Goal: Task Accomplishment & Management: Complete application form

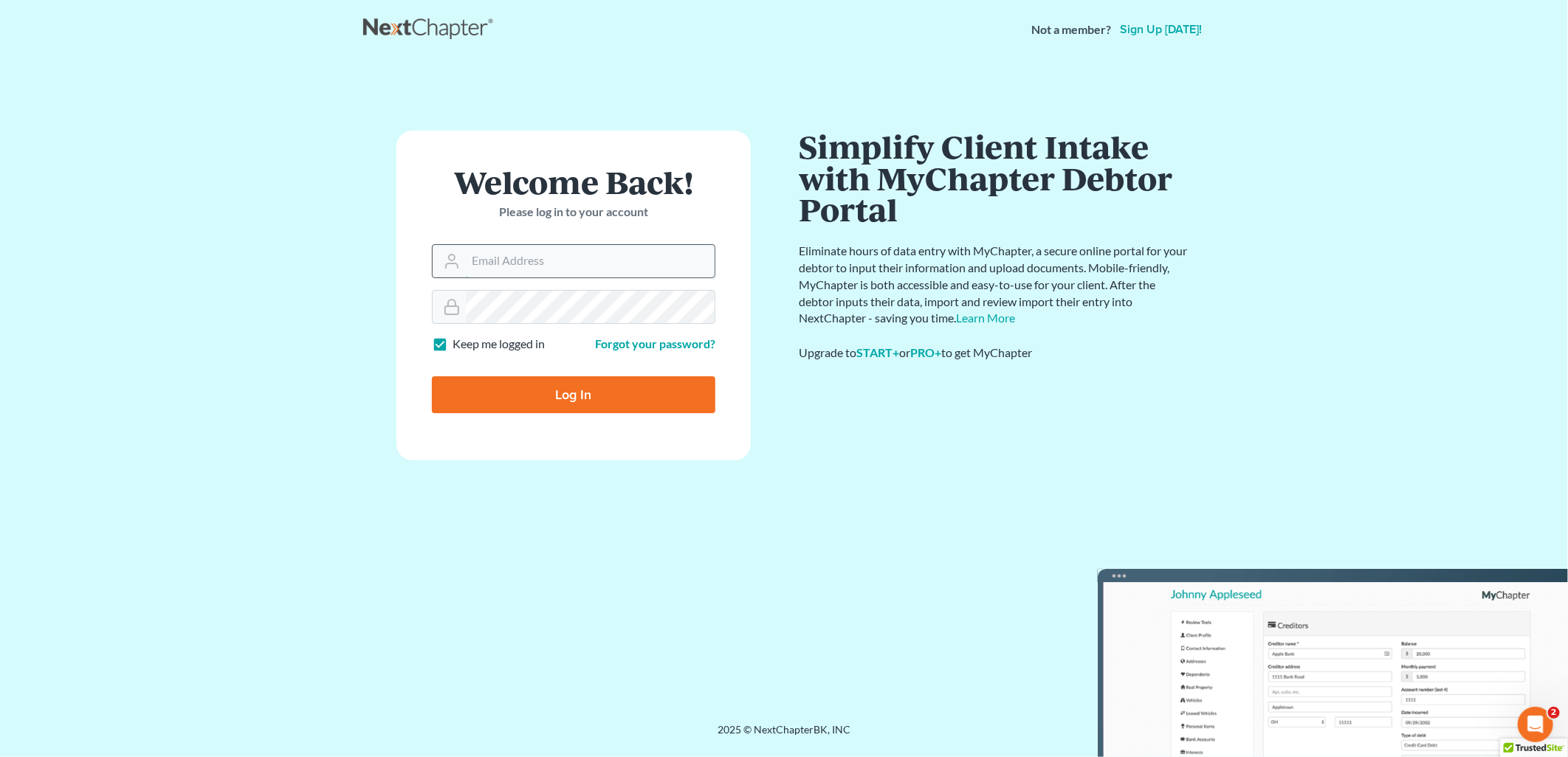
click at [526, 264] on input "Email Address" at bounding box center [590, 261] width 249 height 32
type input "[EMAIL_ADDRESS][DOMAIN_NAME]"
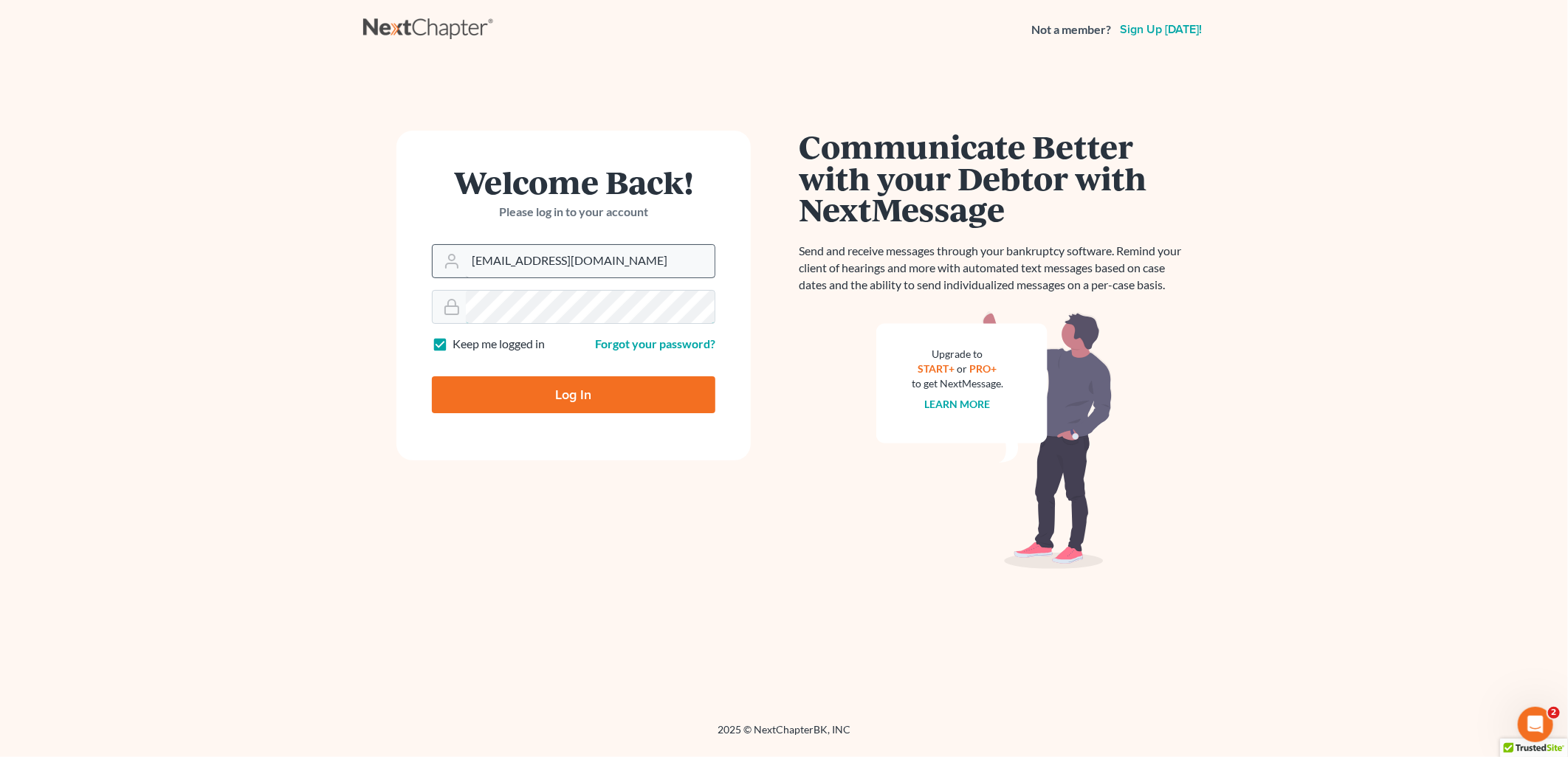
click at [432, 376] on input "Log In" at bounding box center [573, 394] width 284 height 37
type input "Thinking..."
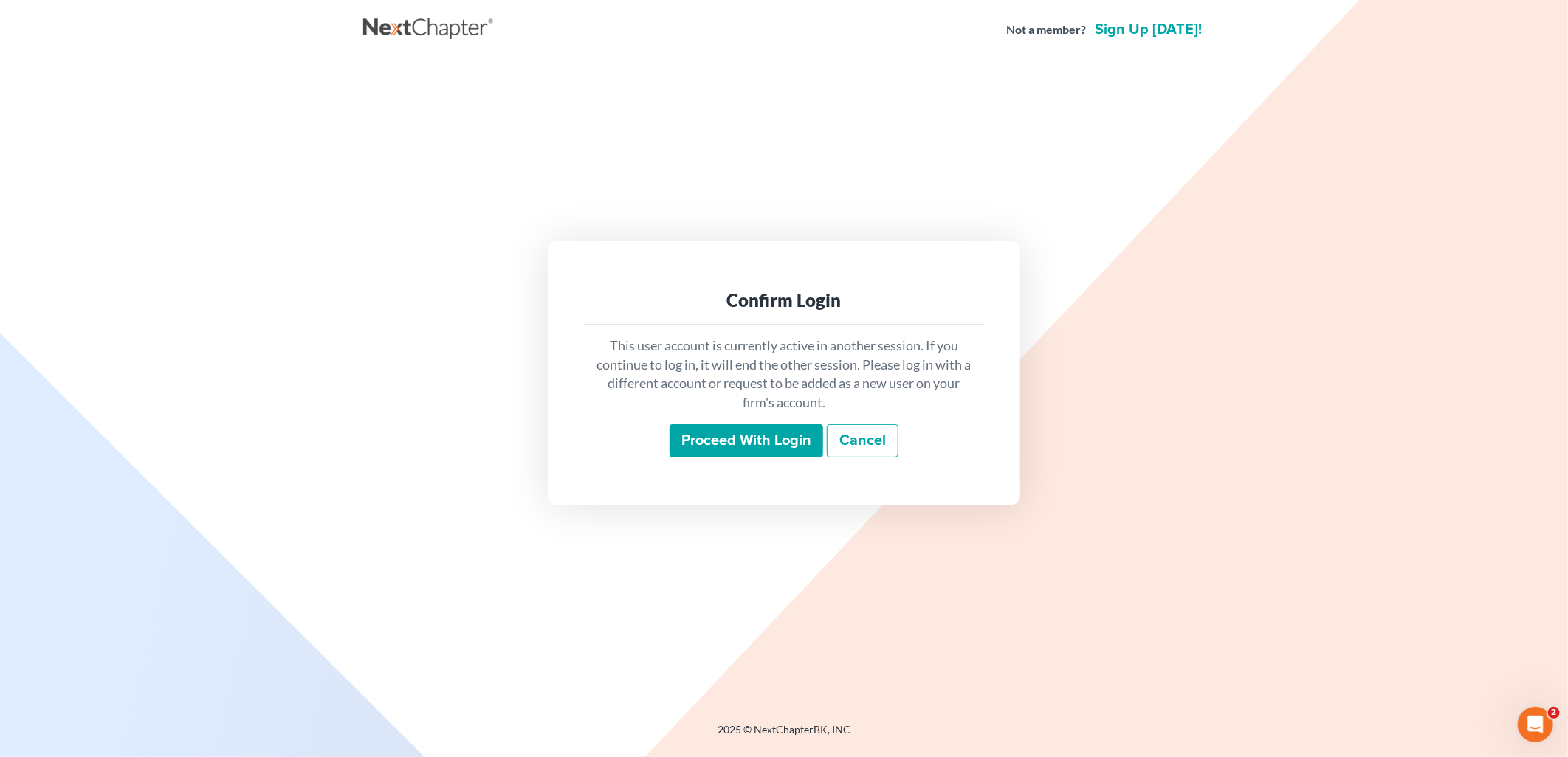
drag, startPoint x: 705, startPoint y: 436, endPoint x: 698, endPoint y: 421, distance: 16.6
click at [705, 435] on input "Proceed with login" at bounding box center [746, 441] width 153 height 34
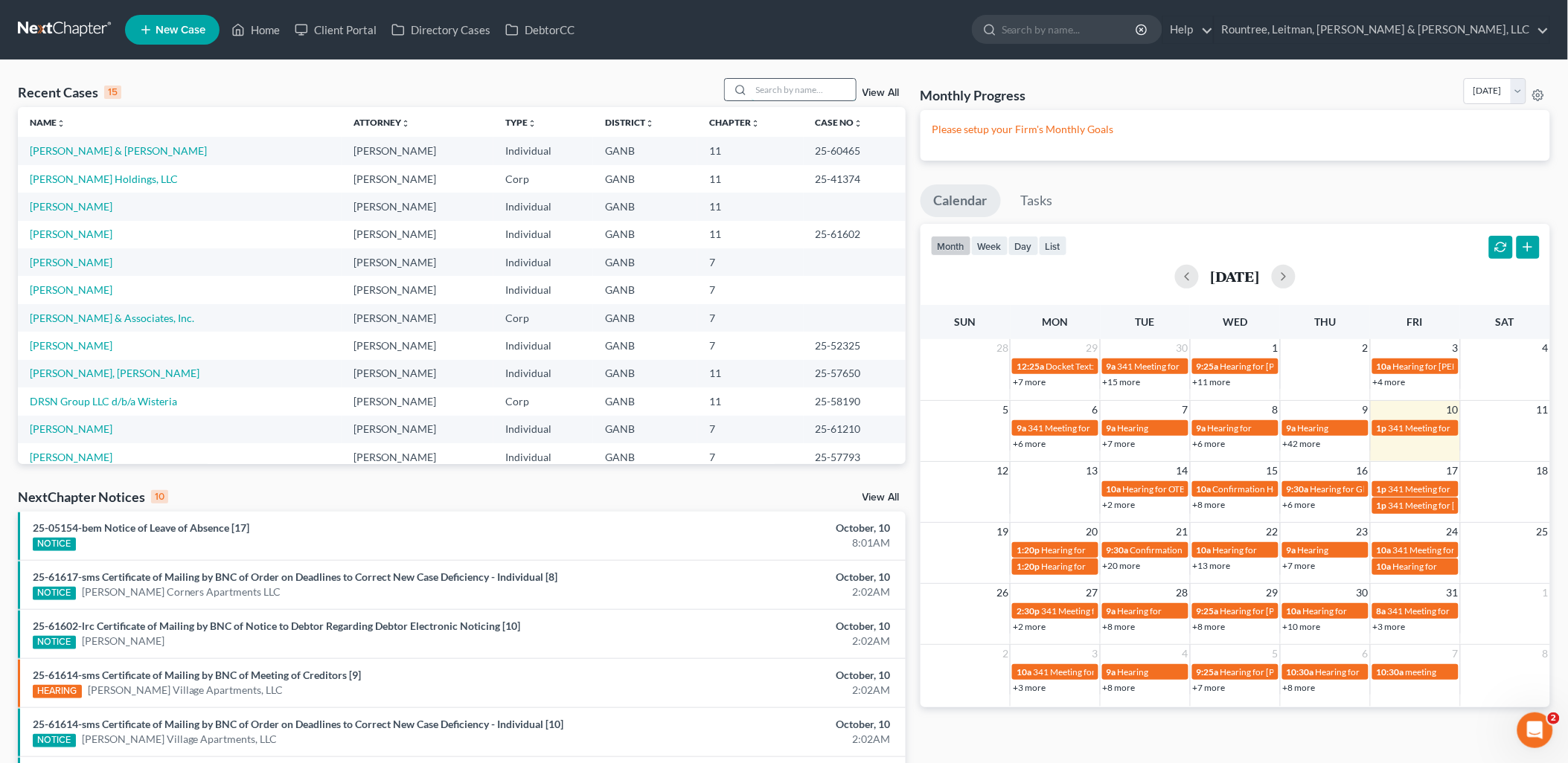
click at [770, 84] on input "search" at bounding box center [803, 89] width 104 height 21
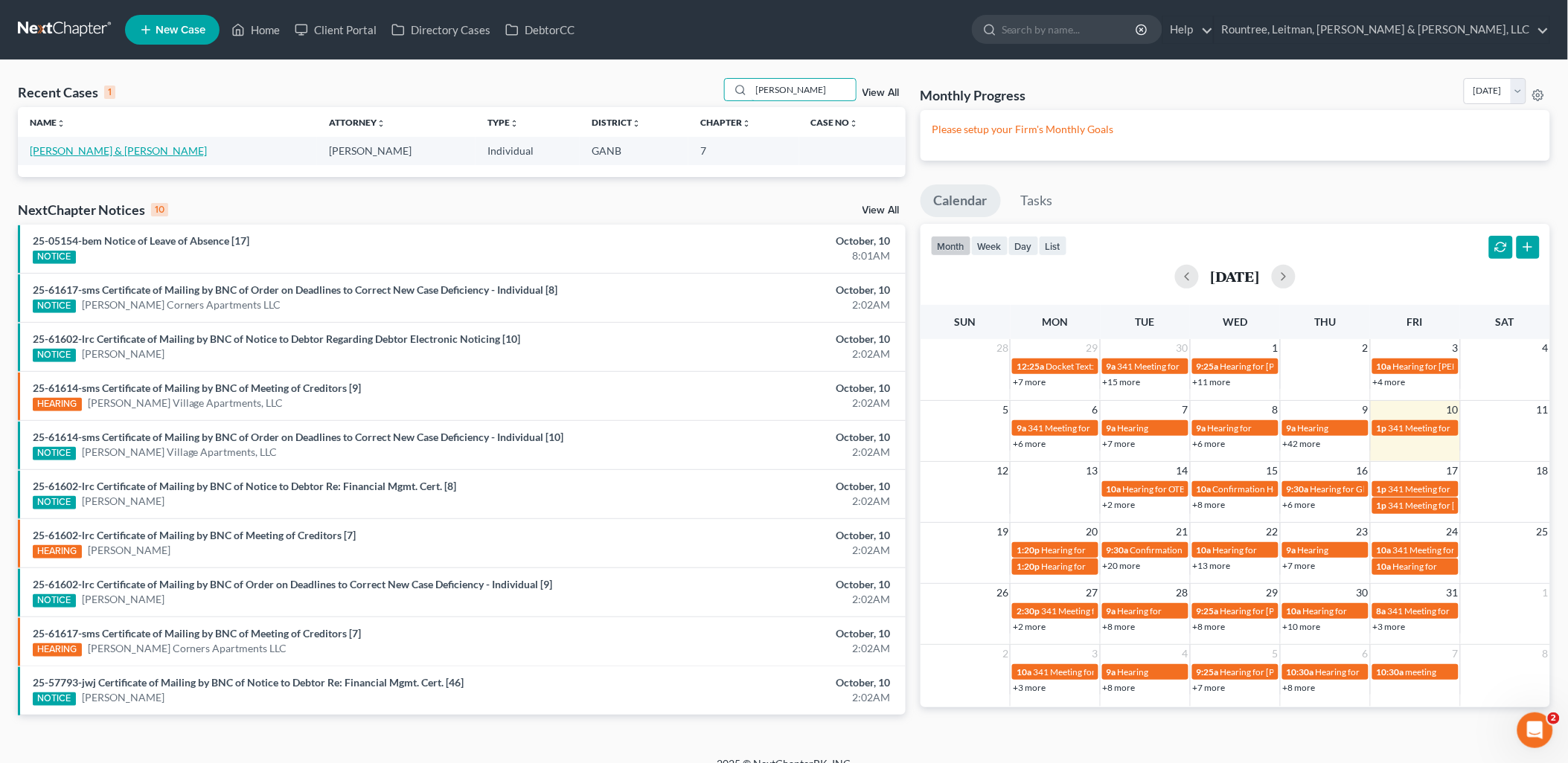
type input "gail"
click at [87, 154] on link "Gailes, Thomas & Elizabeth" at bounding box center [119, 150] width 177 height 13
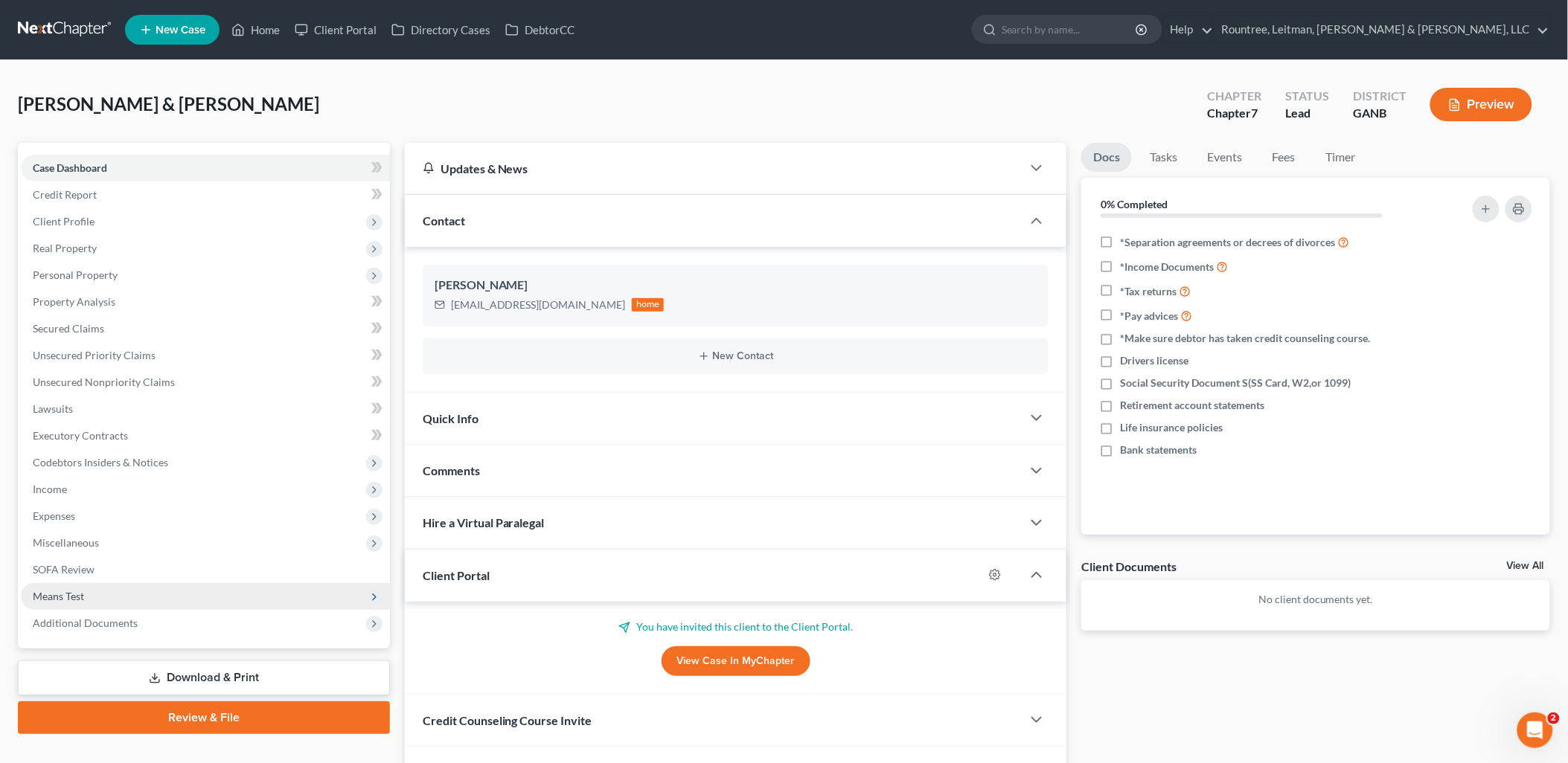
click at [99, 588] on span "Means Test" at bounding box center [205, 596] width 369 height 27
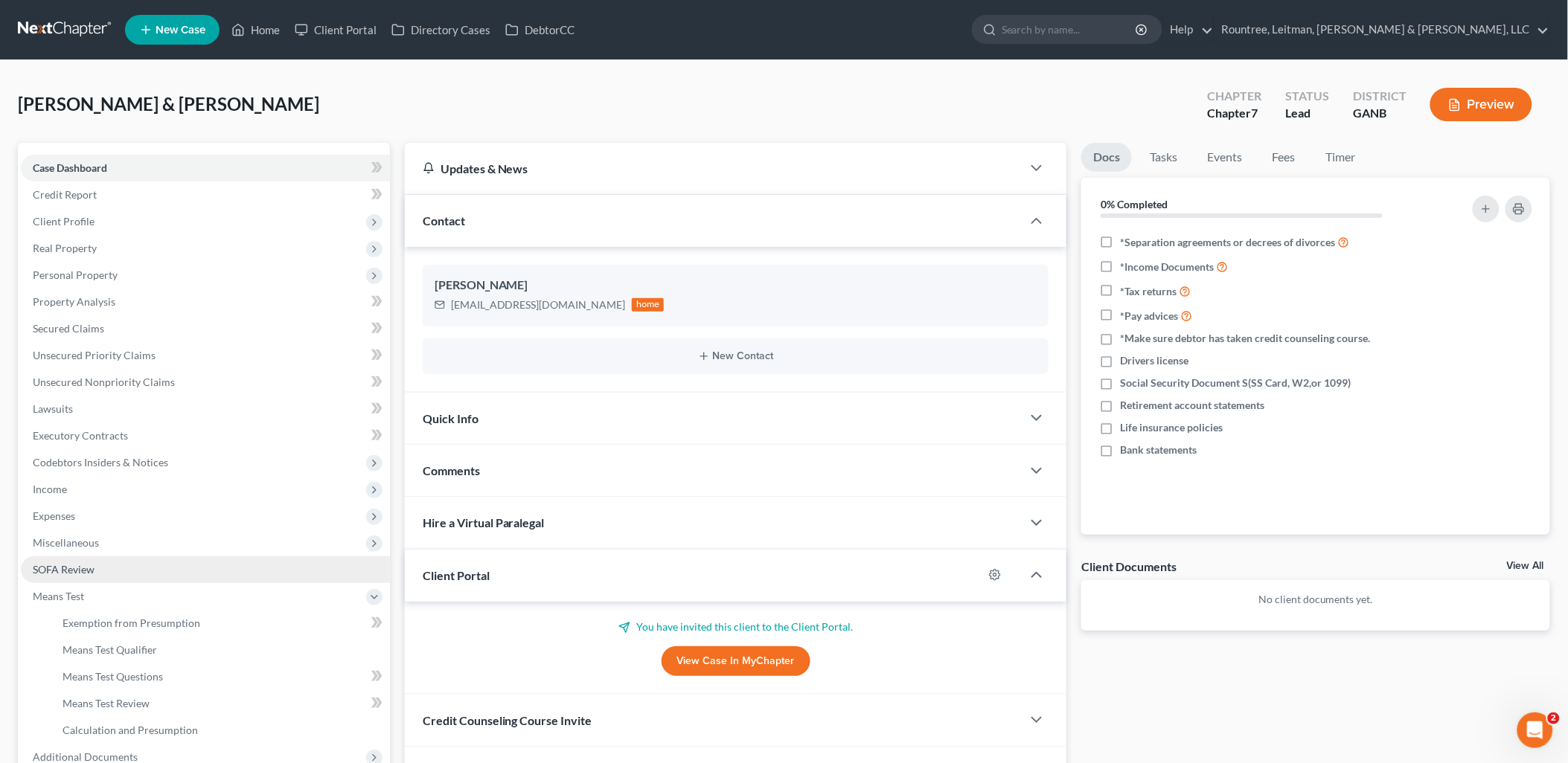
scroll to position [82, 0]
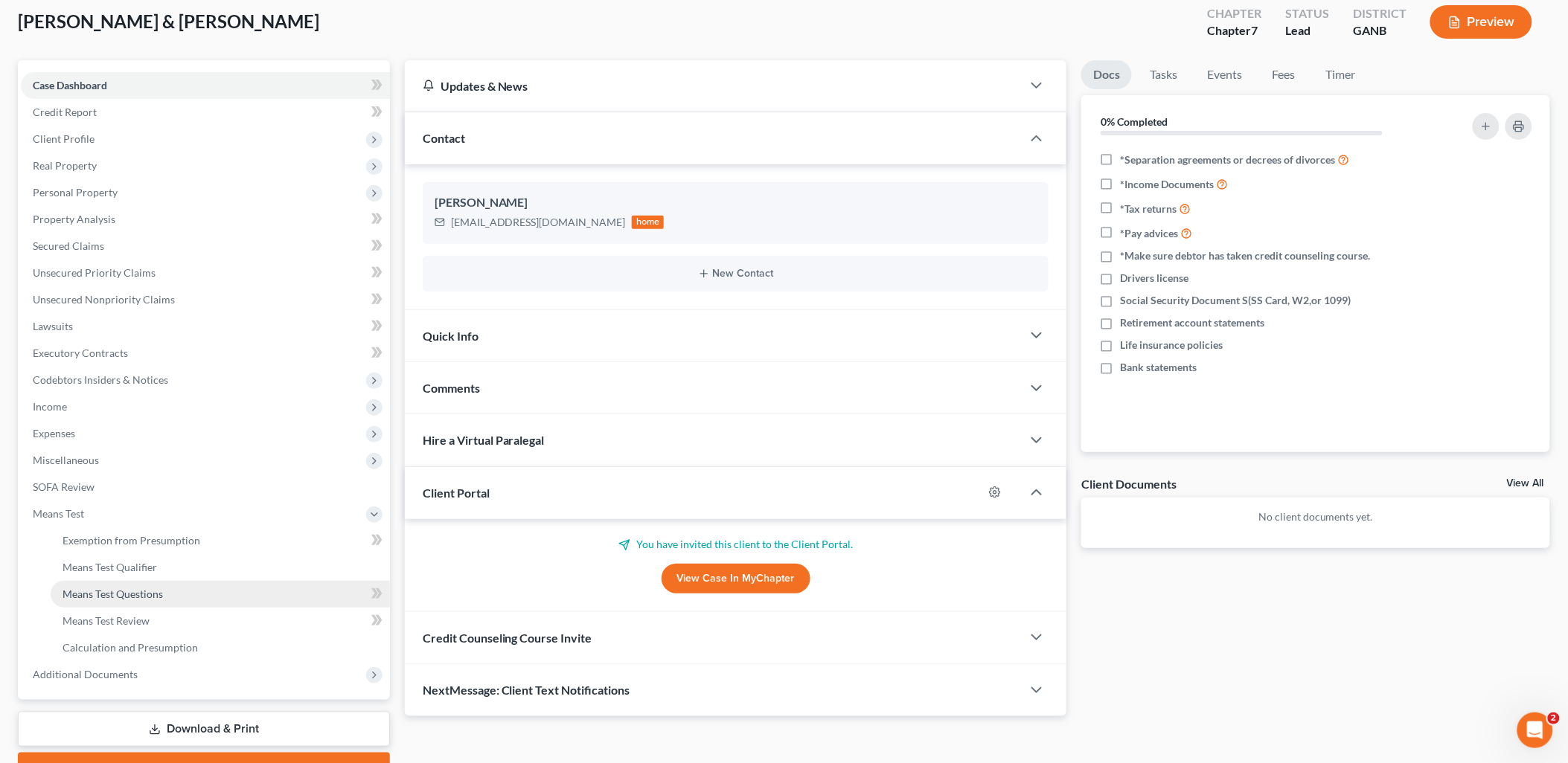
click at [175, 591] on link "Means Test Questions" at bounding box center [220, 594] width 339 height 27
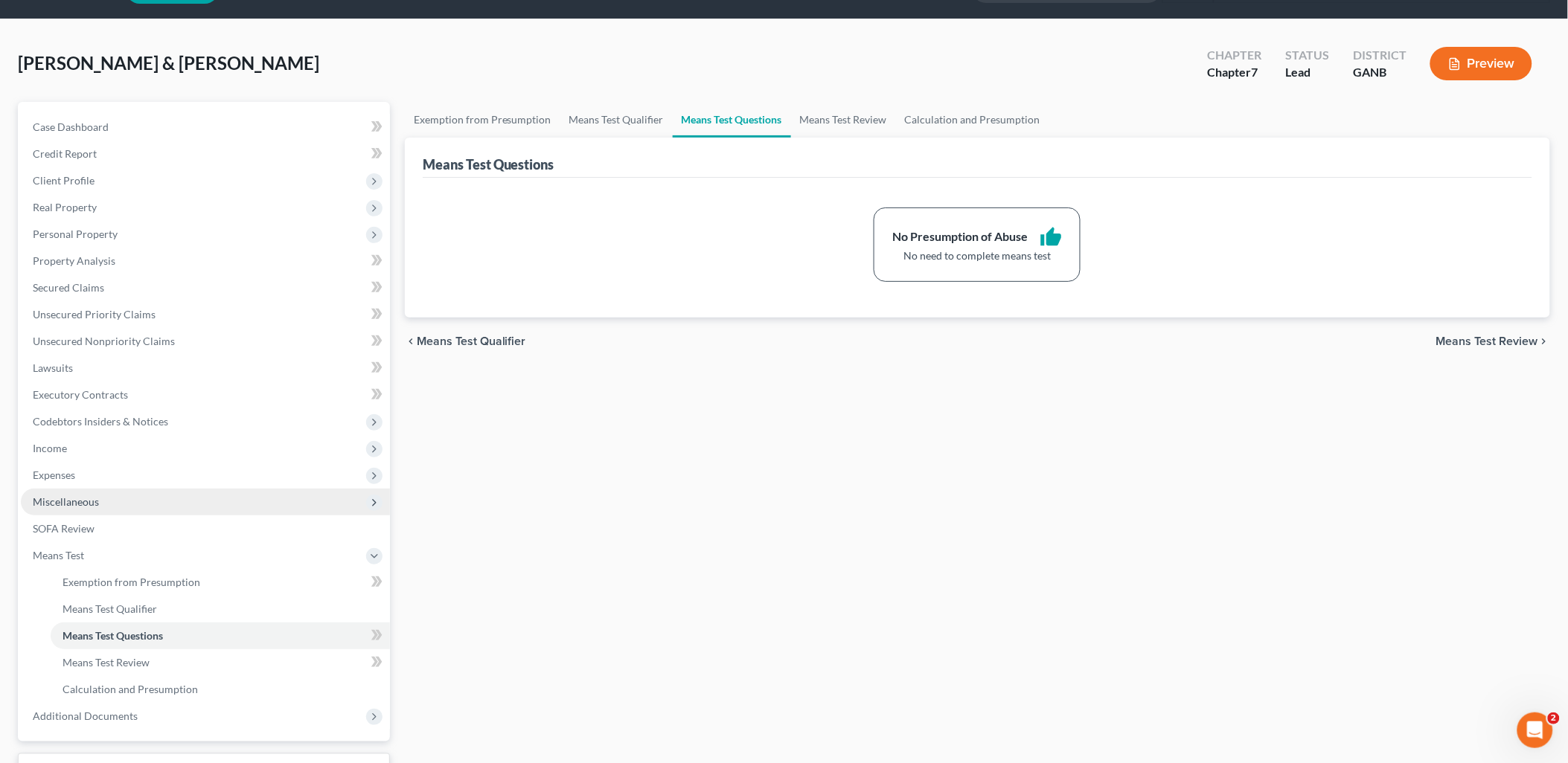
scroll to position [82, 0]
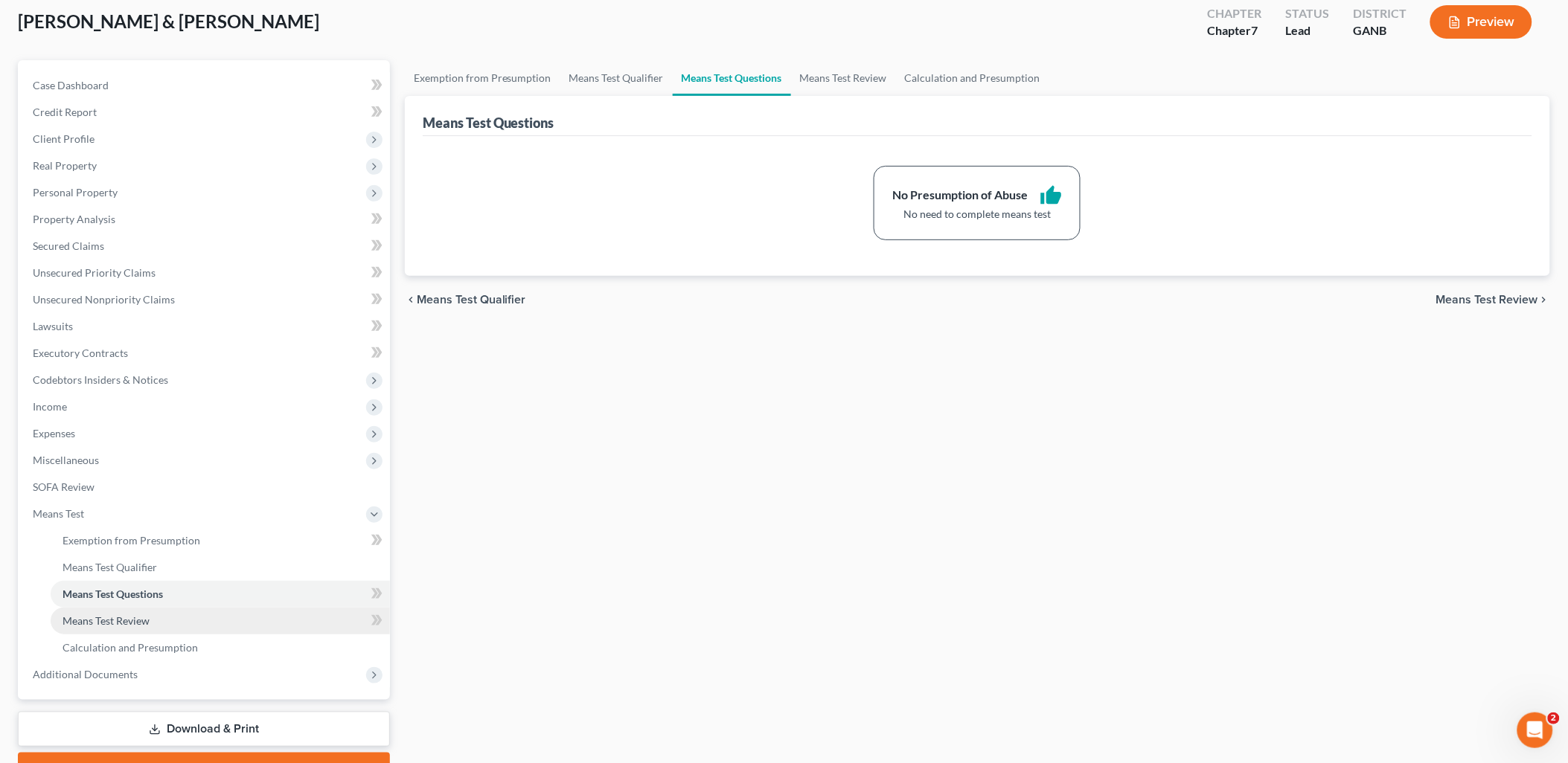
click at [138, 615] on span "Means Test Review" at bounding box center [106, 621] width 87 height 13
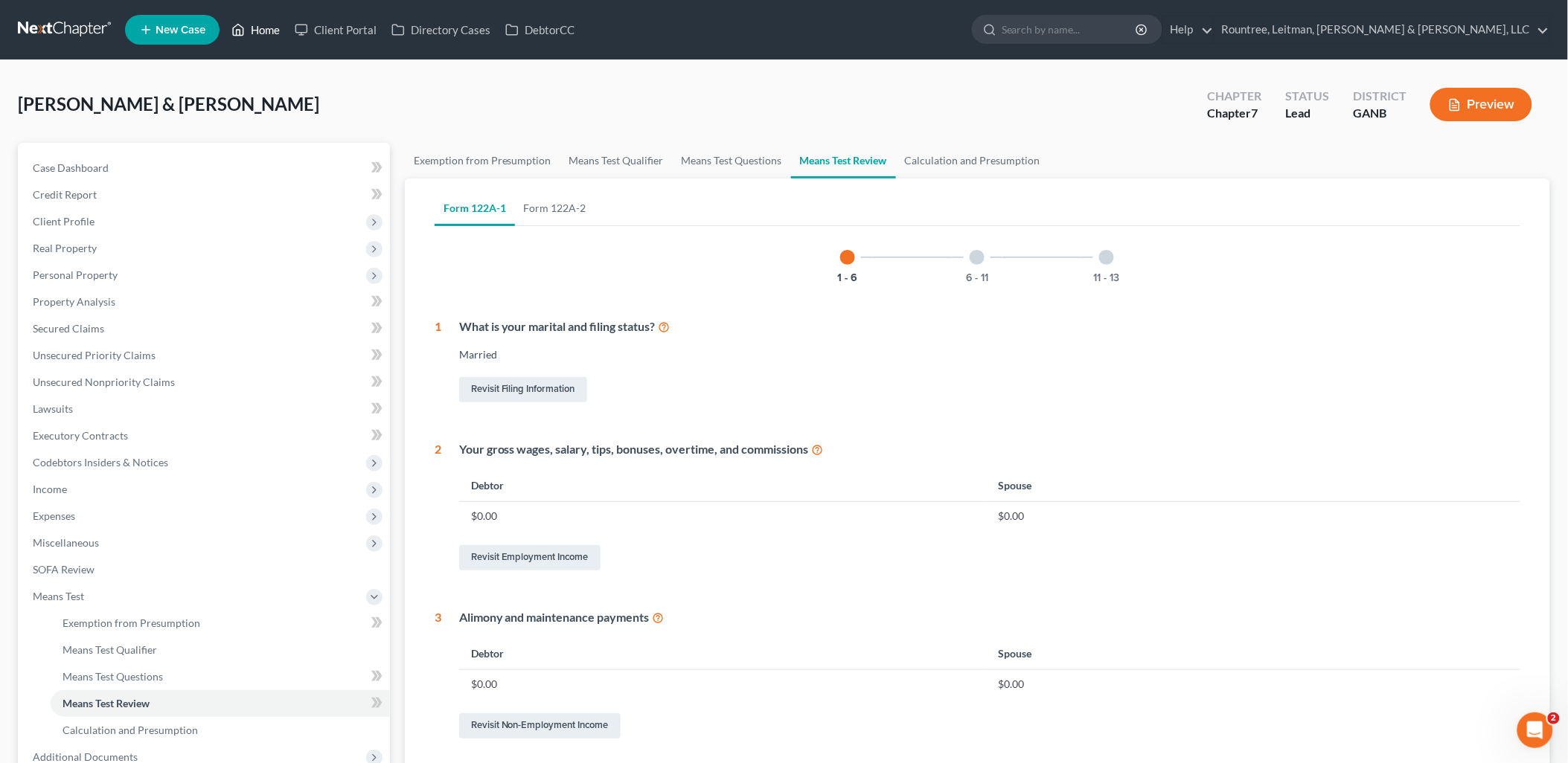
click at [266, 32] on link "Home" at bounding box center [256, 29] width 64 height 27
click at [344, 25] on link "Client Portal" at bounding box center [336, 29] width 97 height 27
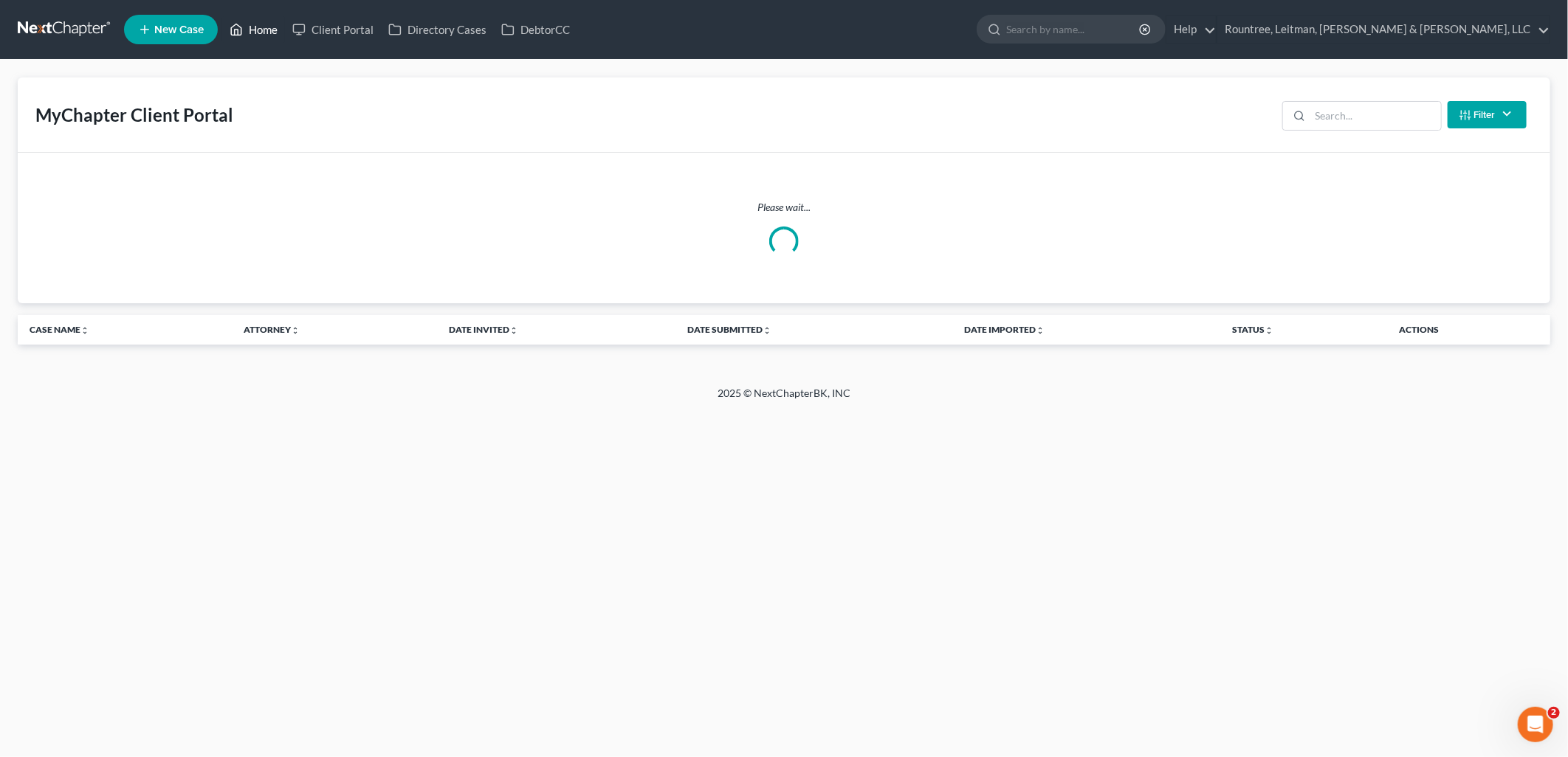
click at [272, 26] on link "Home" at bounding box center [254, 29] width 63 height 26
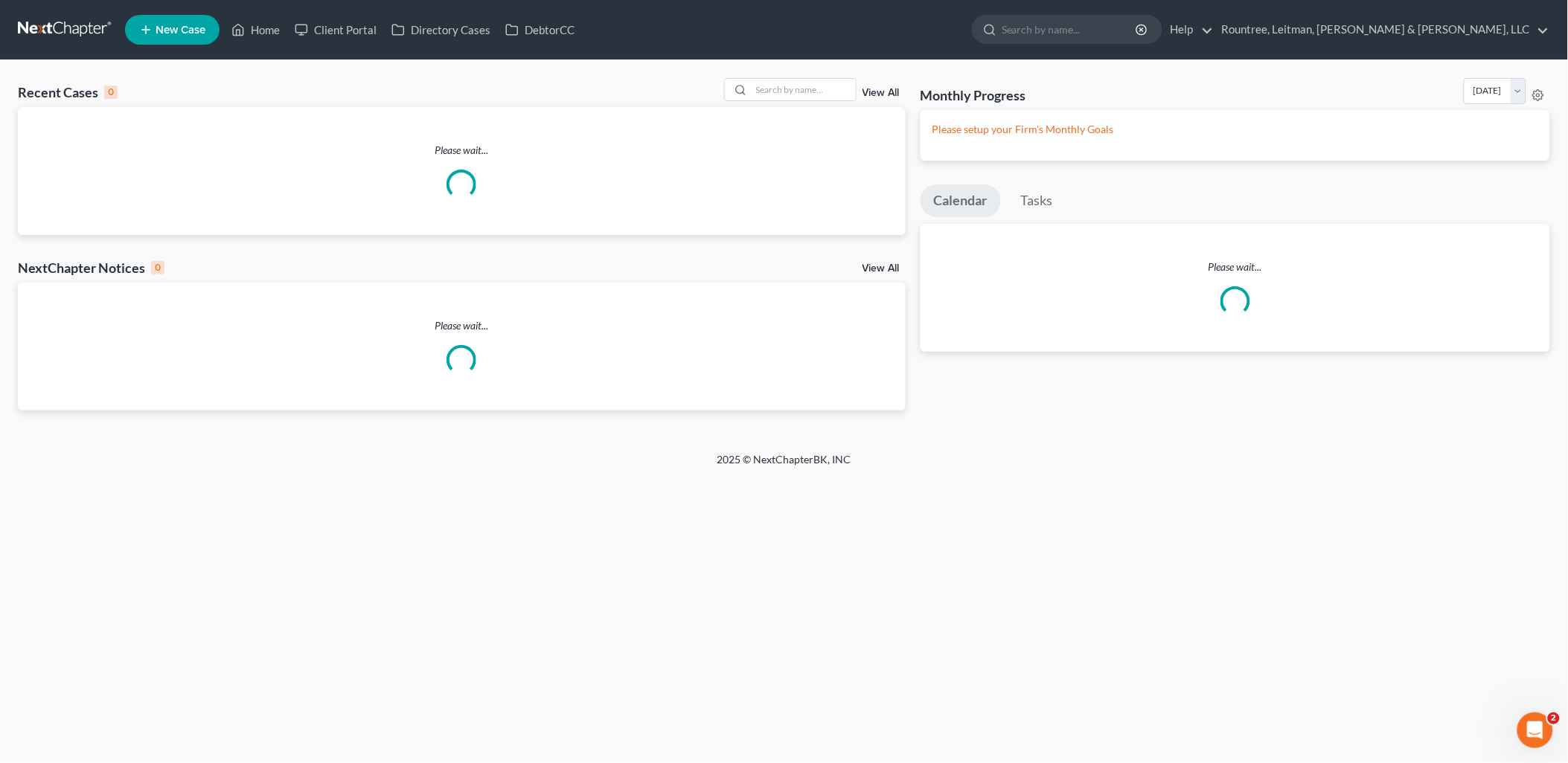
click at [1340, 127] on p "Please setup your Firm's Monthly Goals" at bounding box center [1235, 129] width 605 height 15
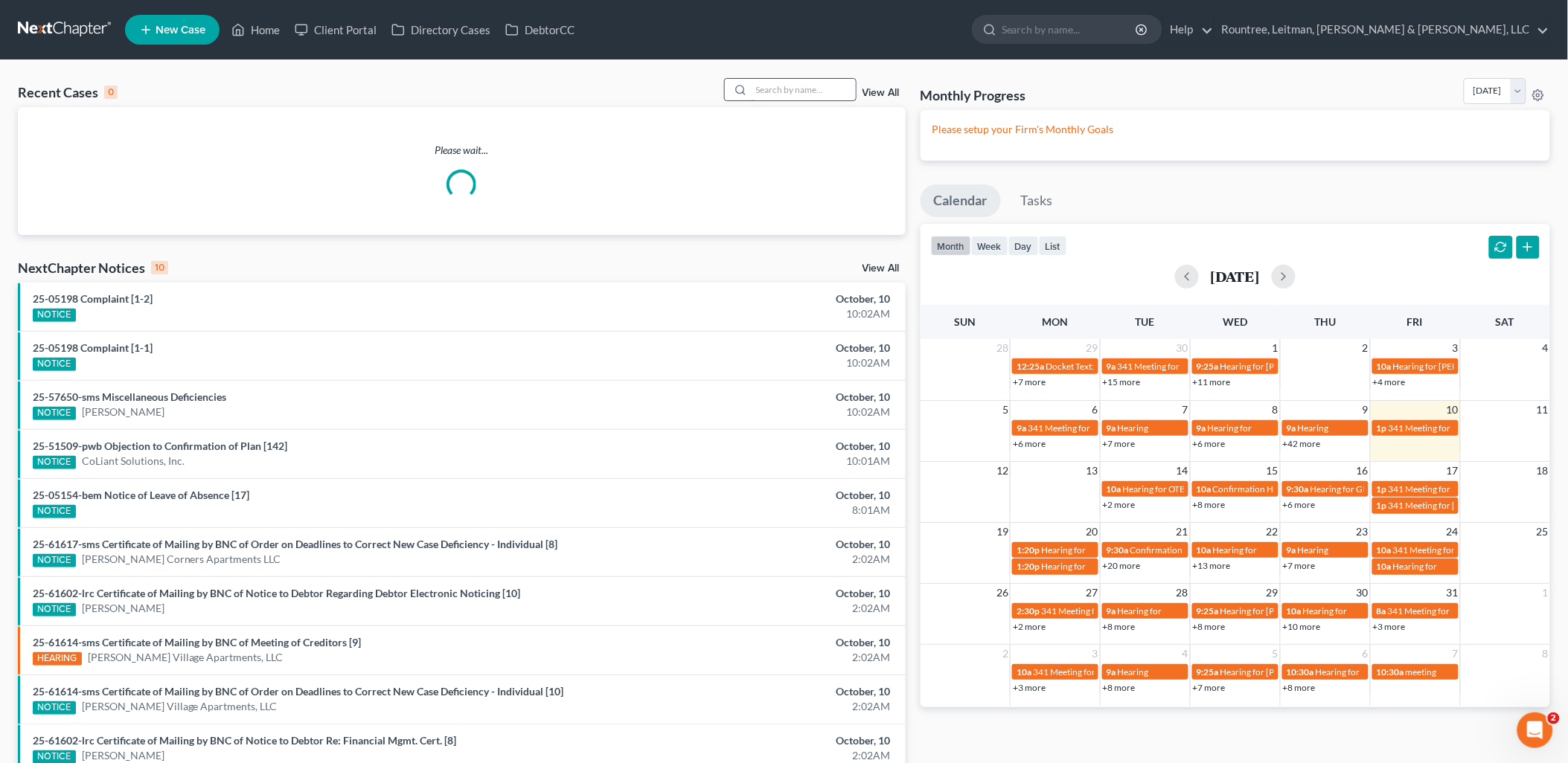
click at [761, 84] on input "search" at bounding box center [803, 89] width 104 height 21
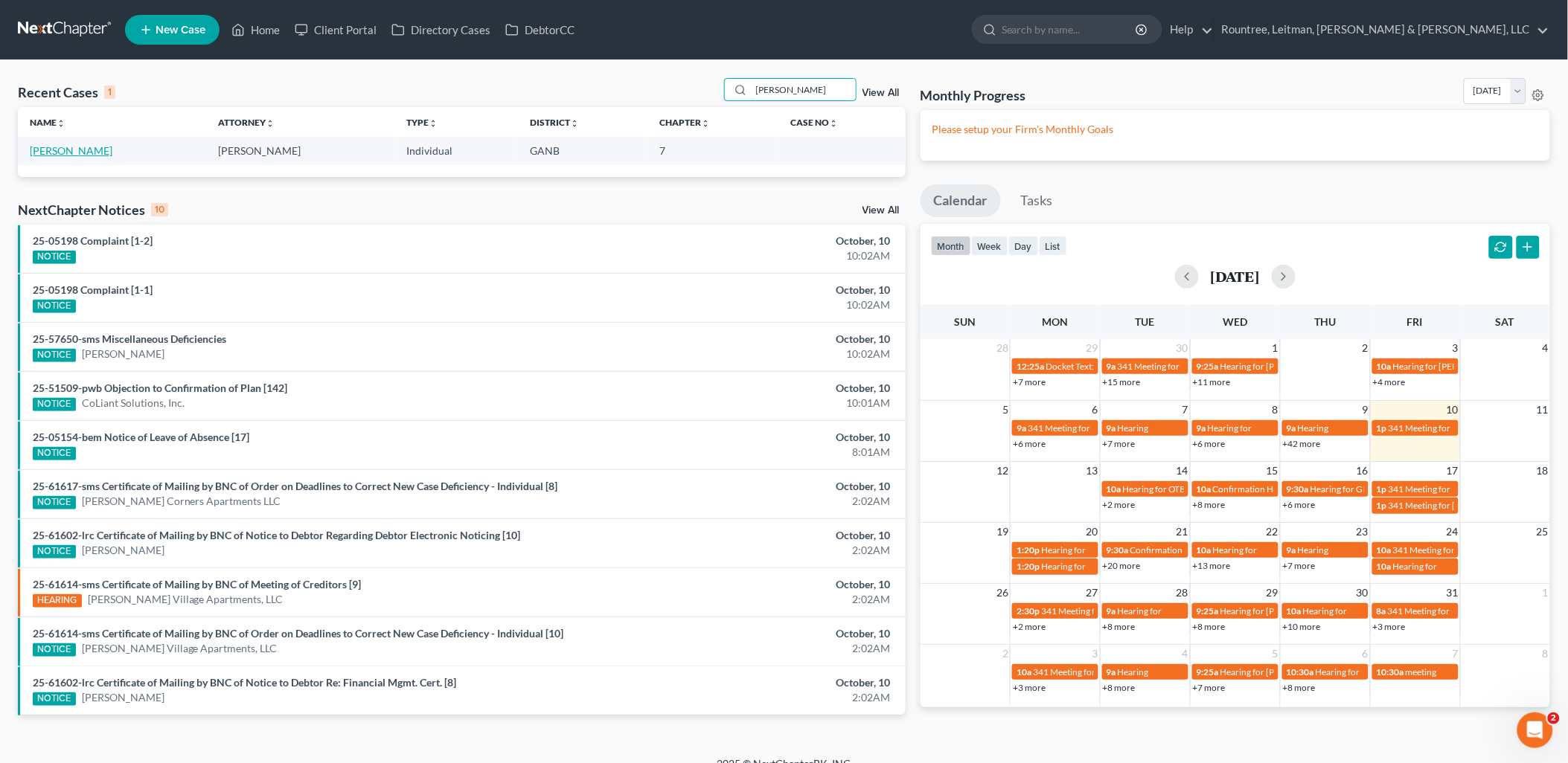
type input "anitra"
click at [85, 150] on link "[PERSON_NAME]" at bounding box center [71, 150] width 82 height 13
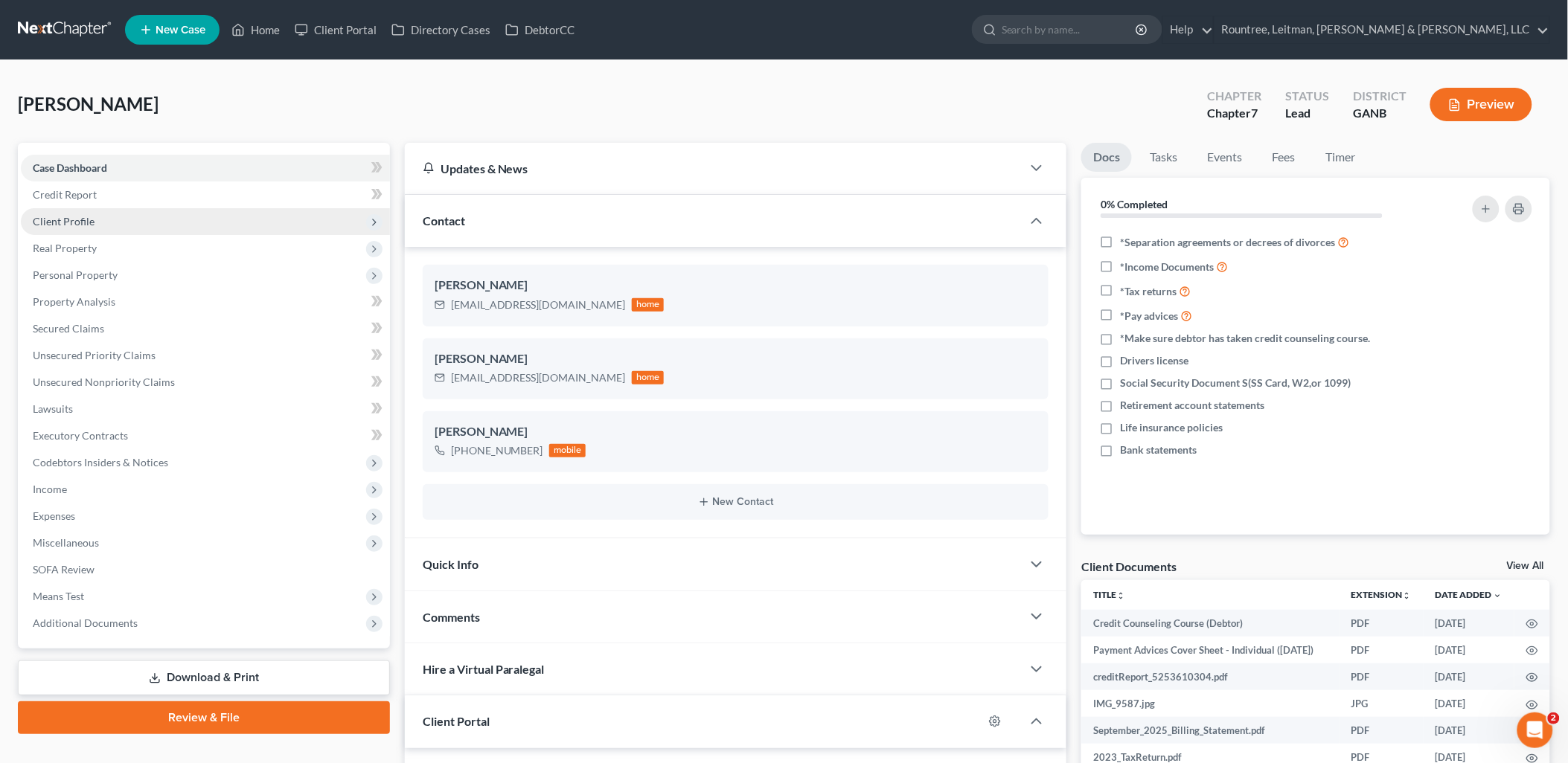
click at [221, 214] on span "Client Profile" at bounding box center [205, 221] width 369 height 27
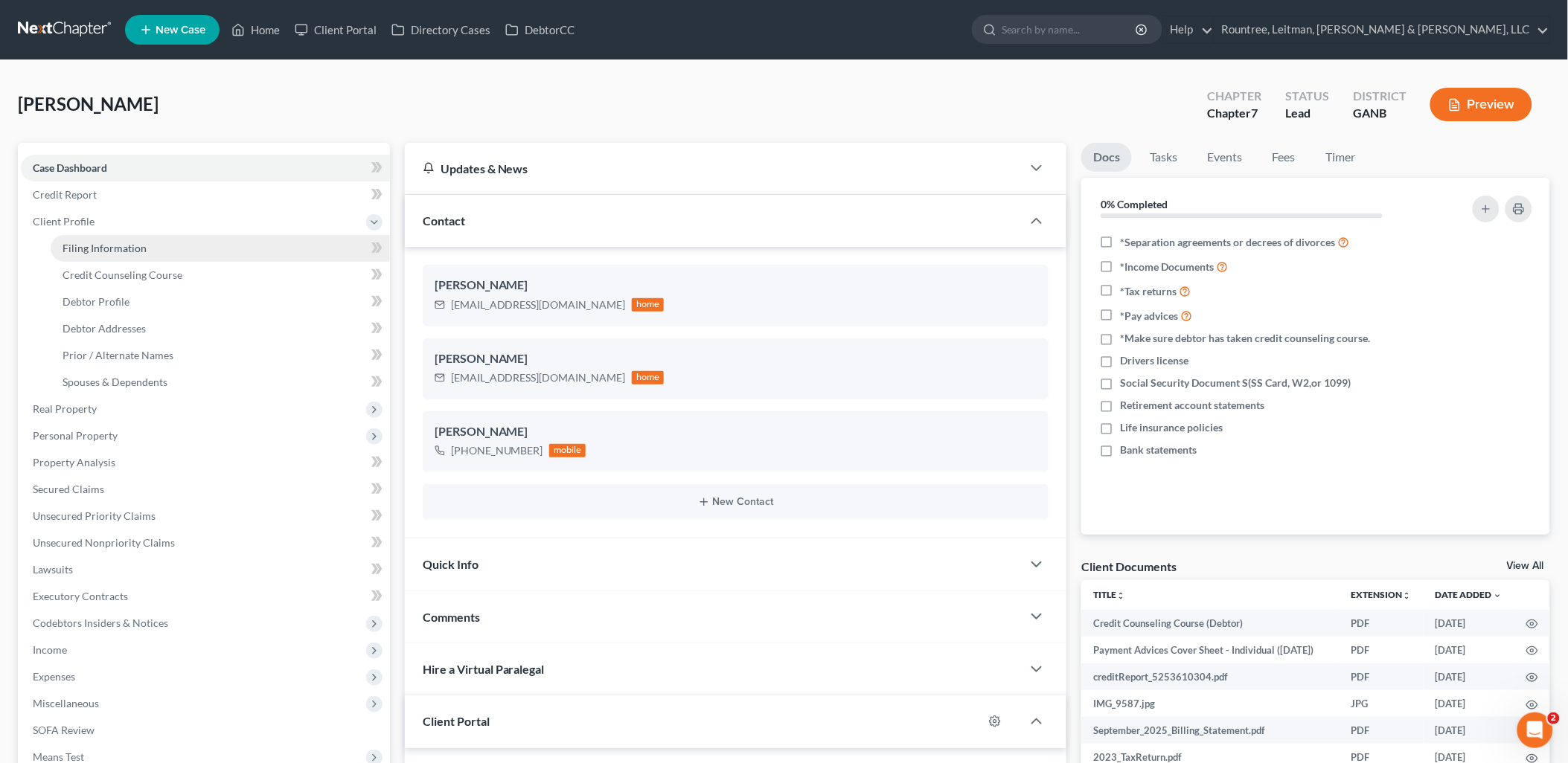
click at [184, 239] on link "Filing Information" at bounding box center [220, 248] width 339 height 27
select select "1"
select select "0"
select select "10"
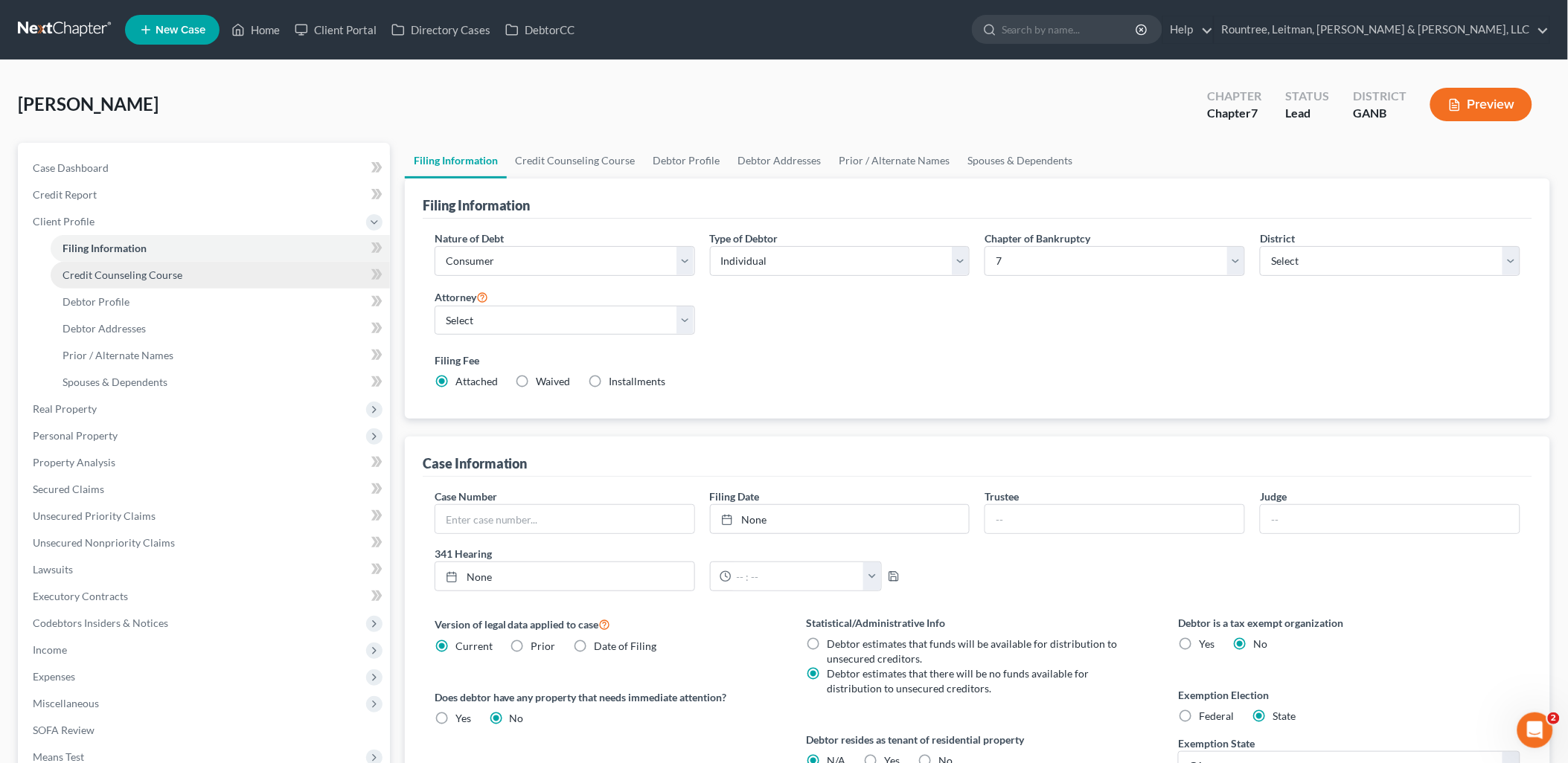
click at [181, 266] on link "Credit Counseling Course" at bounding box center [220, 275] width 339 height 27
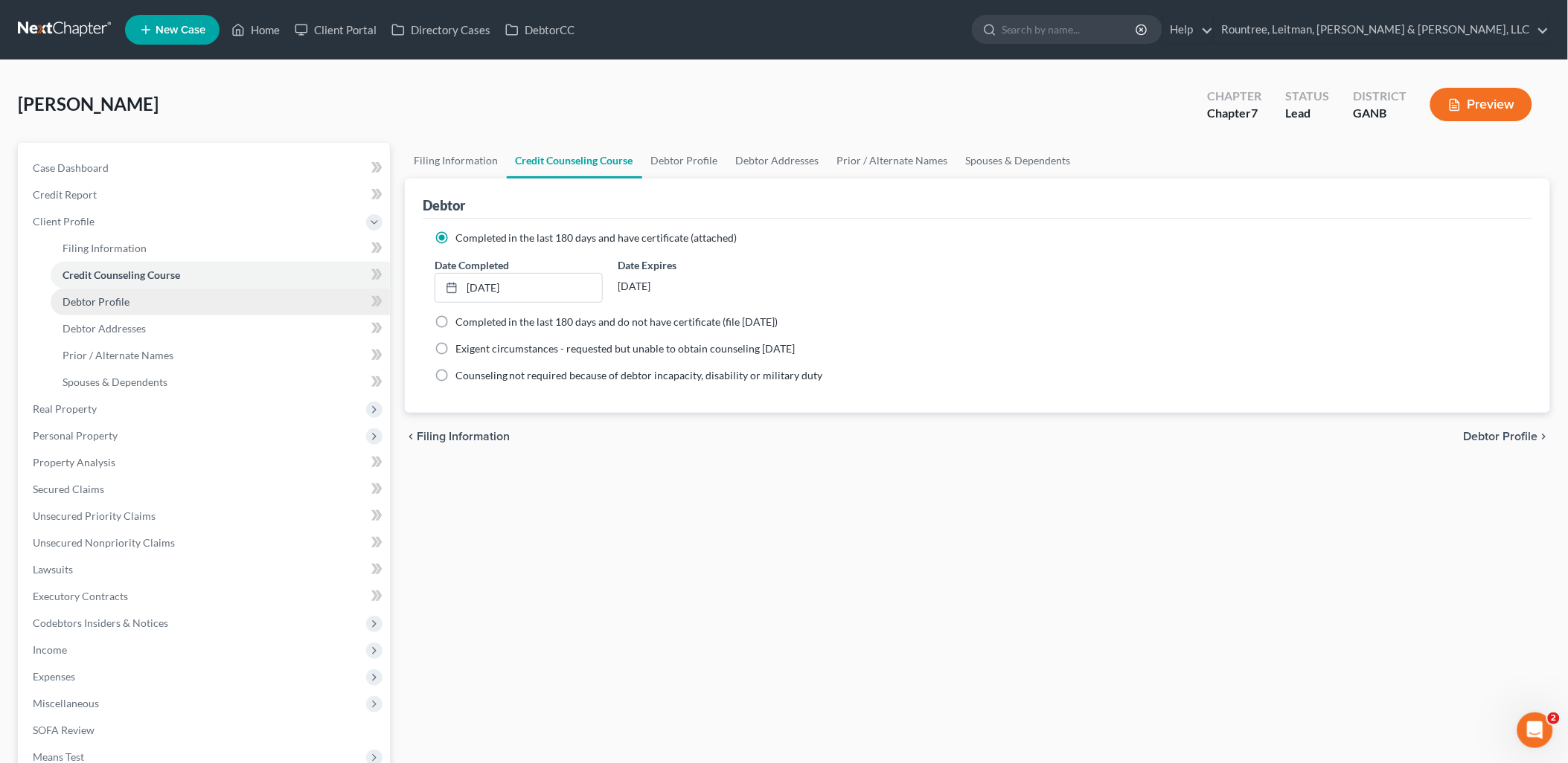
click at [172, 300] on link "Debtor Profile" at bounding box center [220, 301] width 339 height 27
select select "1"
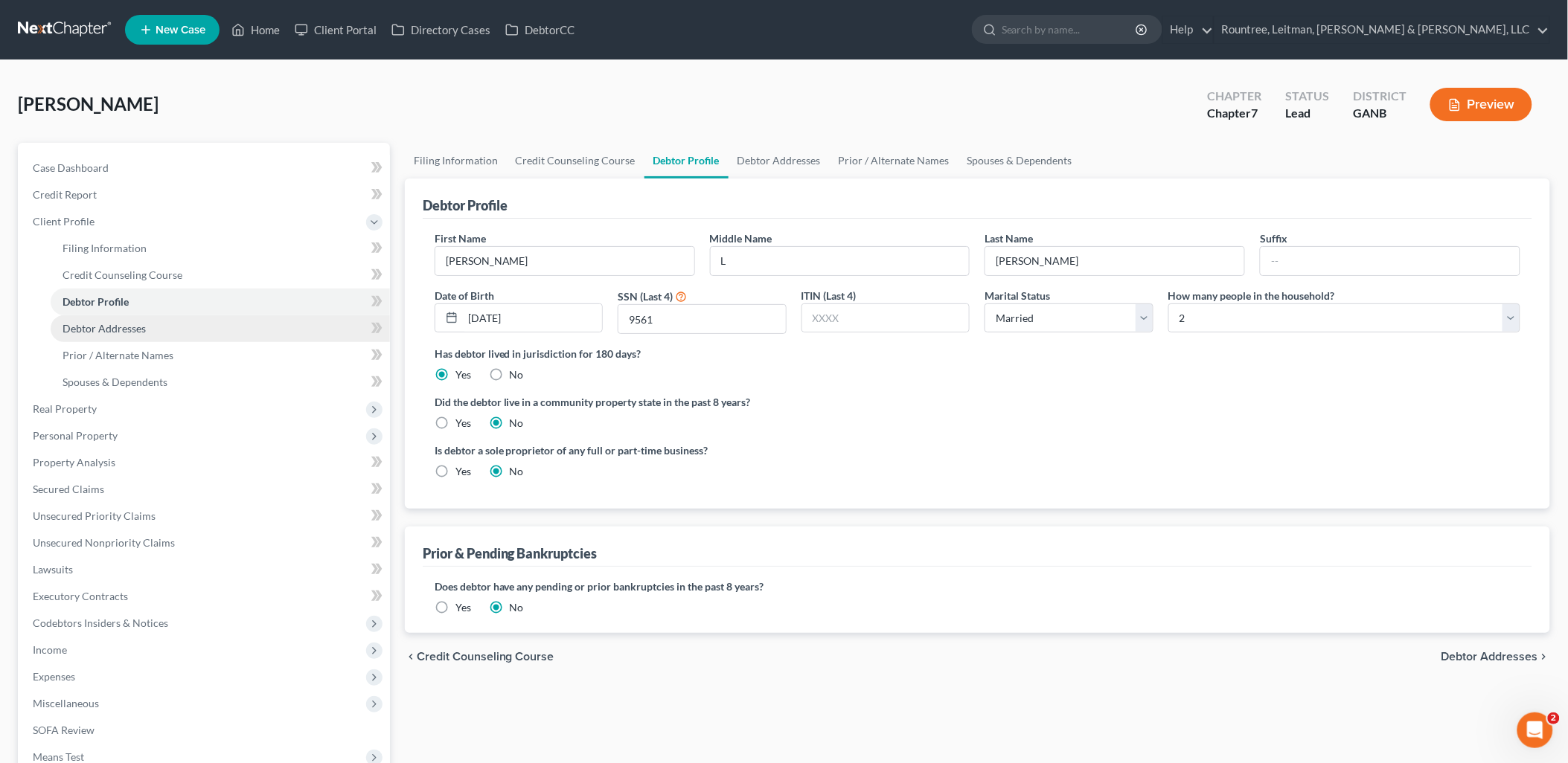
click at [164, 323] on link "Debtor Addresses" at bounding box center [220, 328] width 339 height 27
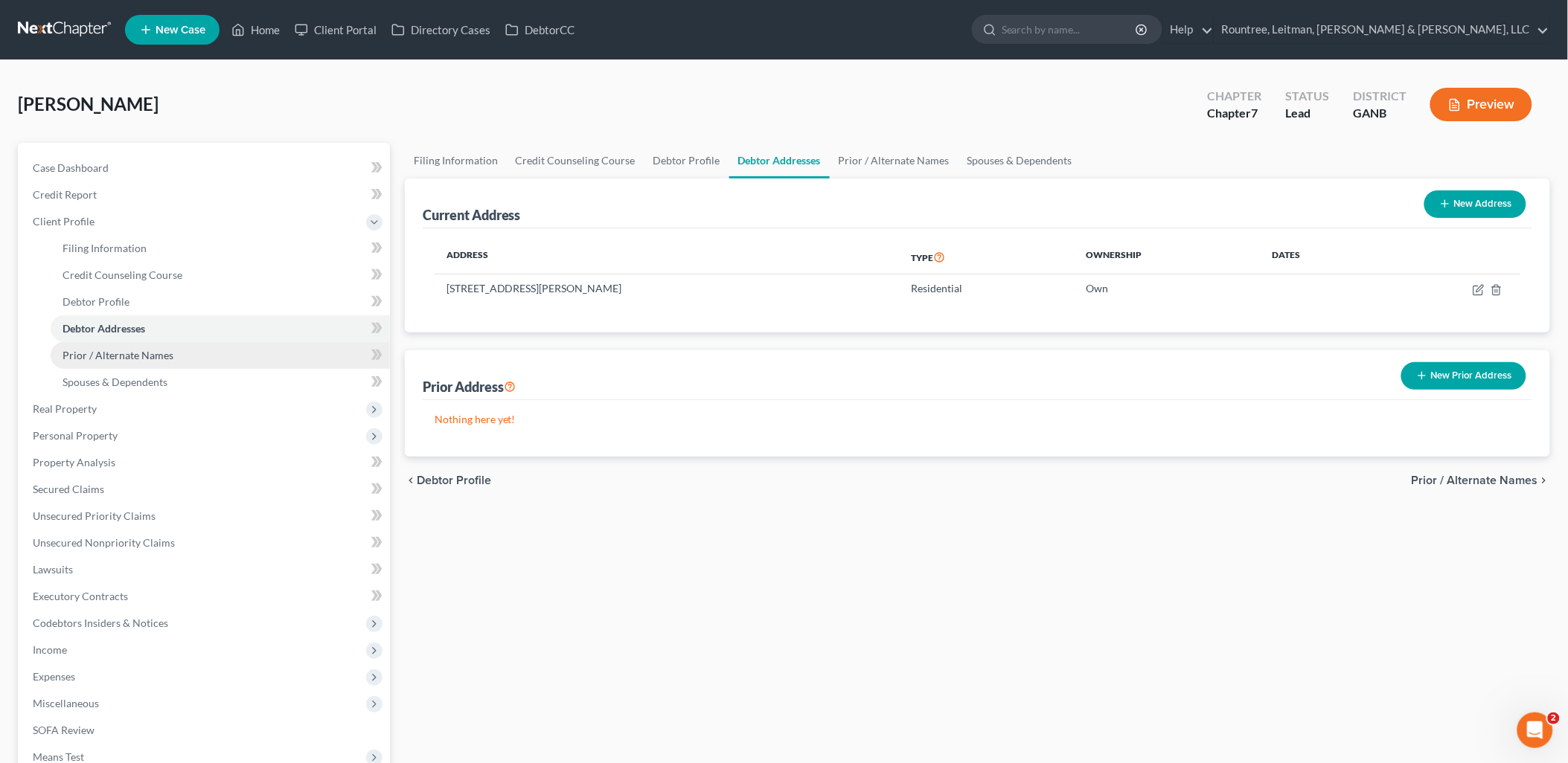
click at [162, 358] on span "Prior / Alternate Names" at bounding box center [118, 354] width 111 height 13
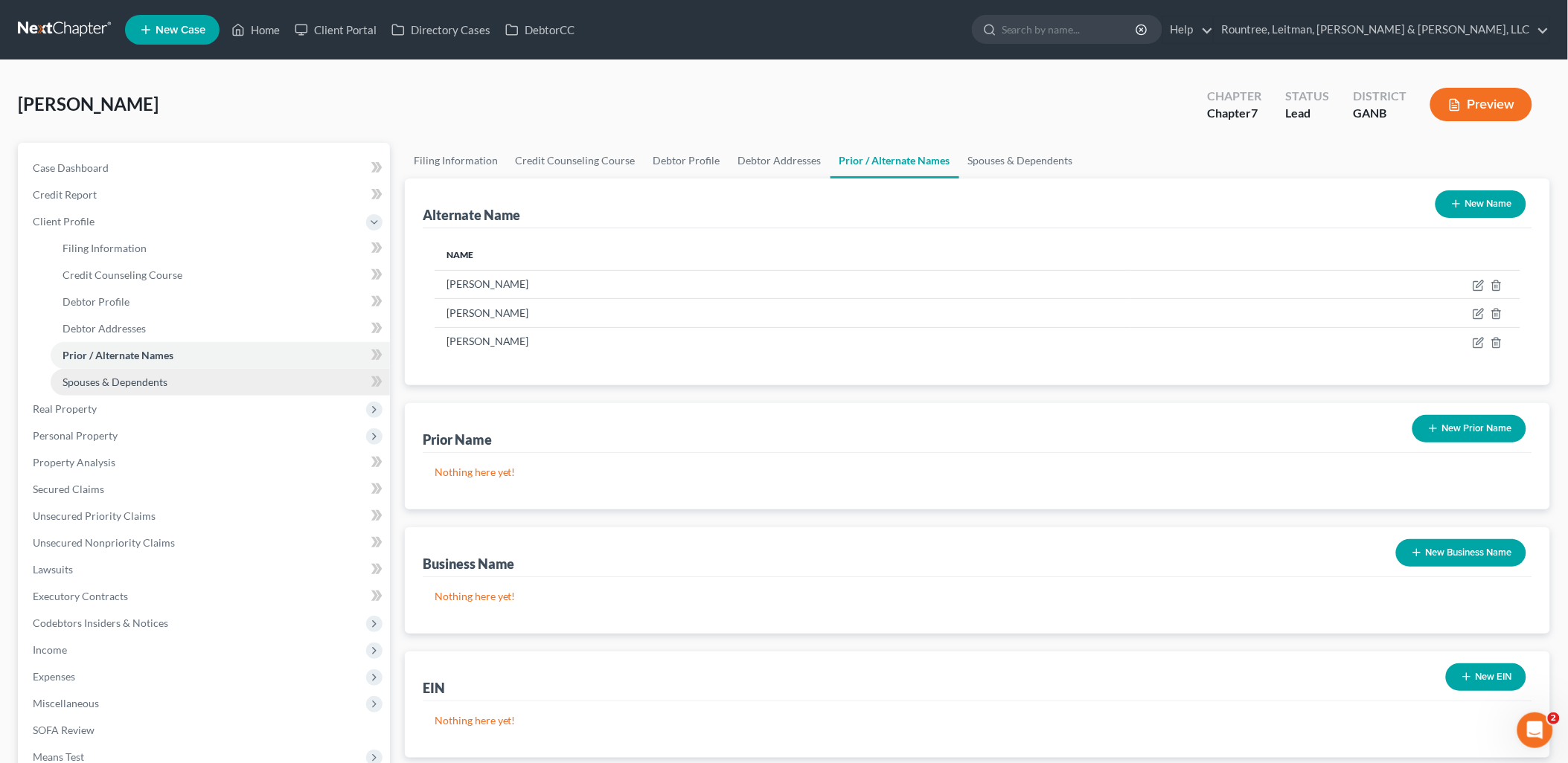
click at [159, 379] on span "Spouses & Dependents" at bounding box center [115, 382] width 105 height 13
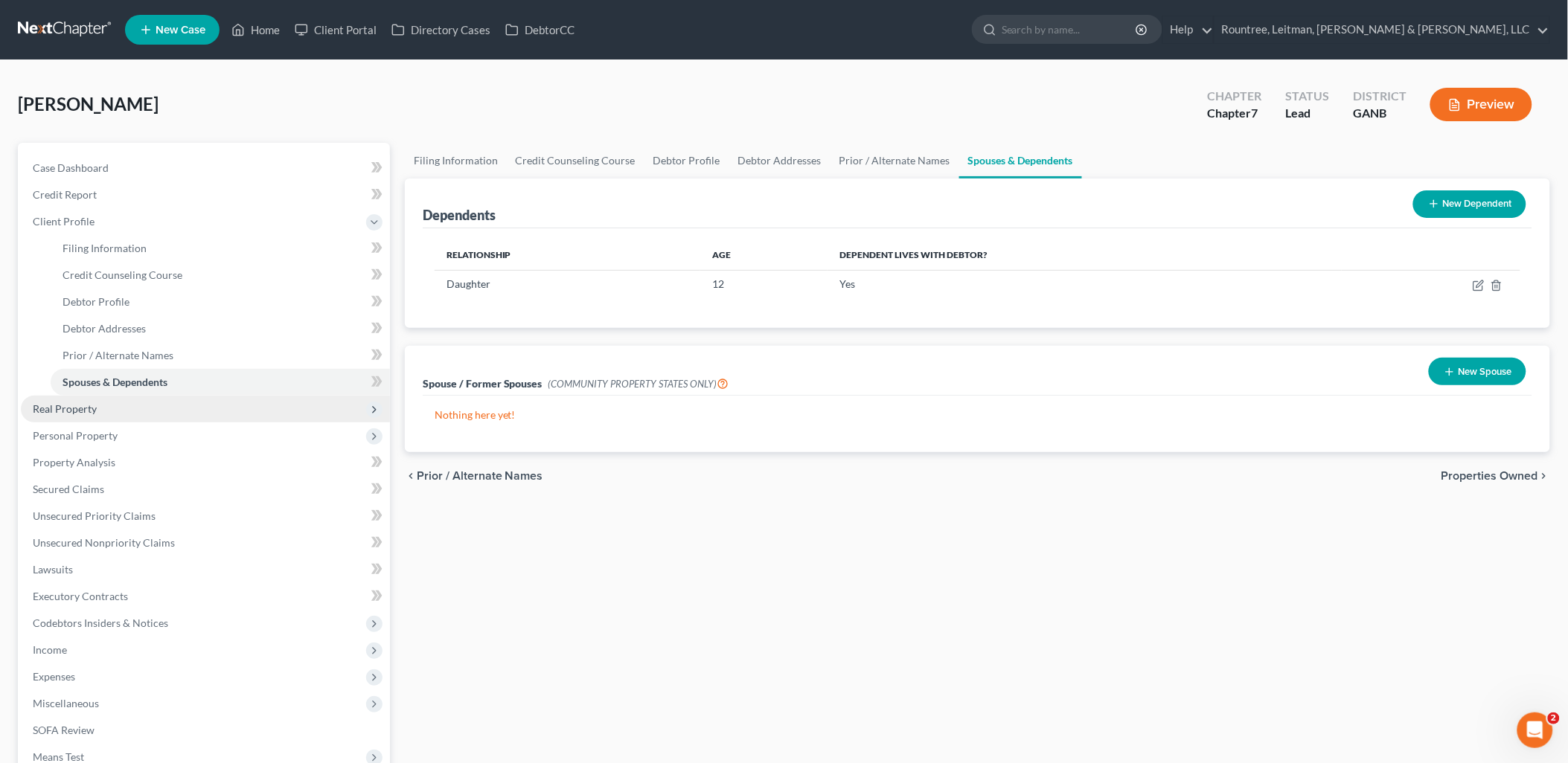
click at [149, 410] on span "Real Property" at bounding box center [205, 409] width 369 height 27
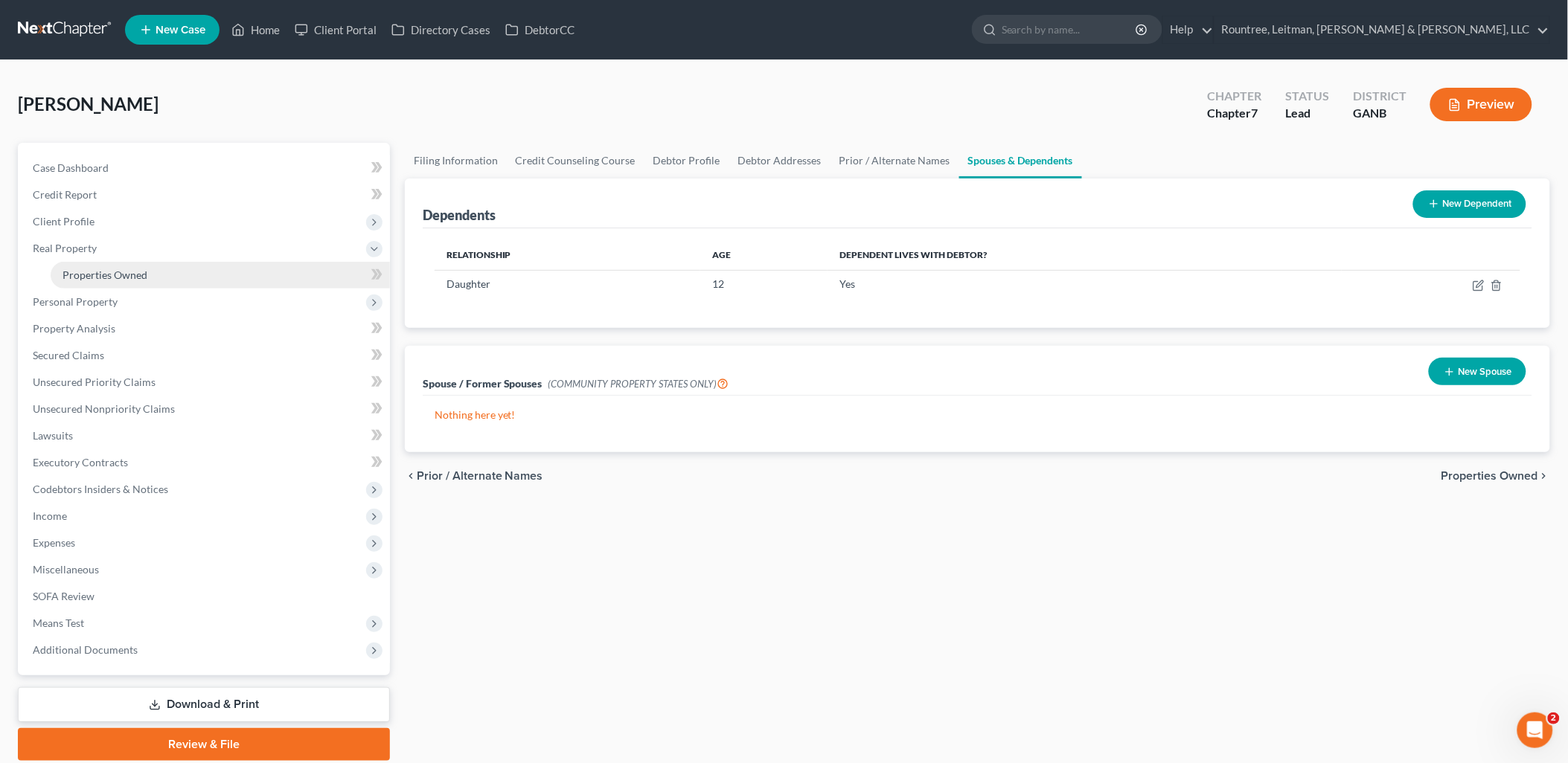
click at [130, 276] on span "Properties Owned" at bounding box center [105, 275] width 85 height 13
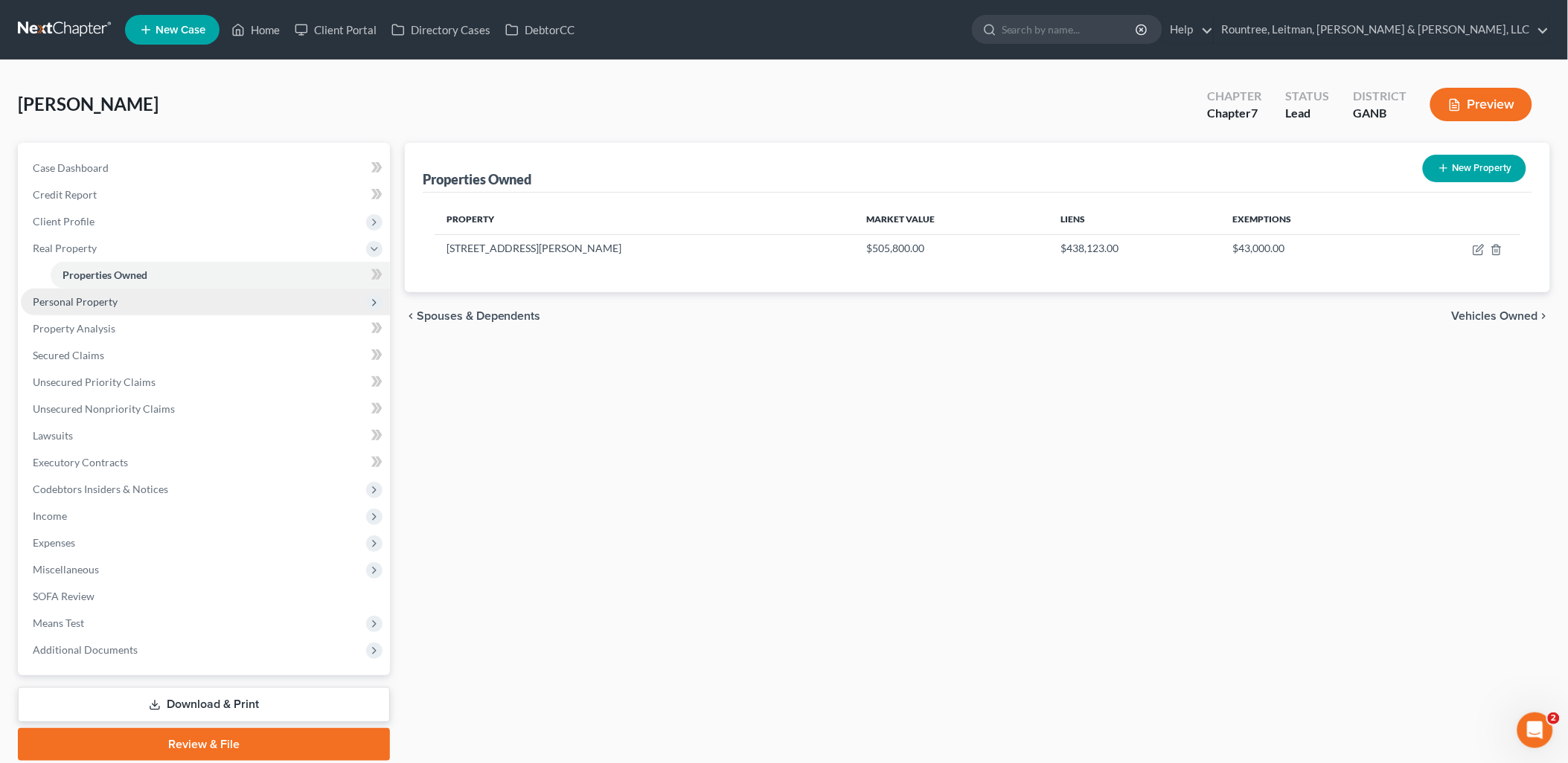
click at [131, 295] on span "Personal Property" at bounding box center [205, 301] width 369 height 27
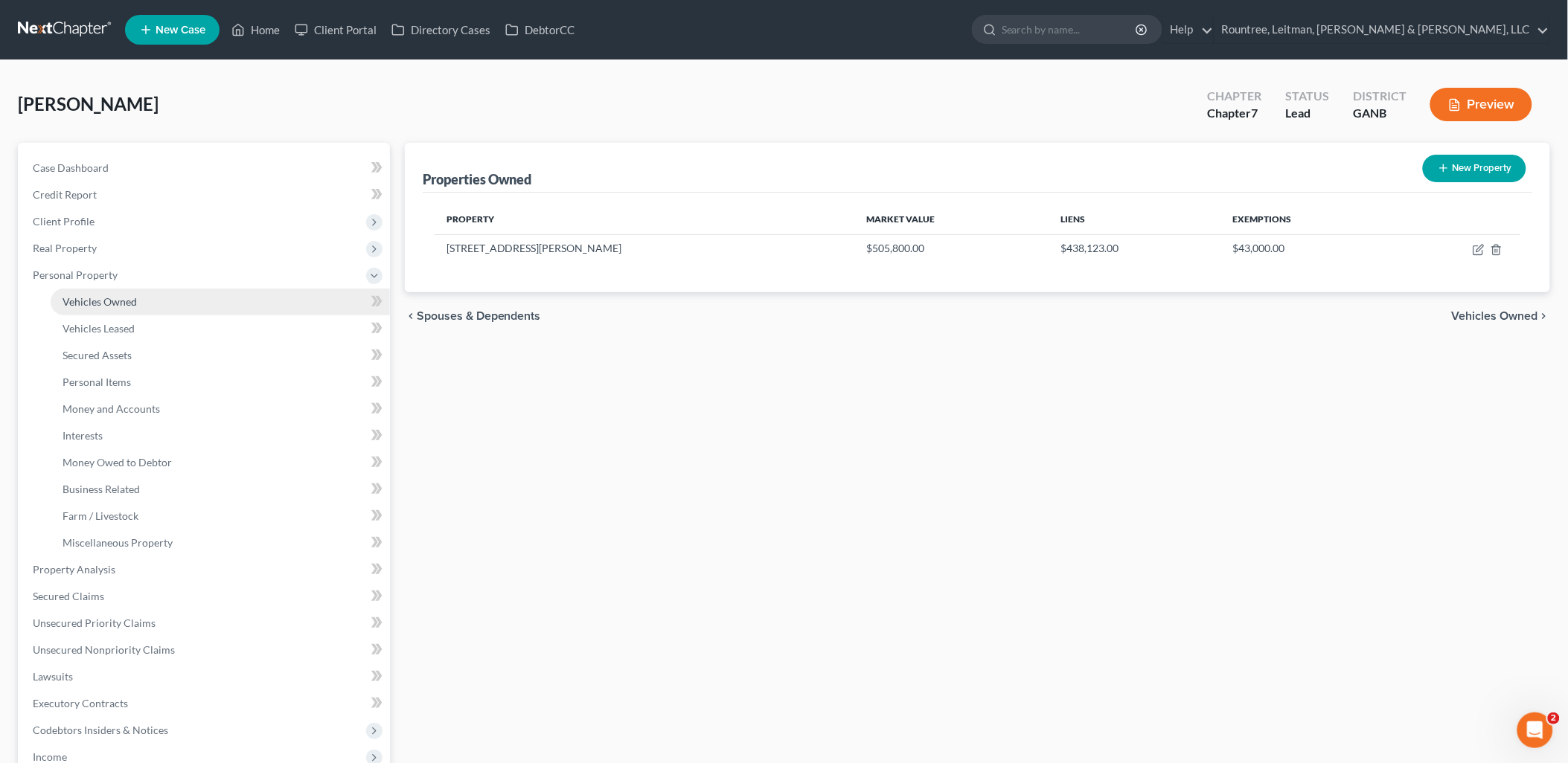
click at [129, 306] on span "Vehicles Owned" at bounding box center [100, 301] width 75 height 13
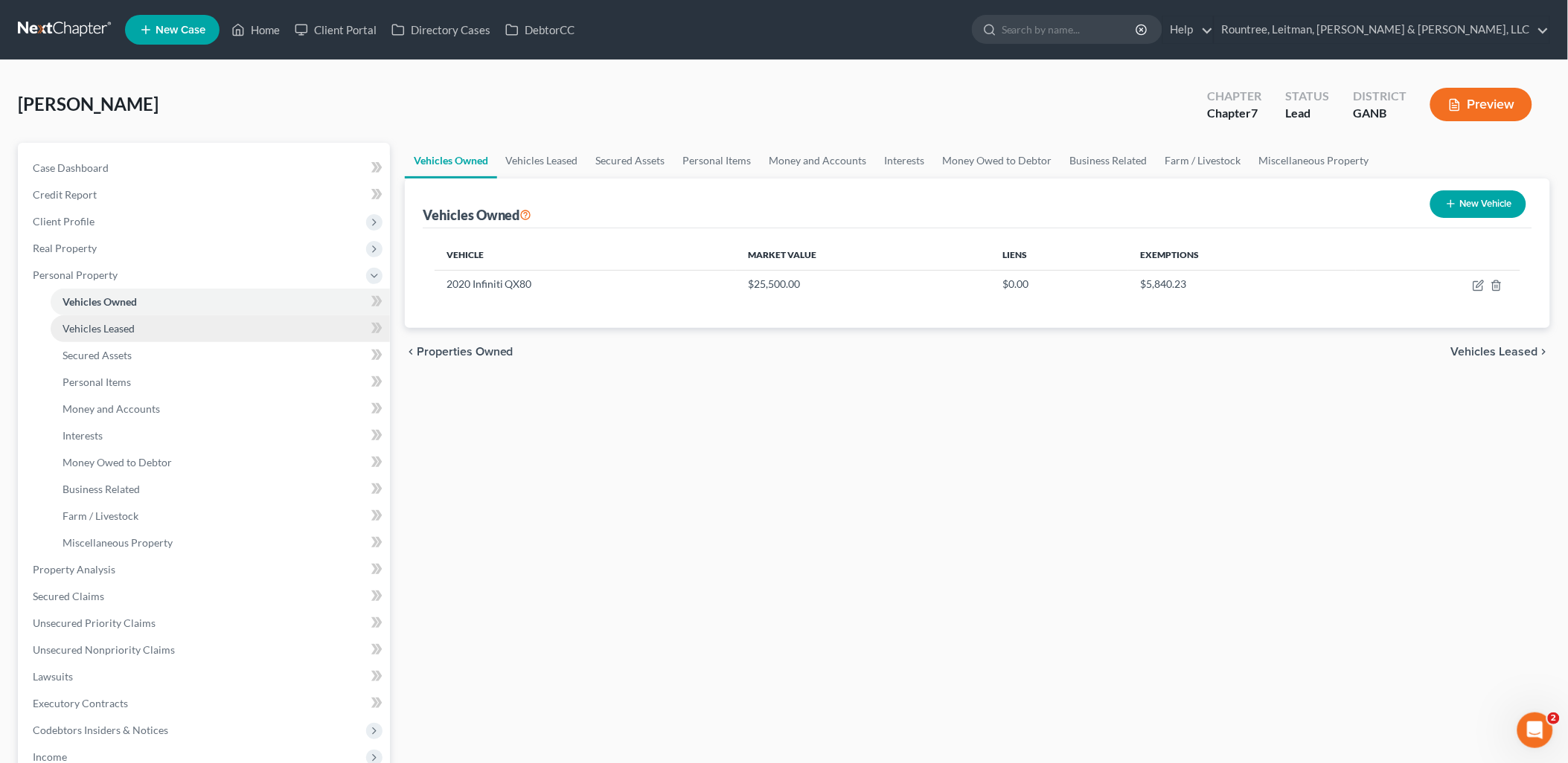
click at [128, 325] on span "Vehicles Leased" at bounding box center [99, 328] width 72 height 13
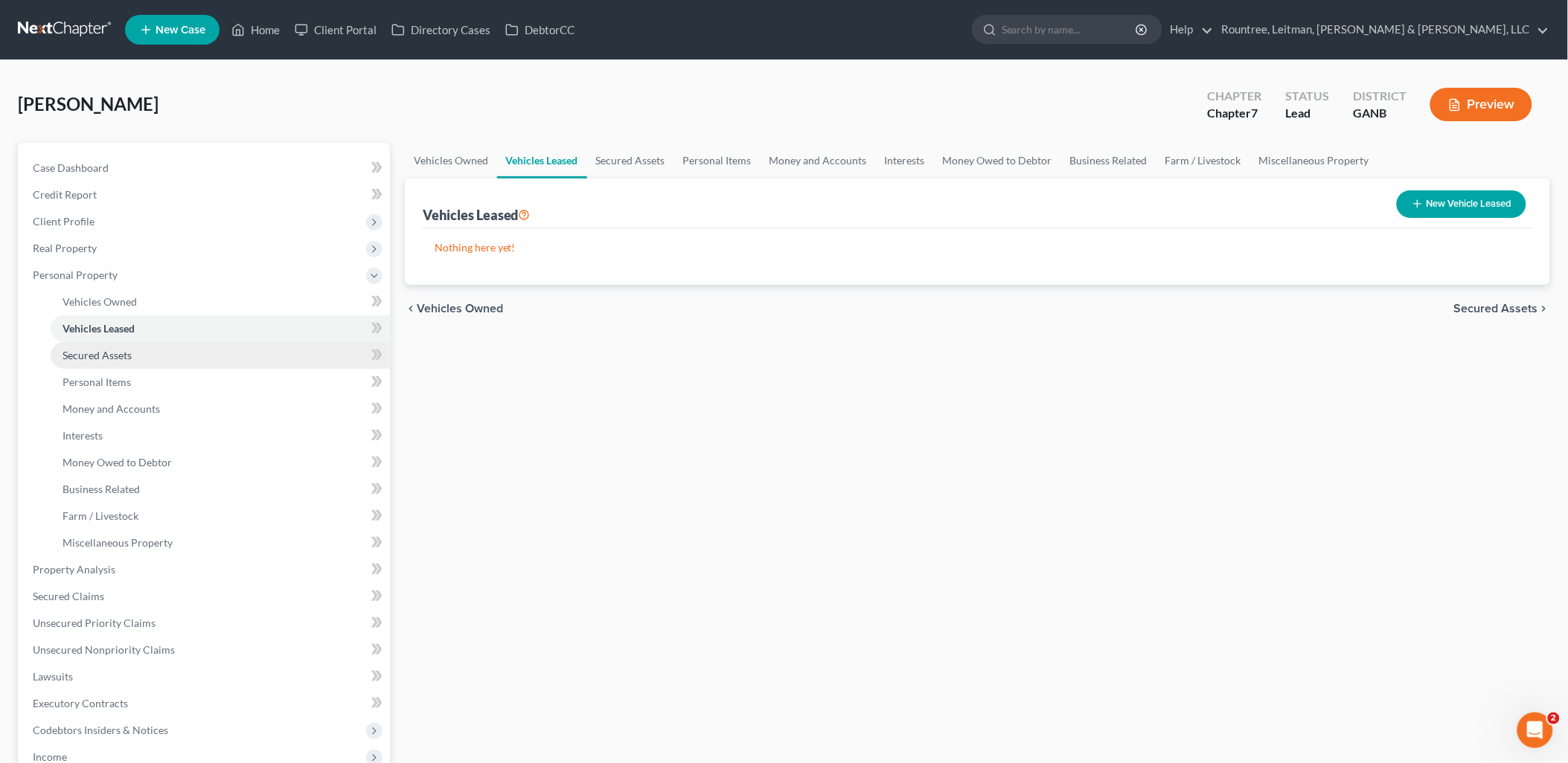
click at [128, 355] on span "Secured Assets" at bounding box center [97, 354] width 70 height 13
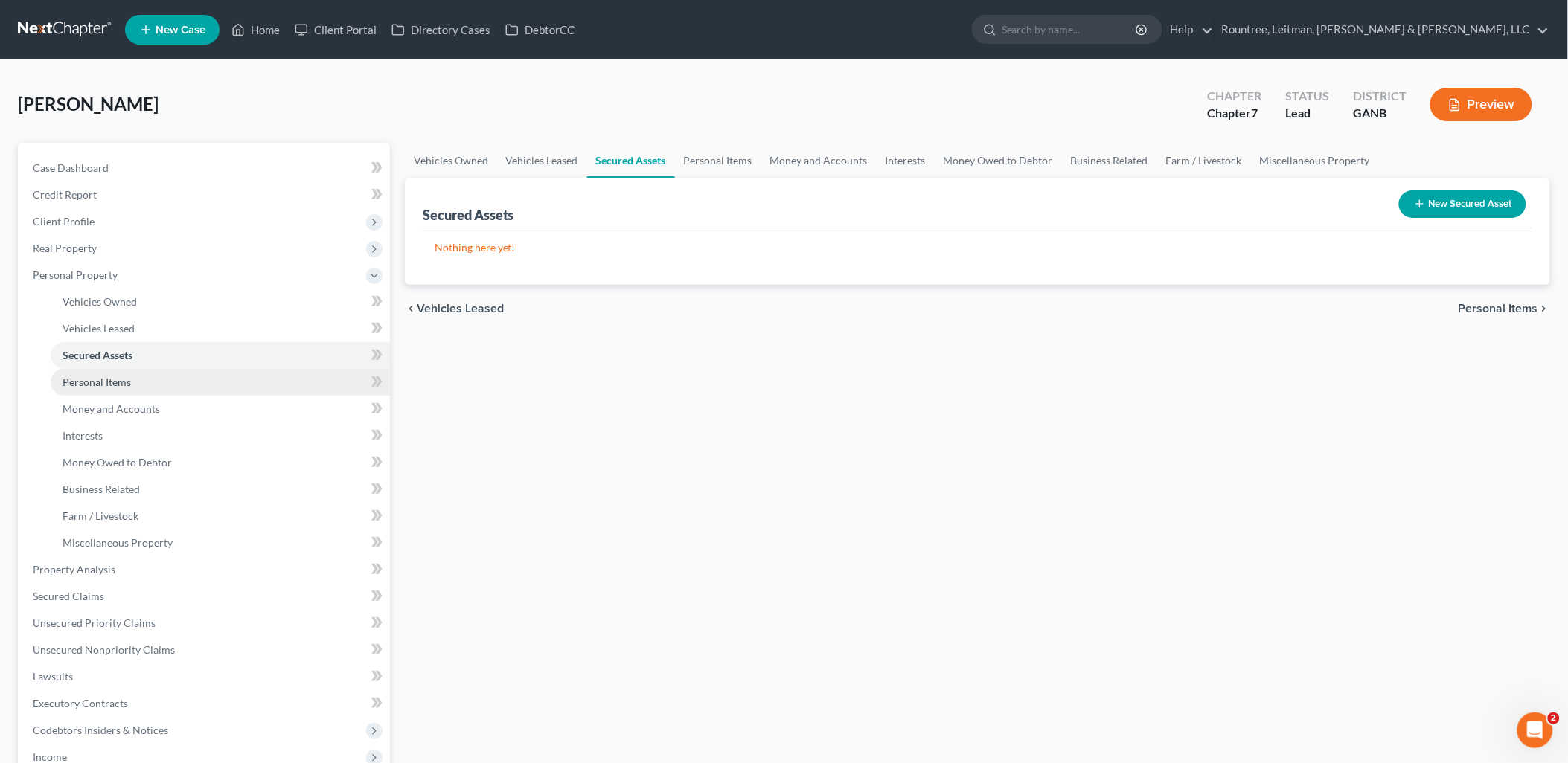
click at [131, 377] on link "Personal Items" at bounding box center [220, 382] width 339 height 27
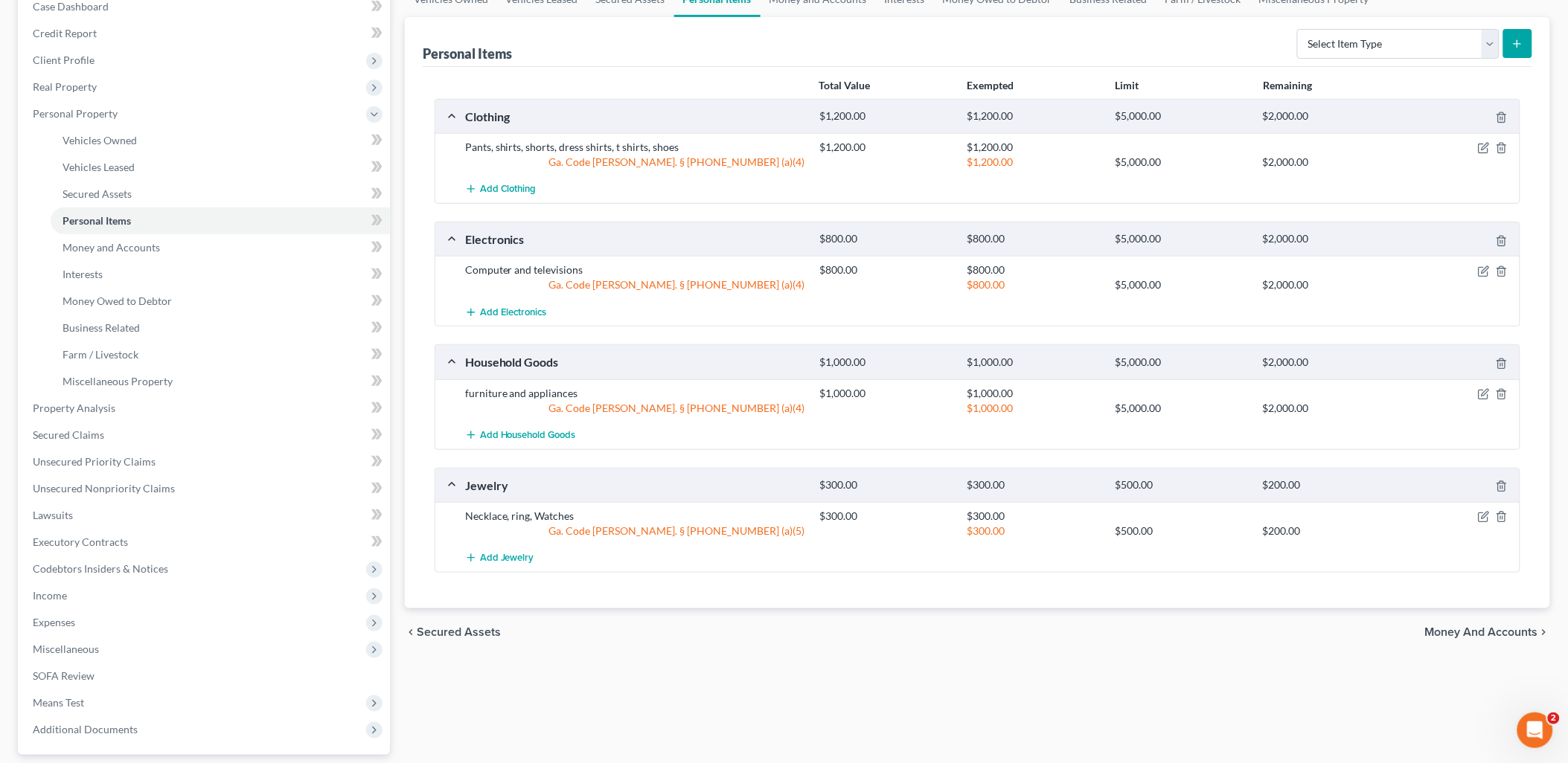
scroll to position [165, 0]
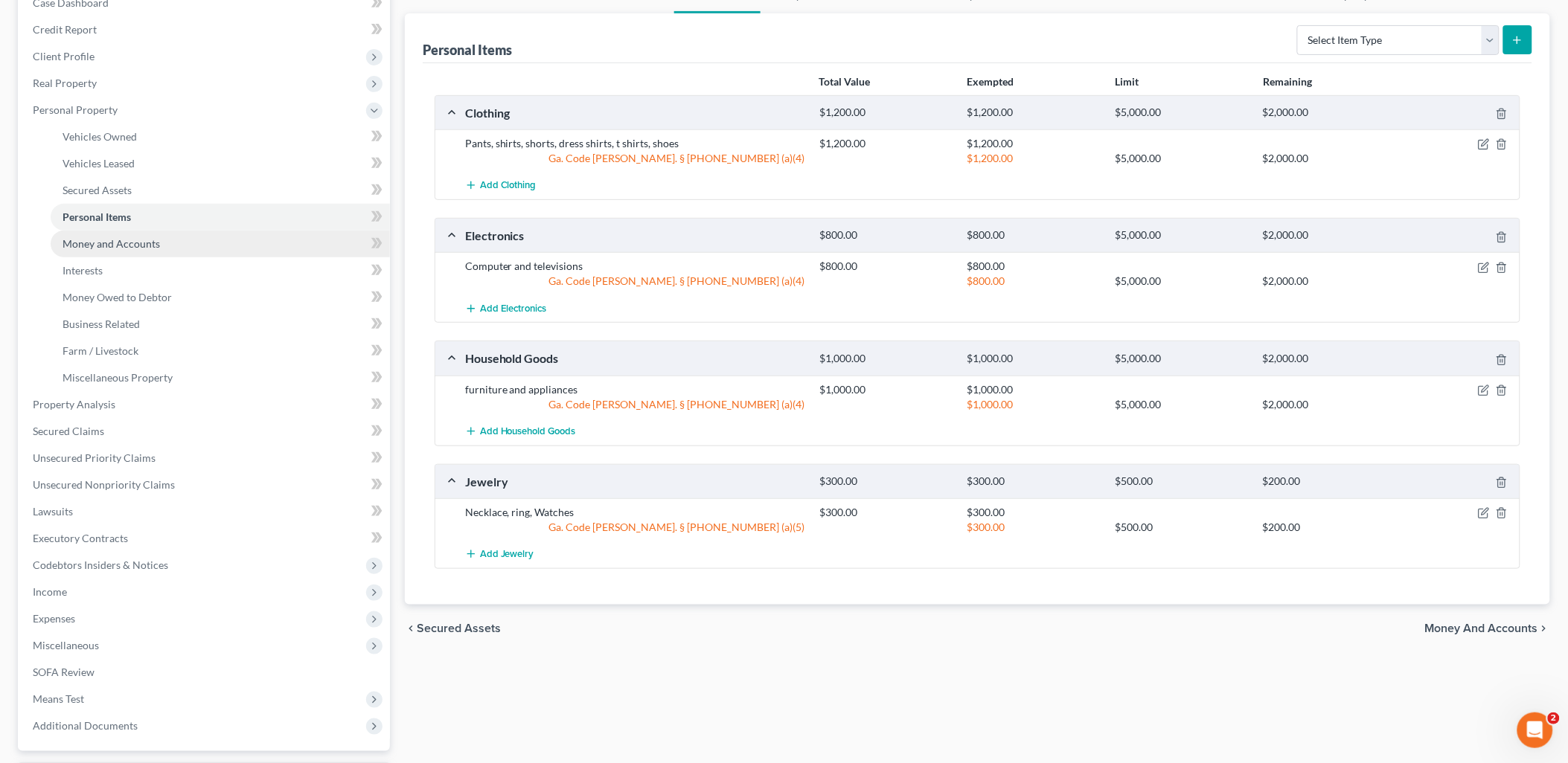
click at [164, 239] on link "Money and Accounts" at bounding box center [220, 244] width 339 height 27
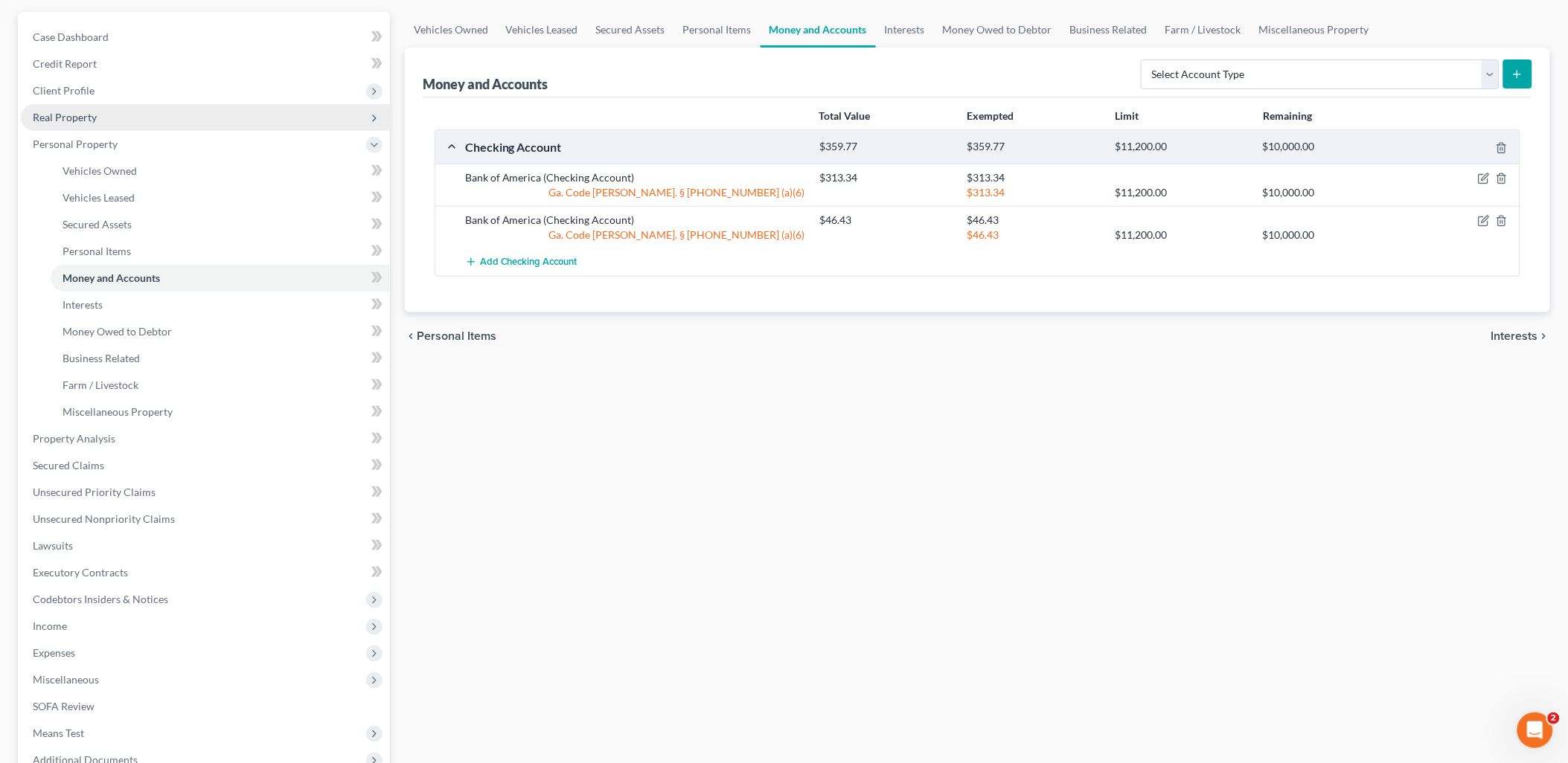
scroll to position [165, 0]
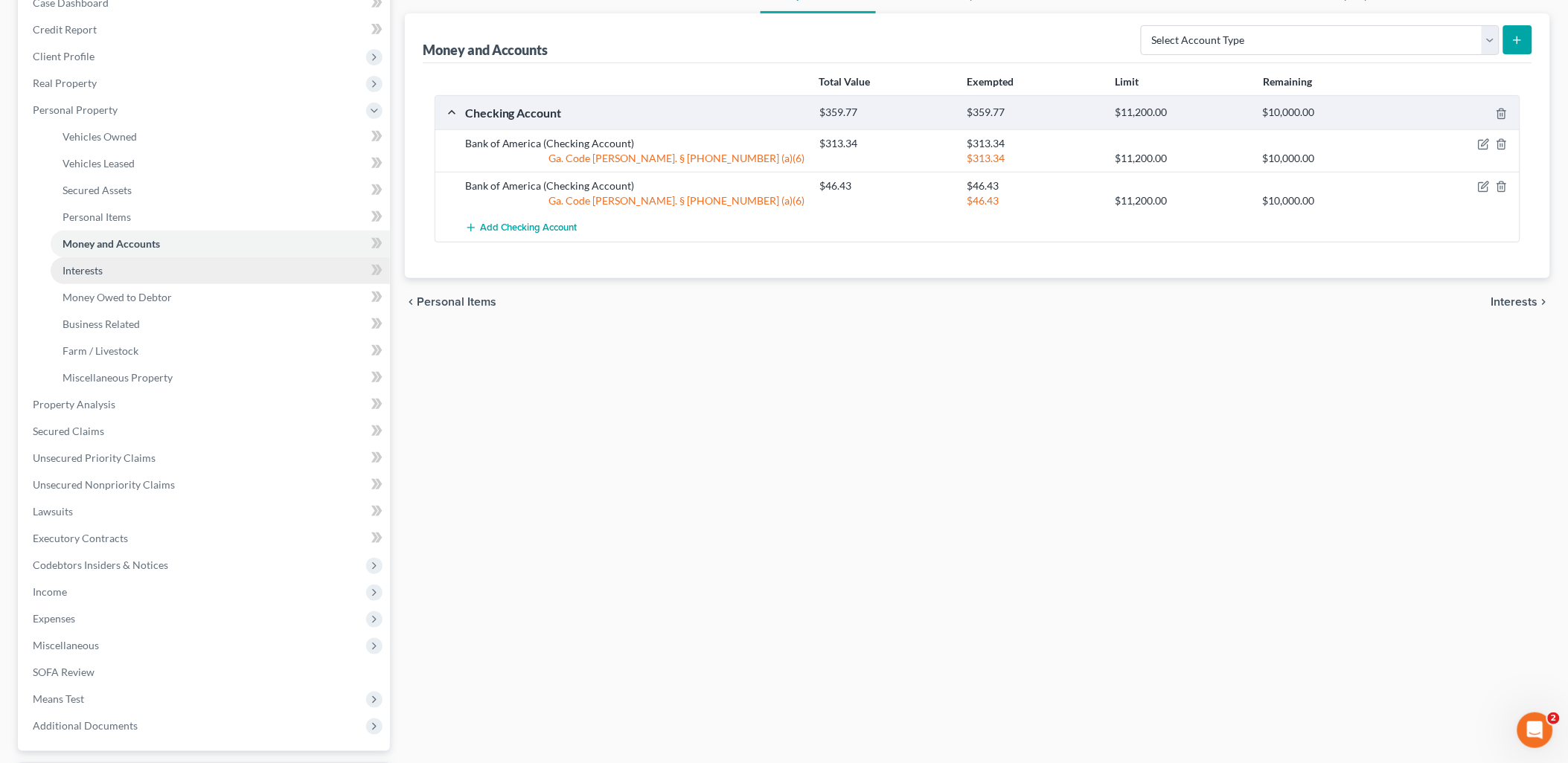
click at [125, 277] on link "Interests" at bounding box center [220, 270] width 339 height 27
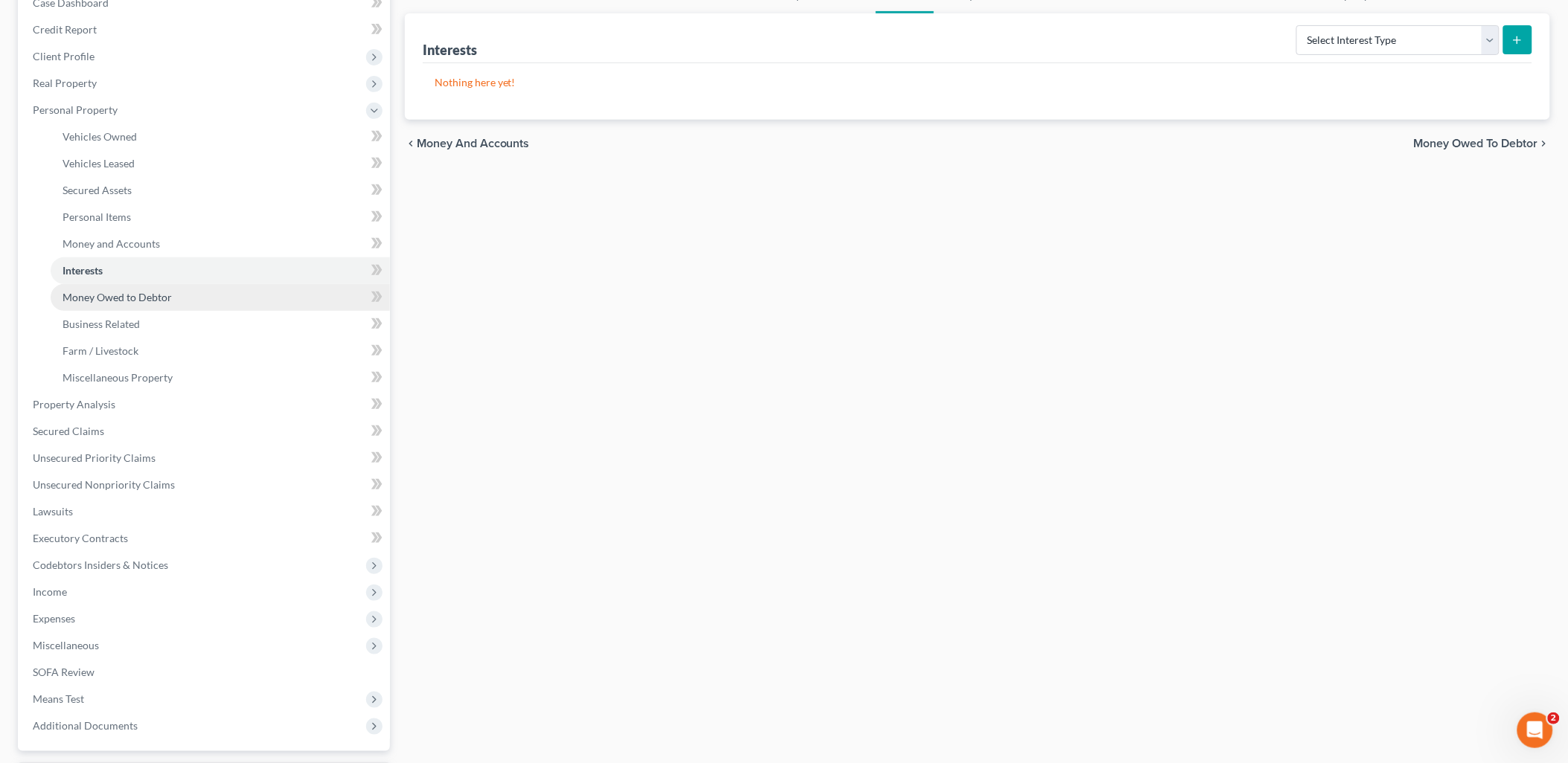
click at [126, 291] on span "Money Owed to Debtor" at bounding box center [117, 297] width 109 height 13
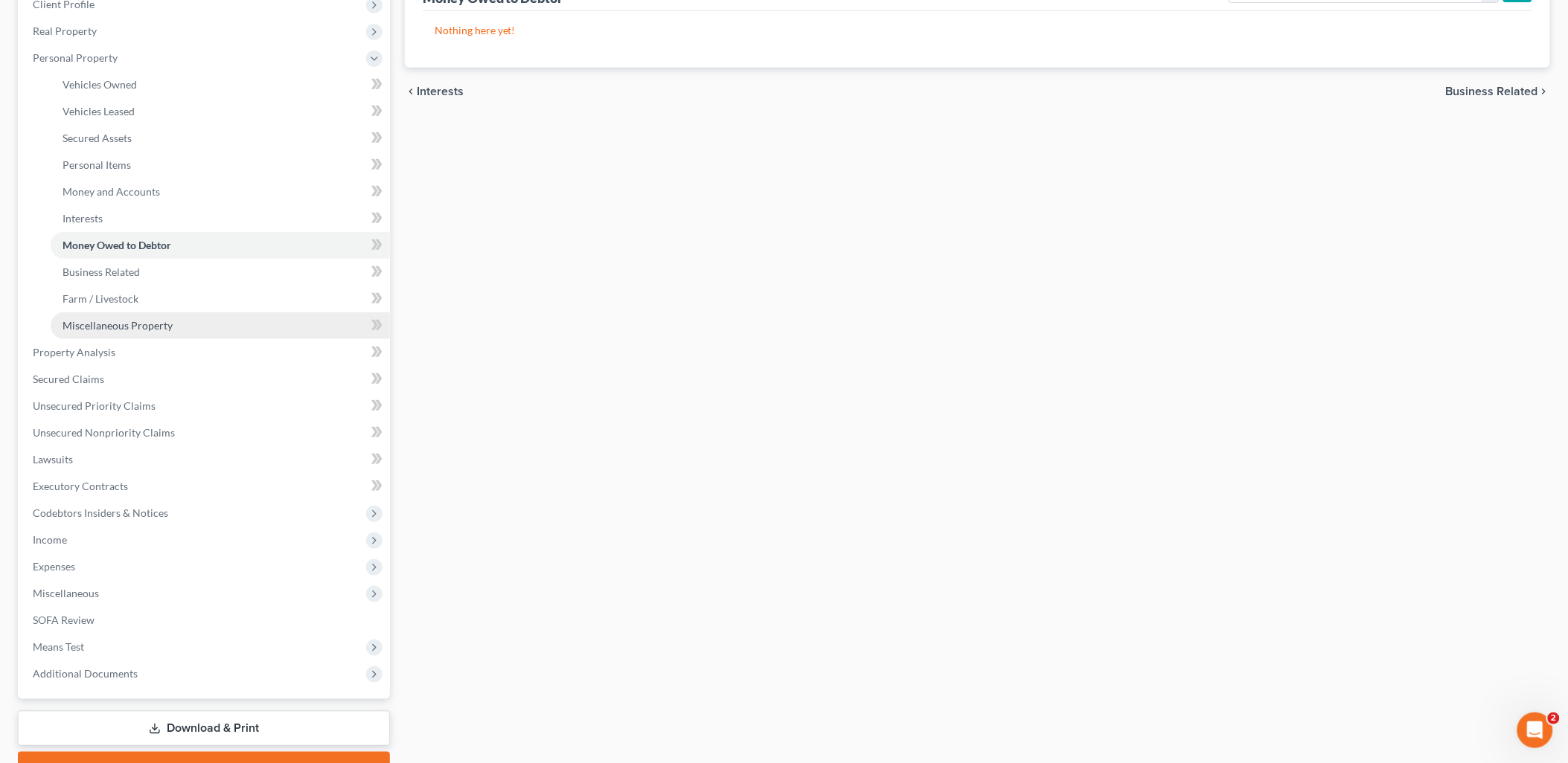
scroll to position [248, 0]
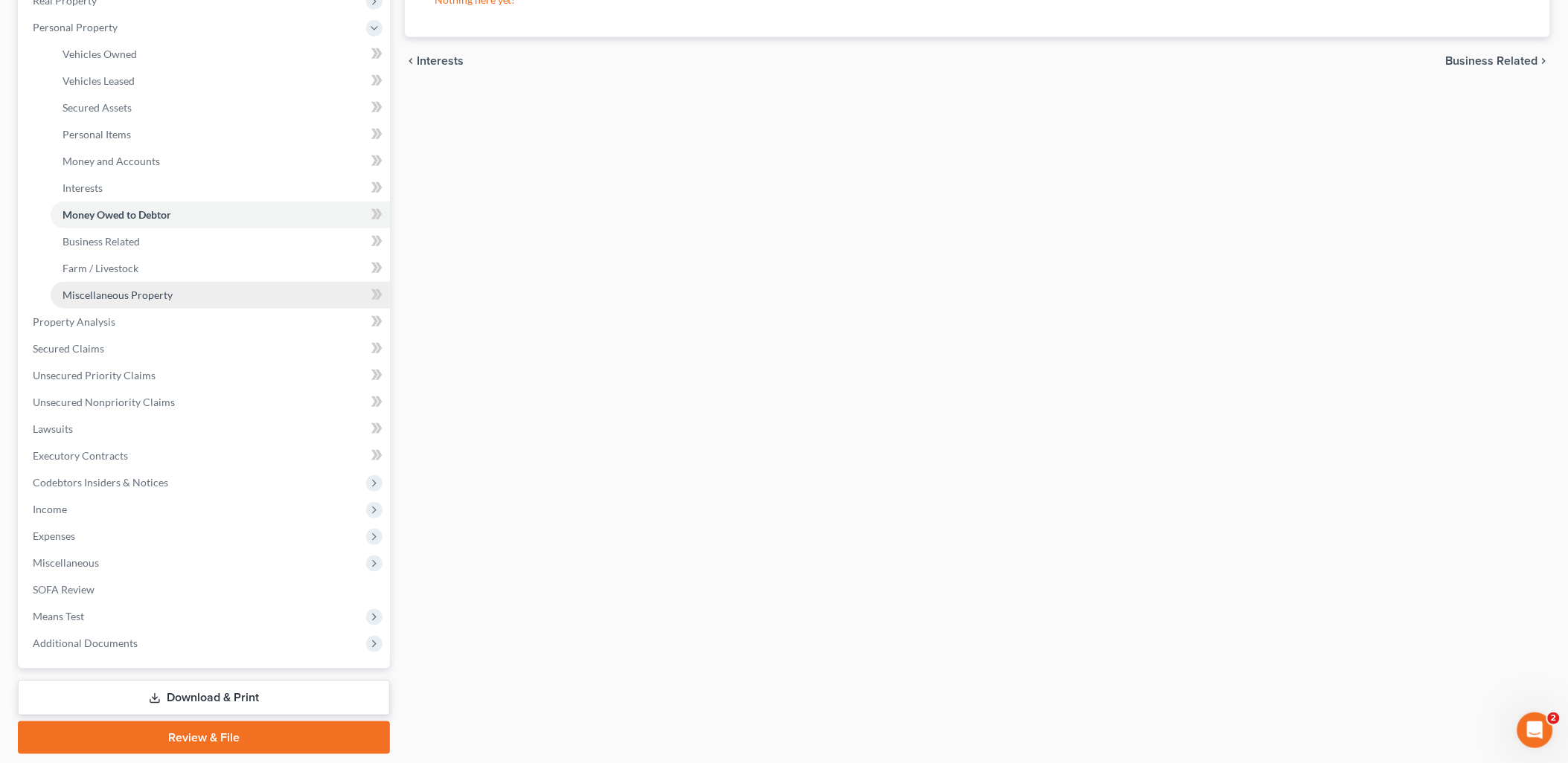
click at [121, 288] on span "Miscellaneous Property" at bounding box center [118, 294] width 110 height 13
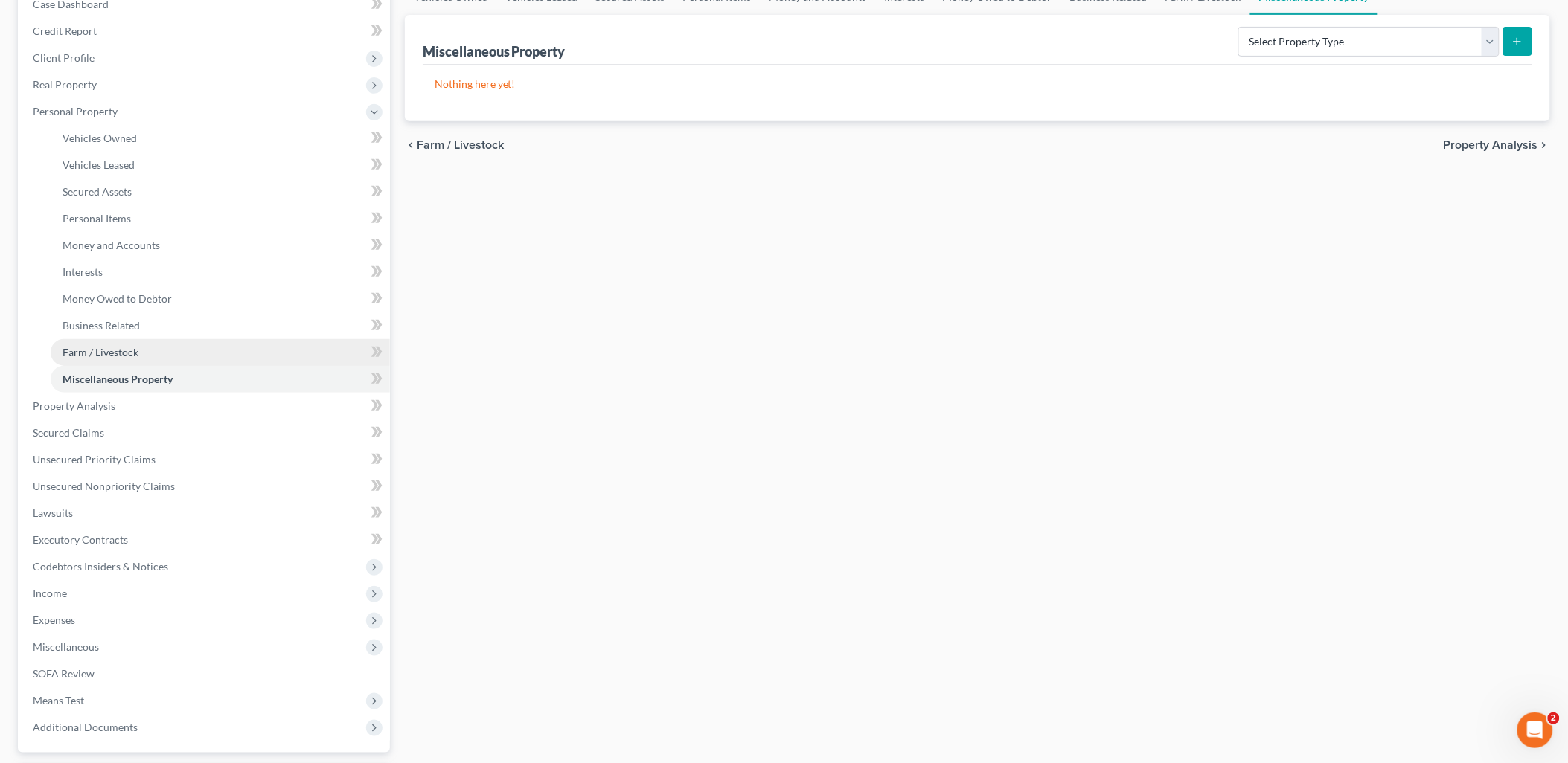
scroll to position [165, 0]
click at [103, 425] on link "Secured Claims" at bounding box center [205, 431] width 369 height 27
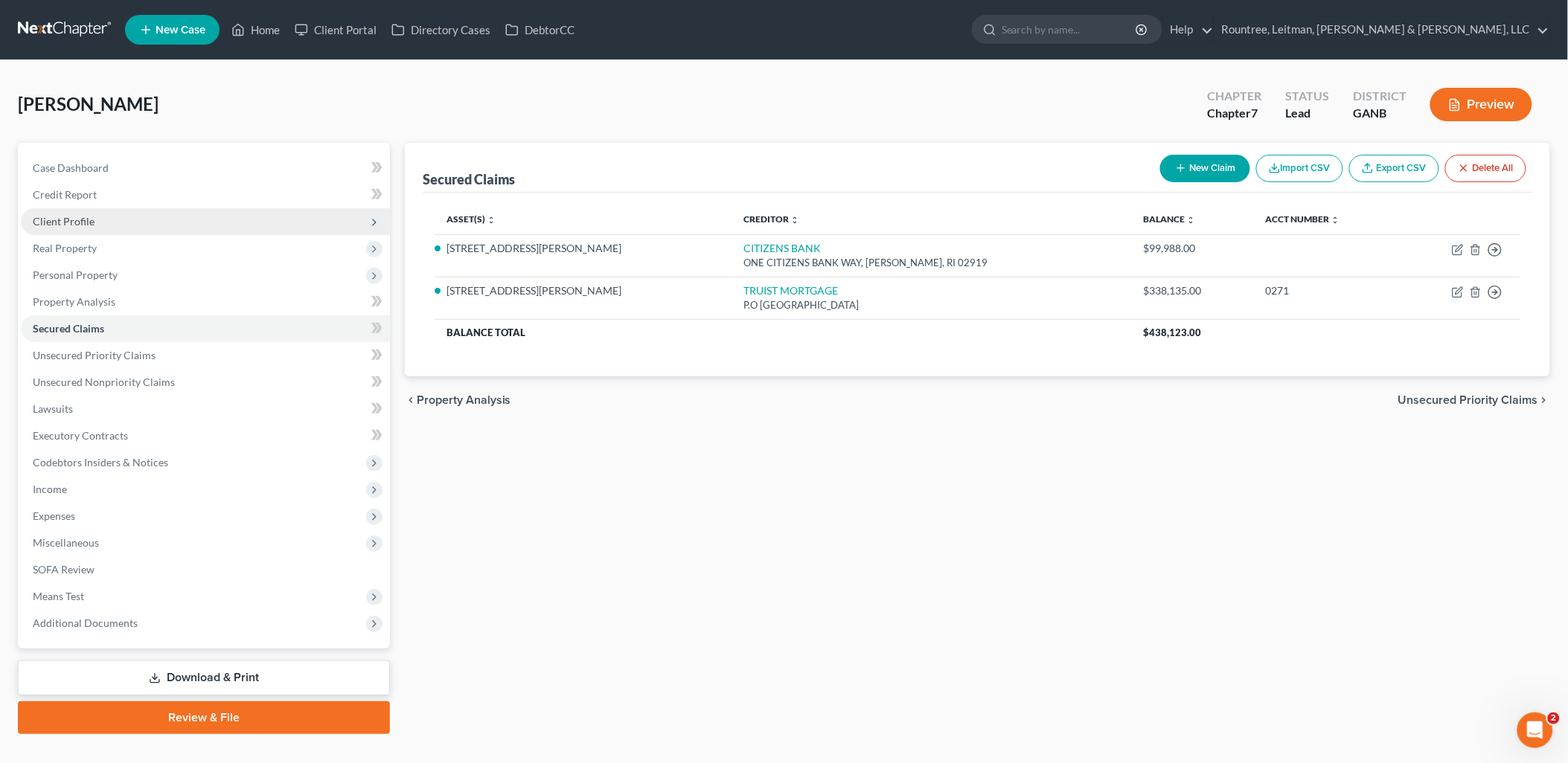
click at [114, 219] on span "Client Profile" at bounding box center [205, 221] width 369 height 27
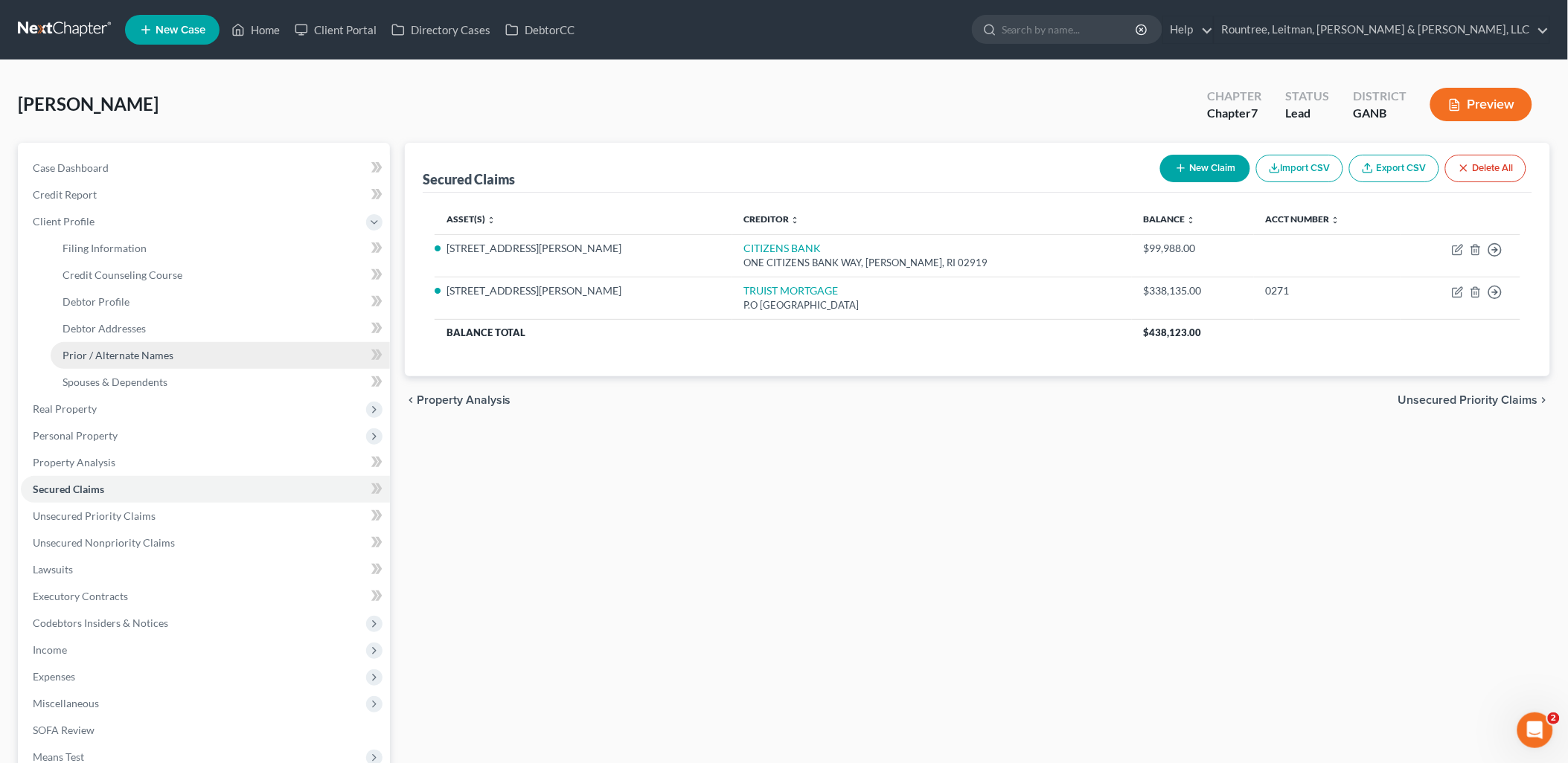
click at [154, 351] on span "Prior / Alternate Names" at bounding box center [118, 354] width 111 height 13
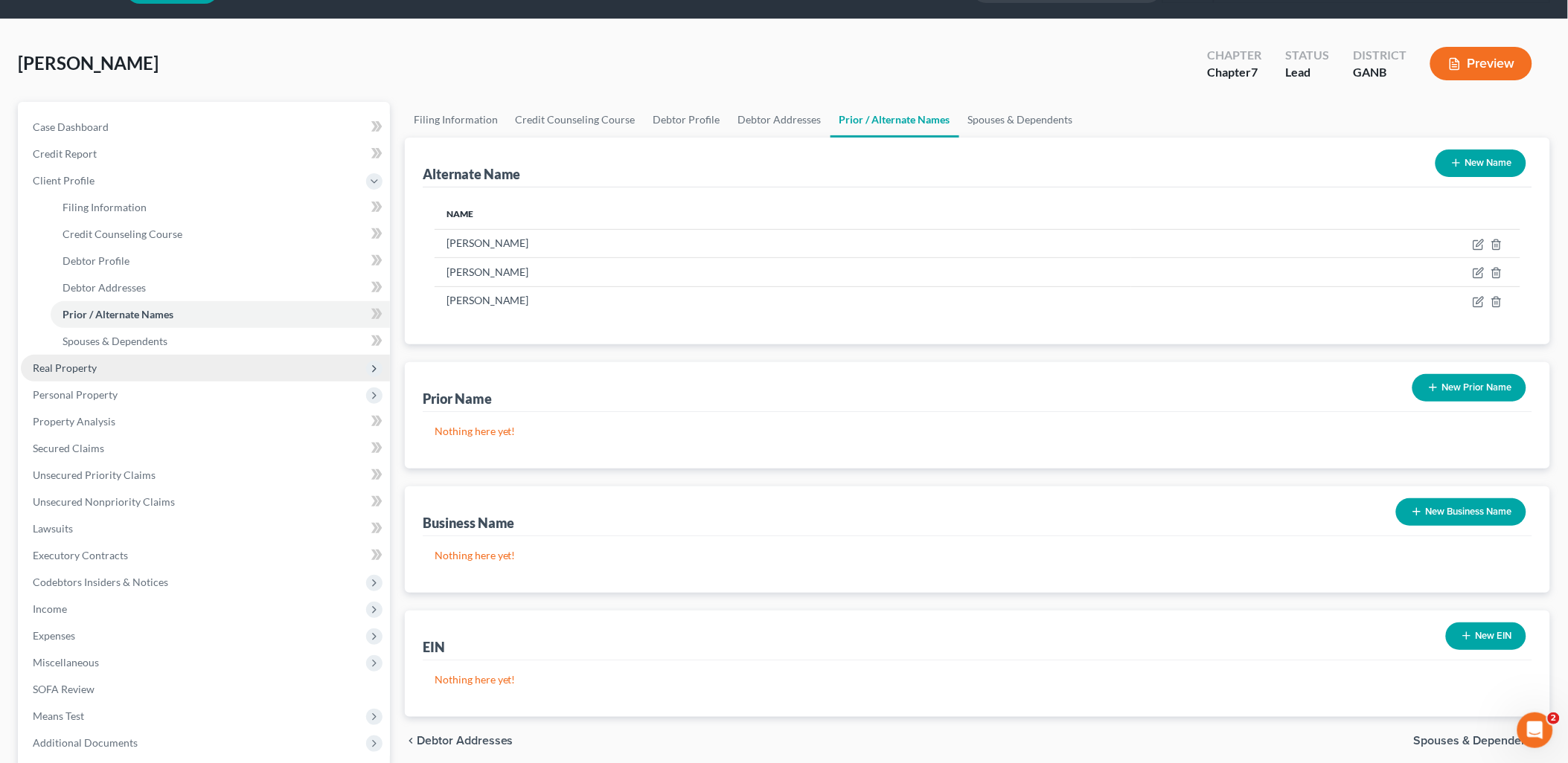
scroll to position [82, 0]
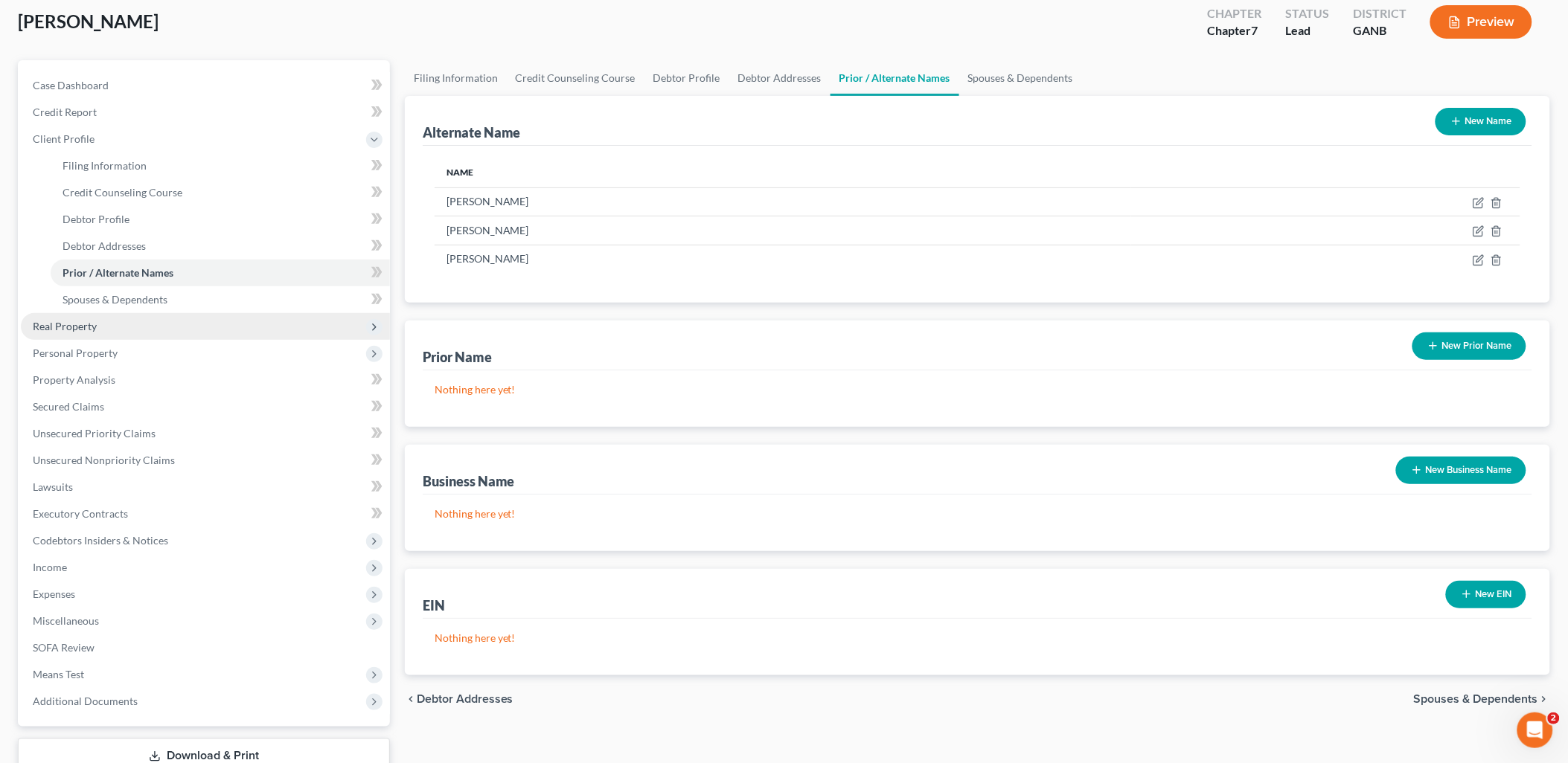
click at [129, 324] on span "Real Property" at bounding box center [205, 326] width 369 height 27
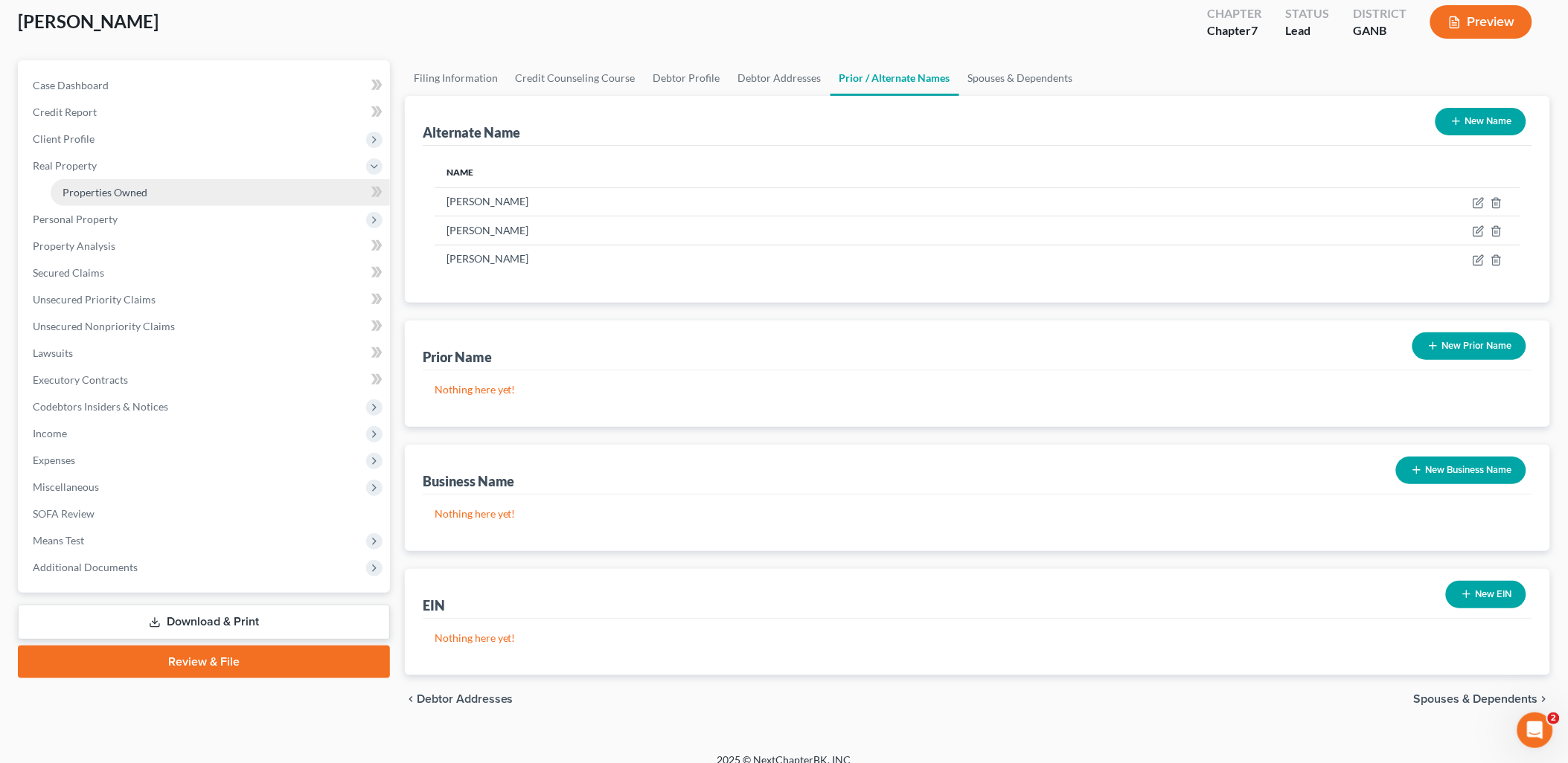
click at [148, 192] on link "Properties Owned" at bounding box center [220, 192] width 339 height 27
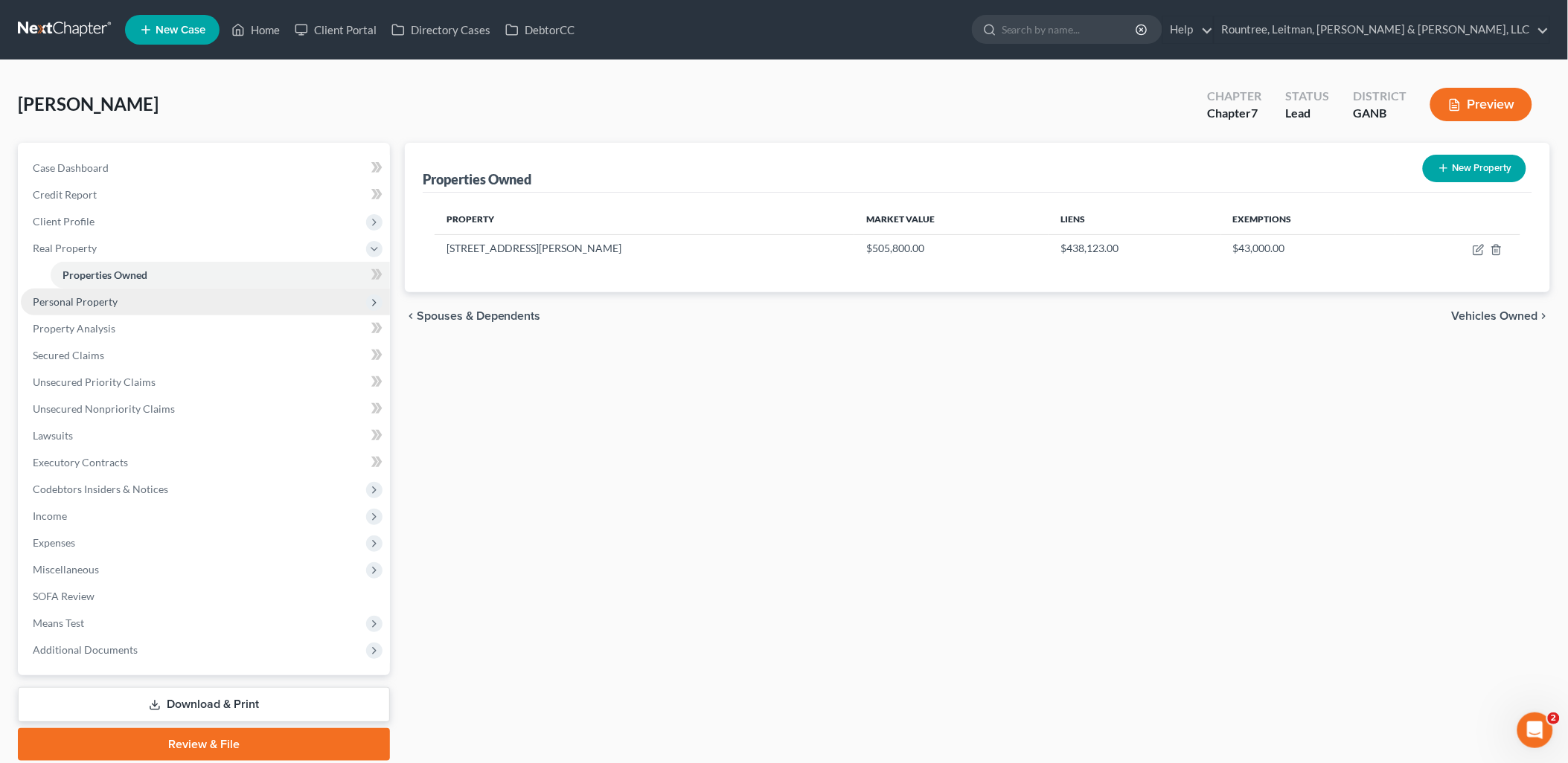
click at [129, 300] on span "Personal Property" at bounding box center [205, 301] width 369 height 27
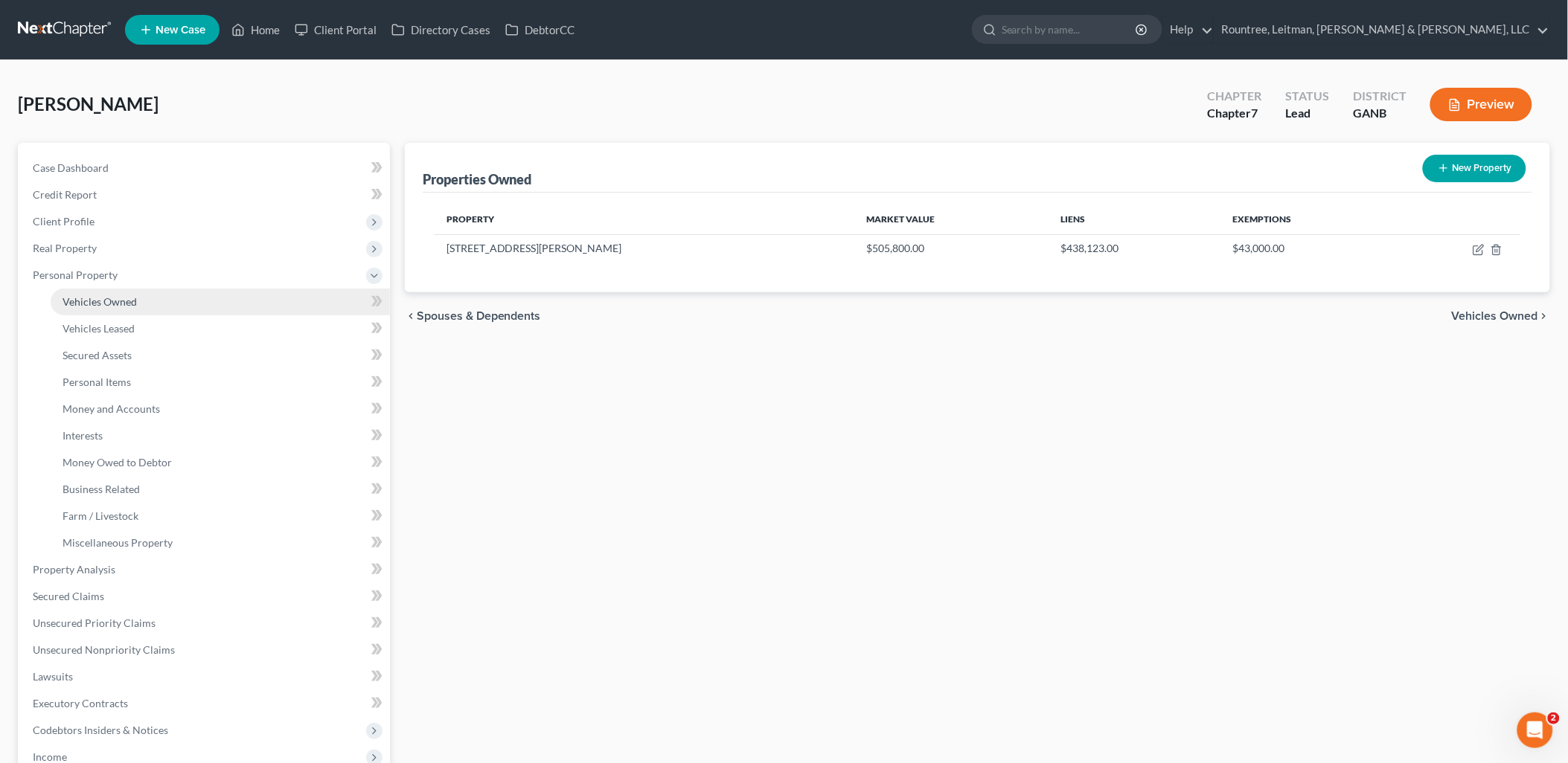
click at [127, 304] on span "Vehicles Owned" at bounding box center [100, 301] width 75 height 13
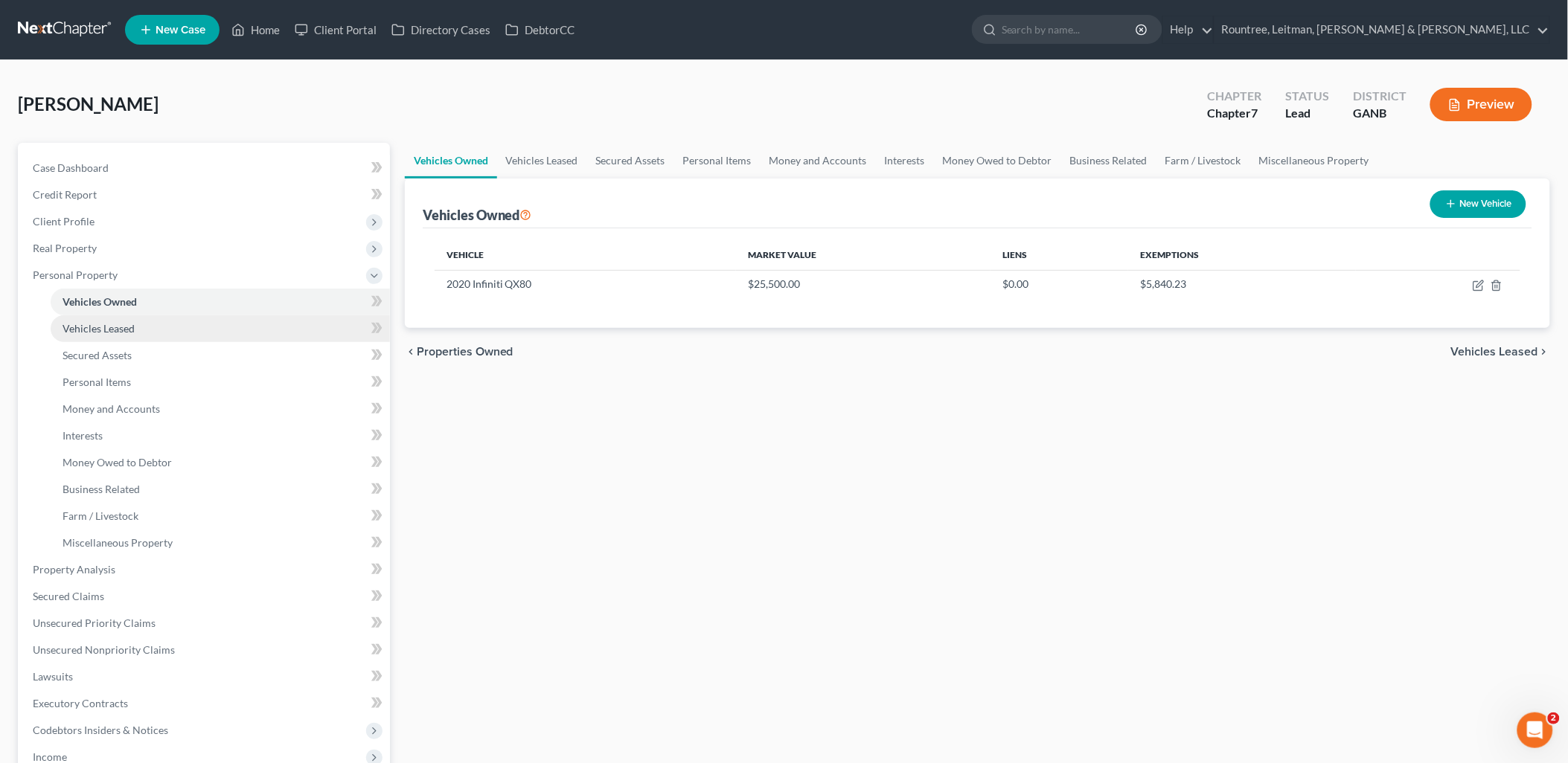
click at [128, 332] on span "Vehicles Leased" at bounding box center [99, 328] width 72 height 13
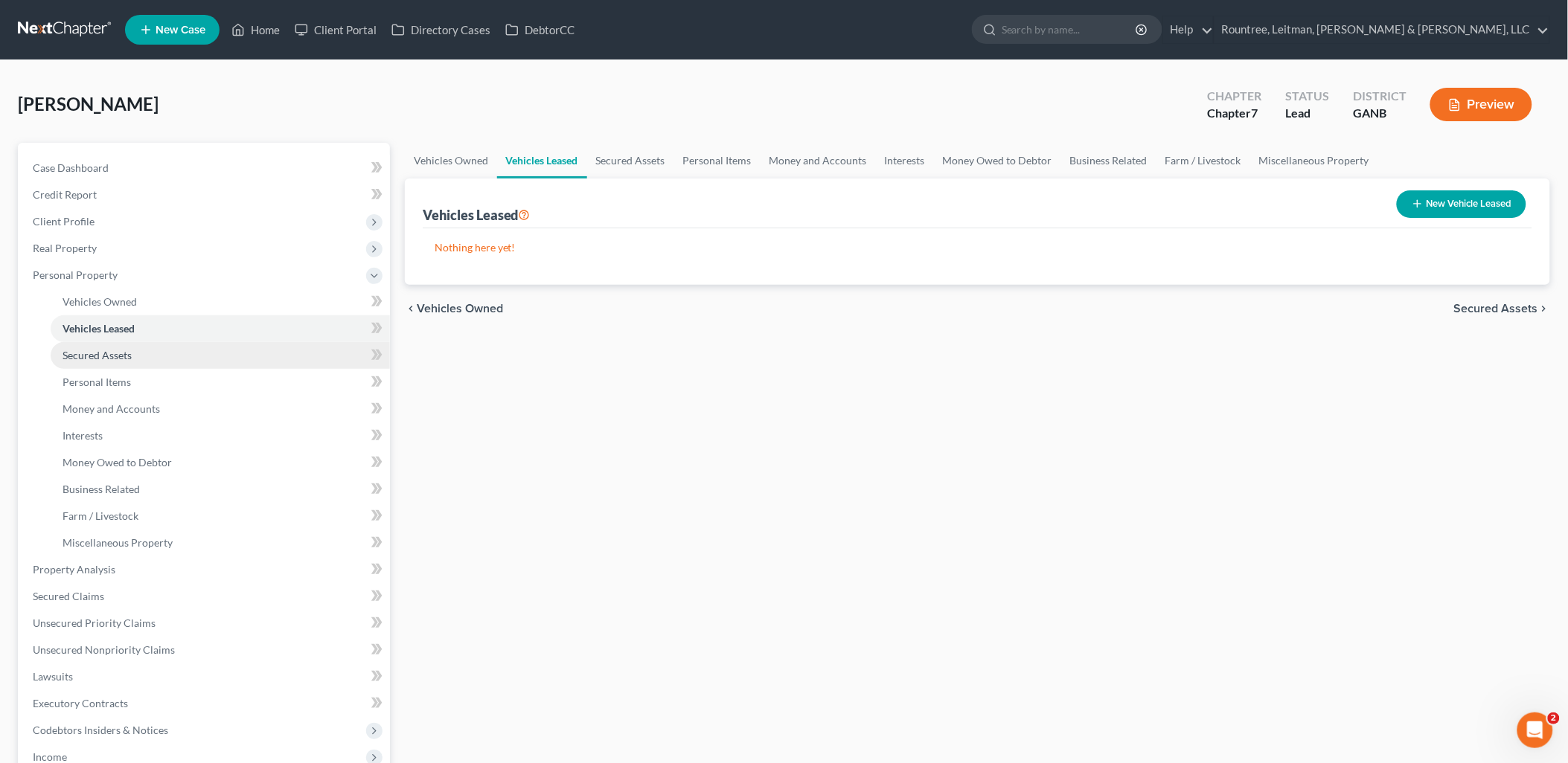
click at [127, 353] on span "Secured Assets" at bounding box center [97, 354] width 70 height 13
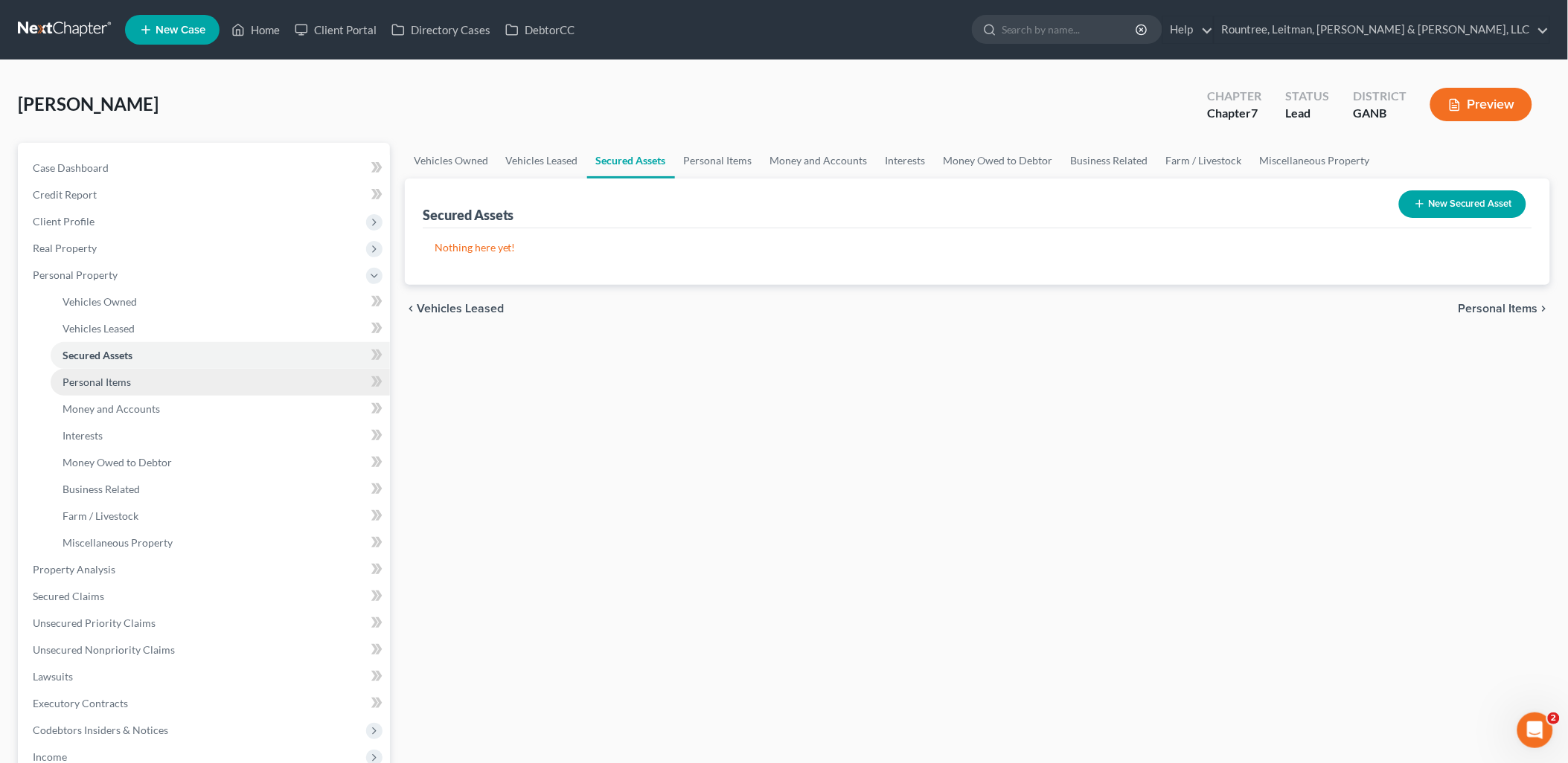
click at [137, 377] on link "Personal Items" at bounding box center [220, 382] width 339 height 27
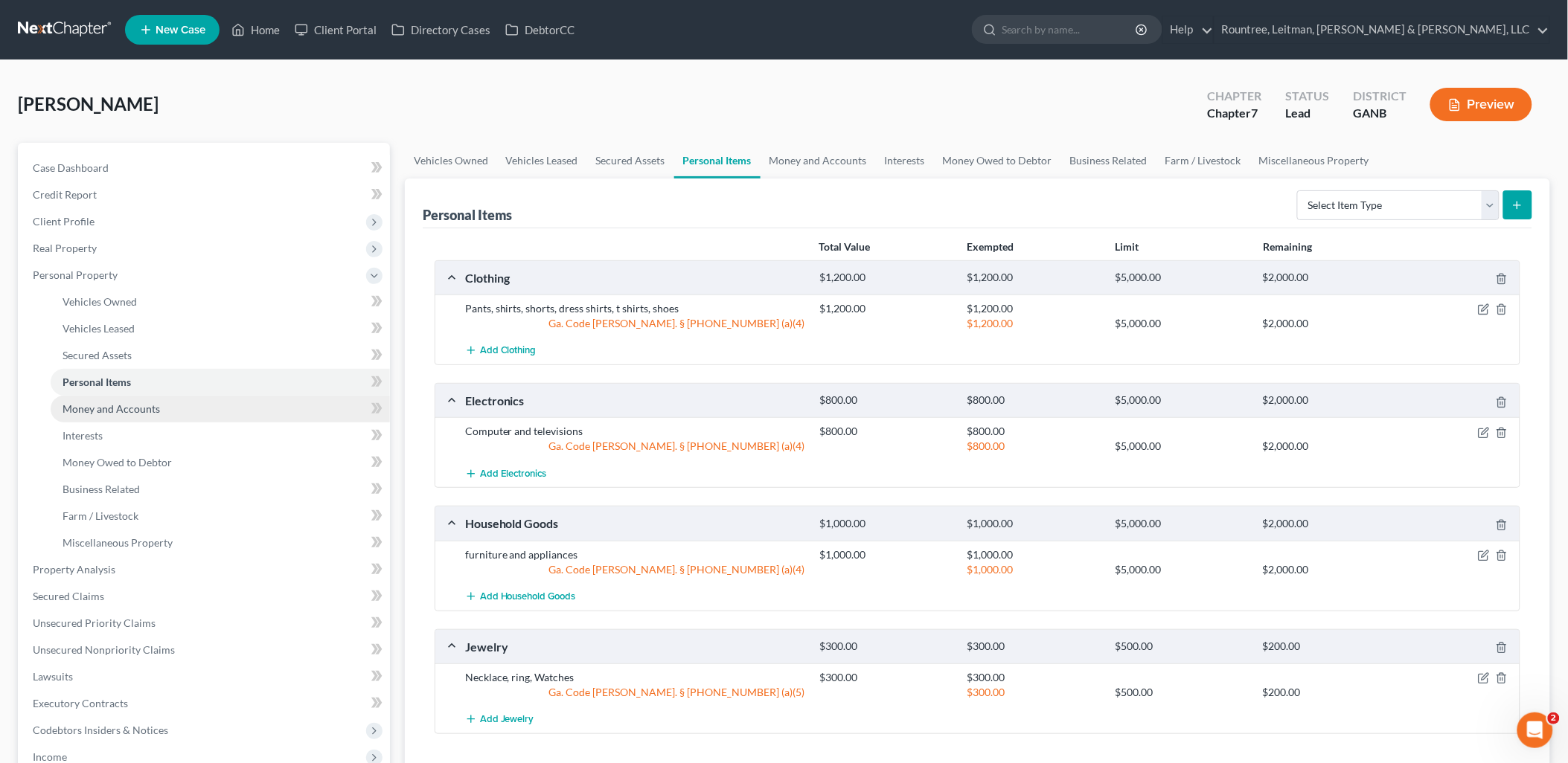
click at [137, 403] on span "Money and Accounts" at bounding box center [112, 409] width 98 height 13
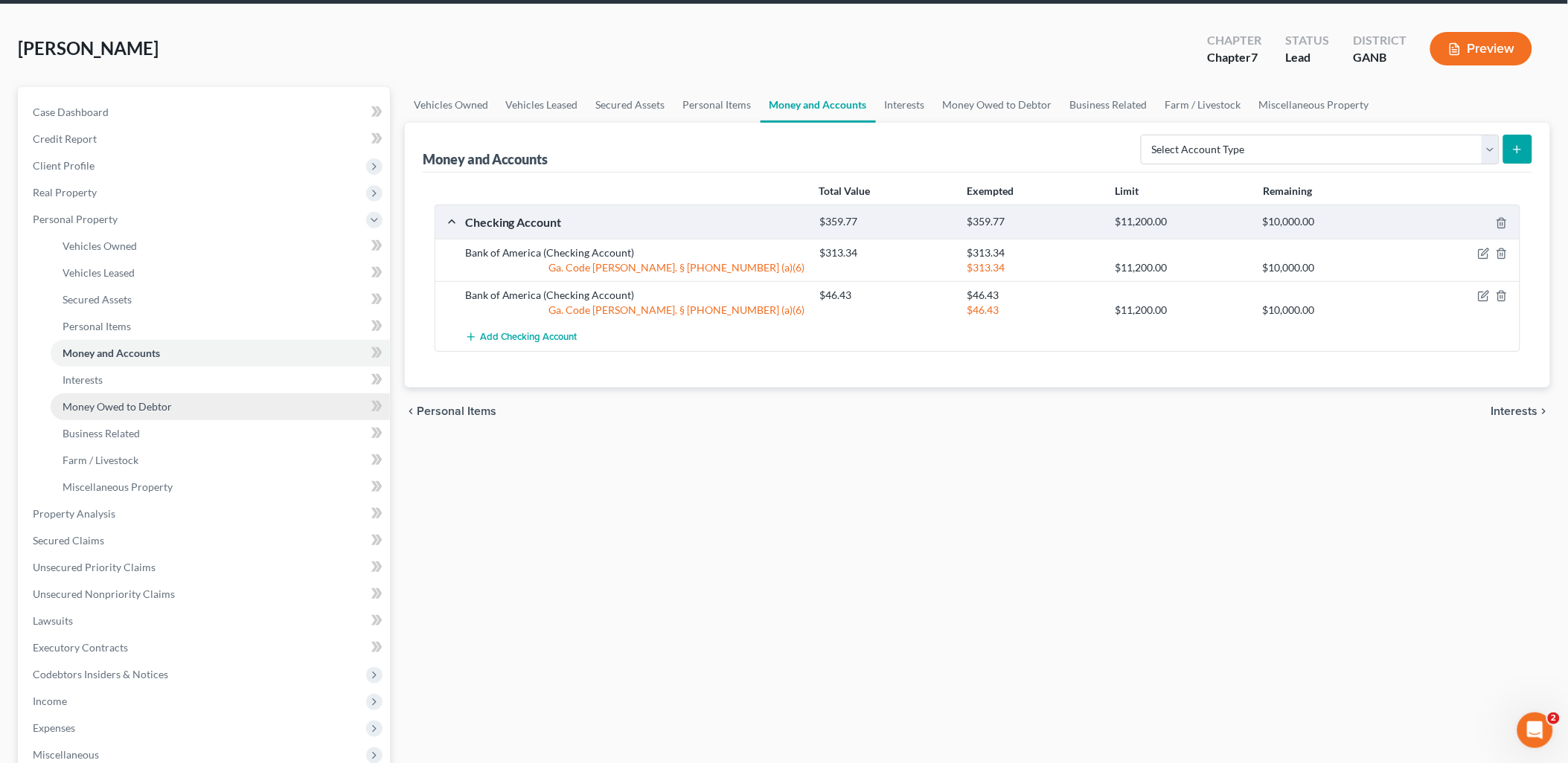
scroll to position [248, 0]
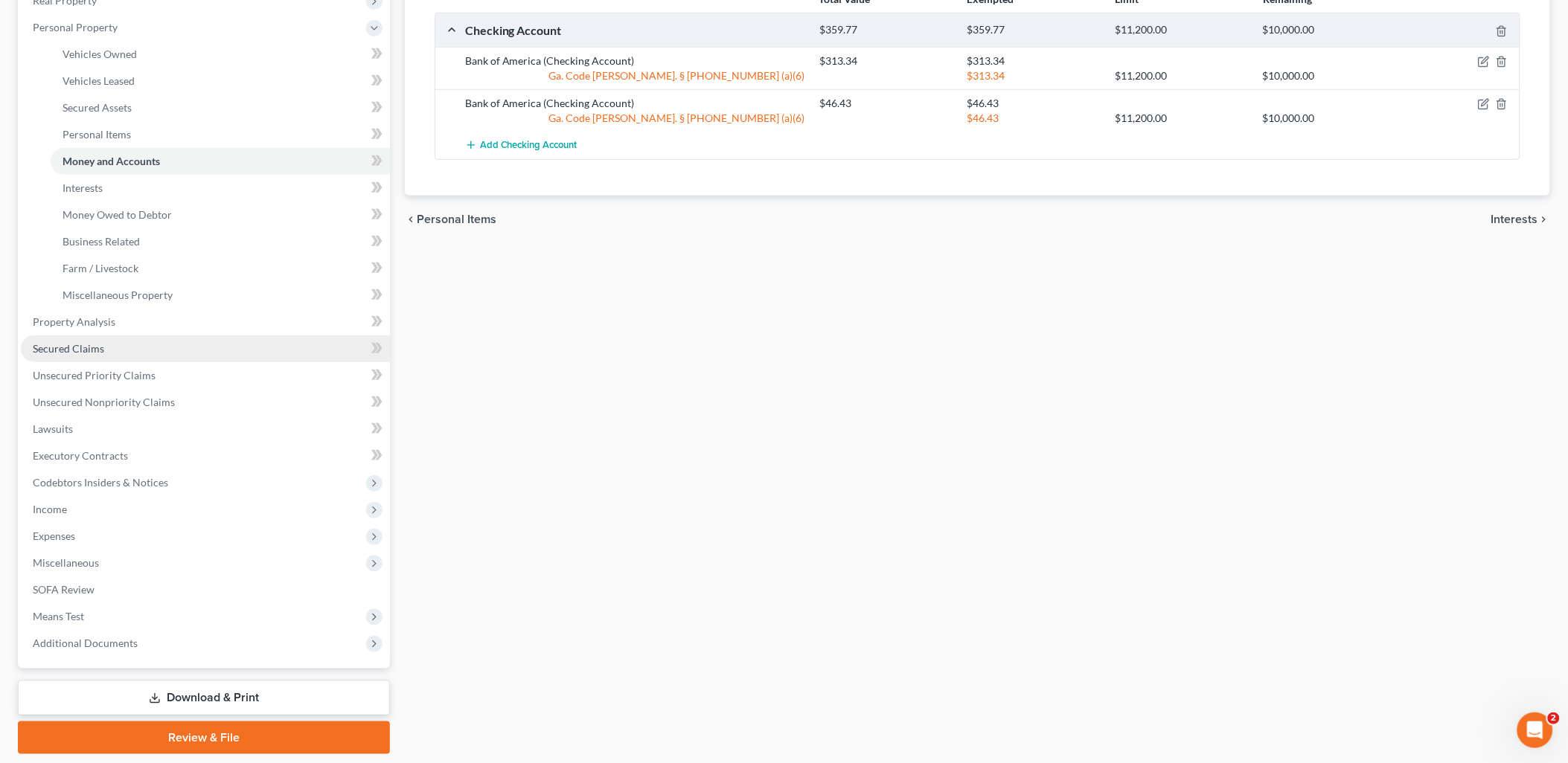
click at [116, 351] on link "Secured Claims" at bounding box center [205, 348] width 369 height 27
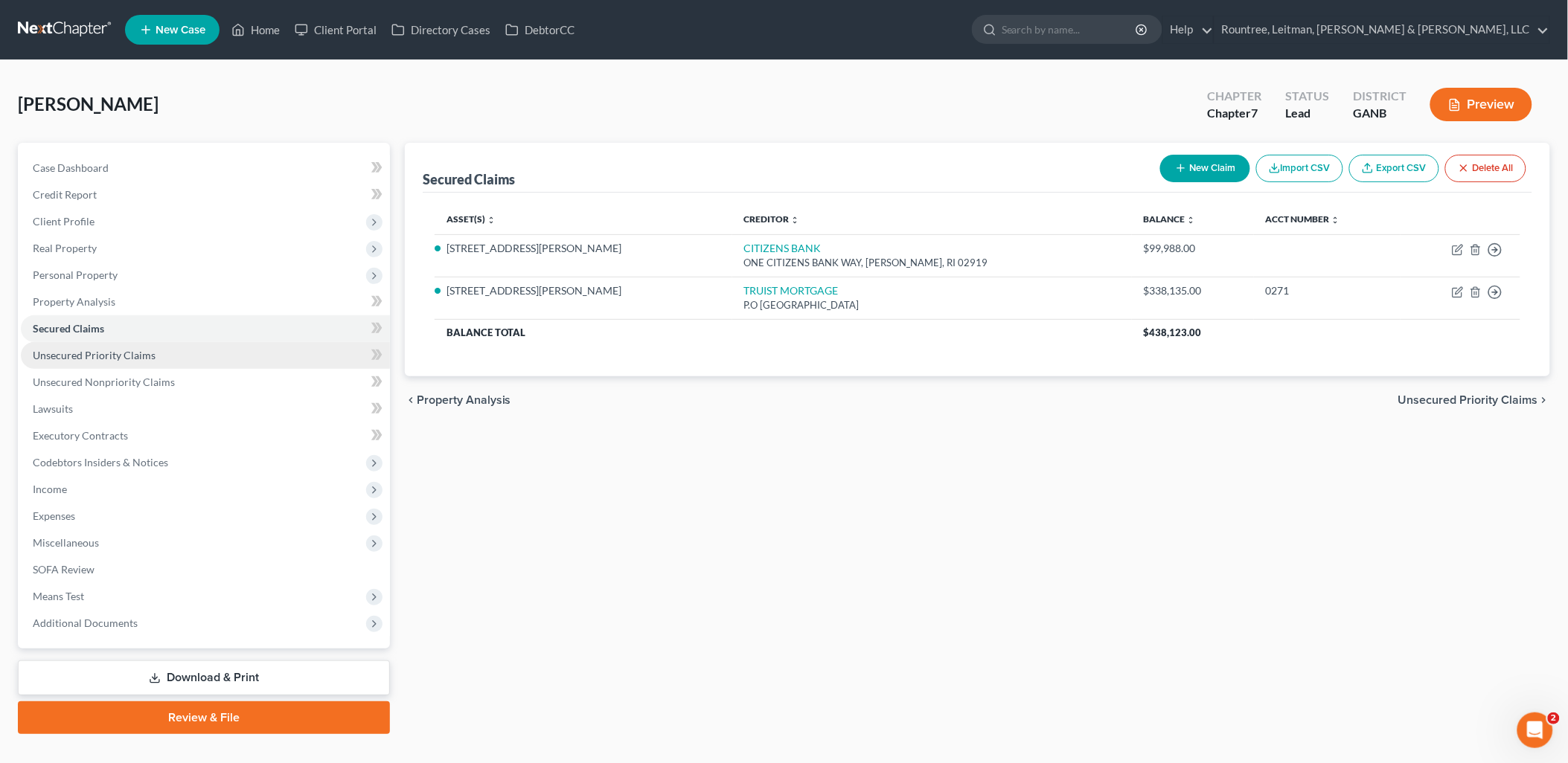
click at [122, 349] on span "Unsecured Priority Claims" at bounding box center [94, 354] width 123 height 13
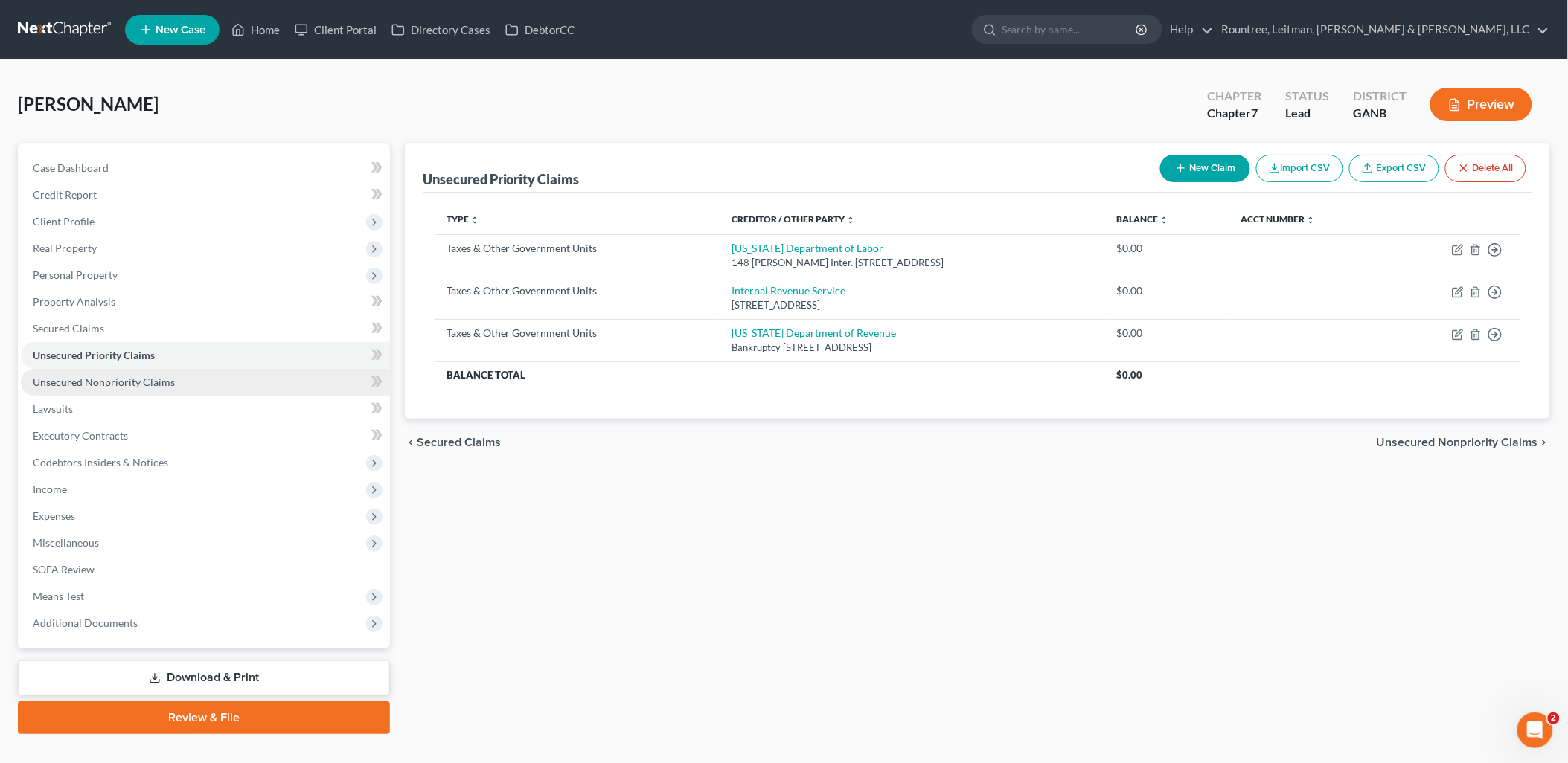
click at [116, 390] on link "Unsecured Nonpriority Claims" at bounding box center [205, 382] width 369 height 27
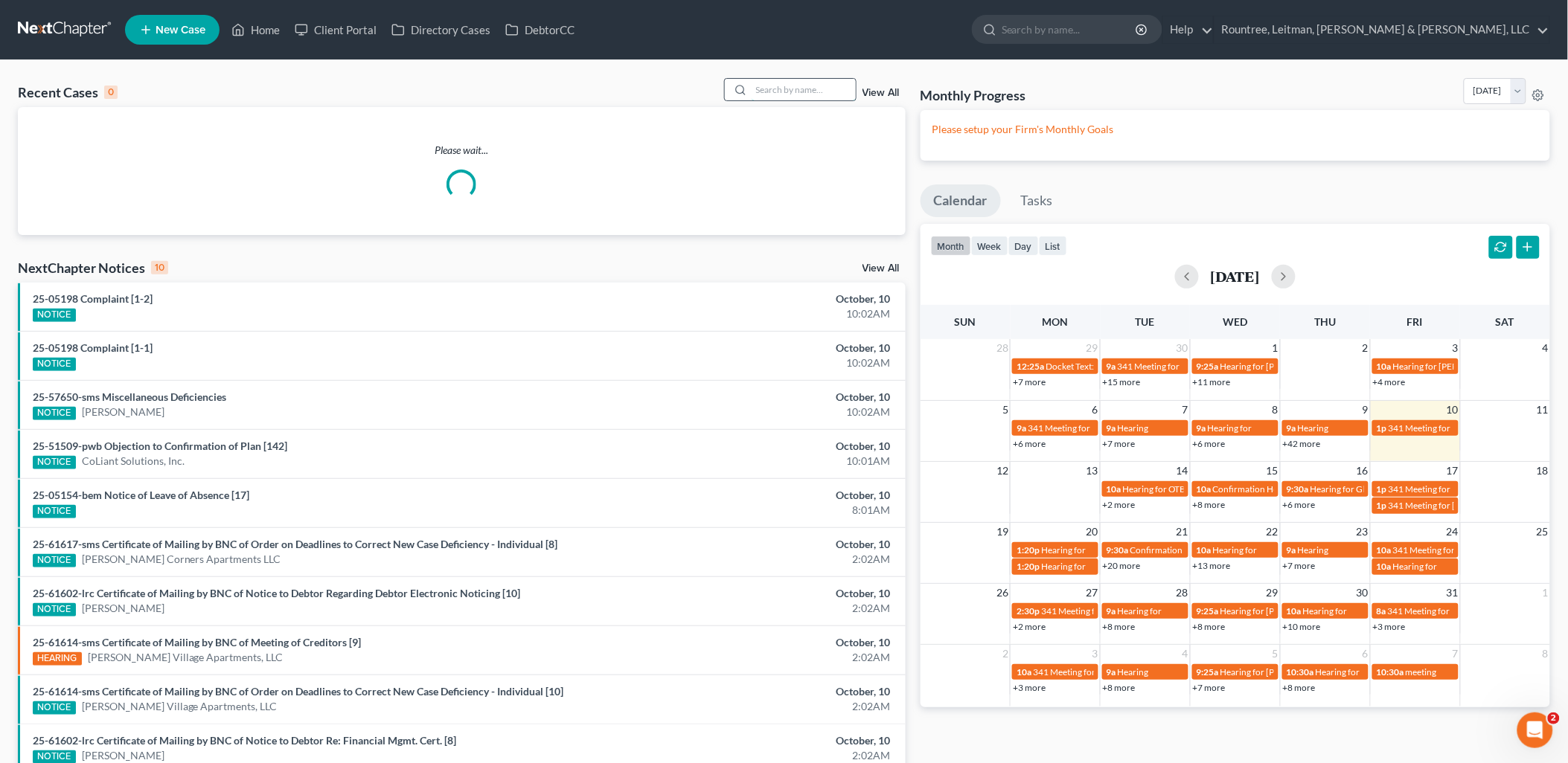
click at [786, 94] on input "search" at bounding box center [803, 89] width 104 height 21
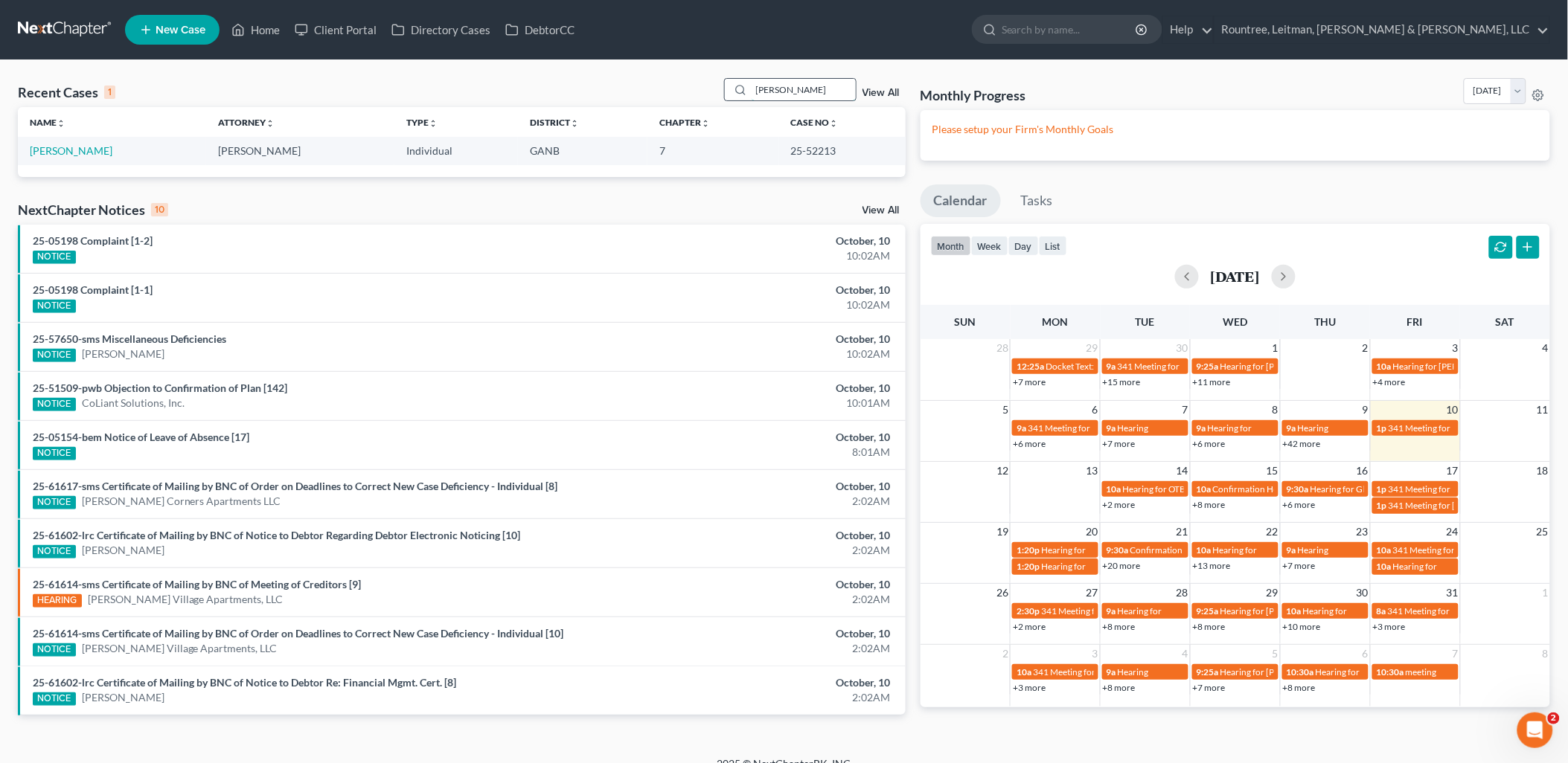
click at [784, 87] on input "clayton" at bounding box center [803, 89] width 104 height 21
type input "finn"
click at [54, 154] on link "[PERSON_NAME]" at bounding box center [71, 150] width 82 height 13
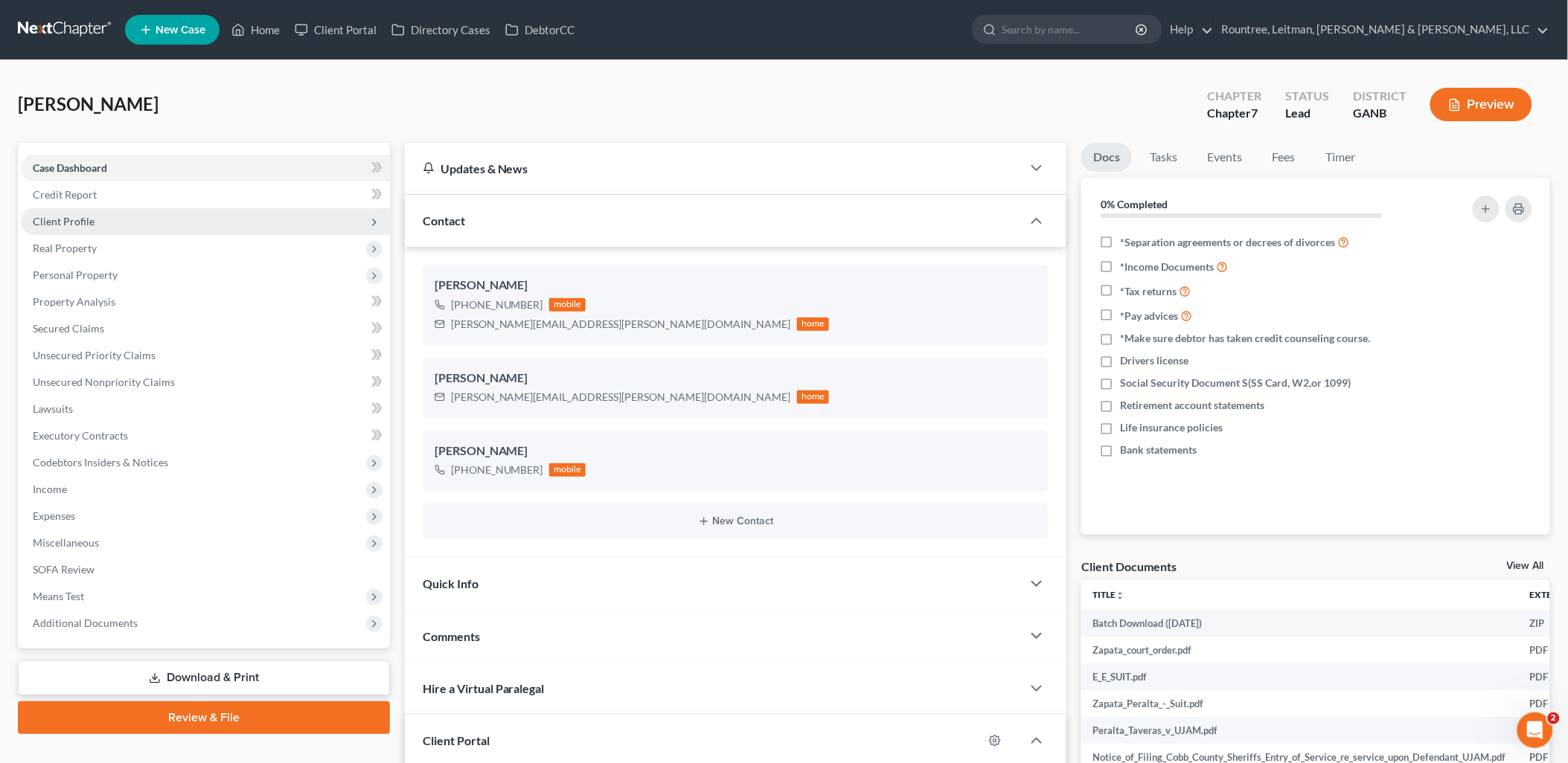
click at [108, 211] on span "Client Profile" at bounding box center [205, 221] width 369 height 27
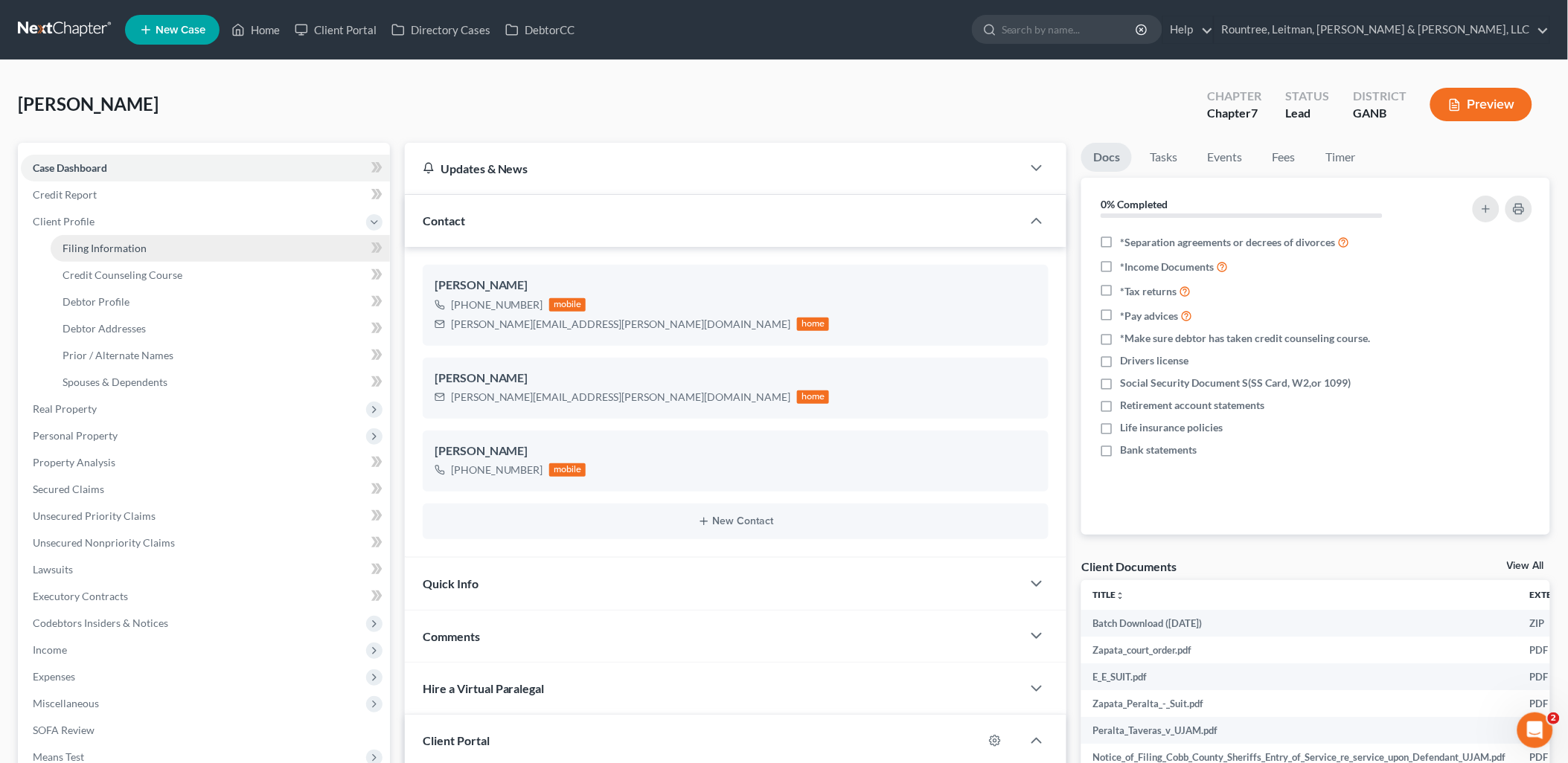
click at [117, 242] on span "Filing Information" at bounding box center [105, 248] width 84 height 13
select select "0"
select select "3"
select select "0"
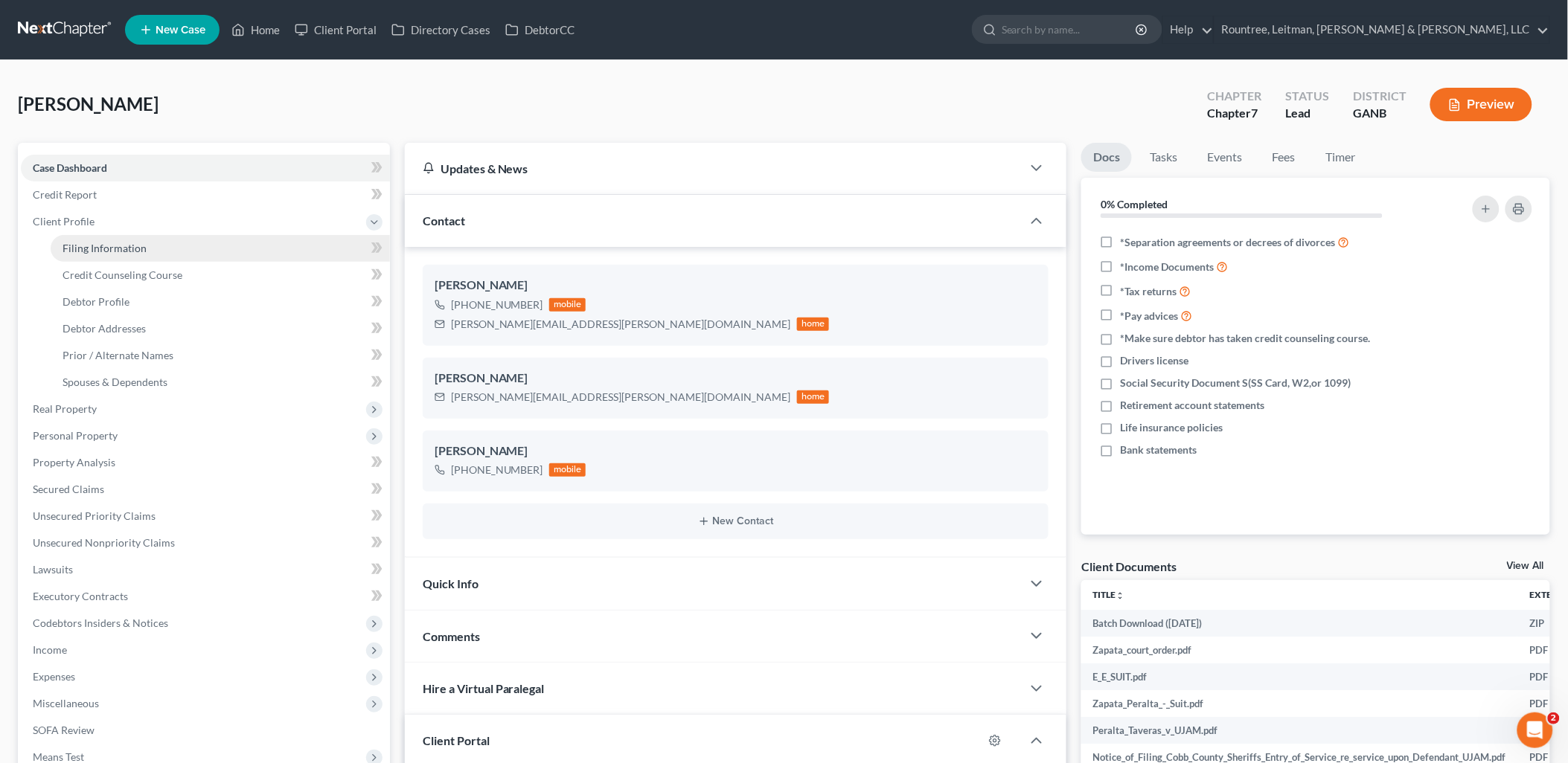
select select "3"
select select "10"
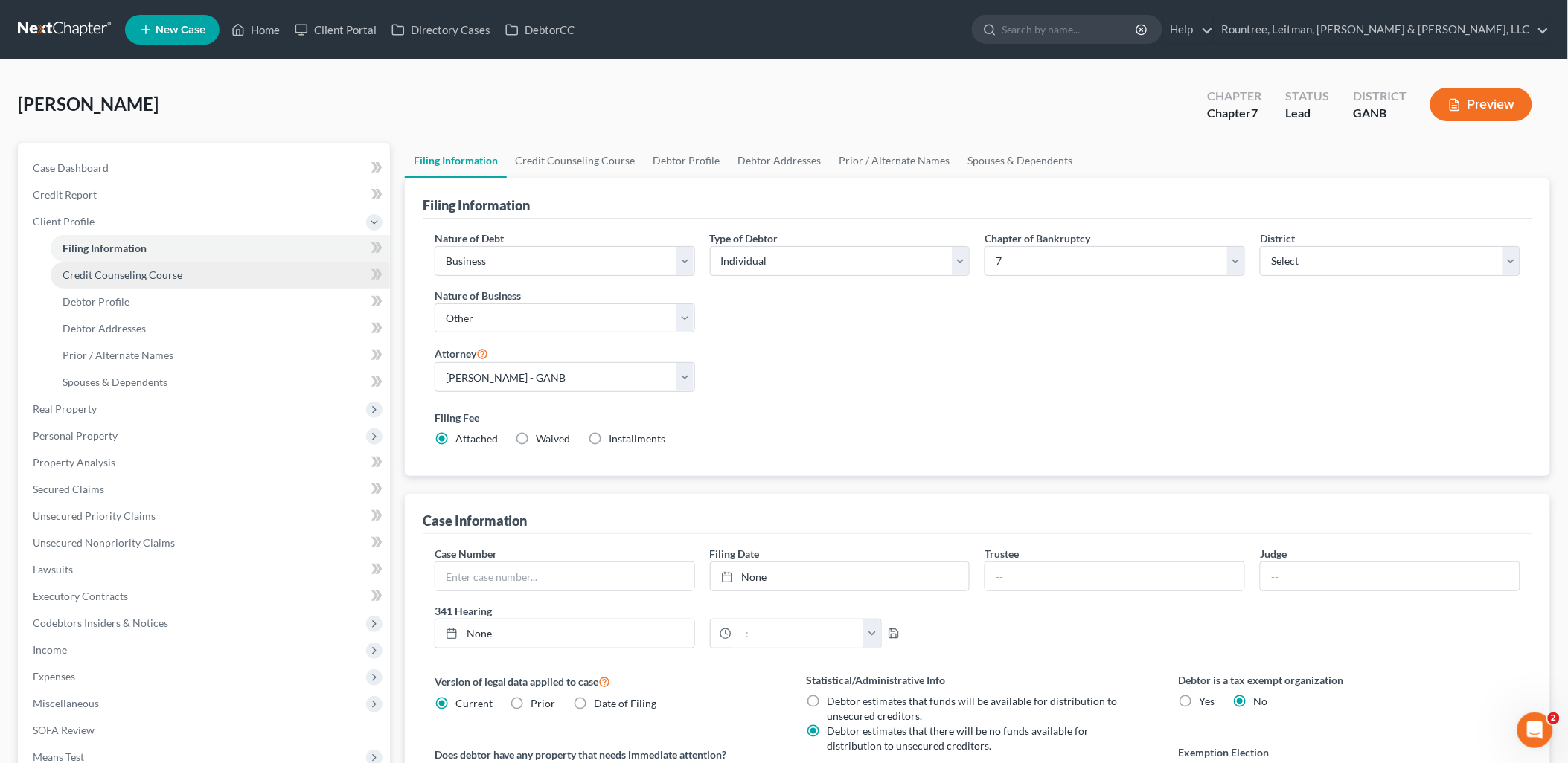
click at [137, 273] on span "Credit Counseling Course" at bounding box center [123, 275] width 120 height 13
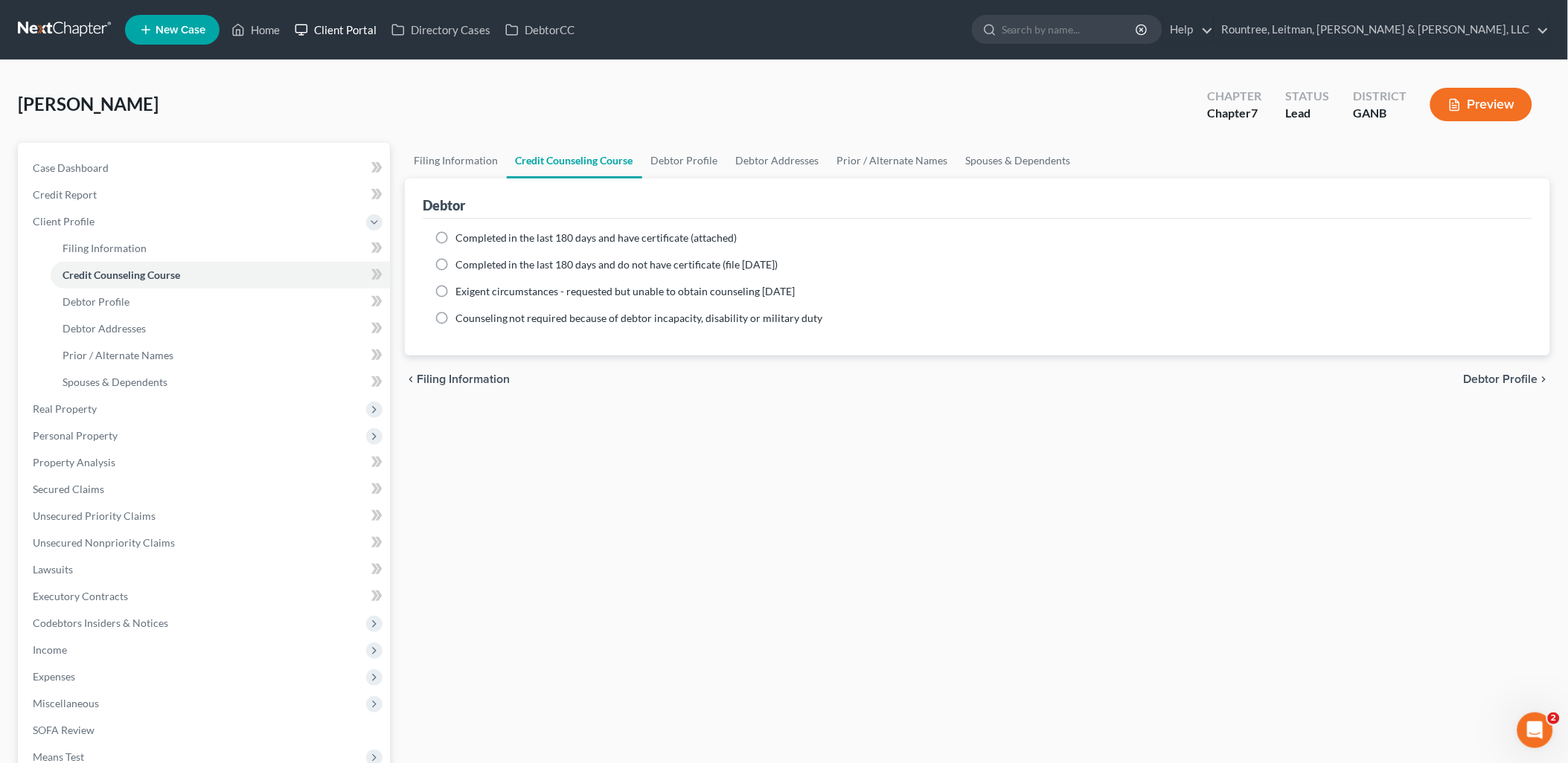
click at [314, 27] on link "Client Portal" at bounding box center [336, 29] width 97 height 27
click at [455, 234] on label "Completed in the last 180 days and have certificate (attached)" at bounding box center [596, 238] width 282 height 15
click at [461, 234] on input "Completed in the last 180 days and have certificate (attached)" at bounding box center [465, 235] width 9 height 9
radio input "true"
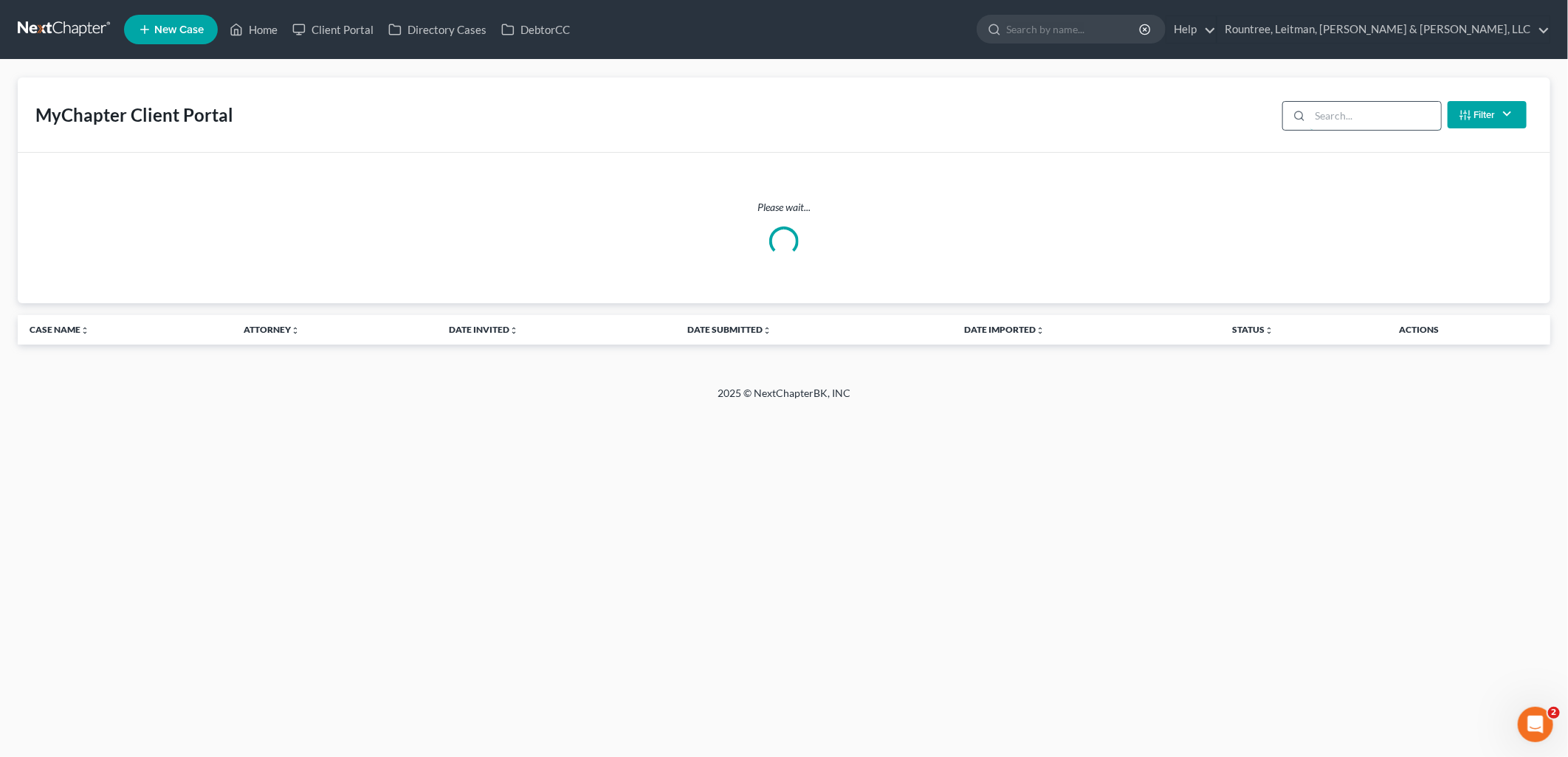
click at [1341, 119] on input "search" at bounding box center [1375, 116] width 130 height 28
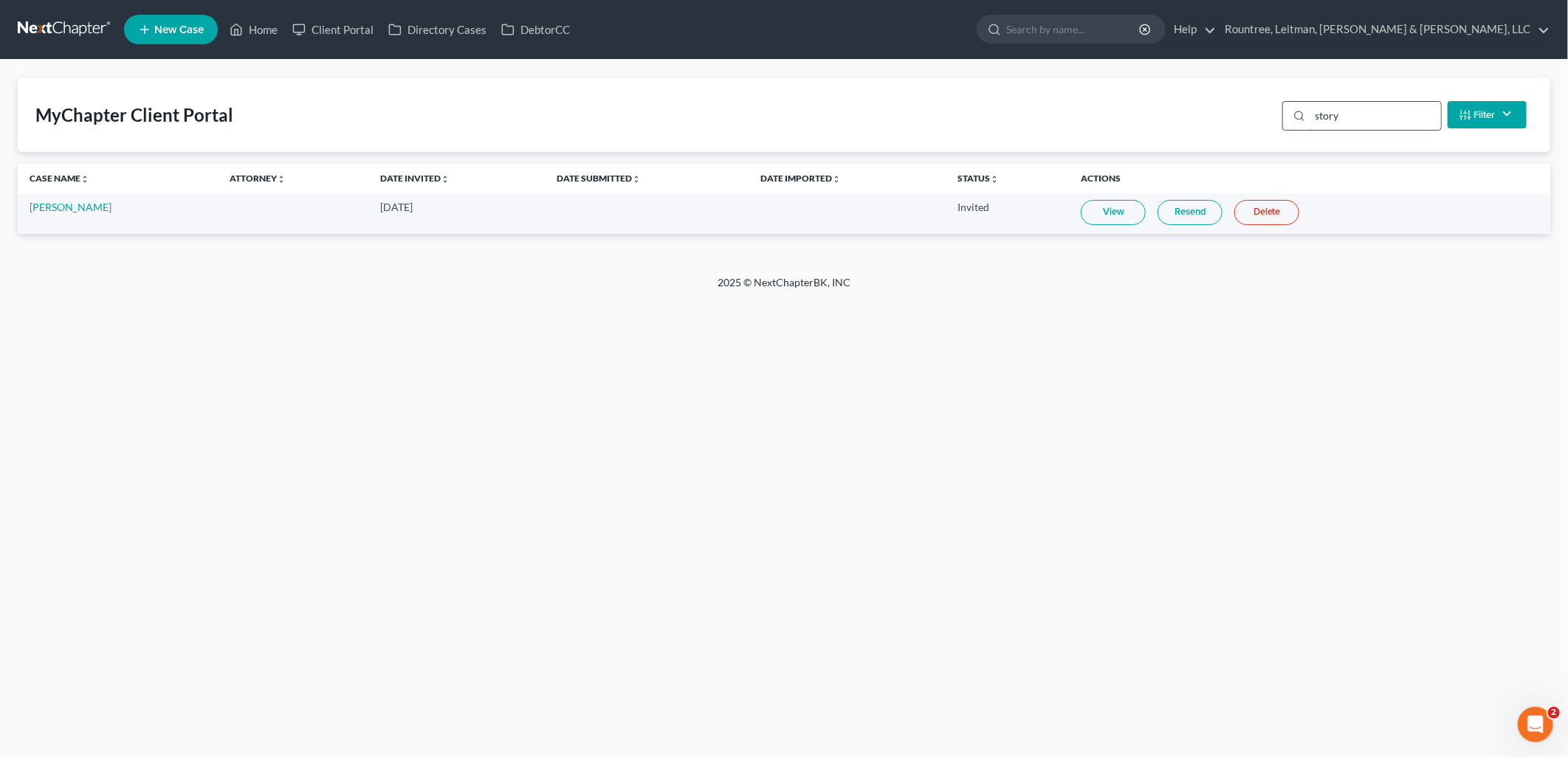
click at [1368, 124] on input "story" at bounding box center [1375, 116] width 130 height 28
click at [1366, 124] on input "story" at bounding box center [1375, 116] width 130 height 28
type input "clayt"
click at [93, 204] on link "Vincent Clayton" at bounding box center [71, 207] width 82 height 13
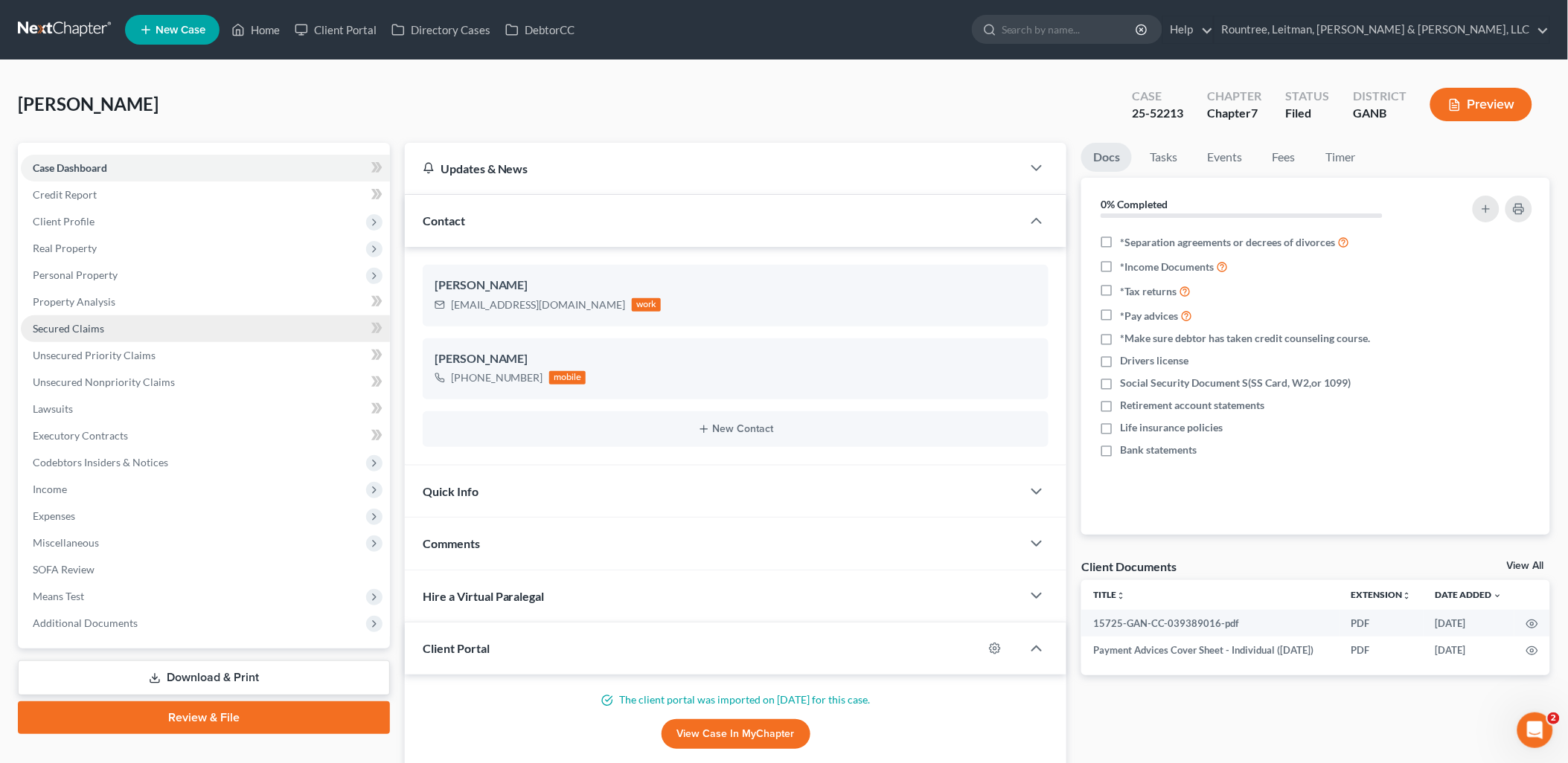
click at [114, 329] on link "Secured Claims" at bounding box center [205, 328] width 369 height 27
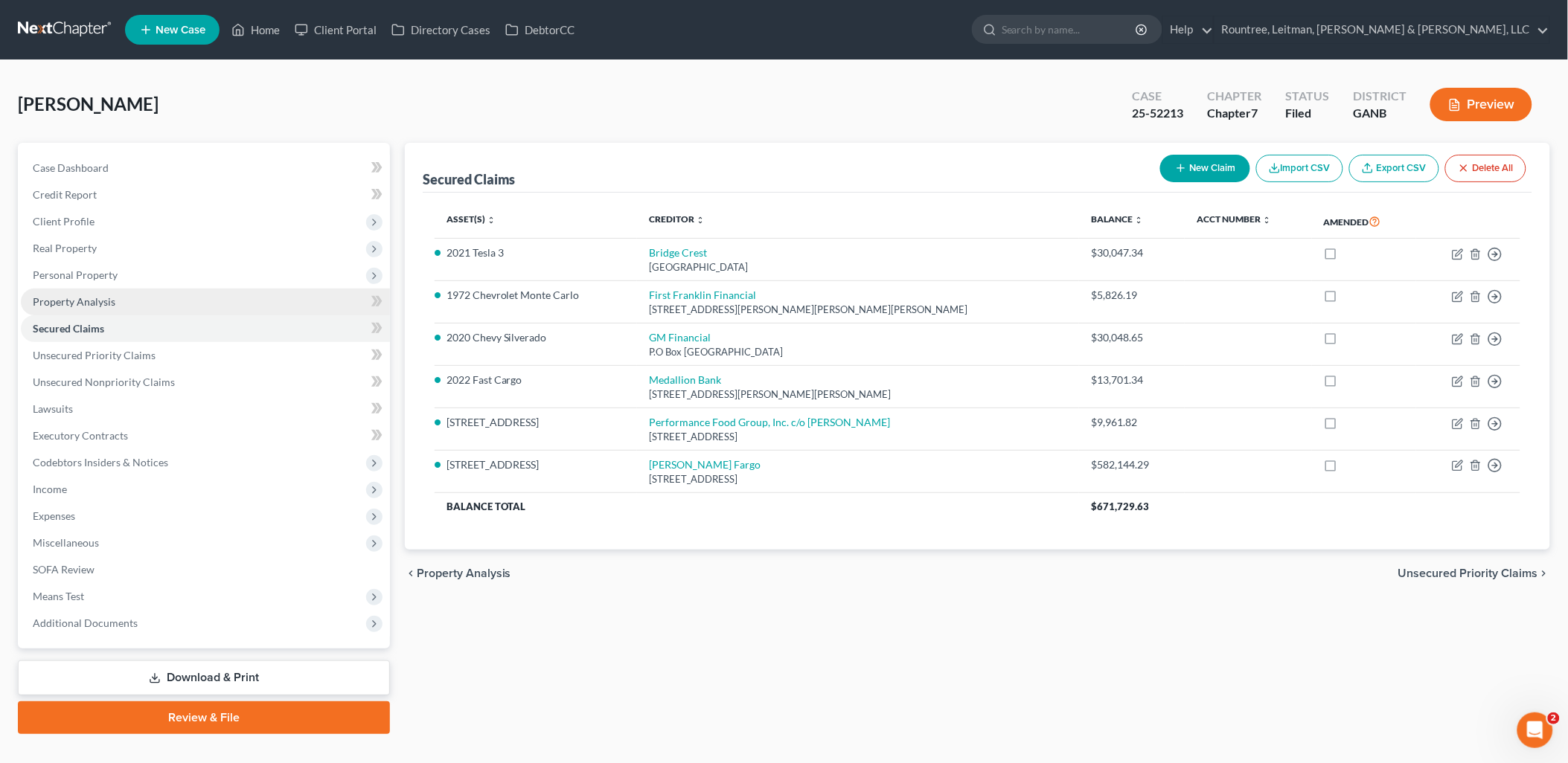
click at [86, 299] on span "Property Analysis" at bounding box center [74, 301] width 82 height 13
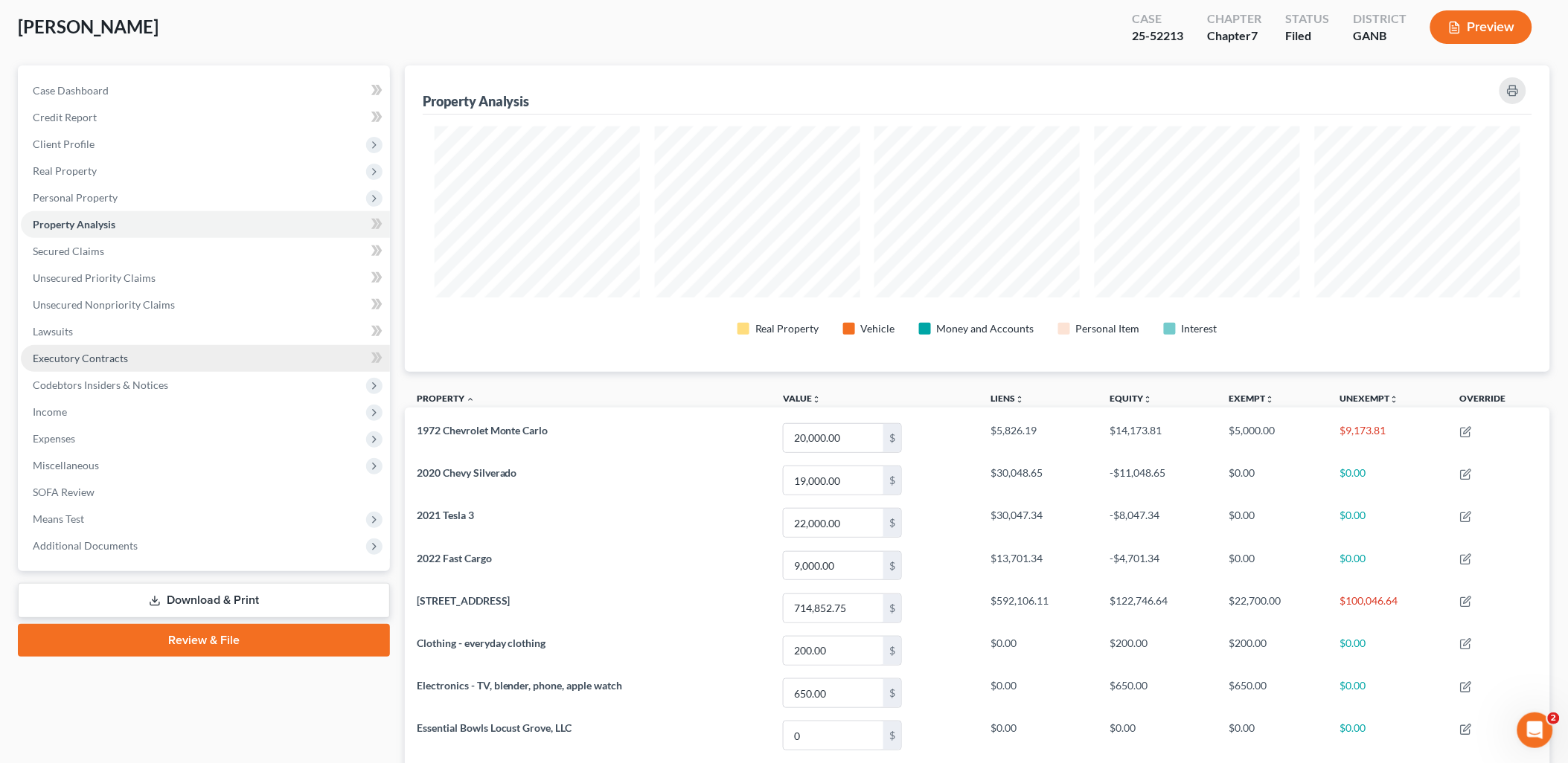
scroll to position [60, 0]
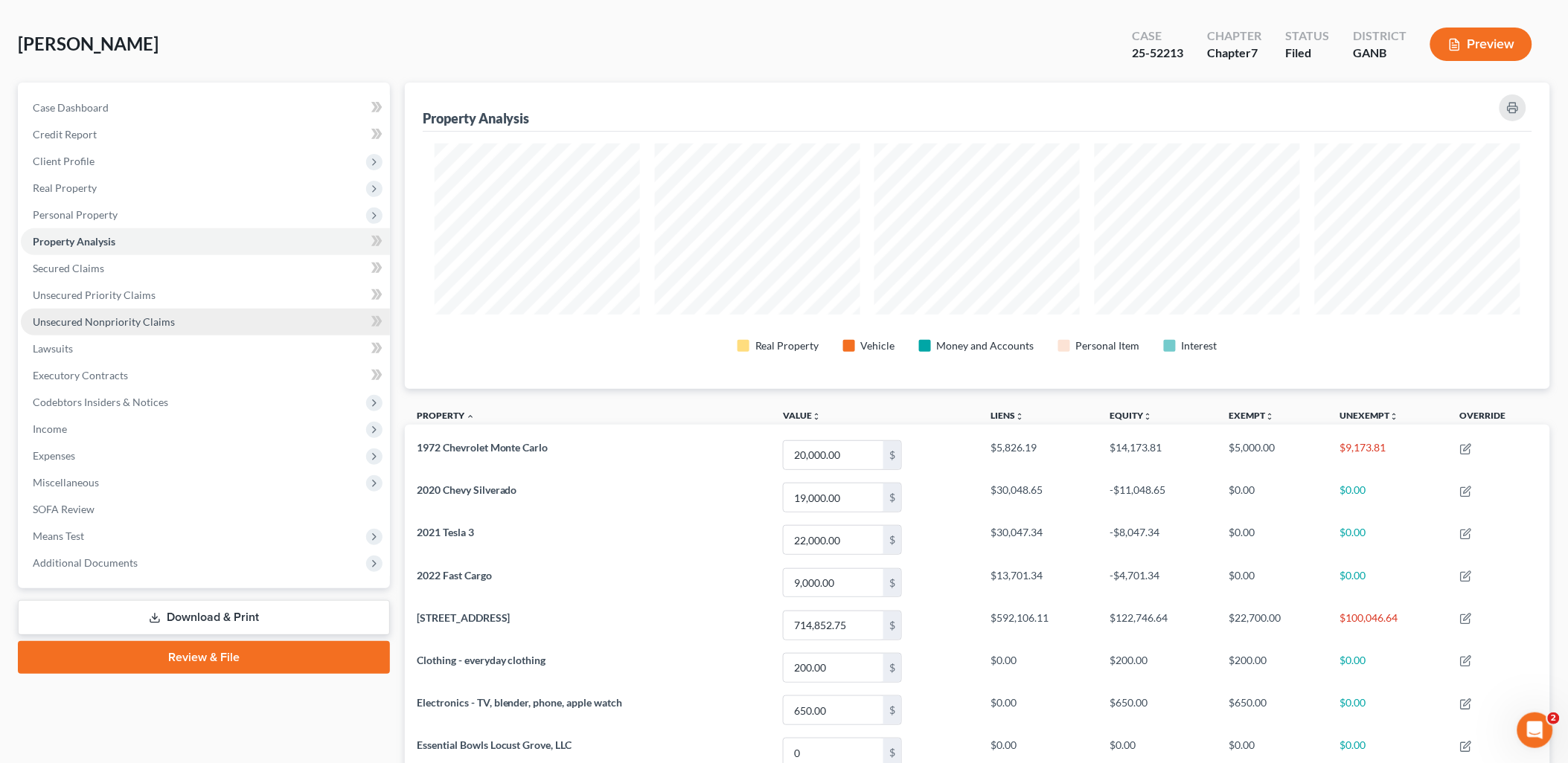
click at [136, 325] on span "Unsecured Nonpriority Claims" at bounding box center [104, 321] width 143 height 13
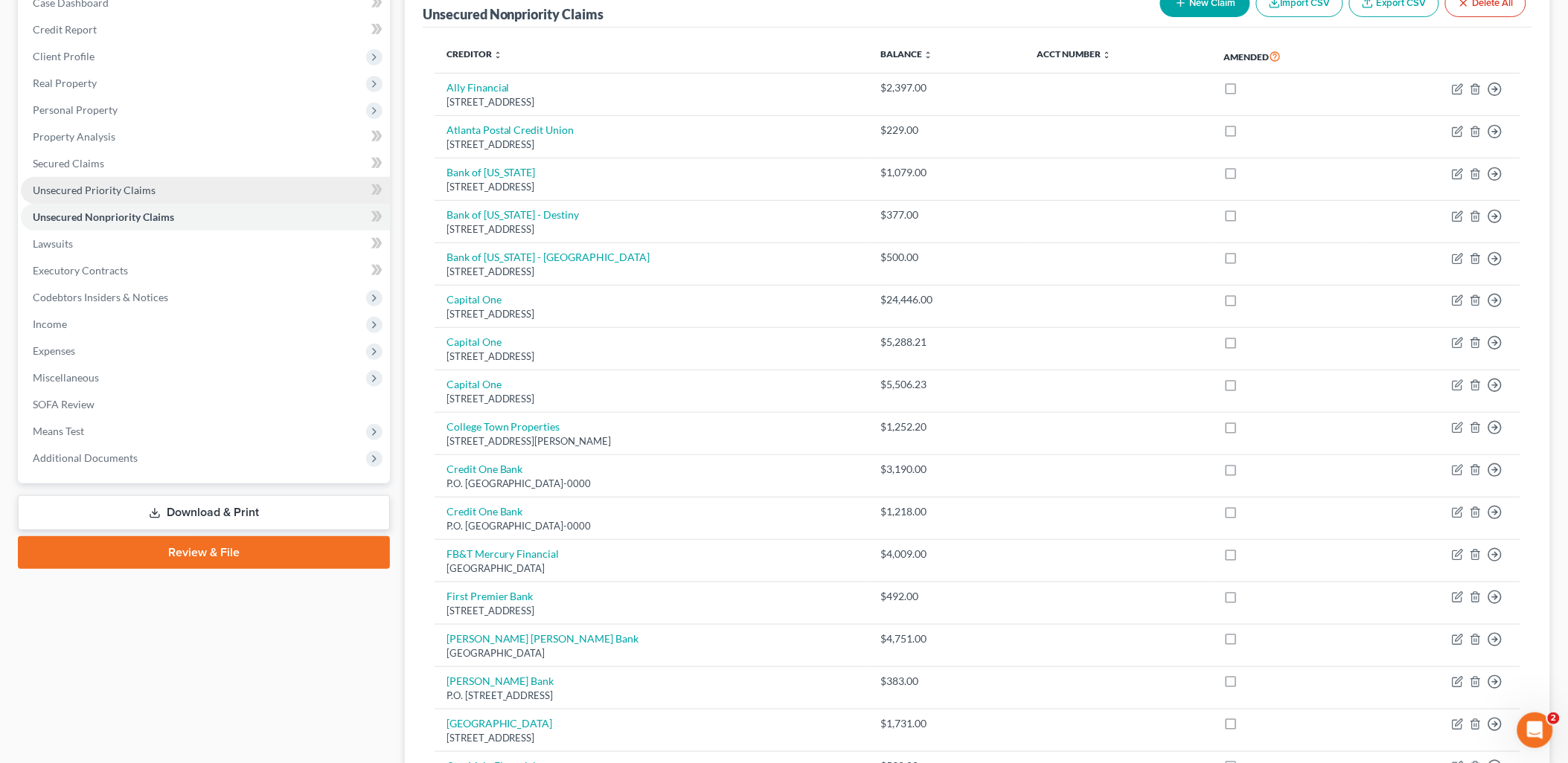
click at [172, 194] on link "Unsecured Priority Claims" at bounding box center [205, 190] width 369 height 27
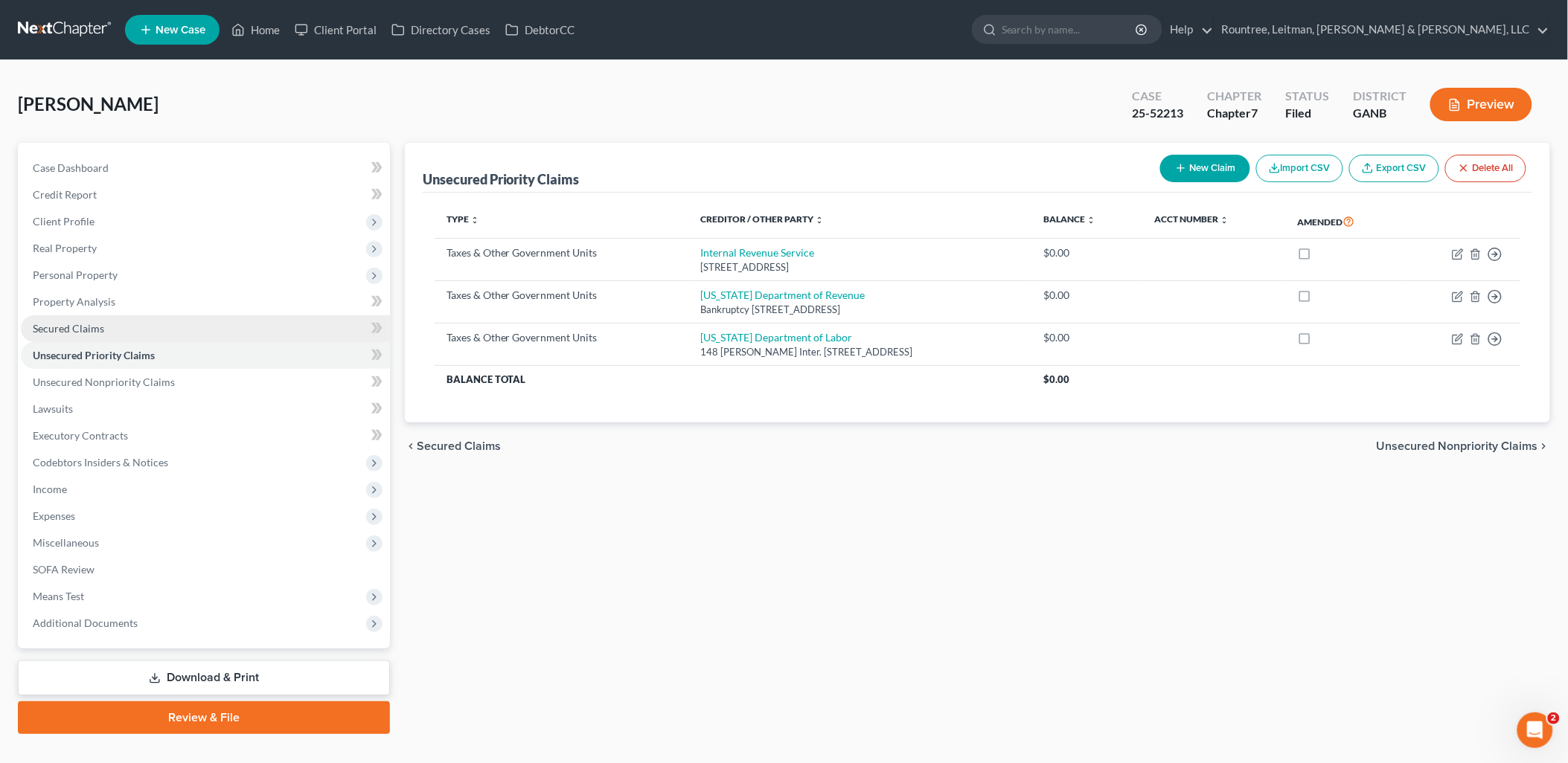
click at [78, 328] on span "Secured Claims" at bounding box center [68, 328] width 71 height 13
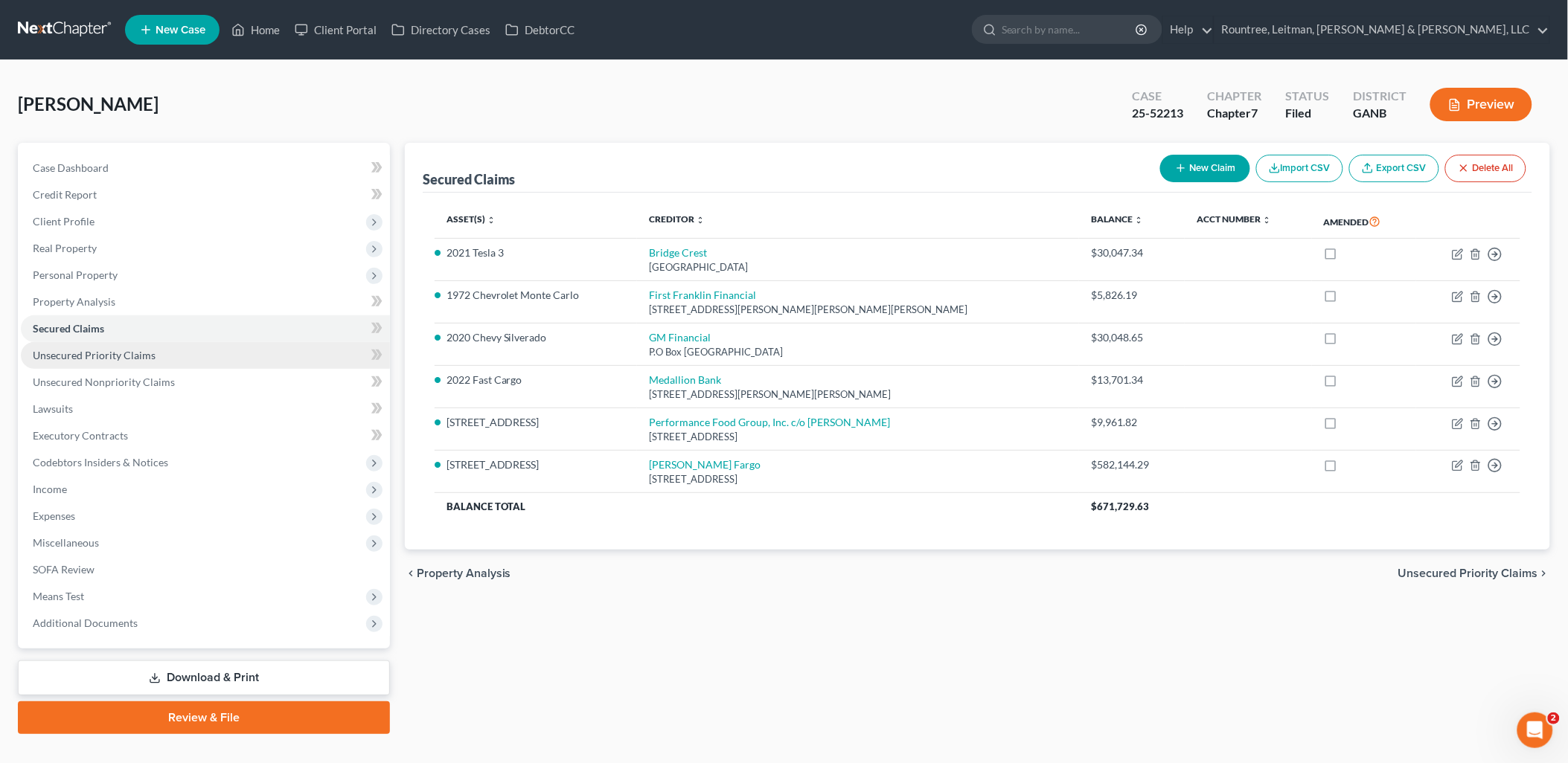
click at [166, 358] on link "Unsecured Priority Claims" at bounding box center [205, 355] width 369 height 27
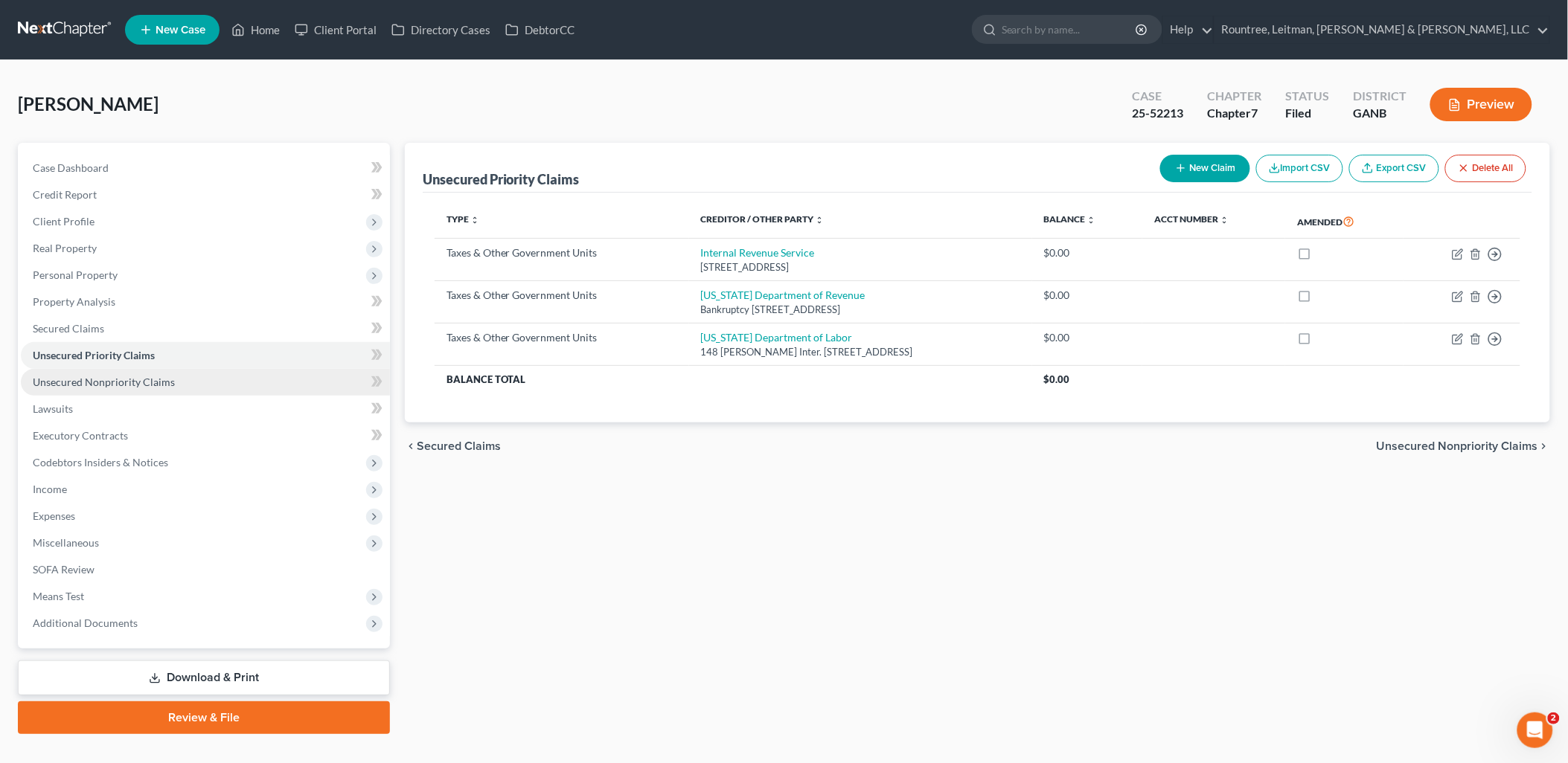
click at [162, 376] on span "Unsecured Nonpriority Claims" at bounding box center [104, 382] width 143 height 13
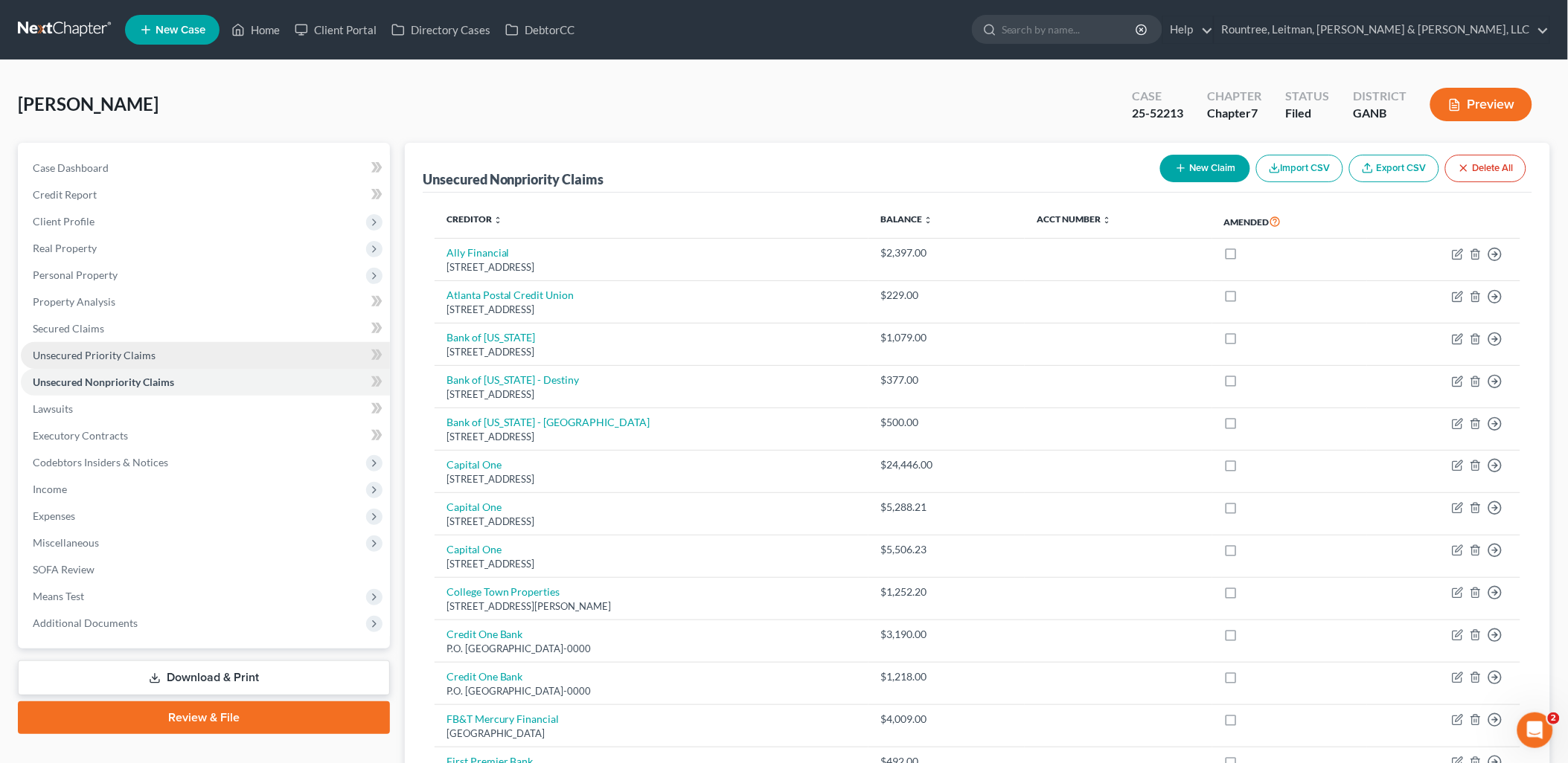
click at [131, 347] on link "Unsecured Priority Claims" at bounding box center [205, 355] width 369 height 27
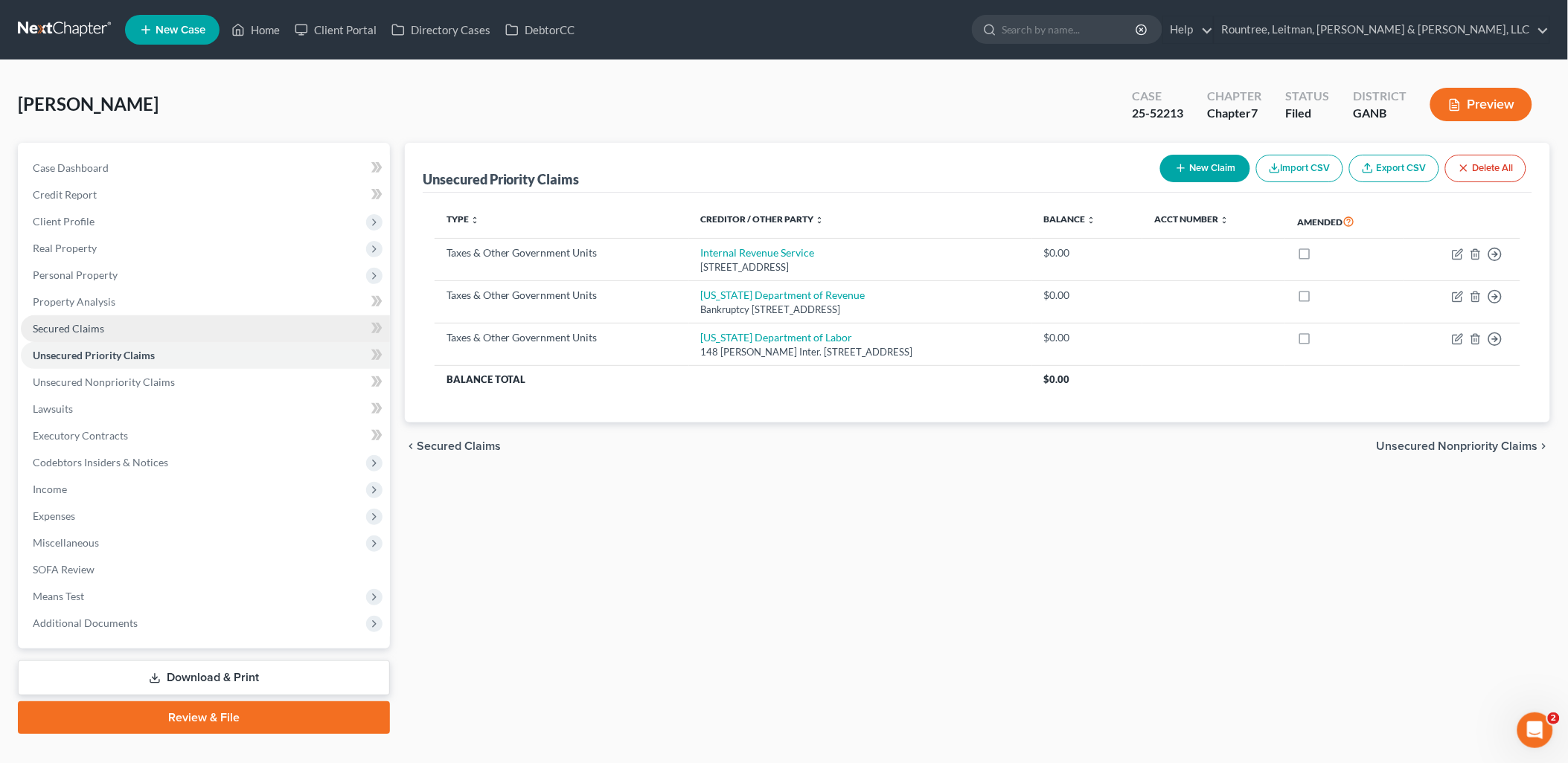
click at [117, 332] on link "Secured Claims" at bounding box center [205, 328] width 369 height 27
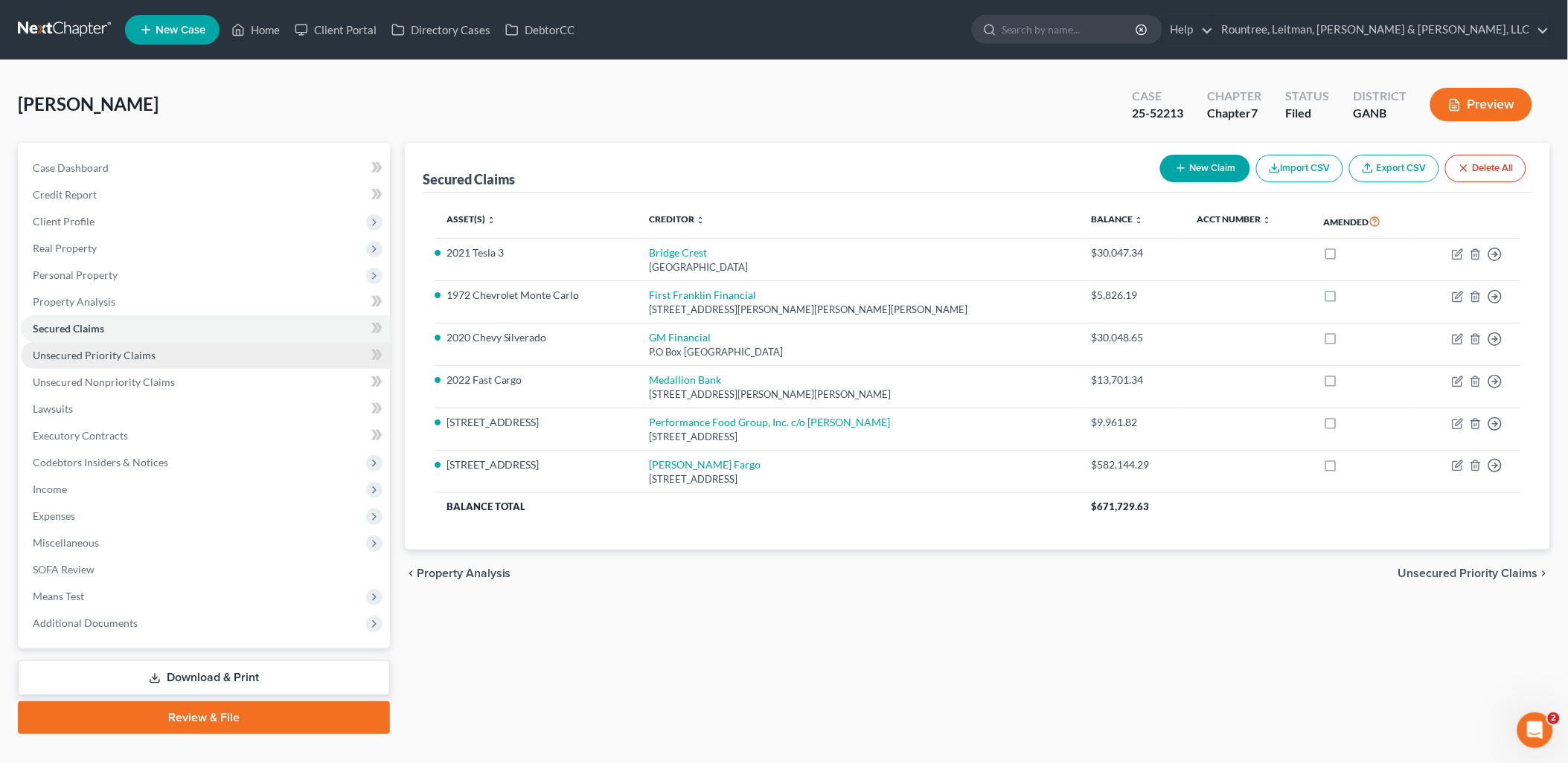
click at [115, 354] on span "Unsecured Priority Claims" at bounding box center [94, 354] width 123 height 13
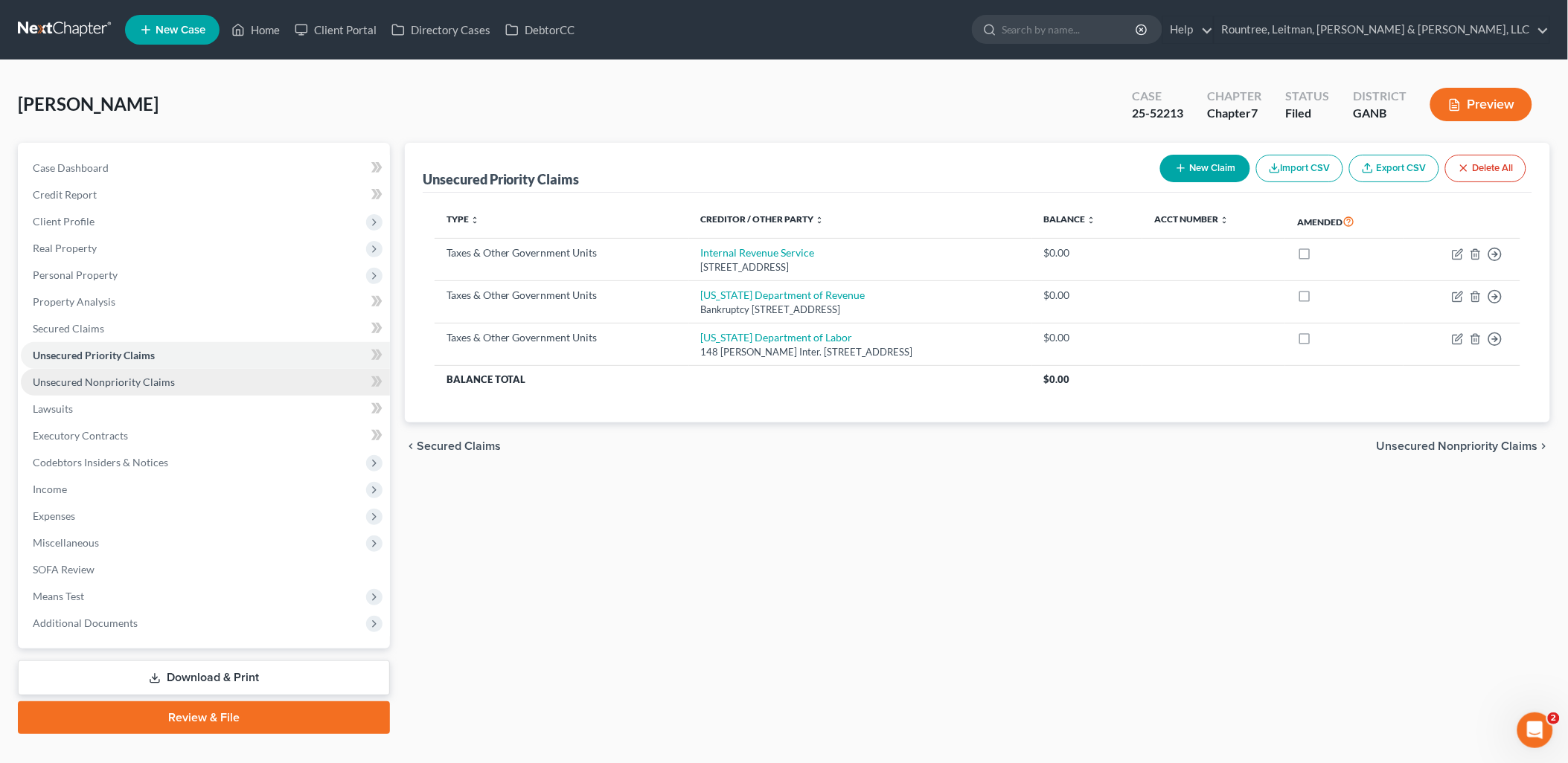
click at [109, 373] on link "Unsecured Nonpriority Claims" at bounding box center [205, 382] width 369 height 27
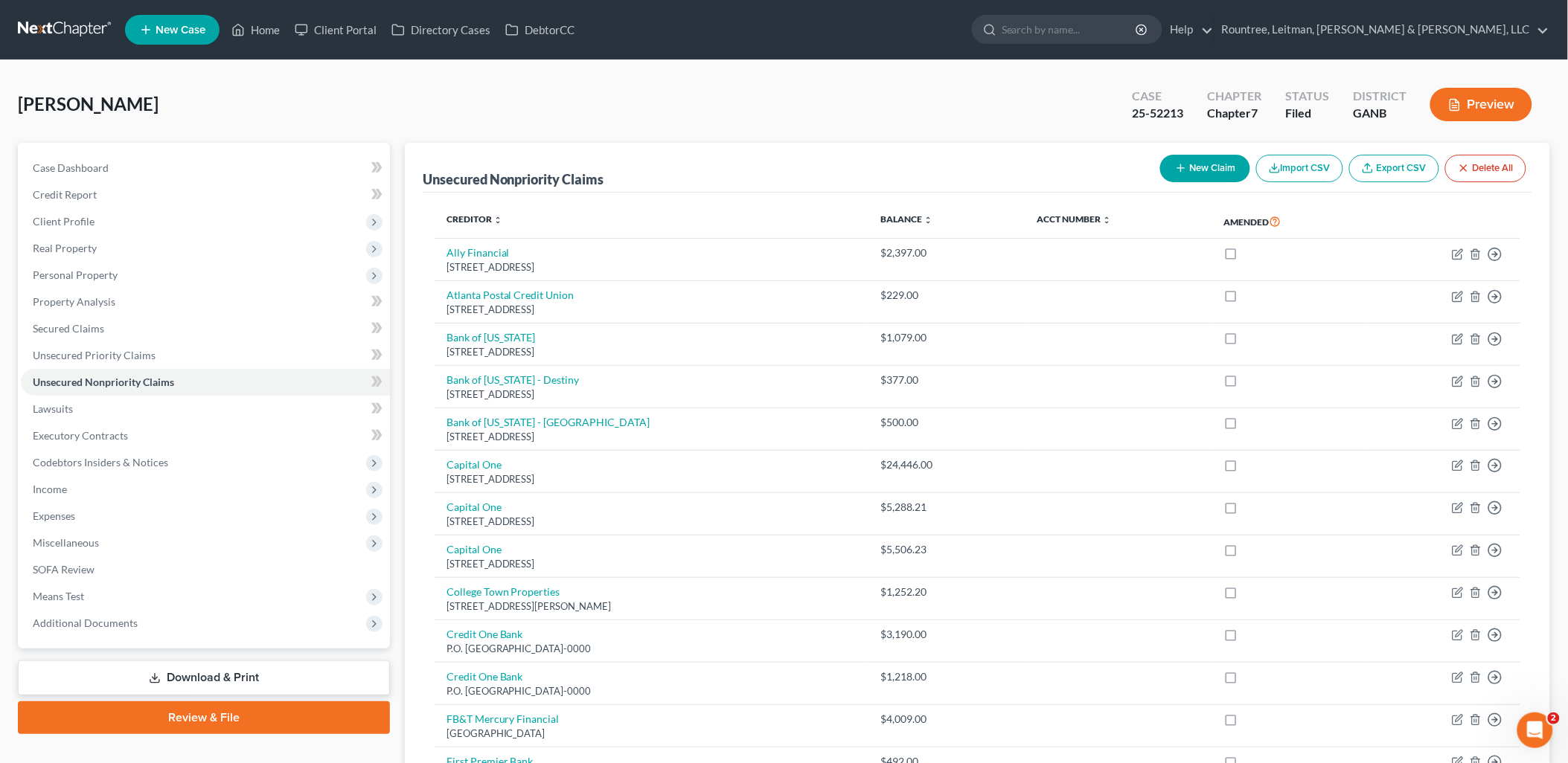
click at [187, 21] on link "New Case" at bounding box center [173, 29] width 94 height 30
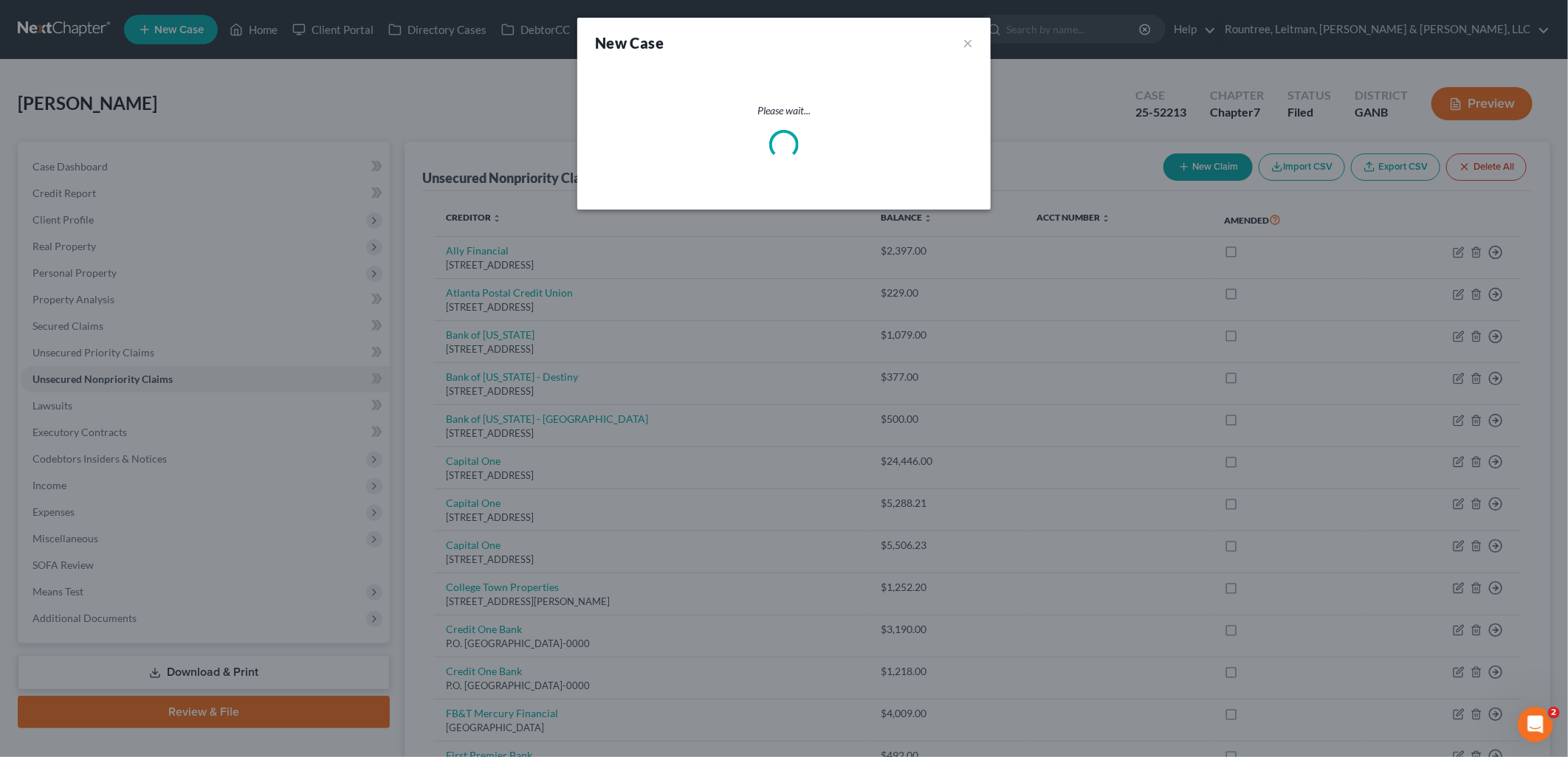
select select "19"
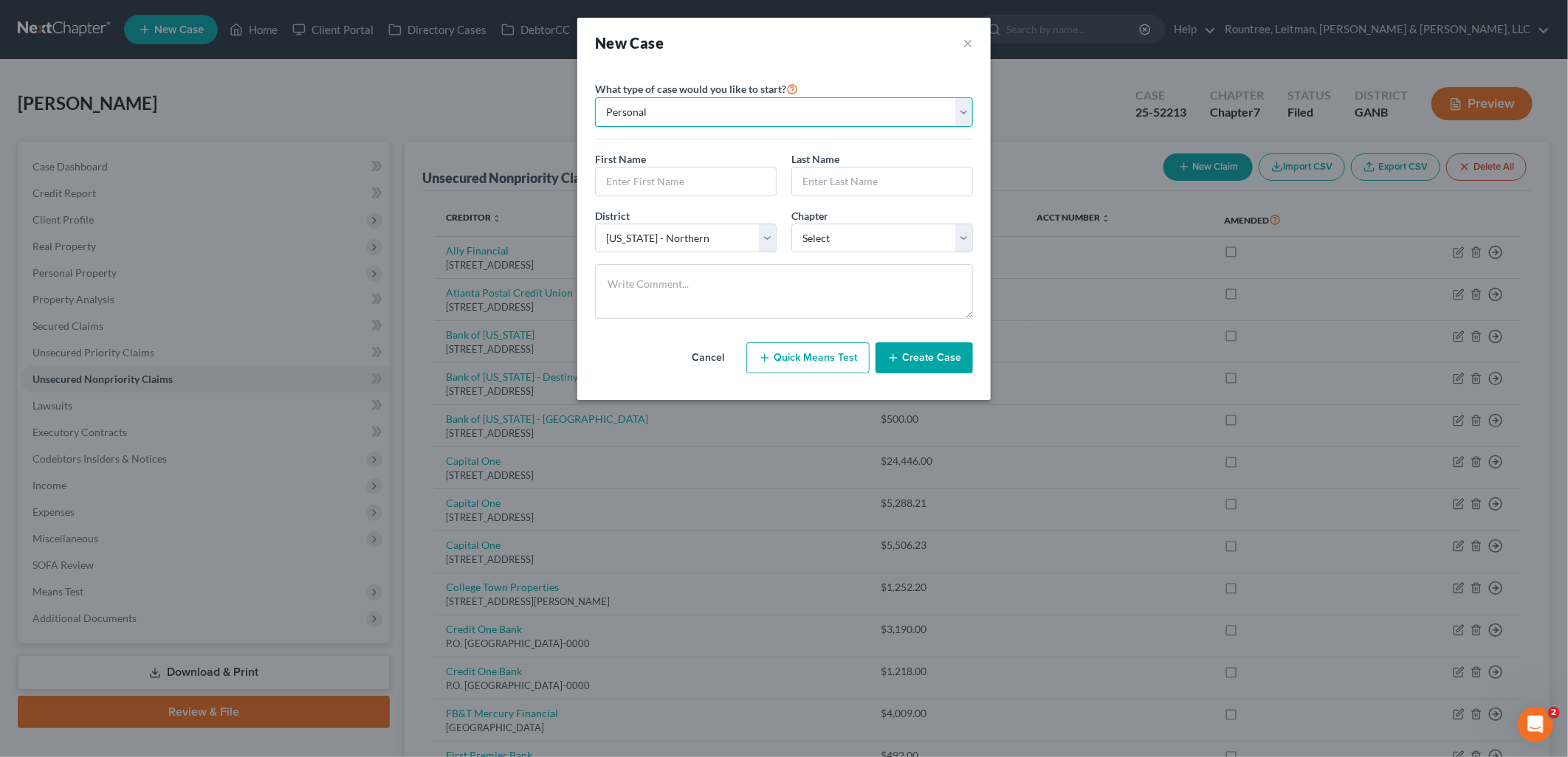
drag, startPoint x: 780, startPoint y: 115, endPoint x: 773, endPoint y: 123, distance: 10.6
click at [780, 115] on select "Personal Business" at bounding box center [784, 112] width 378 height 30
select select "1"
click at [595, 97] on select "Personal Business" at bounding box center [784, 112] width 378 height 30
click at [822, 238] on select "Select 7 11 12" at bounding box center [882, 238] width 181 height 30
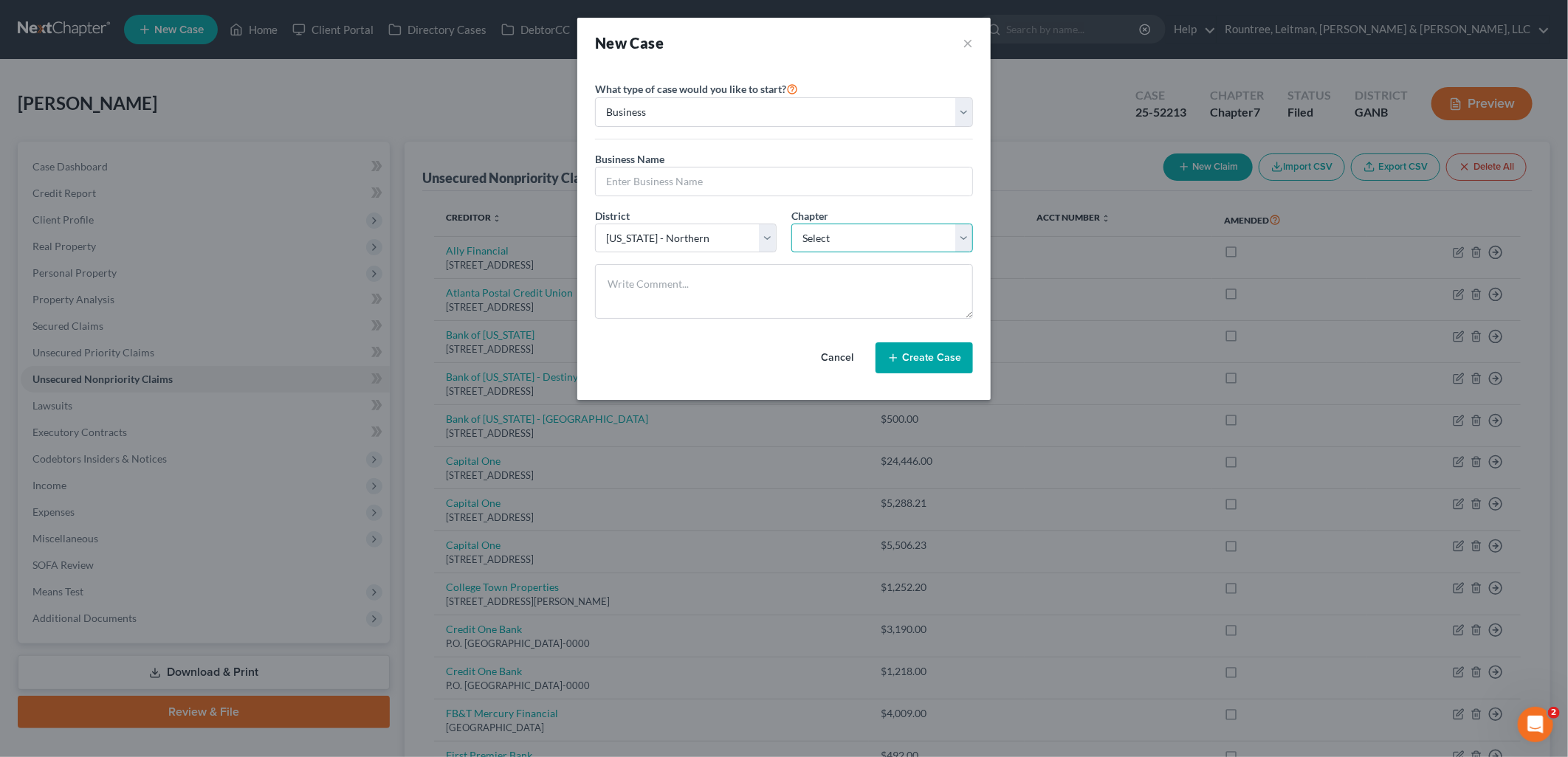
select select "0"
click at [791, 224] on select "Select 7 11 12" at bounding box center [882, 238] width 181 height 30
click at [692, 178] on input "text" at bounding box center [784, 181] width 376 height 28
type input "UPBEET LLC"
click at [920, 364] on button "Create Case" at bounding box center [924, 358] width 97 height 31
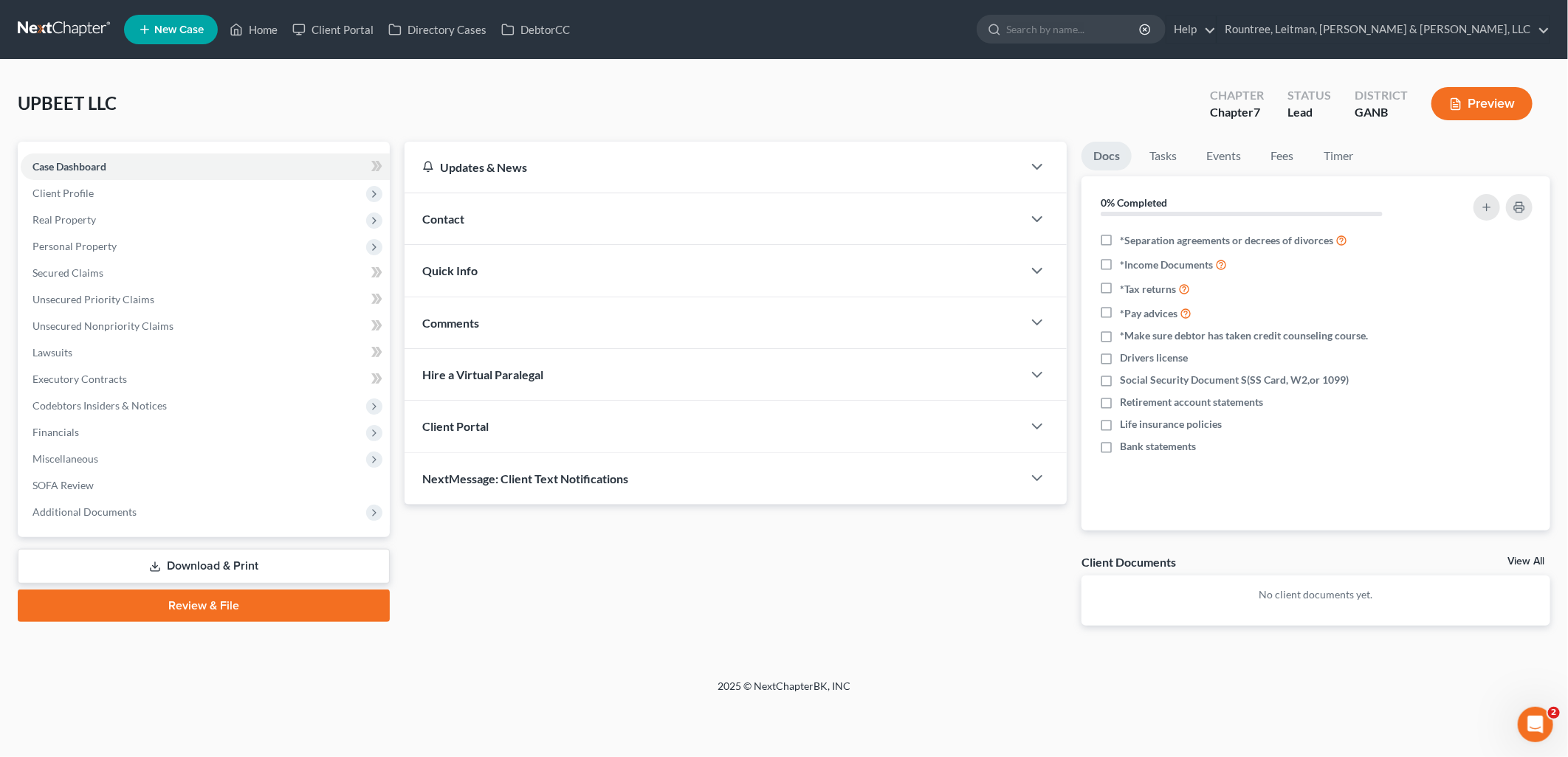
click at [562, 222] on div "Contact" at bounding box center [713, 219] width 617 height 51
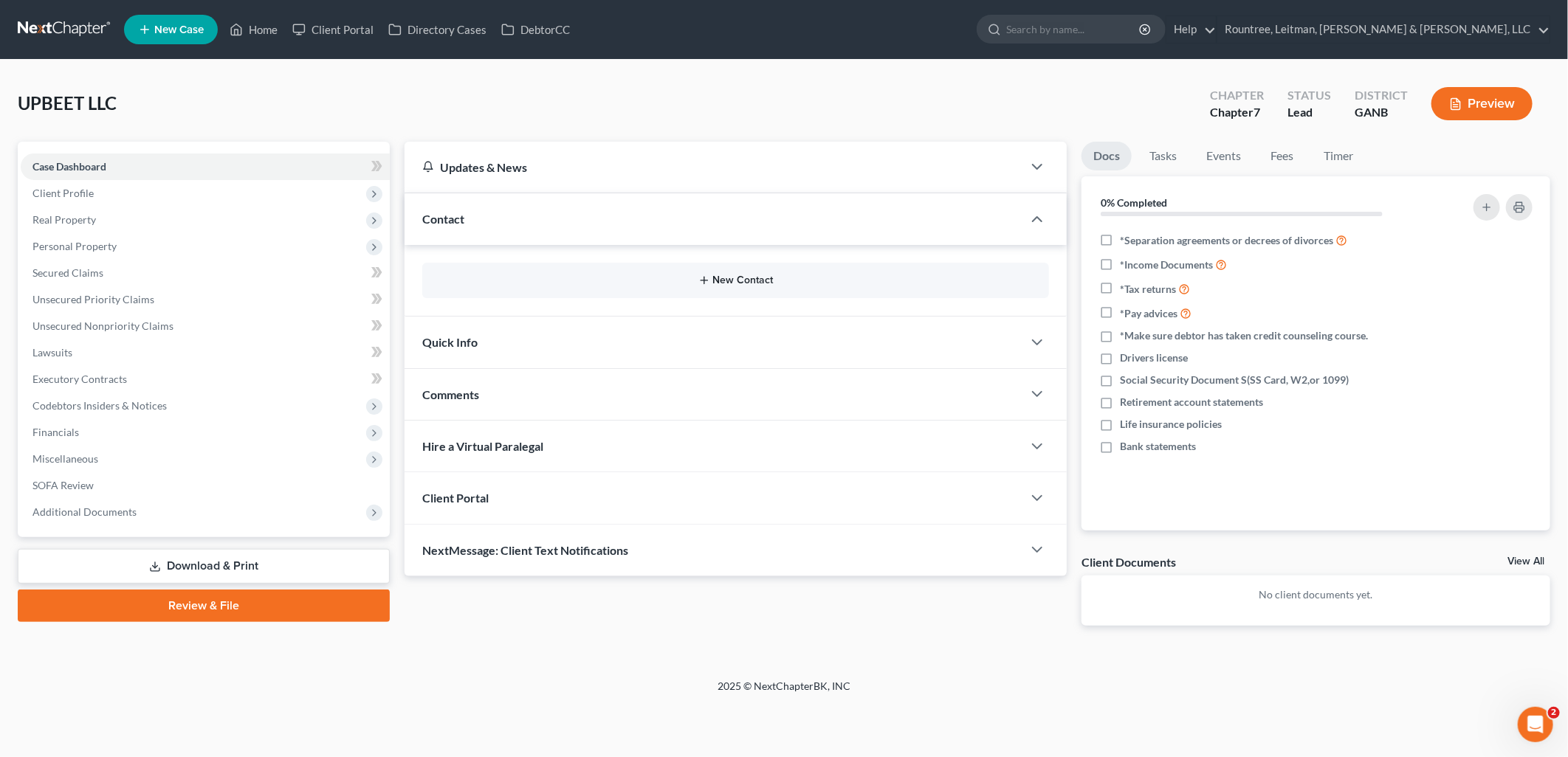
click at [706, 281] on icon "button" at bounding box center [704, 280] width 12 height 12
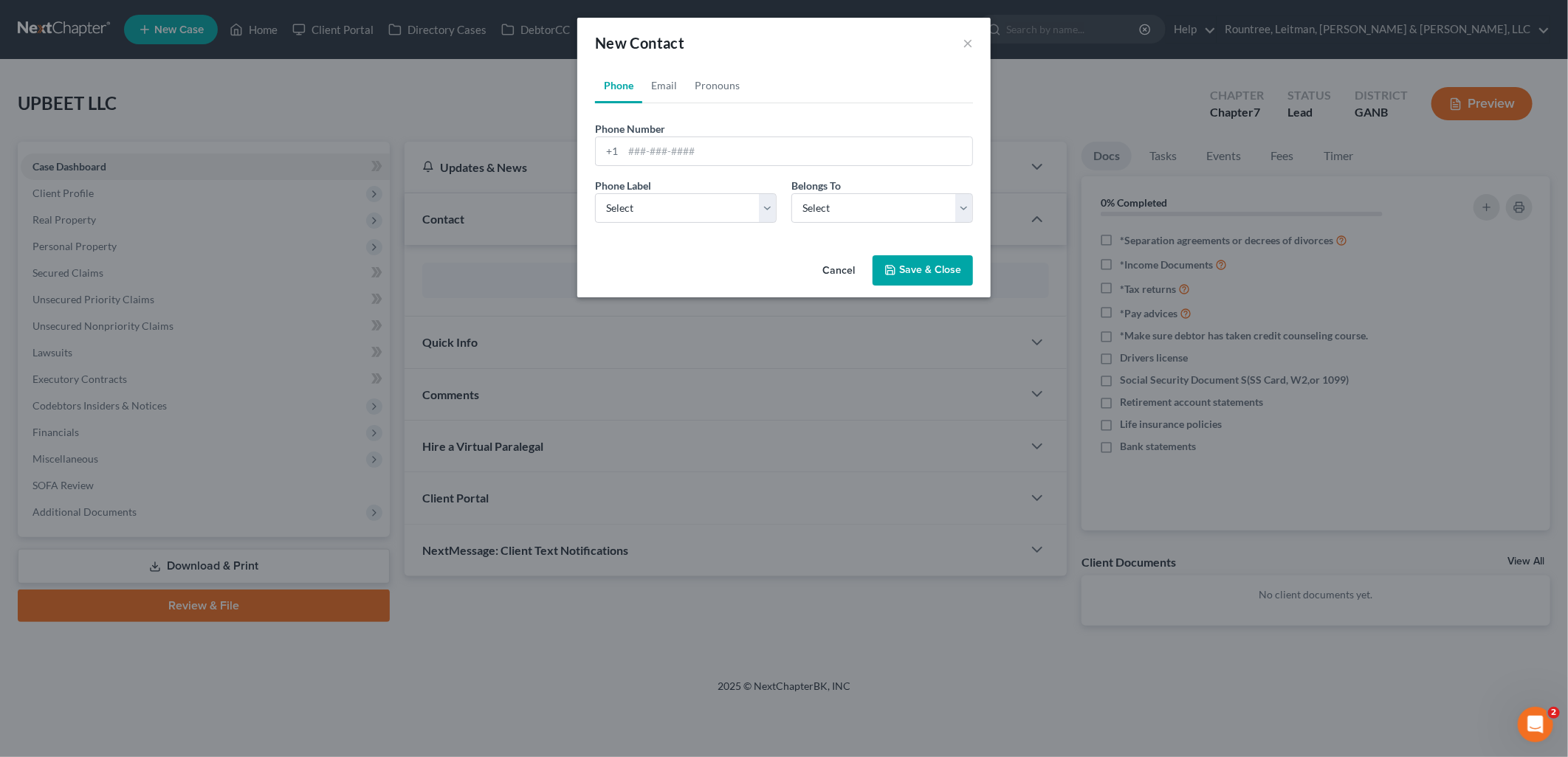
click at [684, 129] on div "Phone Number * +1" at bounding box center [784, 143] width 393 height 45
click at [684, 138] on input "tel" at bounding box center [797, 151] width 349 height 28
paste input "+1 (404) 386-3561"
type input "+1 (404) 386-3561"
drag, startPoint x: 744, startPoint y: 148, endPoint x: 554, endPoint y: 150, distance: 190.0
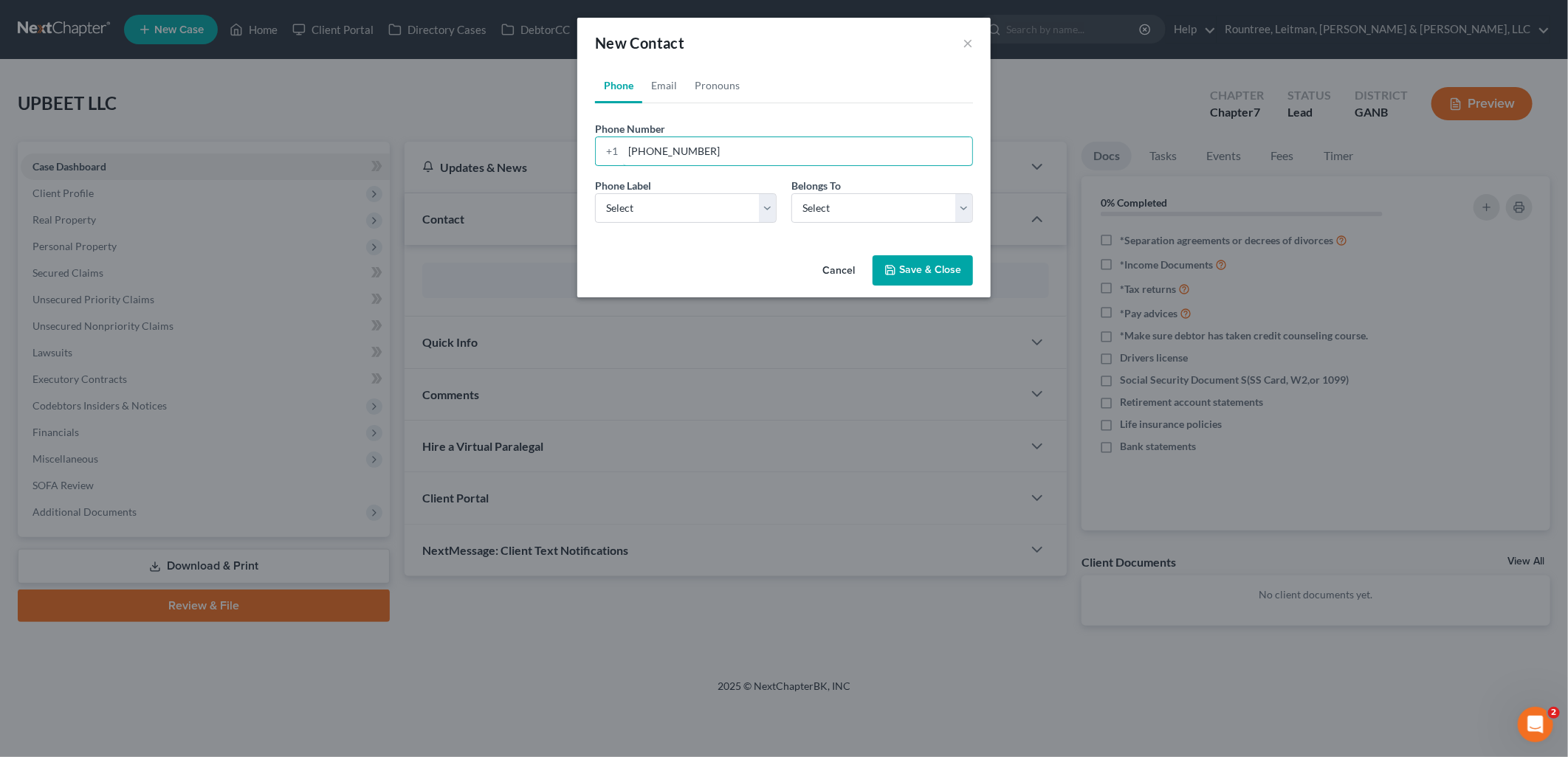
click at [560, 151] on div "New Contact × Phone Email Pronouns Phone Number * +1 +1 (404) 386-3561 Ext. Pho…" at bounding box center [784, 378] width 1568 height 757
click at [669, 84] on link "Email" at bounding box center [663, 86] width 43 height 36
click at [694, 146] on input "email" at bounding box center [797, 151] width 349 height 28
paste input "emaier@alumni.nd.edu"
type input "emaier@alumni.nd.edu"
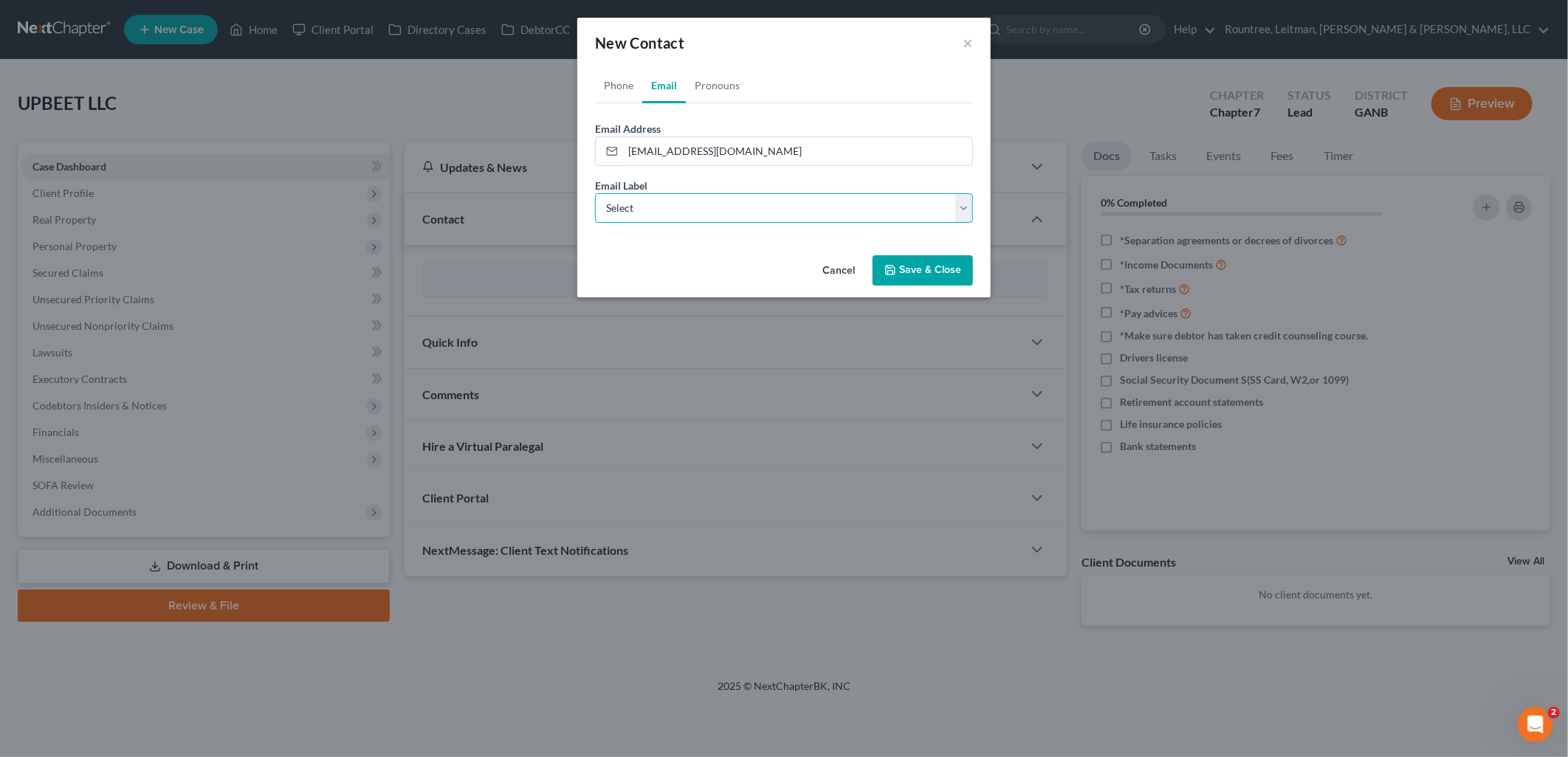
click at [656, 211] on select "Select Home Work Other" at bounding box center [784, 208] width 378 height 30
select select "0"
click at [595, 193] on select "Select Home Work Other" at bounding box center [784, 208] width 378 height 30
drag, startPoint x: 924, startPoint y: 268, endPoint x: 918, endPoint y: 274, distance: 8.5
click at [924, 268] on button "Save & Close" at bounding box center [922, 271] width 101 height 31
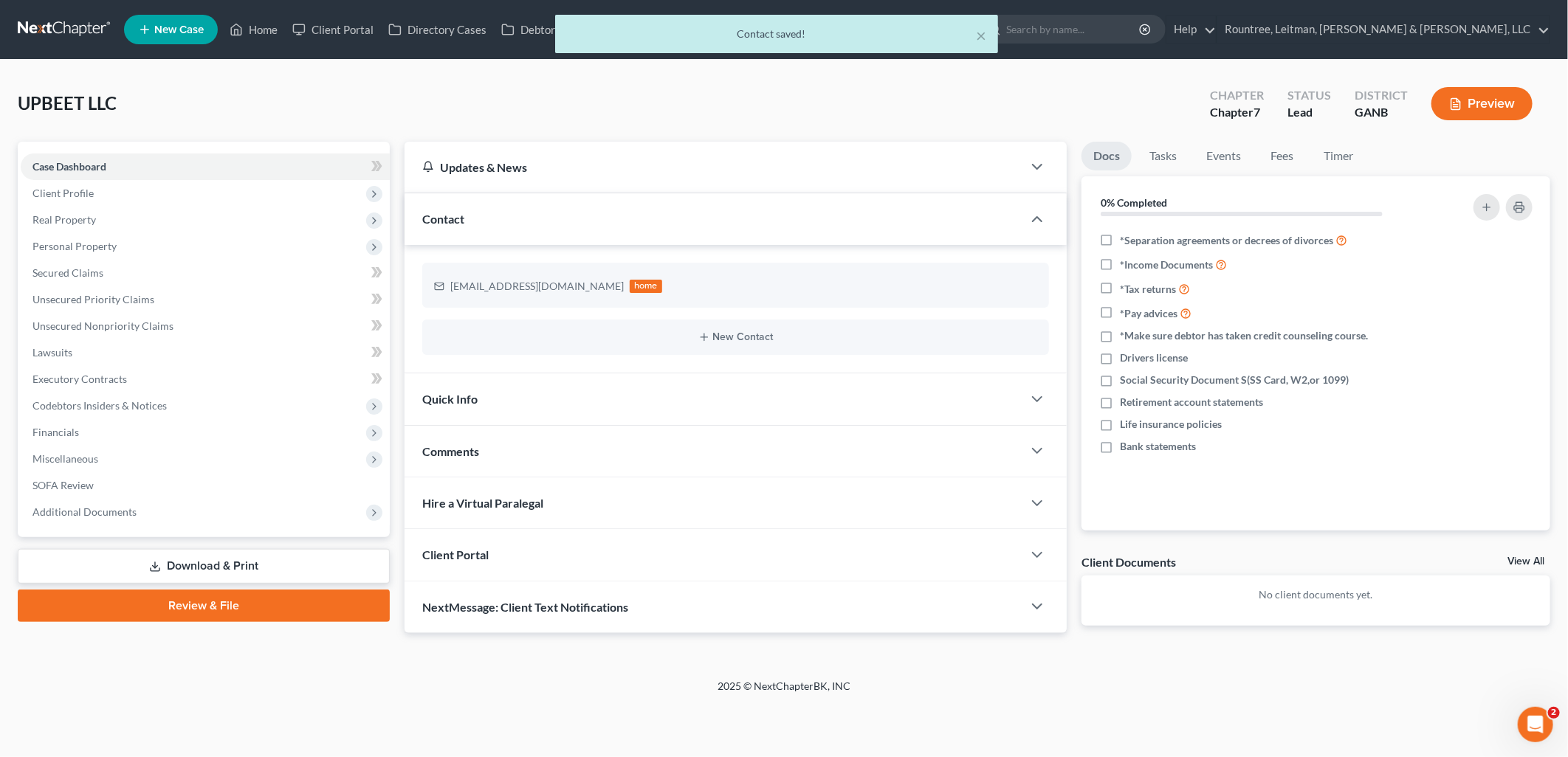
click at [529, 551] on div "Client Portal" at bounding box center [713, 554] width 617 height 51
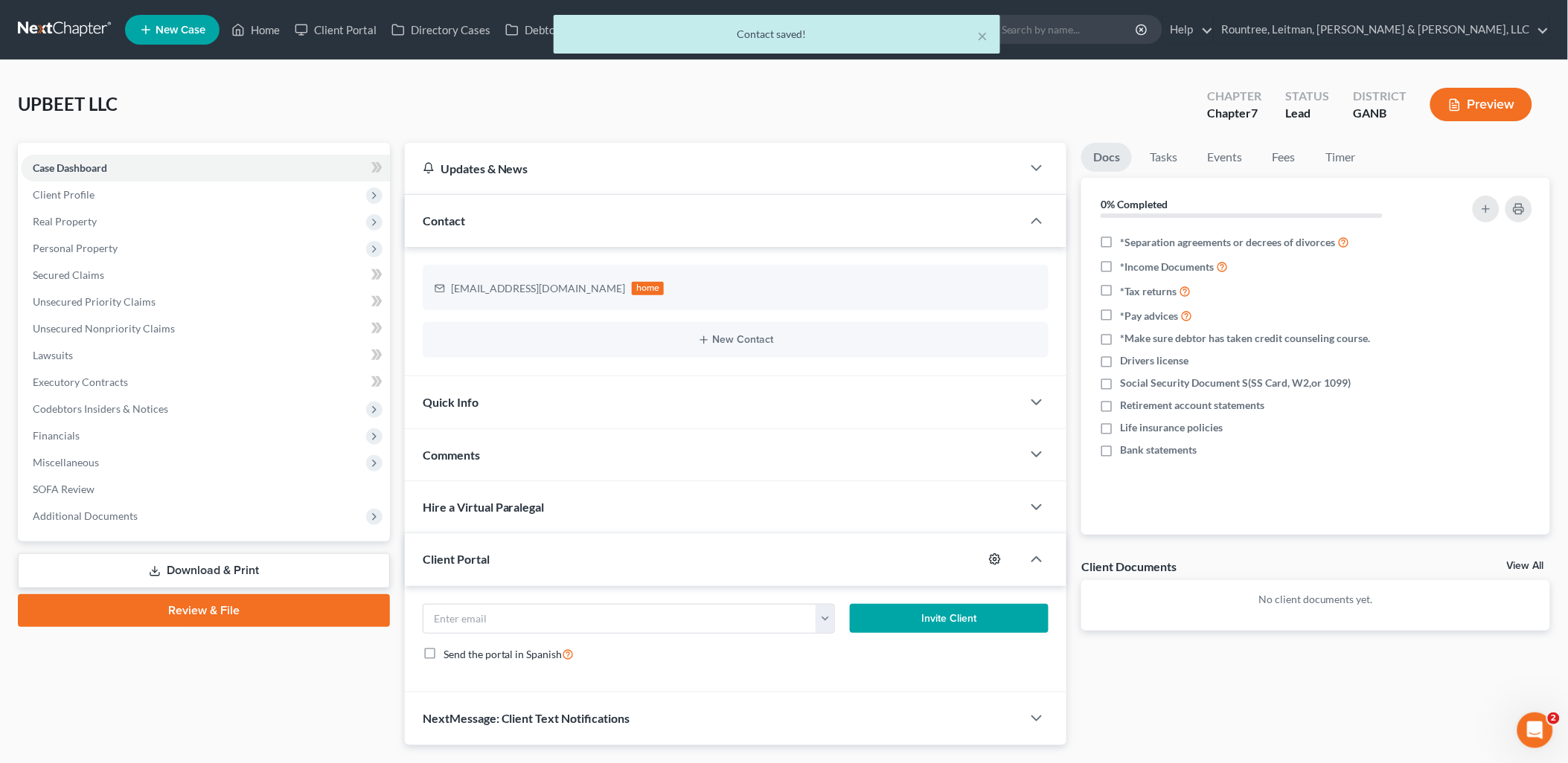
click at [995, 560] on icon "button" at bounding box center [995, 560] width 12 height 12
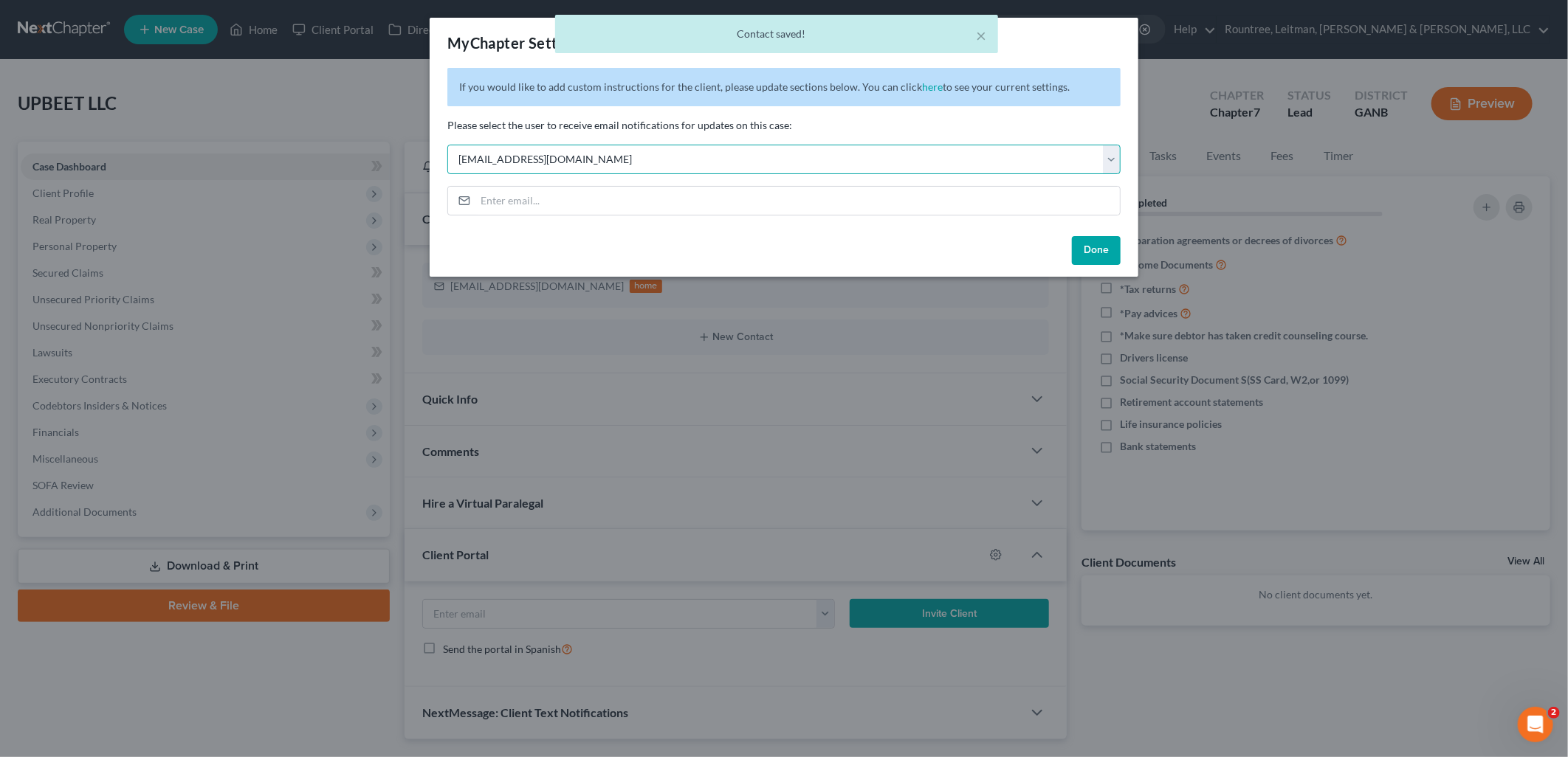
click at [572, 159] on select "Select wgeer@rlkglaw.com echilders@rlkglaw.com wrountree@rlkglaw.com emiller@rl…" at bounding box center [784, 159] width 673 height 30
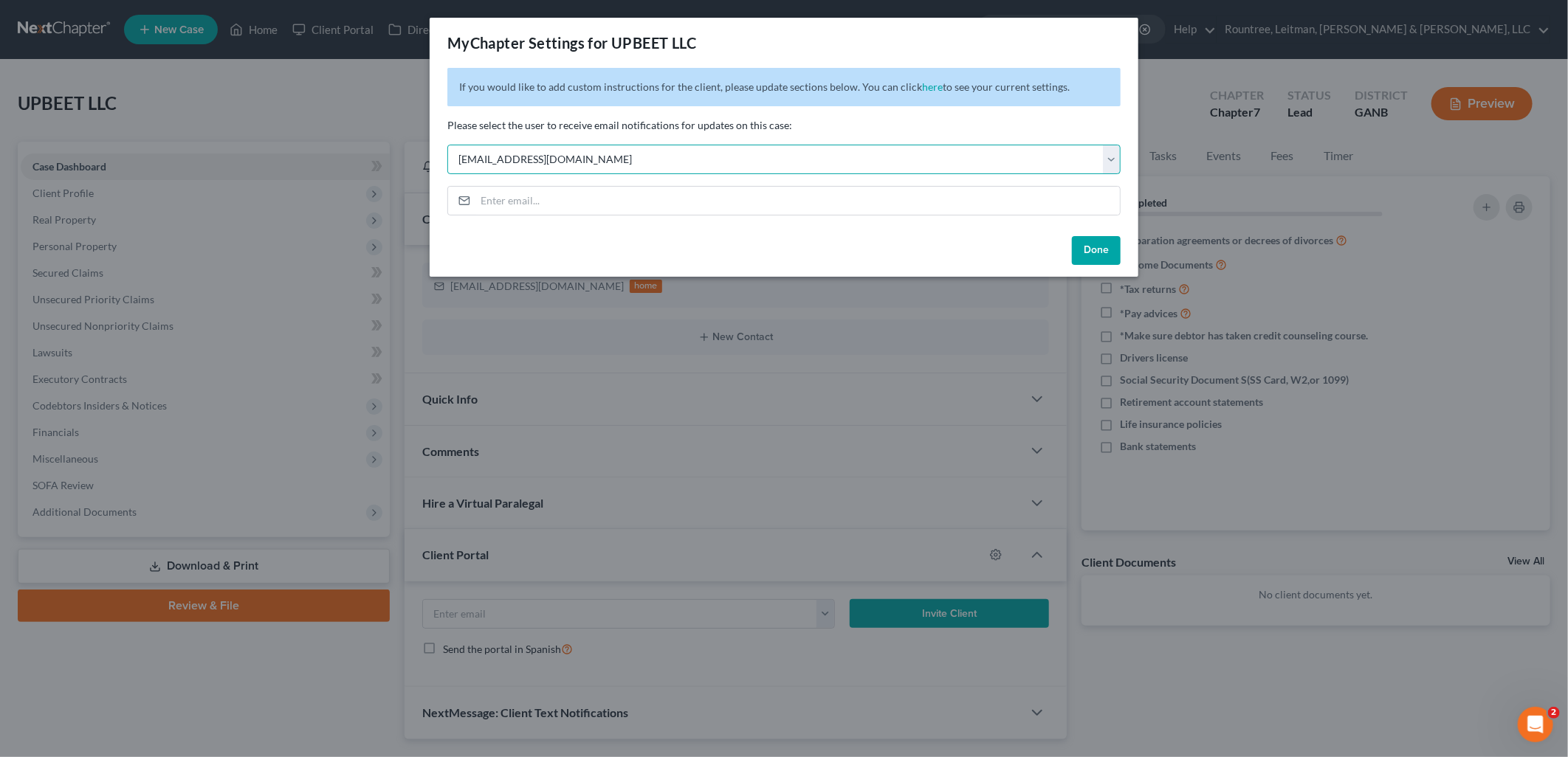
select select "5"
click at [447, 145] on select "Select wgeer@rlkglaw.com echilders@rlkglaw.com wrountree@rlkglaw.com emiller@rl…" at bounding box center [784, 159] width 673 height 30
click at [1096, 248] on button "Done" at bounding box center [1095, 250] width 49 height 30
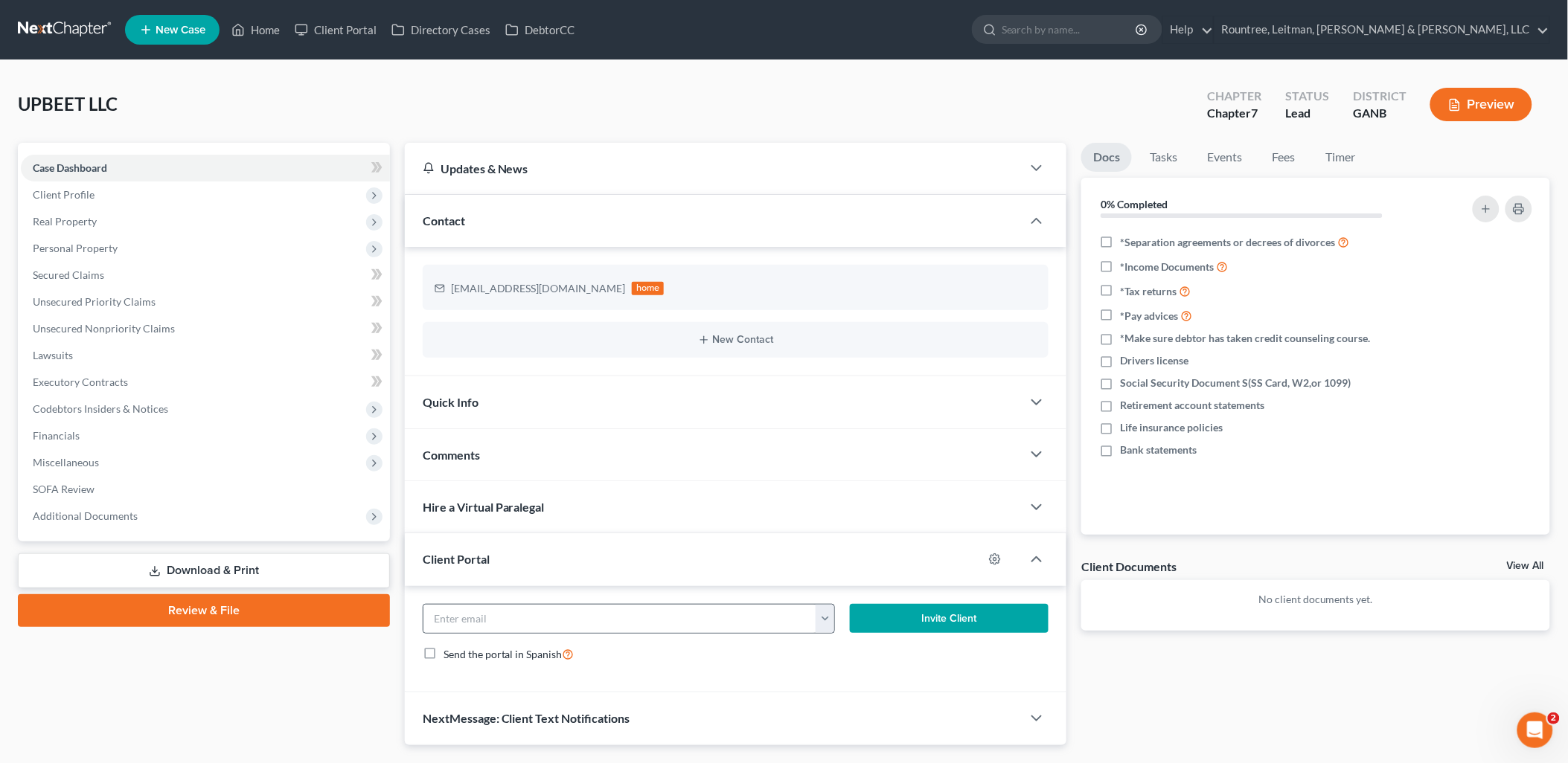
click at [823, 617] on button "button" at bounding box center [825, 619] width 19 height 28
click at [849, 649] on link "emaier@alumni.nd.edu" at bounding box center [918, 651] width 204 height 25
type input "emaier@alumni.nd.edu"
click at [916, 627] on button "Invite Client" at bounding box center [949, 619] width 198 height 30
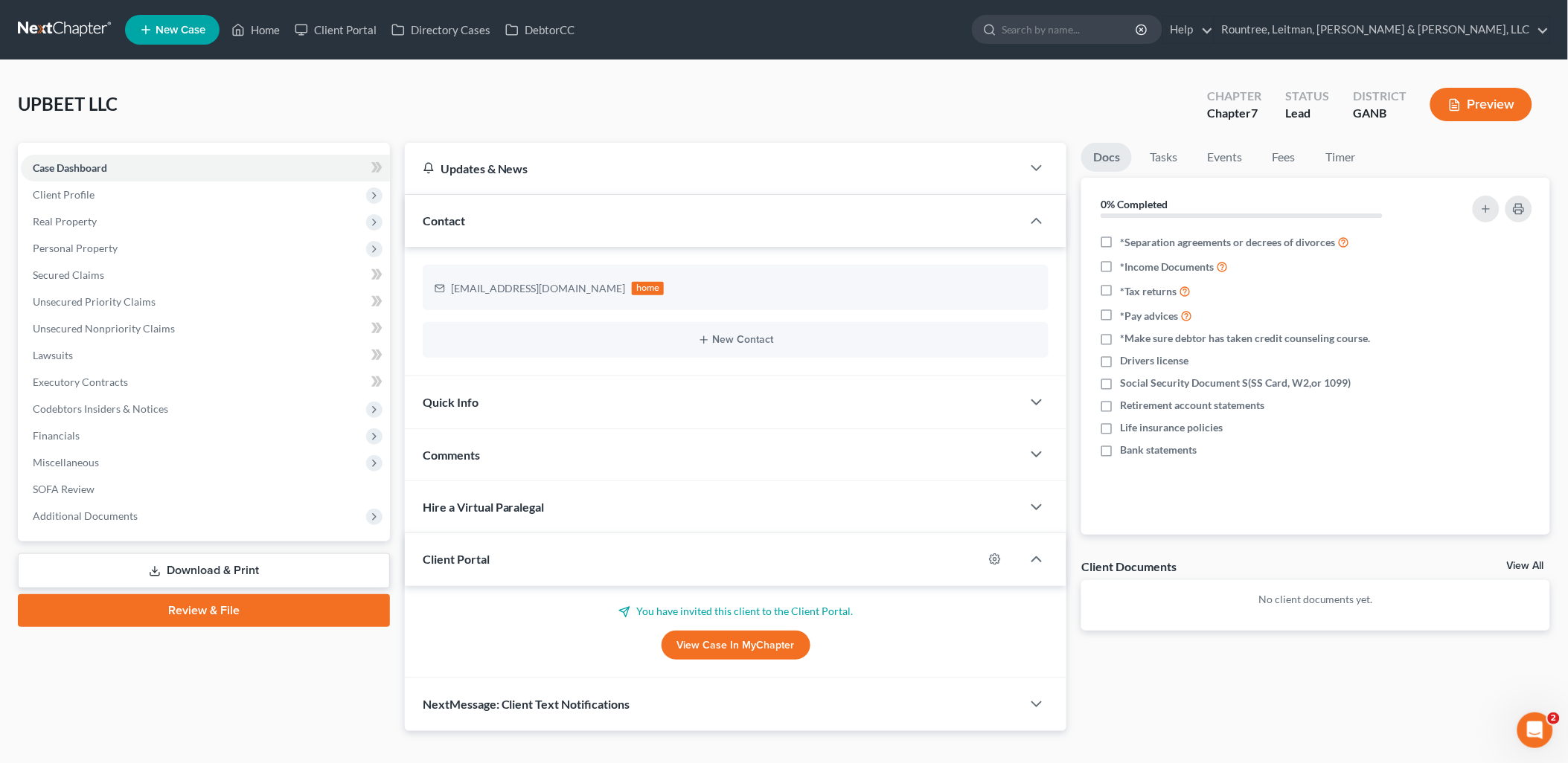
click at [173, 27] on span "New Case" at bounding box center [180, 30] width 50 height 11
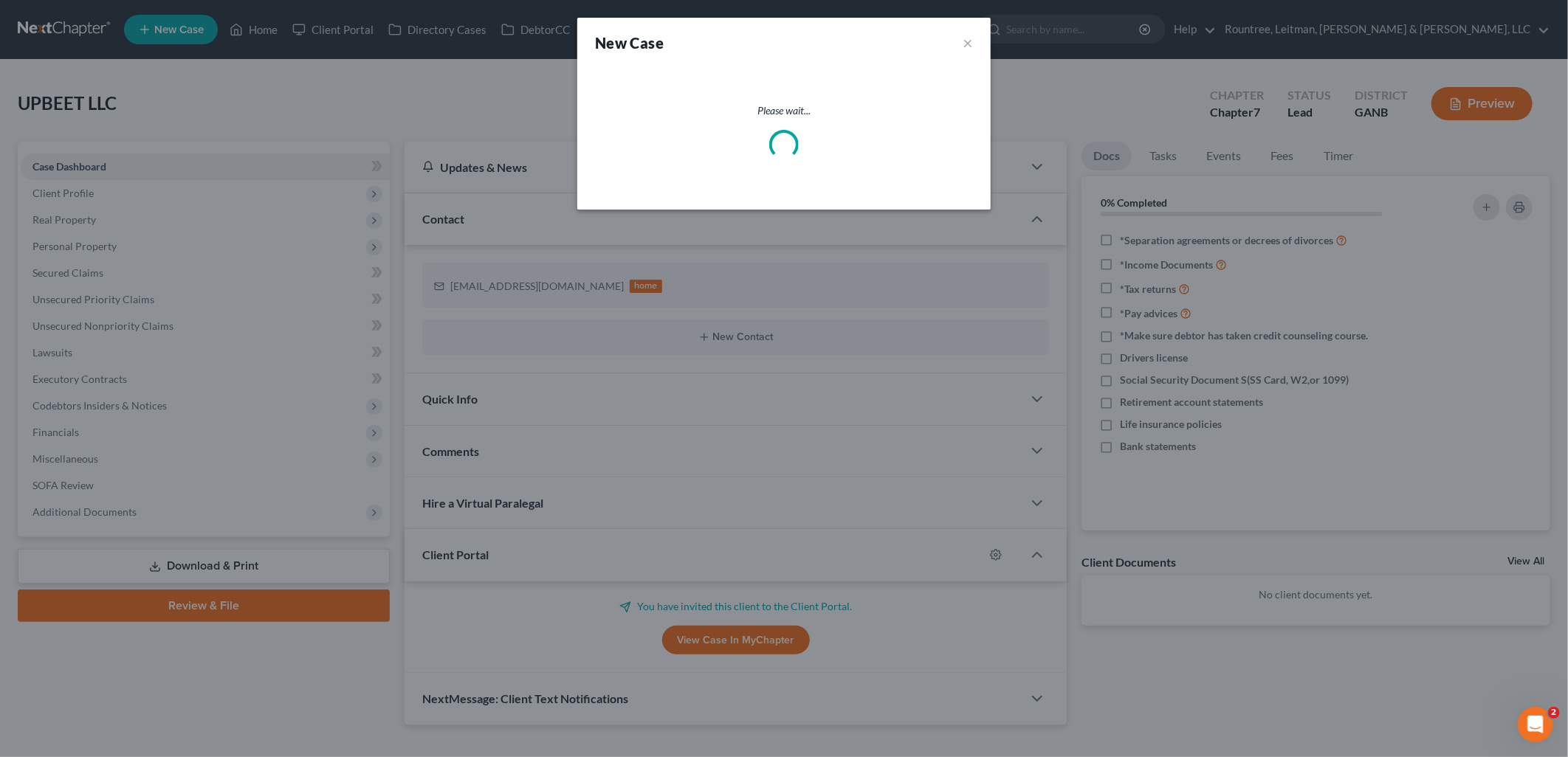
select select "19"
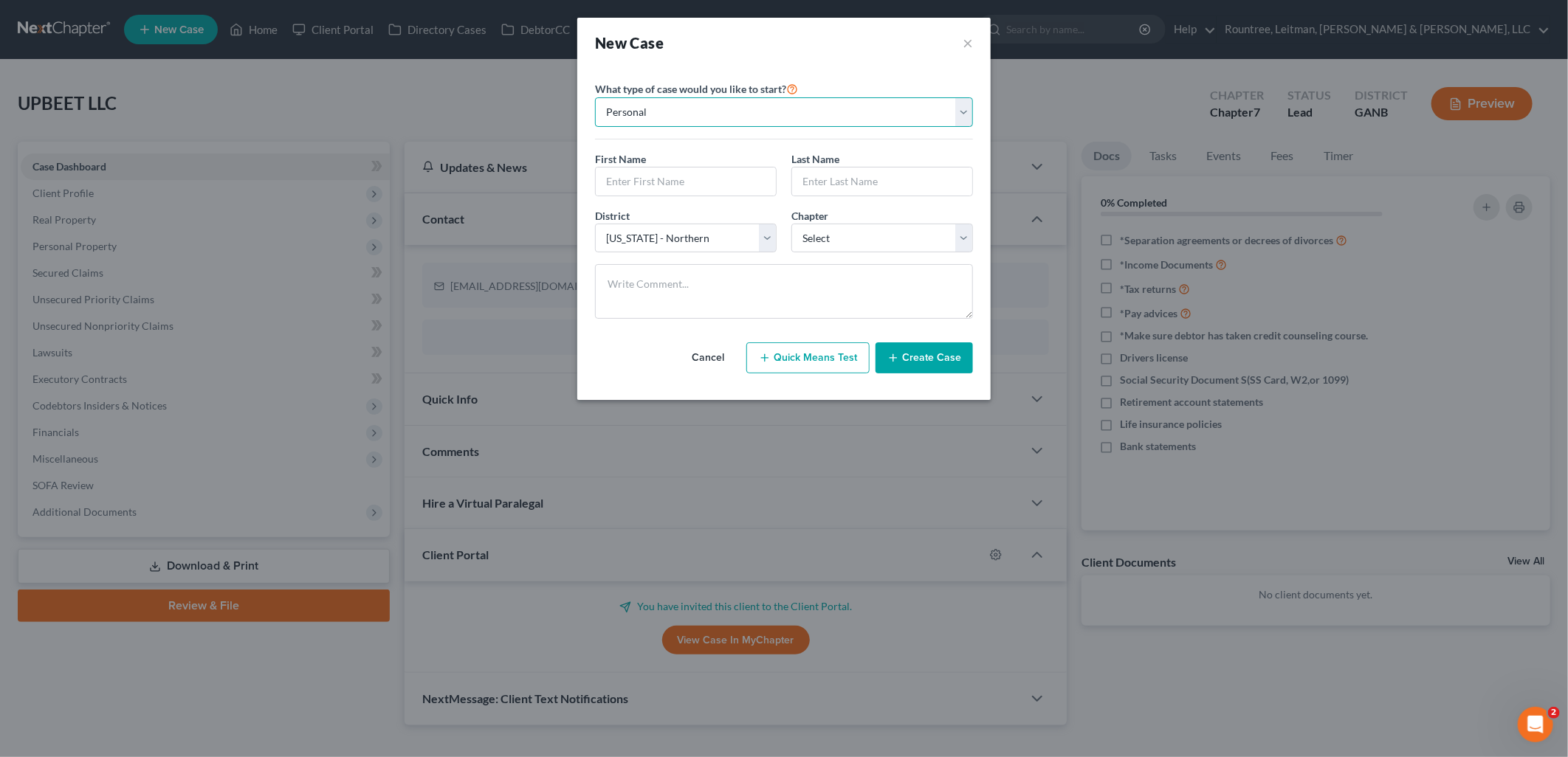
drag, startPoint x: 699, startPoint y: 121, endPoint x: 698, endPoint y: 129, distance: 8.1
click at [699, 121] on select "Personal Business" at bounding box center [784, 112] width 378 height 30
select select "1"
click at [595, 97] on select "Personal Business" at bounding box center [784, 112] width 378 height 30
click at [691, 180] on input "text" at bounding box center [784, 181] width 376 height 28
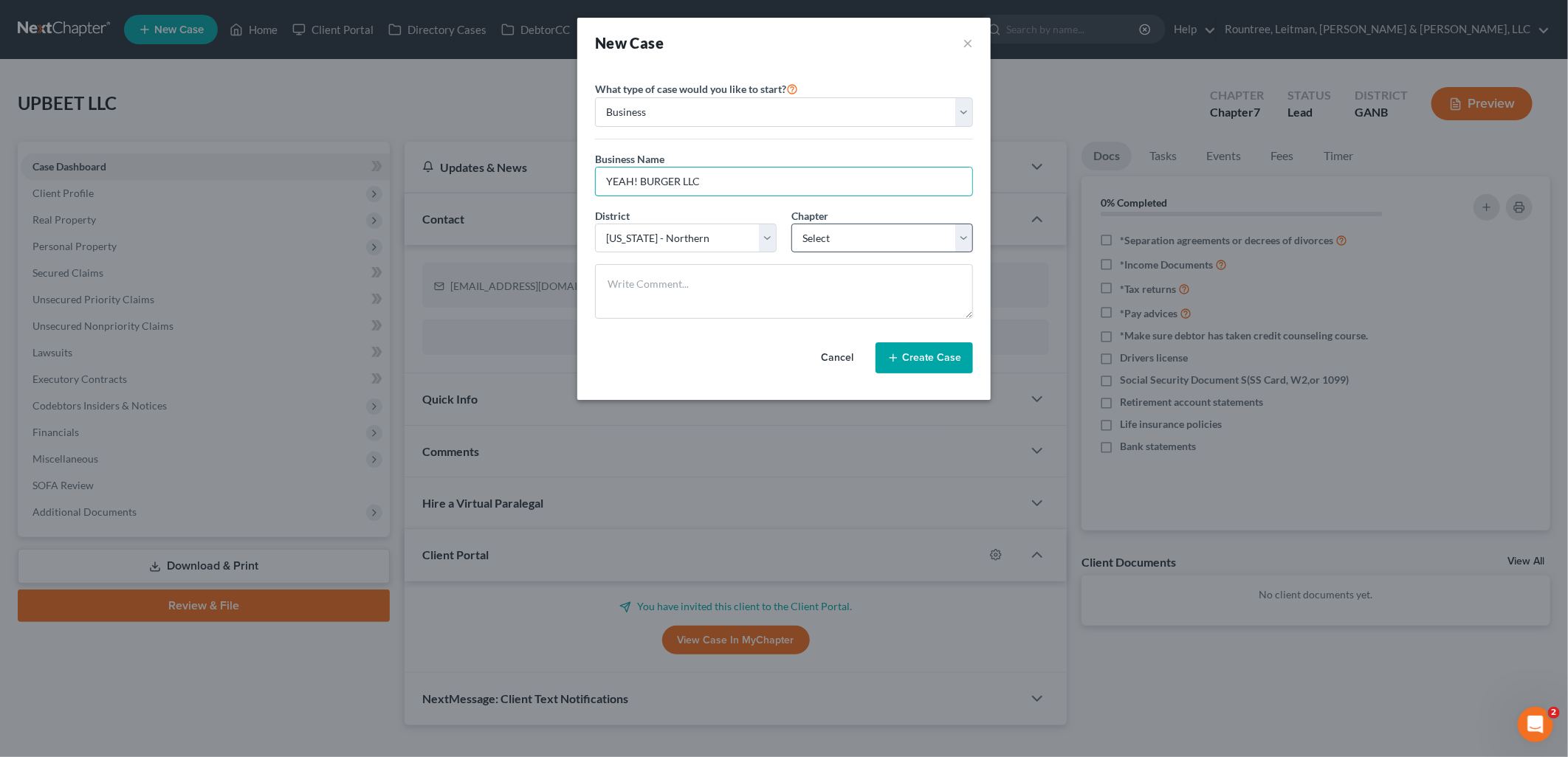
type input "YEAH! BURGER LLC"
click at [892, 236] on select "Select 7 11 12" at bounding box center [882, 238] width 181 height 30
select select "0"
click at [791, 224] on select "Select 7 11 12" at bounding box center [882, 238] width 181 height 30
click at [921, 358] on button "Create Case" at bounding box center [924, 358] width 97 height 31
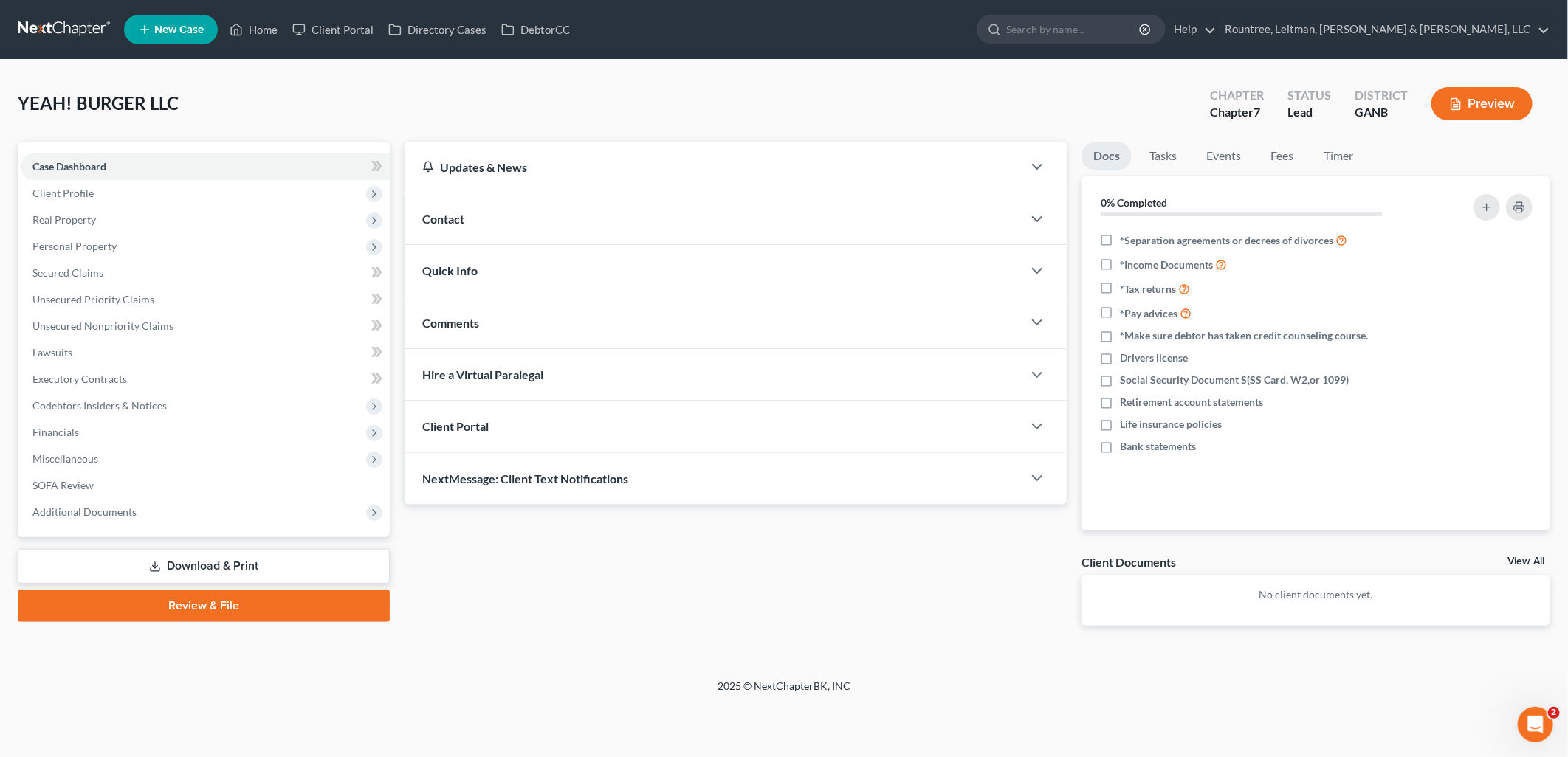
click at [558, 205] on div "Contact" at bounding box center [713, 219] width 617 height 51
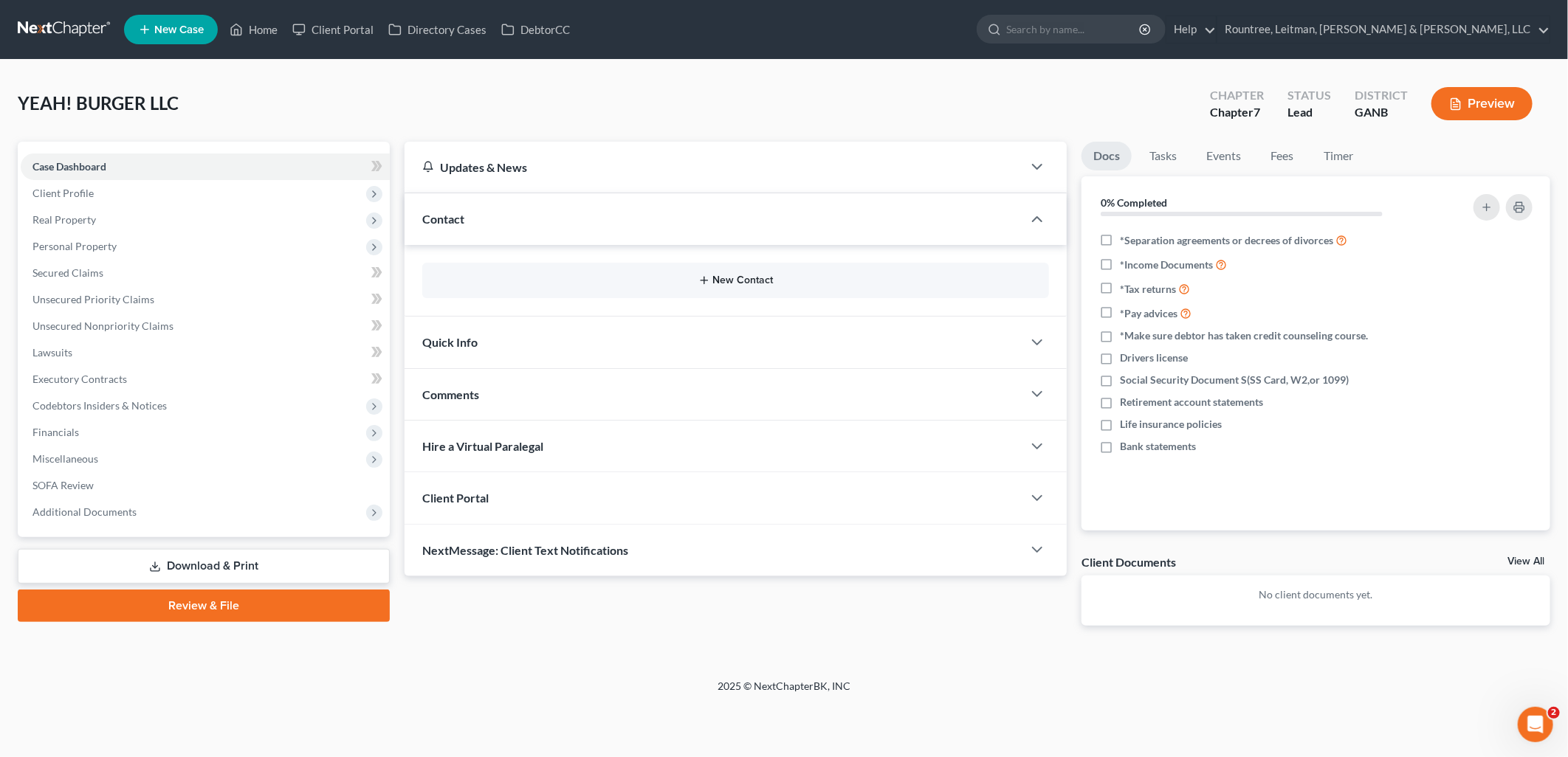
click at [694, 284] on button "New Contact" at bounding box center [736, 280] width 603 height 12
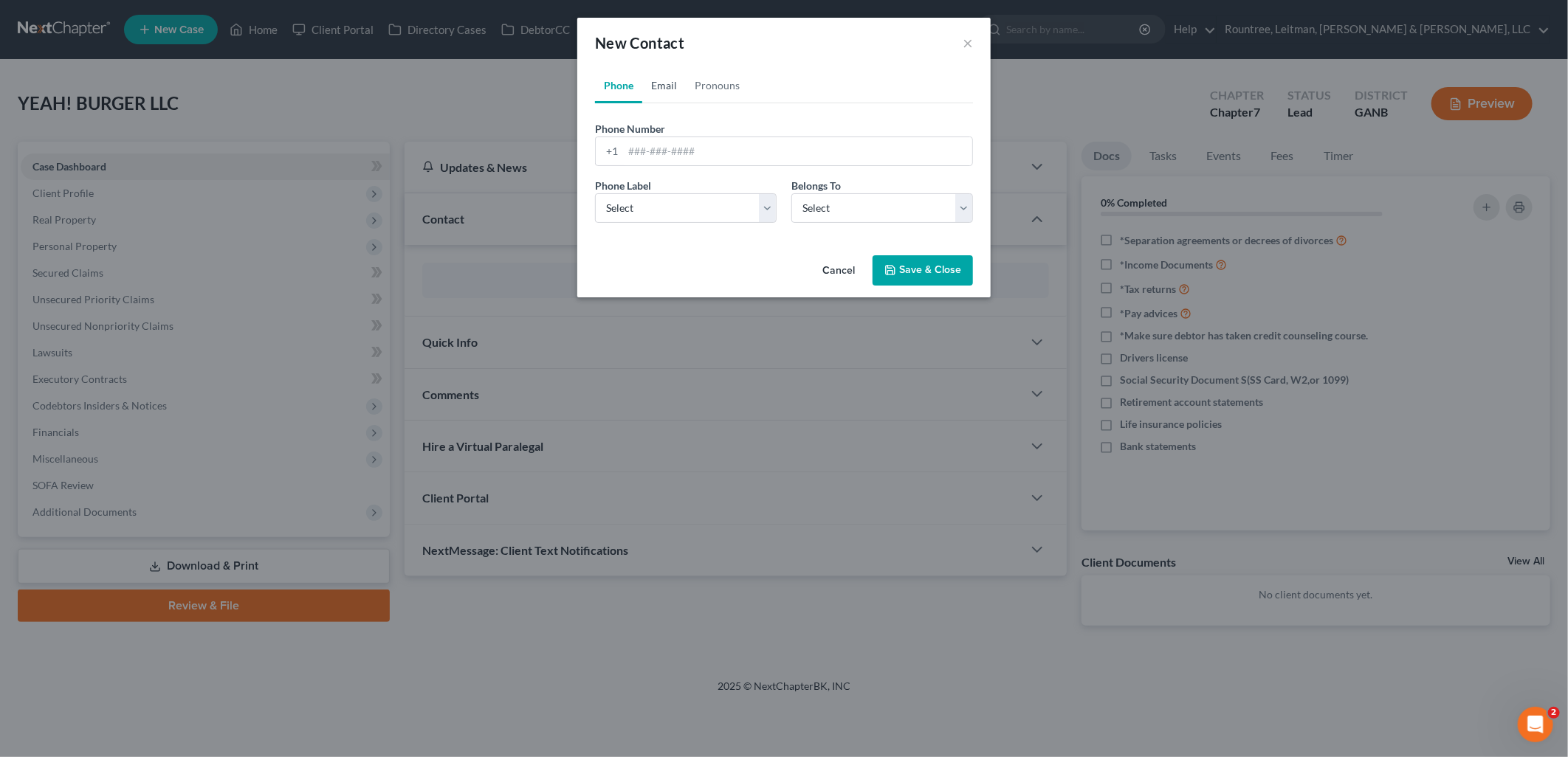
click at [658, 86] on link "Email" at bounding box center [663, 86] width 43 height 36
click at [660, 144] on input "email" at bounding box center [797, 151] width 349 height 28
paste input "emaier@alumni.nd.edu"
type input "emaier@alumni.nd.edu"
drag, startPoint x: 872, startPoint y: 124, endPoint x: 877, endPoint y: 164, distance: 40.3
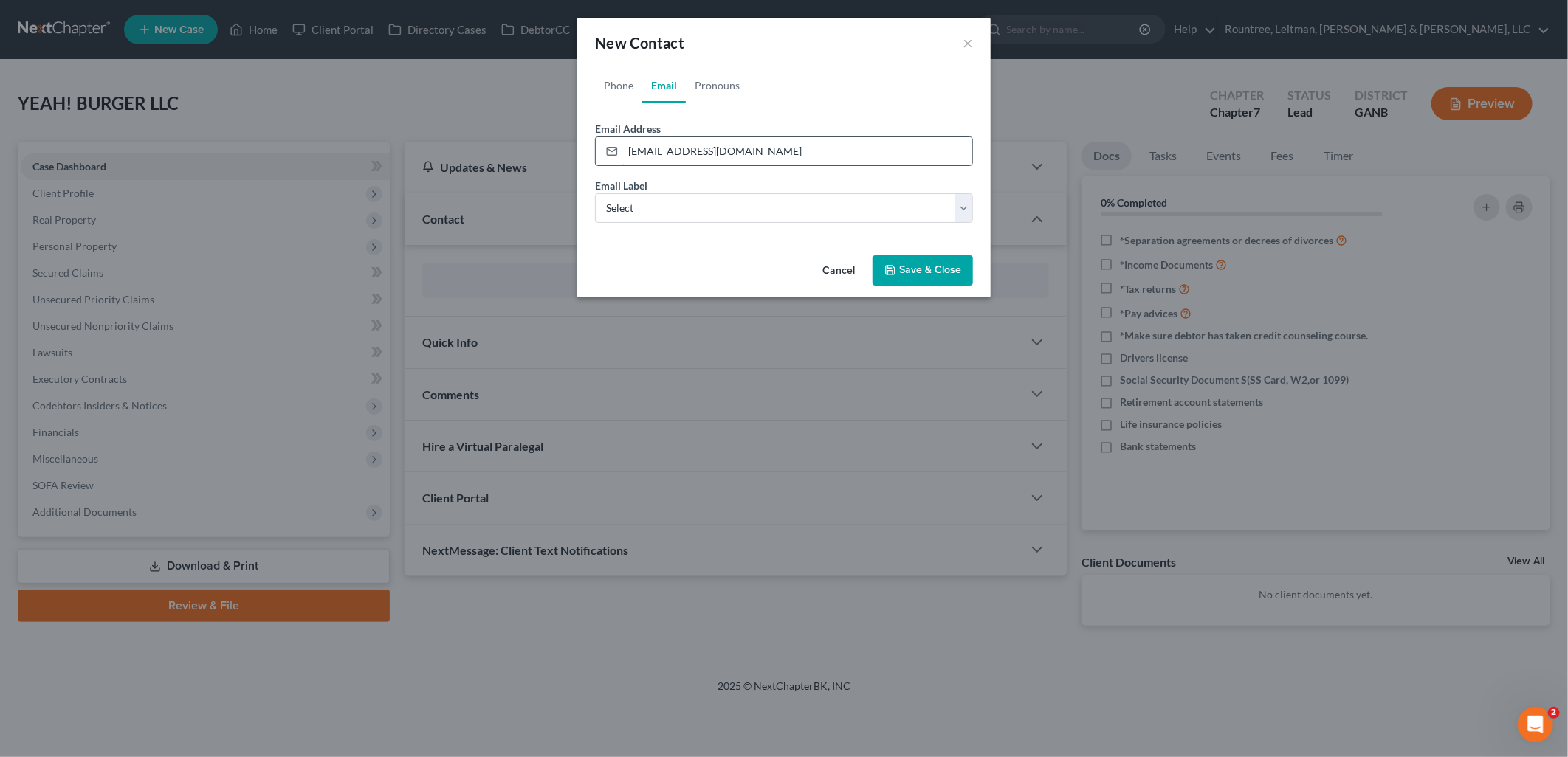
click at [872, 123] on div "Email Address emaier@alumni.nd.edu" at bounding box center [784, 143] width 378 height 45
drag, startPoint x: 871, startPoint y: 200, endPoint x: 864, endPoint y: 208, distance: 10.6
click at [871, 200] on select "Select Home Work Other" at bounding box center [784, 208] width 378 height 30
select select "0"
click at [595, 193] on select "Select Home Work Other" at bounding box center [784, 208] width 378 height 30
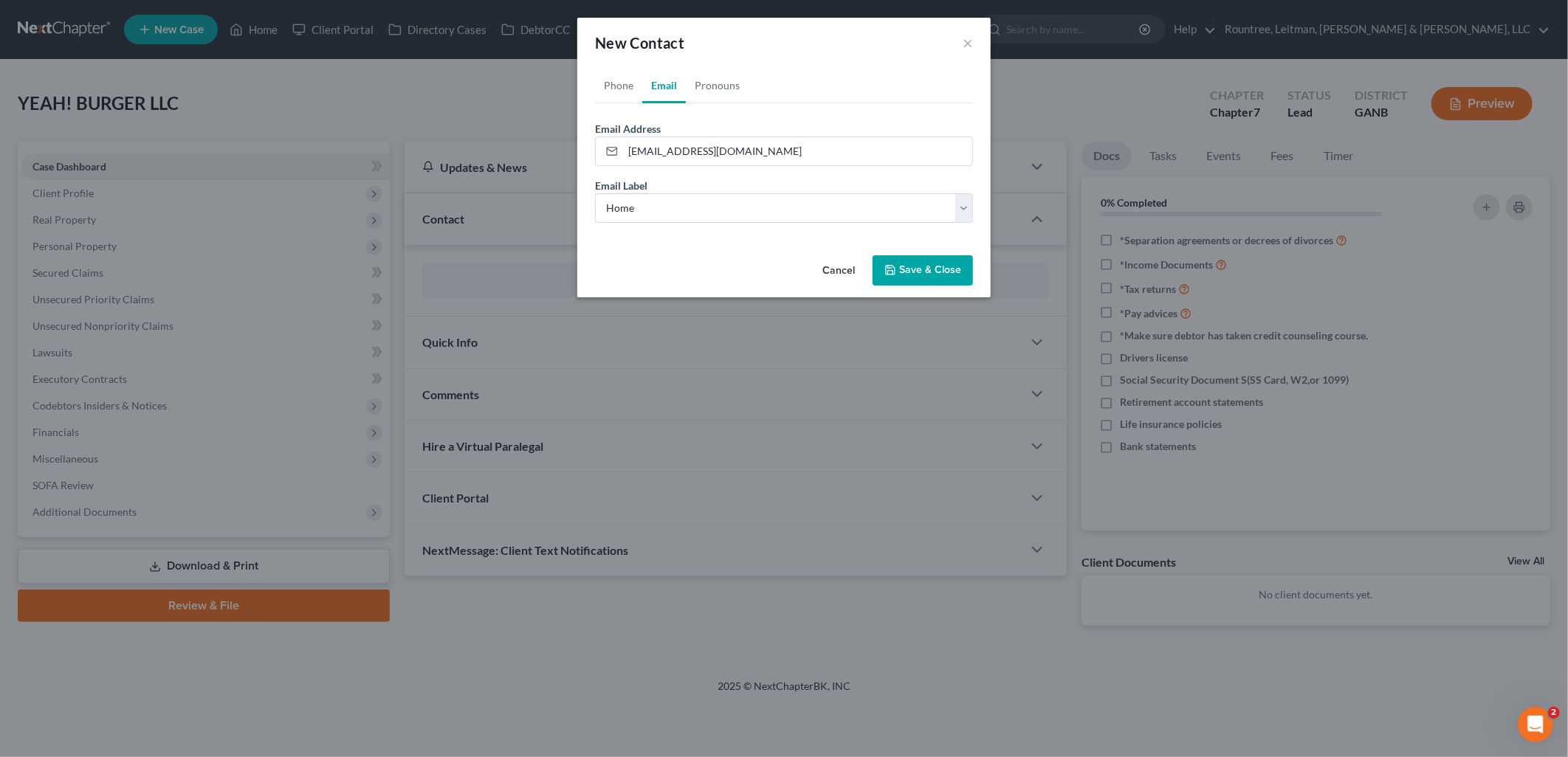
click at [902, 266] on button "Save & Close" at bounding box center [922, 271] width 101 height 31
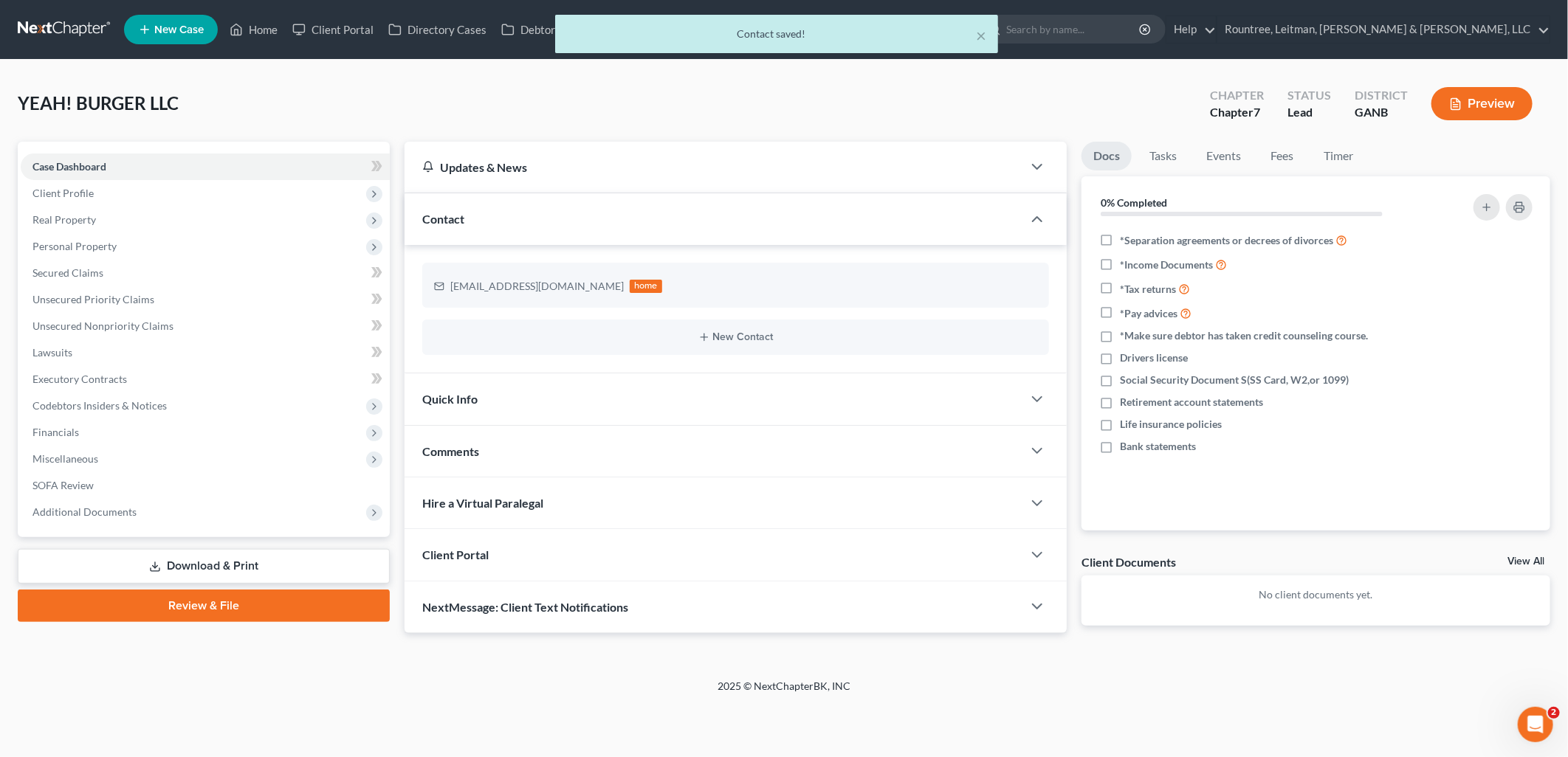
click at [702, 554] on div "Client Portal" at bounding box center [713, 554] width 617 height 51
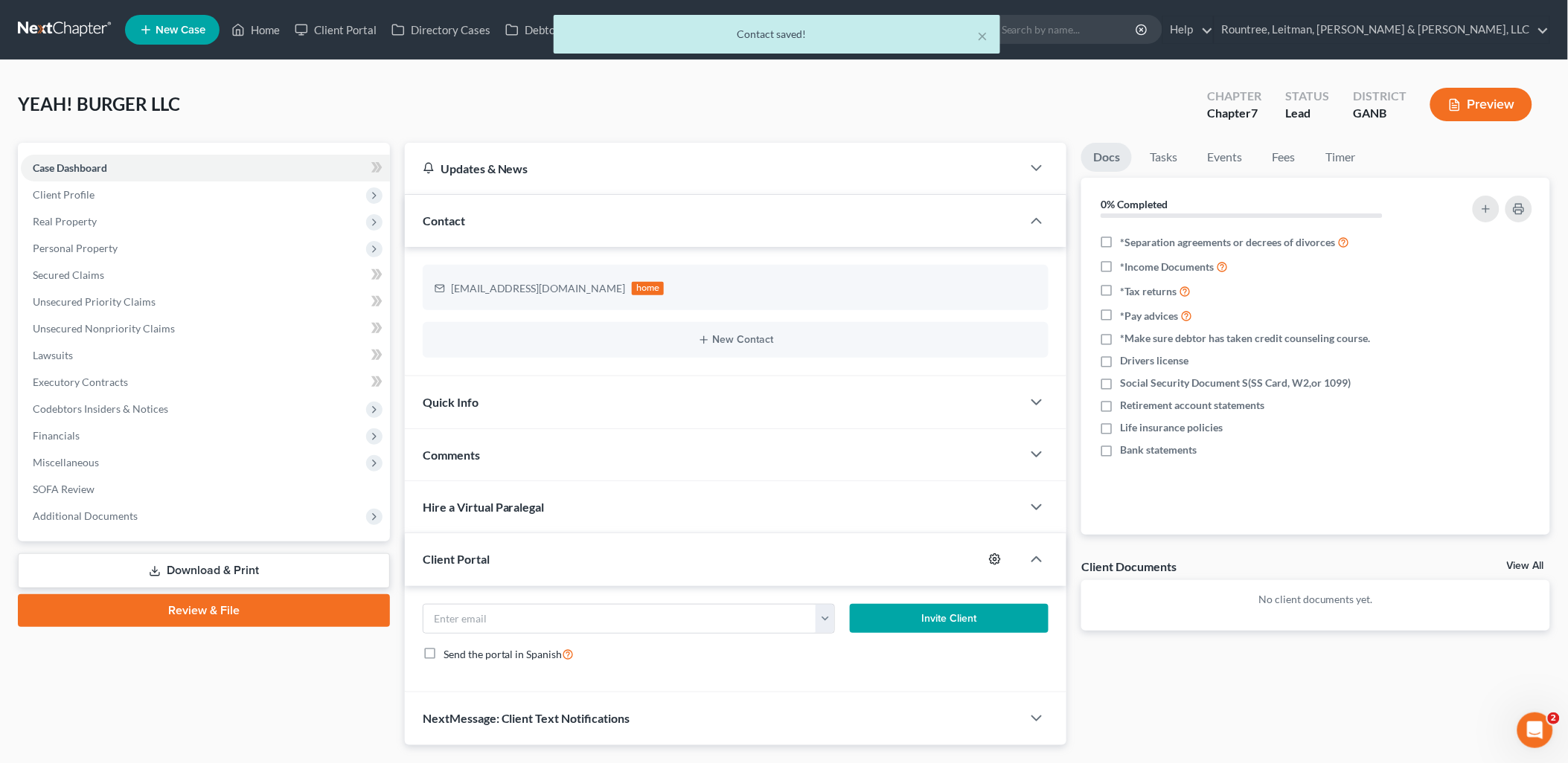
click at [991, 560] on icon "button" at bounding box center [995, 560] width 12 height 12
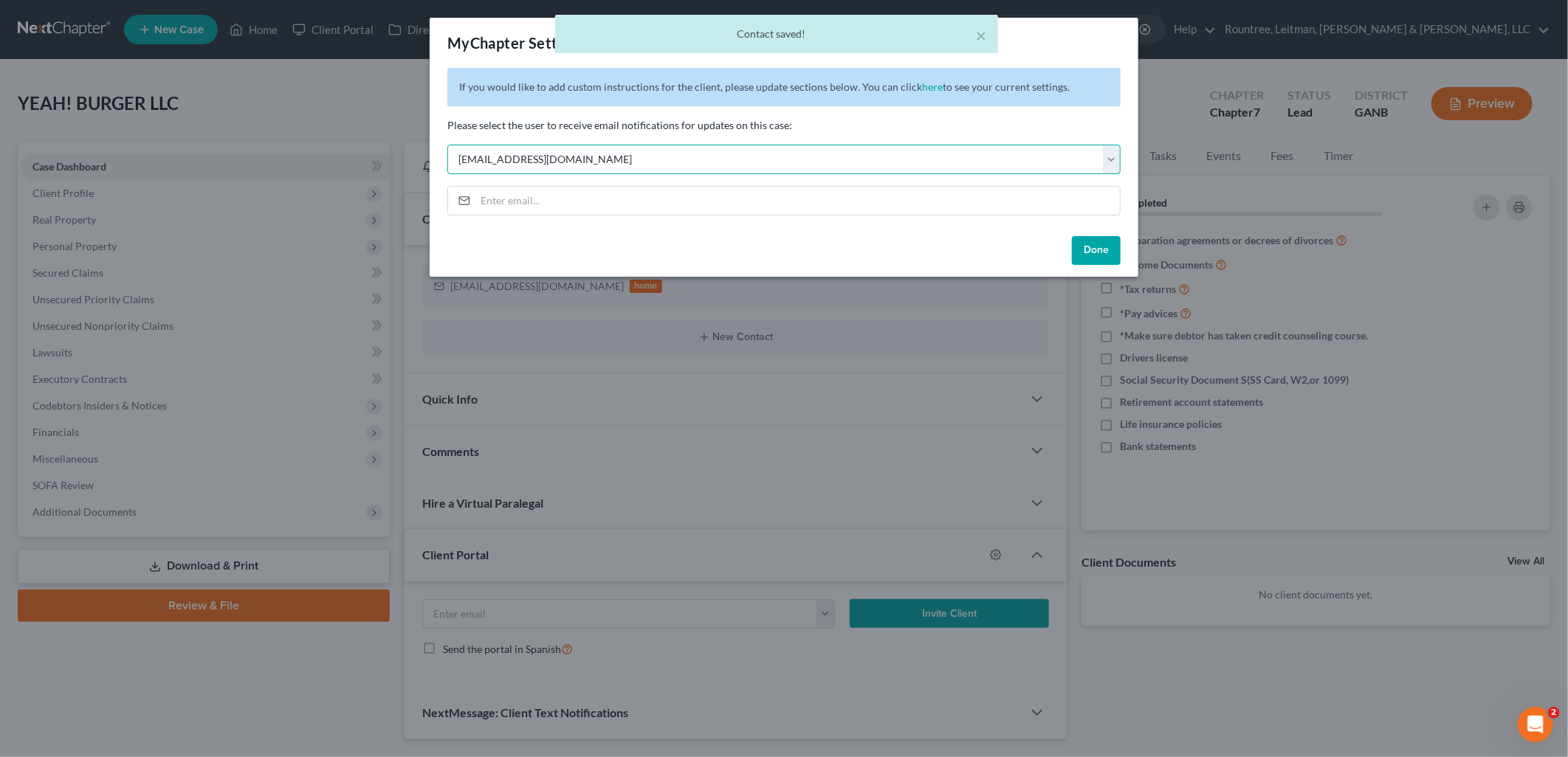
click at [789, 152] on select "Select wgeer@rlkglaw.com echilders@rlkglaw.com wrountree@rlkglaw.com emiller@rl…" at bounding box center [784, 159] width 673 height 30
select select "5"
click at [447, 145] on select "Select wgeer@rlkglaw.com echilders@rlkglaw.com wrountree@rlkglaw.com emiller@rl…" at bounding box center [784, 159] width 673 height 30
click at [1093, 248] on button "Done" at bounding box center [1095, 250] width 49 height 30
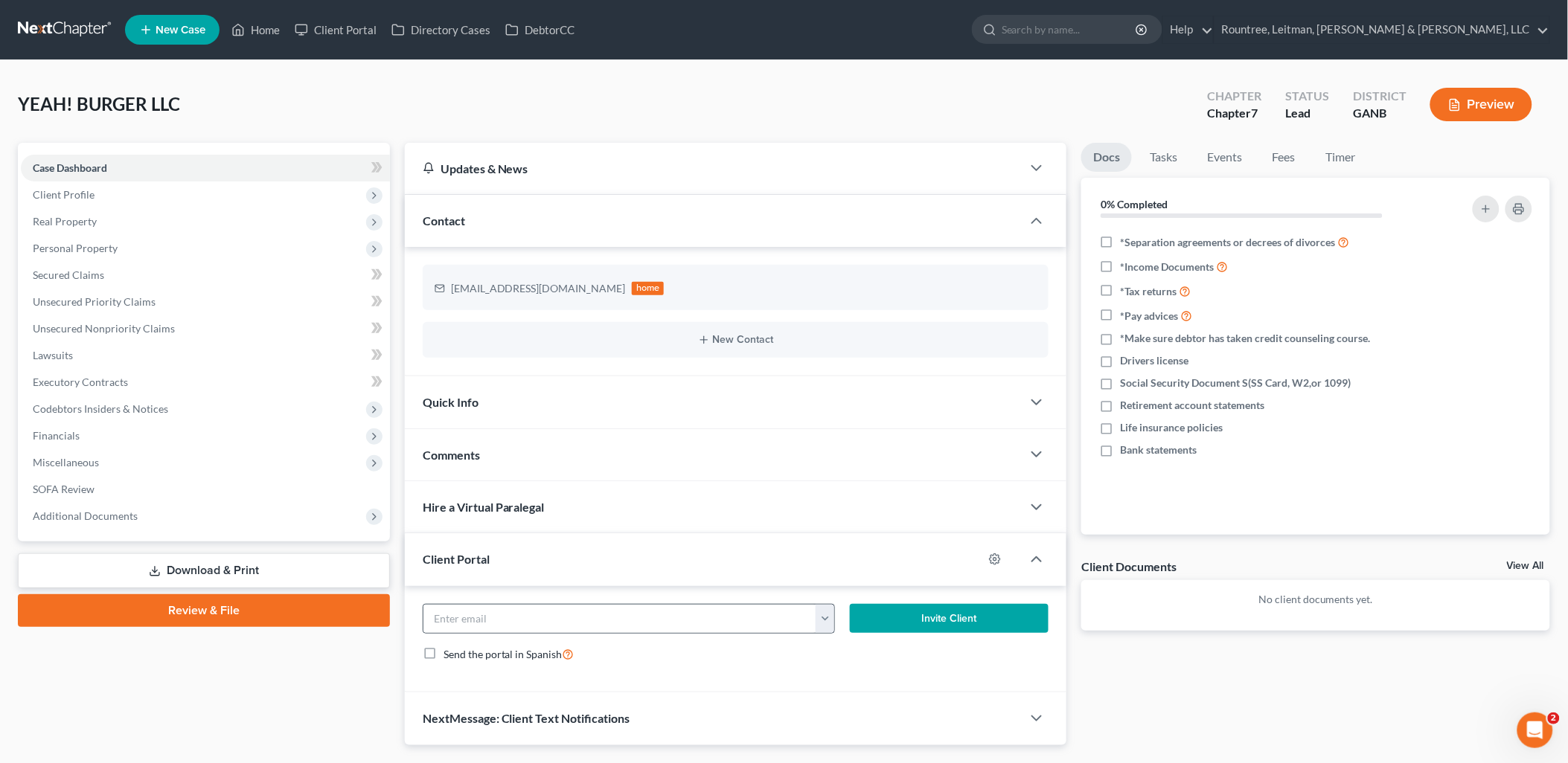
click at [820, 616] on button "button" at bounding box center [825, 619] width 19 height 28
click at [857, 651] on link "emaier@alumni.nd.edu" at bounding box center [918, 651] width 204 height 25
type input "emaier@alumni.nd.edu"
click at [896, 622] on button "Invite Client" at bounding box center [949, 619] width 198 height 30
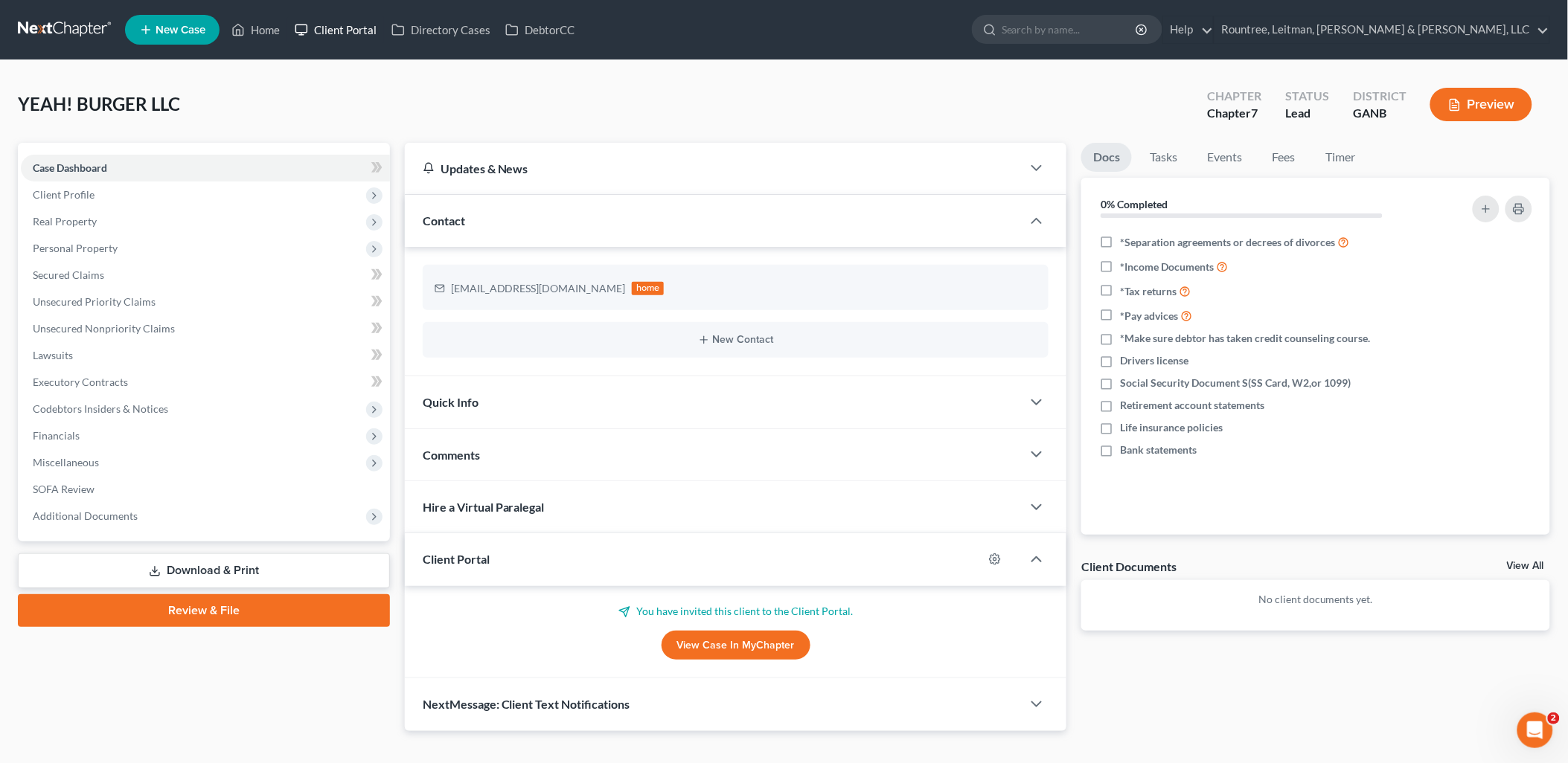
click at [331, 31] on link "Client Portal" at bounding box center [336, 29] width 97 height 27
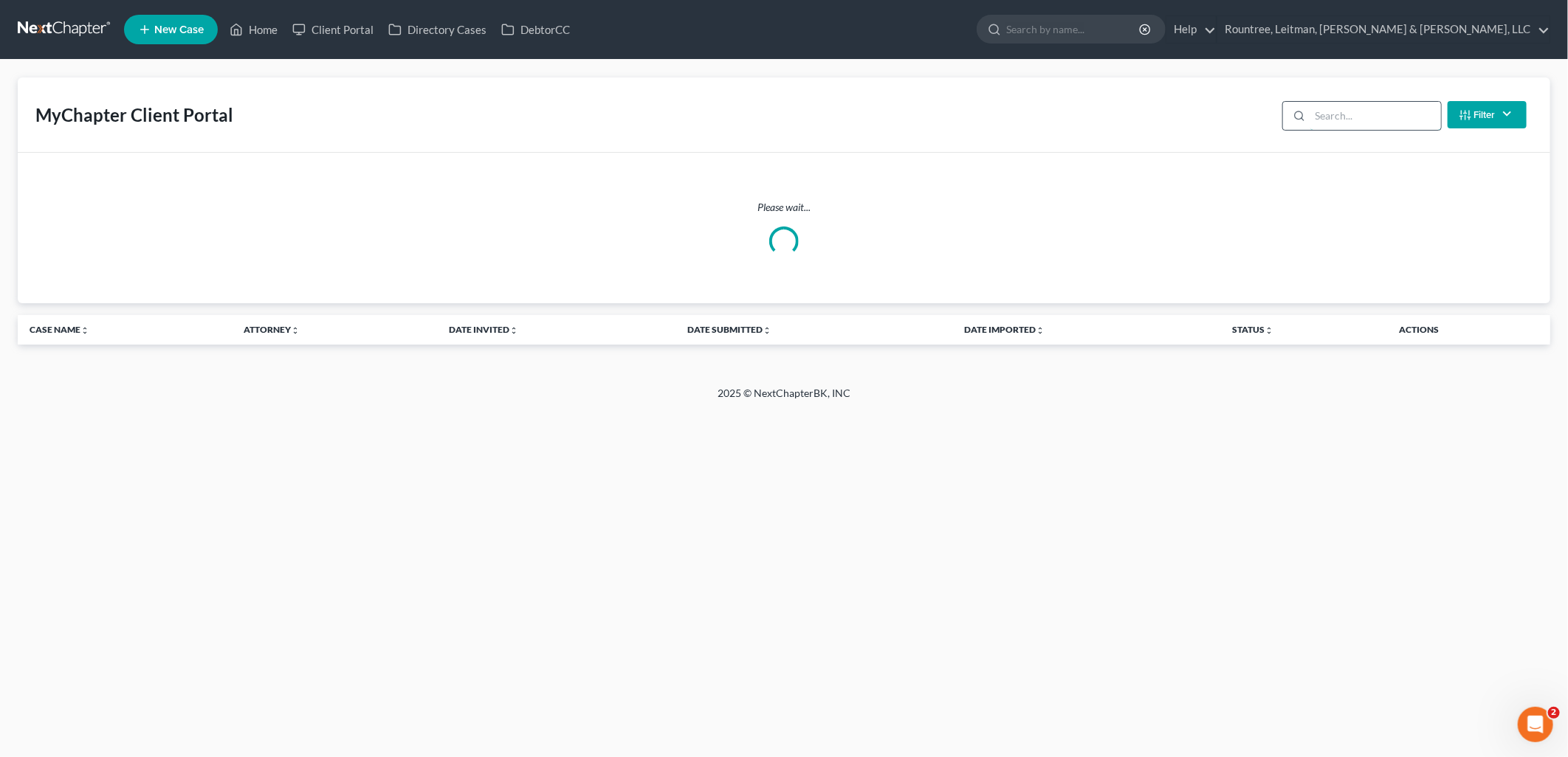
click at [1371, 118] on input "search" at bounding box center [1375, 116] width 130 height 28
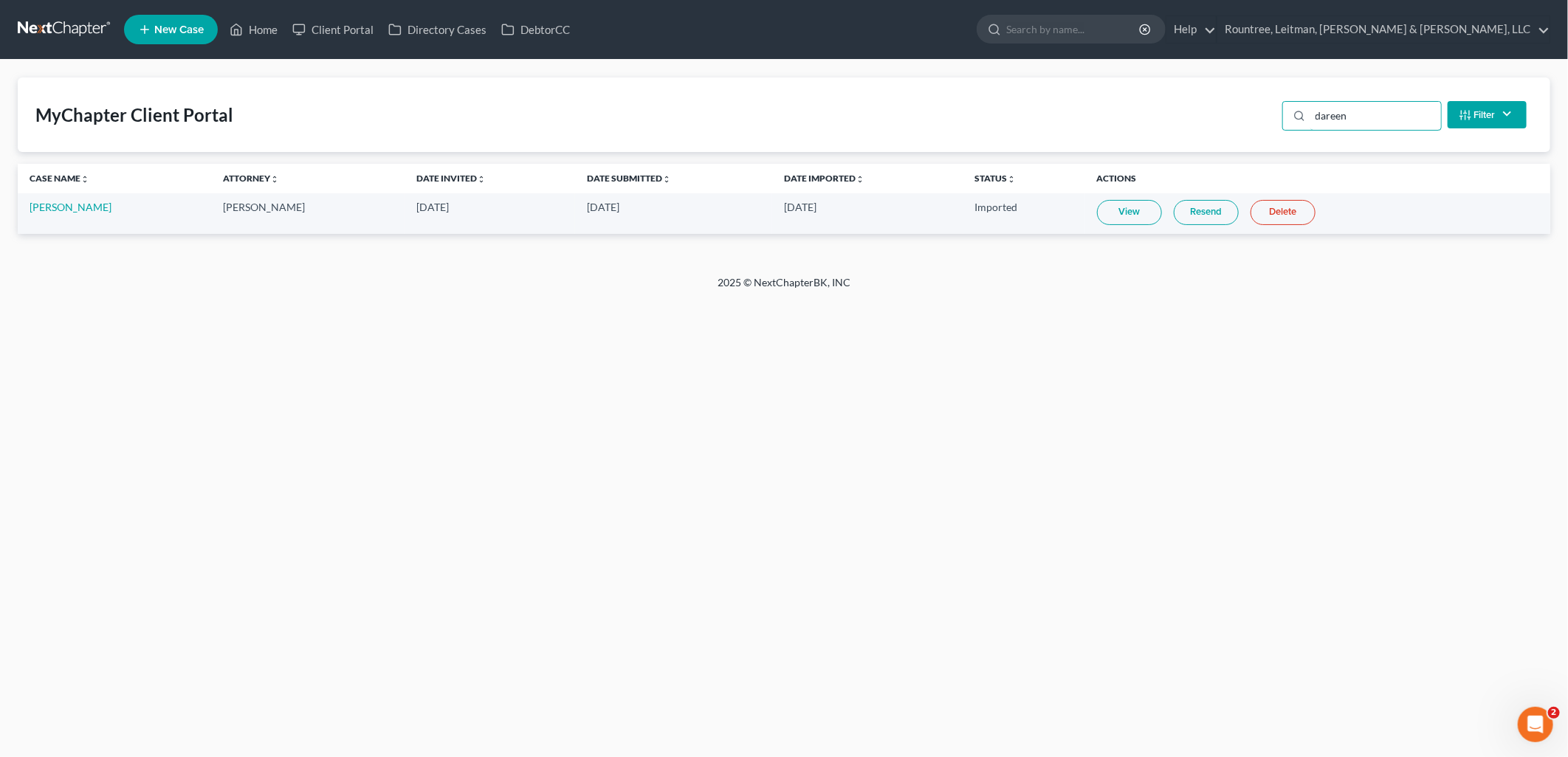
type input "dareen"
click at [79, 197] on td "Dareen Anderson" at bounding box center [114, 214] width 193 height 41
click at [75, 202] on link "Dareen Anderson" at bounding box center [71, 207] width 82 height 13
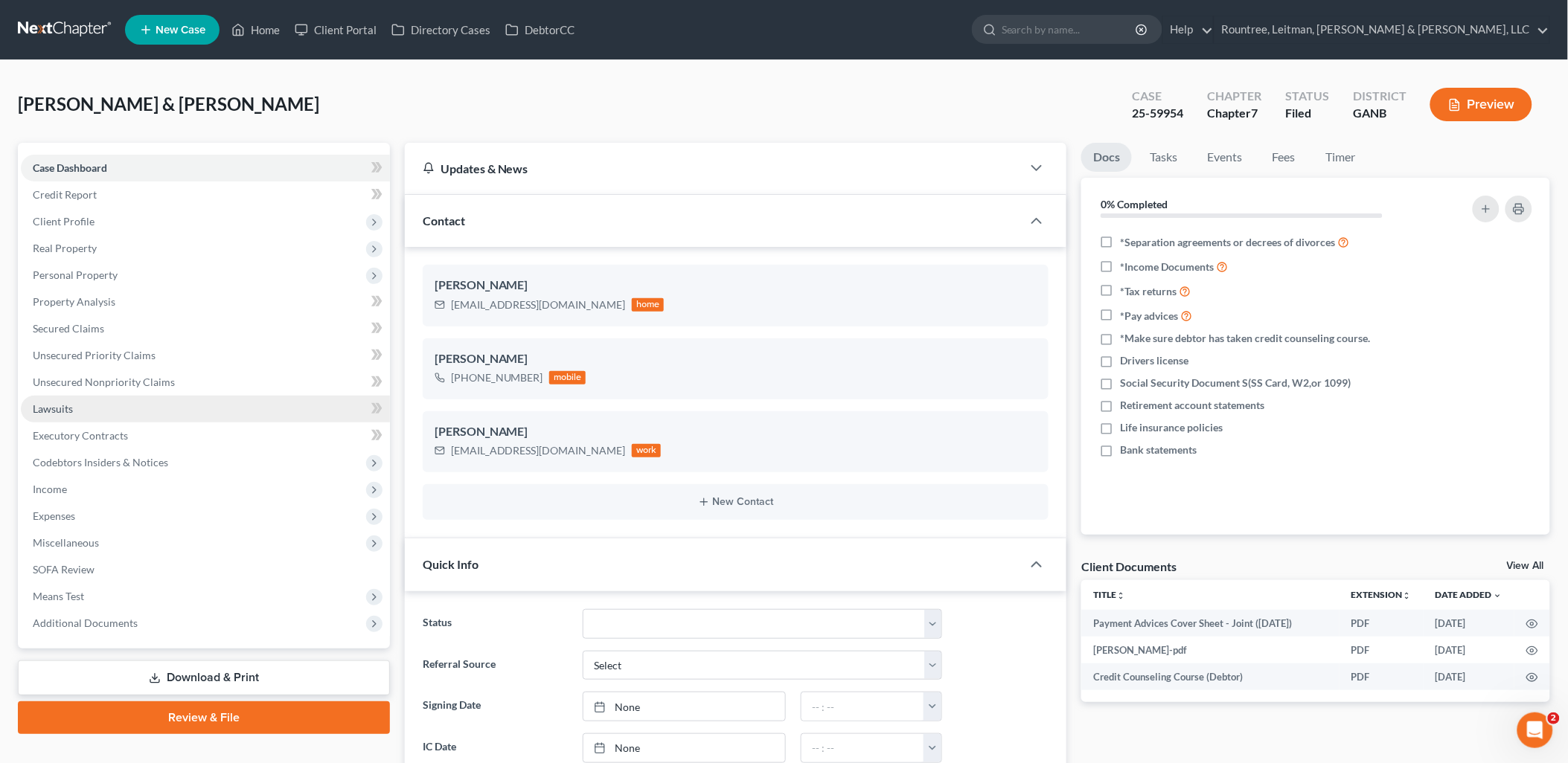
scroll to position [5, 0]
click at [115, 377] on span "Unsecured Nonpriority Claims" at bounding box center [104, 382] width 143 height 13
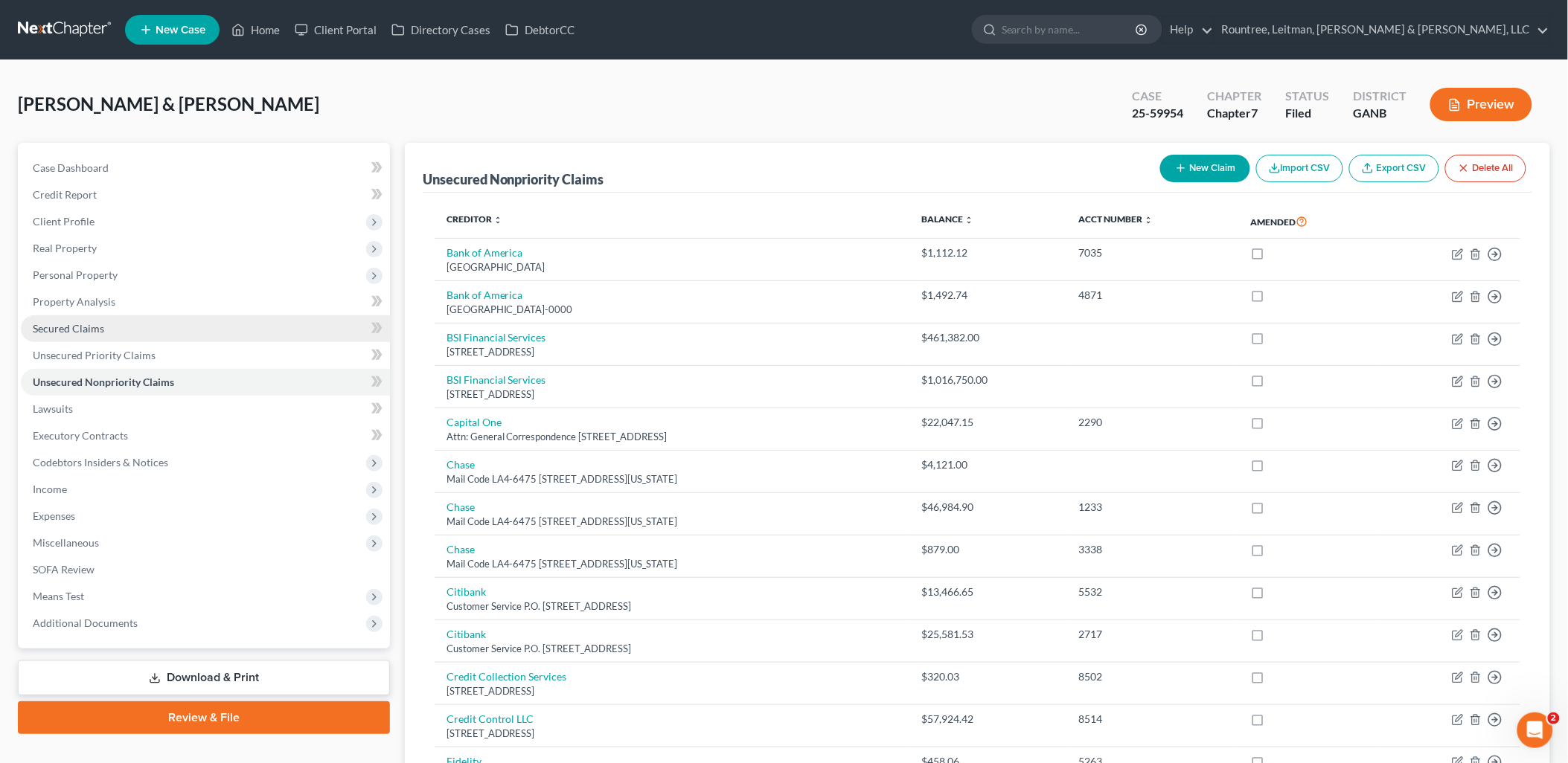
click at [109, 330] on link "Secured Claims" at bounding box center [205, 328] width 369 height 27
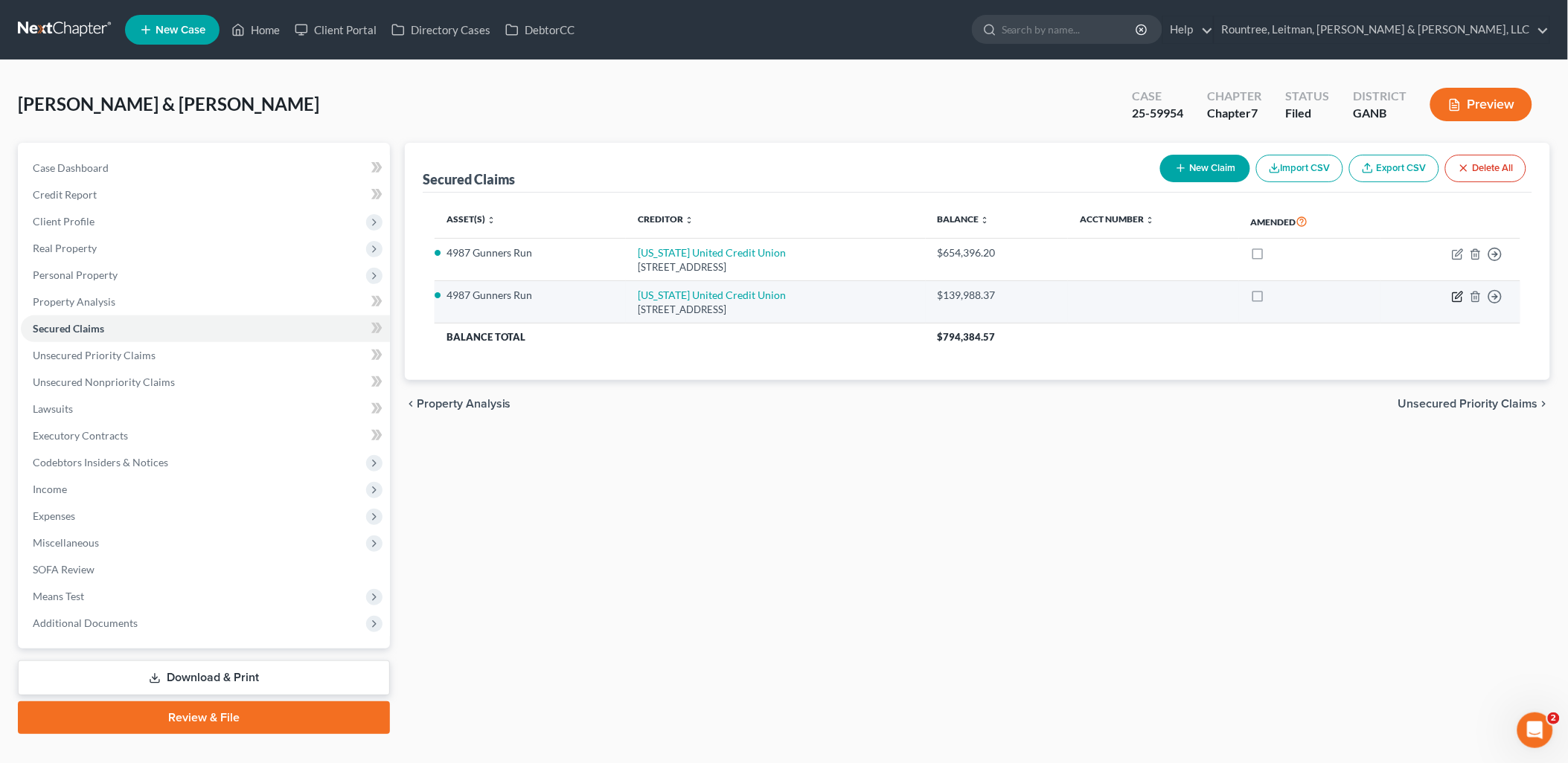
click at [1459, 295] on icon "button" at bounding box center [1458, 297] width 12 height 12
select select "14"
select select "2"
select select "0"
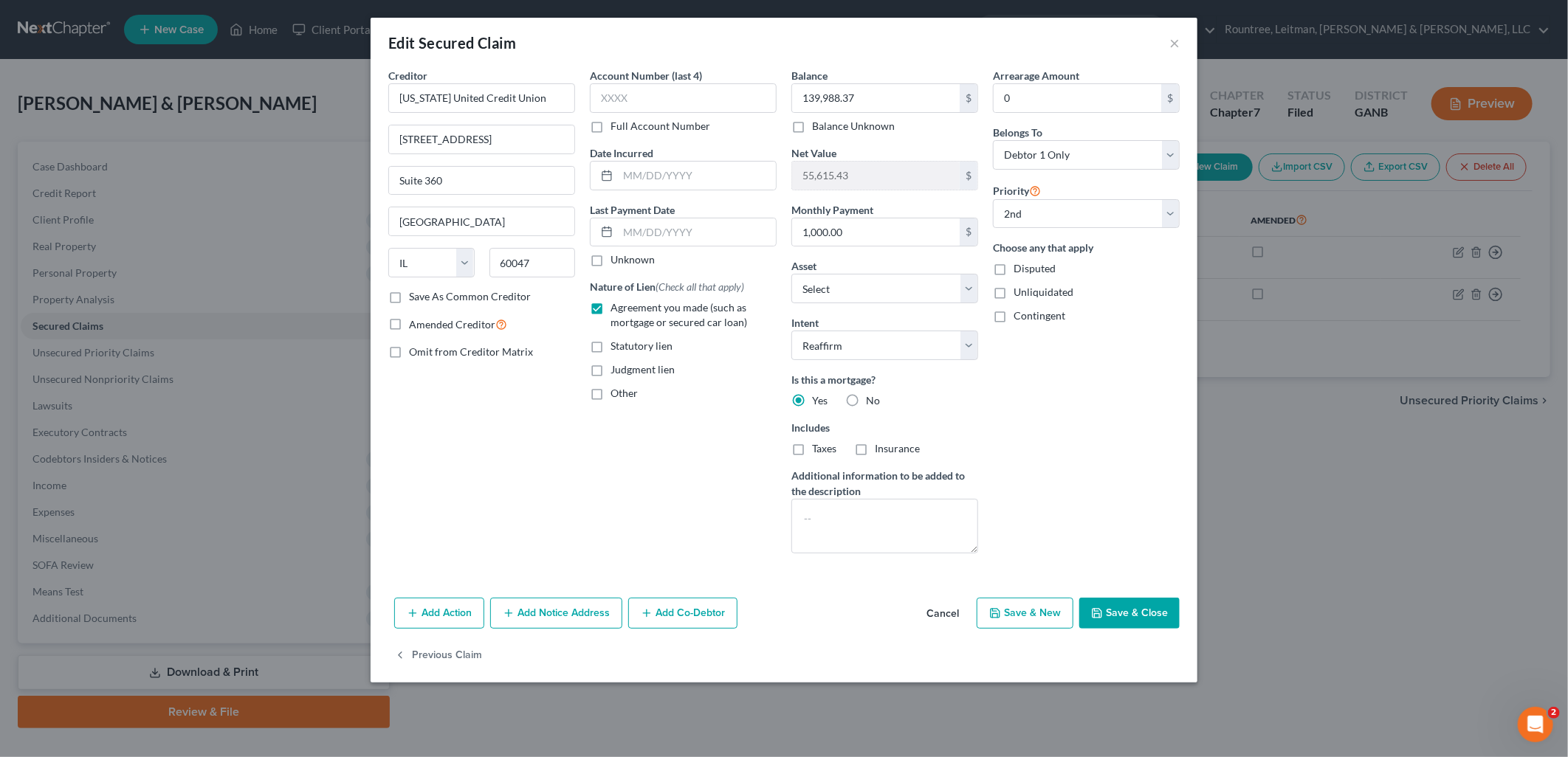
click at [944, 620] on button "Cancel" at bounding box center [943, 614] width 56 height 30
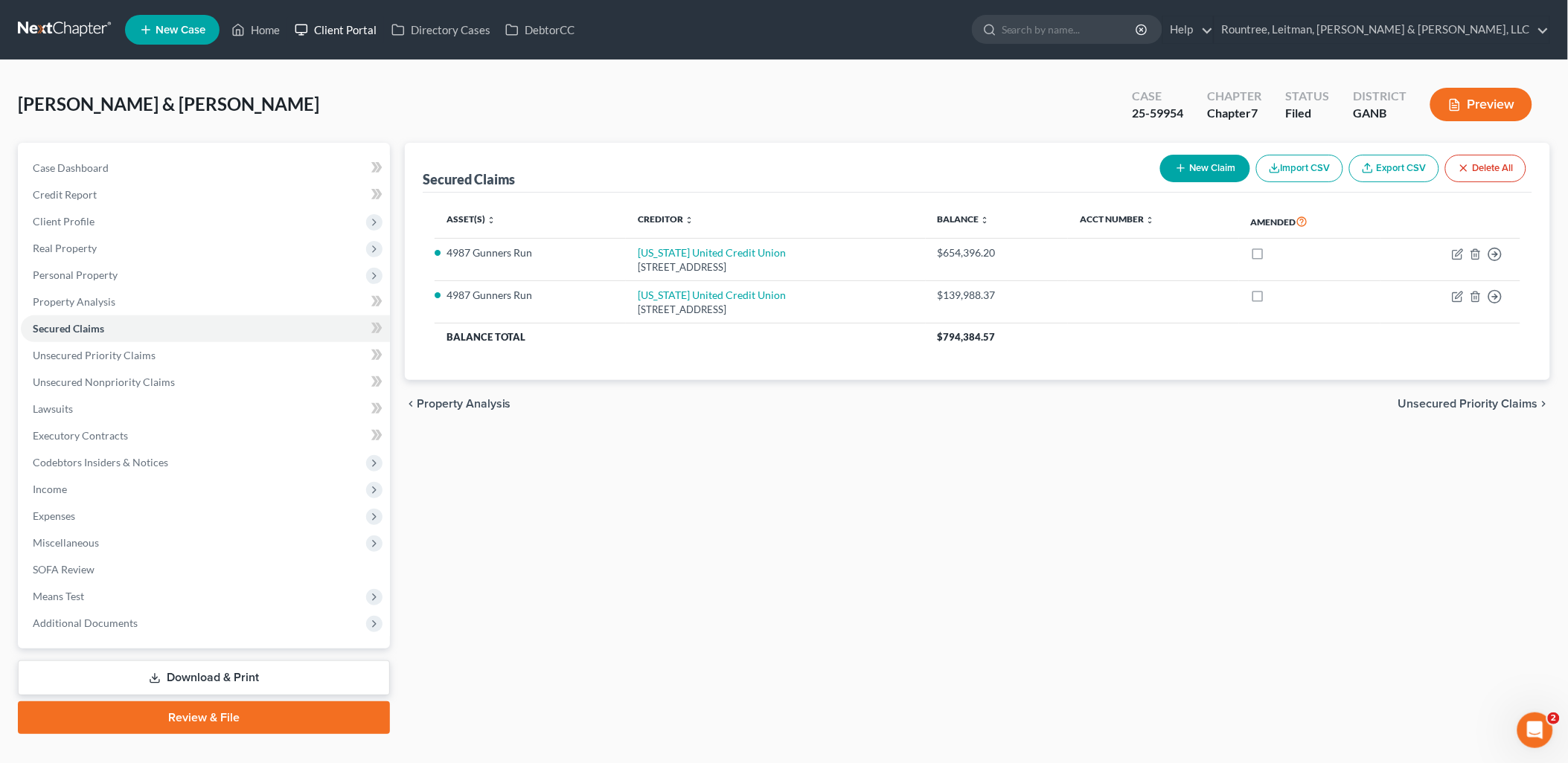
click at [325, 33] on link "Client Portal" at bounding box center [336, 29] width 97 height 27
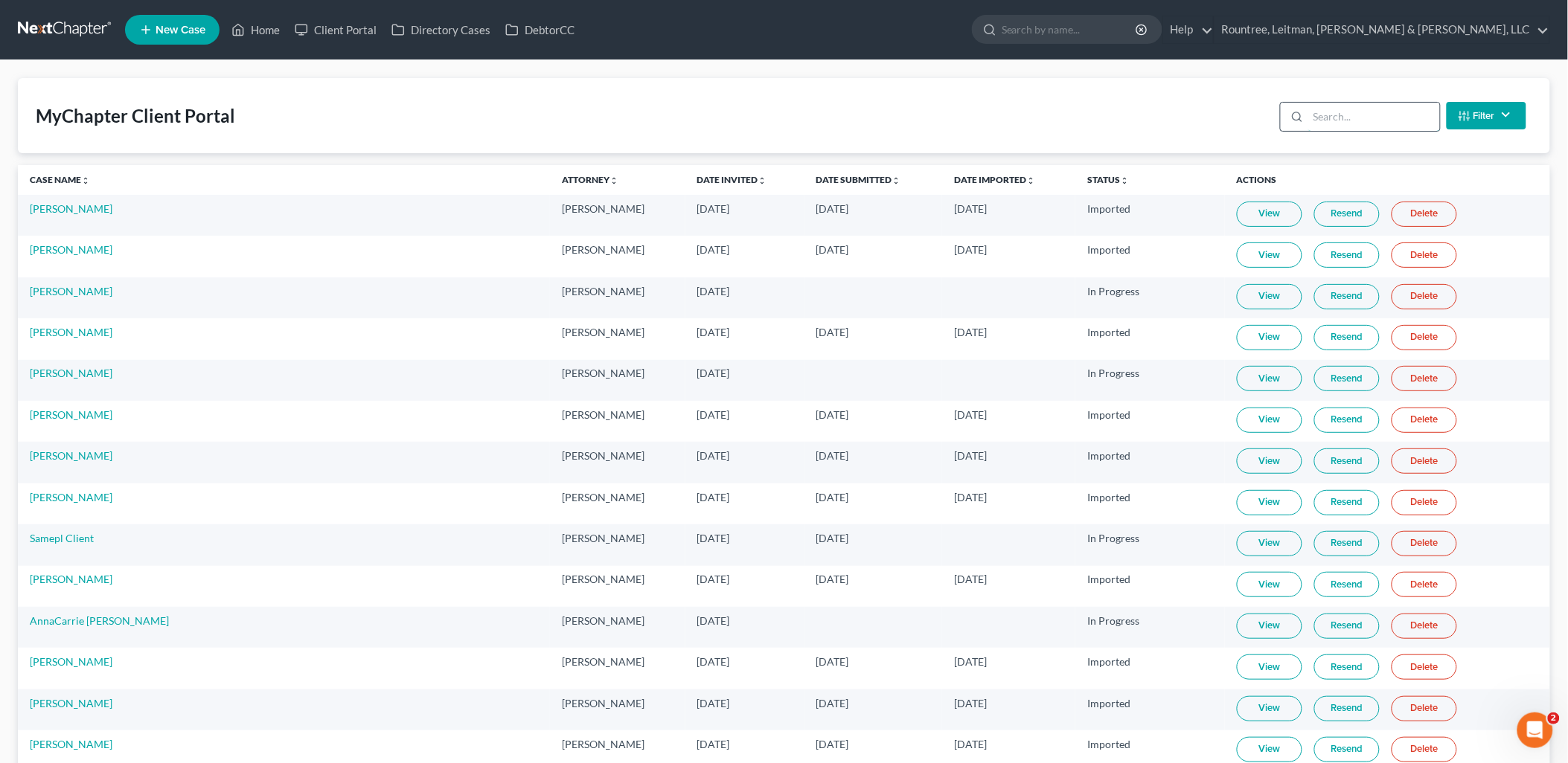
click at [1328, 115] on input "search" at bounding box center [1374, 117] width 131 height 28
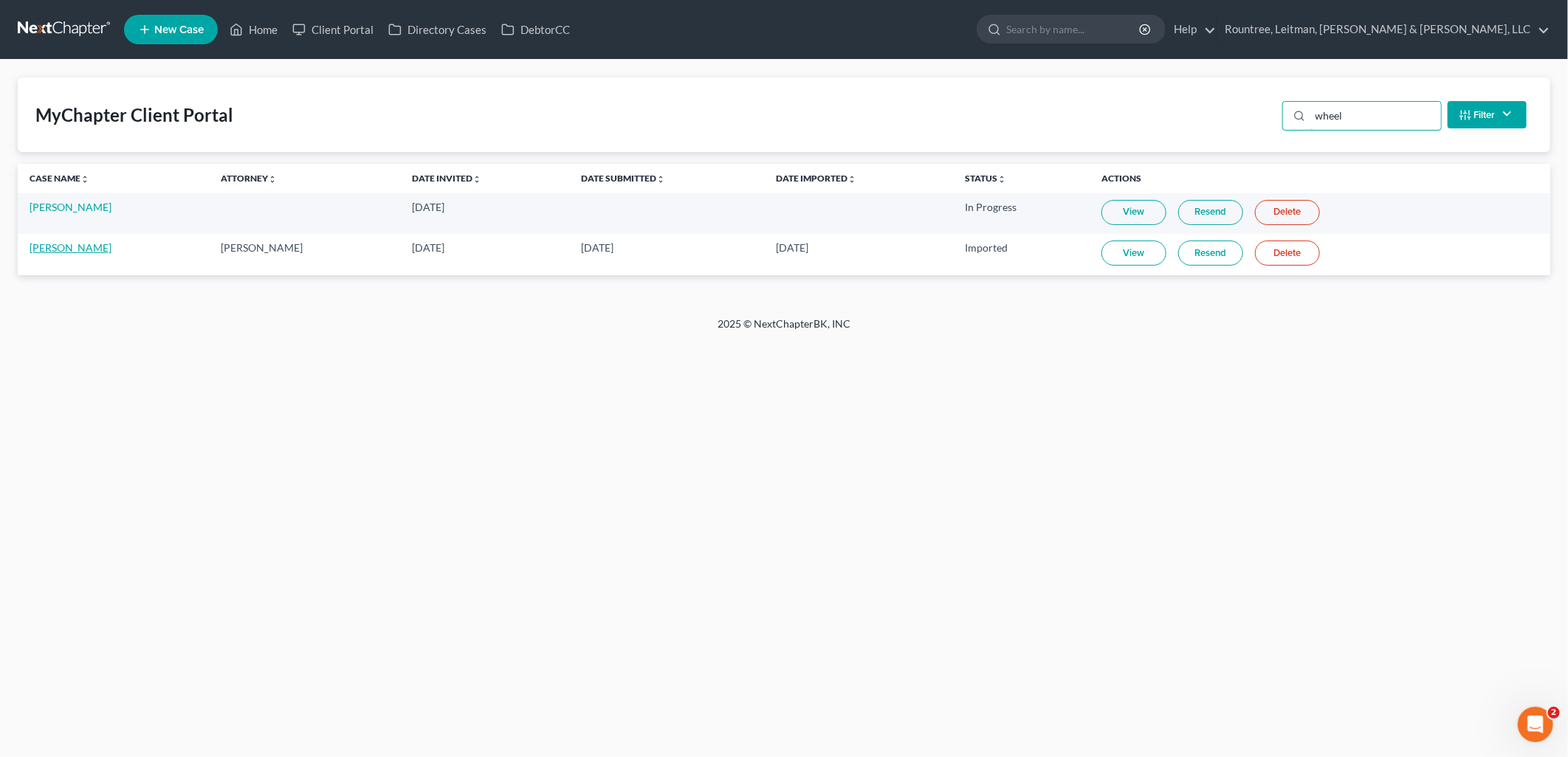
type input "wheel"
click at [82, 242] on link "Brandon Wheeless" at bounding box center [71, 247] width 82 height 13
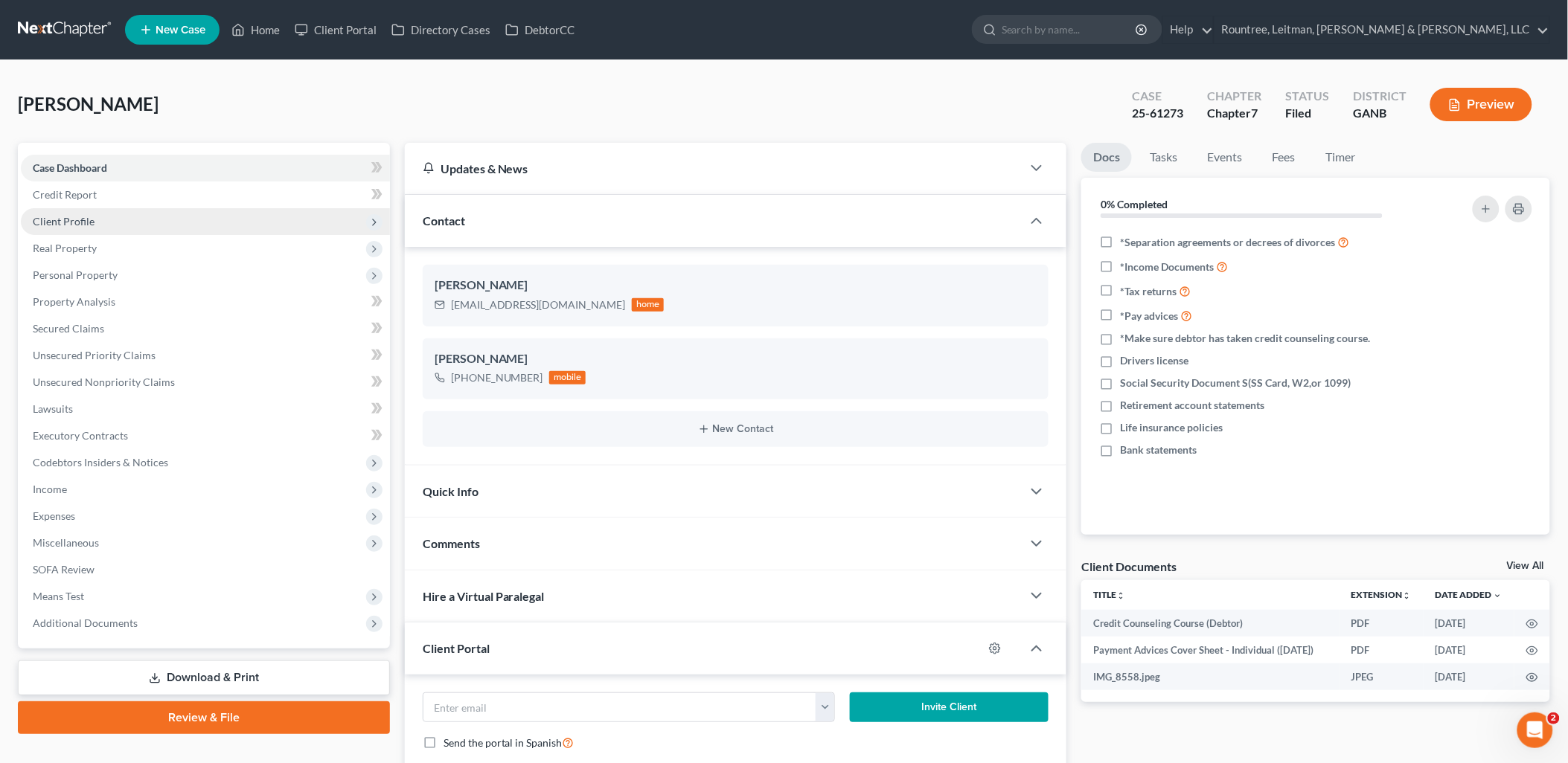
click at [109, 215] on span "Client Profile" at bounding box center [205, 221] width 369 height 27
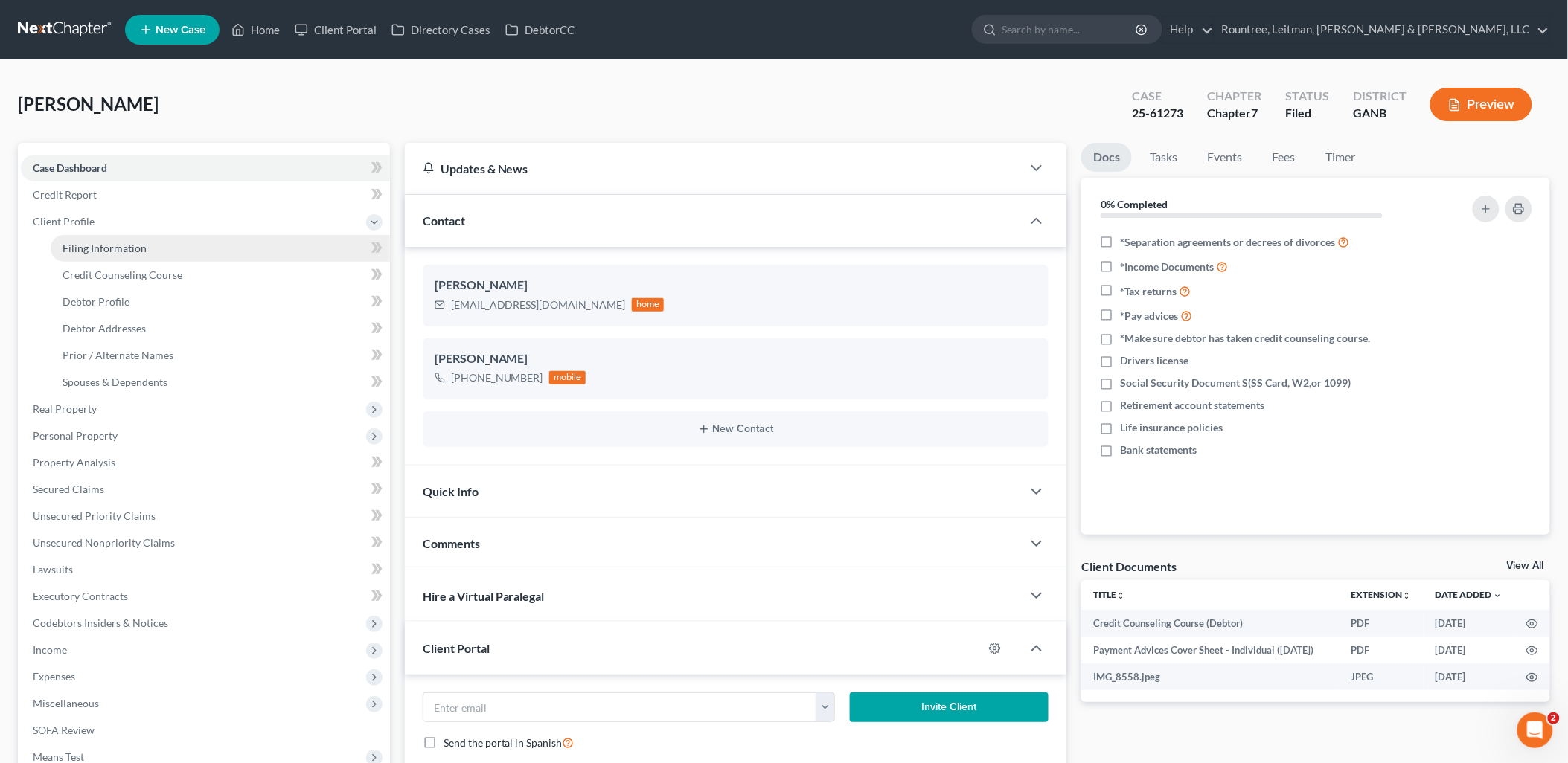
click at [112, 250] on span "Filing Information" at bounding box center [105, 248] width 84 height 13
select select "0"
select select "3"
select select "0"
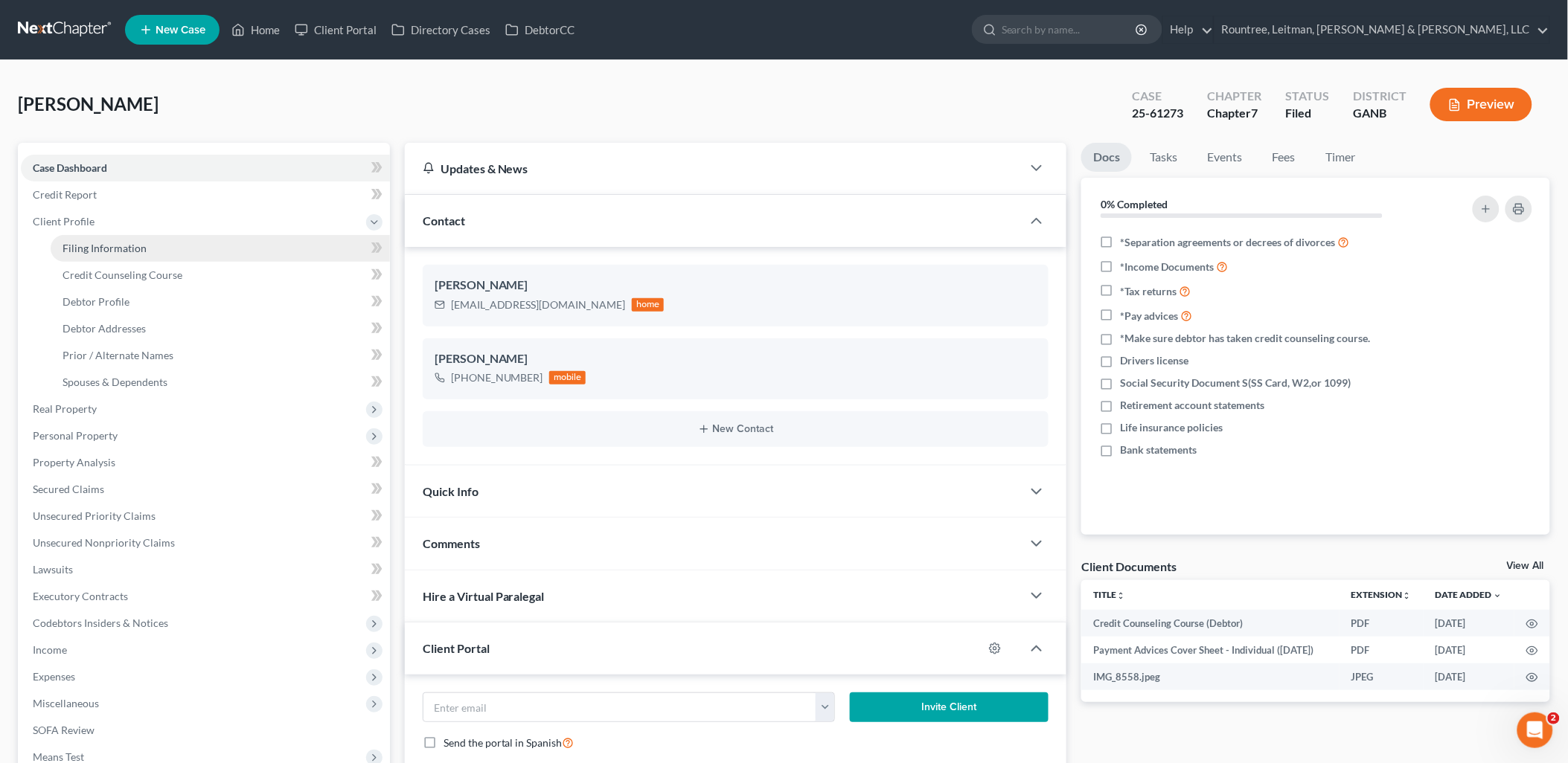
select select "19"
select select "10"
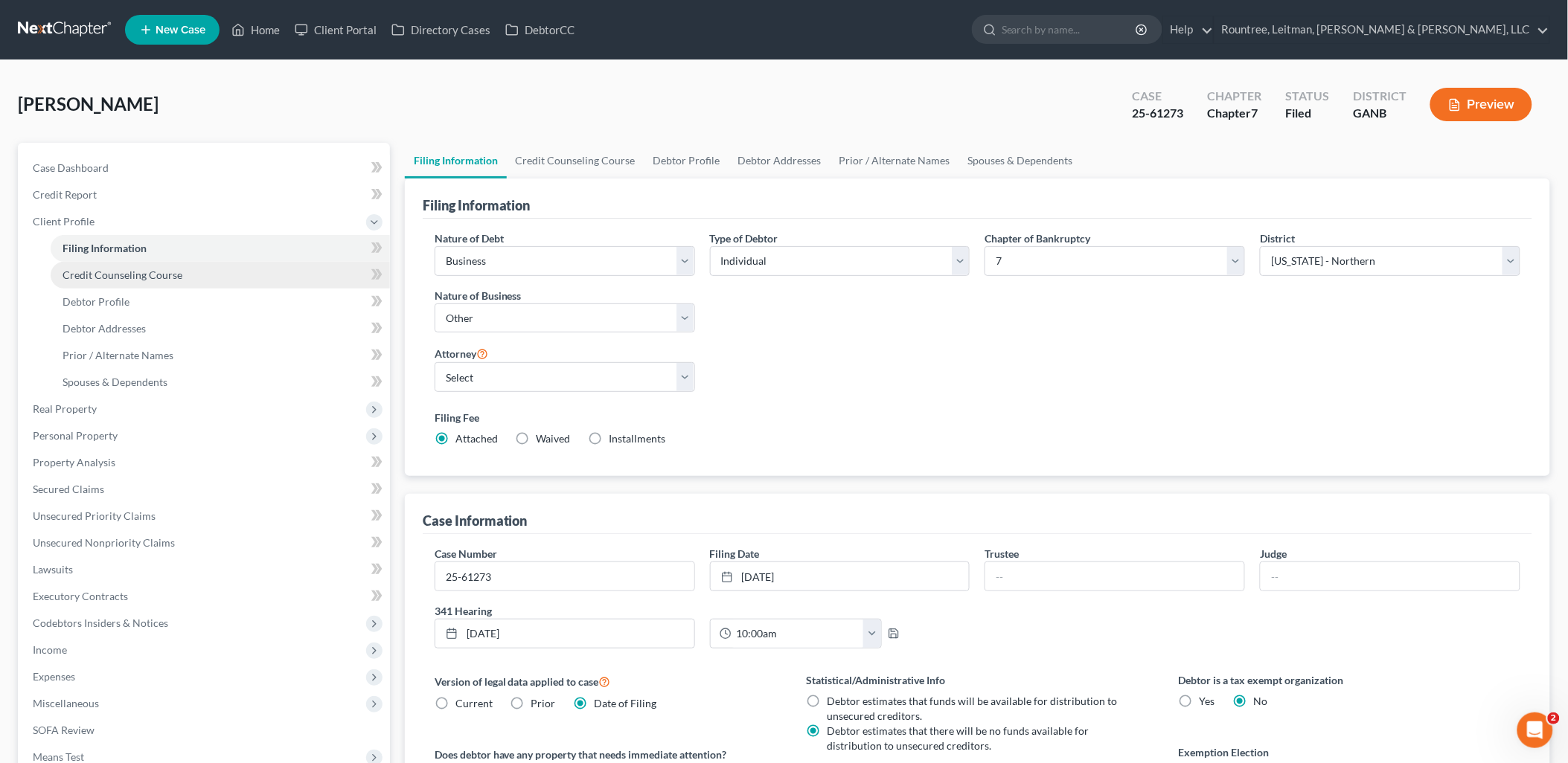
click at [125, 276] on span "Credit Counseling Course" at bounding box center [123, 275] width 120 height 13
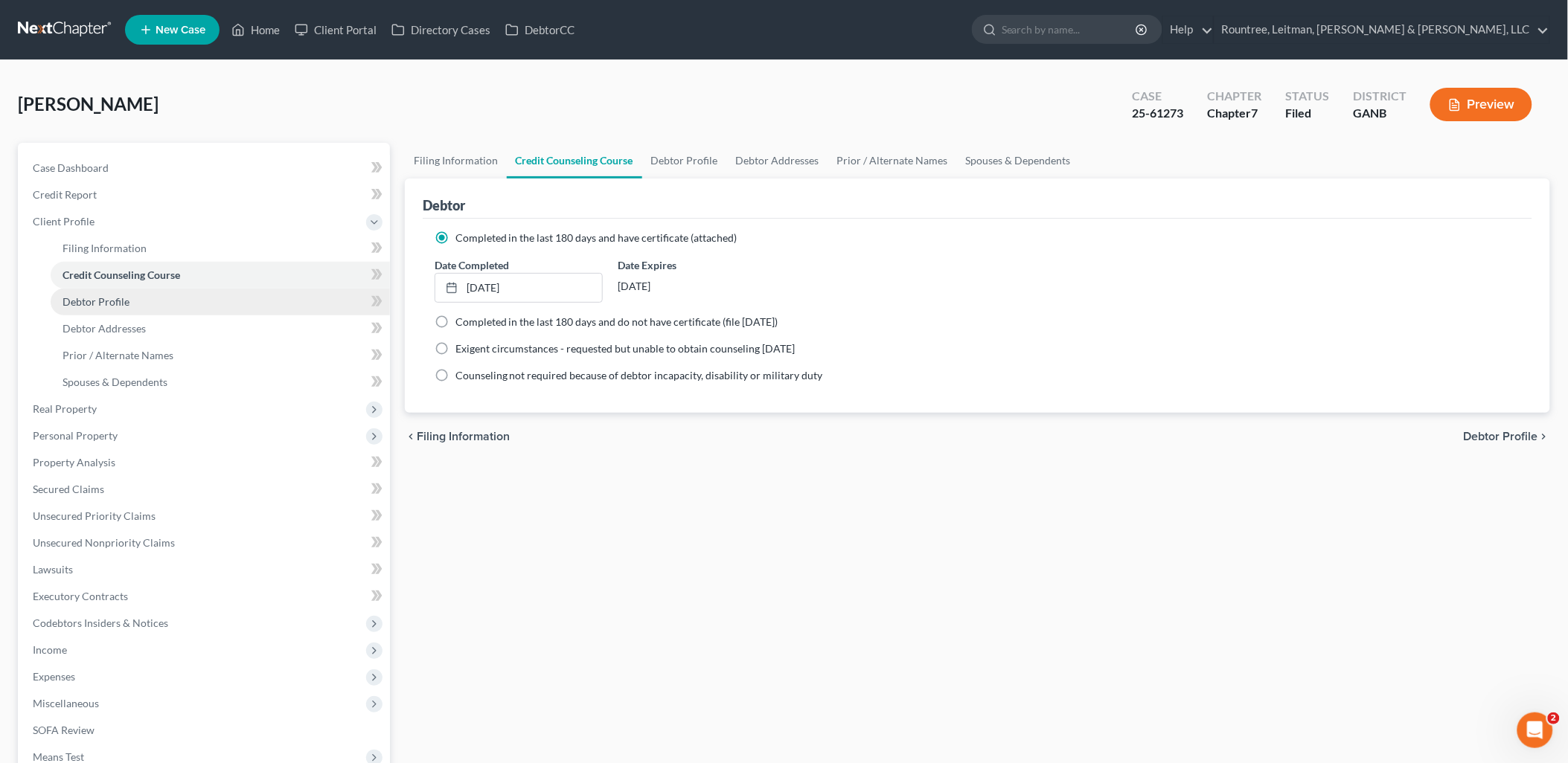
click at [125, 303] on span "Debtor Profile" at bounding box center [96, 301] width 67 height 13
select select "3"
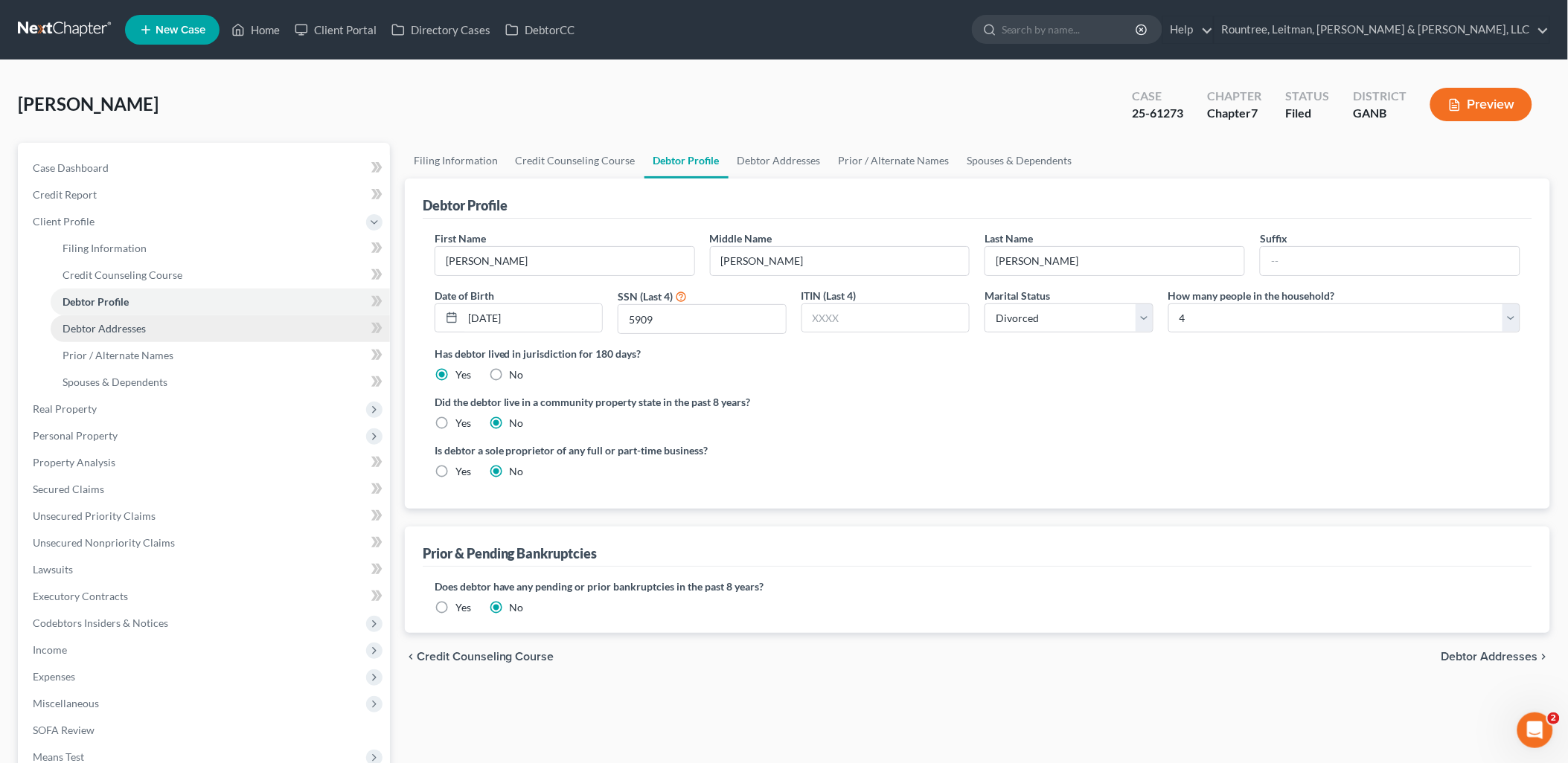
click at [116, 327] on span "Debtor Addresses" at bounding box center [104, 328] width 83 height 13
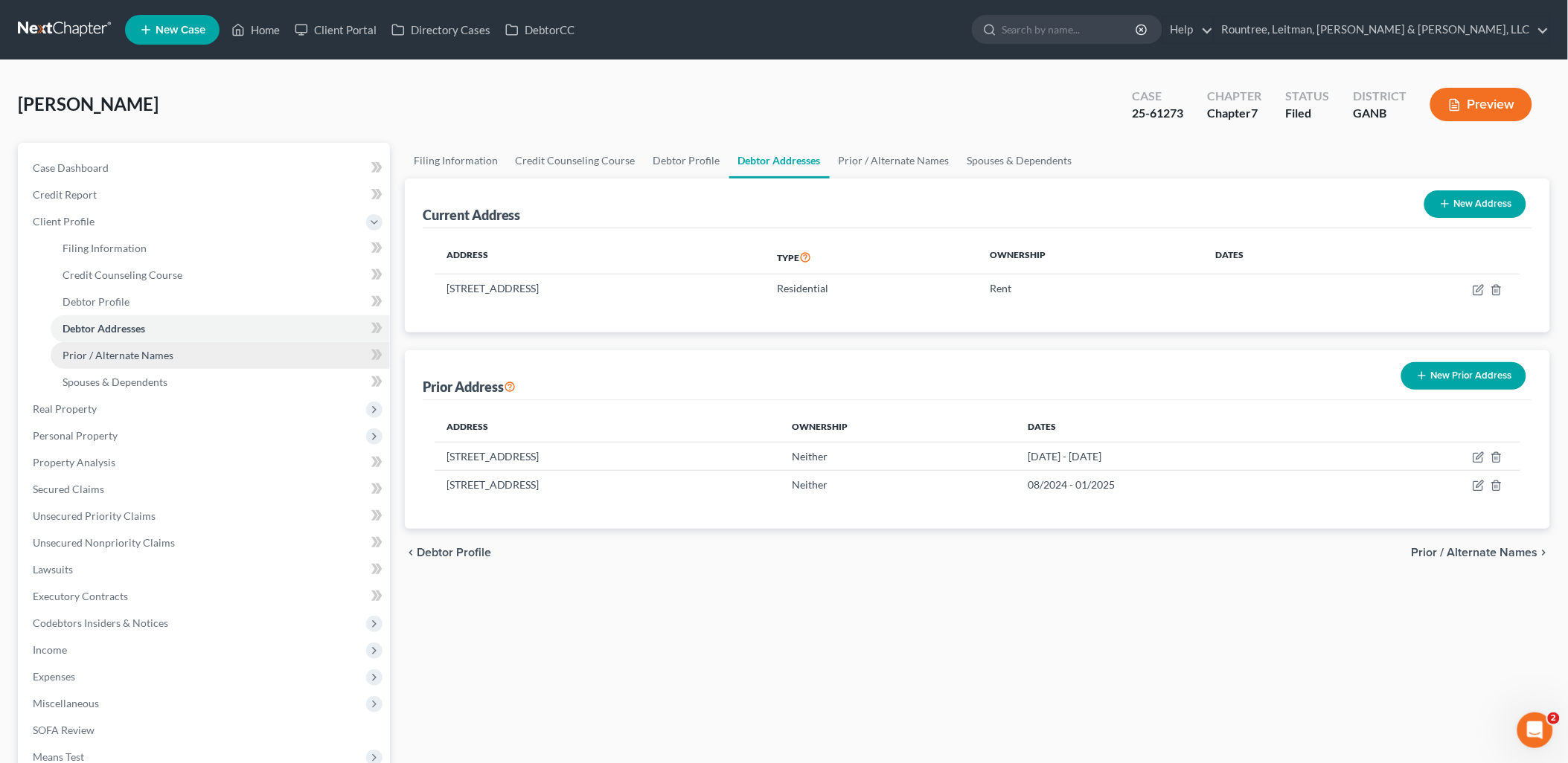
click at [123, 357] on span "Prior / Alternate Names" at bounding box center [118, 354] width 111 height 13
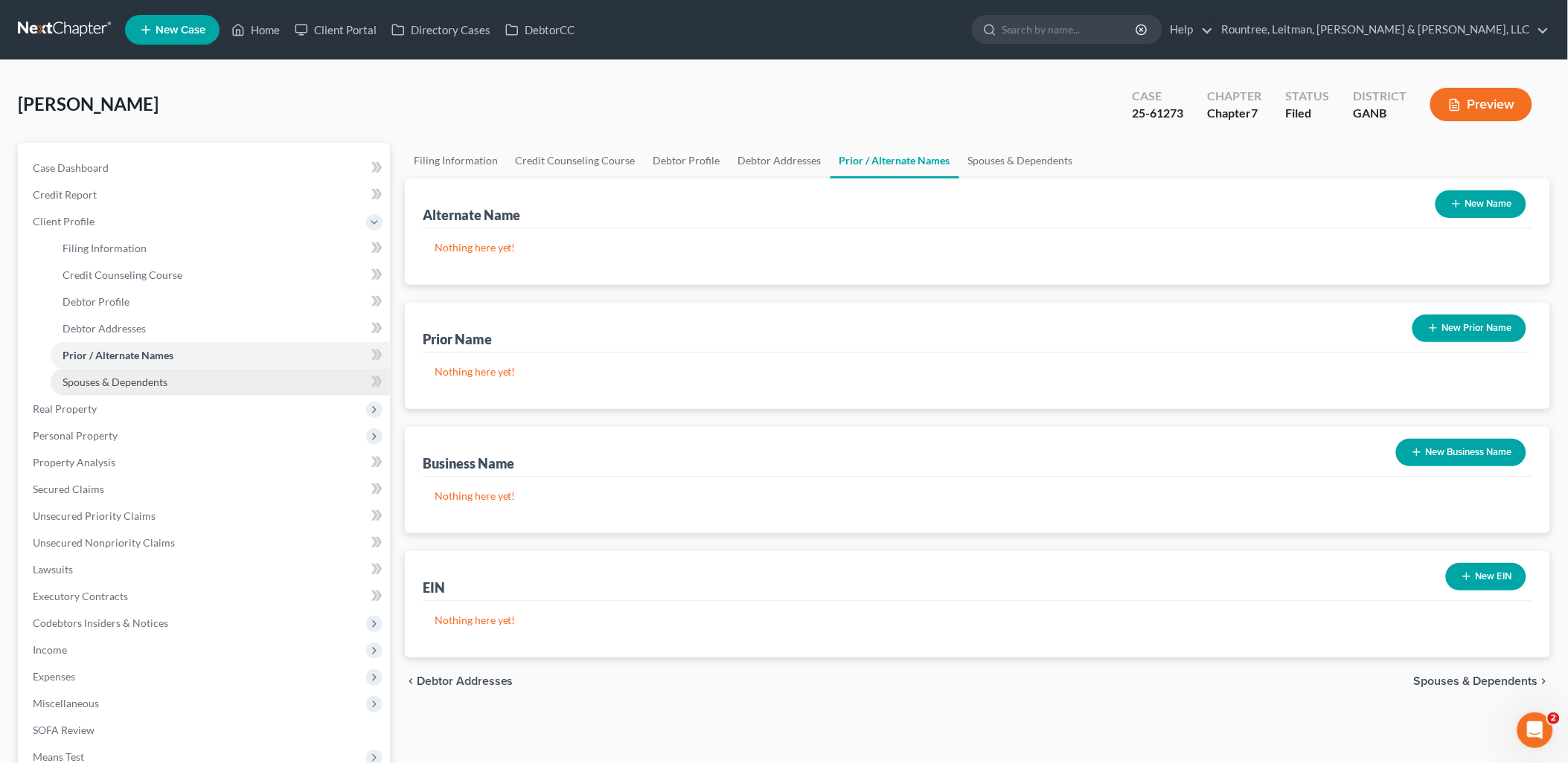
click at [126, 377] on span "Spouses & Dependents" at bounding box center [115, 382] width 105 height 13
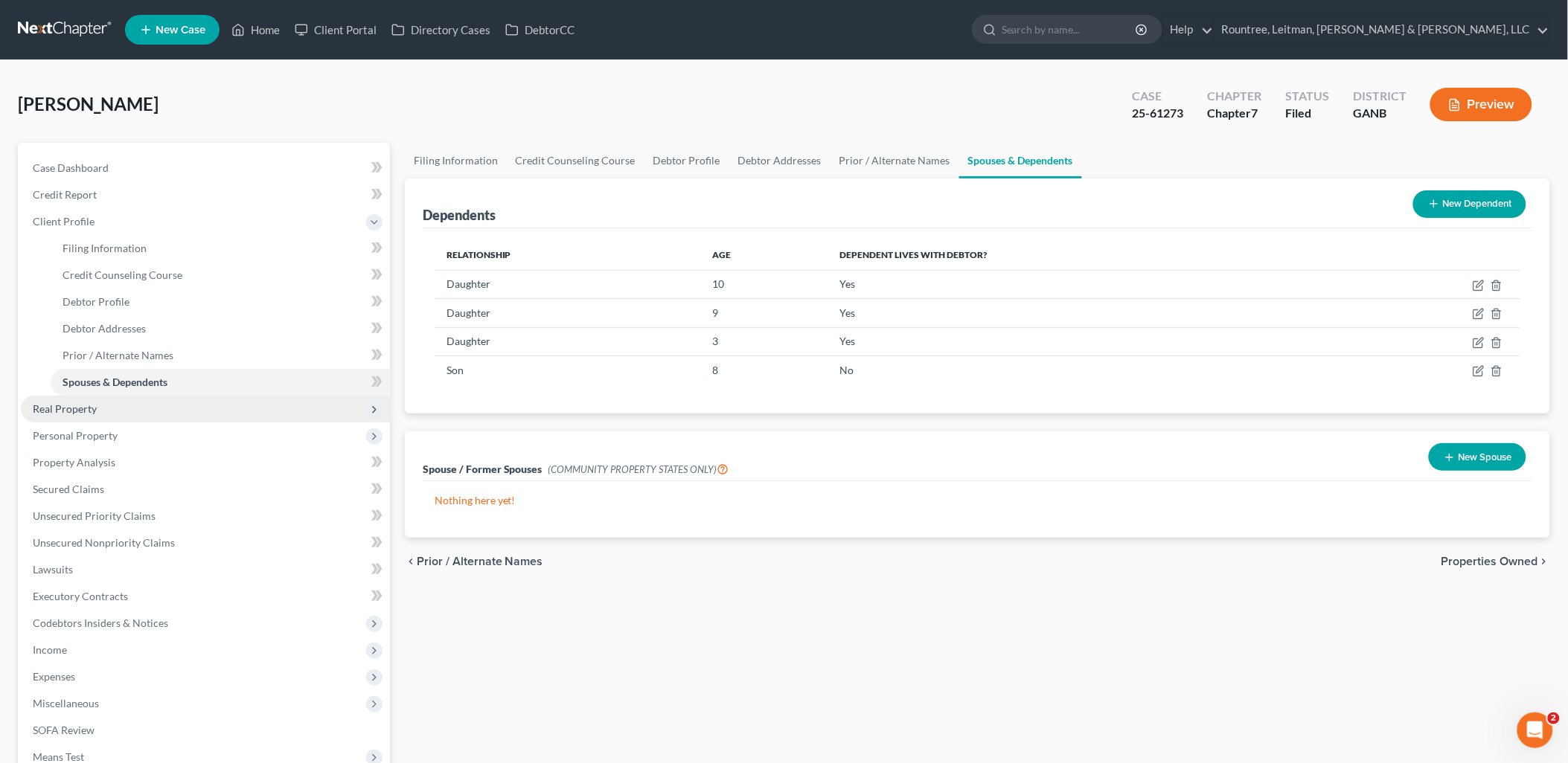
click at [122, 412] on span "Real Property" at bounding box center [205, 409] width 369 height 27
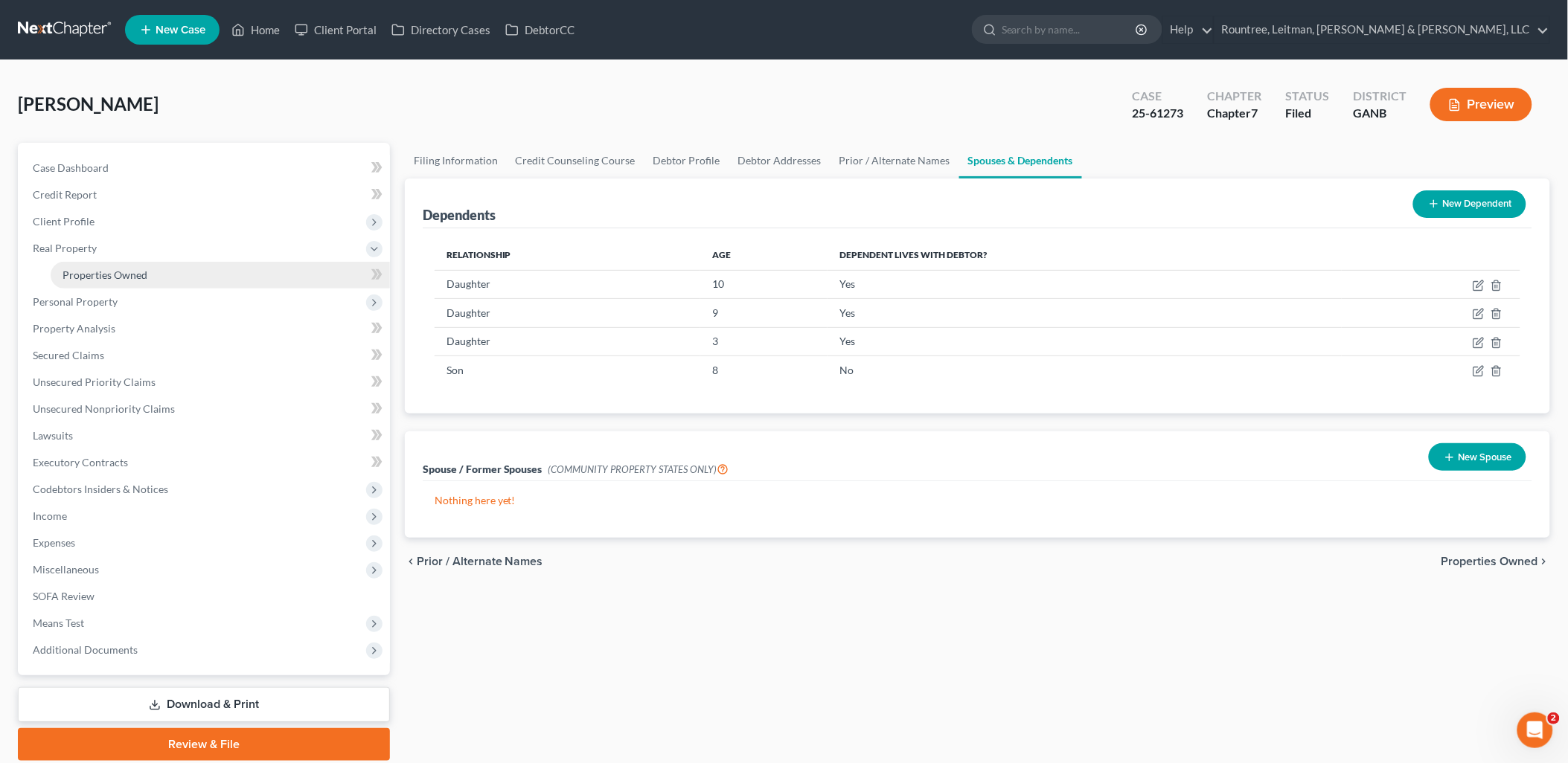
click at [131, 276] on span "Properties Owned" at bounding box center [105, 275] width 85 height 13
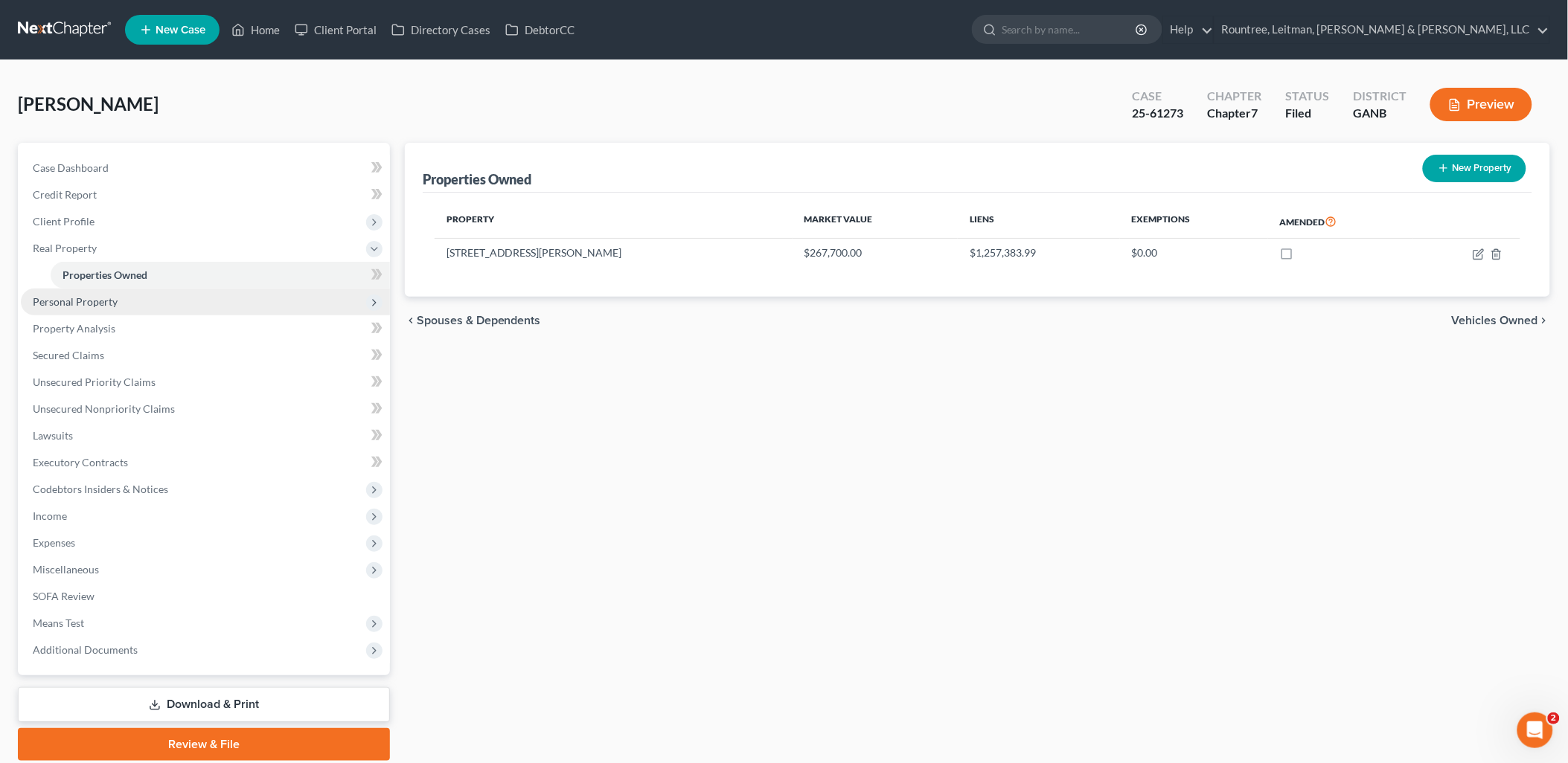
click at [137, 300] on span "Personal Property" at bounding box center [205, 301] width 369 height 27
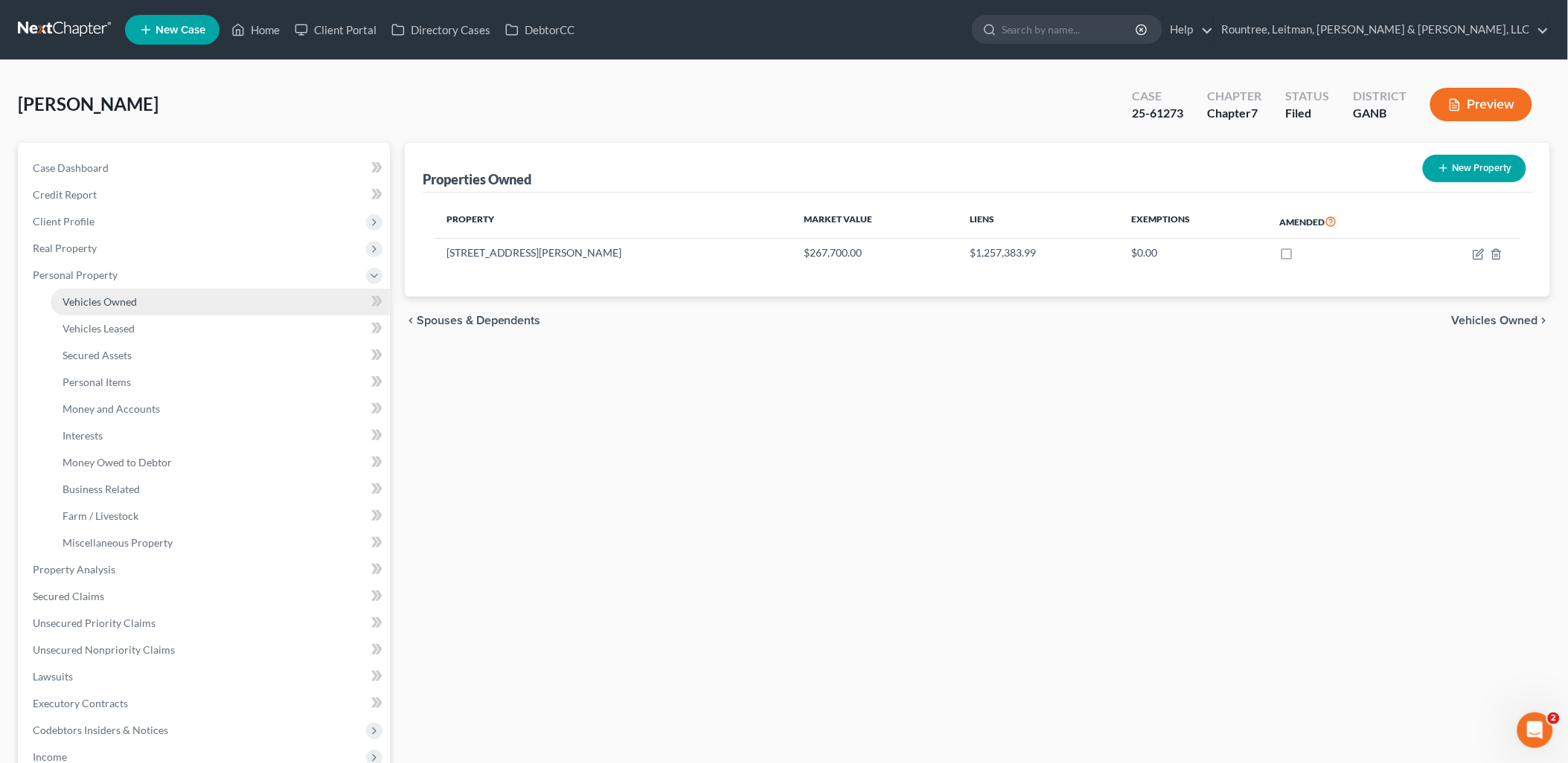
click at [137, 305] on link "Vehicles Owned" at bounding box center [220, 301] width 339 height 27
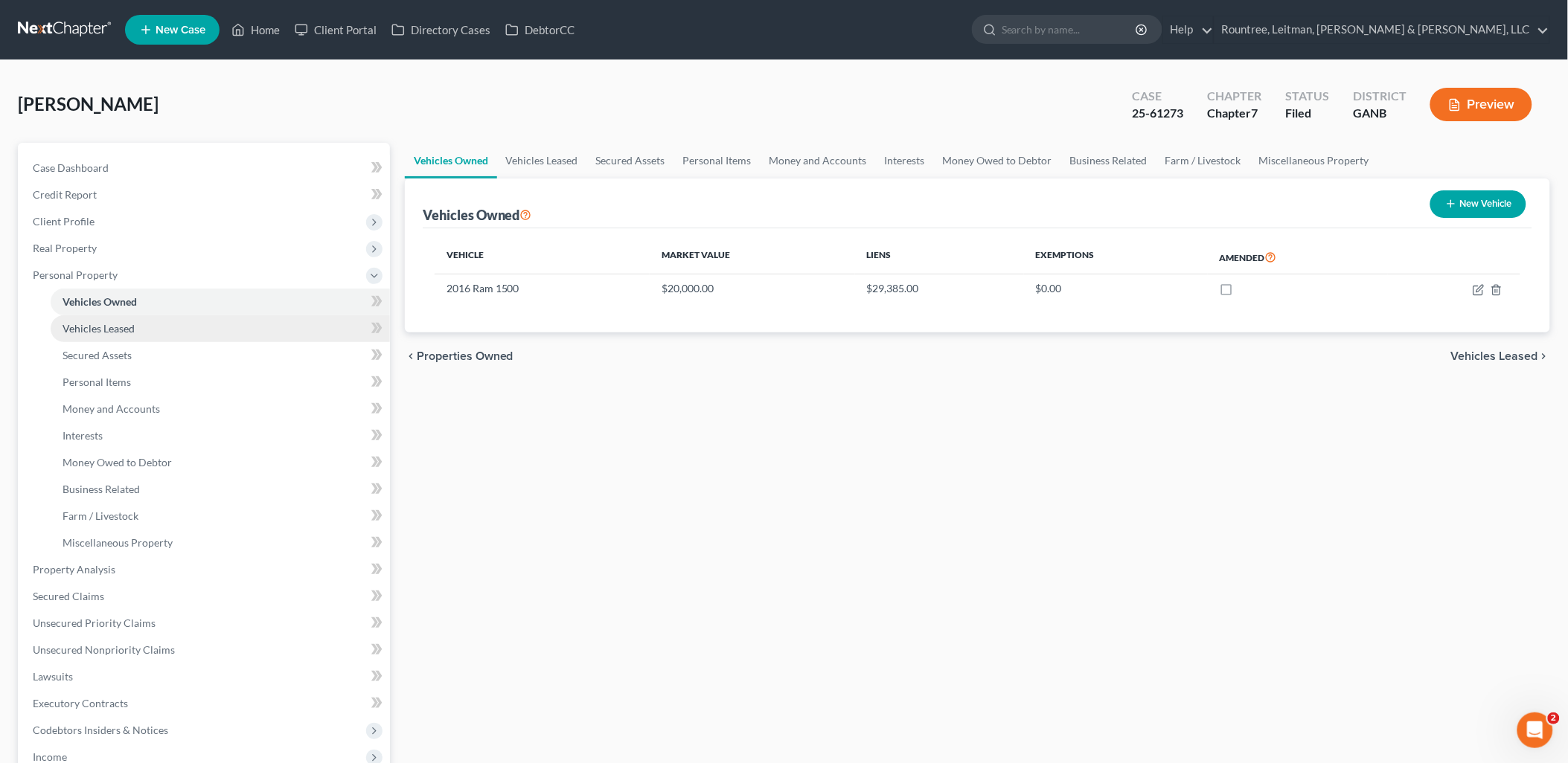
click at [137, 323] on link "Vehicles Leased" at bounding box center [220, 328] width 339 height 27
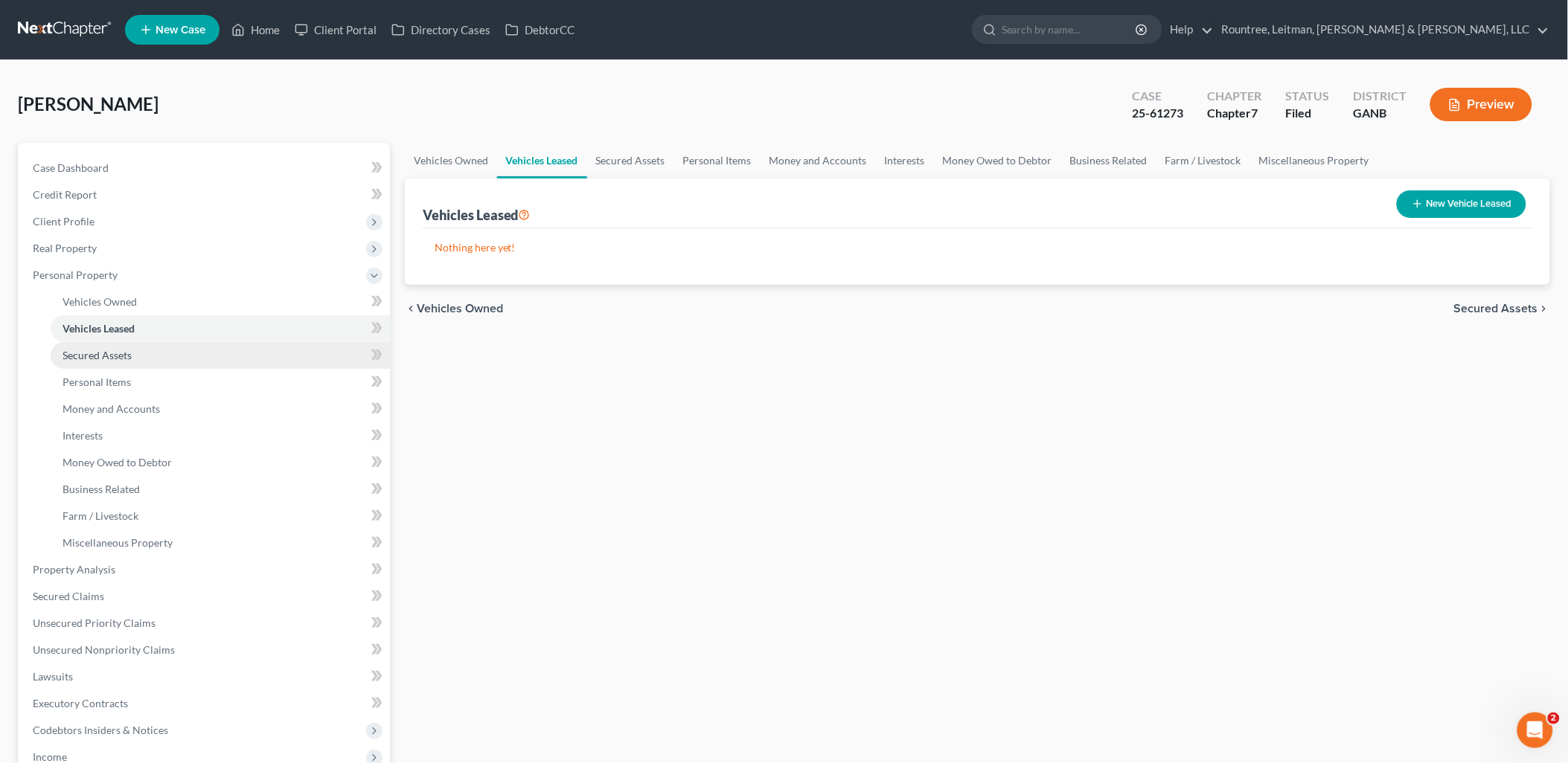
click at [137, 348] on link "Secured Assets" at bounding box center [220, 355] width 339 height 27
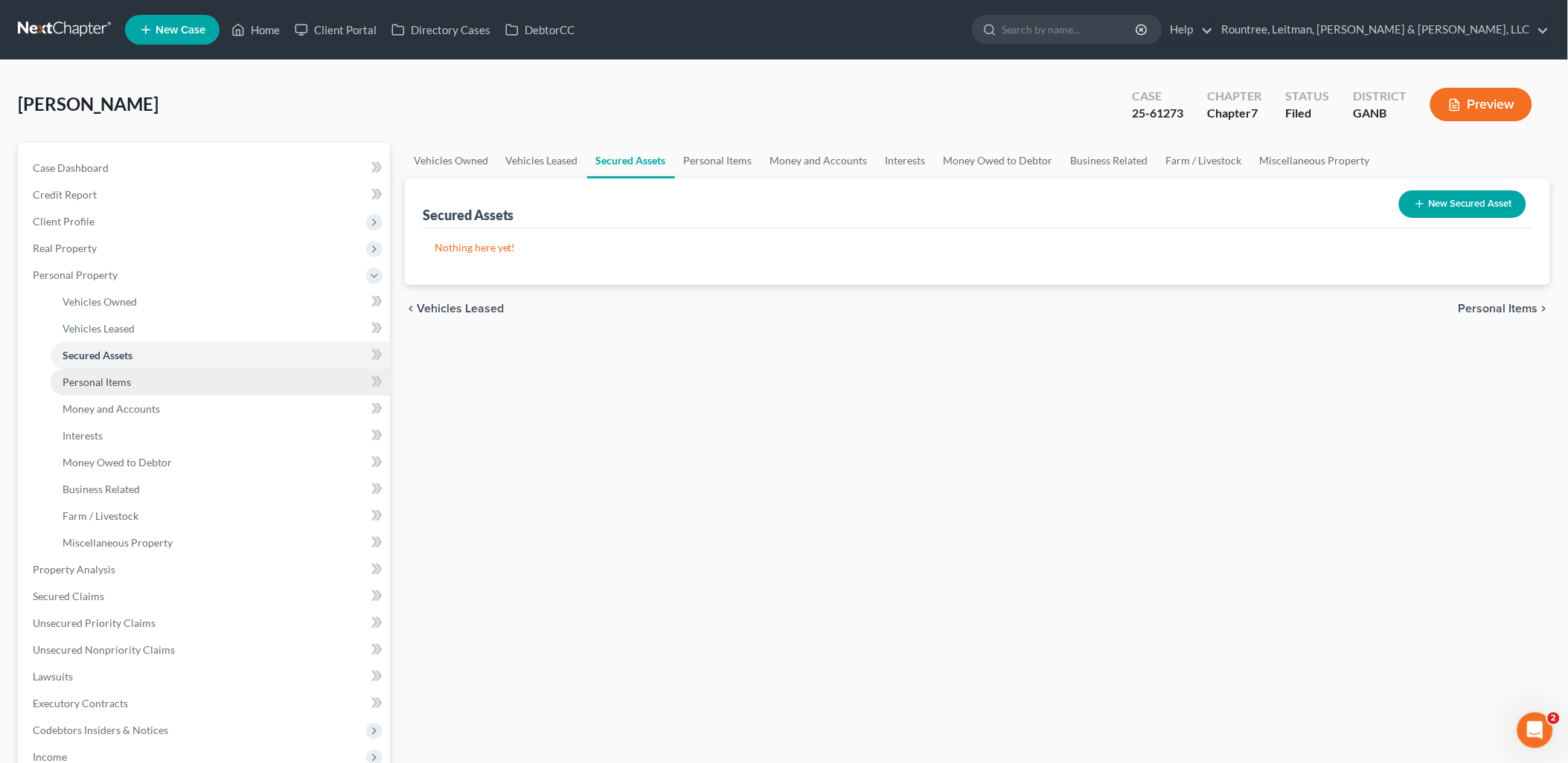
click at [136, 376] on link "Personal Items" at bounding box center [220, 382] width 339 height 27
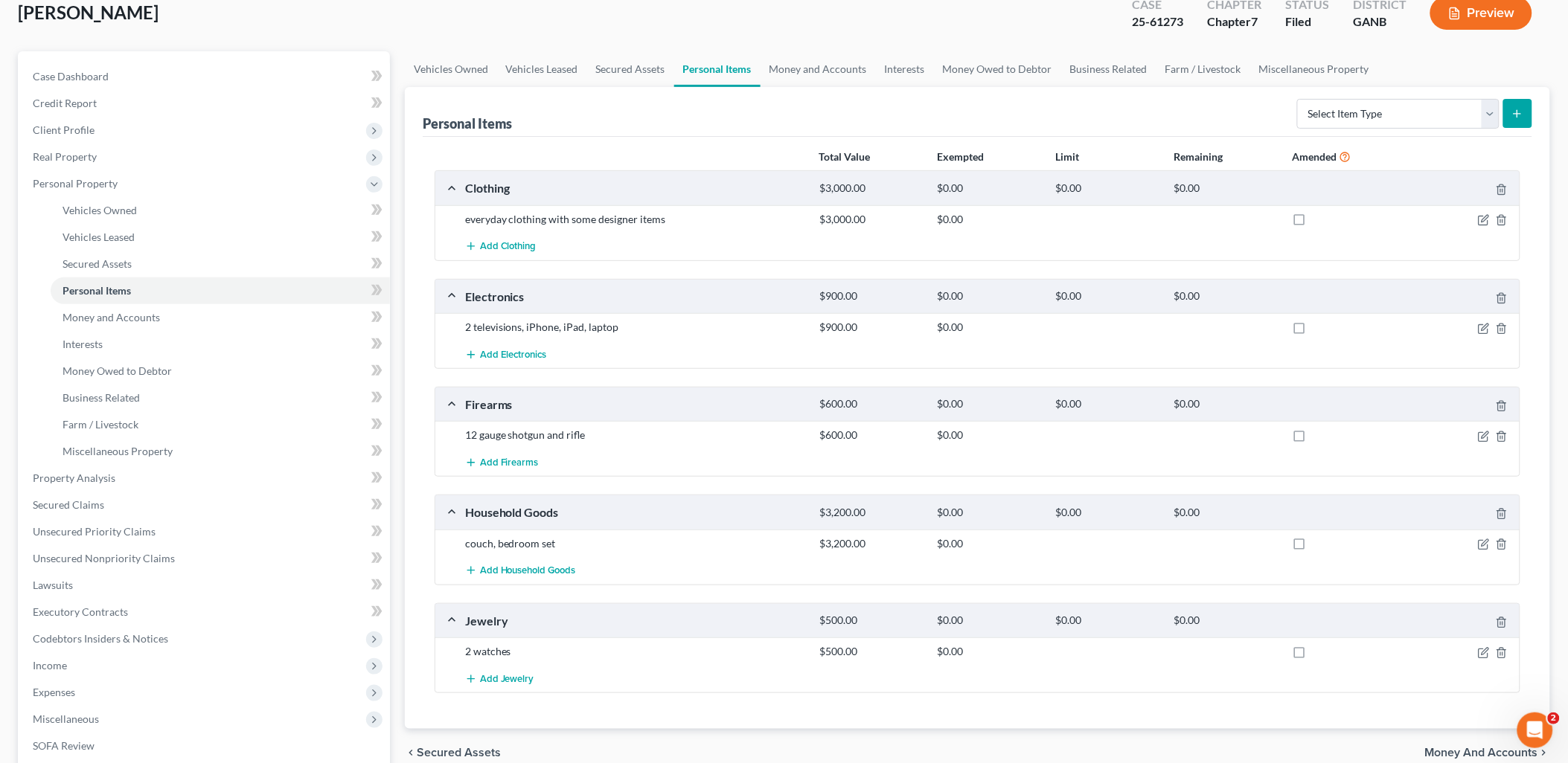
scroll to position [82, 0]
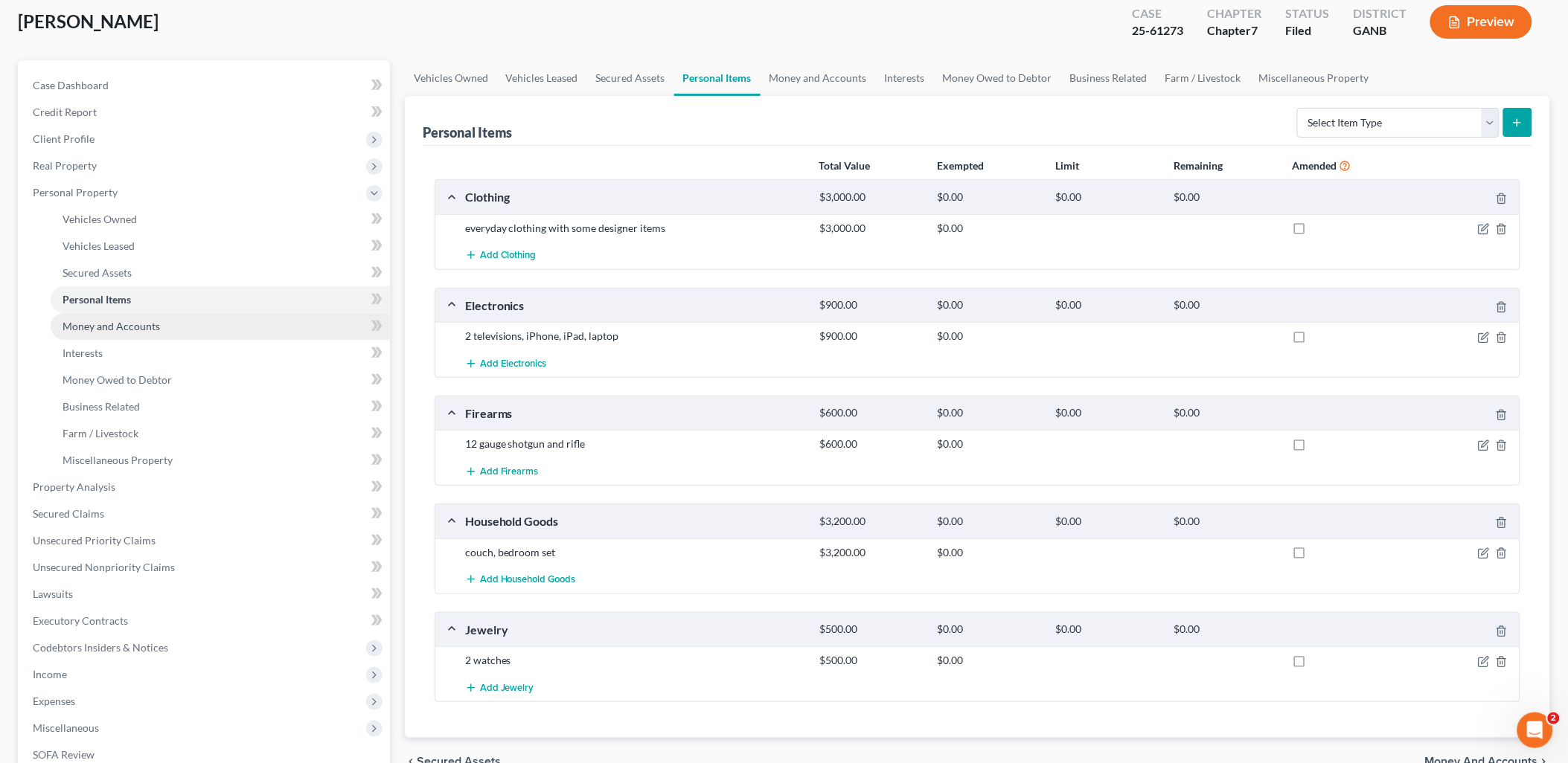
click at [124, 323] on span "Money and Accounts" at bounding box center [112, 326] width 98 height 13
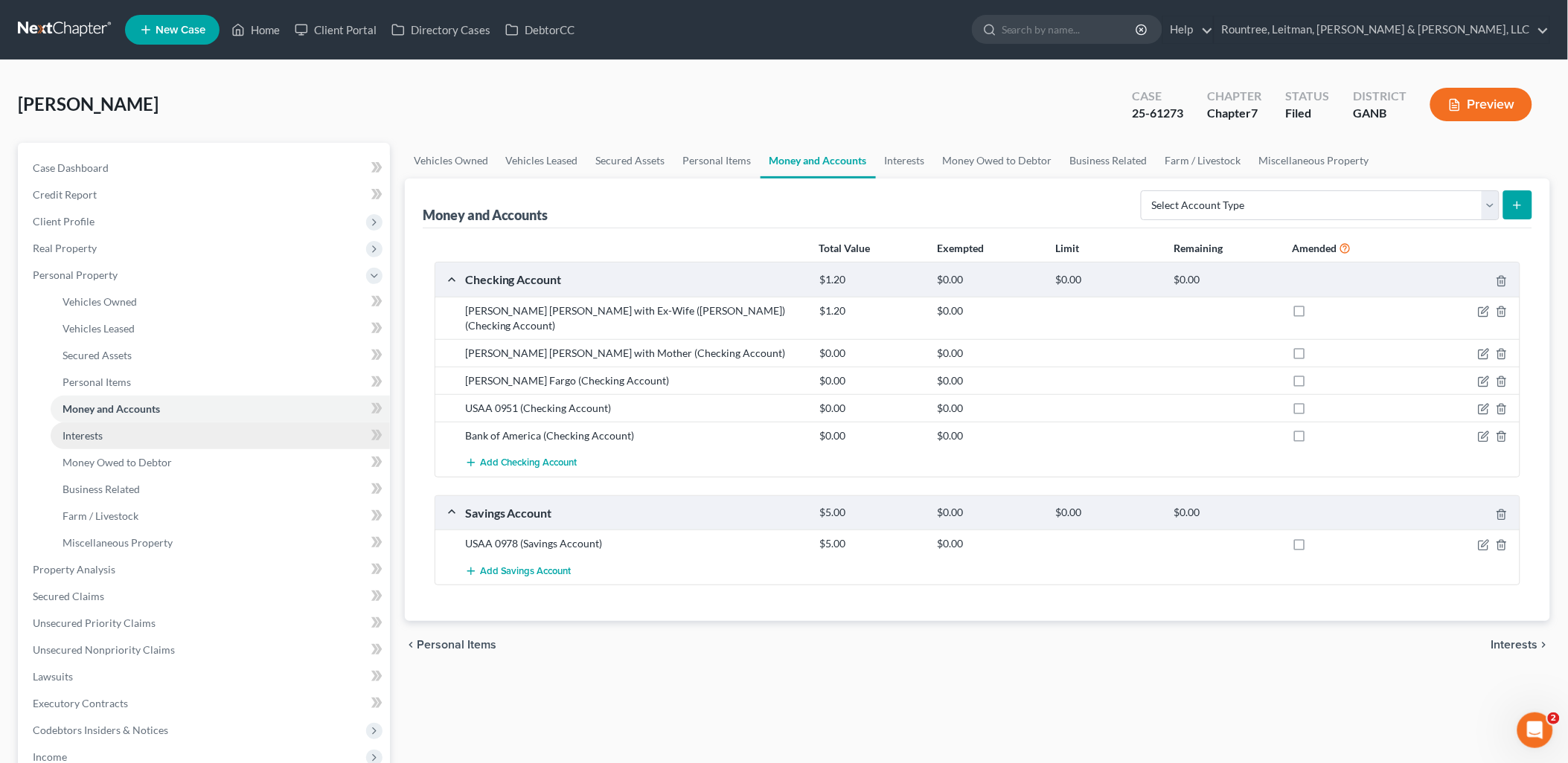
click at [97, 433] on span "Interests" at bounding box center [82, 435] width 40 height 13
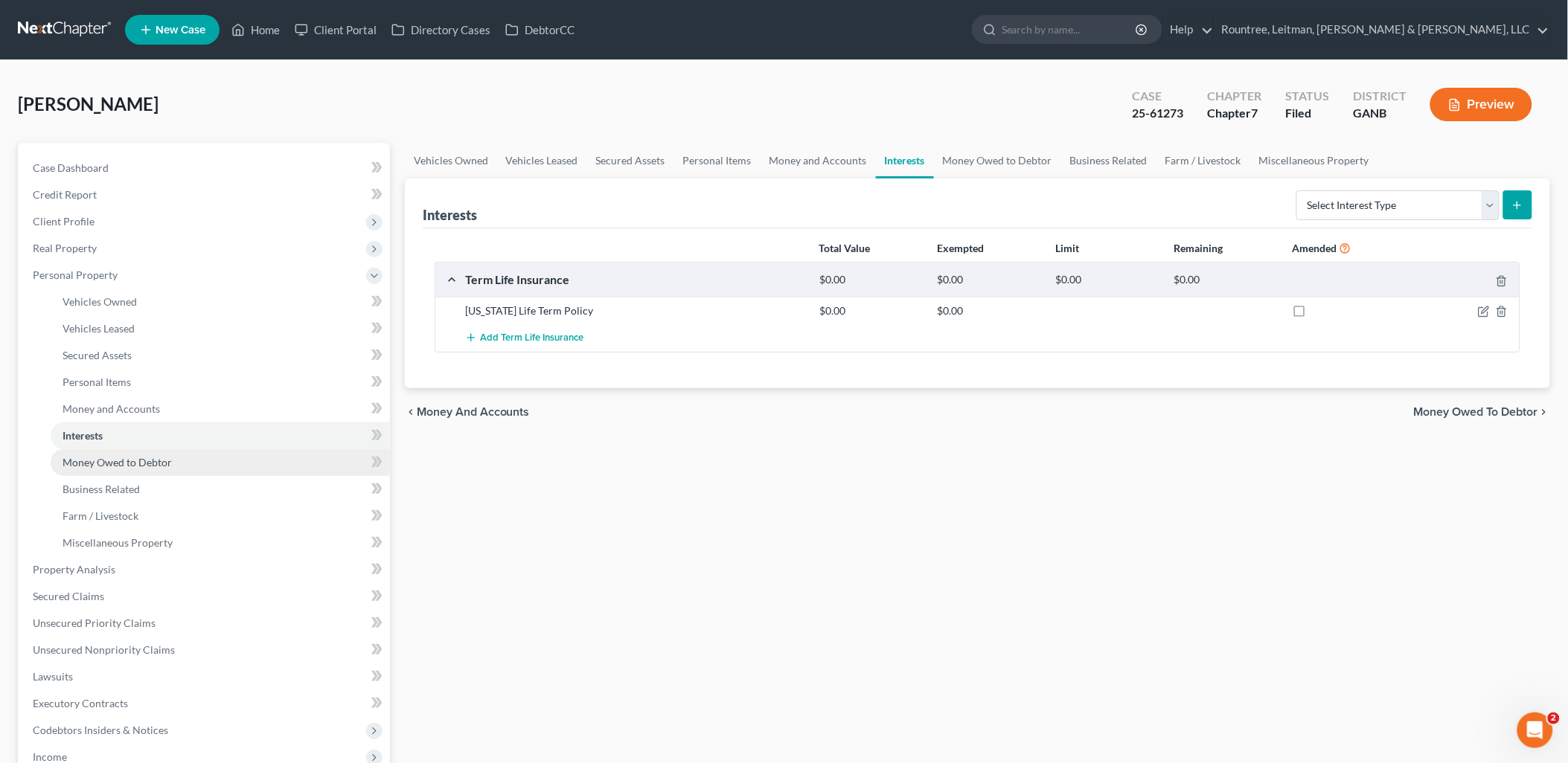
click at [107, 466] on span "Money Owed to Debtor" at bounding box center [117, 462] width 109 height 13
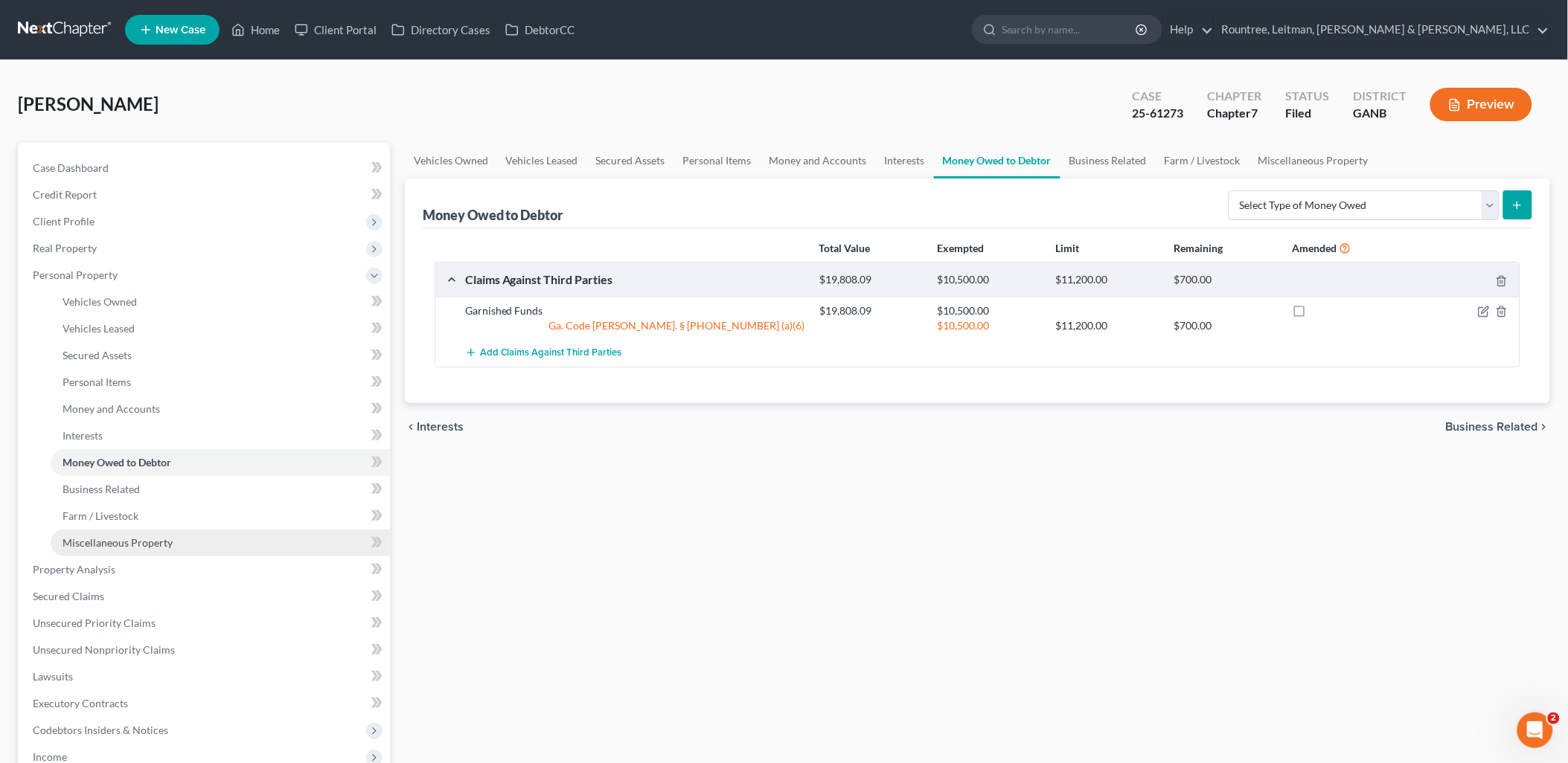
click at [135, 531] on link "Miscellaneous Property" at bounding box center [220, 542] width 339 height 27
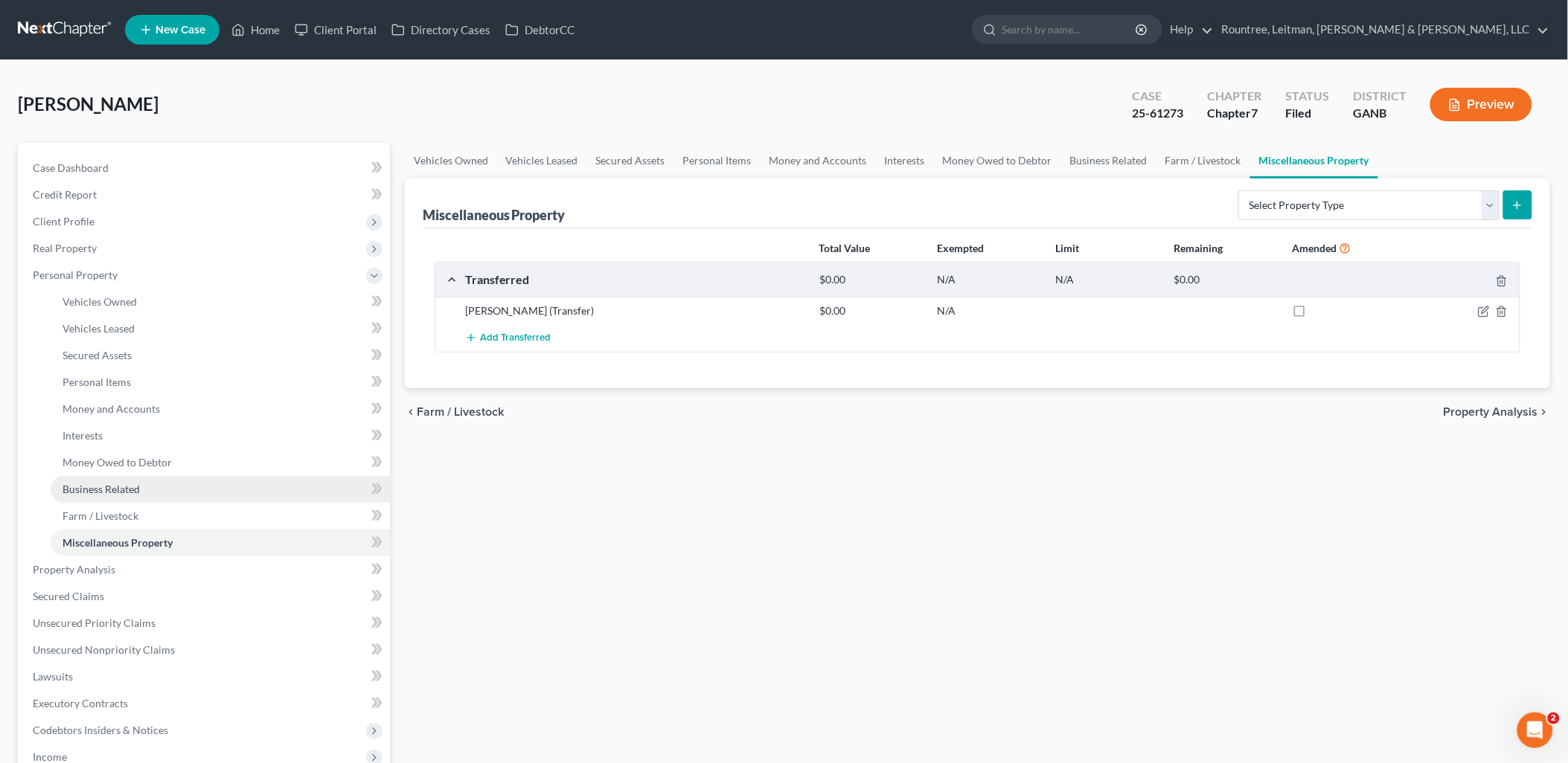
click at [135, 492] on span "Business Related" at bounding box center [101, 488] width 77 height 13
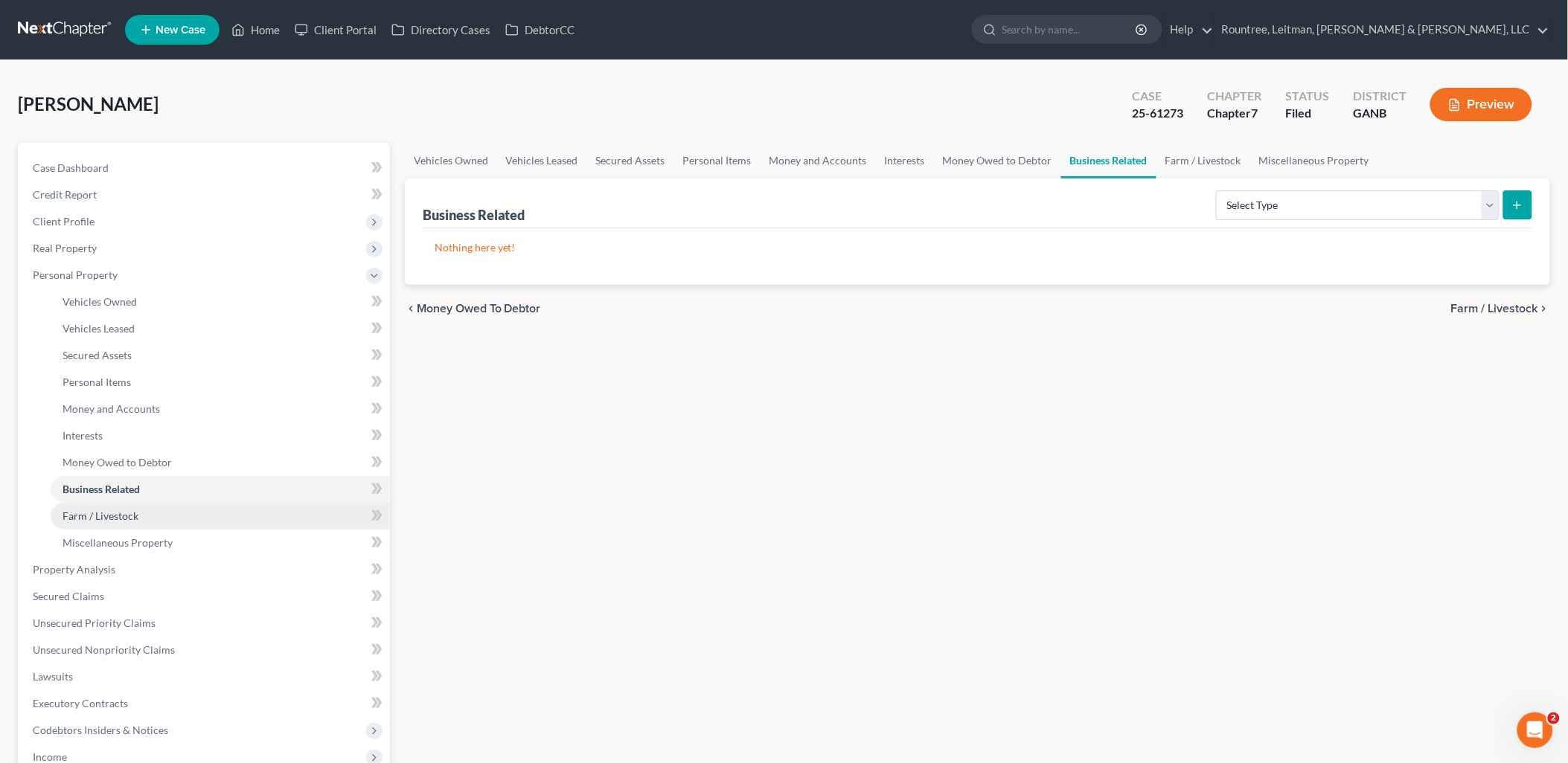
click at [135, 521] on span "Farm / Livestock" at bounding box center [100, 516] width 76 height 13
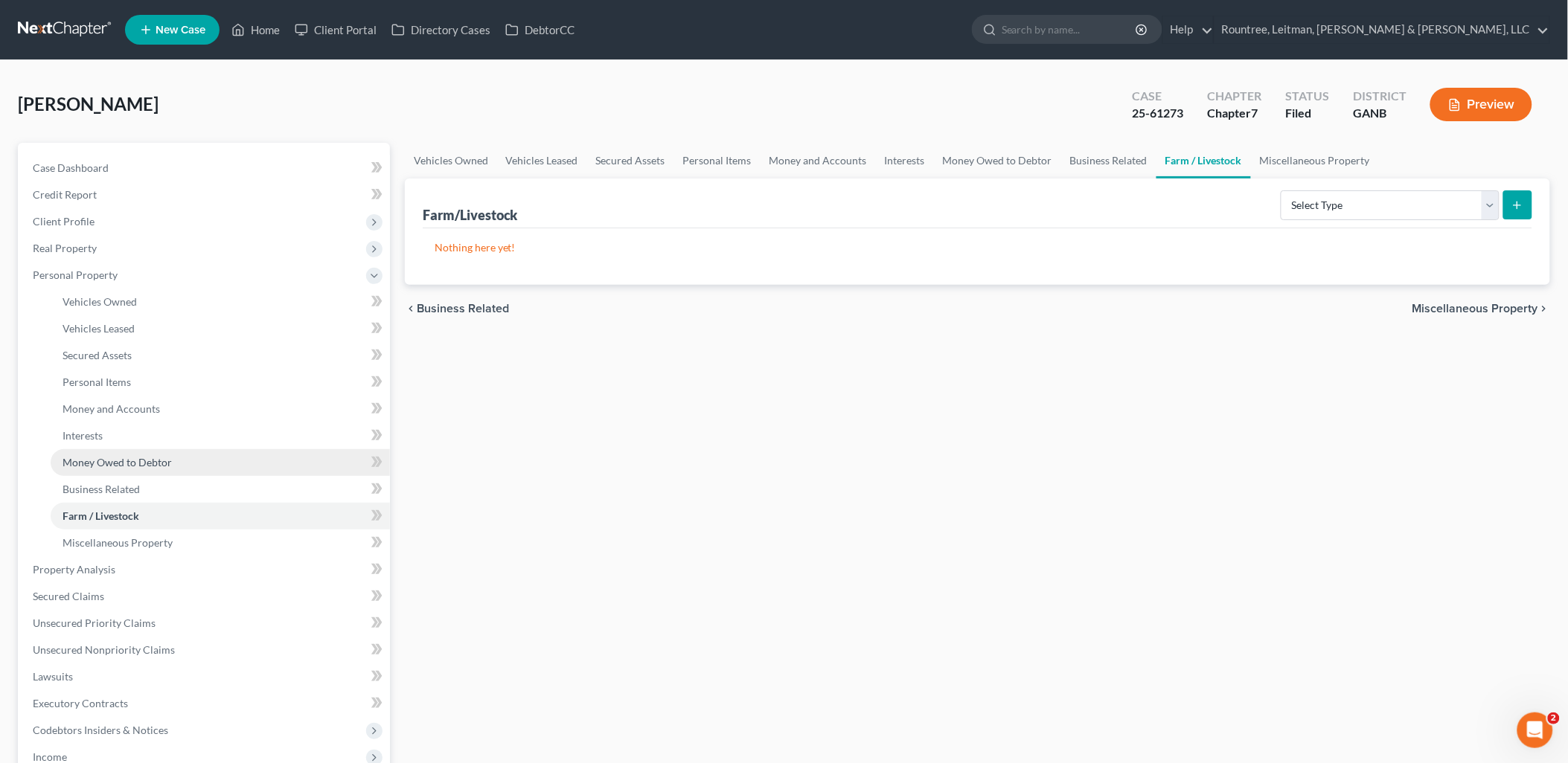
click at [131, 464] on span "Money Owed to Debtor" at bounding box center [117, 462] width 109 height 13
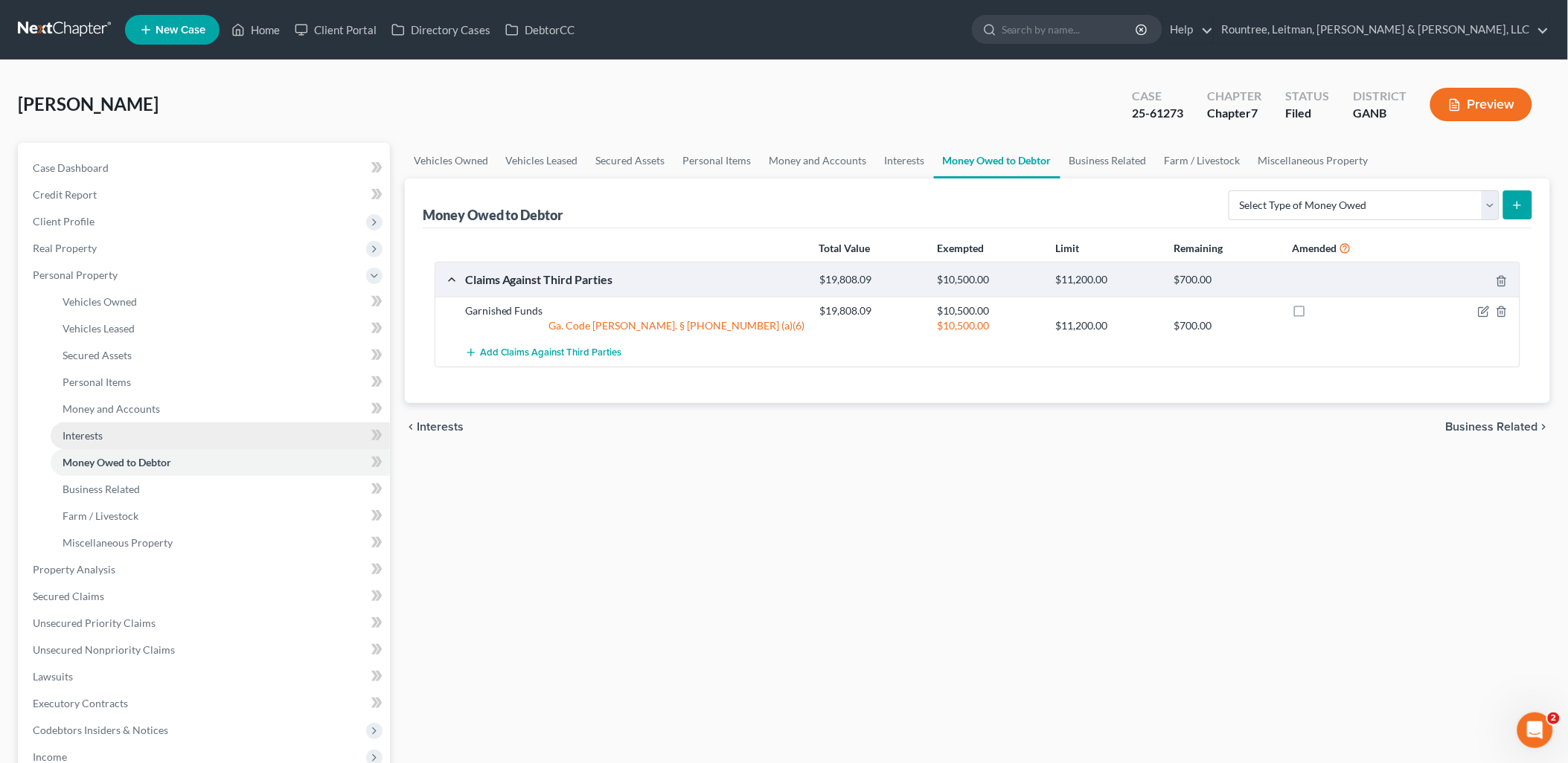
click at [120, 429] on link "Interests" at bounding box center [220, 435] width 339 height 27
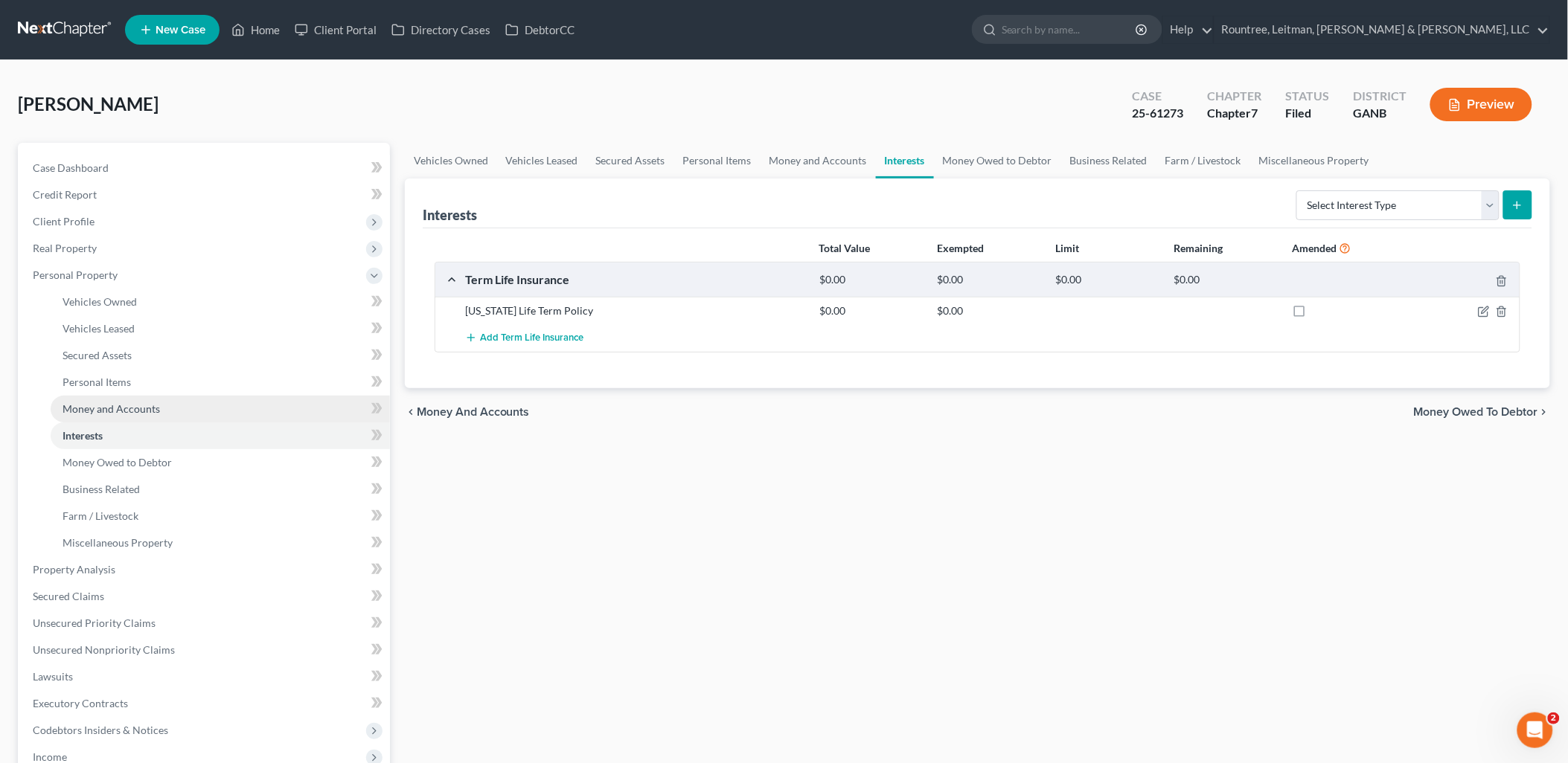
click at [119, 404] on span "Money and Accounts" at bounding box center [112, 409] width 98 height 13
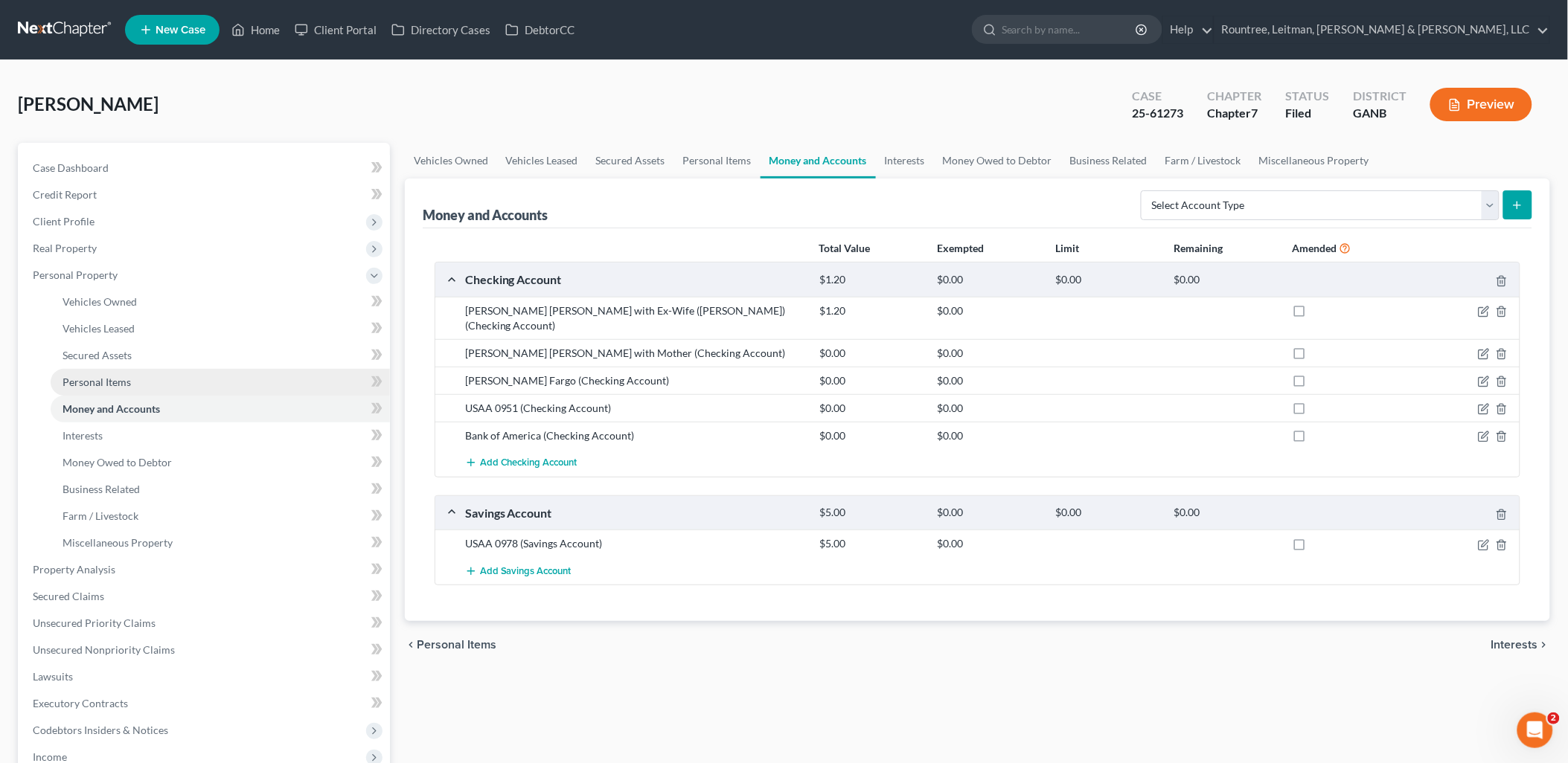
click at [113, 378] on span "Personal Items" at bounding box center [97, 382] width 69 height 13
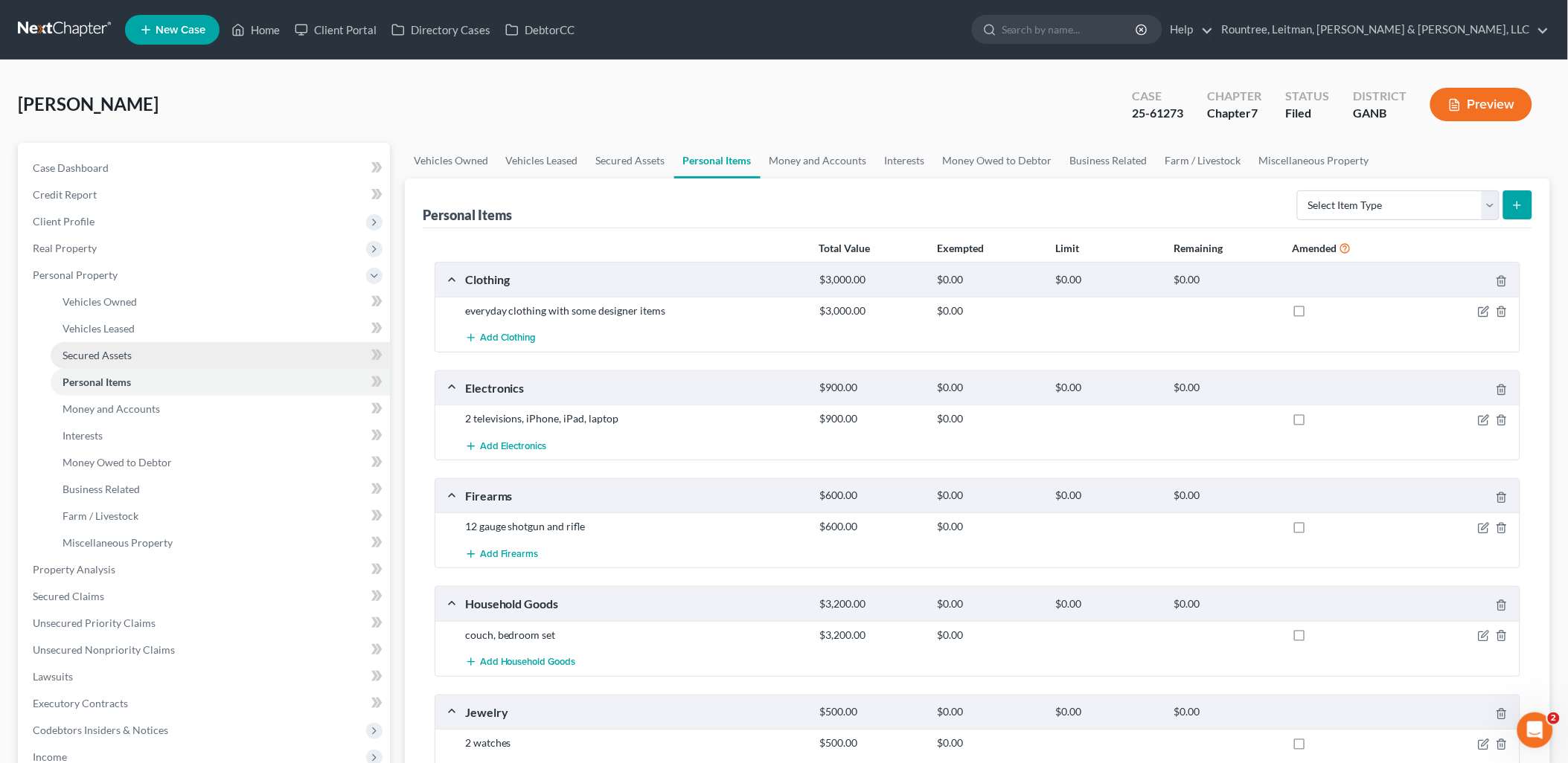
click at [148, 353] on link "Secured Assets" at bounding box center [220, 355] width 339 height 27
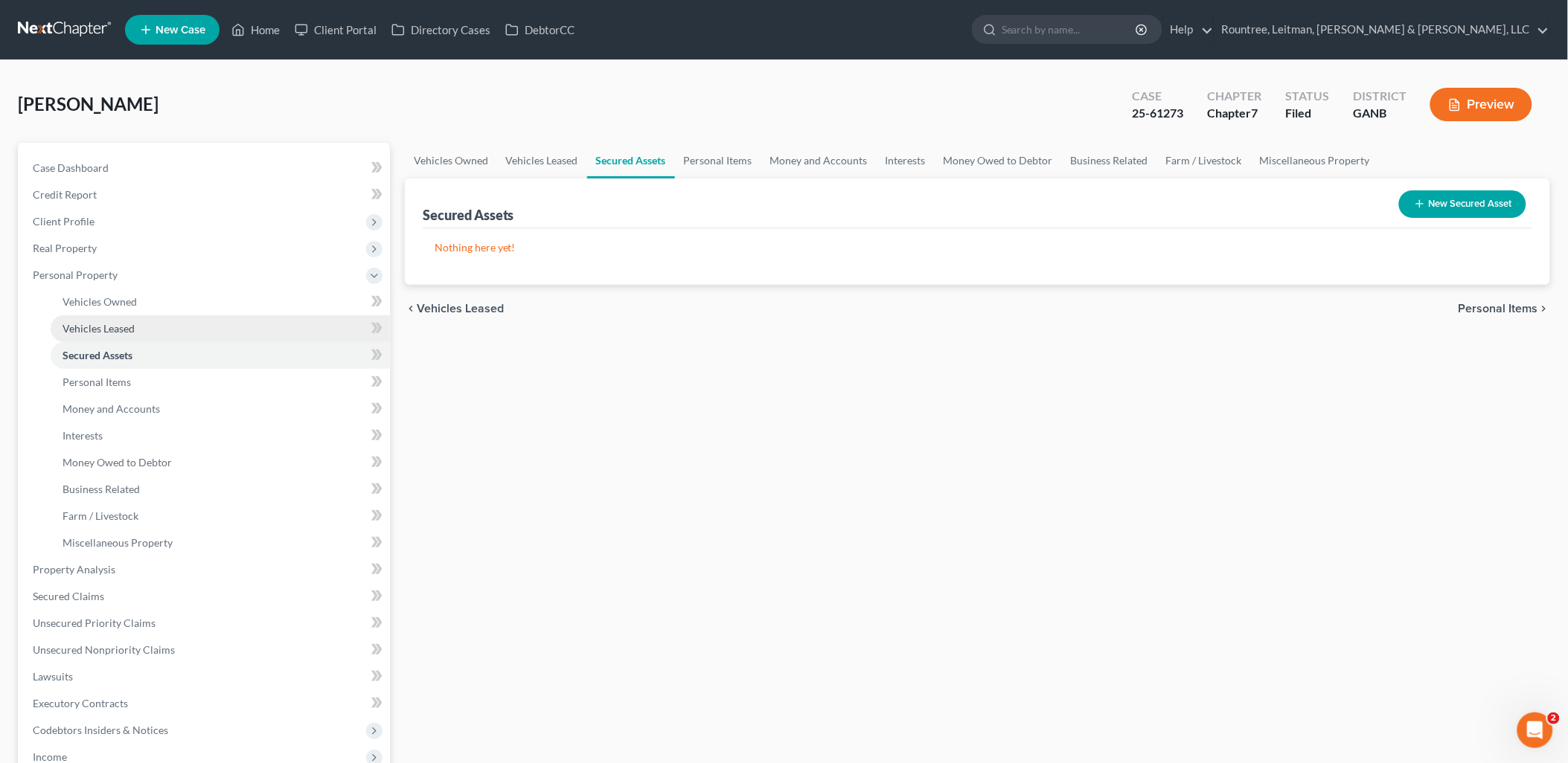
click at [142, 323] on link "Vehicles Leased" at bounding box center [220, 328] width 339 height 27
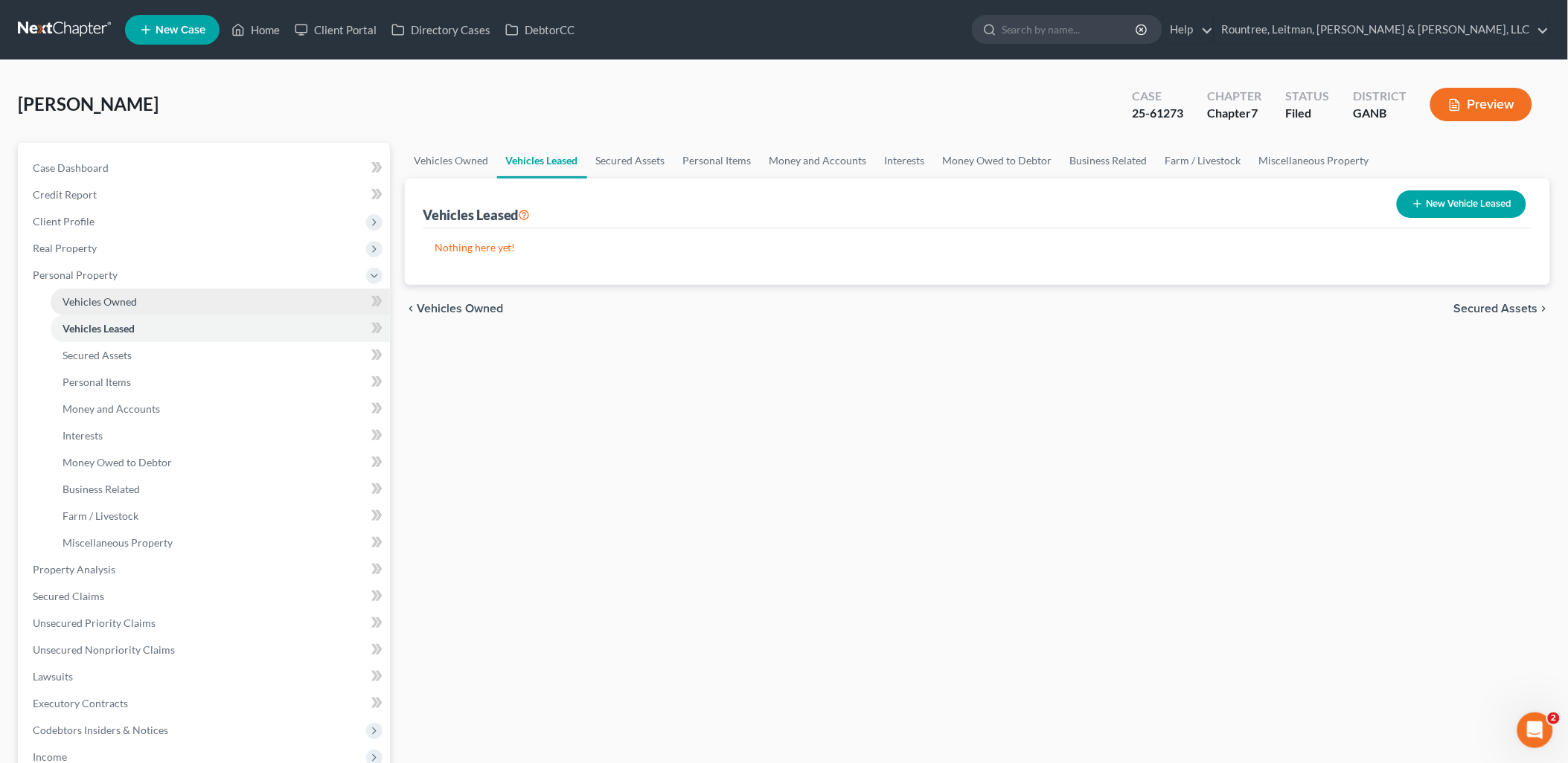
click at [139, 301] on link "Vehicles Owned" at bounding box center [220, 301] width 339 height 27
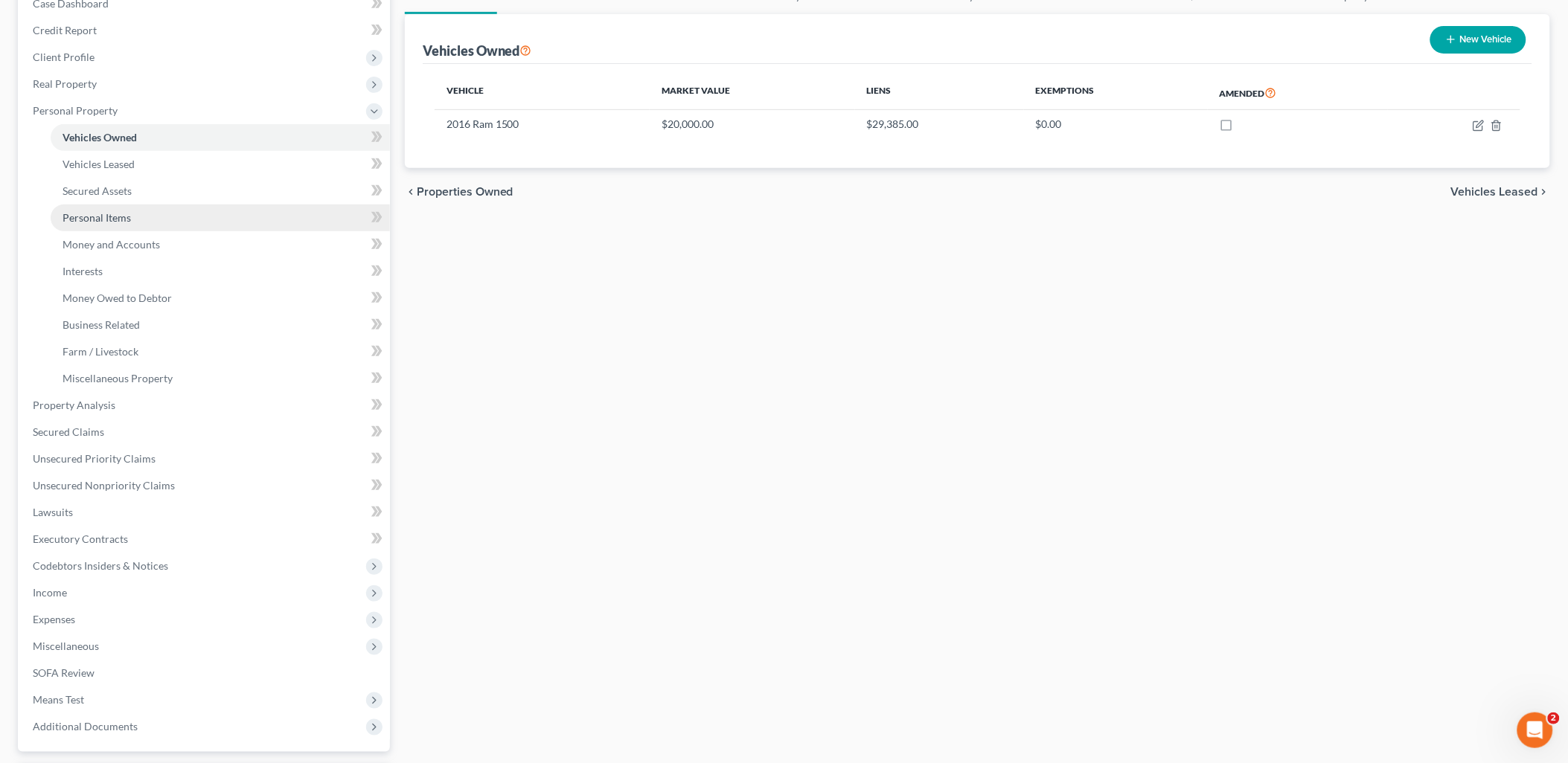
scroll to position [165, 0]
click at [137, 263] on link "Interests" at bounding box center [220, 270] width 339 height 27
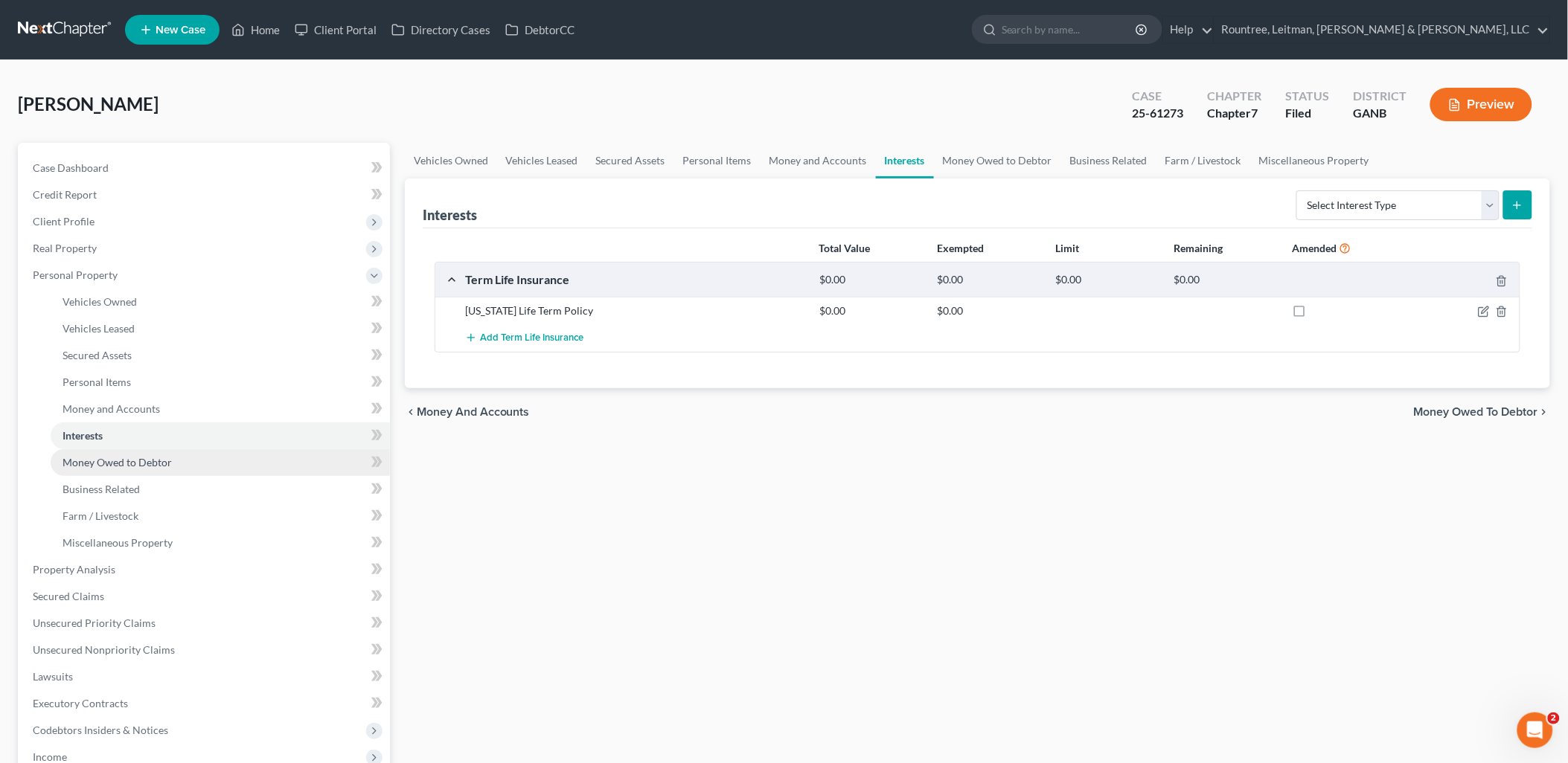
click at [115, 463] on span "Money Owed to Debtor" at bounding box center [117, 462] width 109 height 13
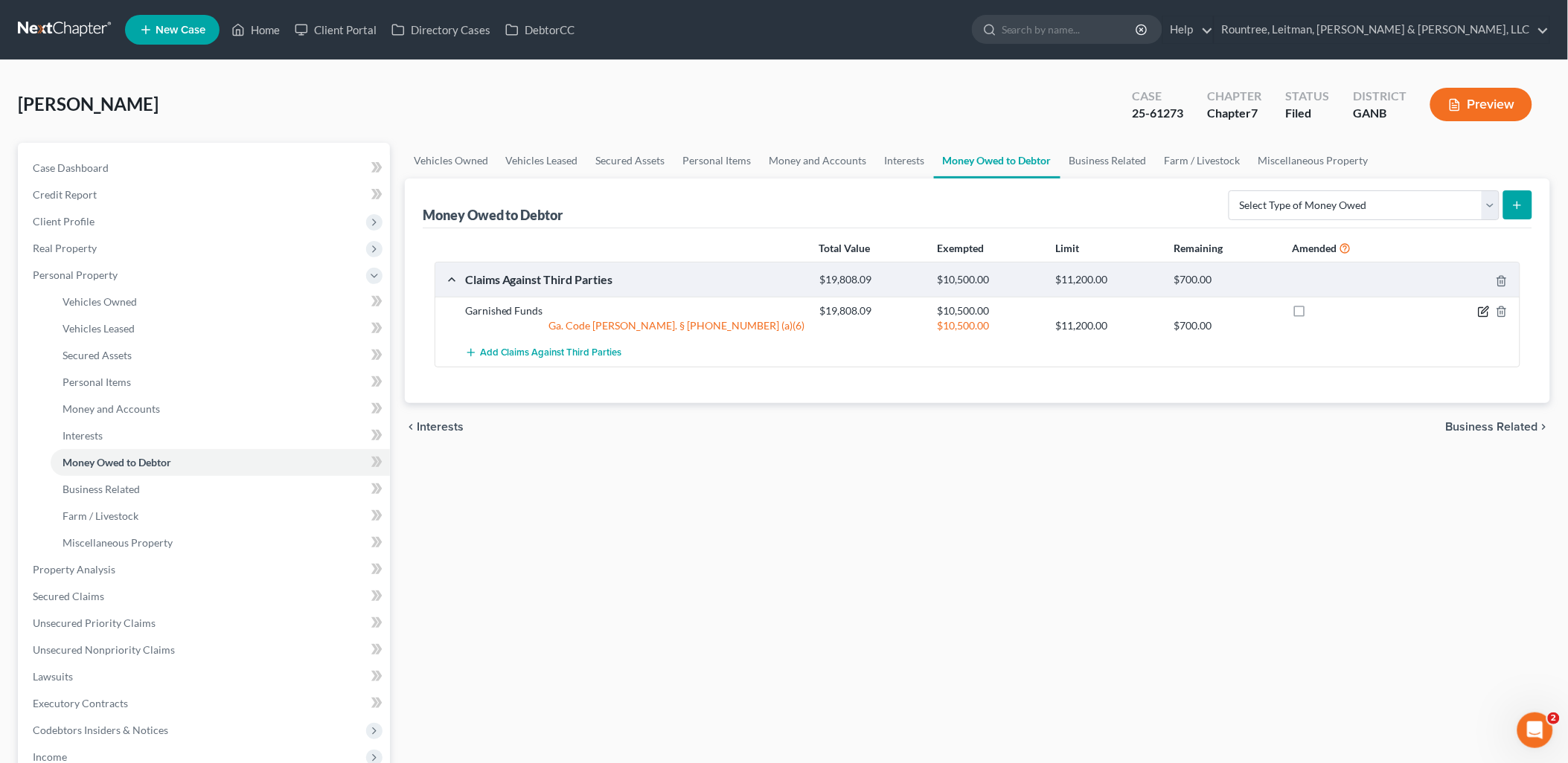
click at [1481, 310] on icon "button" at bounding box center [1484, 312] width 12 height 12
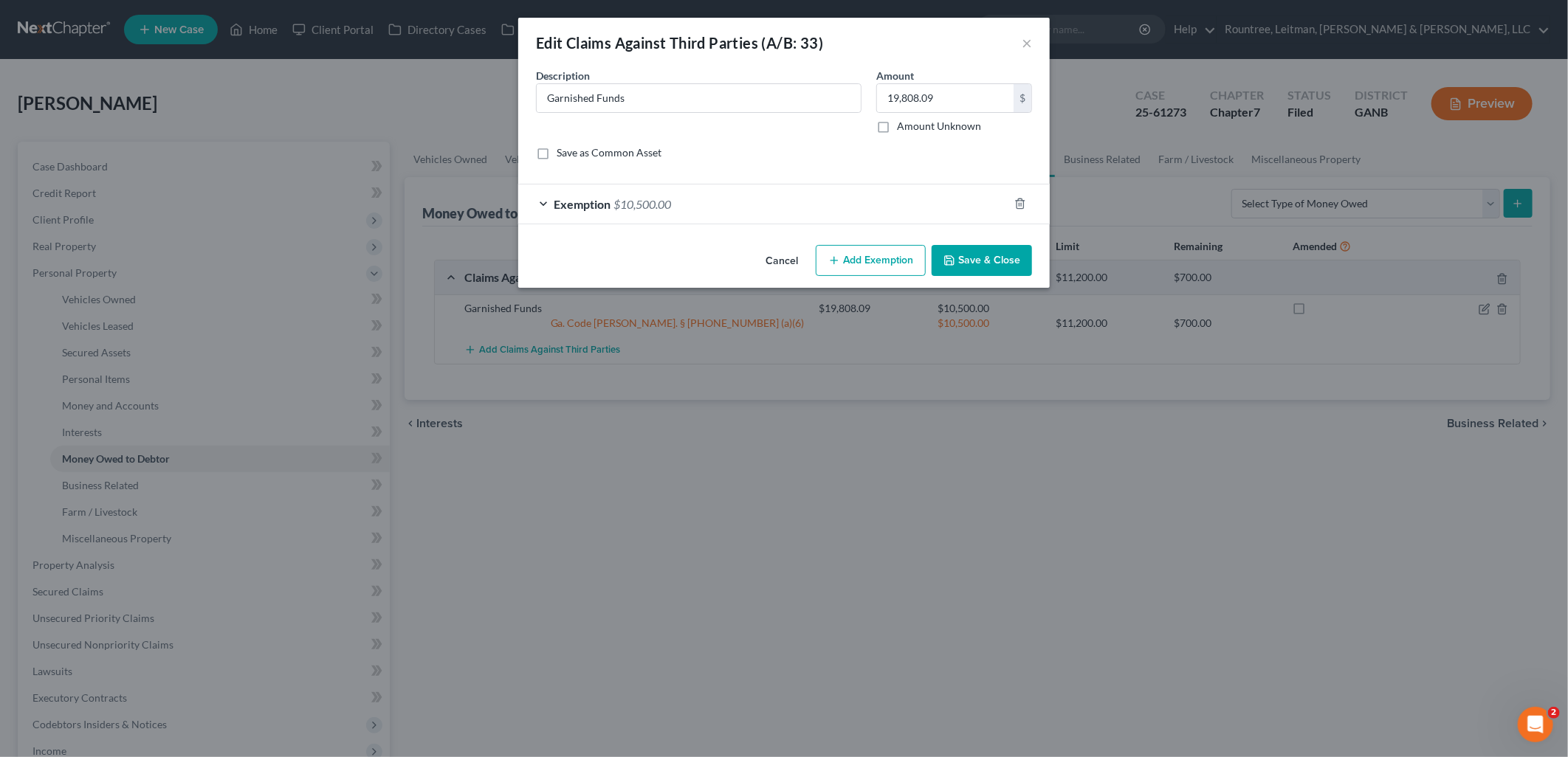
click at [598, 204] on span "Exemption" at bounding box center [582, 204] width 57 height 14
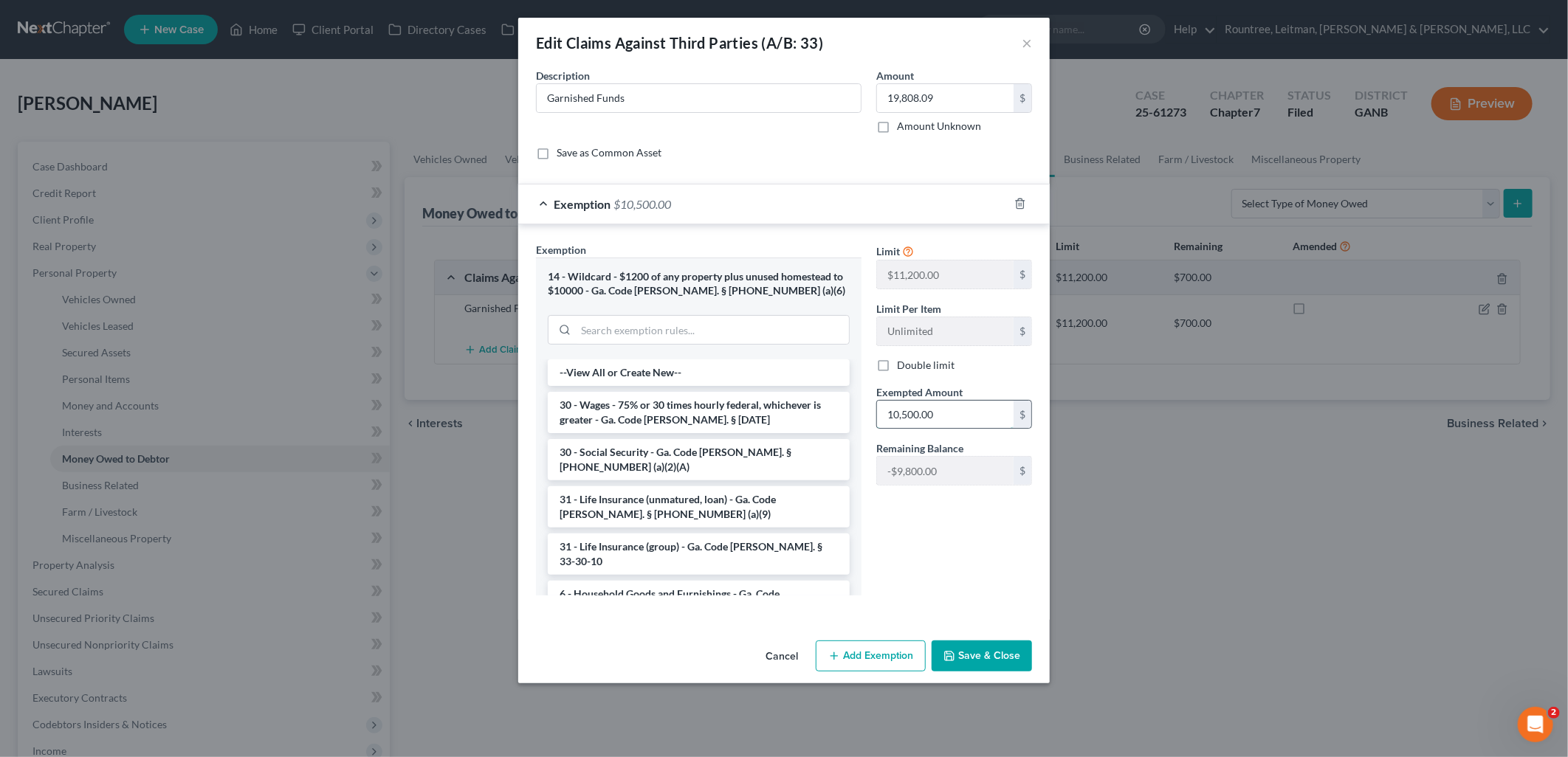
click at [972, 422] on input "10,500.00" at bounding box center [945, 415] width 136 height 28
type input "1"
click at [957, 422] on input "1" at bounding box center [945, 415] width 136 height 28
click at [1021, 202] on icon "button" at bounding box center [1020, 204] width 12 height 12
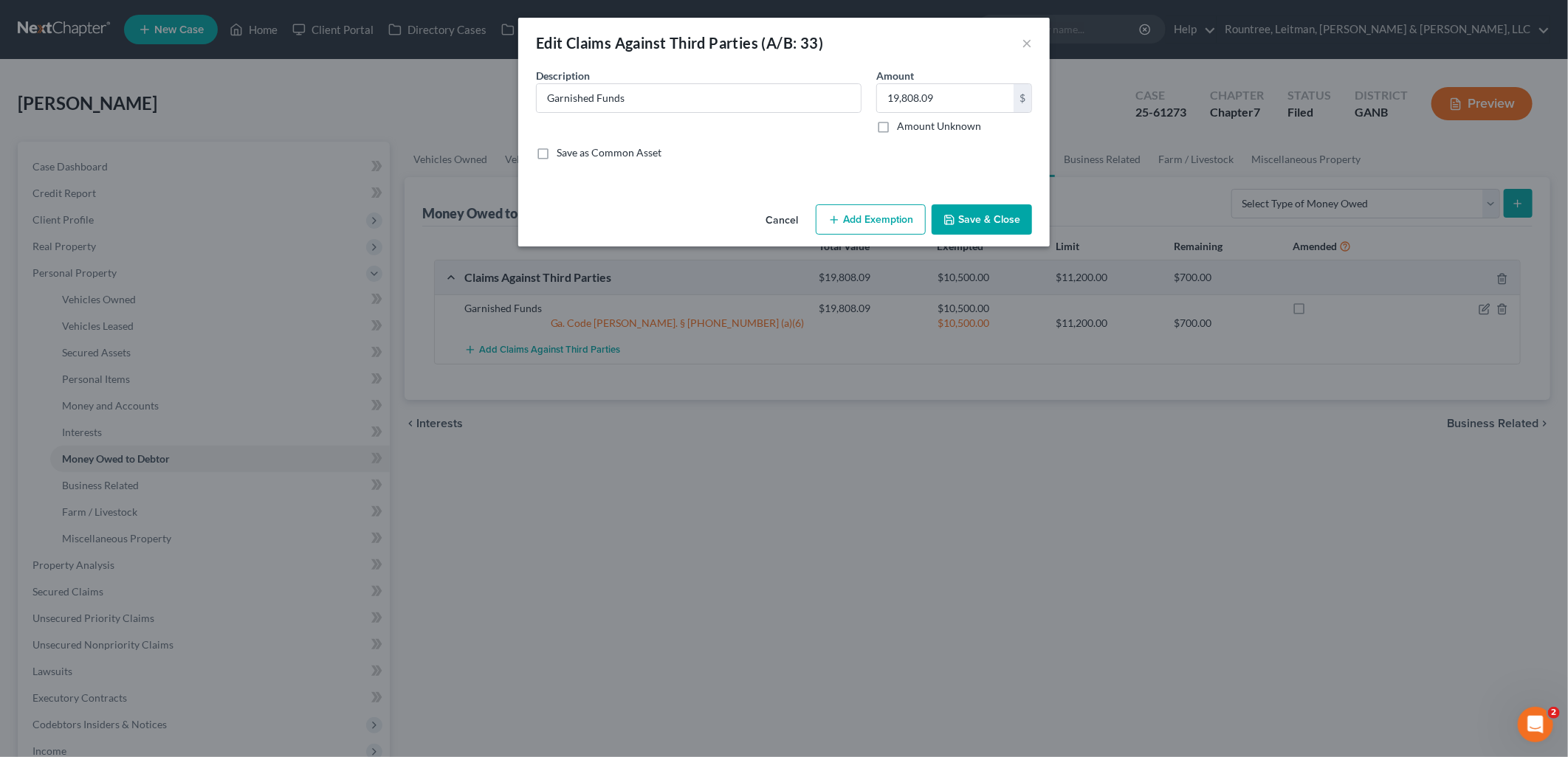
click at [1005, 215] on button "Save & Close" at bounding box center [982, 220] width 101 height 31
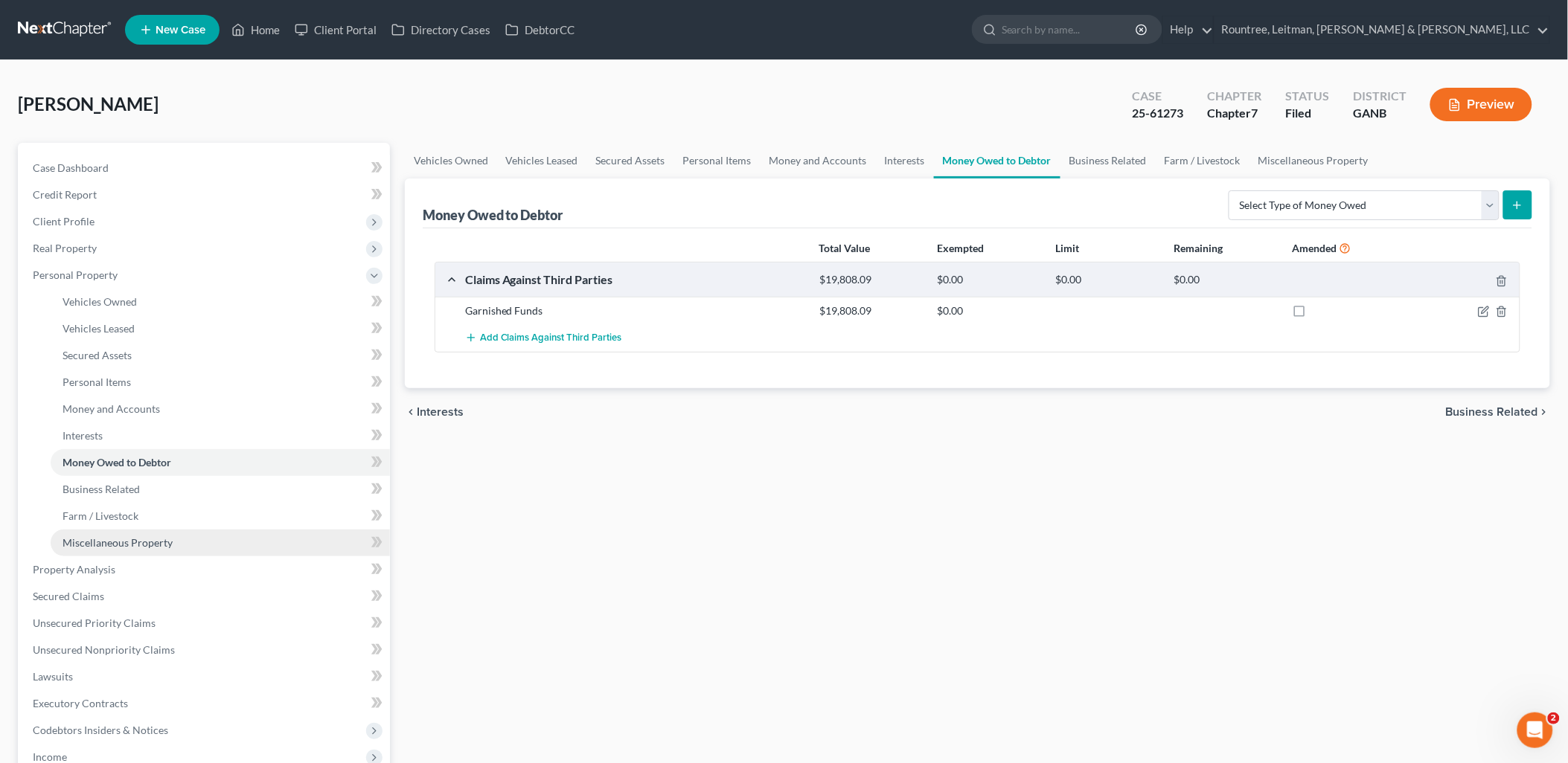
click at [154, 545] on span "Miscellaneous Property" at bounding box center [118, 542] width 110 height 13
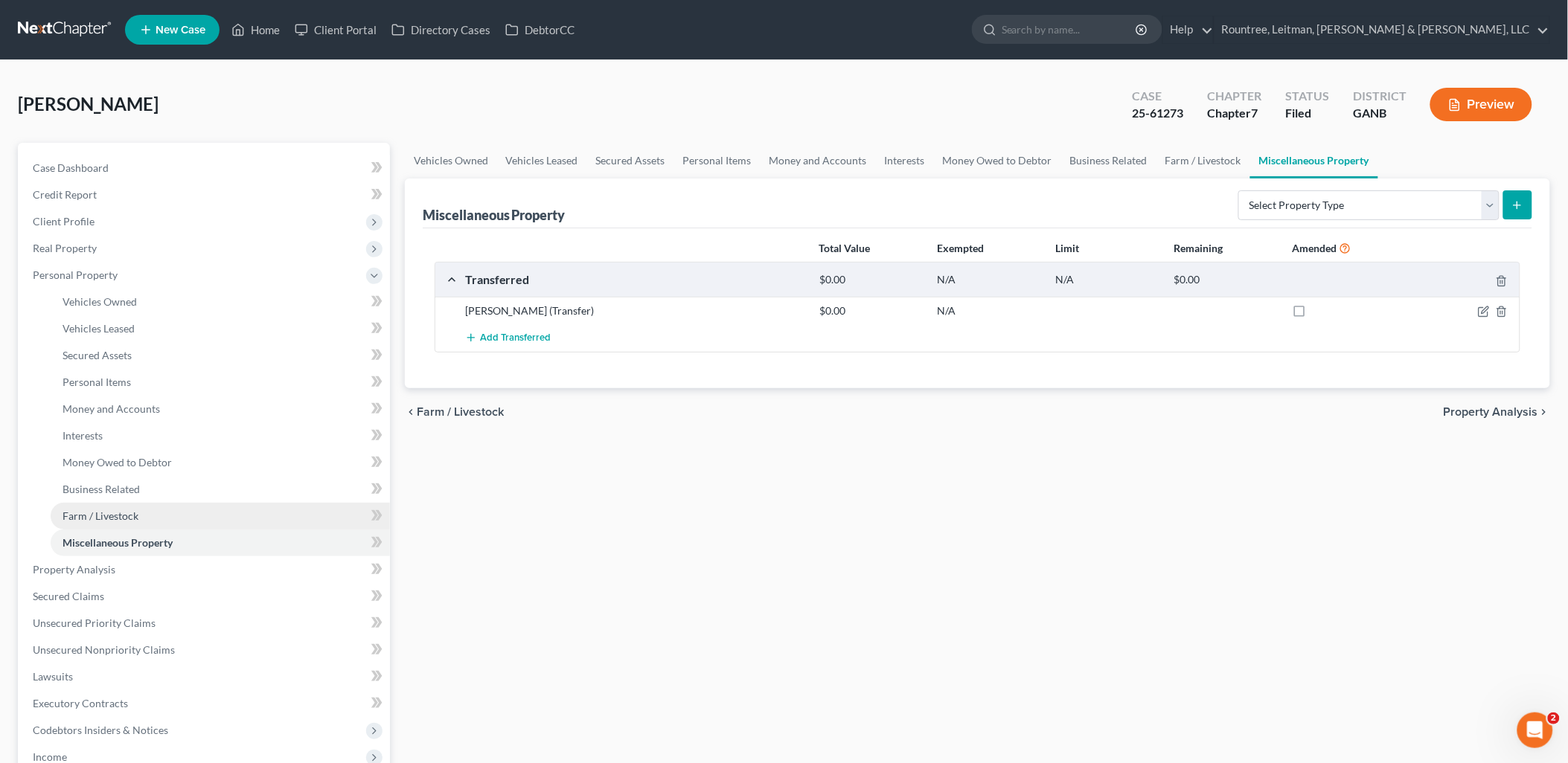
click at [145, 512] on link "Farm / Livestock" at bounding box center [220, 516] width 339 height 27
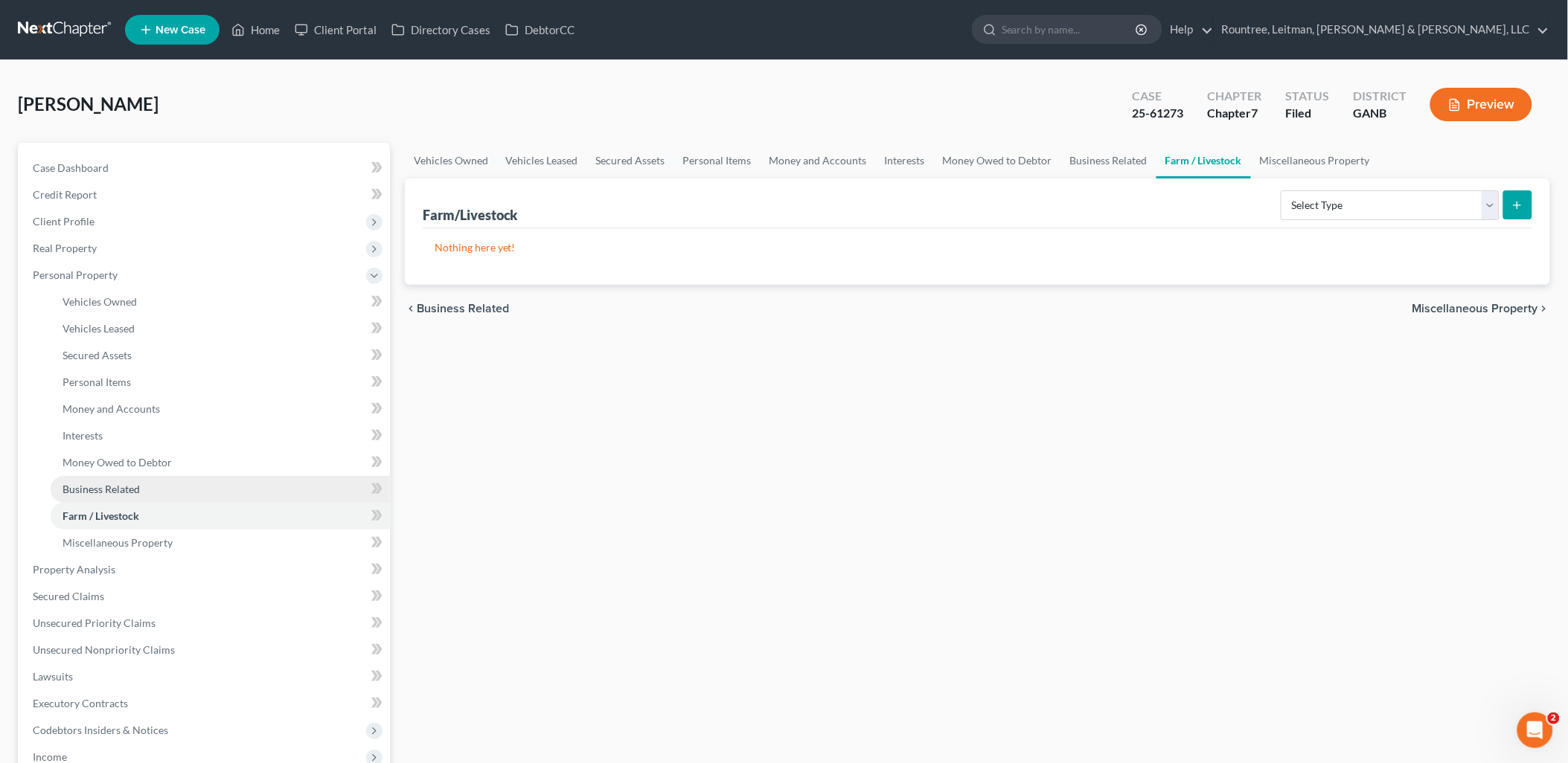
click at [139, 487] on span "Business Related" at bounding box center [101, 488] width 77 height 13
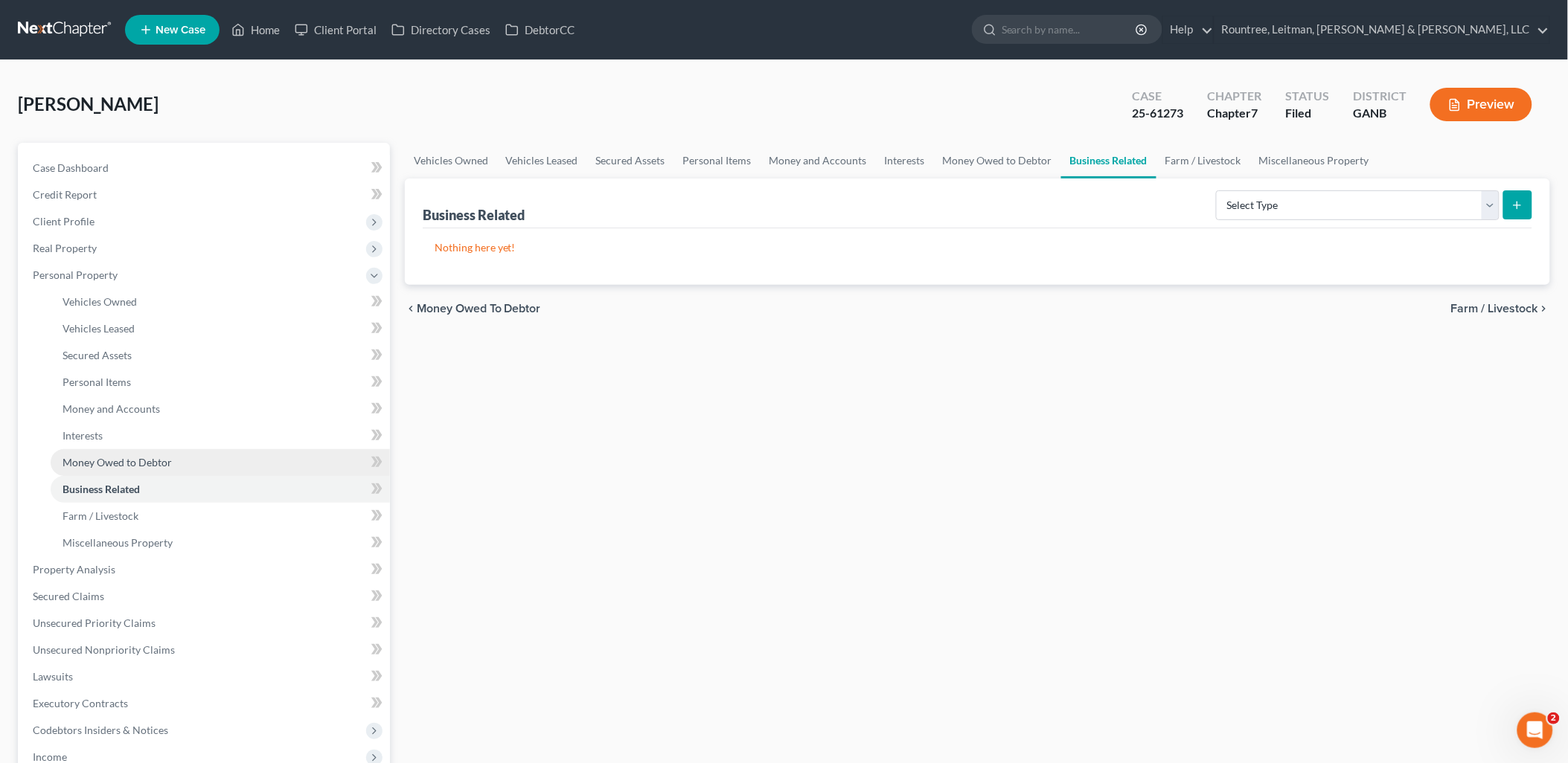
click at [135, 463] on span "Money Owed to Debtor" at bounding box center [117, 462] width 109 height 13
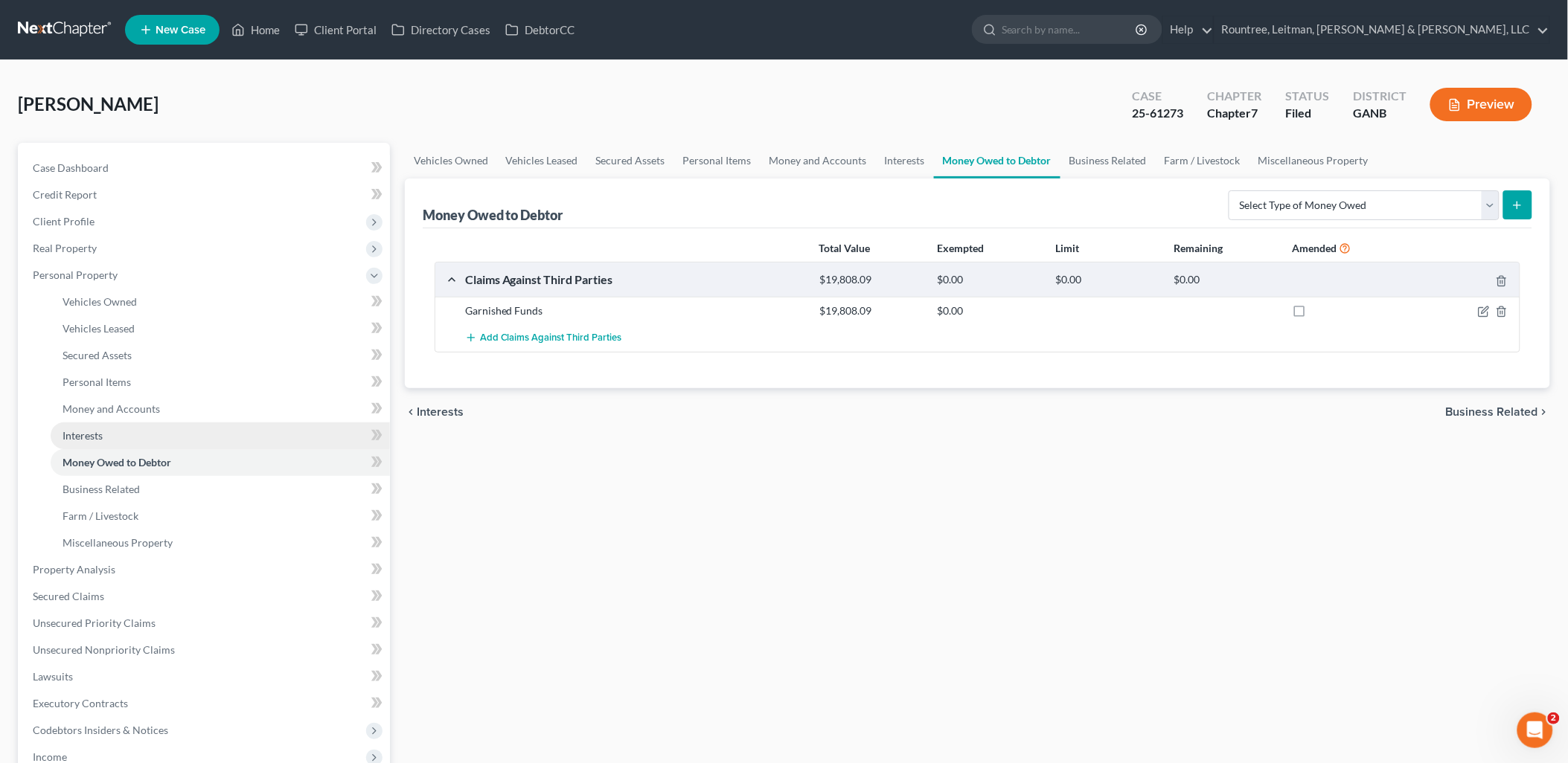
click at [108, 437] on link "Interests" at bounding box center [220, 435] width 339 height 27
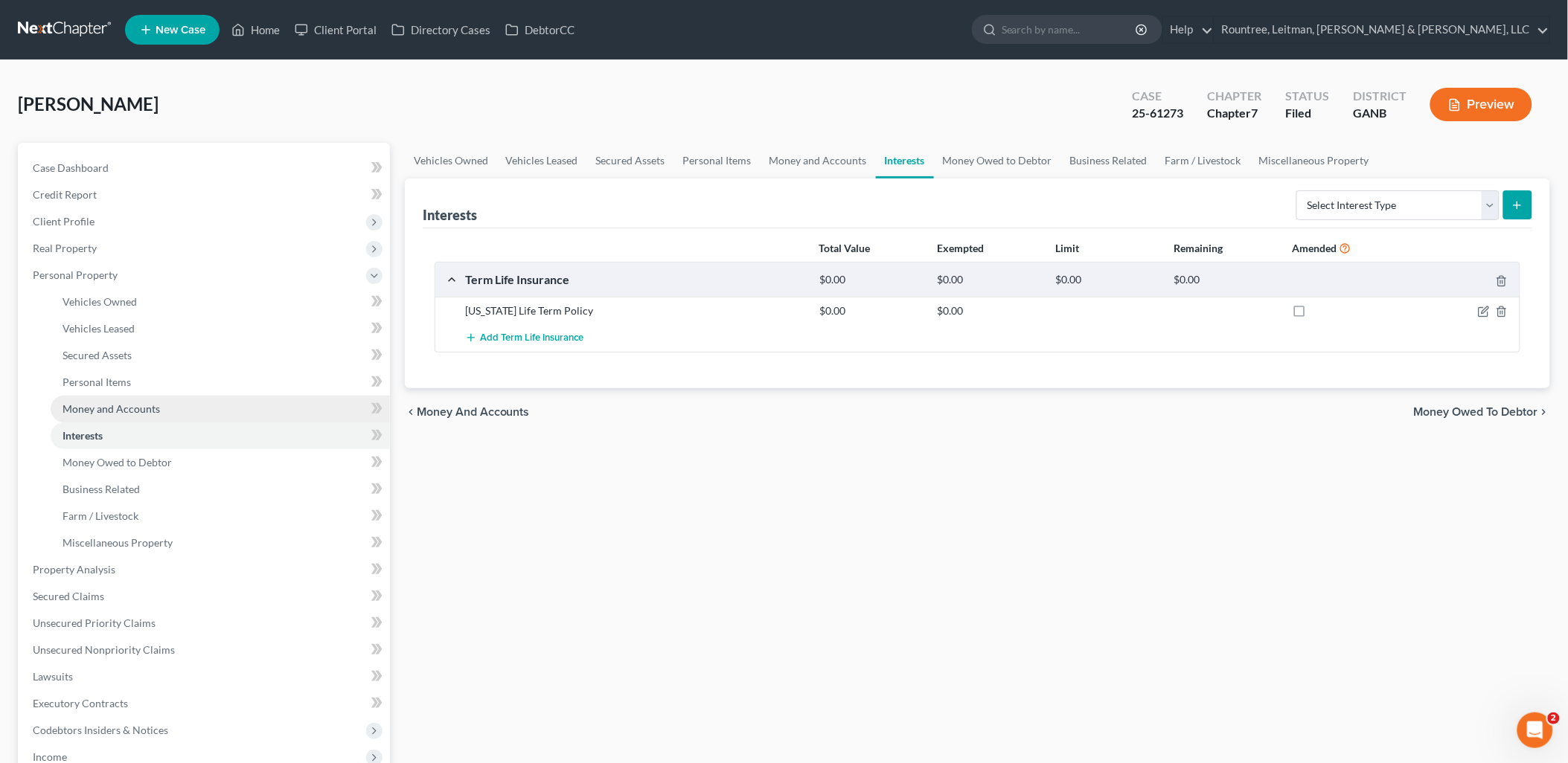
click at [110, 408] on span "Money and Accounts" at bounding box center [112, 409] width 98 height 13
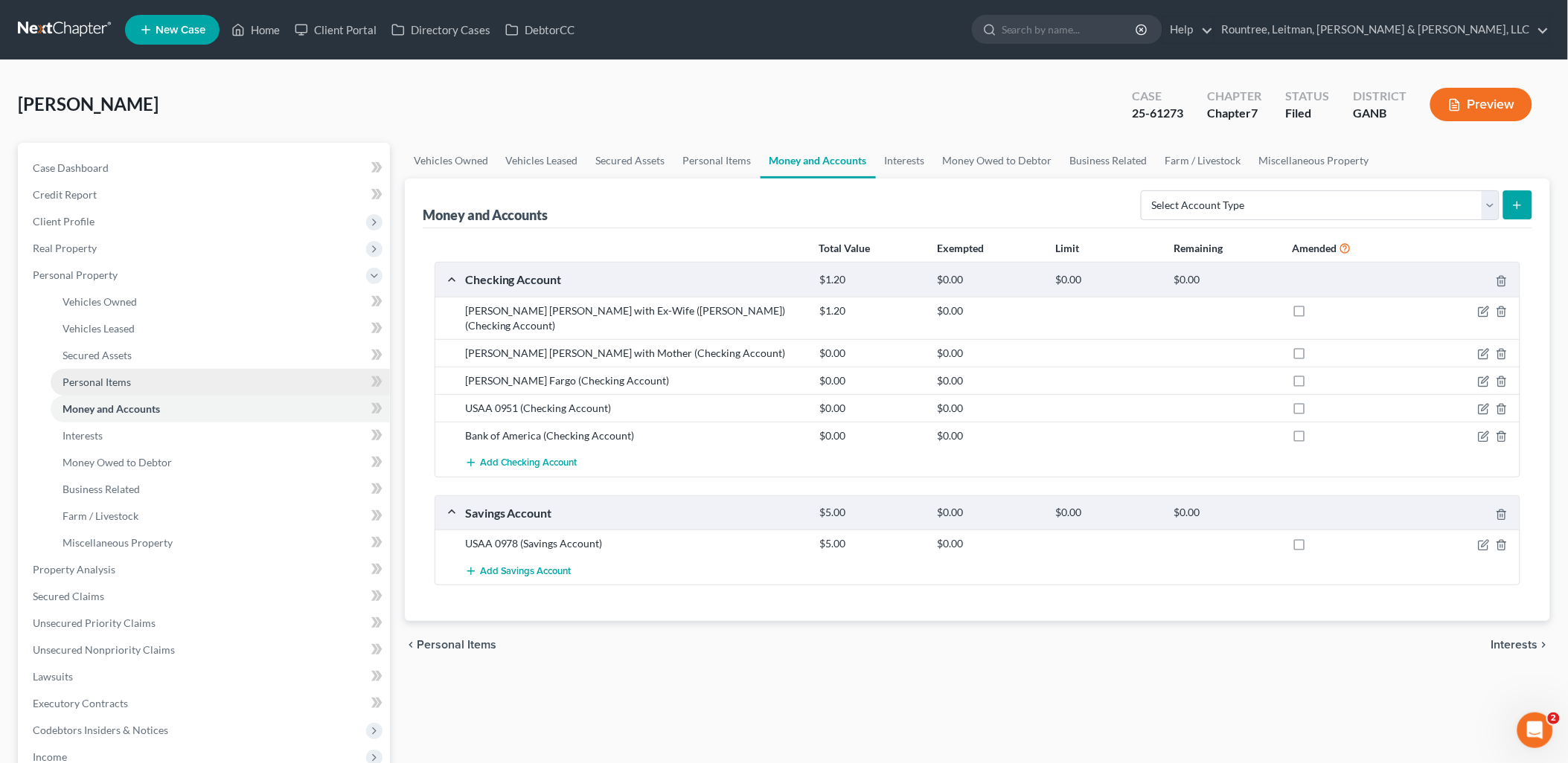
click at [106, 383] on span "Personal Items" at bounding box center [97, 382] width 69 height 13
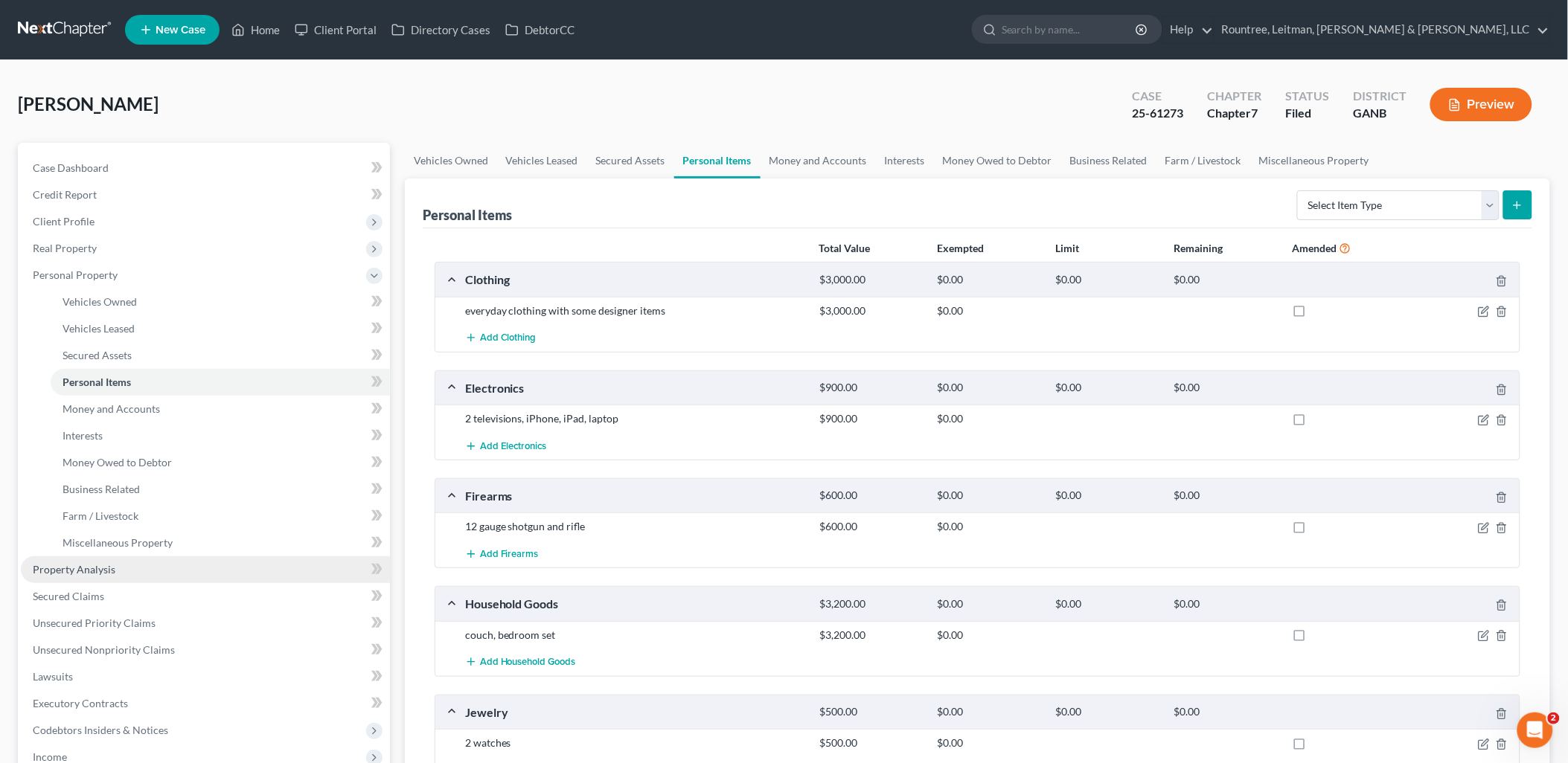
click at [93, 572] on span "Property Analysis" at bounding box center [74, 569] width 82 height 13
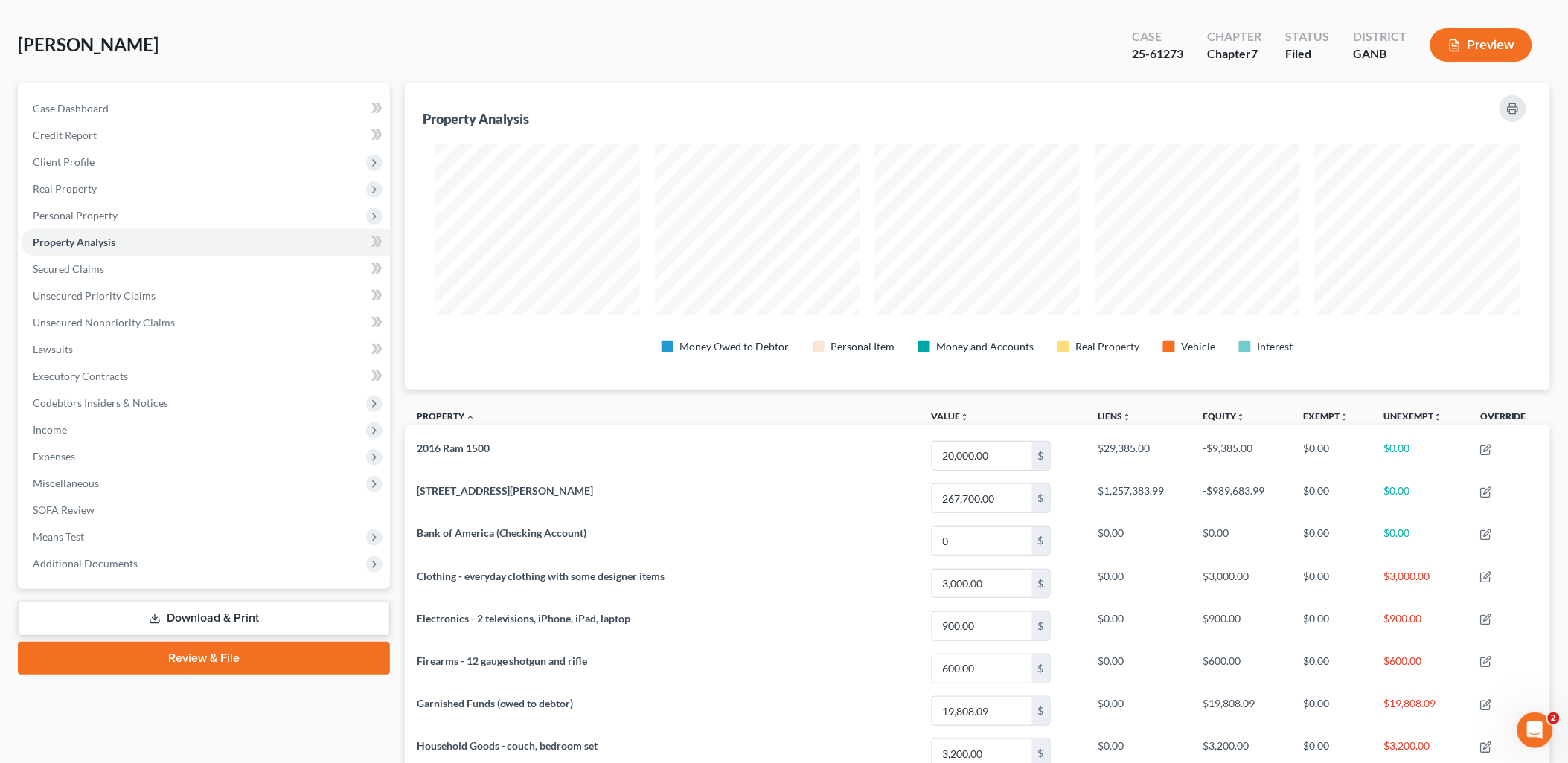
scroll to position [20, 0]
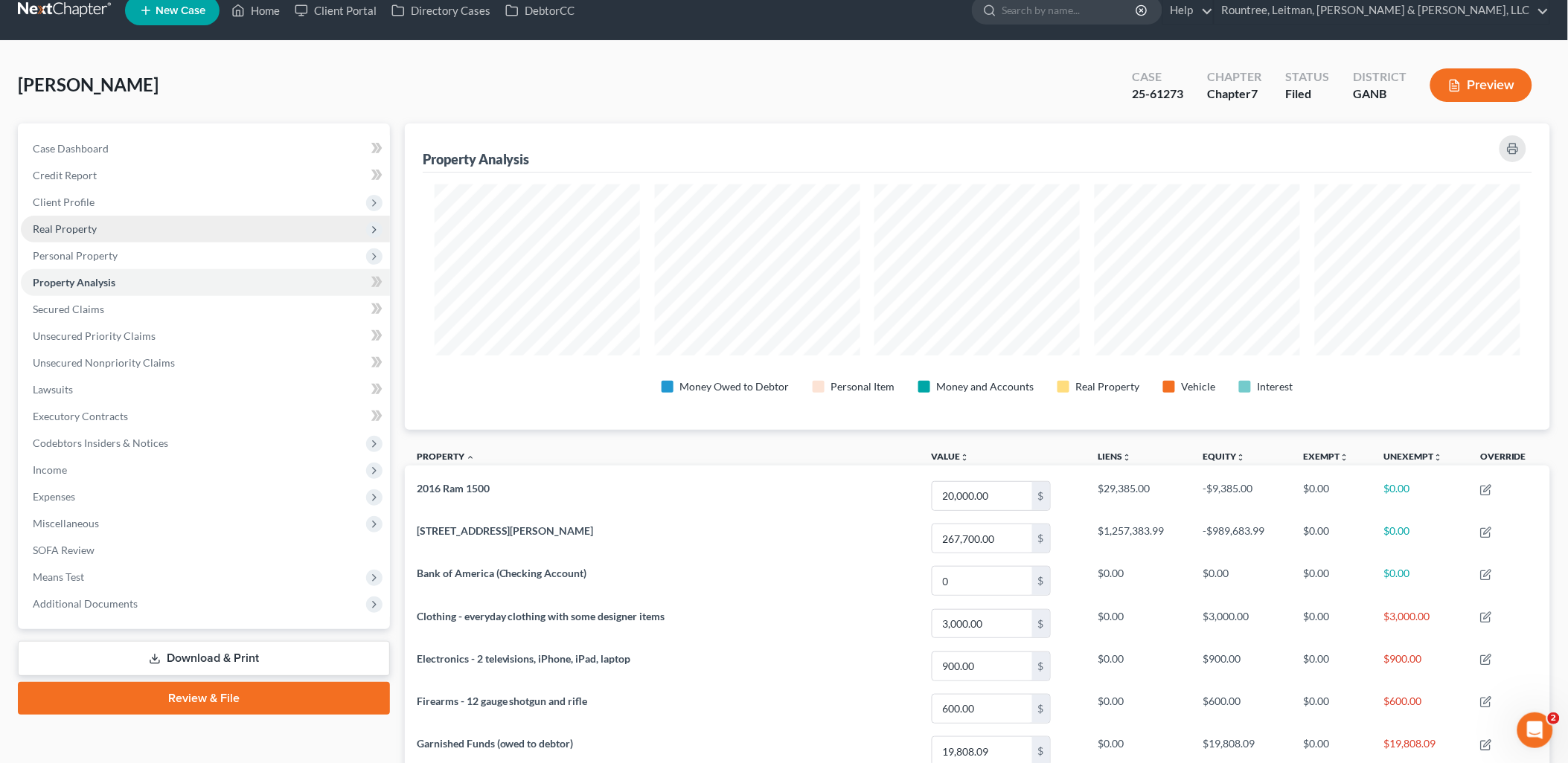
click at [59, 233] on span "Real Property" at bounding box center [64, 228] width 64 height 13
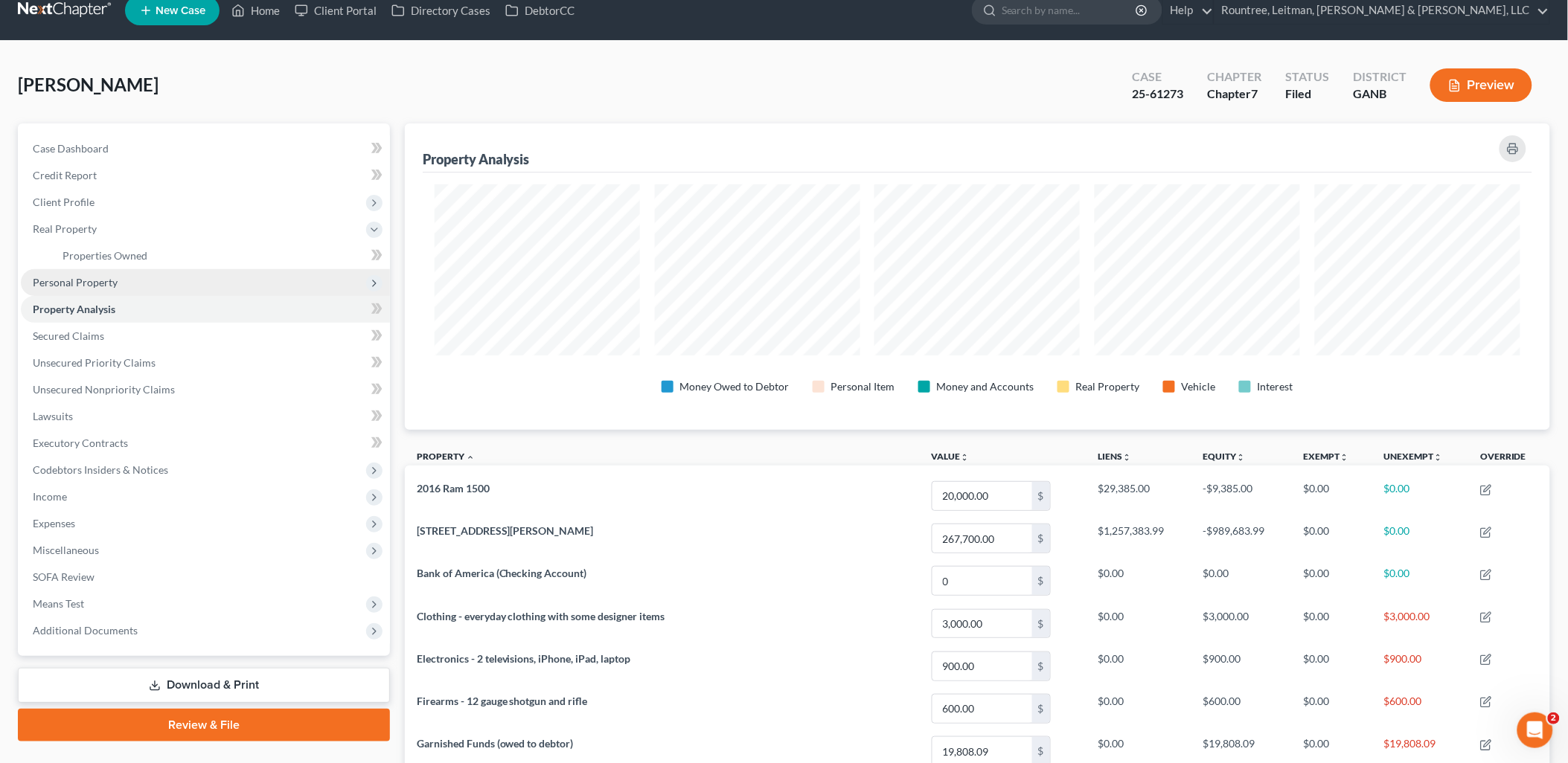
click at [78, 273] on span "Personal Property" at bounding box center [205, 282] width 369 height 27
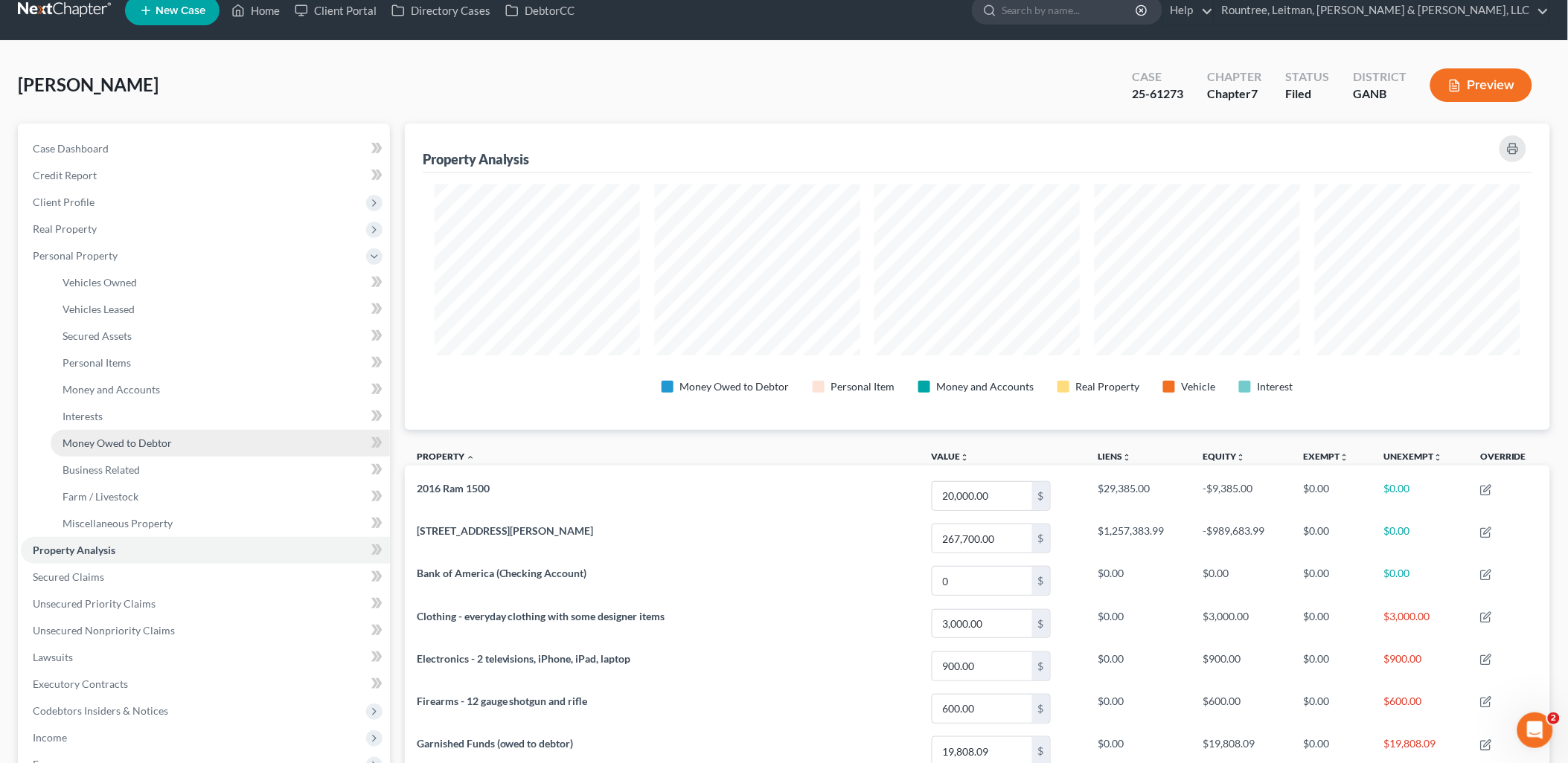
click at [132, 443] on span "Money Owed to Debtor" at bounding box center [117, 443] width 109 height 13
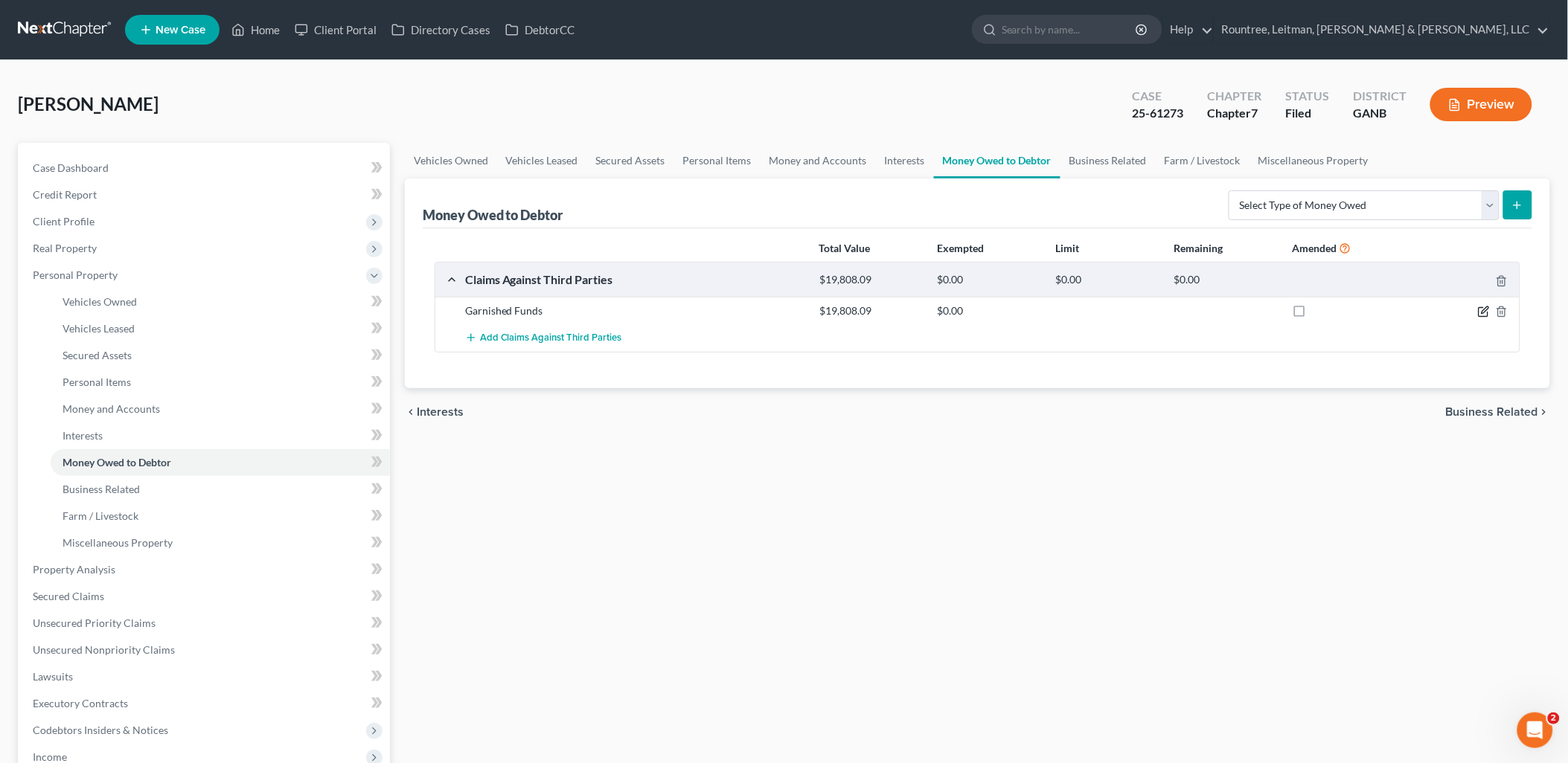
click at [1483, 312] on icon "button" at bounding box center [1484, 312] width 12 height 12
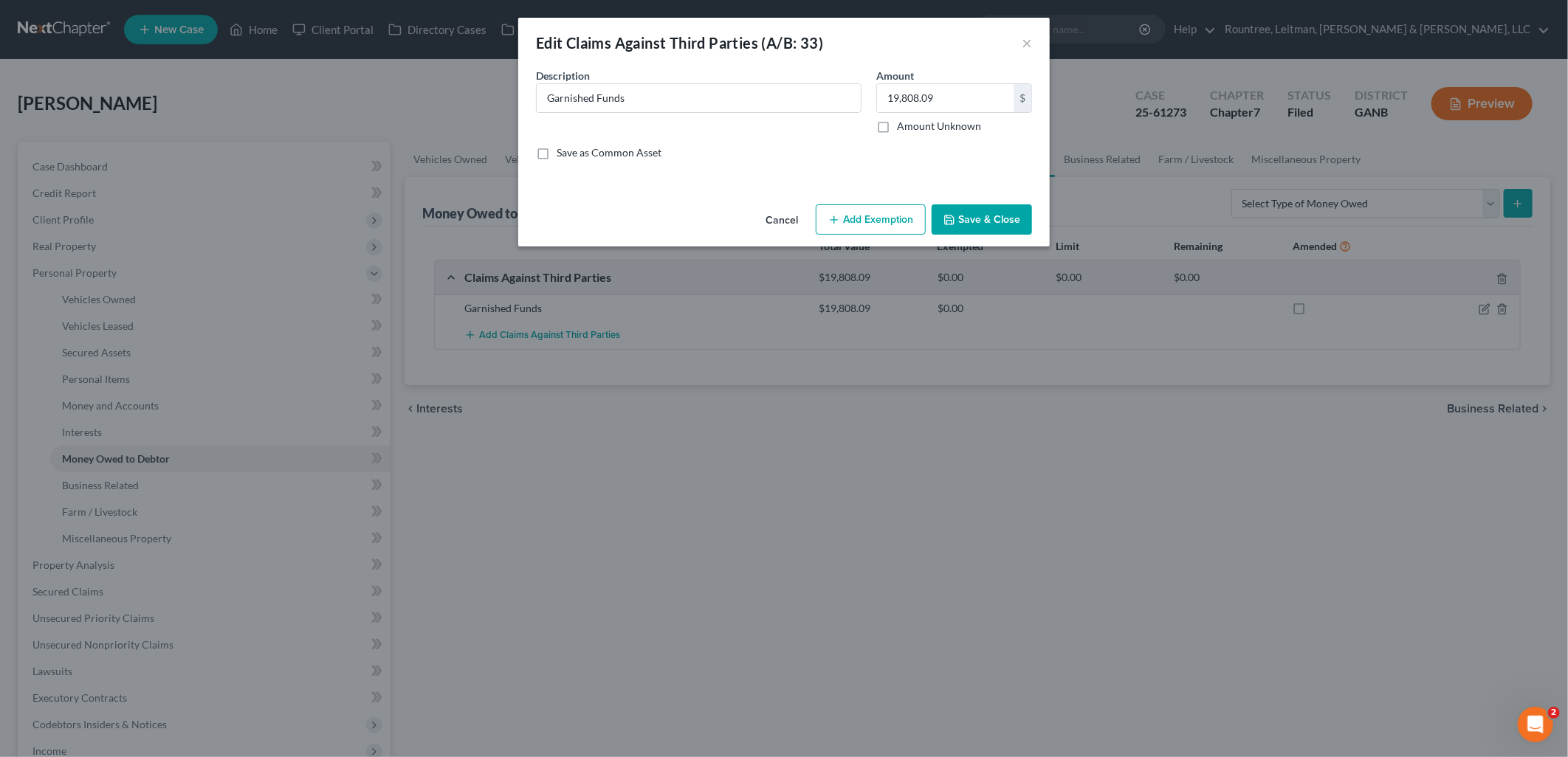
click at [891, 220] on button "Add Exemption" at bounding box center [870, 220] width 110 height 31
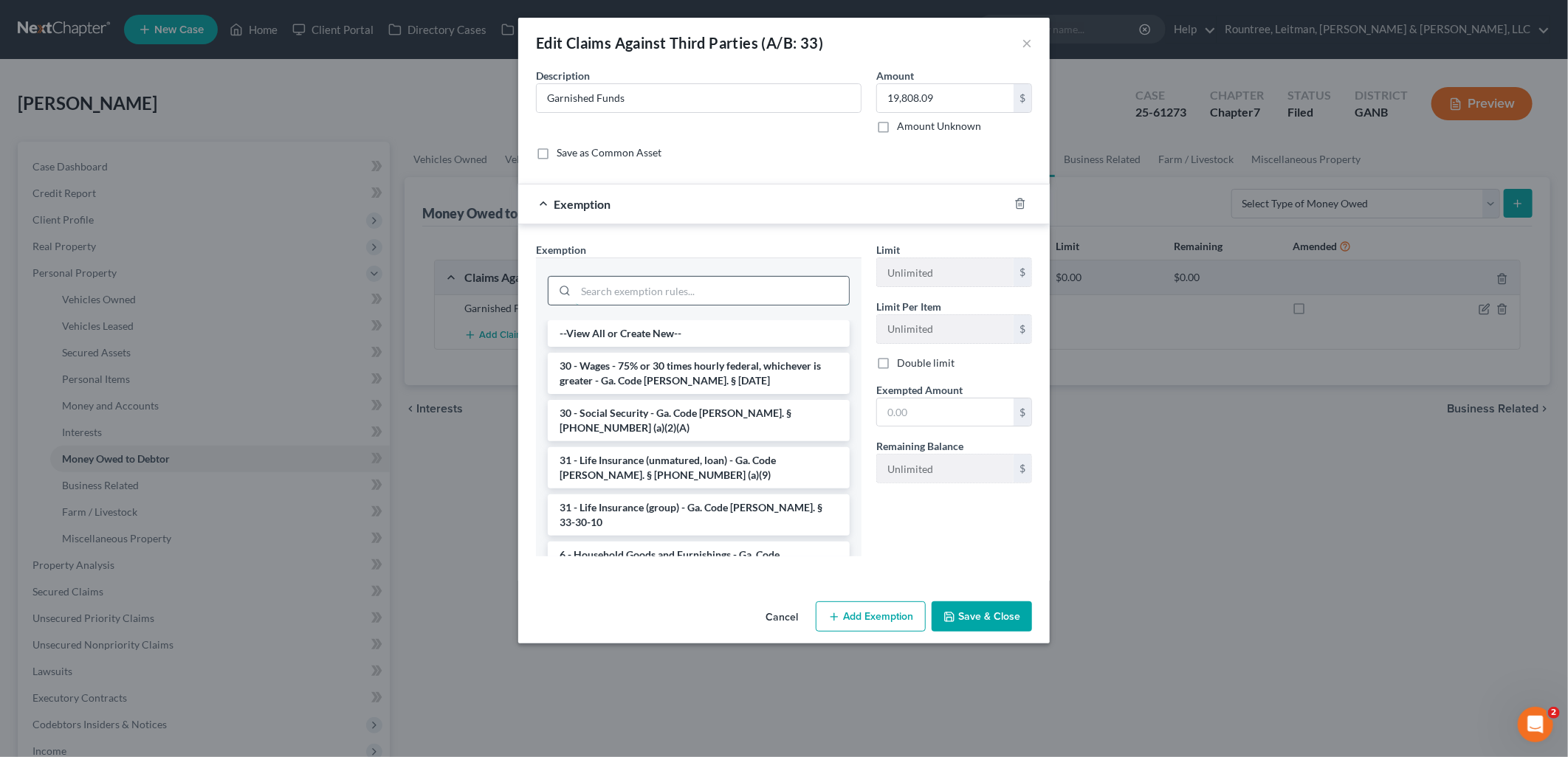
click at [746, 293] on input "search" at bounding box center [712, 290] width 273 height 28
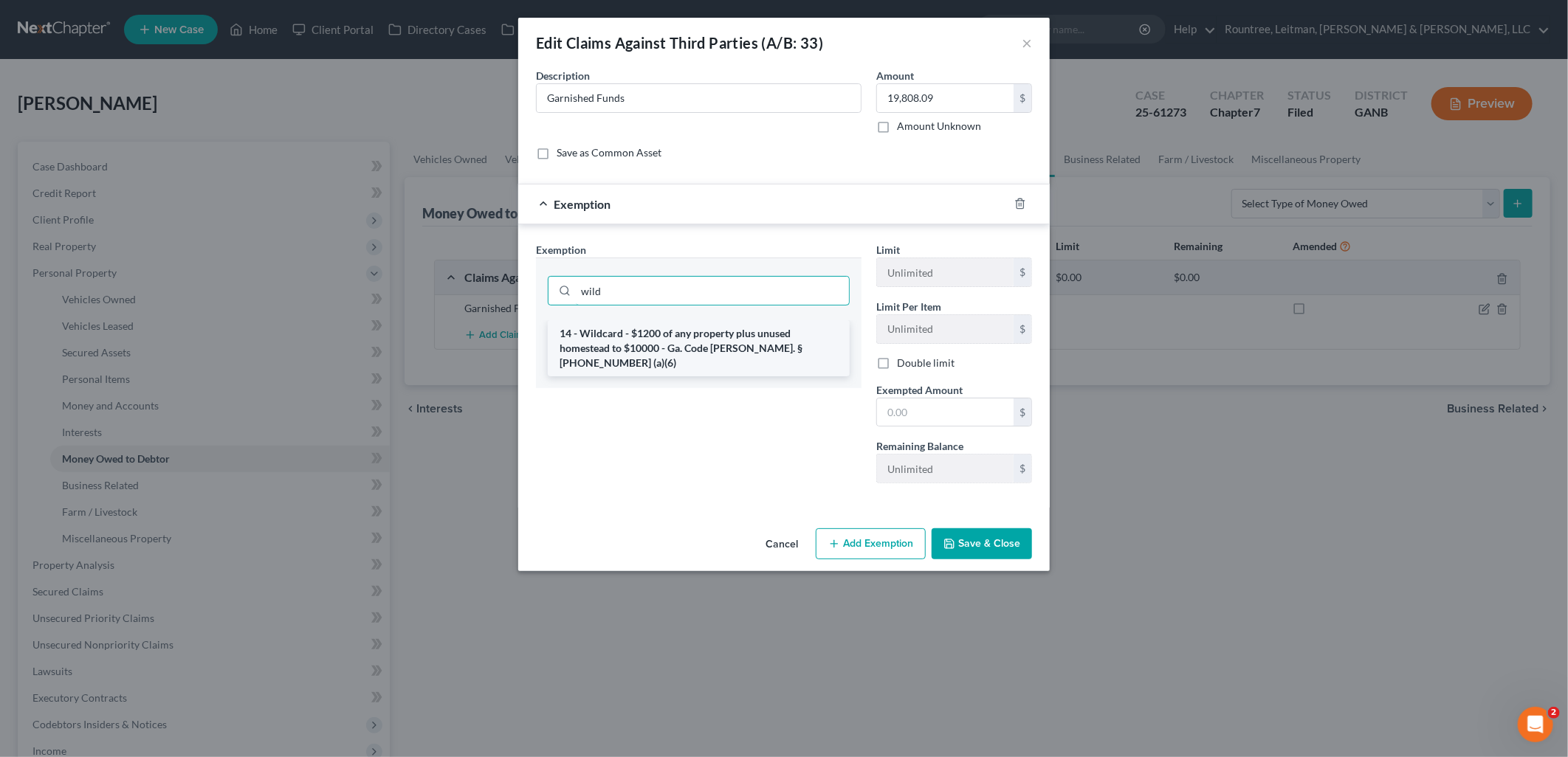
type input "wild"
click at [750, 336] on li "14 - Wildcard - $1200 of any property plus unused homestead to $10000 - Ga. Cod…" at bounding box center [698, 348] width 302 height 56
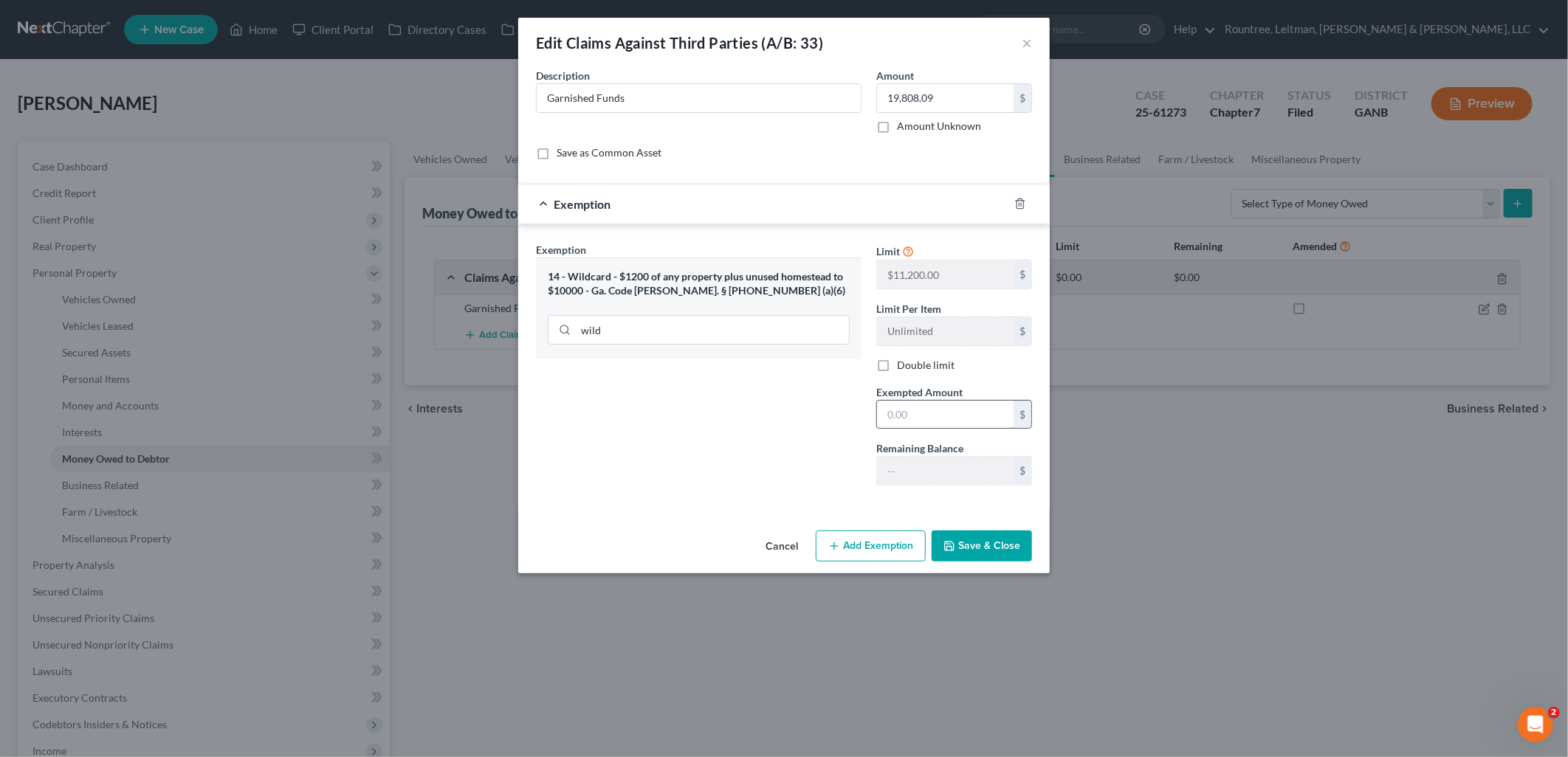
click at [922, 419] on input "text" at bounding box center [945, 415] width 136 height 28
type input "11,200"
click at [986, 554] on button "Save & Close" at bounding box center [982, 546] width 101 height 31
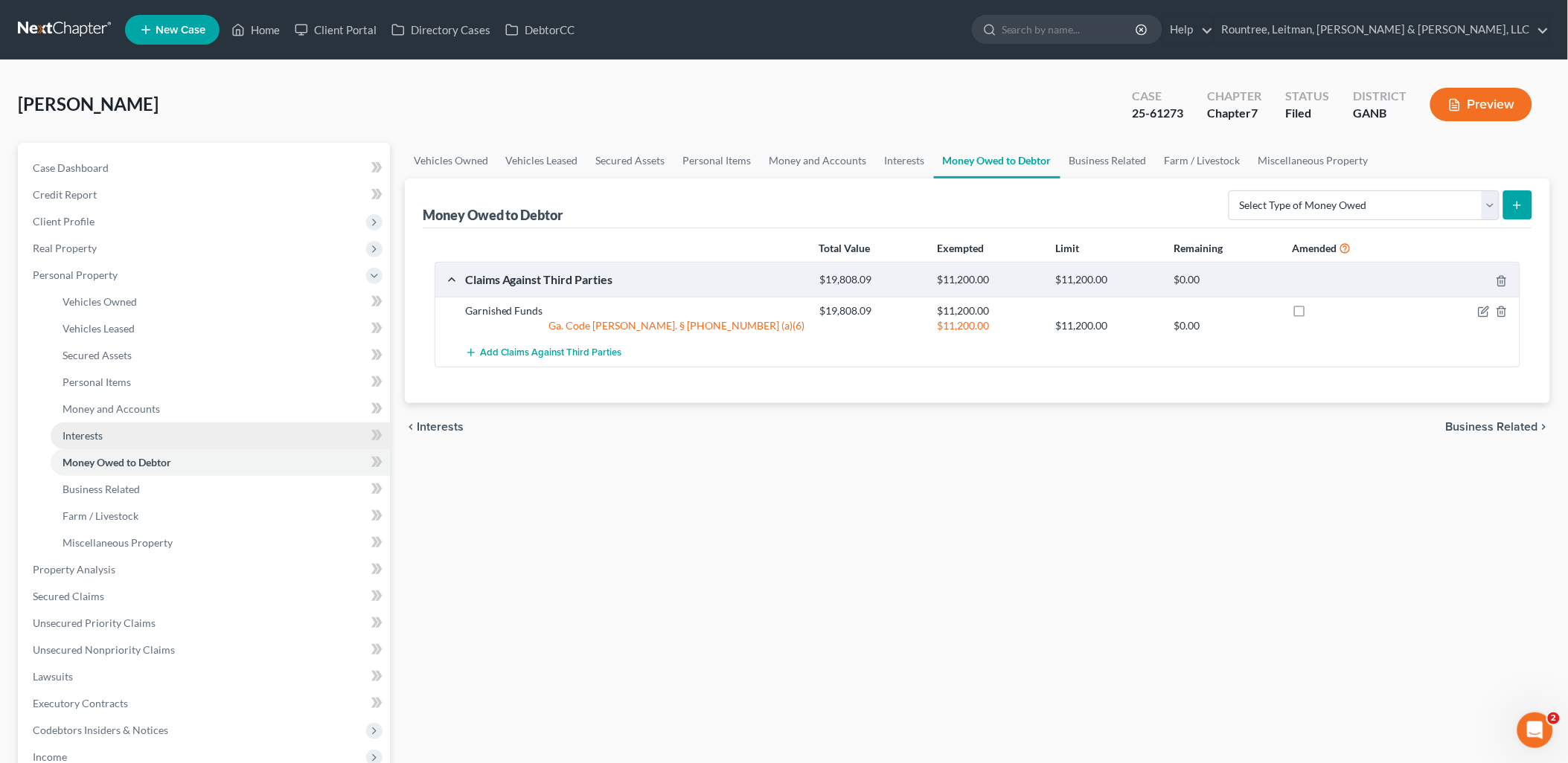
click at [205, 437] on link "Interests" at bounding box center [220, 435] width 339 height 27
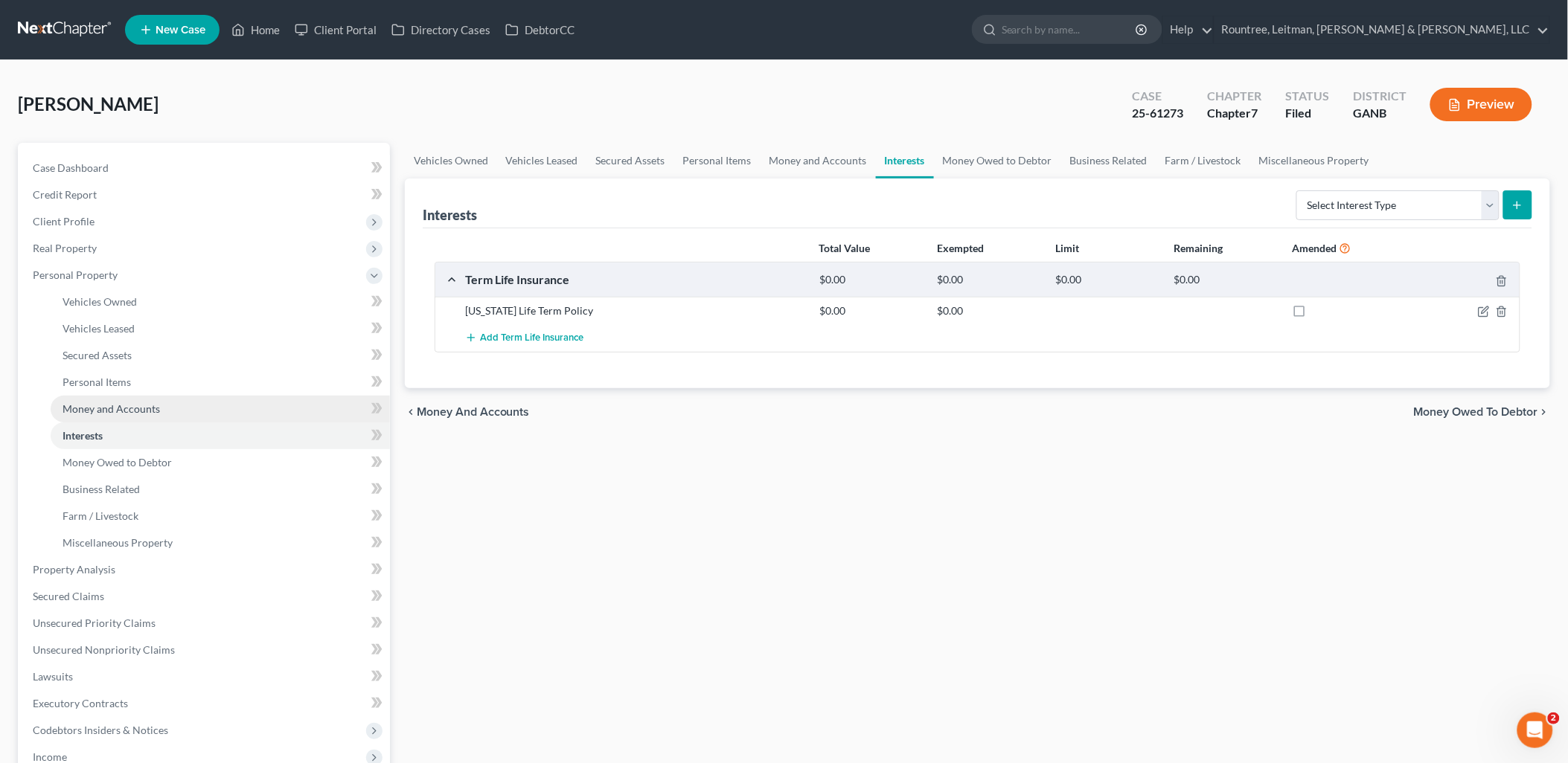
click at [191, 409] on link "Money and Accounts" at bounding box center [220, 409] width 339 height 27
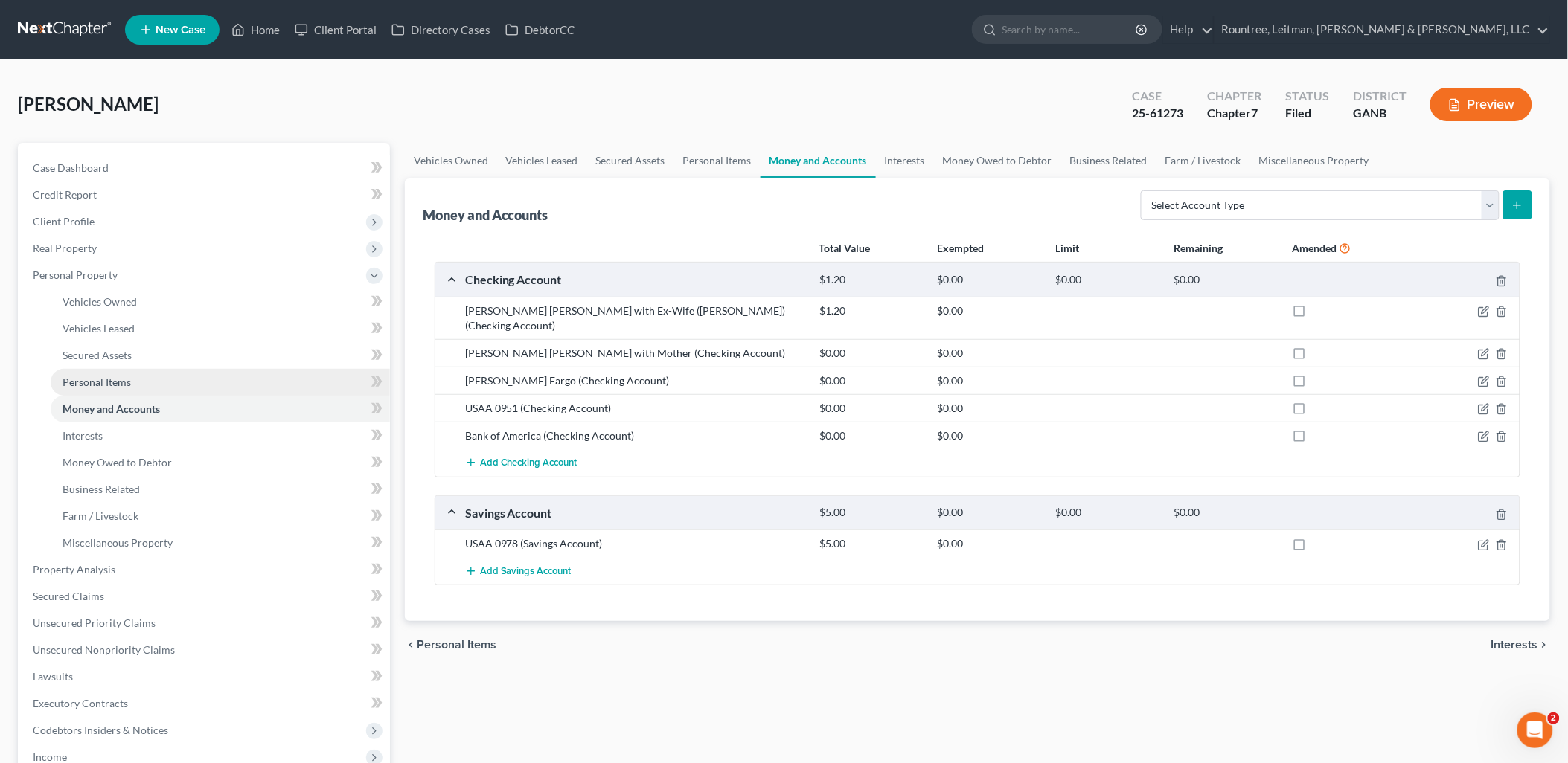
click at [187, 382] on link "Personal Items" at bounding box center [220, 382] width 339 height 27
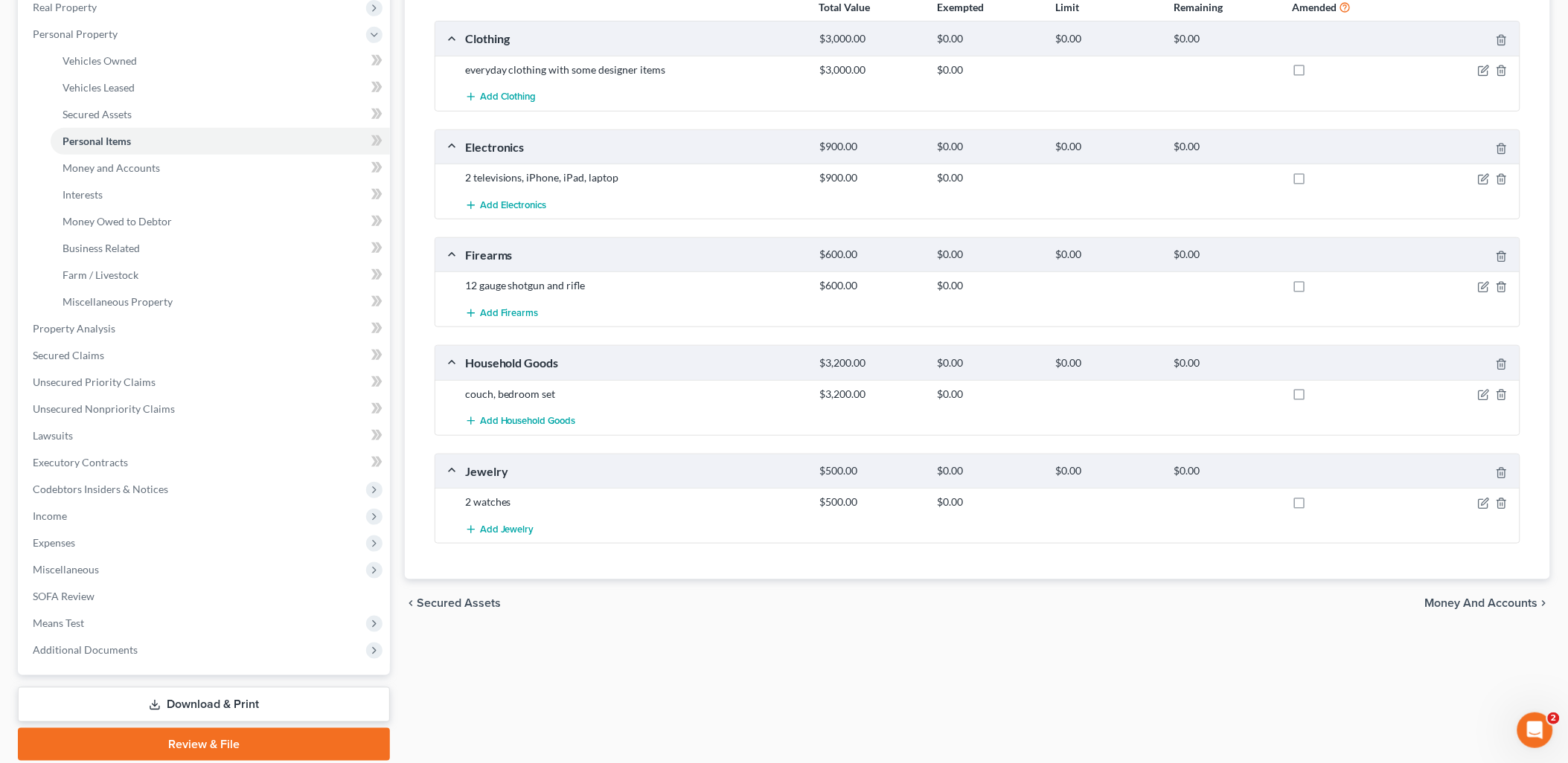
scroll to position [248, 0]
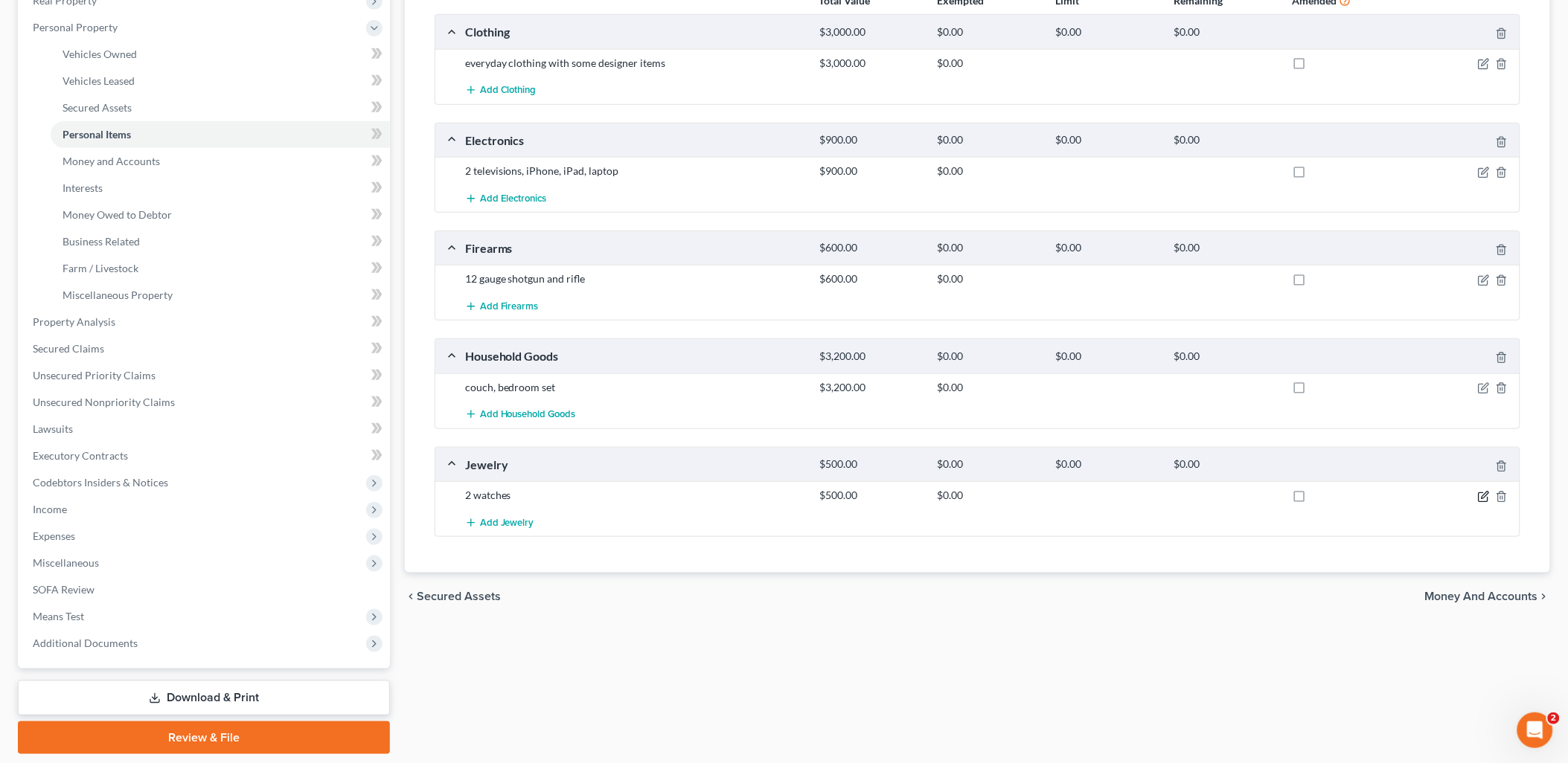
click at [1481, 493] on icon "button" at bounding box center [1483, 497] width 9 height 9
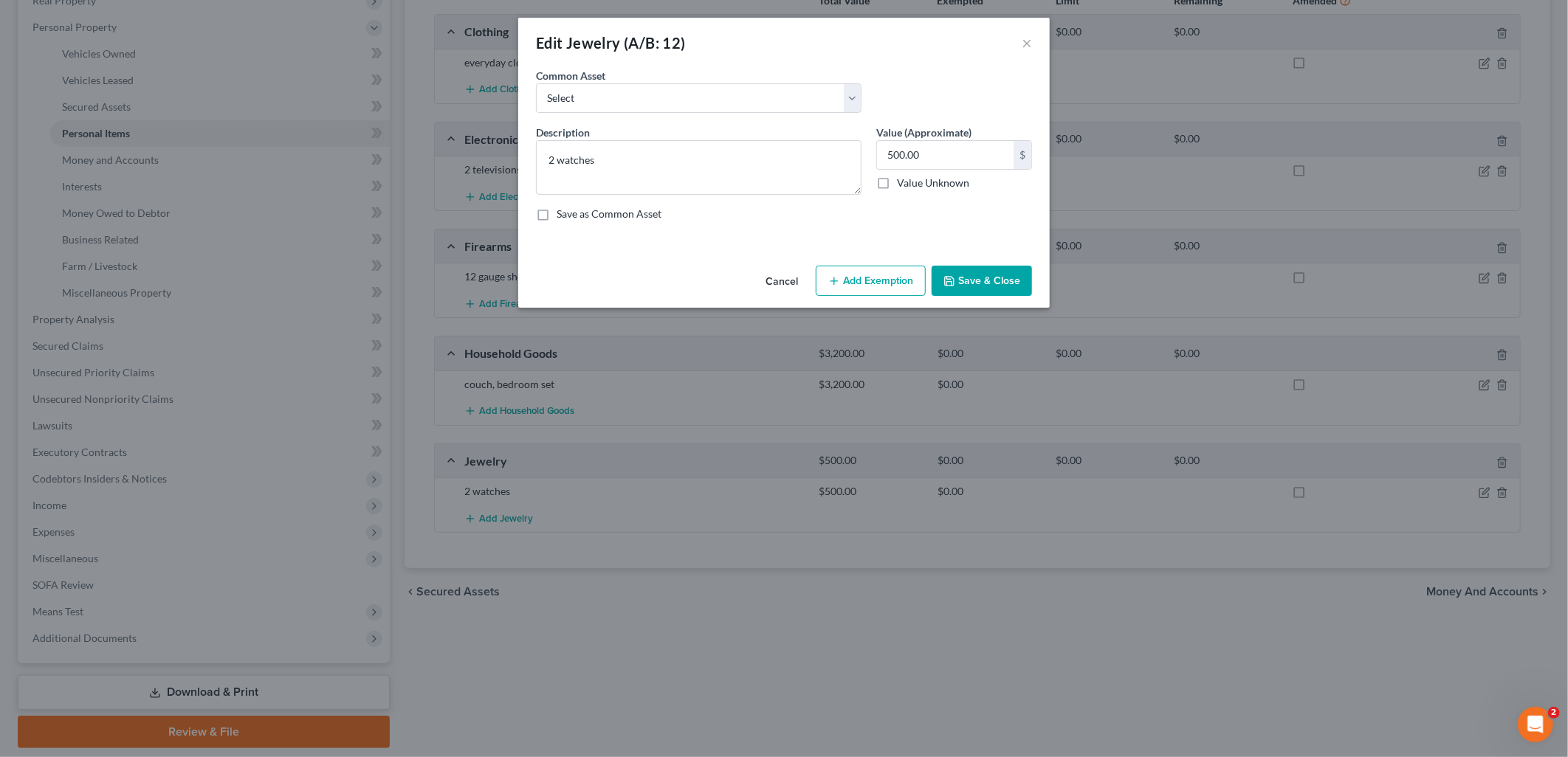
click at [859, 273] on button "Add Exemption" at bounding box center [870, 281] width 110 height 31
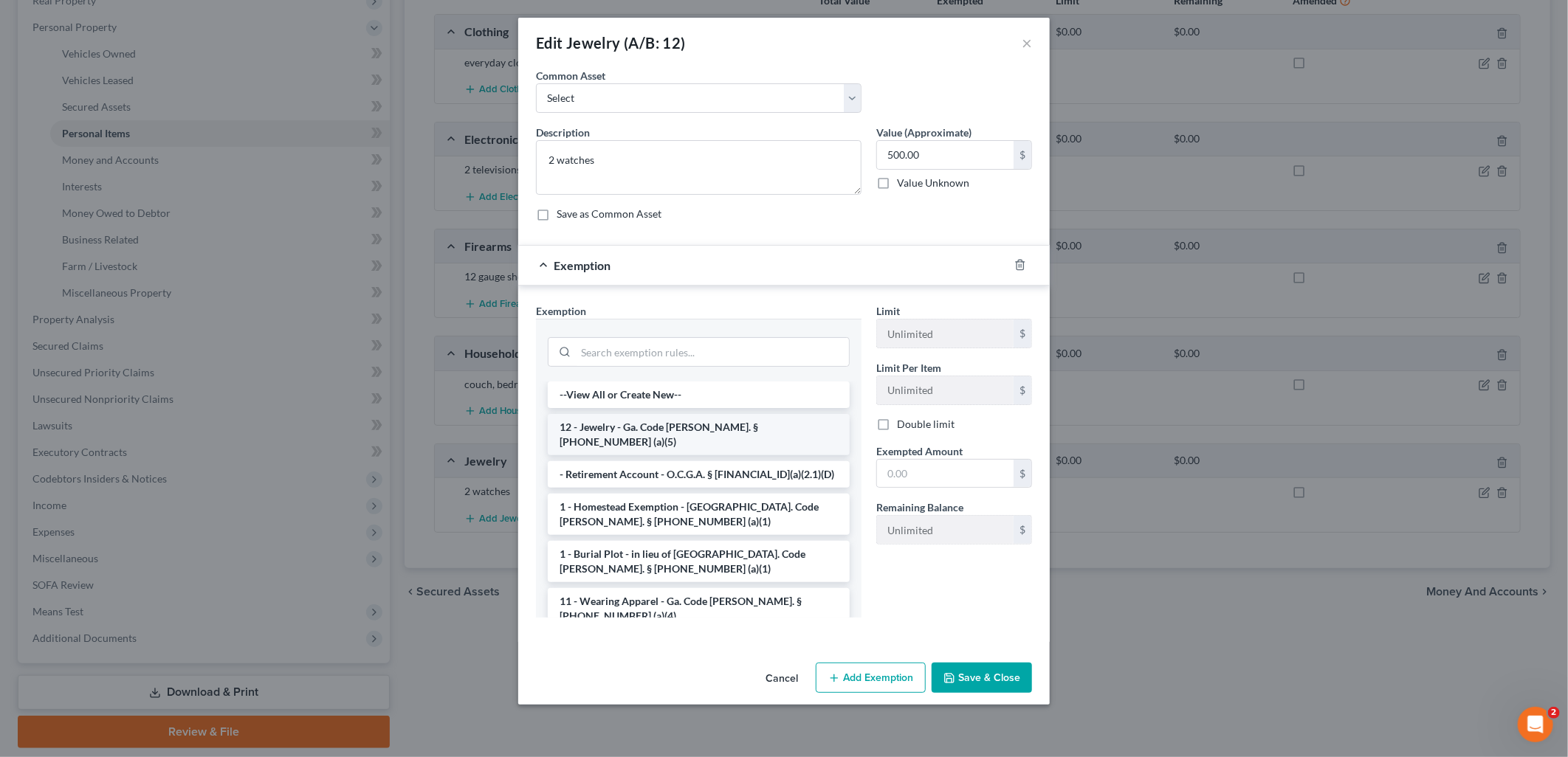
click at [691, 423] on li "12 - Jewelry - Ga. Code Ann. § 44-13-100 (a)(5)" at bounding box center [698, 434] width 302 height 42
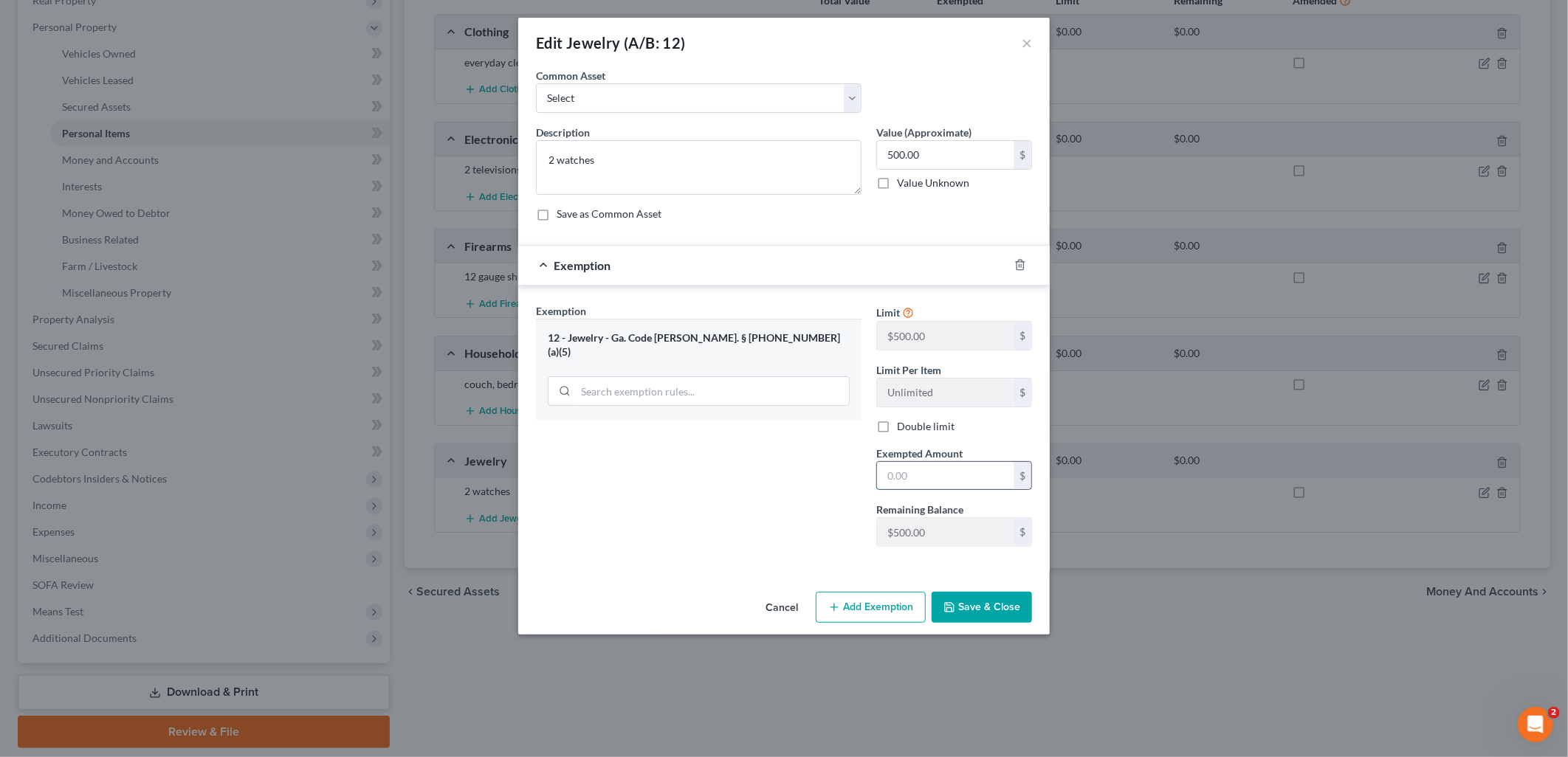
click at [949, 467] on input "text" at bounding box center [945, 476] width 136 height 28
type input "500"
click at [827, 469] on div "Exemption Set must be selected for CA. Exemption * 12 - Jewelry - Ga. Code Ann.…" at bounding box center [699, 431] width 341 height 255
click at [978, 605] on button "Save & Close" at bounding box center [982, 607] width 101 height 31
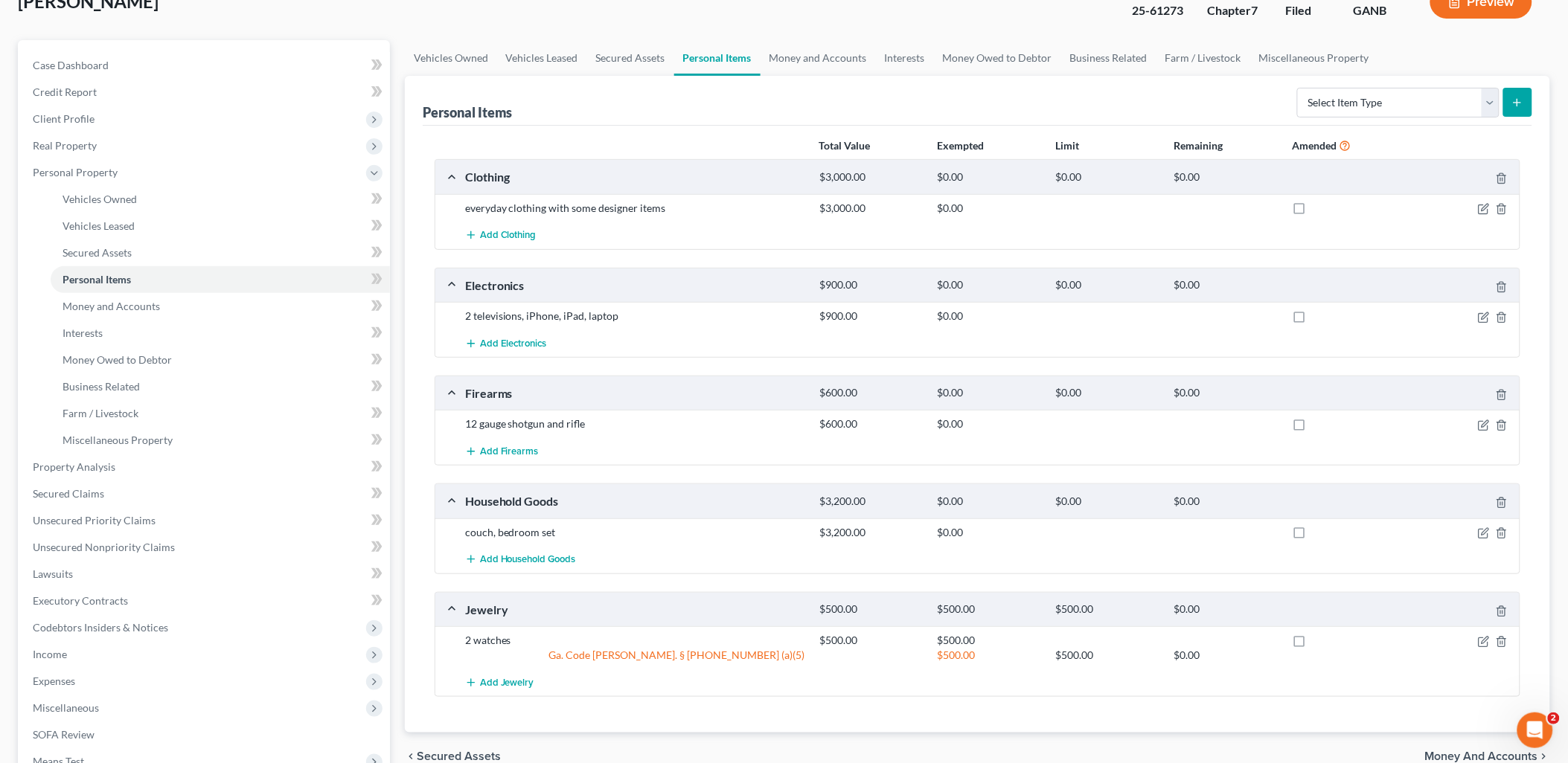
scroll to position [293, 0]
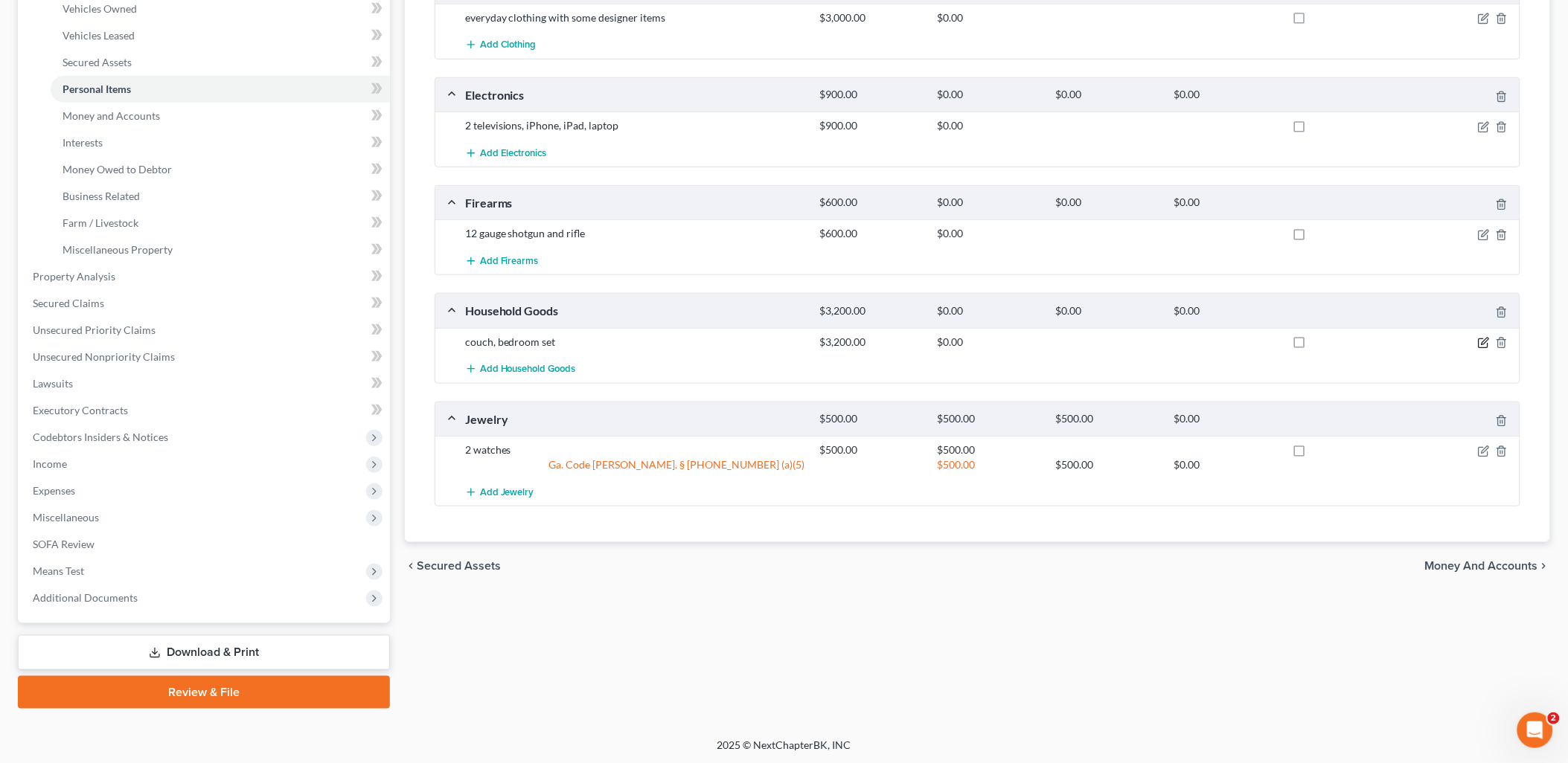
click at [1480, 342] on icon "button" at bounding box center [1484, 343] width 12 height 12
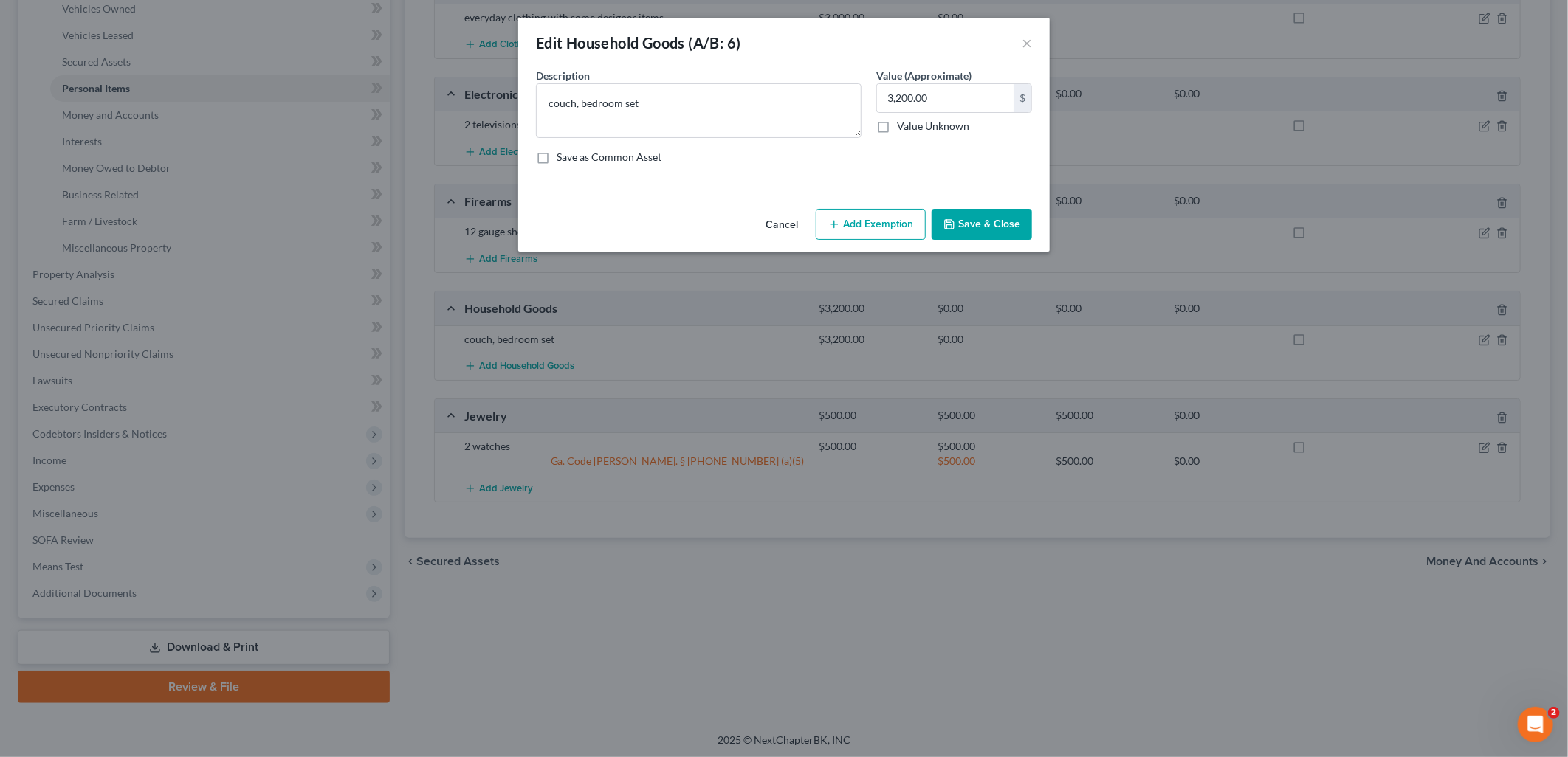
click at [888, 215] on button "Add Exemption" at bounding box center [870, 224] width 110 height 31
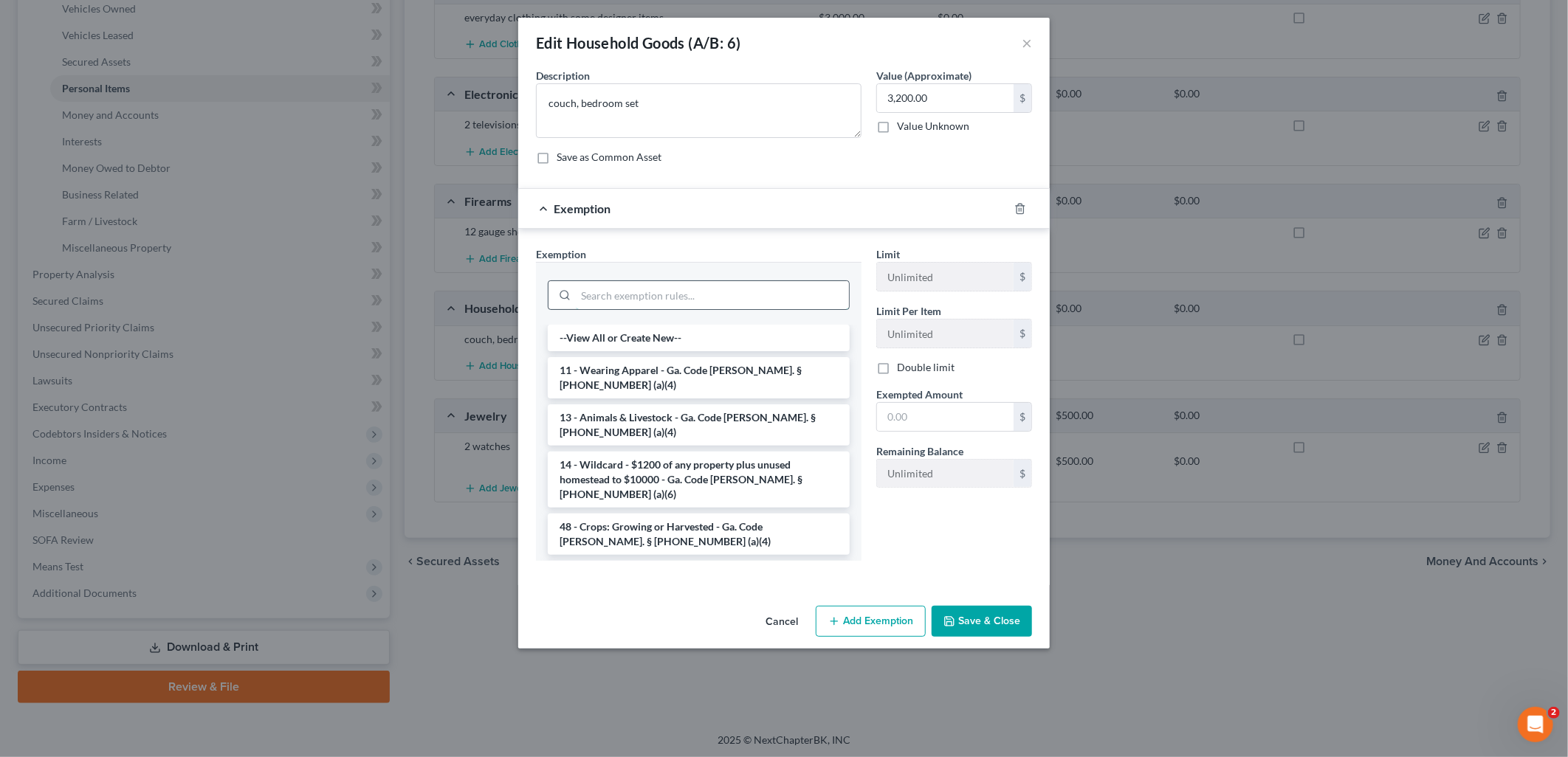
click at [705, 293] on input "search" at bounding box center [712, 295] width 273 height 28
click at [692, 561] on li "6 - Household Goods and Furnishings - Ga. Code Ann. § 44-13-100 (a)(4)" at bounding box center [698, 582] width 302 height 42
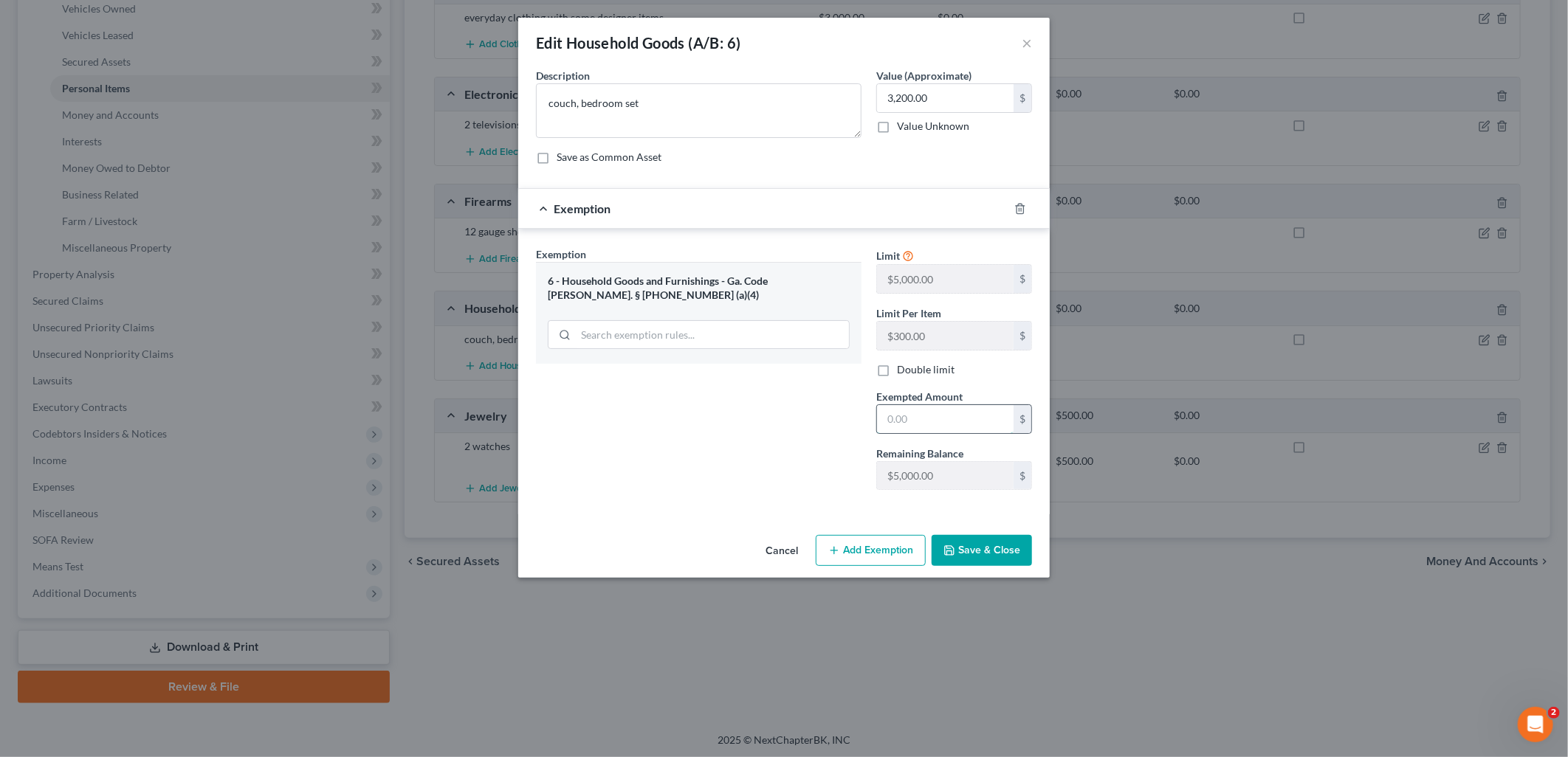
click at [927, 425] on input "text" at bounding box center [945, 419] width 136 height 28
type input "3,200"
click at [991, 540] on button "Save & Close" at bounding box center [982, 550] width 101 height 31
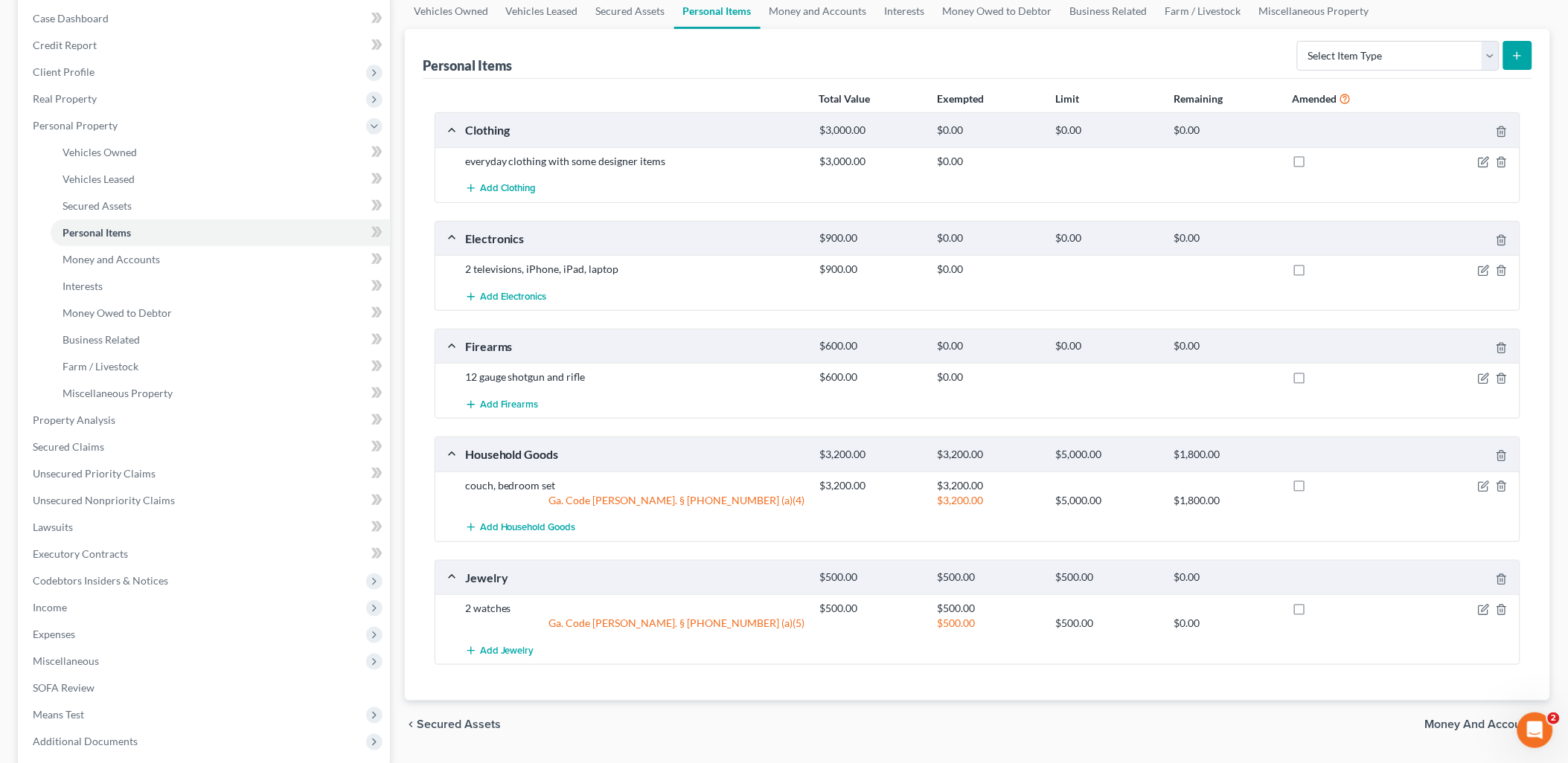
scroll to position [128, 0]
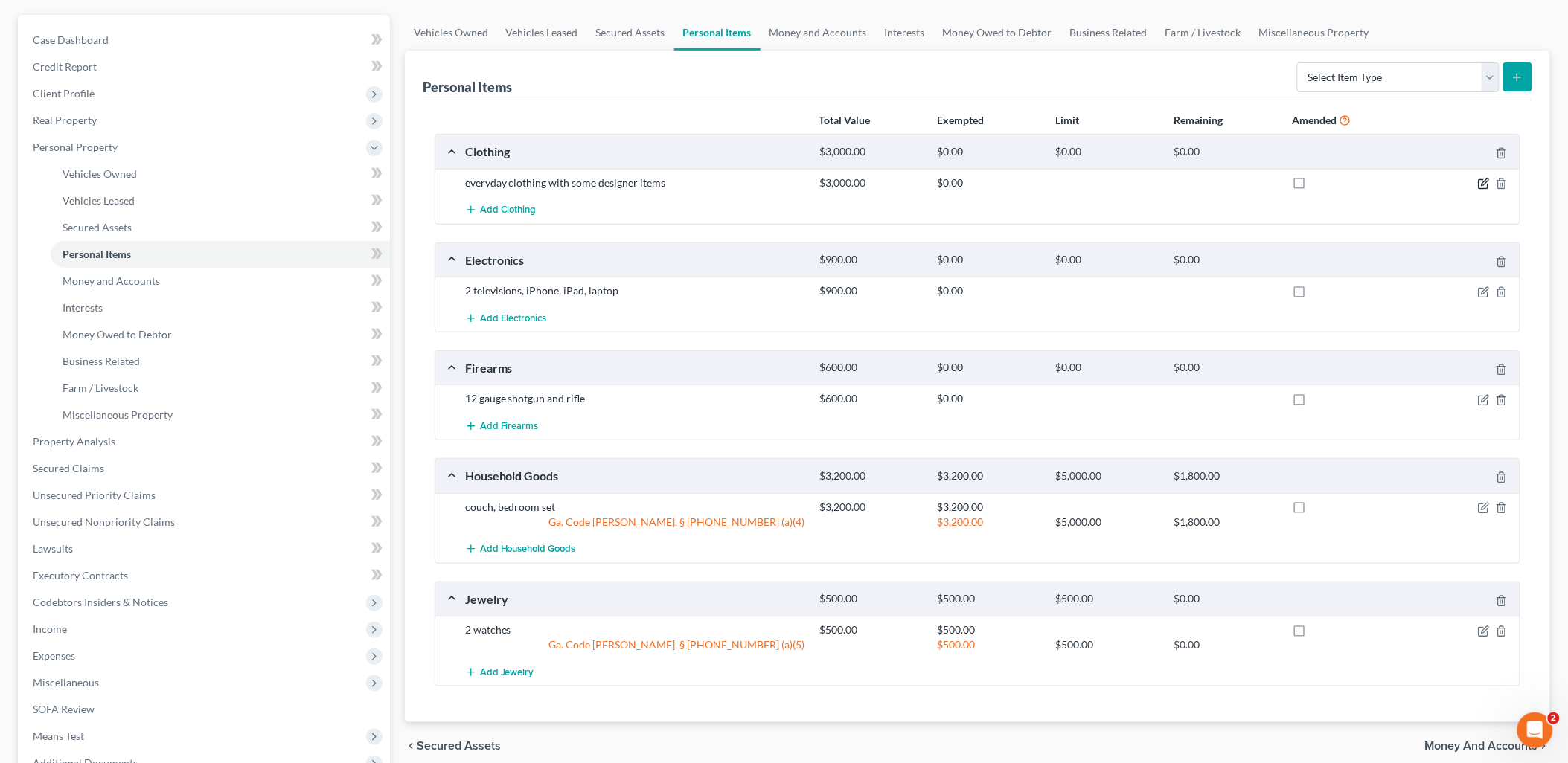
click at [1479, 184] on icon "button" at bounding box center [1483, 185] width 9 height 9
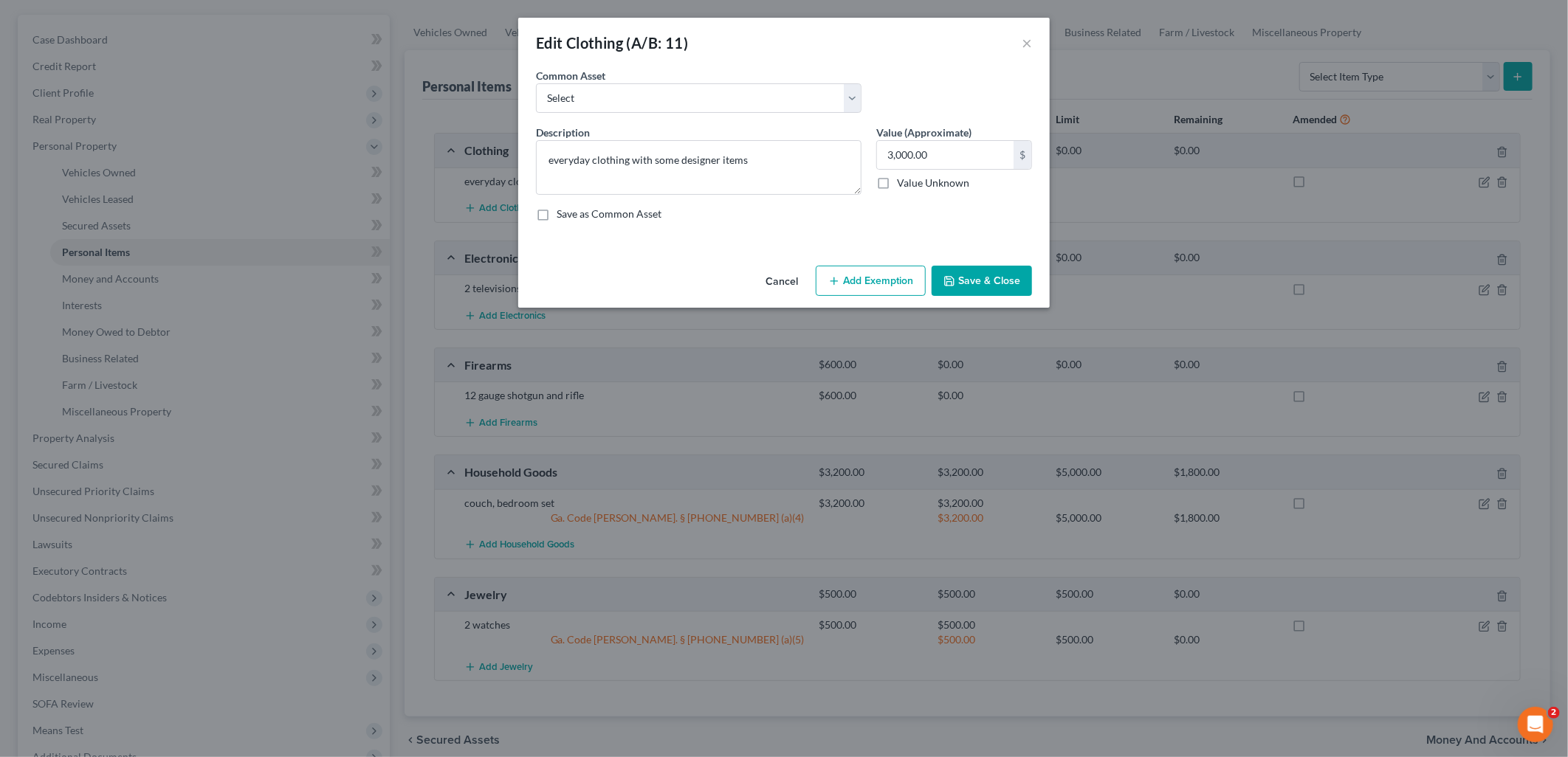
click at [859, 280] on button "Add Exemption" at bounding box center [870, 281] width 110 height 31
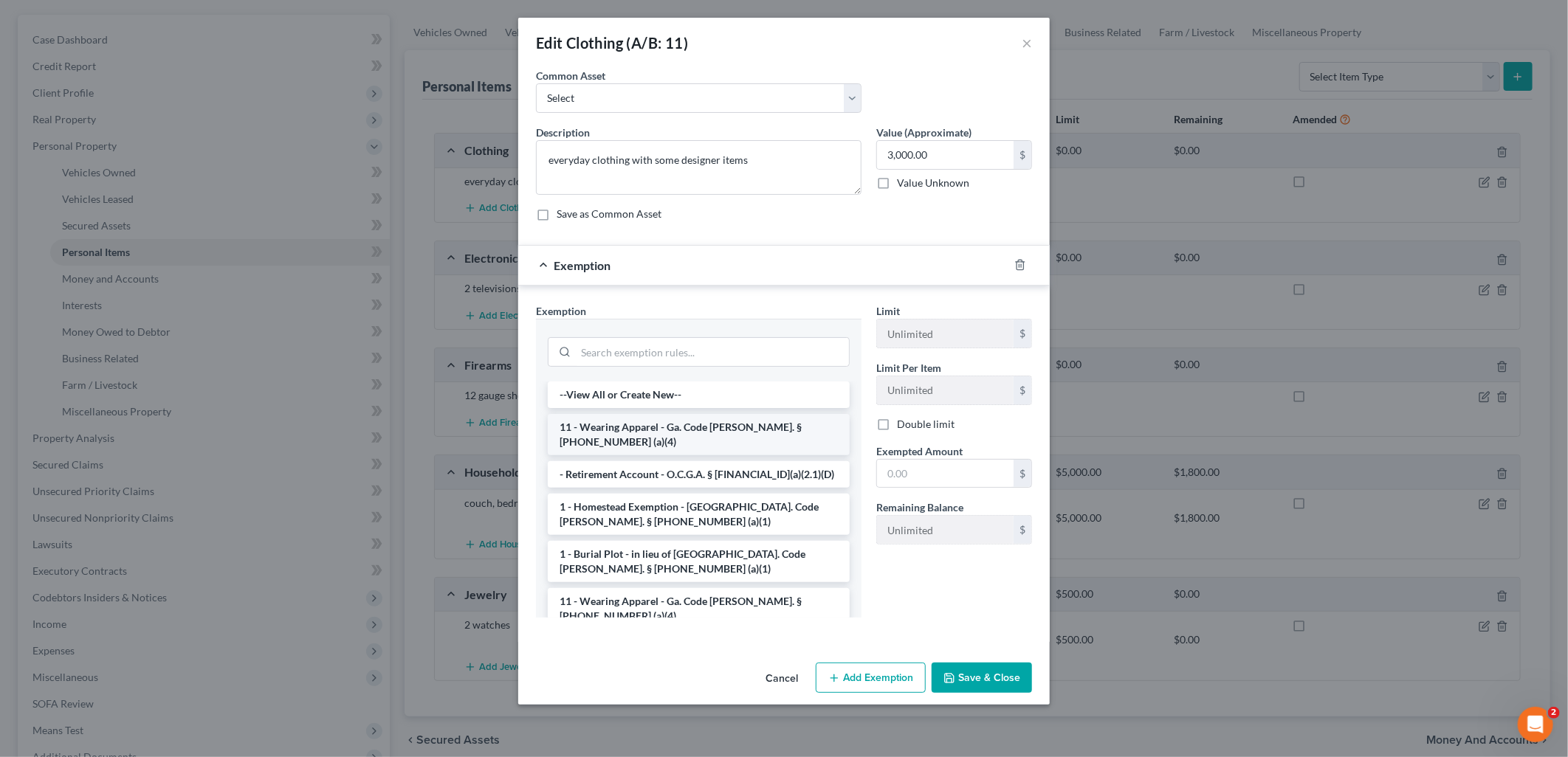
click at [715, 433] on li "11 - Wearing Apparel - Ga. Code Ann. § 44-13-100 (a)(4)" at bounding box center [698, 434] width 302 height 42
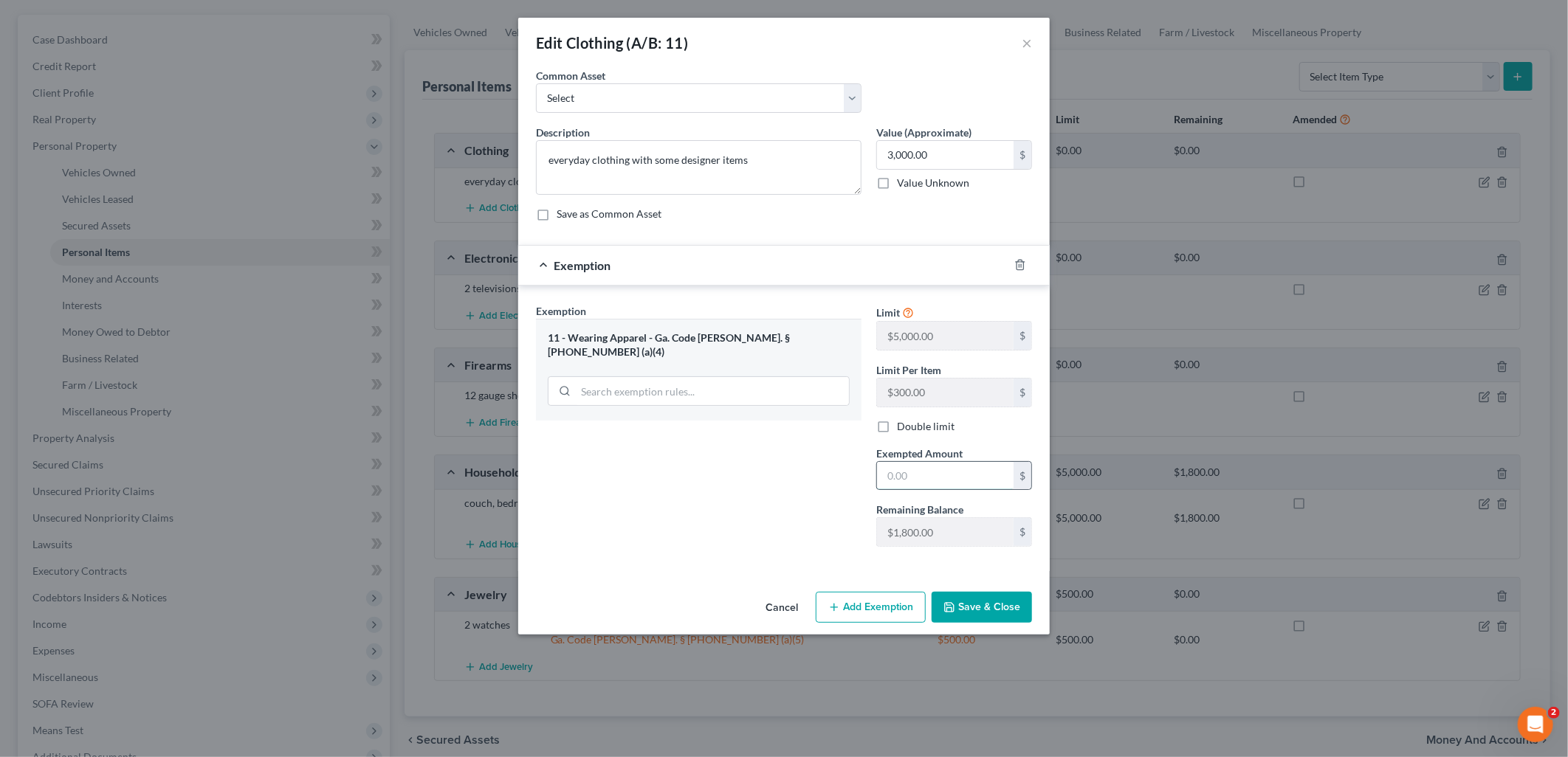
click at [945, 481] on input "text" at bounding box center [945, 476] width 136 height 28
type input "1,800"
click at [945, 147] on input "3,000.00" at bounding box center [945, 155] width 136 height 28
type input "2,000"
click at [992, 615] on button "Save & Close" at bounding box center [982, 607] width 101 height 31
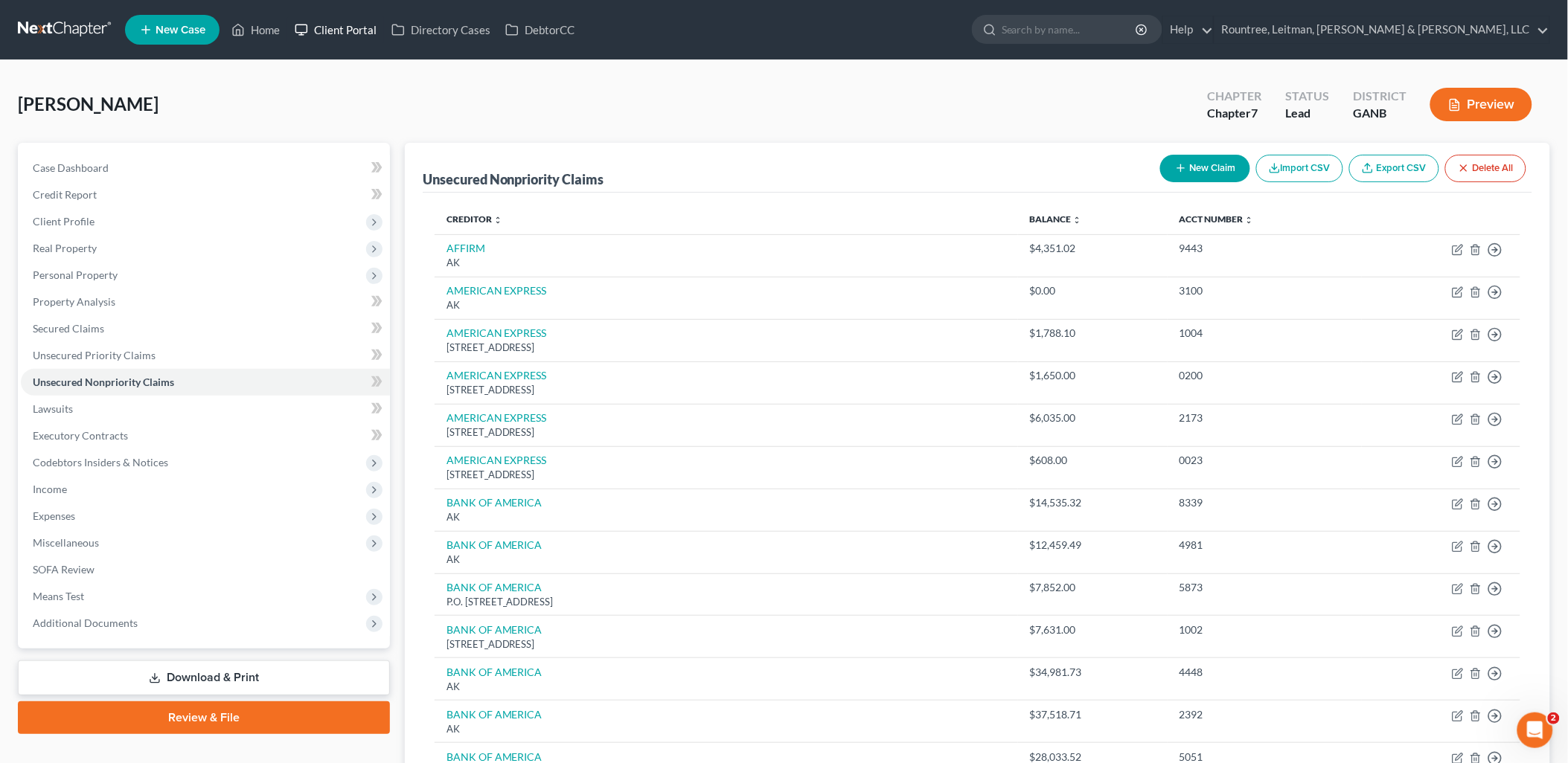
click at [328, 23] on link "Client Portal" at bounding box center [336, 29] width 97 height 27
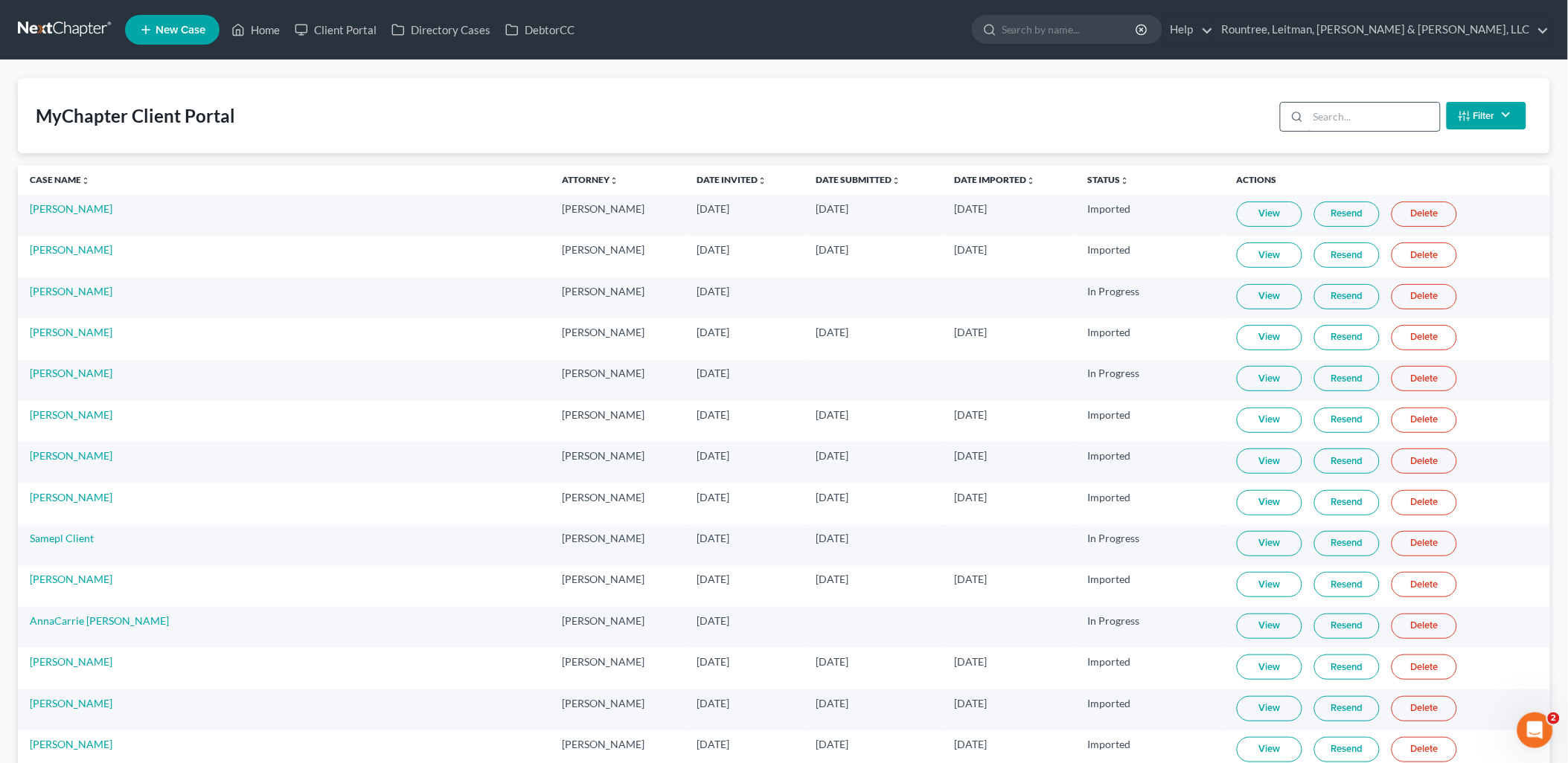
click at [1363, 119] on input "search" at bounding box center [1374, 117] width 131 height 28
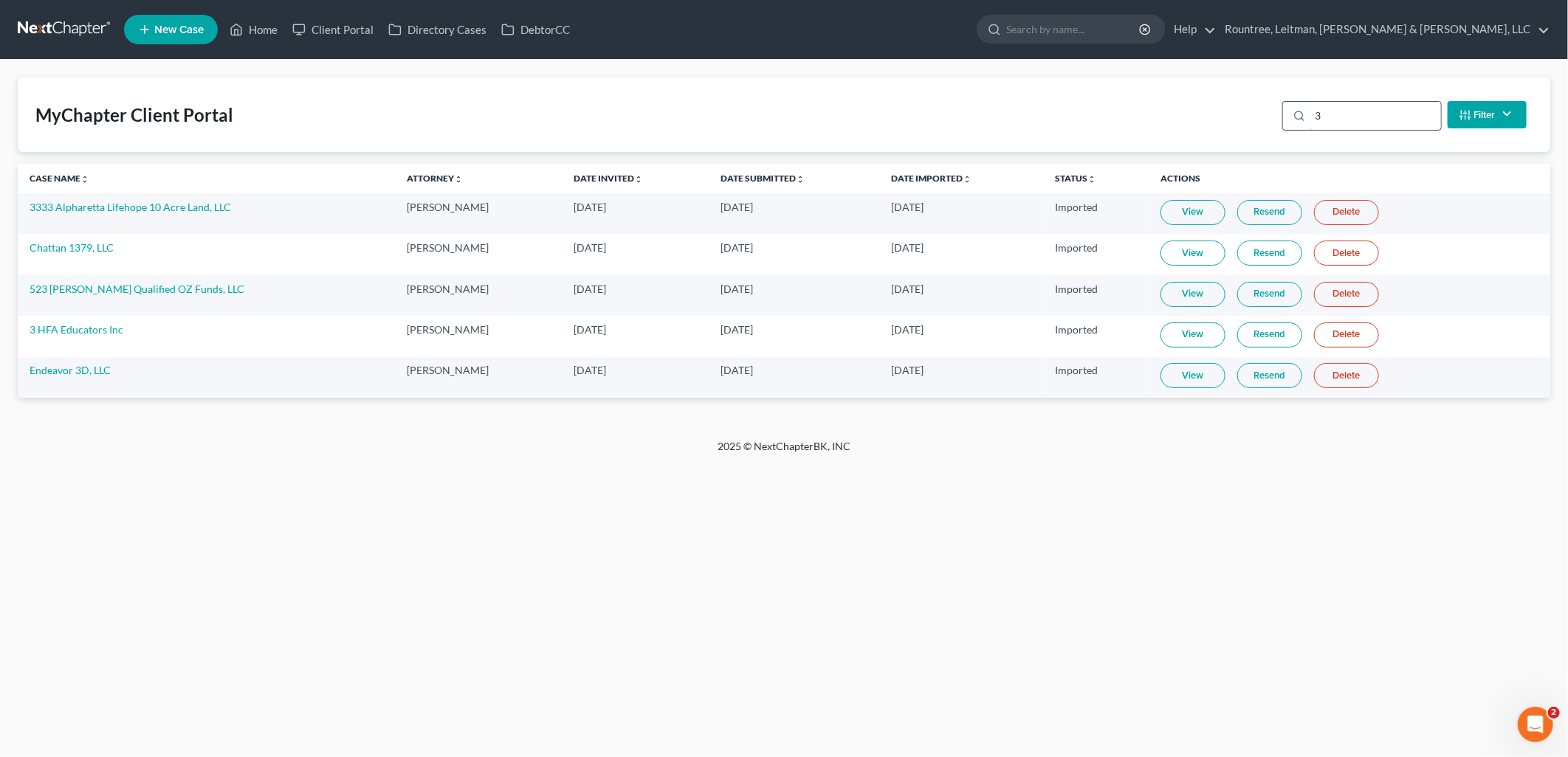
type input "3v"
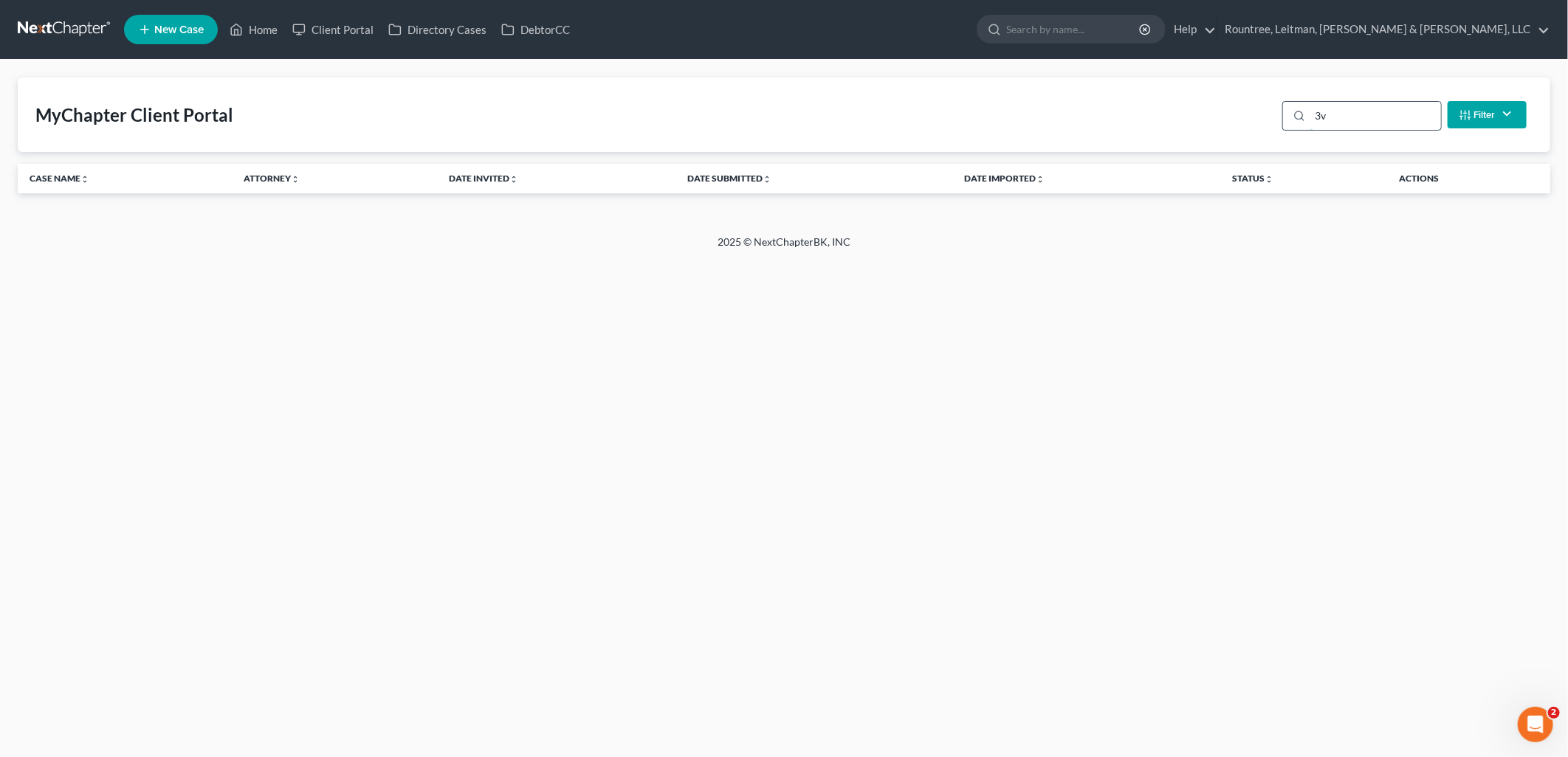
click at [1382, 124] on input "3v" at bounding box center [1375, 116] width 130 height 28
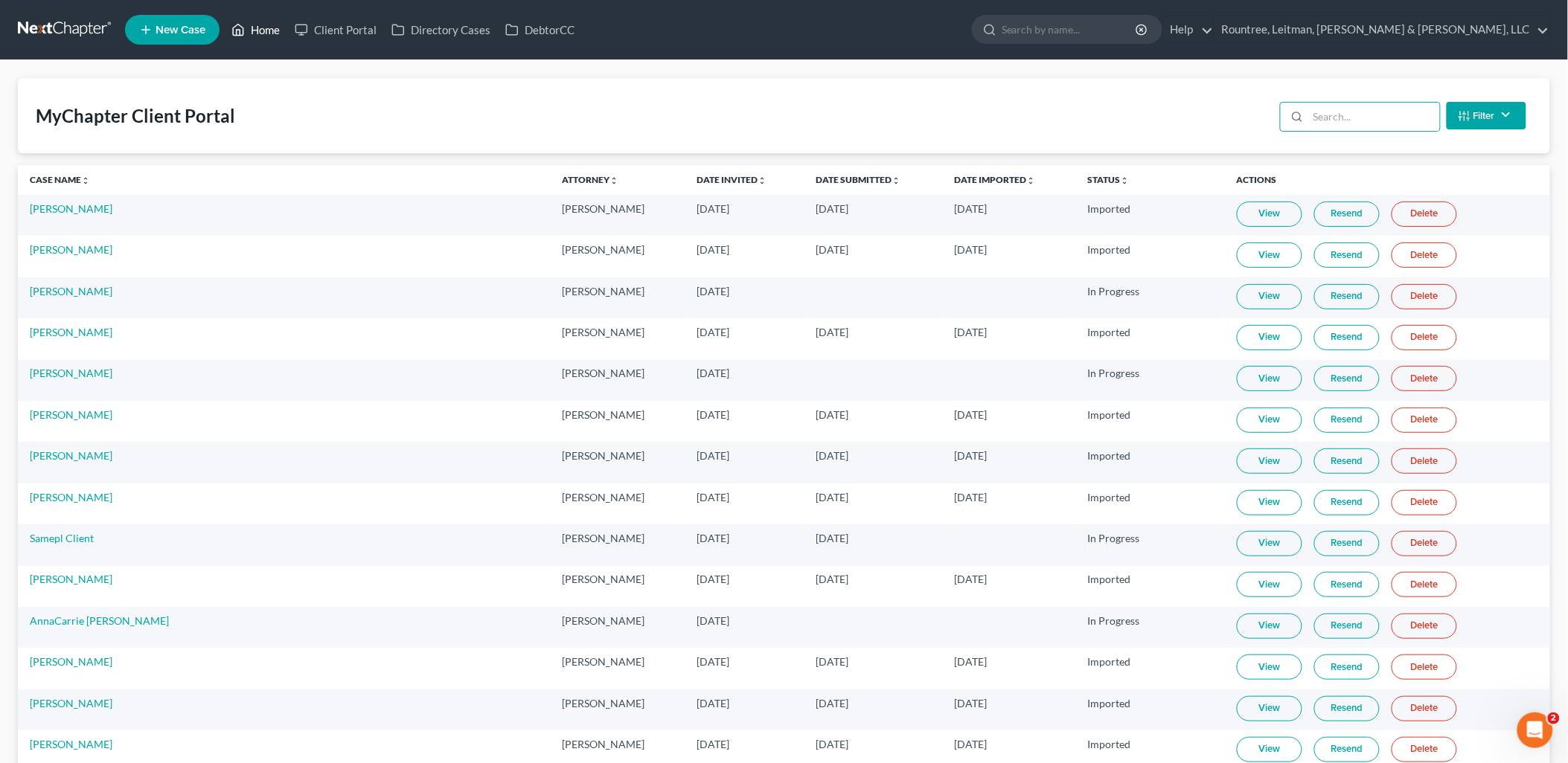
click at [254, 25] on link "Home" at bounding box center [256, 29] width 64 height 27
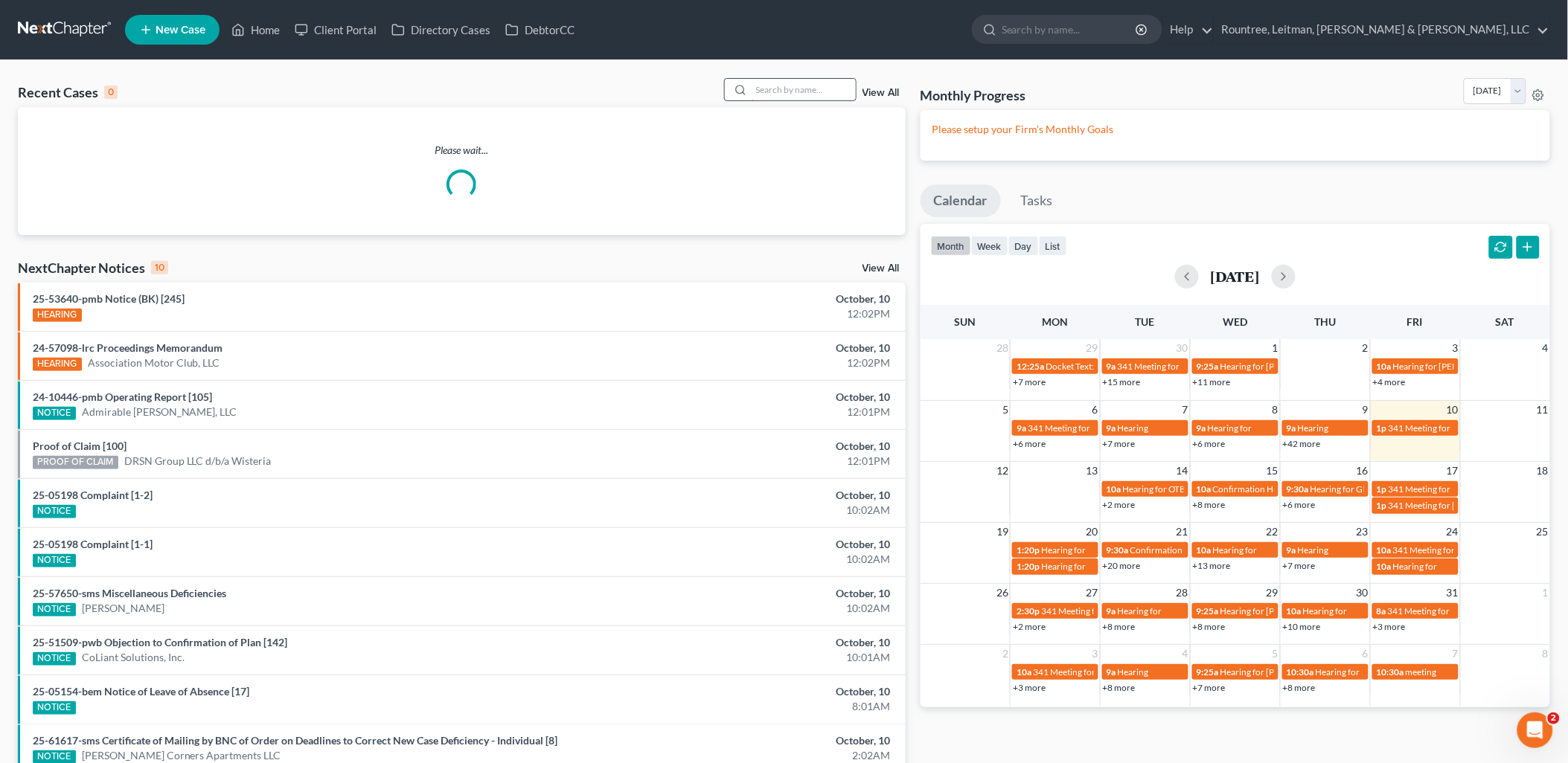
click at [801, 91] on input "search" at bounding box center [803, 89] width 104 height 21
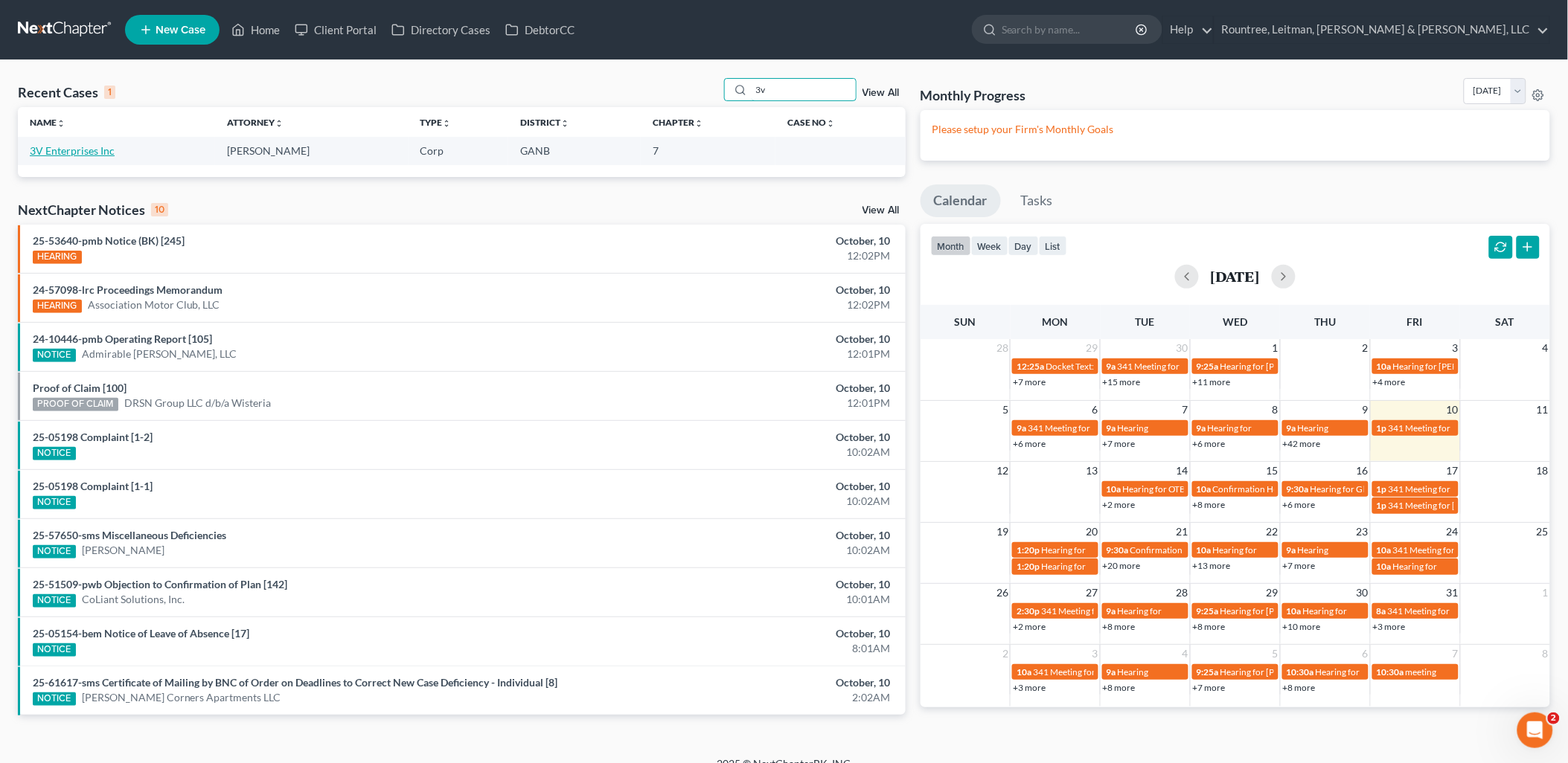
type input "3v"
click at [79, 146] on link "3V Enterprises Inc" at bounding box center [72, 150] width 85 height 13
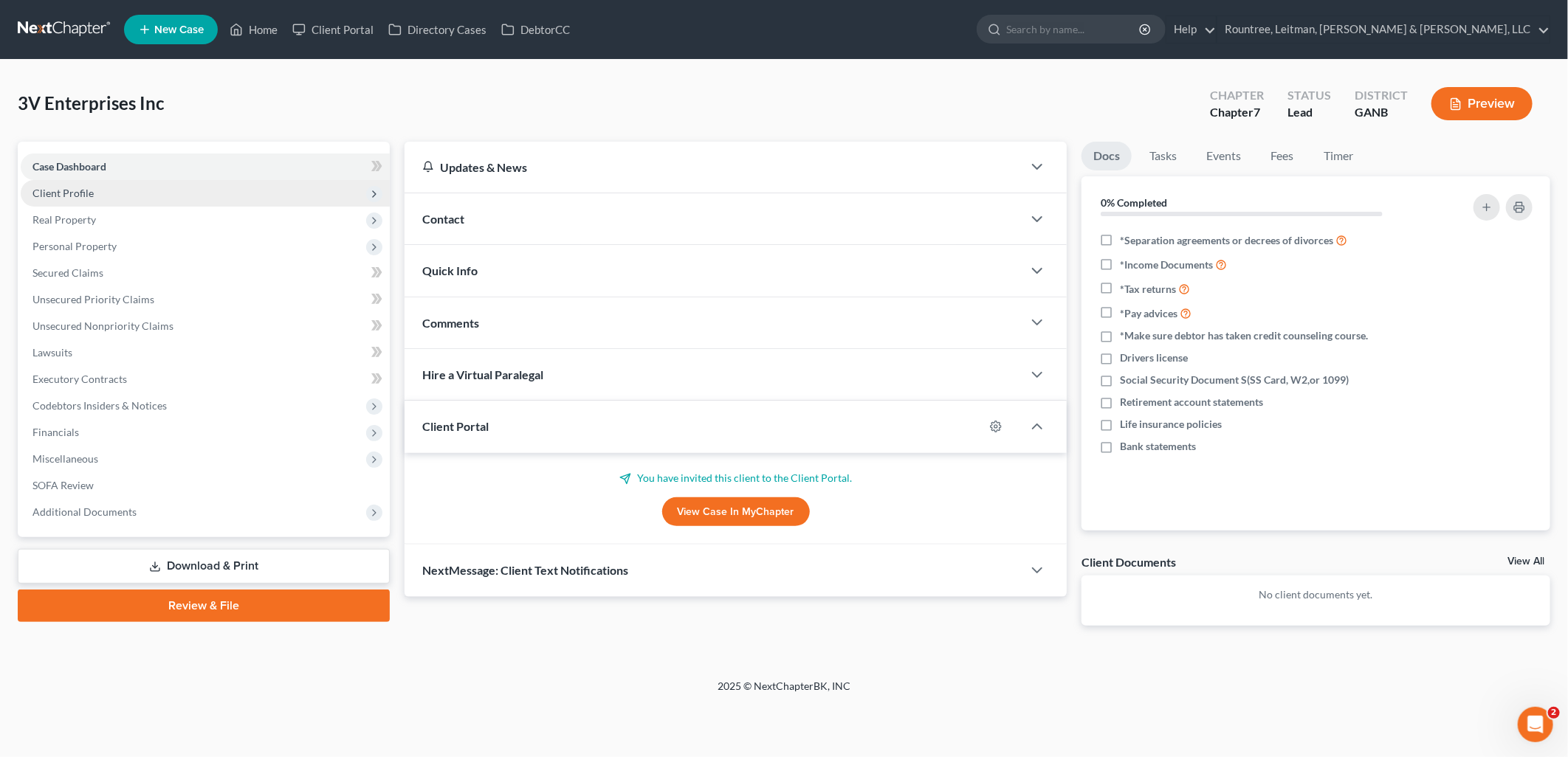
click at [130, 197] on span "Client Profile" at bounding box center [204, 192] width 369 height 26
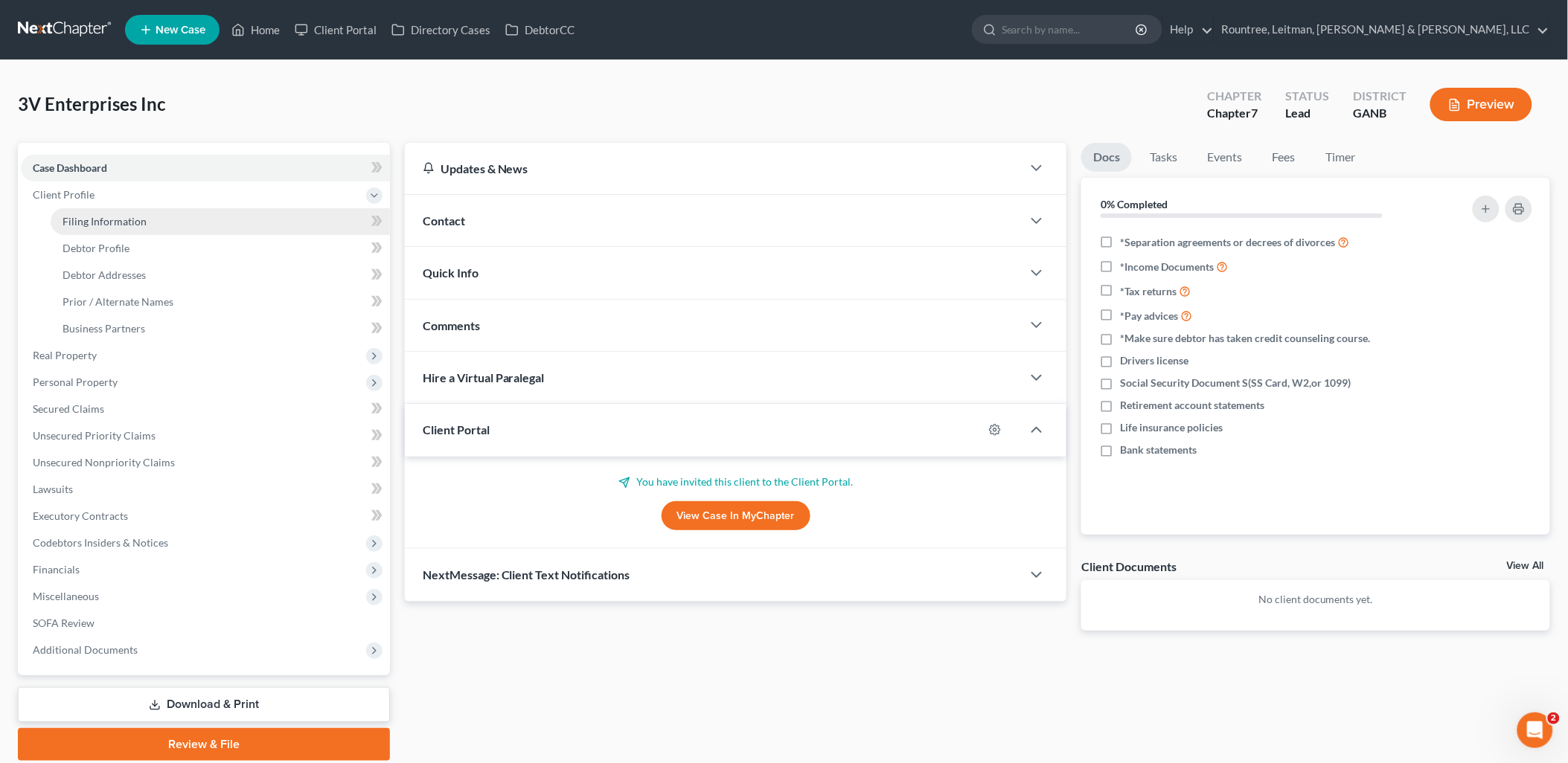
click at [136, 215] on span "Filing Information" at bounding box center [105, 221] width 84 height 13
select select "3"
select select "1"
select select "0"
select select "19"
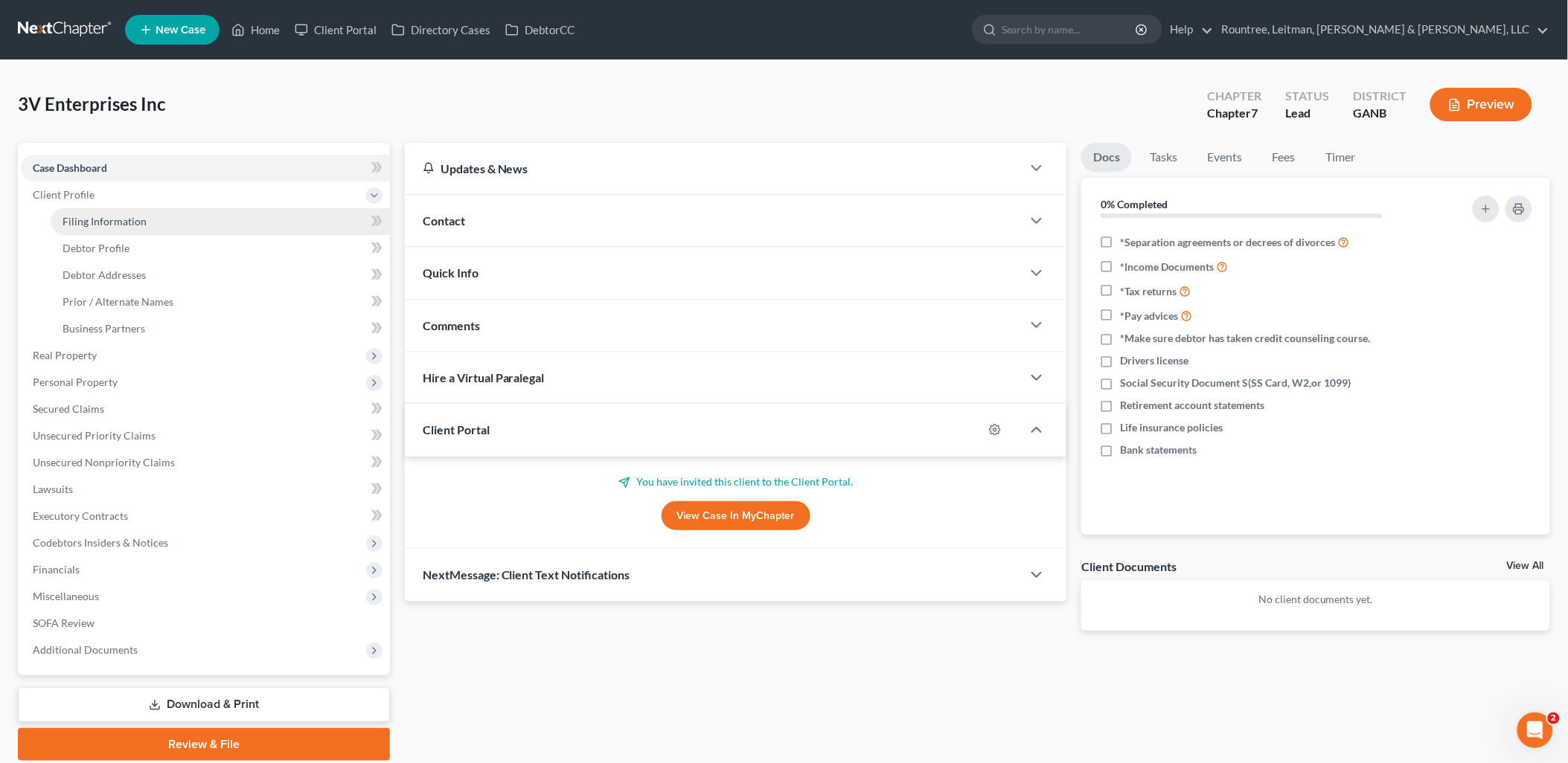
select select "3"
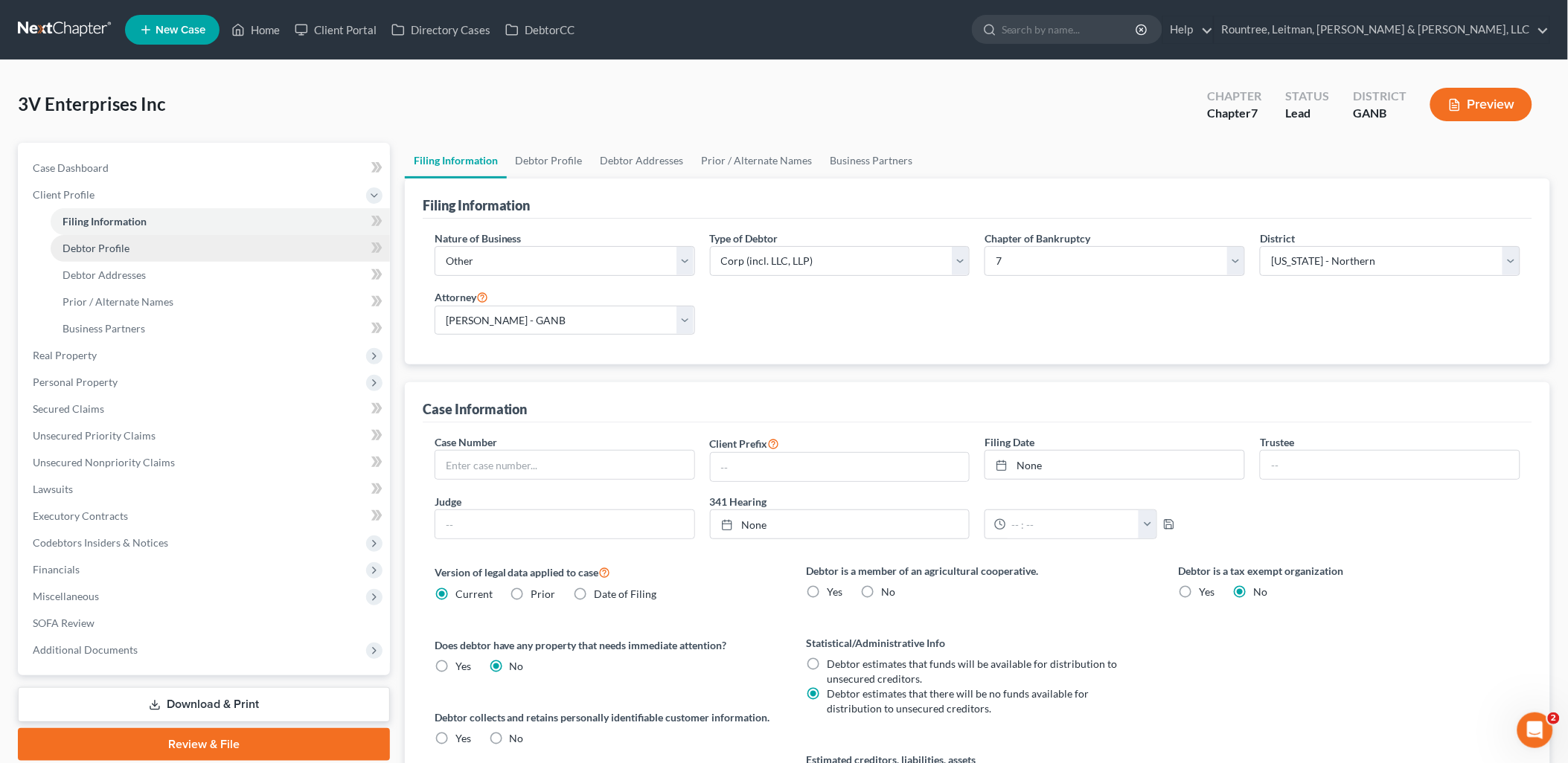
click at [130, 246] on link "Debtor Profile" at bounding box center [220, 248] width 339 height 27
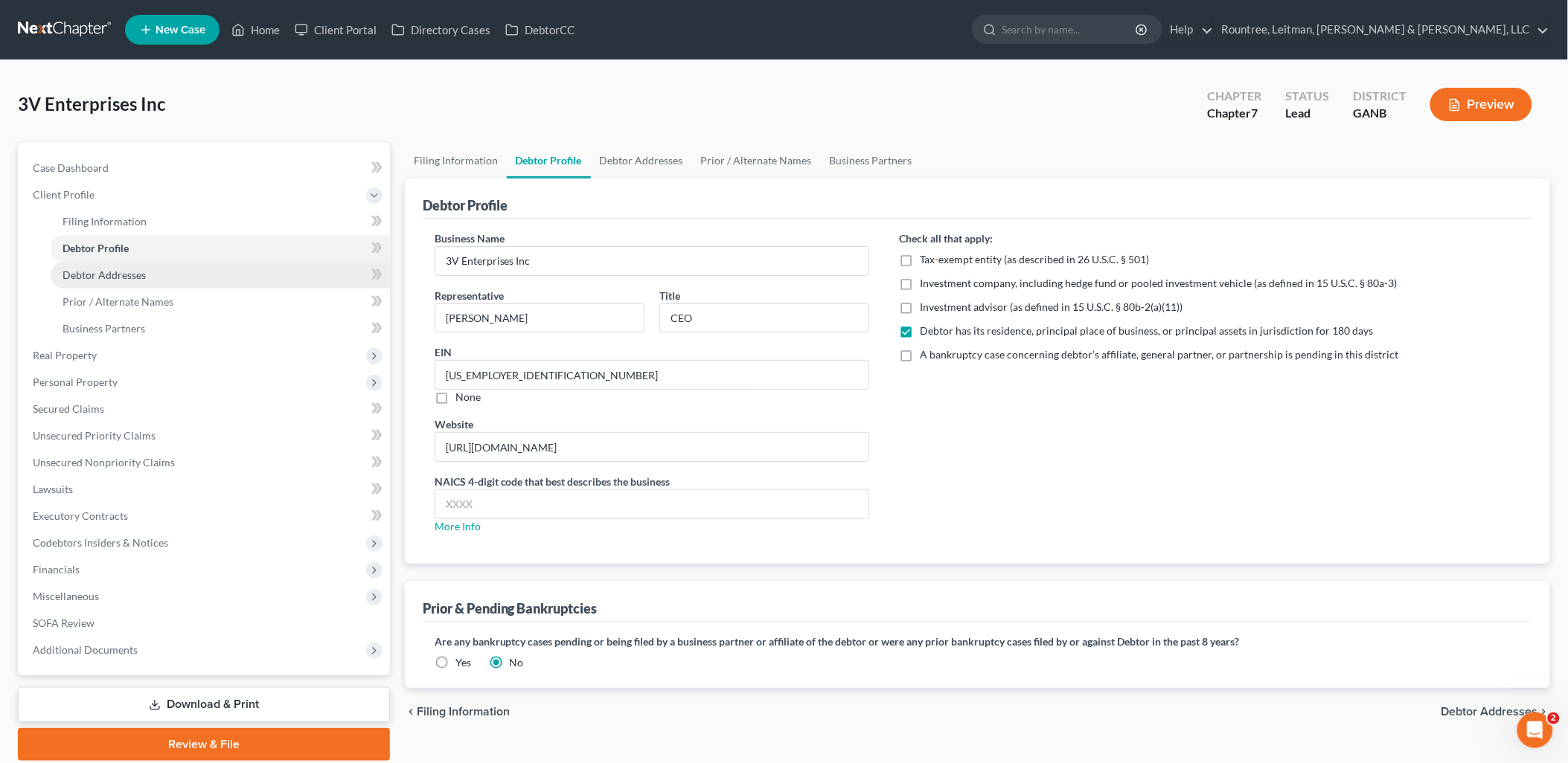
click at [142, 271] on span "Debtor Addresses" at bounding box center [104, 275] width 83 height 13
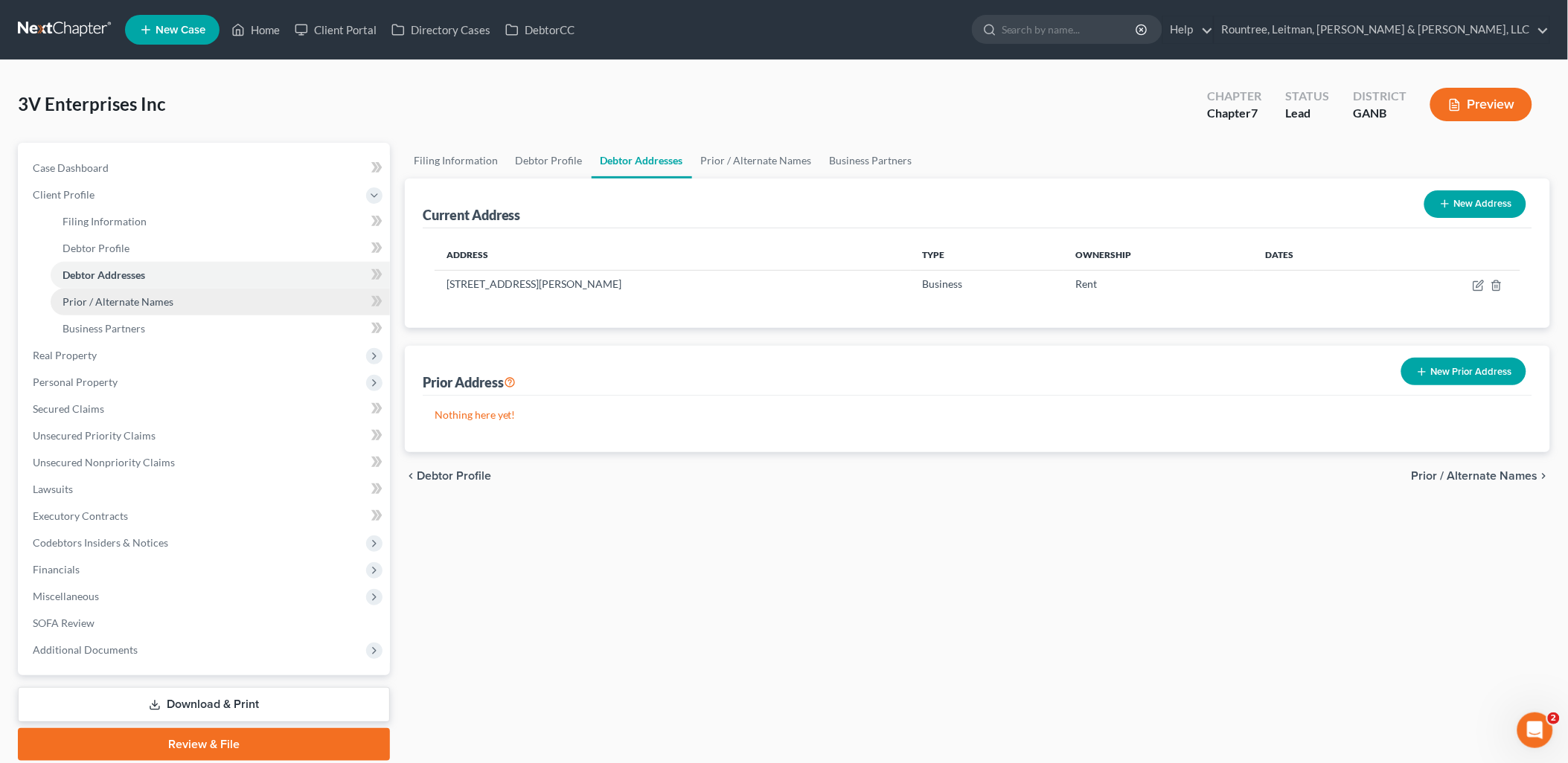
click at [143, 293] on link "Prior / Alternate Names" at bounding box center [220, 301] width 339 height 27
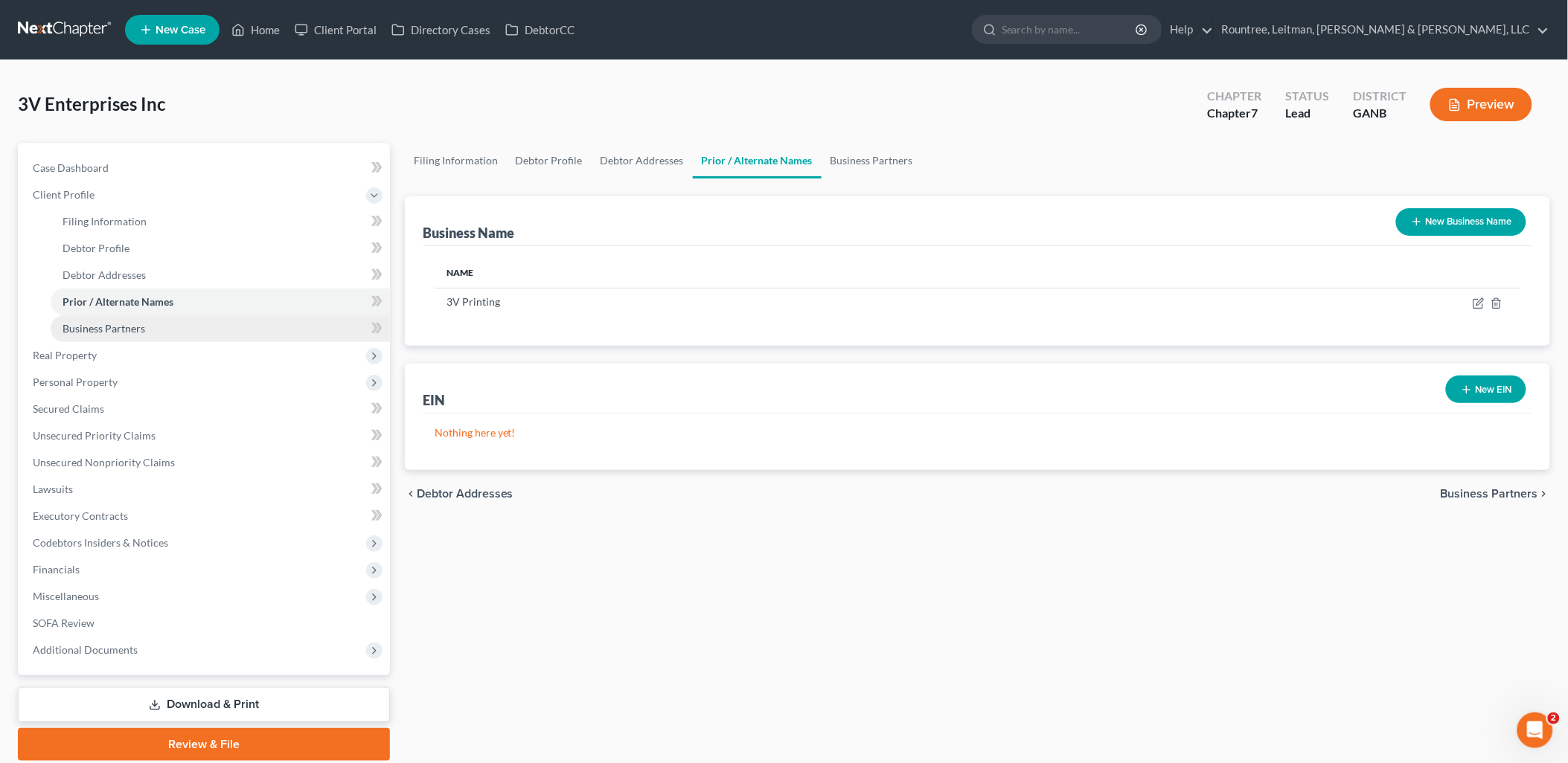
click at [135, 322] on span "Business Partners" at bounding box center [104, 328] width 82 height 13
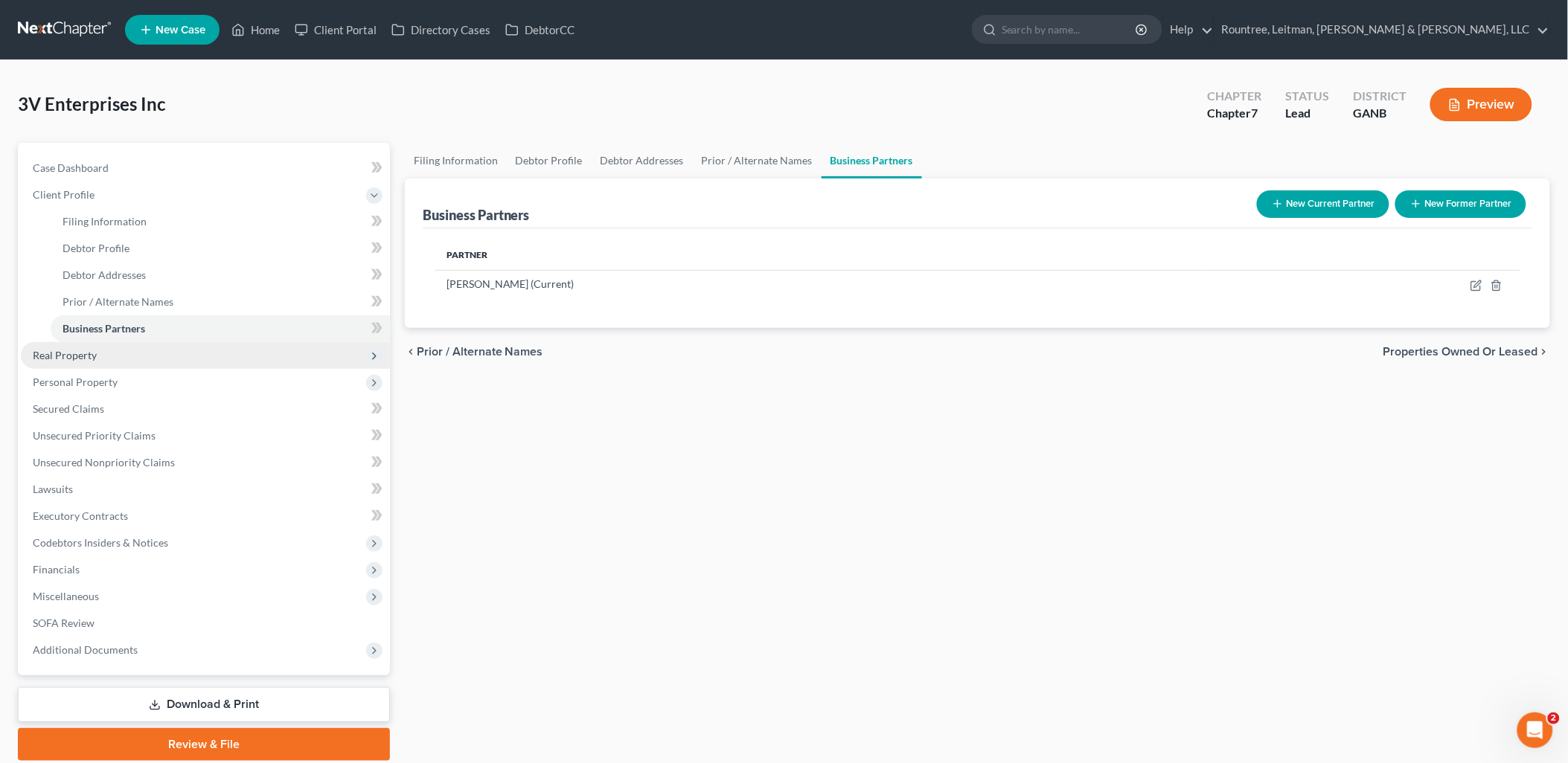
click at [179, 353] on span "Real Property" at bounding box center [205, 355] width 369 height 27
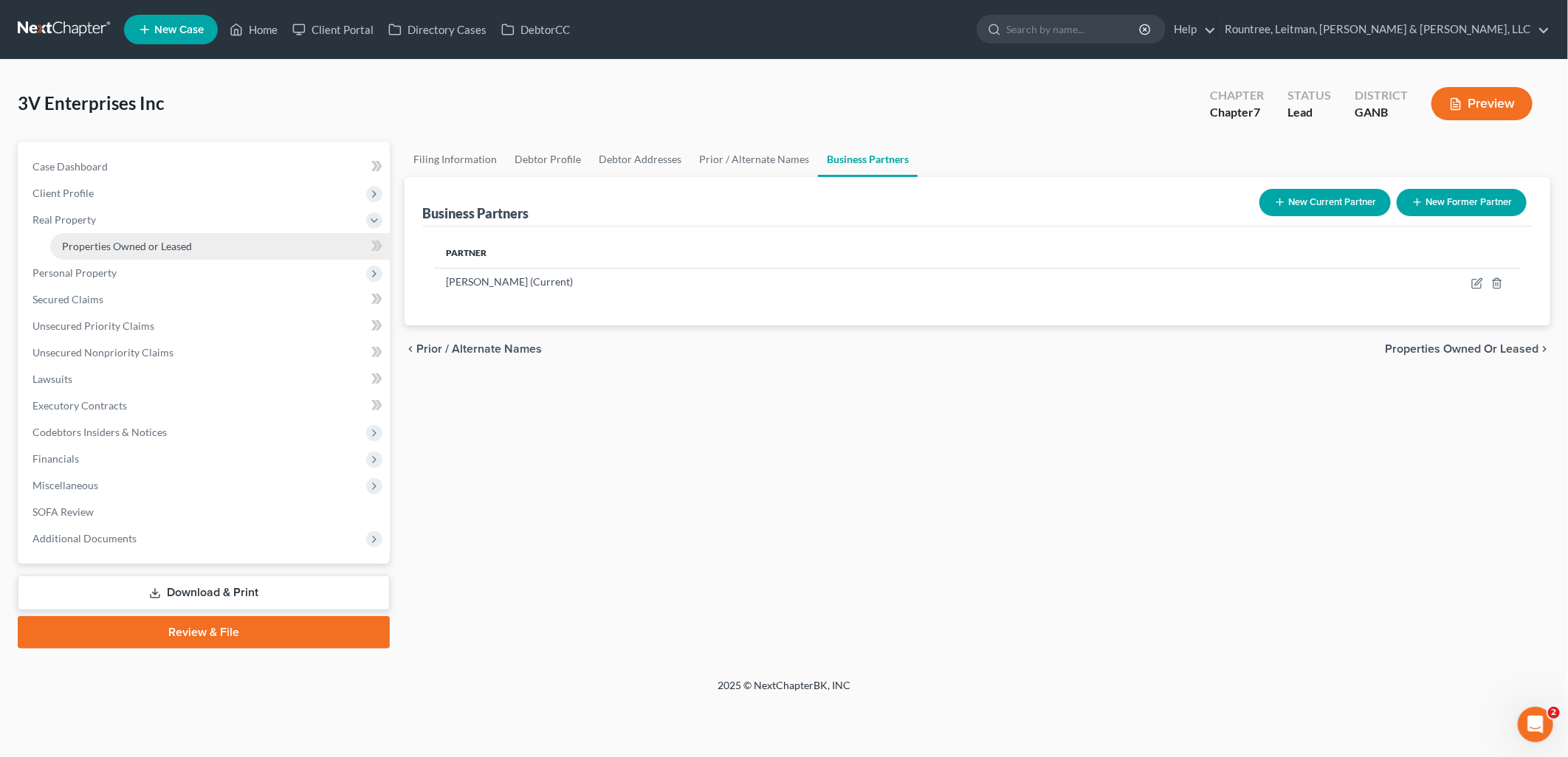
click at [168, 249] on span "Properties Owned or Leased" at bounding box center [127, 246] width 130 height 13
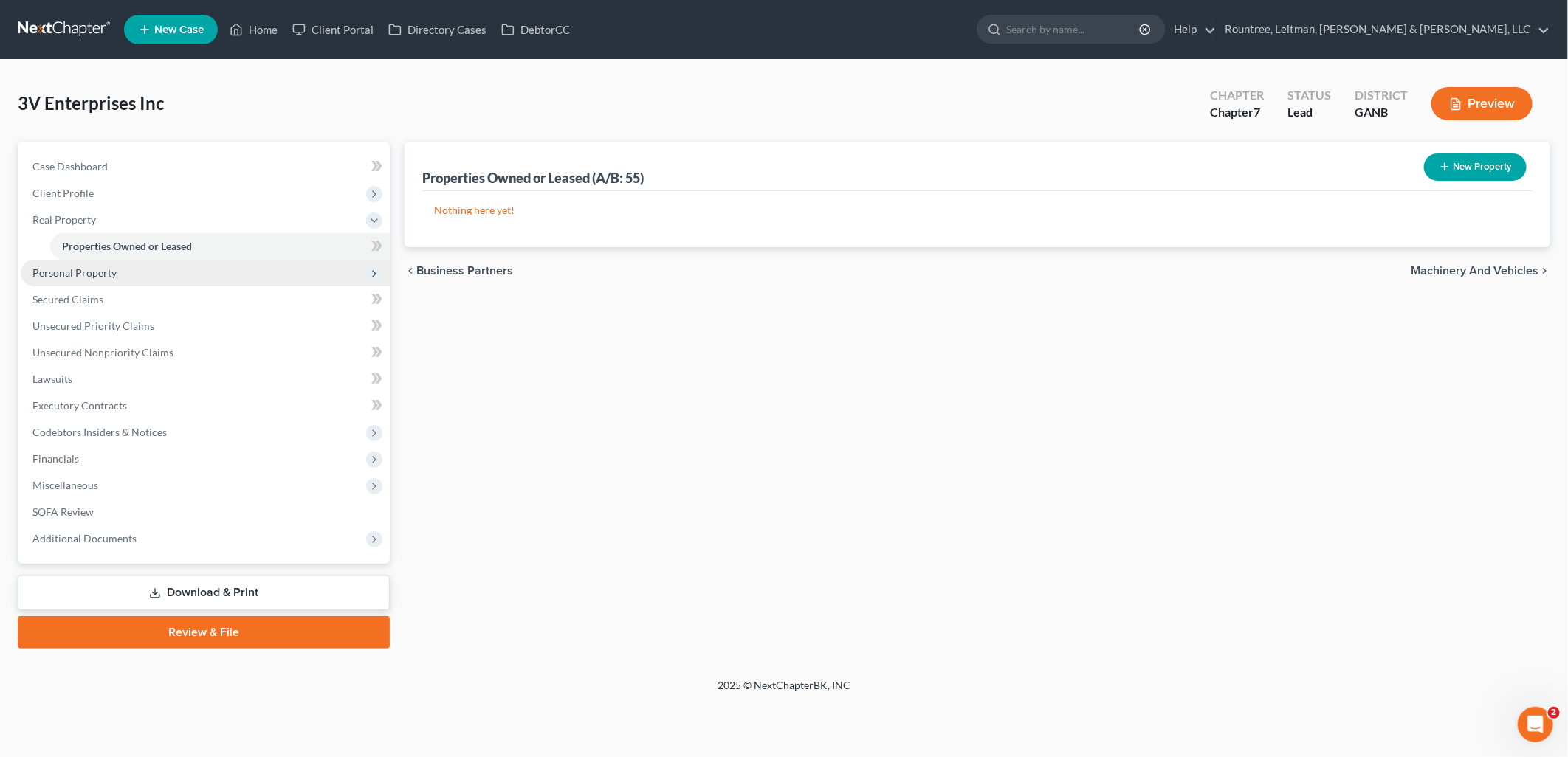
click at [138, 272] on span "Personal Property" at bounding box center [204, 272] width 369 height 26
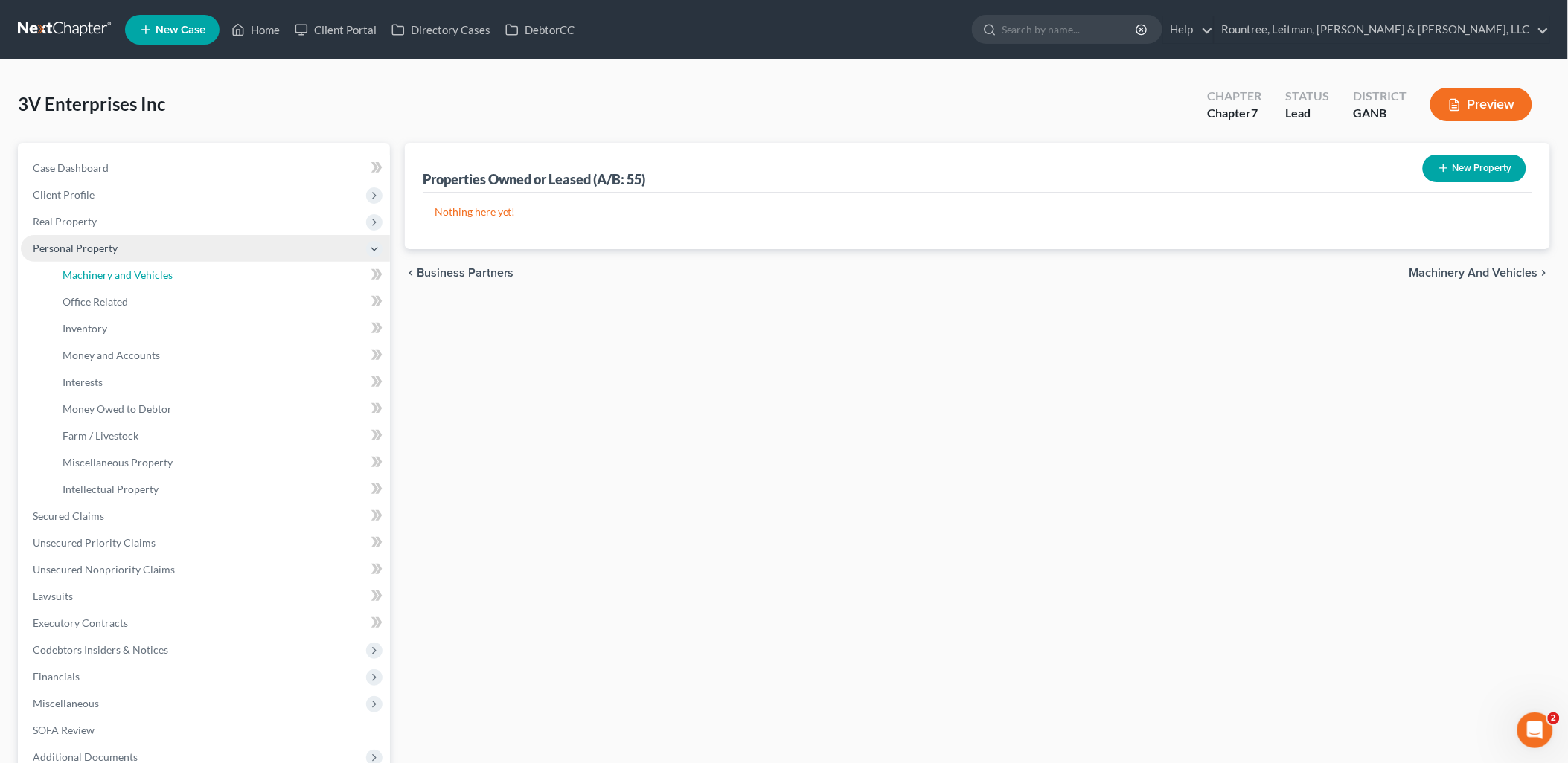
click at [139, 274] on span "Machinery and Vehicles" at bounding box center [118, 275] width 110 height 13
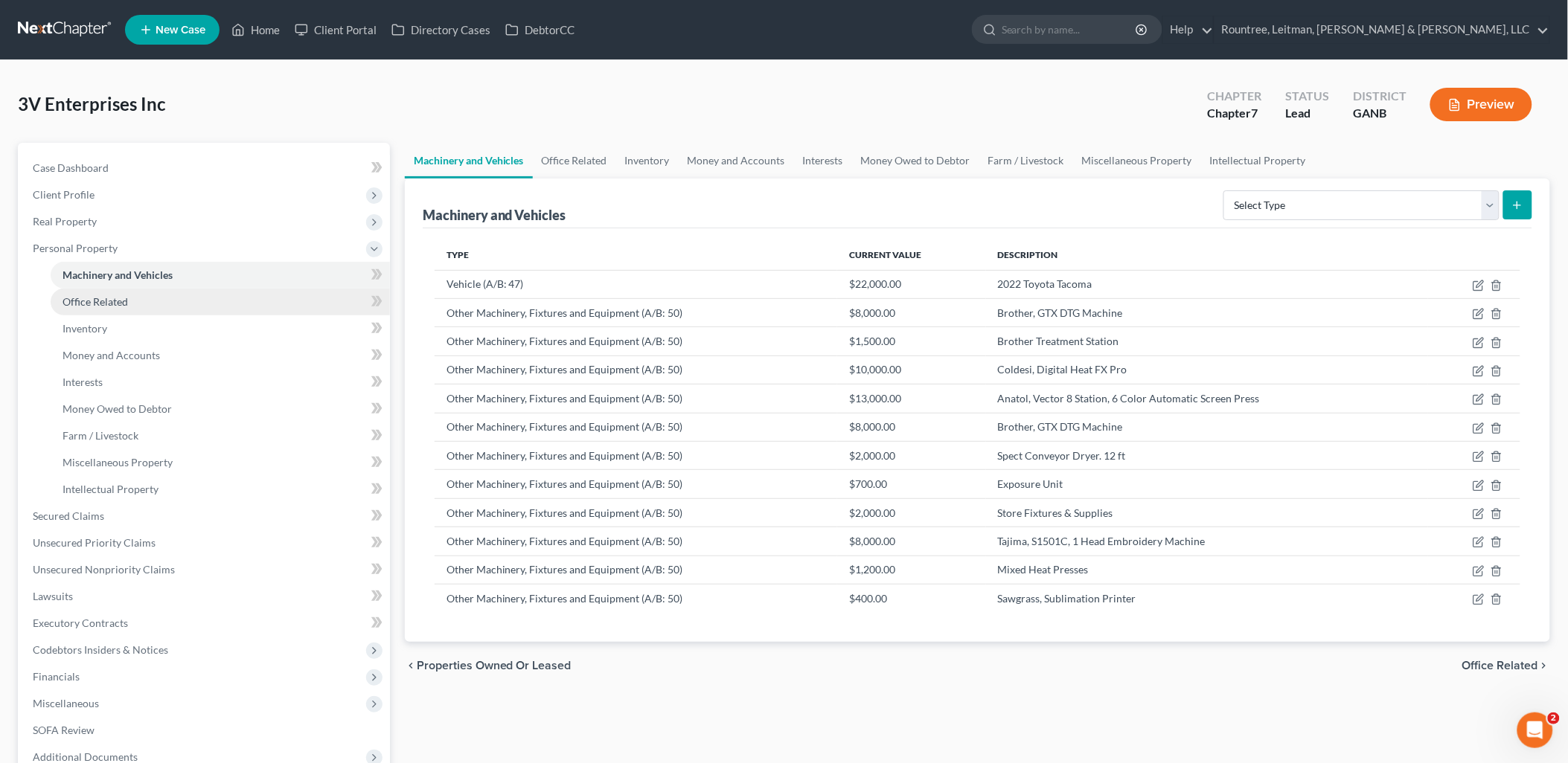
click at [131, 310] on link "Office Related" at bounding box center [220, 301] width 339 height 27
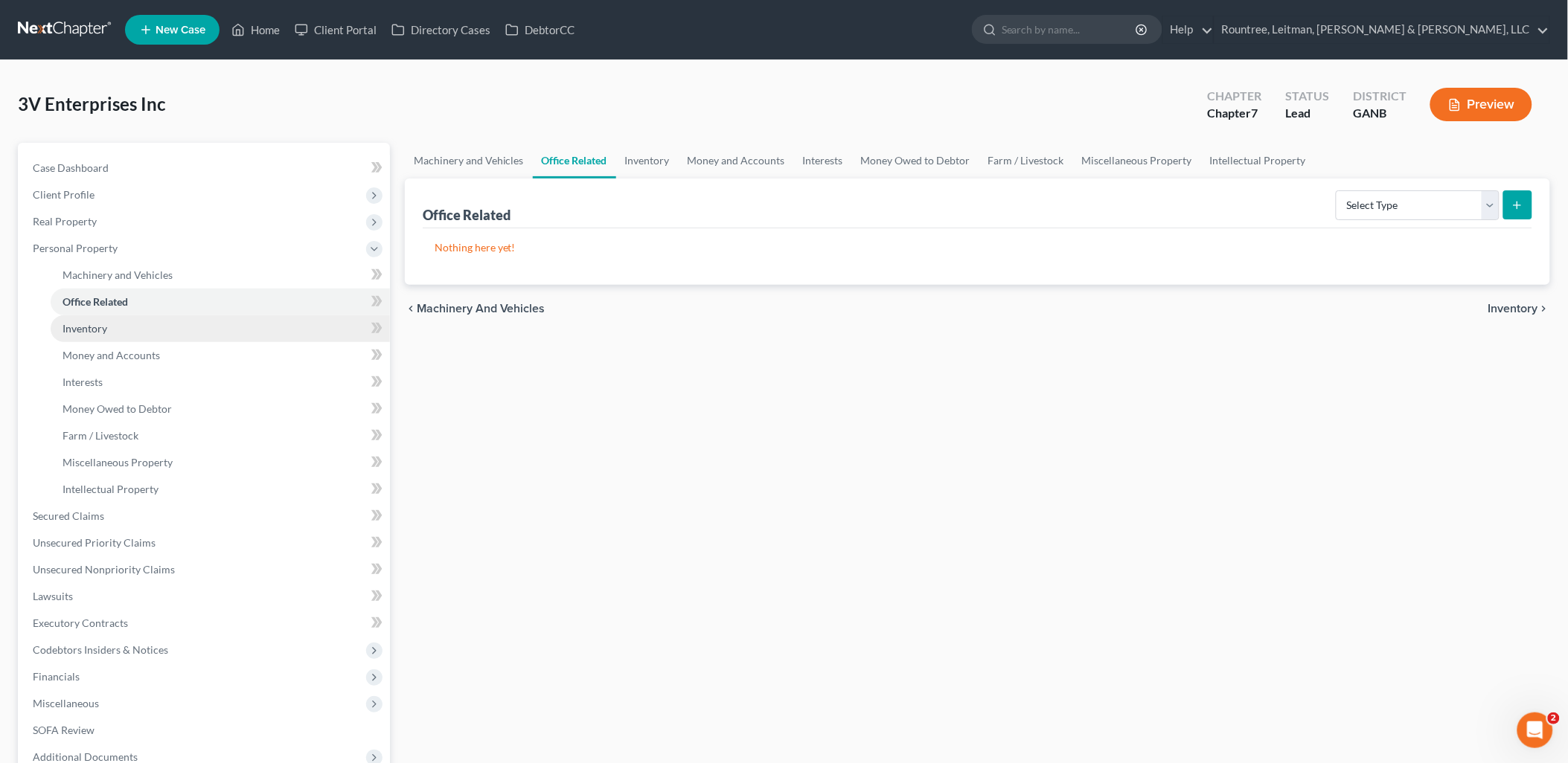
click at [131, 323] on link "Inventory" at bounding box center [220, 328] width 339 height 27
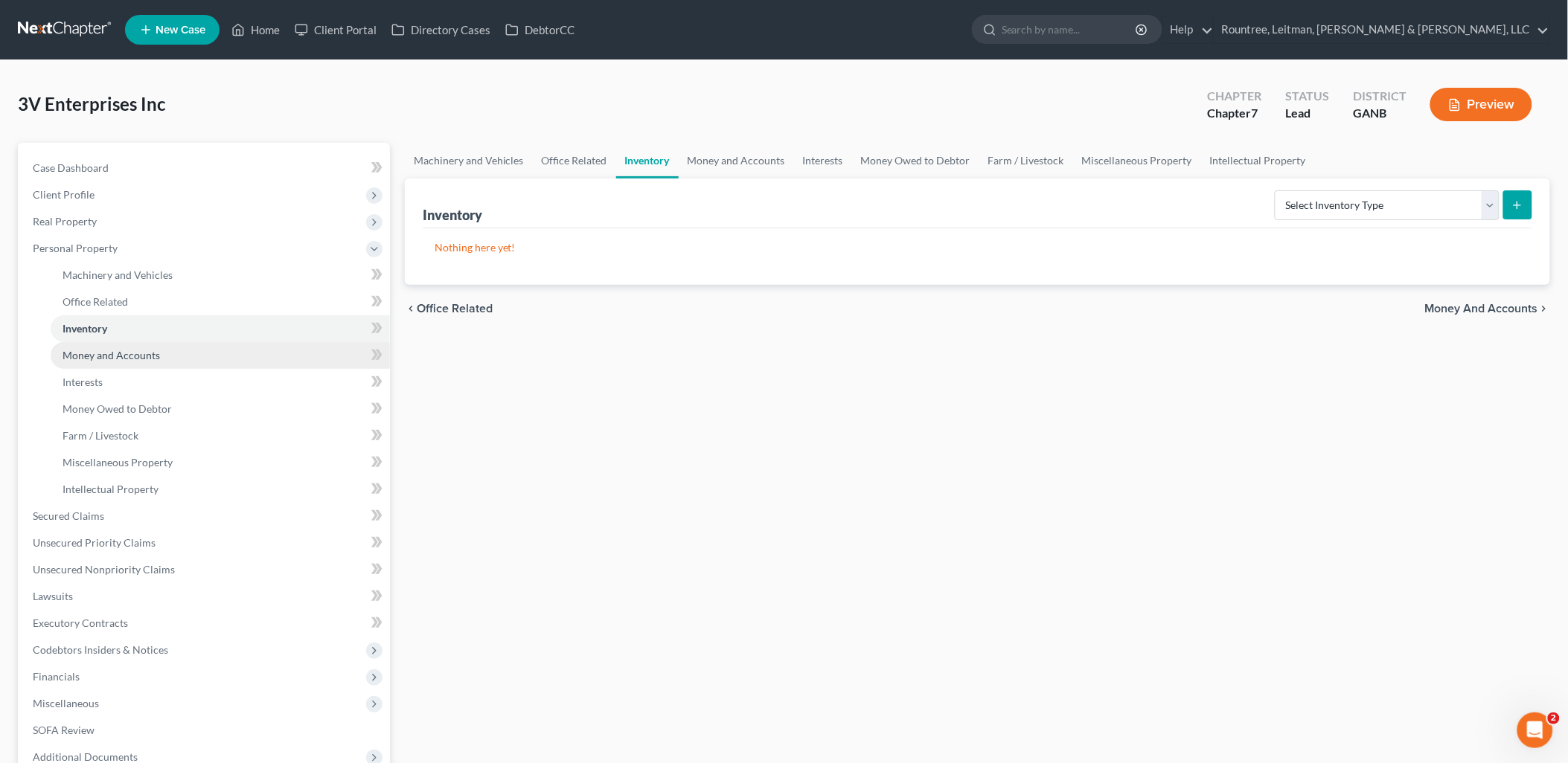
click at [131, 348] on span "Money and Accounts" at bounding box center [112, 354] width 98 height 13
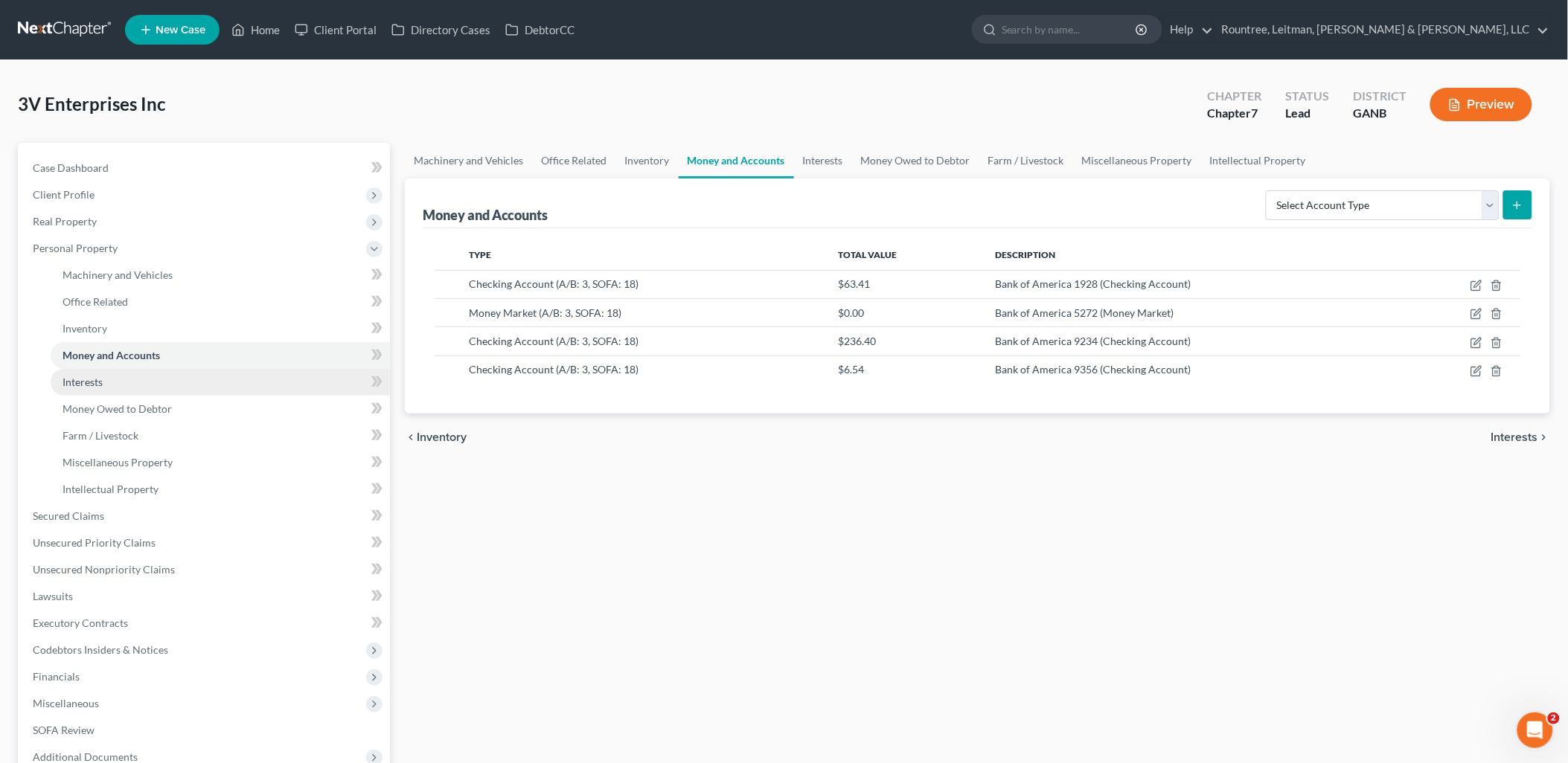
click at [121, 377] on link "Interests" at bounding box center [220, 382] width 339 height 27
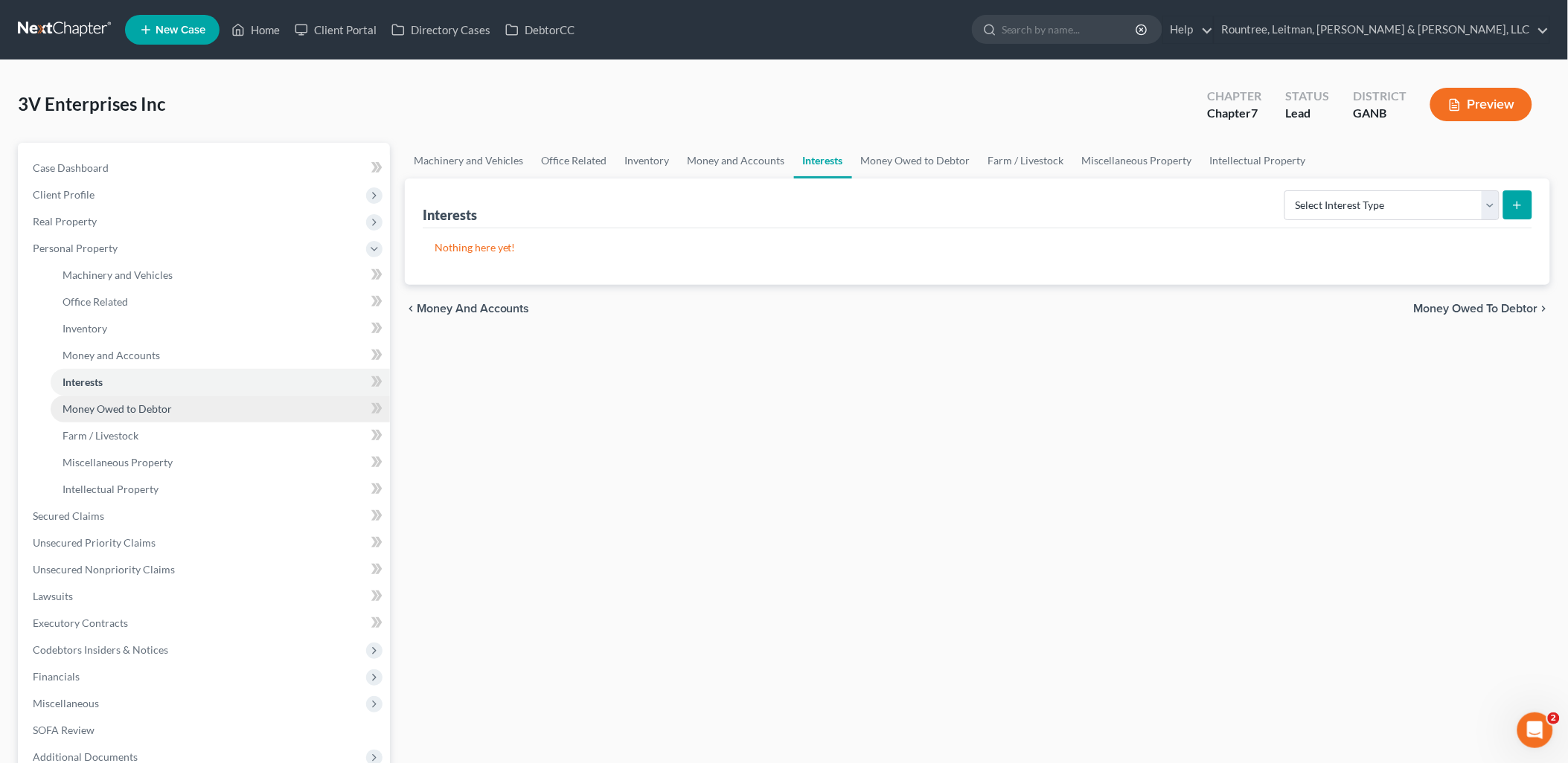
click at [123, 403] on span "Money Owed to Debtor" at bounding box center [117, 409] width 109 height 13
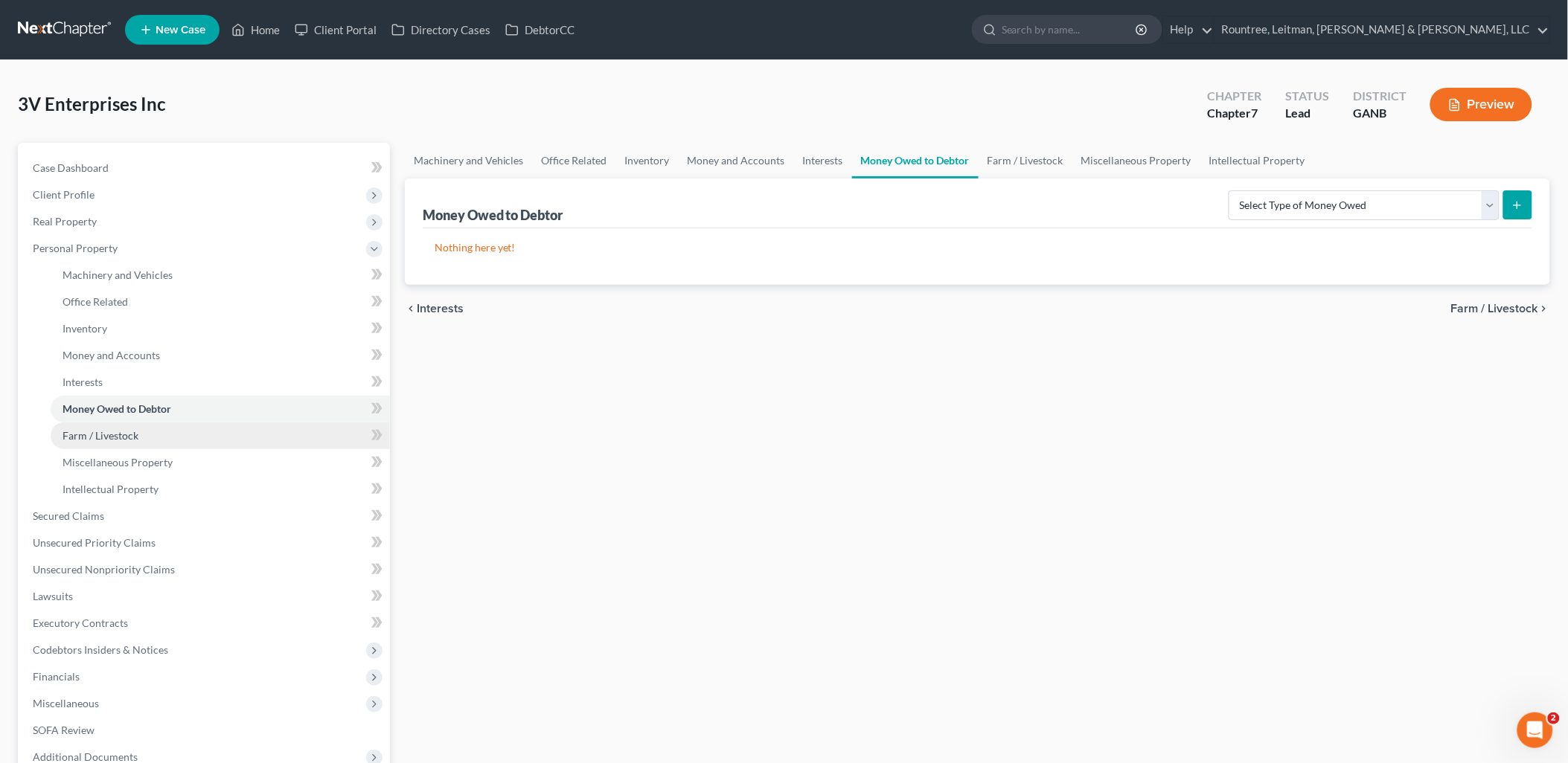
click at [121, 429] on span "Farm / Livestock" at bounding box center [100, 435] width 76 height 13
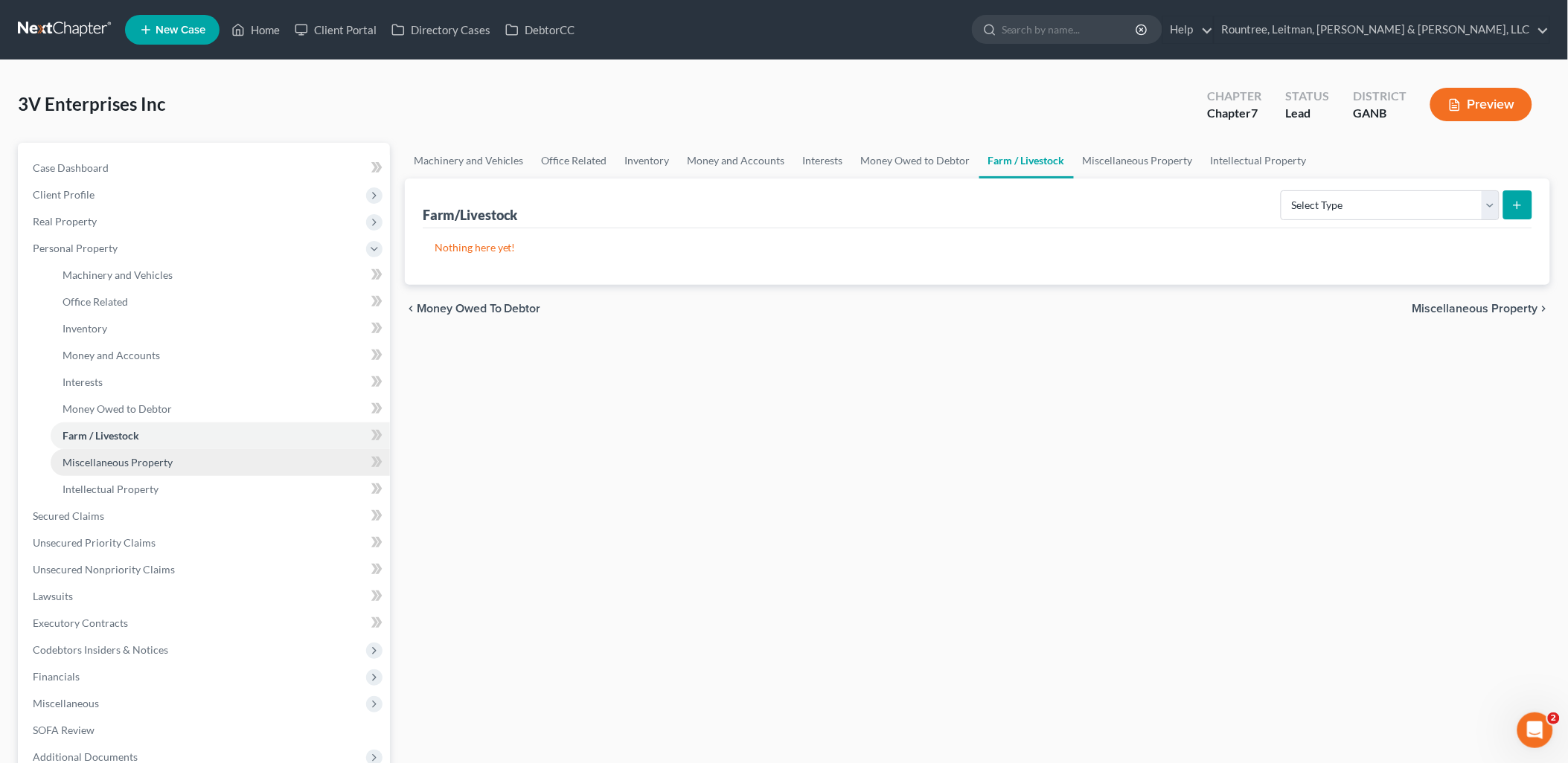
click at [123, 457] on span "Miscellaneous Property" at bounding box center [118, 462] width 110 height 13
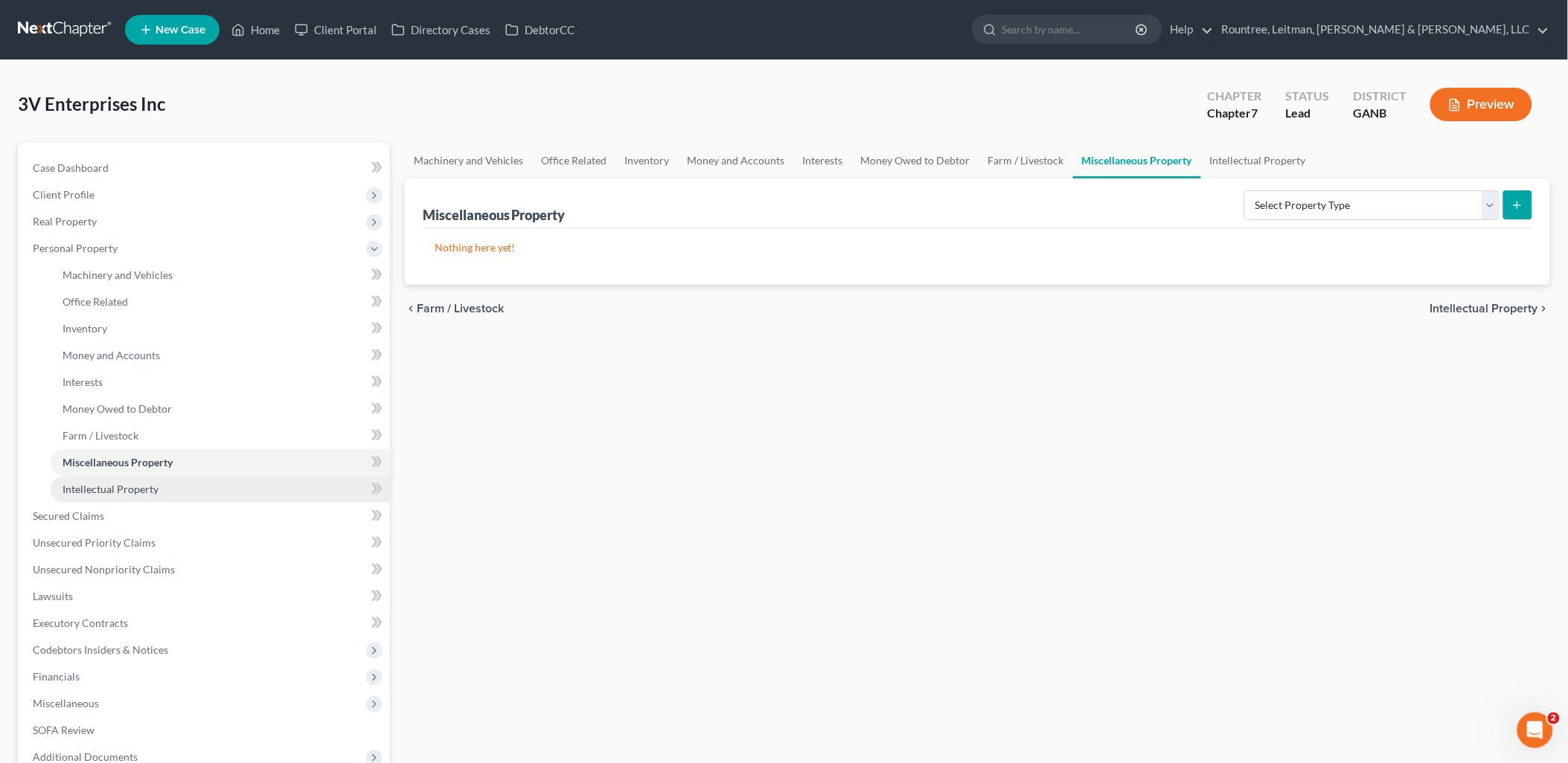
click at [127, 485] on span "Intellectual Property" at bounding box center [111, 488] width 96 height 13
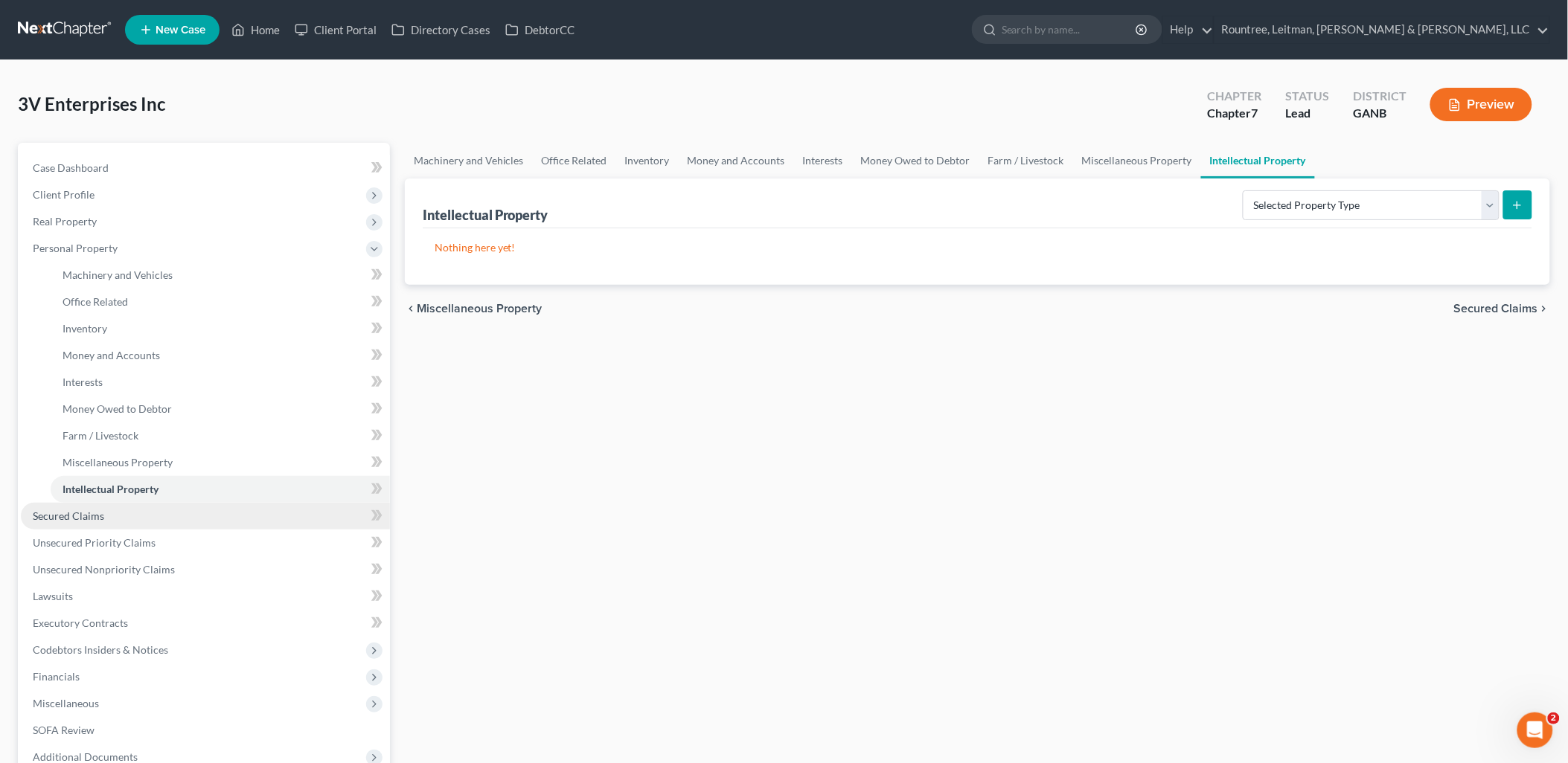
click at [114, 522] on link "Secured Claims" at bounding box center [205, 516] width 369 height 27
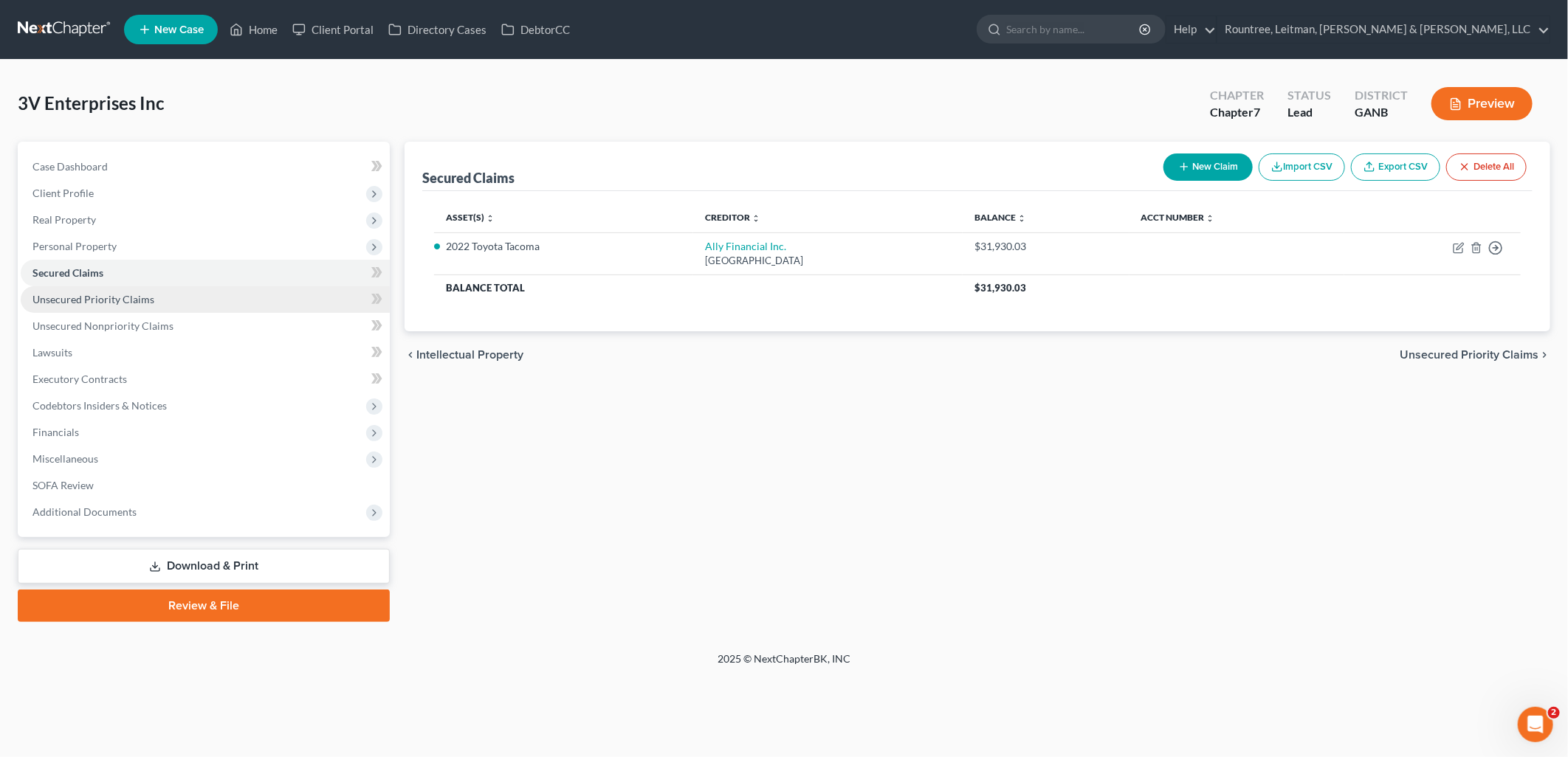
click at [149, 289] on link "Unsecured Priority Claims" at bounding box center [204, 299] width 369 height 26
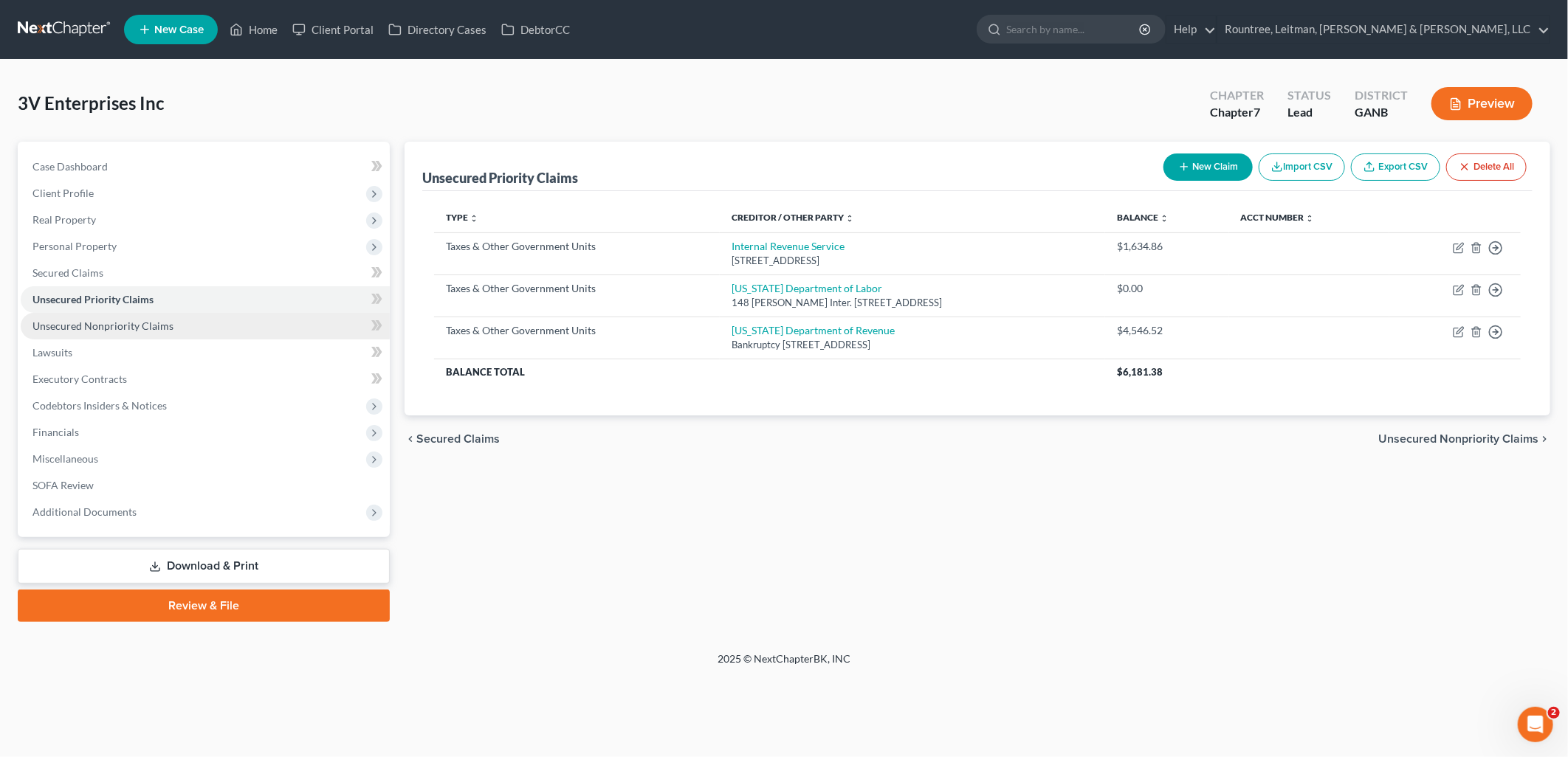
click at [145, 316] on link "Unsecured Nonpriority Claims" at bounding box center [204, 325] width 369 height 26
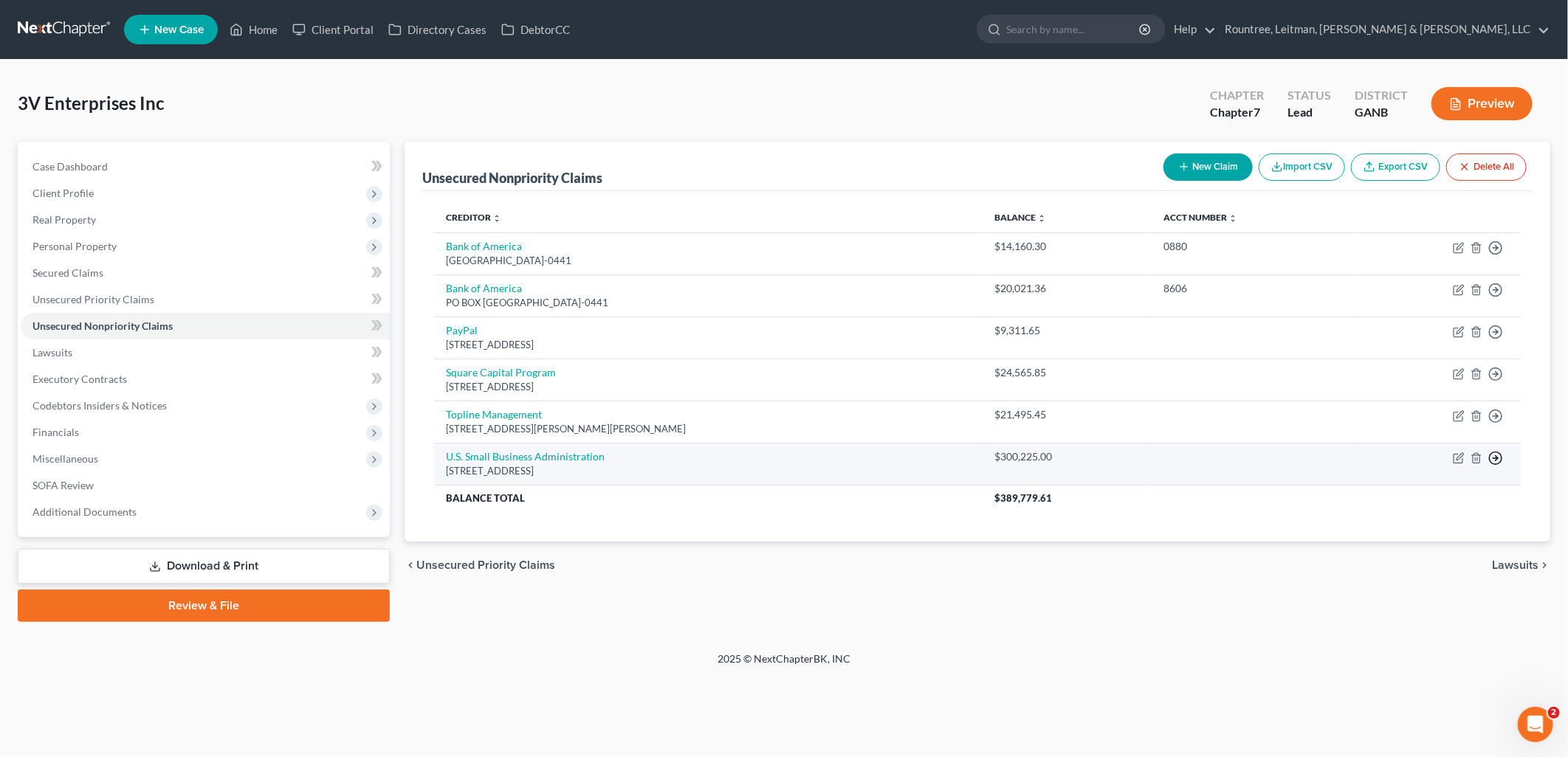
click at [1502, 459] on circle "button" at bounding box center [1496, 457] width 13 height 13
click at [1419, 462] on link "Move to D" at bounding box center [1427, 468] width 123 height 25
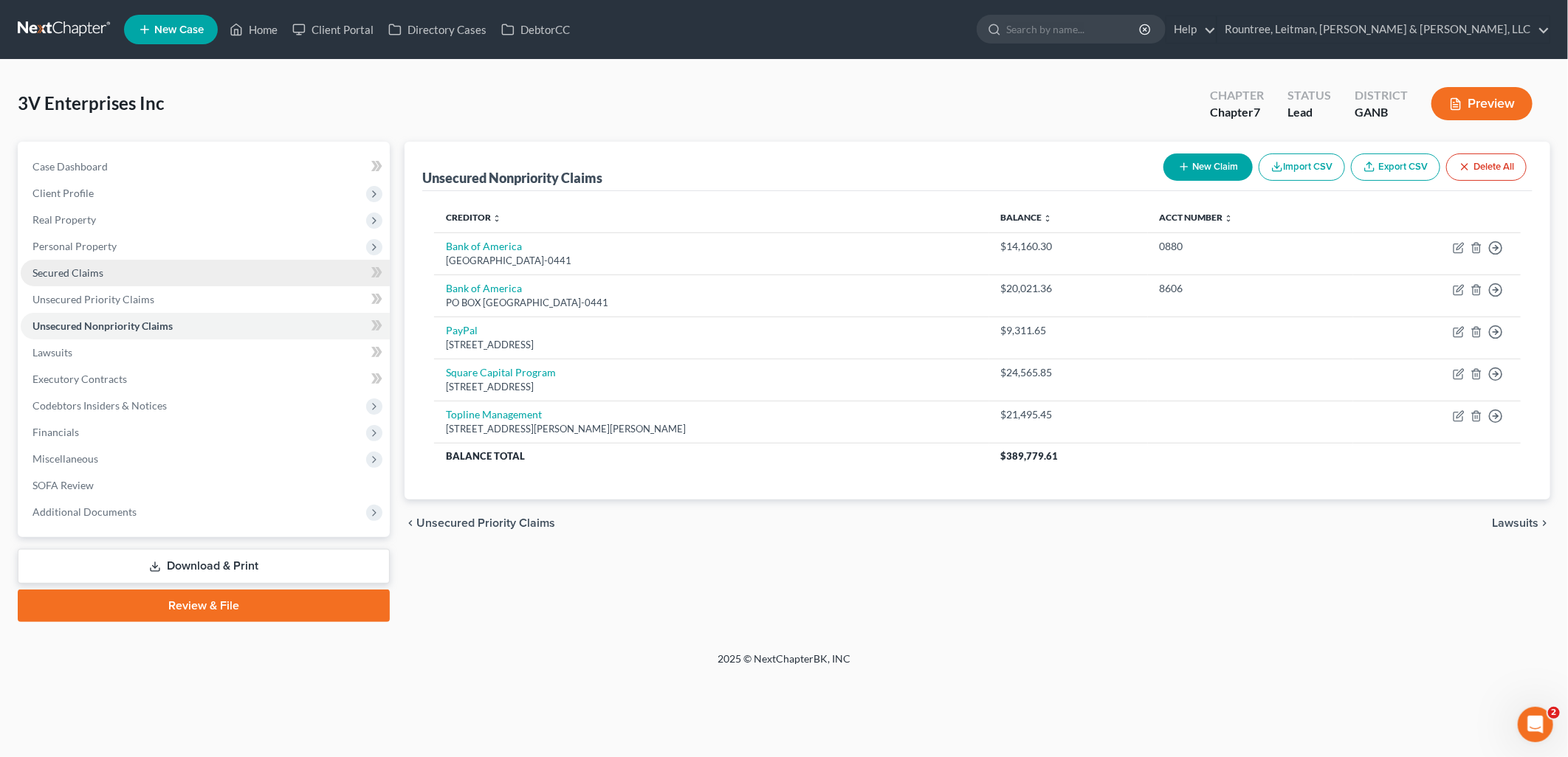
click at [158, 267] on link "Secured Claims" at bounding box center [204, 272] width 369 height 26
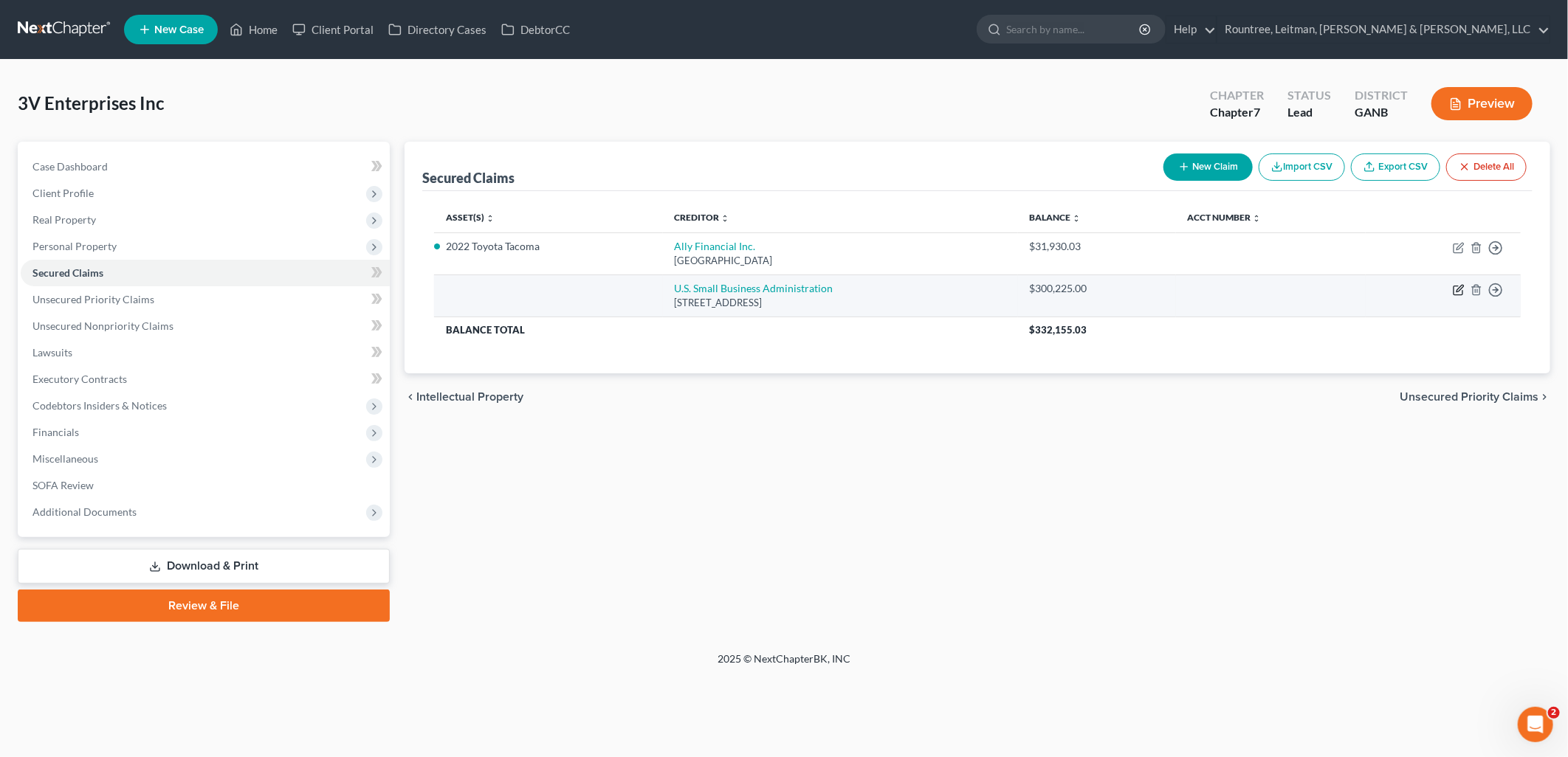
click at [1456, 290] on icon "button" at bounding box center [1459, 290] width 12 height 12
select select "0"
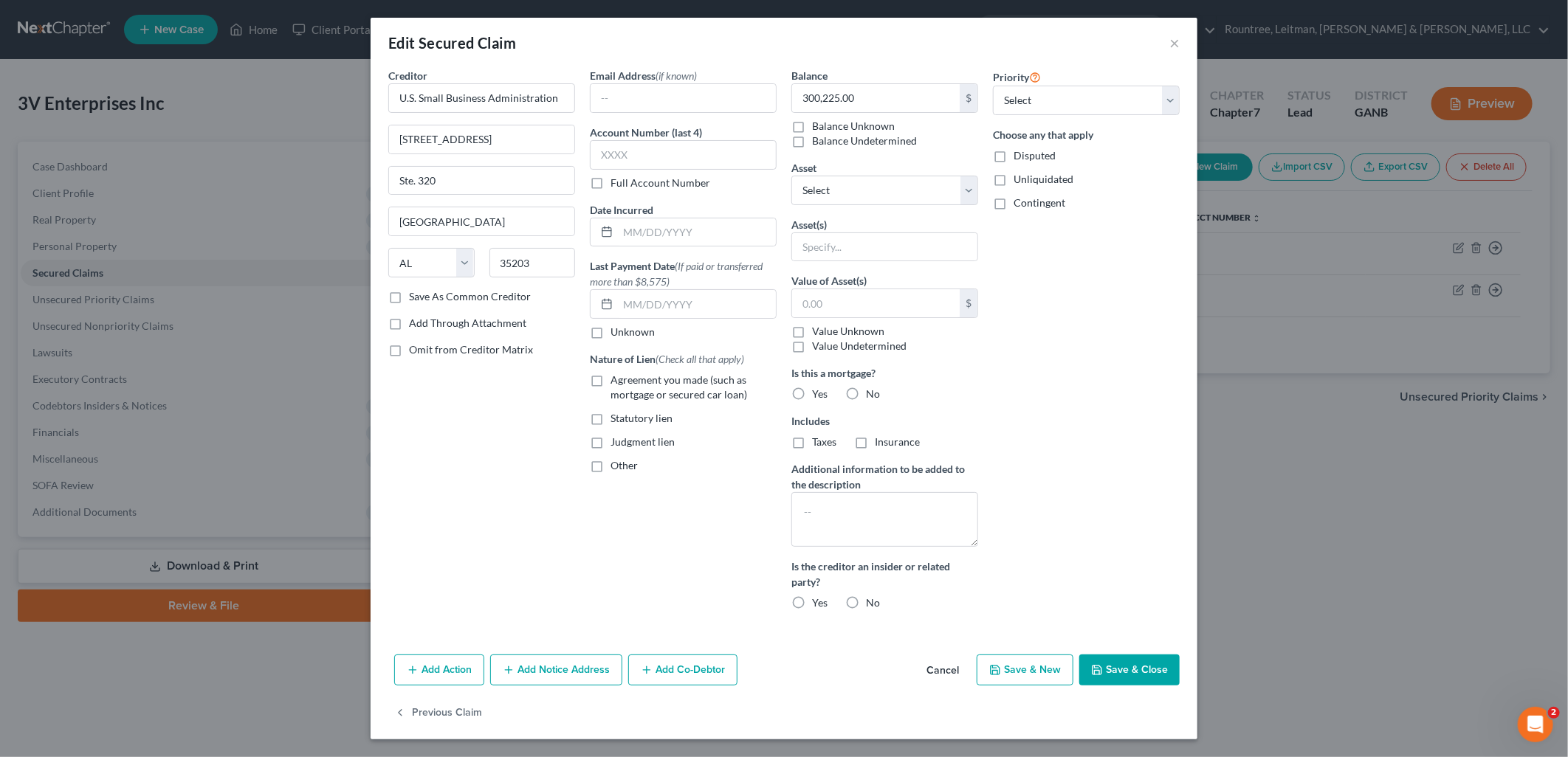
click at [611, 467] on label "Other" at bounding box center [624, 465] width 27 height 14
click at [617, 467] on input "Other" at bounding box center [621, 462] width 9 height 9
checkbox input "true"
click at [658, 497] on input "text" at bounding box center [683, 499] width 186 height 28
type input "UCC"
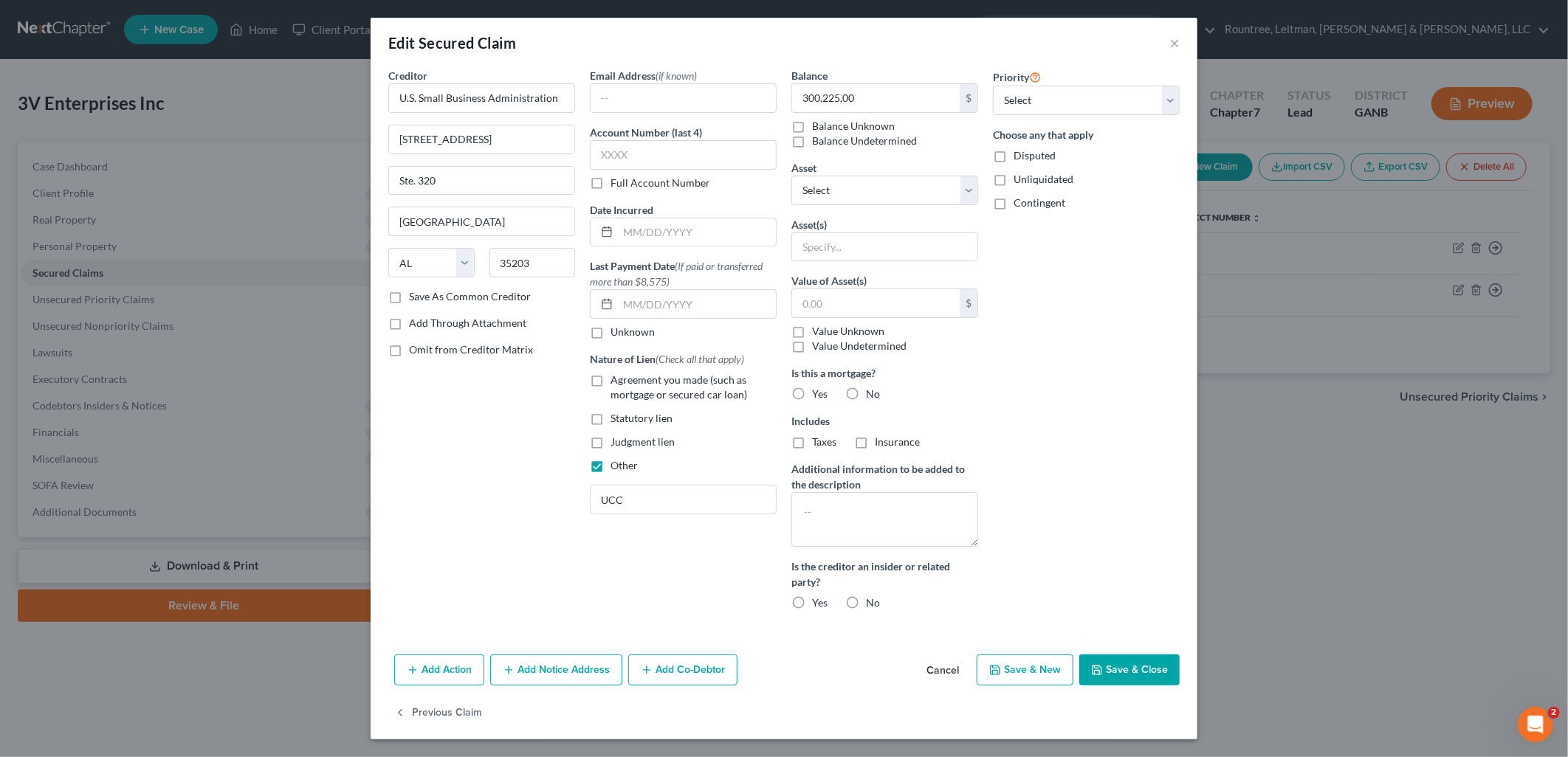
click at [866, 603] on label "No" at bounding box center [873, 602] width 14 height 14
click at [871, 603] on input "No" at bounding box center [876, 599] width 9 height 9
radio input "true"
click at [866, 393] on label "No" at bounding box center [873, 393] width 14 height 14
click at [871, 393] on input "No" at bounding box center [876, 391] width 9 height 9
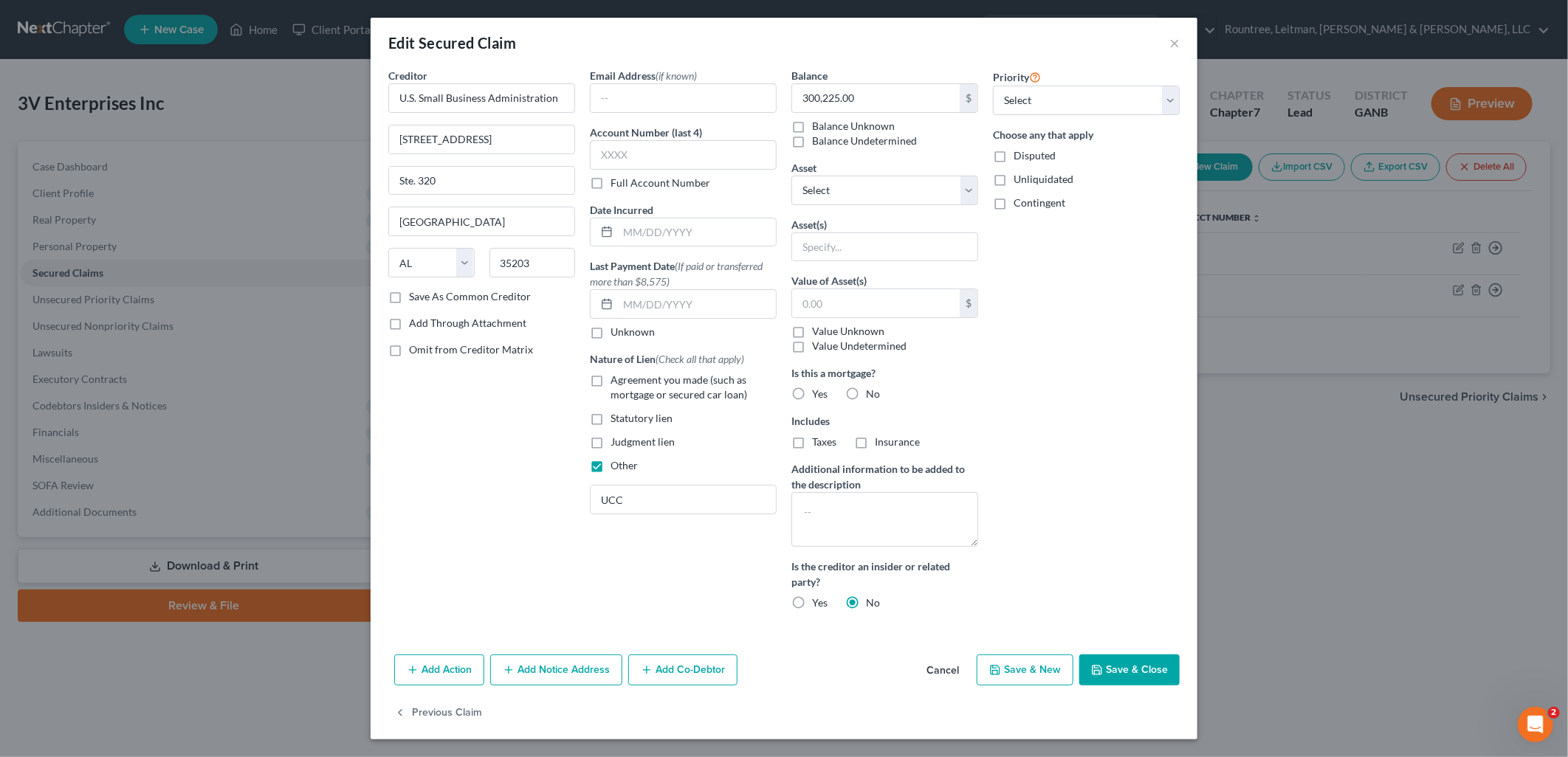
radio input "true"
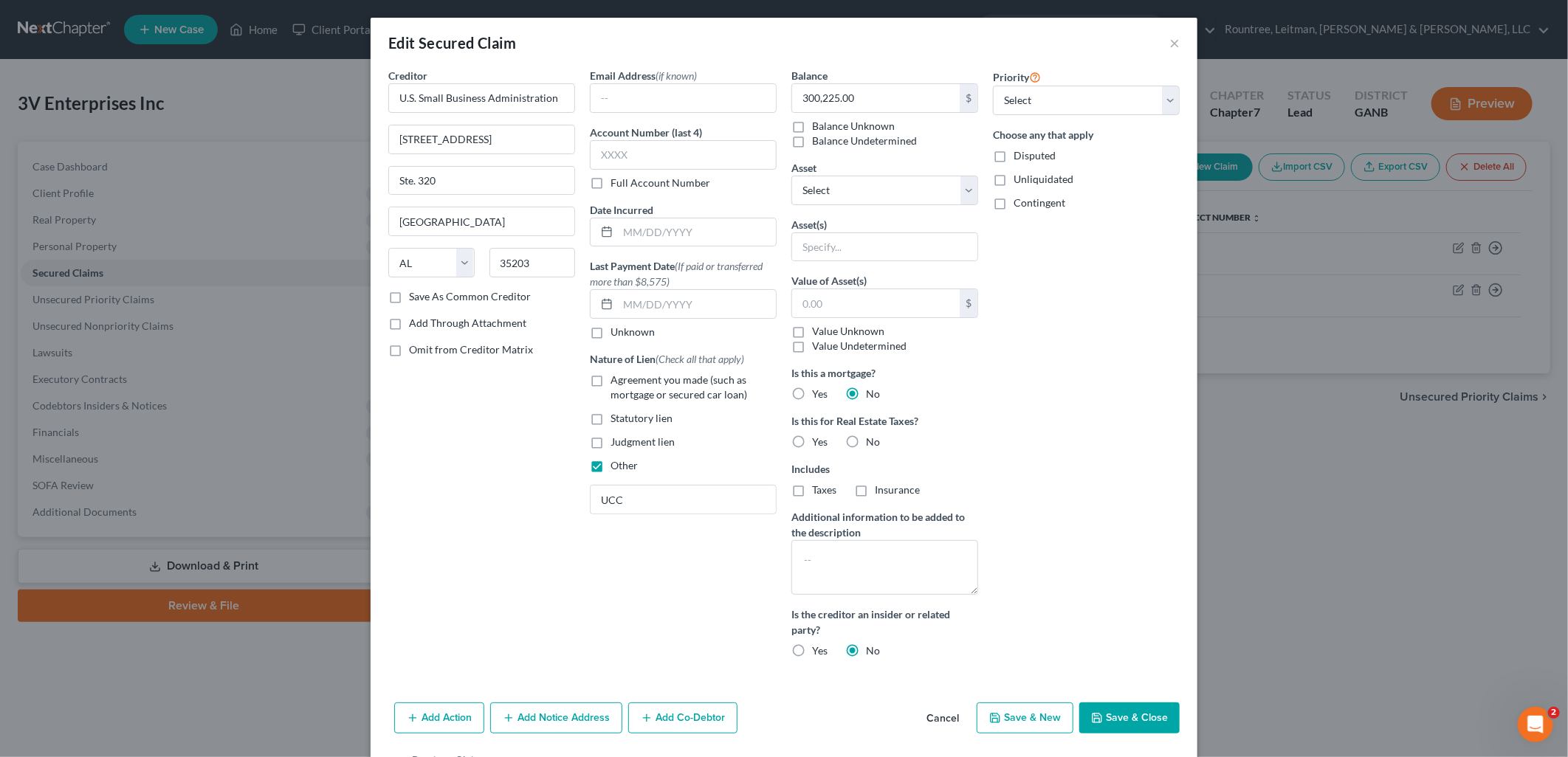
click at [866, 444] on label "No" at bounding box center [873, 441] width 14 height 14
click at [871, 444] on input "No" at bounding box center [876, 439] width 9 height 9
radio input "true"
click at [905, 247] on input "text" at bounding box center [885, 247] width 186 height 28
type input "Blanket"
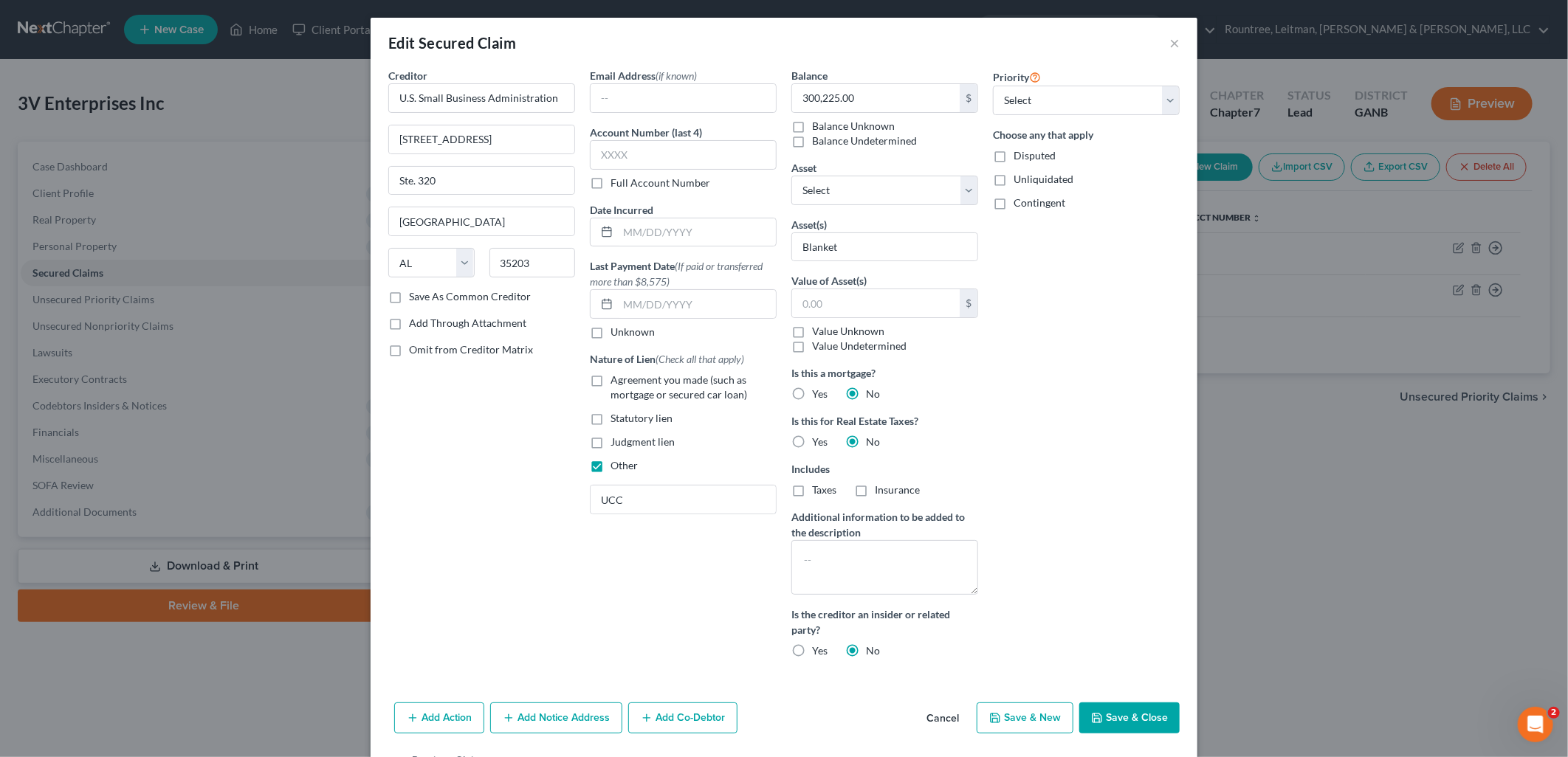
drag, startPoint x: 991, startPoint y: 156, endPoint x: 990, endPoint y: 177, distance: 21.0
click at [1014, 156] on label "Disputed" at bounding box center [1034, 155] width 42 height 14
click at [1019, 156] on input "Disputed" at bounding box center [1024, 152] width 9 height 9
checkbox input "true"
click at [1014, 181] on label "Unliquidated" at bounding box center [1043, 179] width 60 height 14
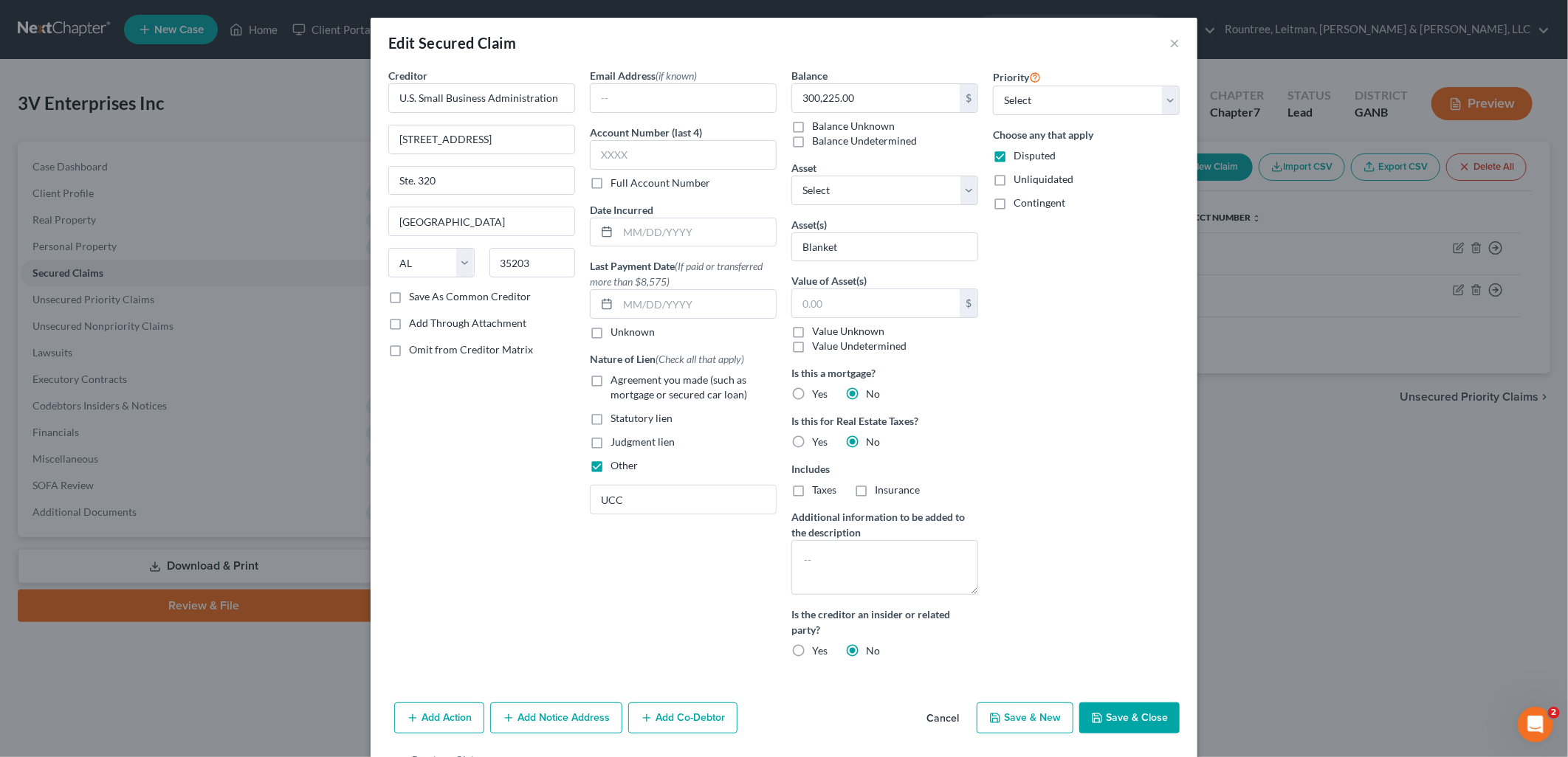
click at [1019, 181] on input "Unliquidated" at bounding box center [1024, 176] width 9 height 9
checkbox input "true"
click at [1014, 208] on label "Contingent" at bounding box center [1039, 203] width 52 height 14
click at [1019, 205] on input "Contingent" at bounding box center [1024, 200] width 9 height 9
checkbox input "true"
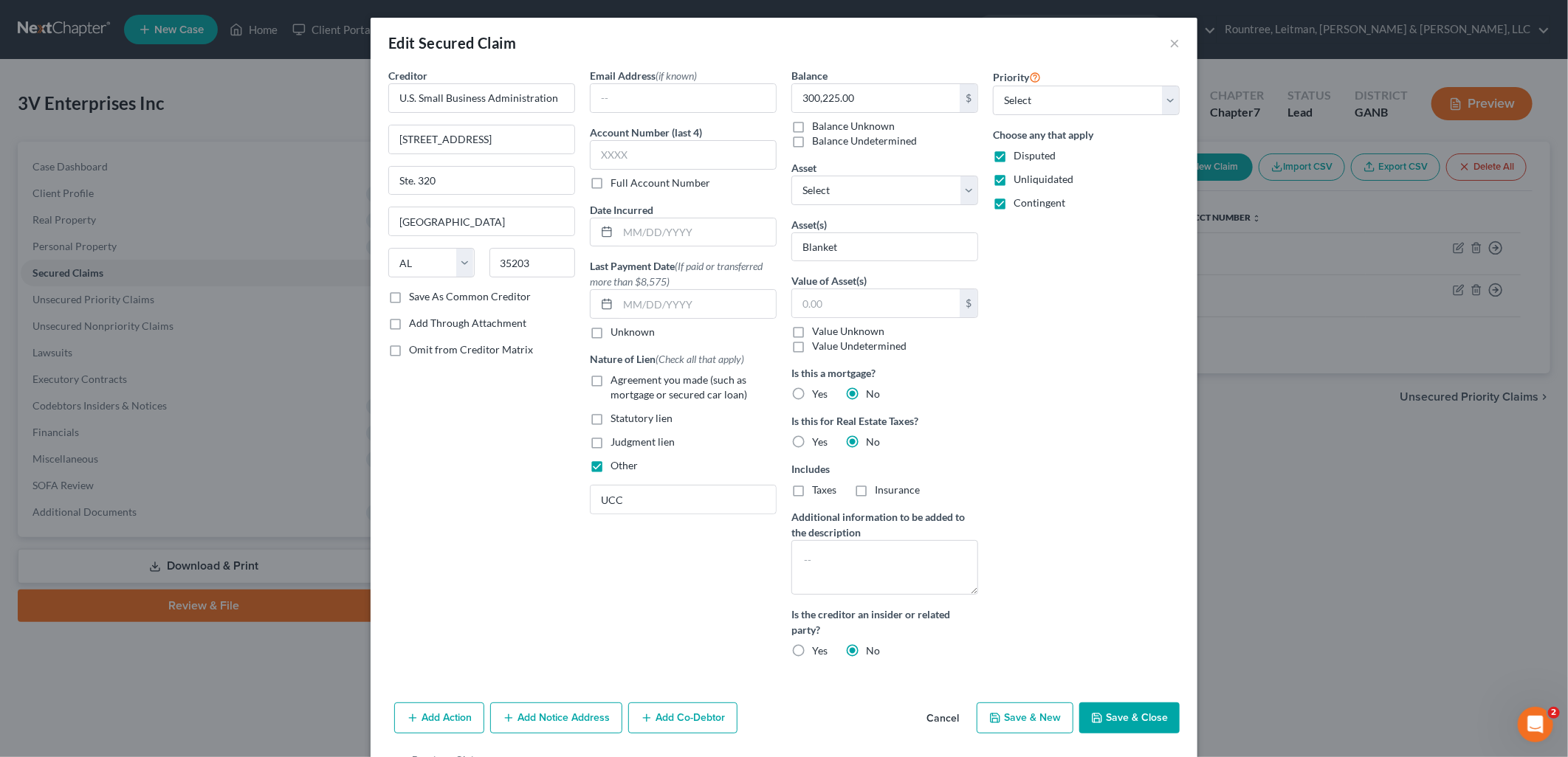
click at [1137, 714] on button "Save & Close" at bounding box center [1129, 718] width 101 height 31
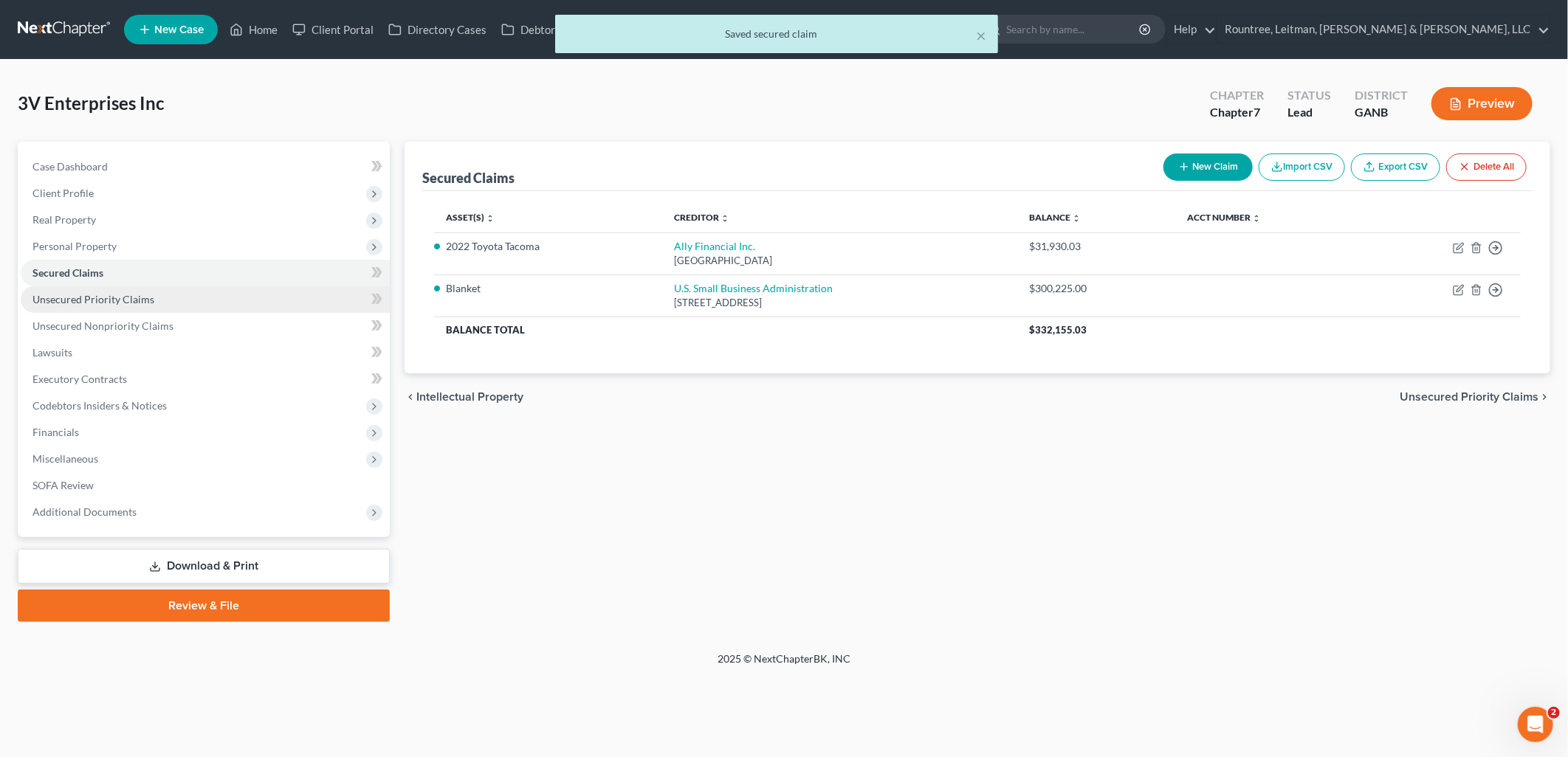
click at [157, 292] on link "Unsecured Priority Claims" at bounding box center [204, 299] width 369 height 26
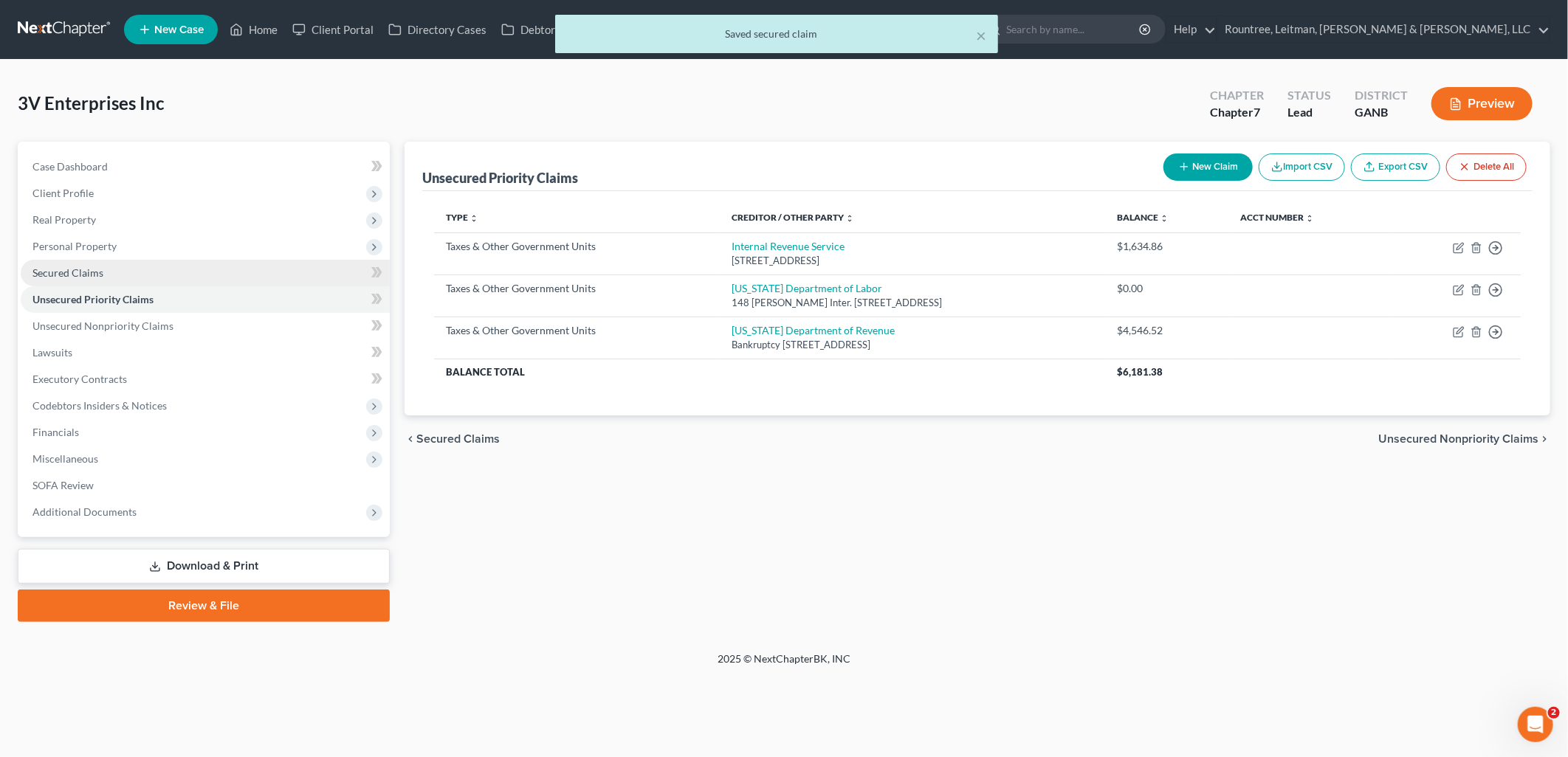
click at [141, 274] on link "Secured Claims" at bounding box center [204, 272] width 369 height 26
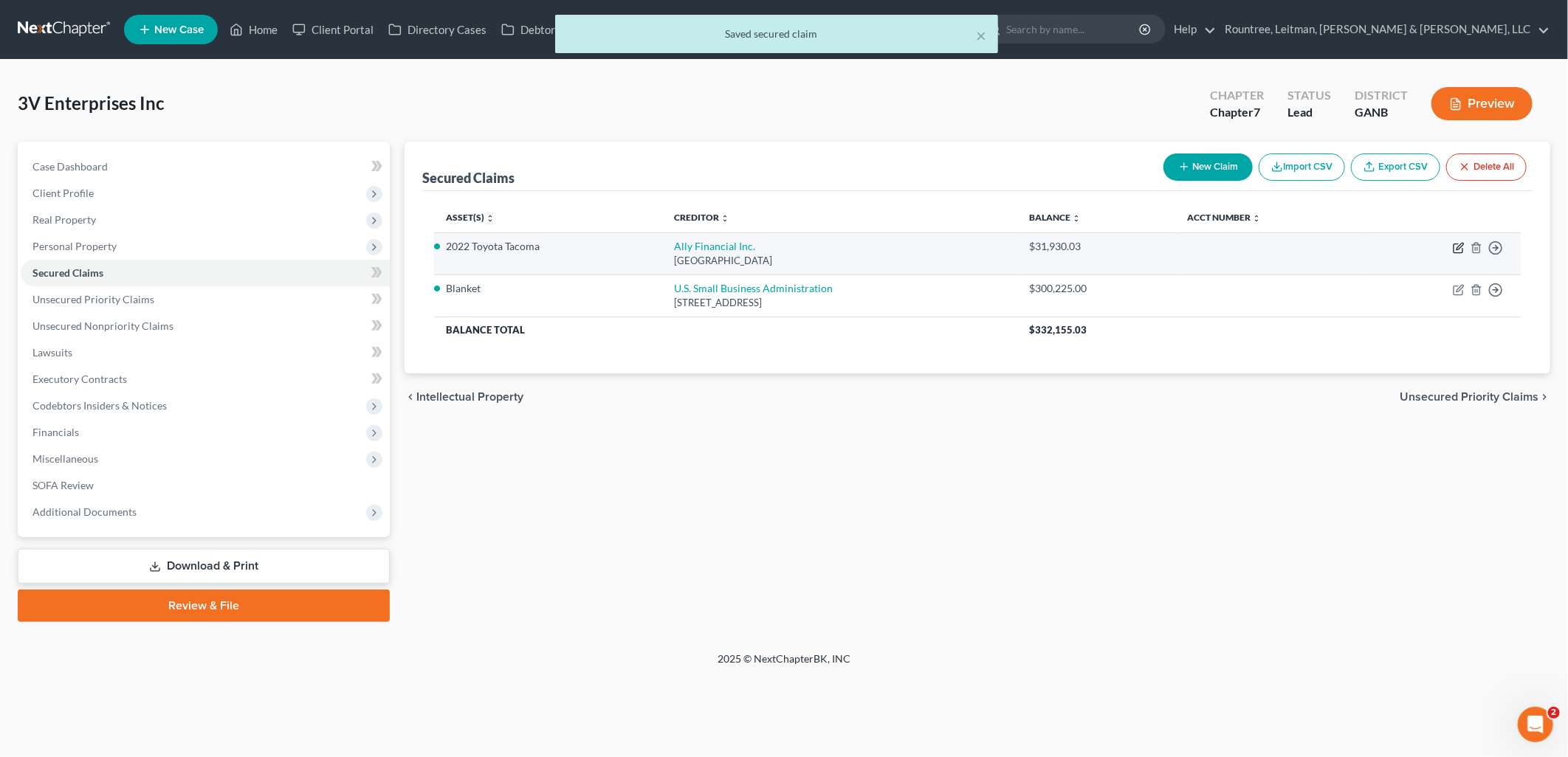
click at [1459, 248] on icon "button" at bounding box center [1460, 246] width 7 height 7
select select "24"
select select "0"
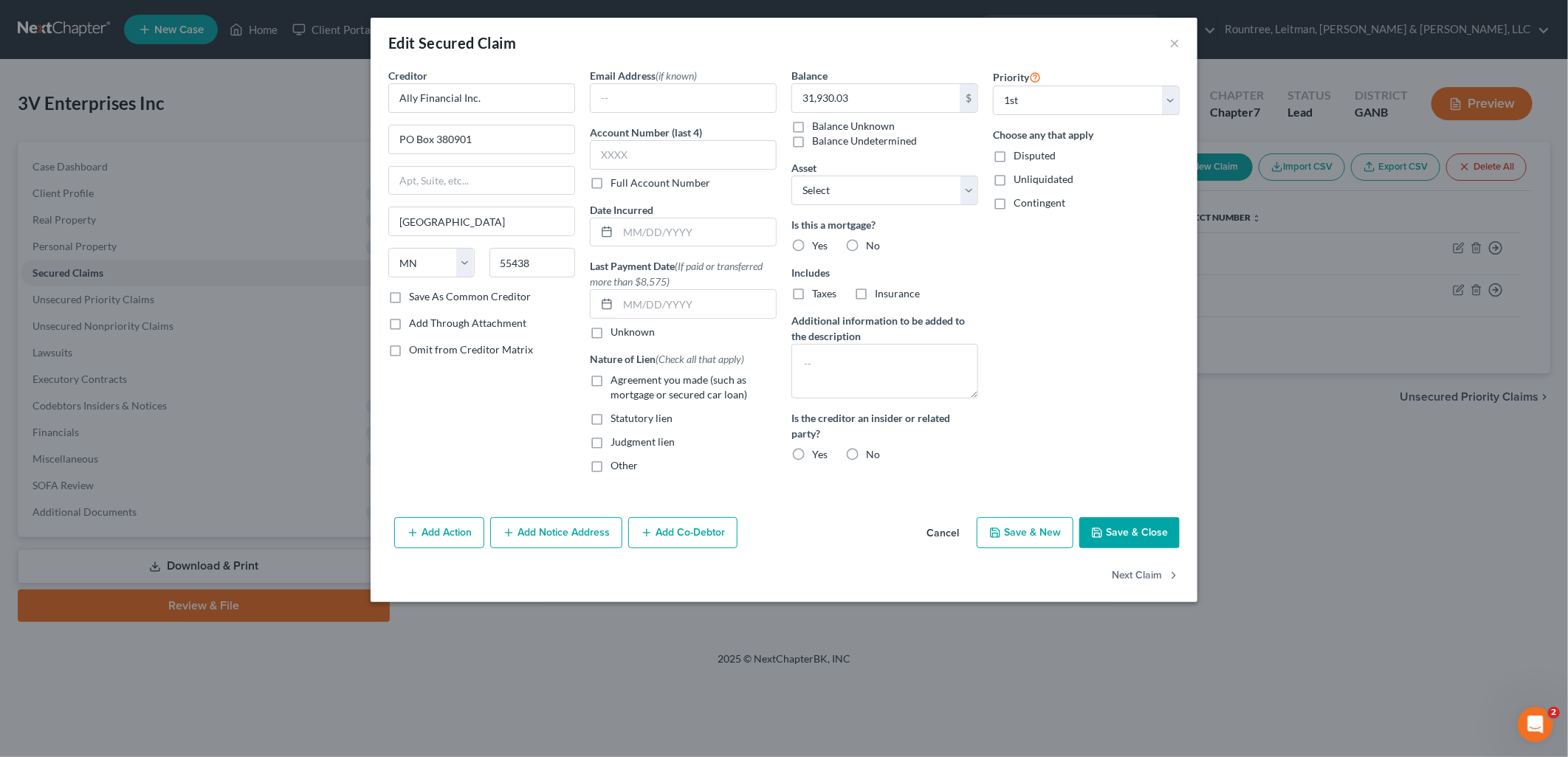
click at [866, 246] on label "No" at bounding box center [873, 245] width 14 height 14
click at [871, 246] on input "No" at bounding box center [876, 243] width 9 height 9
radio input "true"
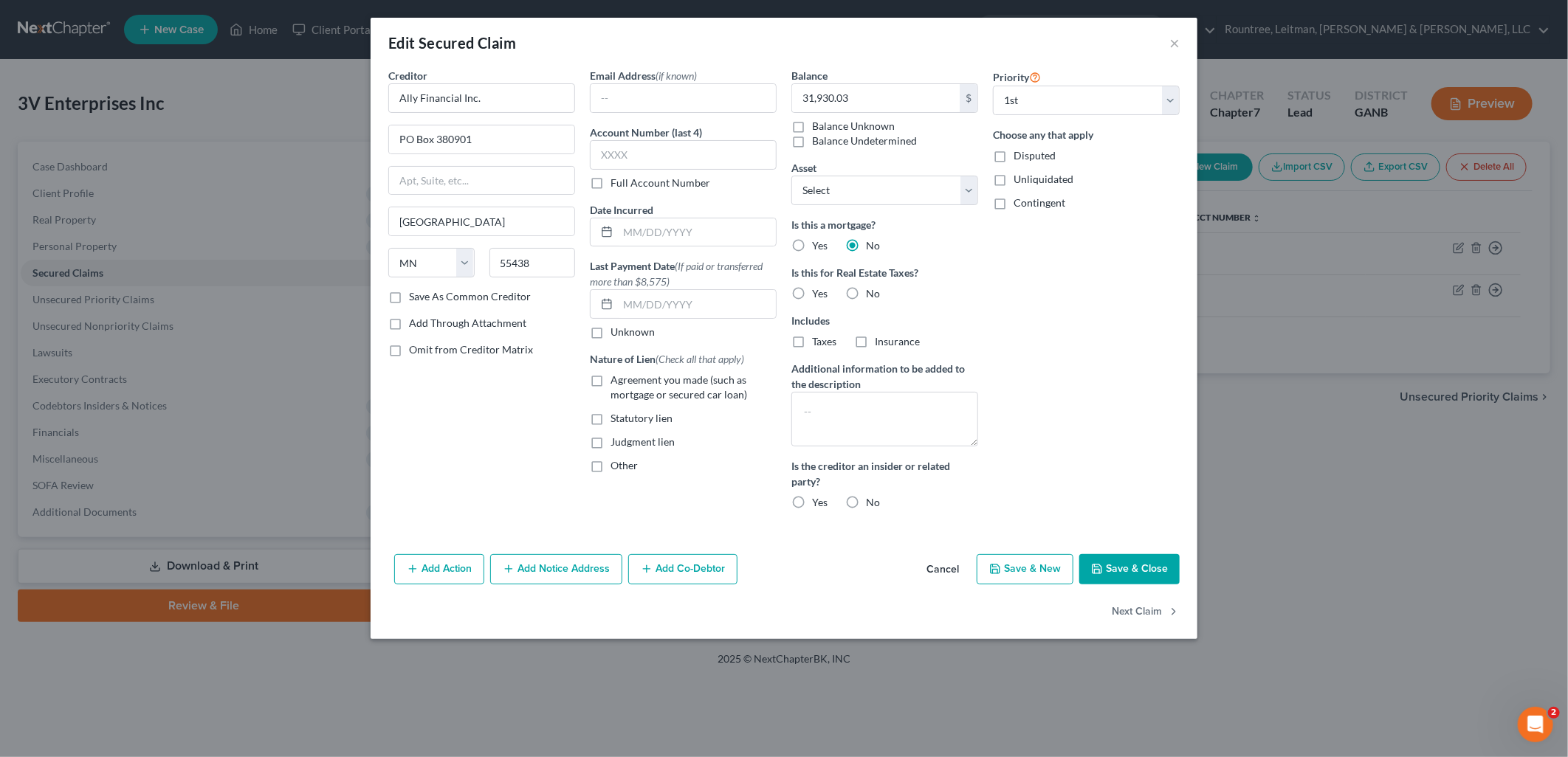
click at [611, 381] on label "Agreement you made (such as mortgage or secured car loan)" at bounding box center [693, 387] width 166 height 30
click at [617, 381] on input "Agreement you made (such as mortgage or secured car loan)" at bounding box center [621, 377] width 9 height 9
checkbox input "true"
click at [866, 499] on label "No" at bounding box center [873, 502] width 14 height 14
click at [871, 499] on input "No" at bounding box center [876, 500] width 9 height 9
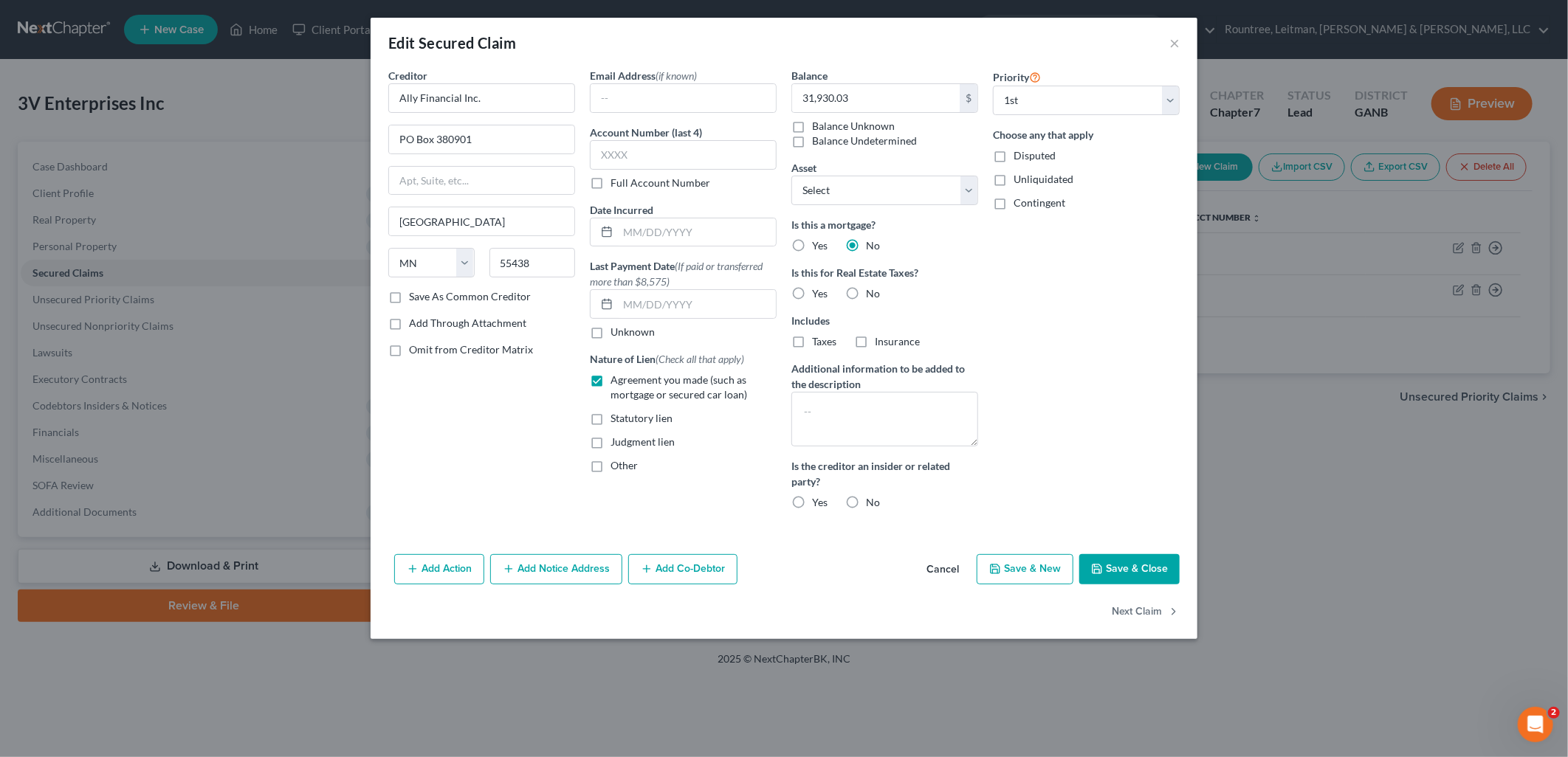
radio input "true"
click at [866, 288] on label "No" at bounding box center [873, 293] width 14 height 14
click at [871, 288] on input "No" at bounding box center [876, 290] width 9 height 9
radio input "true"
click at [1127, 571] on button "Save & Close" at bounding box center [1129, 570] width 101 height 31
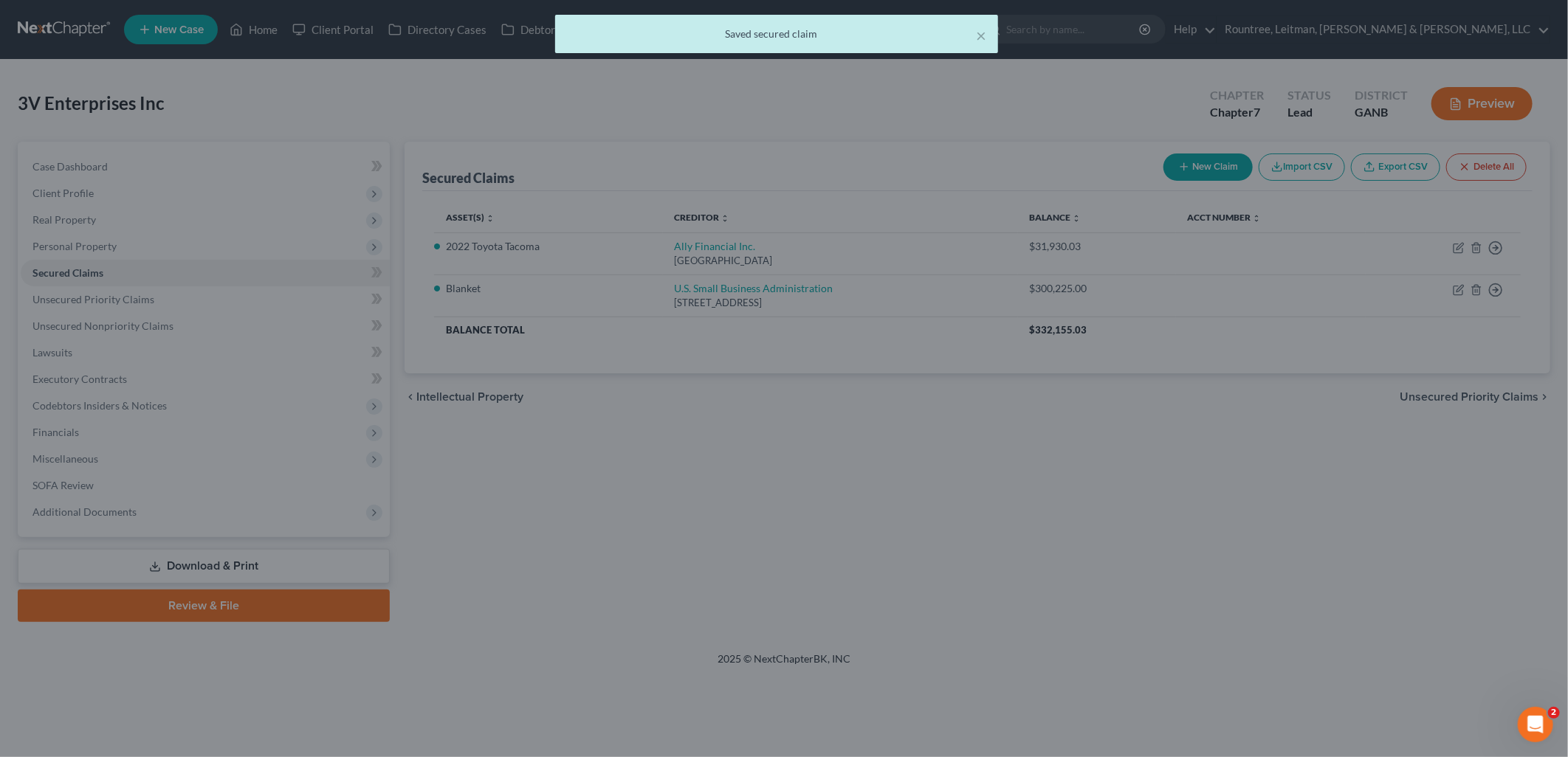
select select "2"
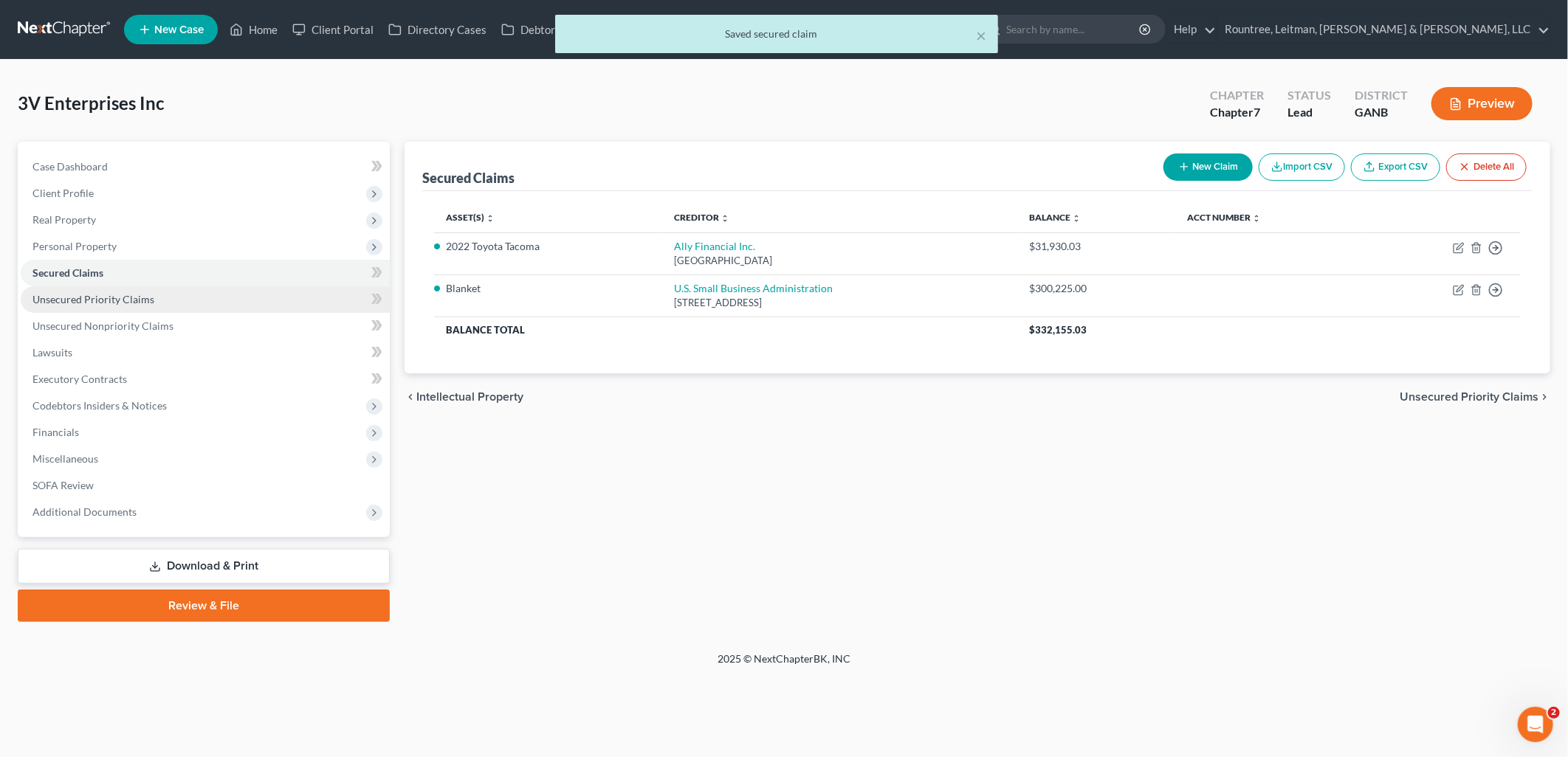
click at [187, 302] on link "Unsecured Priority Claims" at bounding box center [204, 299] width 369 height 26
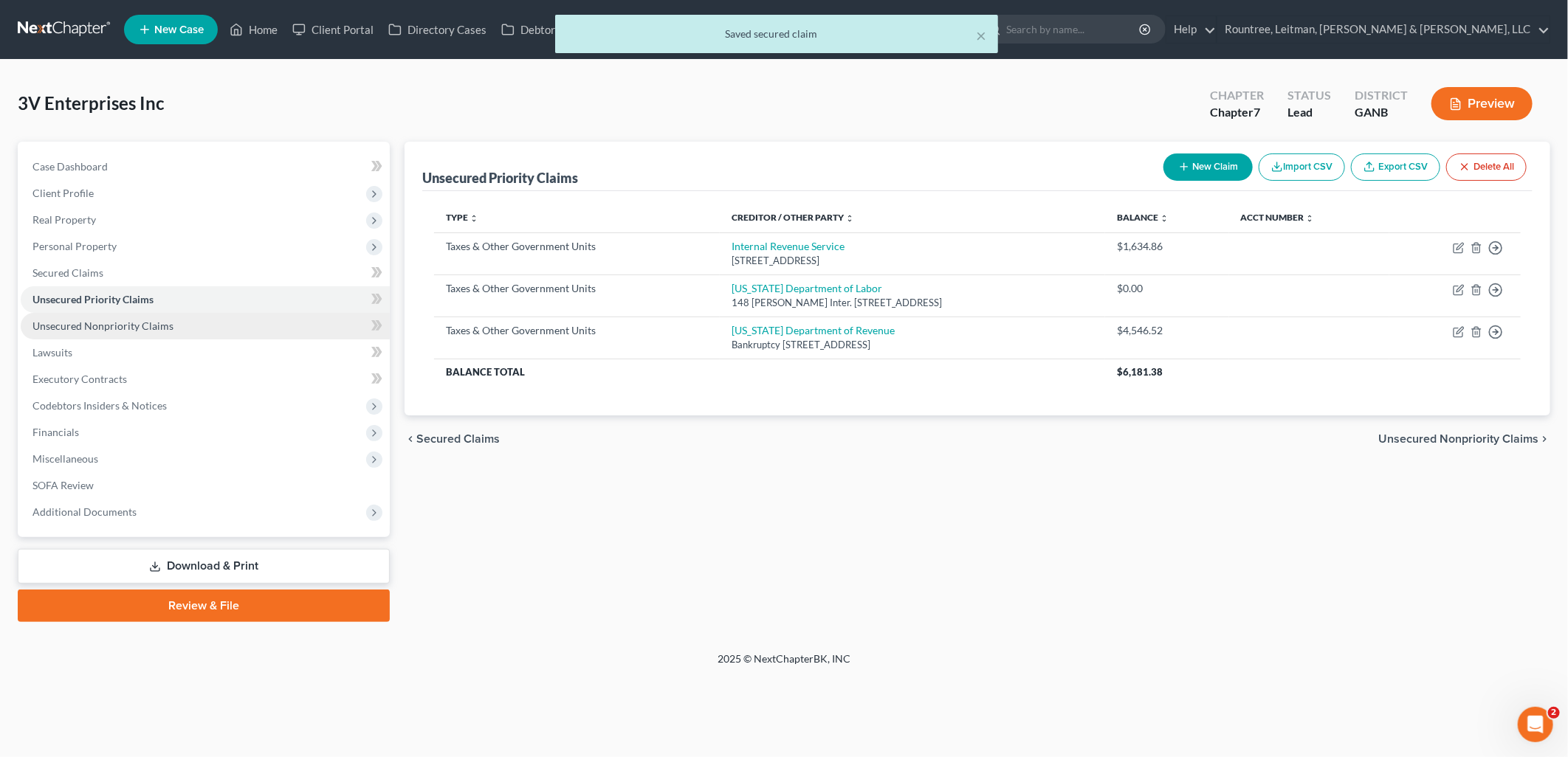
click at [171, 320] on link "Unsecured Nonpriority Claims" at bounding box center [204, 325] width 369 height 26
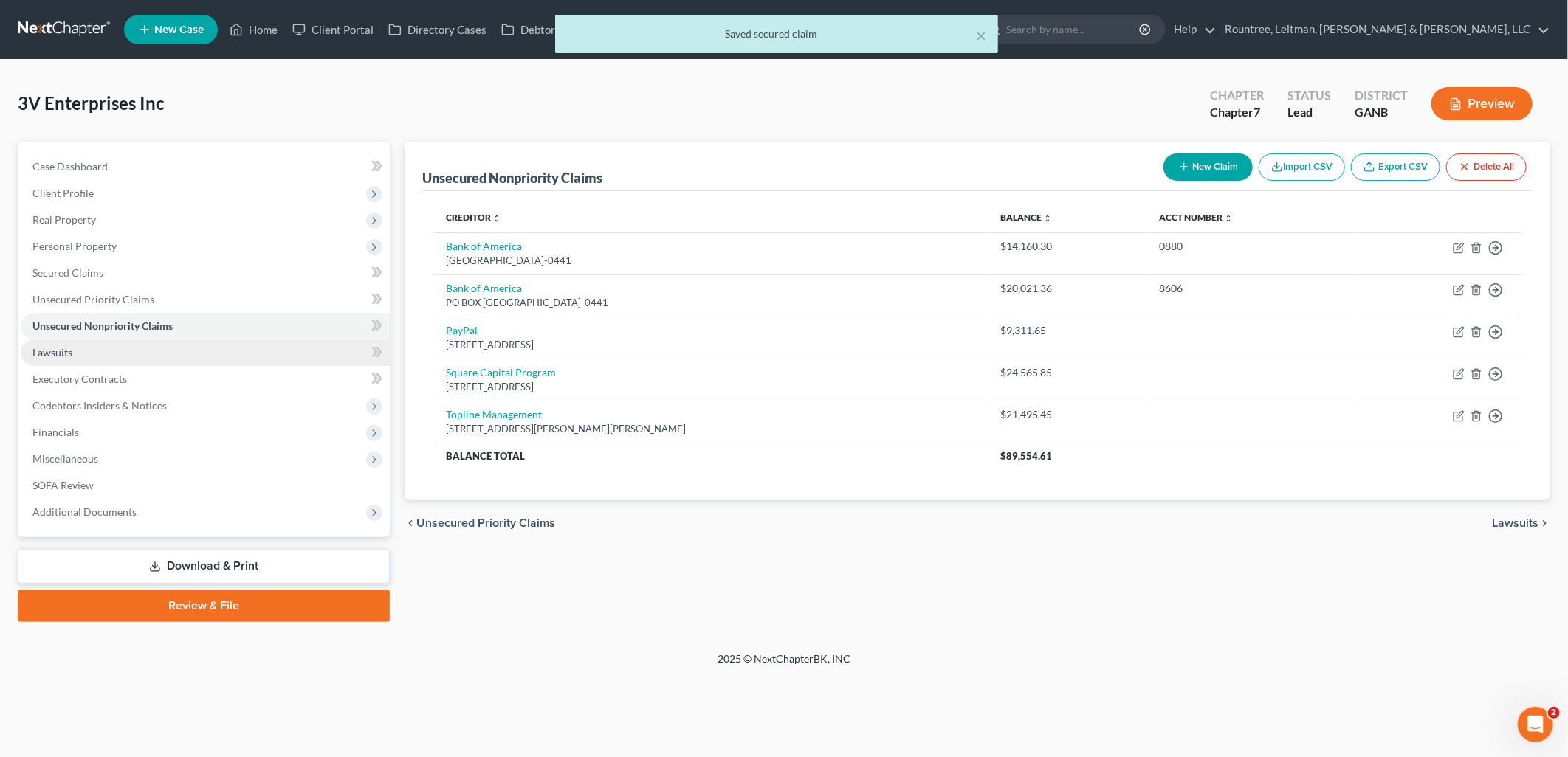
click at [141, 344] on link "Lawsuits" at bounding box center [204, 353] width 369 height 26
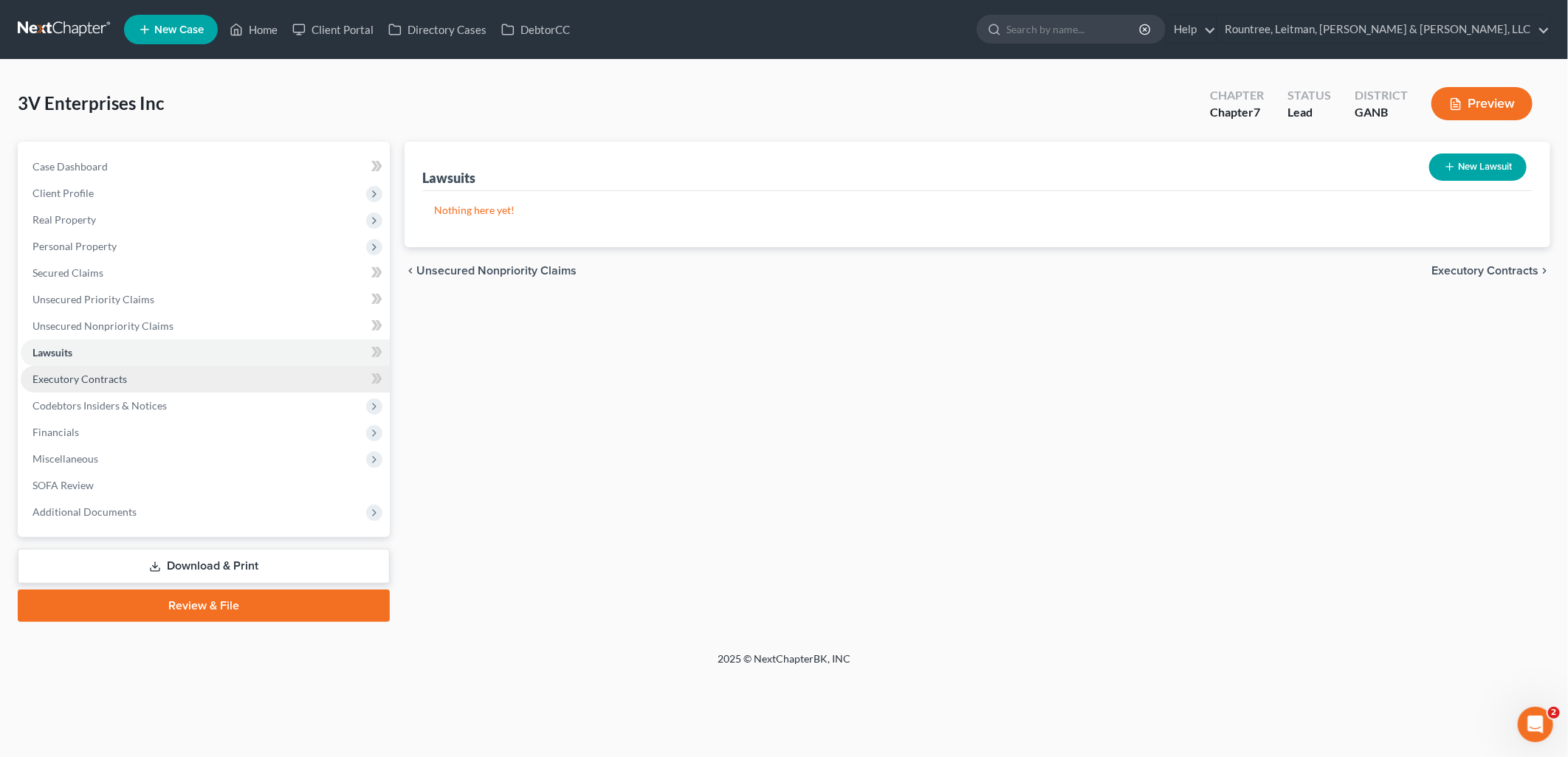
click at [141, 379] on link "Executory Contracts" at bounding box center [204, 379] width 369 height 26
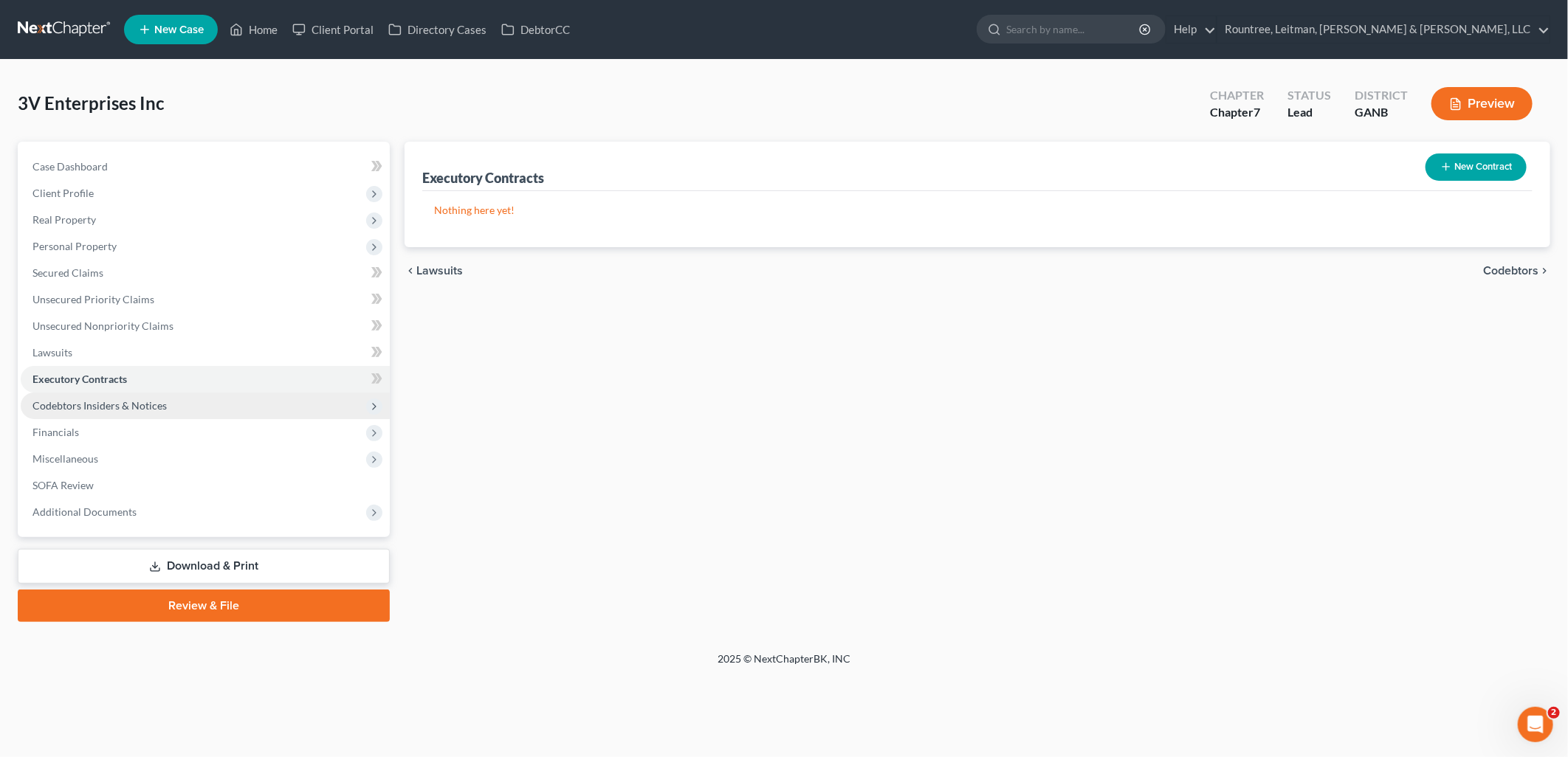
click at [142, 399] on span "Codebtors Insiders & Notices" at bounding box center [100, 405] width 135 height 13
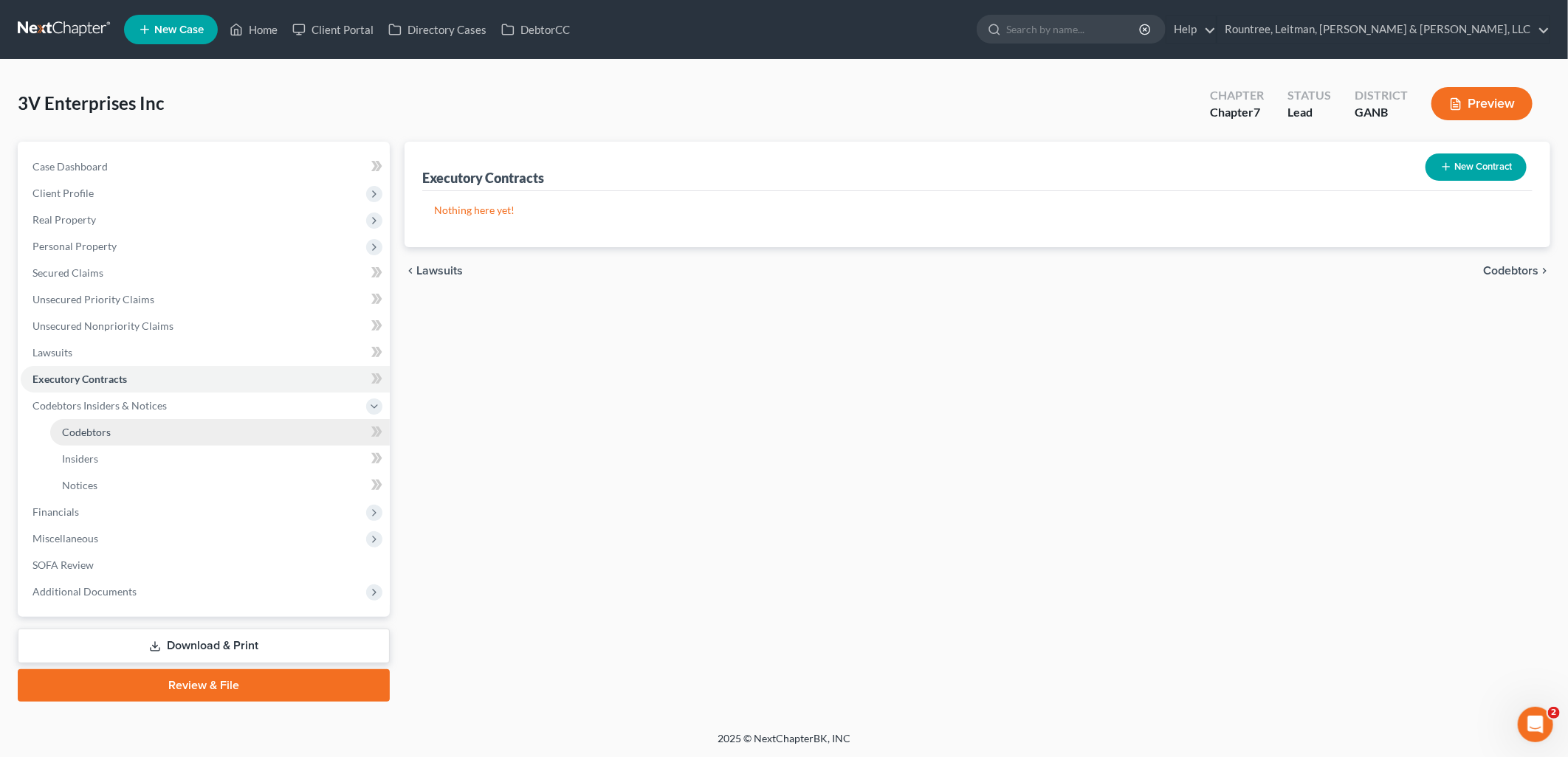
click at [135, 430] on link "Codebtors" at bounding box center [220, 432] width 340 height 26
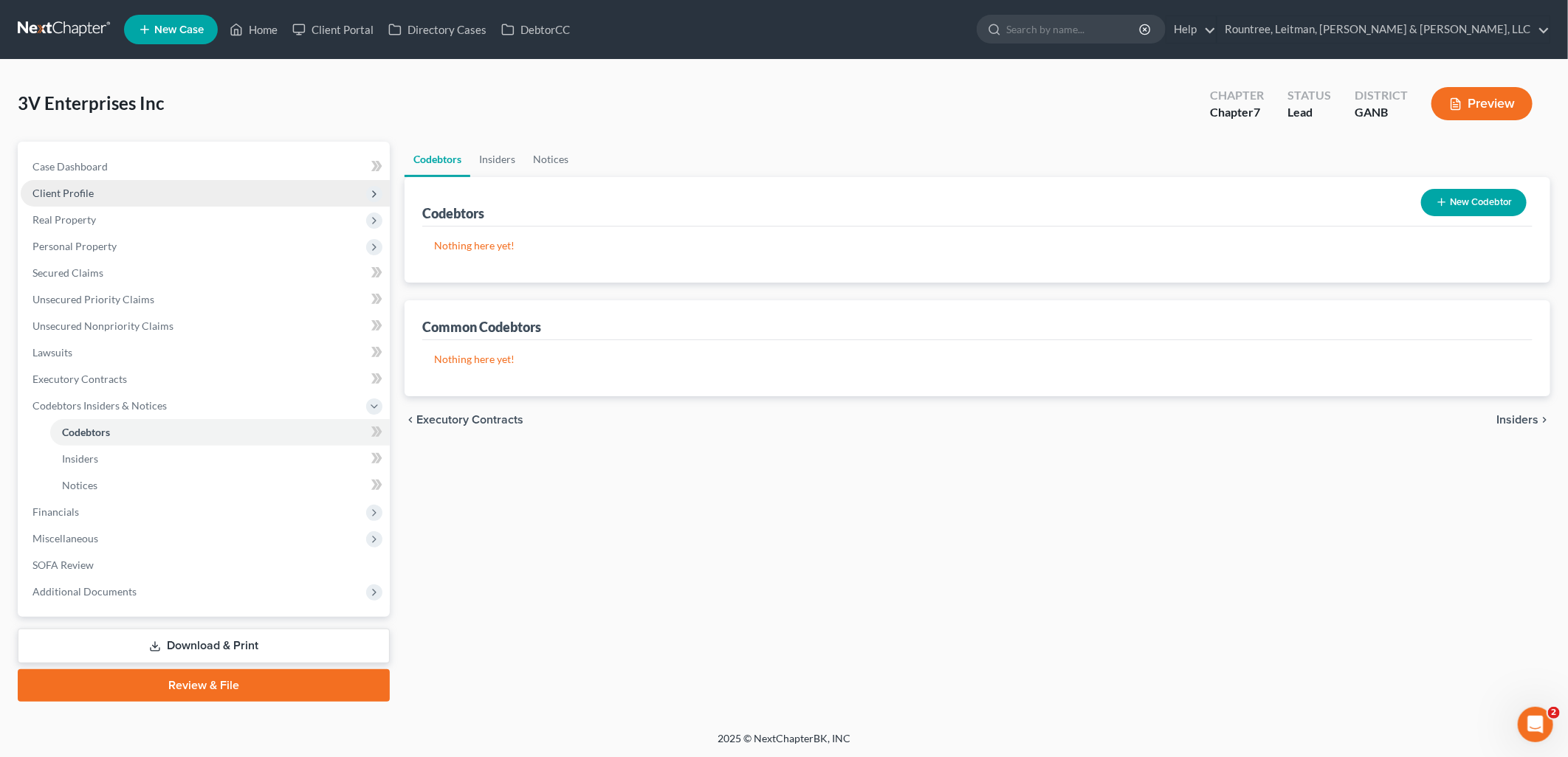
click at [108, 191] on span "Client Profile" at bounding box center [204, 192] width 369 height 26
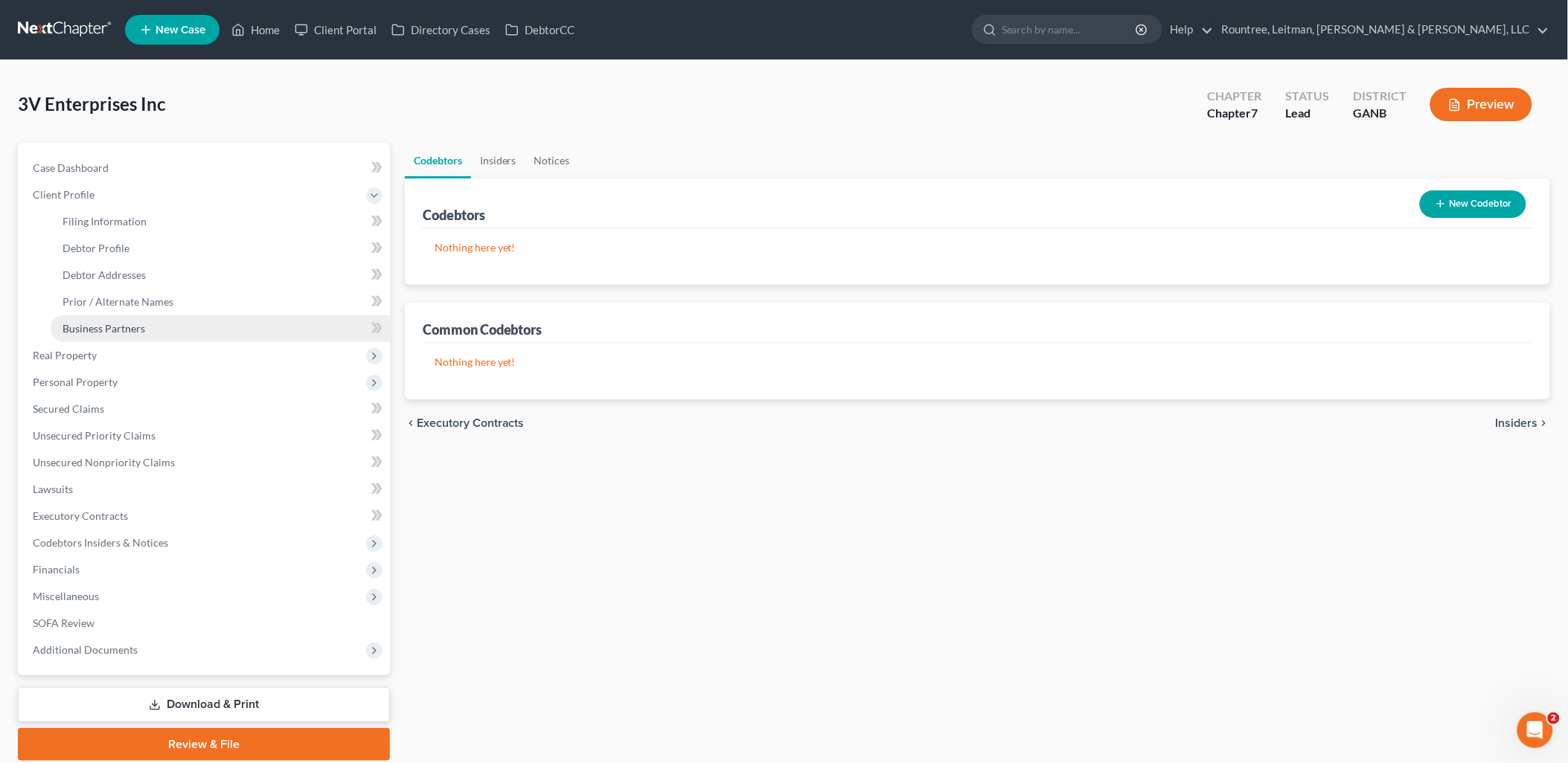
click at [128, 324] on span "Business Partners" at bounding box center [104, 328] width 82 height 13
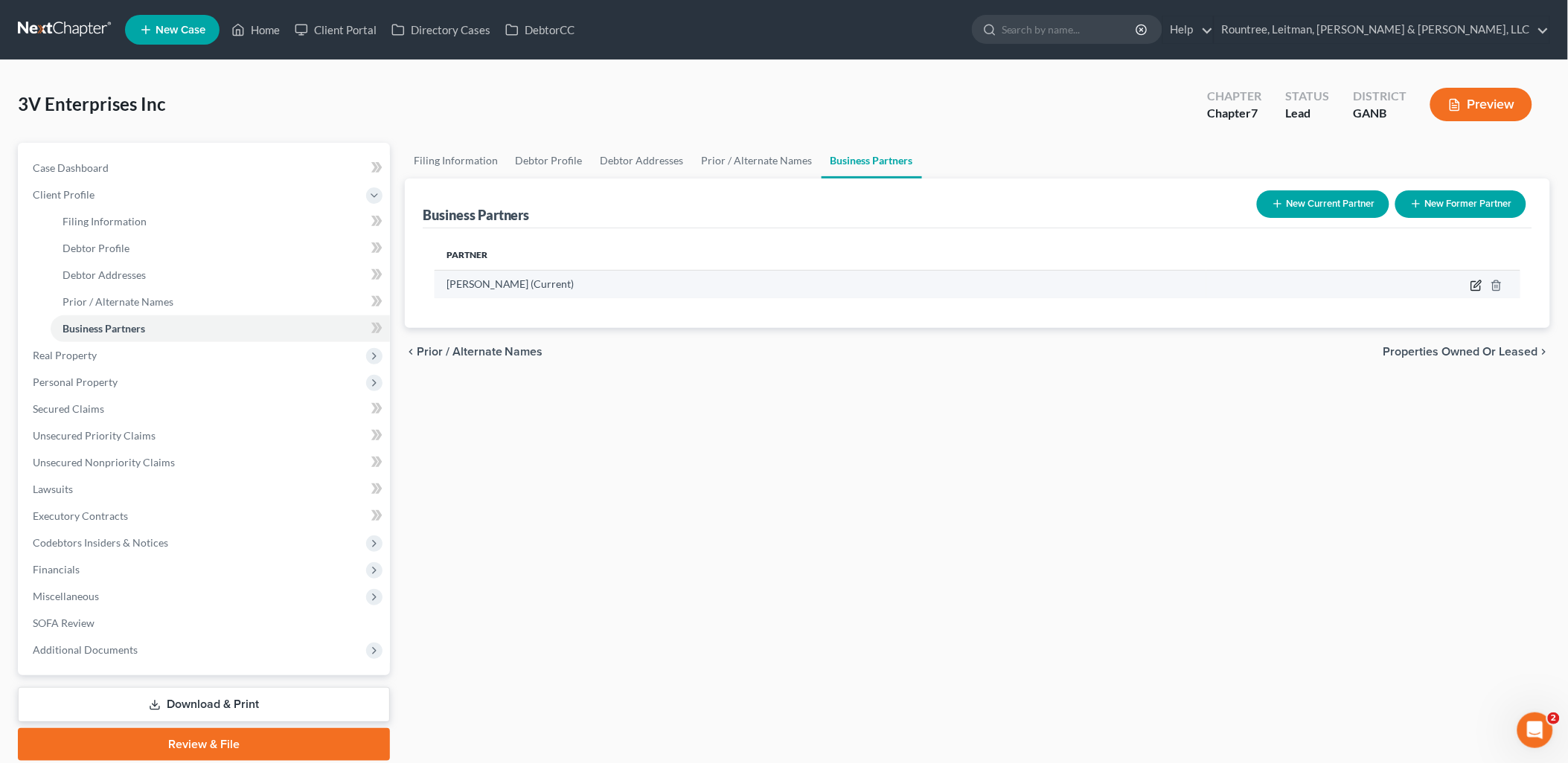
click at [1474, 284] on icon "button" at bounding box center [1476, 286] width 12 height 12
select select "10"
select select "5"
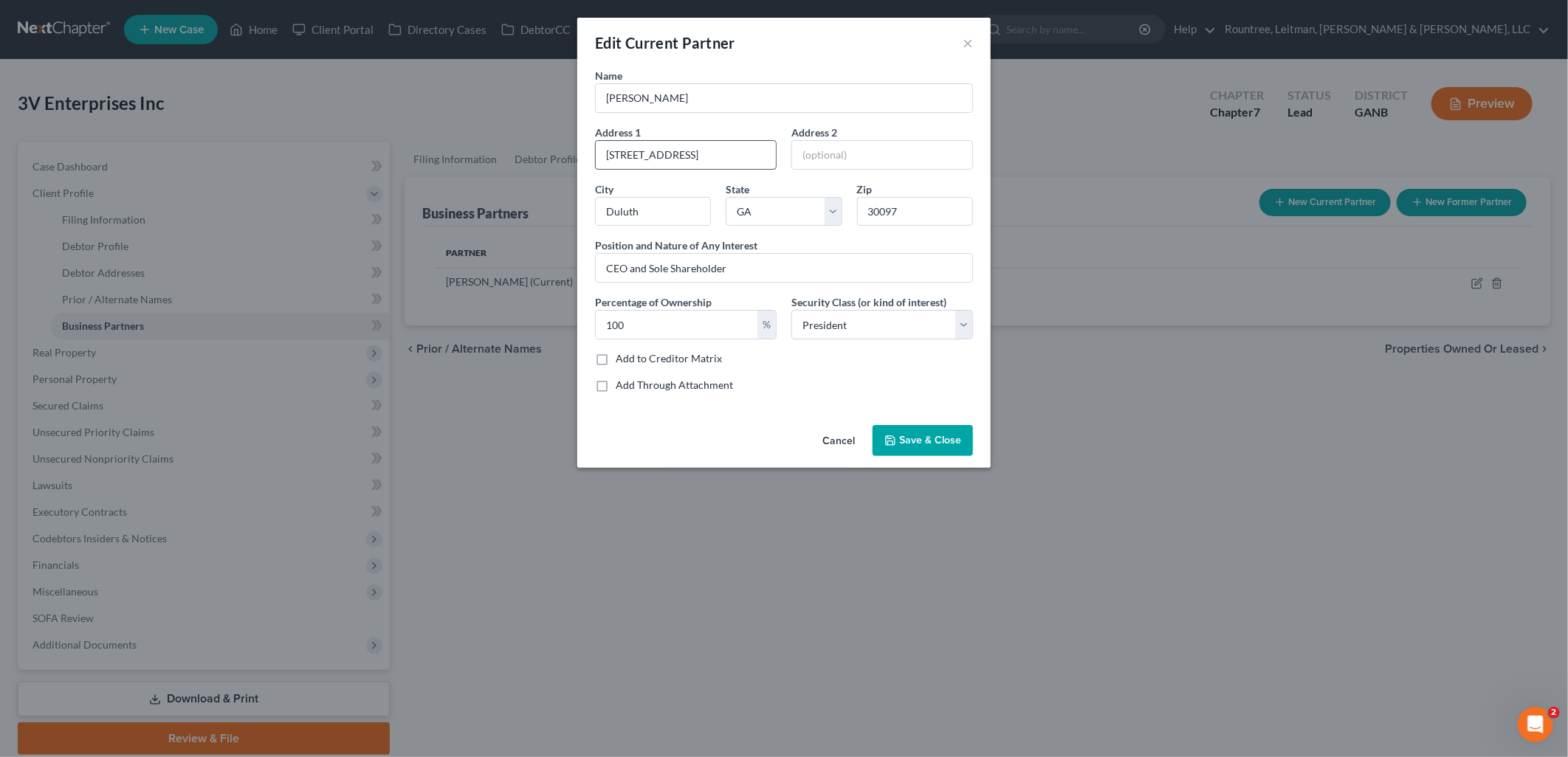
click at [733, 155] on input "3672 Clearbrooke Ct" at bounding box center [685, 155] width 180 height 28
drag, startPoint x: 777, startPoint y: 60, endPoint x: 784, endPoint y: 77, distance: 18.4
click at [777, 60] on div "Edit Current Partner ×" at bounding box center [784, 43] width 413 height 50
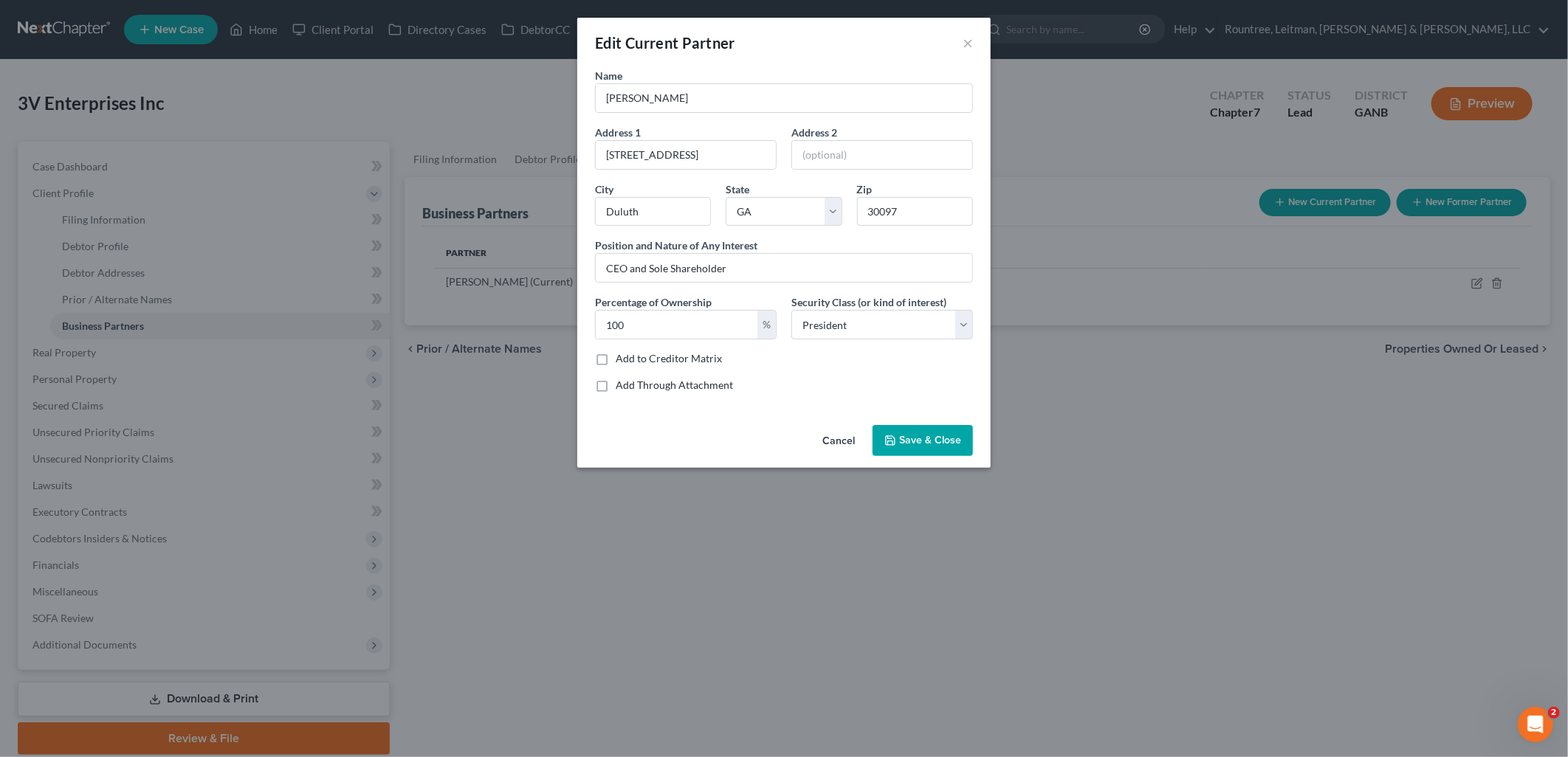
click at [854, 433] on button "Cancel" at bounding box center [839, 441] width 56 height 30
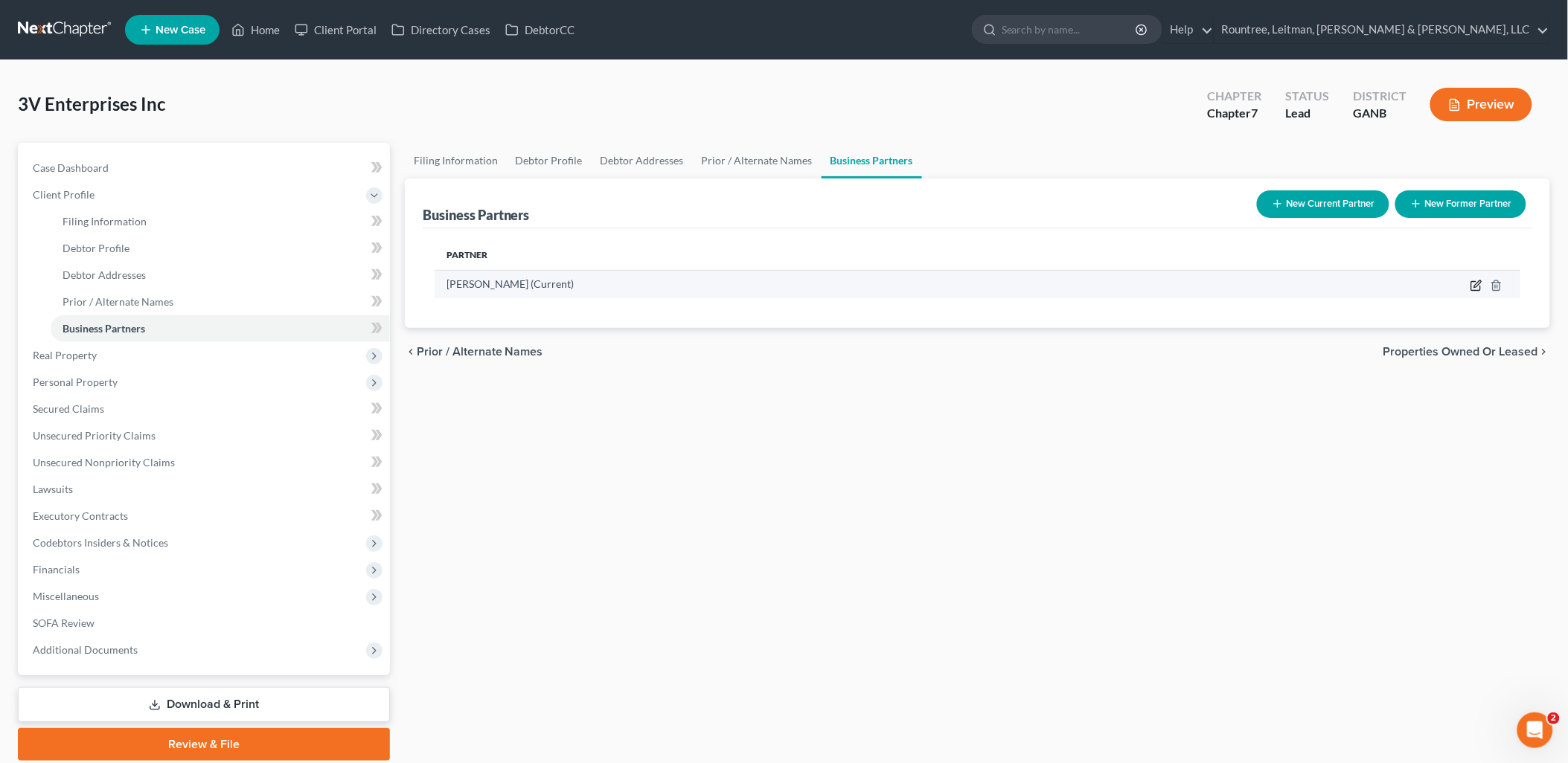
click at [1474, 288] on icon "button" at bounding box center [1476, 286] width 12 height 12
select select "10"
select select "5"
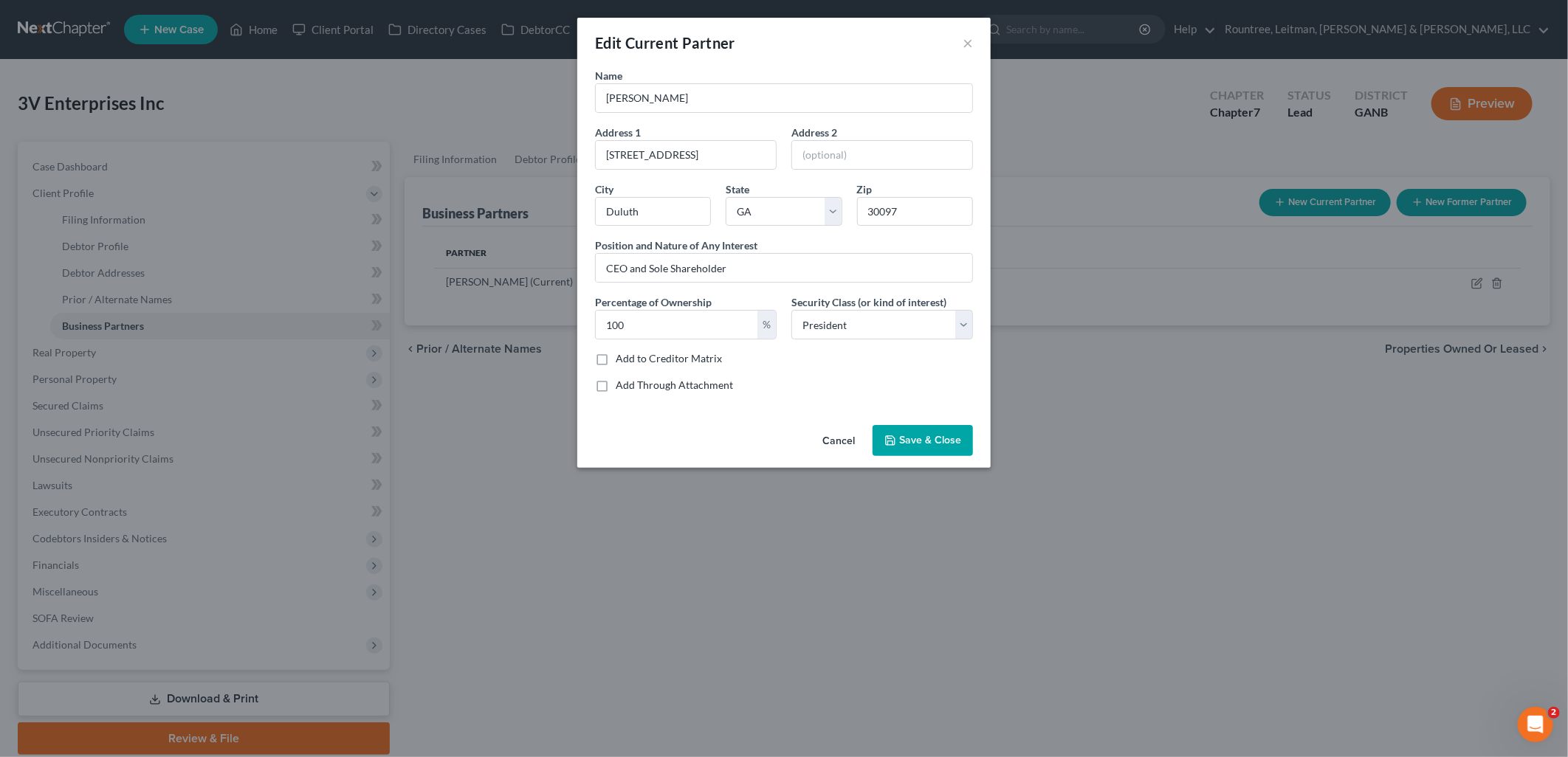
click at [836, 451] on button "Cancel" at bounding box center [839, 441] width 56 height 30
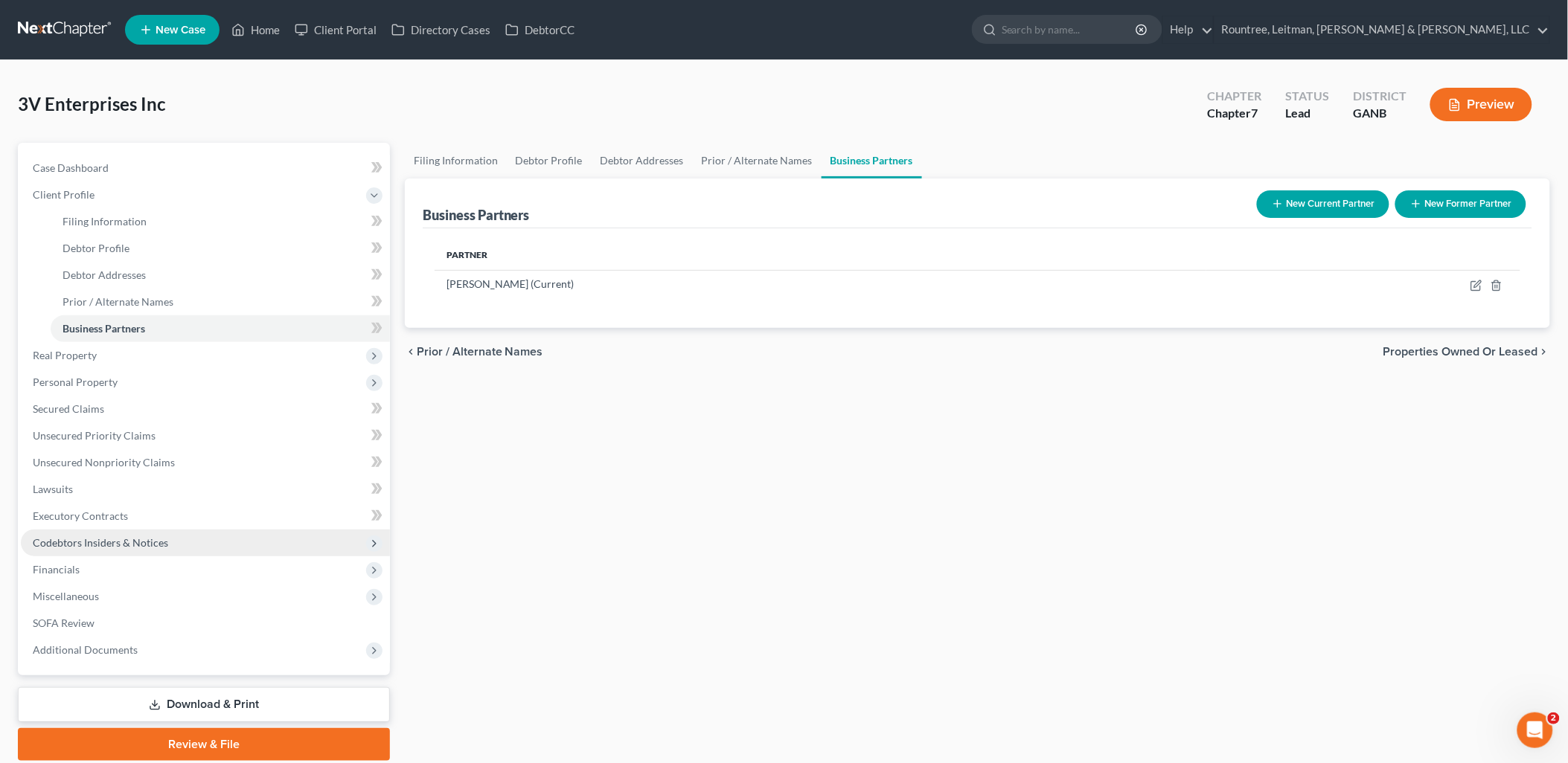
click at [121, 542] on span "Codebtors Insiders & Notices" at bounding box center [100, 542] width 136 height 13
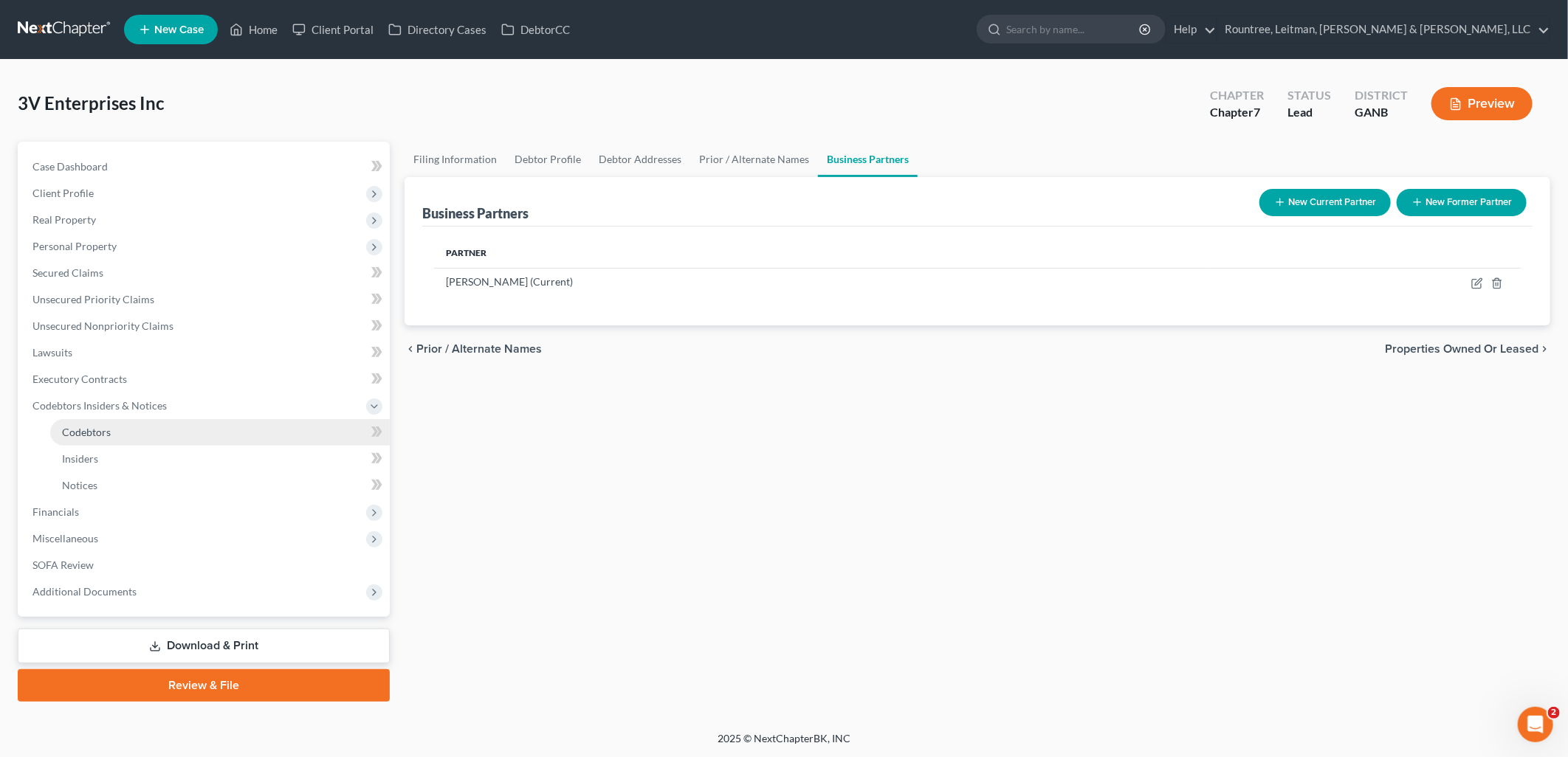
click at [134, 431] on link "Codebtors" at bounding box center [220, 432] width 340 height 26
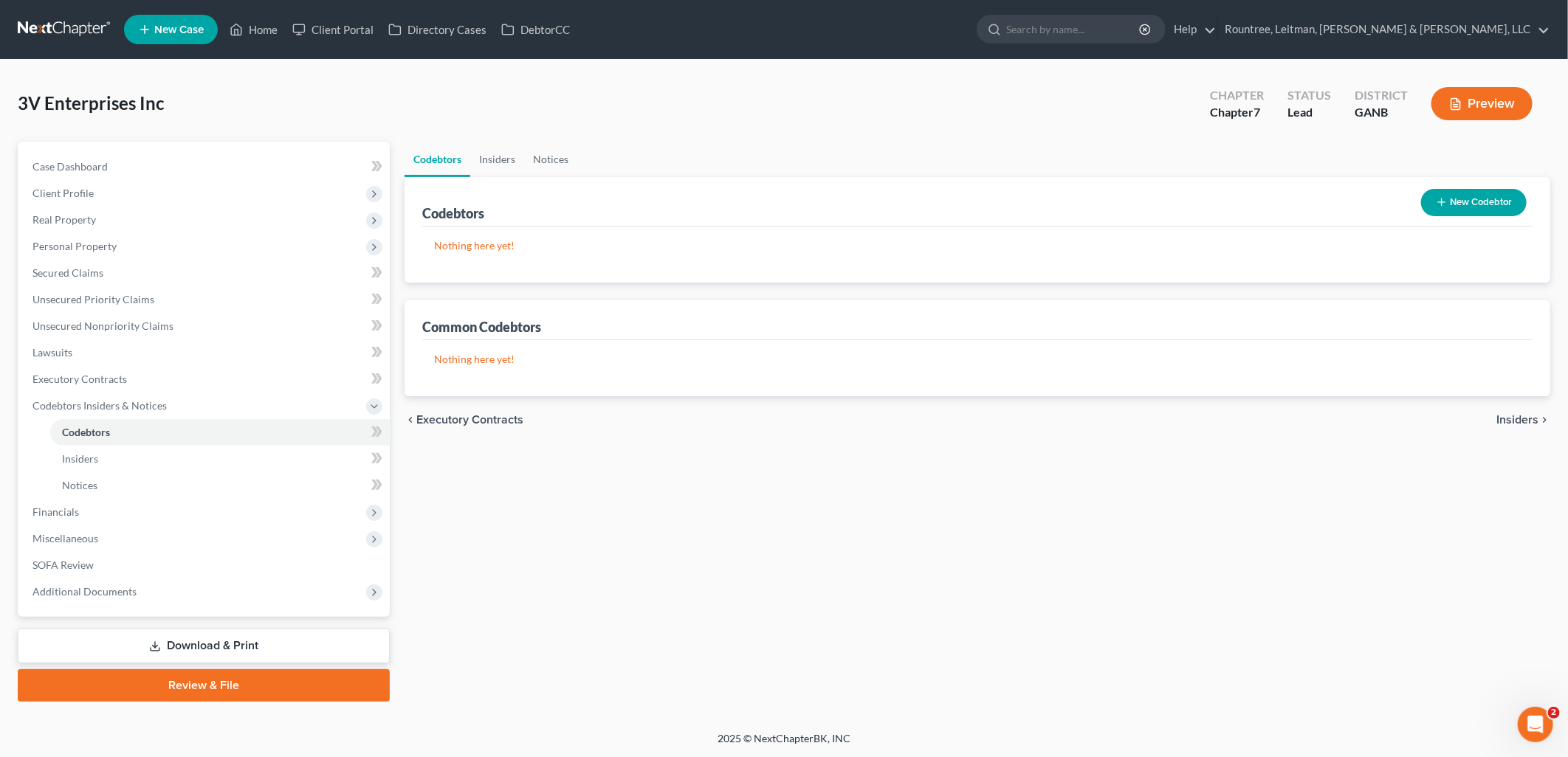
click at [1445, 202] on icon "button" at bounding box center [1442, 203] width 12 height 12
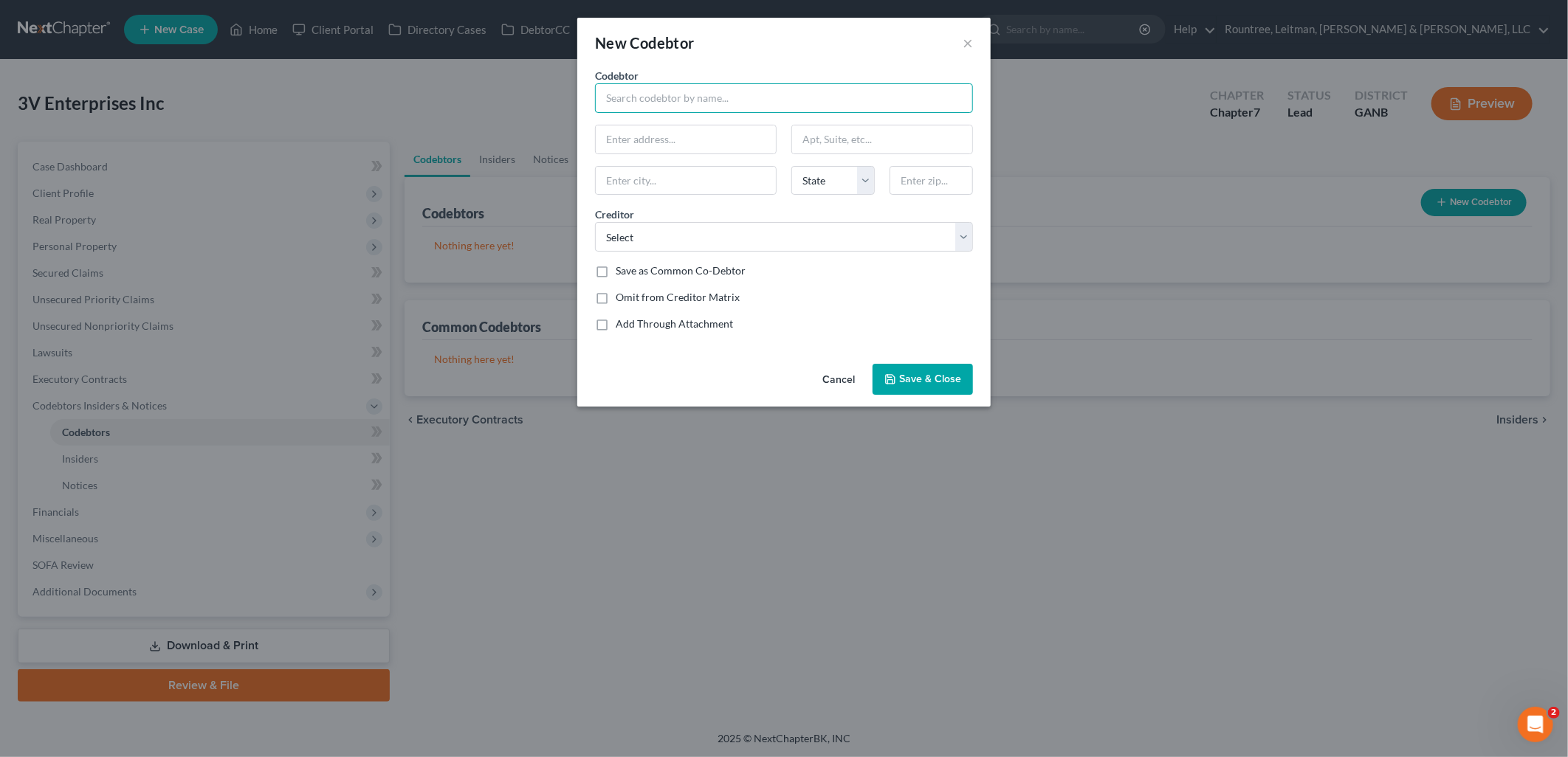
click at [645, 96] on input "text" at bounding box center [784, 98] width 378 height 30
type input "William Anderson"
click at [654, 130] on input "text" at bounding box center [685, 139] width 180 height 28
type input "c"
click at [665, 131] on input "29" at bounding box center [685, 139] width 180 height 28
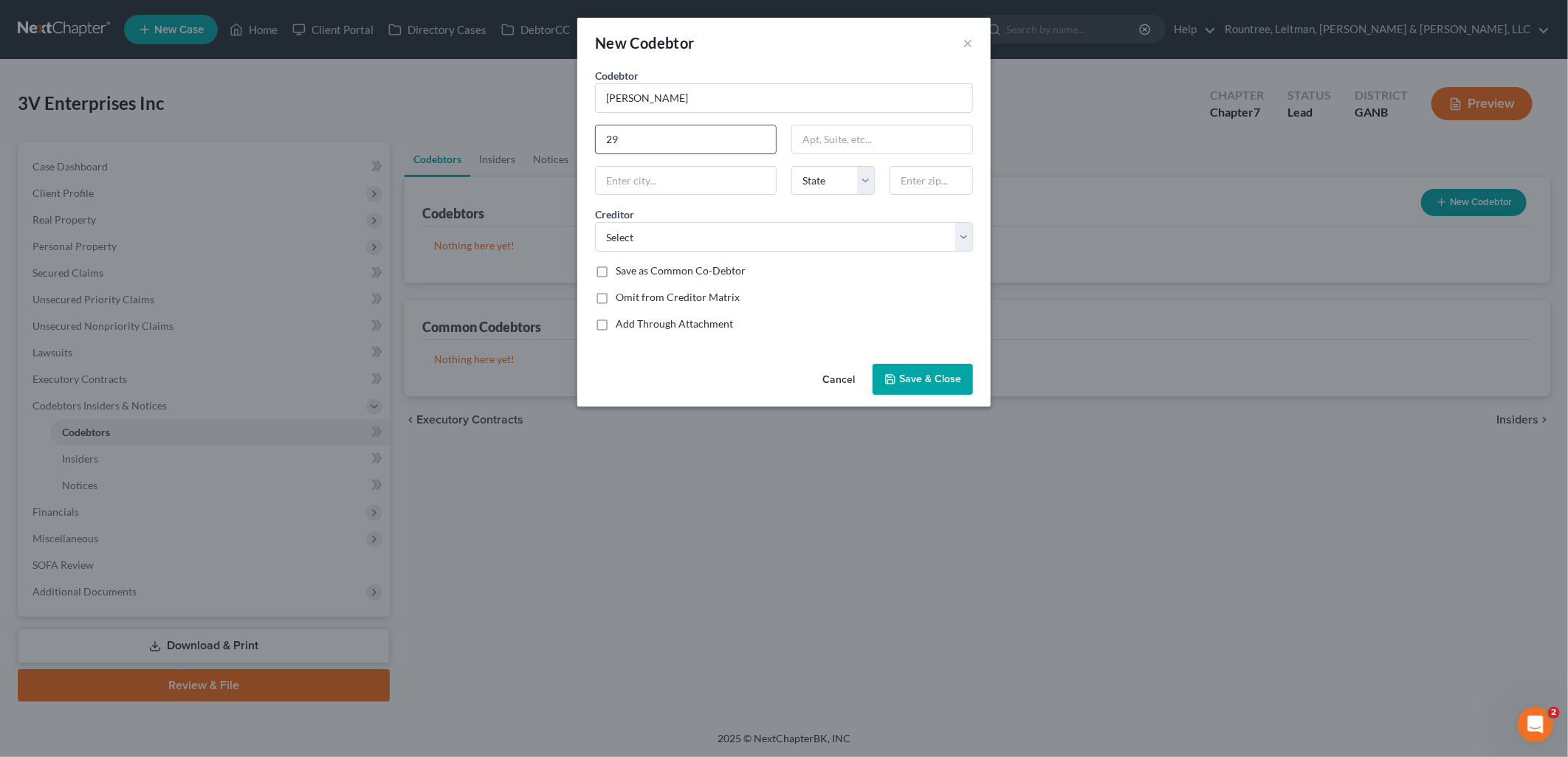
click at [665, 131] on input "29" at bounding box center [685, 139] width 180 height 28
type input "3672 Clearbrooke Ct"
type input "Duluth"
select select "10"
type input "30097"
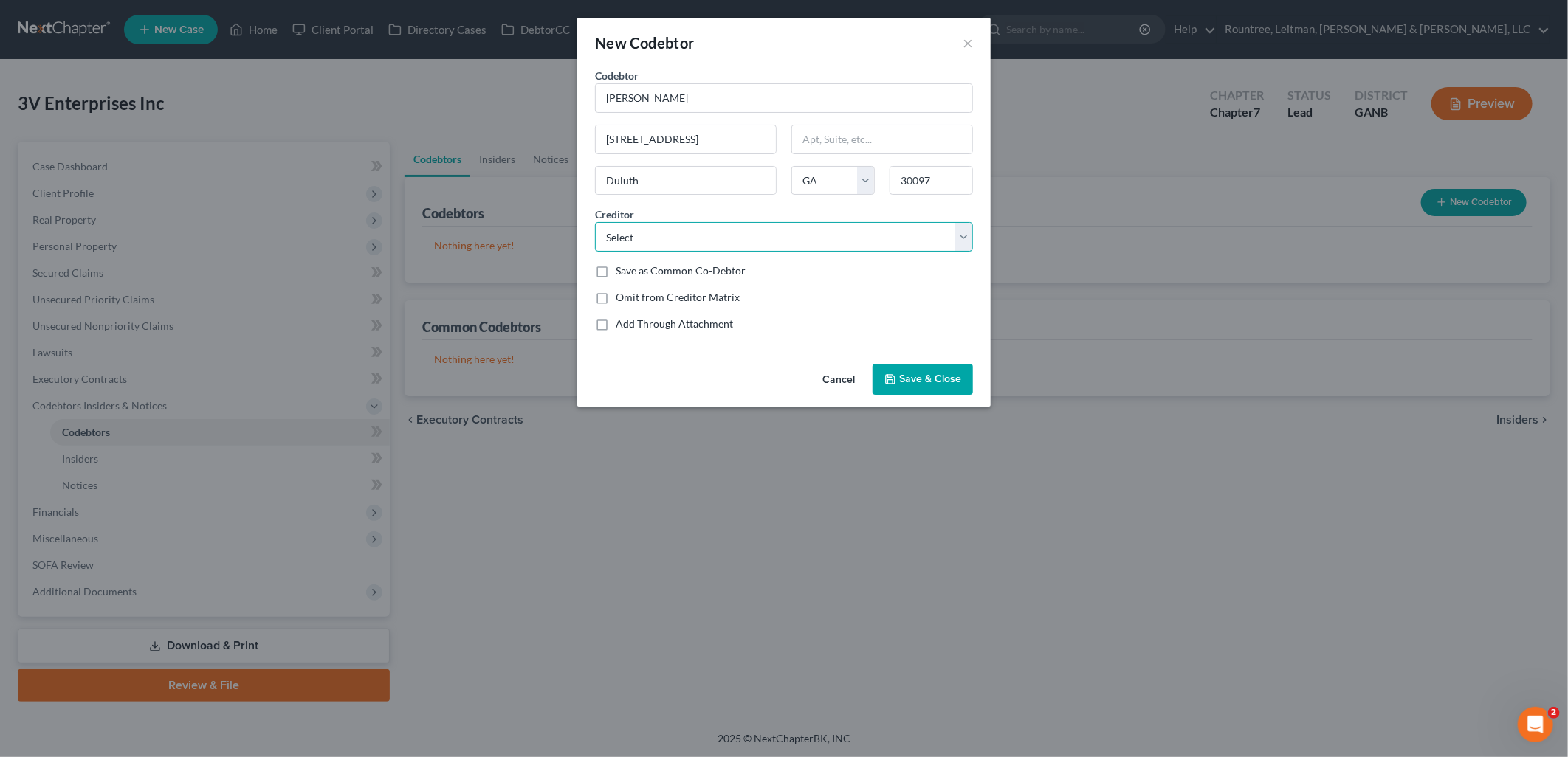
click at [707, 238] on select "Select Topline Management Rountree Leitman Klein & Geer, LLC Internal Revenue S…" at bounding box center [784, 237] width 378 height 30
select select "0"
click at [595, 222] on select "Select Topline Management Rountree Leitman Klein & Geer, LLC Internal Revenue S…" at bounding box center [784, 237] width 378 height 30
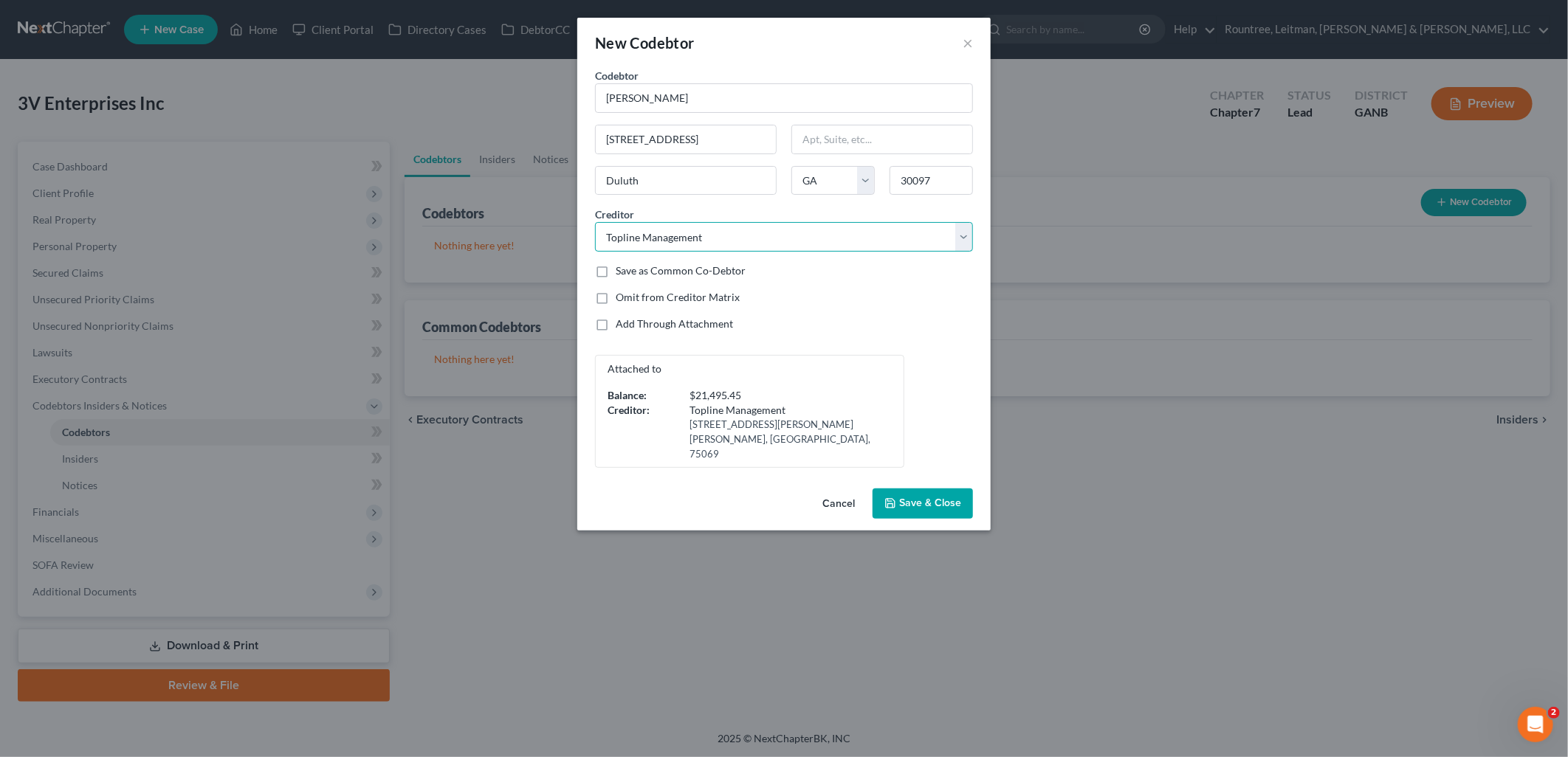
click at [776, 232] on select "Select Topline Management Rountree Leitman Klein & Geer, LLC Internal Revenue S…" at bounding box center [784, 237] width 378 height 30
click at [919, 497] on span "Save & Close" at bounding box center [930, 503] width 62 height 13
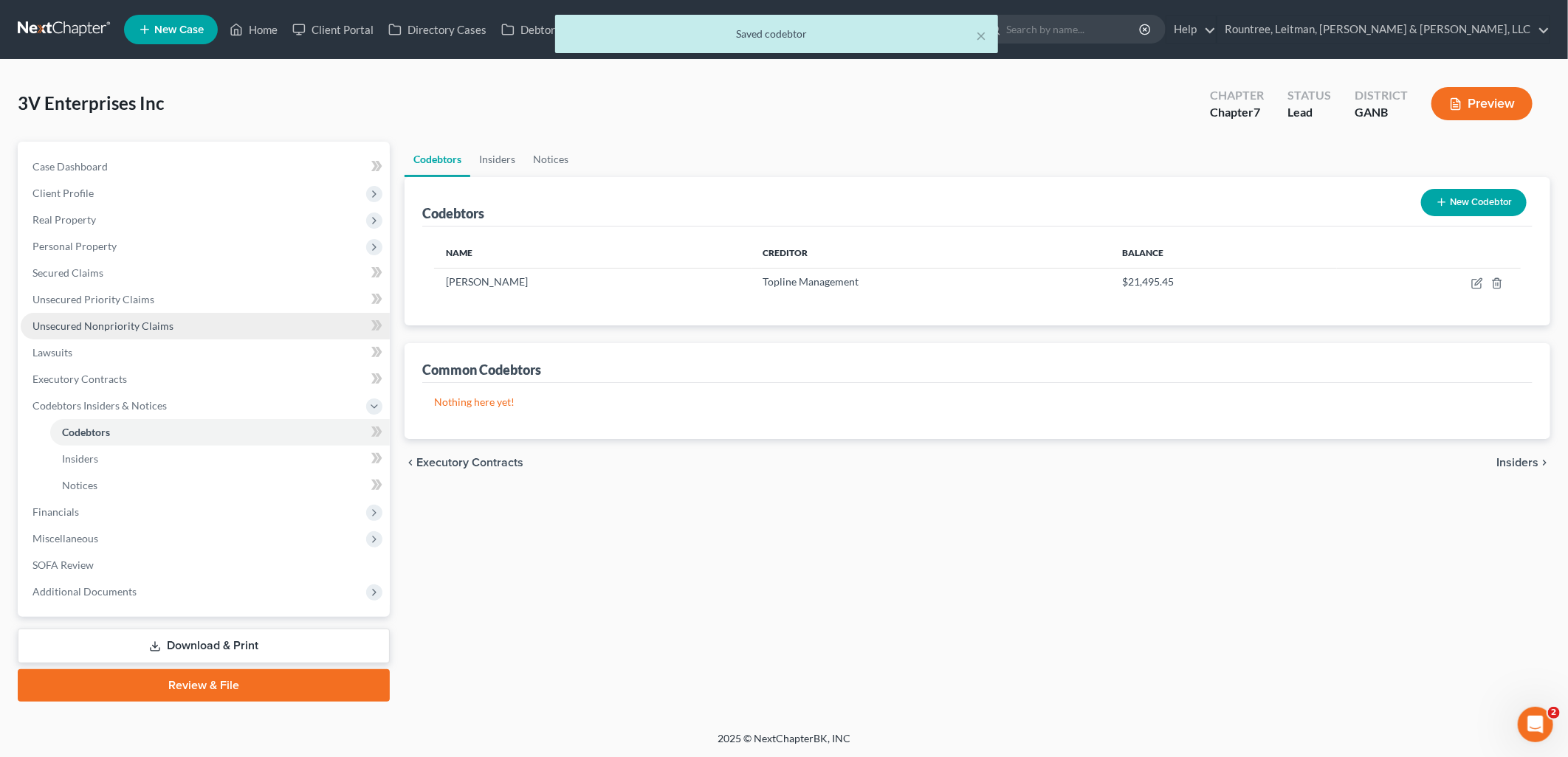
click at [181, 327] on link "Unsecured Nonpriority Claims" at bounding box center [204, 325] width 369 height 26
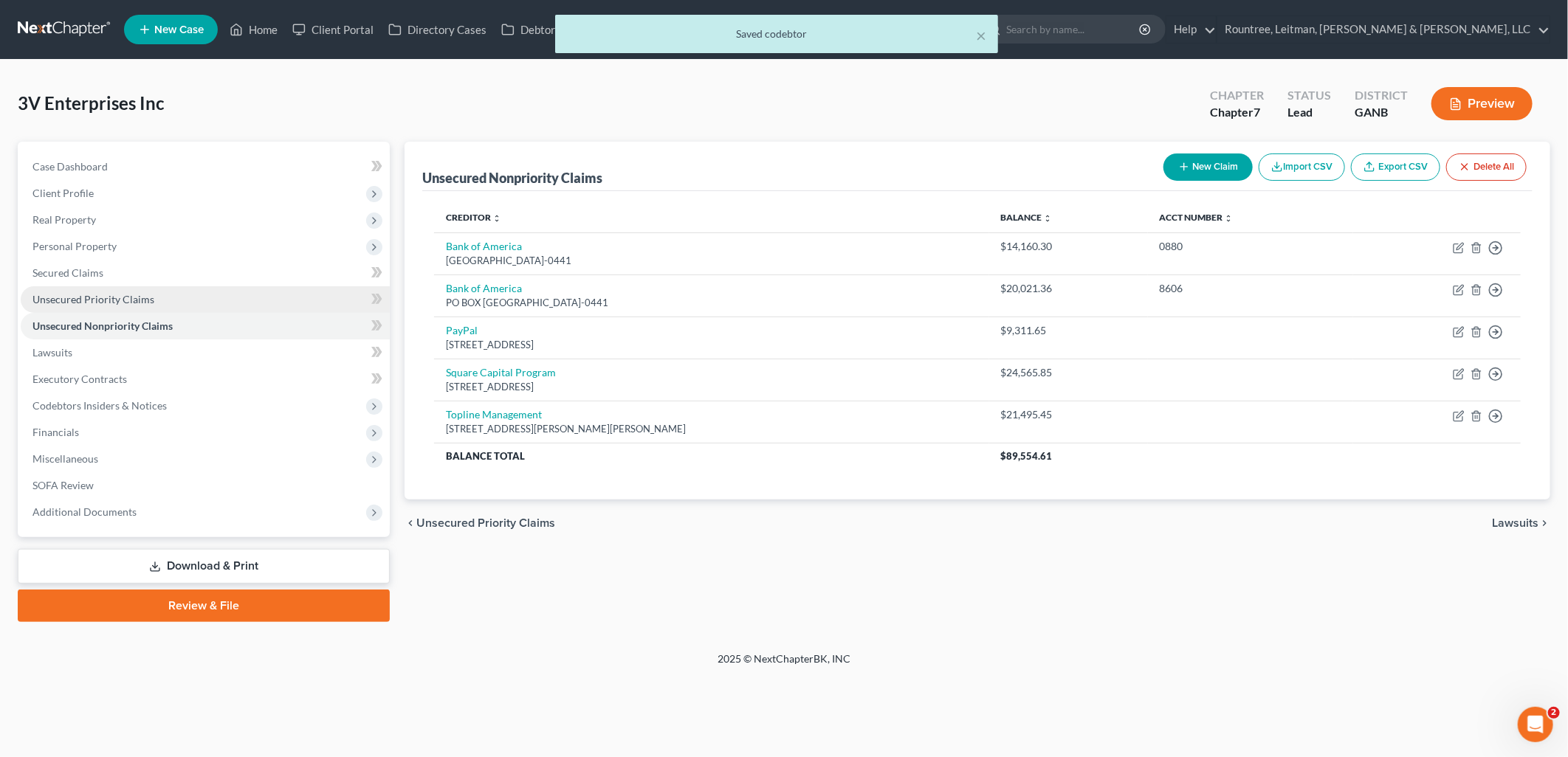
click at [169, 297] on link "Unsecured Priority Claims" at bounding box center [204, 299] width 369 height 26
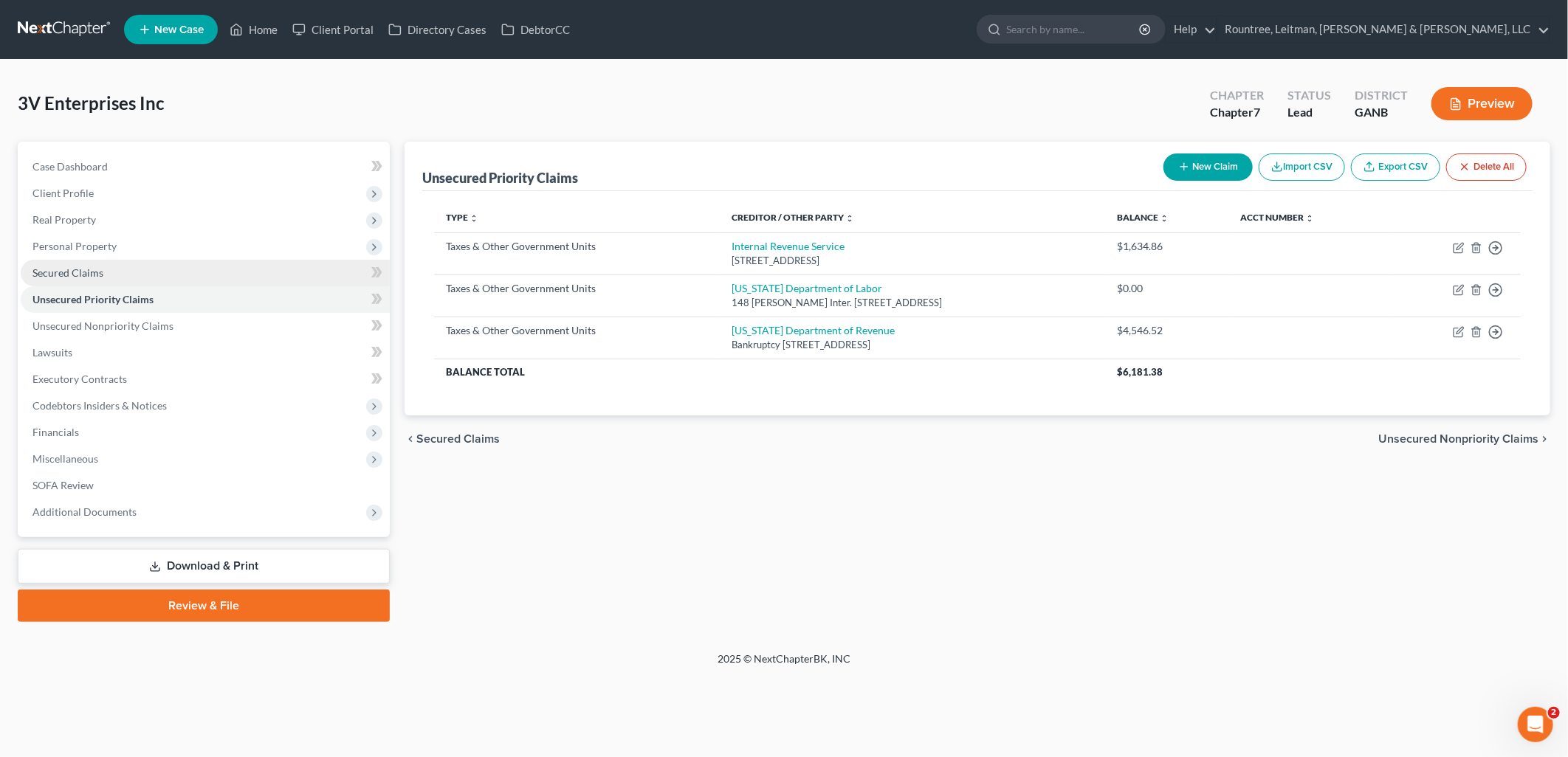
click at [133, 275] on link "Secured Claims" at bounding box center [204, 272] width 369 height 26
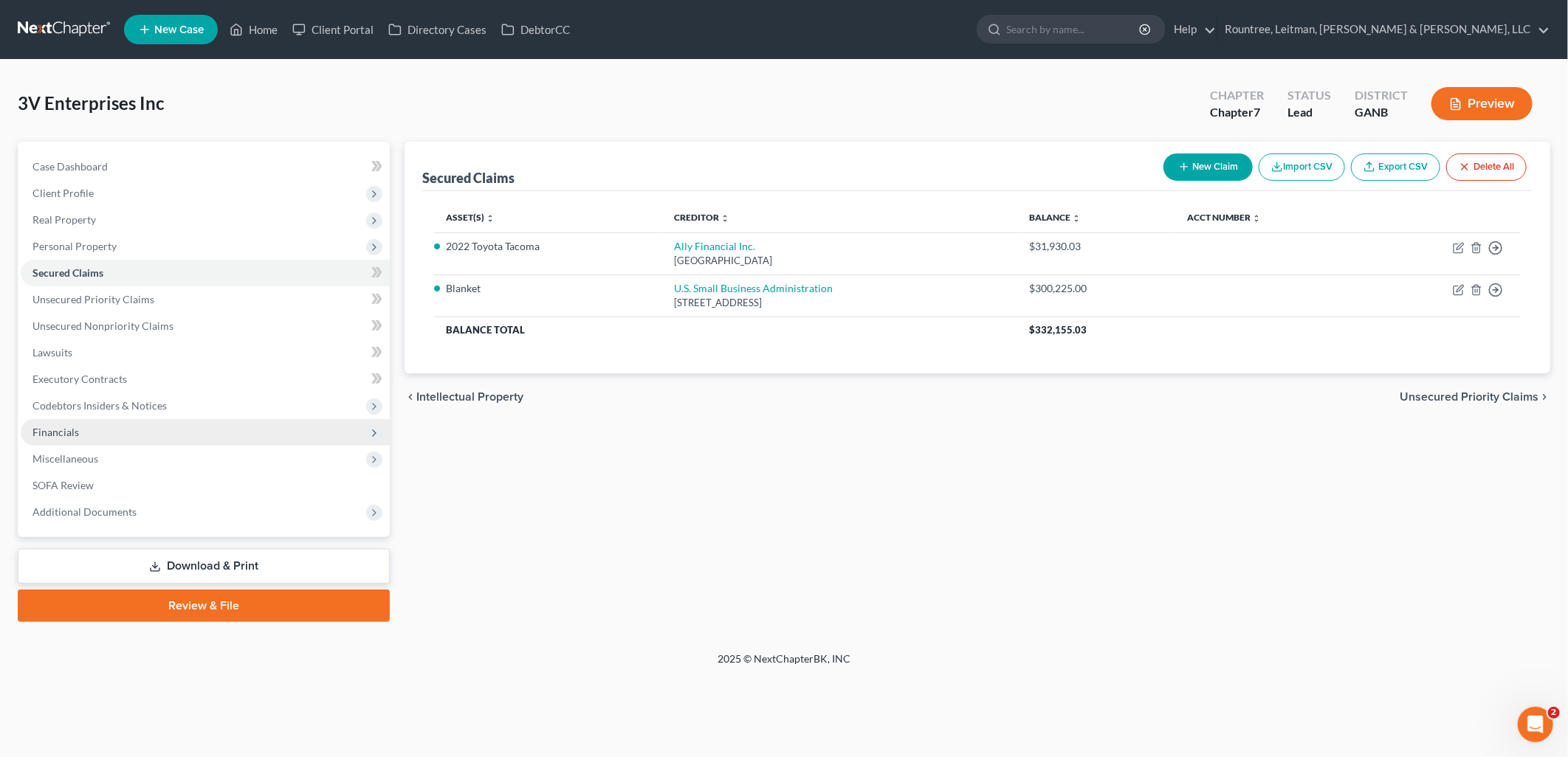
click at [119, 428] on span "Financials" at bounding box center [204, 432] width 369 height 26
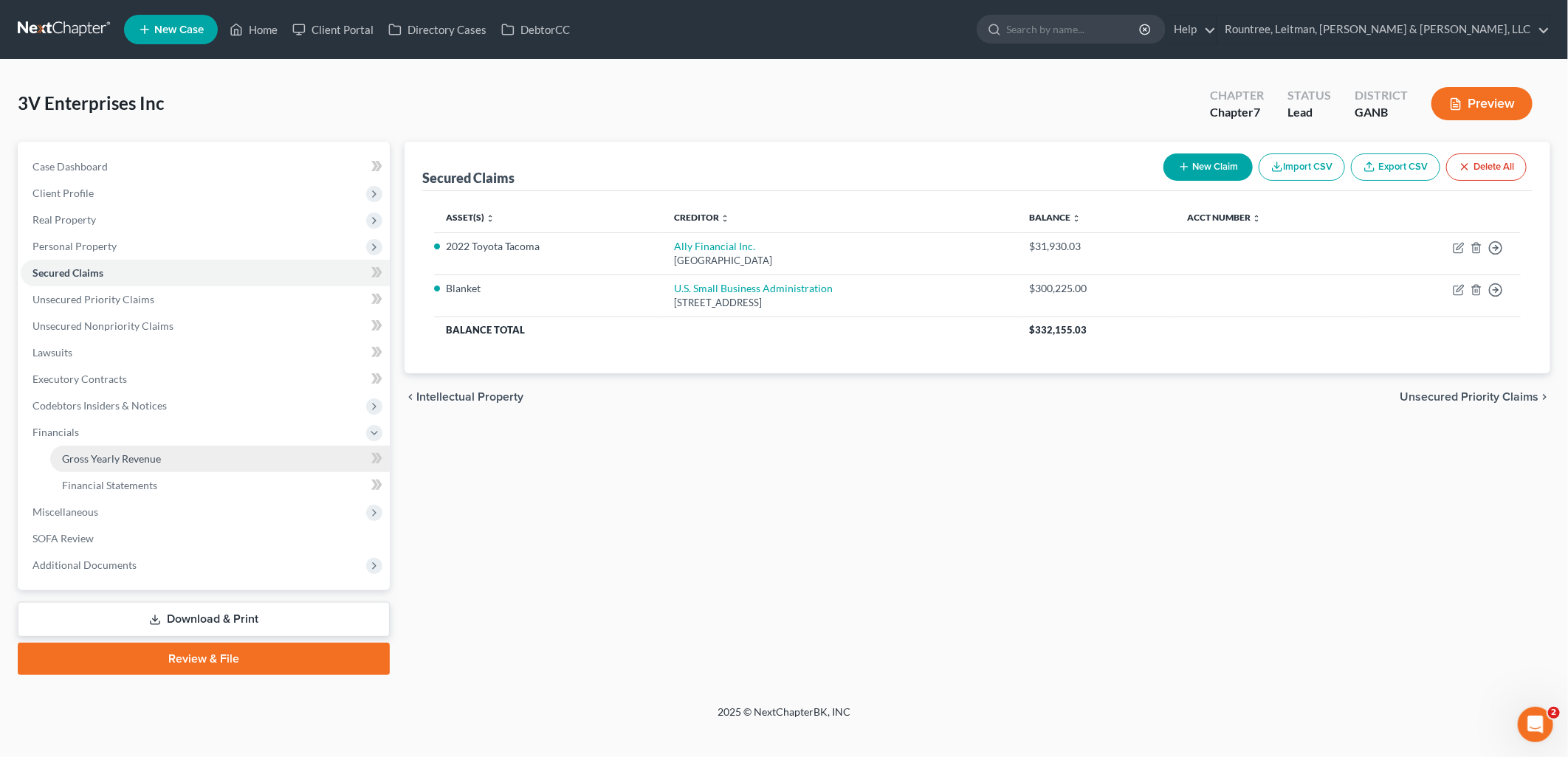
click at [124, 452] on span "Gross Yearly Revenue" at bounding box center [112, 458] width 99 height 13
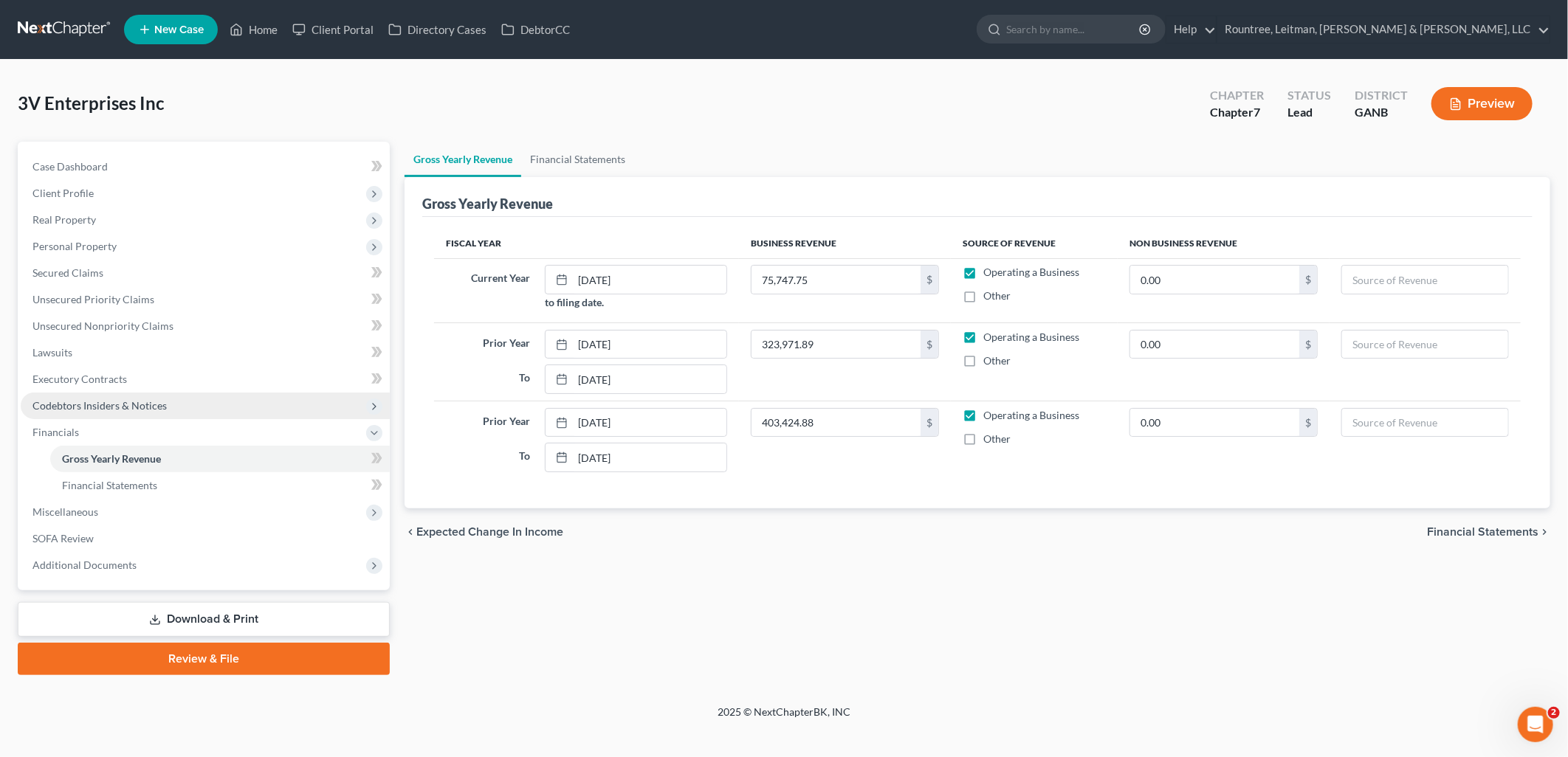
click at [129, 402] on span "Codebtors Insiders & Notices" at bounding box center [100, 405] width 135 height 13
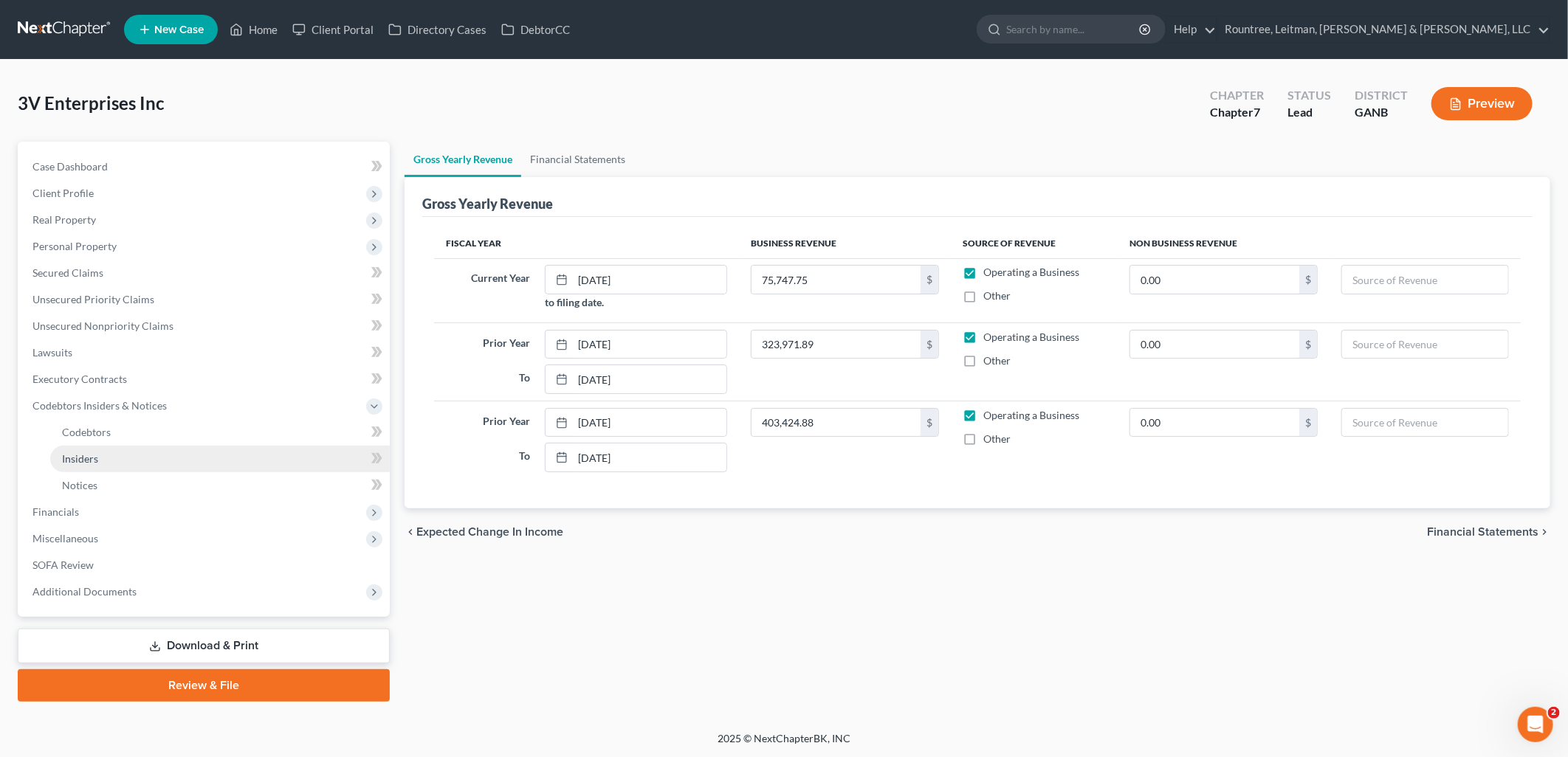
click at [108, 455] on link "Insiders" at bounding box center [220, 458] width 340 height 26
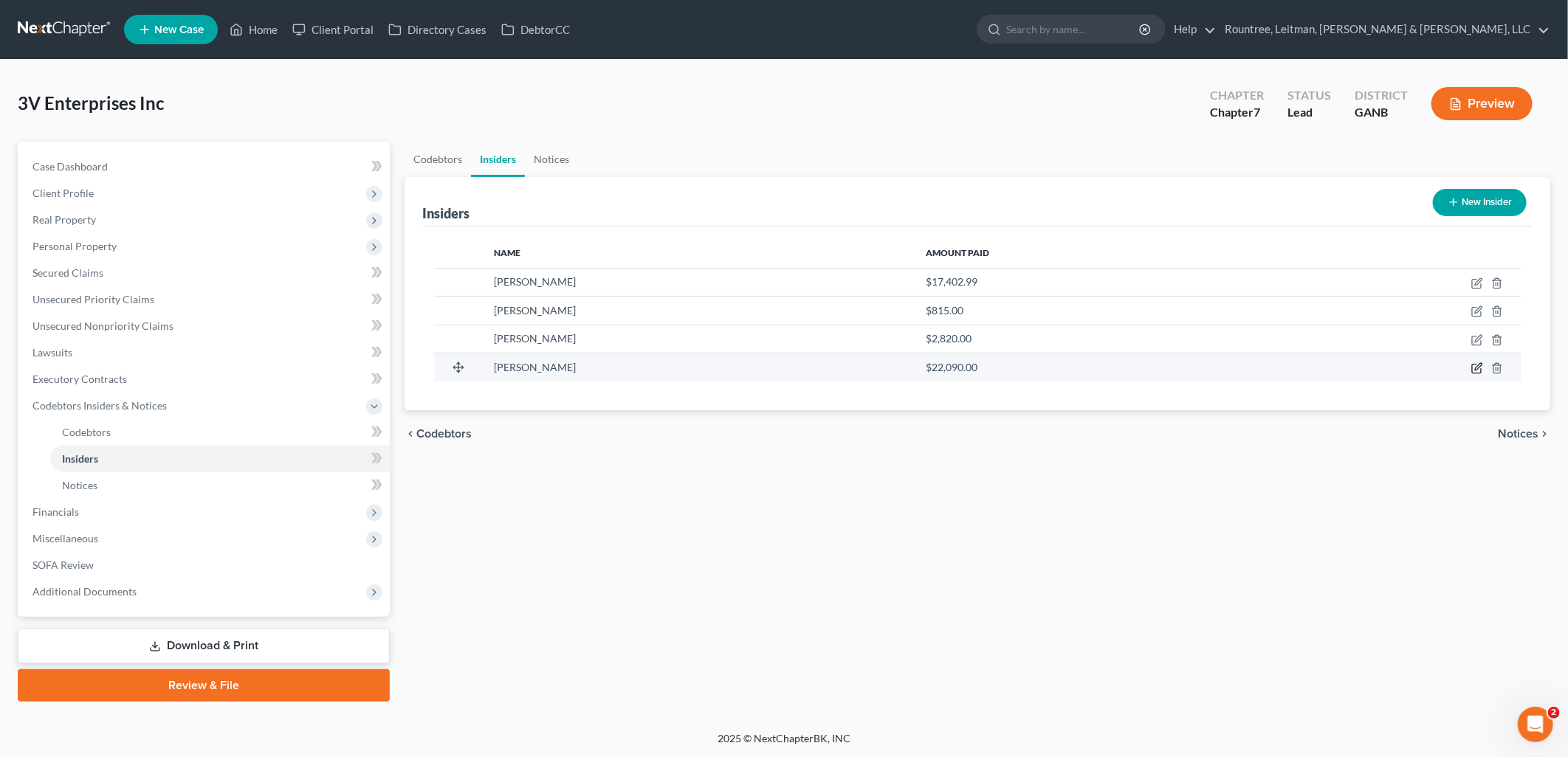
click at [1480, 369] on icon "button" at bounding box center [1477, 369] width 12 height 12
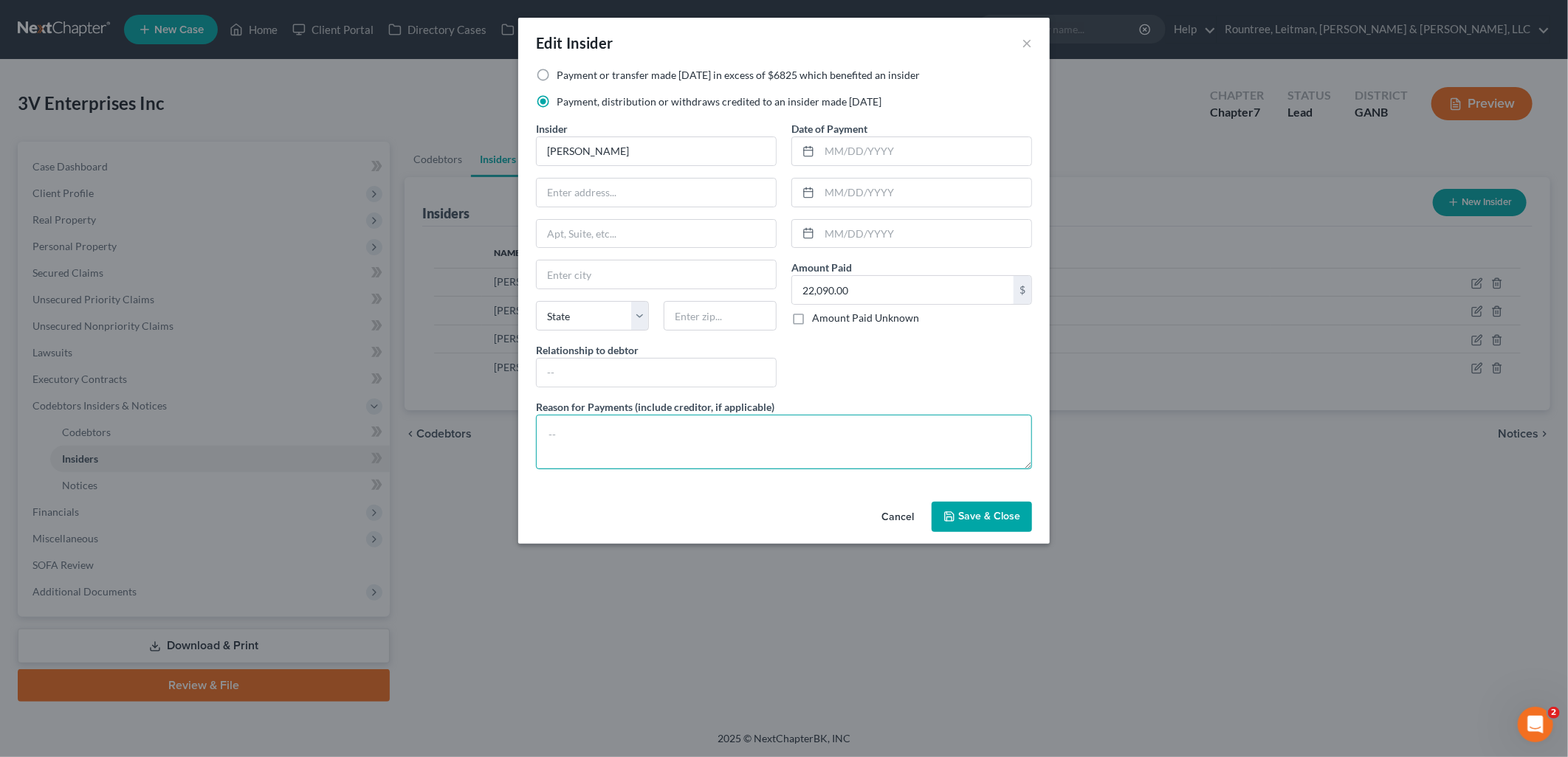
click at [694, 436] on textarea at bounding box center [784, 442] width 496 height 54
type textarea "Compensation"
click at [677, 192] on input "text" at bounding box center [656, 192] width 239 height 28
type input "3672 Clearbrooke Ct"
type input "Duluth"
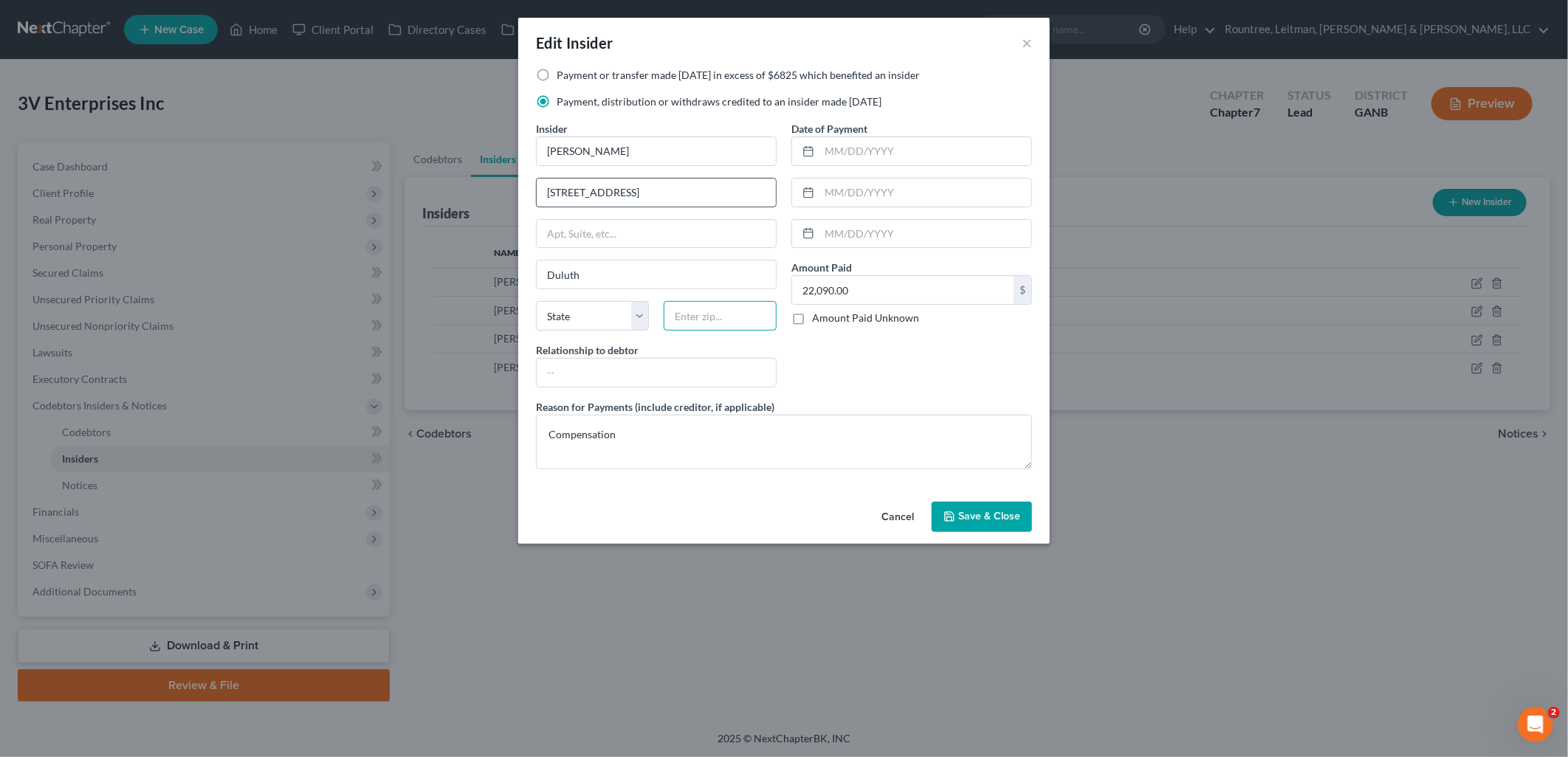
type input "30097"
select select "10"
click at [999, 521] on span "Save & Close" at bounding box center [989, 517] width 62 height 13
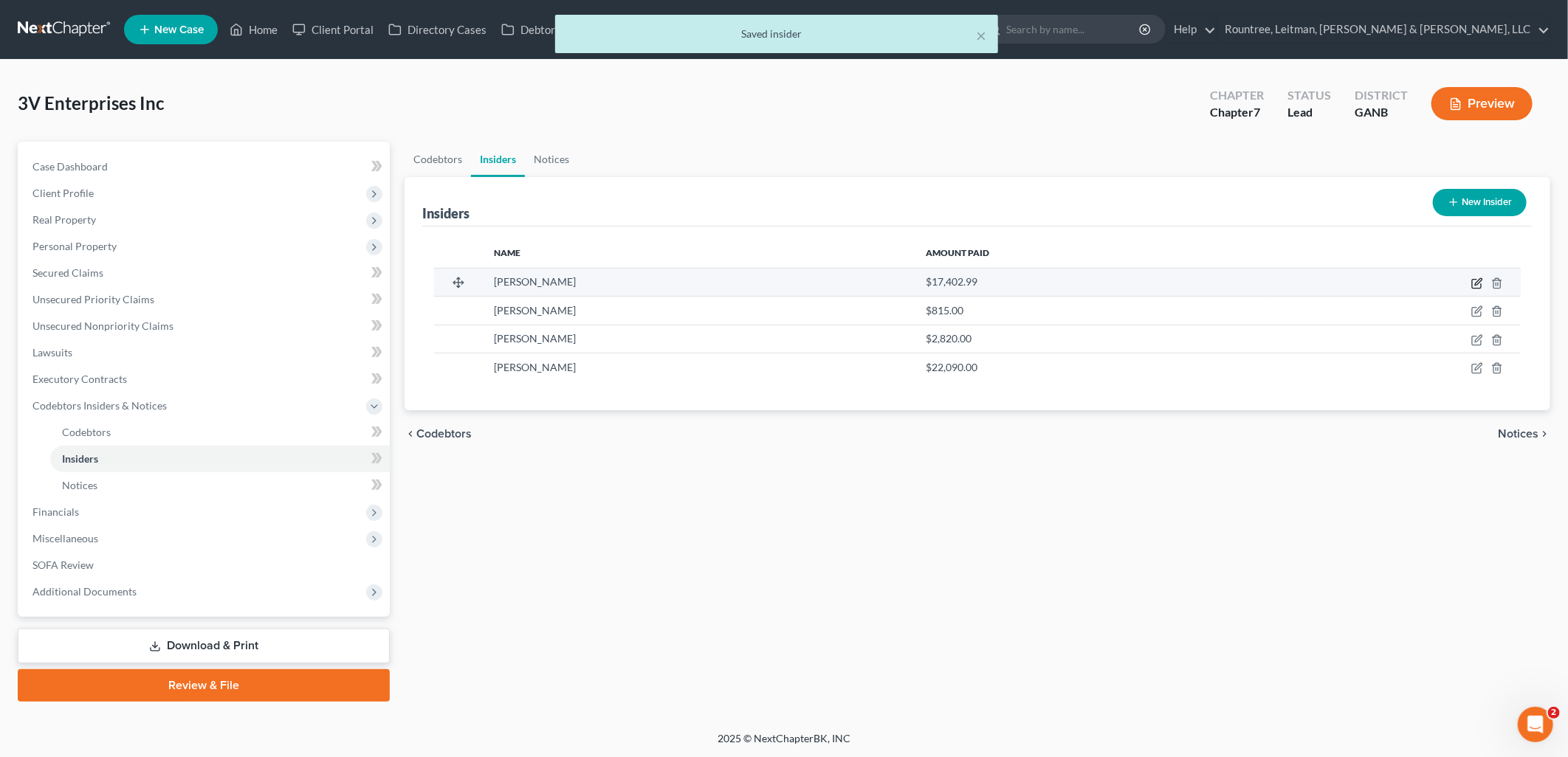
click at [1472, 280] on icon "button" at bounding box center [1477, 284] width 12 height 12
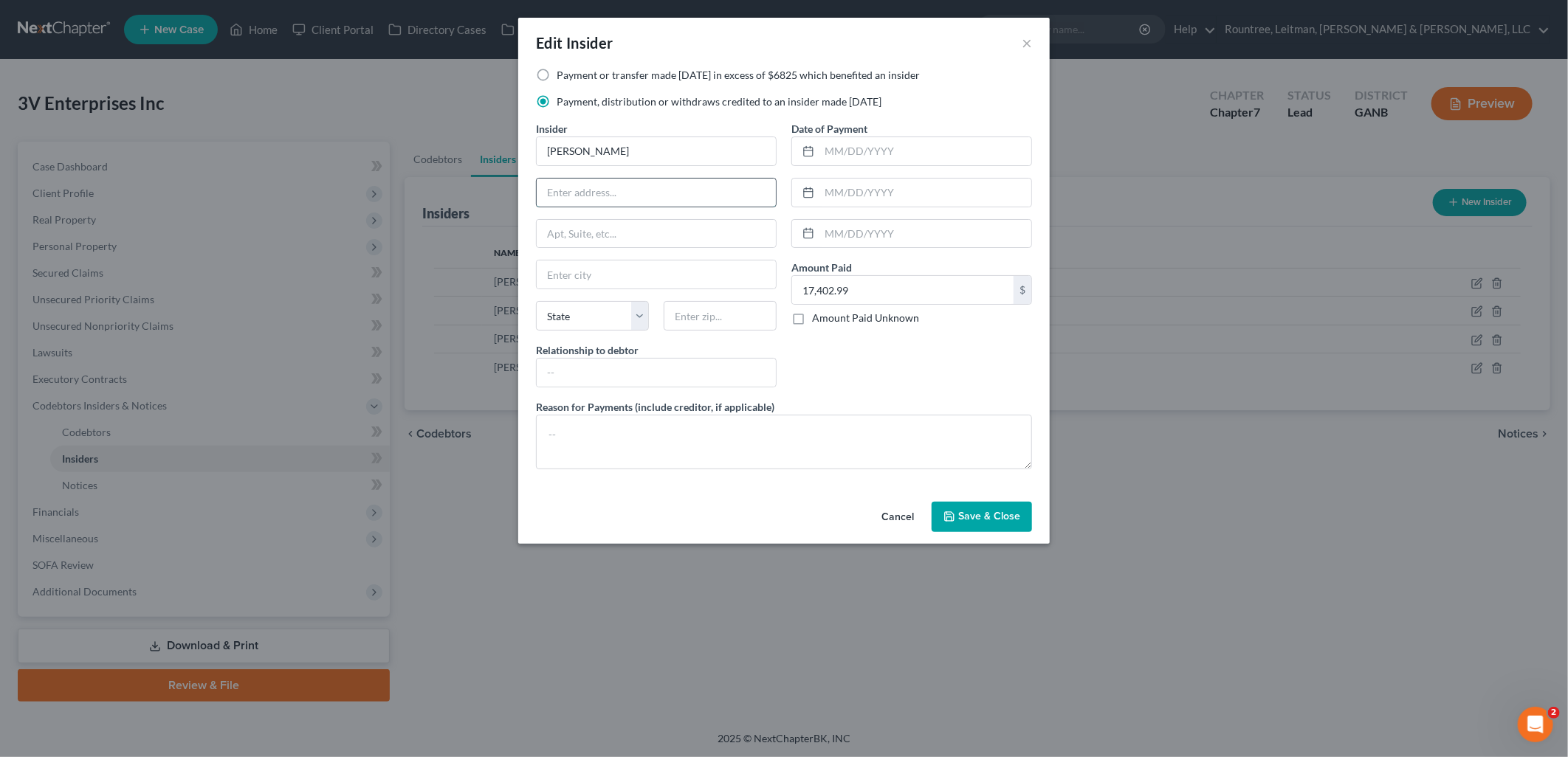
click at [577, 195] on input "text" at bounding box center [656, 192] width 239 height 28
click at [910, 356] on div "Date of Payment Amount Paid 17,402.99 $ Amount Paid Unknown Balance Undetermine…" at bounding box center [911, 260] width 256 height 278
click at [650, 466] on textarea at bounding box center [784, 442] width 496 height 54
type textarea "Compensation"
click at [1005, 536] on div "Cancel Save & Close" at bounding box center [784, 519] width 531 height 49
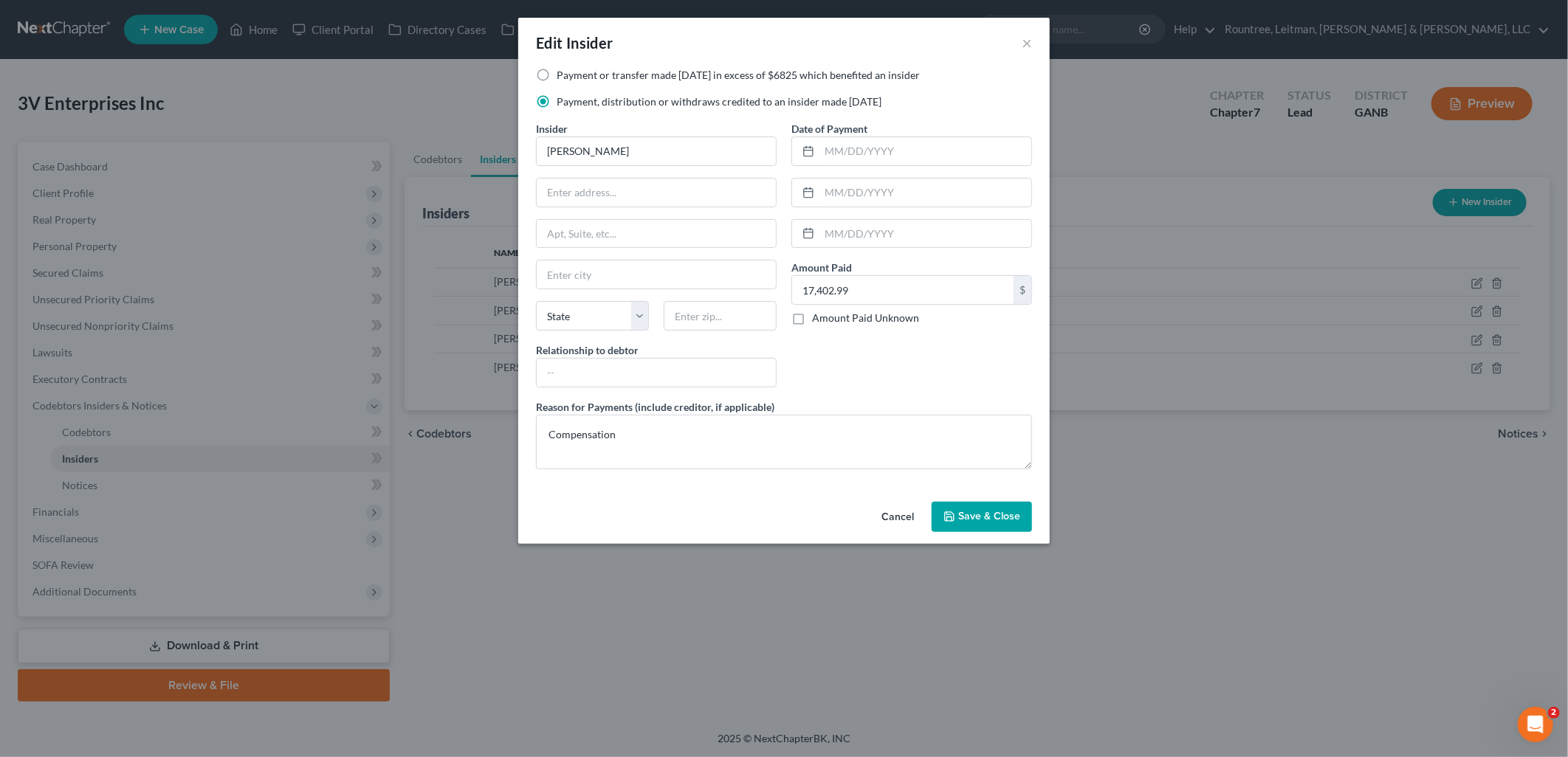
click at [1001, 523] on span "Save & Close" at bounding box center [989, 517] width 62 height 13
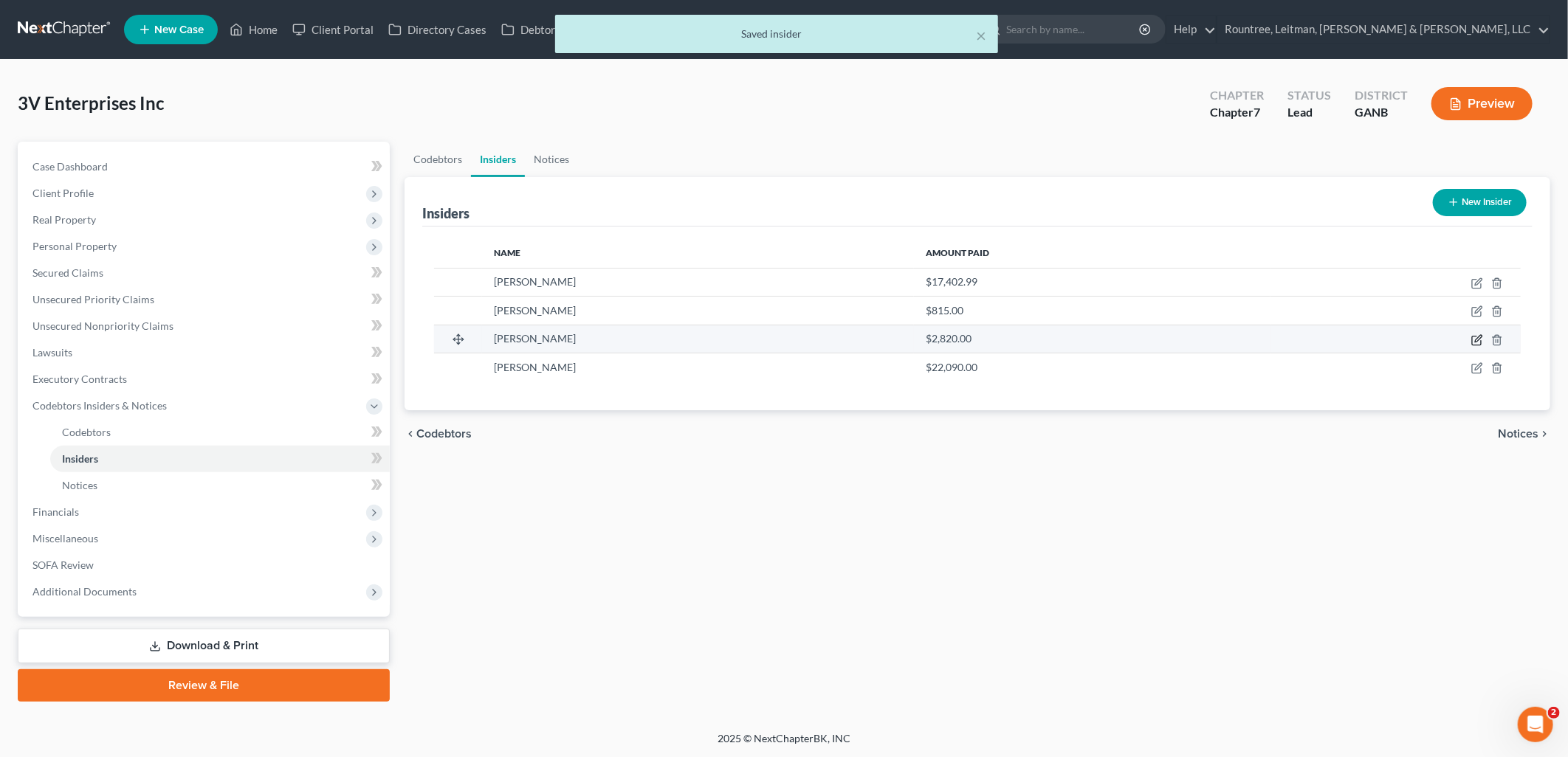
click at [1477, 340] on icon "button" at bounding box center [1477, 341] width 12 height 12
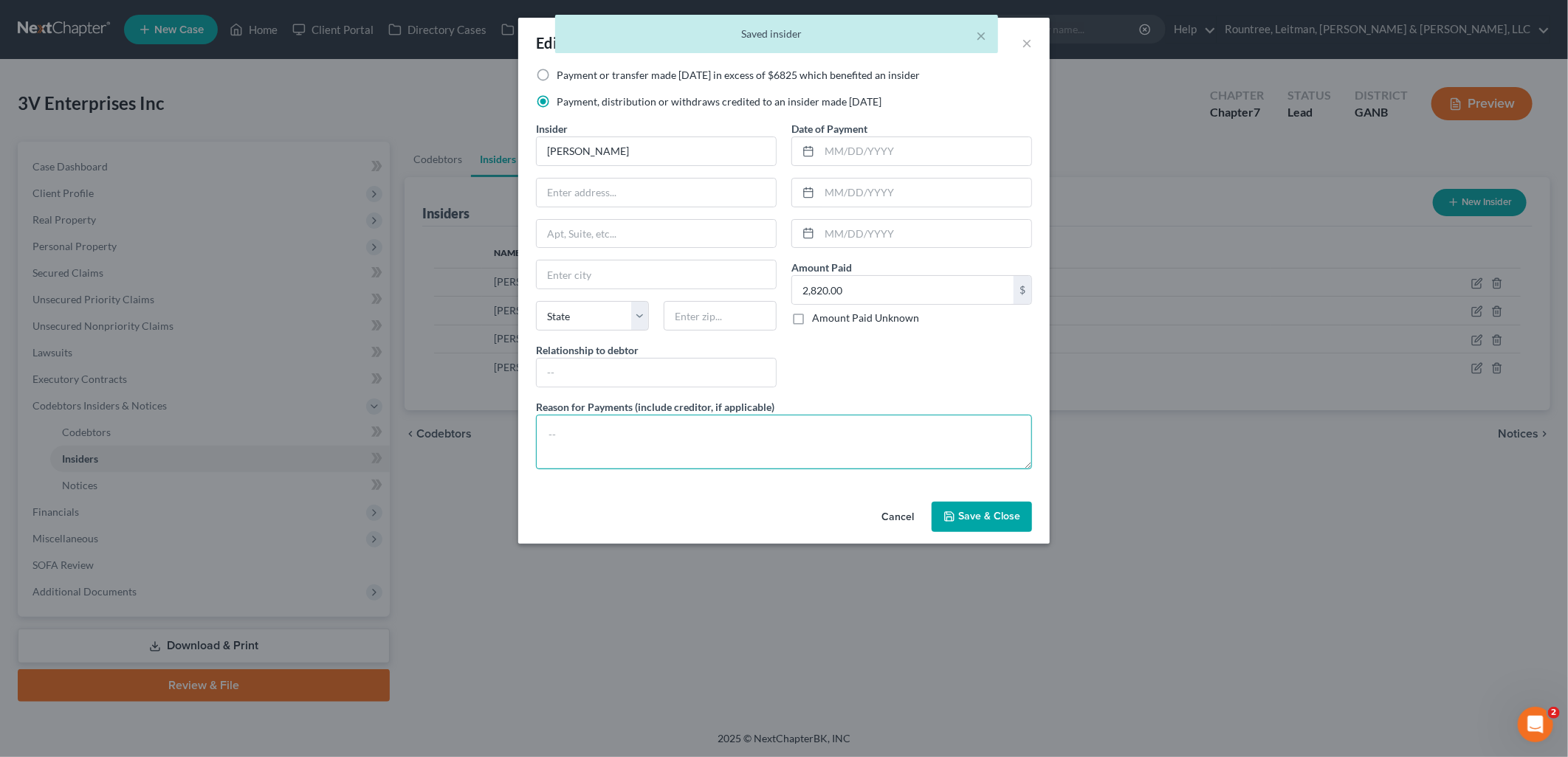
click at [612, 440] on textarea at bounding box center [784, 442] width 496 height 54
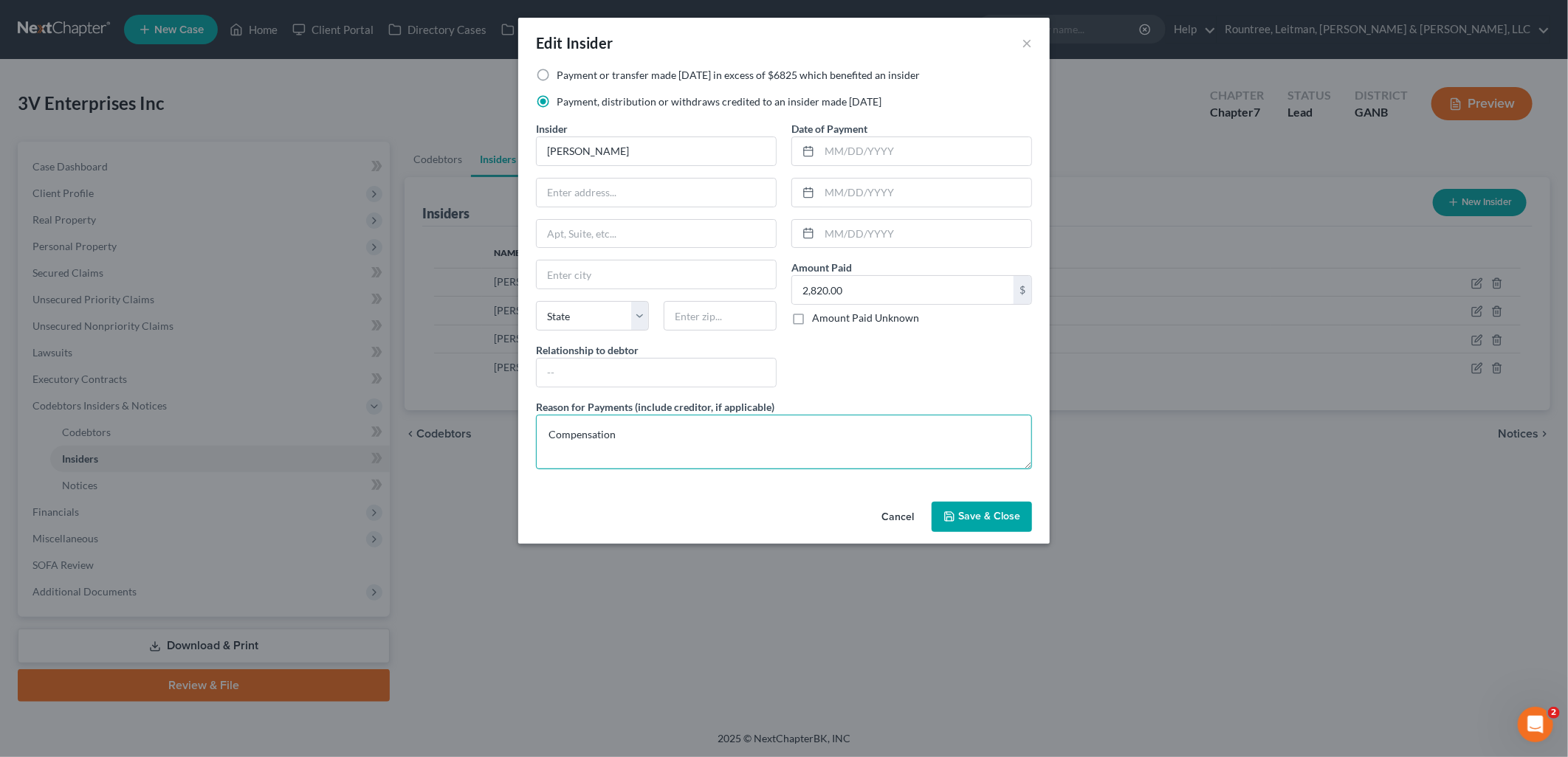
type textarea "Compensation"
click at [1024, 524] on button "Save & Close" at bounding box center [982, 517] width 101 height 31
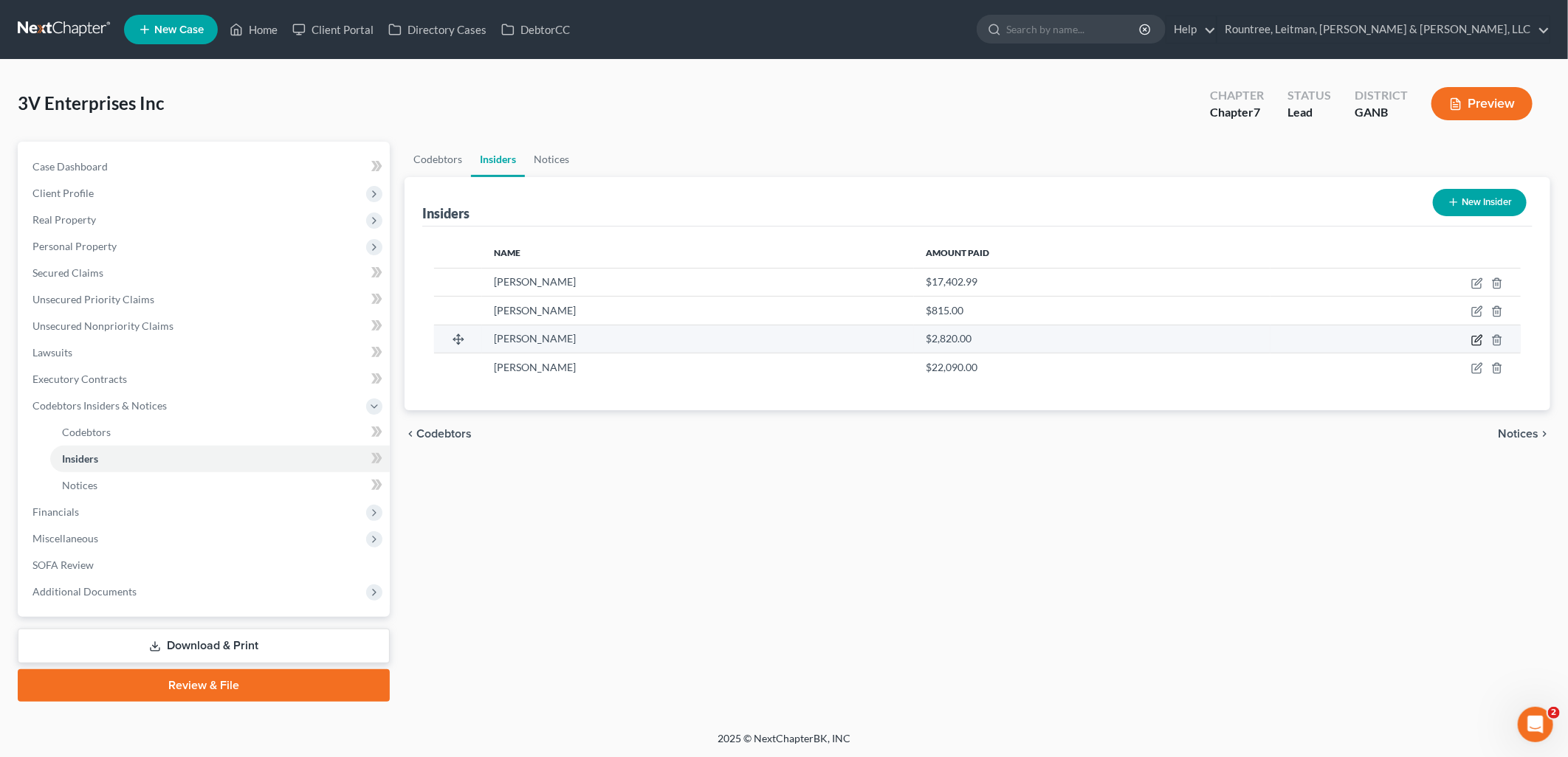
click at [1478, 337] on icon "button" at bounding box center [1479, 338] width 7 height 7
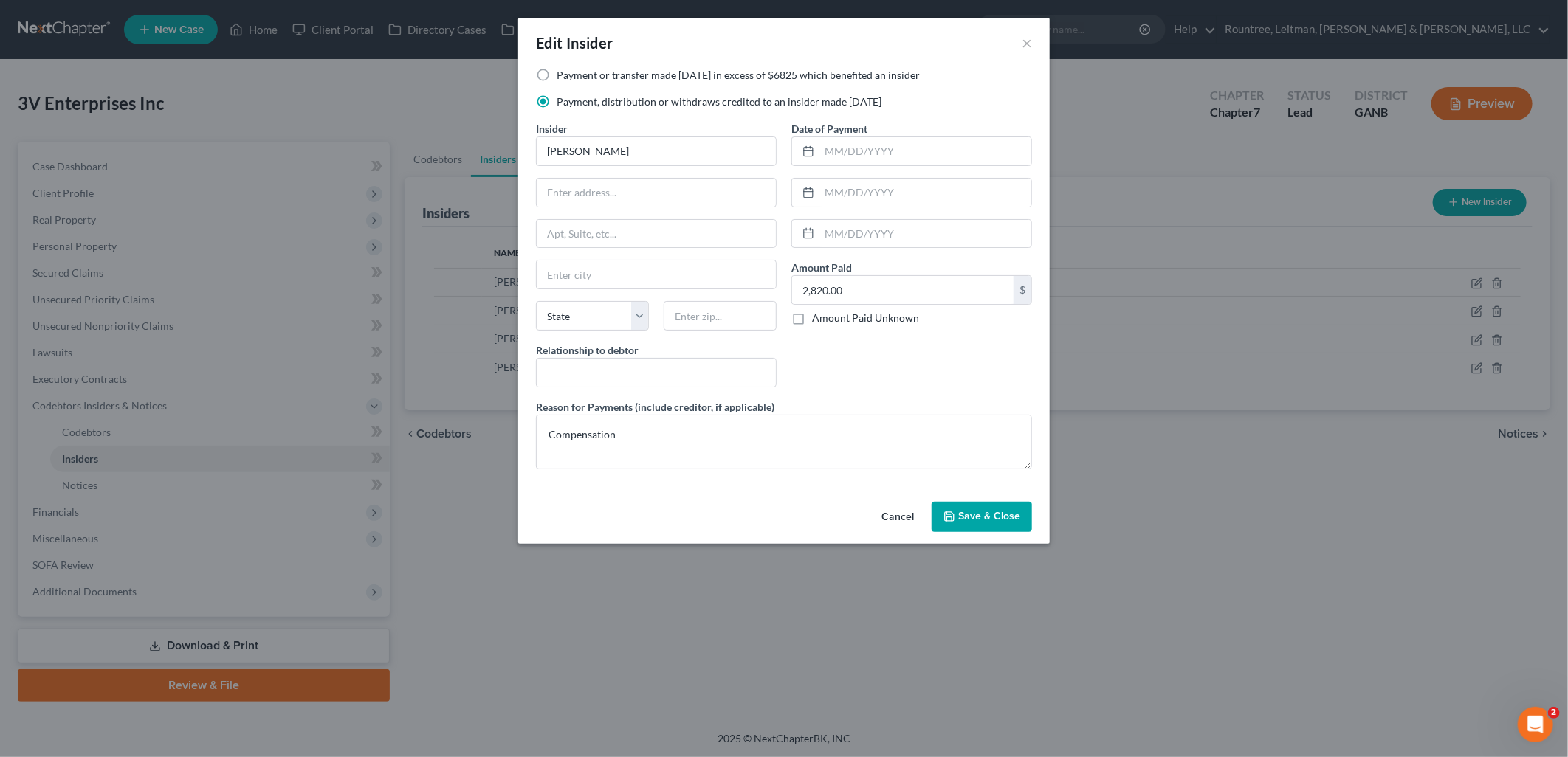
click at [1015, 514] on span "Save & Close" at bounding box center [989, 517] width 62 height 13
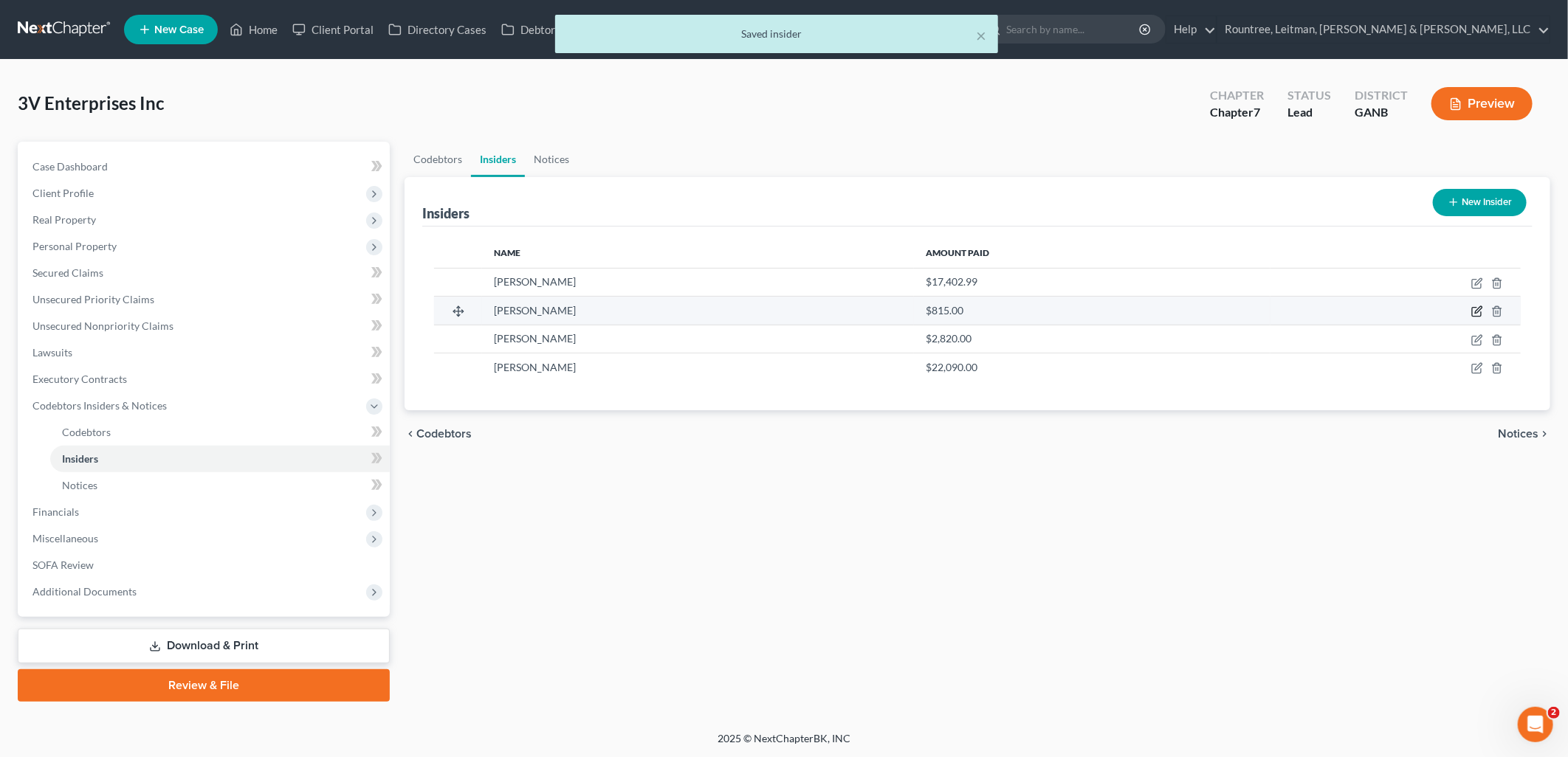
click at [1473, 310] on icon "button" at bounding box center [1477, 312] width 12 height 12
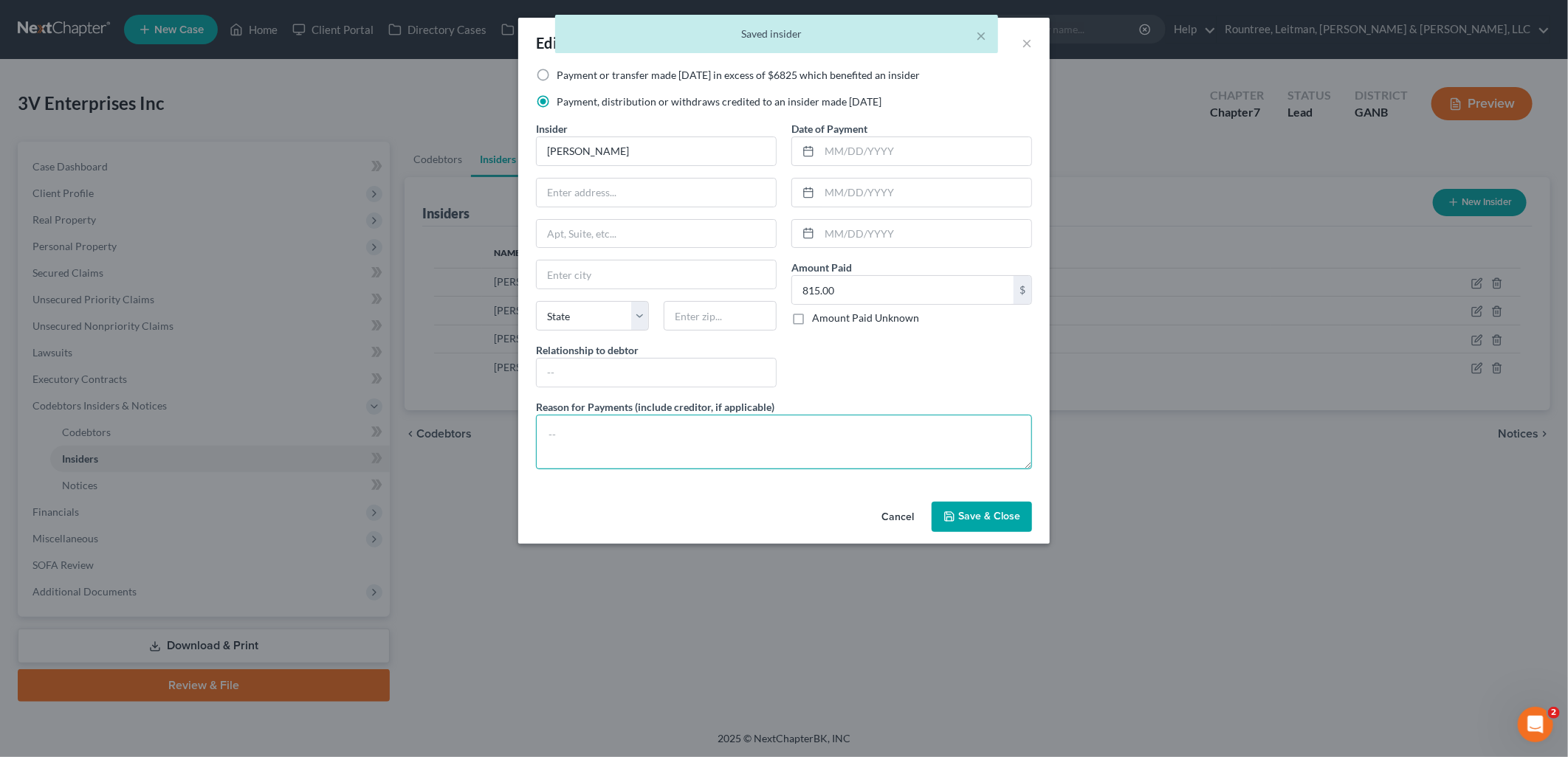
click at [745, 459] on textarea at bounding box center [784, 442] width 496 height 54
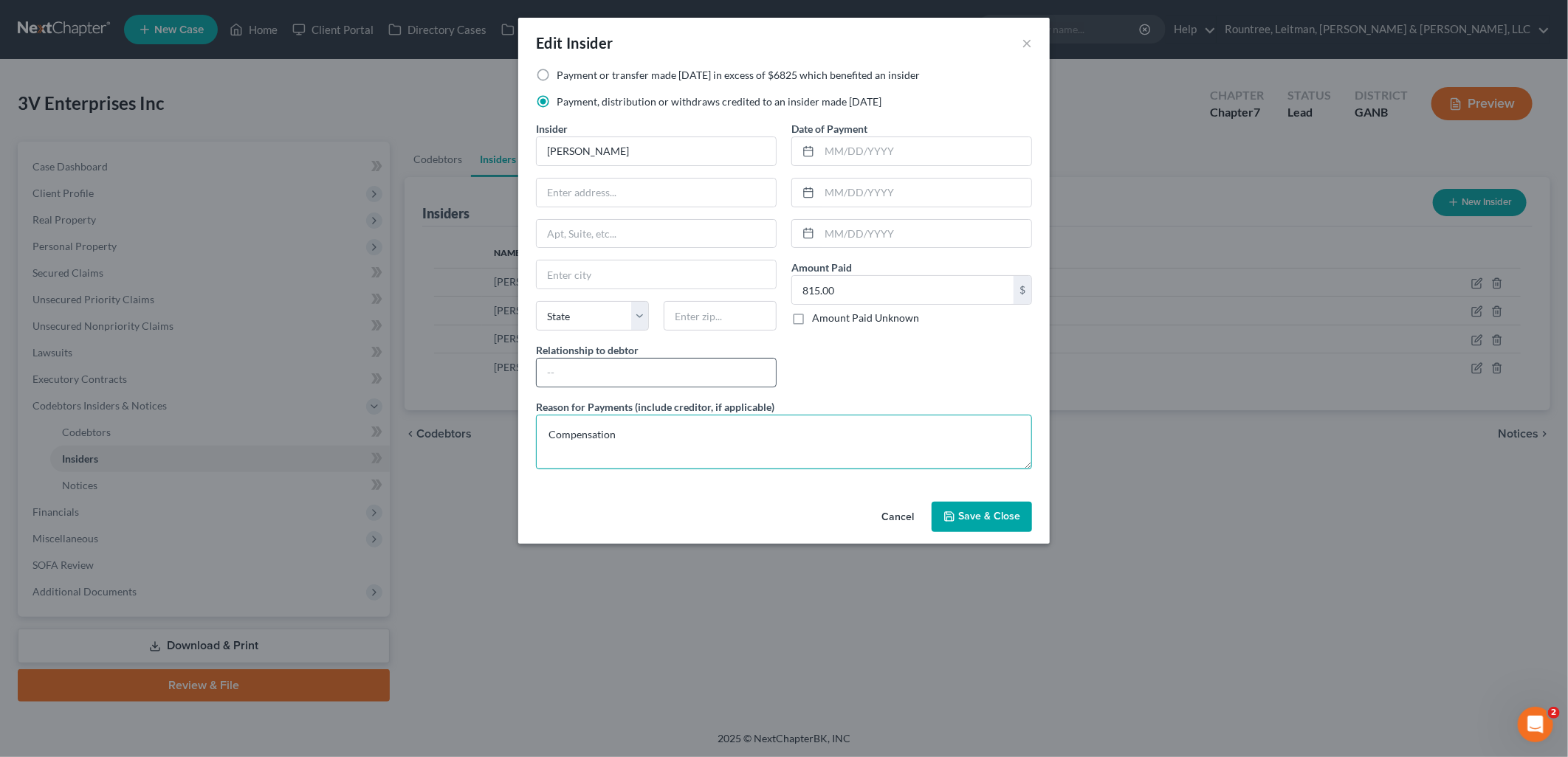
type textarea "Compensation"
click at [691, 379] on input "text" at bounding box center [656, 372] width 239 height 28
type input "Sole Shareholder's Child"
click at [1016, 521] on span "Save & Close" at bounding box center [989, 517] width 62 height 13
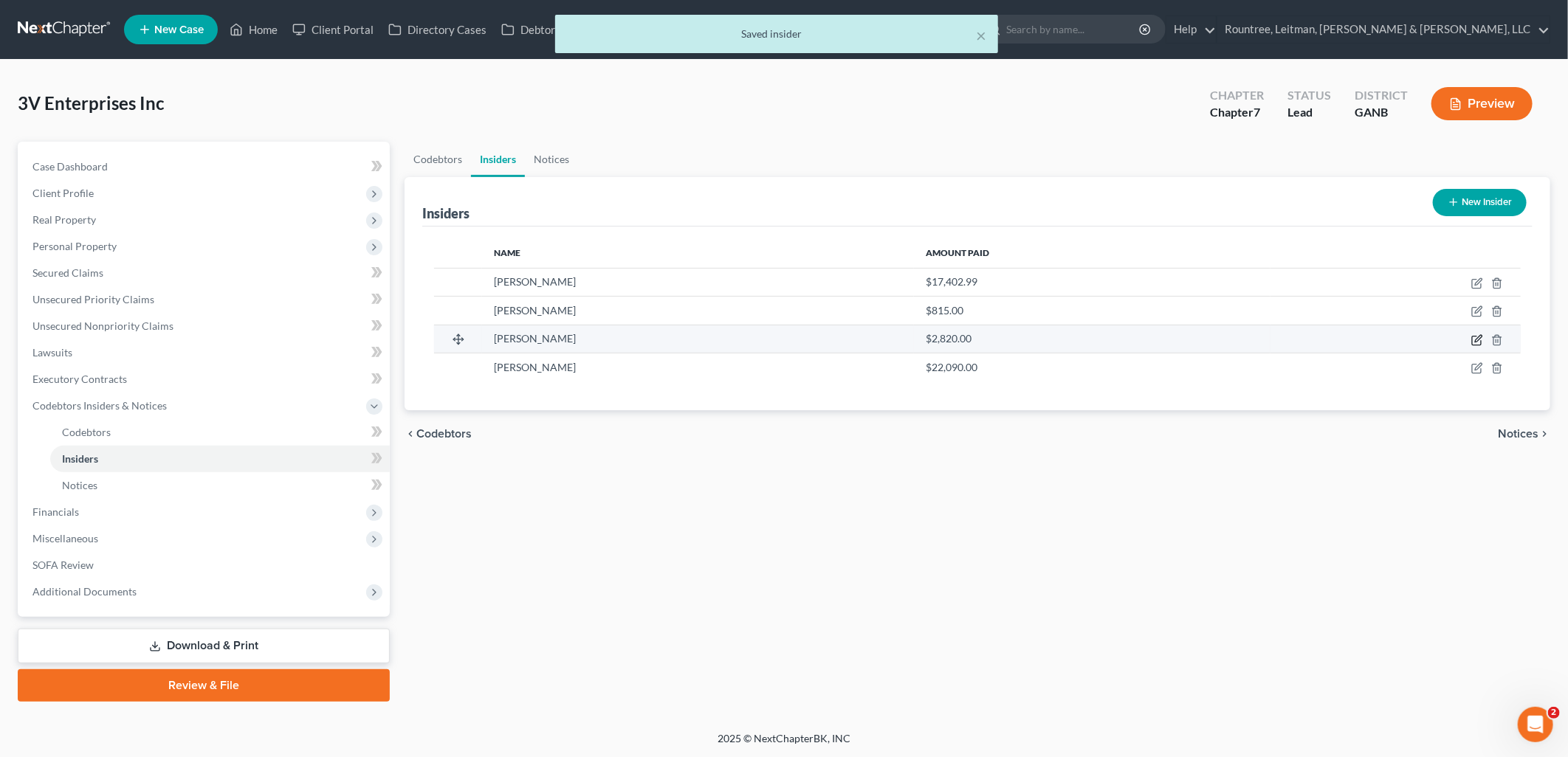
click at [1478, 340] on icon "button" at bounding box center [1477, 341] width 12 height 12
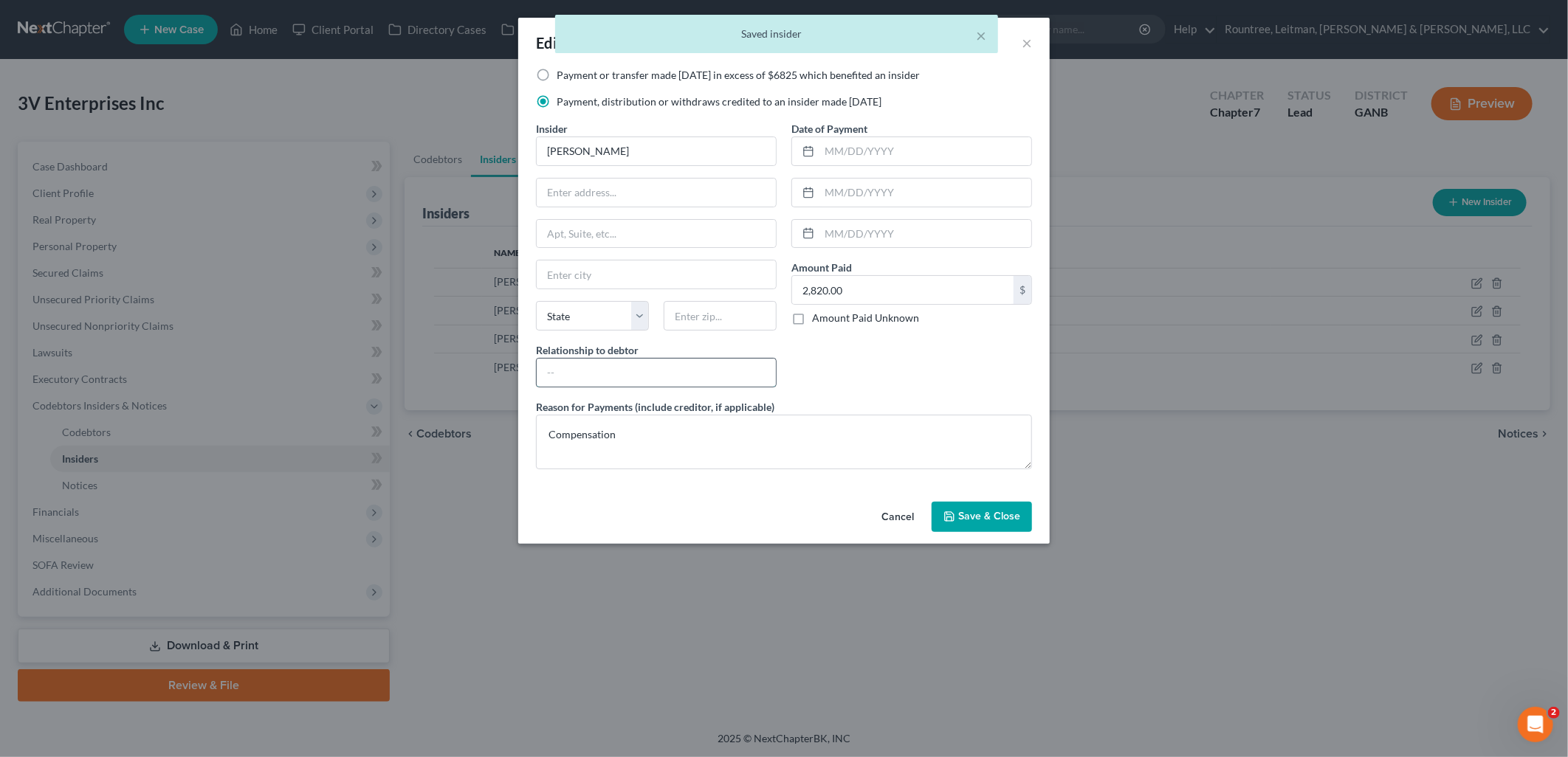
click at [648, 368] on input "text" at bounding box center [656, 372] width 239 height 28
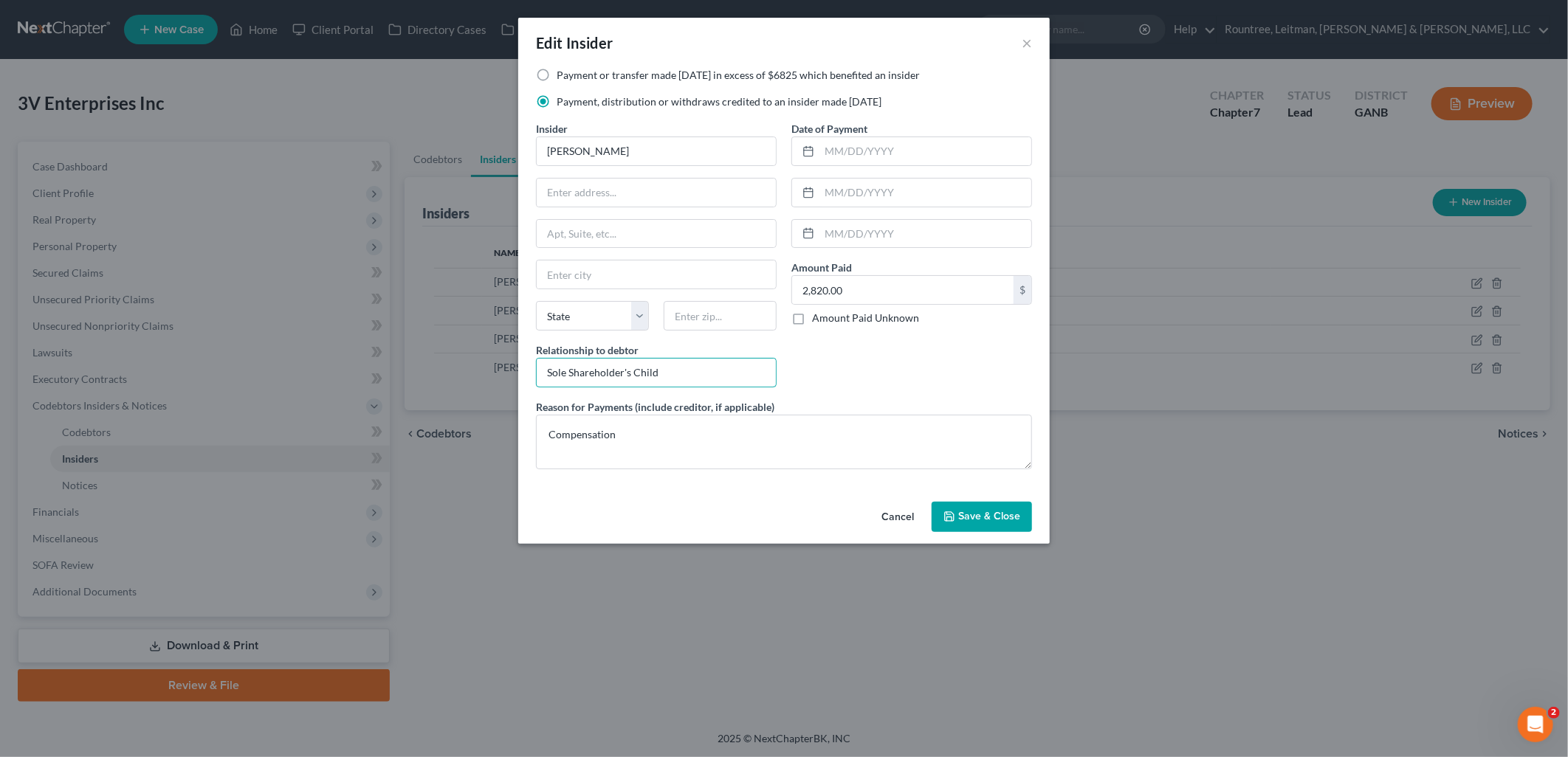
type input "Sole Shareholder's Child"
click at [975, 513] on span "Save & Close" at bounding box center [989, 517] width 62 height 13
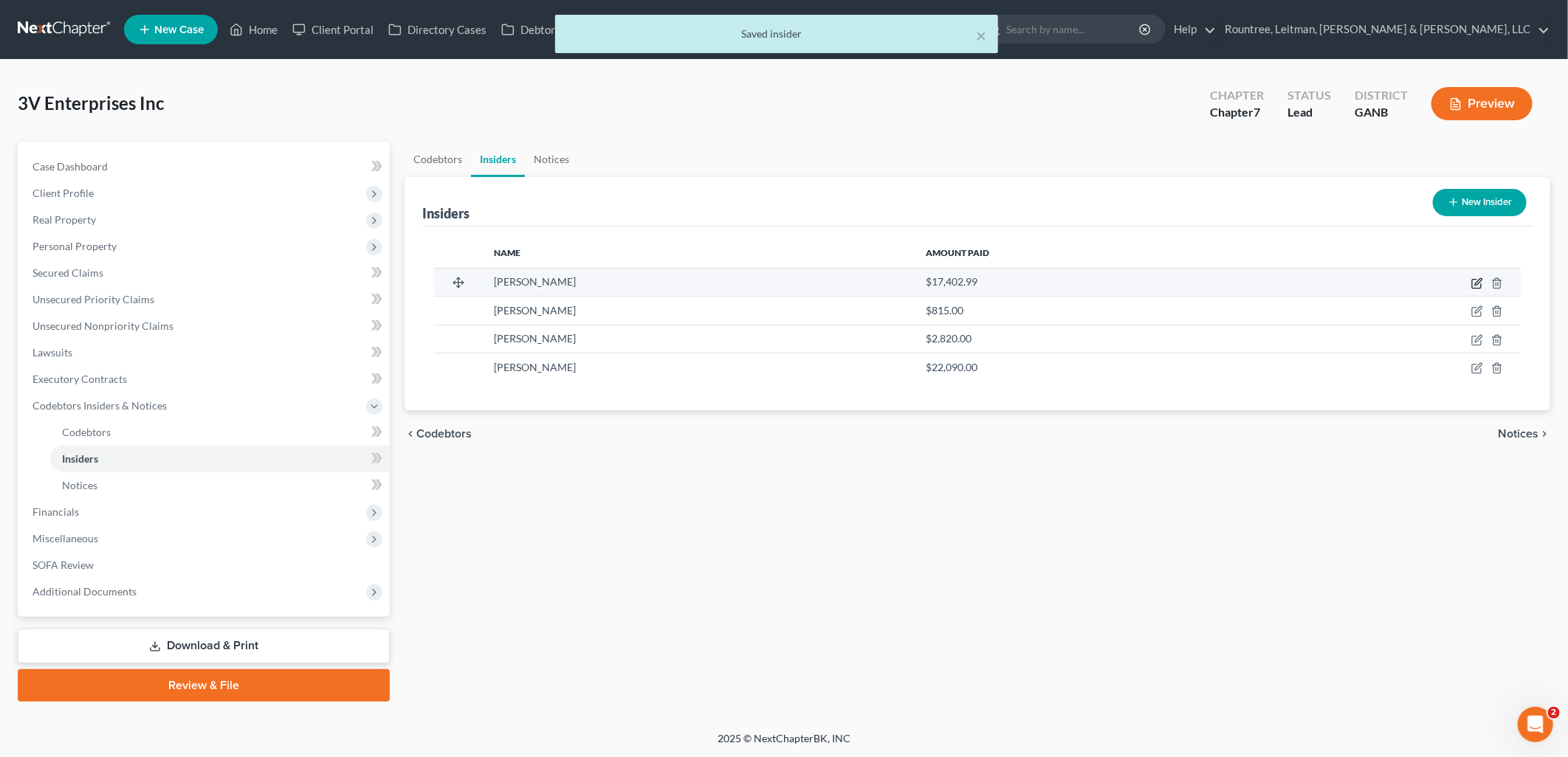
click at [1473, 281] on icon "button" at bounding box center [1476, 284] width 9 height 9
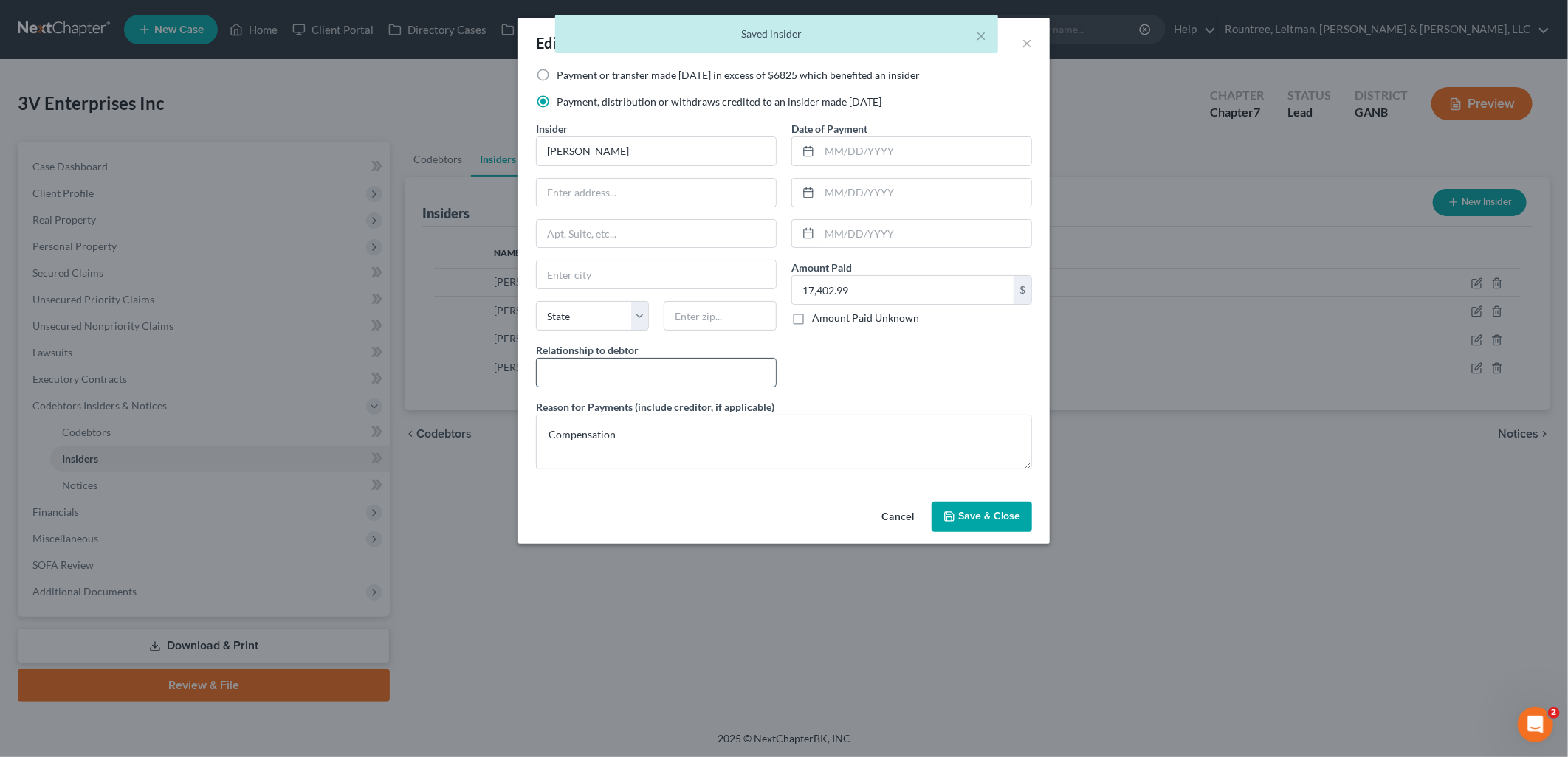
click at [568, 378] on input "text" at bounding box center [656, 372] width 239 height 28
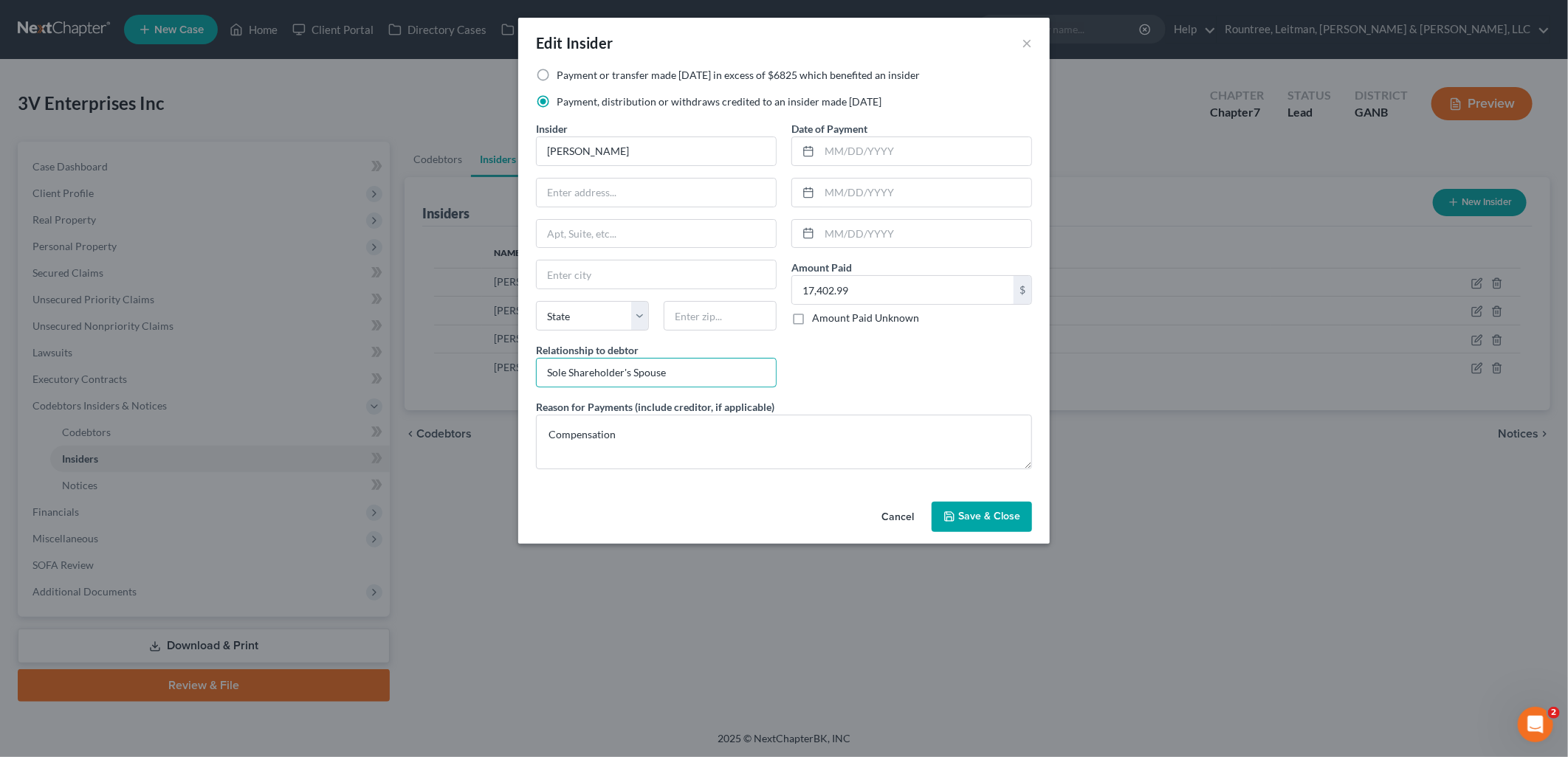
type input "Sole Shareholder's Spouse"
click at [958, 503] on button "Save & Close" at bounding box center [982, 517] width 101 height 31
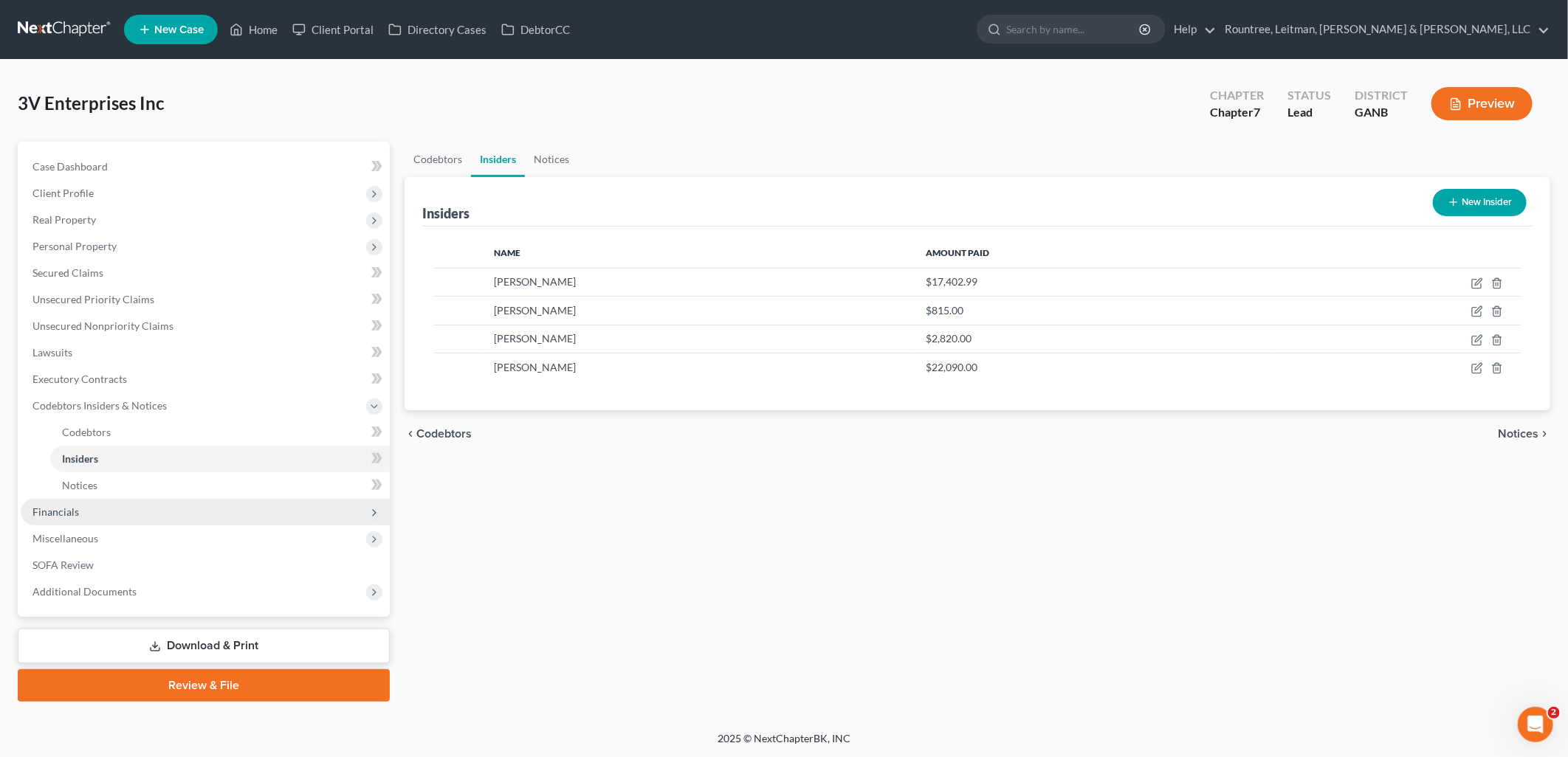
click at [135, 512] on span "Financials" at bounding box center [204, 512] width 369 height 26
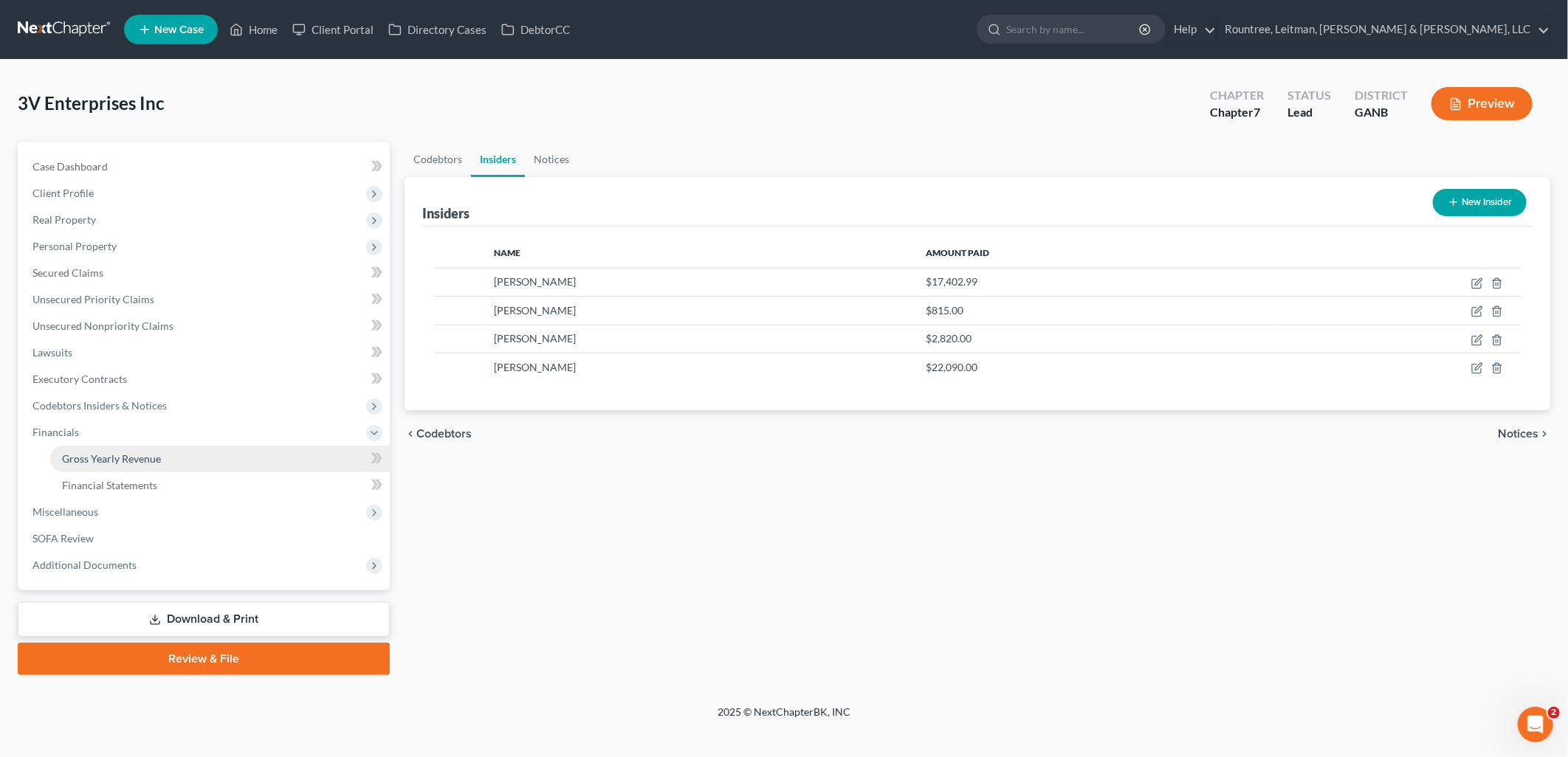
click at [141, 449] on link "Gross Yearly Revenue" at bounding box center [220, 458] width 340 height 26
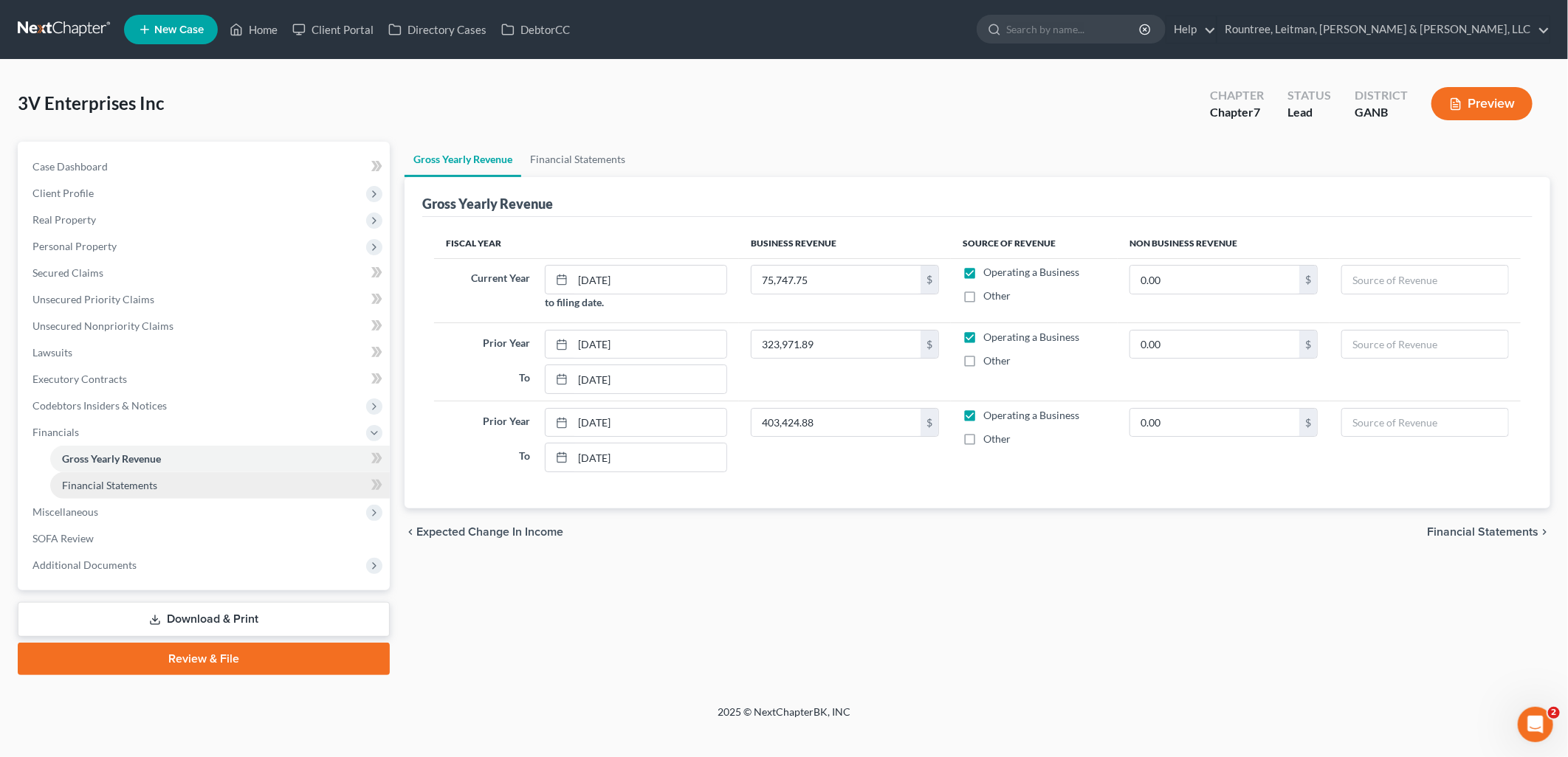
click at [137, 476] on link "Financial Statements" at bounding box center [220, 485] width 340 height 26
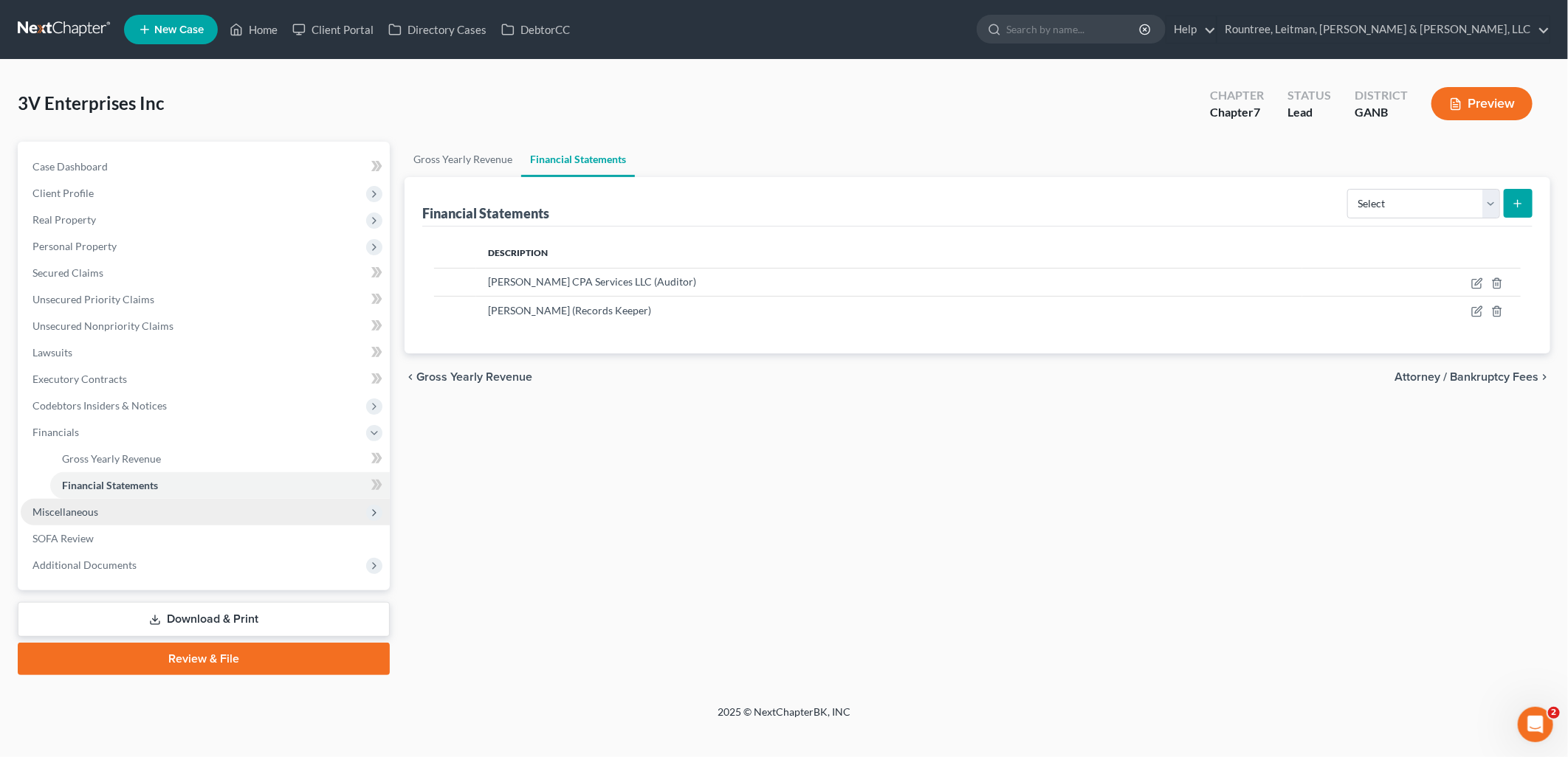
click at [126, 510] on span "Miscellaneous" at bounding box center [204, 512] width 369 height 26
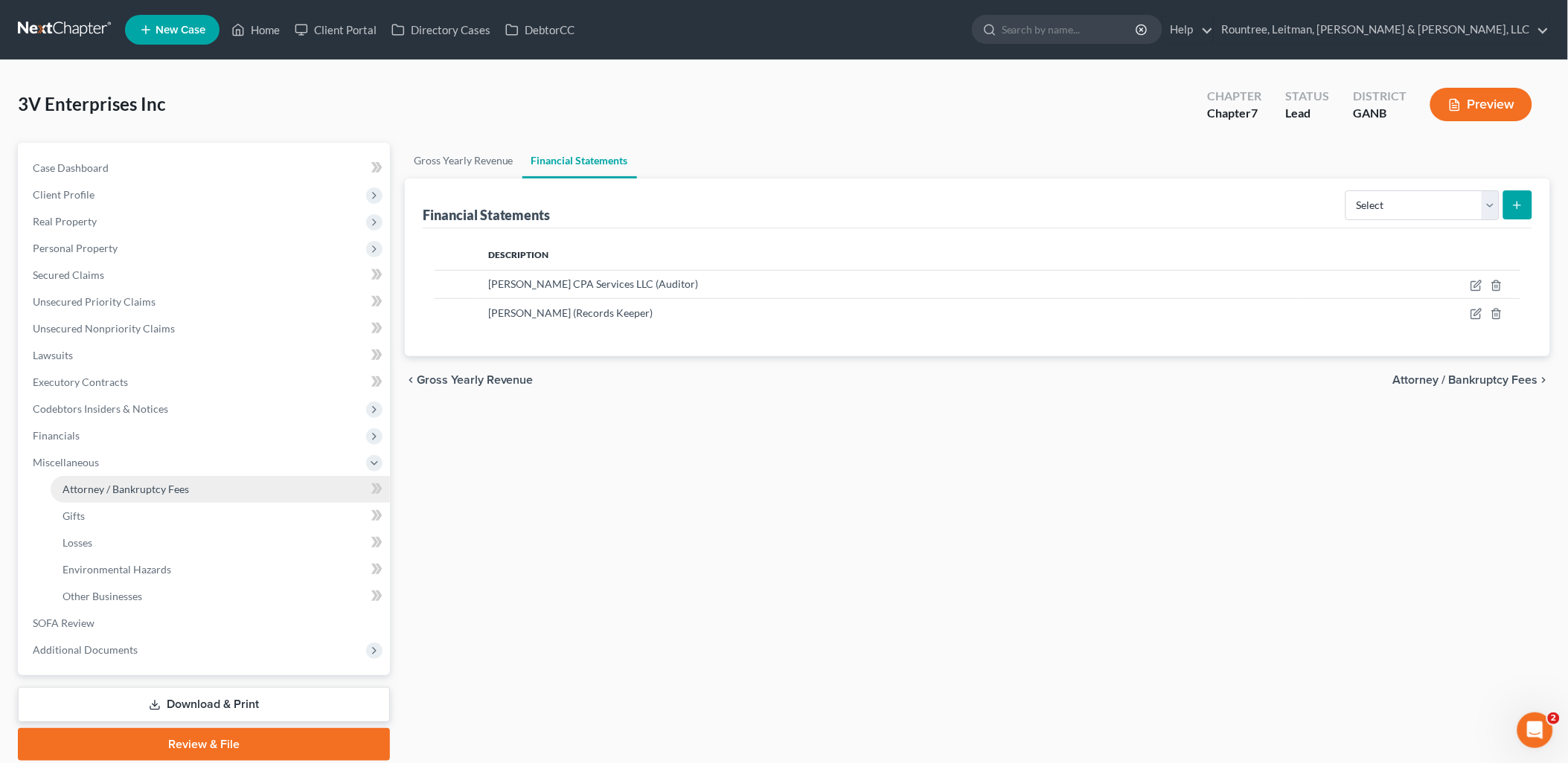
click at [127, 481] on link "Attorney / Bankruptcy Fees" at bounding box center [220, 489] width 339 height 27
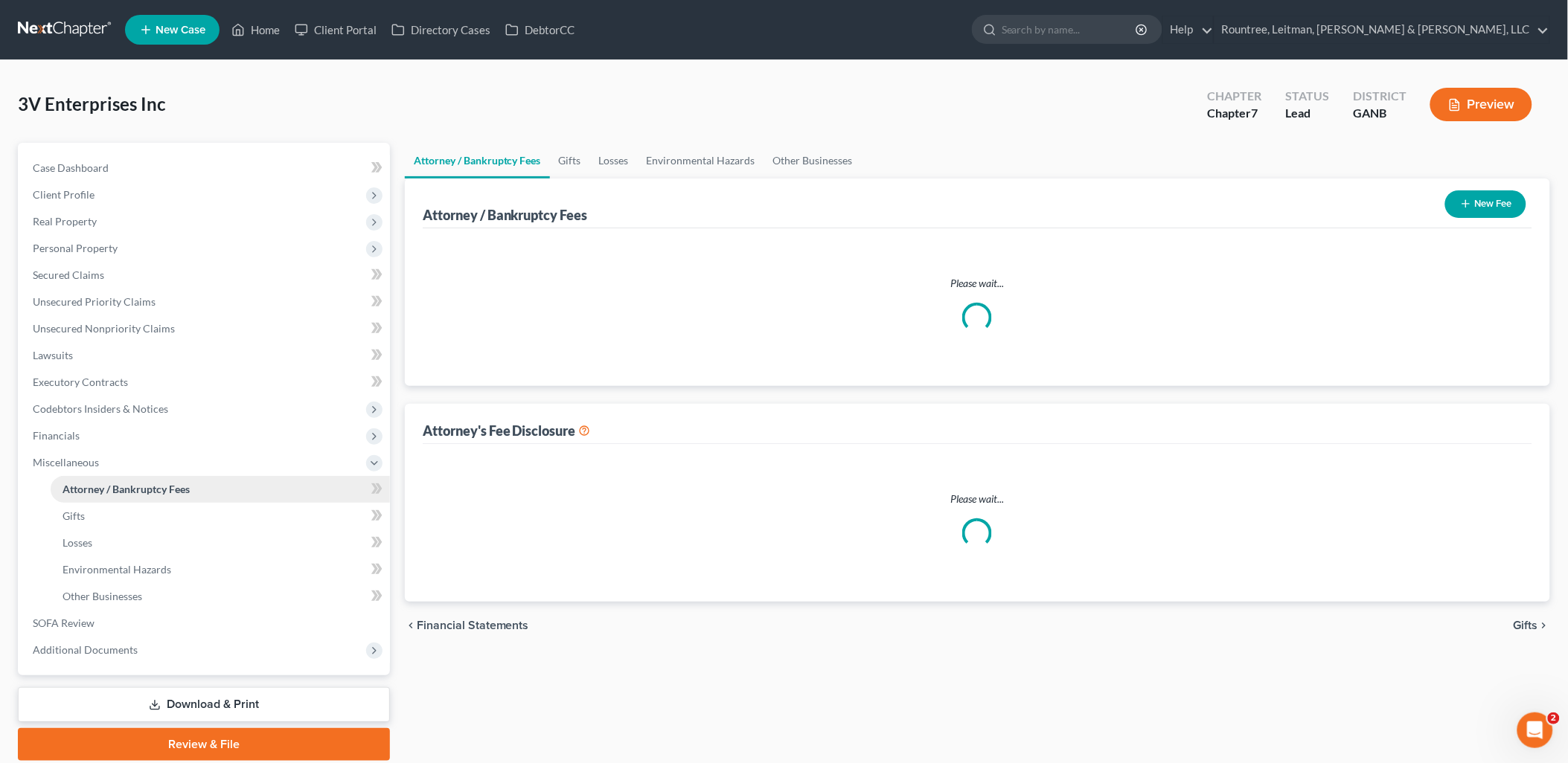
select select "4"
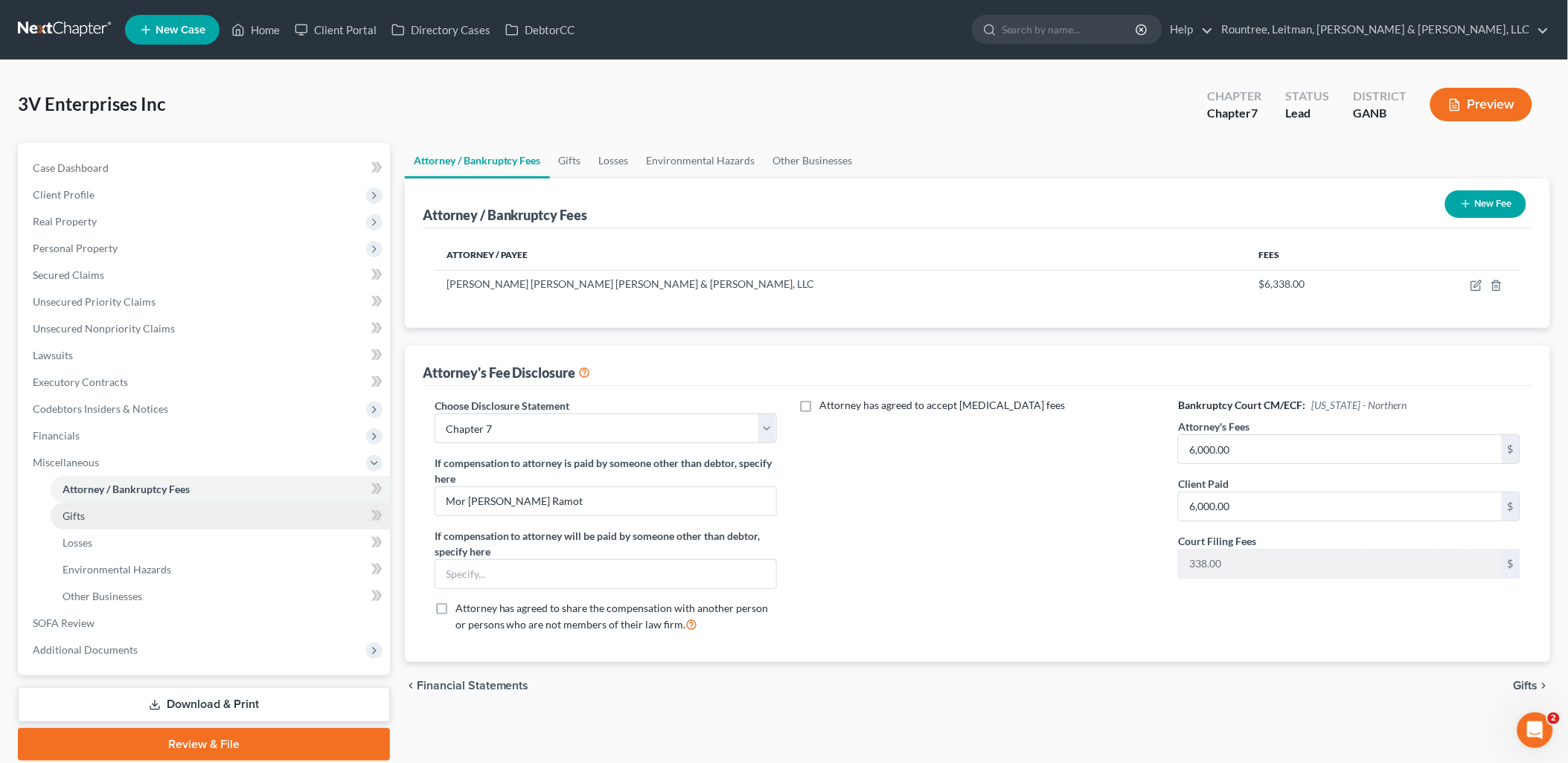
click at [109, 513] on link "Gifts" at bounding box center [220, 516] width 339 height 27
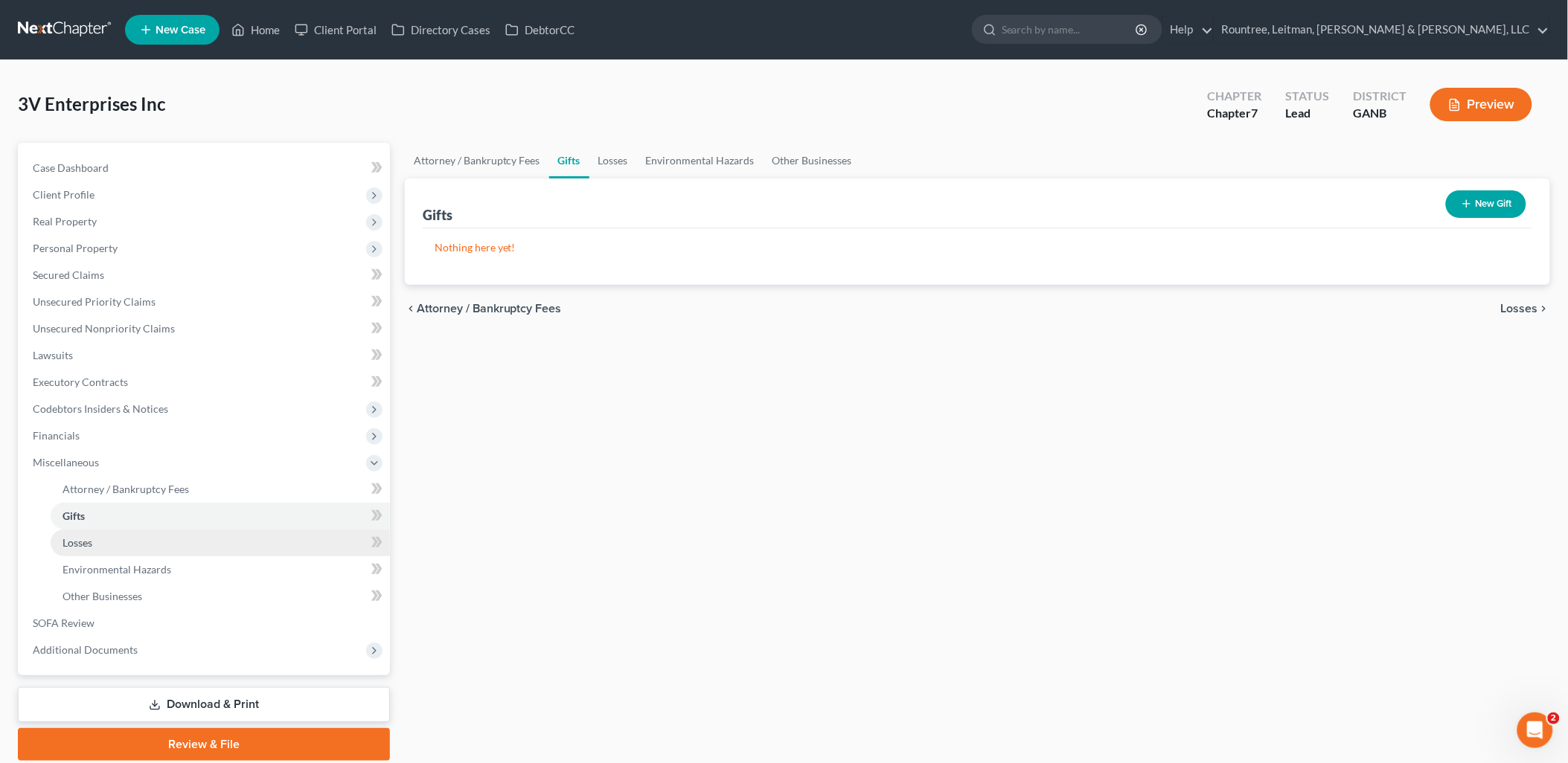
click at [114, 536] on link "Losses" at bounding box center [220, 542] width 339 height 27
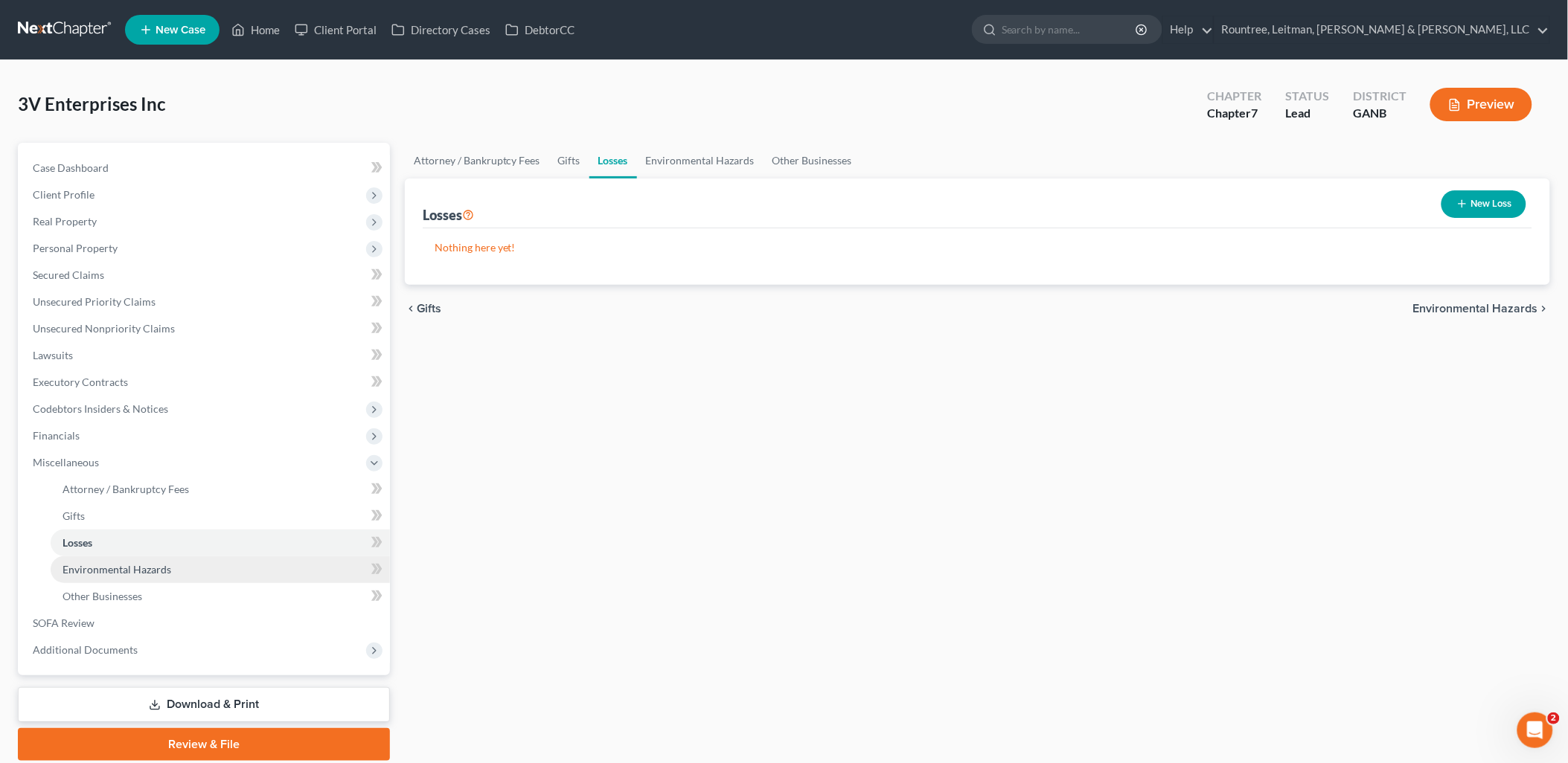
click at [106, 567] on span "Environmental Hazards" at bounding box center [117, 569] width 109 height 13
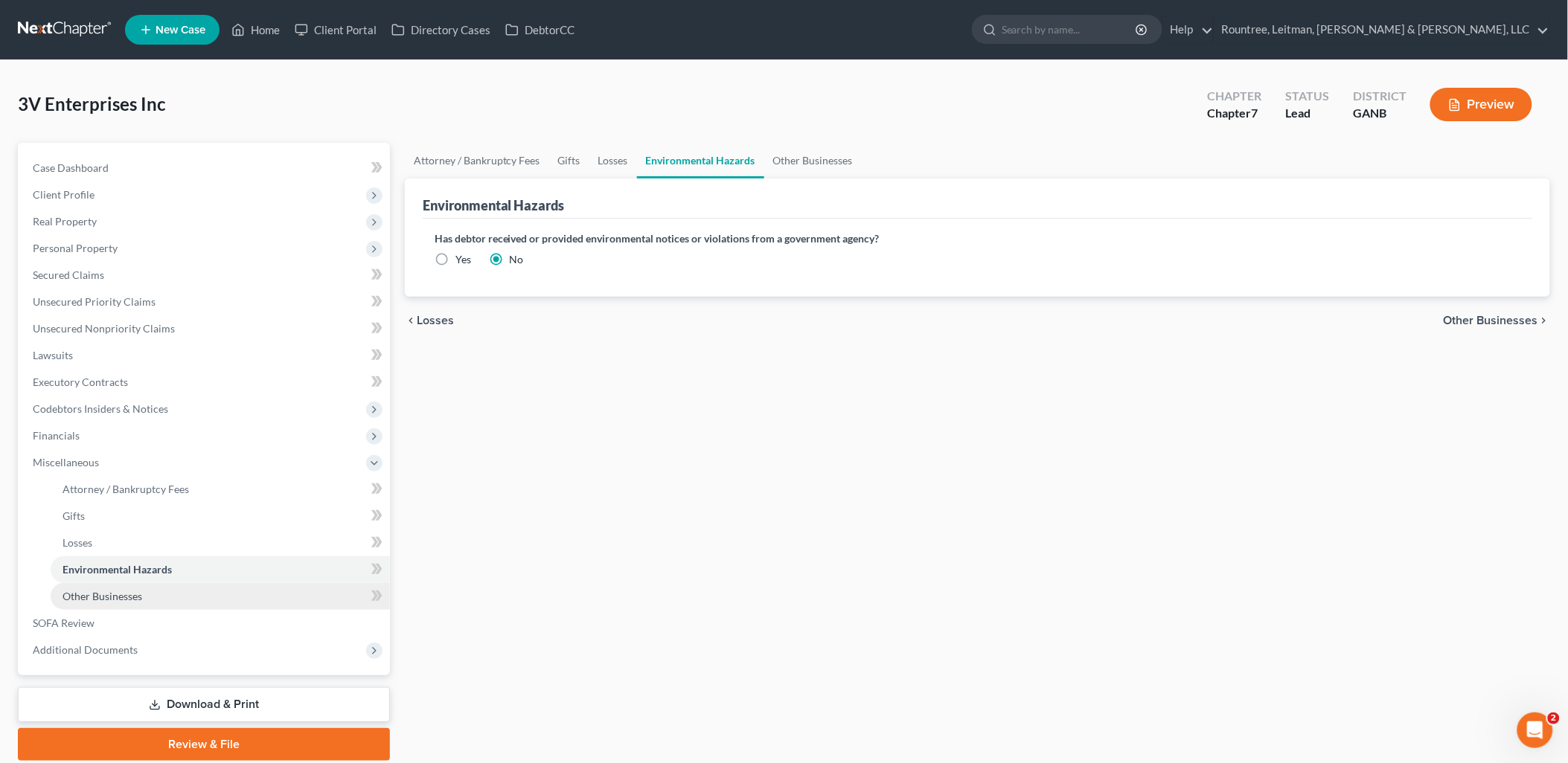
click at [106, 594] on span "Other Businesses" at bounding box center [102, 596] width 80 height 13
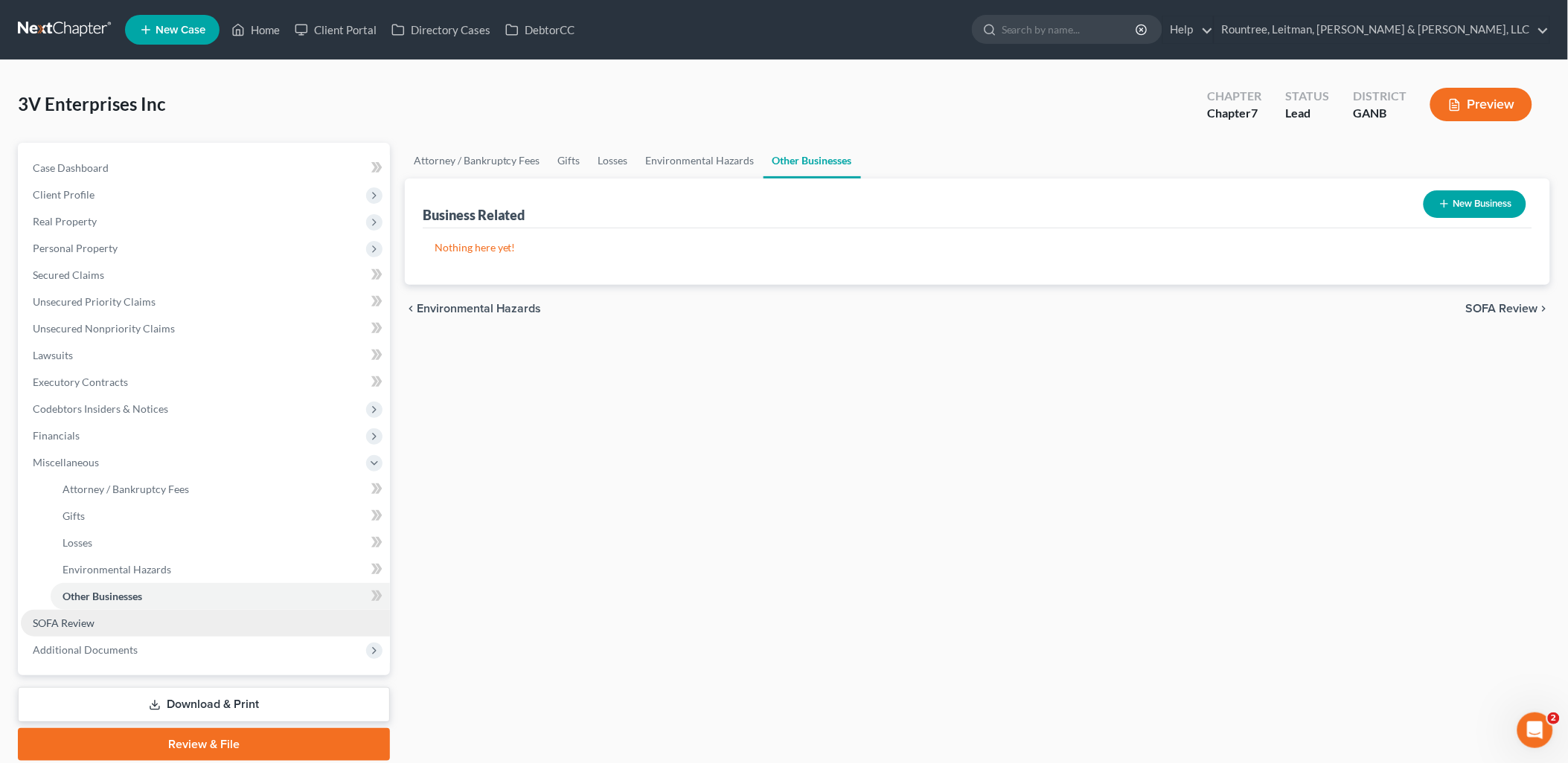
click at [98, 621] on link "SOFA Review" at bounding box center [205, 623] width 369 height 27
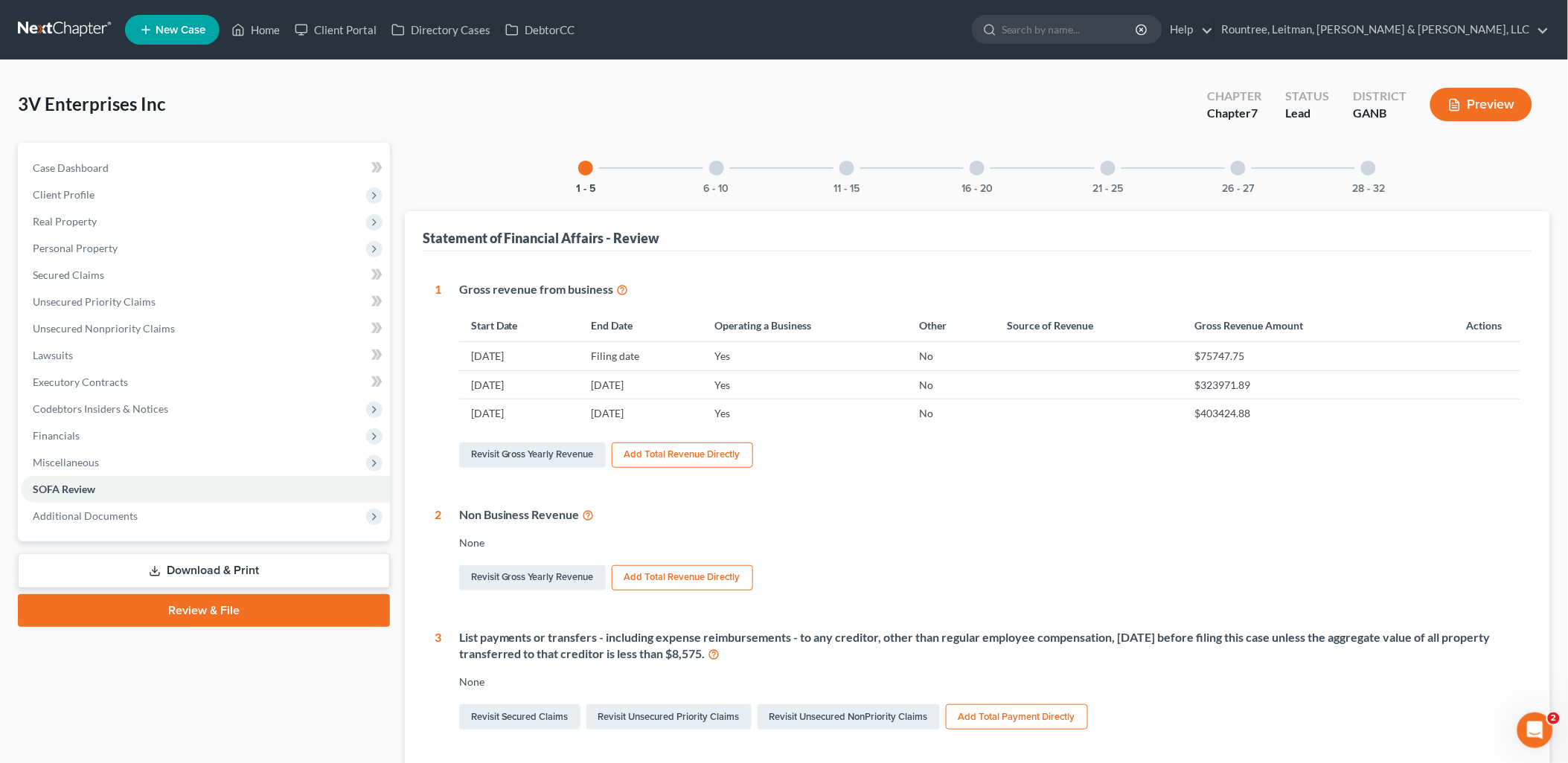
click at [181, 569] on link "Download & Print" at bounding box center [204, 571] width 372 height 35
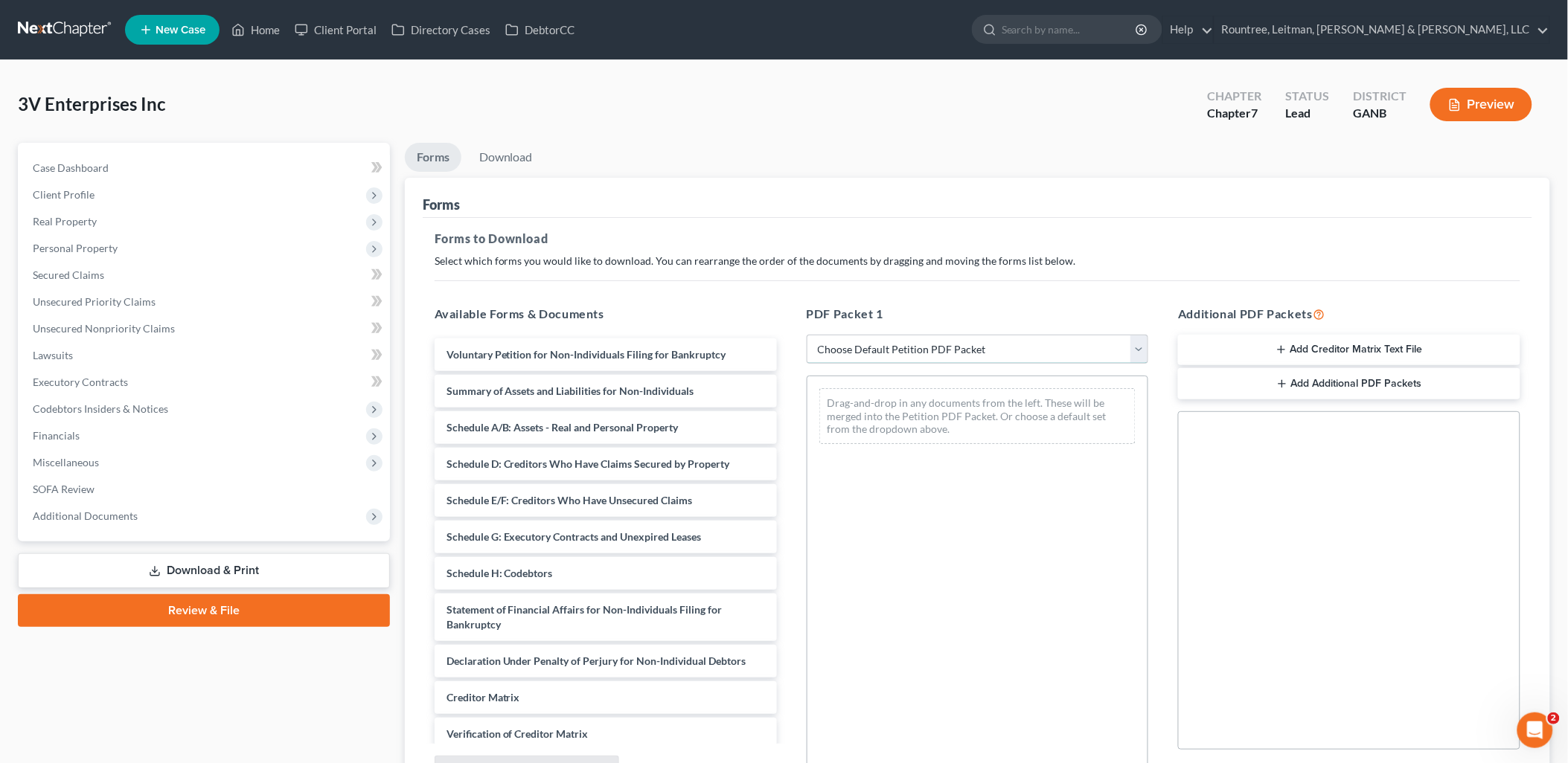
click at [864, 337] on select "Choose Default Petition PDF Packet Complete Bankruptcy Petition (all forms and …" at bounding box center [977, 349] width 343 height 30
select select "5"
click at [806, 335] on select "Choose Default Petition PDF Packet Complete Bankruptcy Petition (all forms and …" at bounding box center [977, 349] width 343 height 30
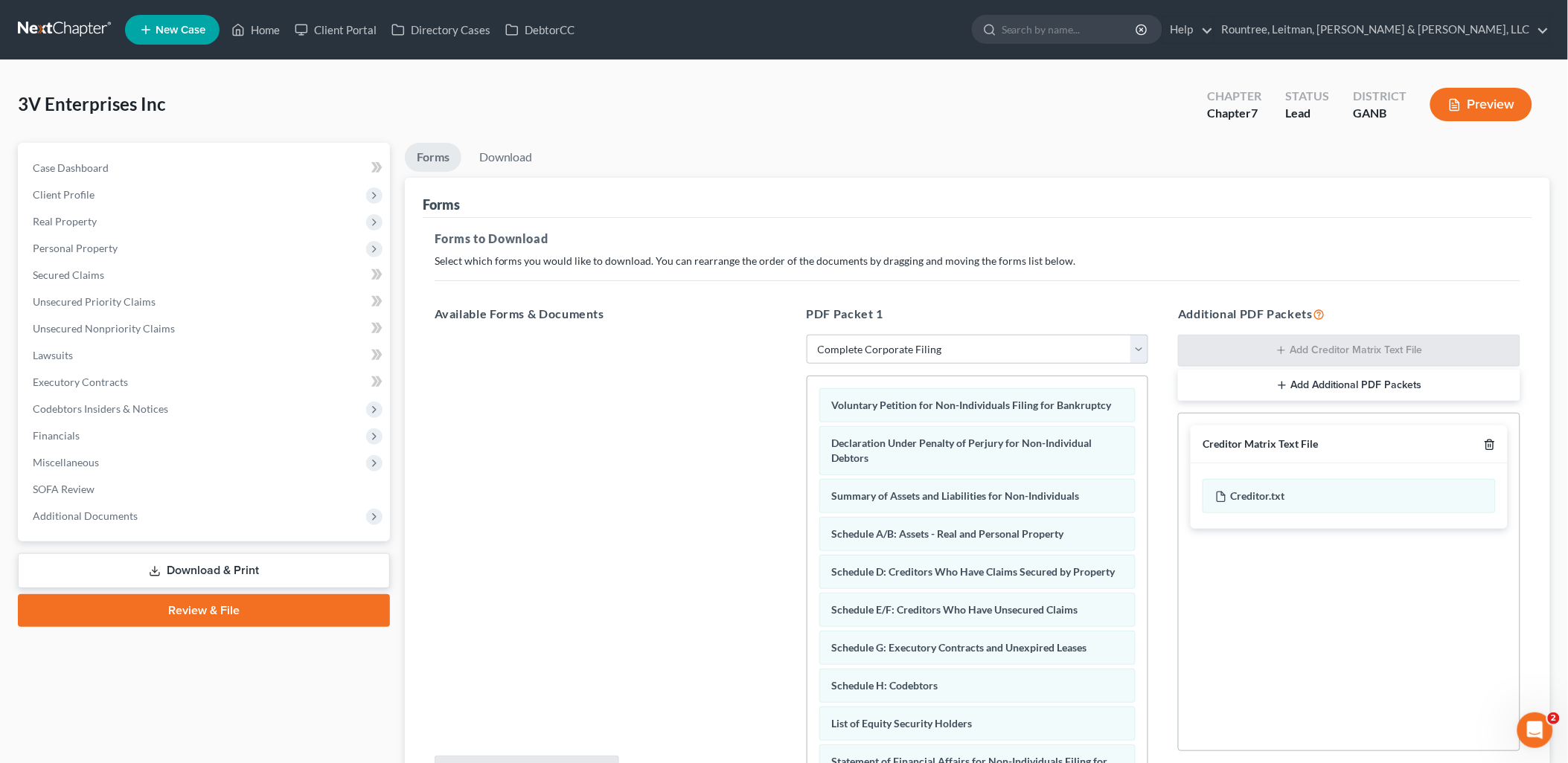
click at [1489, 445] on line "button" at bounding box center [1489, 445] width 0 height 3
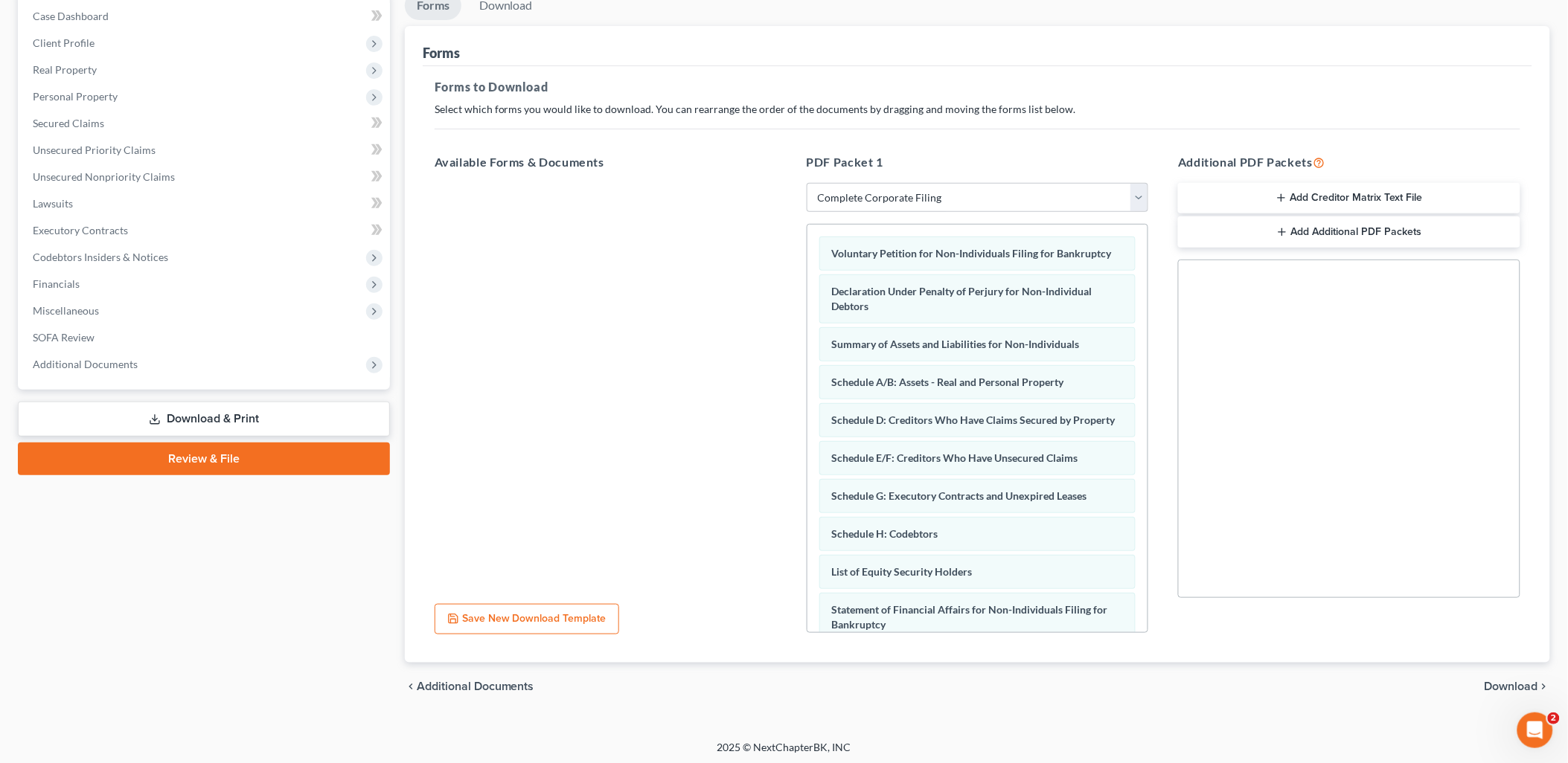
scroll to position [154, 0]
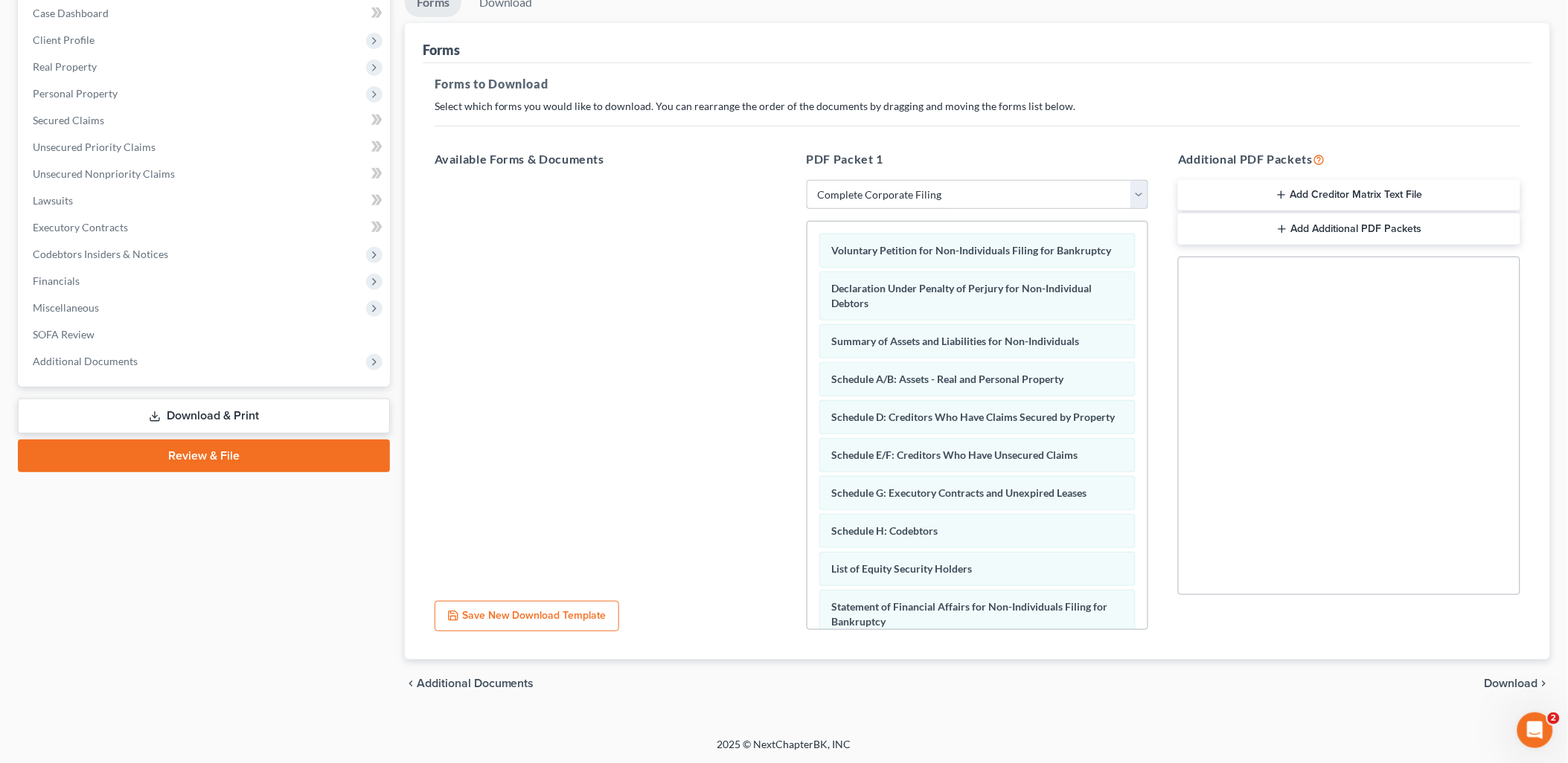
click at [1510, 677] on span "Download" at bounding box center [1511, 683] width 53 height 12
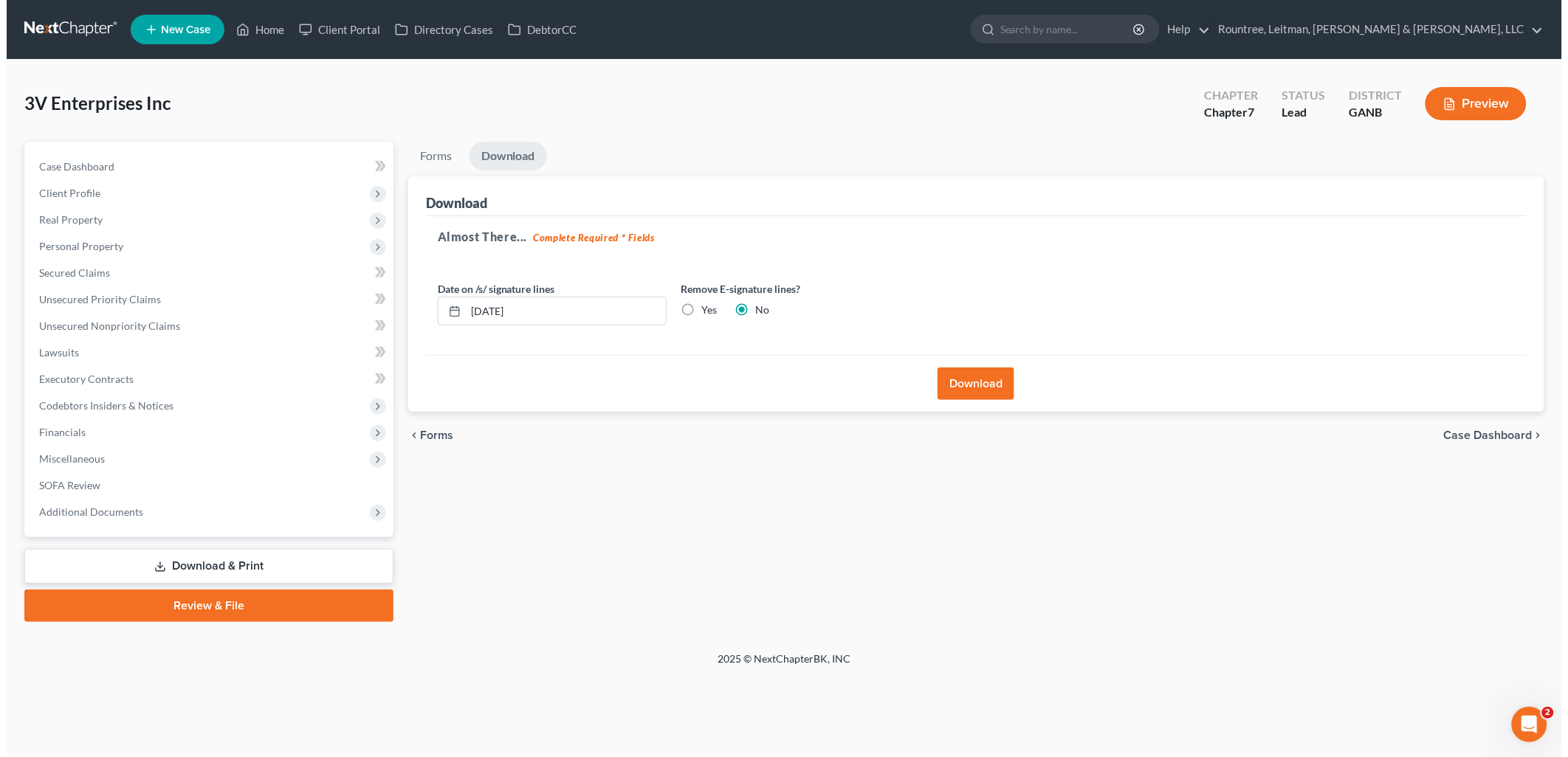
scroll to position [0, 0]
click at [979, 381] on button "Download" at bounding box center [977, 384] width 77 height 32
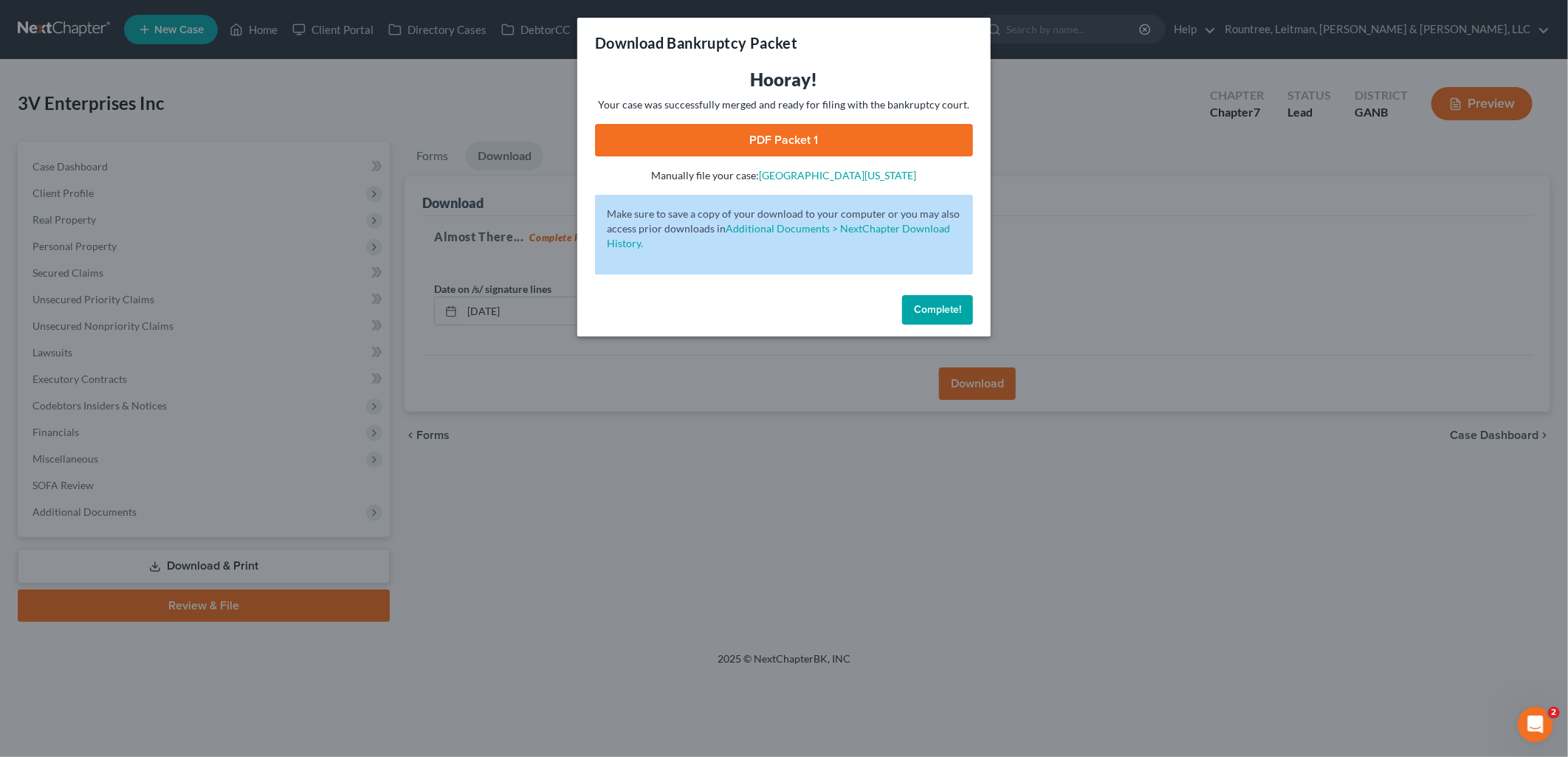
click at [821, 141] on link "PDF Packet 1" at bounding box center [784, 141] width 378 height 32
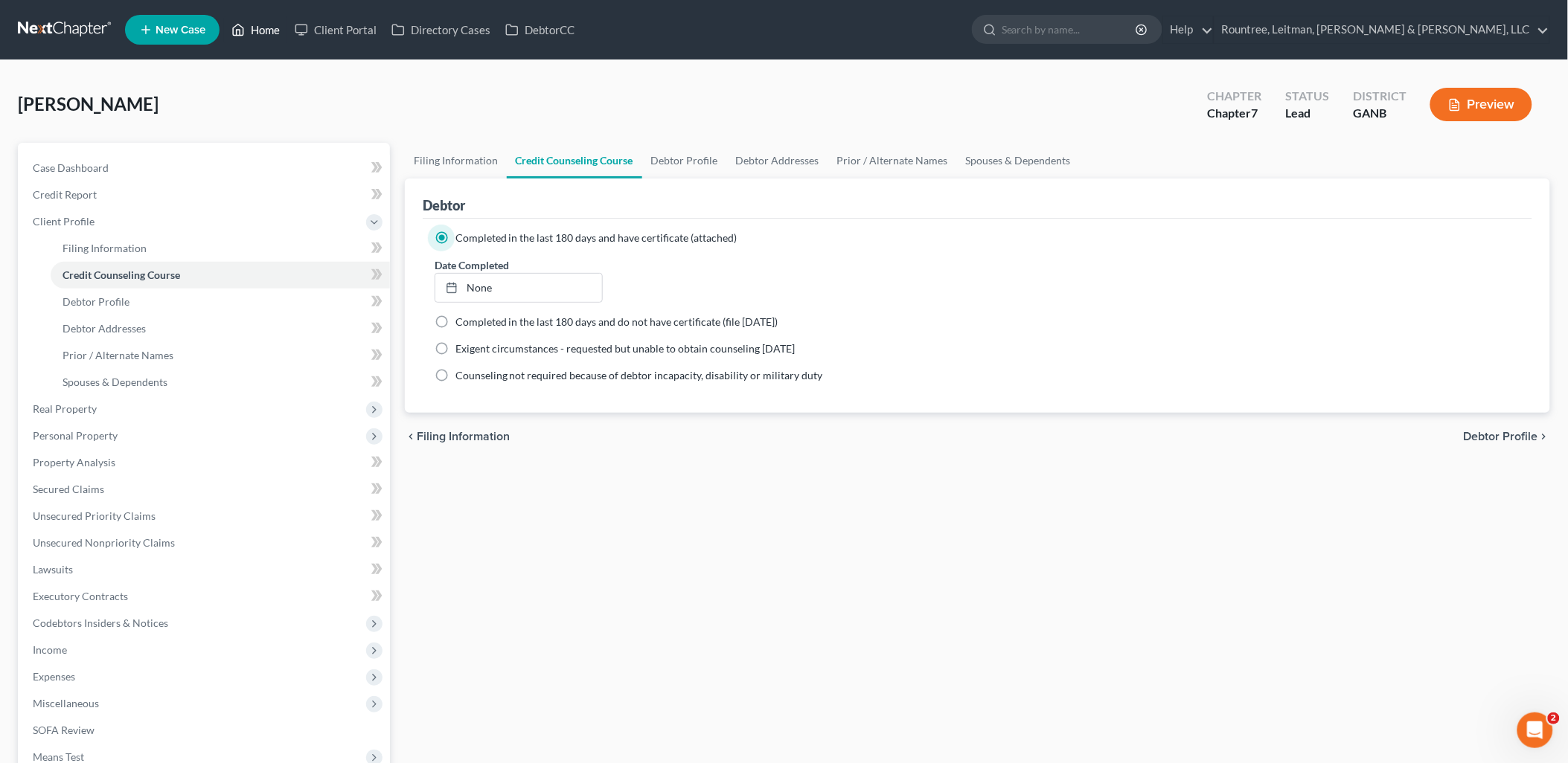
click at [257, 22] on link "Home" at bounding box center [256, 29] width 64 height 27
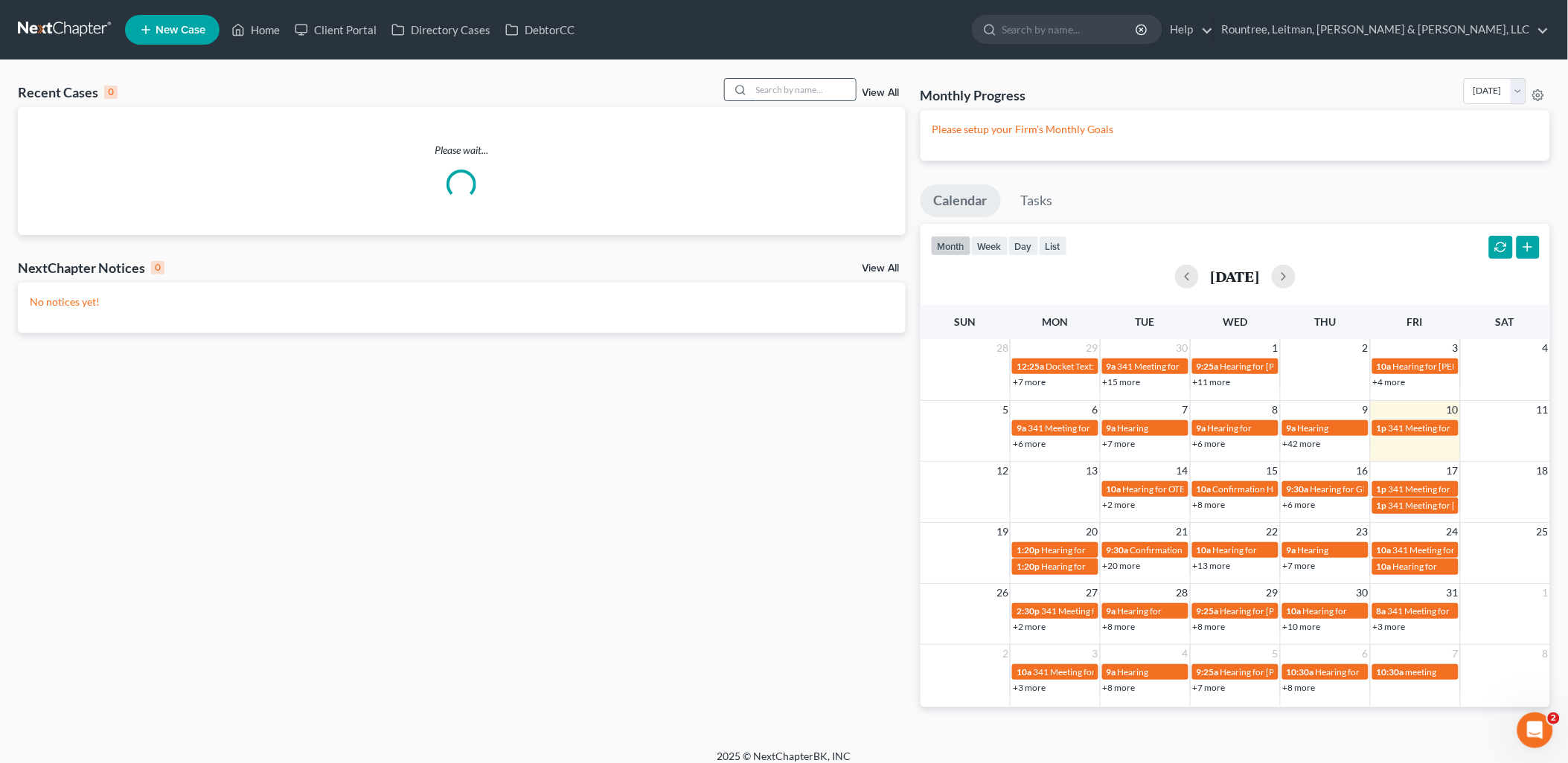
click at [800, 90] on input "search" at bounding box center [803, 89] width 104 height 21
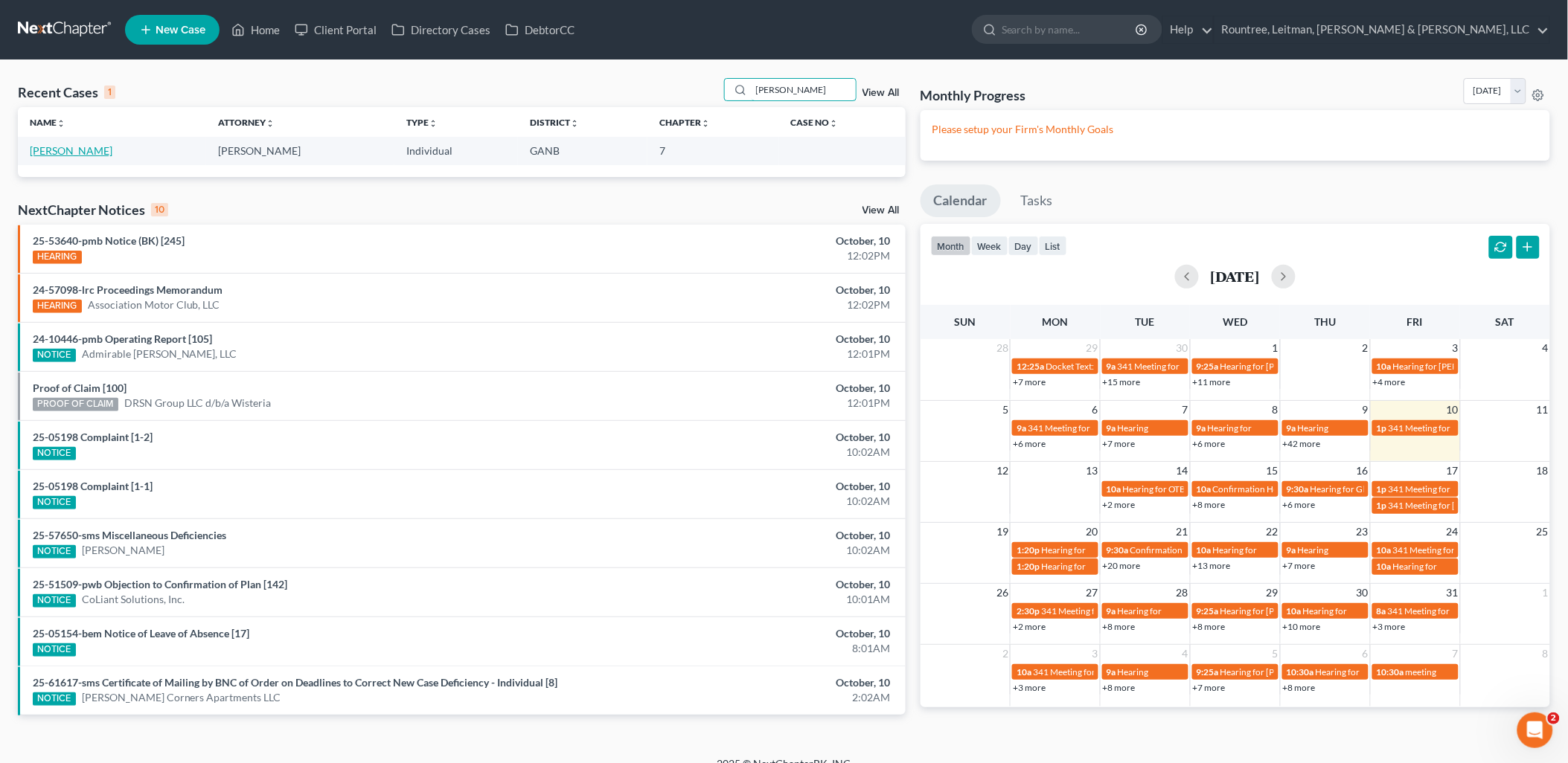
type input "[PERSON_NAME]"
drag, startPoint x: 82, startPoint y: 157, endPoint x: 76, endPoint y: 151, distance: 8.5
click at [82, 156] on link "[PERSON_NAME]" at bounding box center [71, 150] width 82 height 13
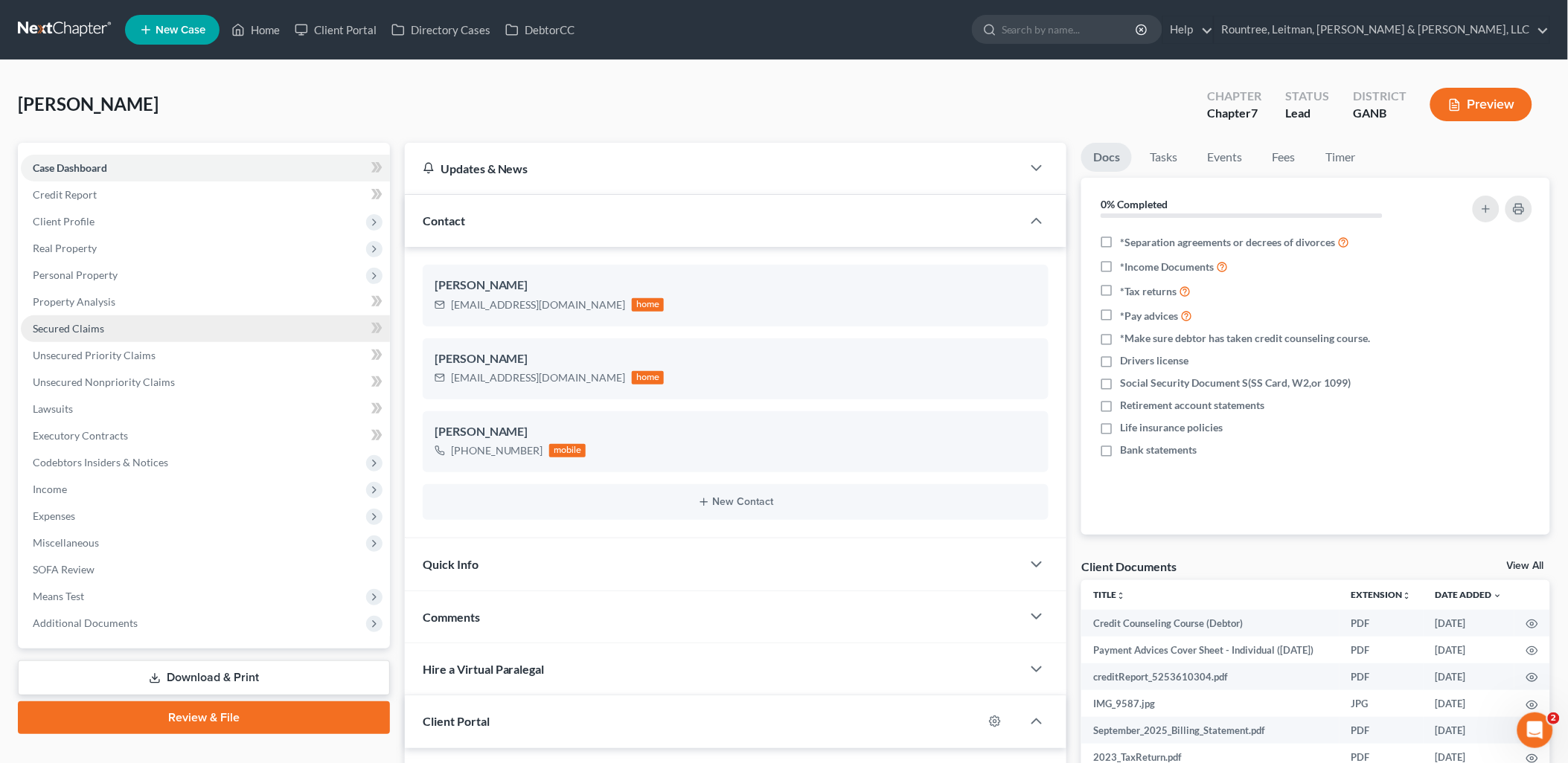
click at [120, 329] on link "Secured Claims" at bounding box center [205, 328] width 369 height 27
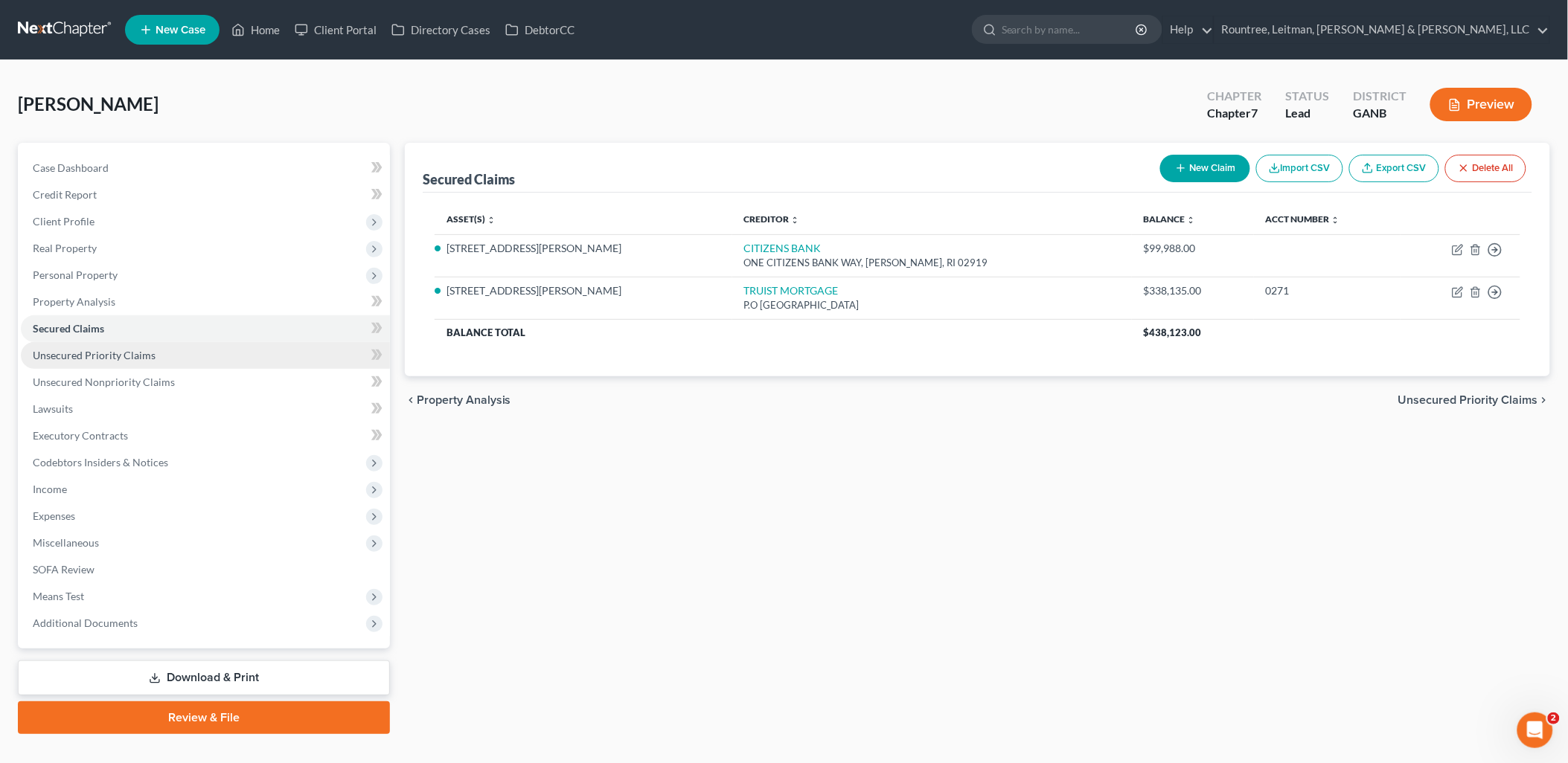
click at [134, 357] on span "Unsecured Priority Claims" at bounding box center [94, 354] width 123 height 13
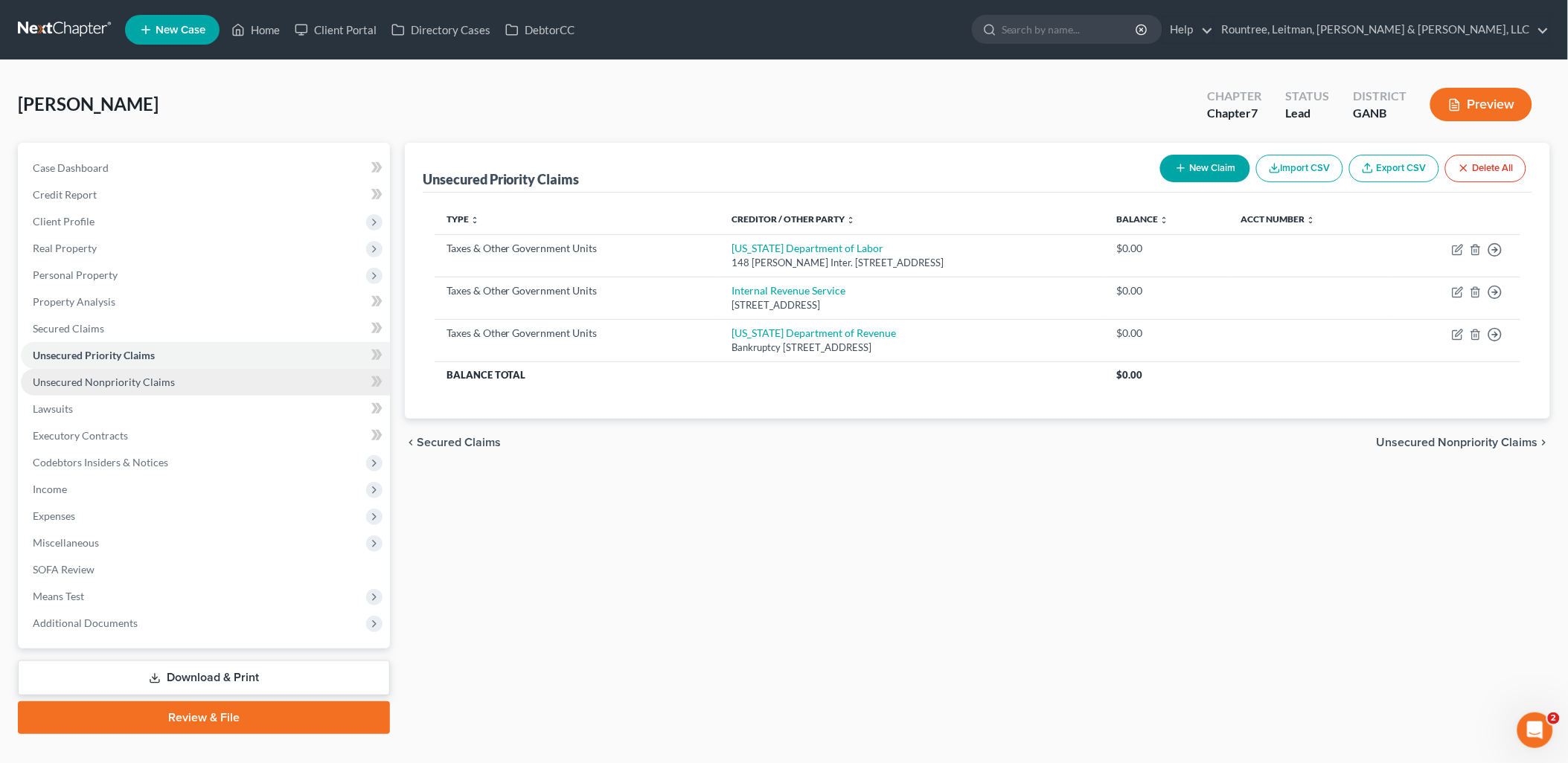
click at [148, 379] on span "Unsecured Nonpriority Claims" at bounding box center [104, 382] width 143 height 13
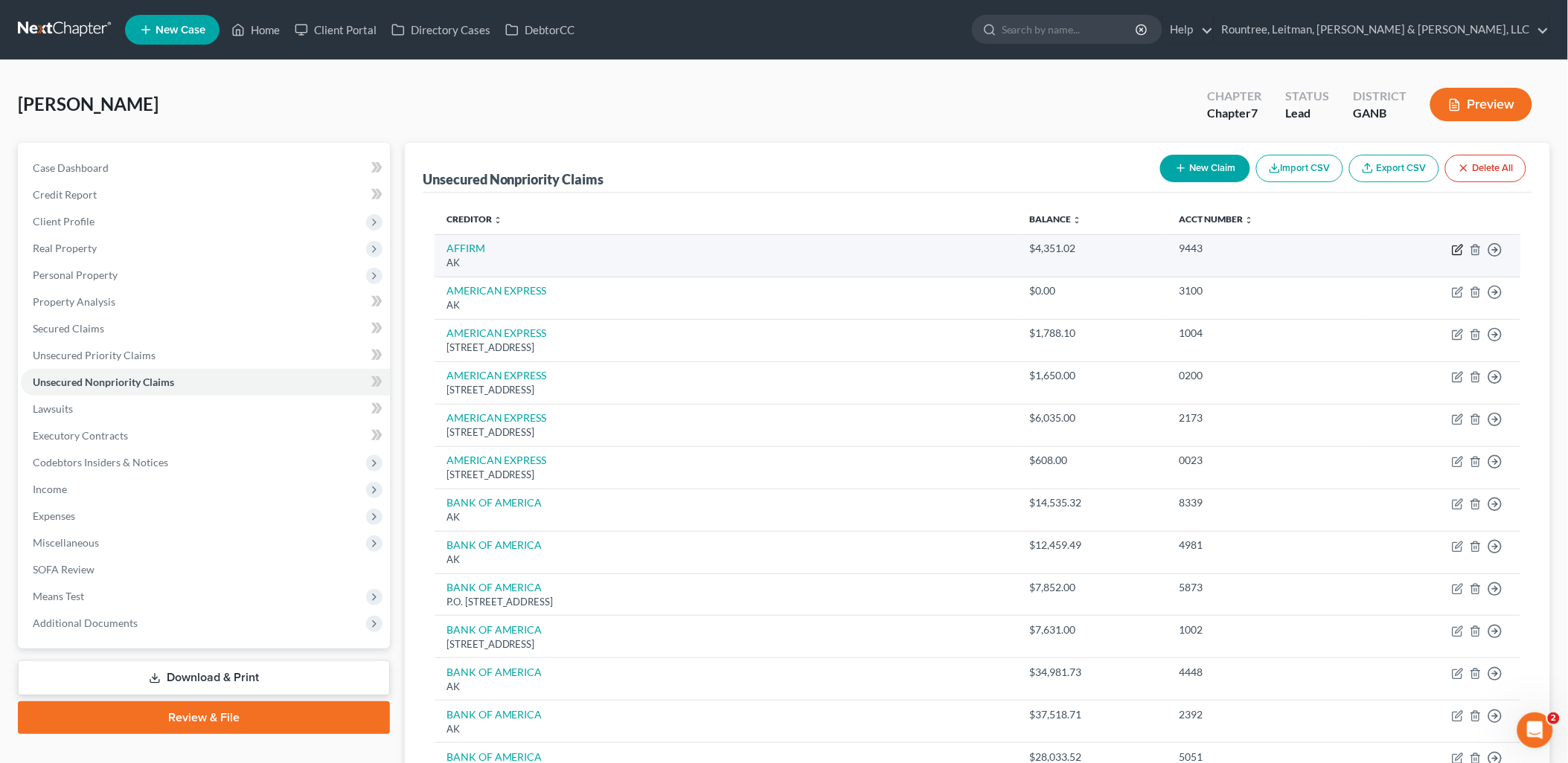
click at [1459, 249] on icon "button" at bounding box center [1459, 248] width 7 height 7
select select "1"
select select "2"
select select "0"
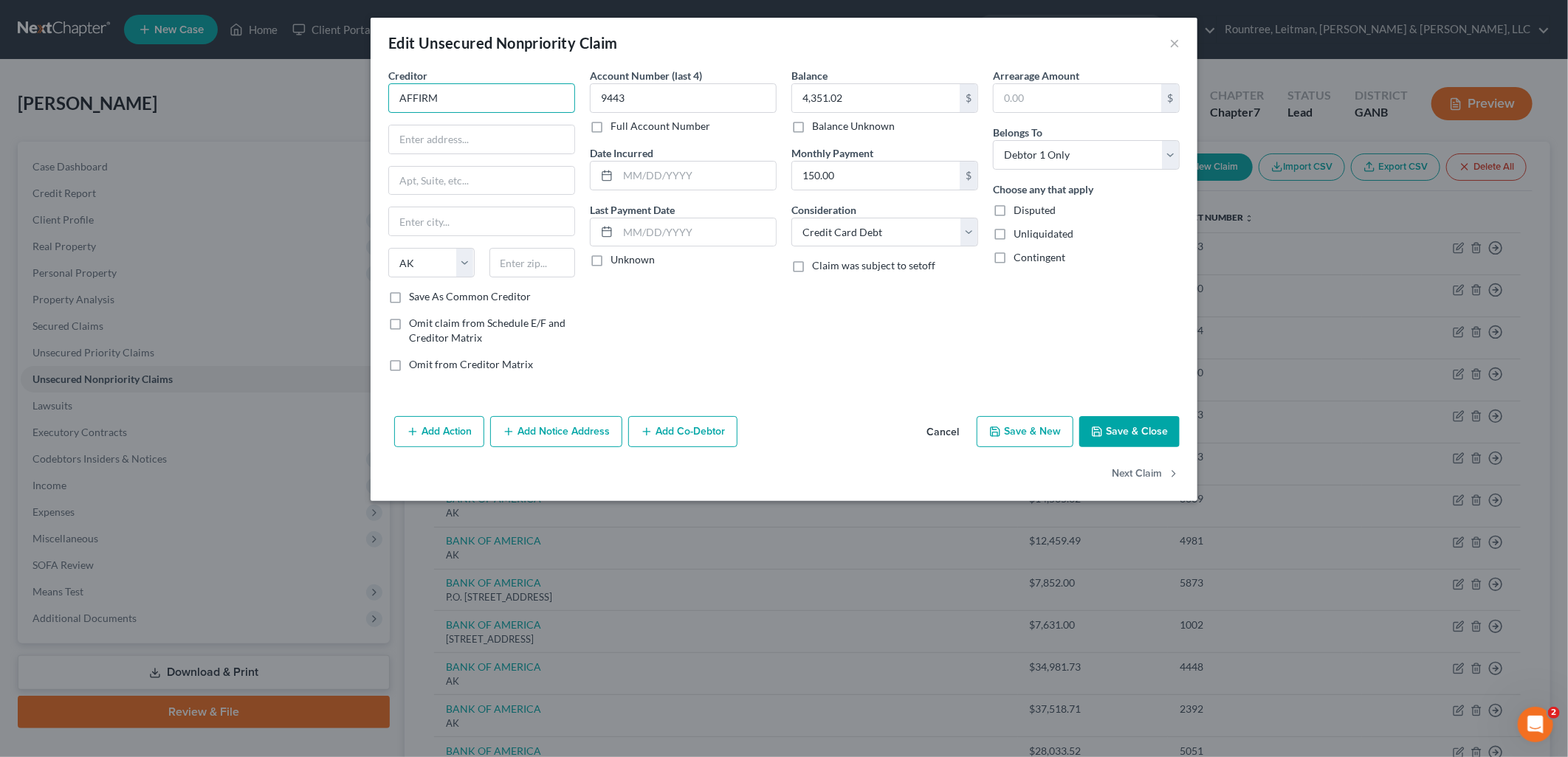
click at [487, 89] on input "AFFIRM" at bounding box center [481, 98] width 187 height 30
click at [478, 137] on div "650 California St., Fl 12, San Francisco, CA 94108" at bounding box center [477, 137] width 153 height 13
type input "Affirm, Inc."
type input "650 California St., Fl 12"
type input "San Francisco"
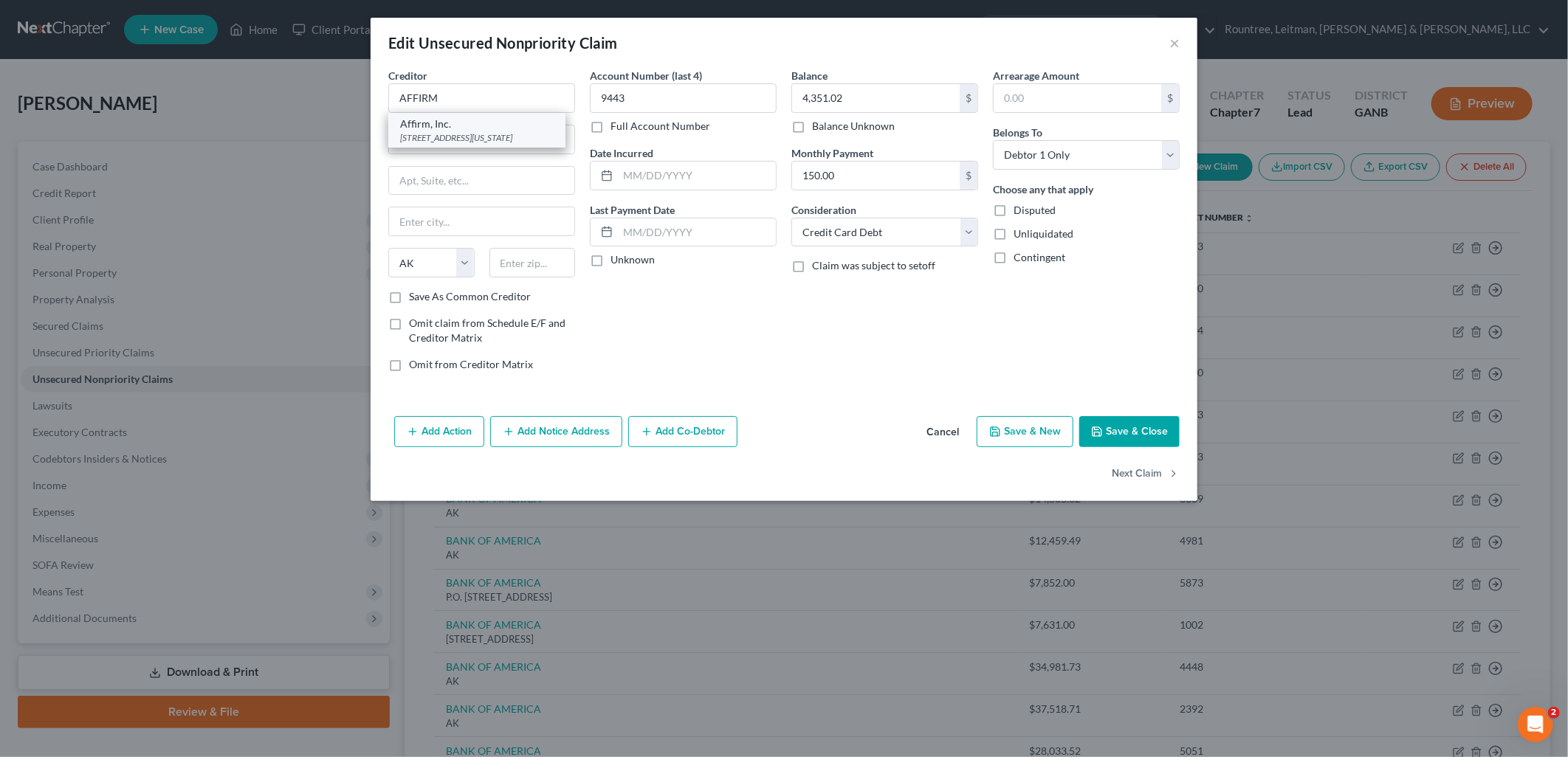
select select "4"
type input "94108"
click at [459, 90] on input "Affirm, Inc." at bounding box center [481, 98] width 187 height 30
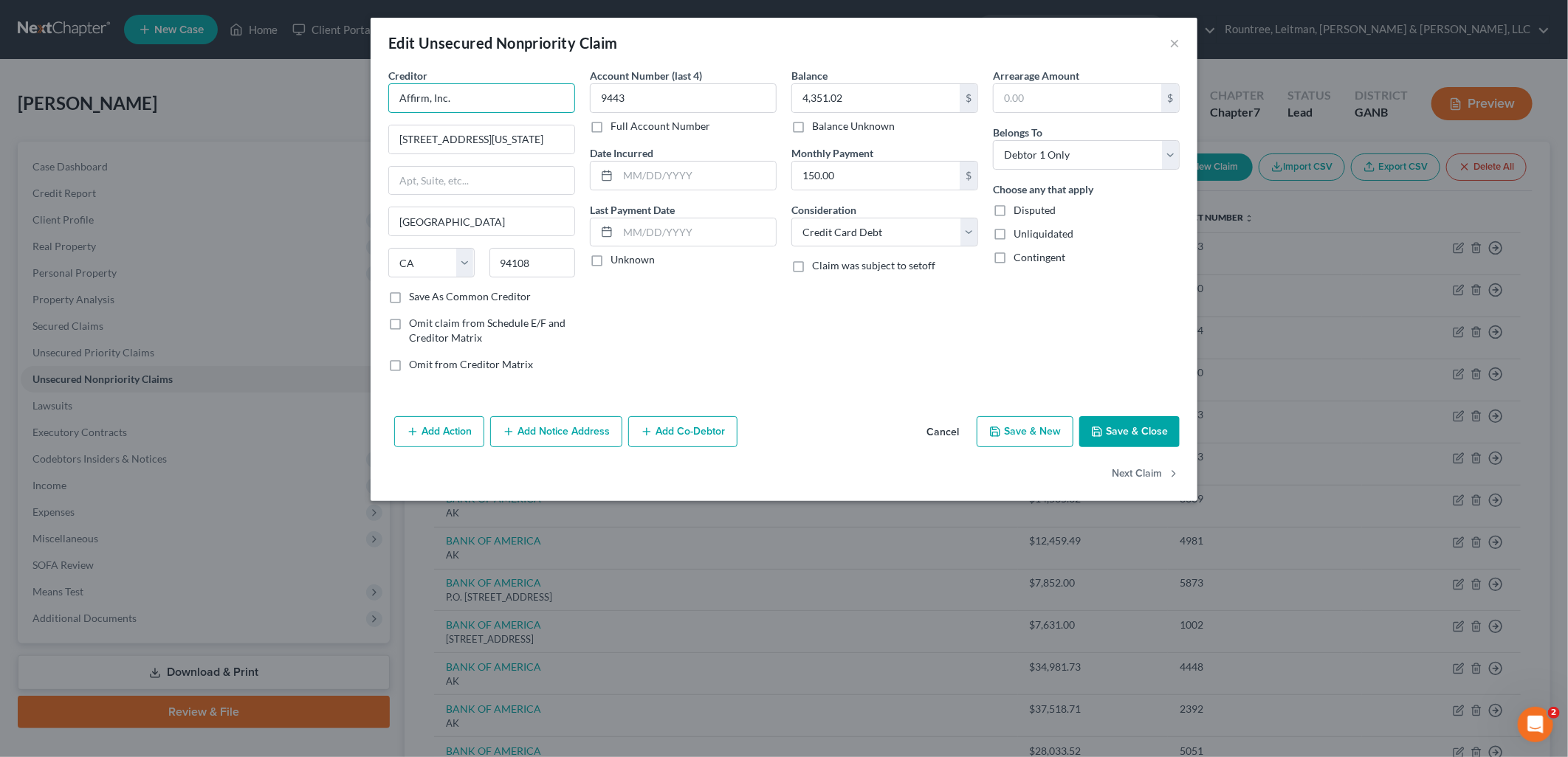
click at [459, 90] on input "Affirm, Inc." at bounding box center [481, 98] width 187 height 30
type input "AFFIRM, INC"
click at [1115, 437] on button "Save & Close" at bounding box center [1129, 432] width 101 height 31
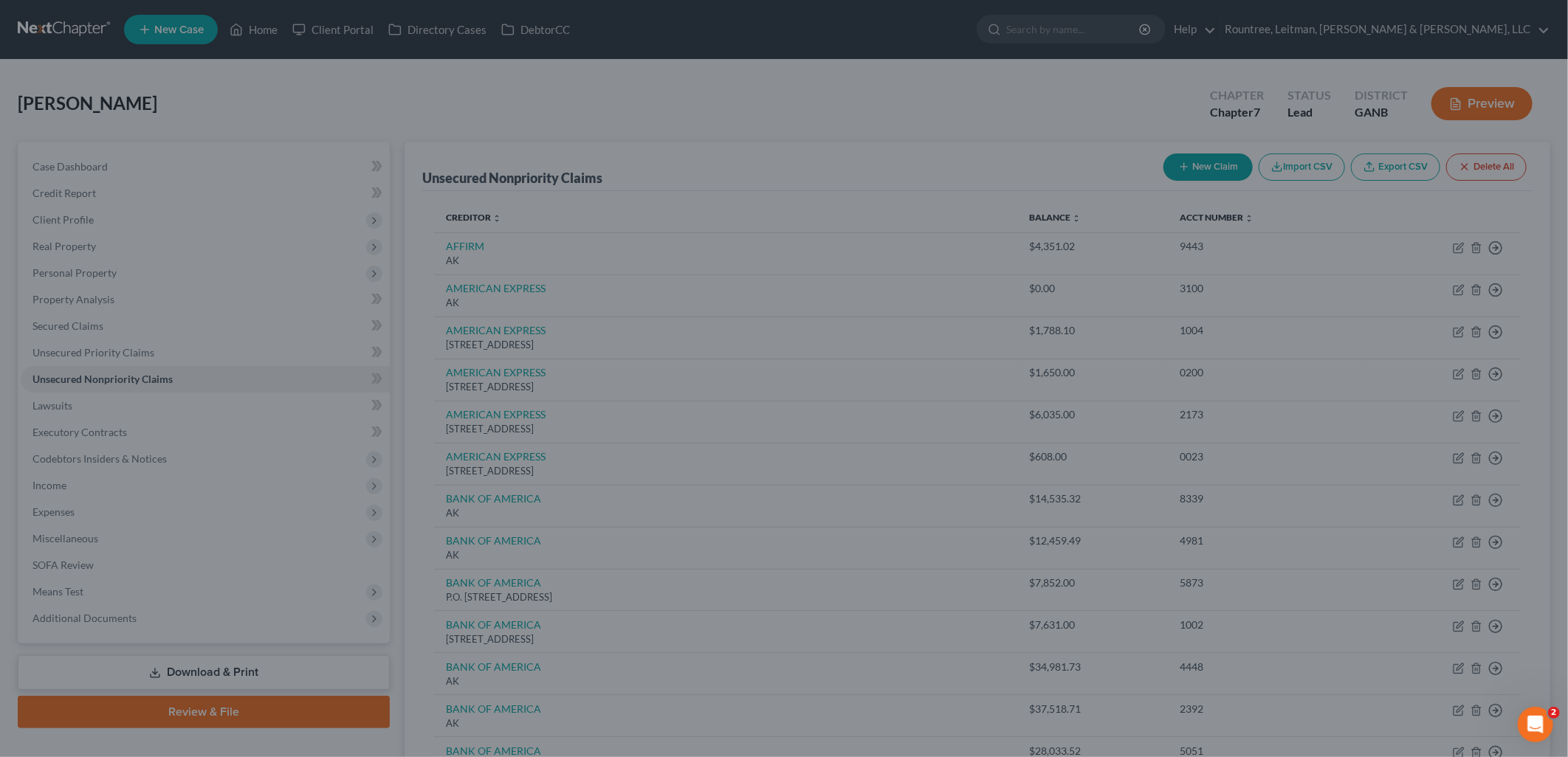
type input "0"
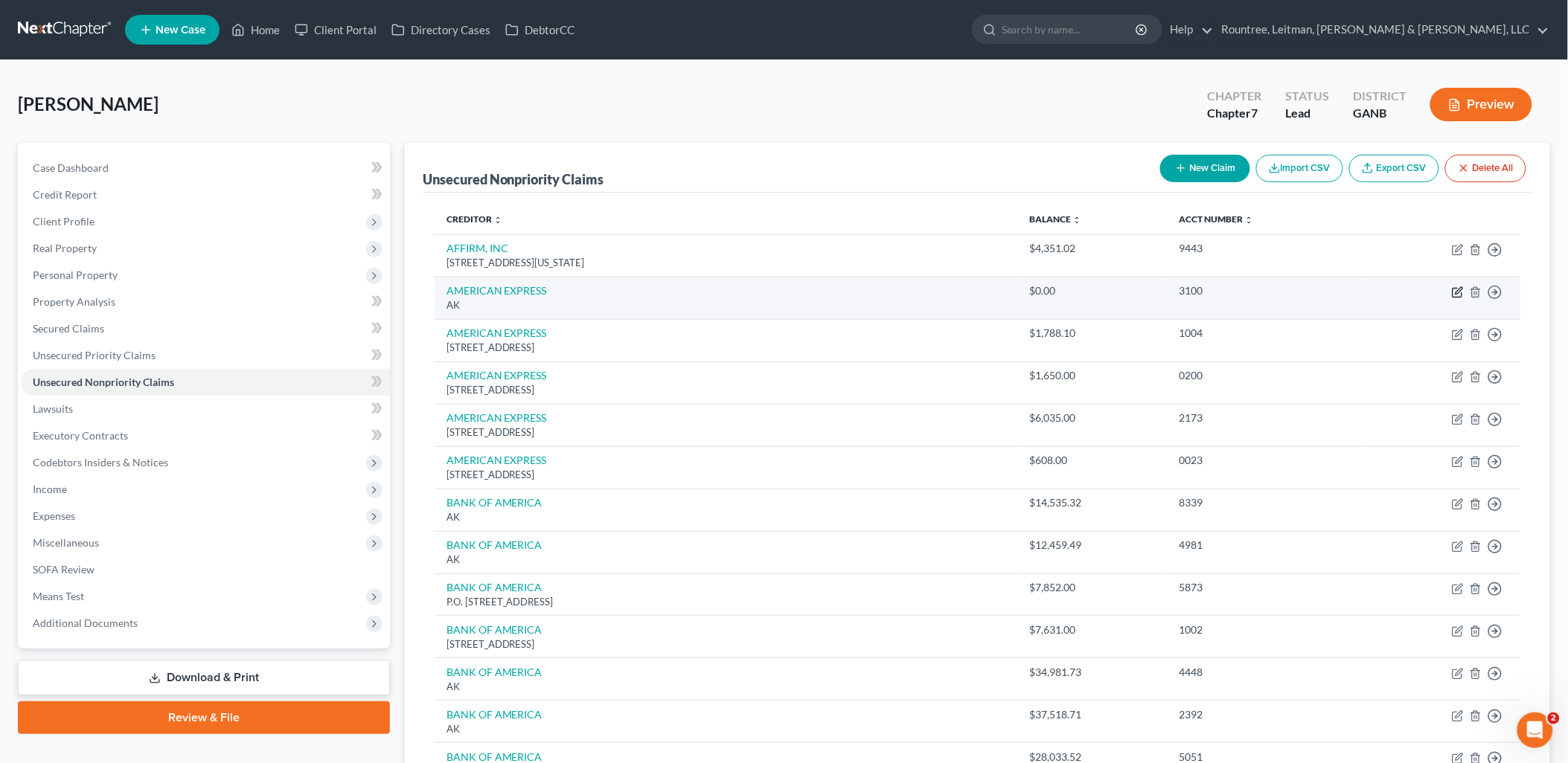
click at [1457, 293] on icon "button" at bounding box center [1458, 293] width 12 height 12
select select "1"
select select "2"
select select "0"
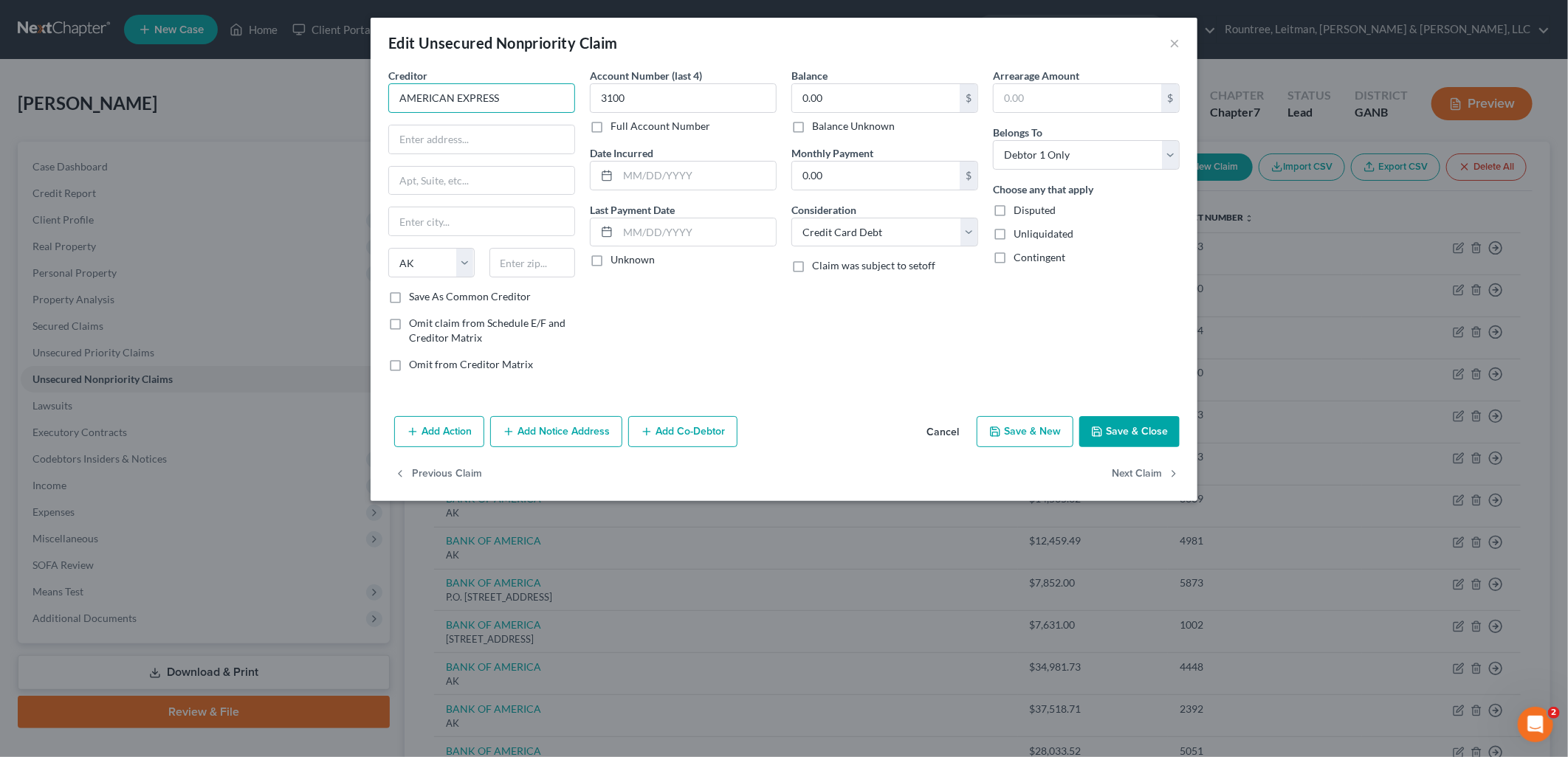
click at [526, 100] on input "AMERICAN EXPRESS" at bounding box center [481, 98] width 187 height 30
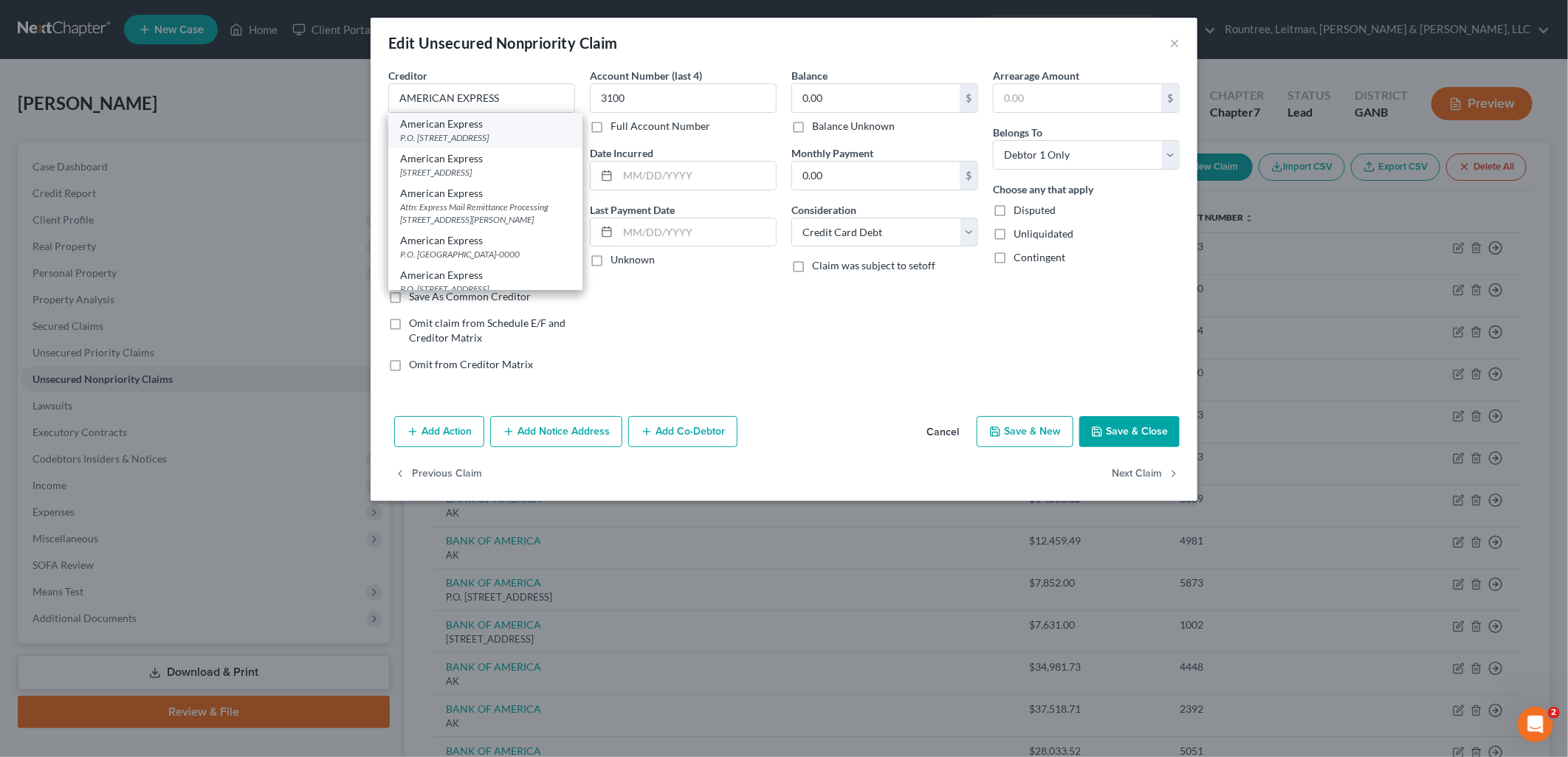
click at [517, 141] on div "P.O. Box 981537, El Paso, TX 79910" at bounding box center [485, 137] width 170 height 13
type input "American Express"
type input "P.O. Box 981537"
type input "El Paso"
select select "45"
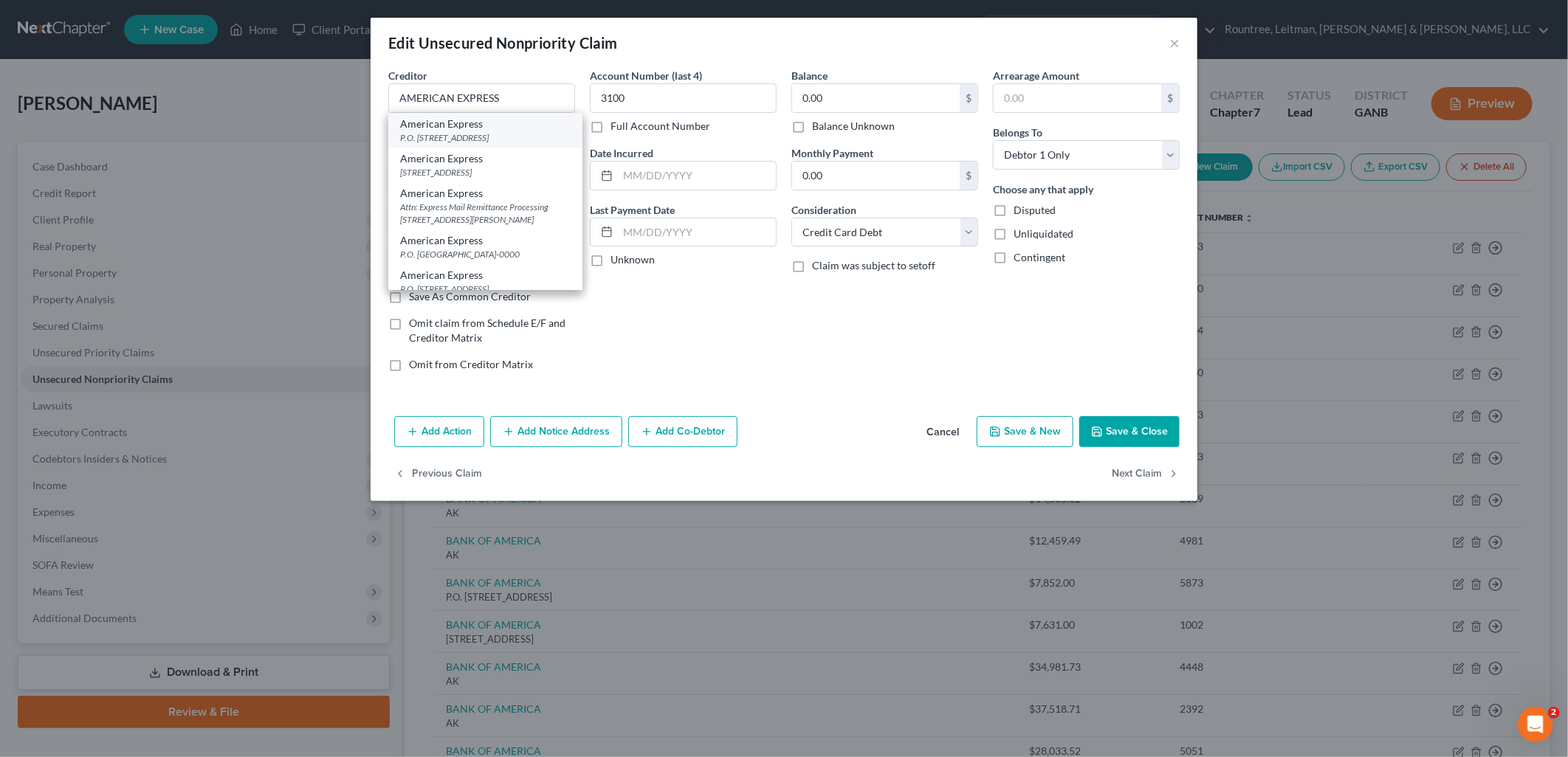
type input "79910"
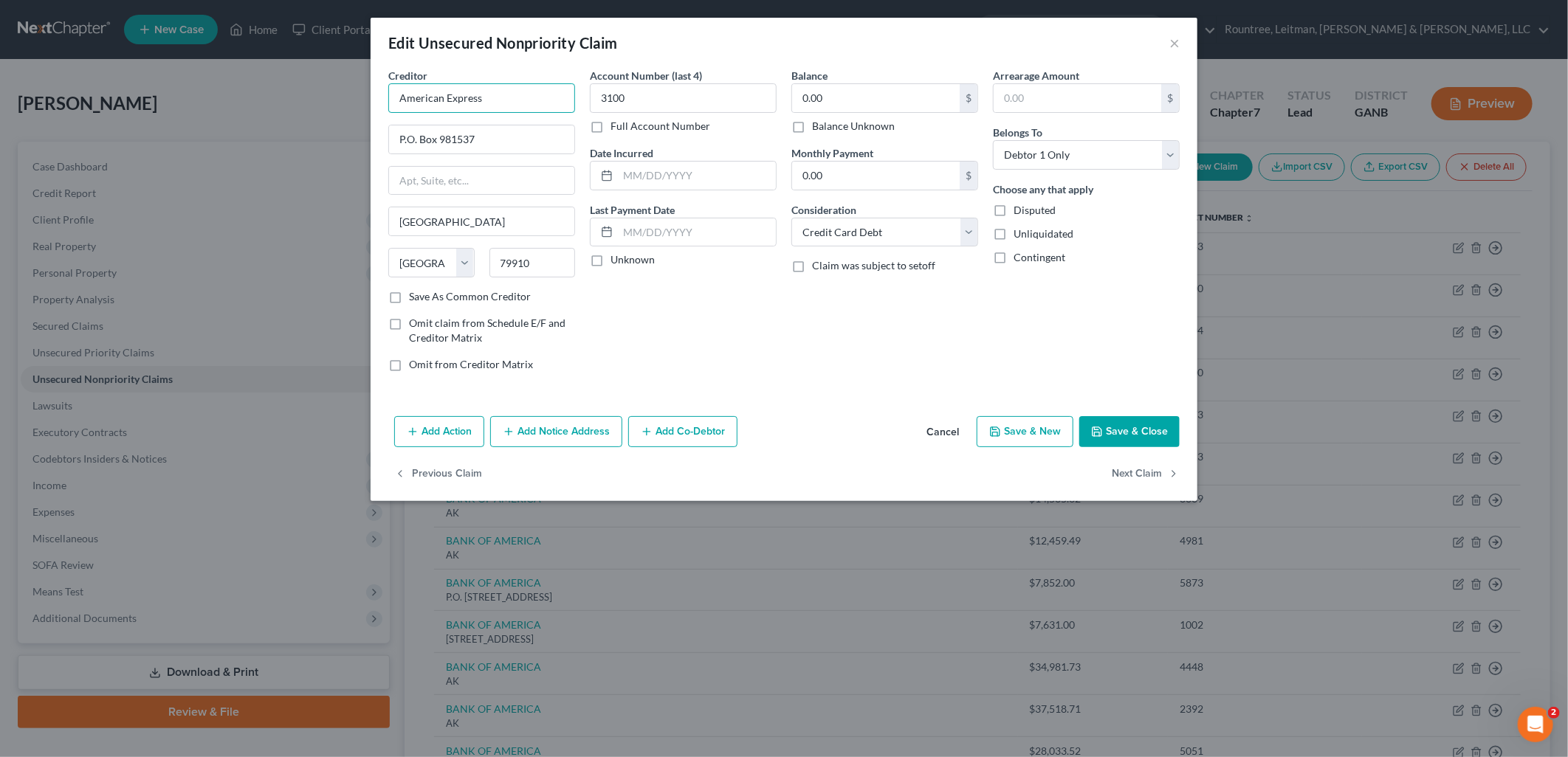
click at [514, 106] on input "American Express" at bounding box center [481, 98] width 187 height 30
click at [514, 97] on input "American Express" at bounding box center [481, 98] width 187 height 30
click at [514, 95] on input "American Express" at bounding box center [481, 98] width 187 height 30
click at [510, 91] on input "American Express" at bounding box center [481, 98] width 187 height 30
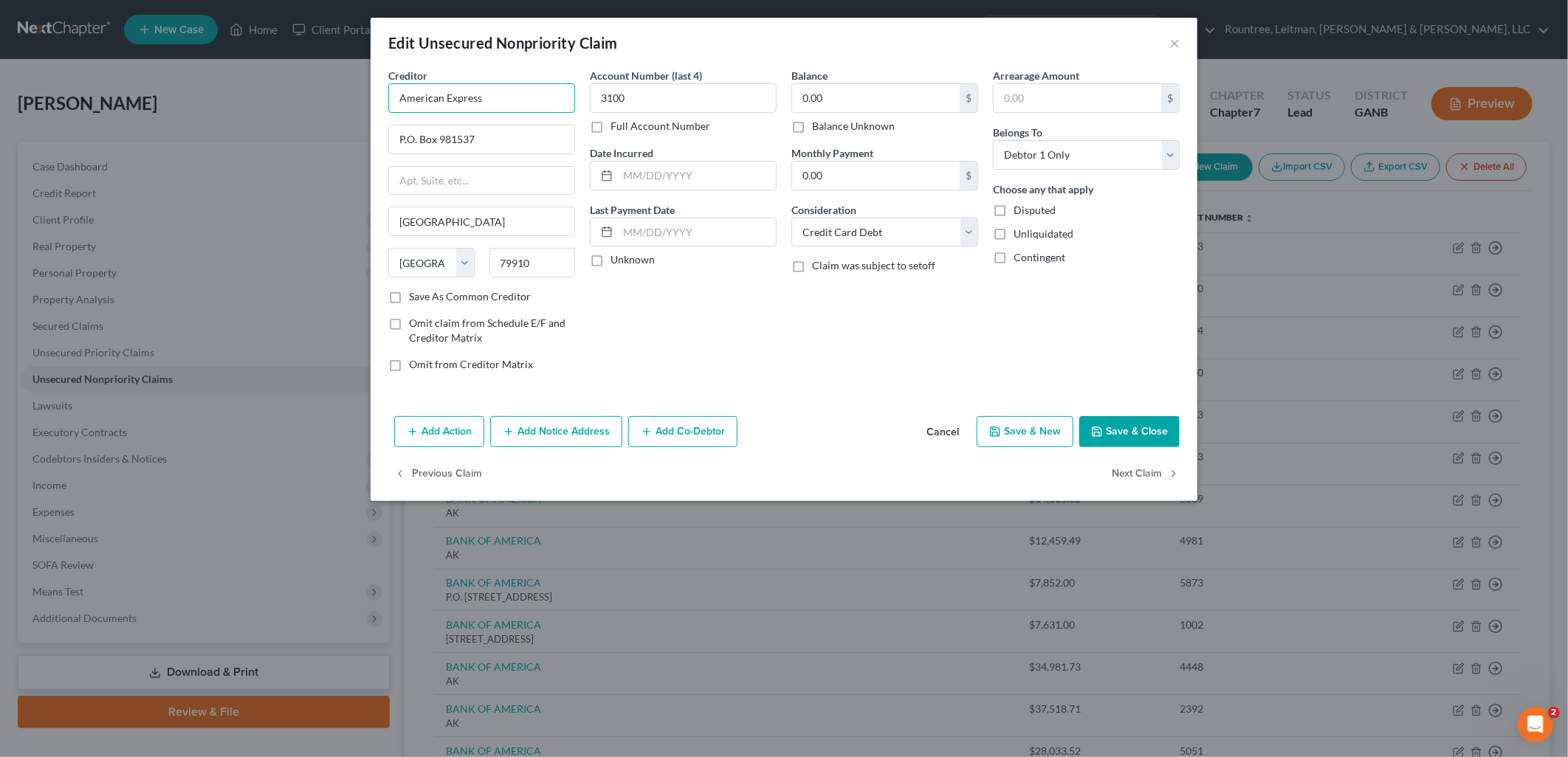
click at [510, 91] on input "American Express" at bounding box center [481, 98] width 187 height 30
type input "AMERICAN EXPRESS"
click at [1126, 434] on button "Save & Close" at bounding box center [1129, 432] width 101 height 31
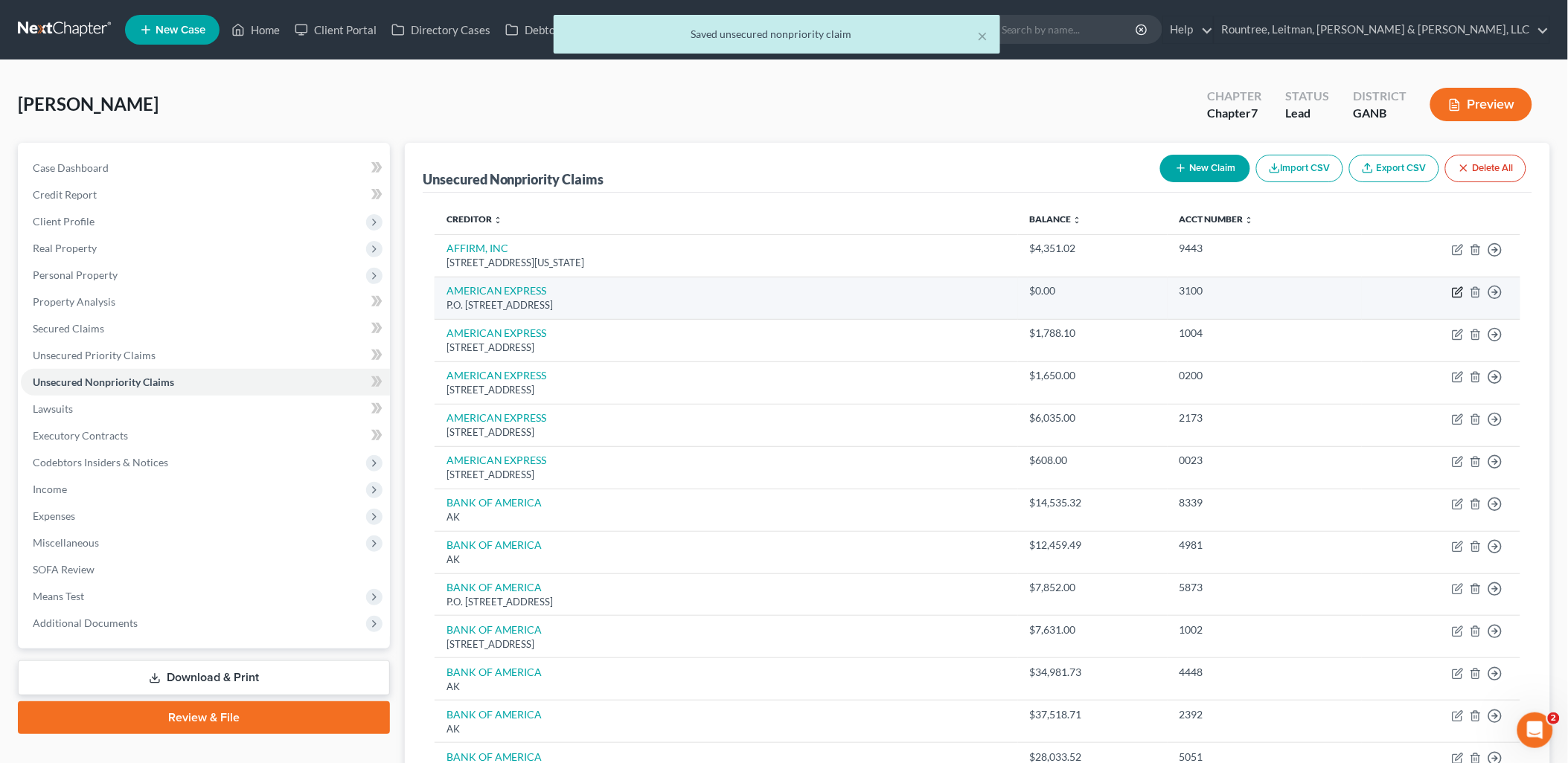
click at [1454, 292] on icon "button" at bounding box center [1457, 293] width 9 height 9
select select "45"
select select "2"
select select "0"
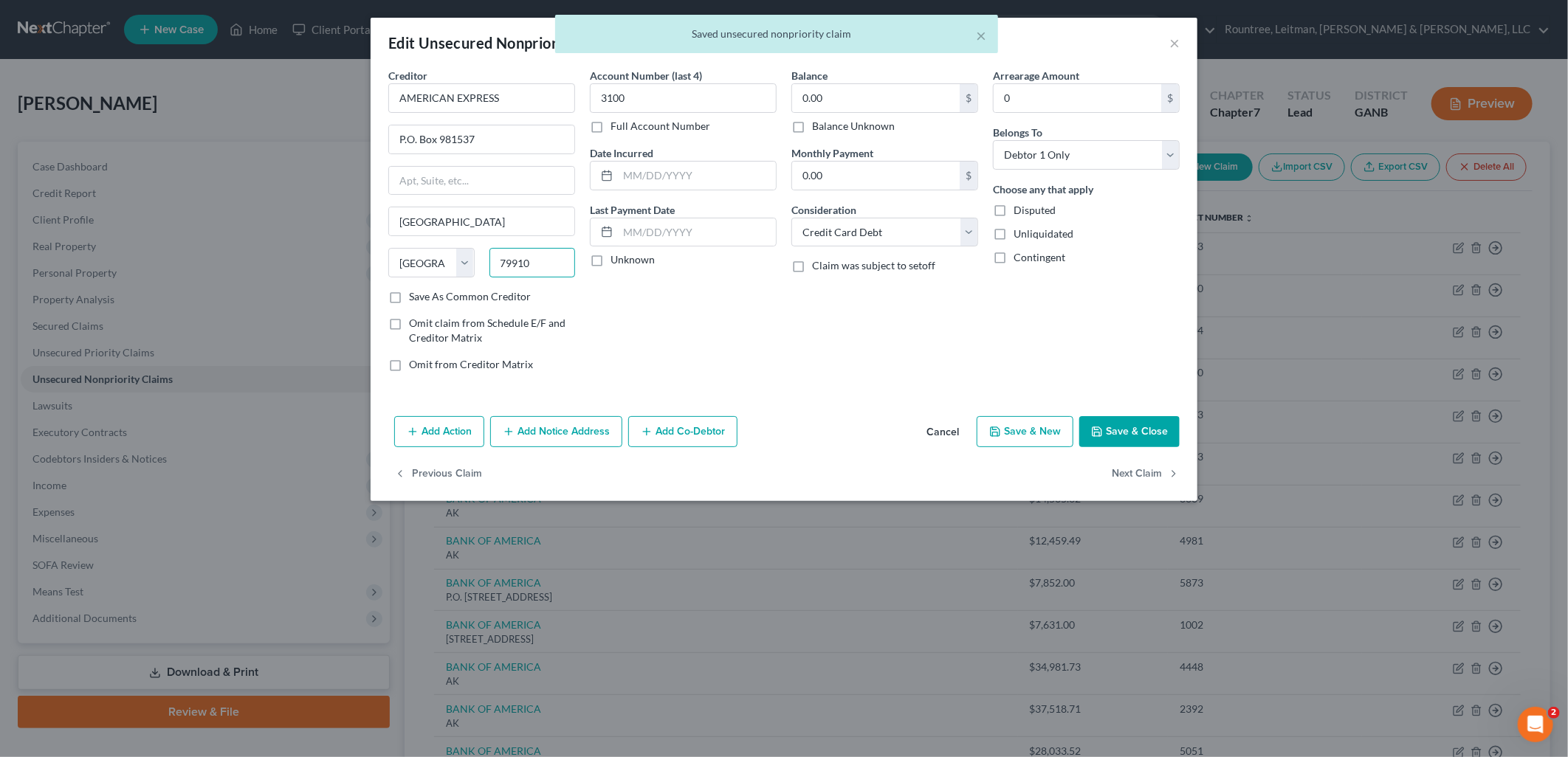
click at [546, 271] on input "79910" at bounding box center [532, 262] width 86 height 30
click at [546, 270] on input "79910" at bounding box center [532, 262] width 86 height 30
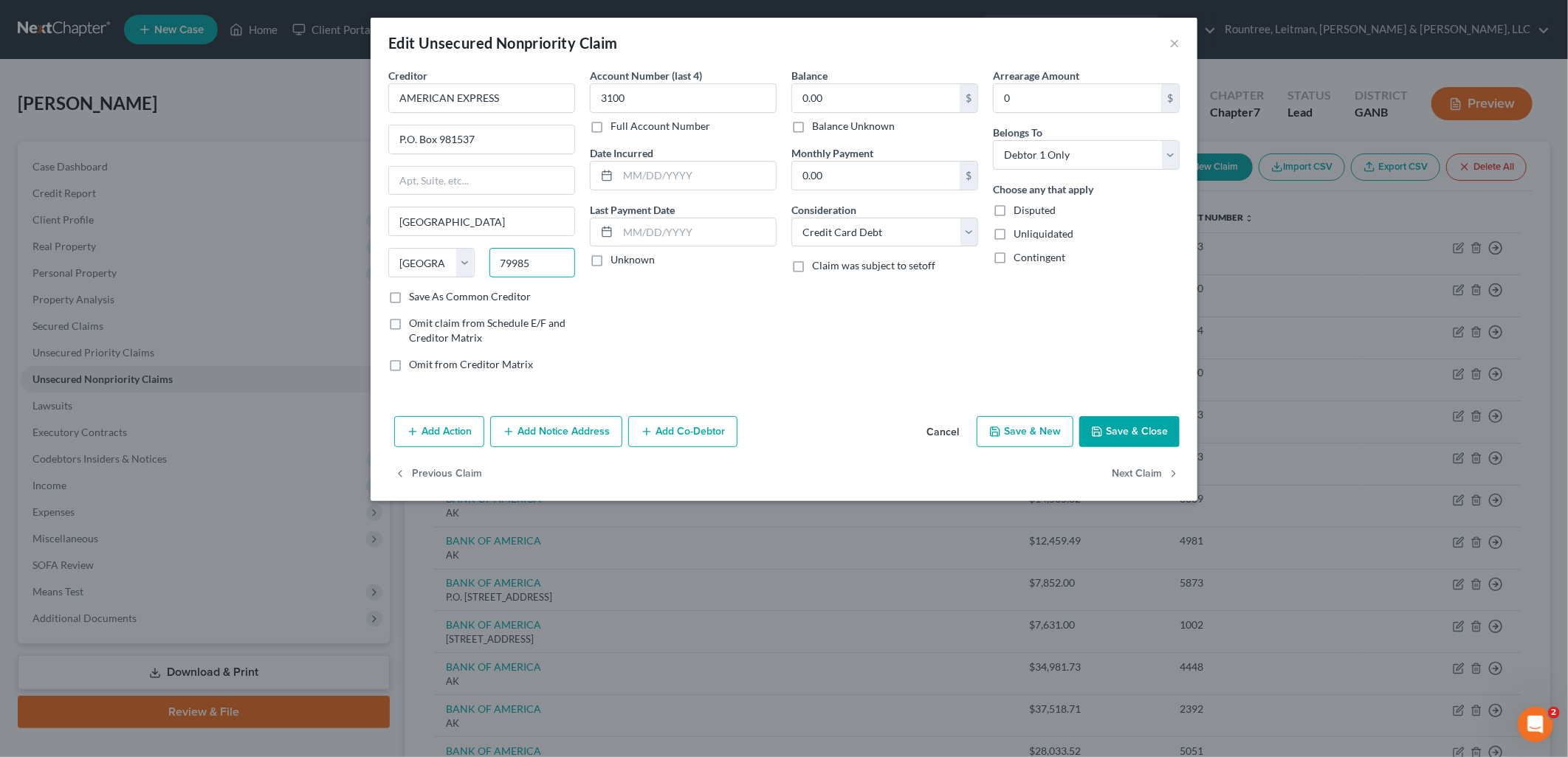
type input "79985"
click at [658, 341] on div "Account Number (last 4) 3100 Full Account Number Date Incurred Last Payment Dat…" at bounding box center [683, 226] width 202 height 316
click at [1120, 437] on button "Save & Close" at bounding box center [1129, 432] width 101 height 31
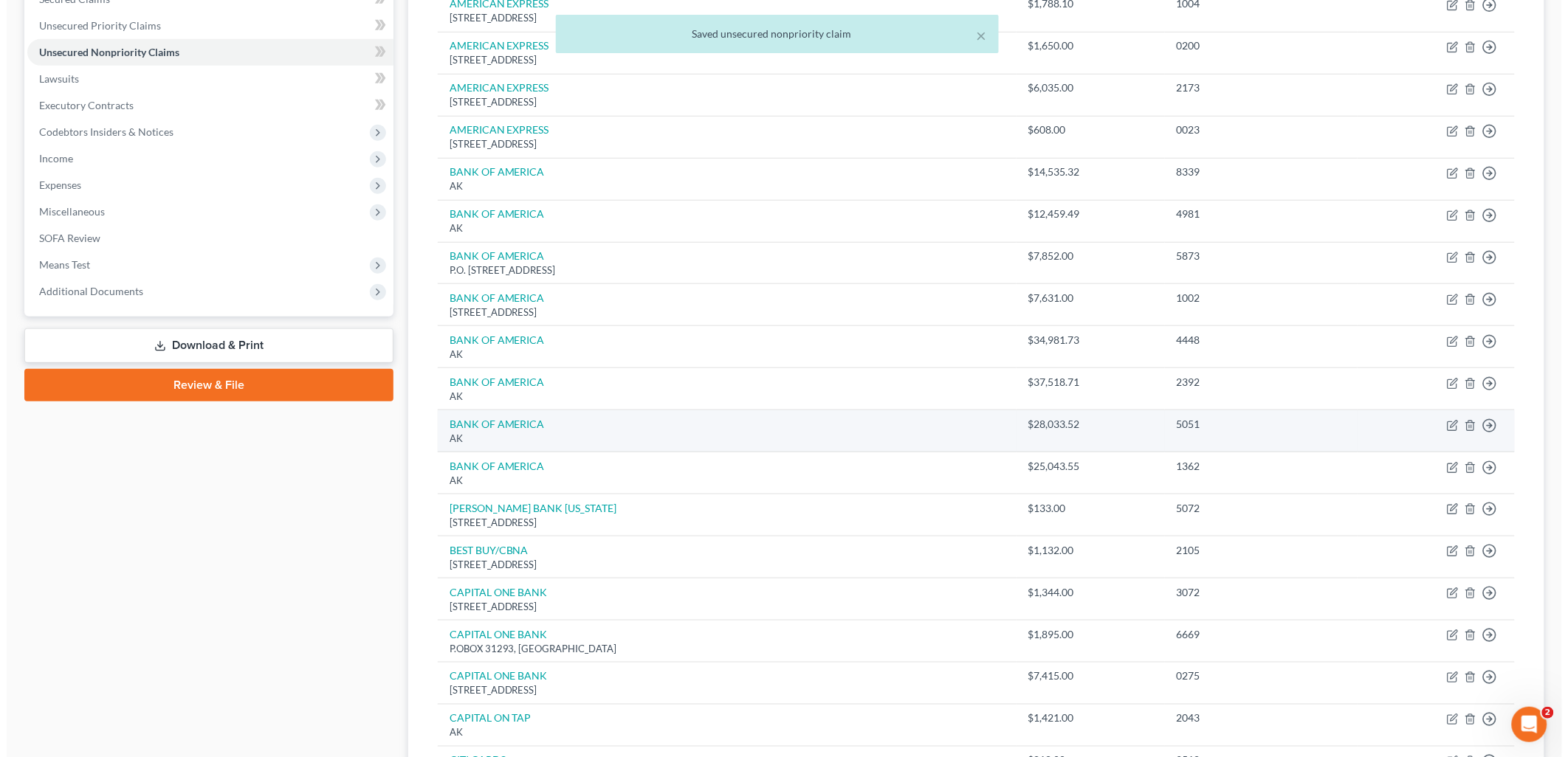
scroll to position [328, 0]
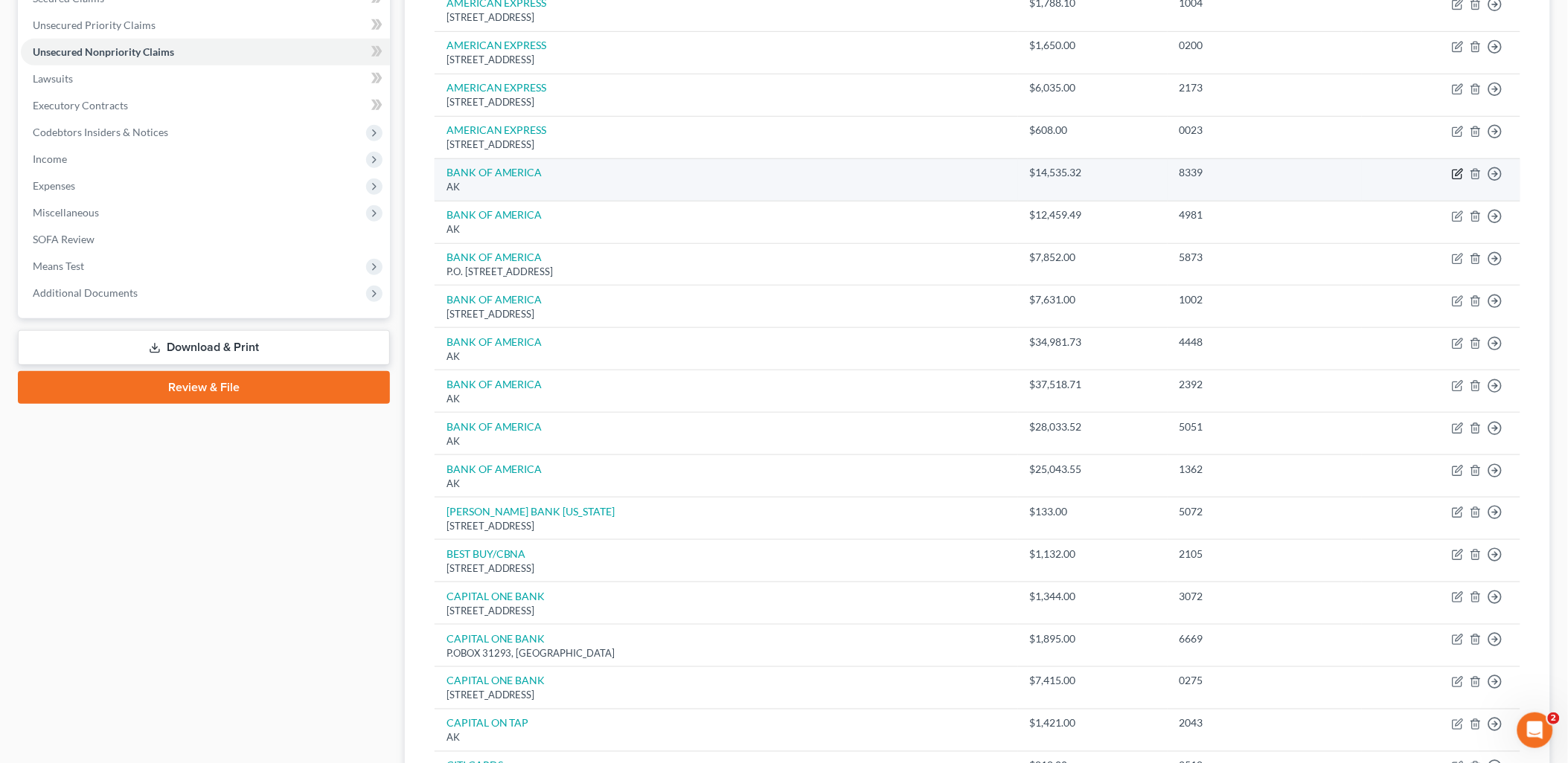
click at [1459, 174] on icon "button" at bounding box center [1459, 173] width 7 height 7
select select "1"
select select "14"
select select "0"
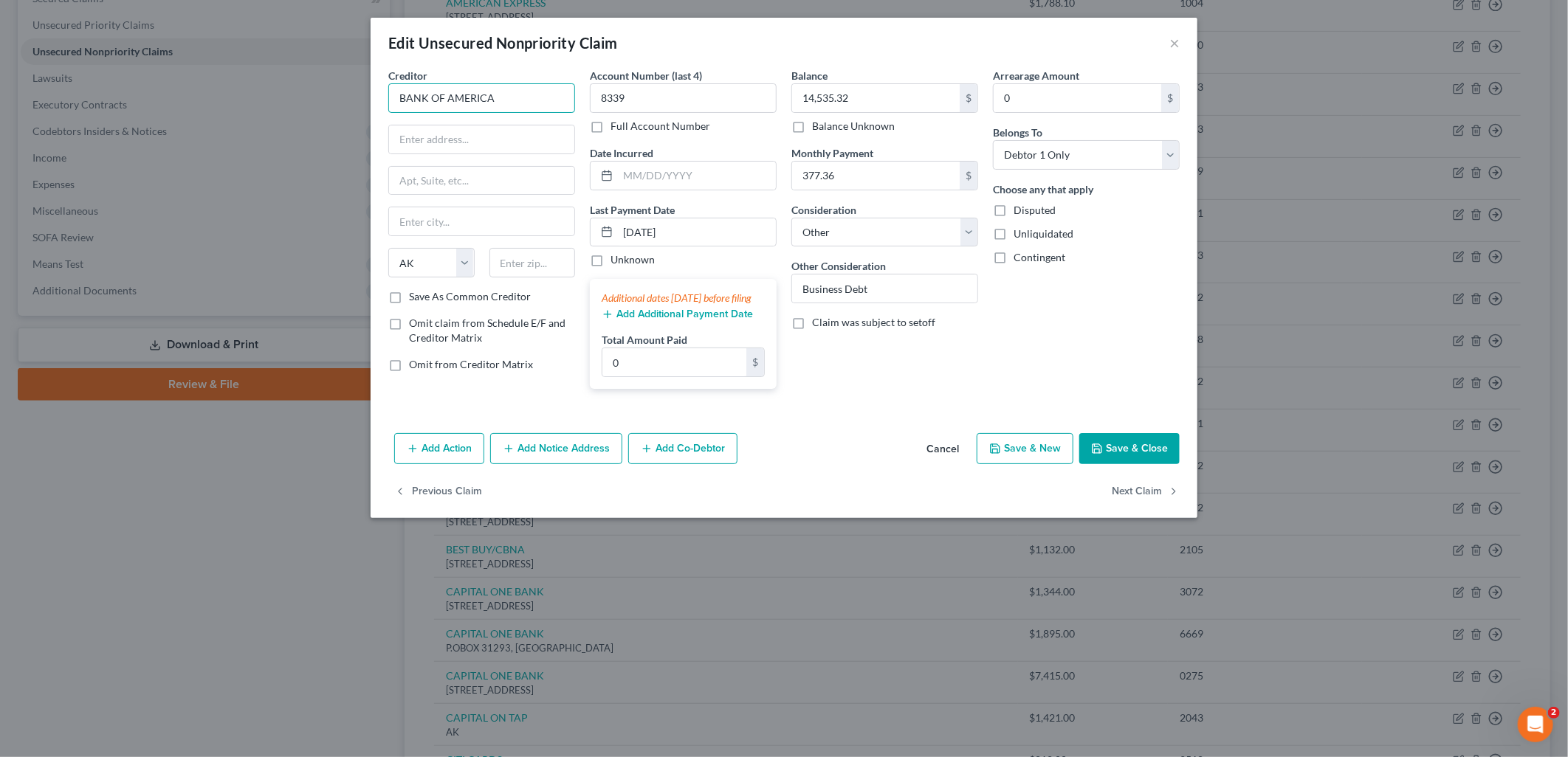
click at [521, 100] on input "BANK OF AMERICA" at bounding box center [481, 98] width 187 height 30
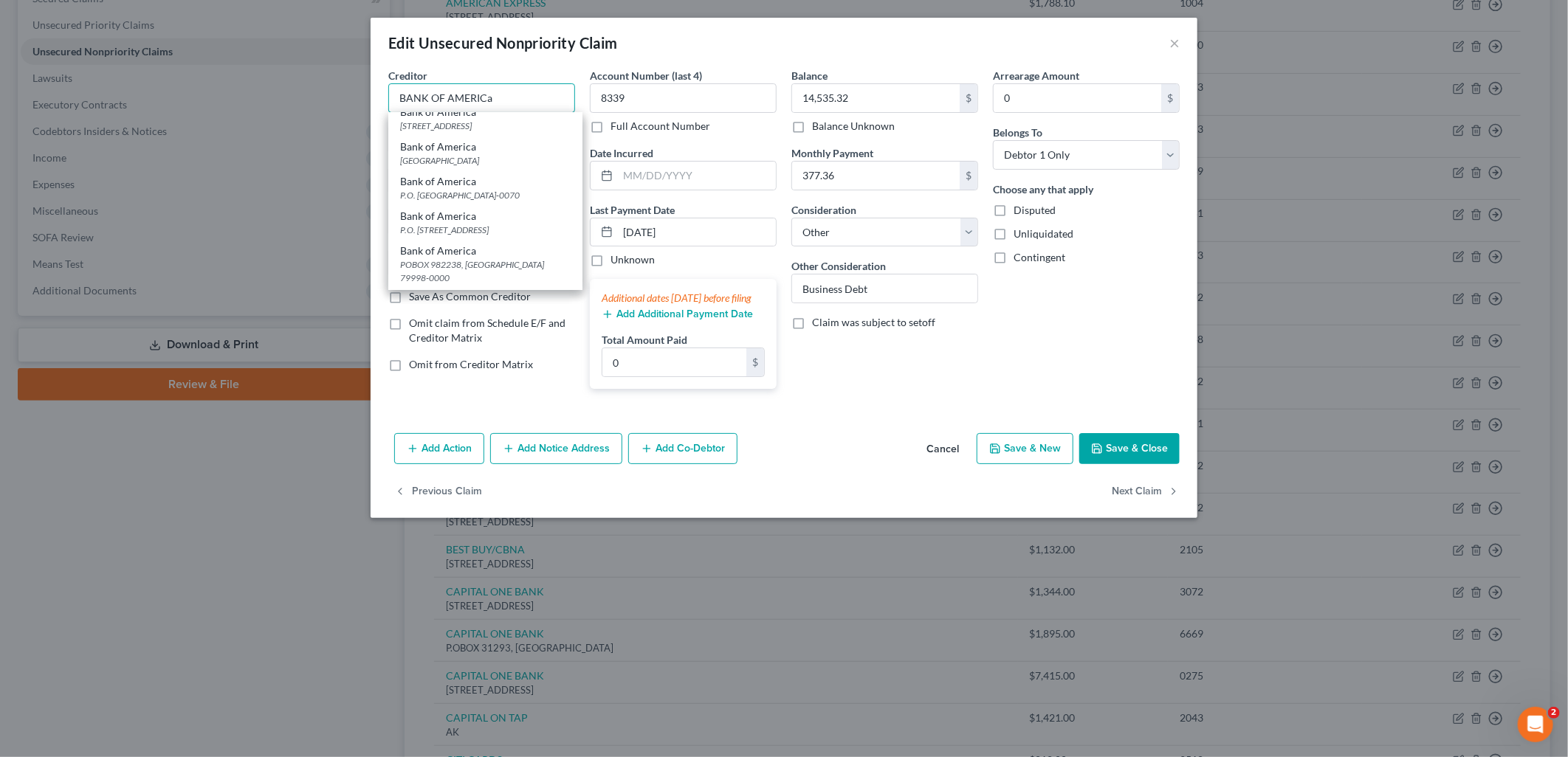
scroll to position [491, 0]
click at [526, 95] on div "PO Box 9822238, El Paso, TX 79998" at bounding box center [485, 89] width 170 height 13
type input "Bank of America"
type input "PO Box 9822238"
type input "El Paso"
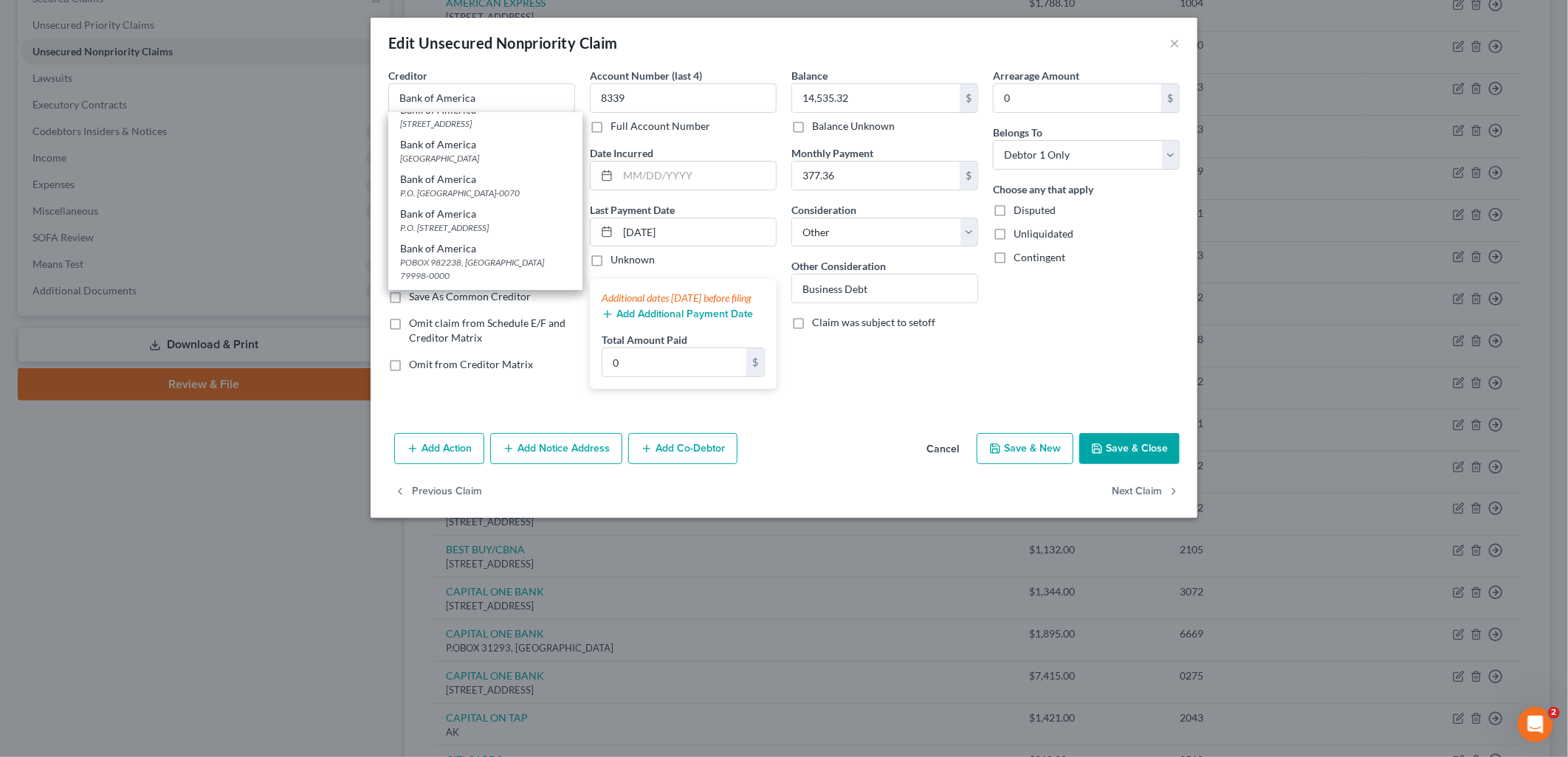
select select "45"
type input "79998"
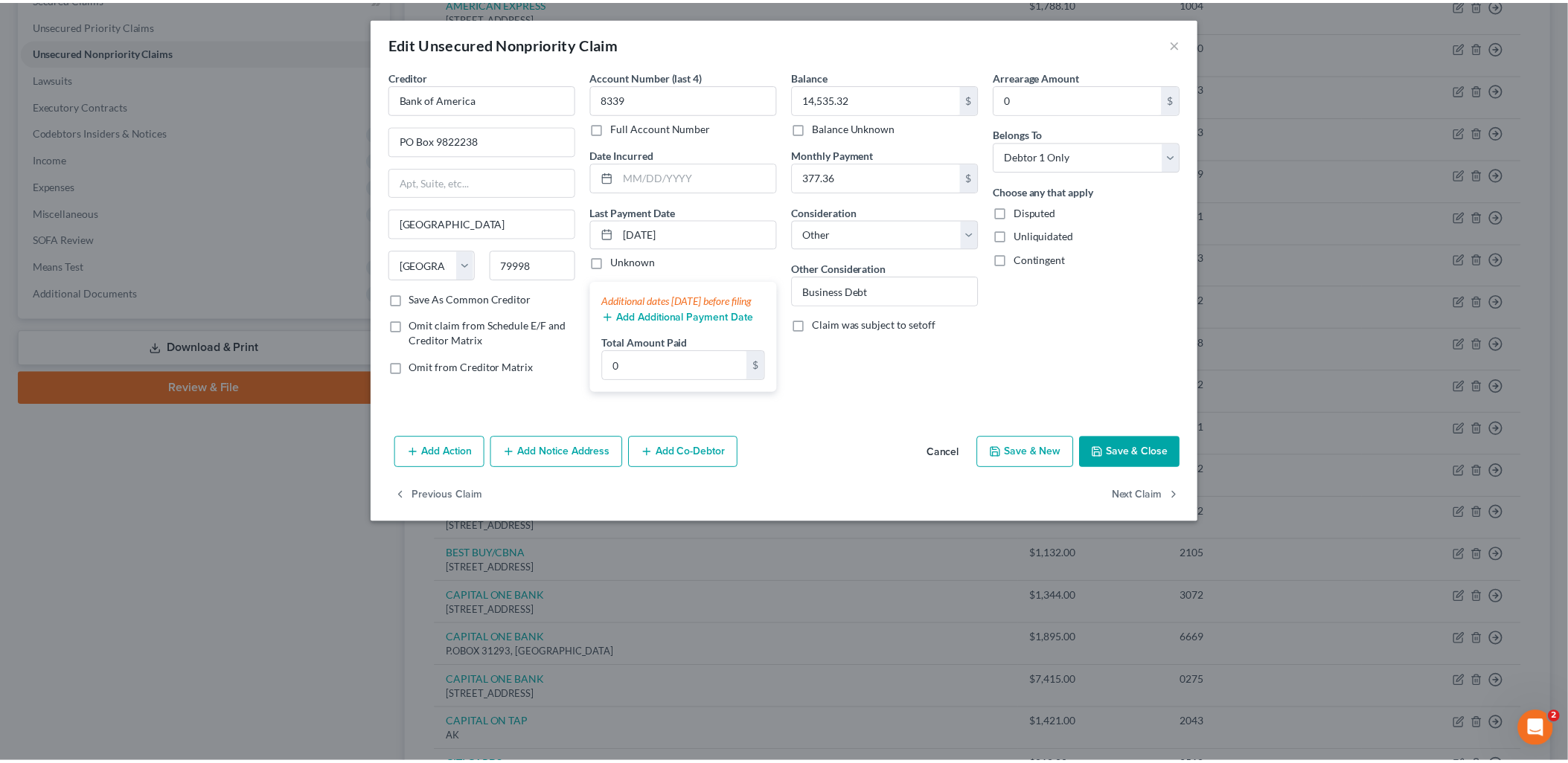
scroll to position [0, 0]
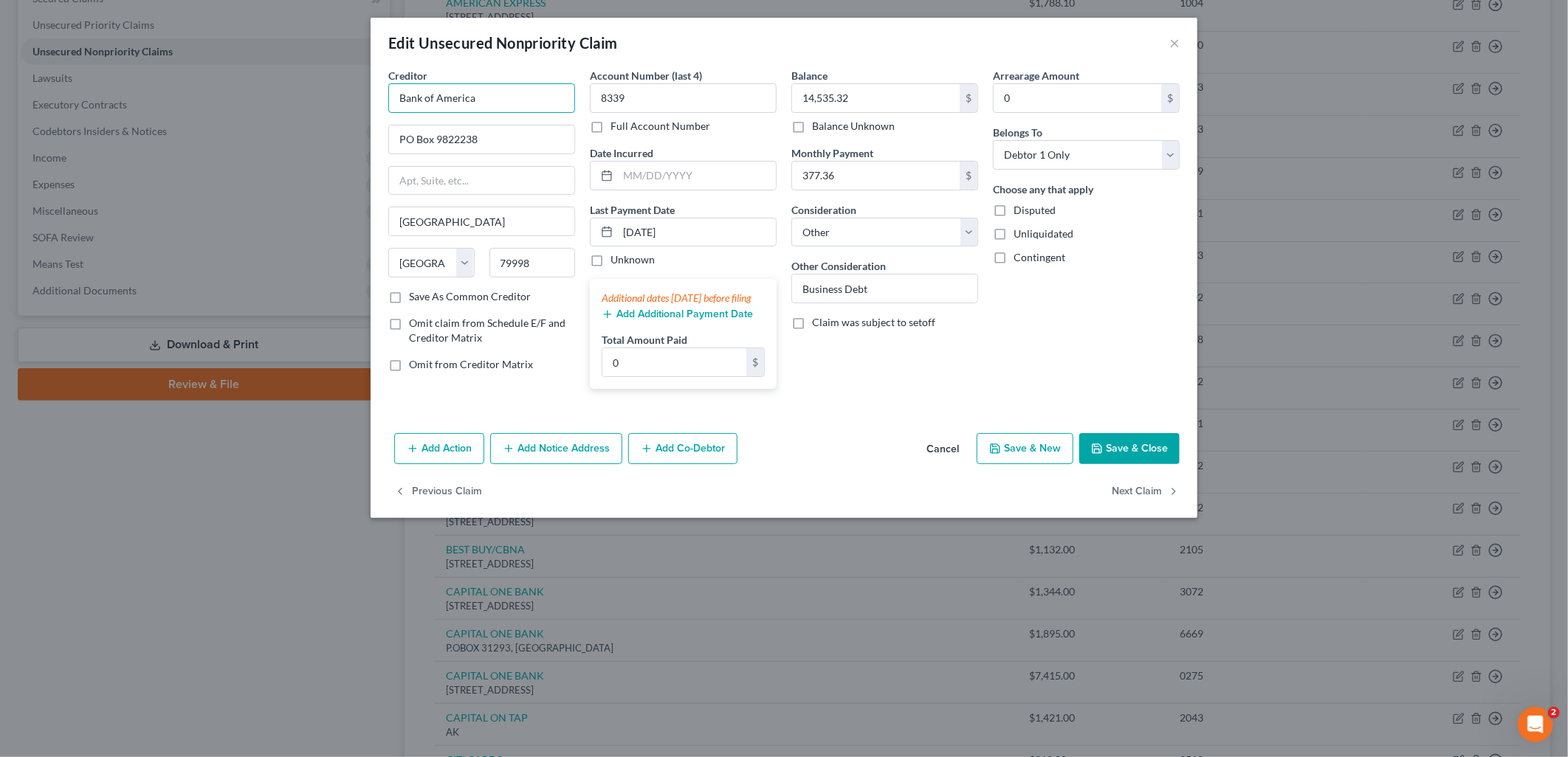
click at [502, 96] on input "Bank of America" at bounding box center [481, 98] width 187 height 30
click at [503, 95] on input "Bank of America" at bounding box center [481, 98] width 187 height 30
type input "BANK OF AMERICA"
click at [1137, 460] on button "Save & Close" at bounding box center [1129, 449] width 101 height 31
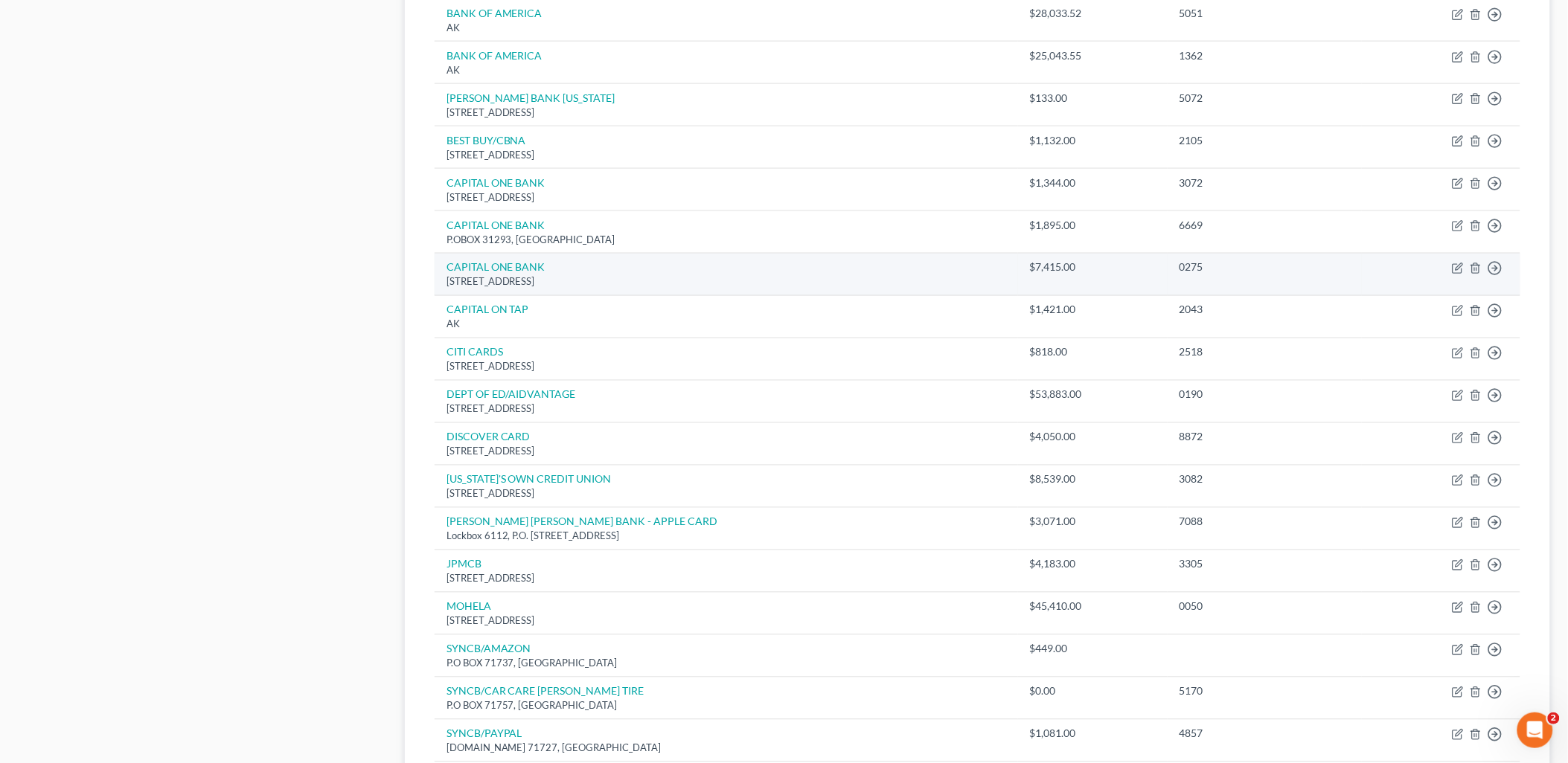
scroll to position [661, 0]
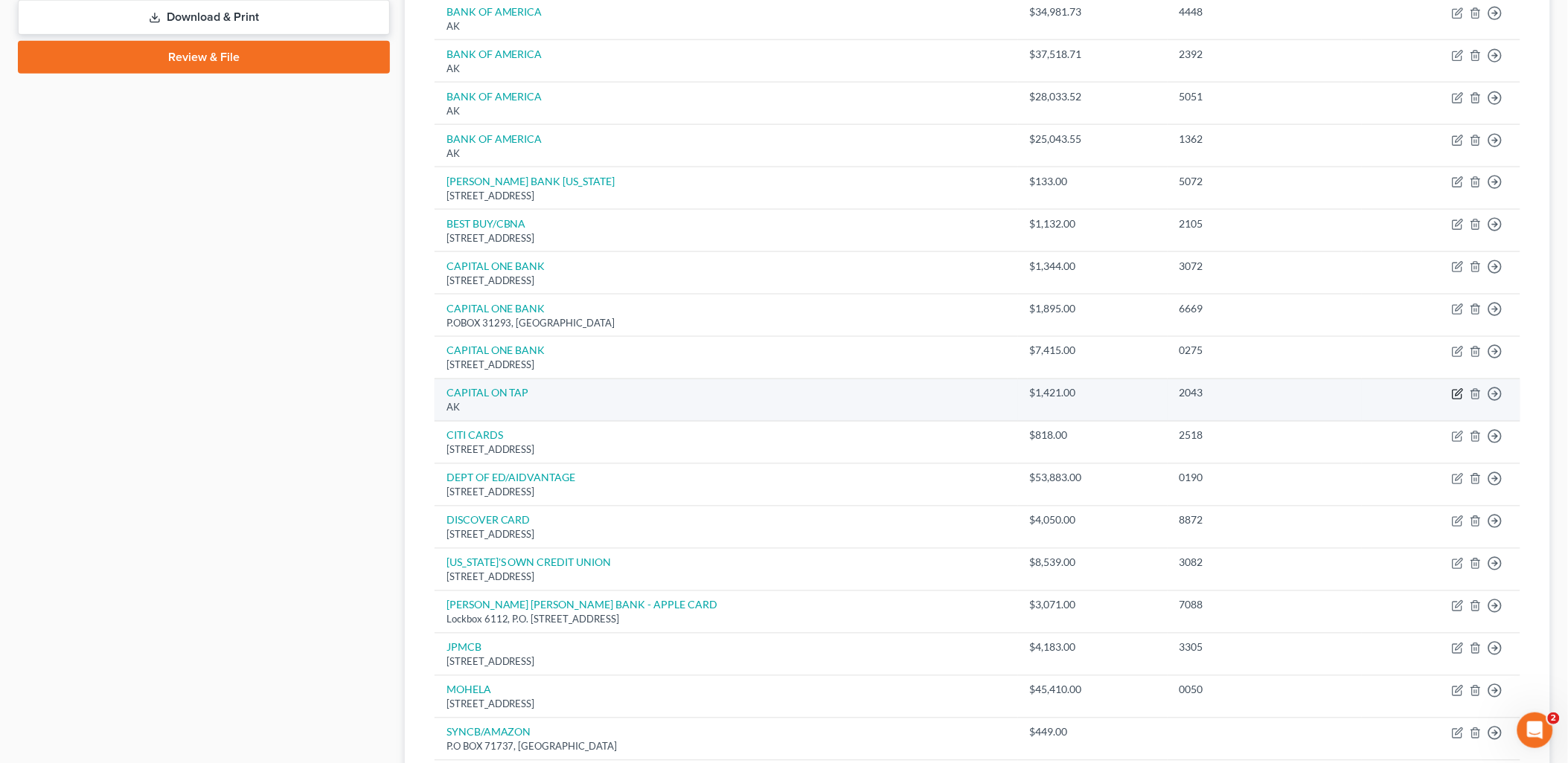
click at [1456, 391] on icon "button" at bounding box center [1458, 394] width 12 height 12
select select "1"
select select "14"
select select "0"
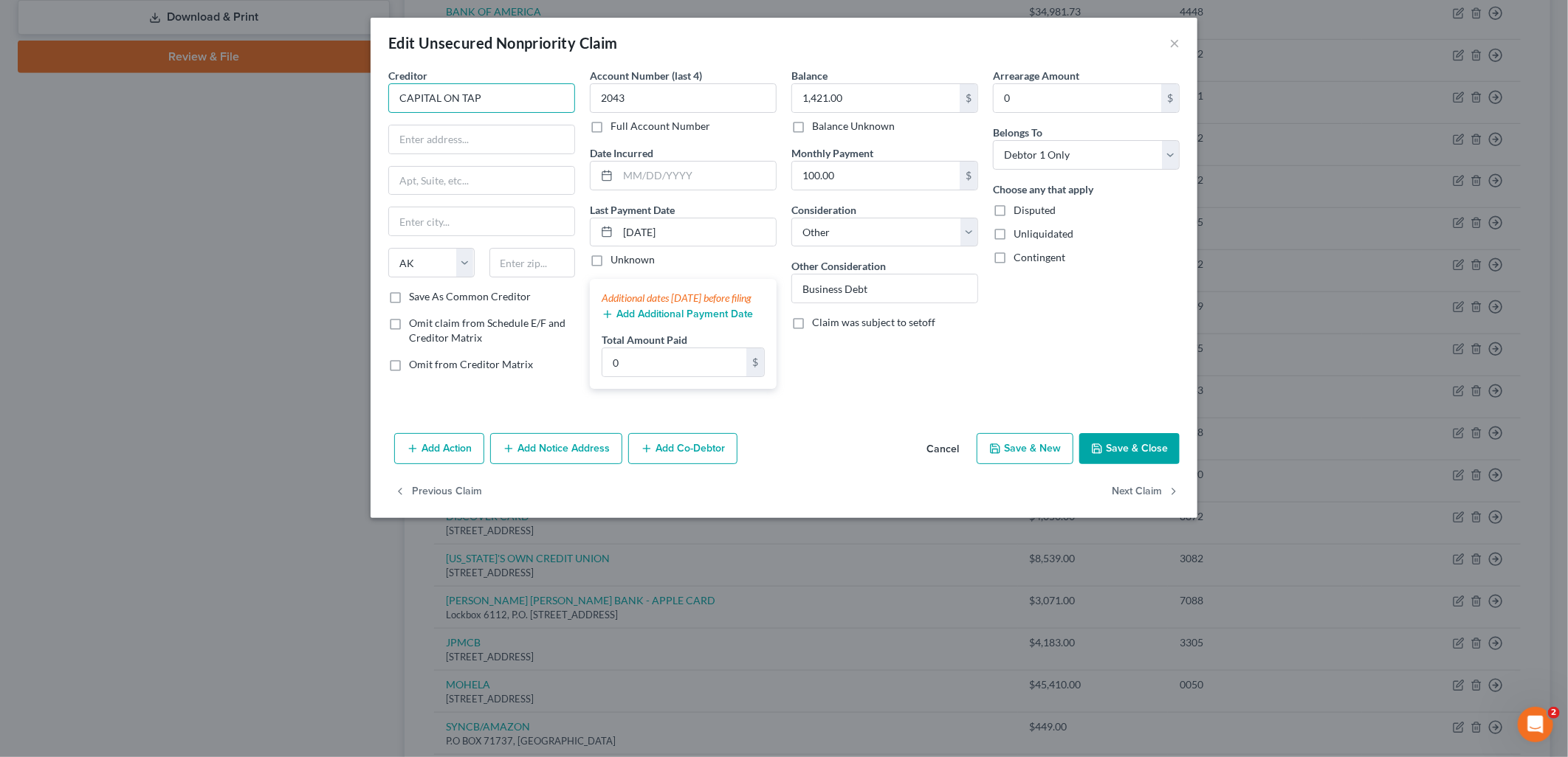
click at [507, 90] on input "CAPITAL ON TAP" at bounding box center [481, 98] width 187 height 30
click at [542, 144] on div "675 Ponce De Leon Ave NE Suite 8500, Atlanta, GA 30308" at bounding box center [485, 143] width 170 height 25
type input "Capital on Tap"
type input "675 Ponce De Leon Ave NE"
type input "Suite 8500"
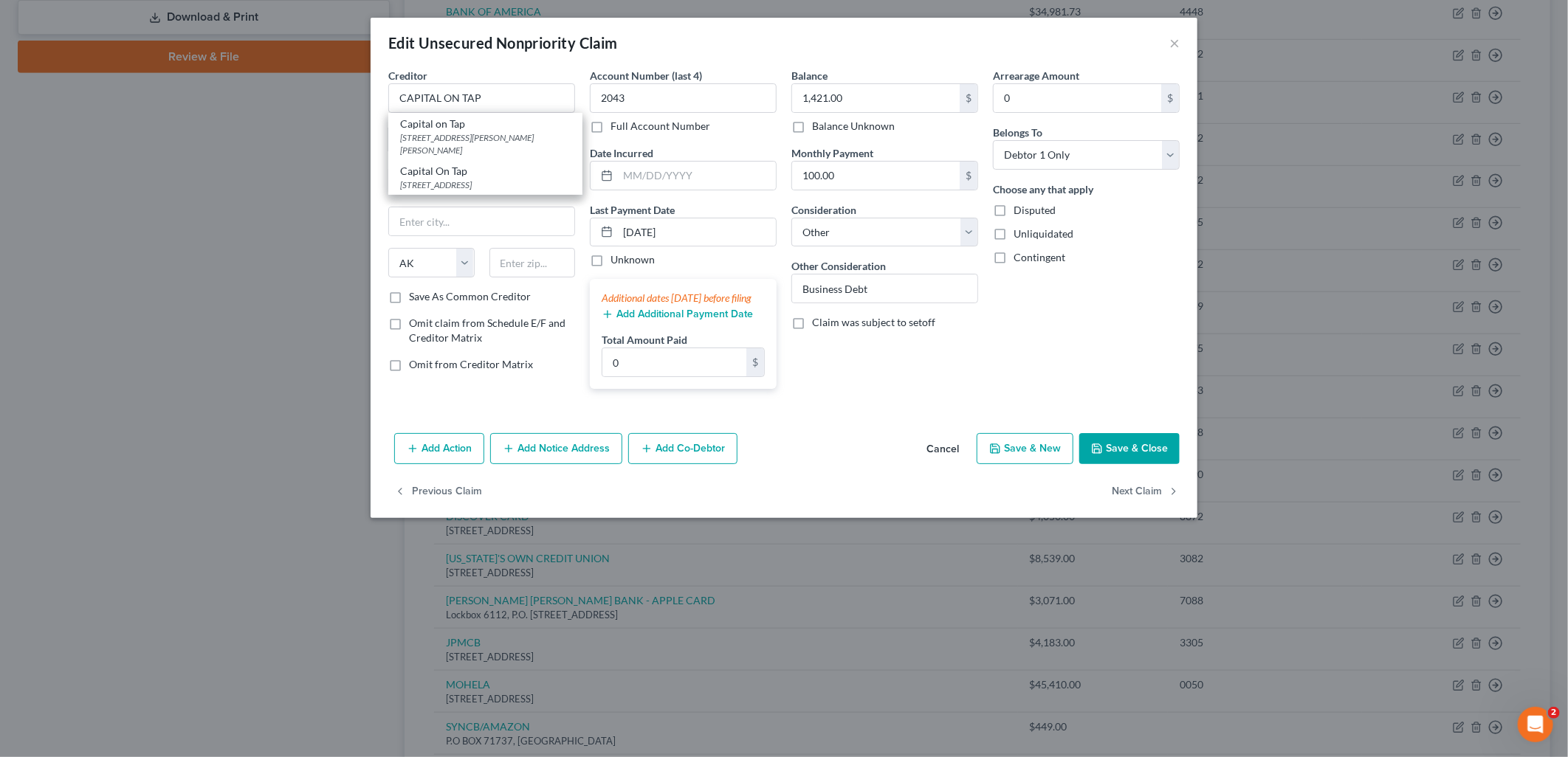
type input "Atlanta"
select select "10"
type input "30308"
drag, startPoint x: 485, startPoint y: 100, endPoint x: 204, endPoint y: 86, distance: 281.3
click at [204, 86] on div "Edit Unsecured Nonpriority Claim × Creditor * Capital on Tap 675 Ponce De Leon …" at bounding box center [784, 378] width 1568 height 757
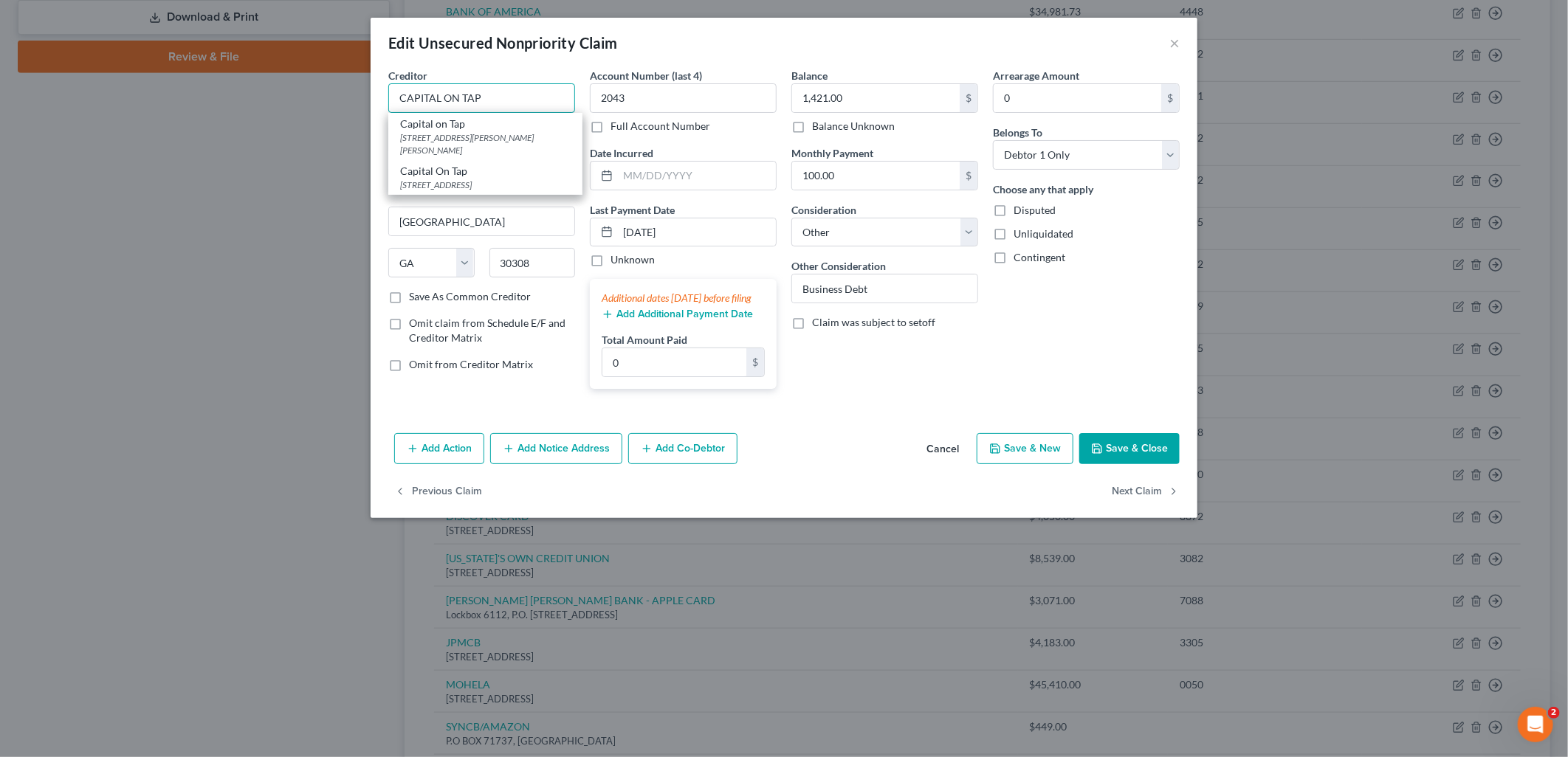
type input "CAPITAL ON TAP"
click at [1030, 334] on div "Arrearage Amount 0 $ Belongs To * Select Debtor 1 Only Debtor 2 Only Debtor 1 A…" at bounding box center [1086, 234] width 202 height 333
click at [1014, 207] on label "Disputed" at bounding box center [1034, 209] width 42 height 14
click at [1019, 207] on input "Disputed" at bounding box center [1024, 207] width 9 height 9
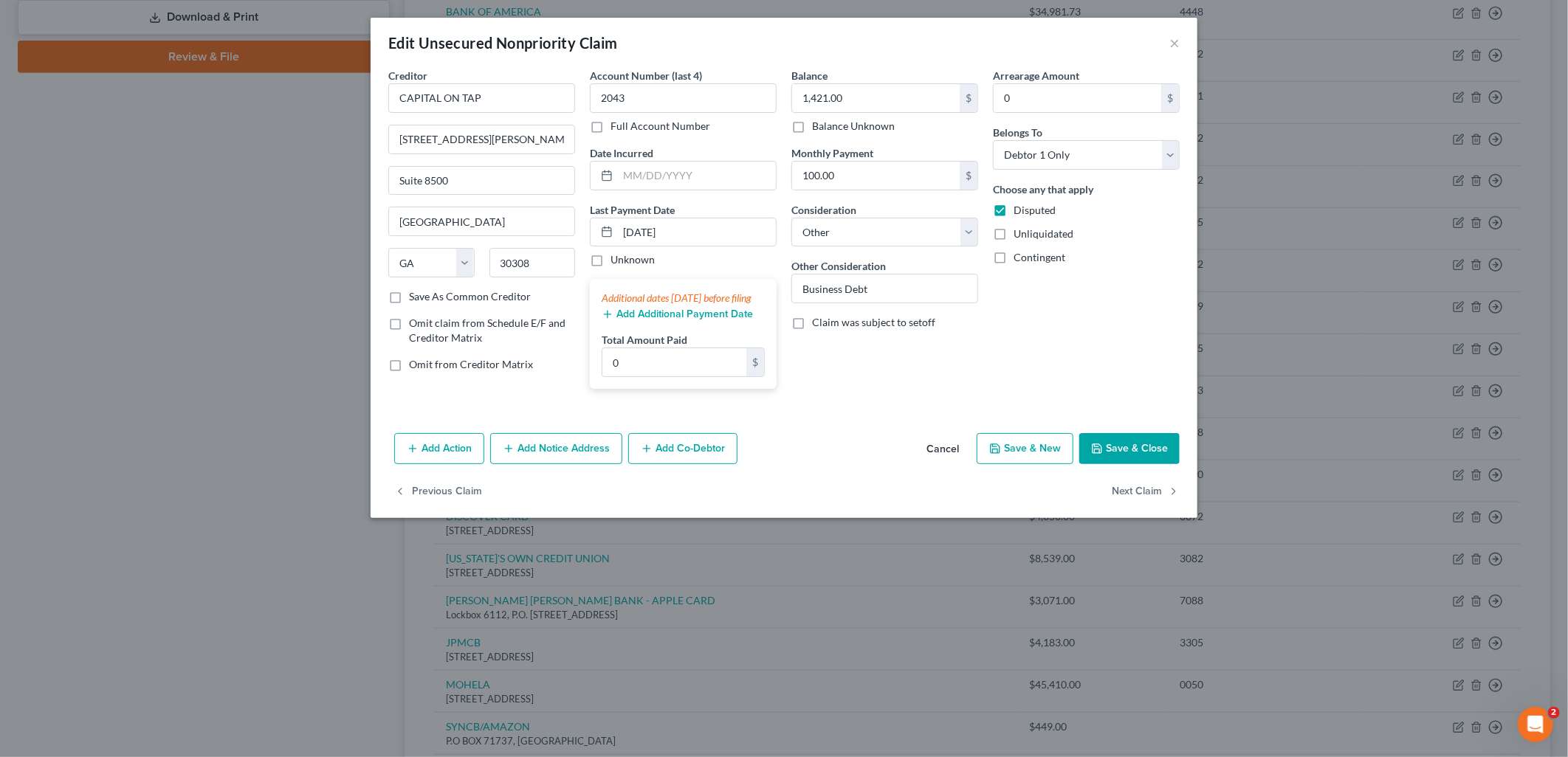
click at [1014, 213] on label "Disputed" at bounding box center [1034, 209] width 42 height 14
click at [1019, 213] on input "Disputed" at bounding box center [1024, 207] width 9 height 9
checkbox input "false"
click at [1123, 464] on button "Save & Close" at bounding box center [1129, 449] width 101 height 31
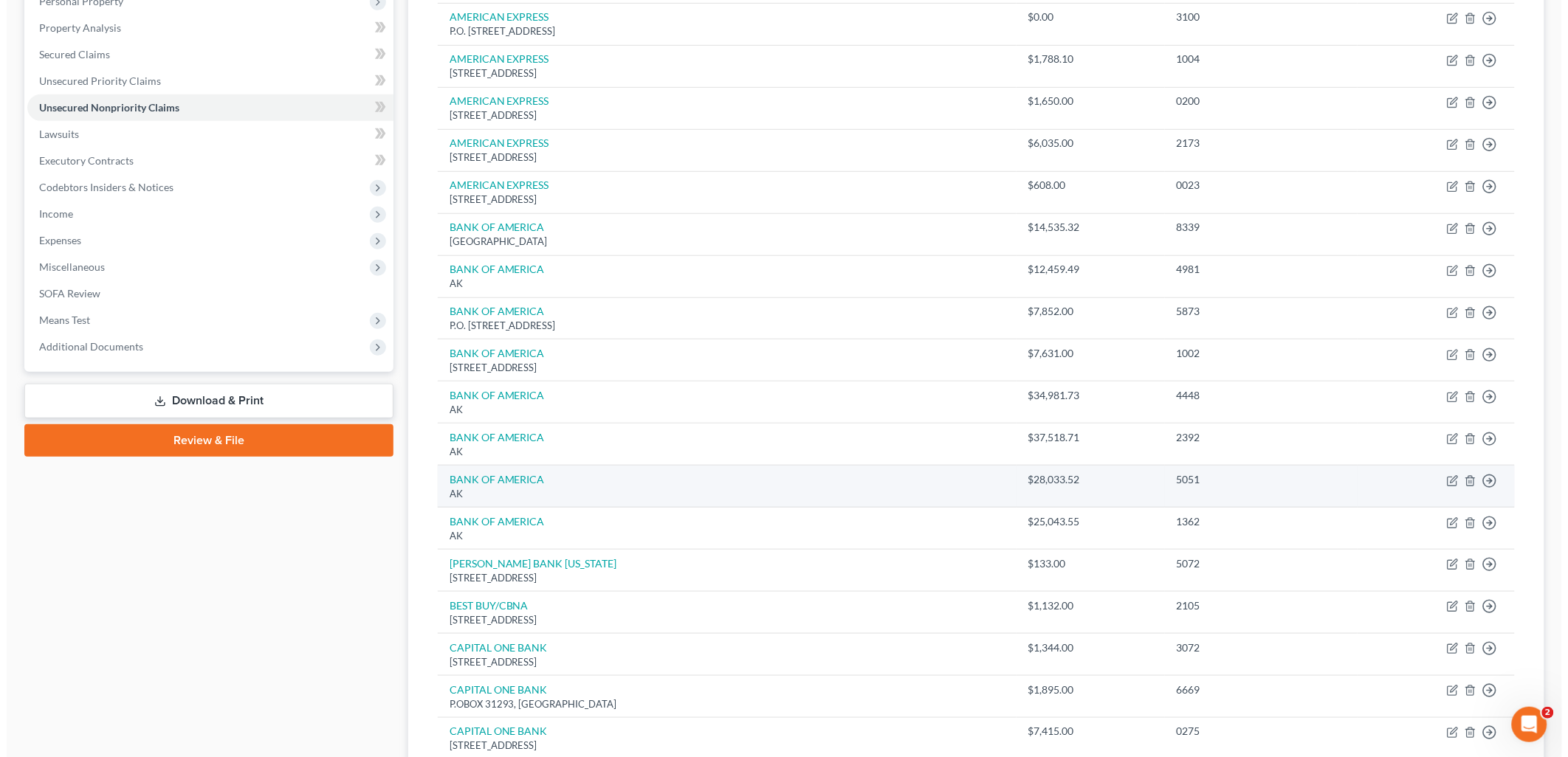
scroll to position [246, 0]
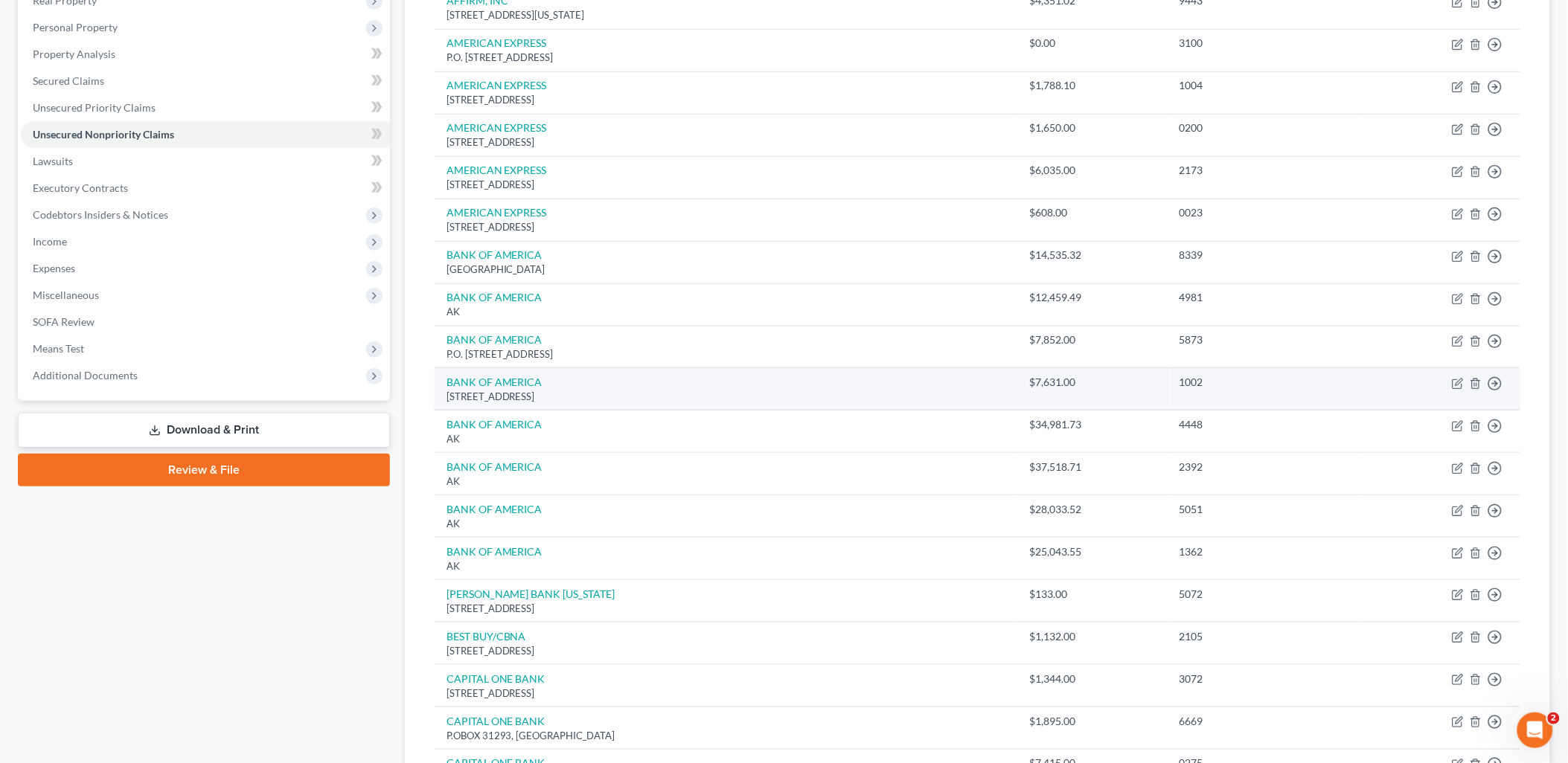
drag, startPoint x: 648, startPoint y: 398, endPoint x: 435, endPoint y: 393, distance: 213.1
click at [435, 393] on td "BANK OF AMERICA P,O BOX 982238, El Paso, TX 79998" at bounding box center [726, 389] width 583 height 42
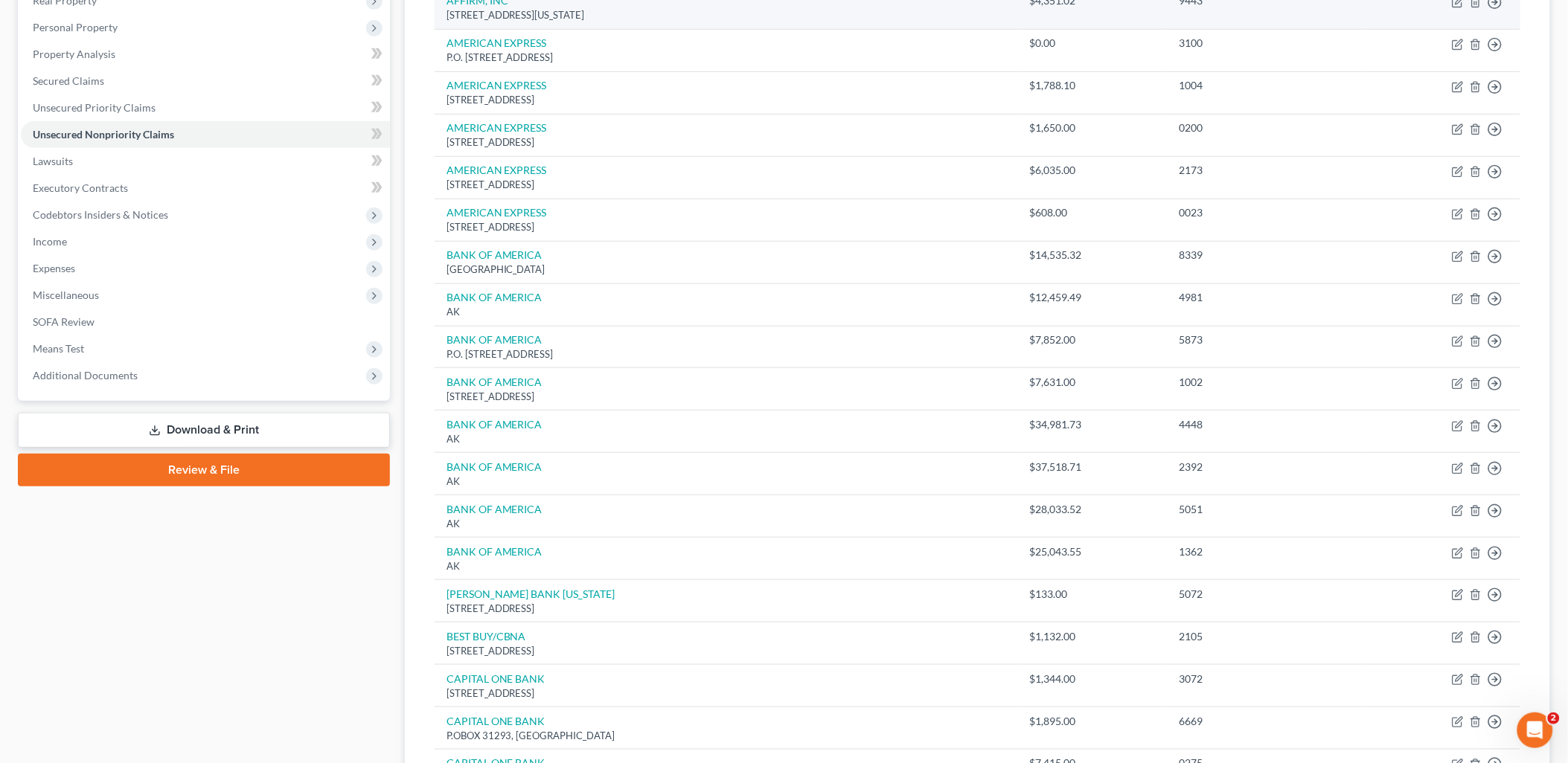
copy div "P,O BOX 982238, El Paso, TX 79998"
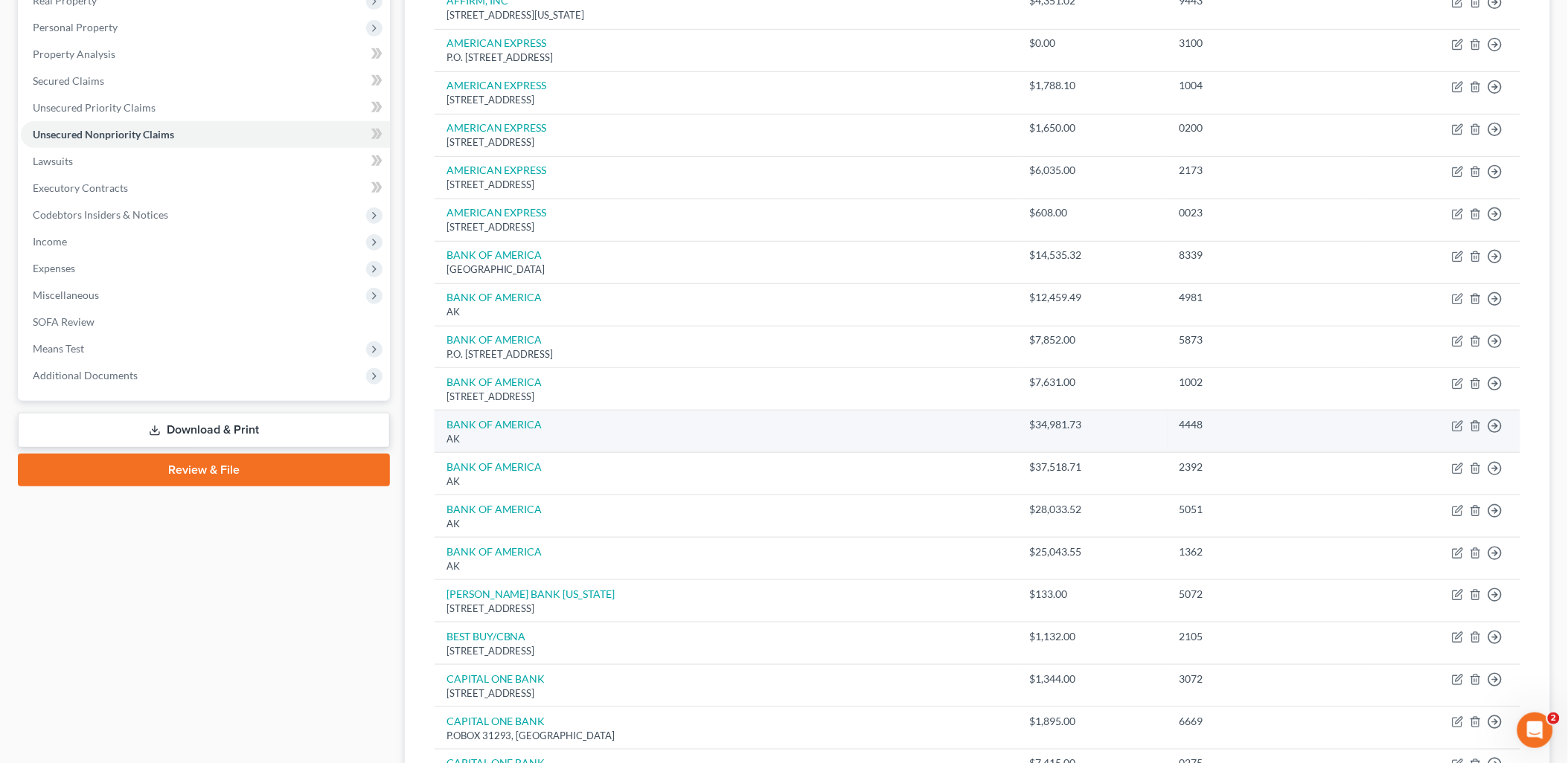
click at [612, 414] on td "BANK OF AMERICA AK" at bounding box center [726, 431] width 583 height 42
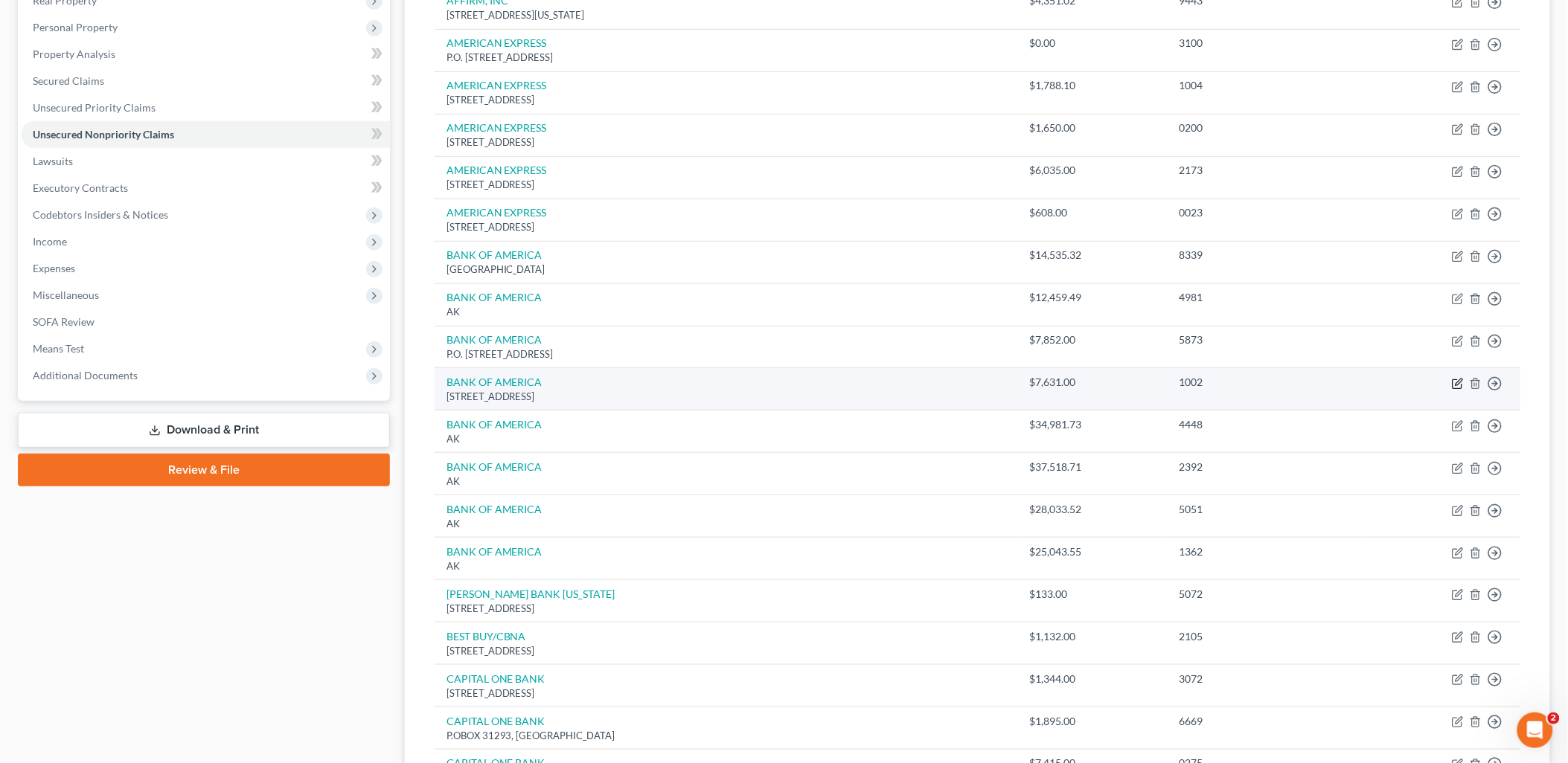
click at [1453, 387] on icon "button" at bounding box center [1458, 384] width 12 height 12
select select "45"
select select "2"
select select "0"
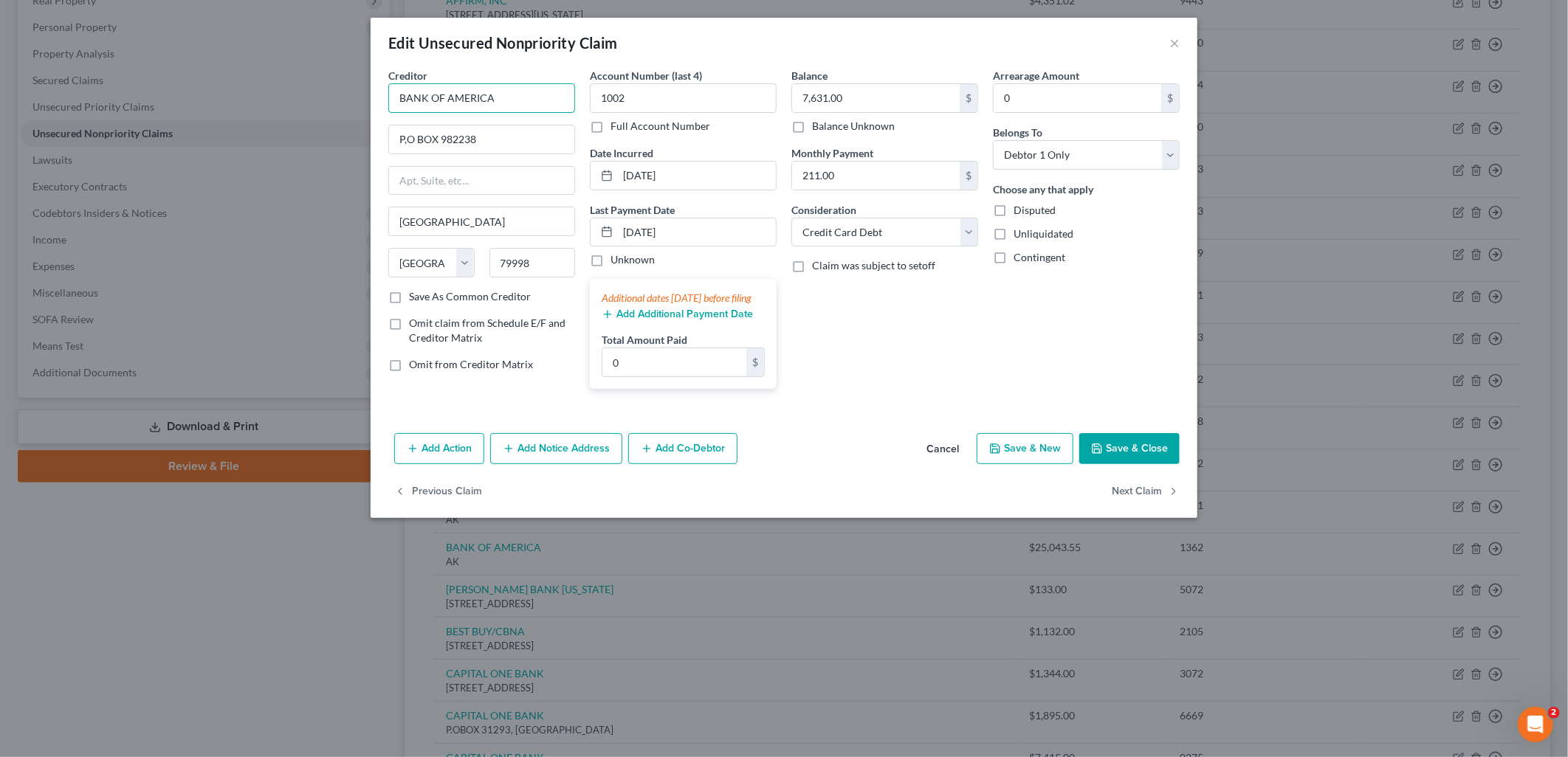
click at [512, 94] on input "BANK OF AMERICA" at bounding box center [481, 98] width 187 height 30
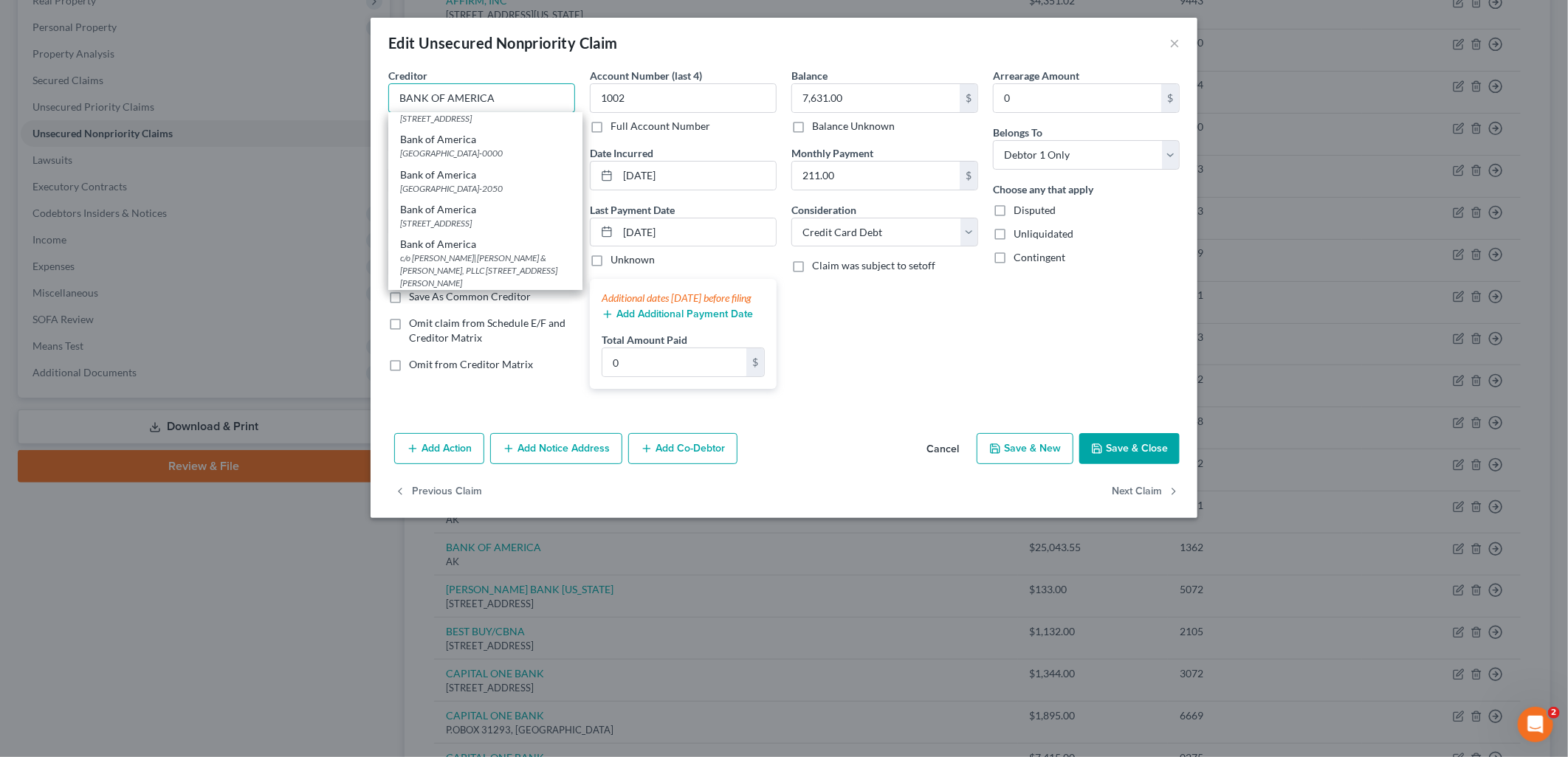
scroll to position [163, 0]
click at [523, 224] on div "PO Box 982238, El Paso, TX 79998-2238" at bounding box center [485, 217] width 170 height 13
type input "Bank of America"
type input "PO Box 982238"
type input "79998-2238"
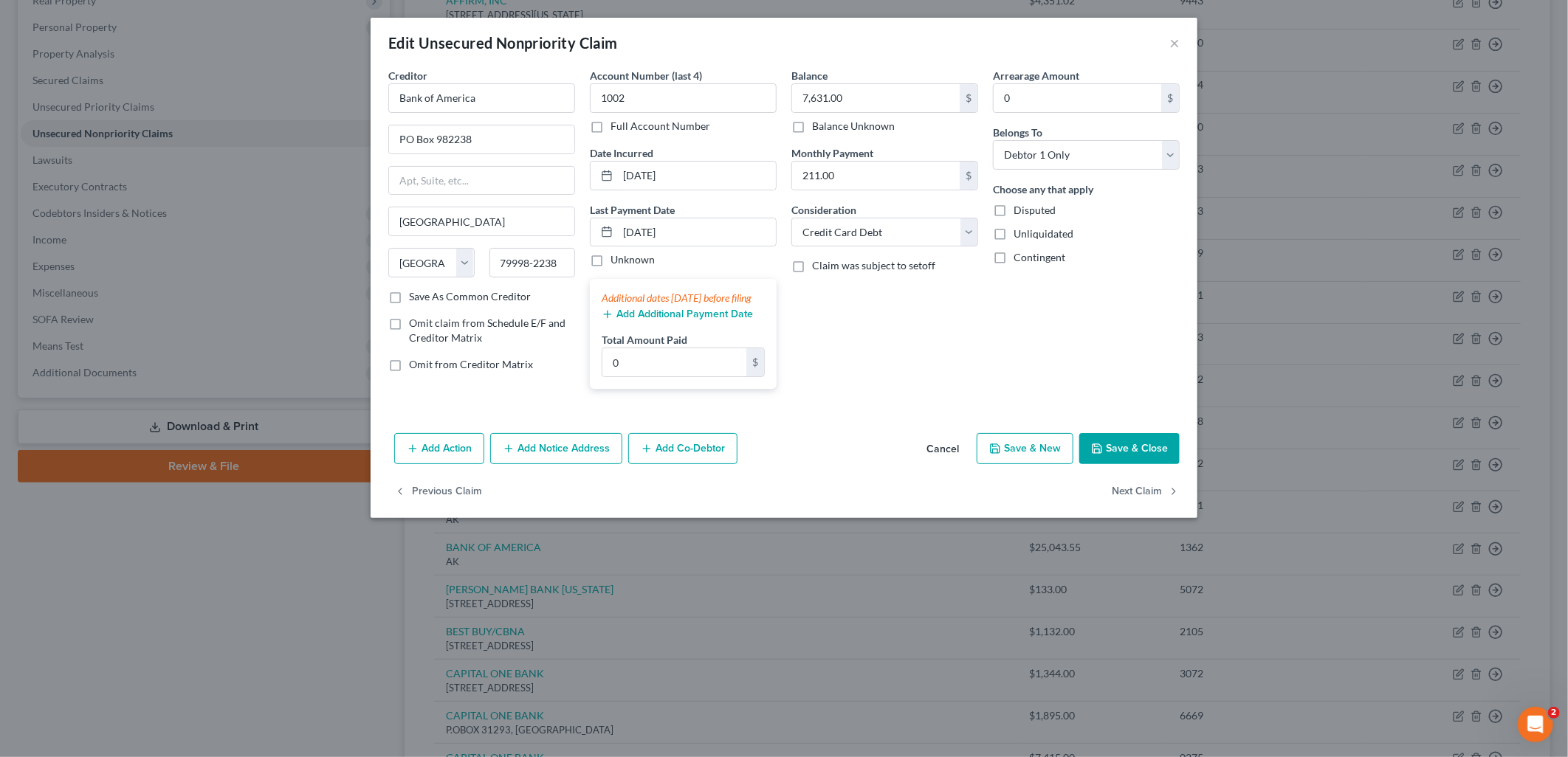
scroll to position [0, 0]
drag, startPoint x: 512, startPoint y: 91, endPoint x: 172, endPoint y: 79, distance: 340.2
click at [175, 79] on div "Edit Unsecured Nonpriority Claim × Creditor * Bank of America PO Box 982238 El …" at bounding box center [784, 378] width 1568 height 757
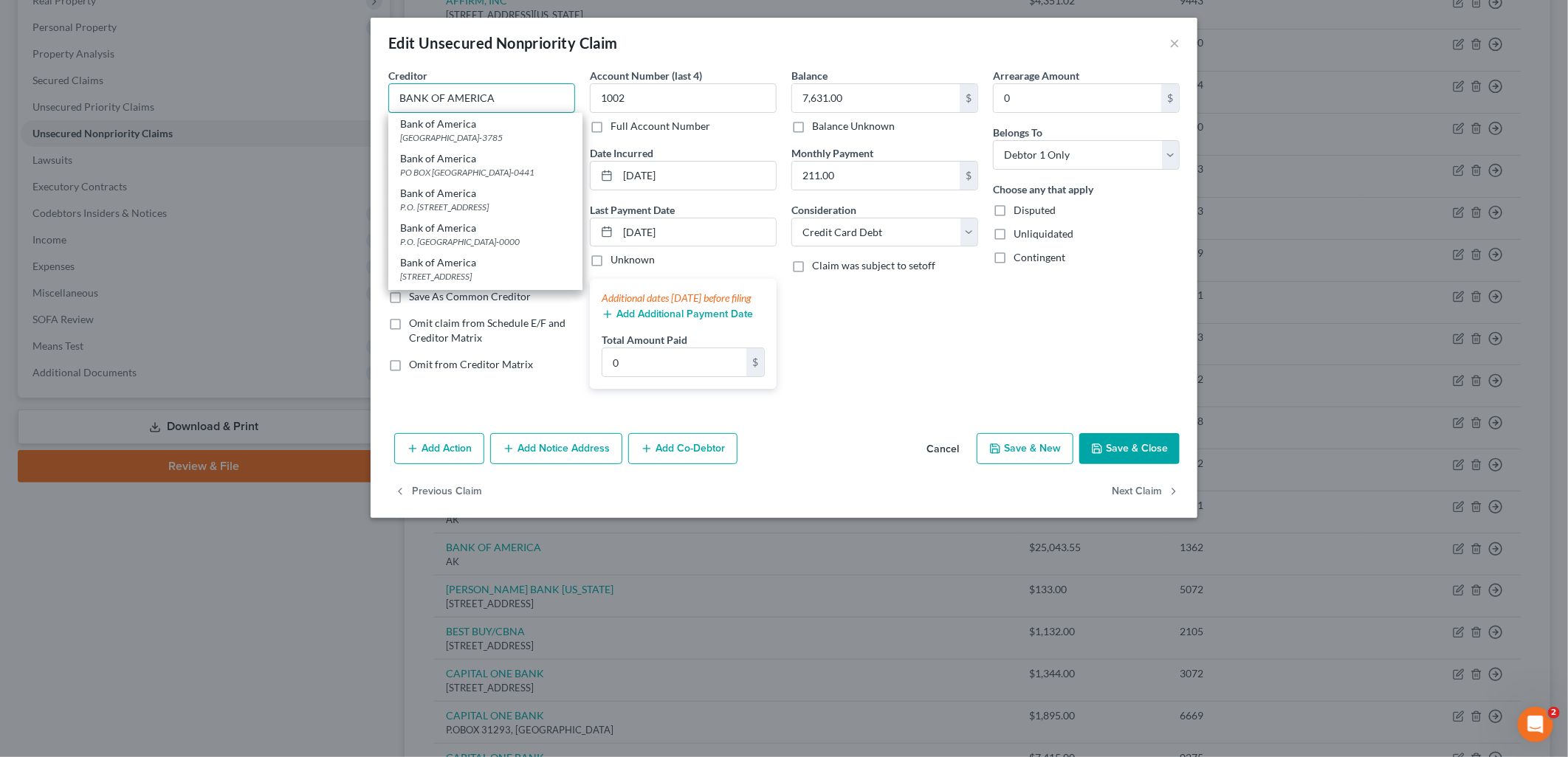
type input "BANK OF AMERICA"
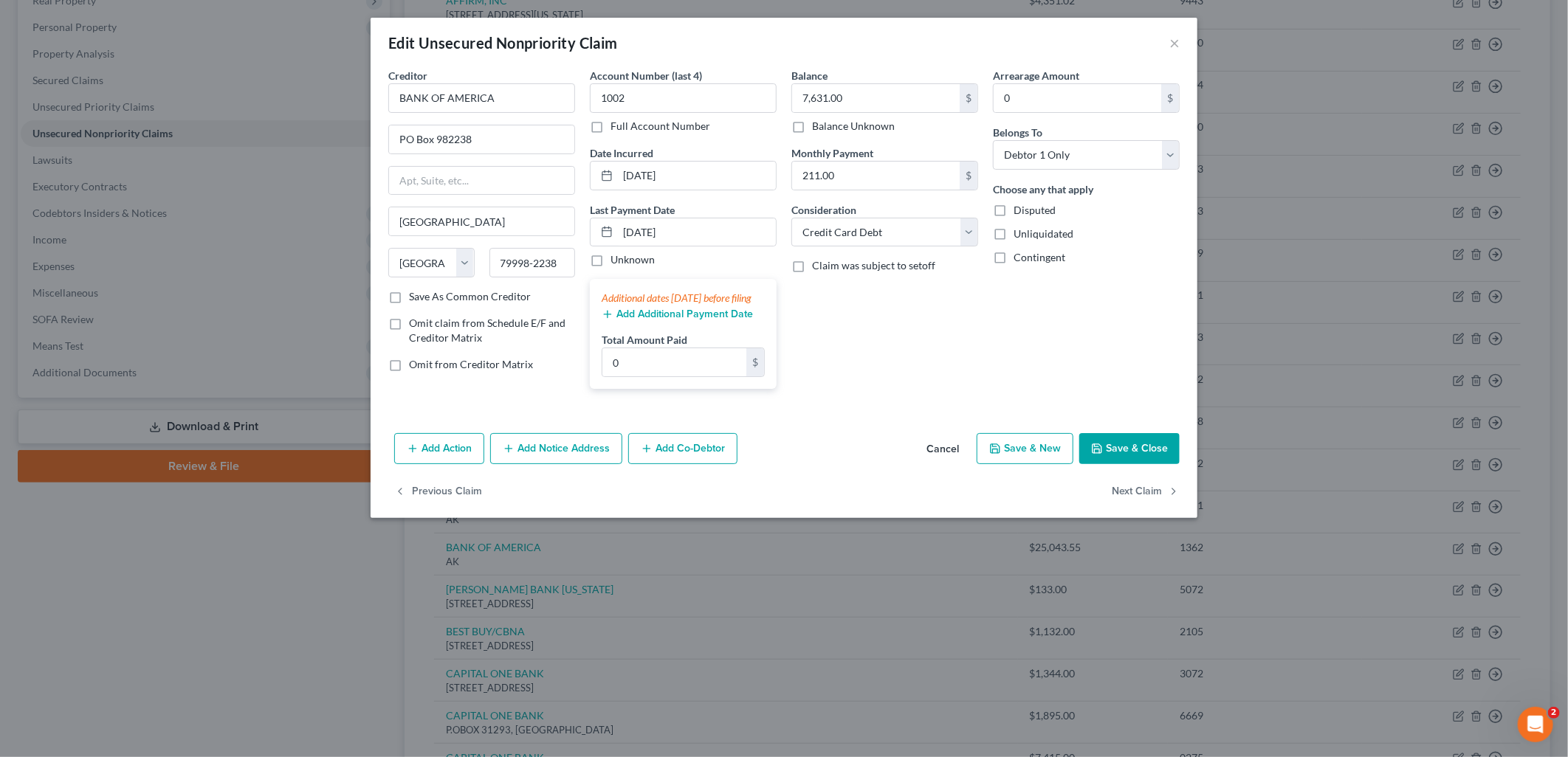
click at [1154, 459] on button "Save & Close" at bounding box center [1129, 449] width 101 height 31
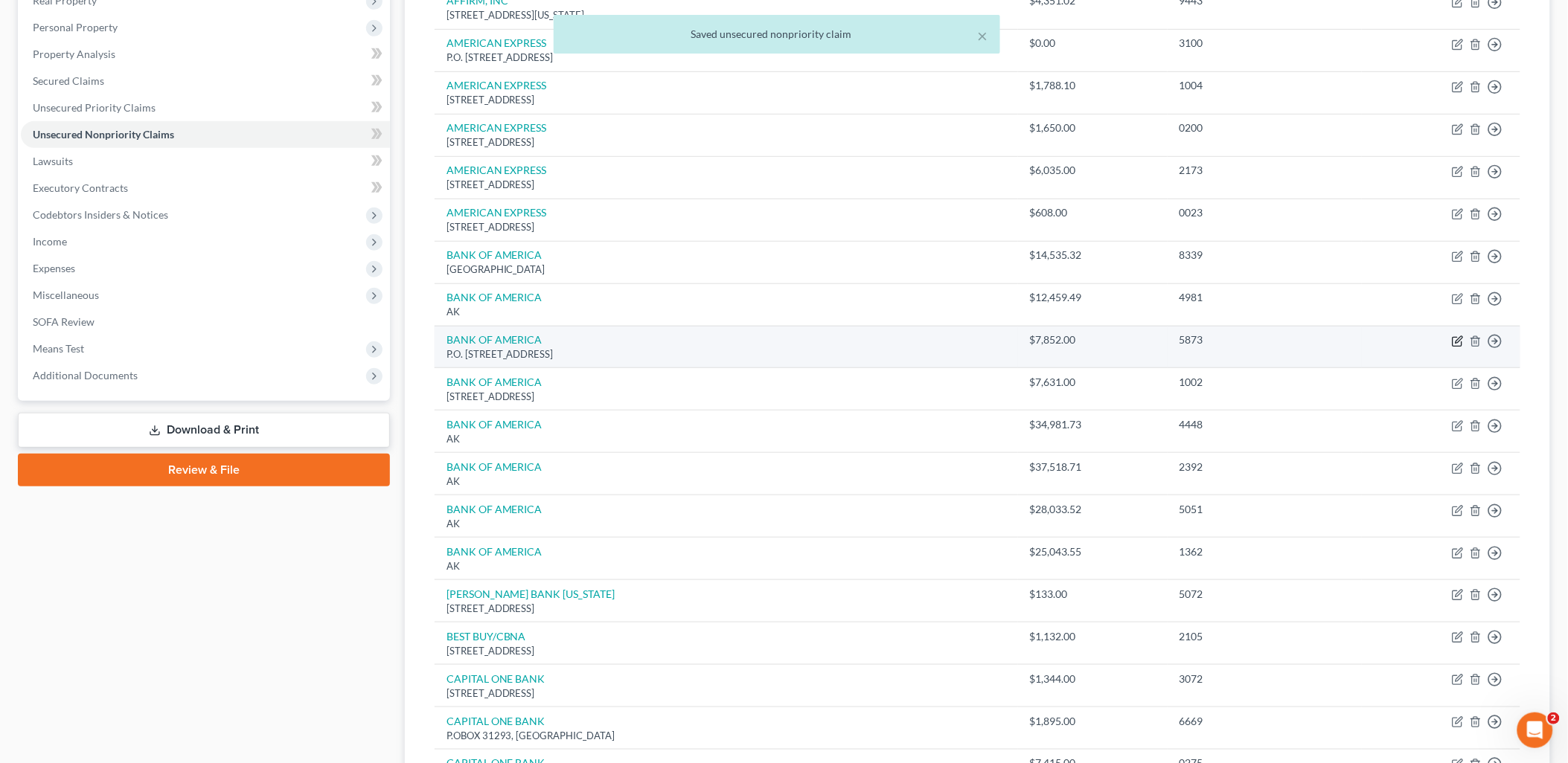
click at [1459, 337] on icon "button" at bounding box center [1458, 342] width 12 height 12
select select "45"
select select "2"
select select "0"
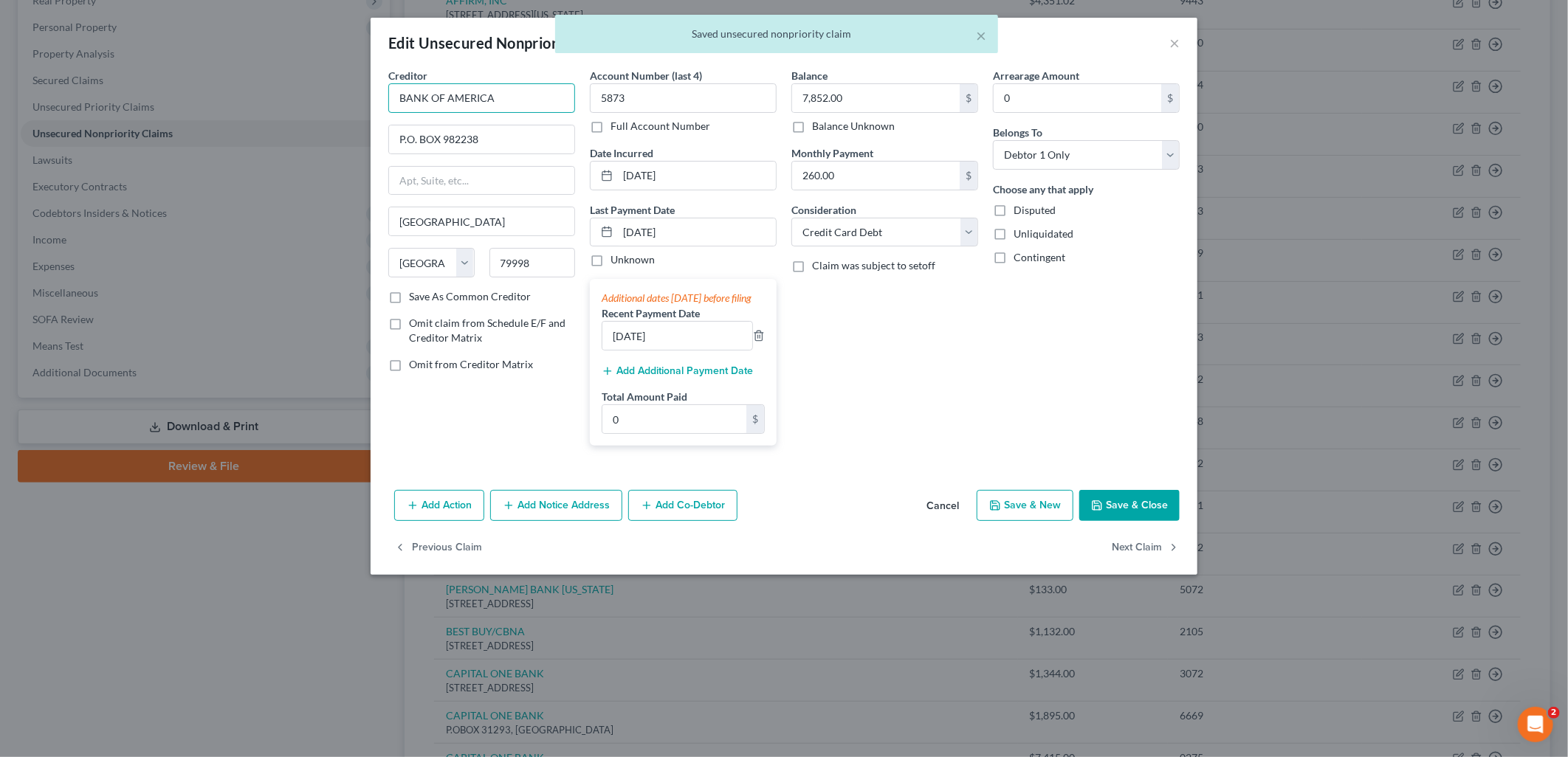
click at [520, 99] on input "BANK OF AMERICA" at bounding box center [481, 98] width 187 height 30
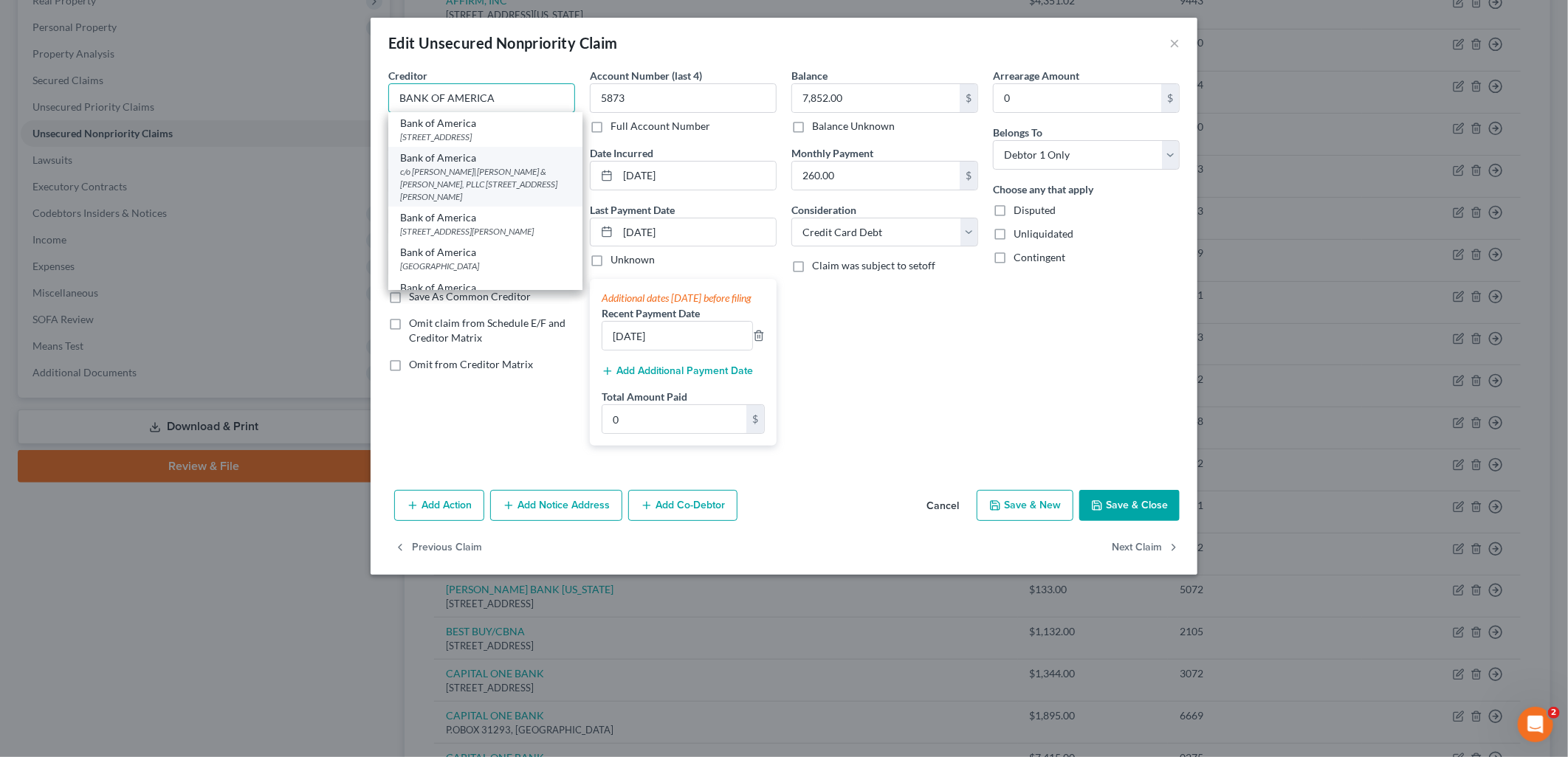
scroll to position [246, 0]
click at [507, 141] on div "PO Box 982238, El Paso, TX 79998-2238" at bounding box center [485, 135] width 170 height 13
type input "Bank of America"
type input "PO Box 982238"
type input "79998-2238"
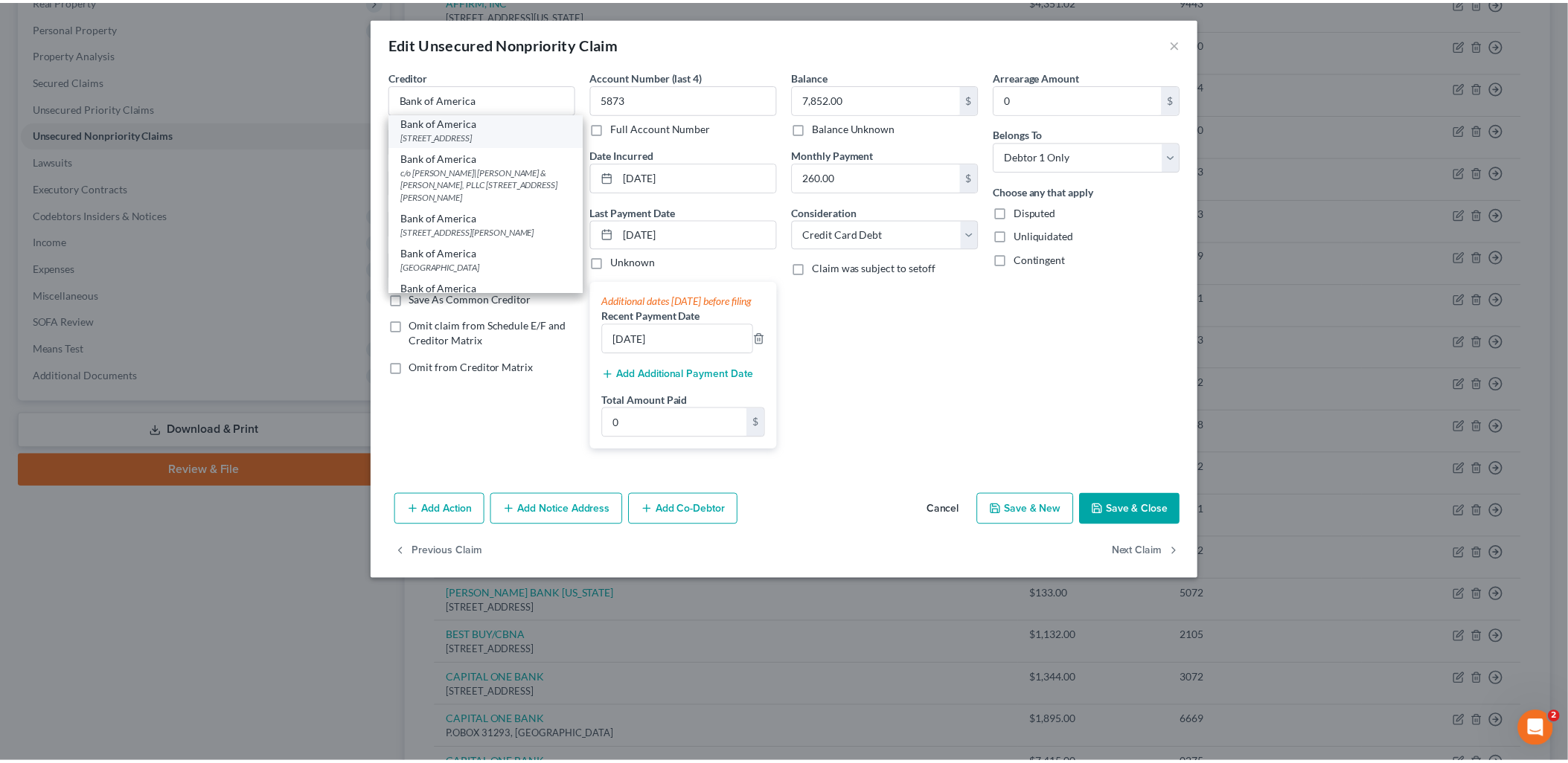
scroll to position [0, 0]
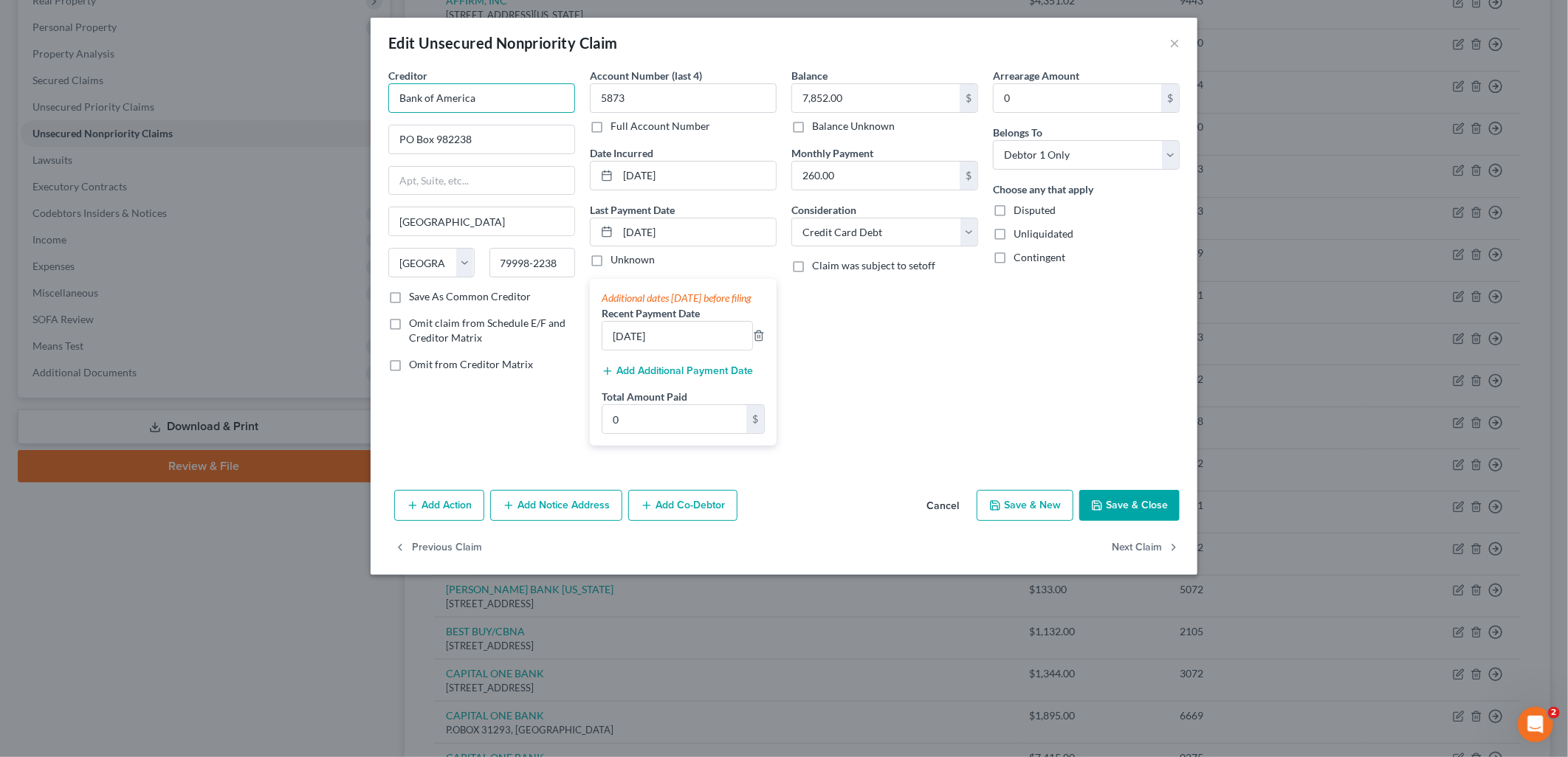
drag, startPoint x: 526, startPoint y: 98, endPoint x: 218, endPoint y: 45, distance: 312.5
click at [219, 46] on div "Edit Unsecured Nonpriority Claim × Creditor * Bank of America PO Box 982238 El …" at bounding box center [784, 378] width 1568 height 757
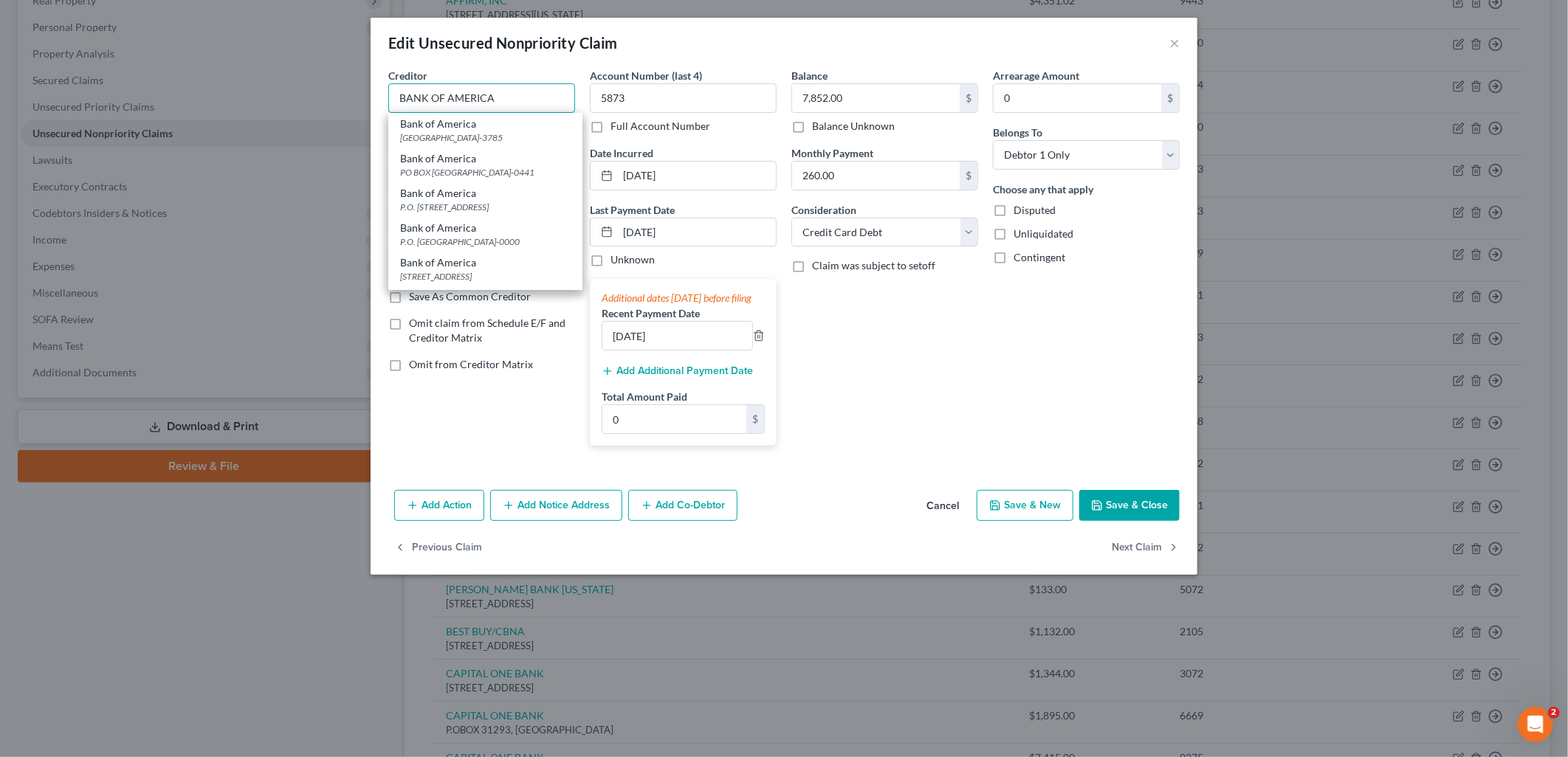
type input "BANK OF AMERICA"
click at [1132, 521] on button "Save & Close" at bounding box center [1129, 505] width 101 height 31
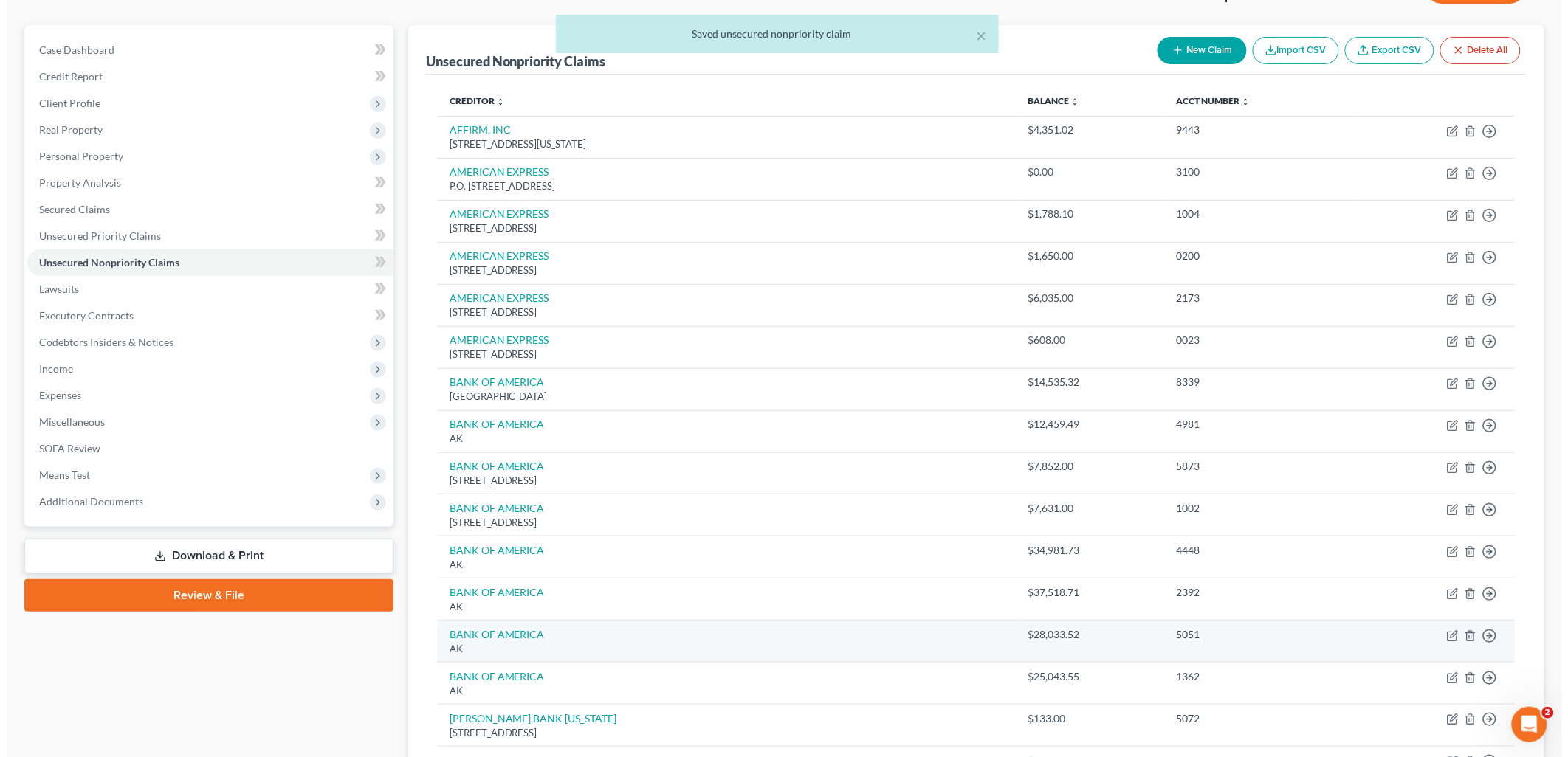
scroll to position [82, 0]
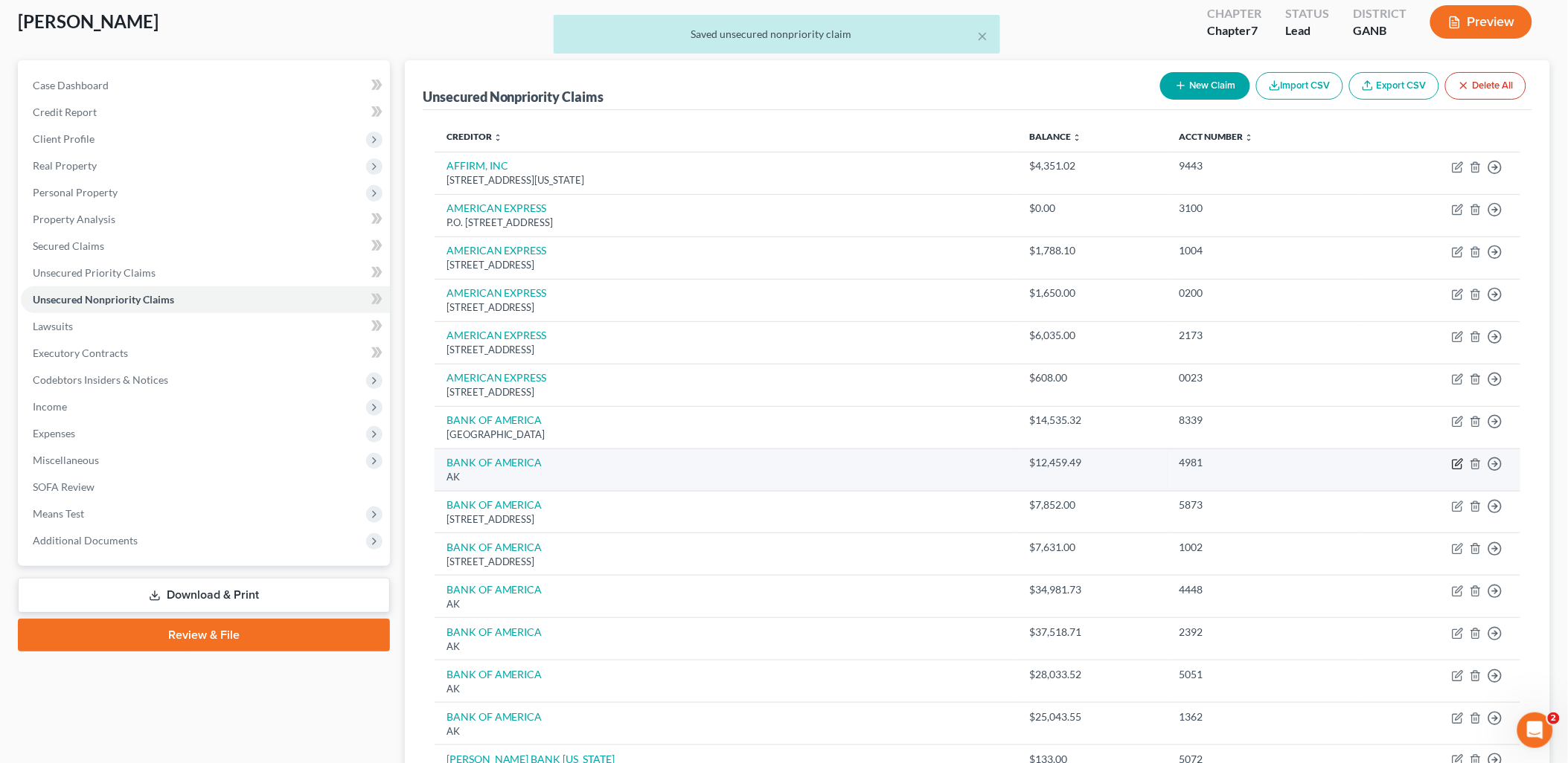
click at [1456, 466] on icon "button" at bounding box center [1459, 463] width 7 height 7
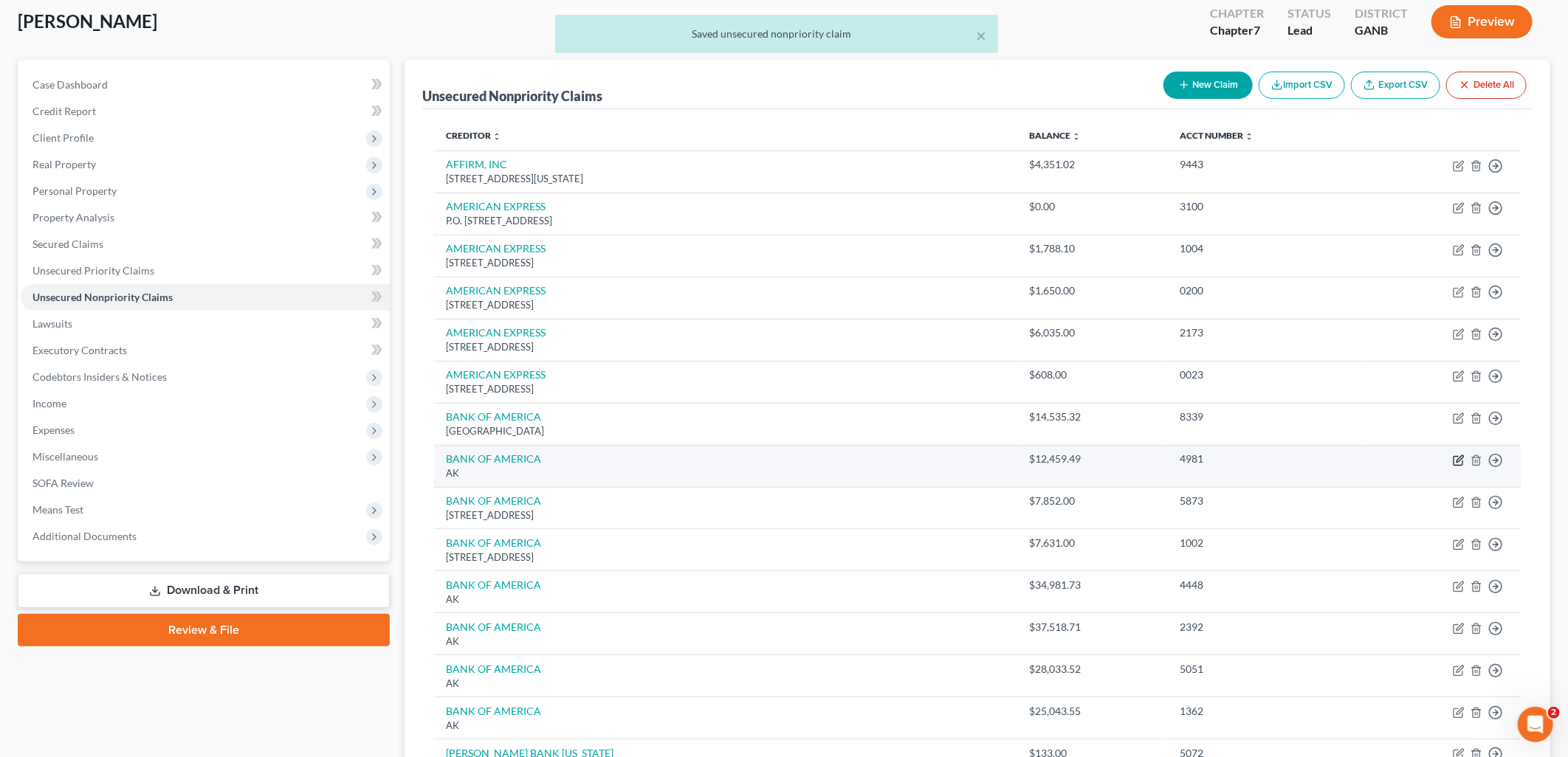
select select "1"
select select "14"
select select "0"
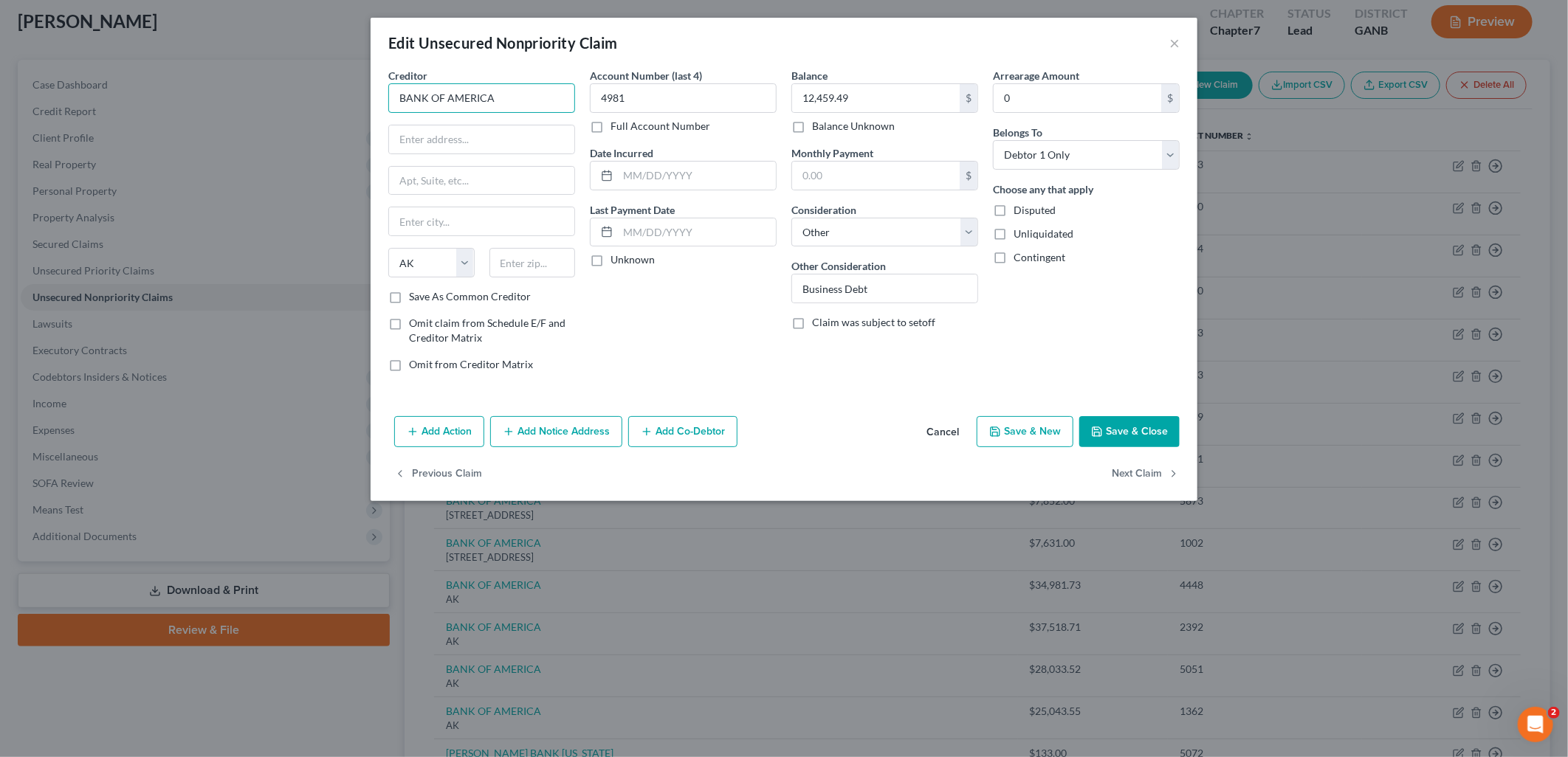
click at [495, 94] on input "BANK OF AMERICA" at bounding box center [481, 98] width 187 height 30
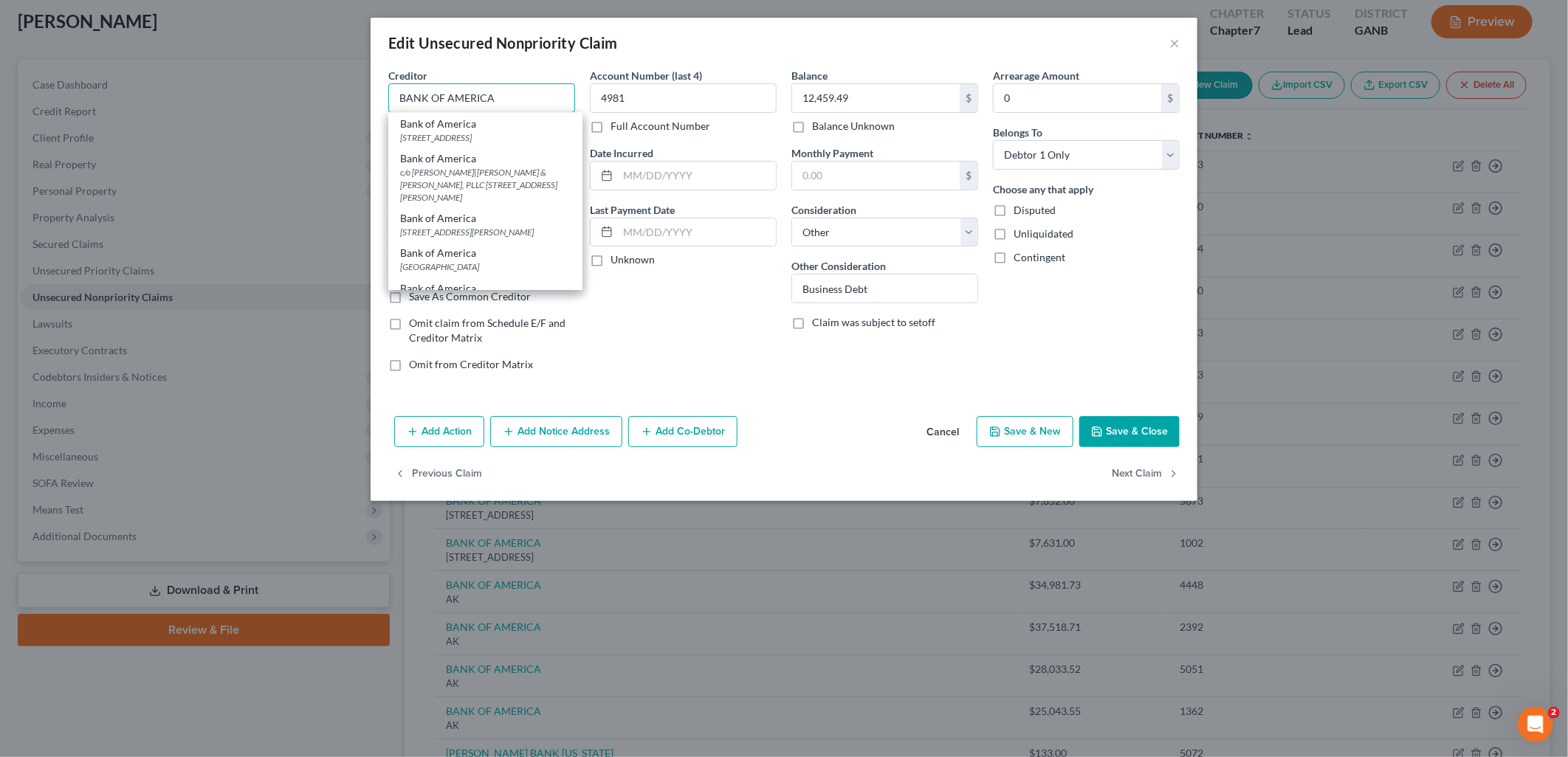
scroll to position [246, 0]
click at [502, 141] on div "PO Box 982238, El Paso, TX 79998-2238" at bounding box center [485, 135] width 170 height 13
type input "Bank of America"
type input "PO Box 982238"
type input "El Paso"
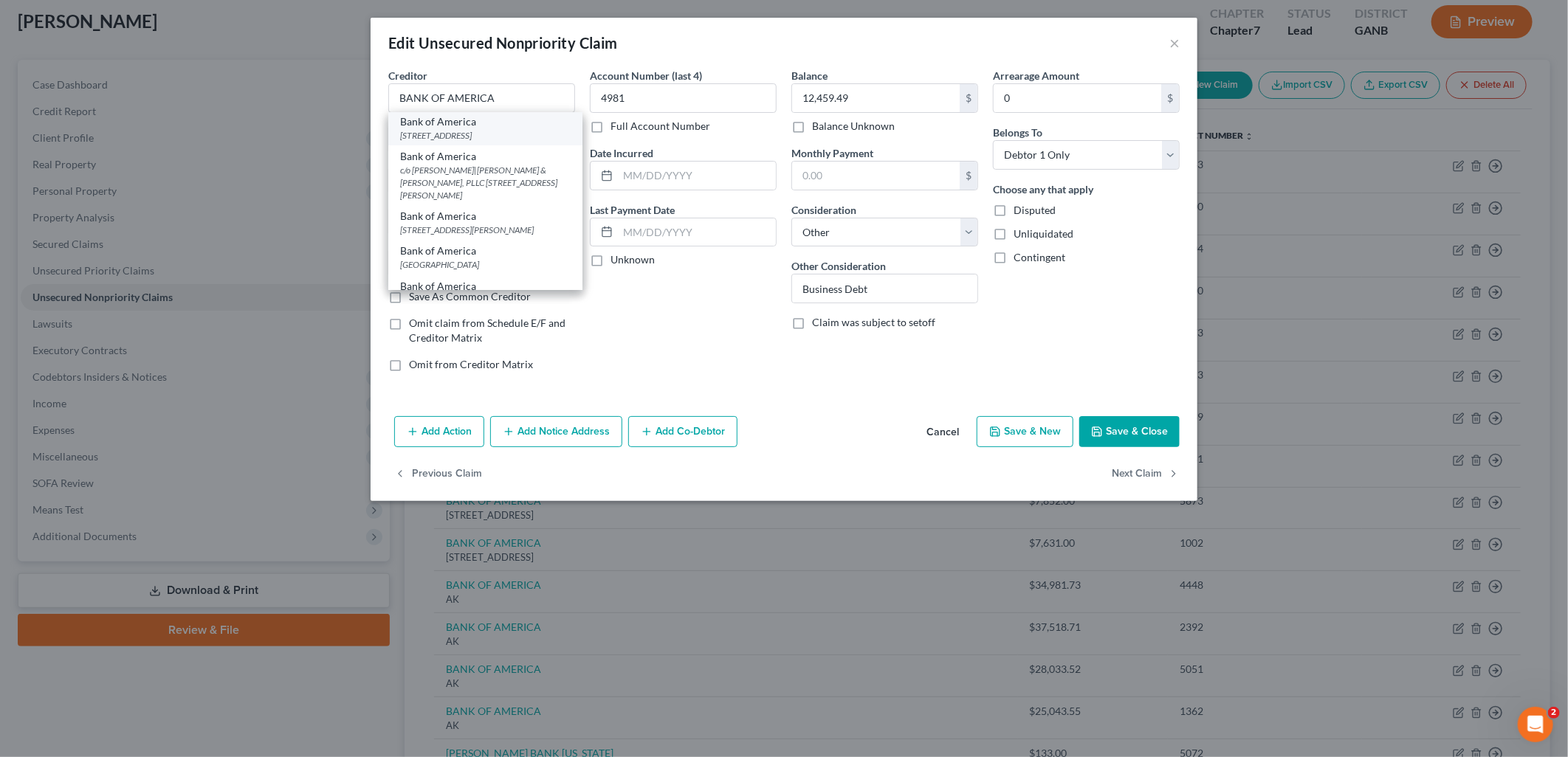
select select "45"
type input "79998-2238"
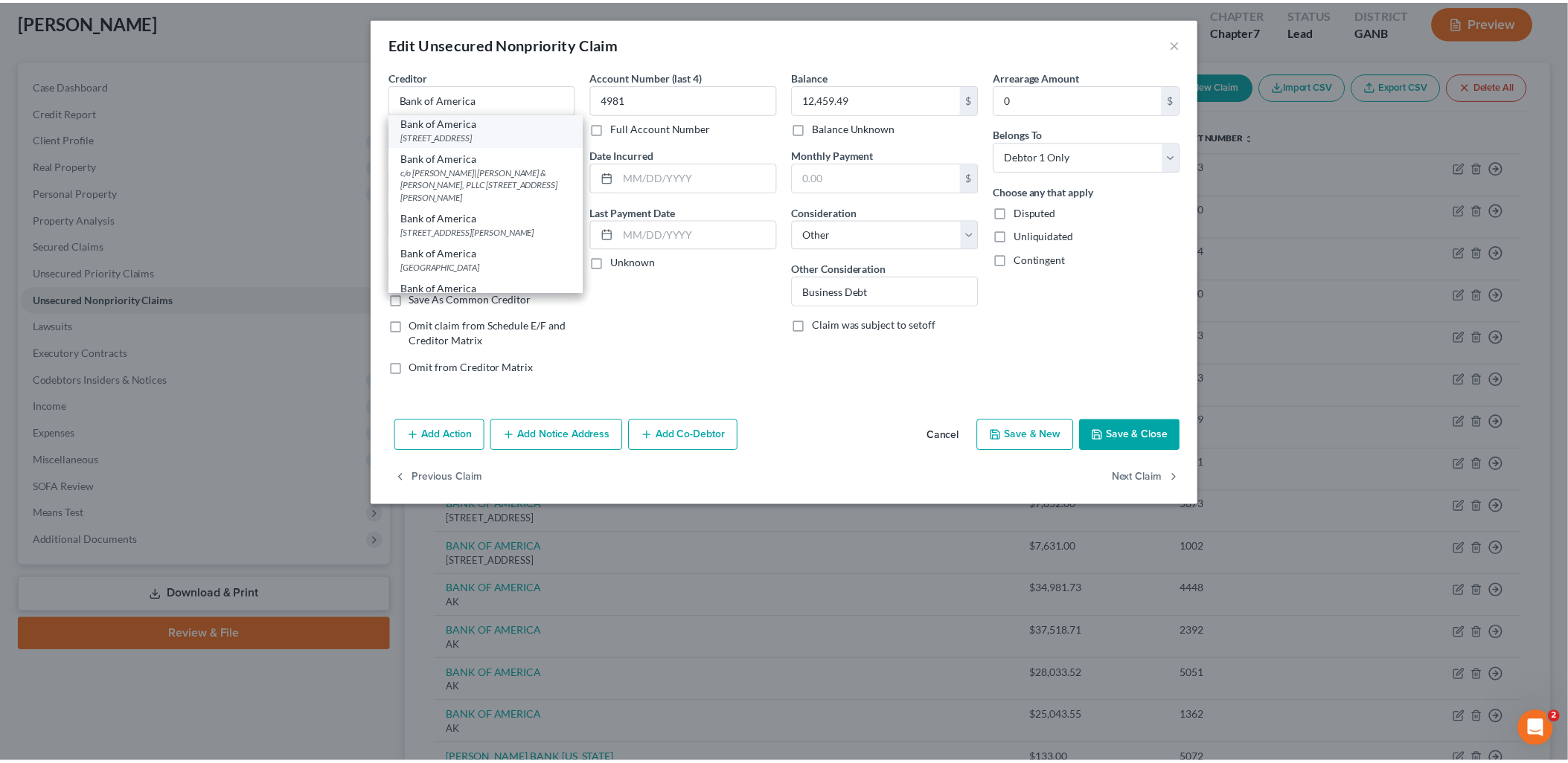
scroll to position [0, 0]
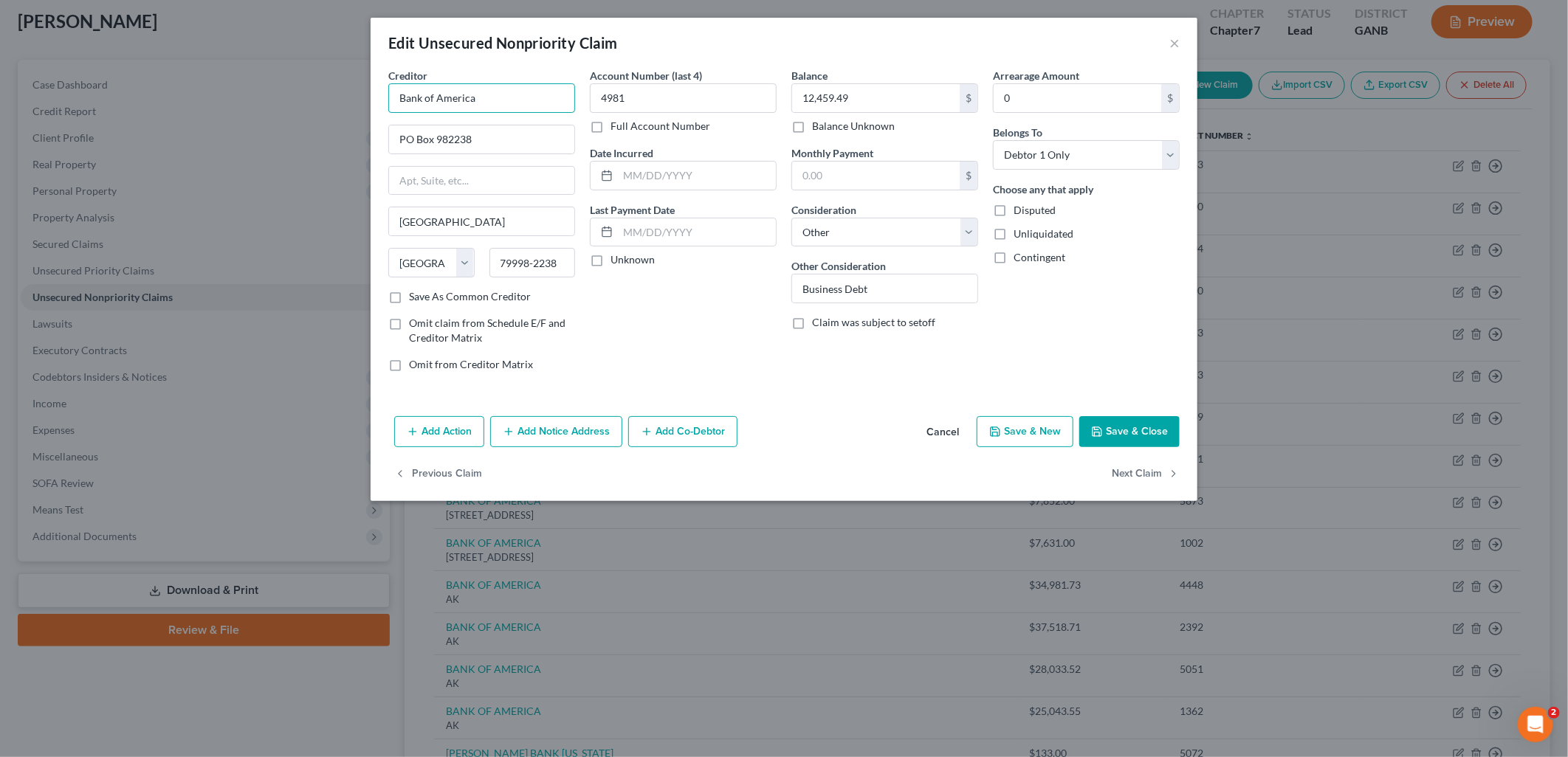
drag, startPoint x: 520, startPoint y: 97, endPoint x: -128, endPoint y: 3, distance: 654.8
click at [0, 3] on html "Home New Case Client Portal Directory Cases DebtorCC Rountree, Leitman, Klein &…" at bounding box center [784, 770] width 1568 height 1704
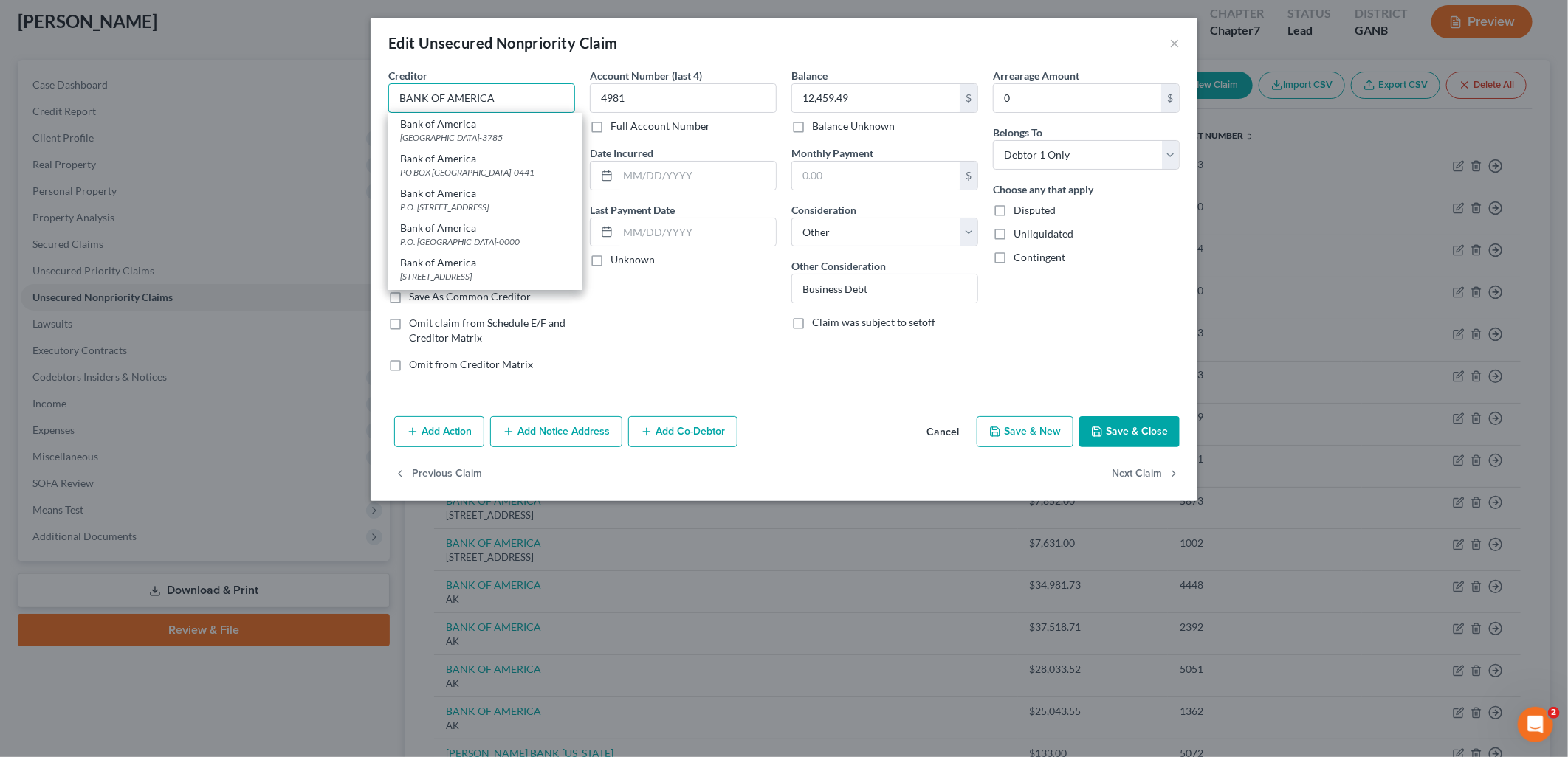
type input "BANK OF AMERICA"
click at [1103, 426] on icon "button" at bounding box center [1097, 432] width 12 height 12
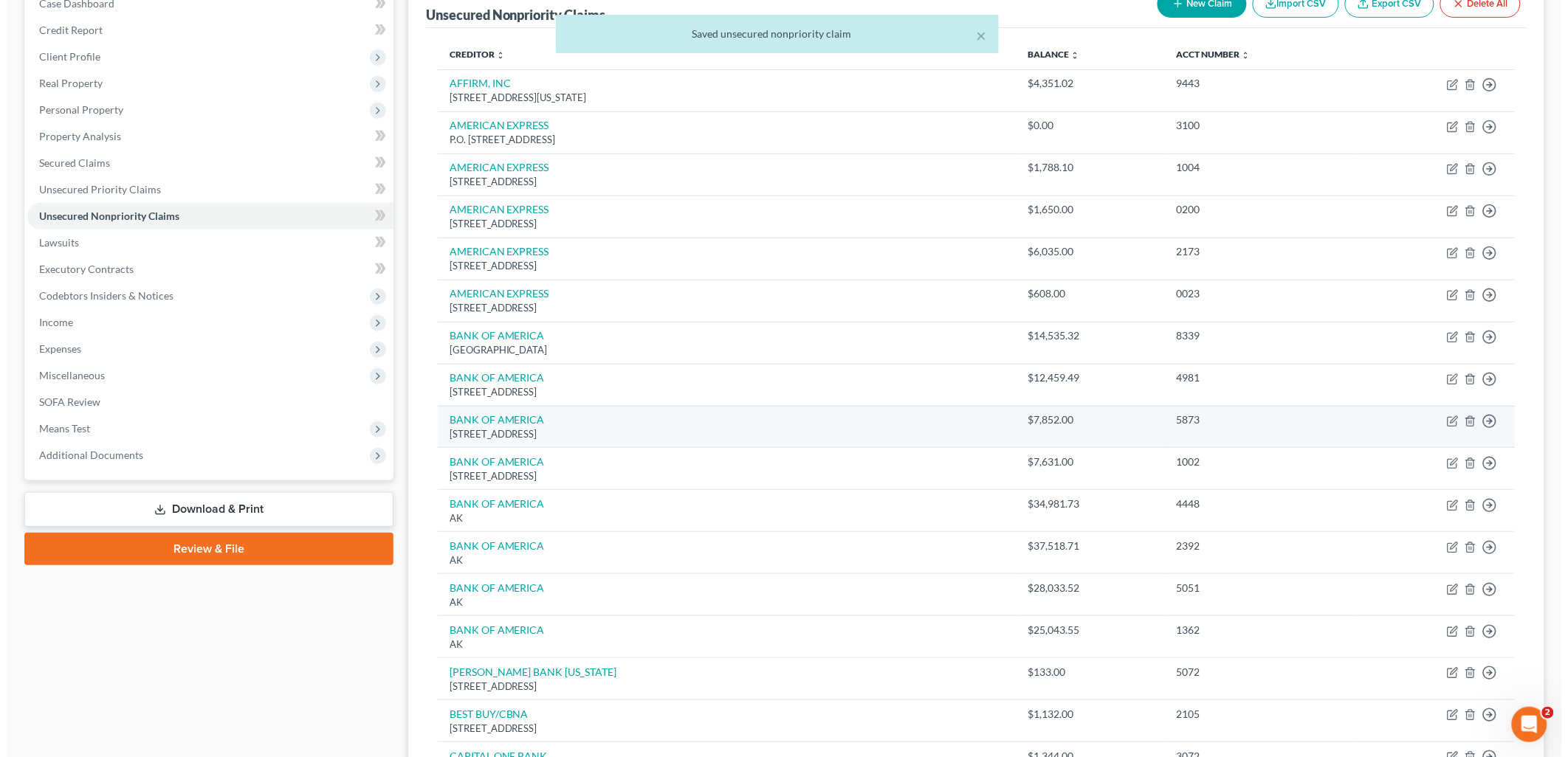
scroll to position [163, 0]
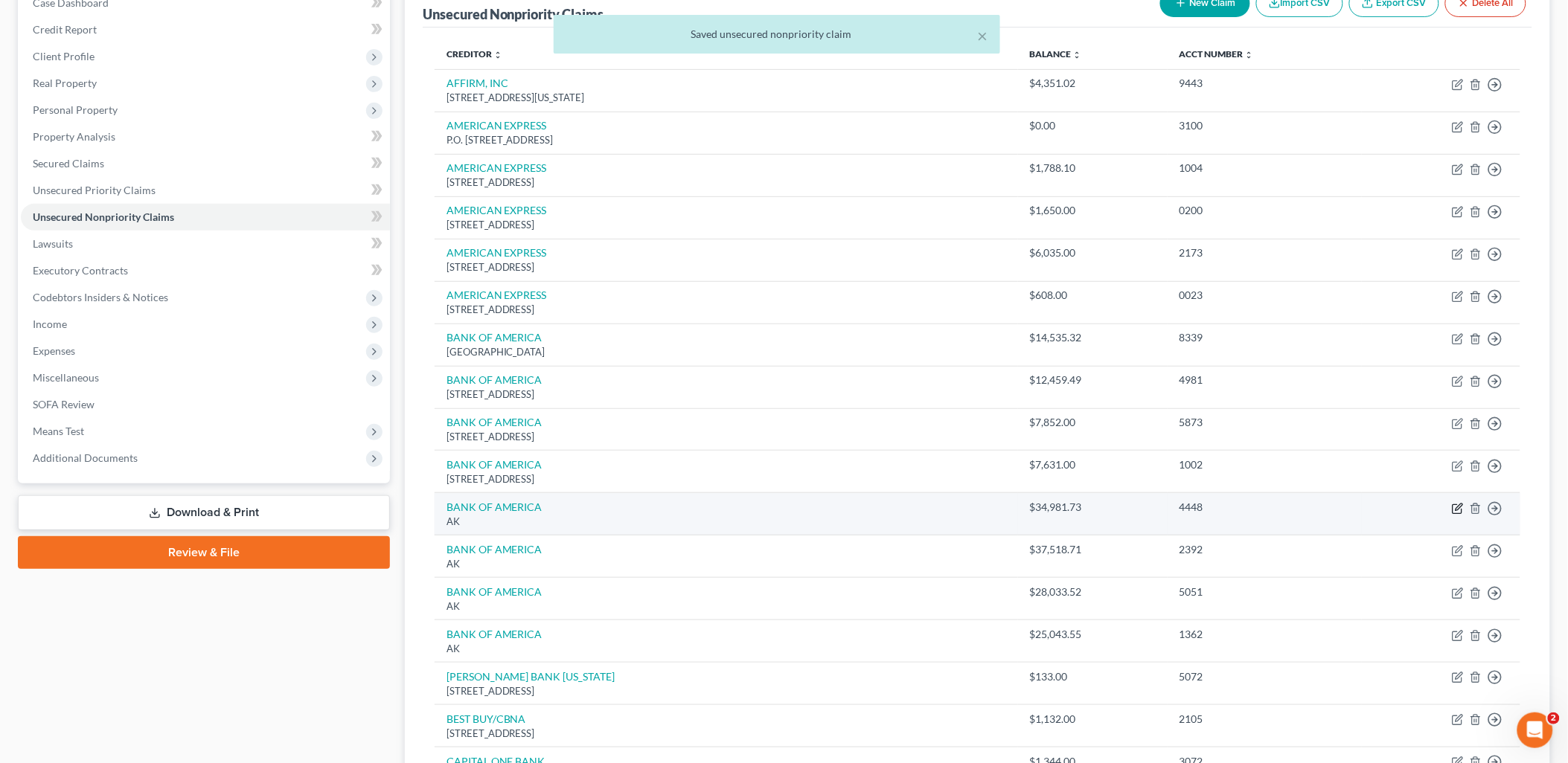
click at [1459, 511] on icon "button" at bounding box center [1458, 509] width 12 height 12
select select "1"
select select "14"
select select "0"
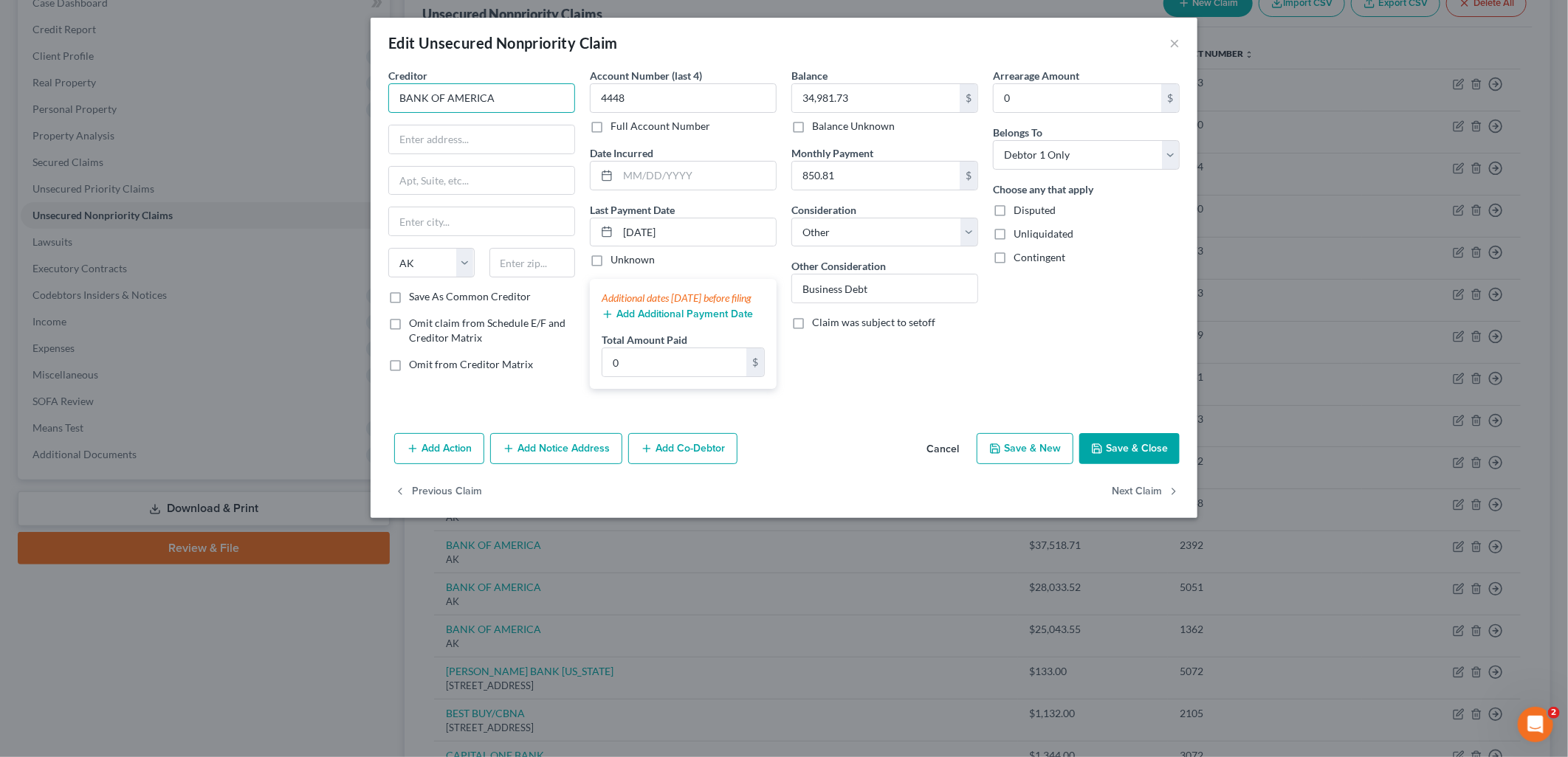
click at [497, 104] on input "BANK OF AMERICA" at bounding box center [481, 98] width 187 height 30
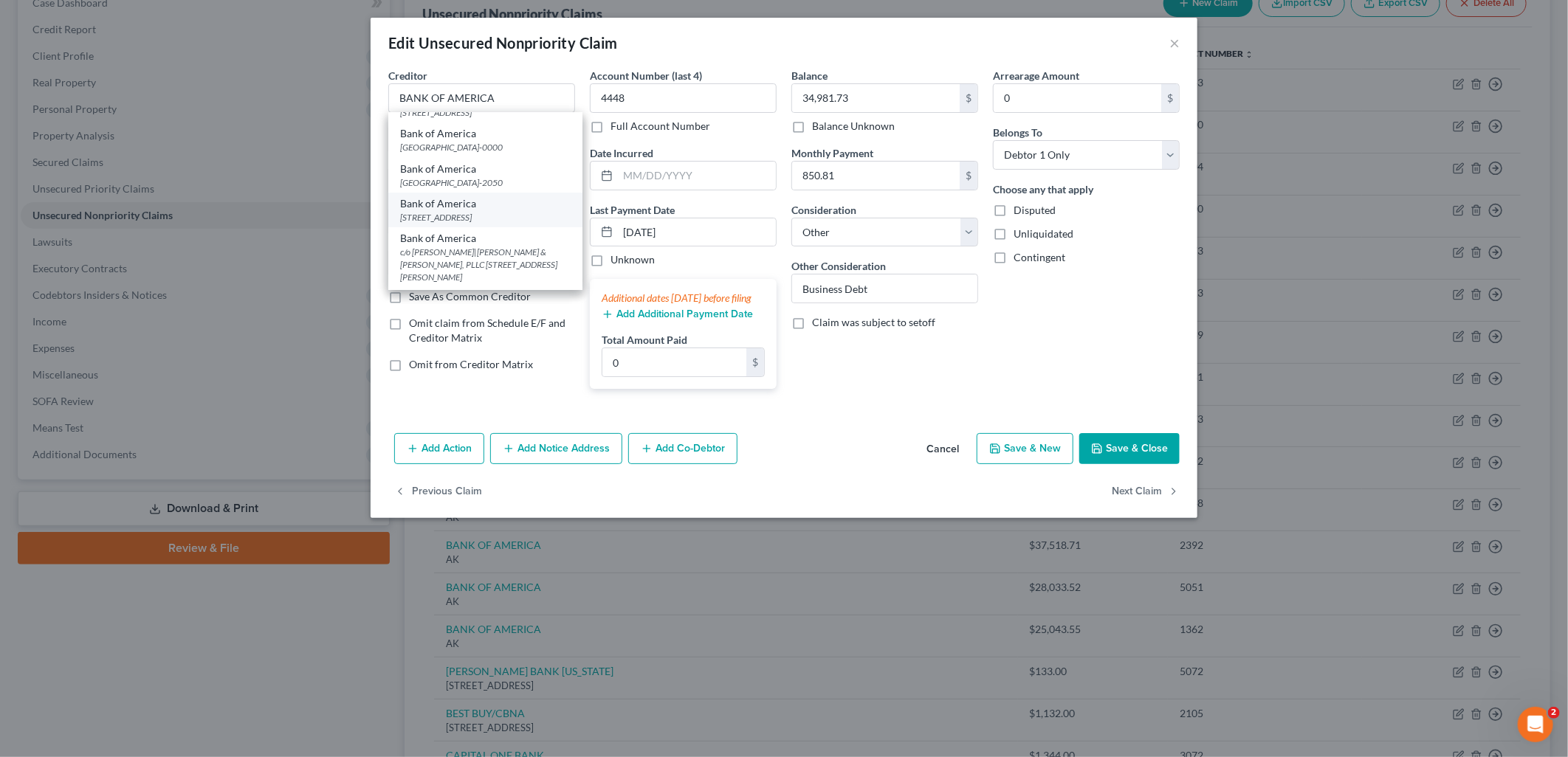
click at [509, 224] on div "PO Box 982238, El Paso, TX 79998-2238" at bounding box center [485, 217] width 170 height 13
type input "Bank of America"
type input "PO Box 982238"
type input "El Paso"
select select "45"
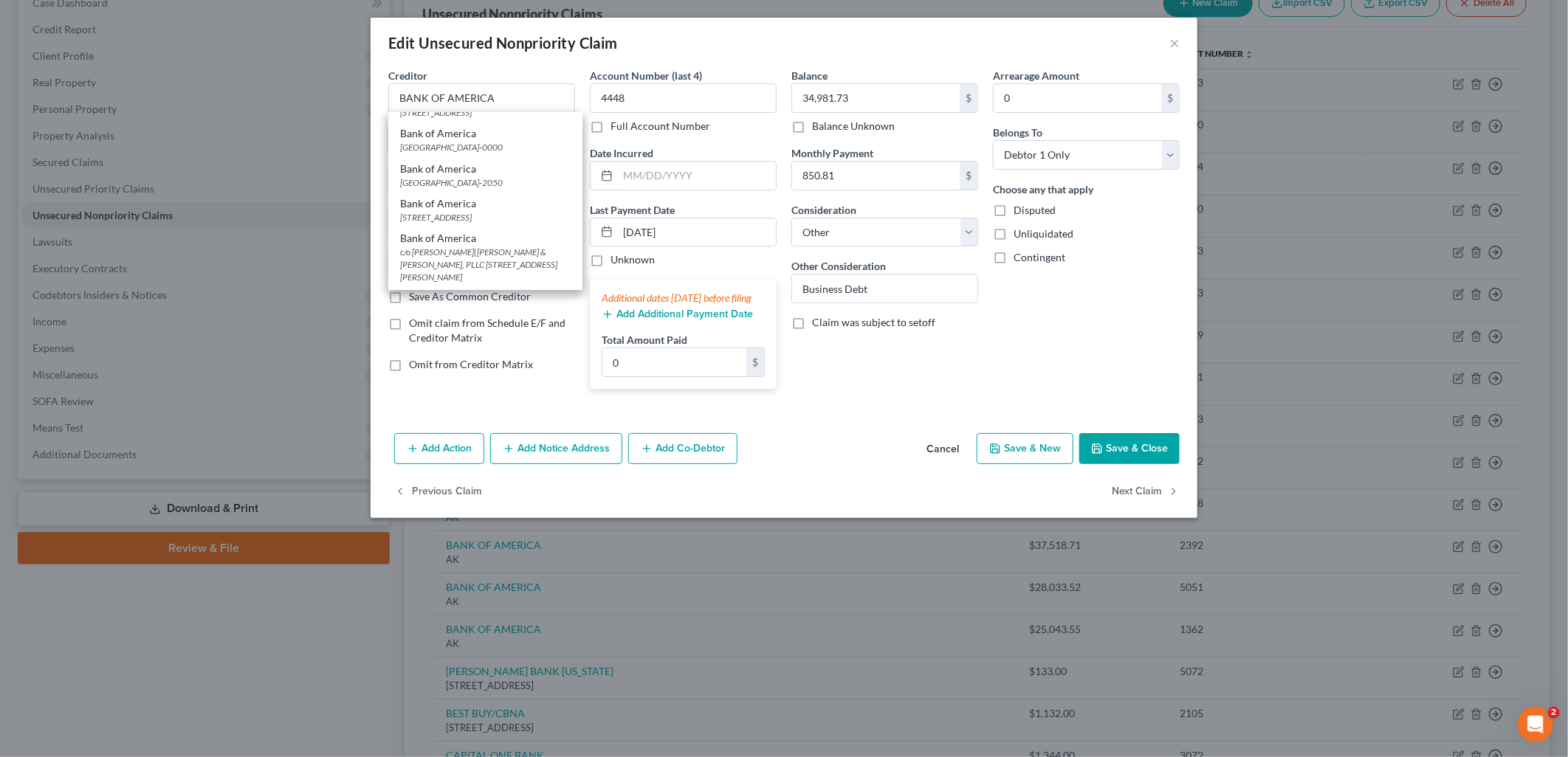
type input "79998-2238"
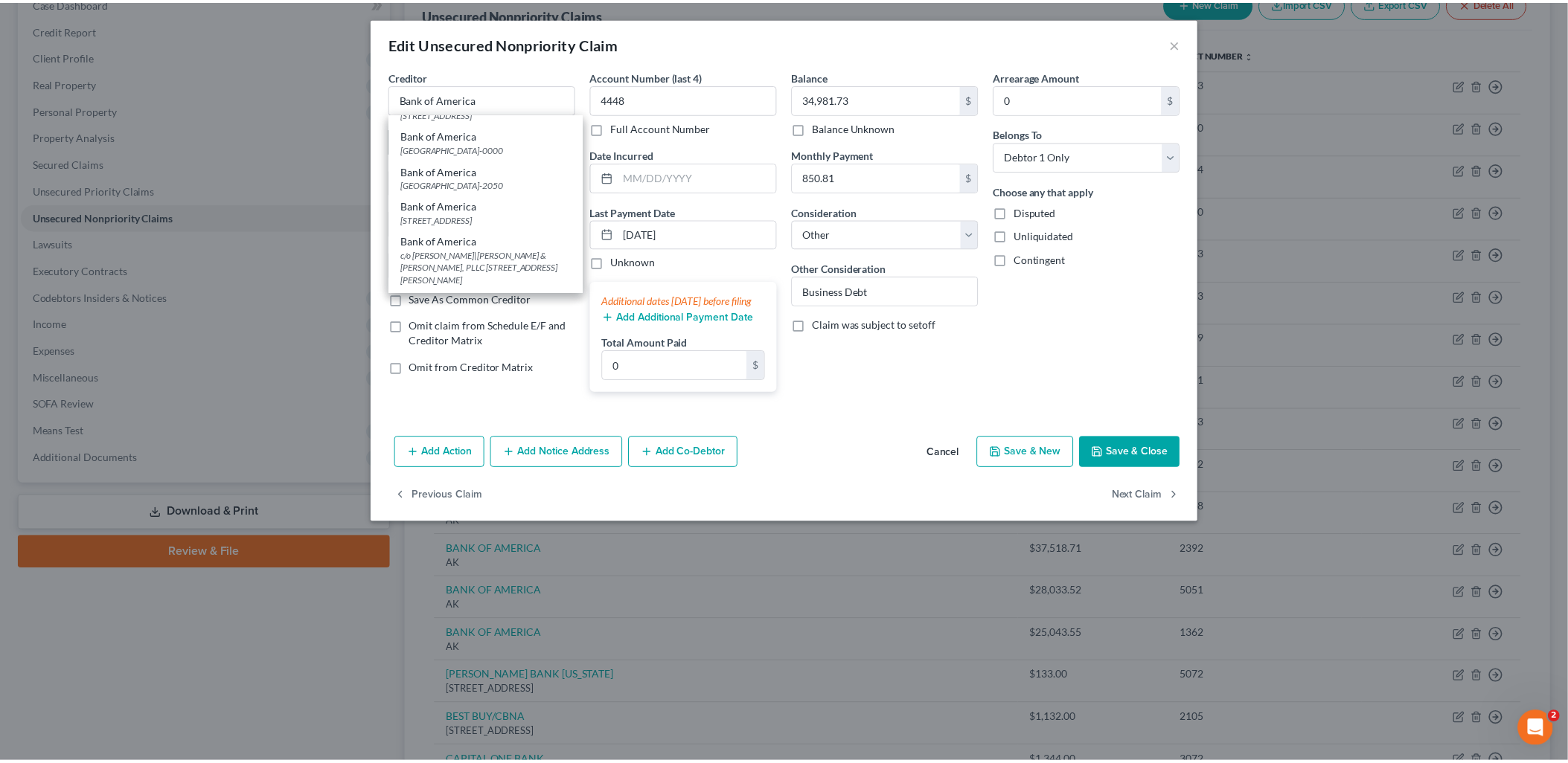
scroll to position [0, 0]
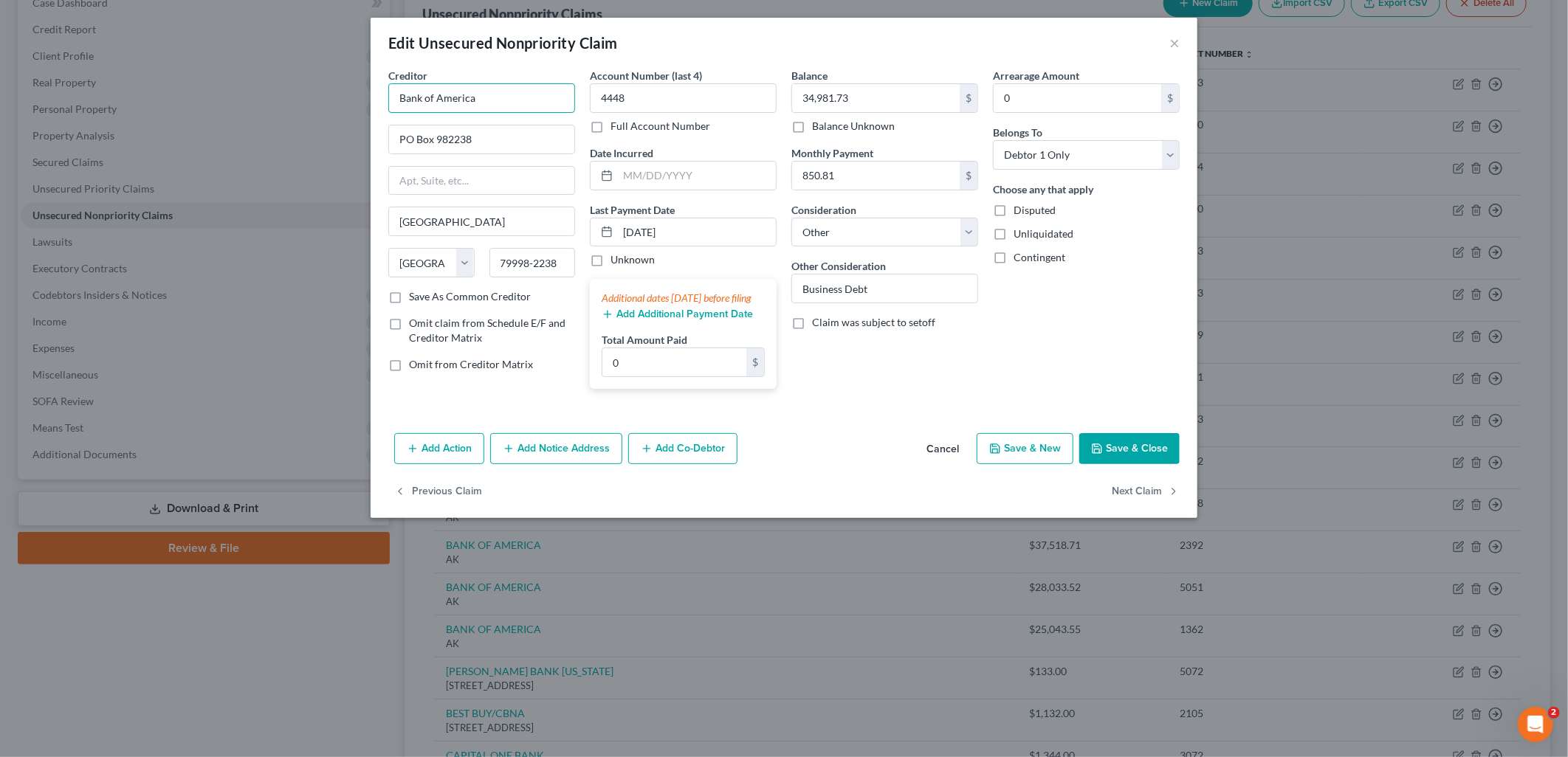
drag, startPoint x: 532, startPoint y: 97, endPoint x: 105, endPoint y: 81, distance: 427.3
click at [113, 81] on div "Edit Unsecured Nonpriority Claim × Creditor * Bank of America PO Box 982238 El …" at bounding box center [784, 378] width 1568 height 757
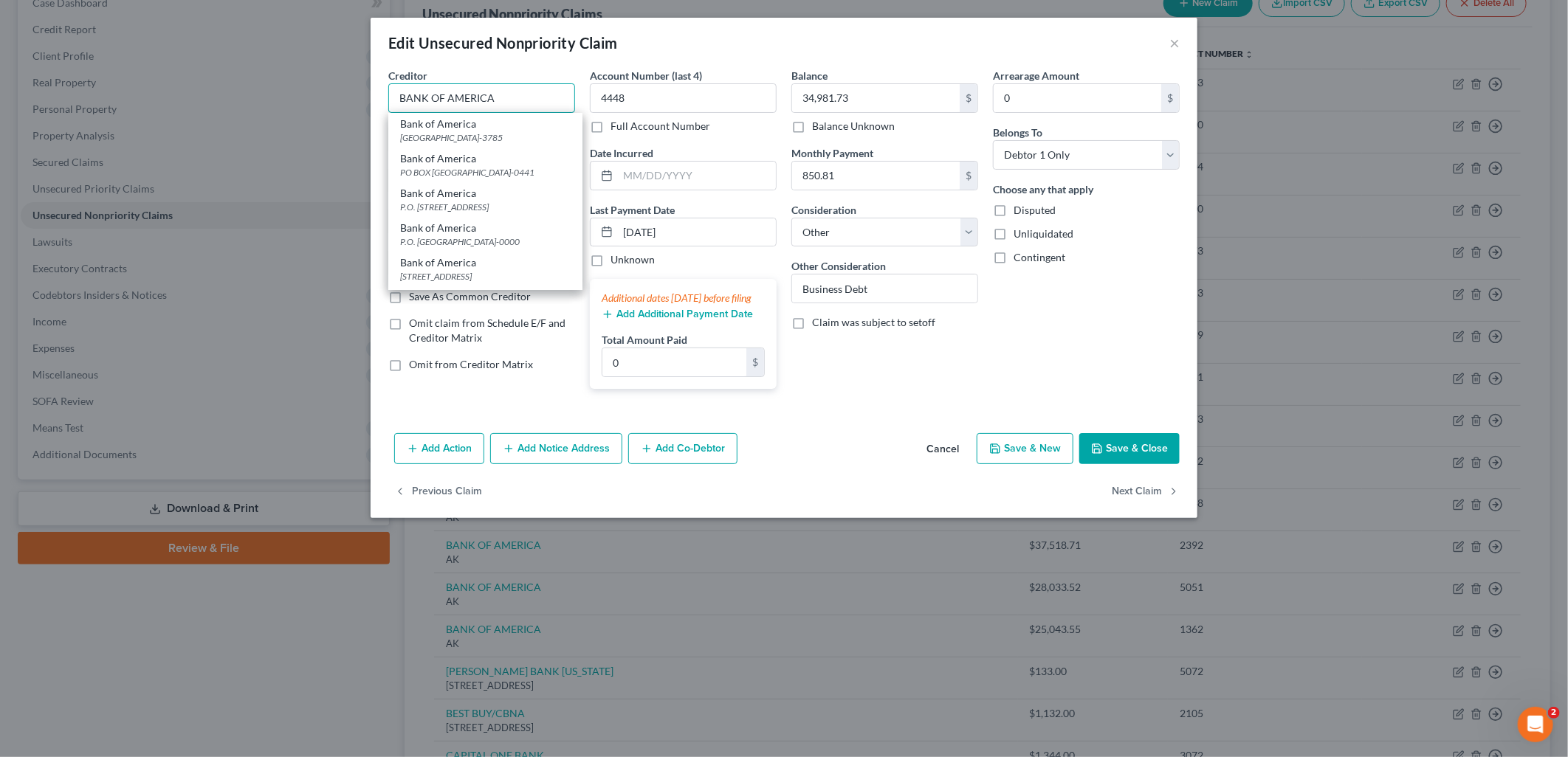
type input "BANK OF AMERICA"
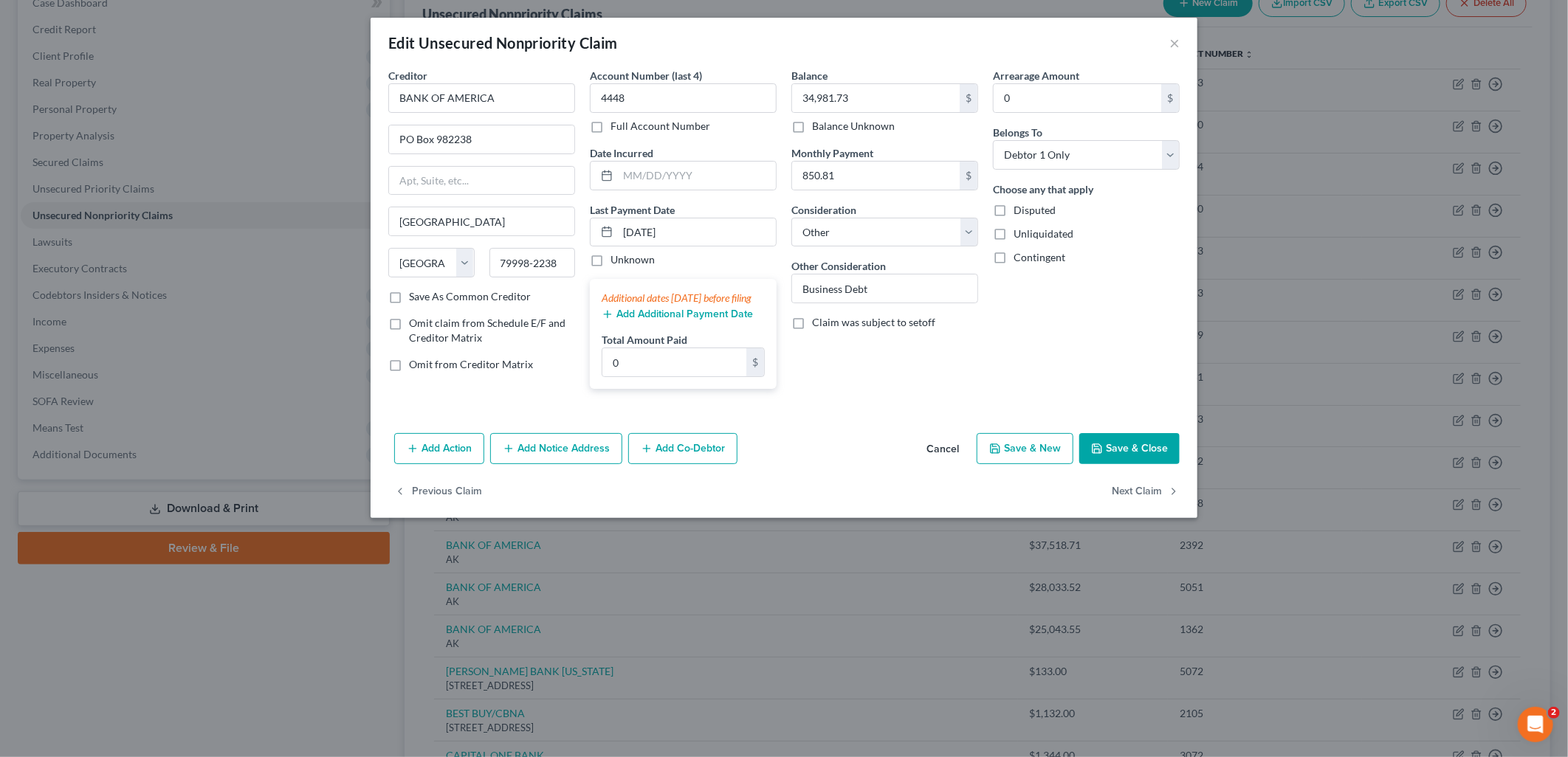
click at [1154, 457] on button "Save & Close" at bounding box center [1129, 449] width 101 height 31
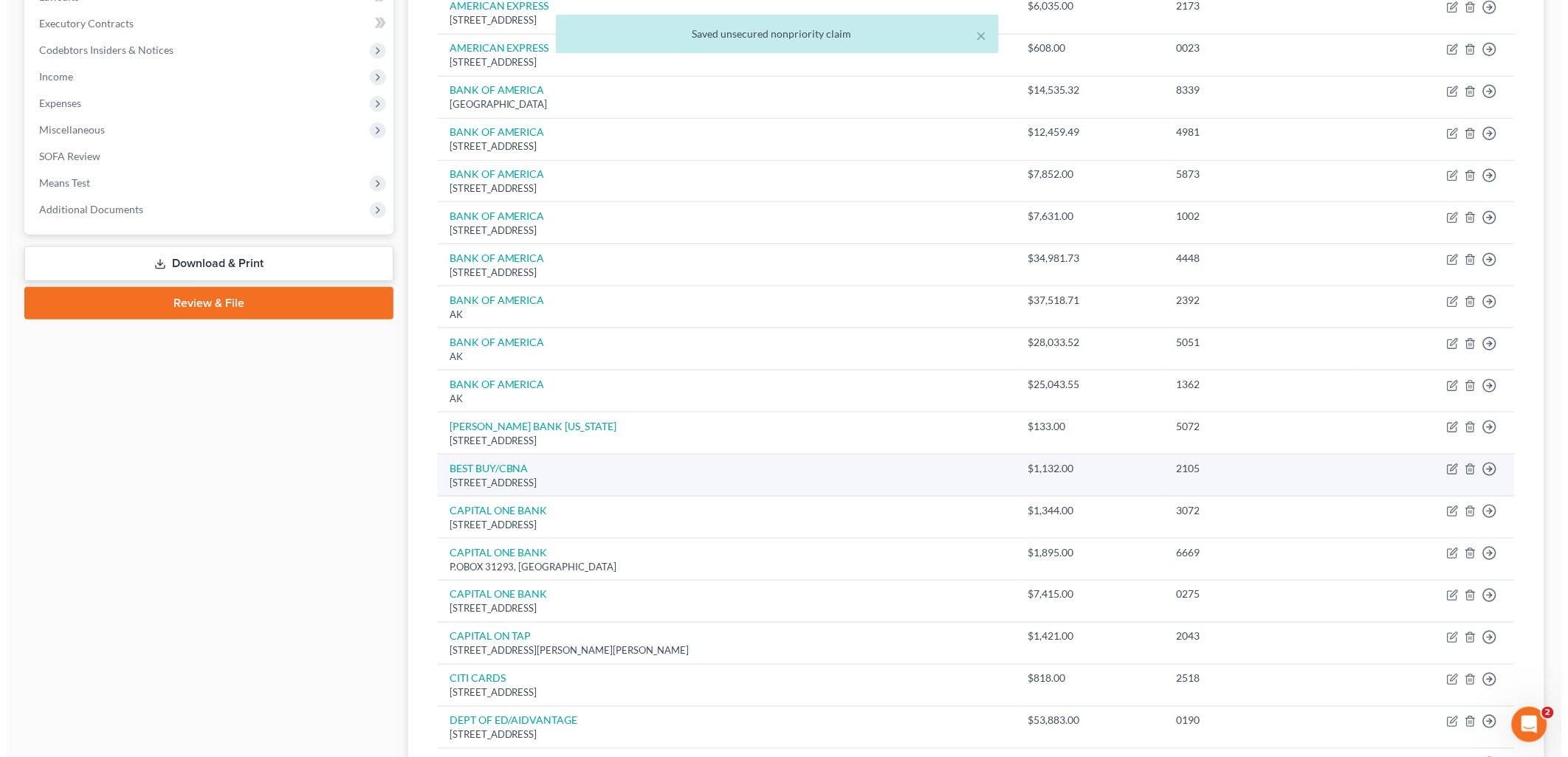
scroll to position [410, 0]
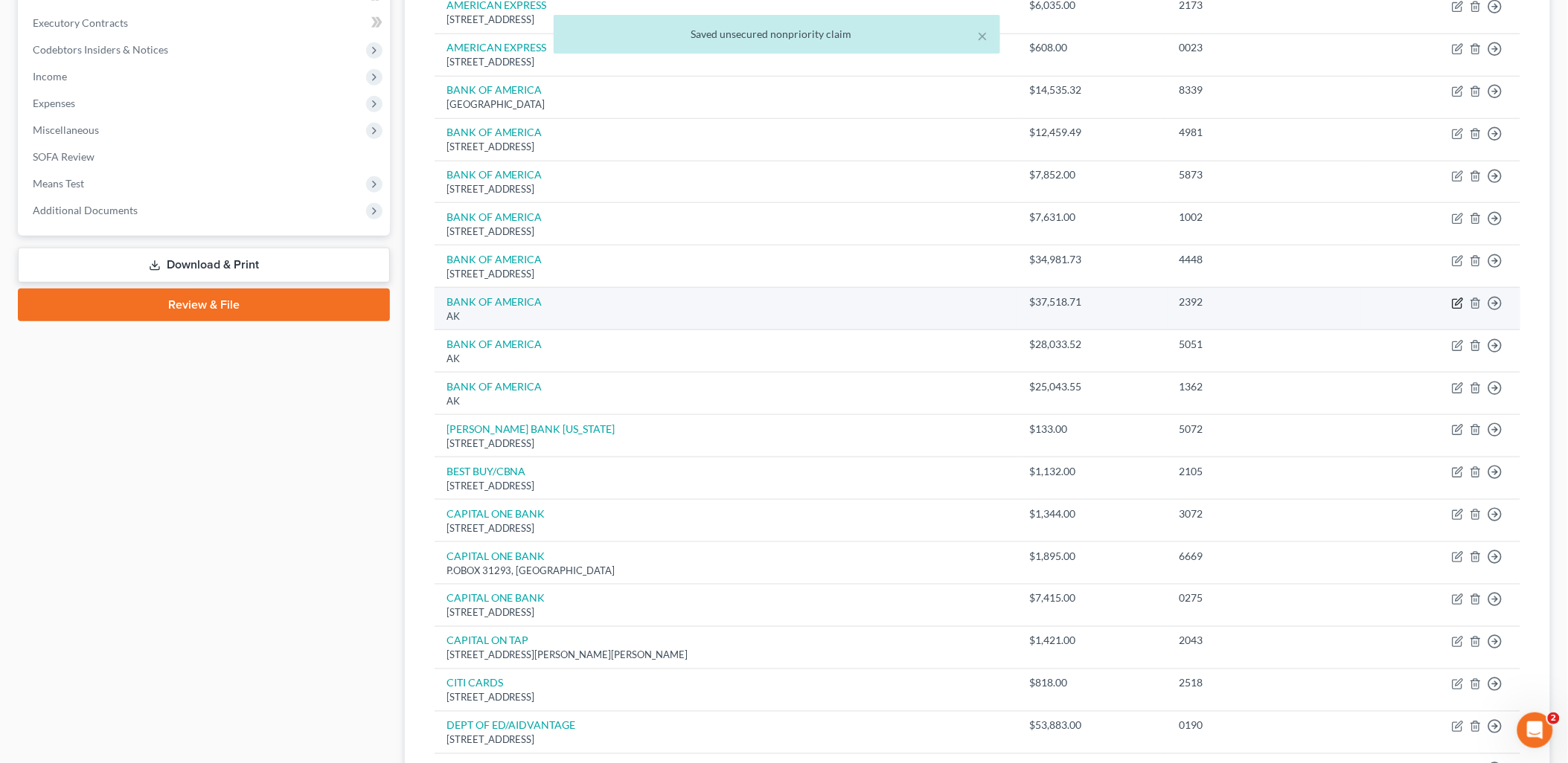
click at [1459, 305] on icon "button" at bounding box center [1459, 302] width 7 height 7
select select "1"
select select "14"
select select "0"
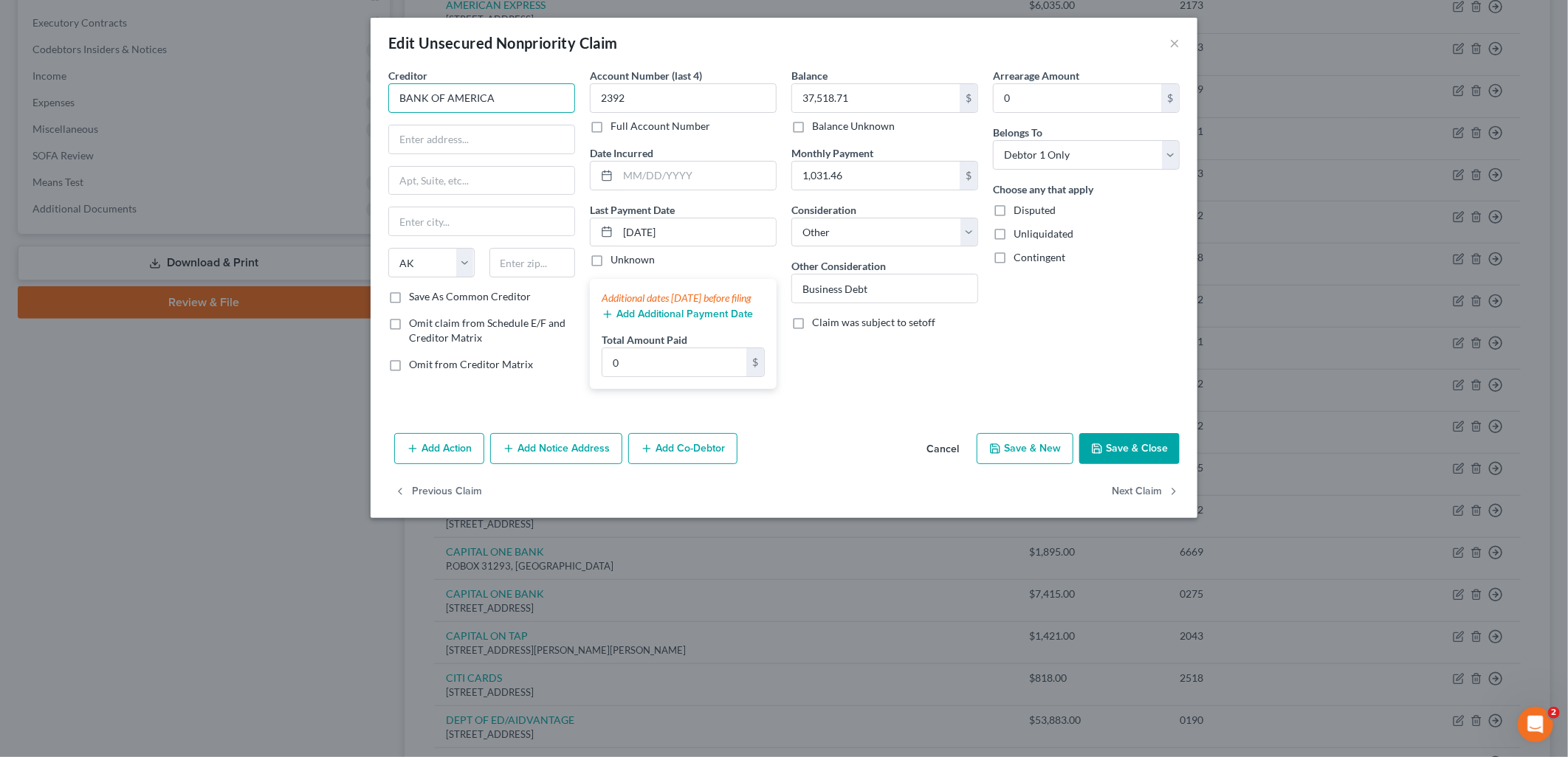
click at [517, 97] on input "BANK OF AMERICA" at bounding box center [481, 98] width 187 height 30
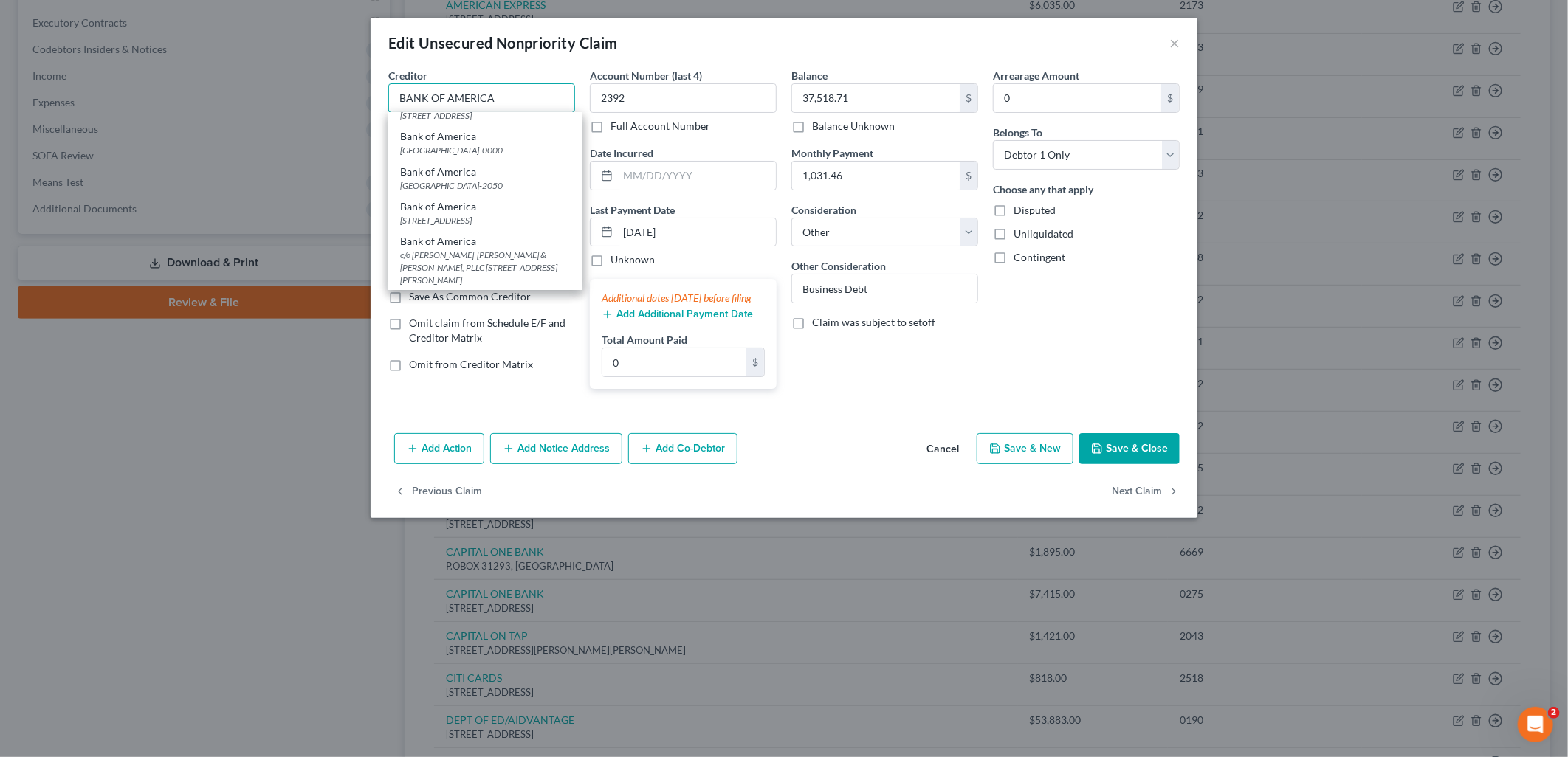
scroll to position [163, 0]
click at [496, 211] on div "Bank of America" at bounding box center [485, 204] width 170 height 14
type input "Bank of America"
type input "PO Box 982238"
type input "El Paso"
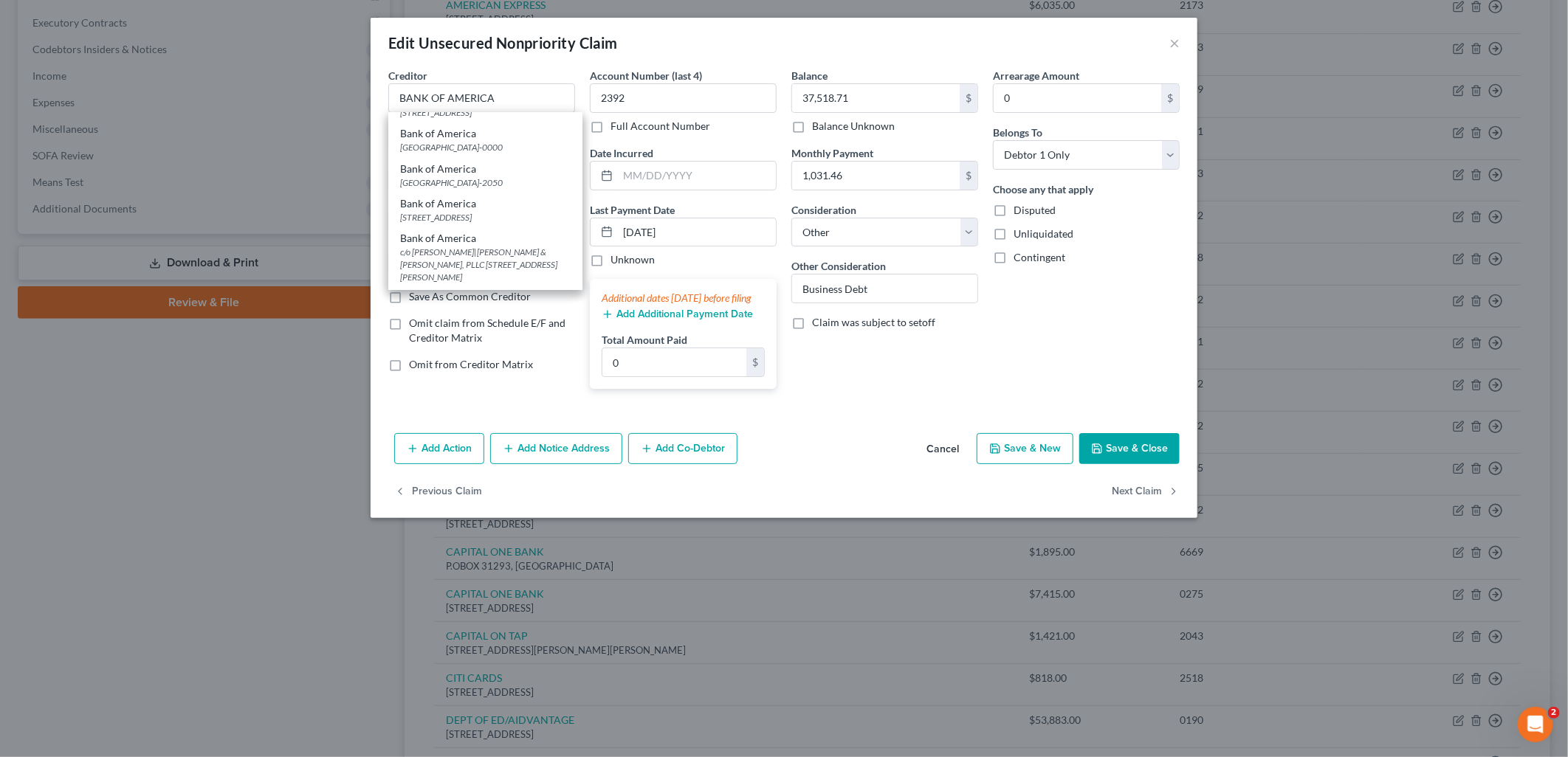
select select "45"
type input "79998-2238"
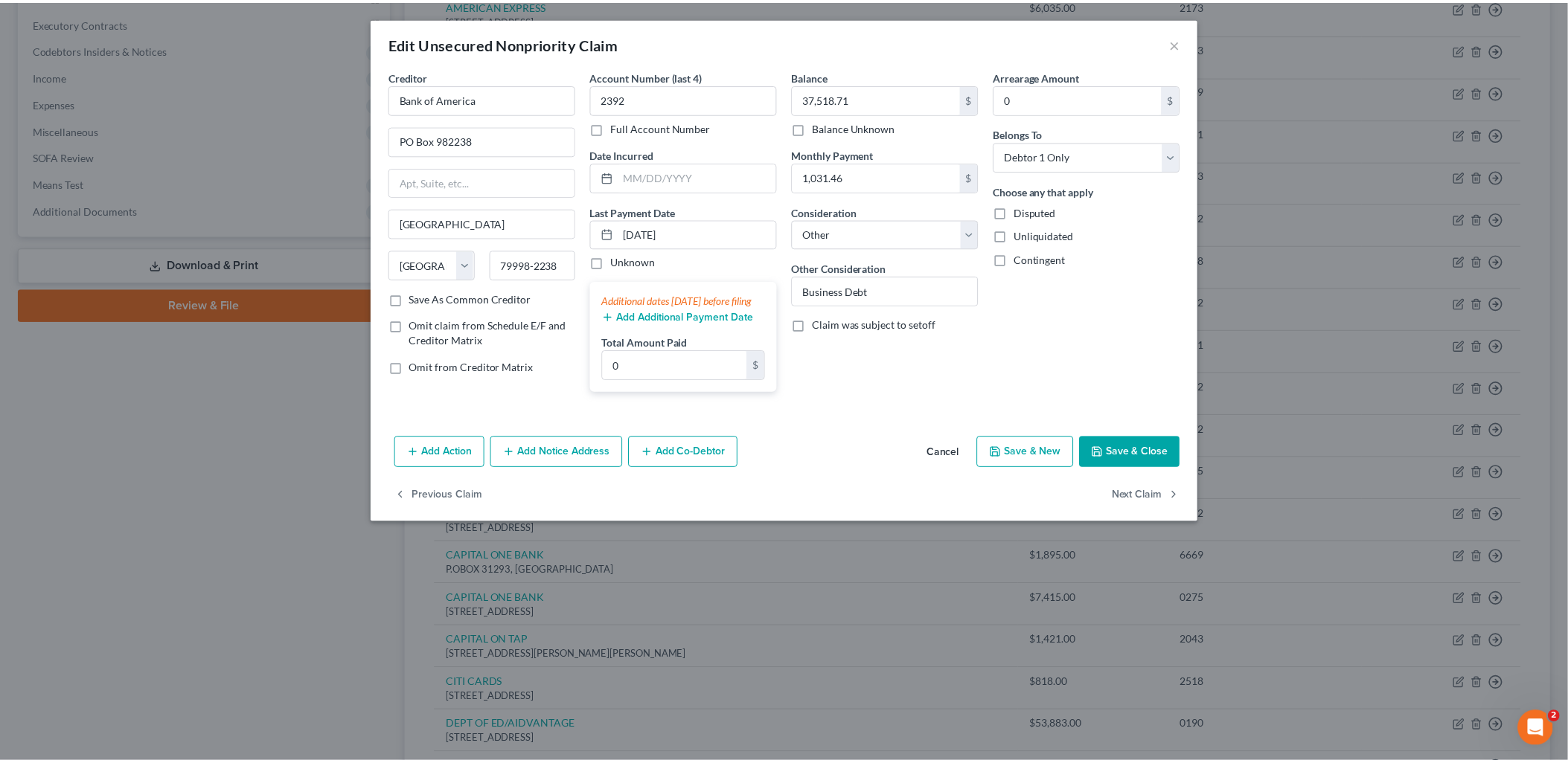
scroll to position [0, 0]
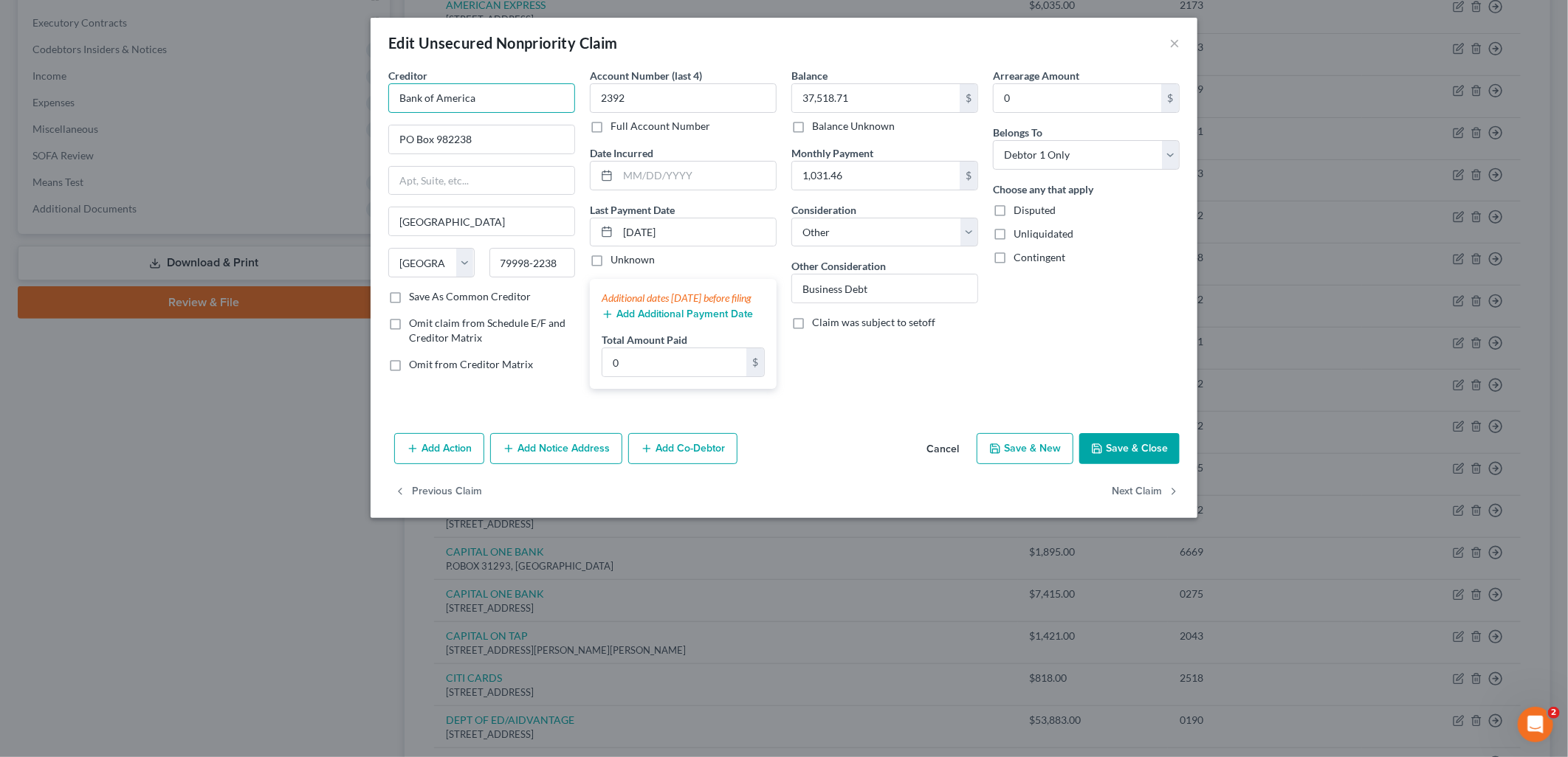
drag, startPoint x: 519, startPoint y: 93, endPoint x: -60, endPoint y: -3, distance: 586.9
click at [0, 0] on html "Home New Case Client Portal Directory Cases DebtorCC Rountree, Leitman, Klein &…" at bounding box center [784, 442] width 1568 height 1704
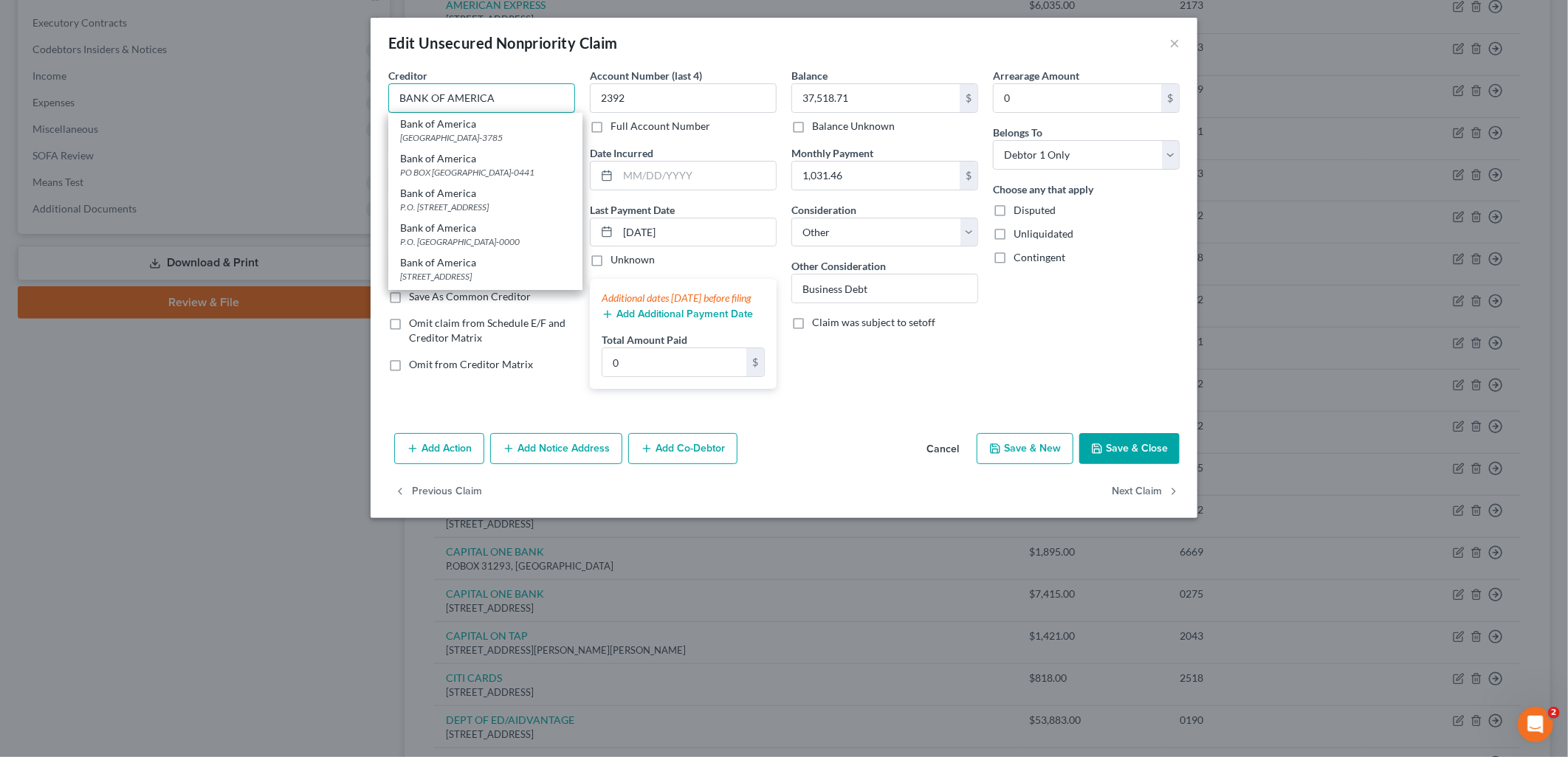
type input "BANK OF AMERICA"
click at [1111, 462] on button "Save & Close" at bounding box center [1129, 449] width 101 height 31
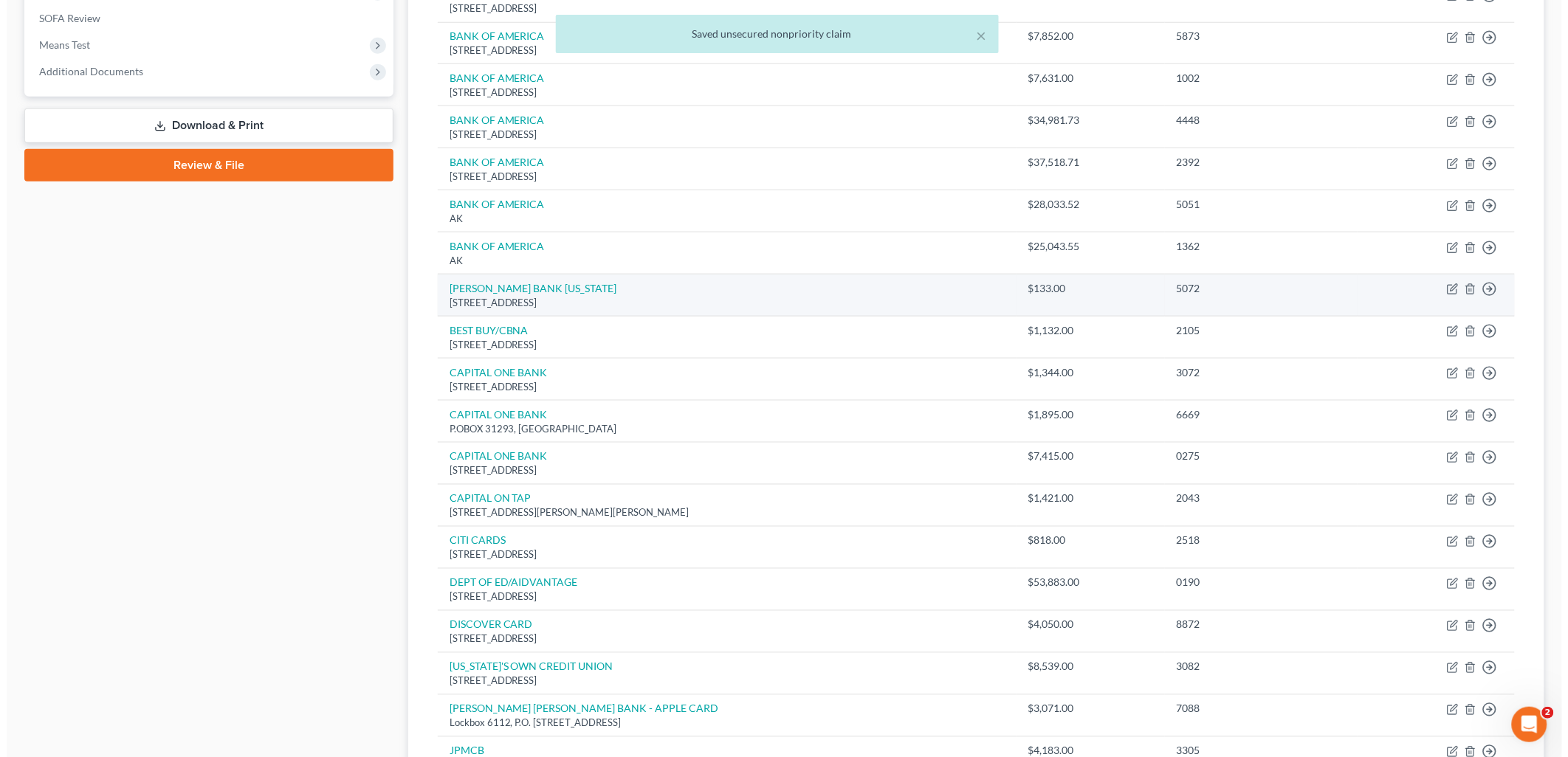
scroll to position [573, 0]
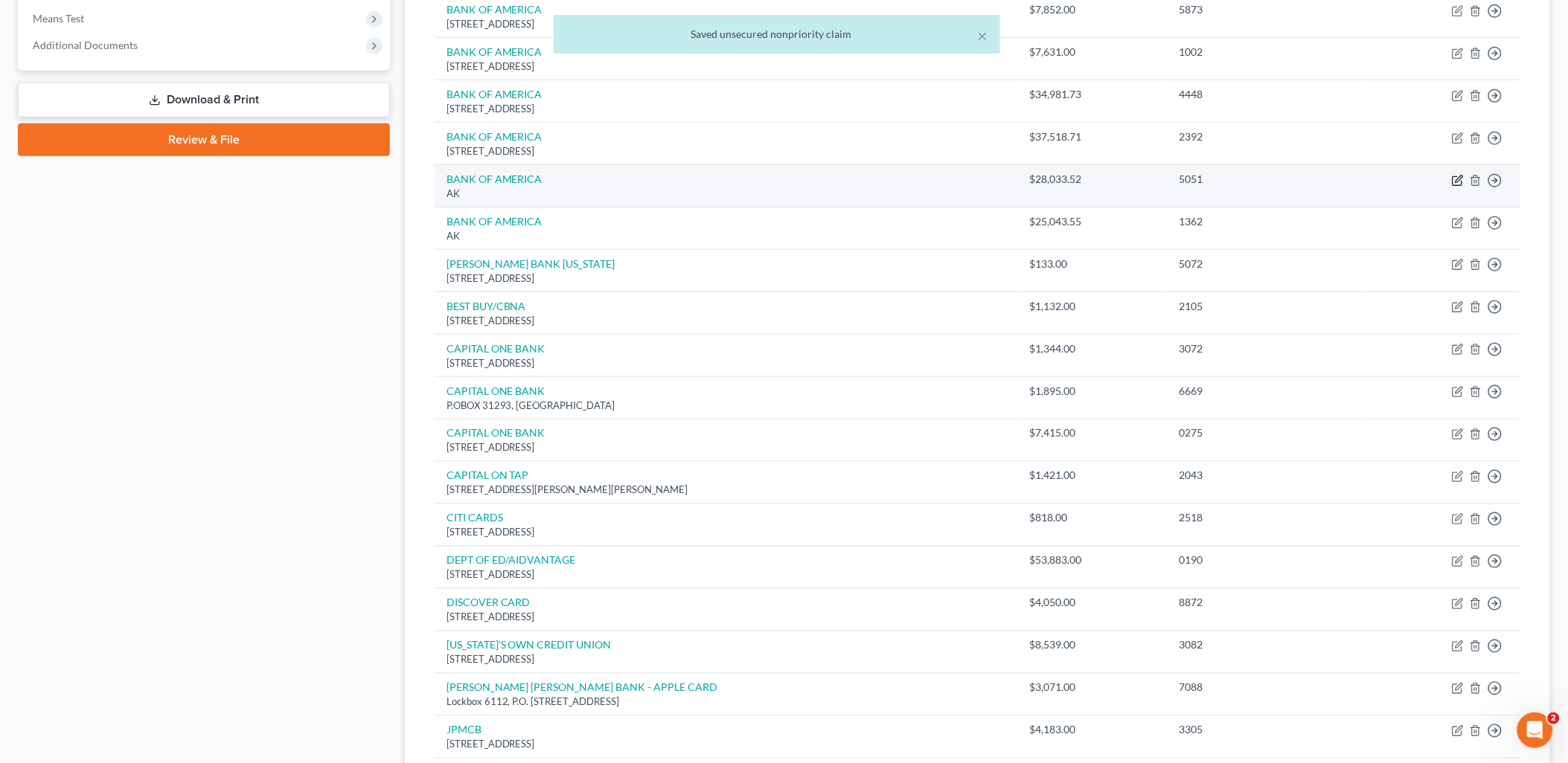
click at [1456, 184] on icon "button" at bounding box center [1458, 181] width 12 height 12
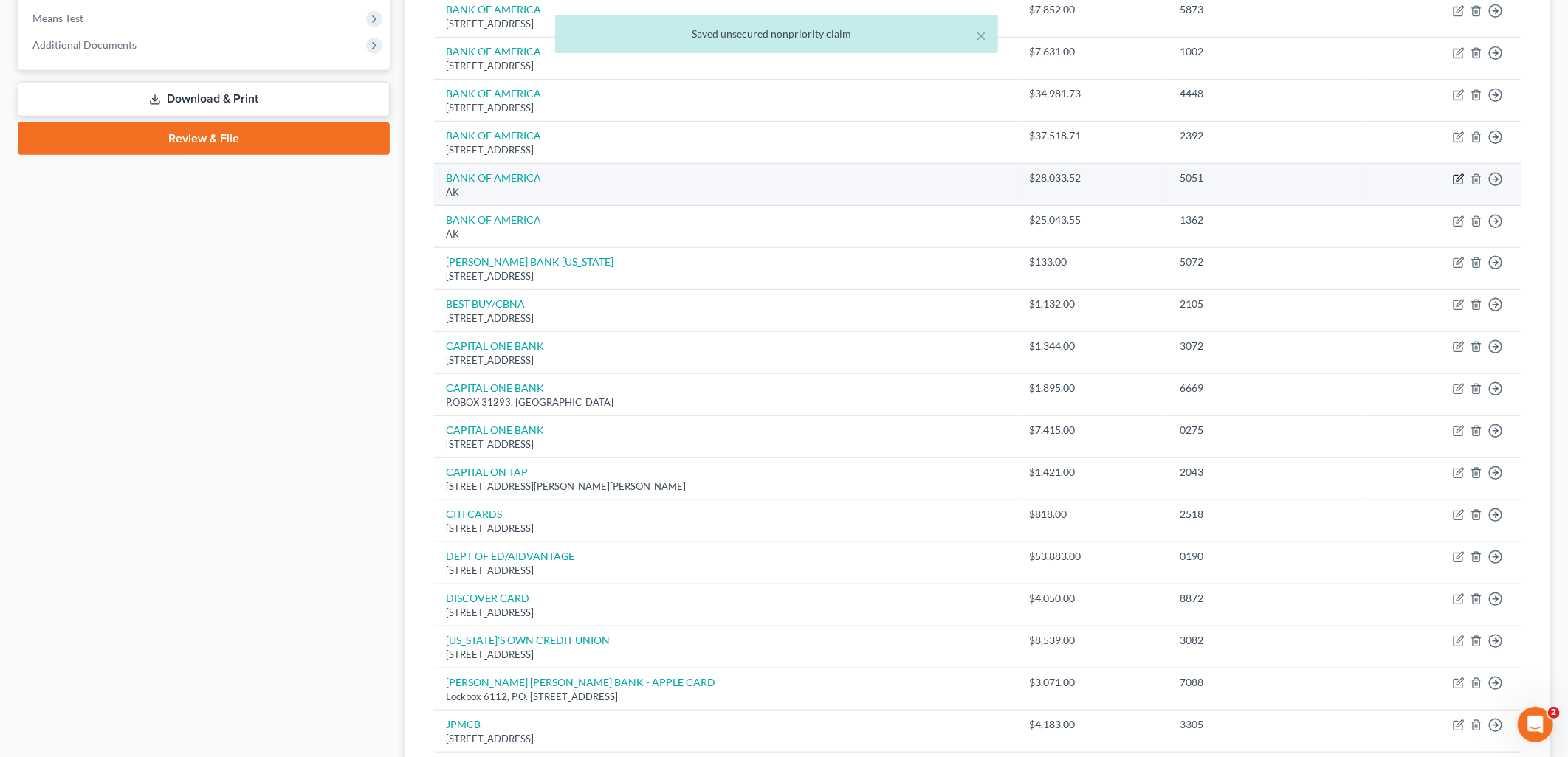
select select "1"
select select "14"
select select "0"
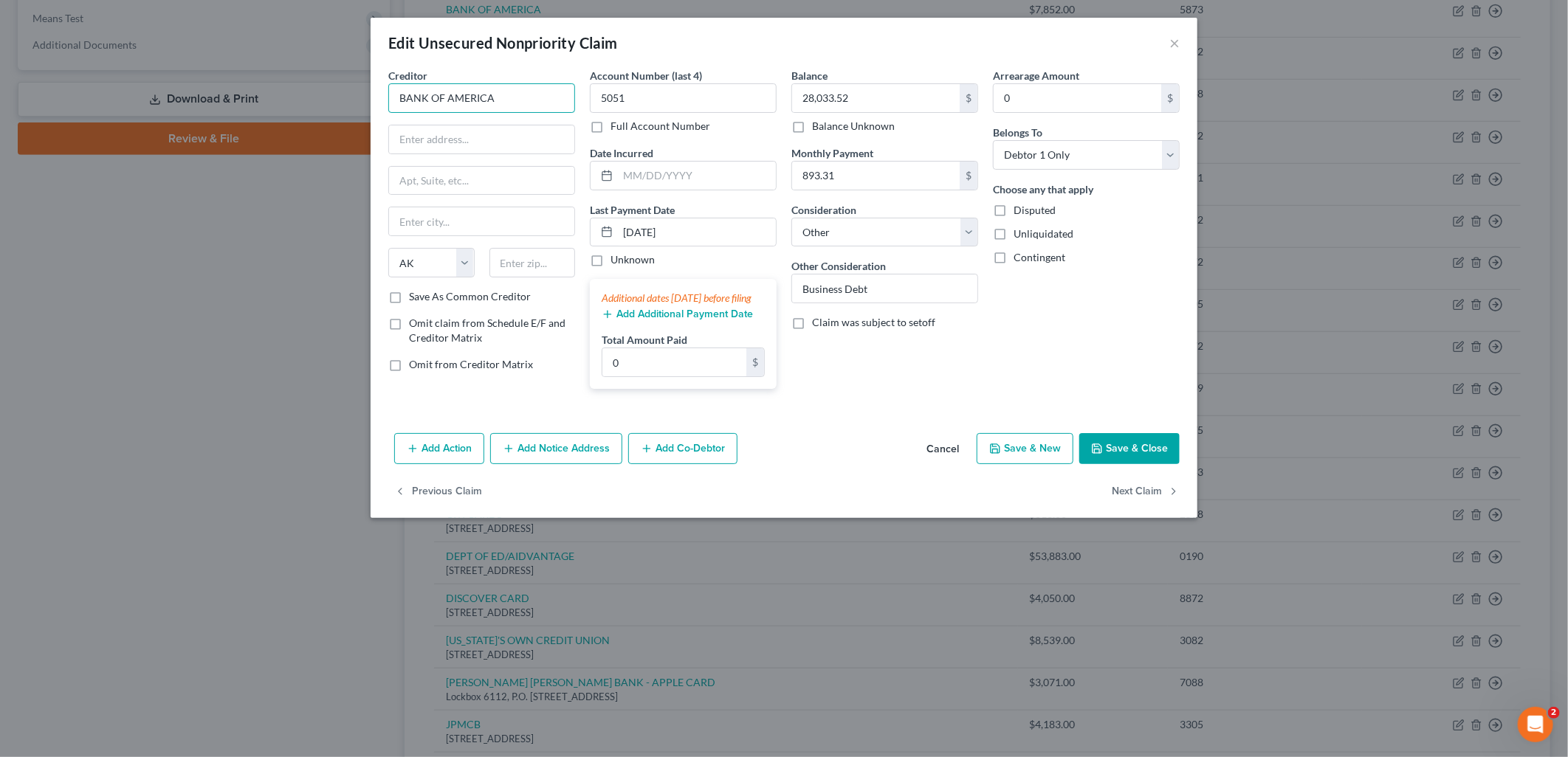
click at [523, 87] on input "BANK OF AMERICA" at bounding box center [481, 98] width 187 height 30
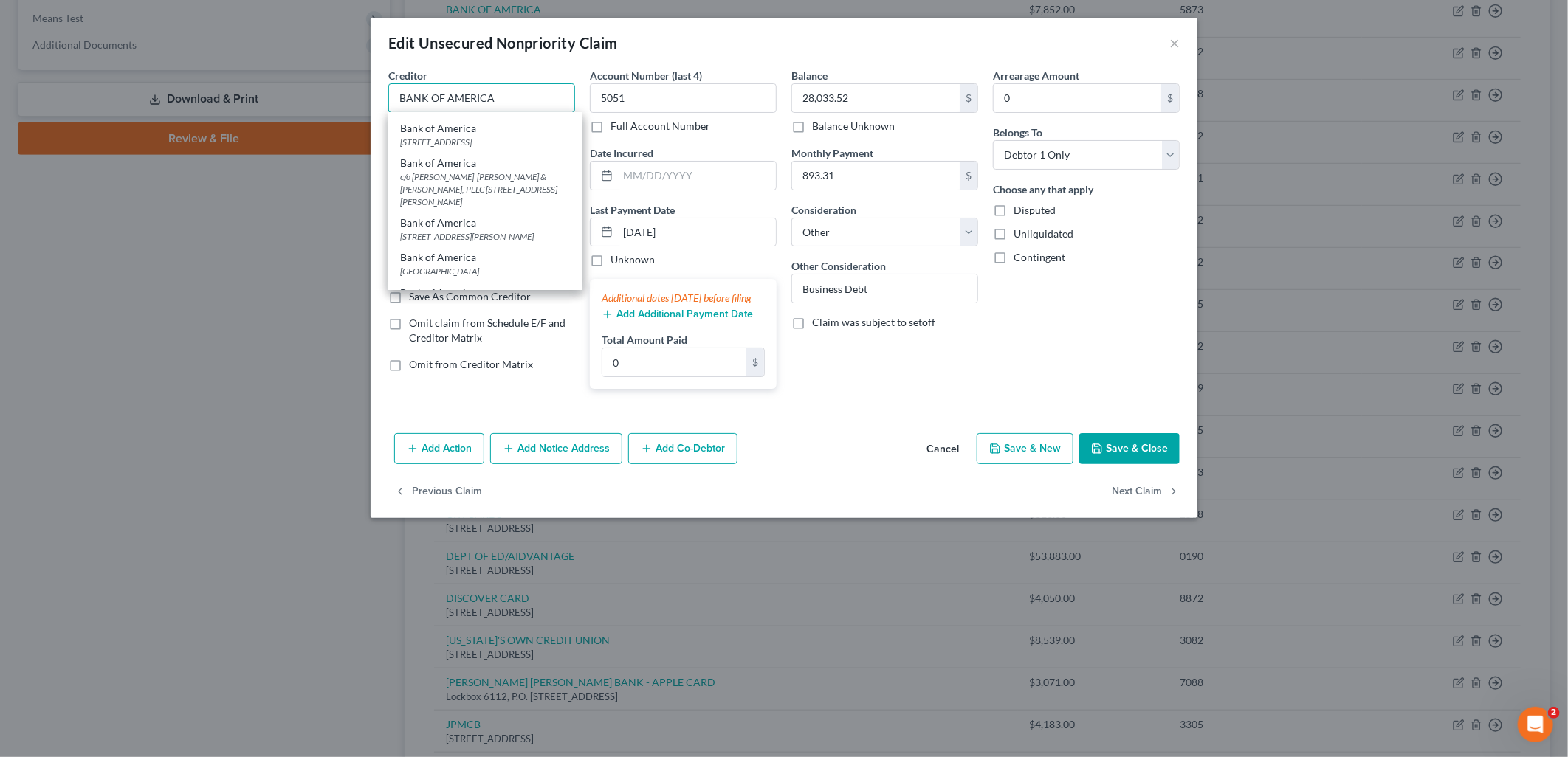
scroll to position [246, 0]
click at [534, 146] on div "Bank of America PO Box 982238, El Paso, TX 79998-2238" at bounding box center [485, 128] width 194 height 35
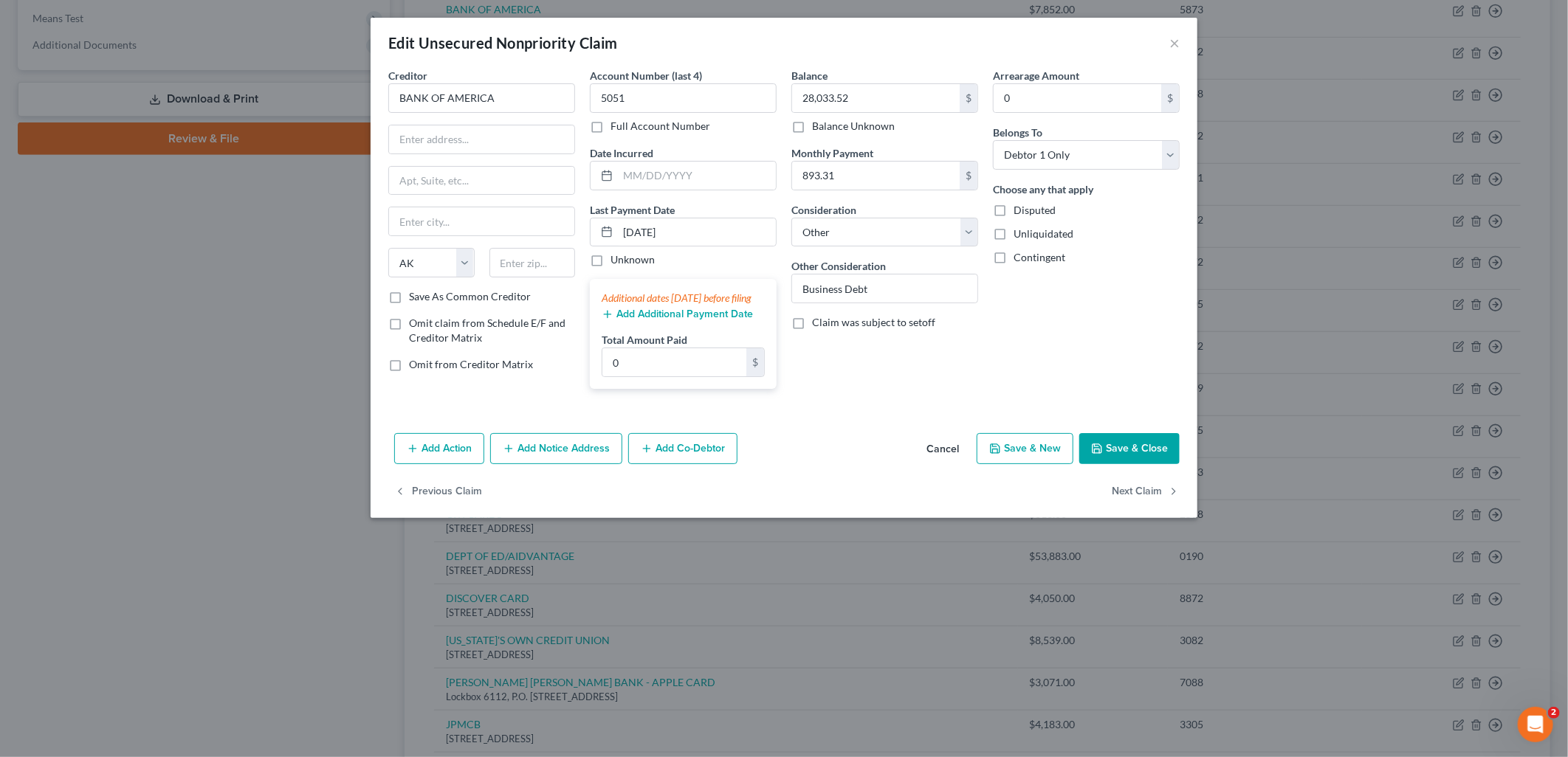
type input "Bank of America"
type input "PO Box 982238"
type input "El Paso"
select select "45"
type input "79998-2238"
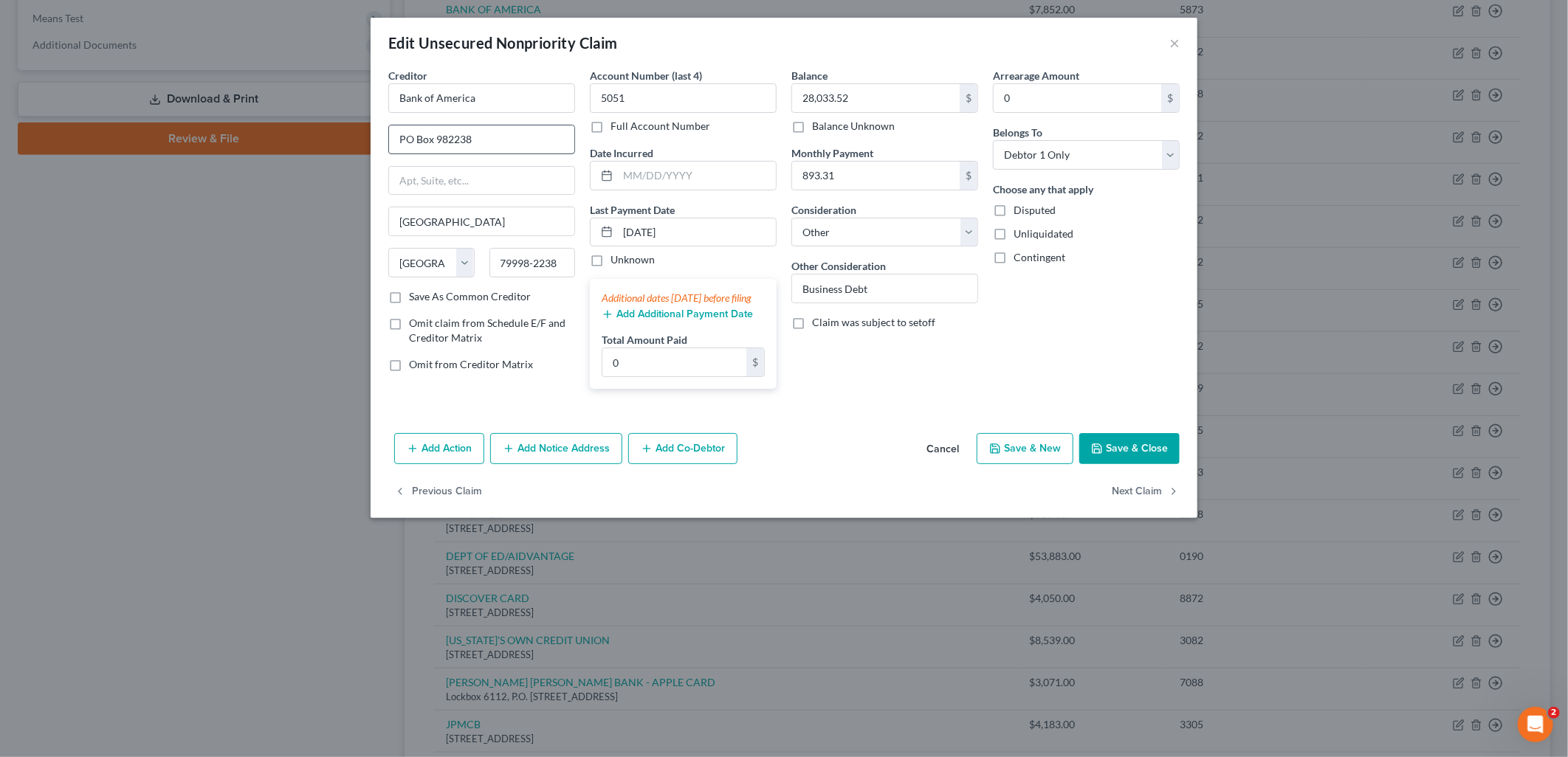
scroll to position [0, 0]
drag, startPoint x: 518, startPoint y: 102, endPoint x: 170, endPoint y: 84, distance: 348.5
click at [174, 84] on div "Edit Unsecured Nonpriority Claim × Creditor * Bank of America PO Box 982238 El …" at bounding box center [784, 378] width 1568 height 757
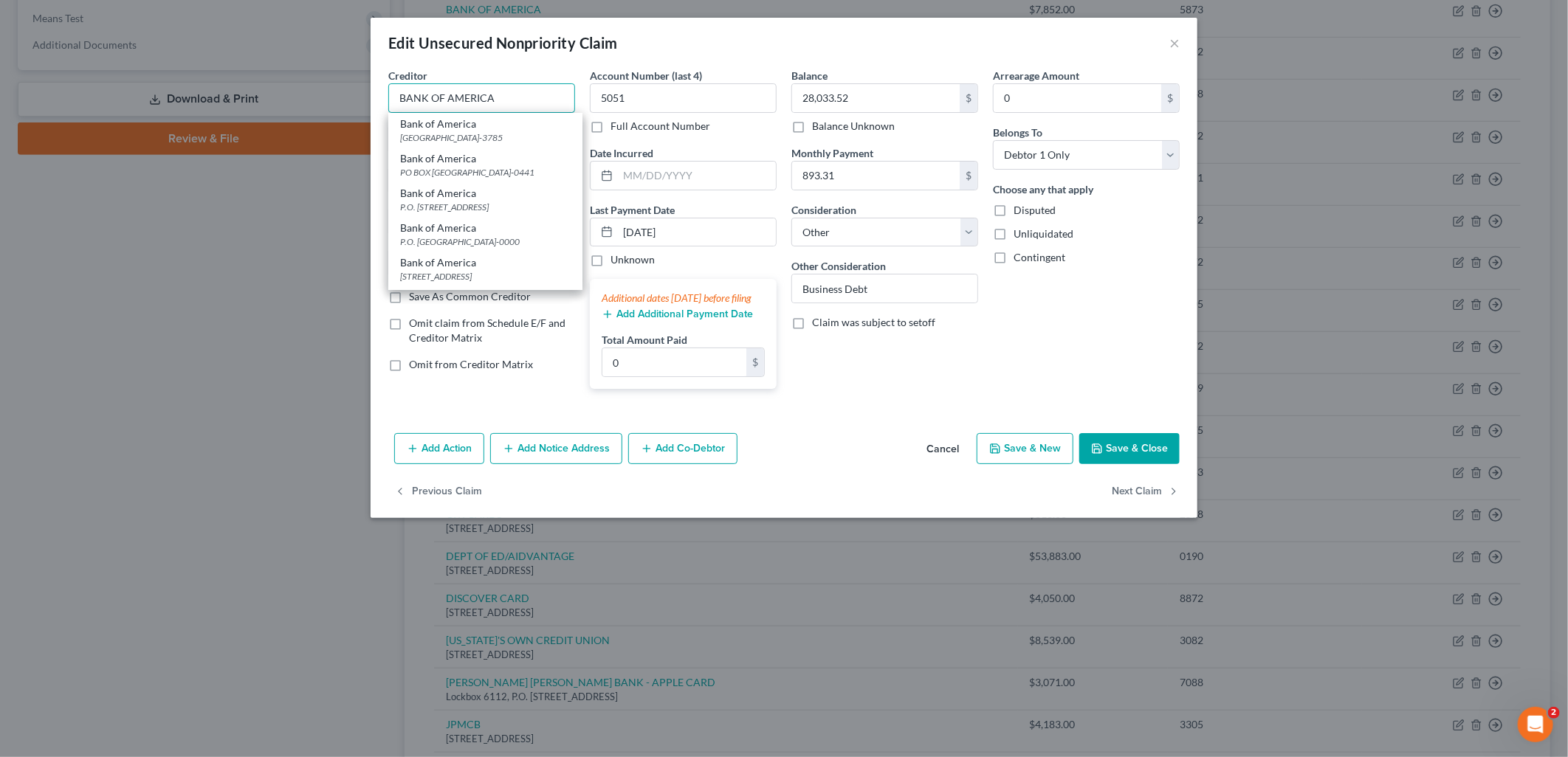
type input "BANK OF AMERICA"
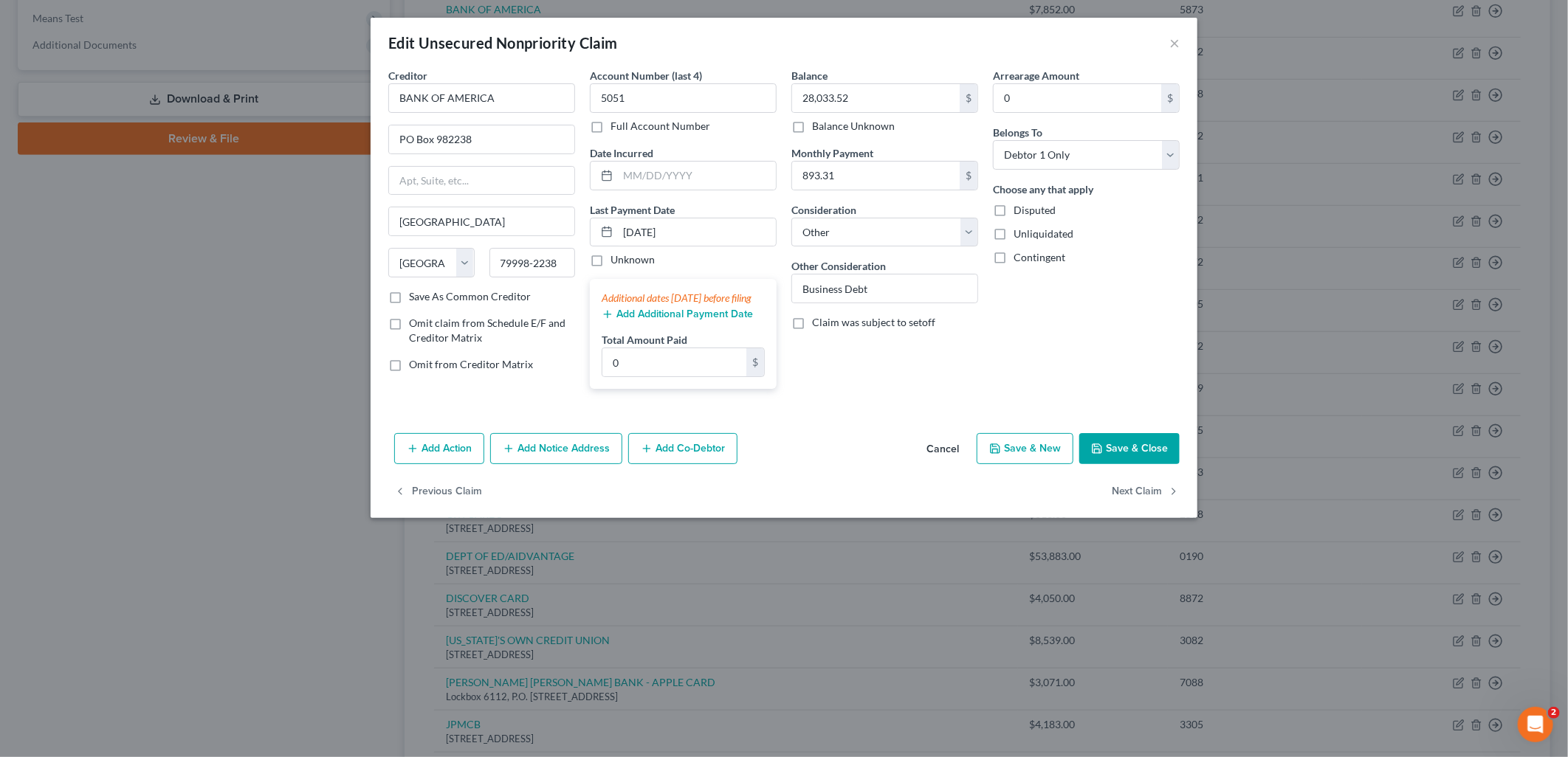
click at [853, 375] on div "Balance 28,033.52 $ Balance Unknown Balance Undetermined 28,033.52 $ Balance Un…" at bounding box center [884, 234] width 202 height 333
click at [1108, 462] on button "Save & Close" at bounding box center [1129, 449] width 101 height 31
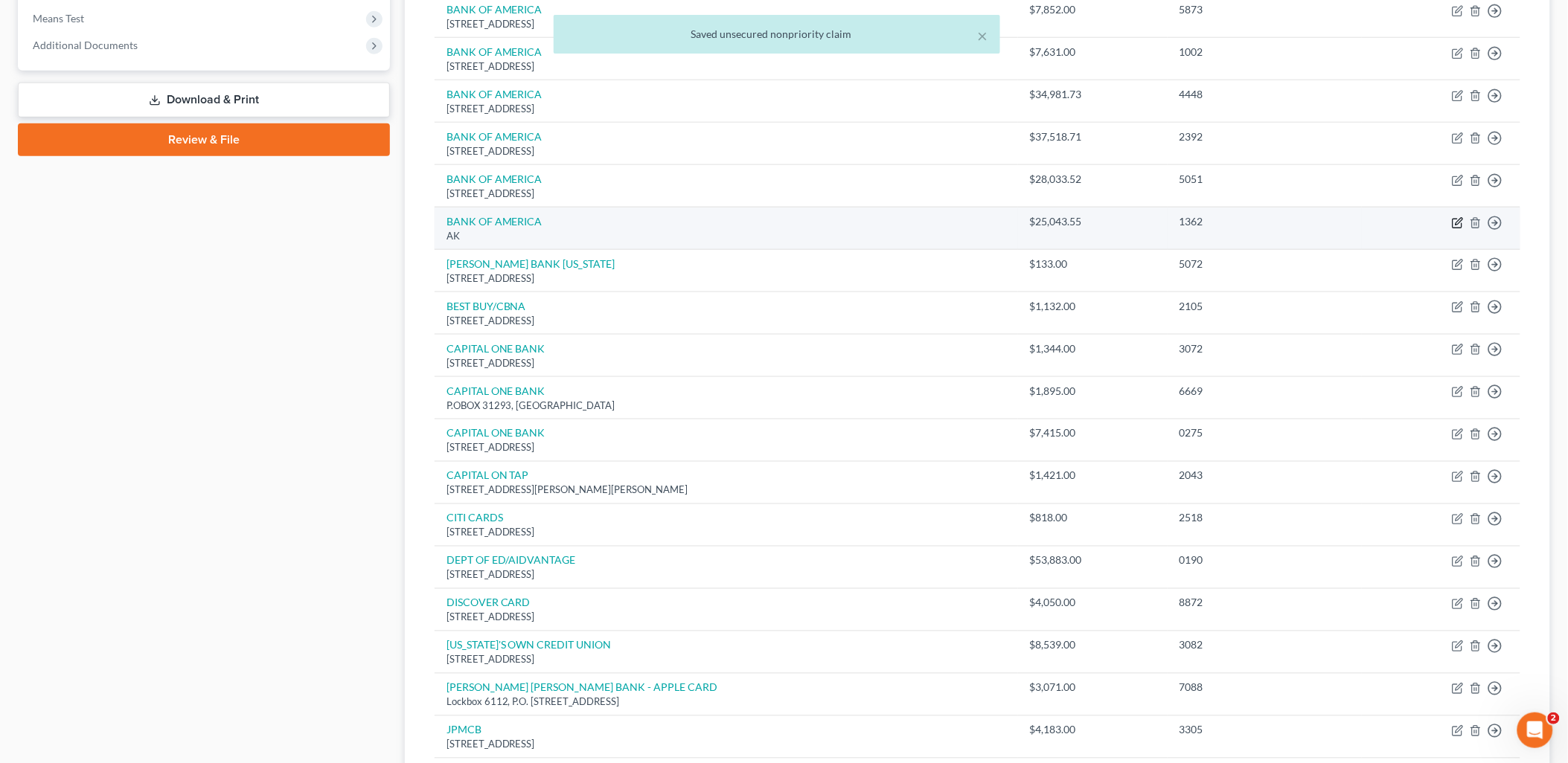
click at [1455, 220] on icon "button" at bounding box center [1458, 223] width 12 height 12
select select "1"
select select "14"
select select "0"
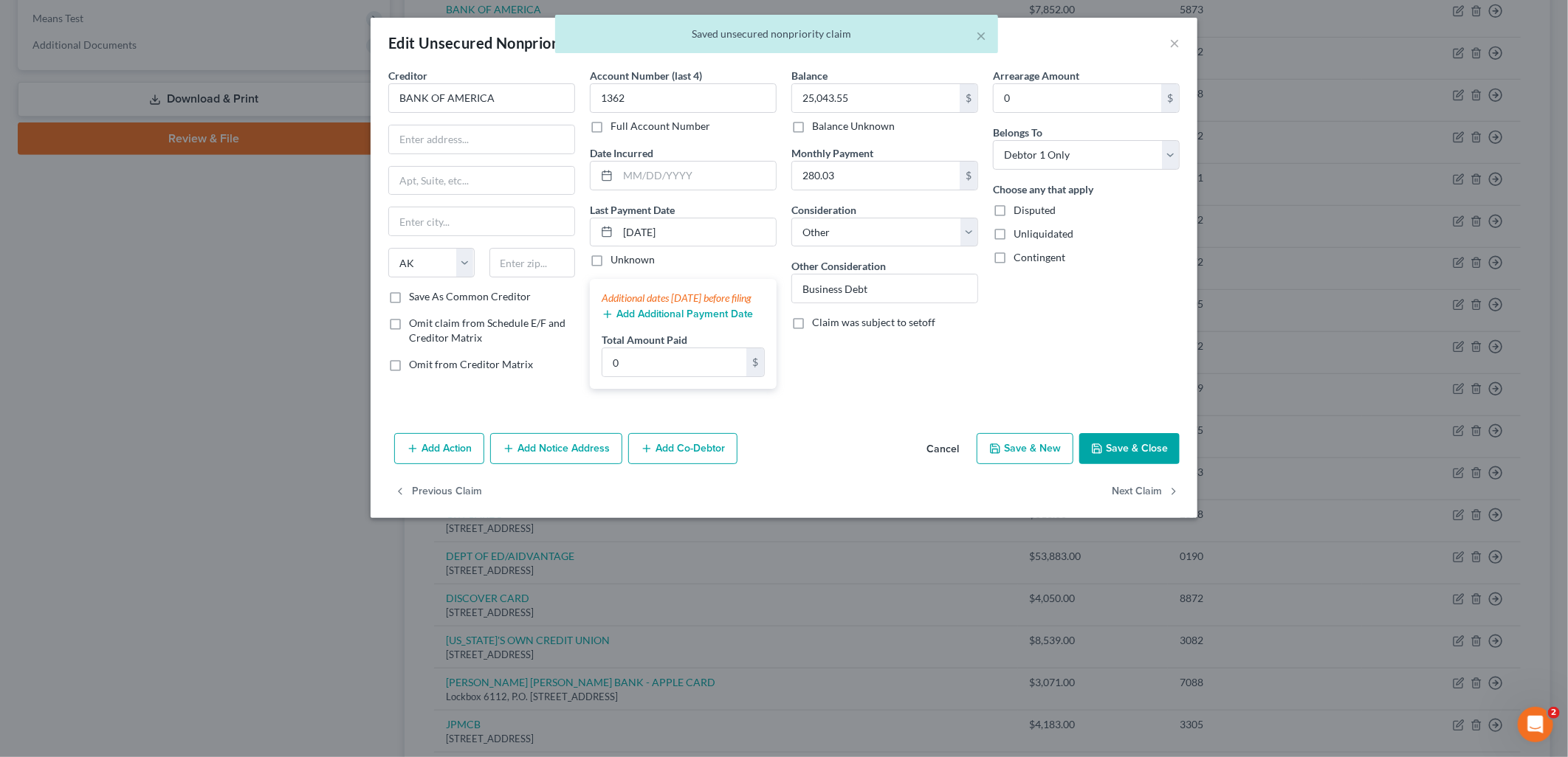
click at [526, 80] on div "Creditor * BANK OF AMERICA" at bounding box center [481, 90] width 187 height 45
click at [526, 97] on input "BANK OF AMERICA" at bounding box center [481, 98] width 187 height 30
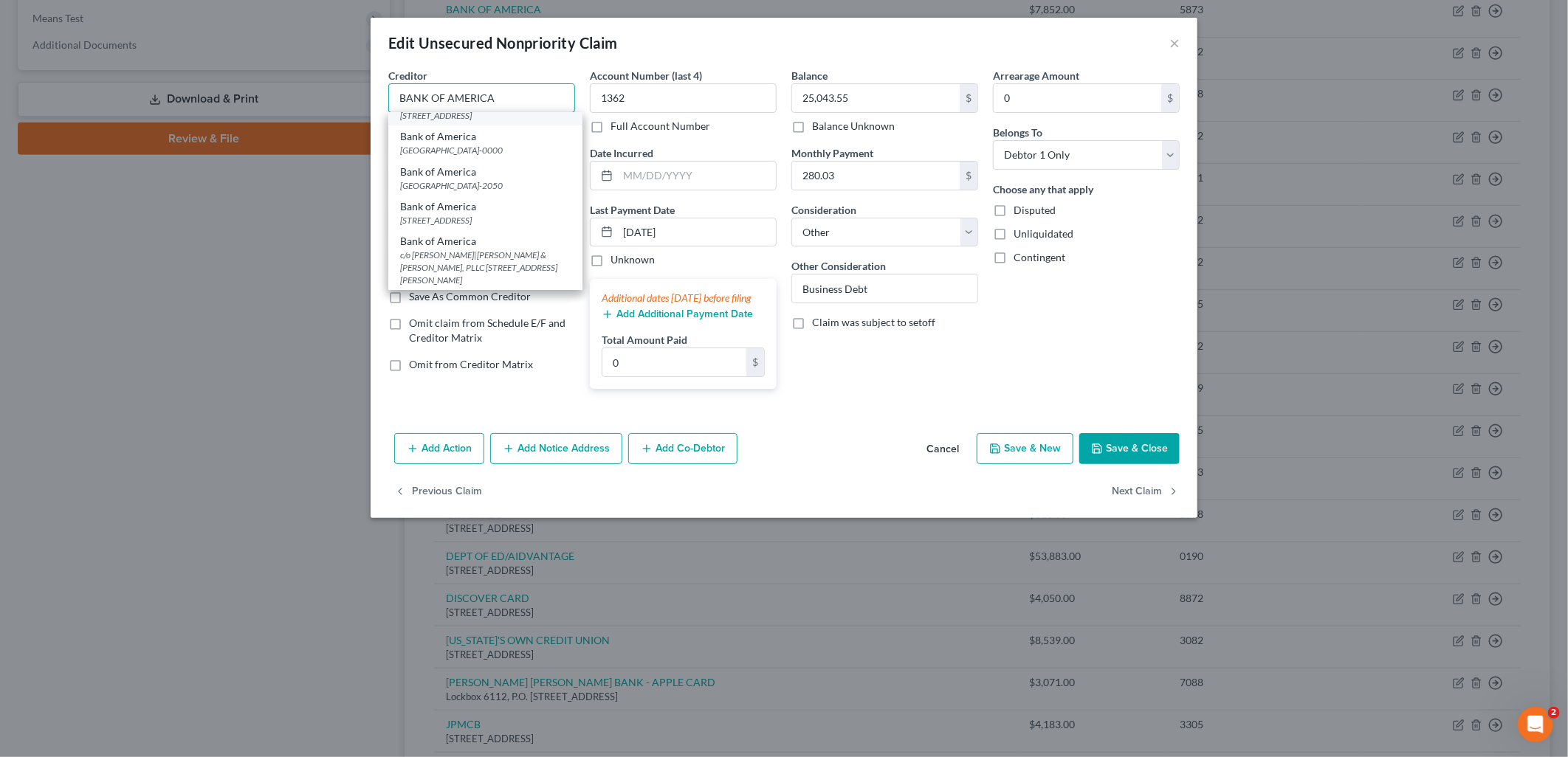
scroll to position [163, 0]
click at [519, 211] on div "Bank of America" at bounding box center [485, 204] width 170 height 14
type input "Bank of America"
type input "PO Box 982238"
type input "El Paso"
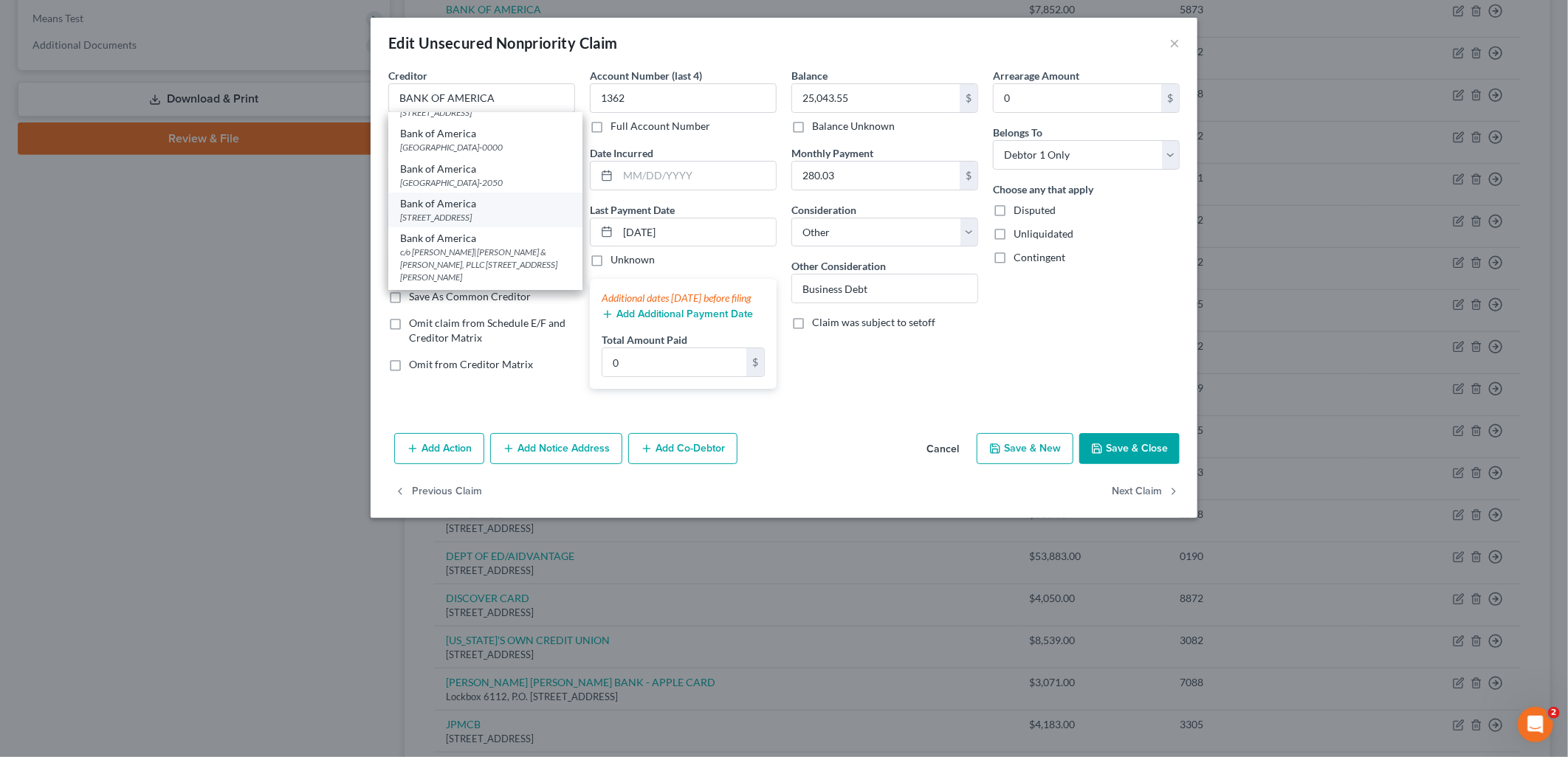
select select "45"
type input "79998-2238"
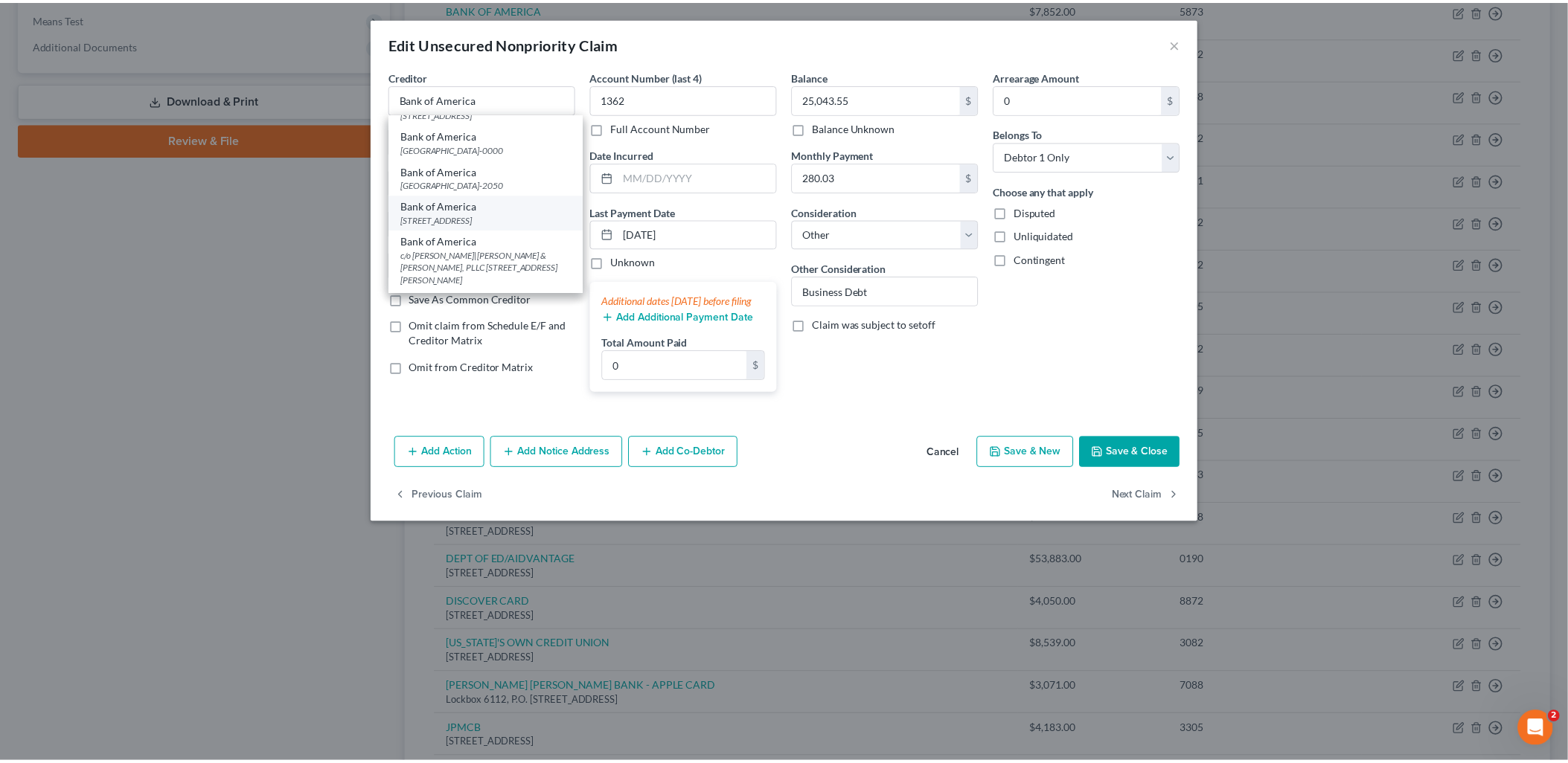
scroll to position [0, 0]
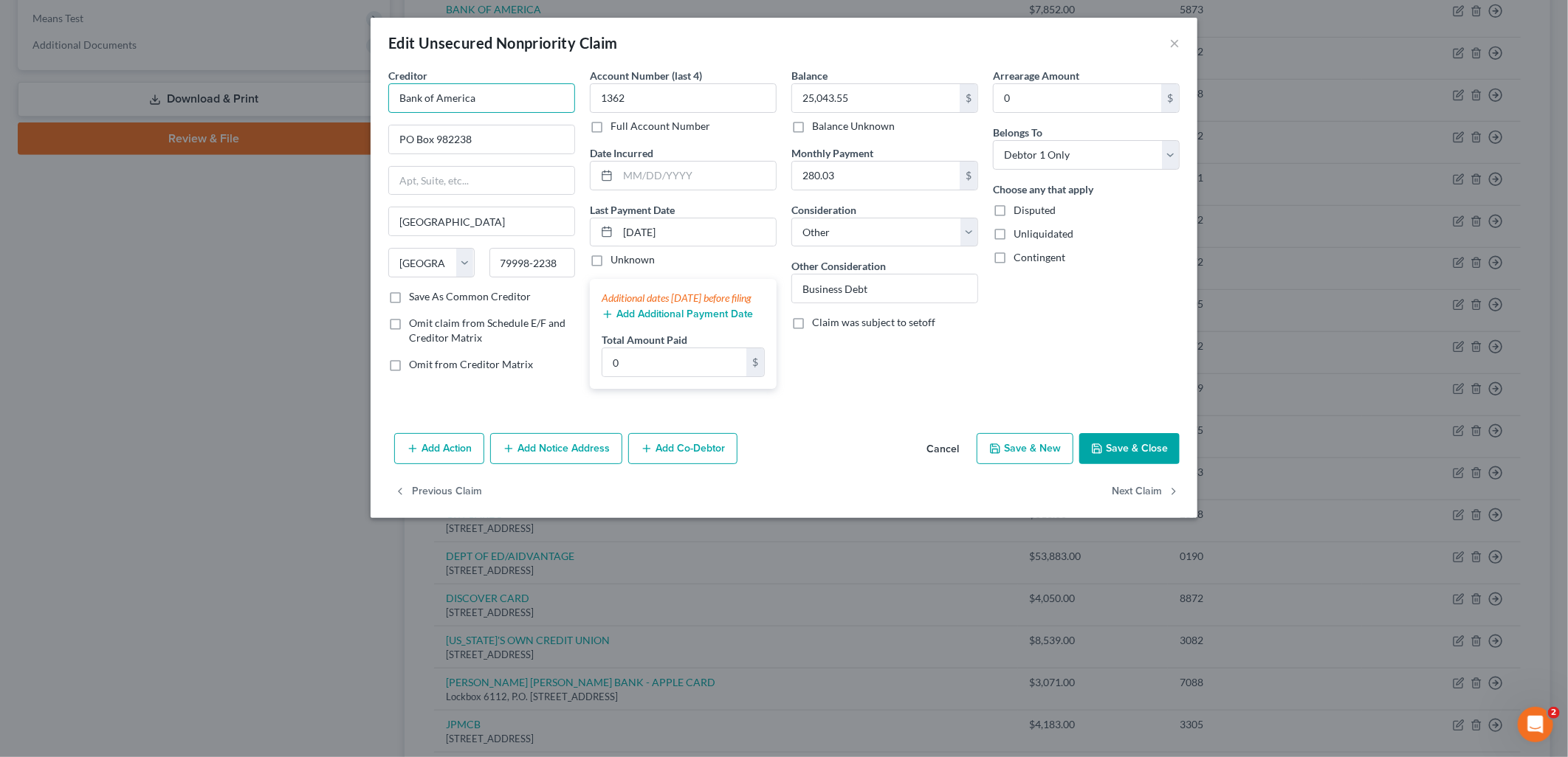
drag, startPoint x: 519, startPoint y: 106, endPoint x: 197, endPoint y: 65, distance: 324.6
click at [197, 66] on div "Edit Unsecured Nonpriority Claim × Creditor * Bank of America PO Box 982238 El …" at bounding box center [784, 378] width 1568 height 757
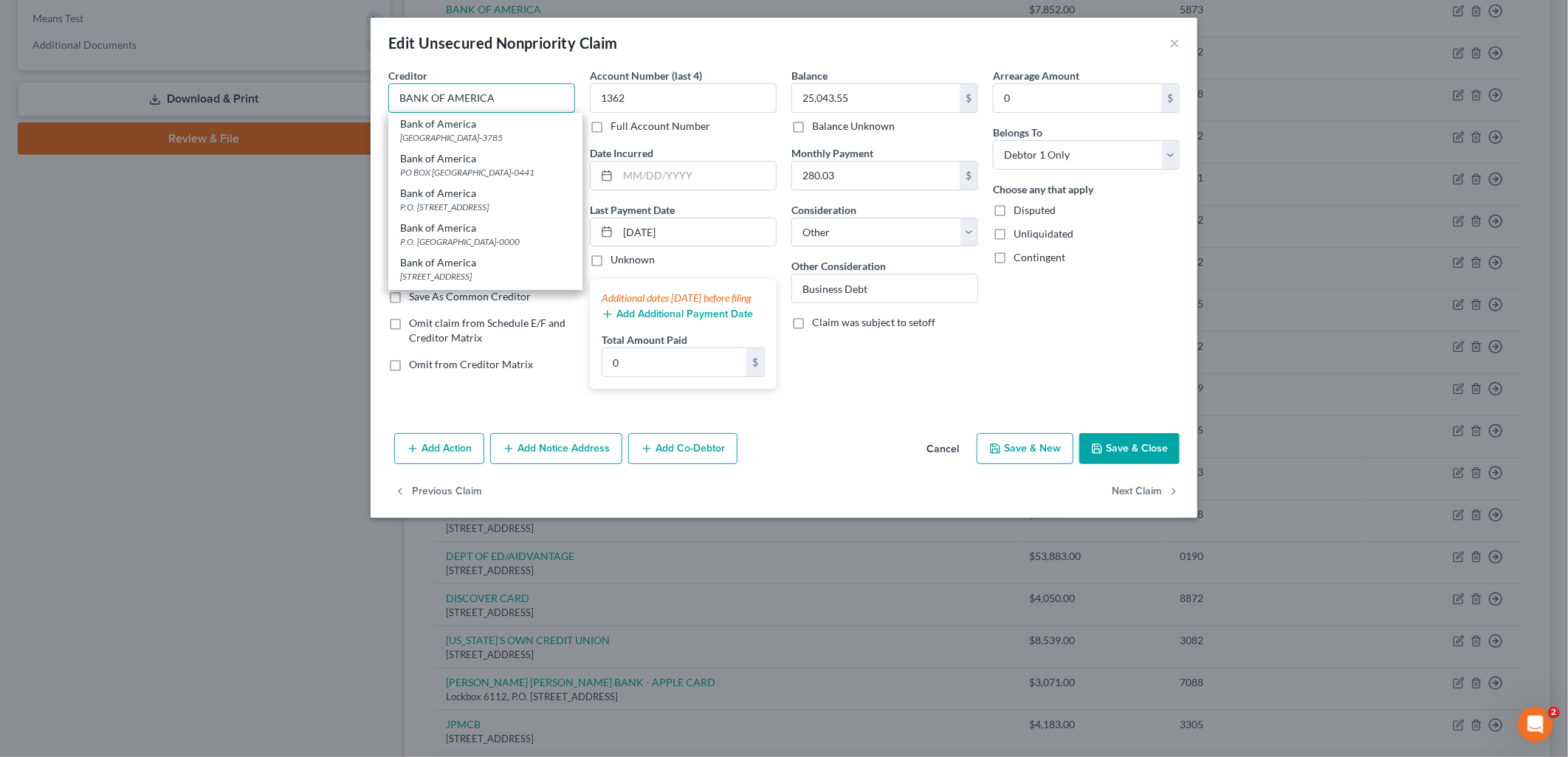
type input "BANK OF AMERICA"
click at [971, 375] on div "Balance 25,043.55 $ Balance Unknown Balance Undetermined 25,043.55 $ Balance Un…" at bounding box center [884, 234] width 202 height 333
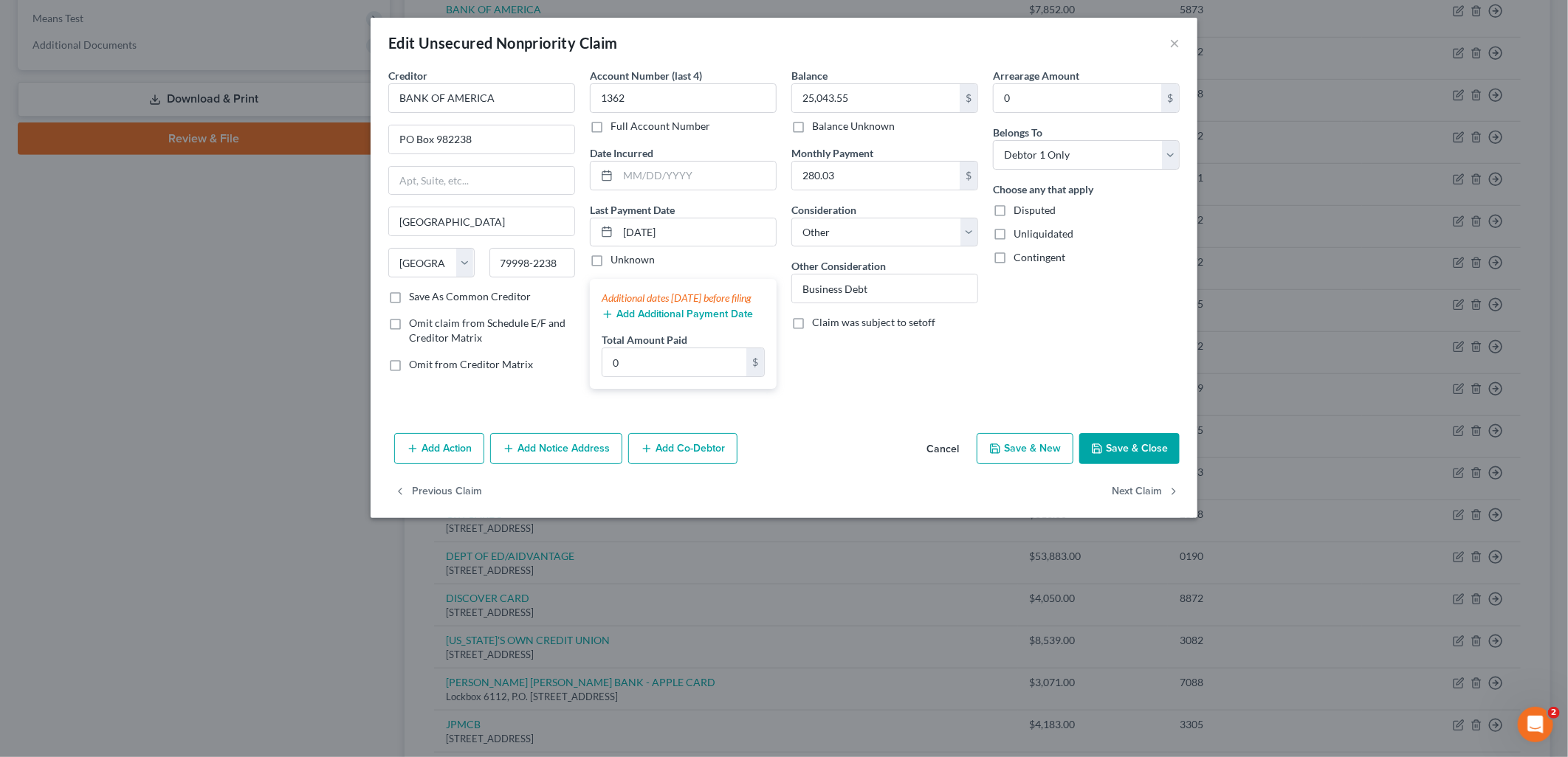
click at [1127, 456] on button "Save & Close" at bounding box center [1129, 449] width 101 height 31
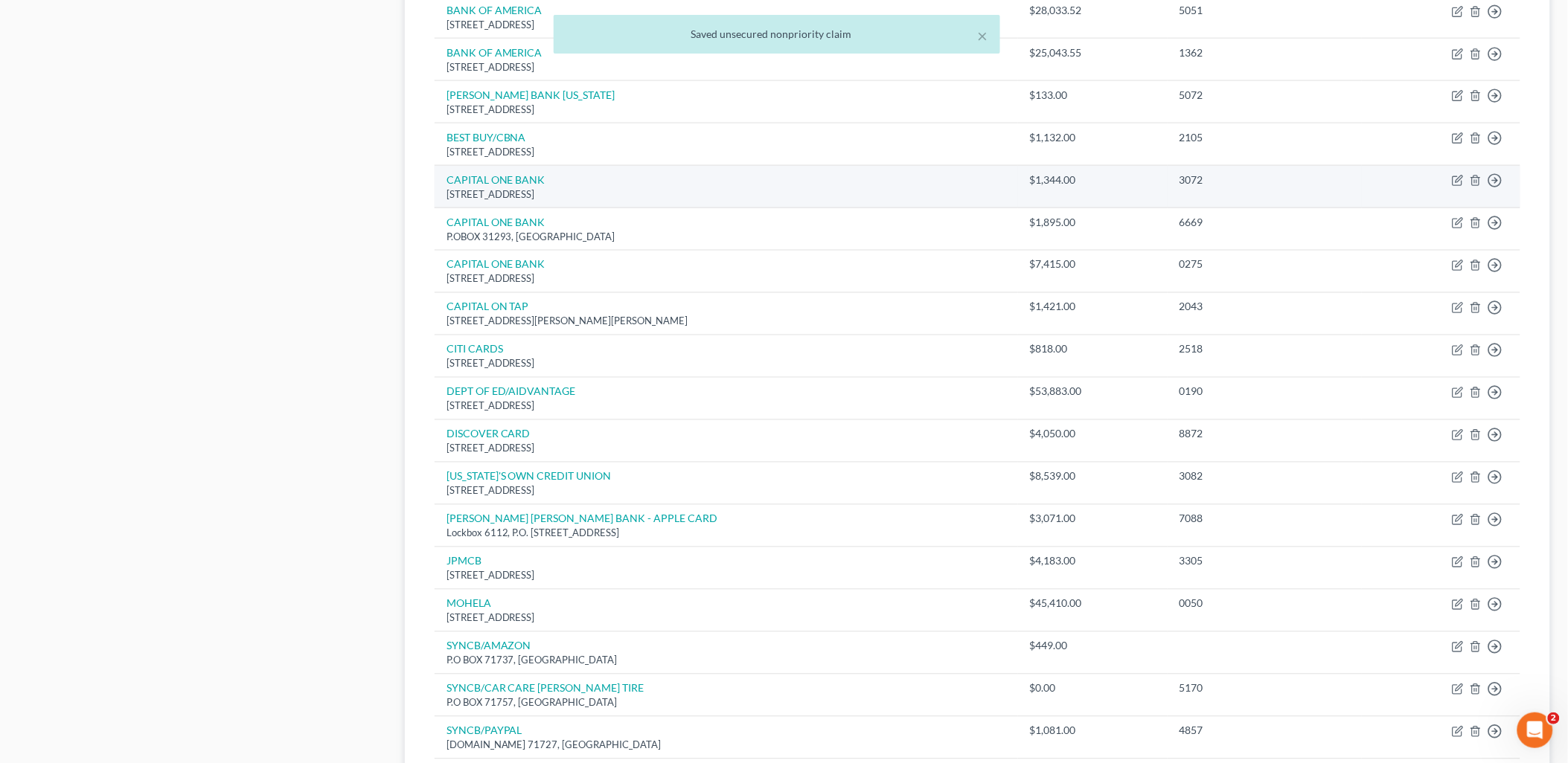
scroll to position [744, 0]
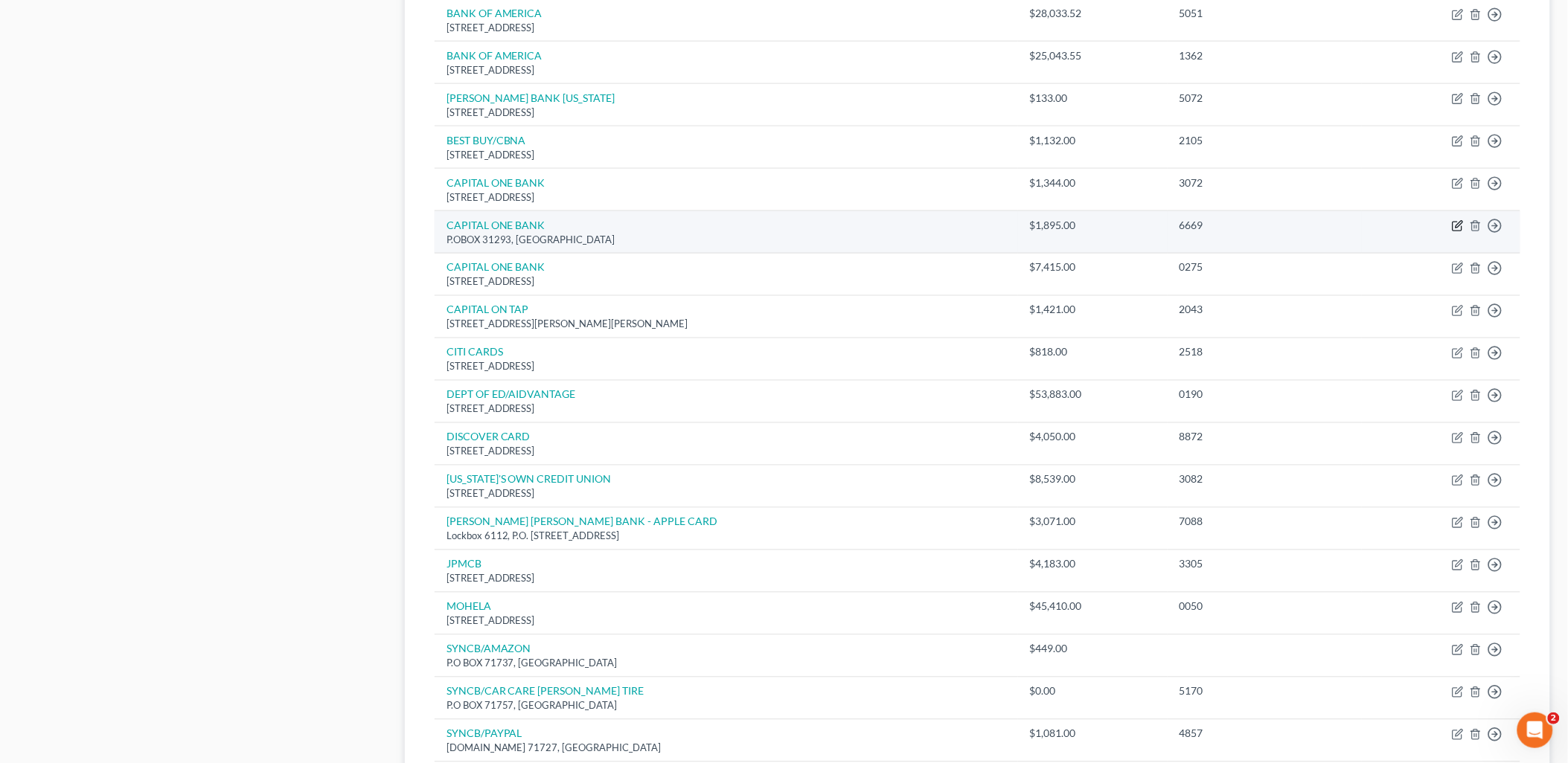
click at [1456, 224] on icon "button" at bounding box center [1458, 227] width 12 height 12
select select "46"
select select "2"
select select "0"
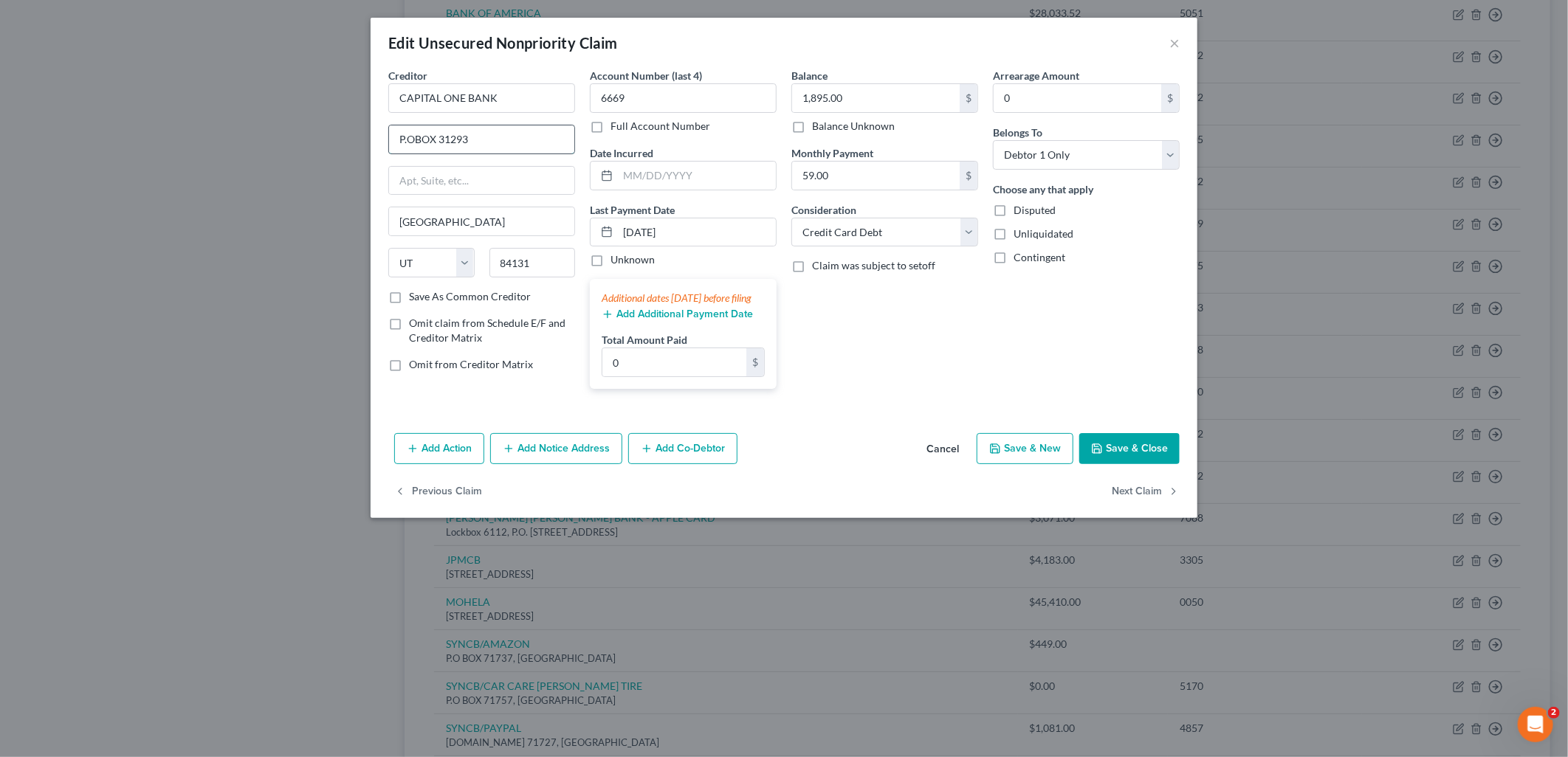
click at [412, 139] on input "P.OBOX 31293" at bounding box center [482, 139] width 186 height 28
type input "P.O BOX 31293"
click at [1122, 459] on button "Save & Close" at bounding box center [1129, 449] width 101 height 31
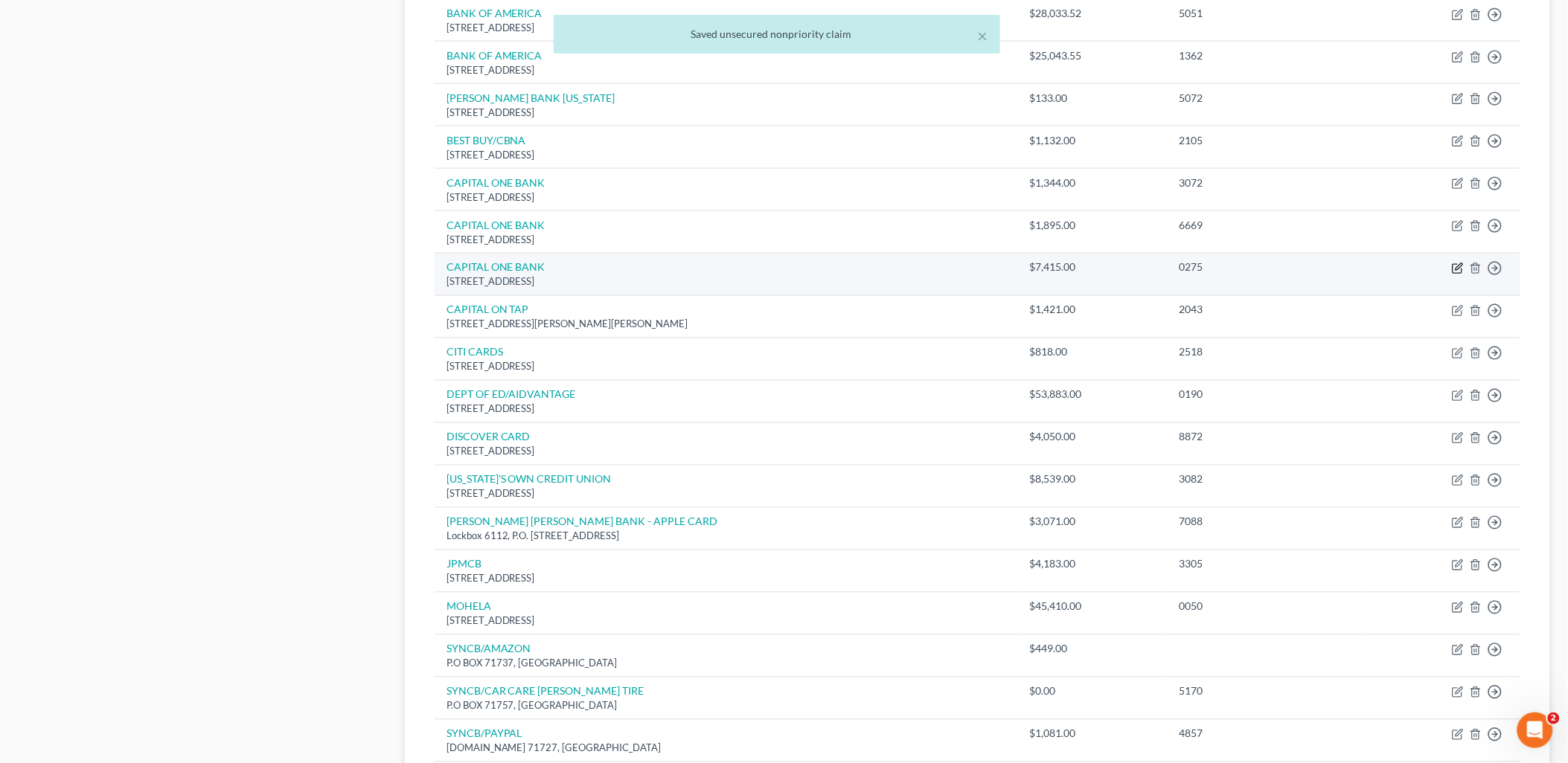
click at [1454, 270] on icon "button" at bounding box center [1457, 269] width 9 height 9
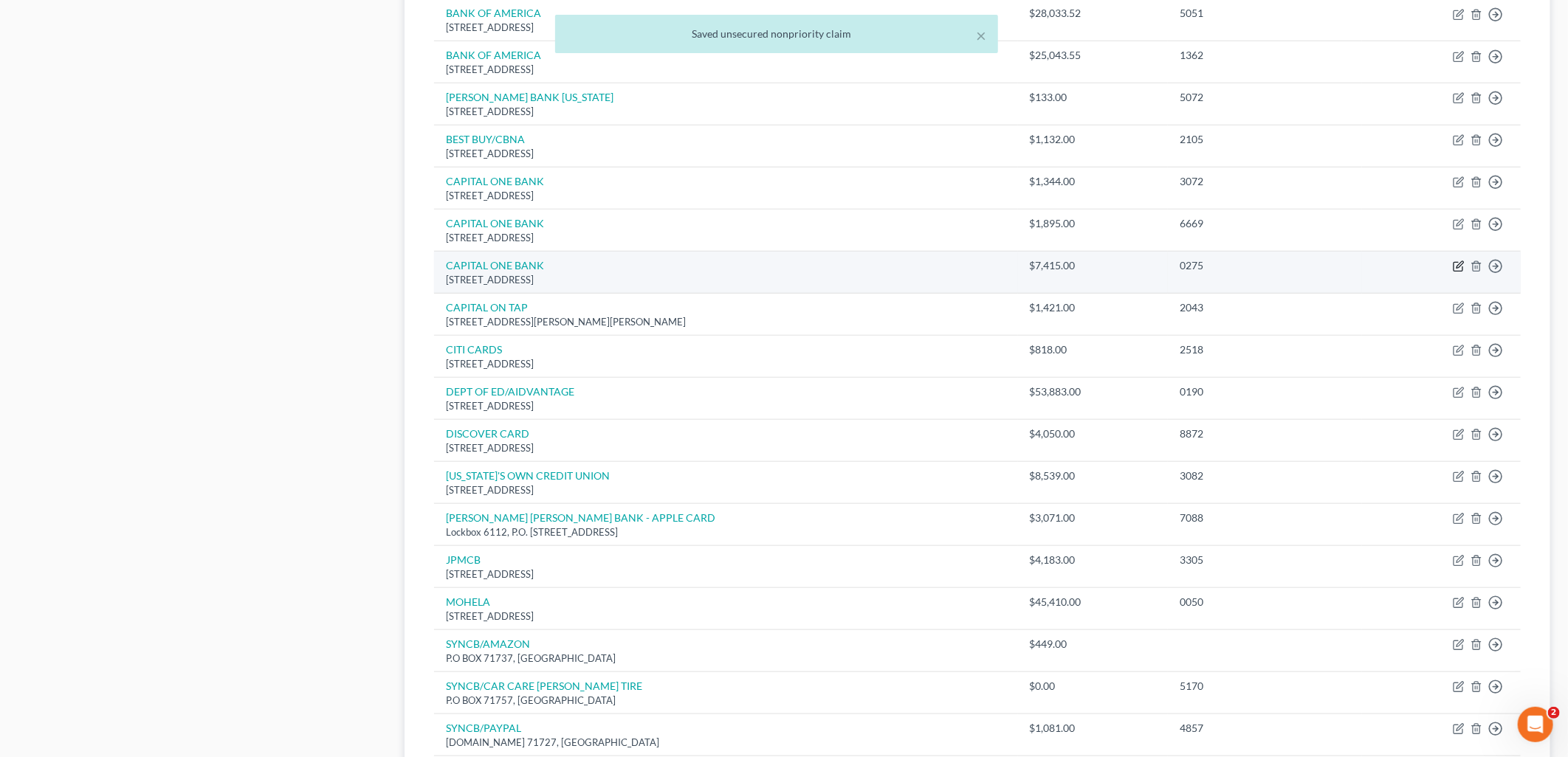
select select "46"
select select "14"
select select "0"
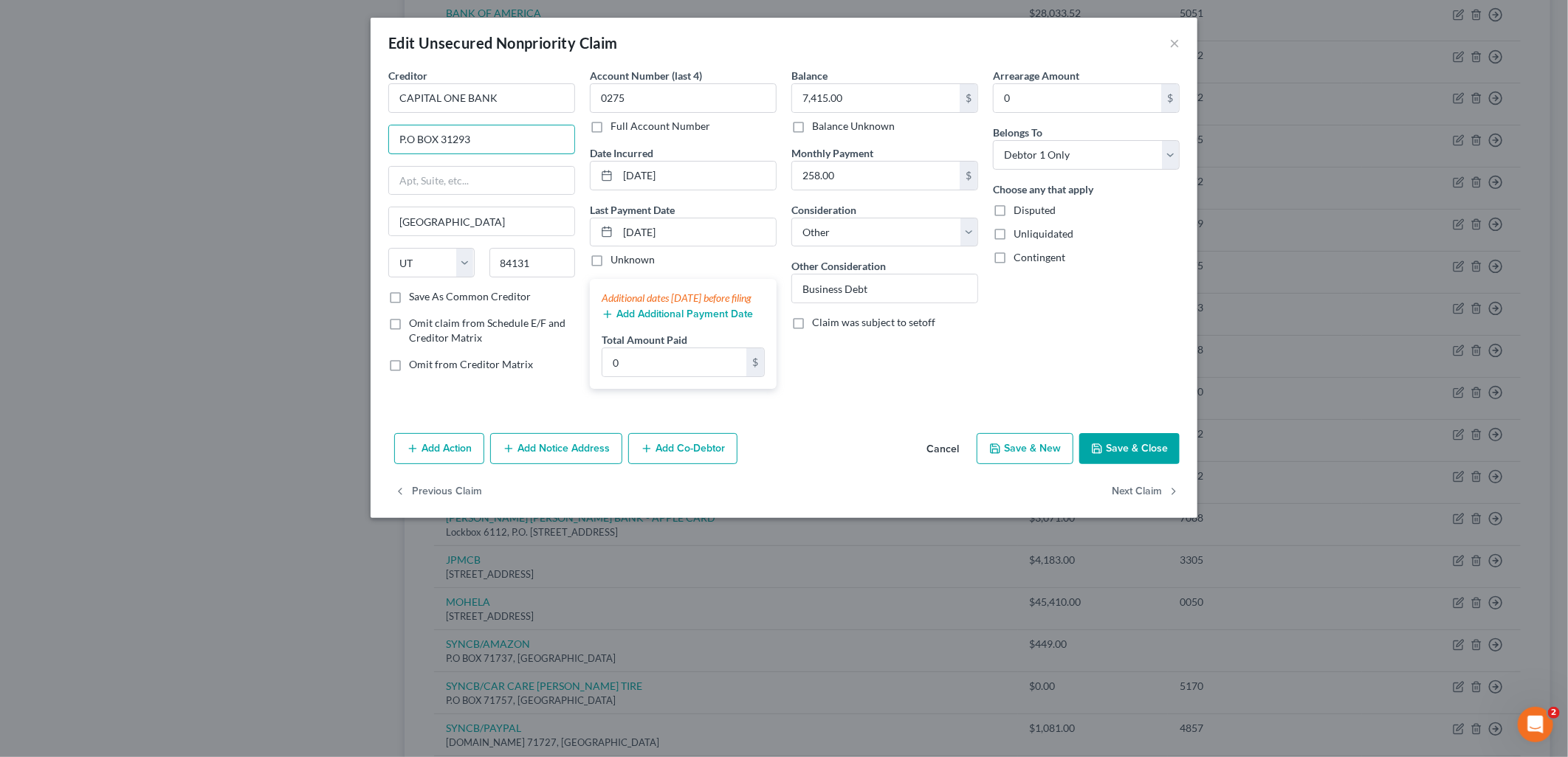
type input "P.O BOX 31293"
click at [1144, 457] on button "Save & Close" at bounding box center [1129, 449] width 101 height 31
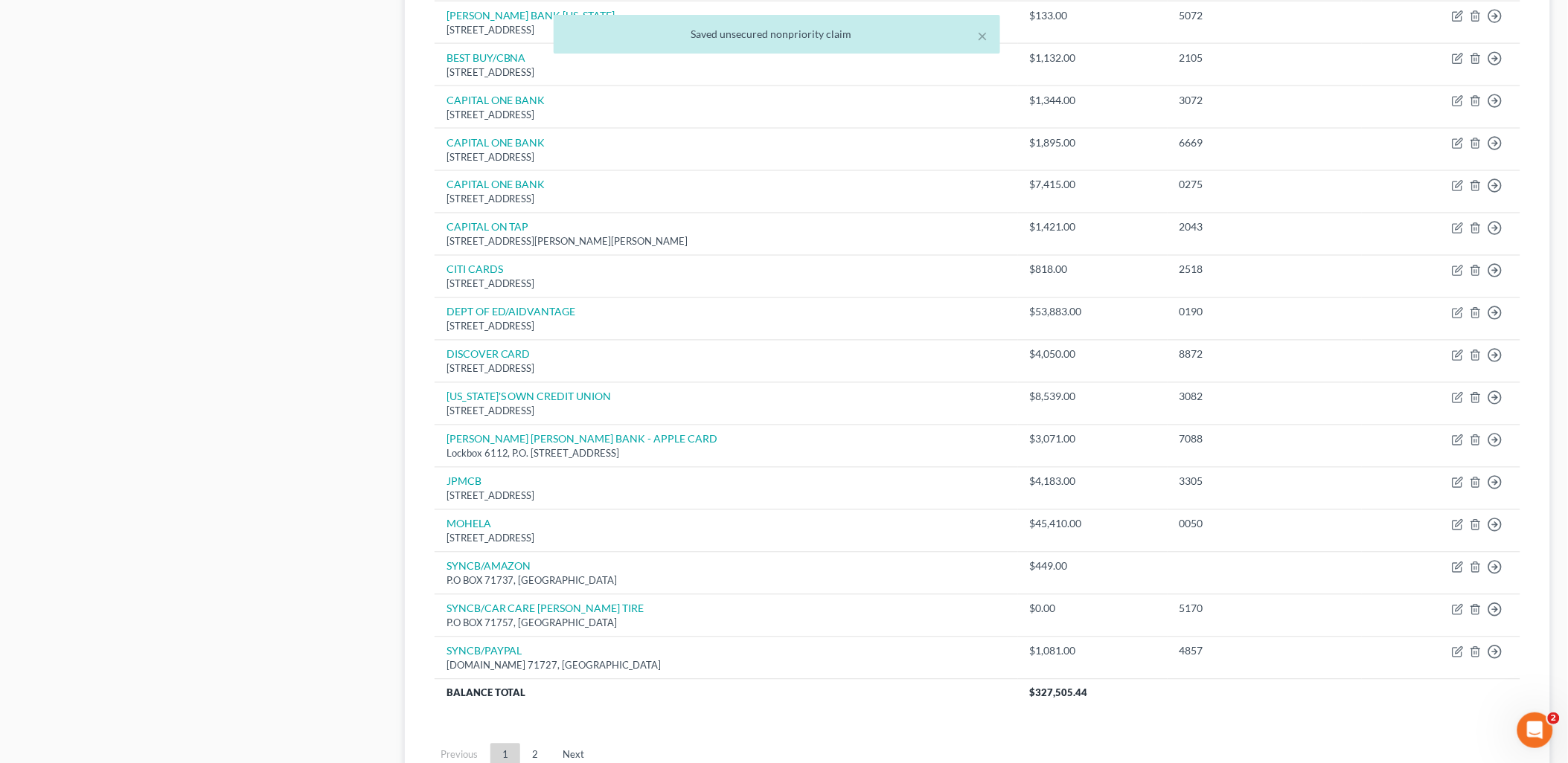
scroll to position [909, 0]
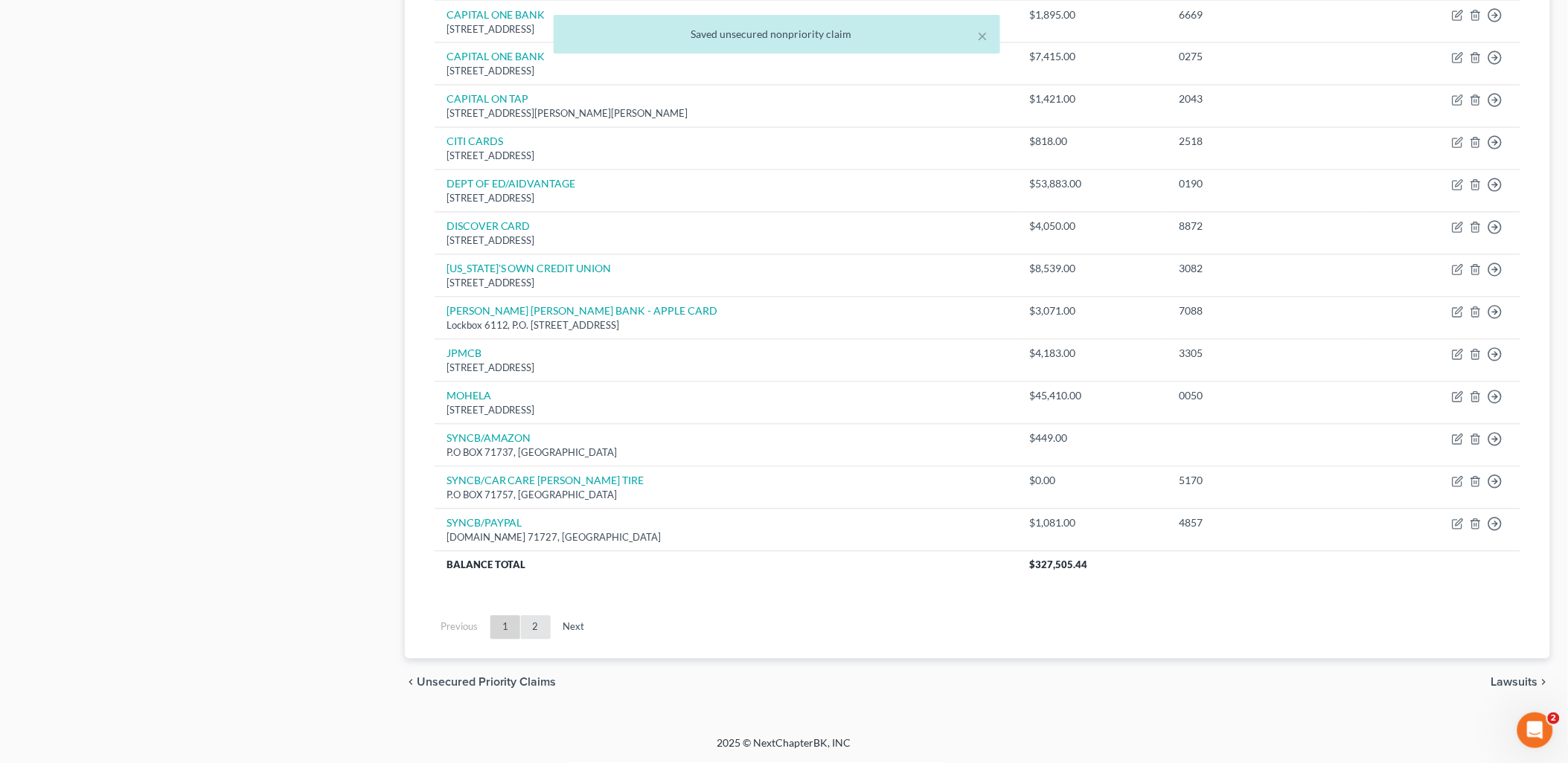
click at [544, 637] on link "2" at bounding box center [536, 628] width 30 height 24
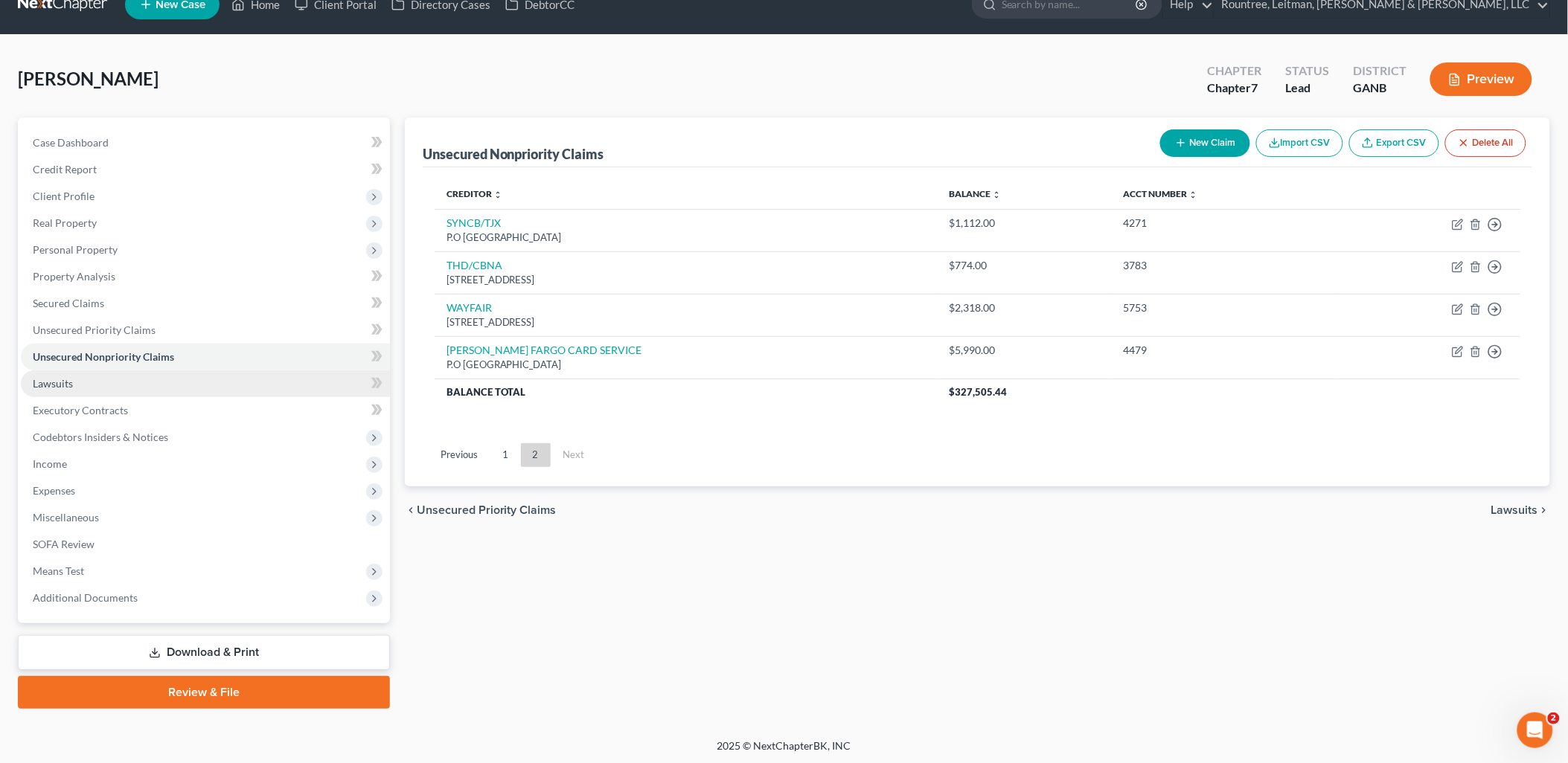
click at [184, 383] on link "Lawsuits" at bounding box center [205, 384] width 369 height 27
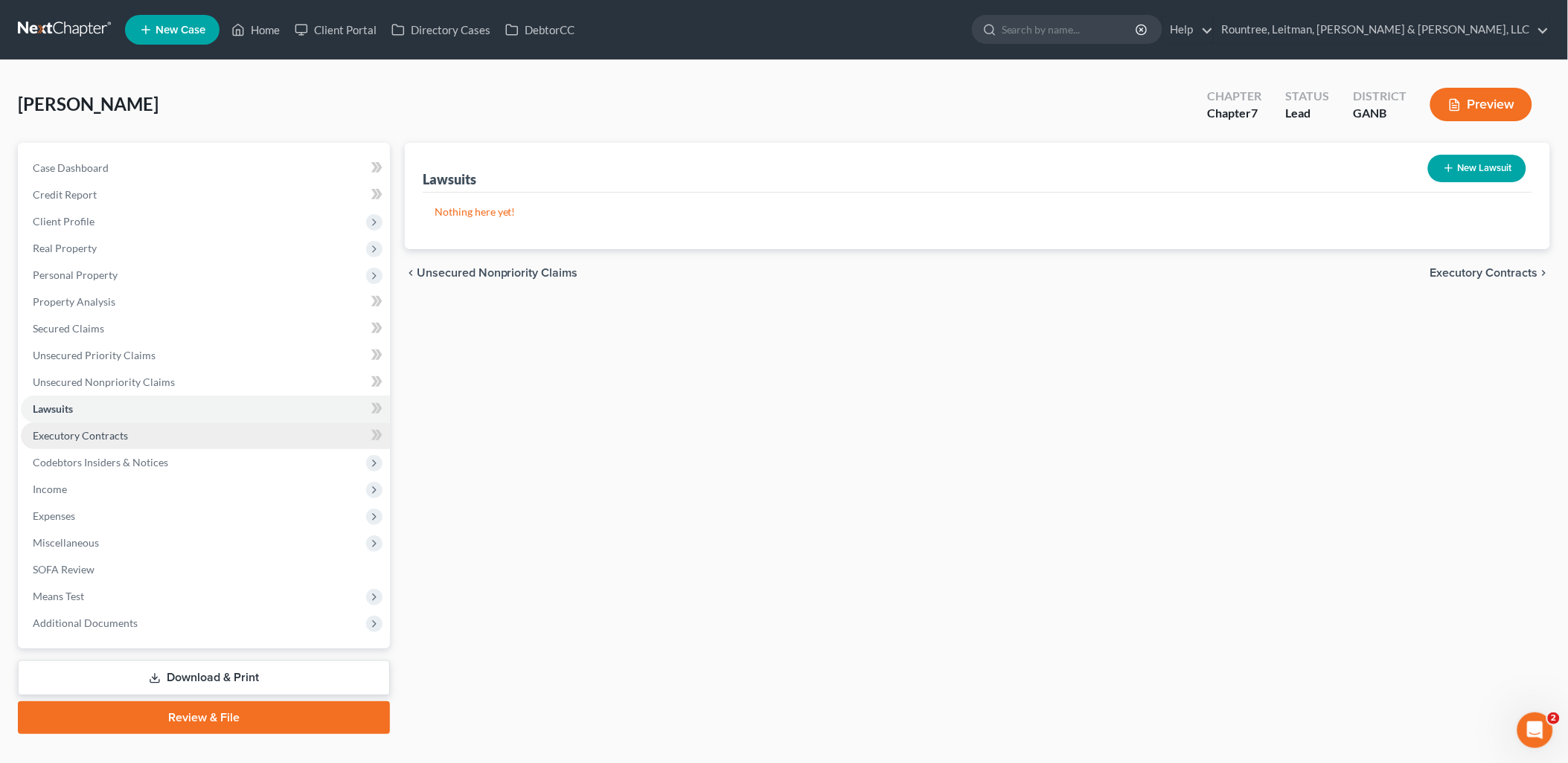
click at [165, 428] on link "Executory Contracts" at bounding box center [205, 435] width 369 height 27
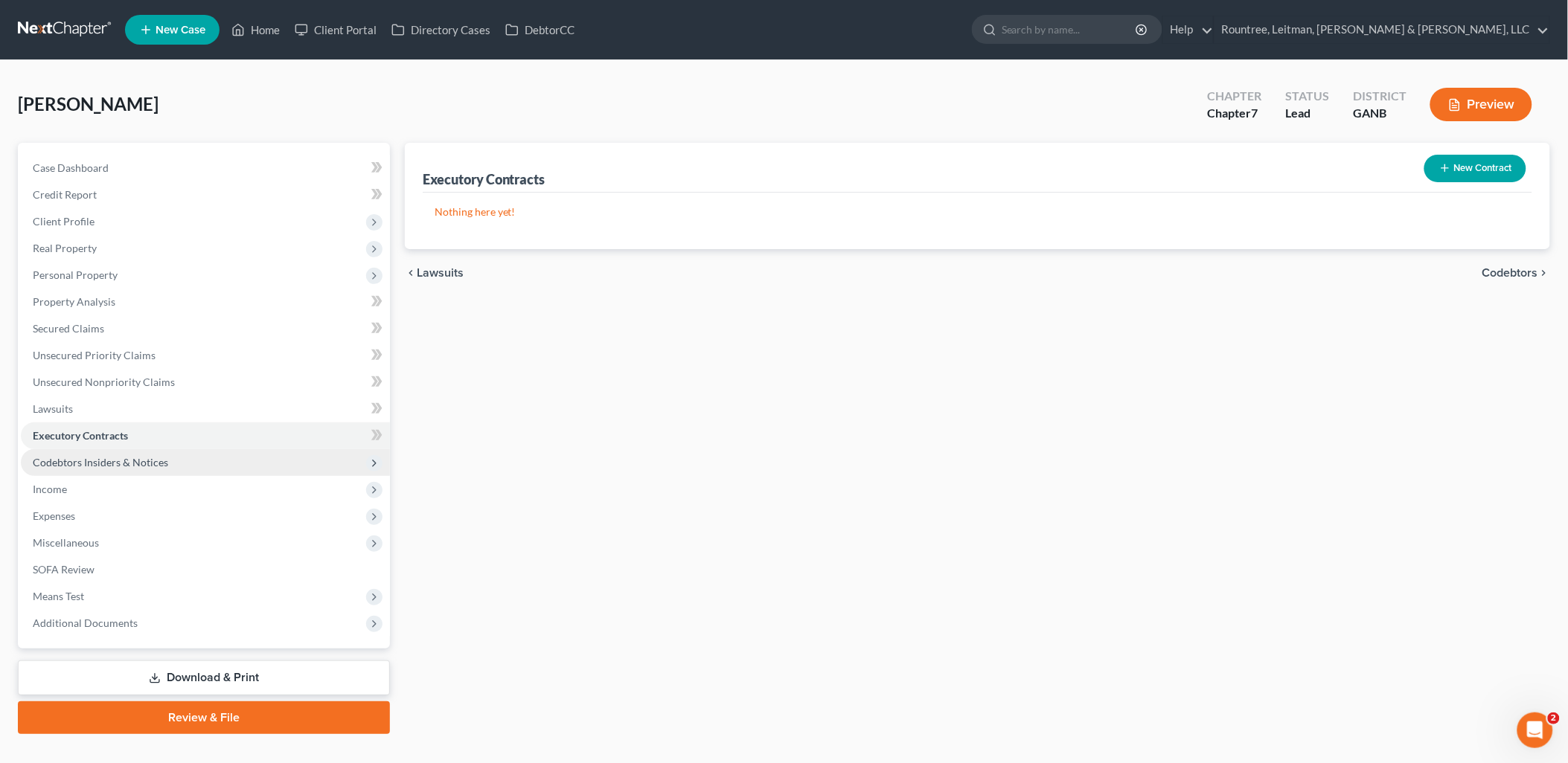
click at [149, 459] on span "Codebtors Insiders & Notices" at bounding box center [100, 462] width 136 height 13
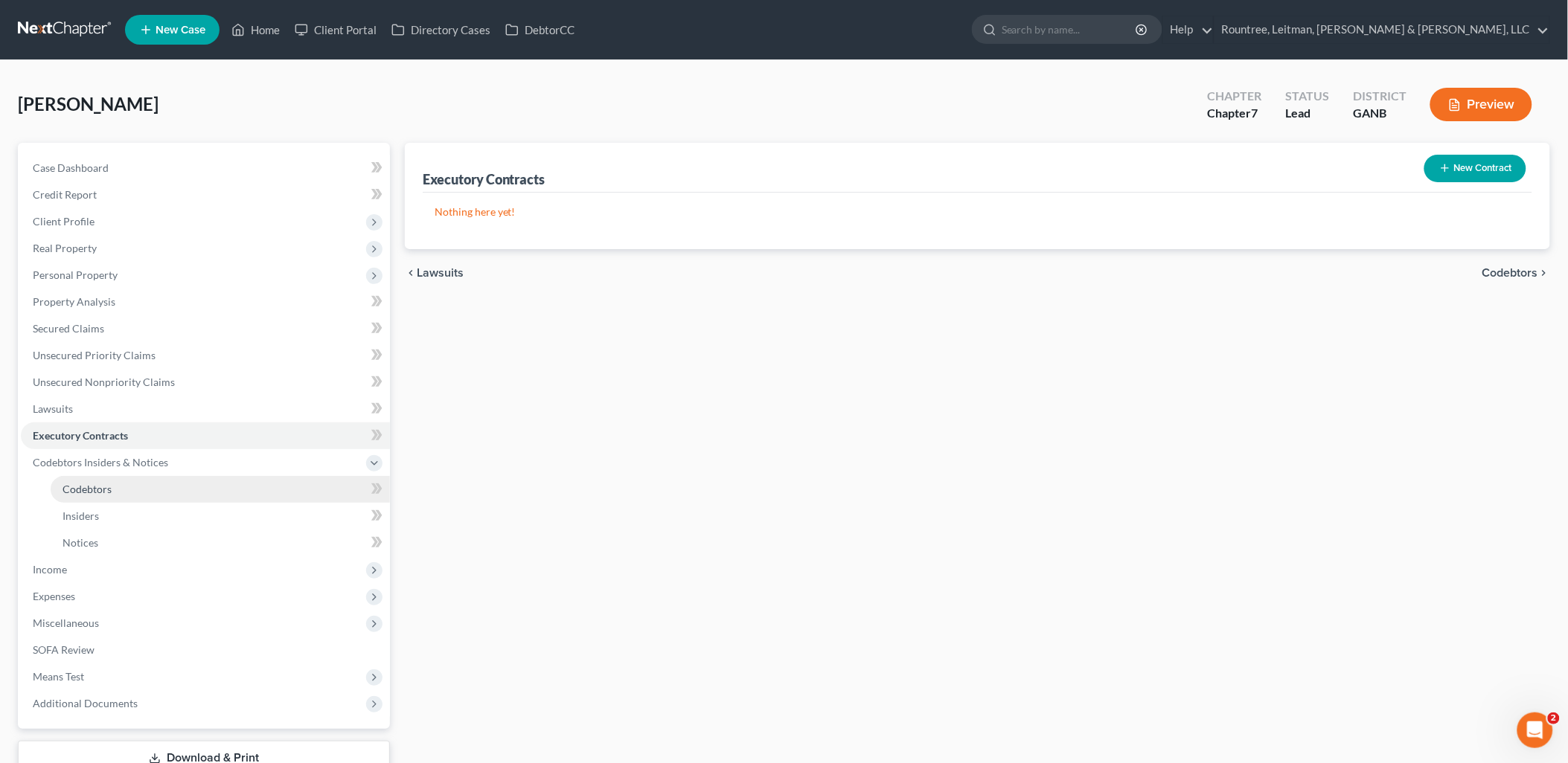
click at [118, 488] on link "Codebtors" at bounding box center [220, 489] width 339 height 27
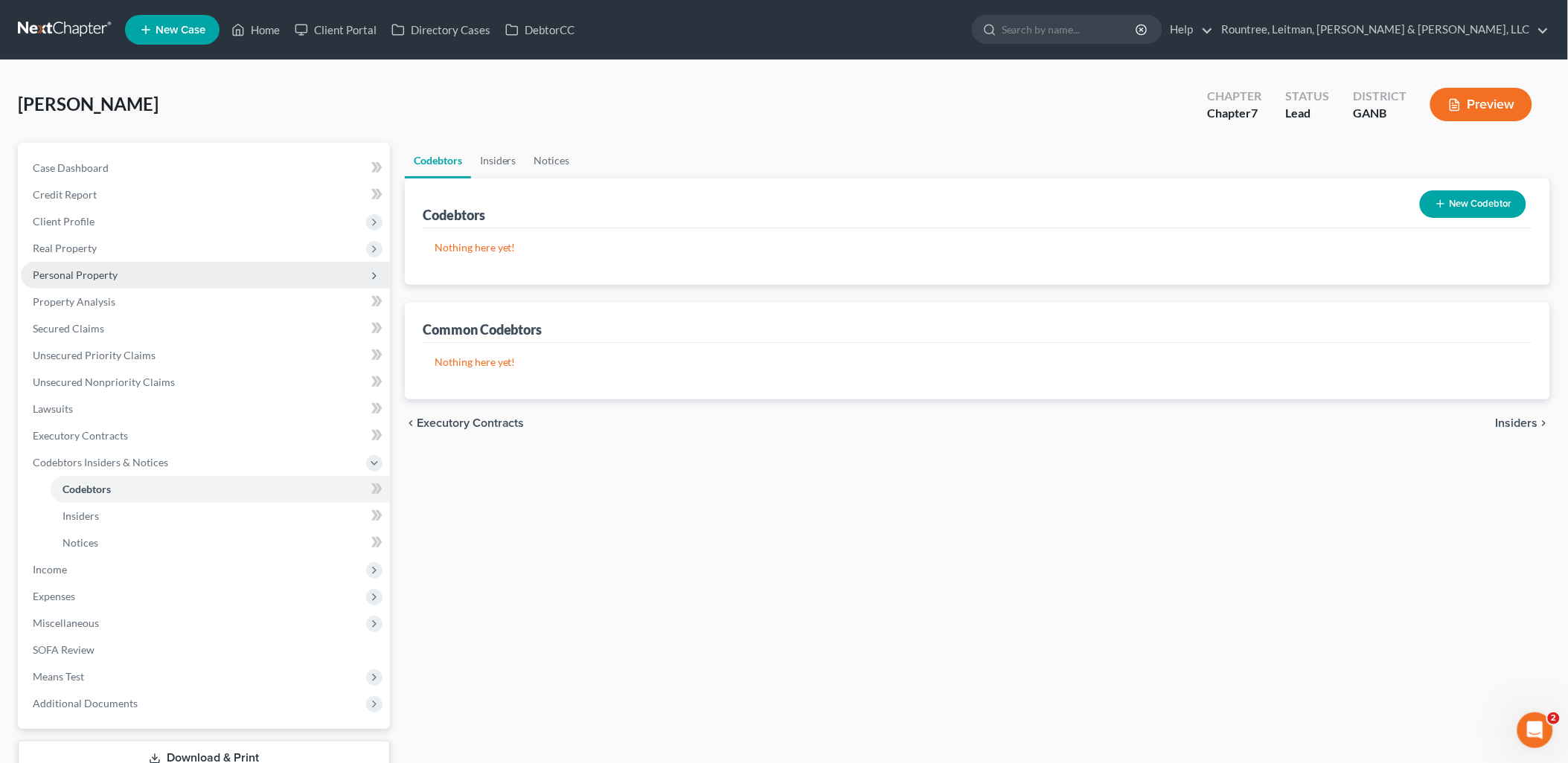
click at [116, 279] on span "Personal Property" at bounding box center [205, 275] width 369 height 27
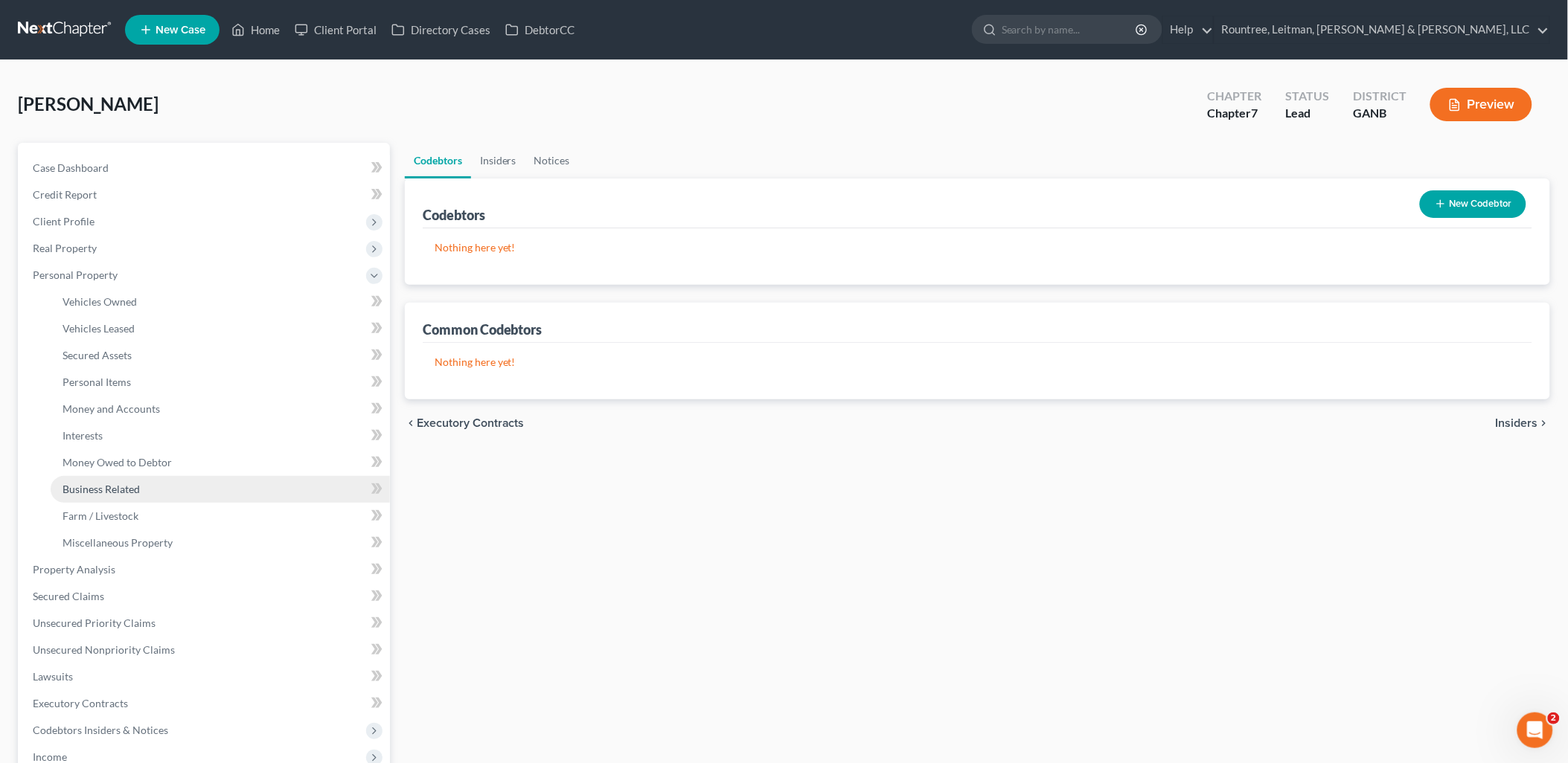
click at [123, 485] on span "Business Related" at bounding box center [101, 488] width 77 height 13
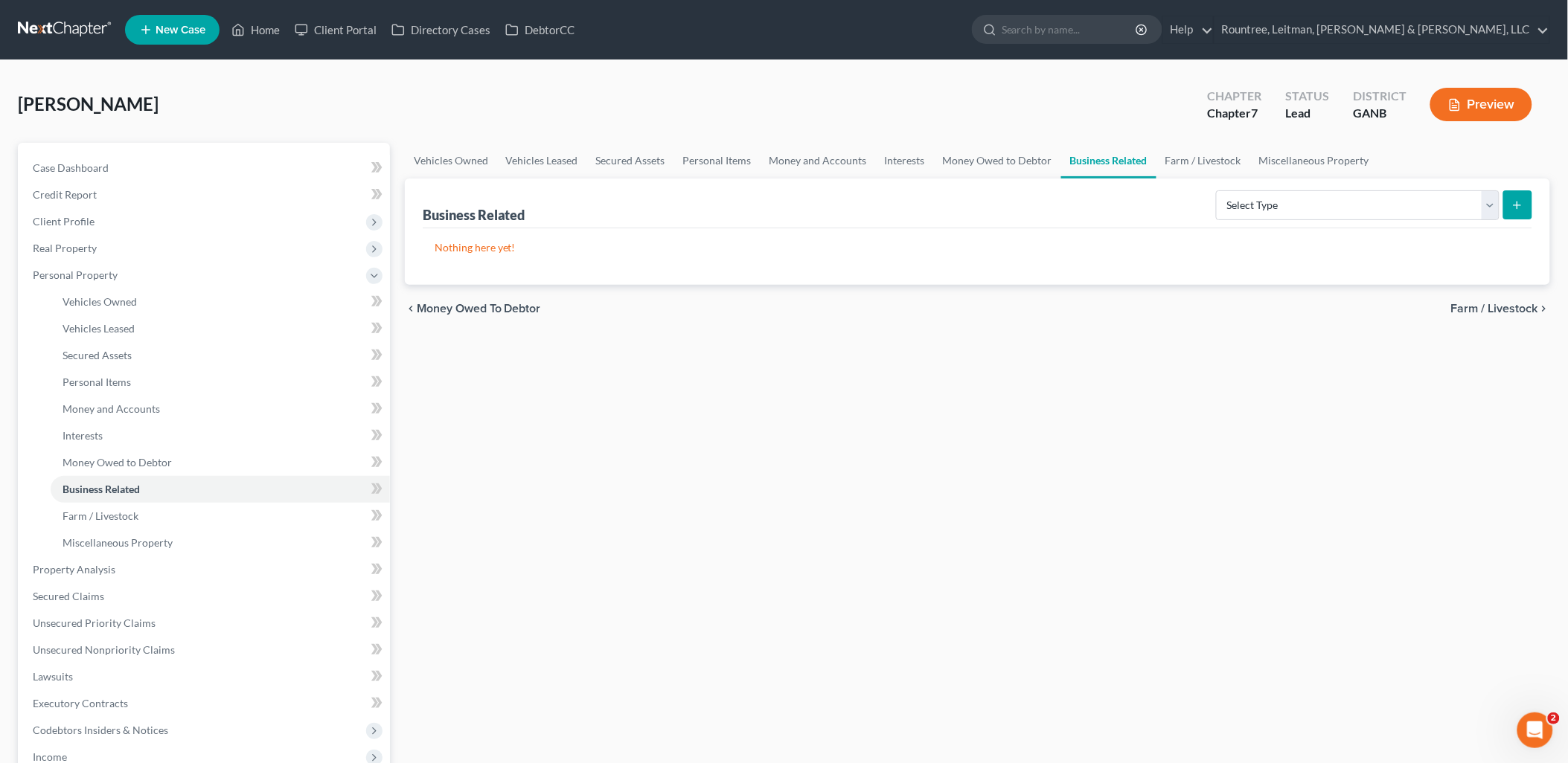
click at [905, 436] on div "Vehicles Owned Vehicles Leased Secured Assets Personal Items Money and Accounts…" at bounding box center [977, 572] width 1160 height 859
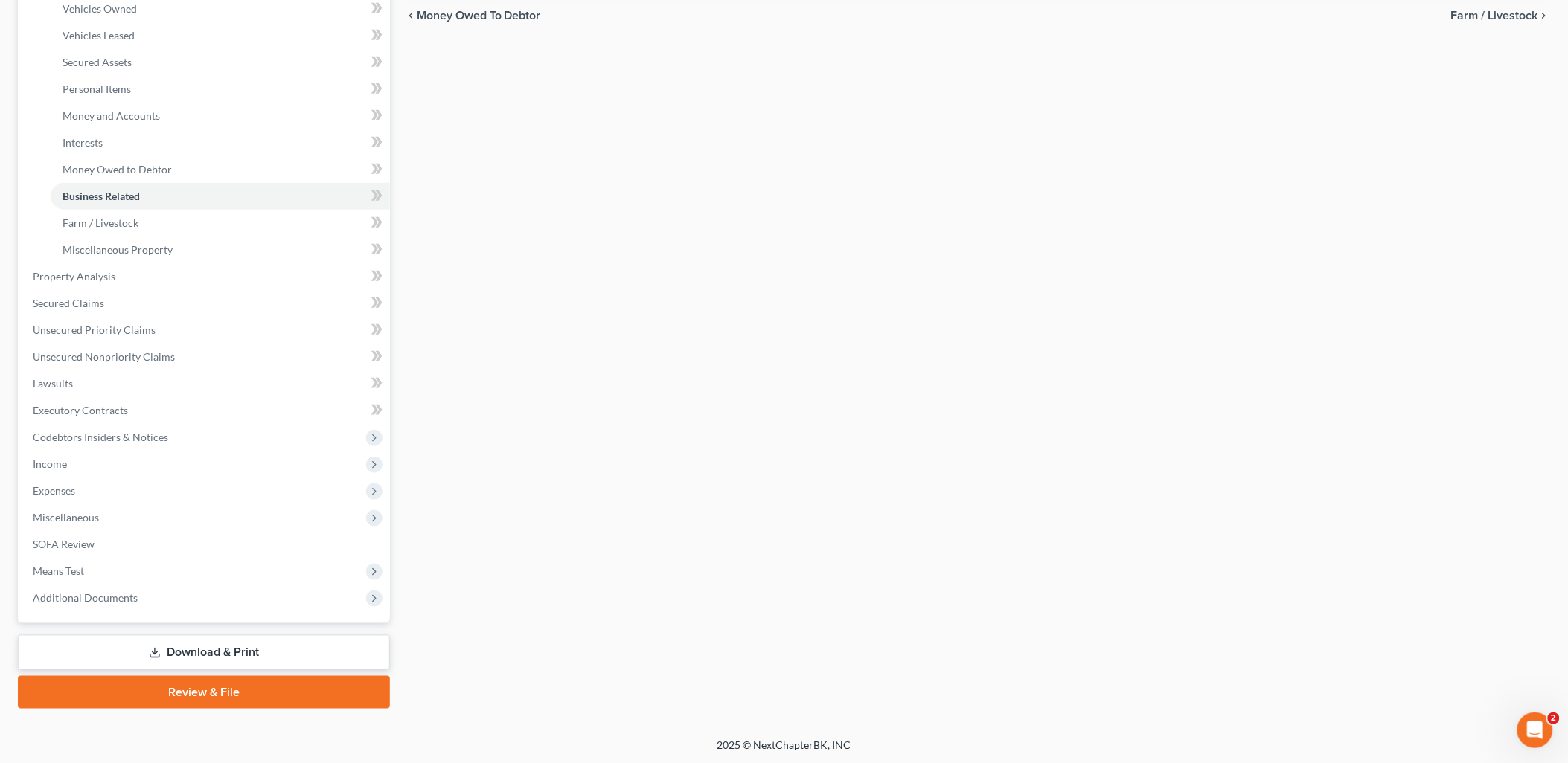
drag, startPoint x: 222, startPoint y: 652, endPoint x: 249, endPoint y: 612, distance: 48.3
click at [222, 651] on link "Download & Print" at bounding box center [204, 652] width 372 height 35
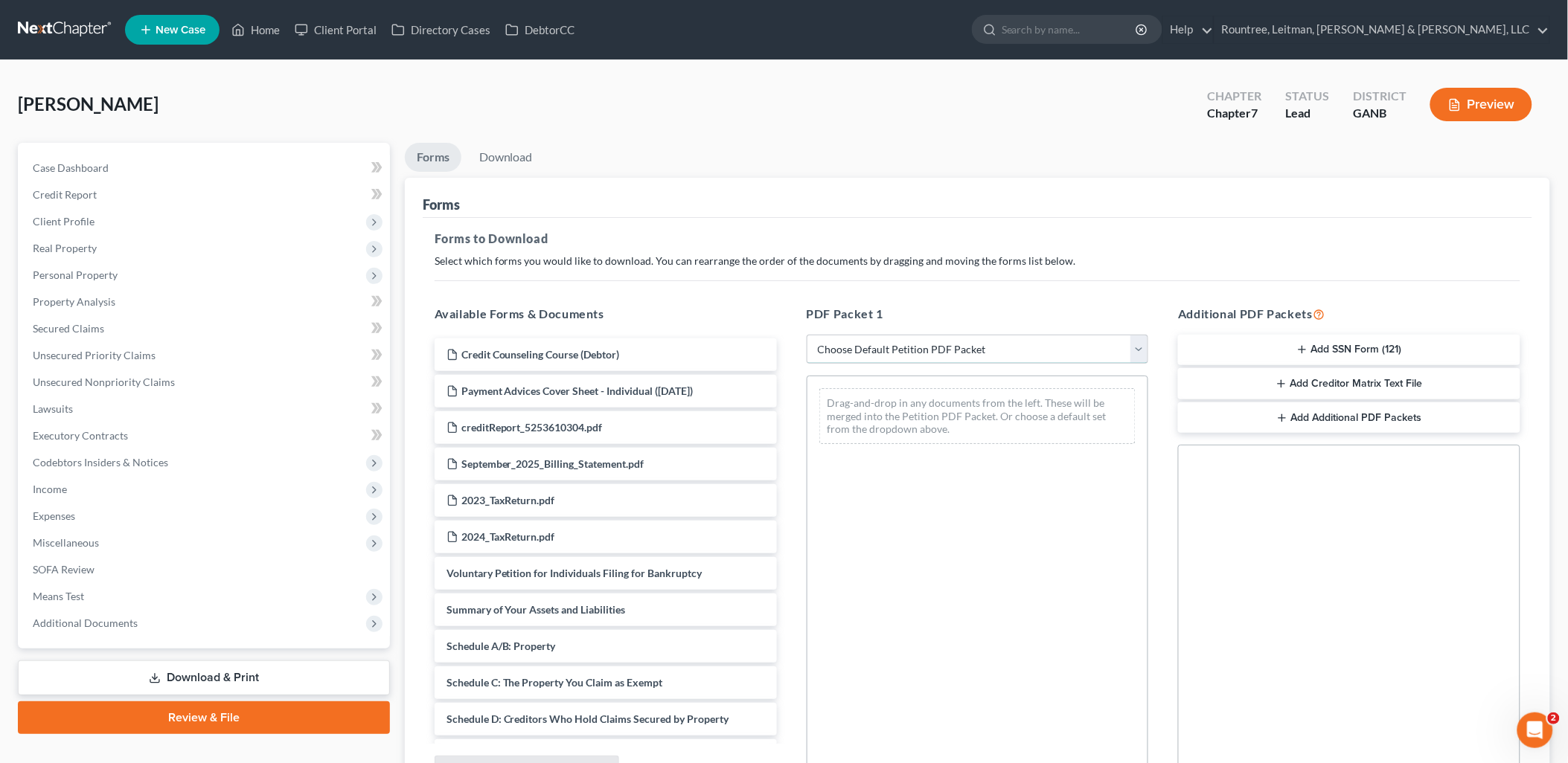
click at [911, 343] on select "Choose Default Petition PDF Packet Complete Bankruptcy Petition (all forms and …" at bounding box center [977, 349] width 343 height 30
select select "0"
click at [812, 335] on select "Choose Default Petition PDF Packet Complete Bankruptcy Petition (all forms and …" at bounding box center [977, 349] width 343 height 30
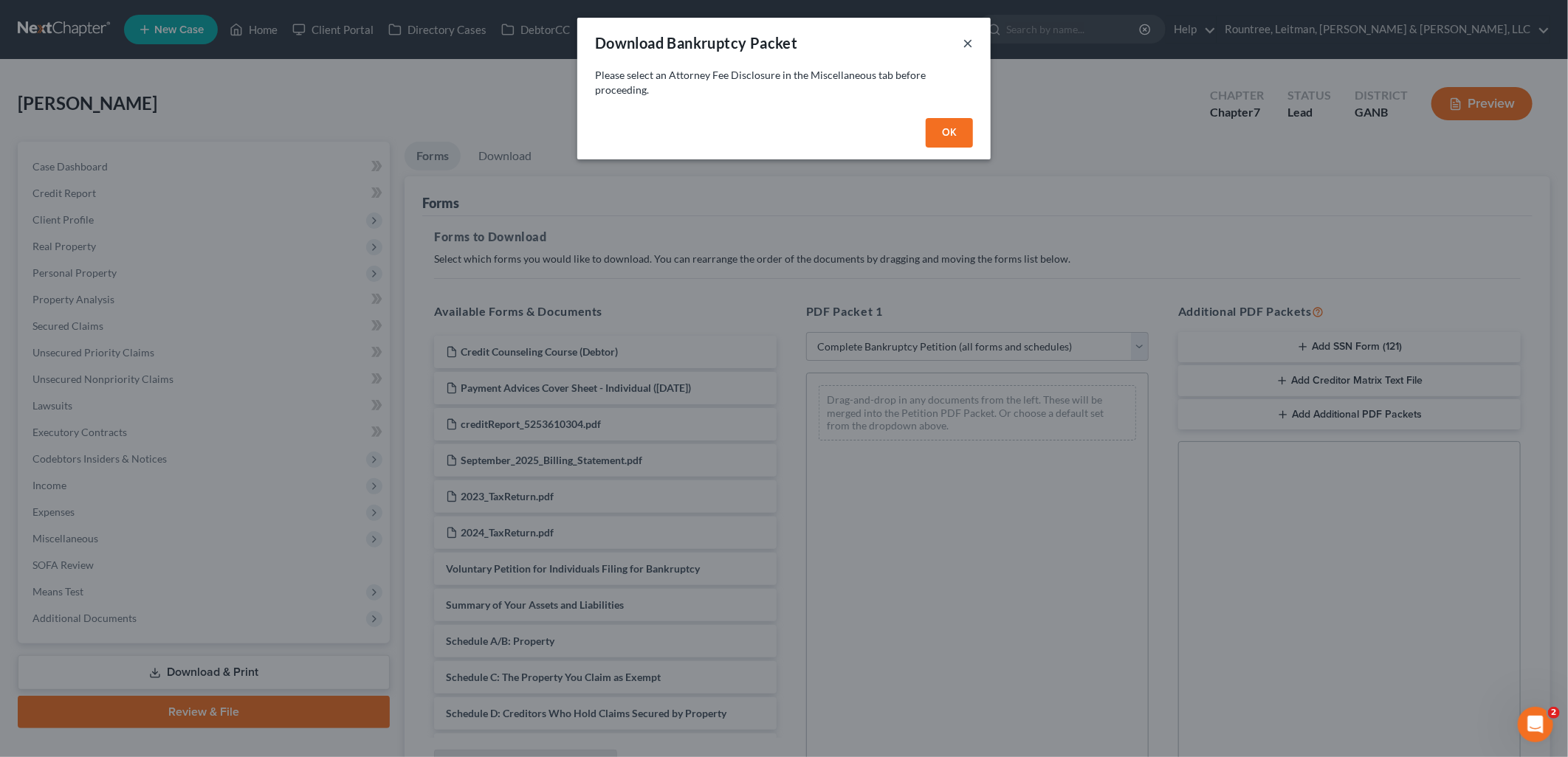
click at [962, 38] on button "×" at bounding box center [968, 43] width 10 height 18
select select
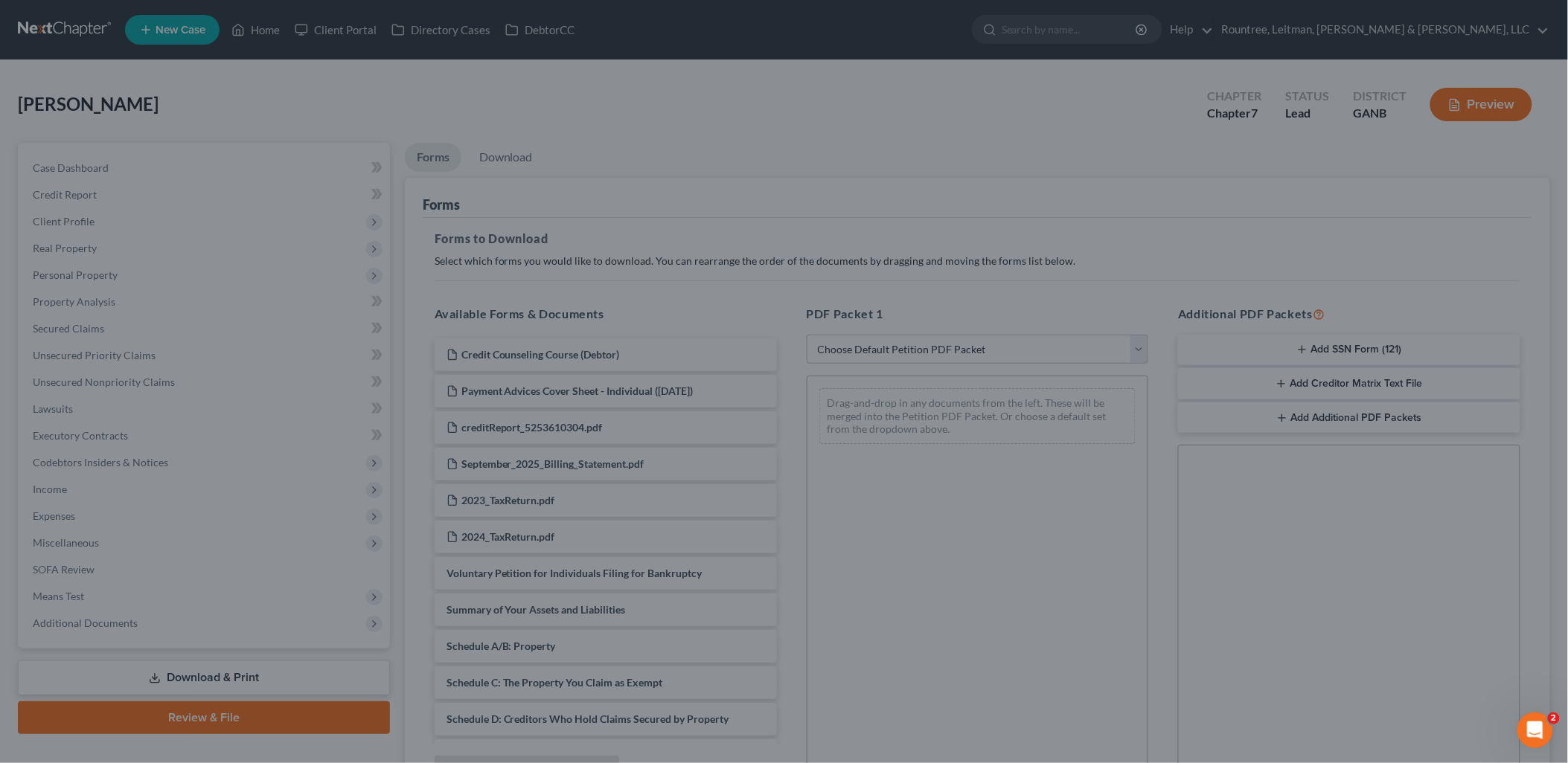
click at [975, 39] on ul "New Case Home Client Portal Directory Cases DebtorCC - No Result - See all resu…" at bounding box center [838, 29] width 1425 height 39
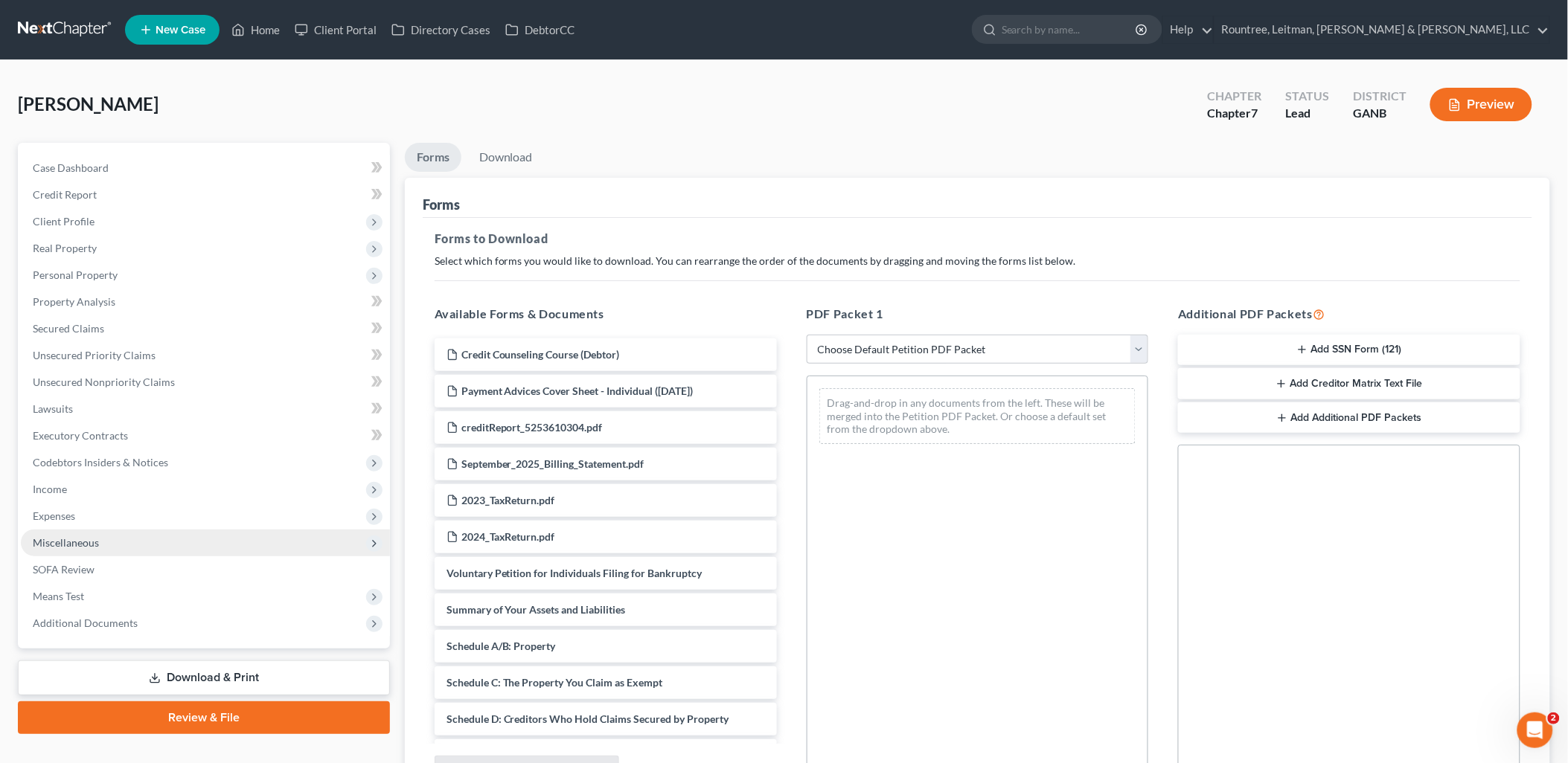
click at [104, 536] on span "Miscellaneous" at bounding box center [205, 542] width 369 height 27
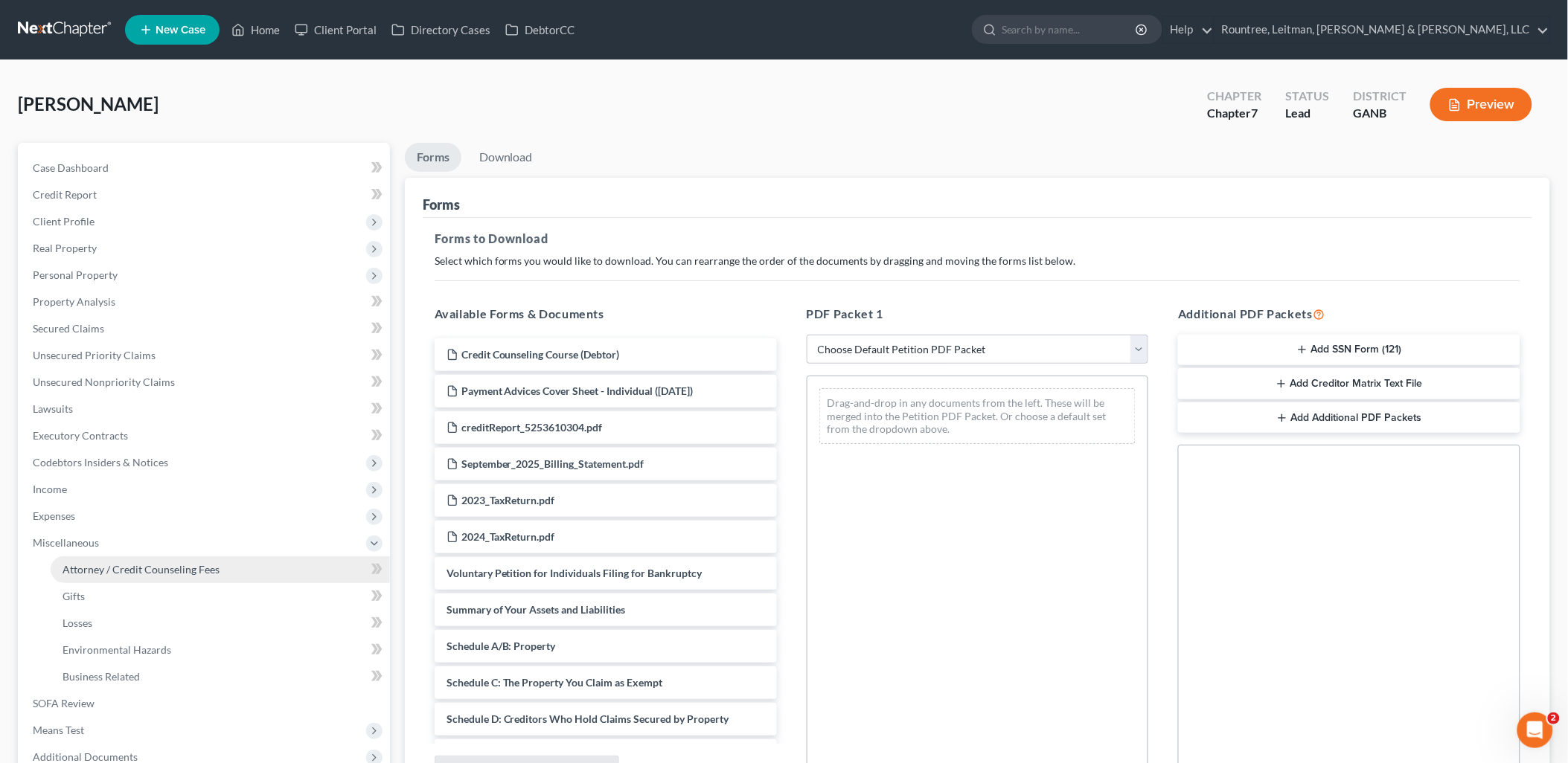
click at [153, 563] on span "Attorney / Credit Counseling Fees" at bounding box center [141, 569] width 157 height 13
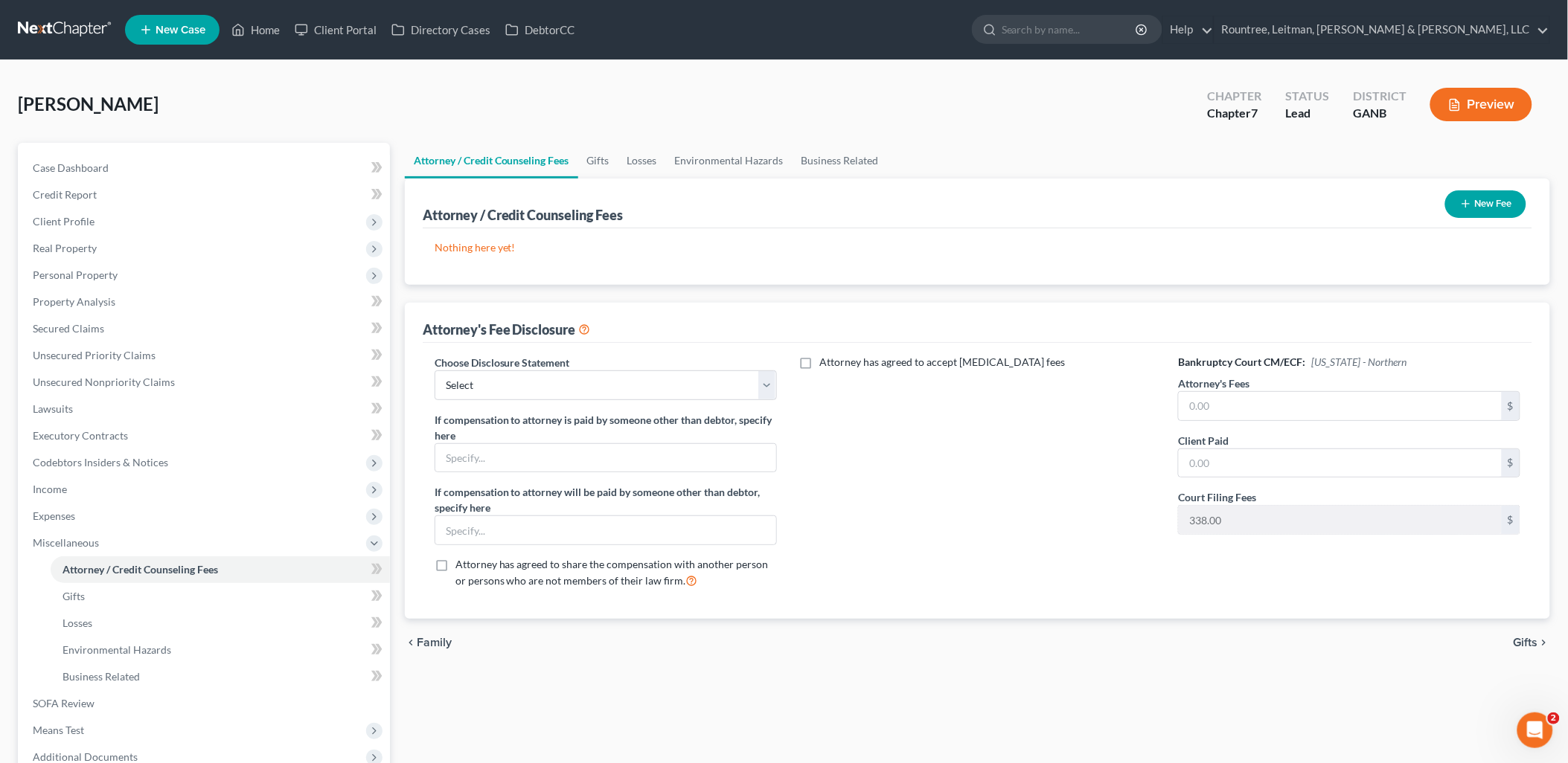
click at [1470, 195] on button "New Fee" at bounding box center [1486, 204] width 81 height 27
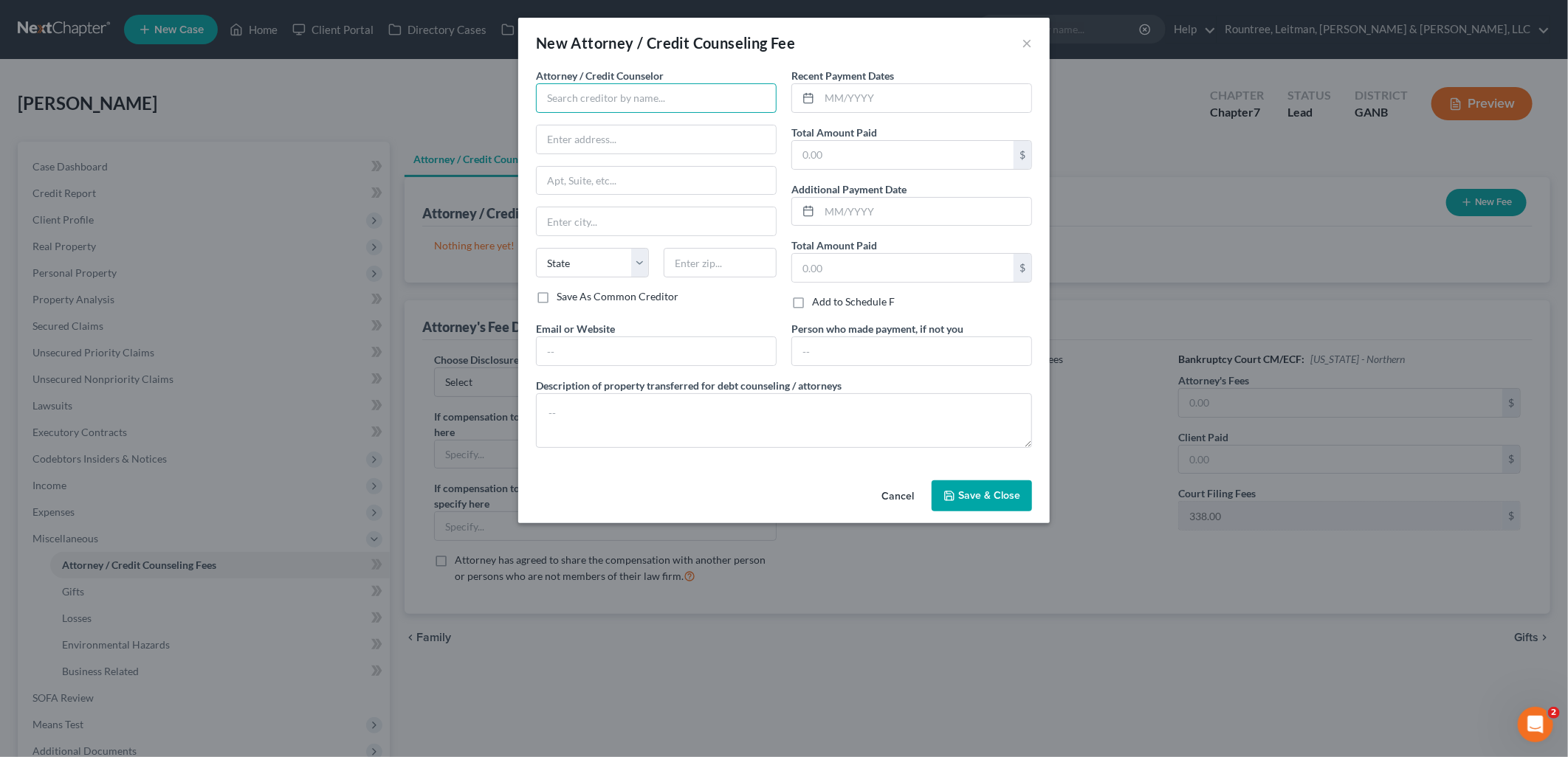
click at [677, 94] on input "text" at bounding box center [656, 98] width 241 height 30
type input "r"
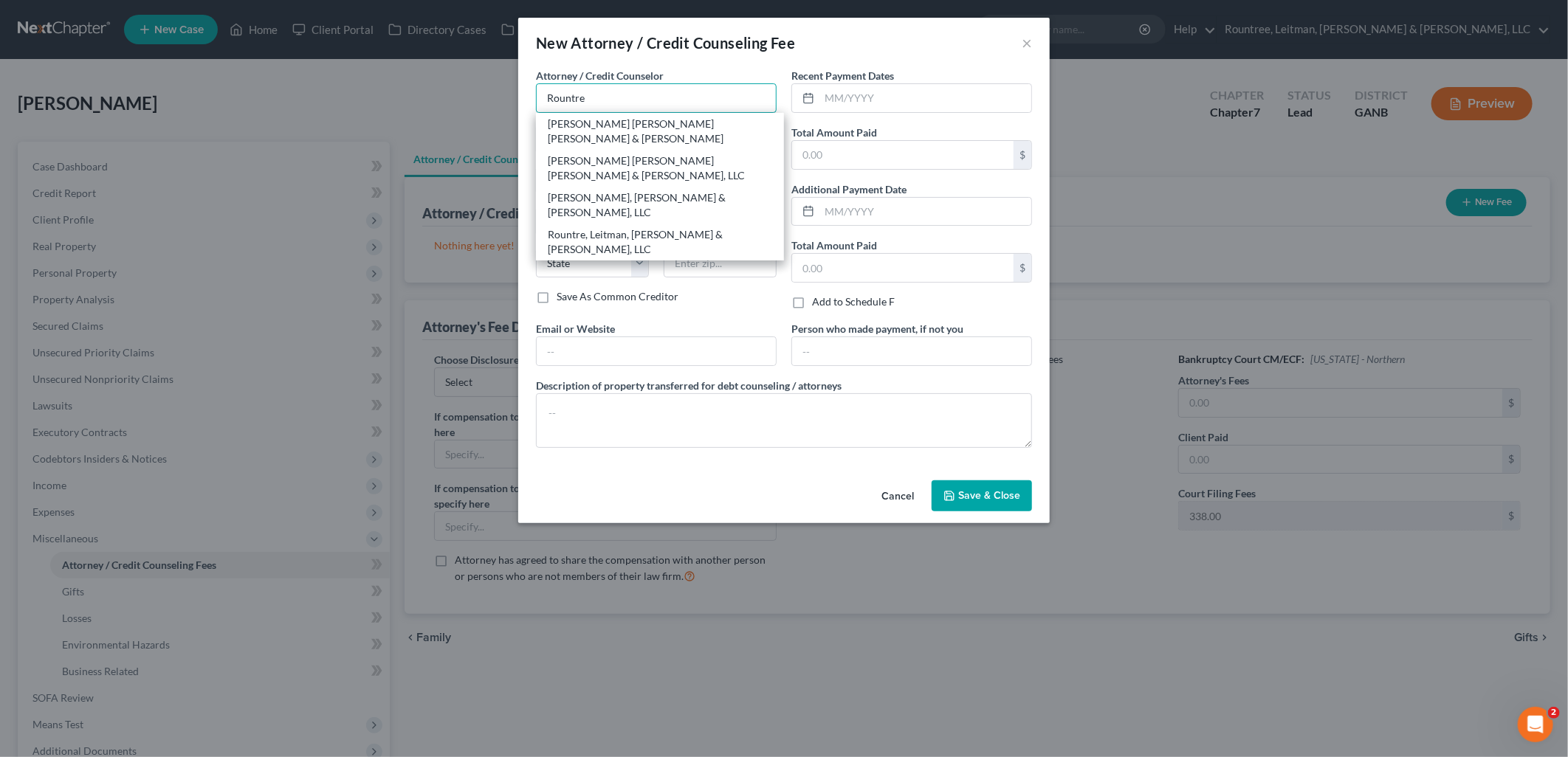
type input "Rountree Leitman Klein & Geer, LLC"
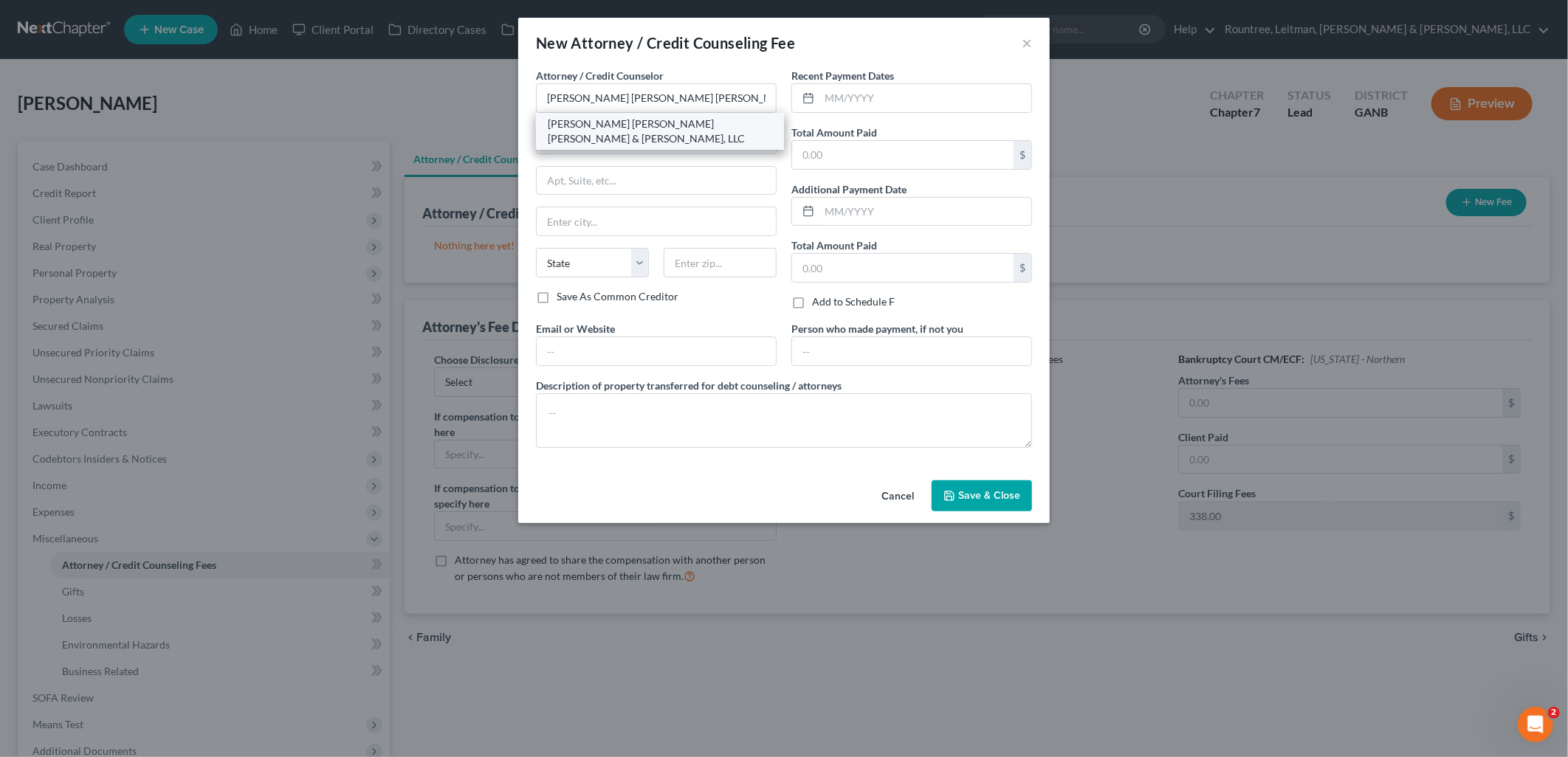
click at [691, 126] on div "Rountree Leitman Klein & Geer, LLC" at bounding box center [659, 131] width 224 height 30
type input "2987 Clairmont Rd"
type input "Suite 350"
type input "Atlanta"
select select "10"
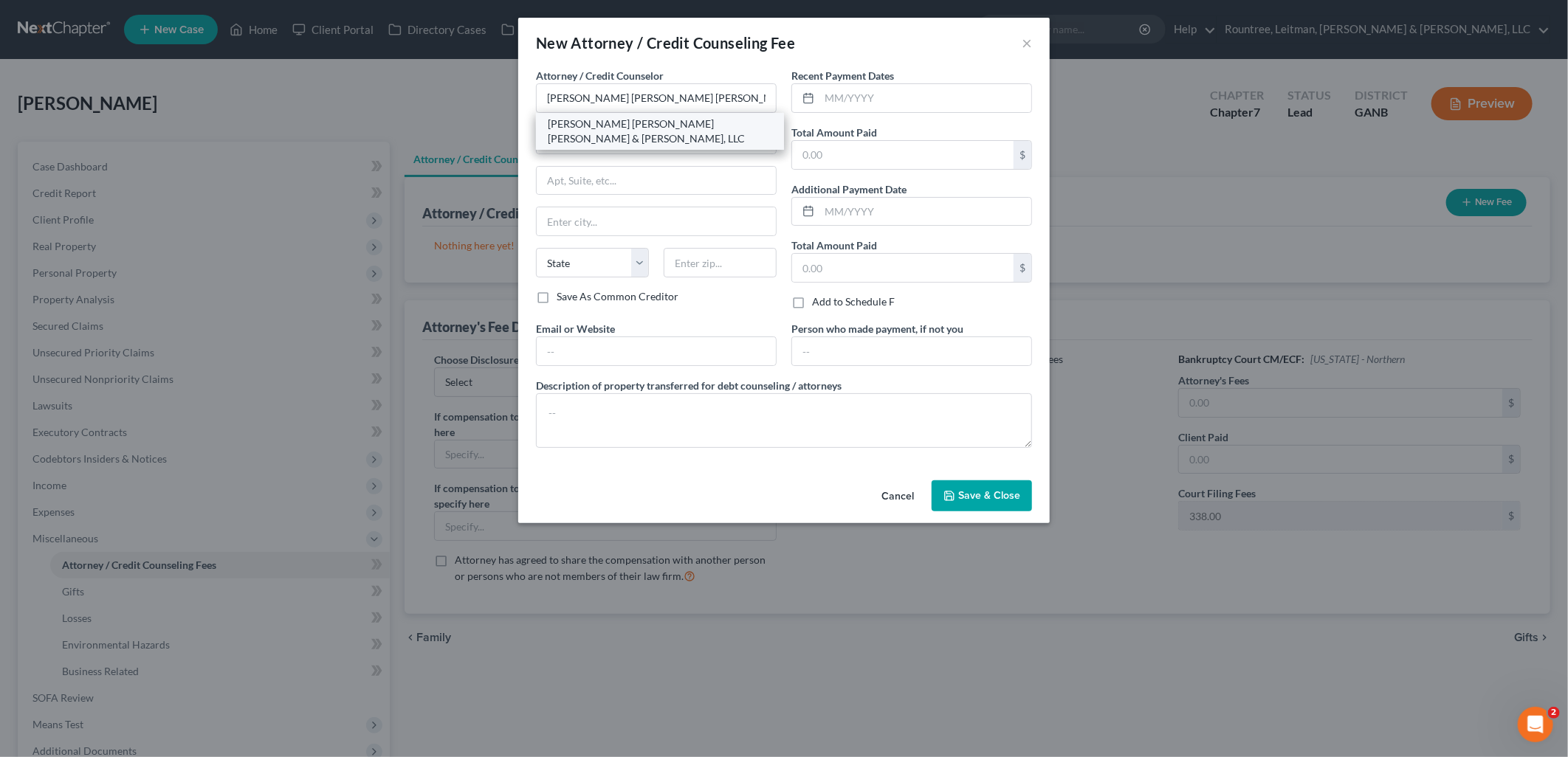
type input "30329"
click at [703, 311] on div "Attorney / Credit Counselor * Rountree Leitman Klein & Geer, LLC 2987 Clairmont…" at bounding box center [657, 194] width 256 height 253
click at [667, 343] on input "text" at bounding box center [656, 351] width 239 height 28
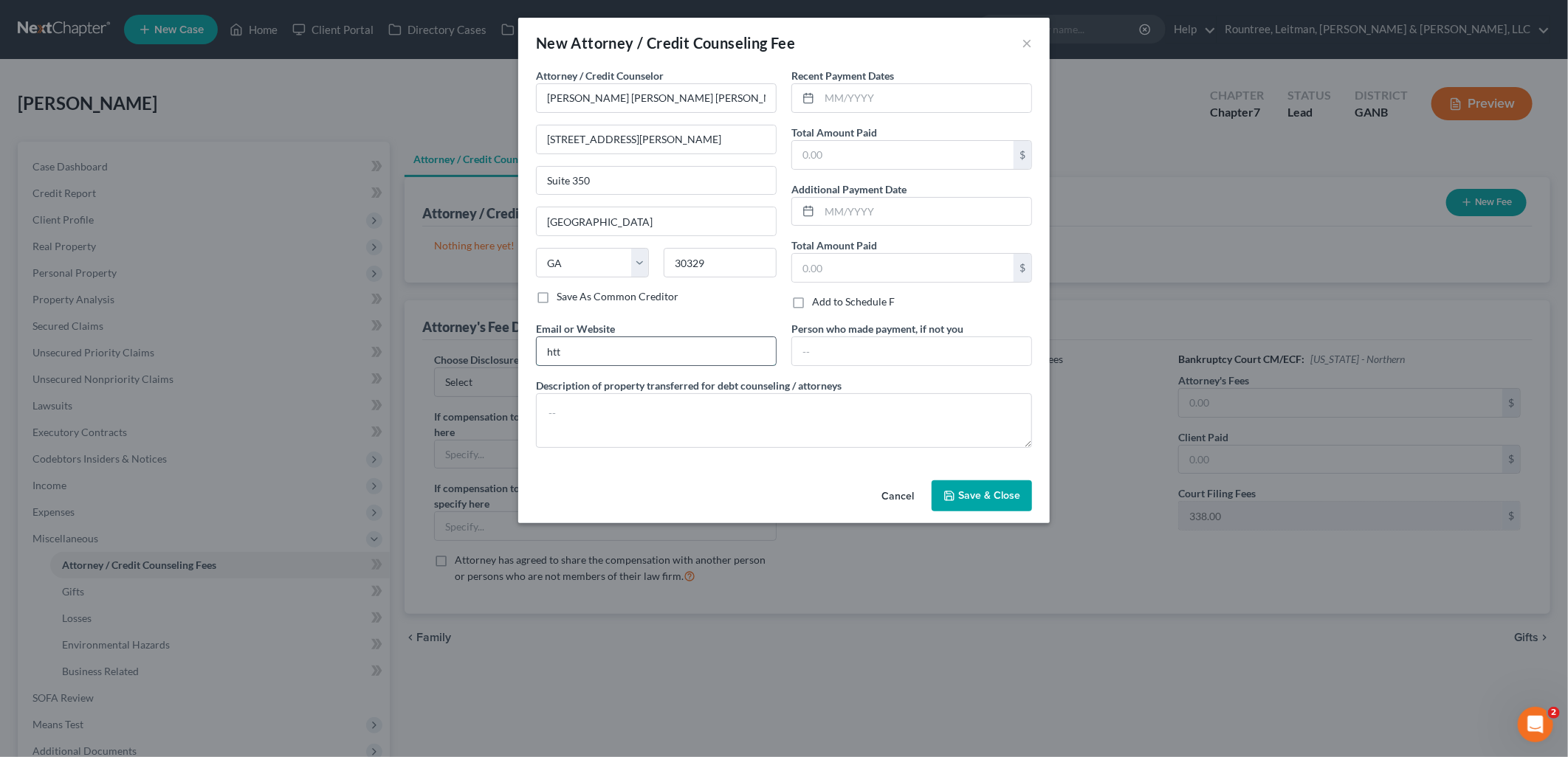
type input "https://www.rlkglaw.com/"
click at [868, 100] on input "text" at bounding box center [925, 98] width 212 height 28
type input "09/2025"
click at [873, 148] on input "text" at bounding box center [903, 155] width 221 height 28
type input "4,338"
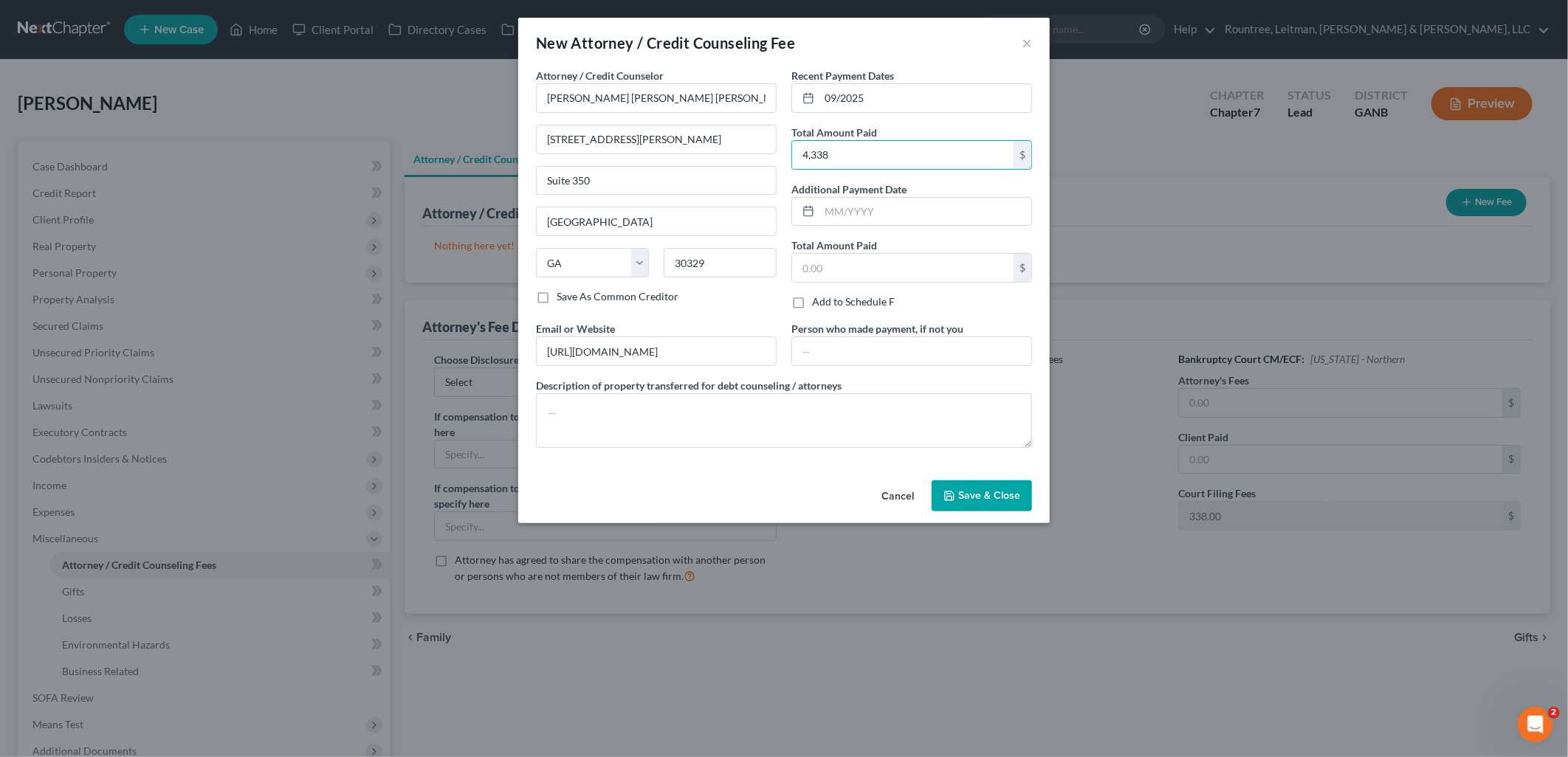
click at [994, 489] on button "Save & Close" at bounding box center [982, 496] width 101 height 31
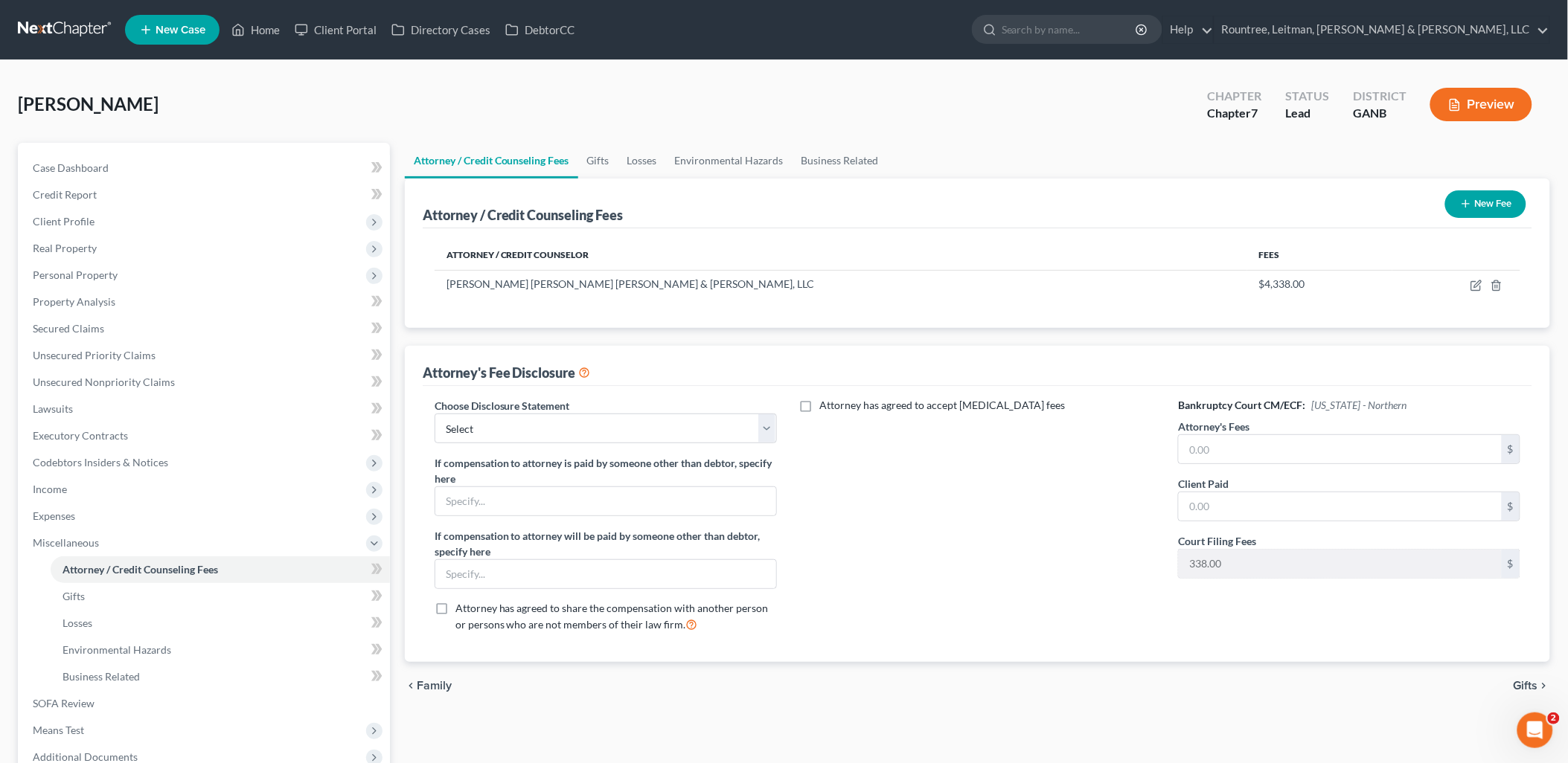
click at [1462, 202] on icon "button" at bounding box center [1466, 204] width 12 height 12
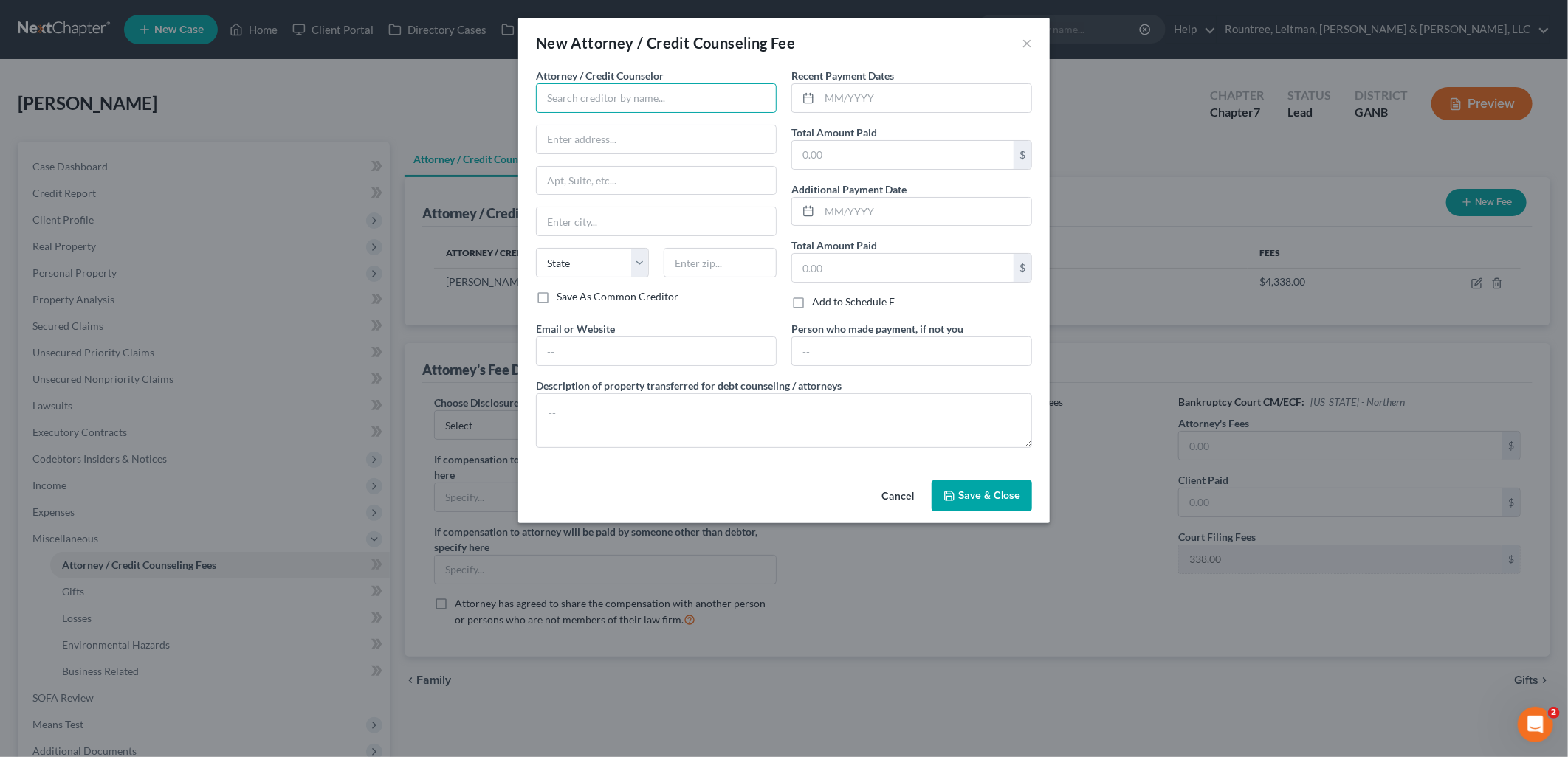
click at [701, 107] on input "text" at bounding box center [656, 98] width 241 height 30
drag, startPoint x: 695, startPoint y: 98, endPoint x: 459, endPoint y: 86, distance: 236.3
click at [460, 86] on div "New Attorney / Credit Counseling Fee × Attorney / Credit Counselor * Debtor CC …" at bounding box center [784, 378] width 1568 height 757
click at [602, 121] on div "Debtorcc Inc" at bounding box center [624, 123] width 153 height 14
type input "Debtorcc Inc"
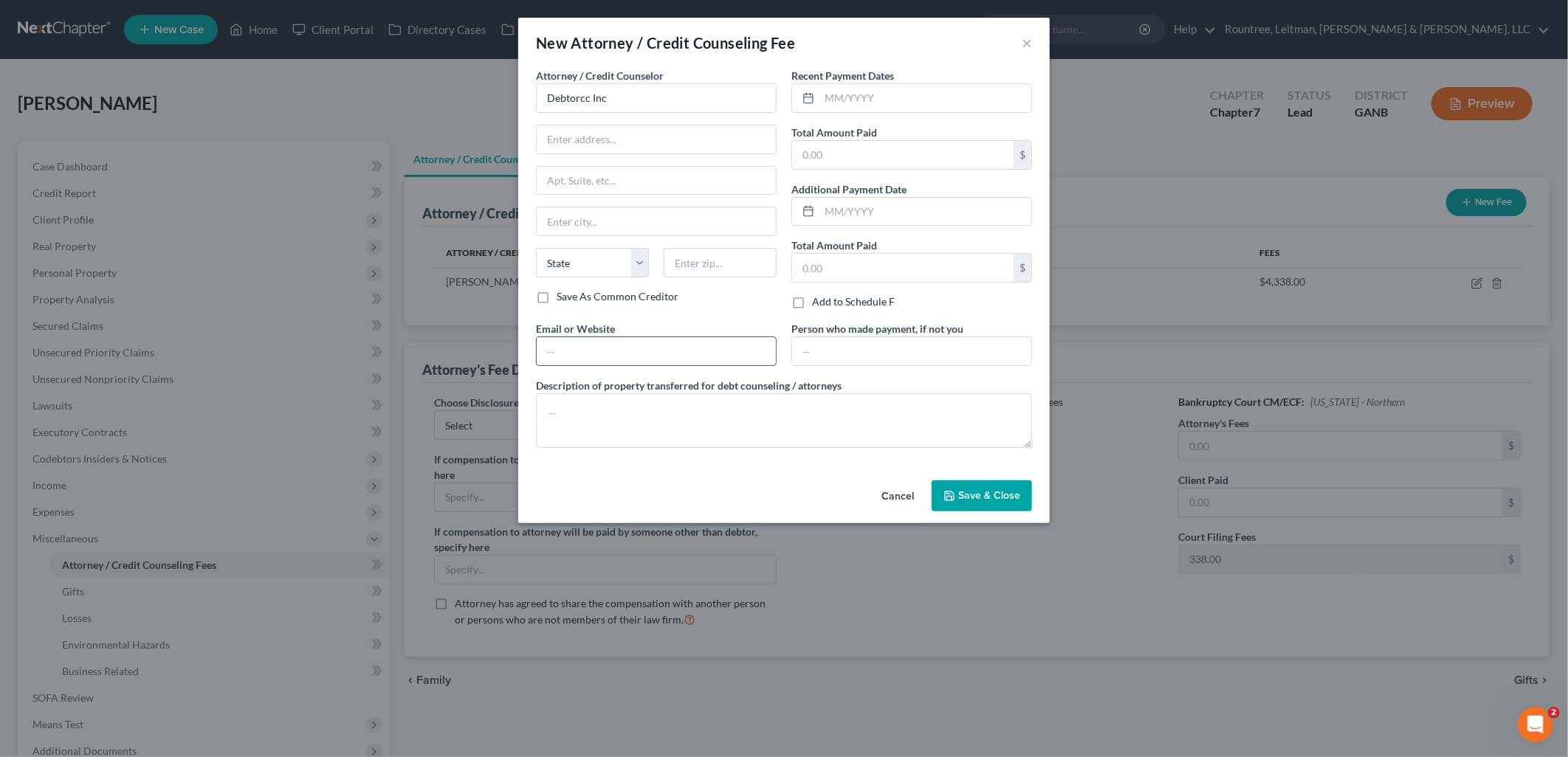
click at [584, 341] on input "text" at bounding box center [656, 351] width 239 height 28
type input "https://debtorcc.org/"
click at [910, 152] on input "text" at bounding box center [903, 155] width 221 height 28
type input "19.95"
click at [889, 107] on input "text" at bounding box center [925, 98] width 212 height 28
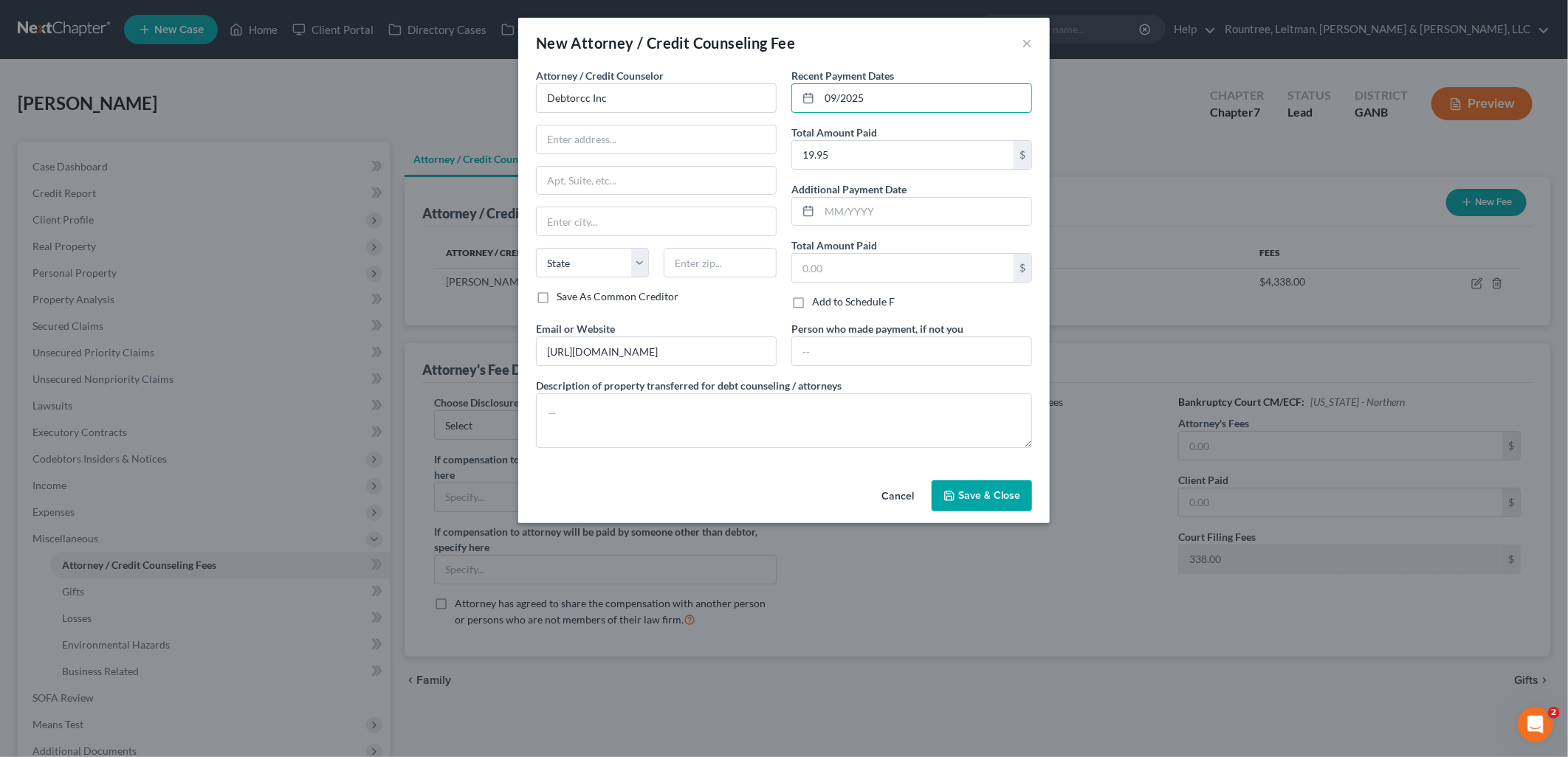
type input "09/2025"
click at [973, 502] on span "Save & Close" at bounding box center [989, 496] width 62 height 13
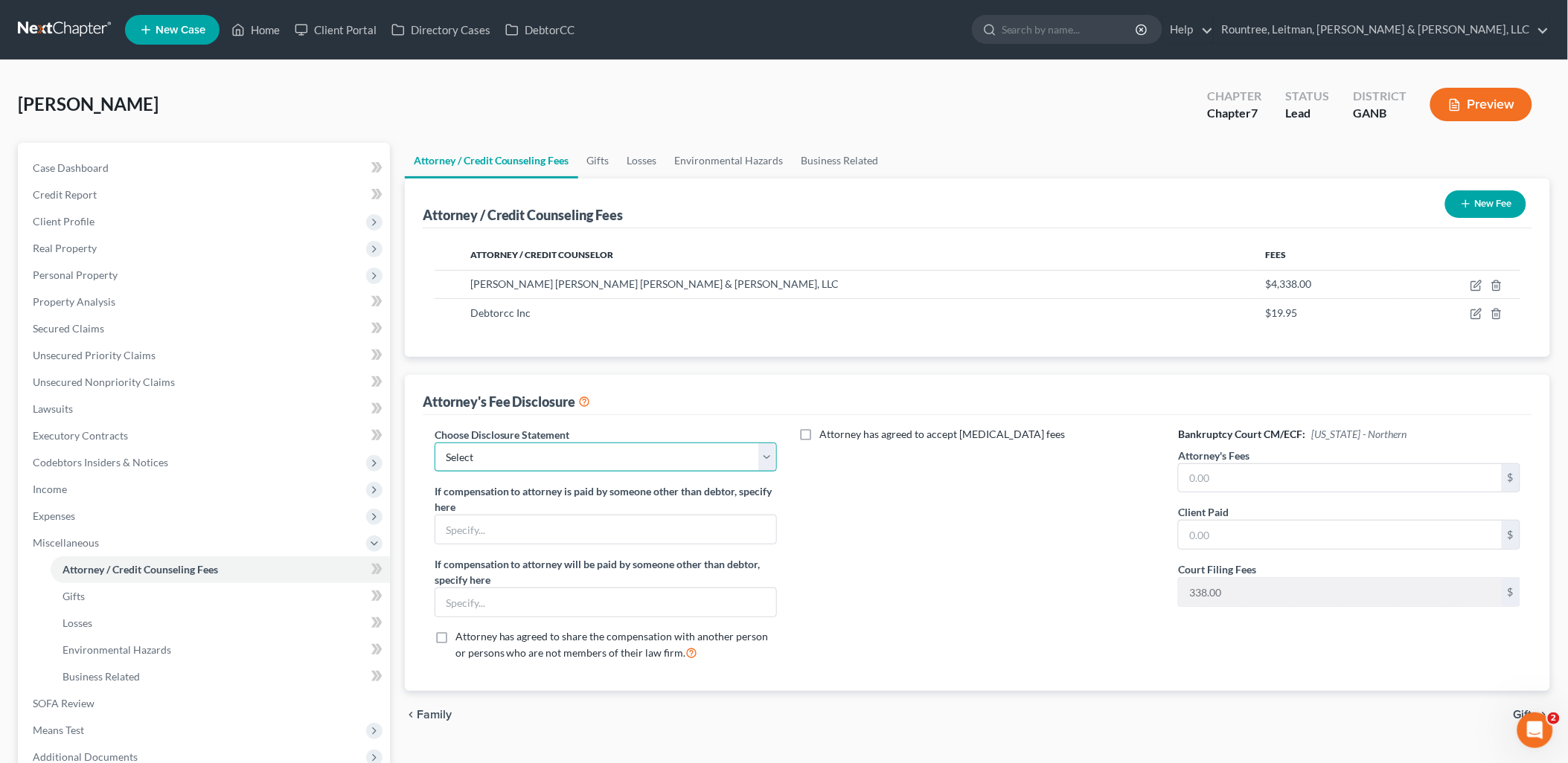
click at [625, 454] on select "Select Star Chain Chapter 13 - Hourly Chapter 11 Chapter 13 Disclosure Statemen…" at bounding box center [605, 457] width 343 height 30
select select "4"
click at [435, 443] on select "Select Star Chain Chapter 13 - Hourly Chapter 11 Chapter 13 Disclosure Statemen…" at bounding box center [605, 457] width 343 height 30
click at [1215, 483] on input "text" at bounding box center [1340, 478] width 323 height 28
type input "4,000"
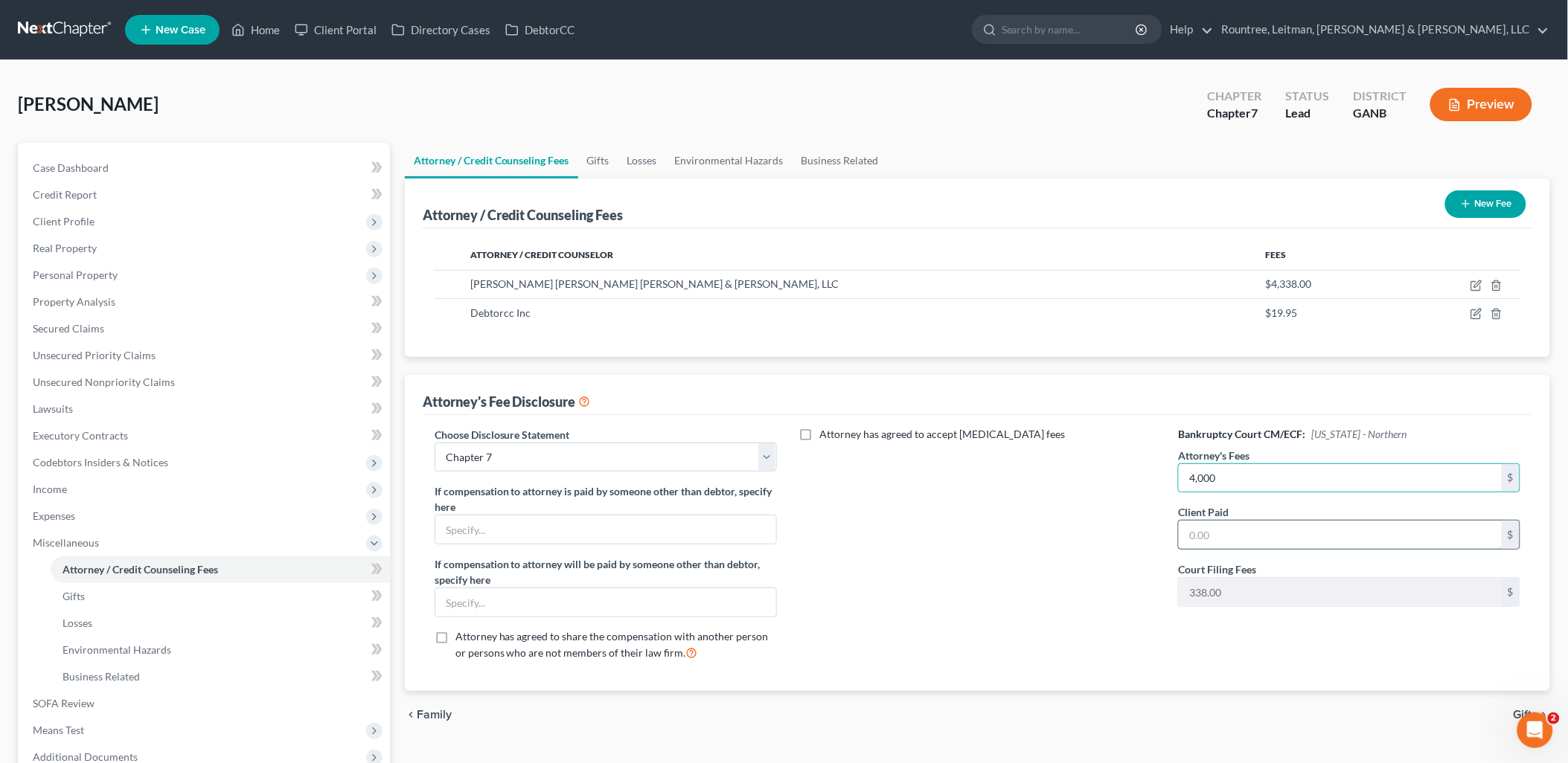
click at [1217, 530] on input "text" at bounding box center [1340, 535] width 323 height 28
type input "4,000"
click at [1076, 518] on div "Attorney has agreed to accept retainer fees" at bounding box center [977, 549] width 372 height 246
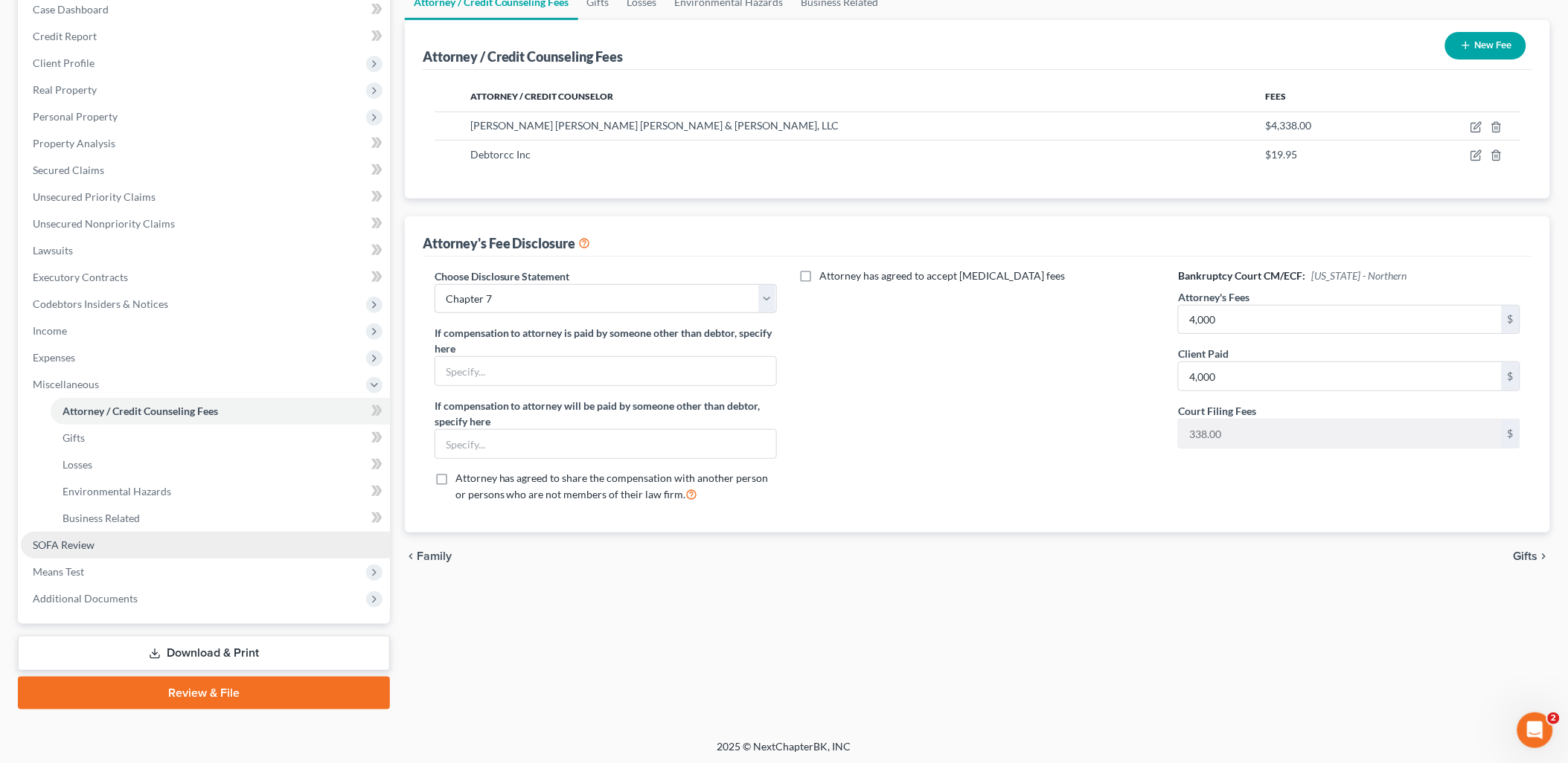
scroll to position [159, 0]
click at [210, 653] on link "Download & Print" at bounding box center [204, 652] width 372 height 35
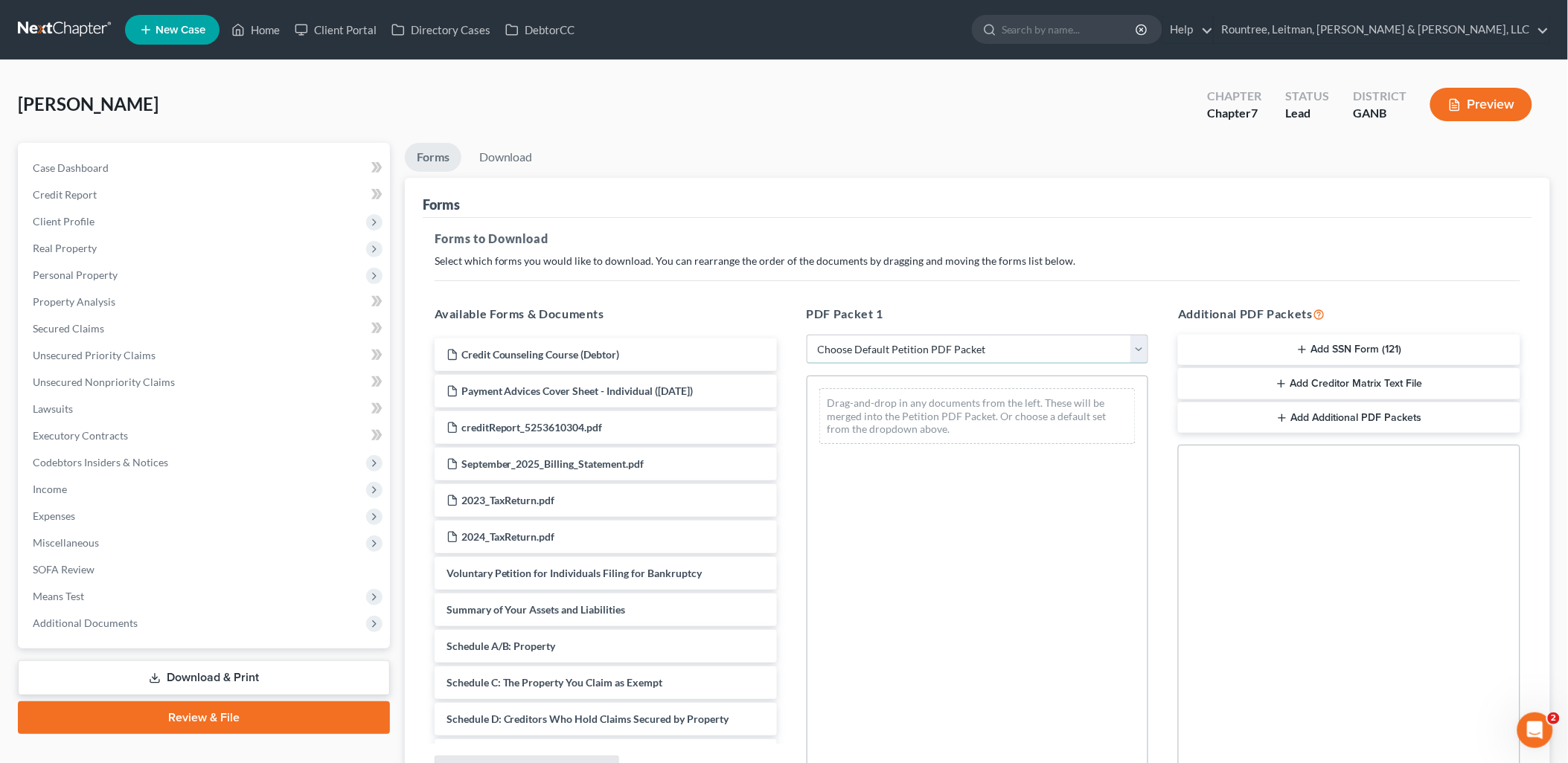
click at [864, 353] on select "Choose Default Petition PDF Packet Complete Bankruptcy Petition (all forms and …" at bounding box center [977, 349] width 343 height 30
select select "0"
click at [806, 335] on select "Choose Default Petition PDF Packet Complete Bankruptcy Petition (all forms and …" at bounding box center [977, 349] width 343 height 30
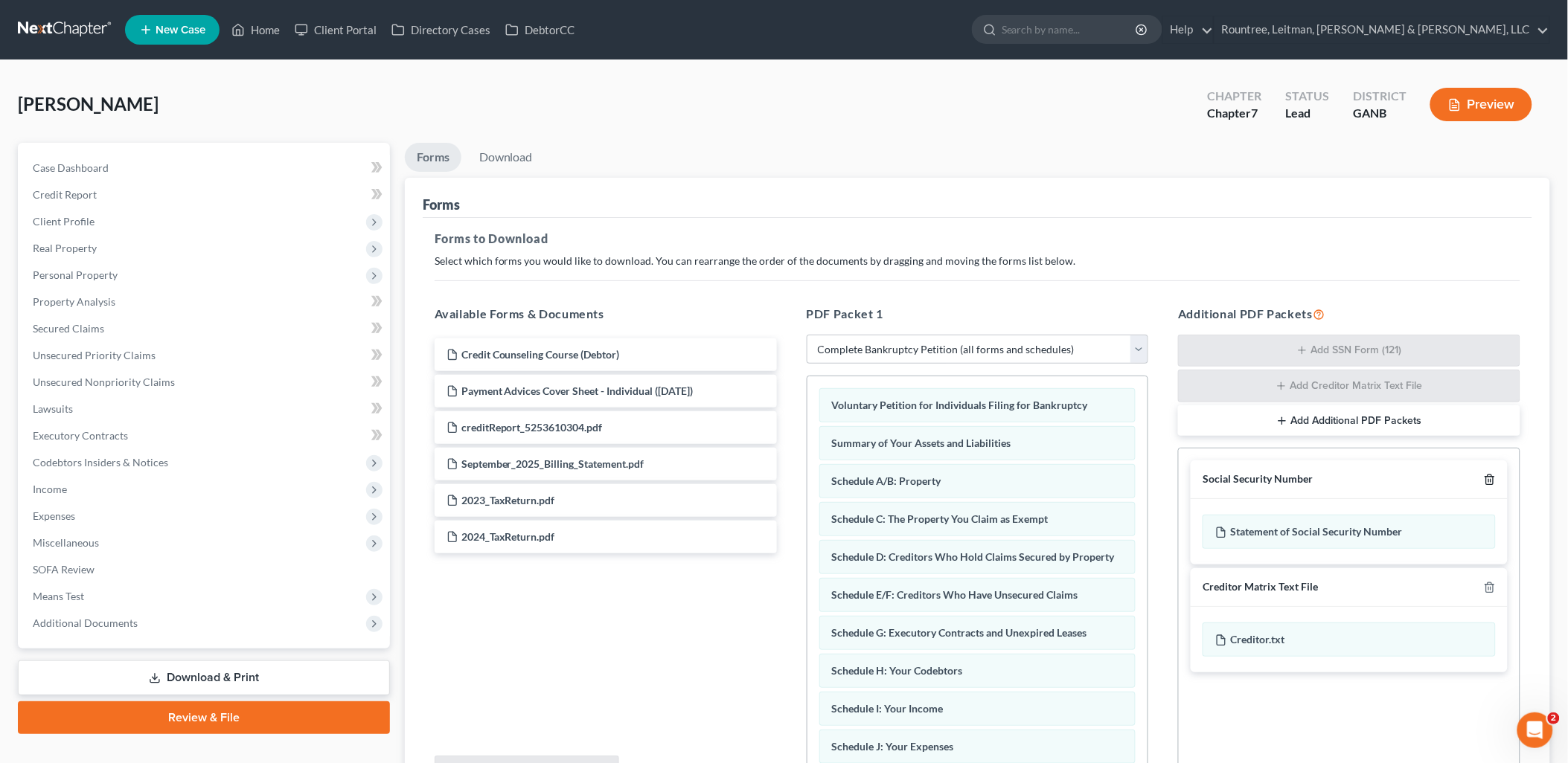
click at [1490, 477] on polyline "button" at bounding box center [1490, 477] width 9 height 0
click at [1489, 582] on icon "button" at bounding box center [1490, 588] width 12 height 12
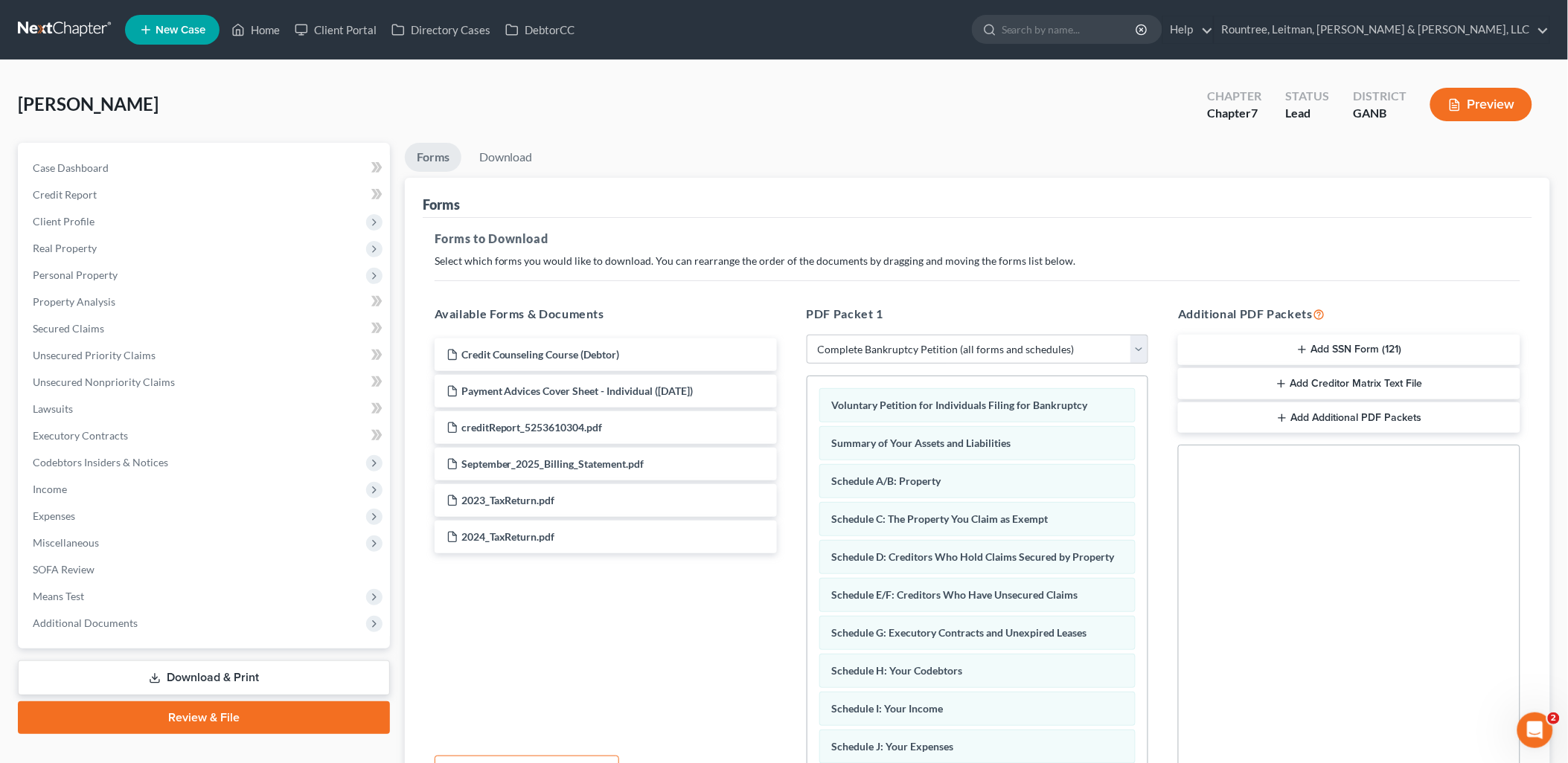
scroll to position [154, 0]
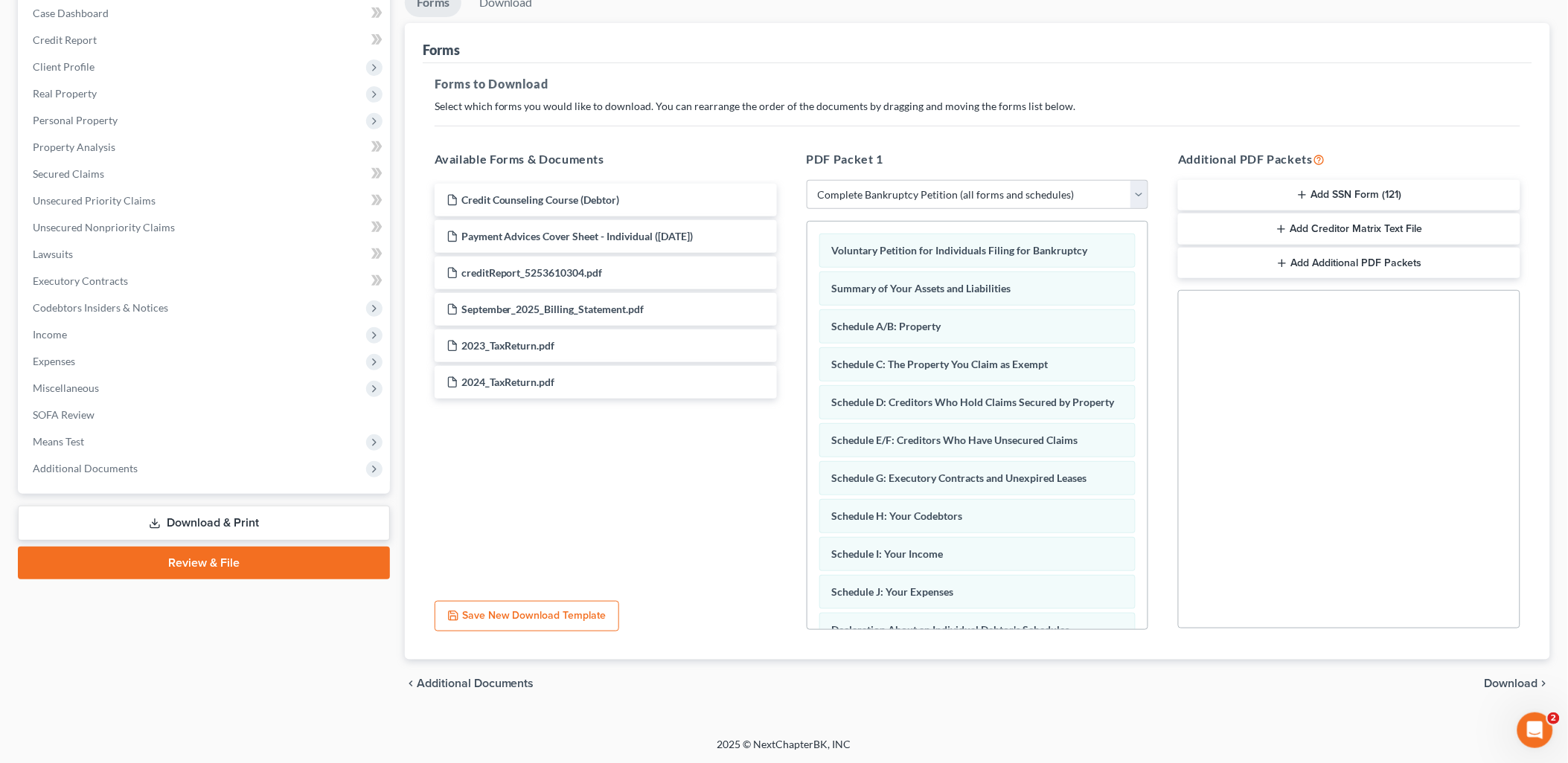
click at [1513, 681] on span "Download" at bounding box center [1511, 683] width 53 height 12
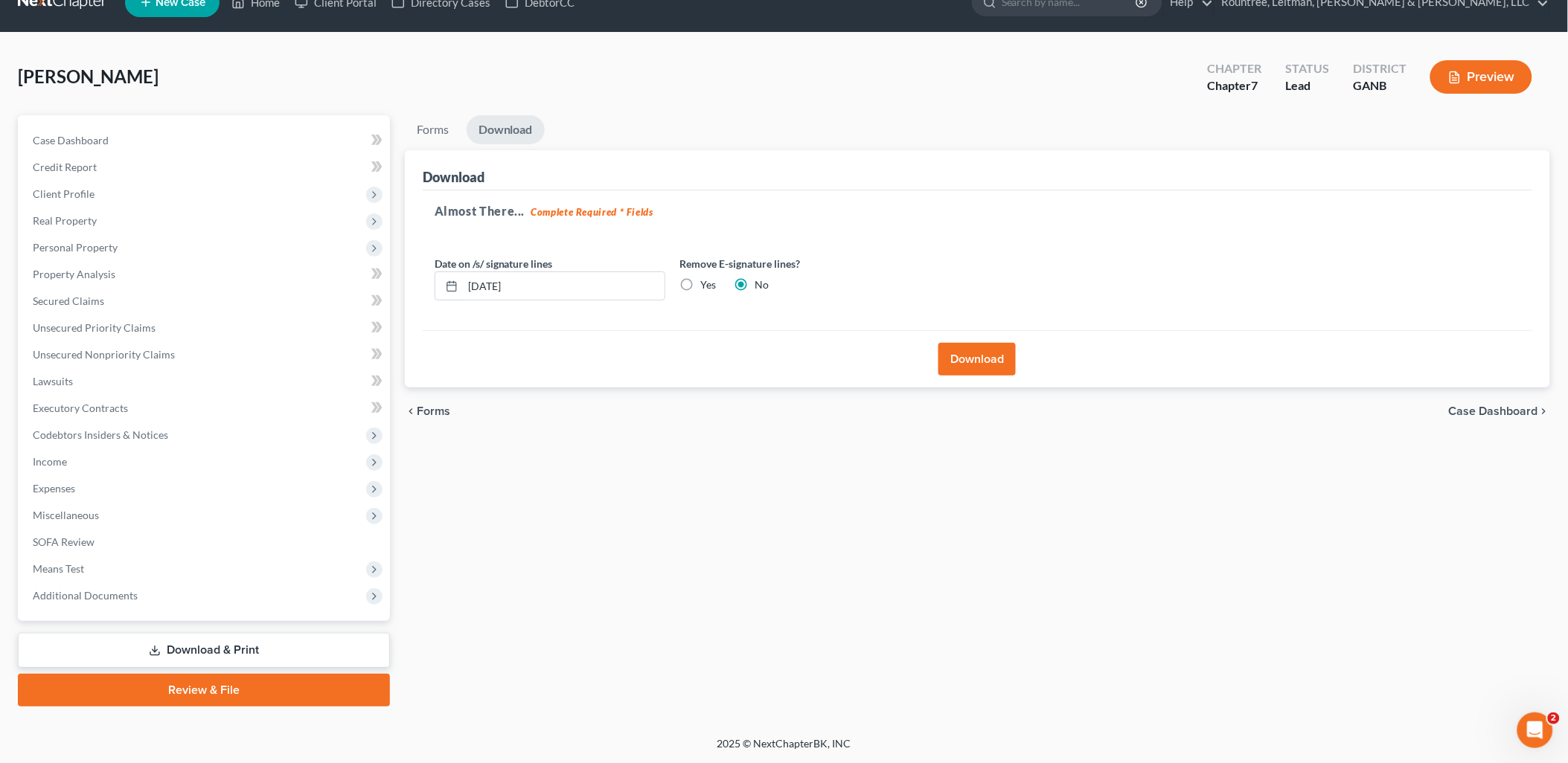
scroll to position [25, 0]
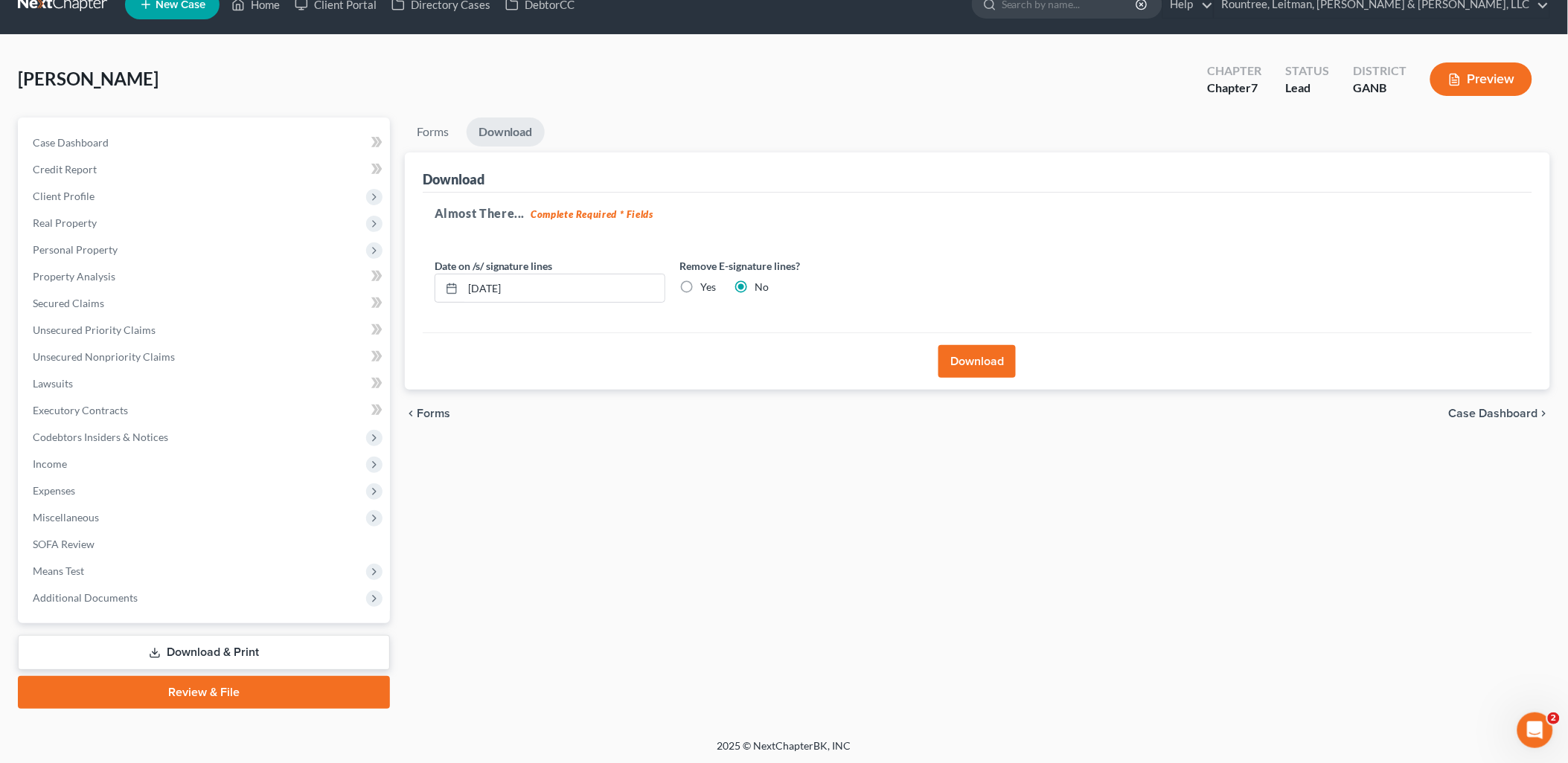
click at [963, 379] on div "Download" at bounding box center [977, 360] width 1109 height 58
click at [965, 368] on button "Download" at bounding box center [977, 361] width 77 height 33
click at [972, 360] on button "Download" at bounding box center [977, 361] width 77 height 33
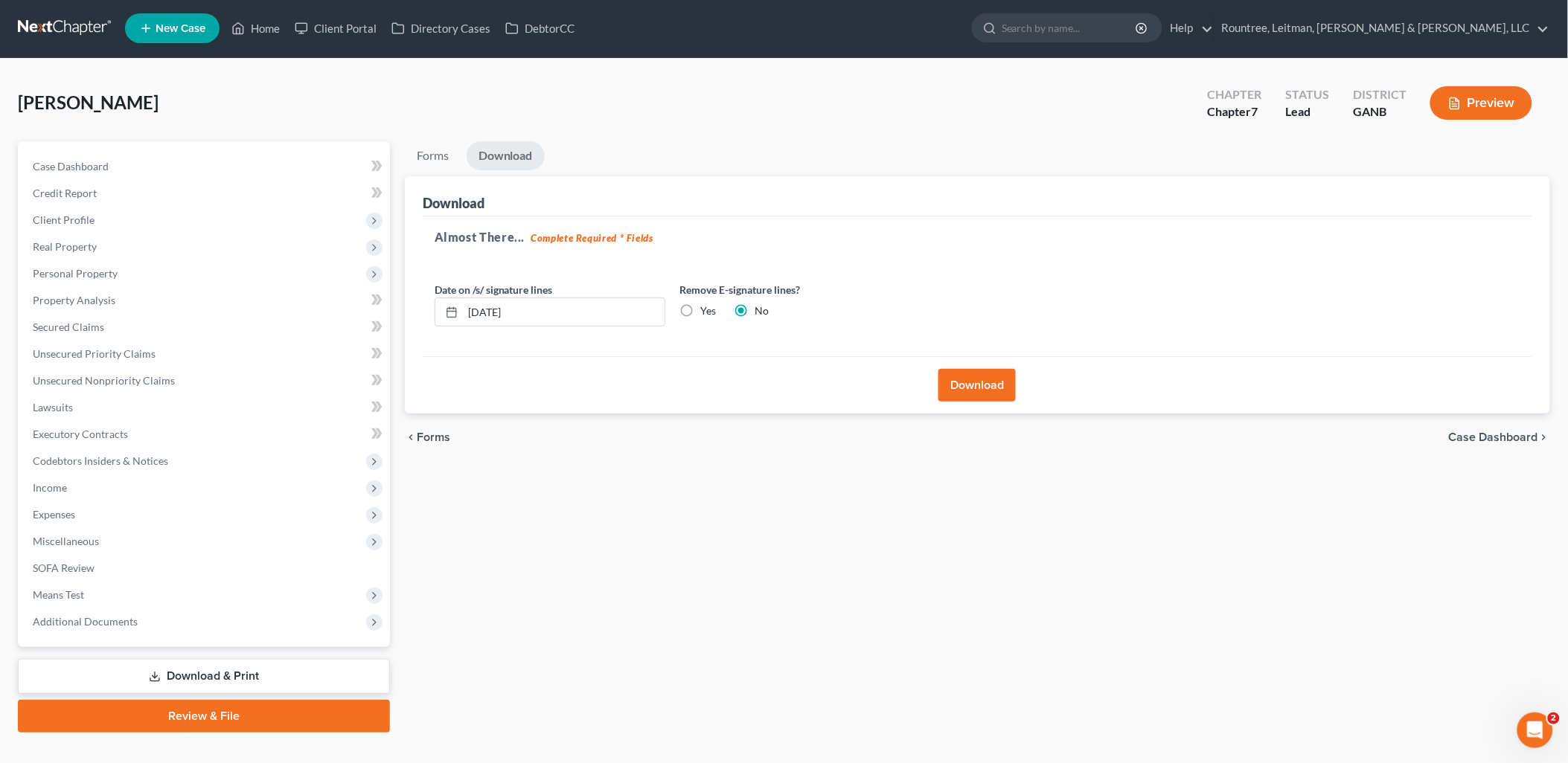
scroll to position [0, 0]
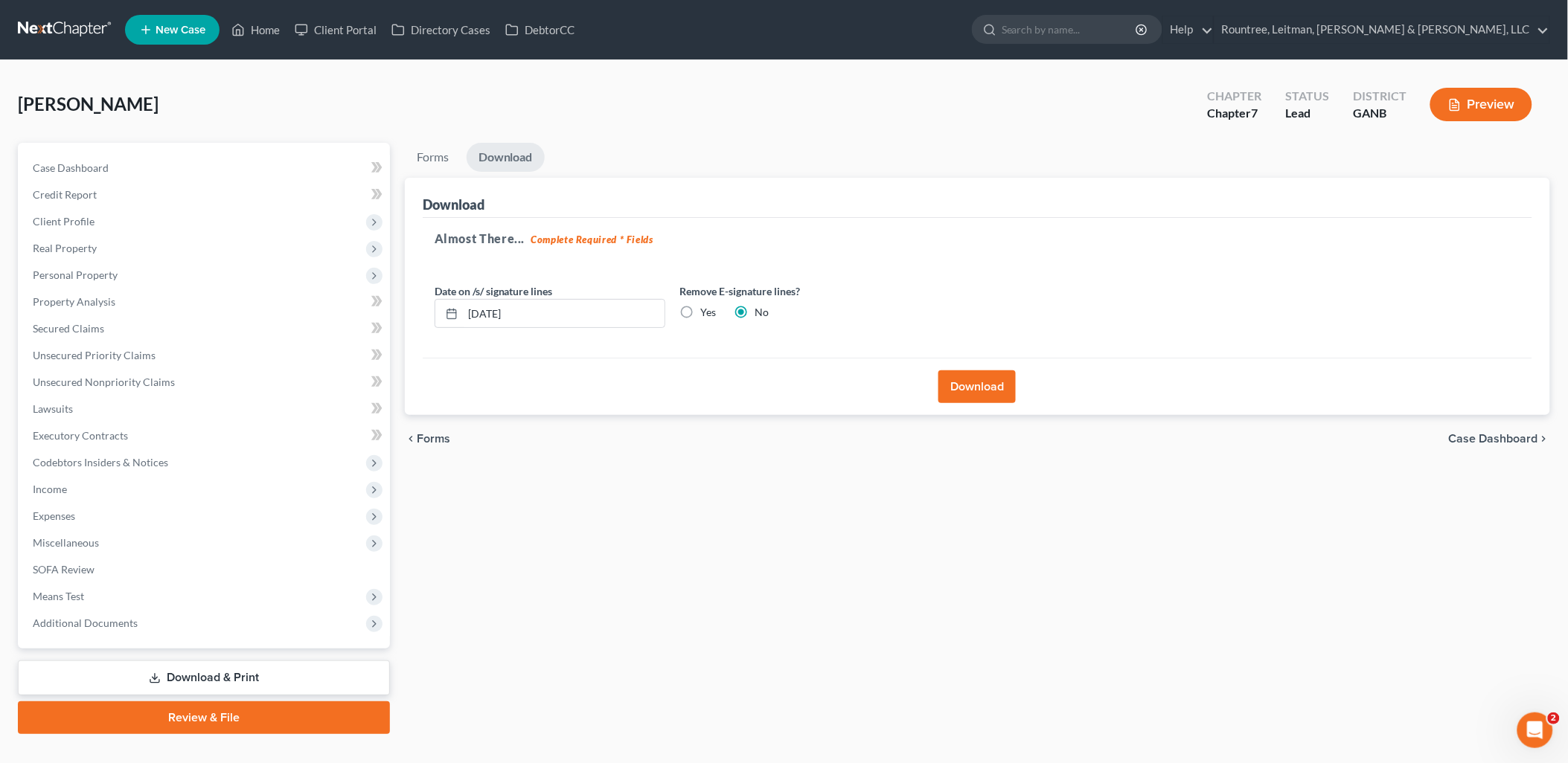
click at [665, 544] on div "Forms Download Forms Forms to Download Select which forms you would like to dow…" at bounding box center [977, 438] width 1160 height 591
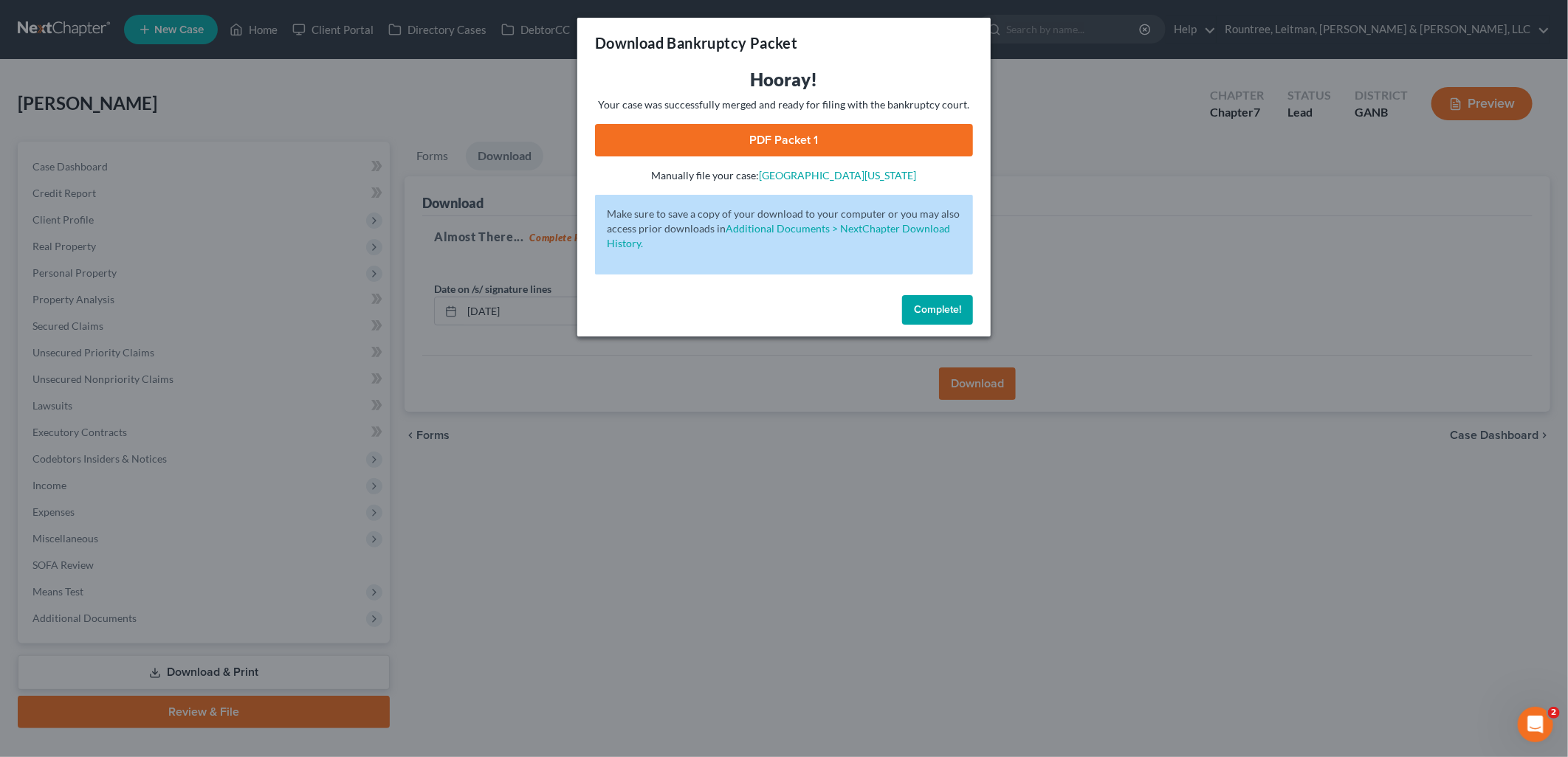
click at [811, 142] on link "PDF Packet 1" at bounding box center [784, 141] width 378 height 32
click at [241, 123] on div "Download Bankruptcy Packet Hooray! Your case was successfully merged and ready …" at bounding box center [784, 378] width 1568 height 757
click at [165, 207] on div "Download Bankruptcy Packet Hooray! Your case was successfully merged and ready …" at bounding box center [784, 378] width 1568 height 757
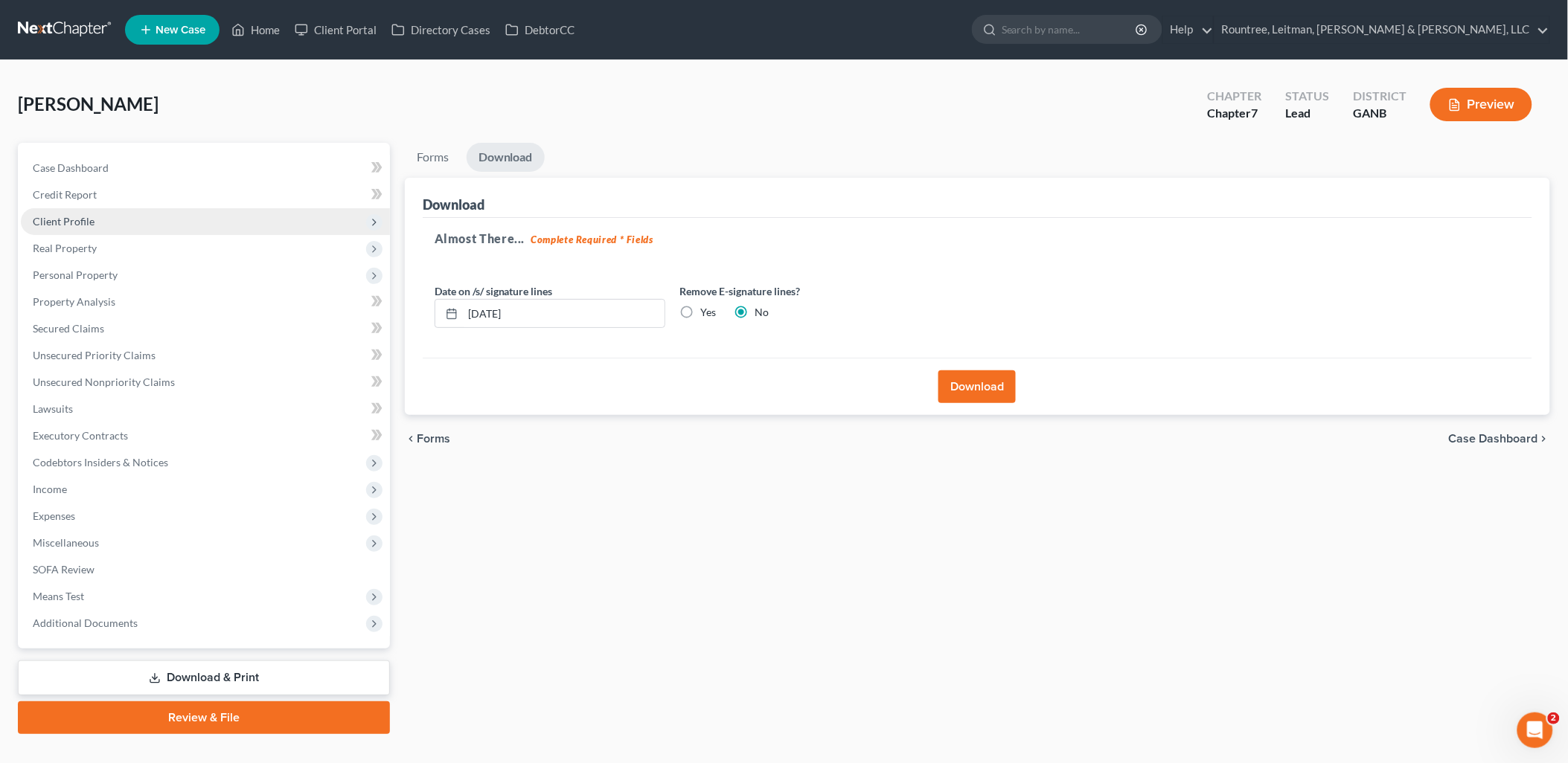
click at [127, 216] on span "Client Profile" at bounding box center [205, 221] width 369 height 27
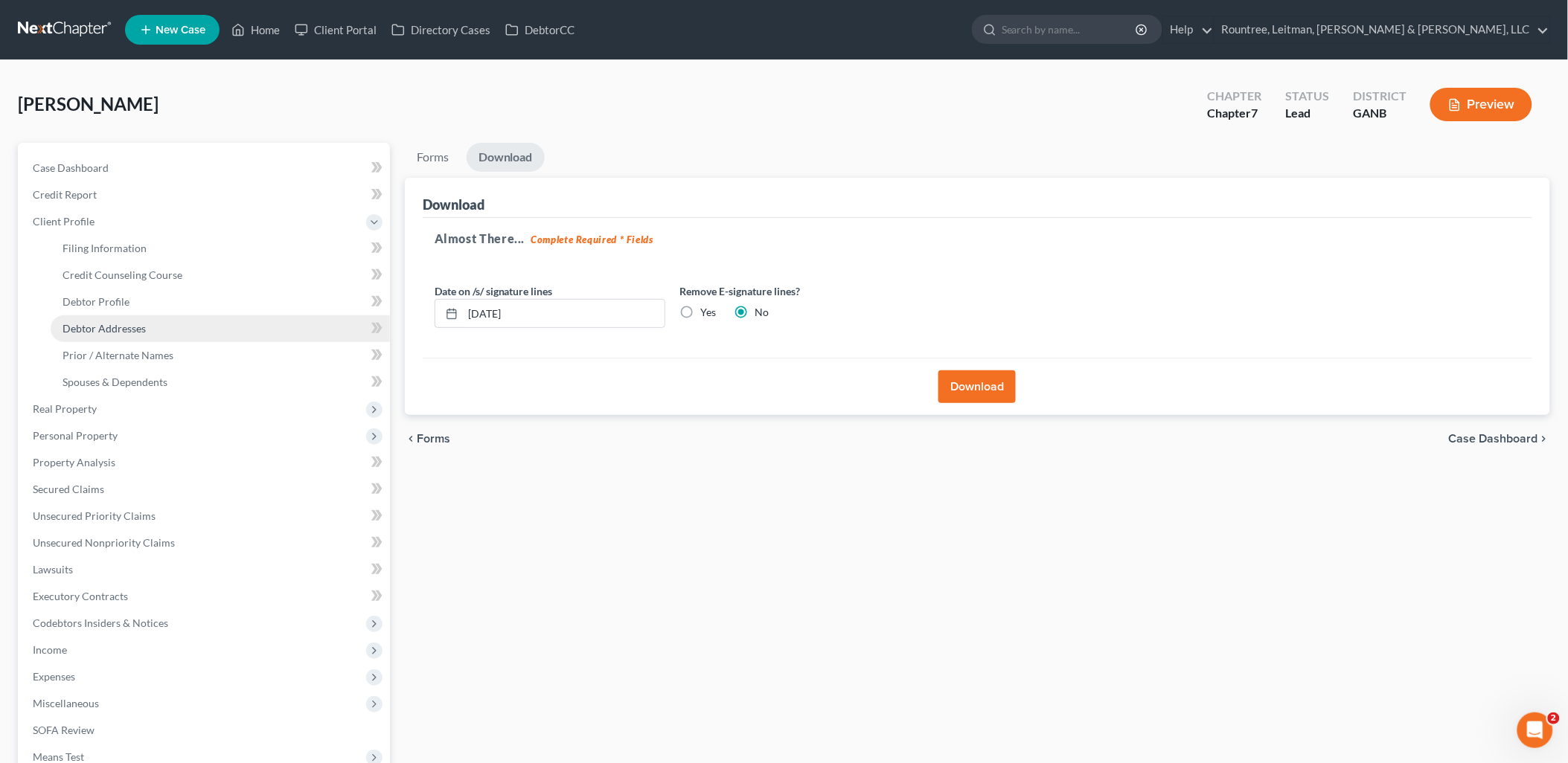
click at [151, 322] on link "Debtor Addresses" at bounding box center [220, 328] width 339 height 27
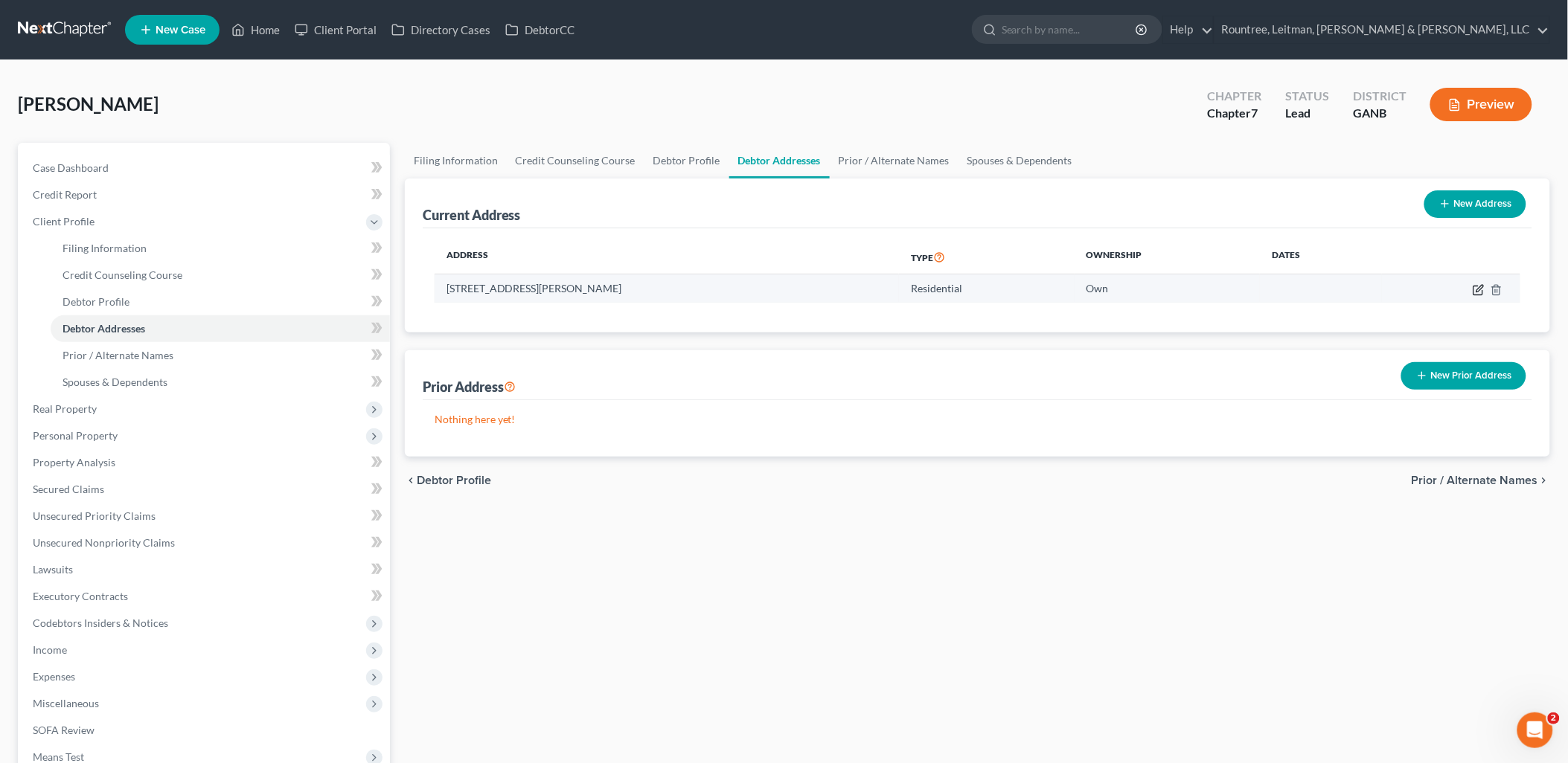
click at [1477, 288] on icon "button" at bounding box center [1480, 288] width 7 height 7
select select "10"
select select "0"
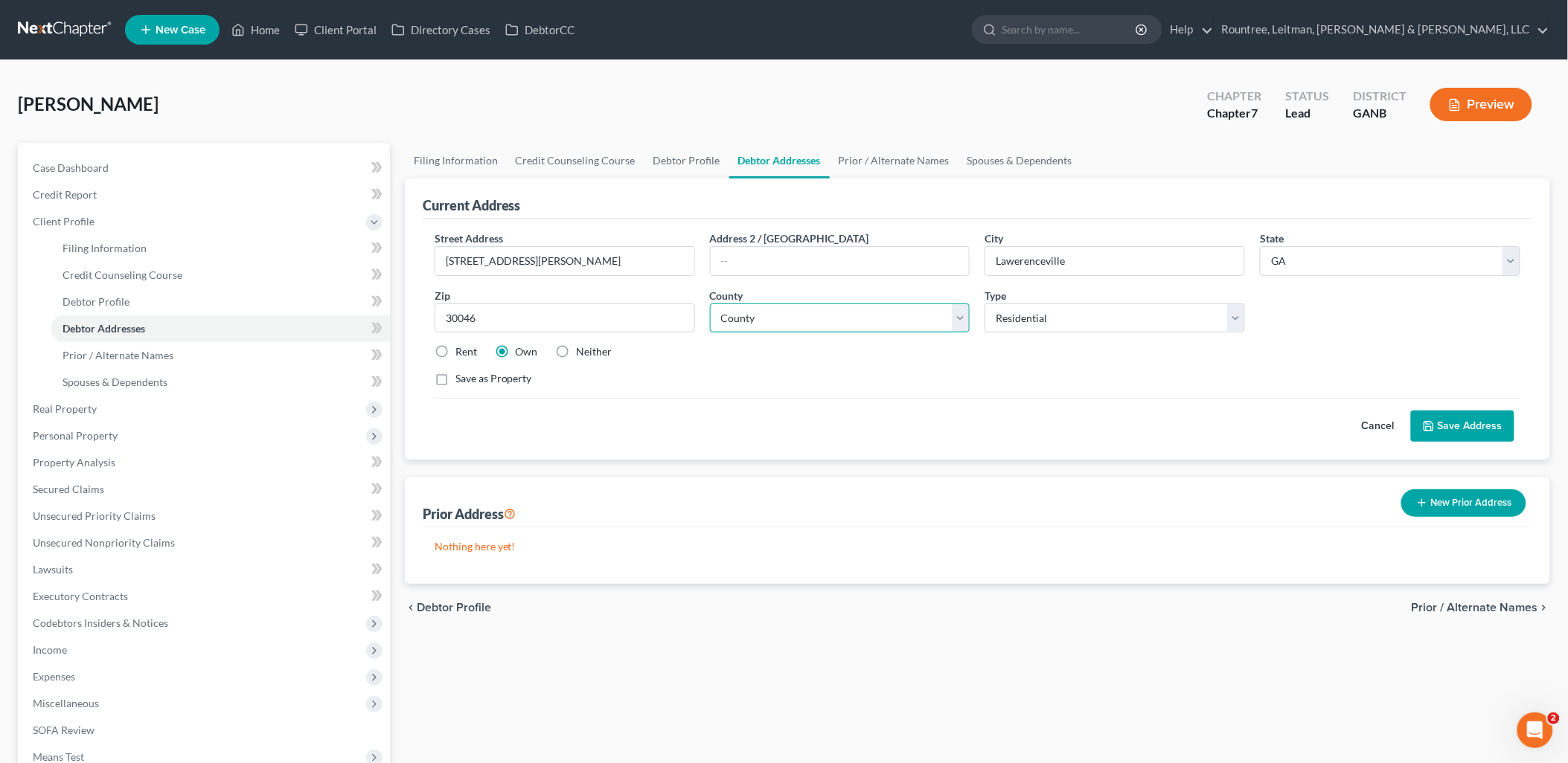
click at [811, 329] on select "County Appling County Atkinson County Bacon County Baker County Baldwin County …" at bounding box center [840, 318] width 260 height 30
select select "66"
click at [710, 304] on select "County Appling County Atkinson County Bacon County Baker County Baldwin County …" at bounding box center [840, 318] width 260 height 30
click at [905, 374] on div "Save as Property" at bounding box center [977, 378] width 1085 height 15
click at [1475, 427] on button "Save Address" at bounding box center [1462, 426] width 103 height 31
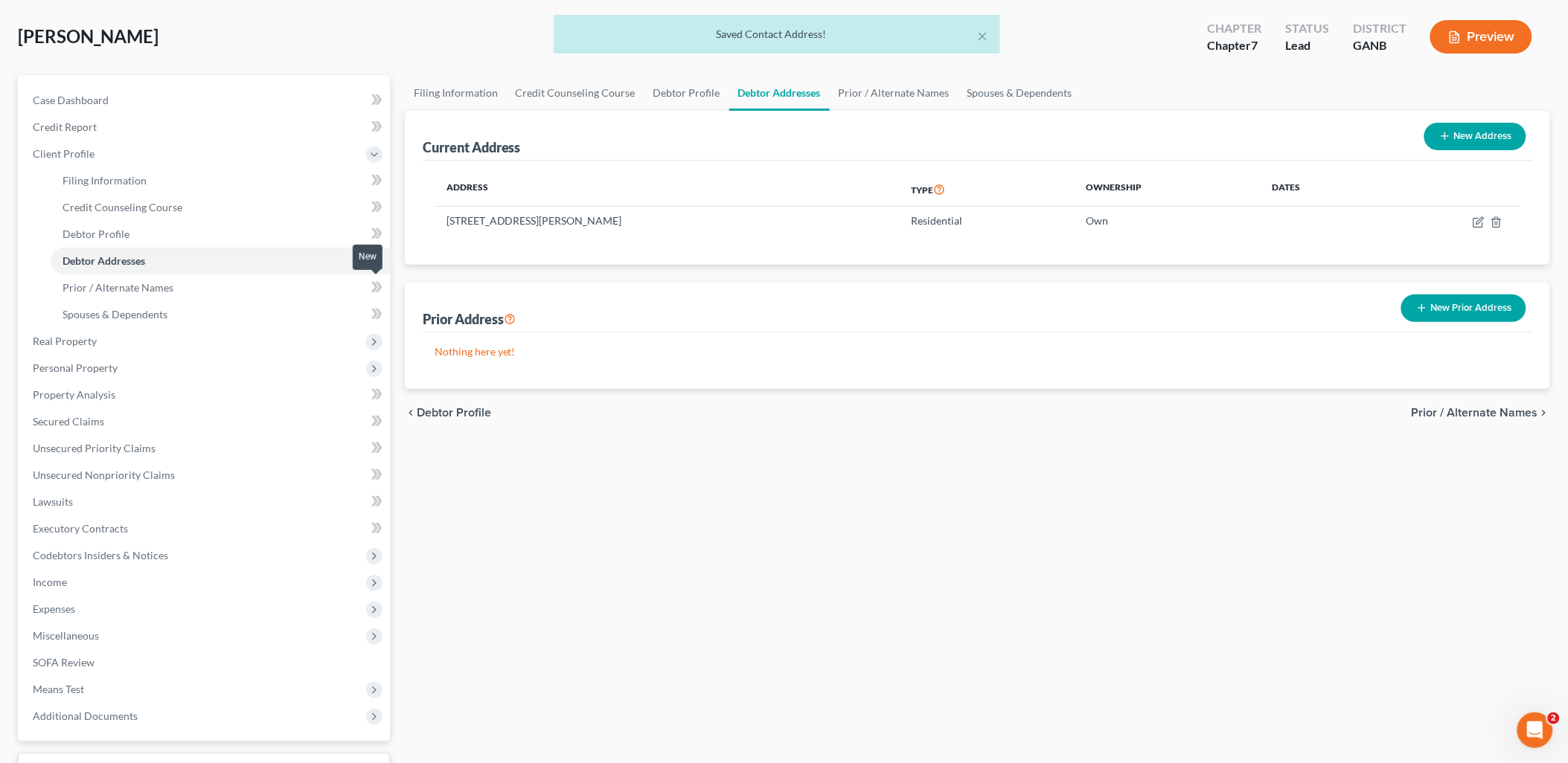
scroll to position [186, 0]
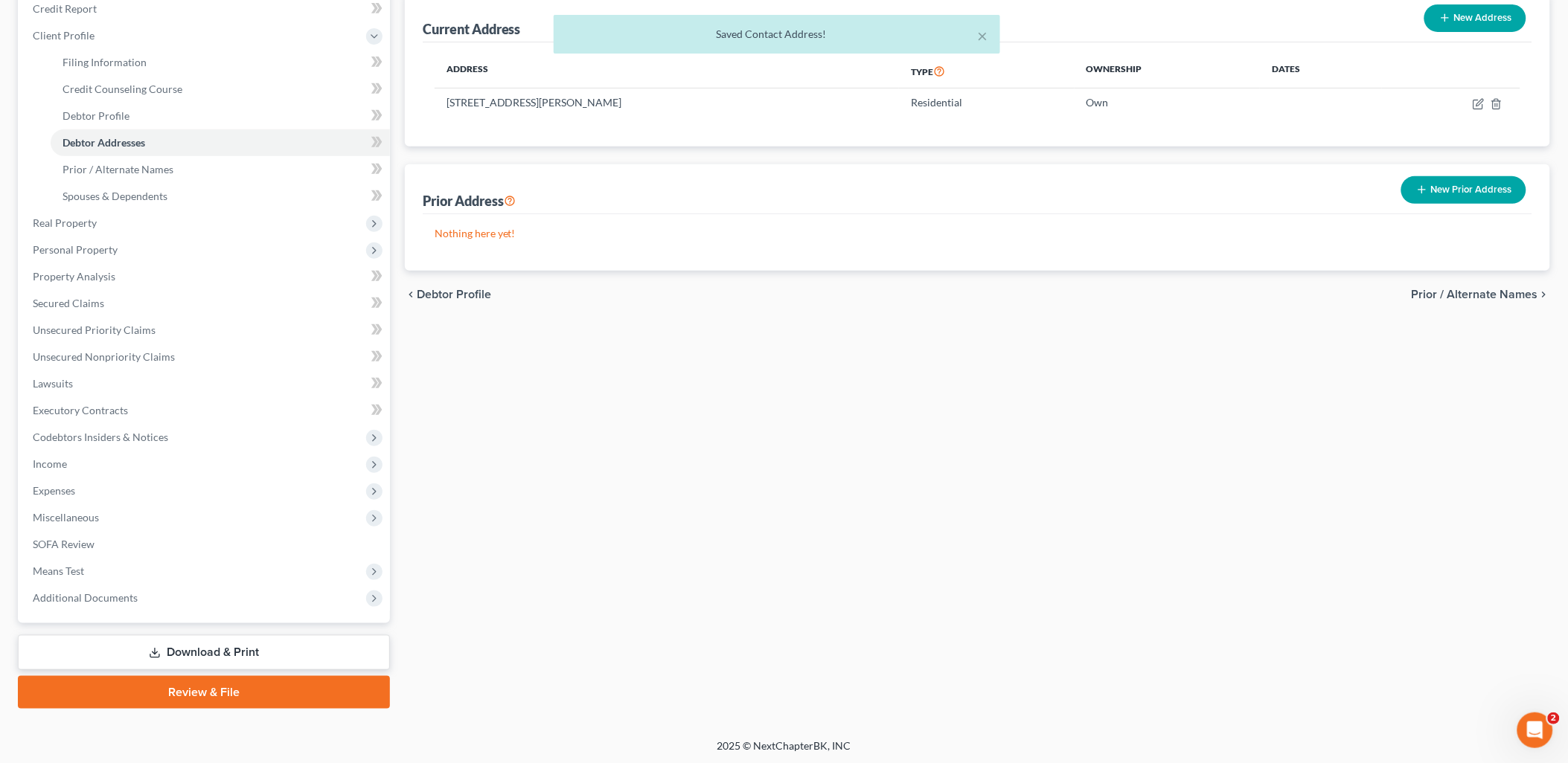
click at [270, 643] on link "Download & Print" at bounding box center [204, 652] width 372 height 35
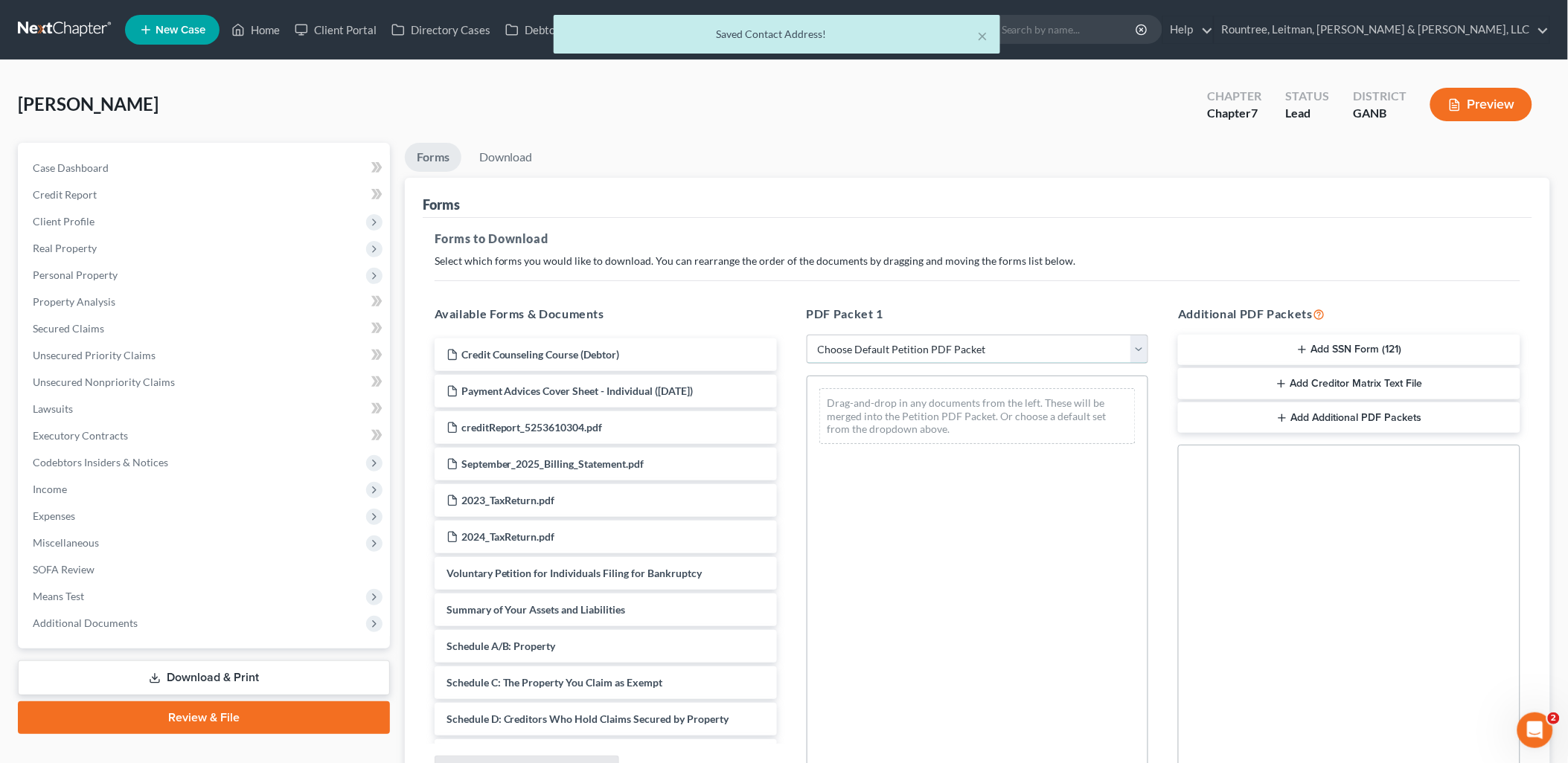
click at [963, 343] on select "Choose Default Petition PDF Packet Complete Bankruptcy Petition (all forms and …" at bounding box center [977, 349] width 343 height 30
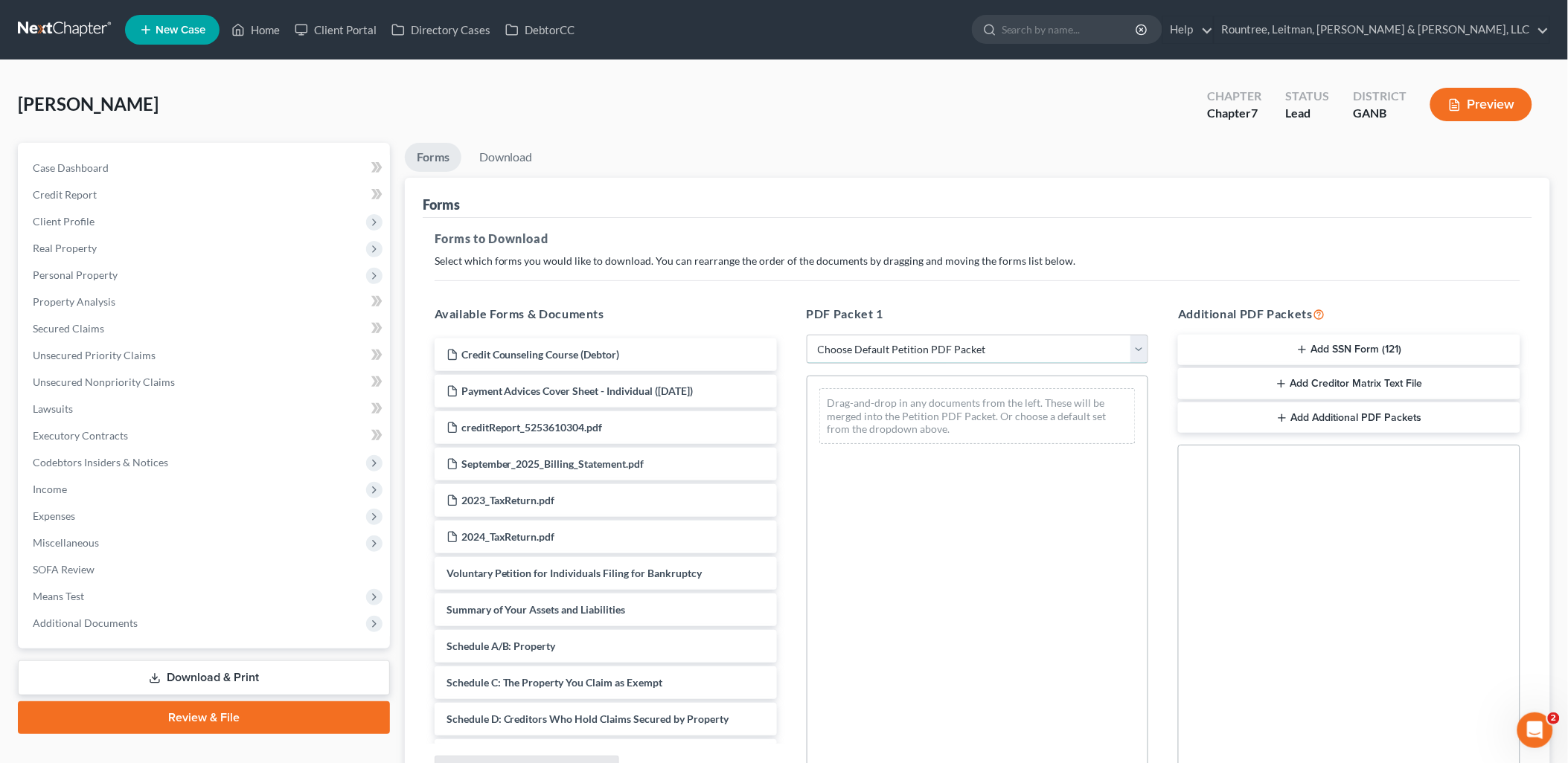
select select "0"
click at [806, 335] on select "Choose Default Petition PDF Packet Complete Bankruptcy Petition (all forms and …" at bounding box center [977, 349] width 343 height 30
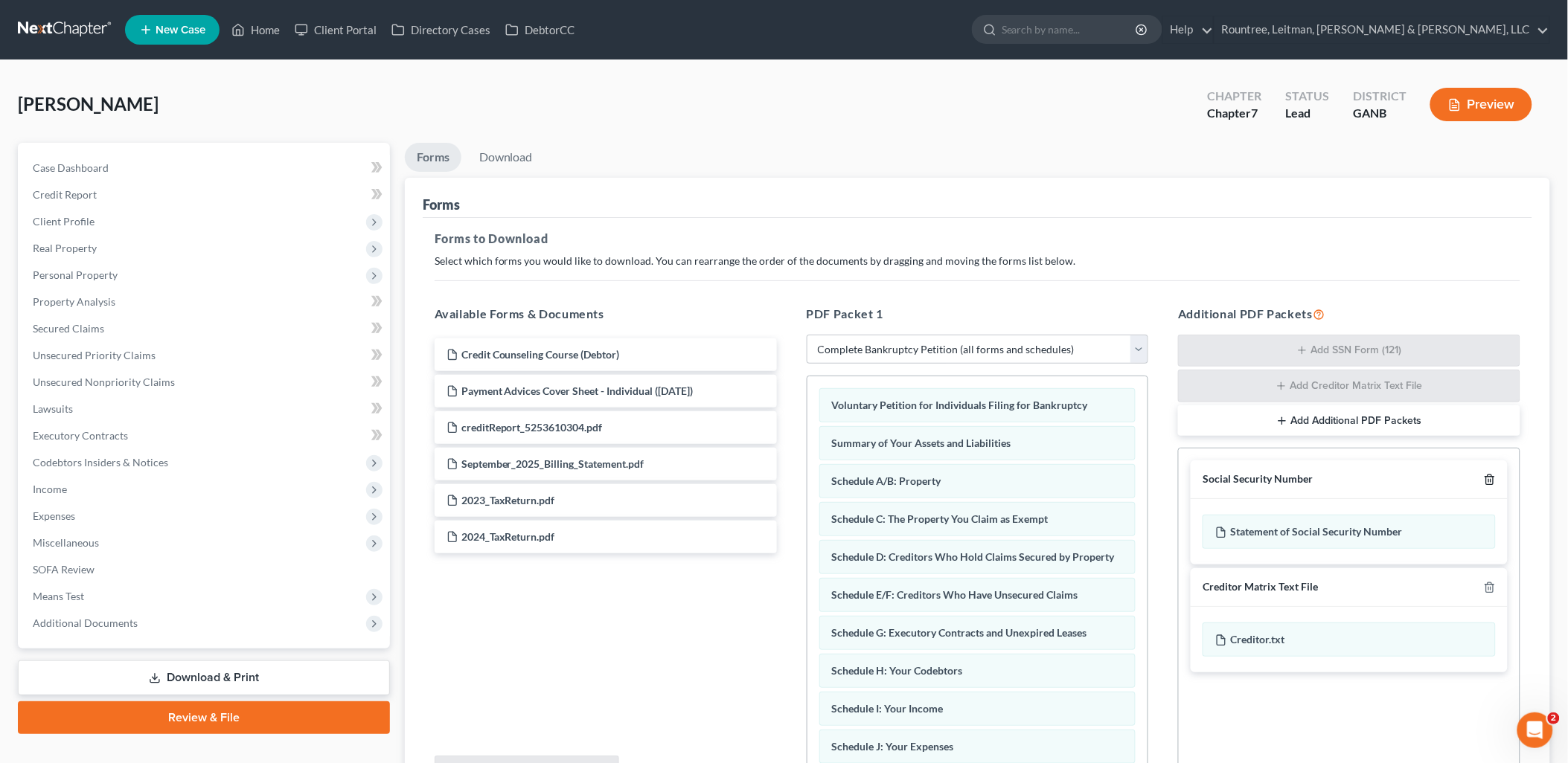
click at [1492, 483] on icon "button" at bounding box center [1490, 480] width 12 height 12
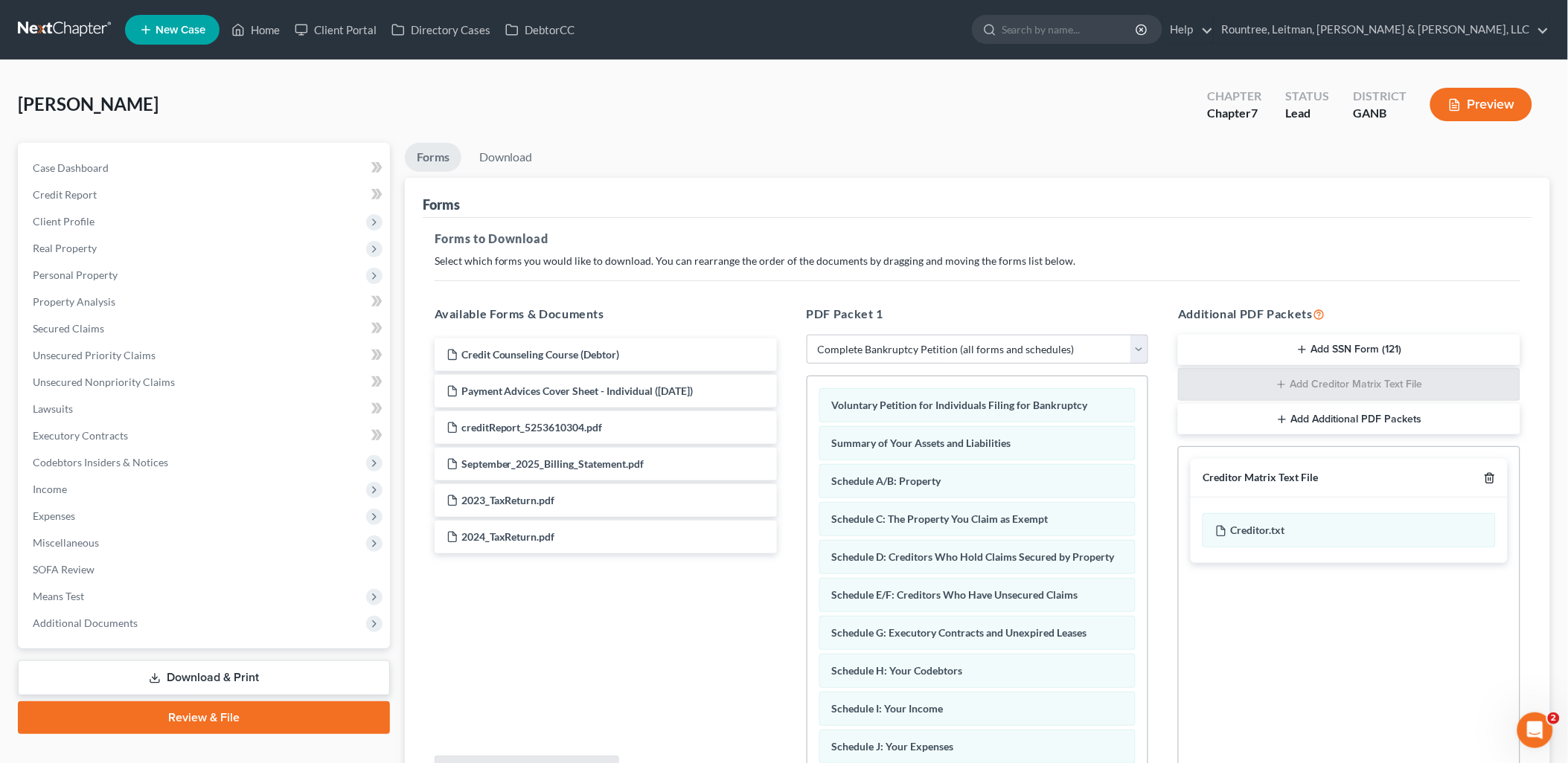
click at [1492, 483] on icon "button" at bounding box center [1490, 478] width 7 height 9
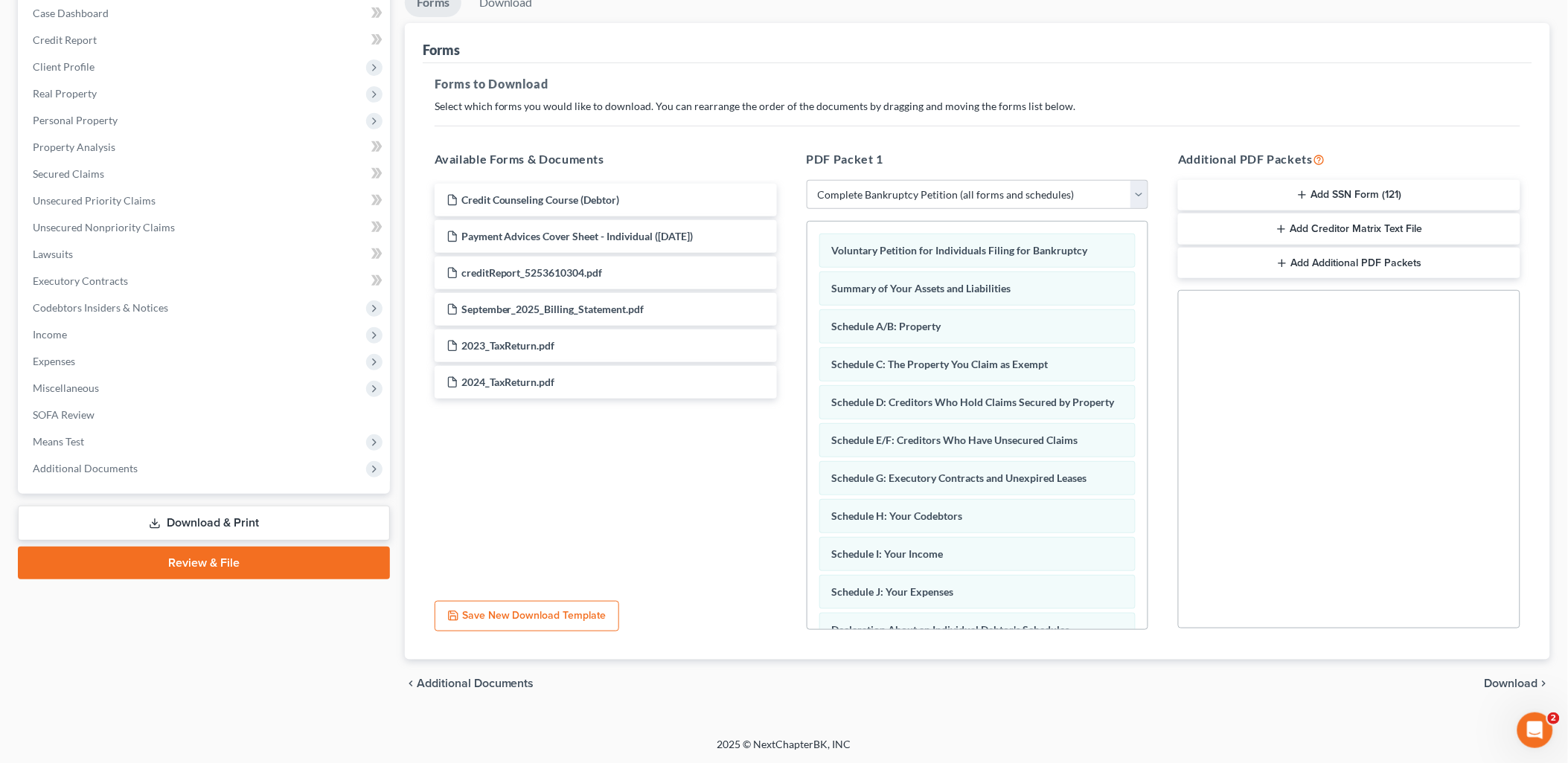
click at [1509, 680] on span "Download" at bounding box center [1511, 683] width 53 height 12
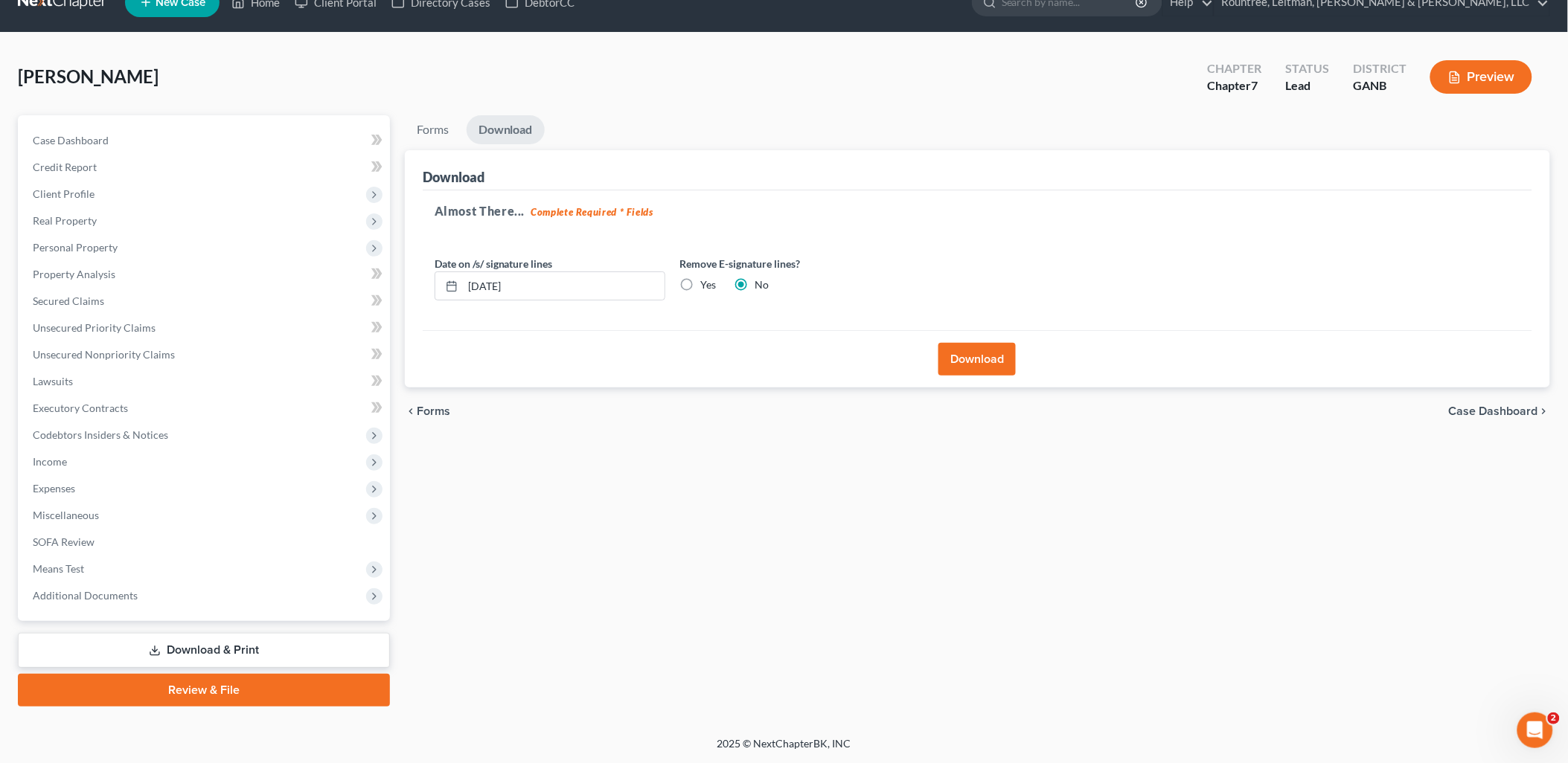
scroll to position [25, 0]
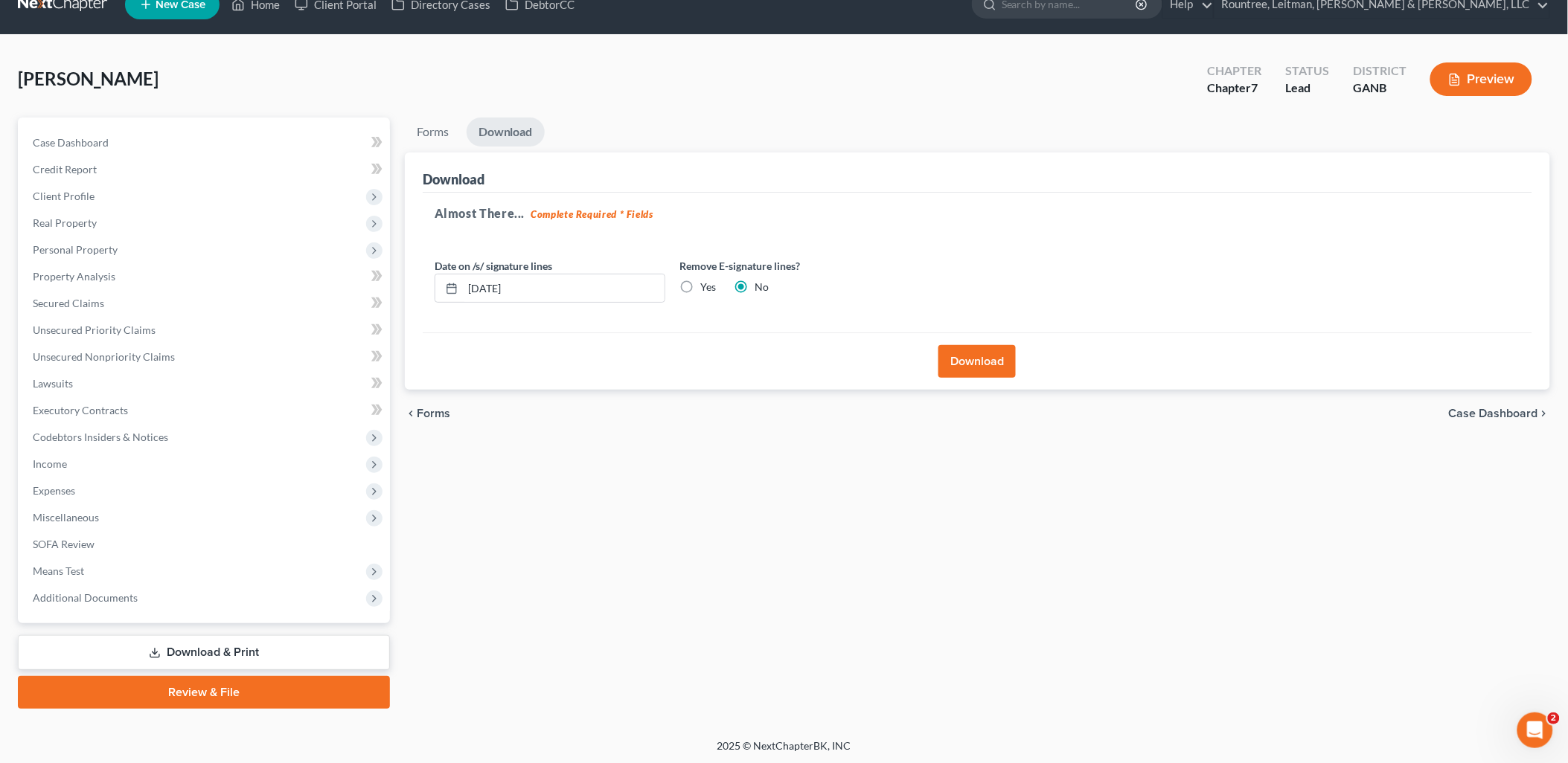
click at [968, 357] on button "Download" at bounding box center [977, 361] width 77 height 33
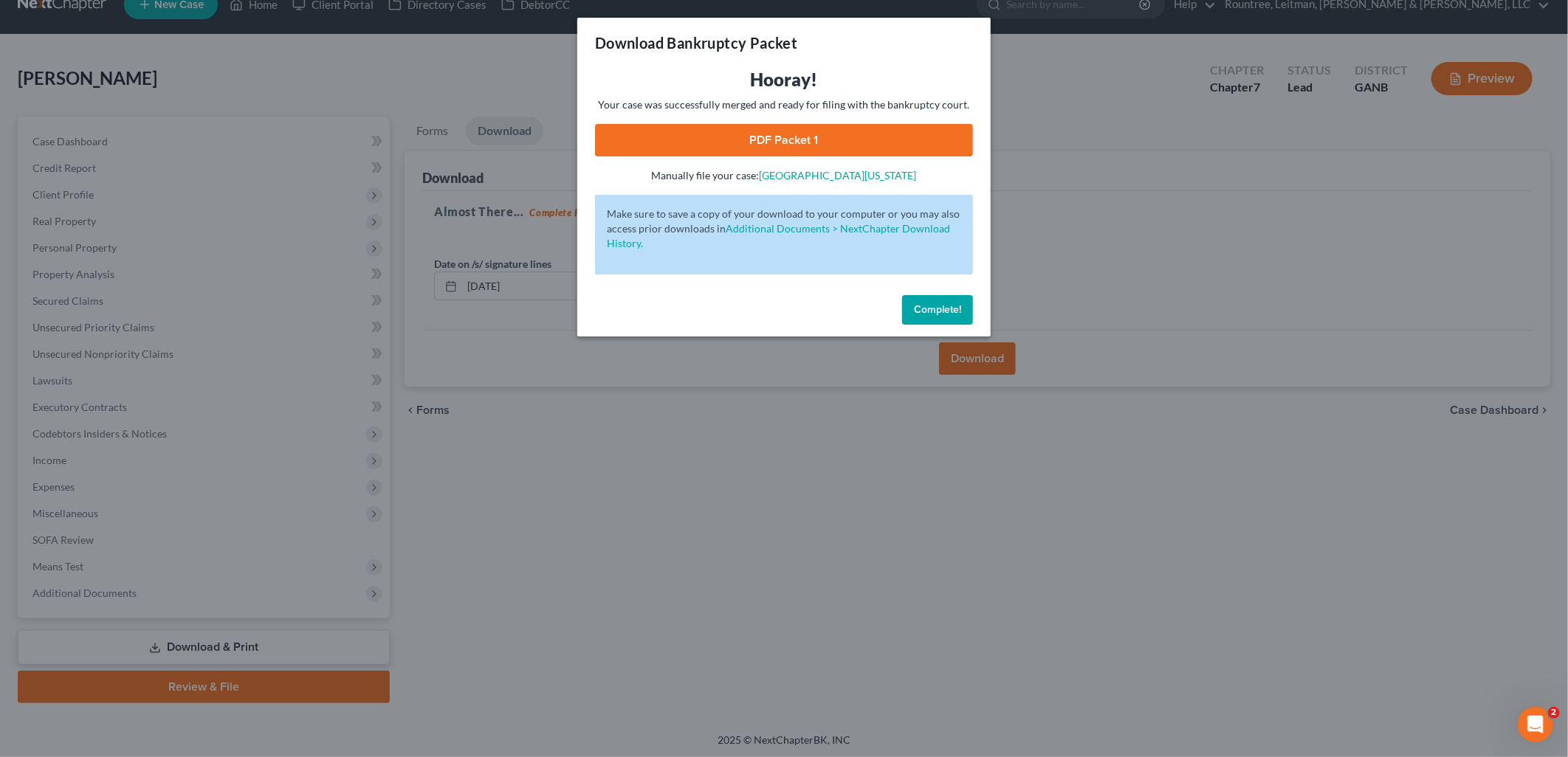
click at [890, 127] on link "PDF Packet 1" at bounding box center [784, 141] width 378 height 32
click at [474, 433] on div "Download Bankruptcy Packet Hooray! Your case was successfully merged and ready …" at bounding box center [784, 378] width 1568 height 757
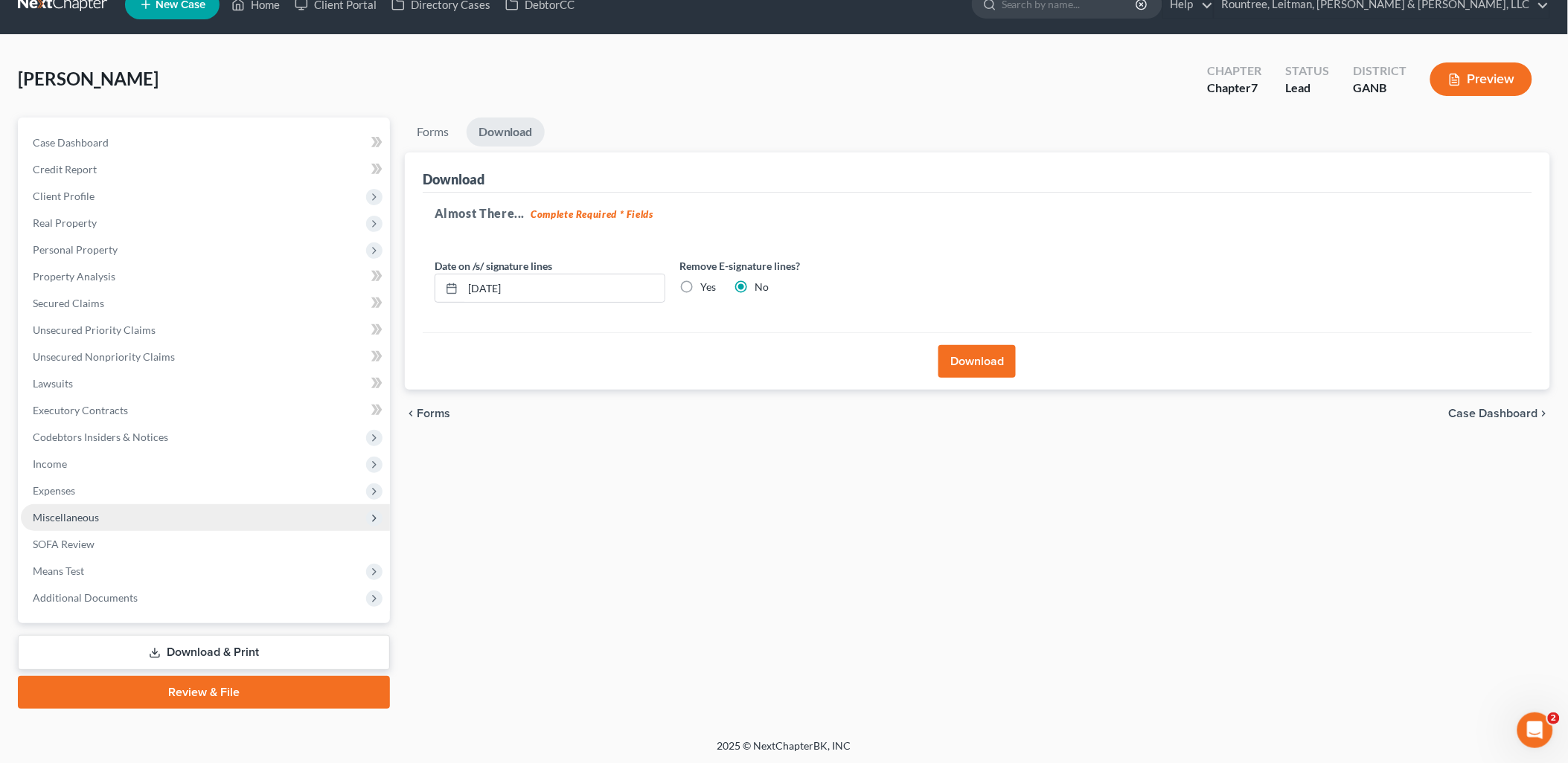
click at [131, 508] on span "Miscellaneous" at bounding box center [205, 518] width 369 height 27
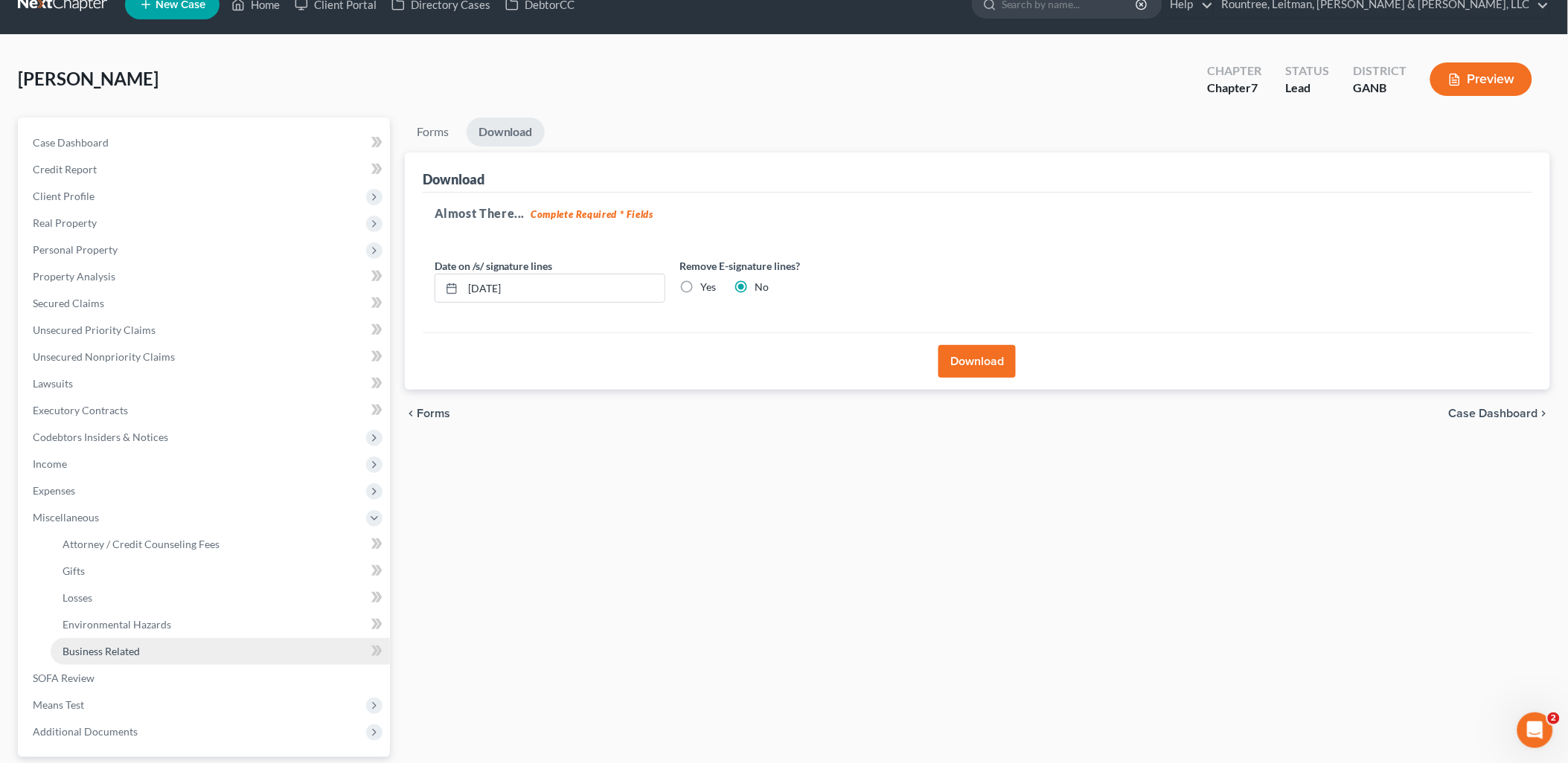
click at [110, 645] on span "Business Related" at bounding box center [101, 651] width 77 height 13
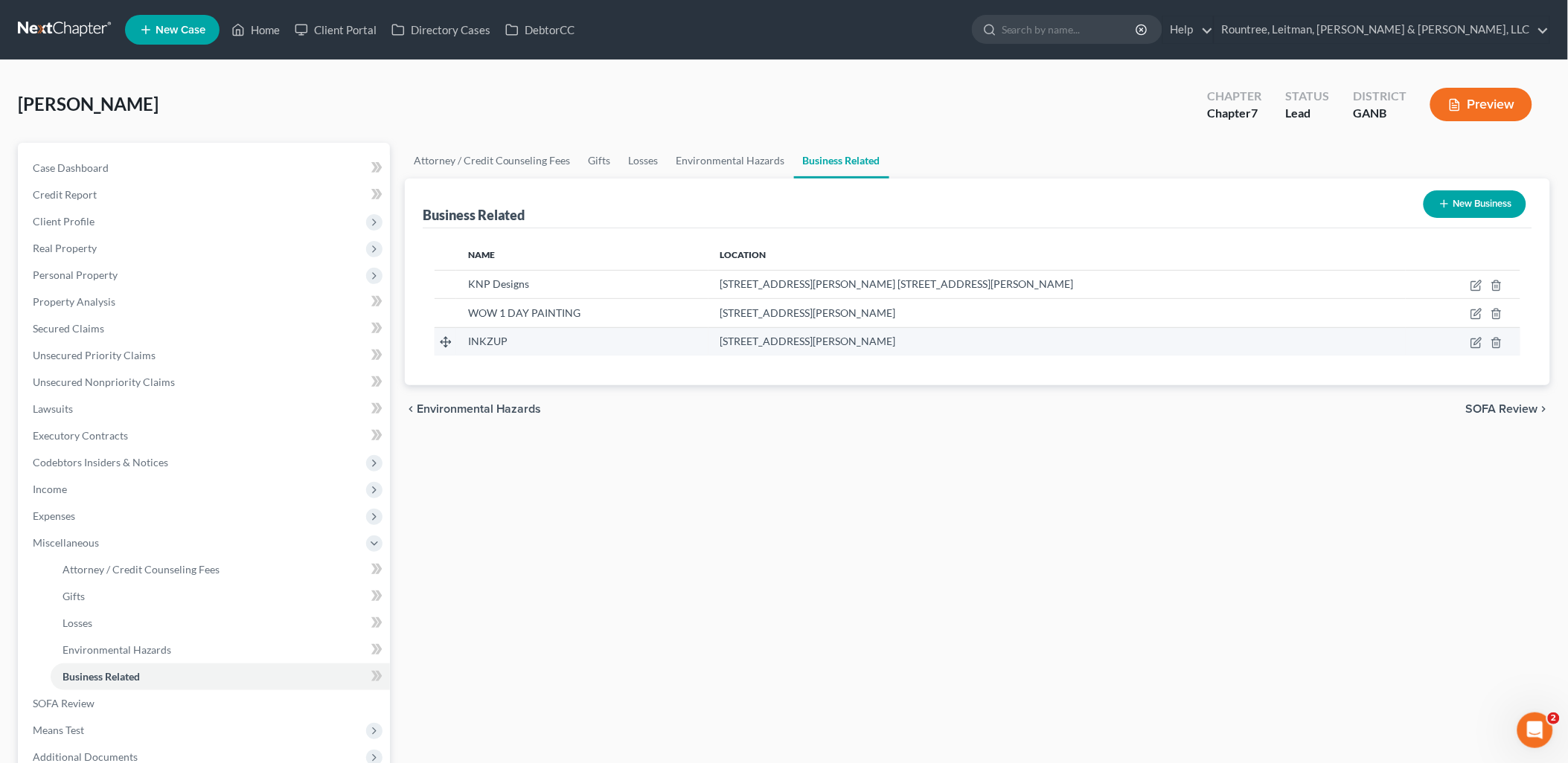
click at [1474, 350] on td at bounding box center [1462, 341] width 114 height 28
click at [1475, 342] on icon "button" at bounding box center [1476, 343] width 12 height 12
select select "officer"
select select "10"
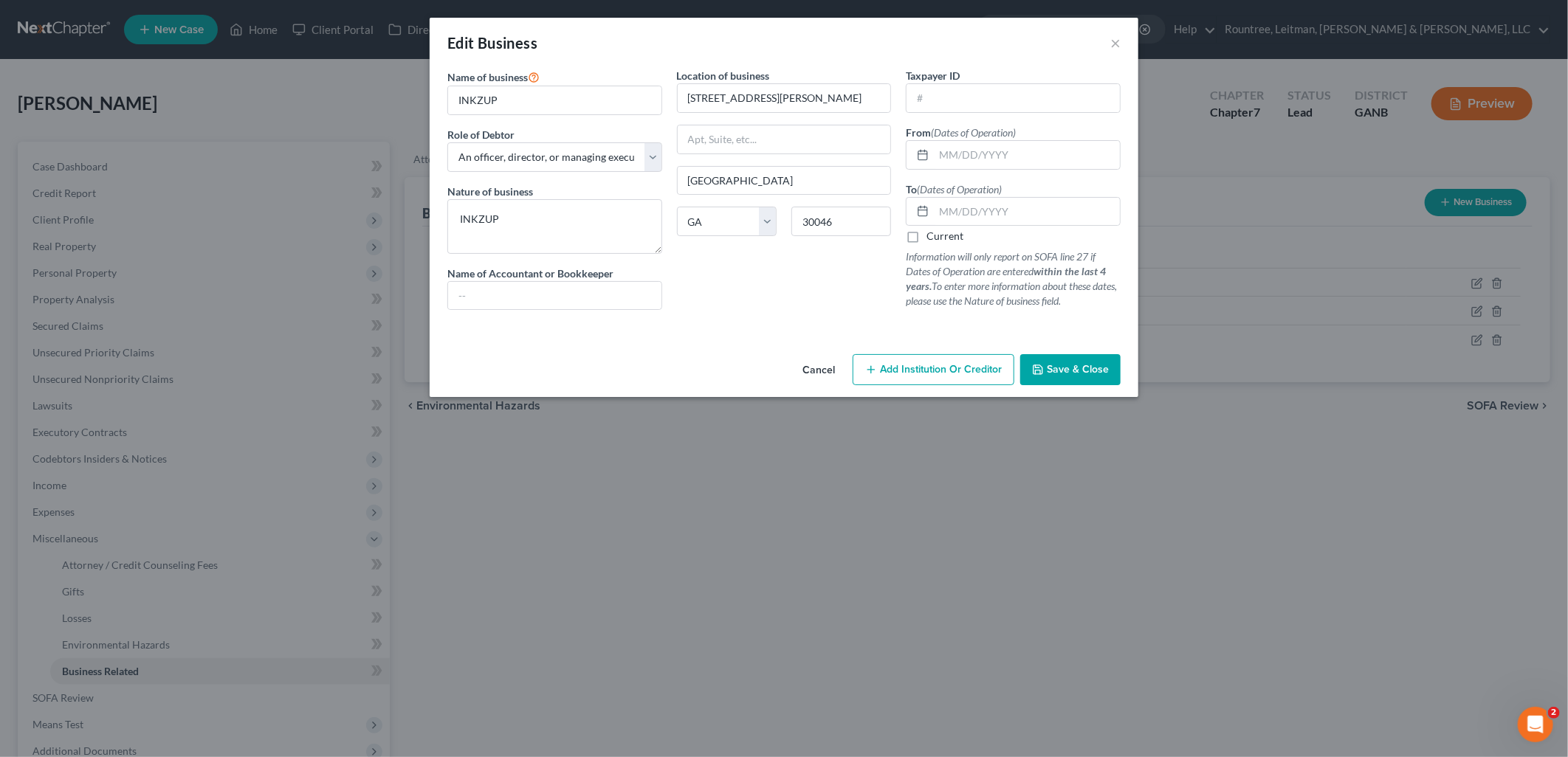
click at [815, 377] on button "Cancel" at bounding box center [818, 370] width 56 height 30
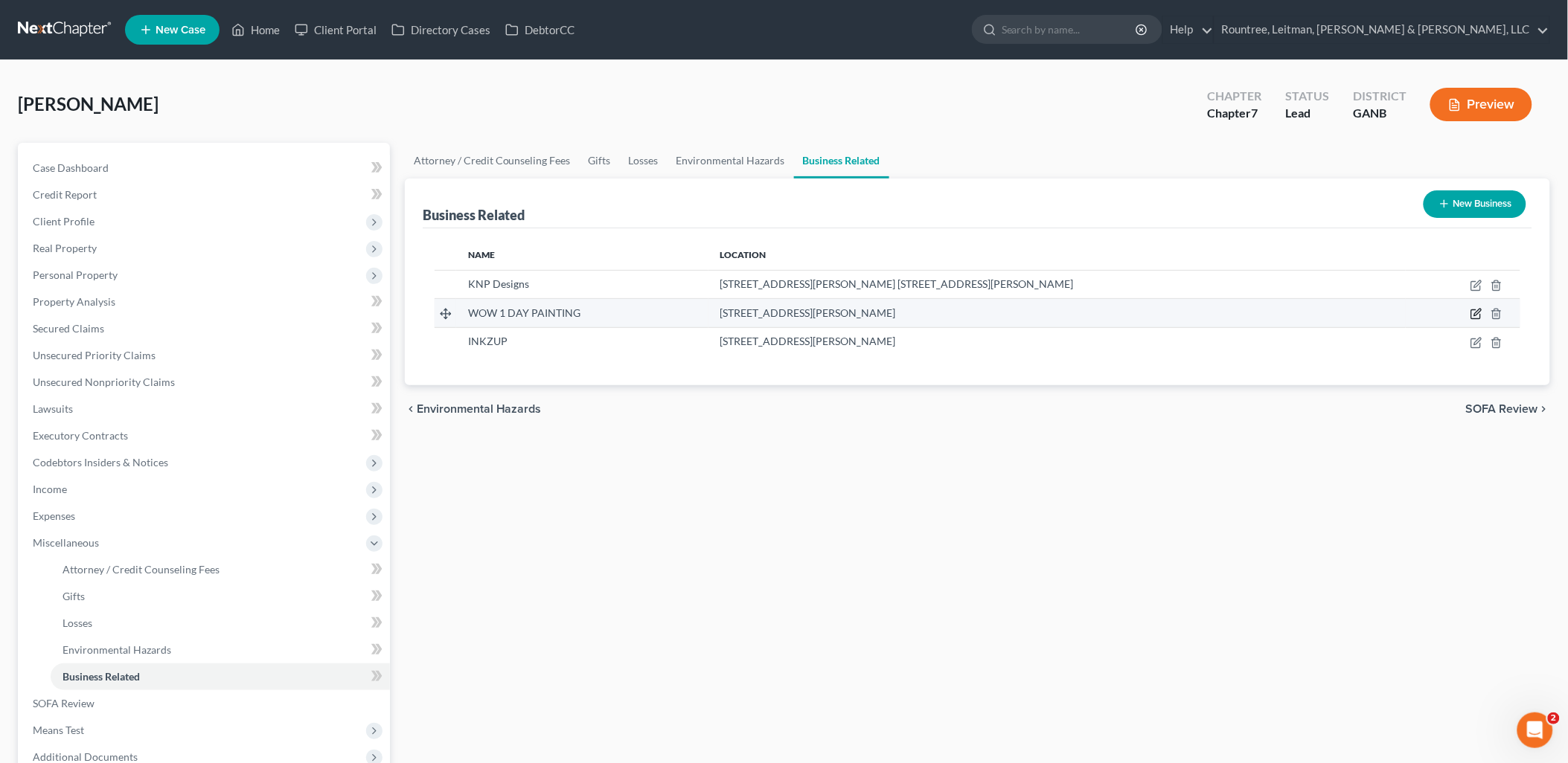
click at [1476, 312] on icon "button" at bounding box center [1476, 314] width 12 height 12
select select "sole_proprietor"
select select "10"
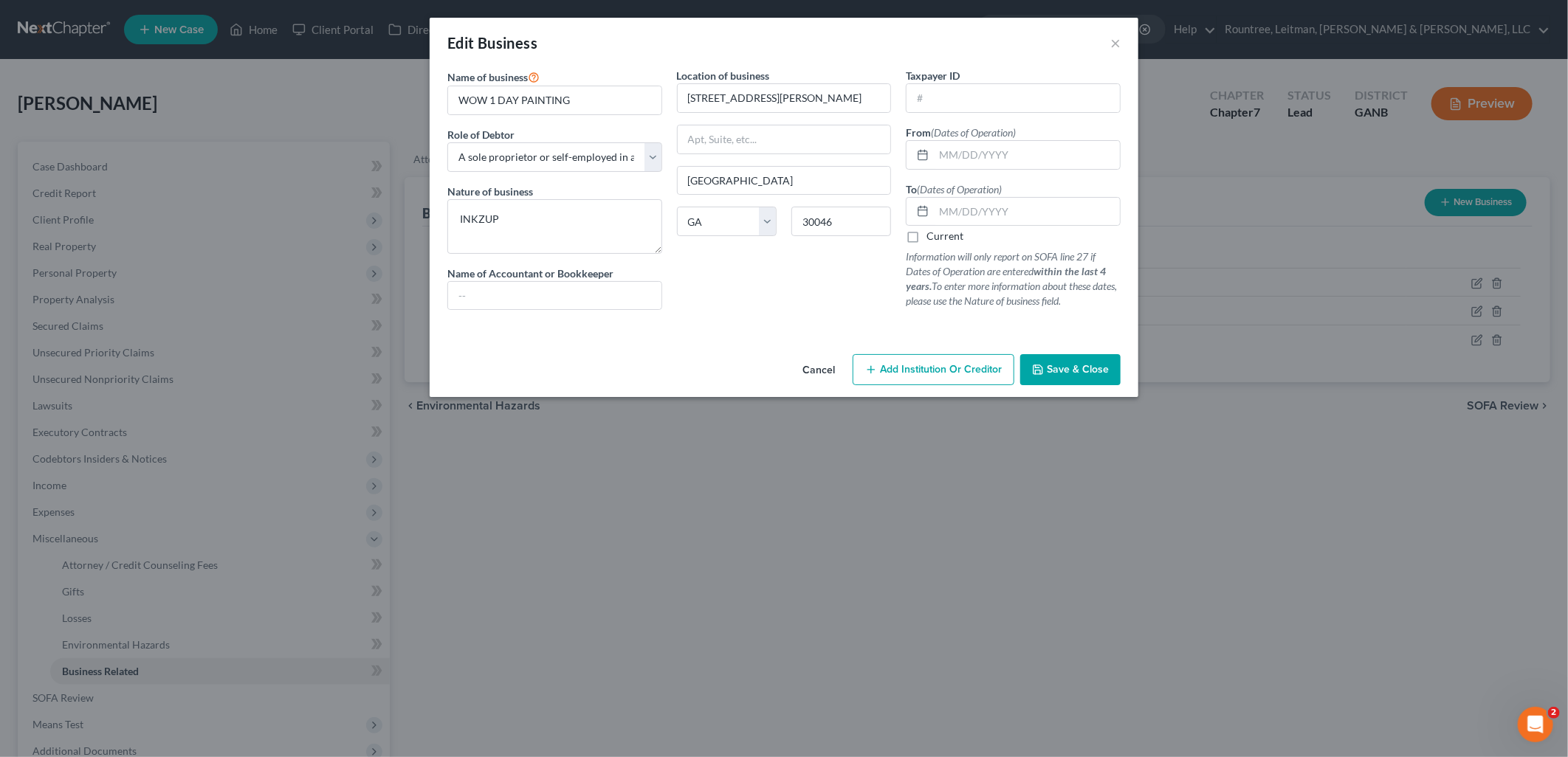
click at [816, 371] on button "Cancel" at bounding box center [818, 370] width 56 height 30
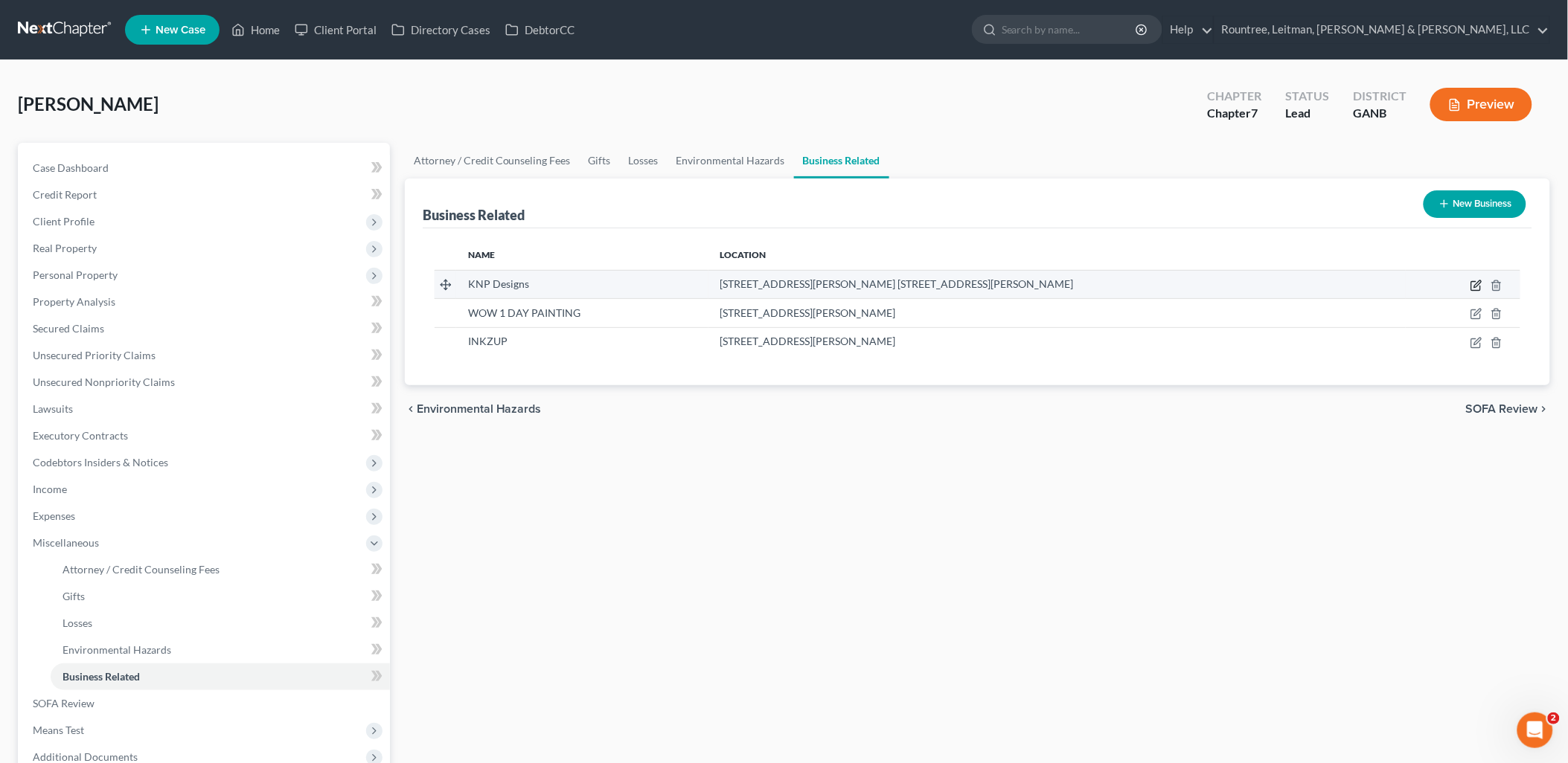
click at [1474, 282] on icon "button" at bounding box center [1475, 286] width 9 height 9
select select "sole_proprietor"
select select "10"
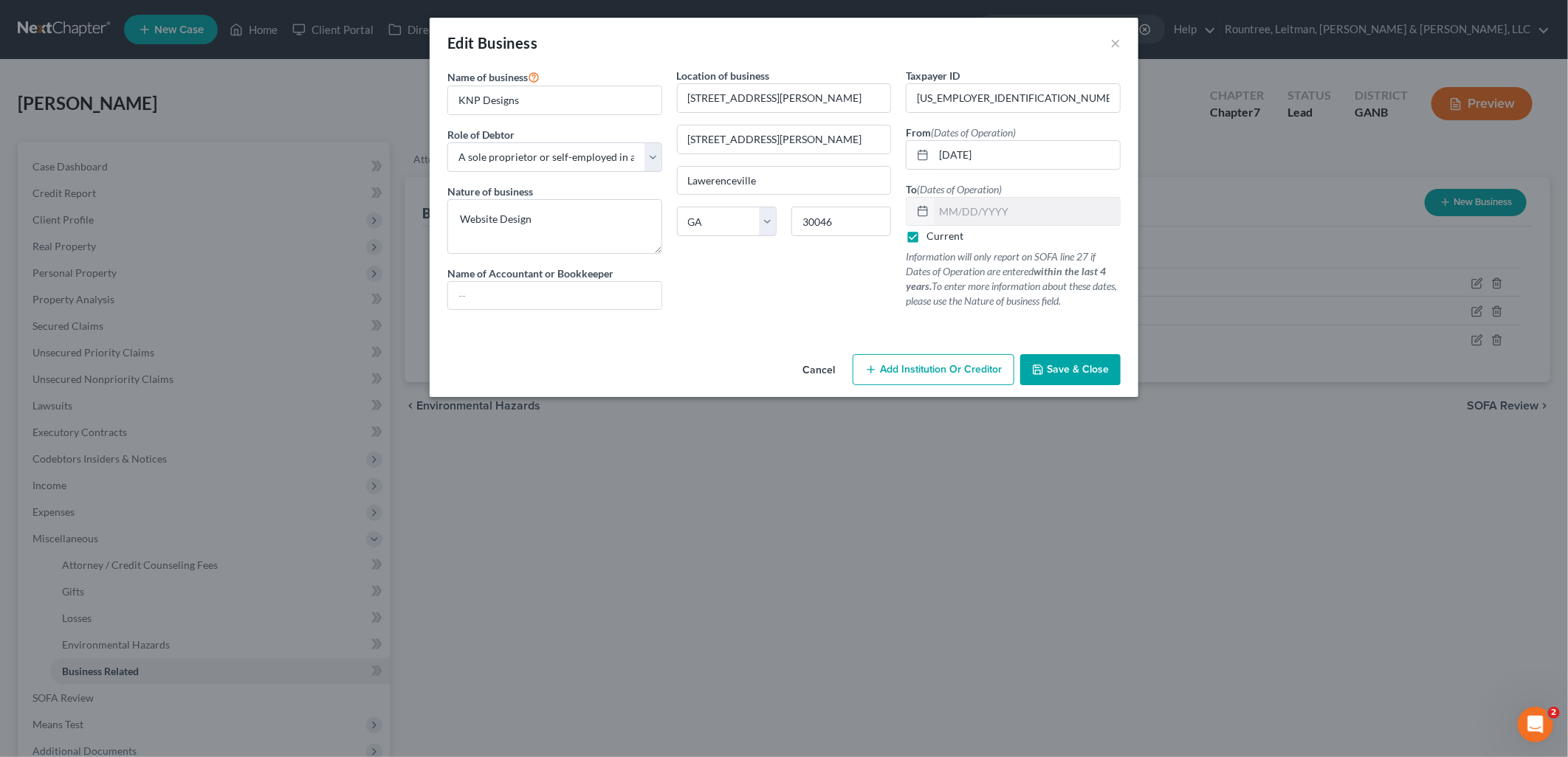
click at [824, 368] on button "Cancel" at bounding box center [818, 370] width 56 height 30
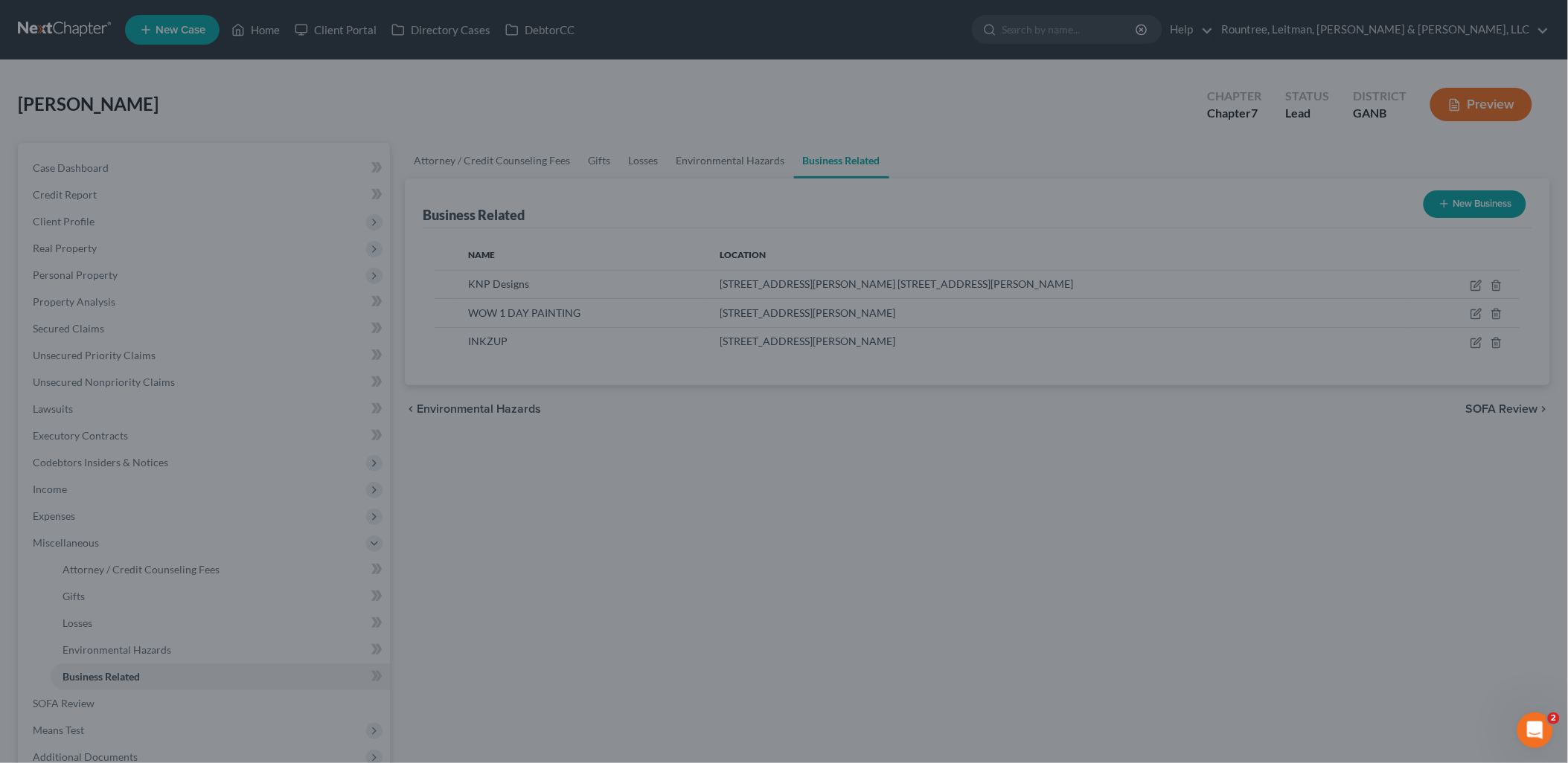
click at [940, 438] on div "Attorney / Credit Counseling Fees Gifts Losses Environmental Hazards Business R…" at bounding box center [977, 505] width 1160 height 725
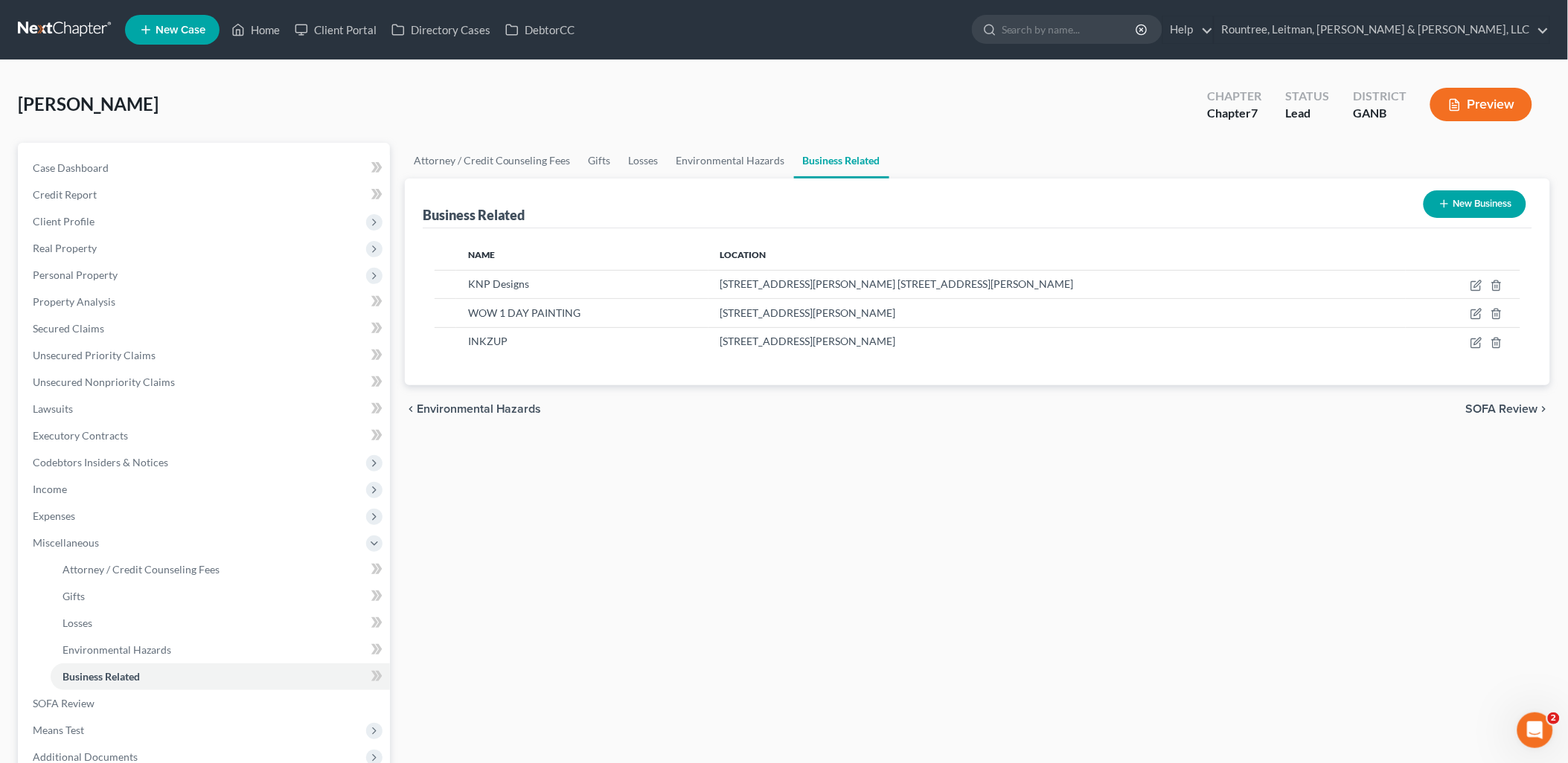
click at [1102, 428] on div "chevron_left Environmental Hazards SOFA Review chevron_right" at bounding box center [977, 409] width 1146 height 47
click at [1475, 308] on icon "button" at bounding box center [1476, 314] width 12 height 12
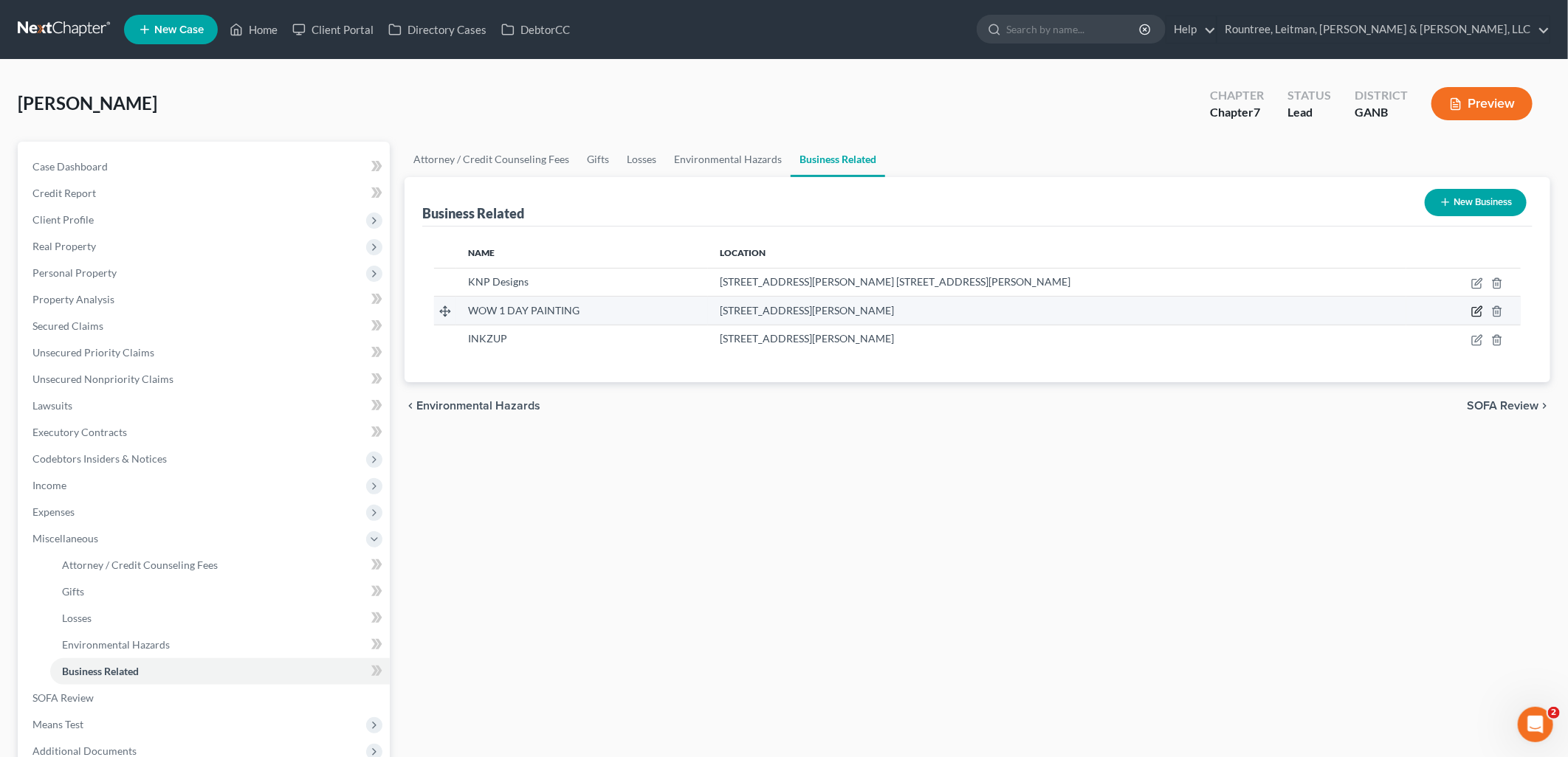
select select "sole_proprietor"
select select "10"
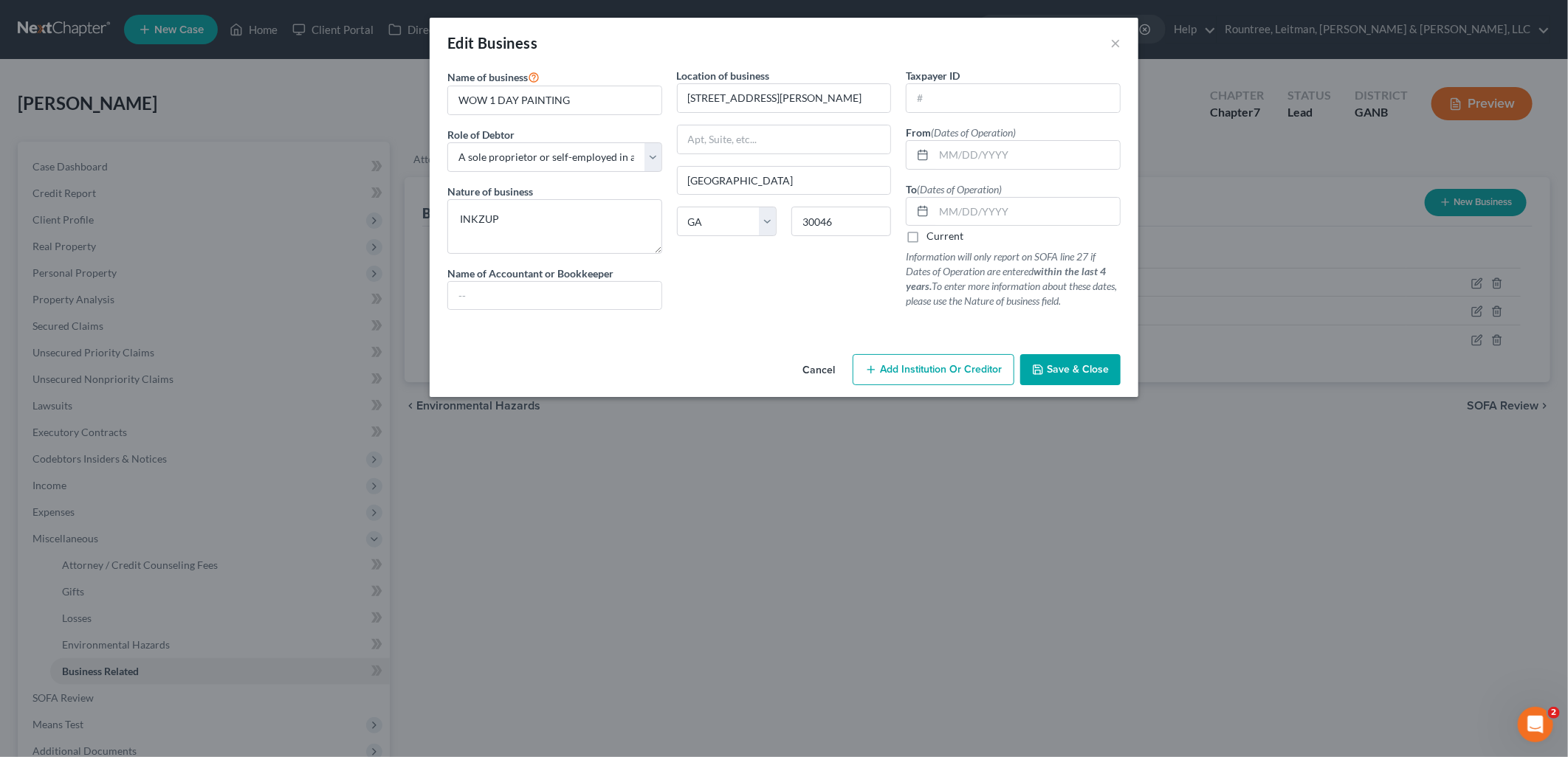
click at [823, 371] on button "Cancel" at bounding box center [818, 370] width 56 height 30
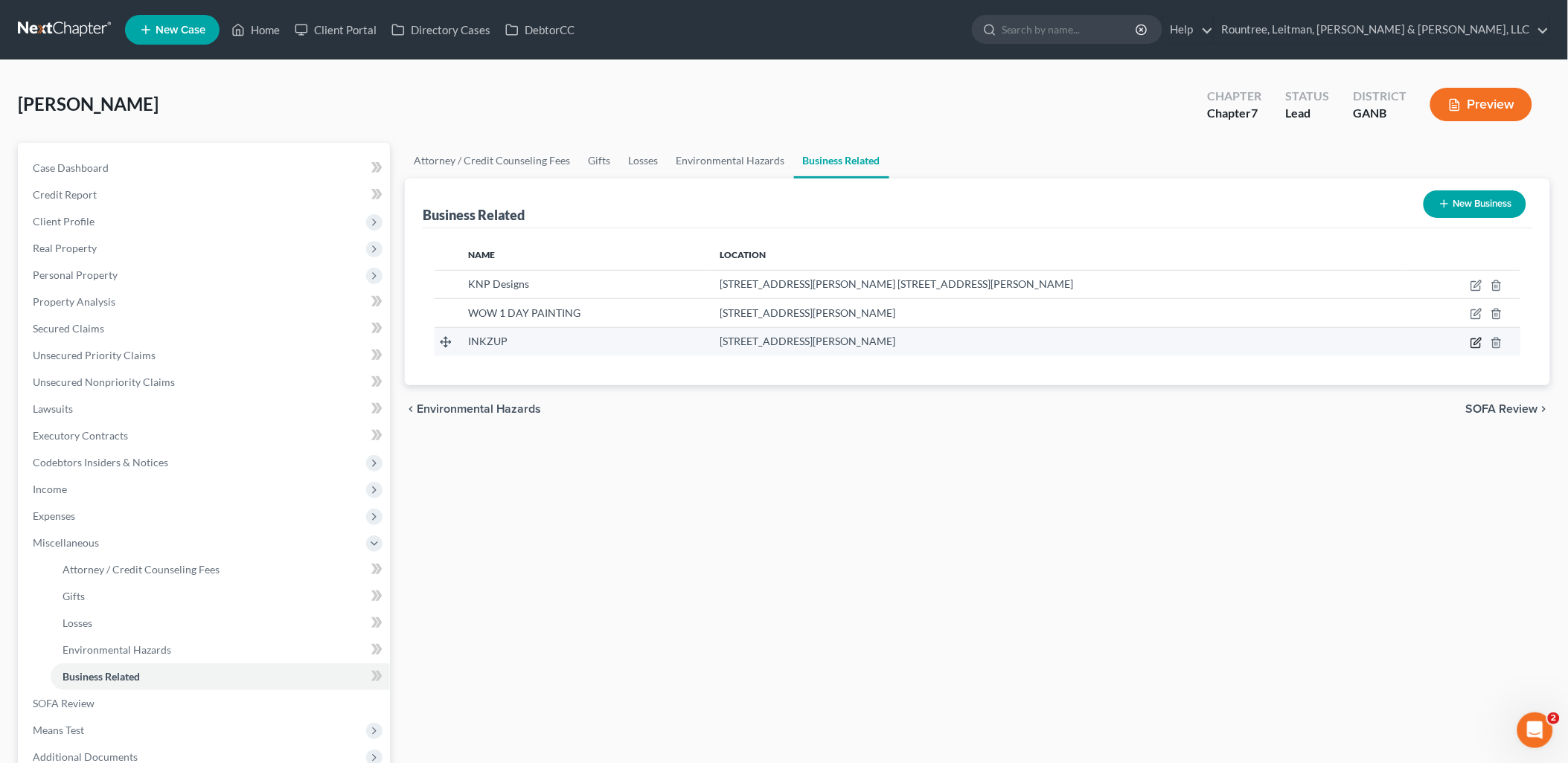
click at [1471, 341] on icon "button" at bounding box center [1476, 343] width 12 height 12
select select "officer"
select select "10"
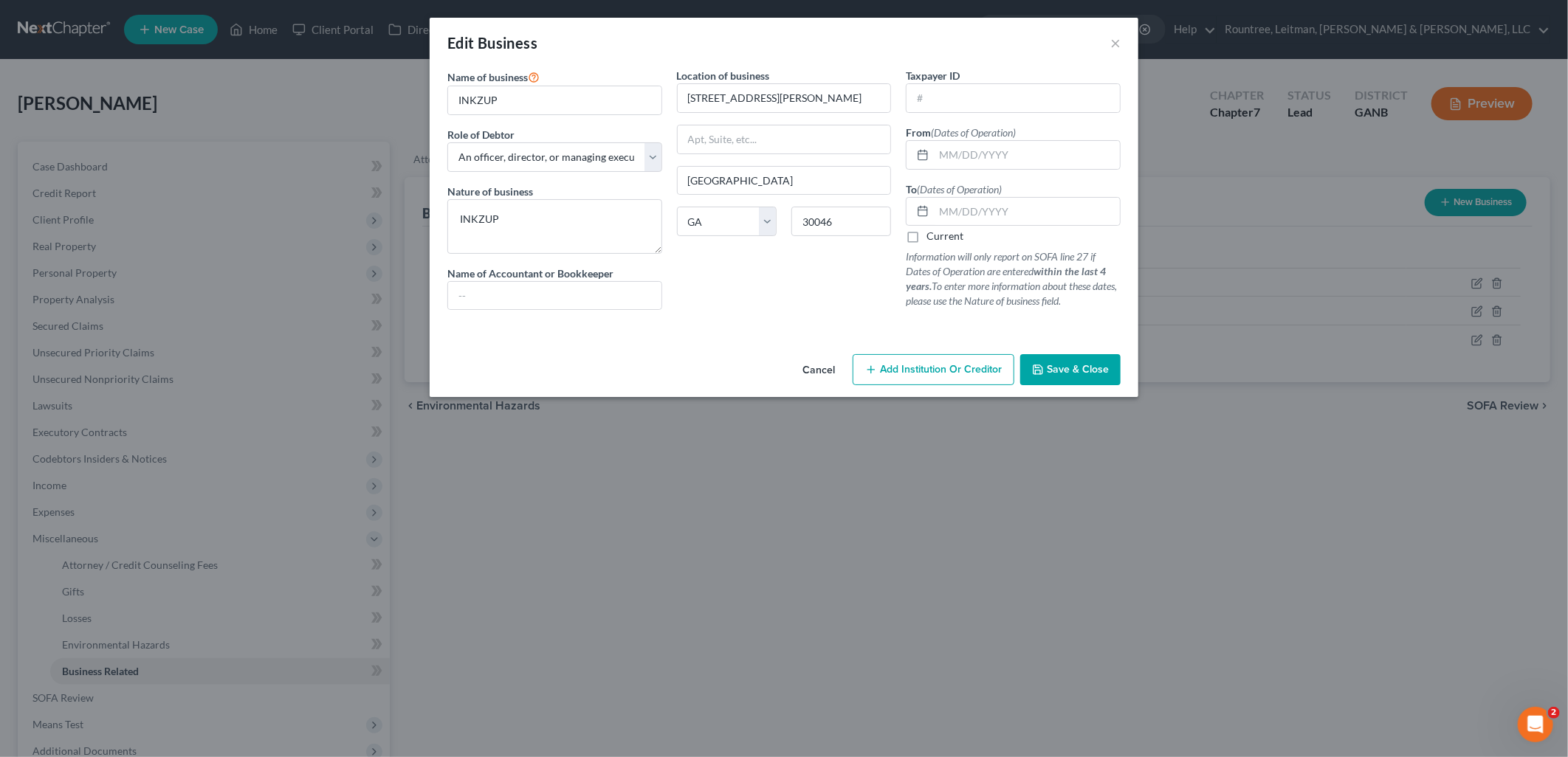
click at [809, 370] on button "Cancel" at bounding box center [818, 370] width 56 height 30
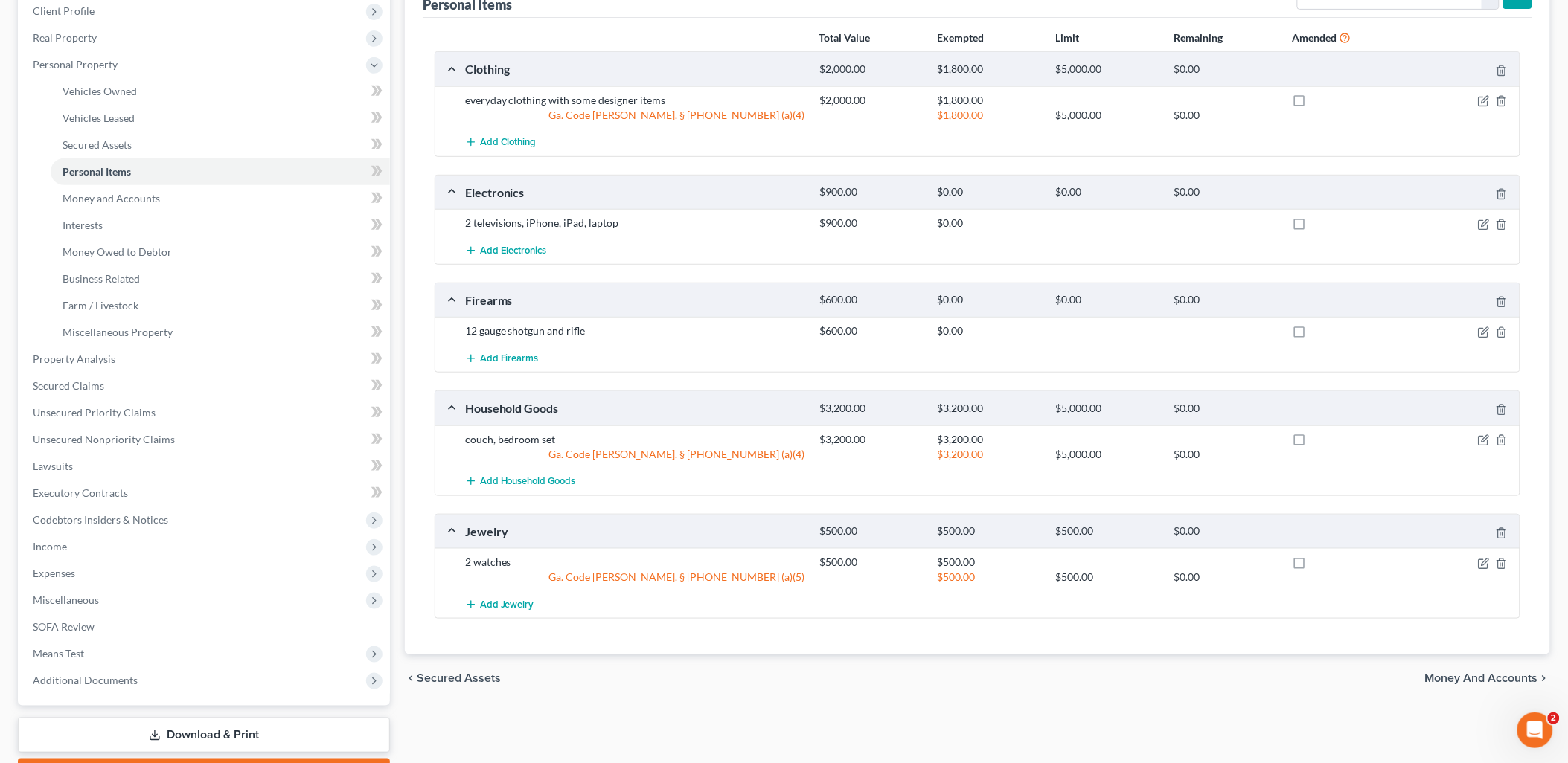
scroll to position [128, 0]
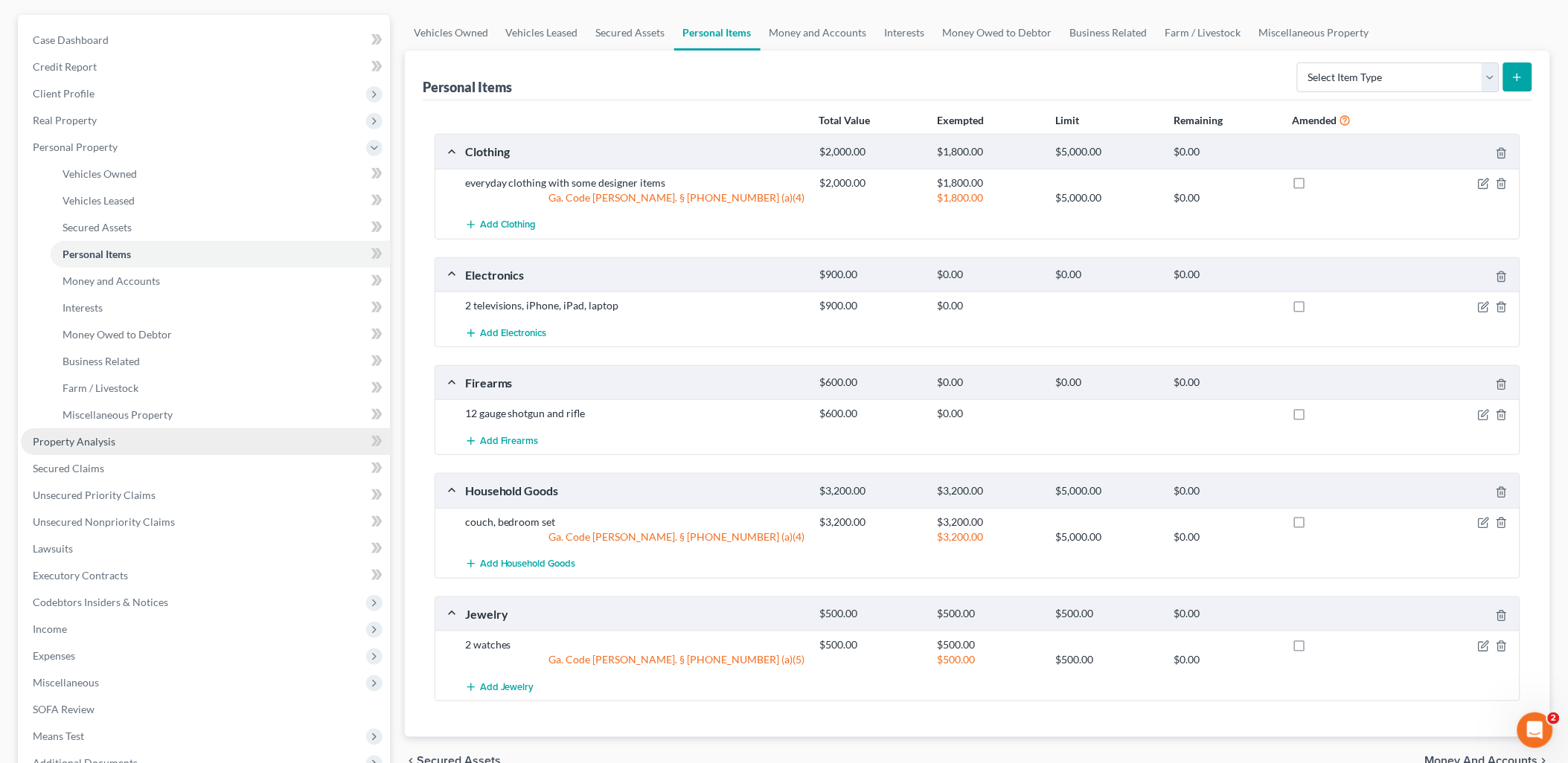
click at [89, 444] on span "Property Analysis" at bounding box center [74, 441] width 82 height 13
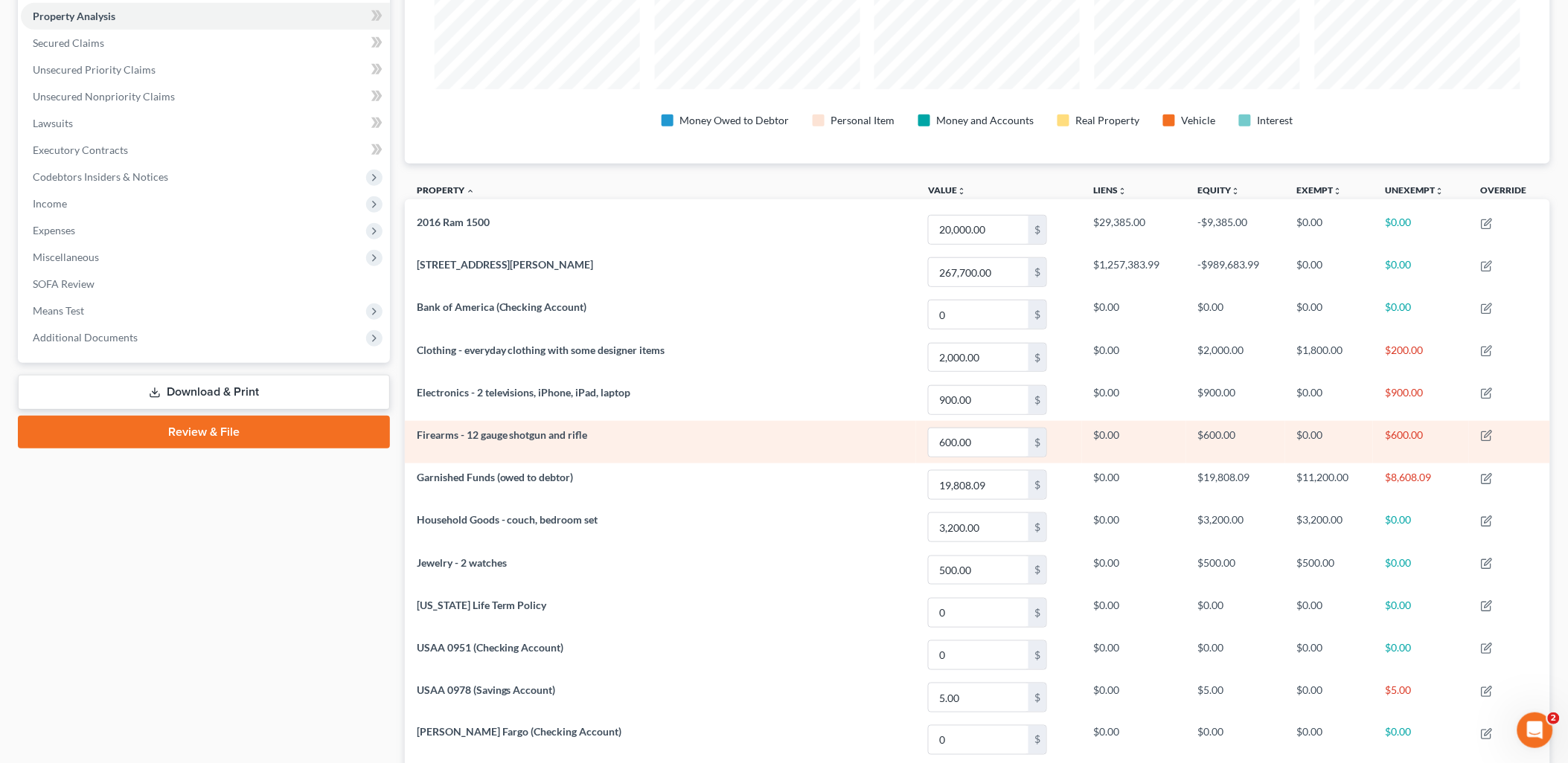
scroll to position [248, 0]
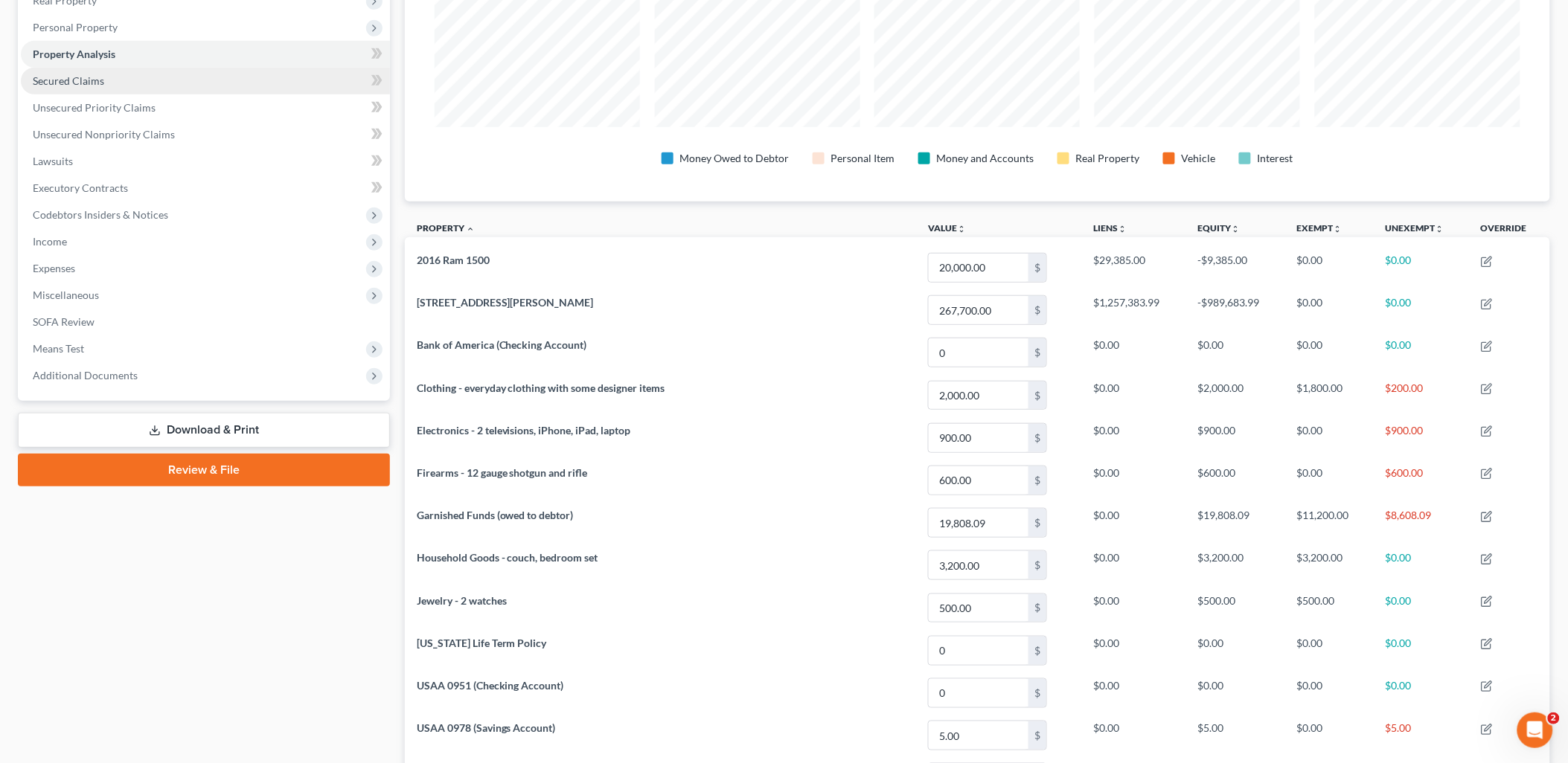
click at [147, 87] on link "Secured Claims" at bounding box center [205, 81] width 369 height 27
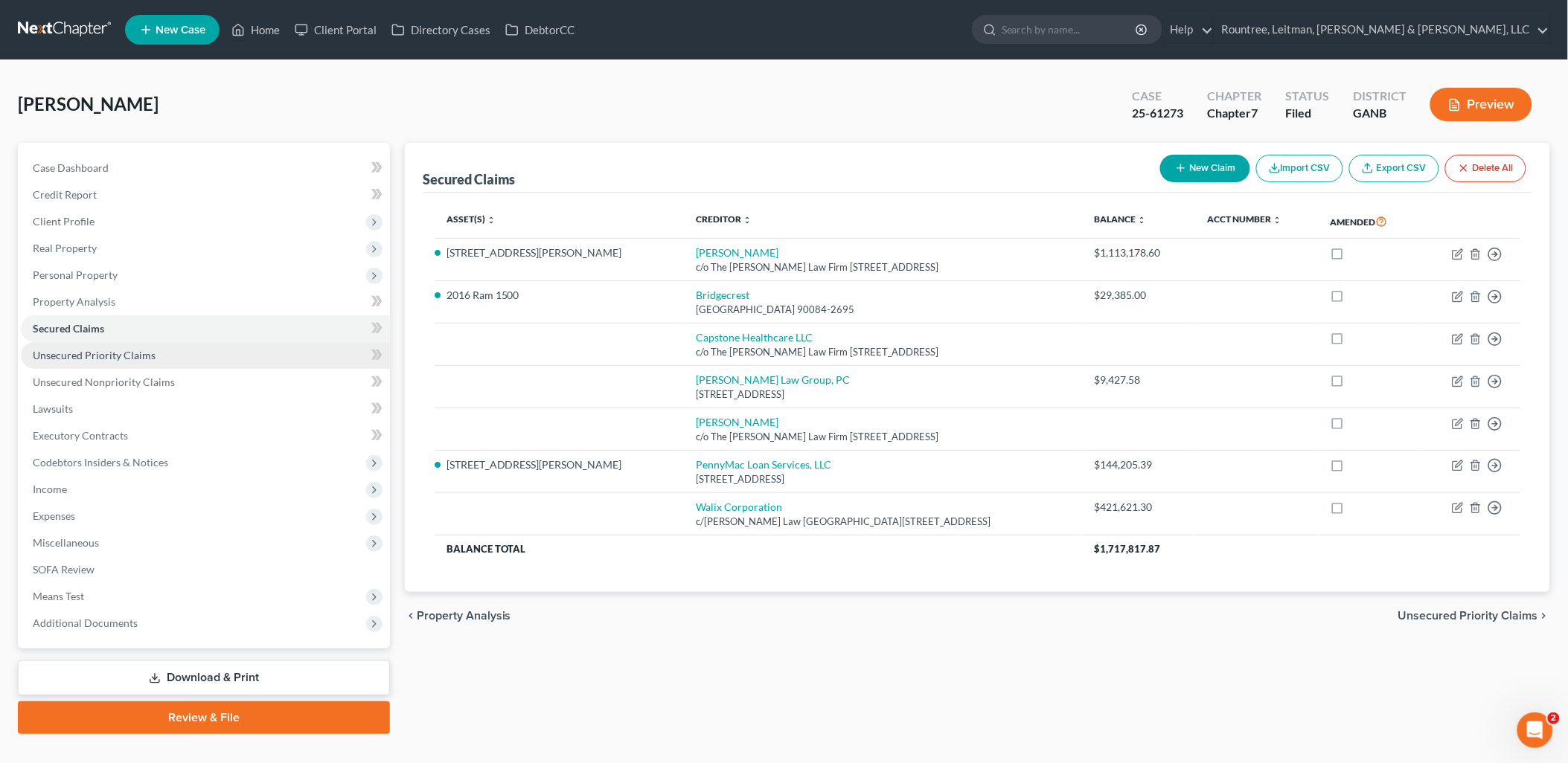
click at [142, 348] on span "Unsecured Priority Claims" at bounding box center [94, 354] width 123 height 13
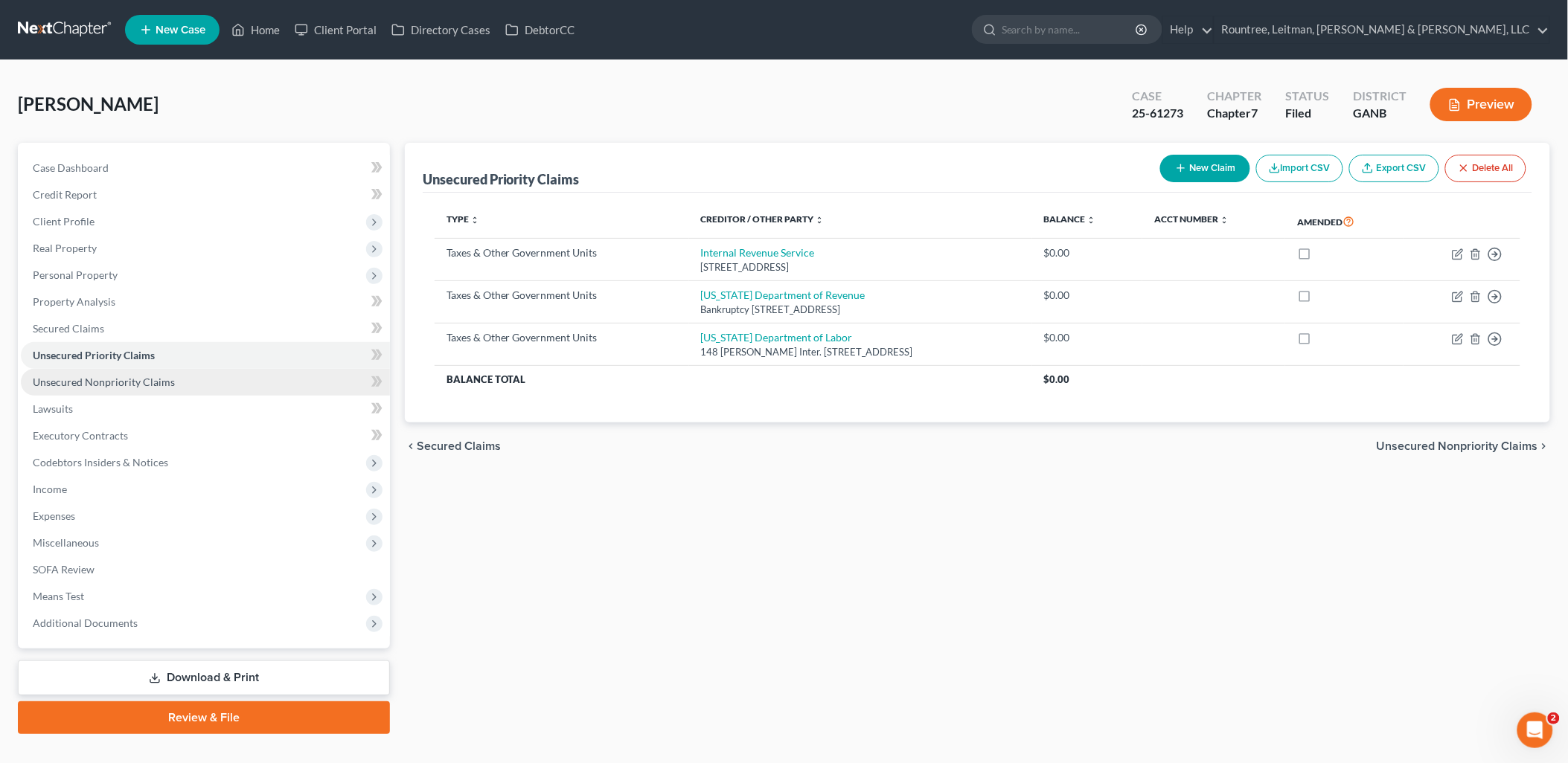
click at [144, 372] on link "Unsecured Nonpriority Claims" at bounding box center [205, 382] width 369 height 27
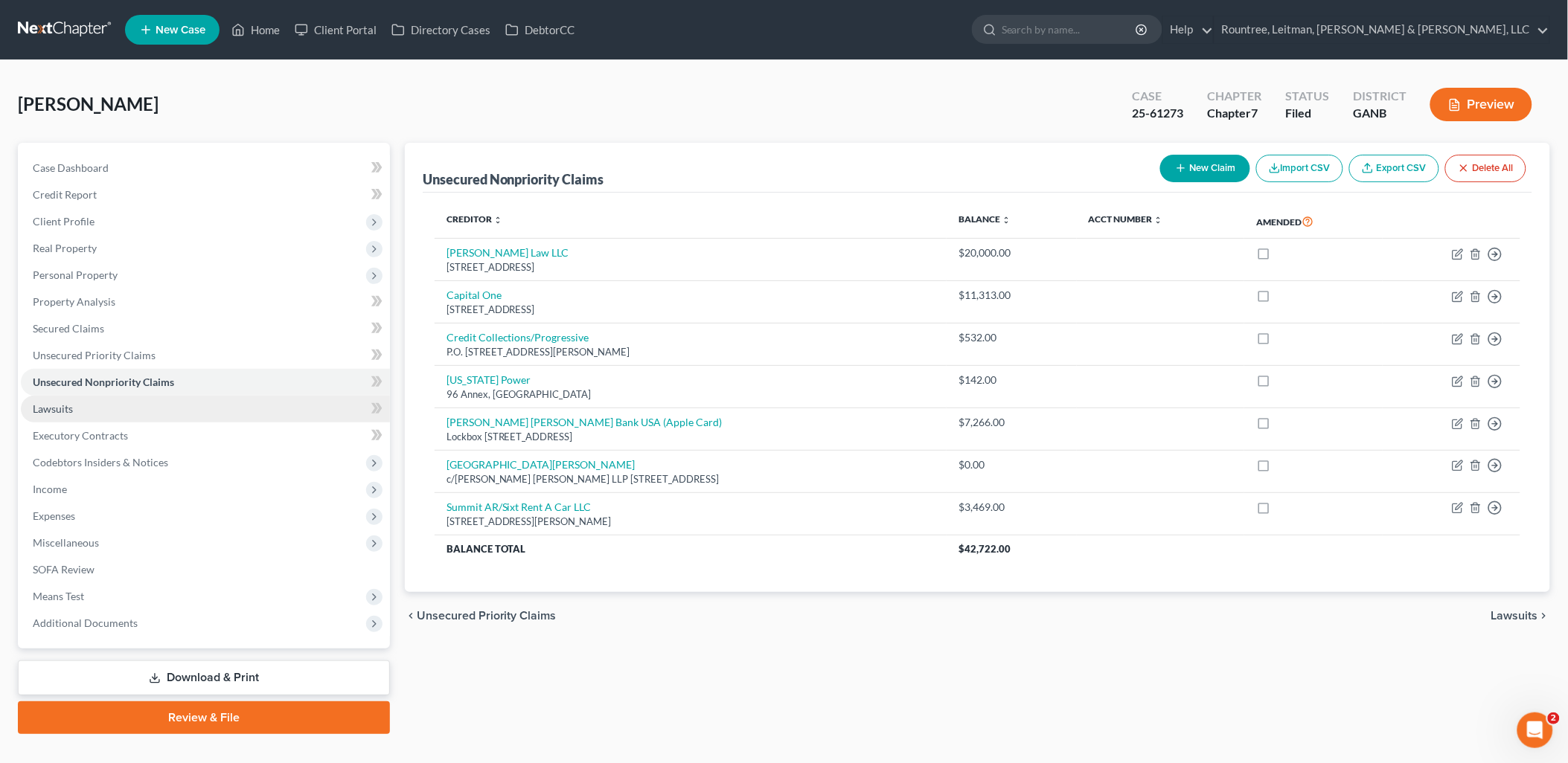
click at [135, 412] on link "Lawsuits" at bounding box center [205, 409] width 369 height 27
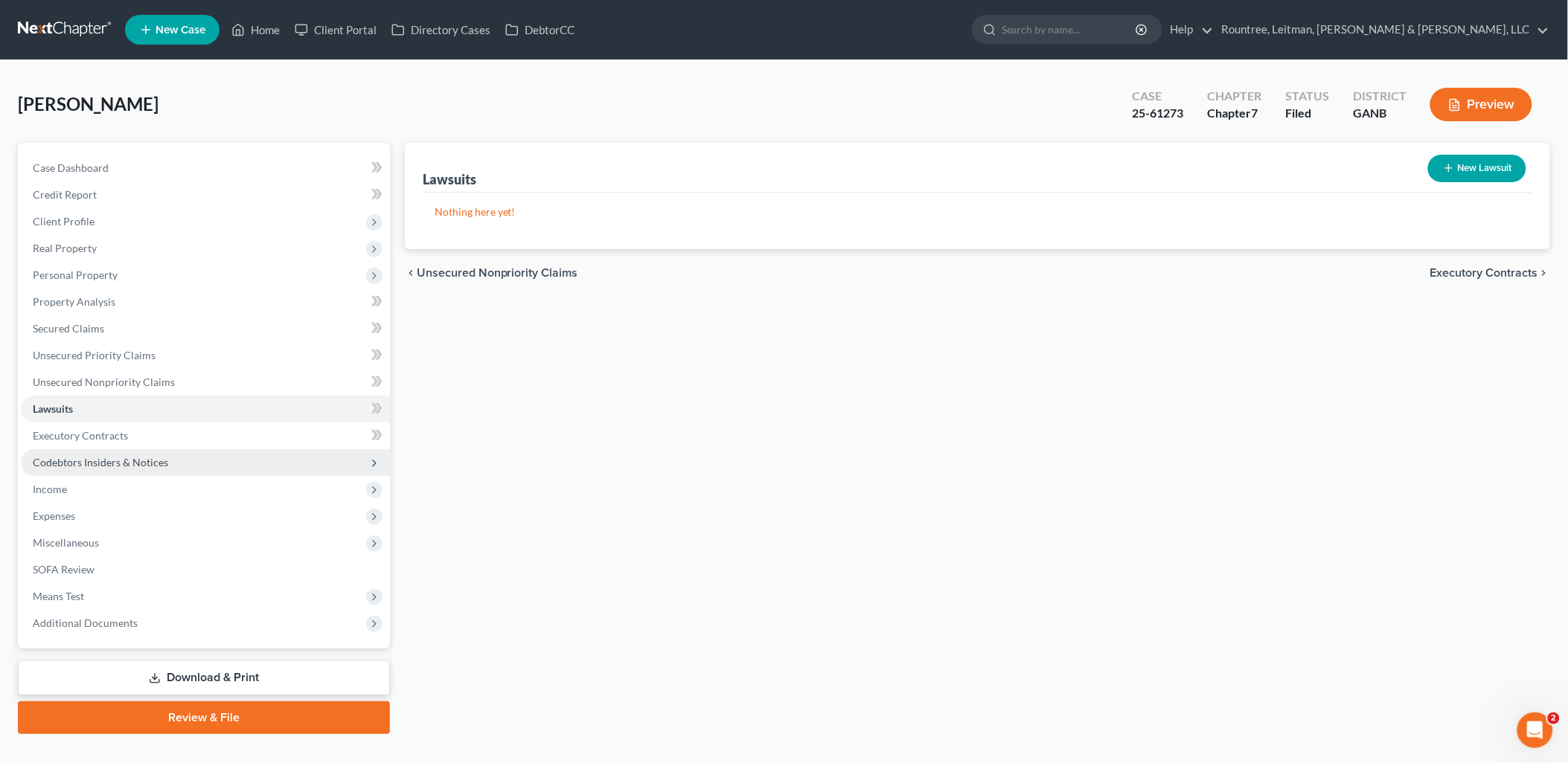
click at [136, 449] on span "Codebtors Insiders & Notices" at bounding box center [205, 462] width 369 height 27
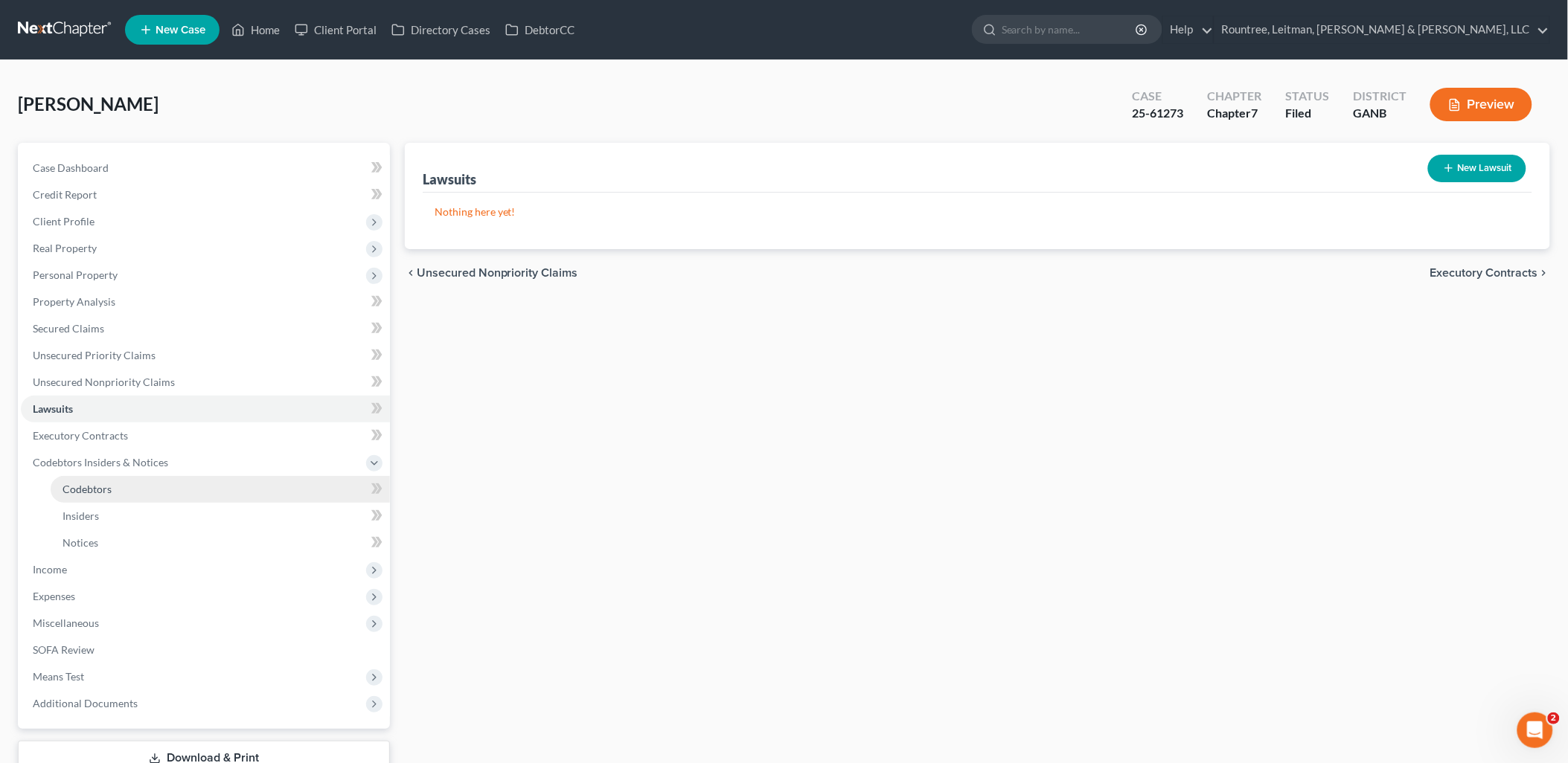
click at [126, 477] on link "Codebtors" at bounding box center [220, 489] width 339 height 27
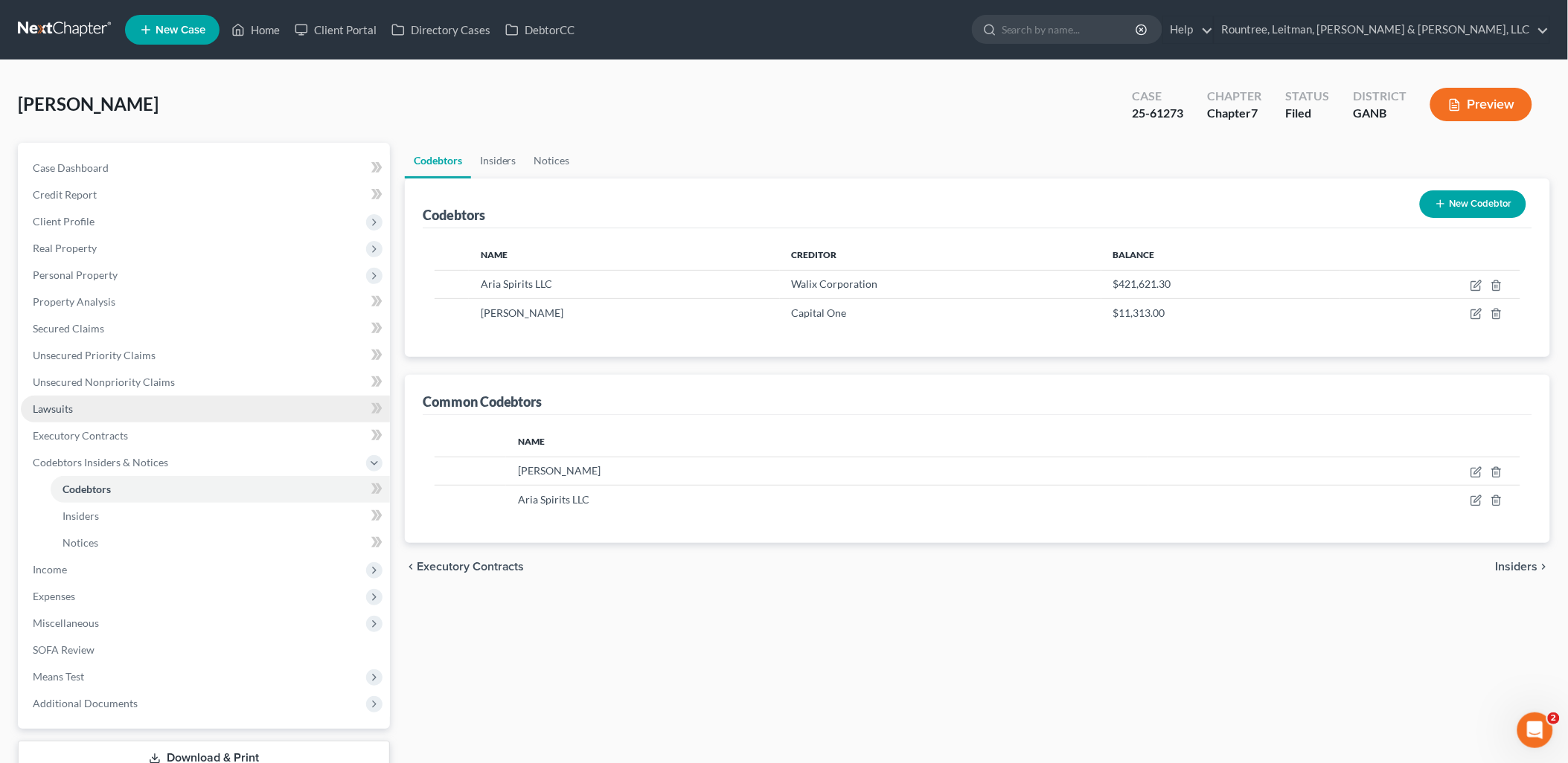
click at [109, 417] on link "Lawsuits" at bounding box center [205, 409] width 369 height 27
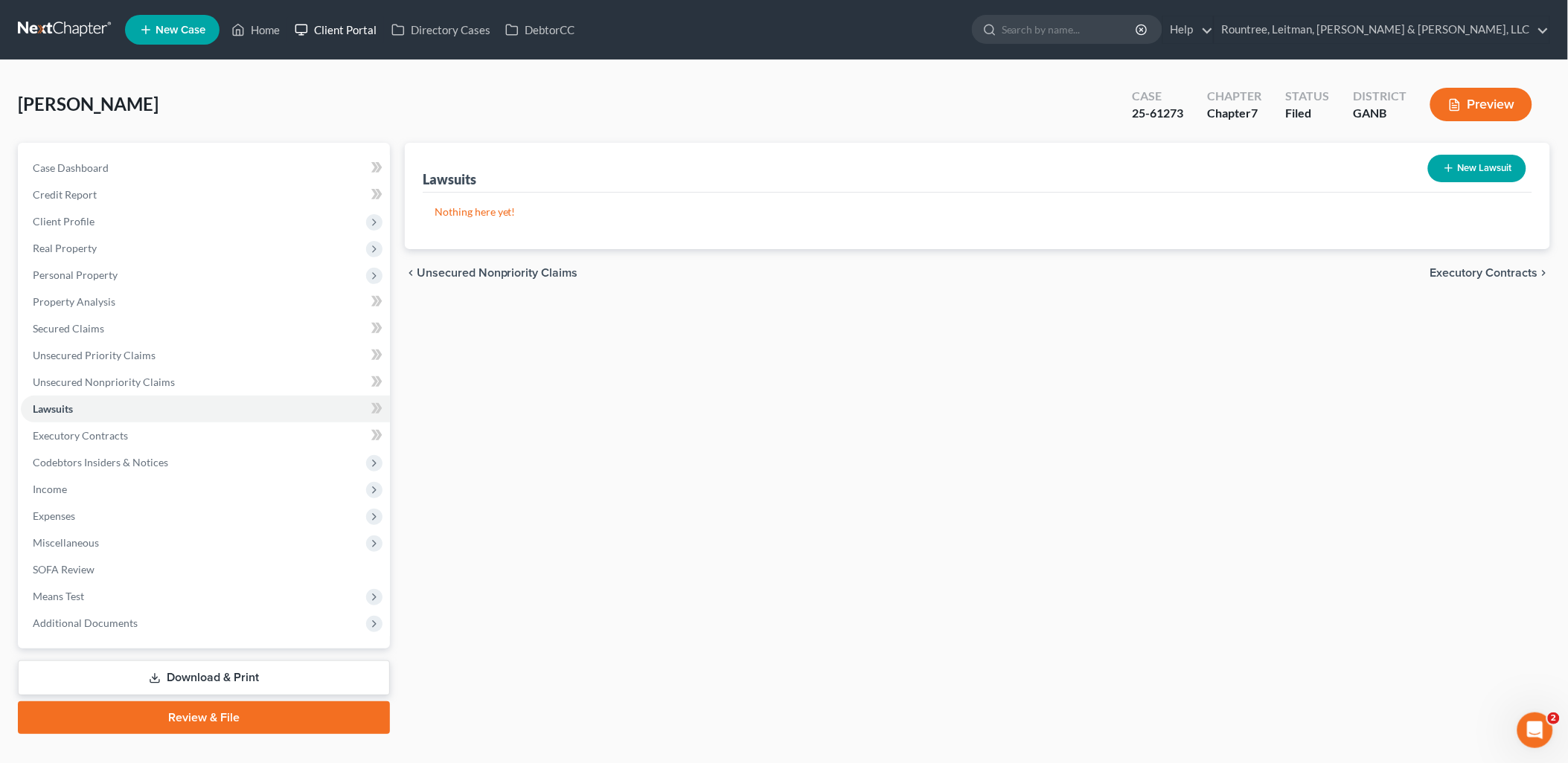
click at [361, 31] on link "Client Portal" at bounding box center [336, 29] width 97 height 27
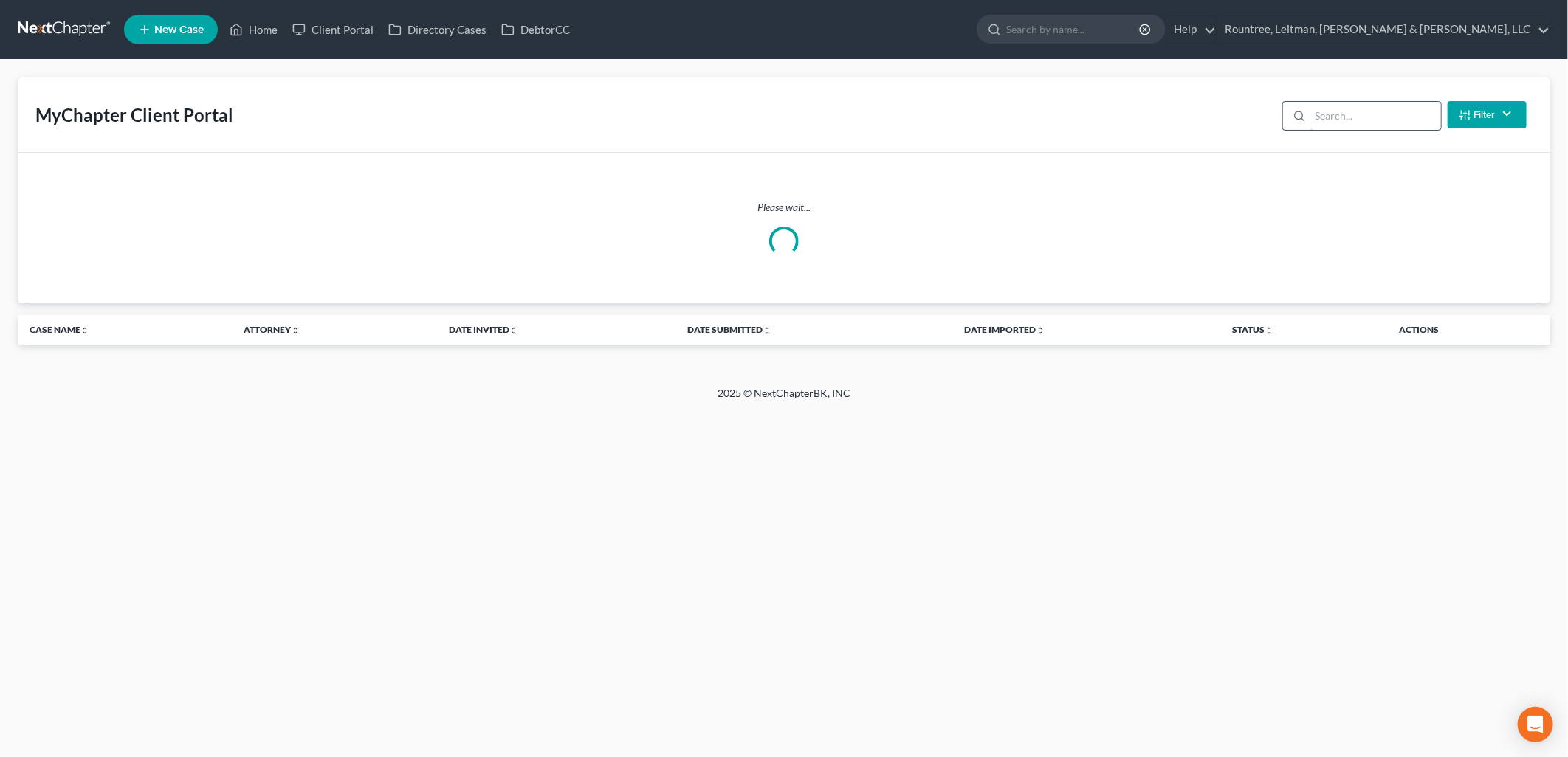
click at [1357, 128] on input "search" at bounding box center [1375, 116] width 130 height 28
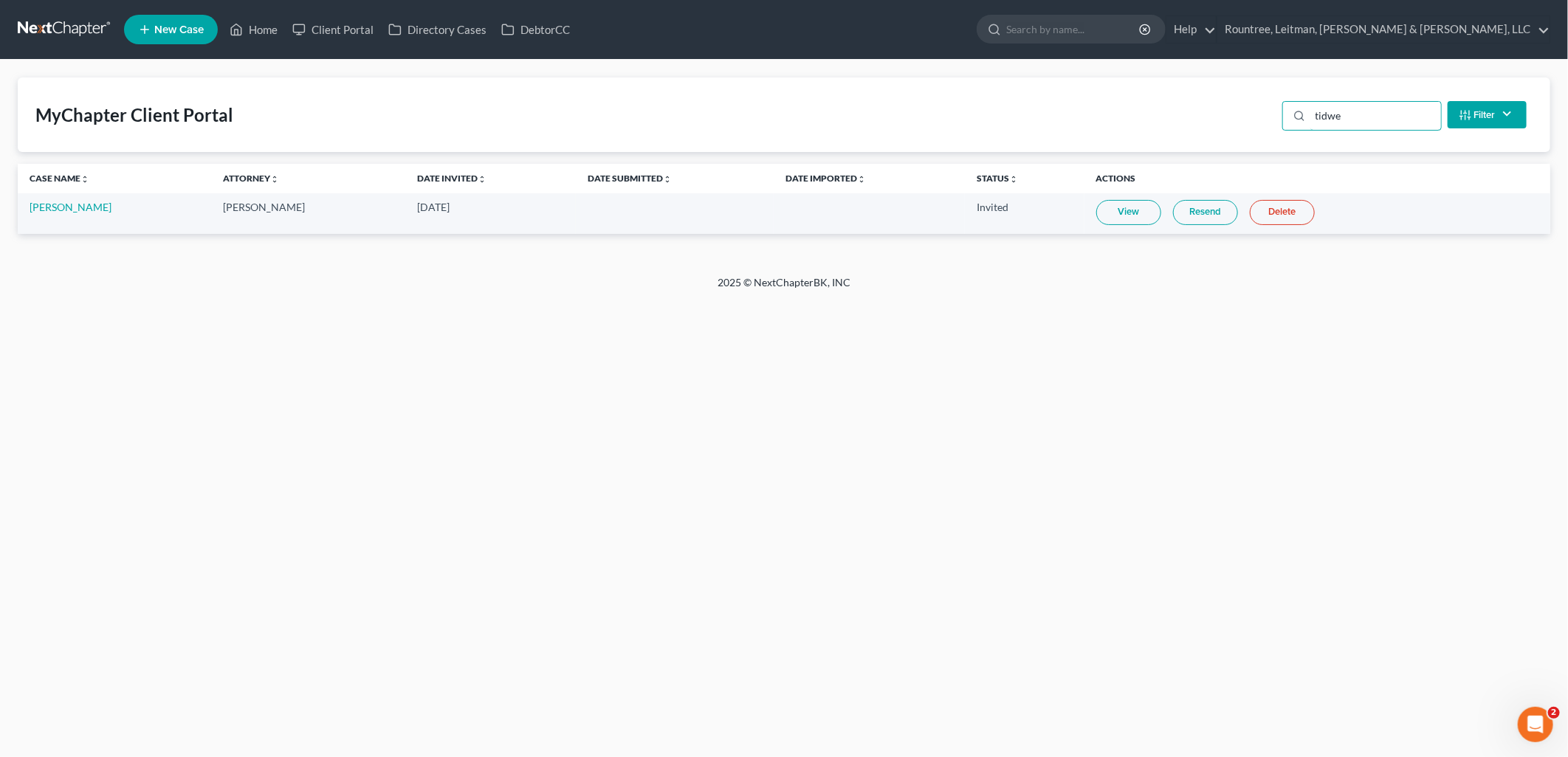
type input "tidwe"
click at [484, 393] on div "Home New Case Client Portal Directory Cases DebtorCC Rountree, Leitman, [PERSON…" at bounding box center [784, 378] width 1568 height 757
click at [1180, 214] on link "Resend" at bounding box center [1205, 212] width 65 height 25
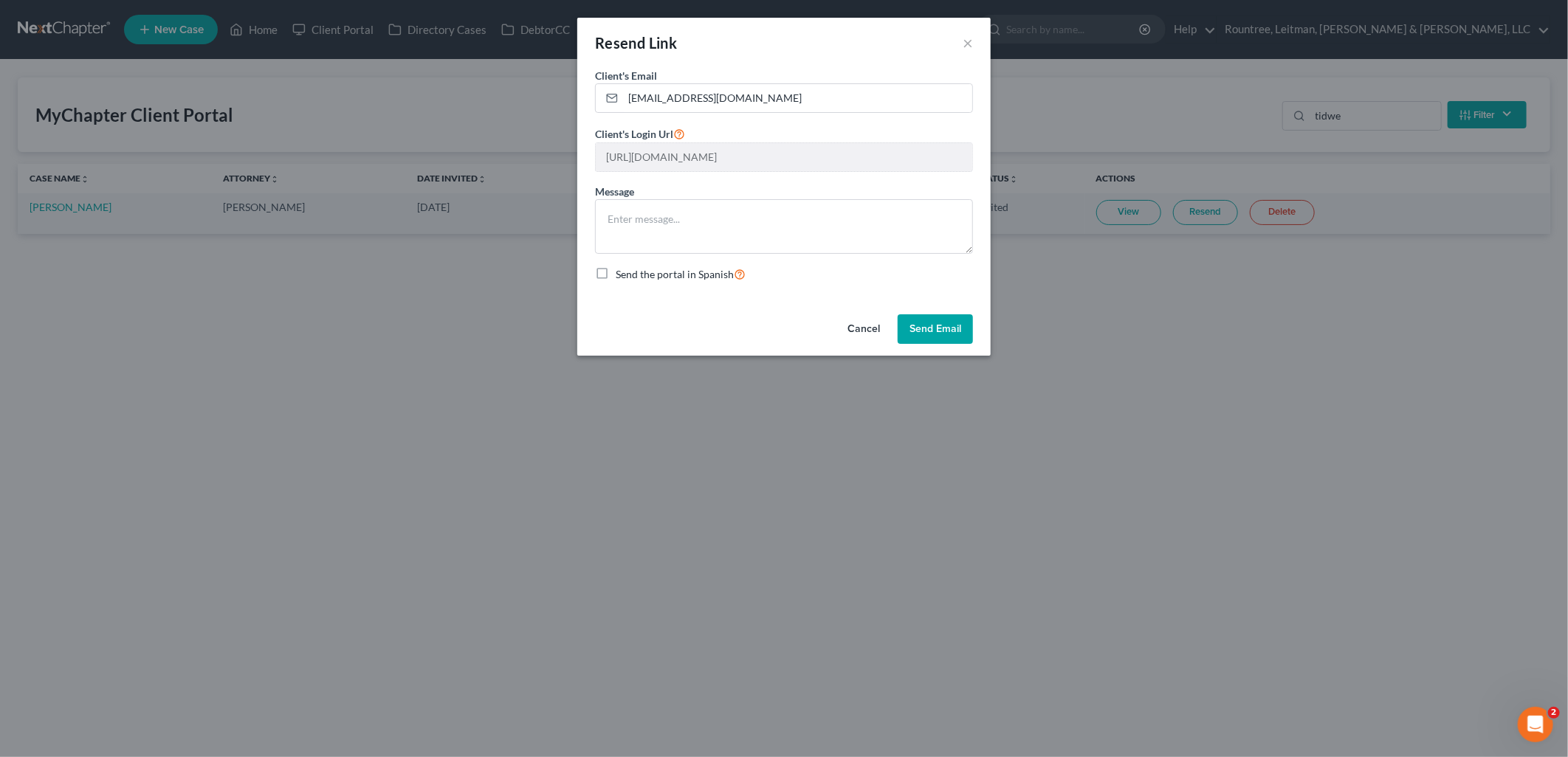
scroll to position [0, 275]
click at [1214, 157] on div "Resend Link × Client's Email * [EMAIL_ADDRESS][DOMAIN_NAME] Client's Login Url …" at bounding box center [784, 378] width 1568 height 757
click at [873, 325] on button "Cancel" at bounding box center [864, 329] width 56 height 30
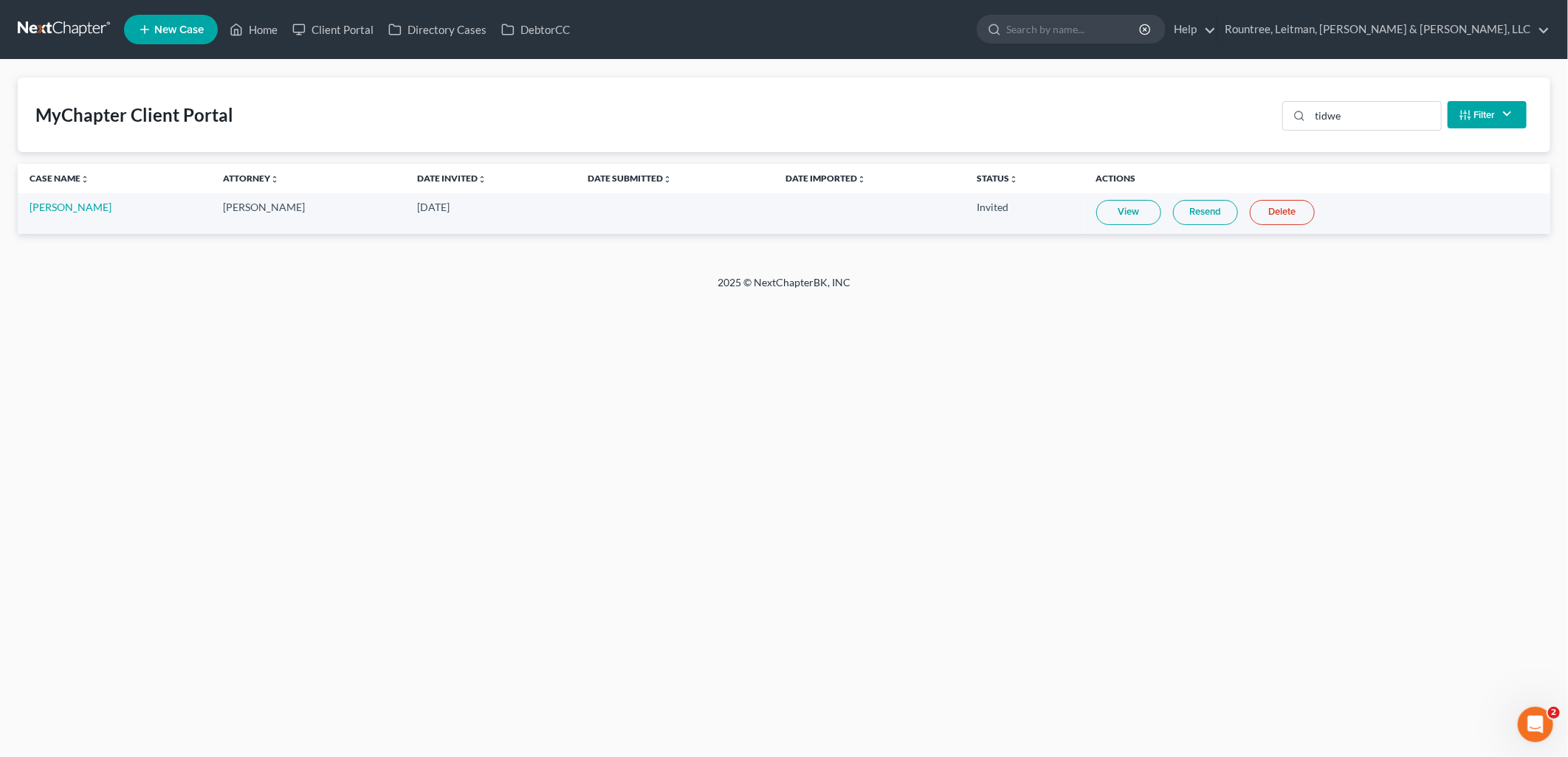
click at [873, 325] on div "Home New Case Client Portal Directory Cases DebtorCC Rountree, Leitman, [PERSON…" at bounding box center [784, 378] width 1568 height 757
